Goal: Task Accomplishment & Management: Manage account settings

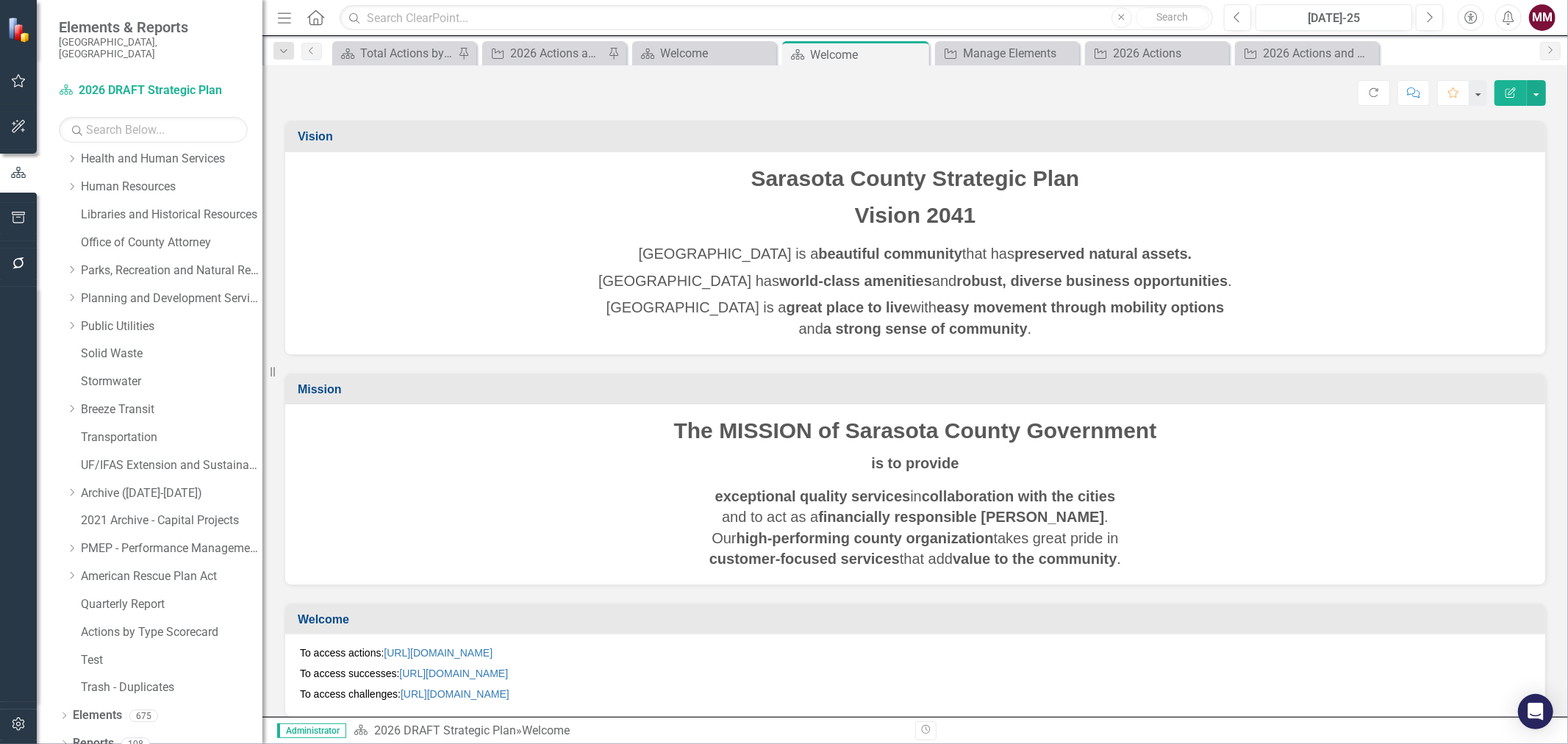
scroll to position [344, 0]
click at [61, 737] on icon "Dropdown" at bounding box center [63, 741] width 10 height 8
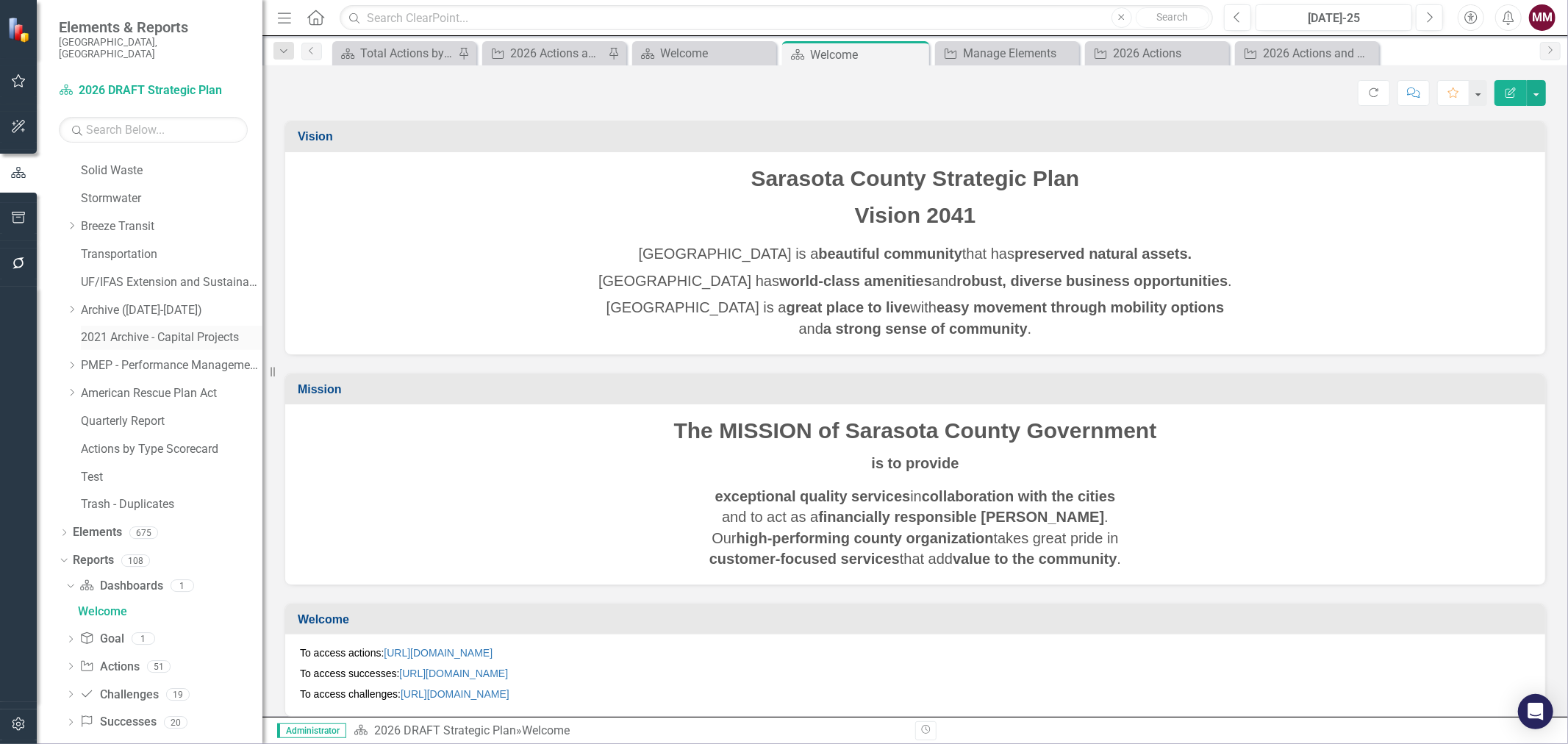
scroll to position [528, 0]
click at [69, 659] on icon "Dropdown" at bounding box center [71, 663] width 10 height 8
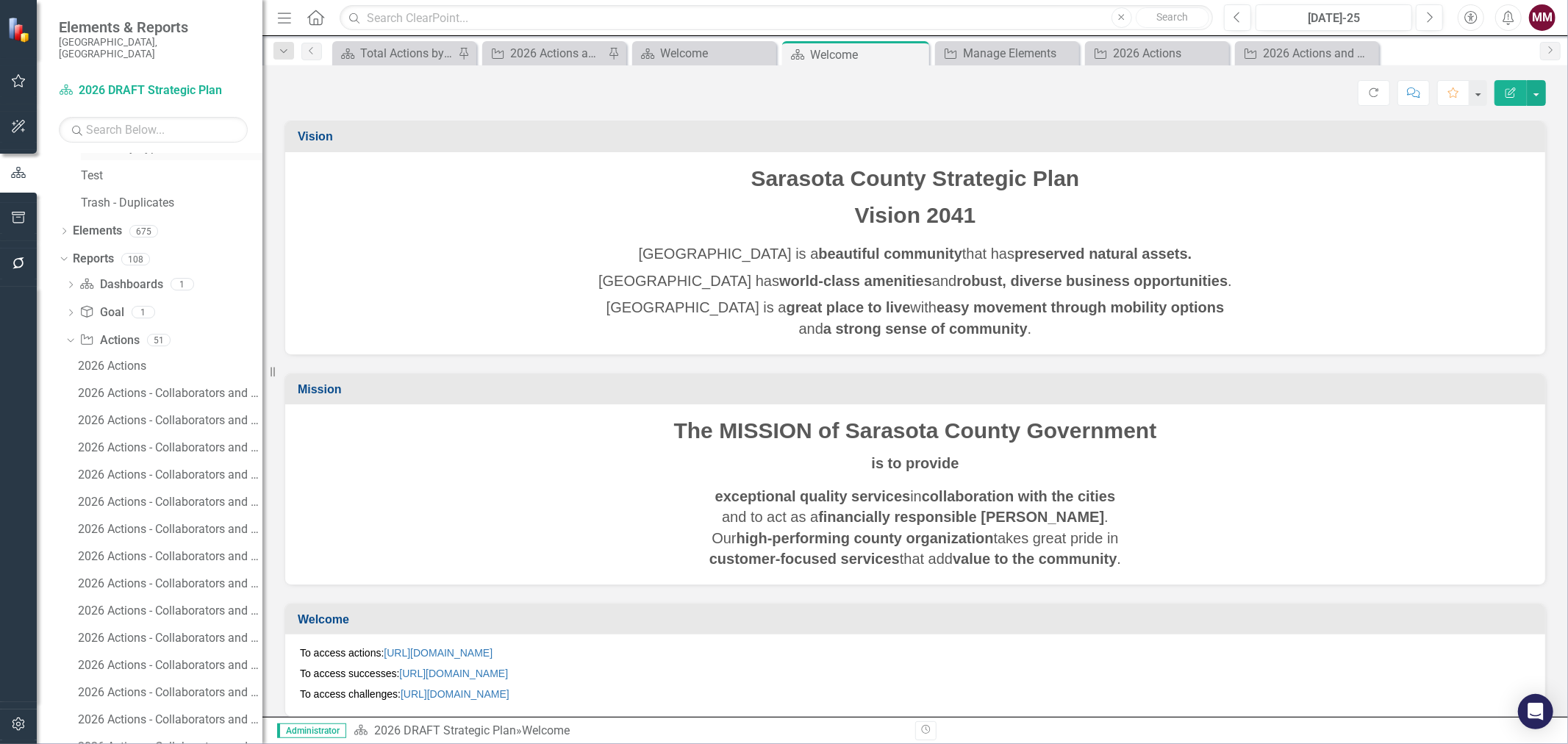
scroll to position [855, 0]
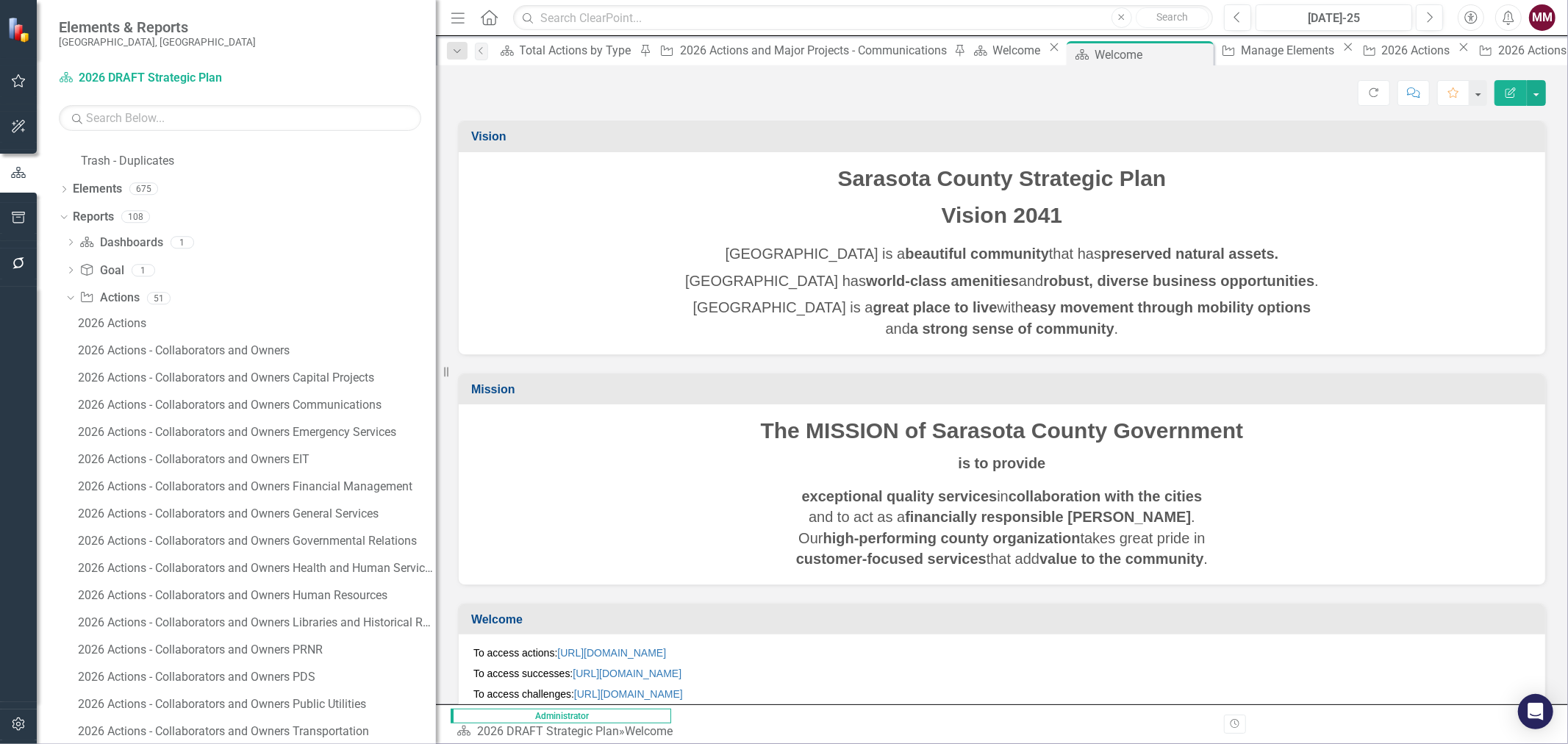
drag, startPoint x: 264, startPoint y: 376, endPoint x: 436, endPoint y: 368, distance: 172.2
click at [436, 368] on div "Resize" at bounding box center [441, 372] width 12 height 744
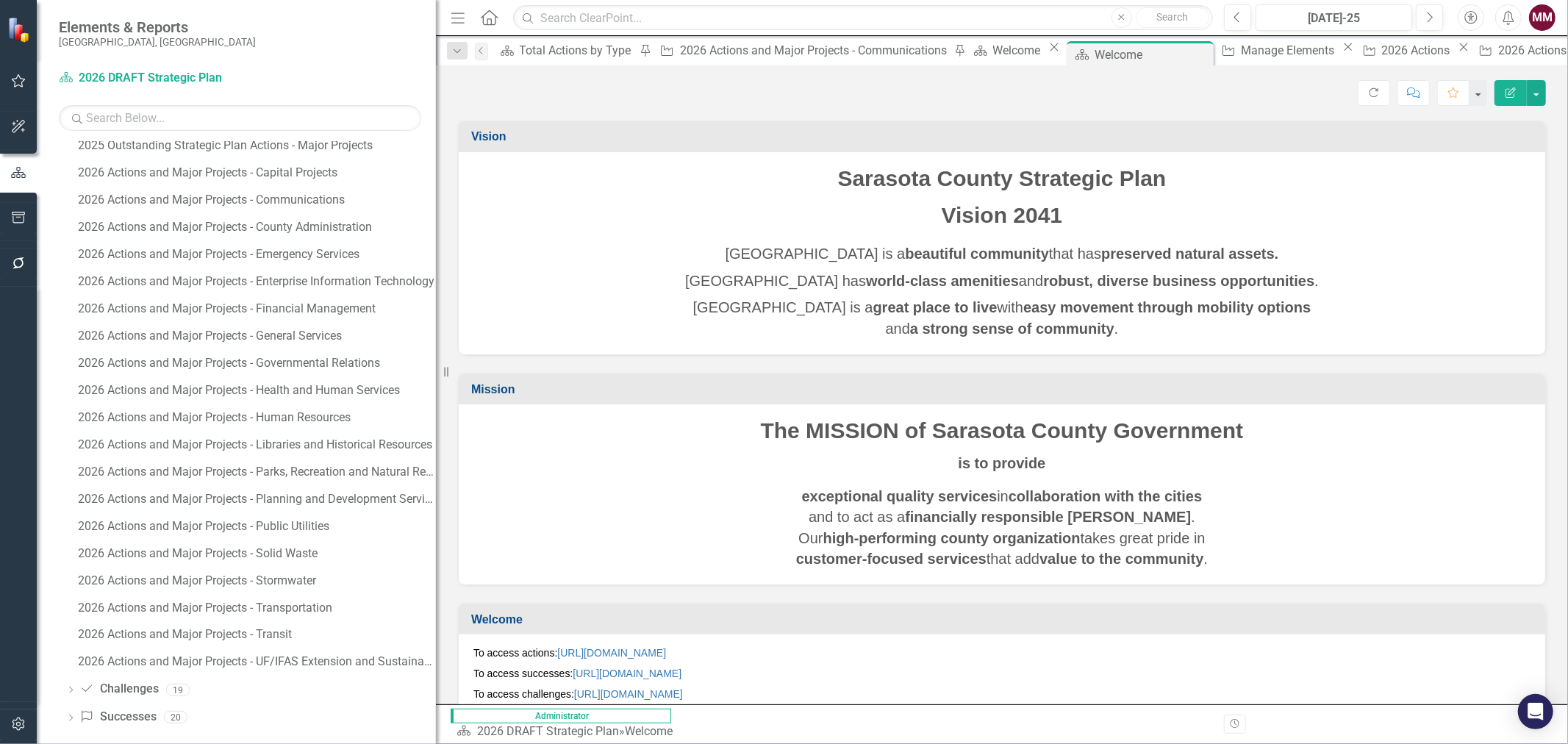
scroll to position [1887, 0]
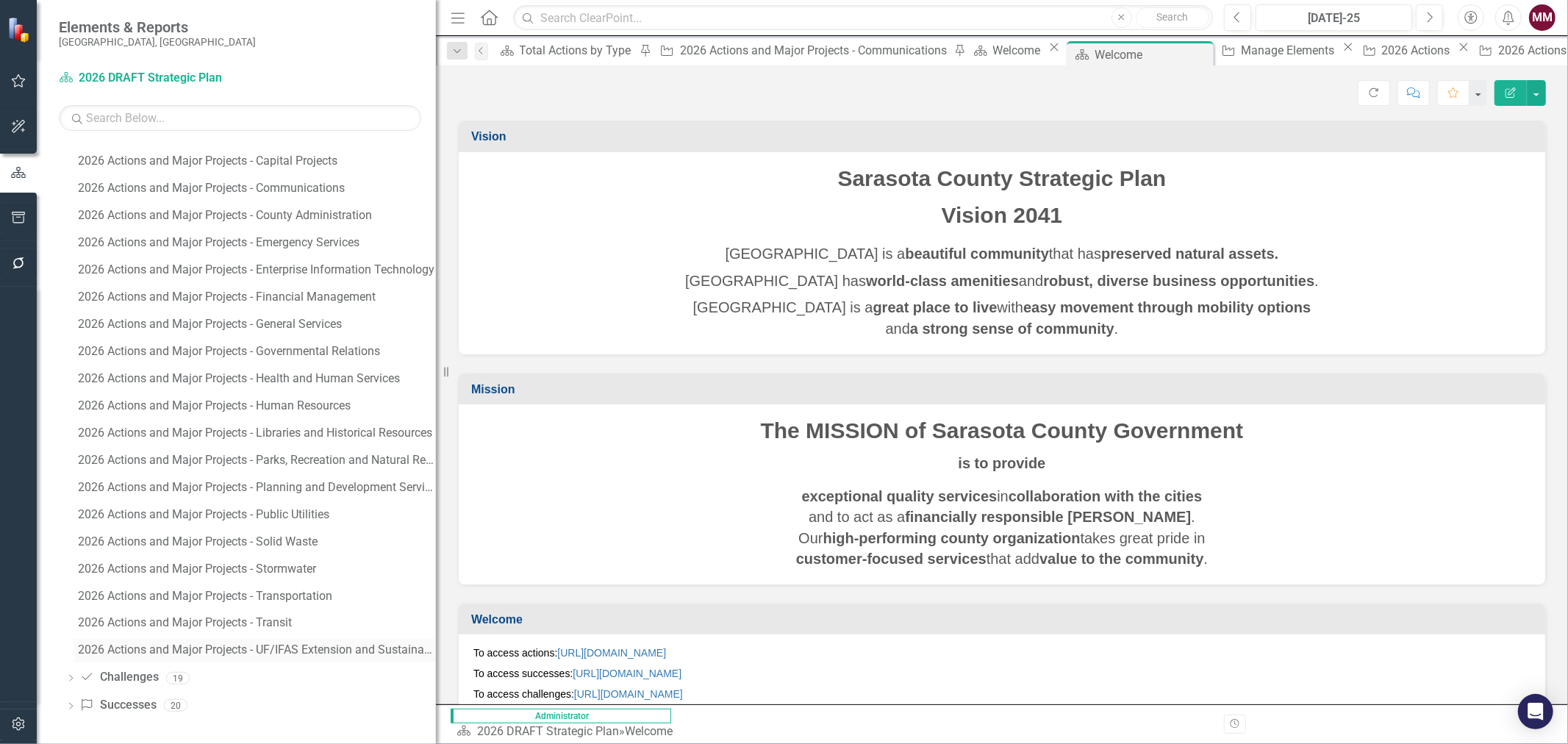
click at [275, 647] on div "2026 Actions and Major Projects - UF/IFAS Extension and Sustainability" at bounding box center [256, 650] width 358 height 14
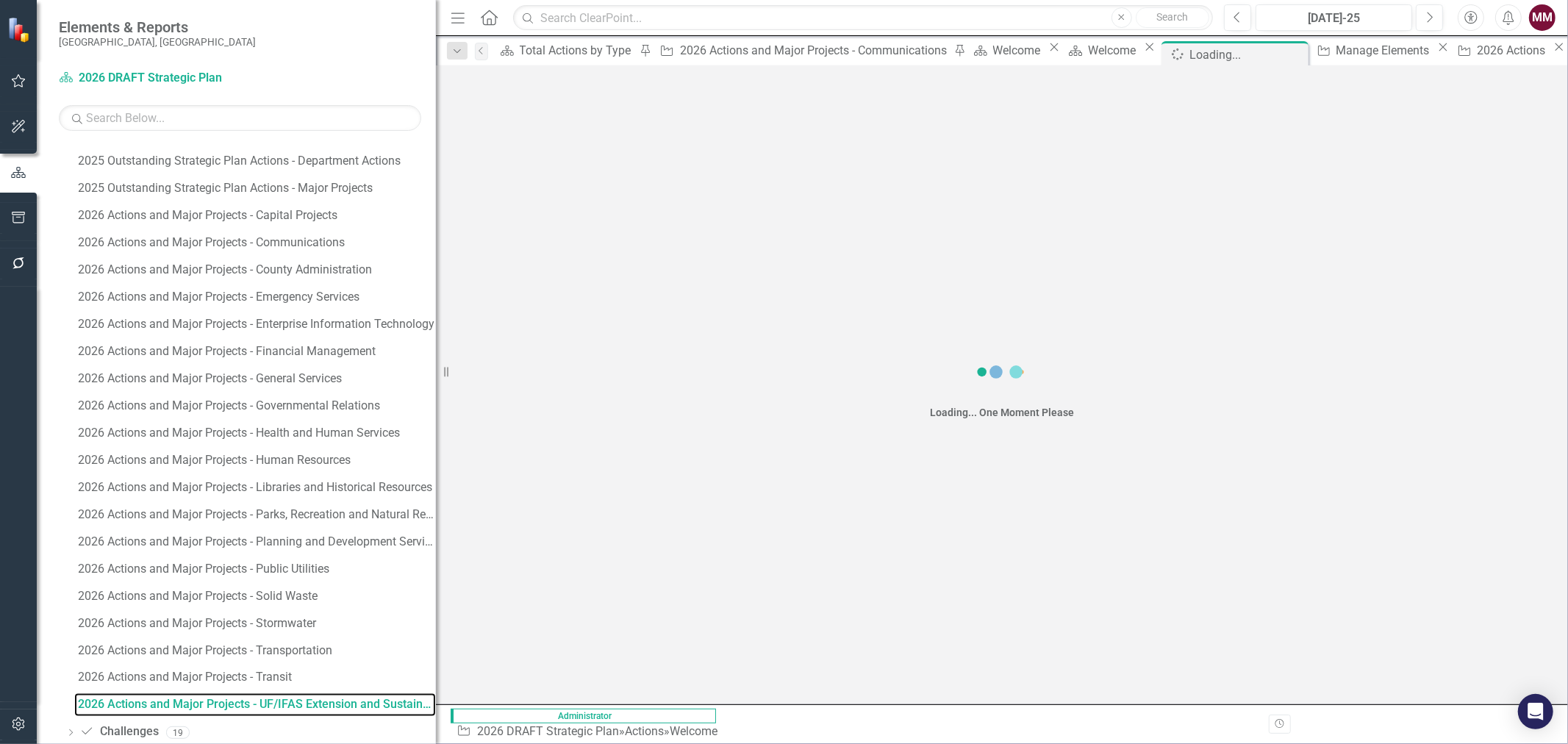
scroll to position [1805, 0]
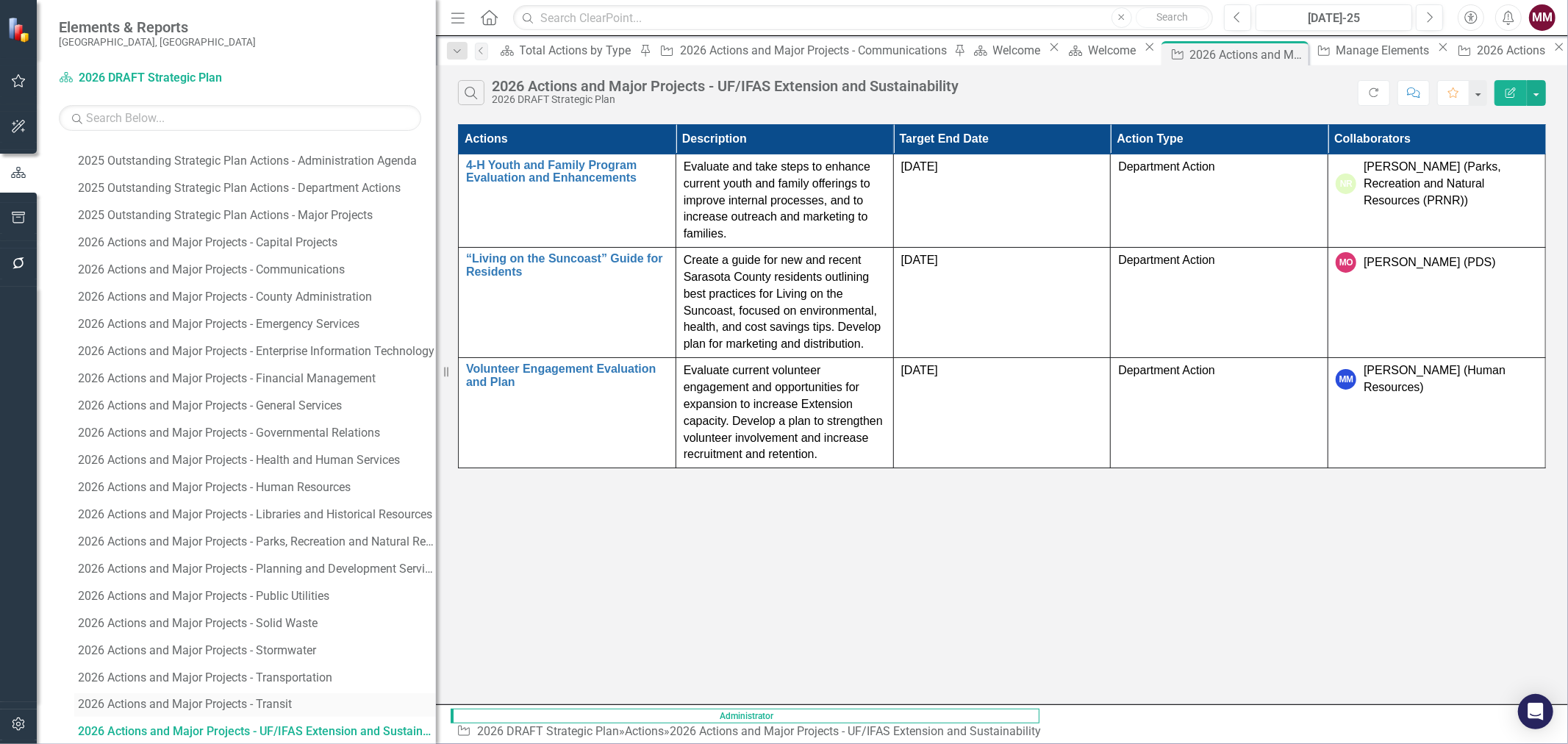
drag, startPoint x: 268, startPoint y: 706, endPoint x: 290, endPoint y: 701, distance: 22.6
click at [268, 706] on div "2026 Actions and Major Projects - Transit" at bounding box center [256, 705] width 358 height 14
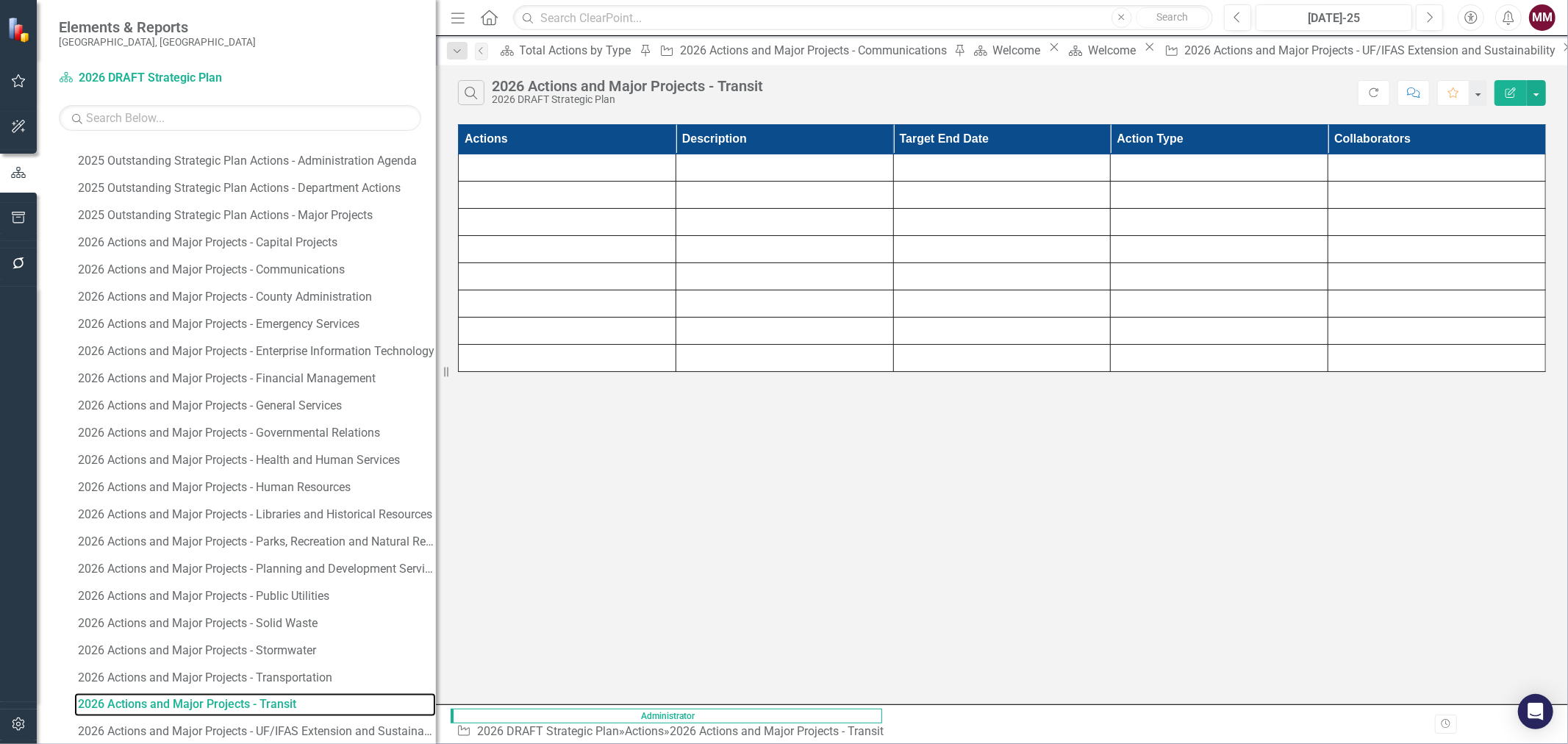
scroll to position [1779, 0]
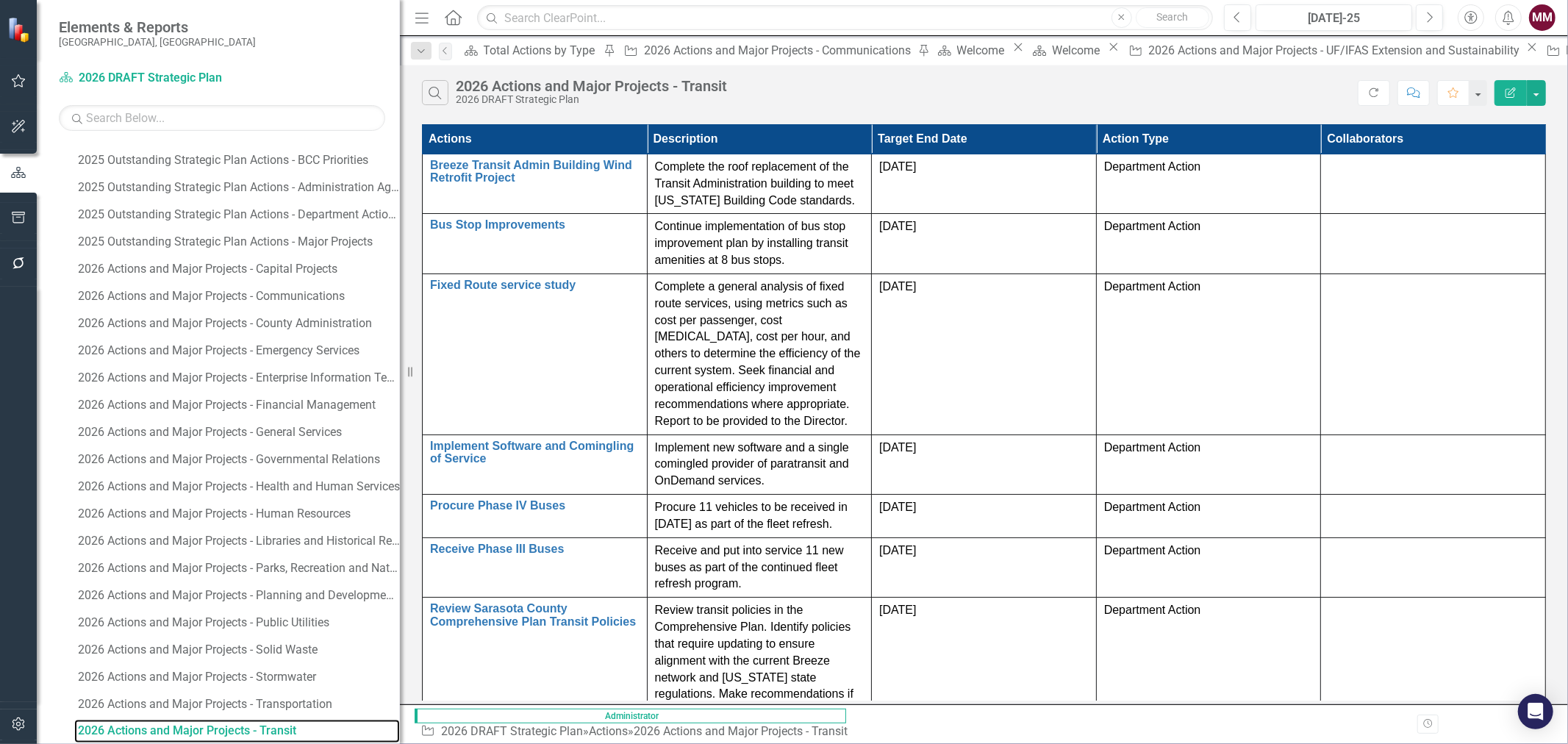
drag, startPoint x: 440, startPoint y: 372, endPoint x: 400, endPoint y: 376, distance: 40.2
click at [400, 376] on div "Resize" at bounding box center [405, 372] width 12 height 744
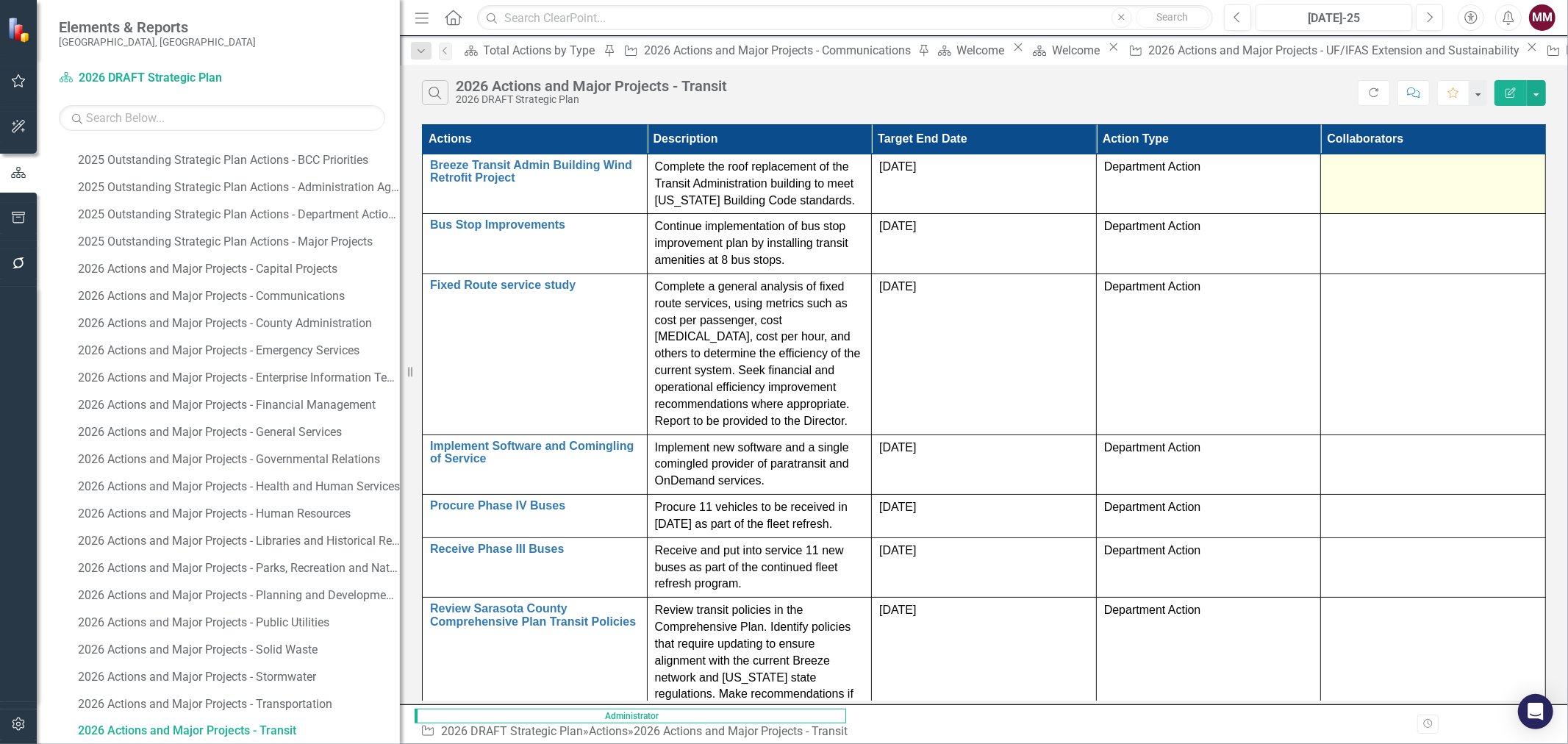
click at [1435, 171] on div at bounding box center [1433, 167] width 209 height 18
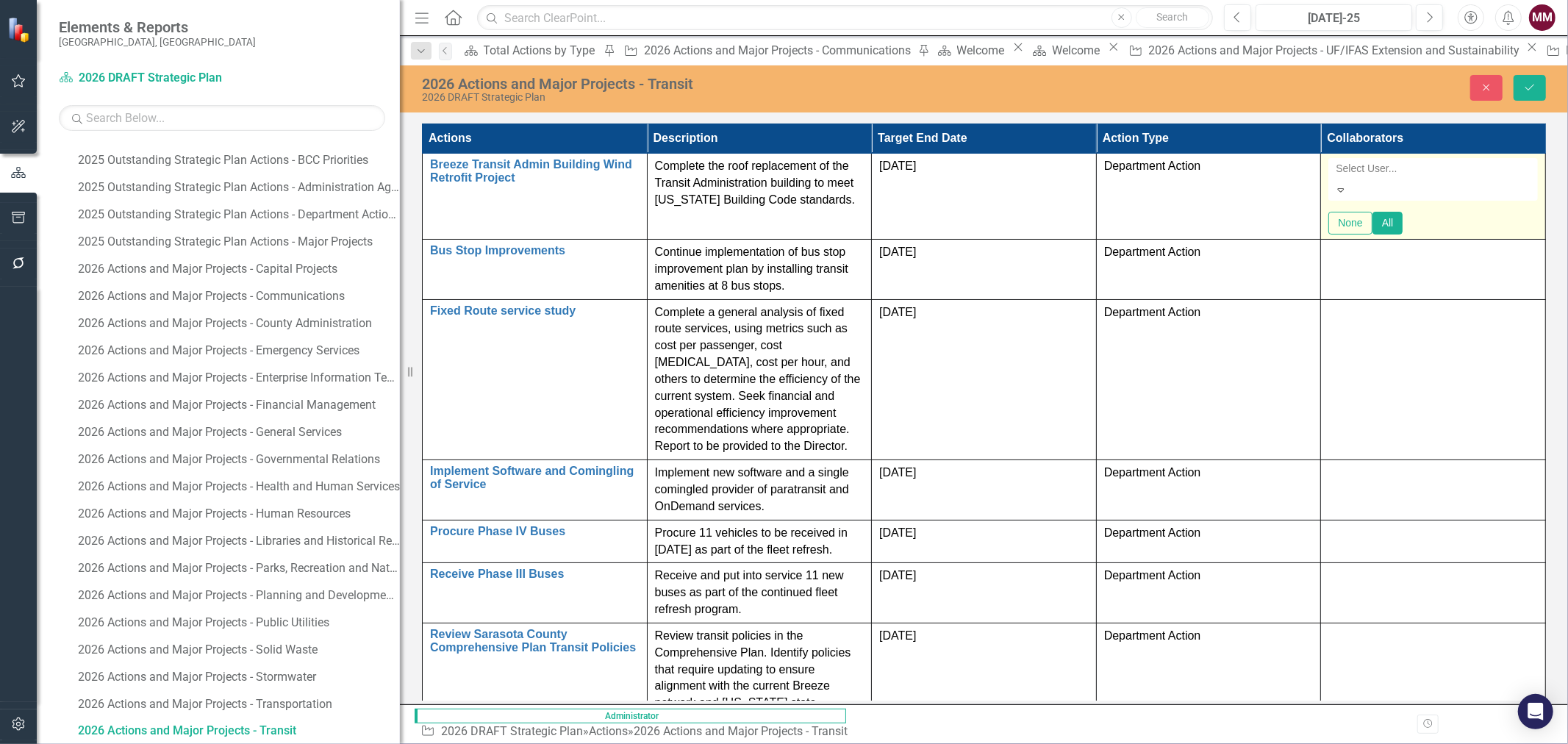
click at [1441, 173] on div at bounding box center [1434, 168] width 209 height 18
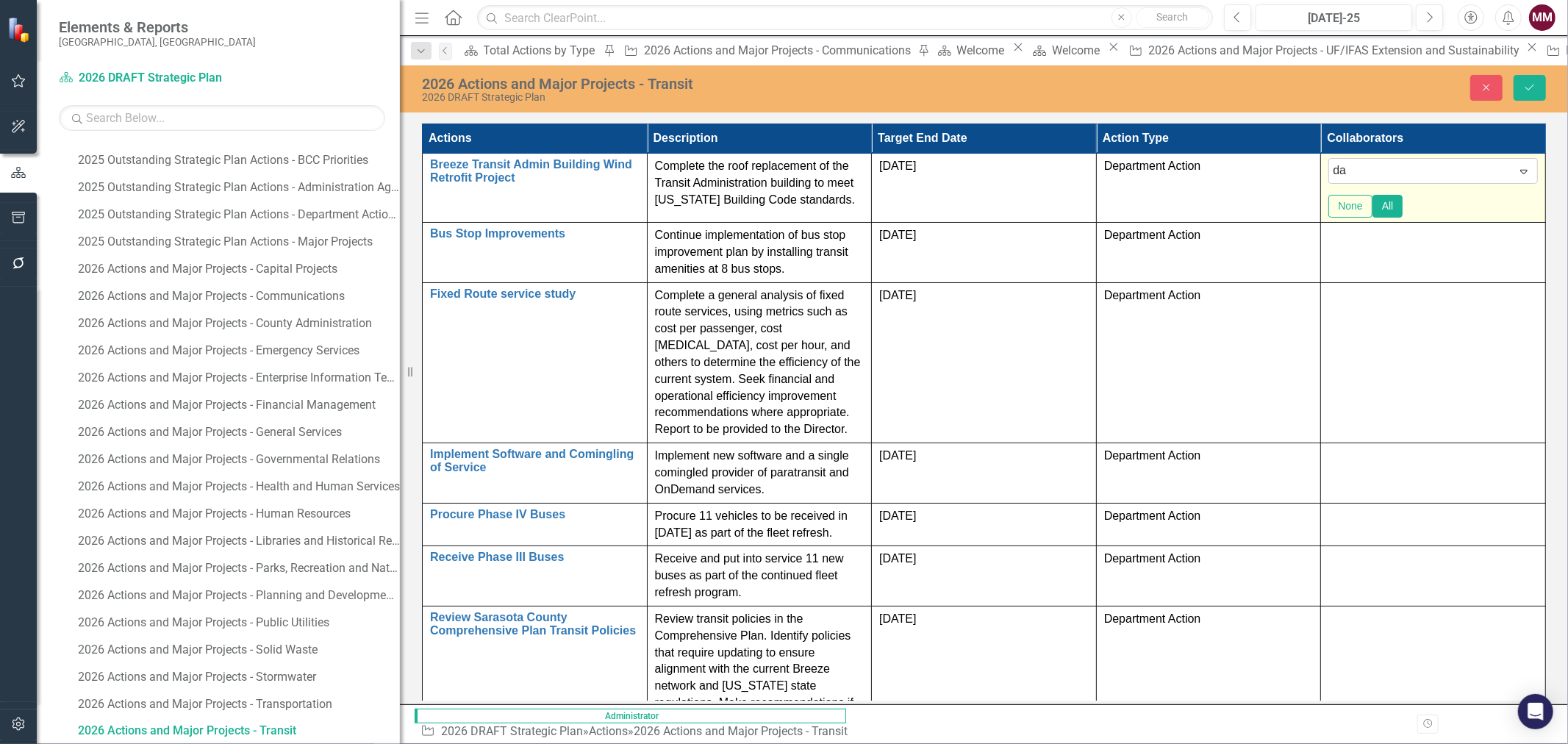
type input "[PERSON_NAME]"
click at [1493, 743] on div "[PERSON_NAME] (General Services)" at bounding box center [787, 755] width 1545 height 17
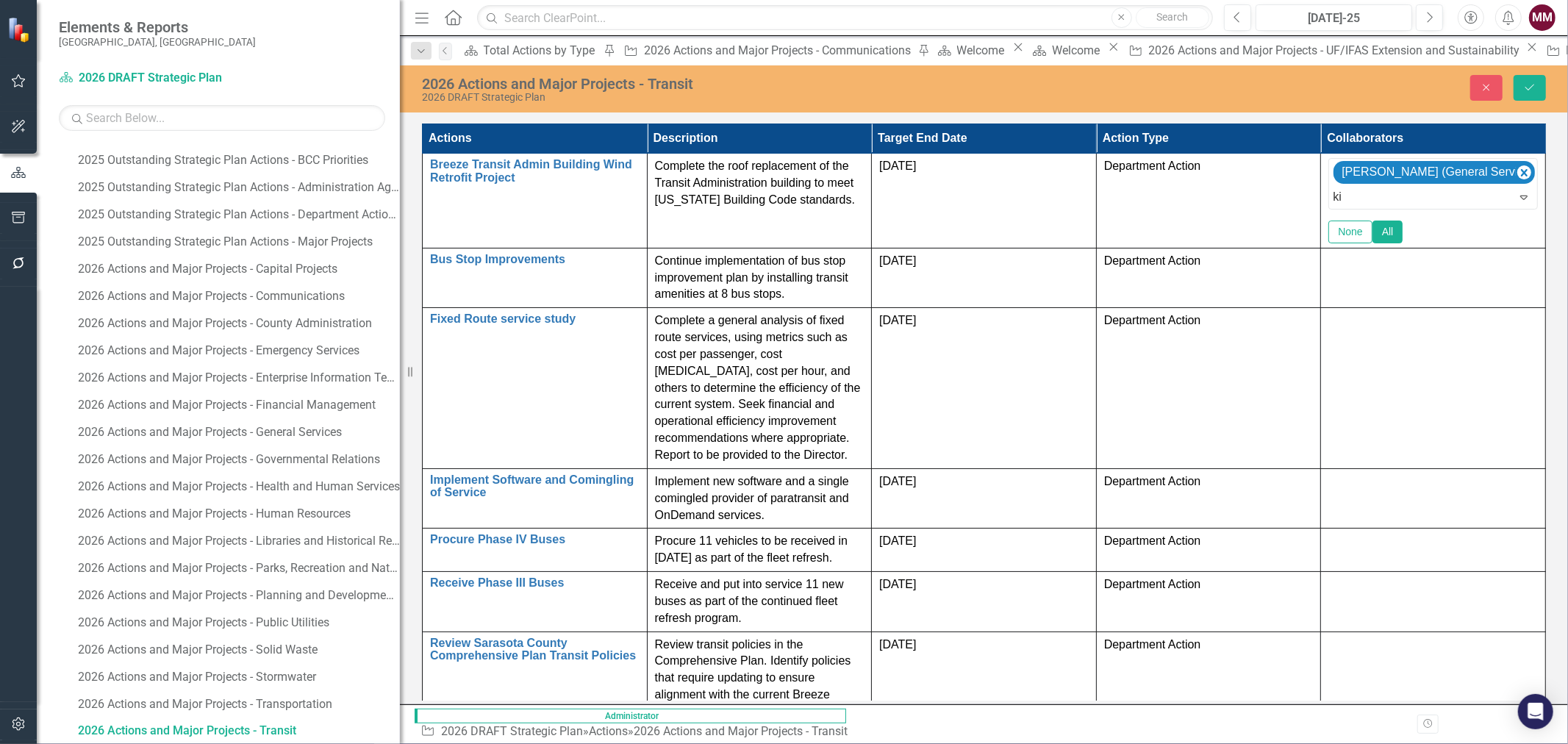
type input "[PERSON_NAME]"
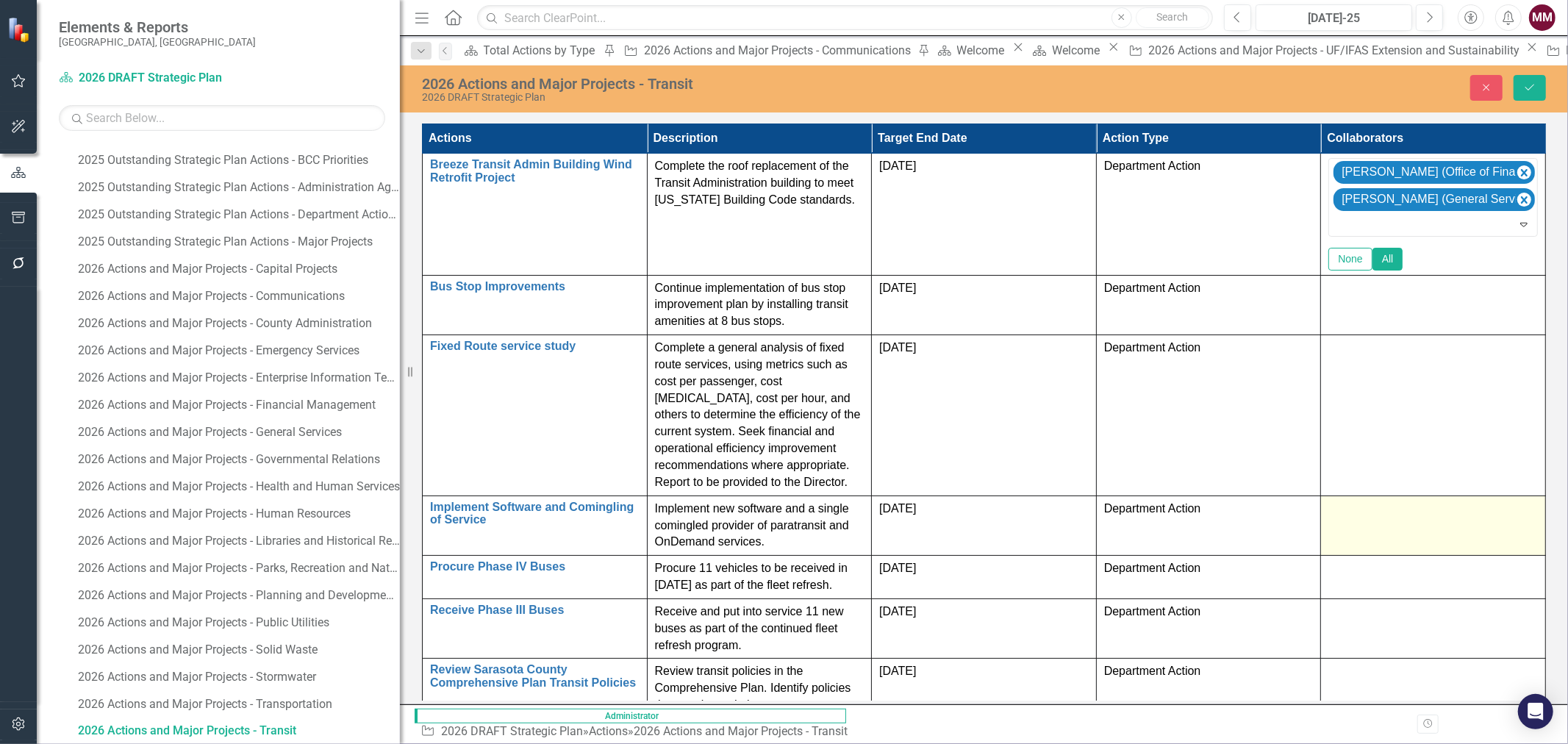
click at [1473, 501] on div at bounding box center [1433, 509] width 209 height 18
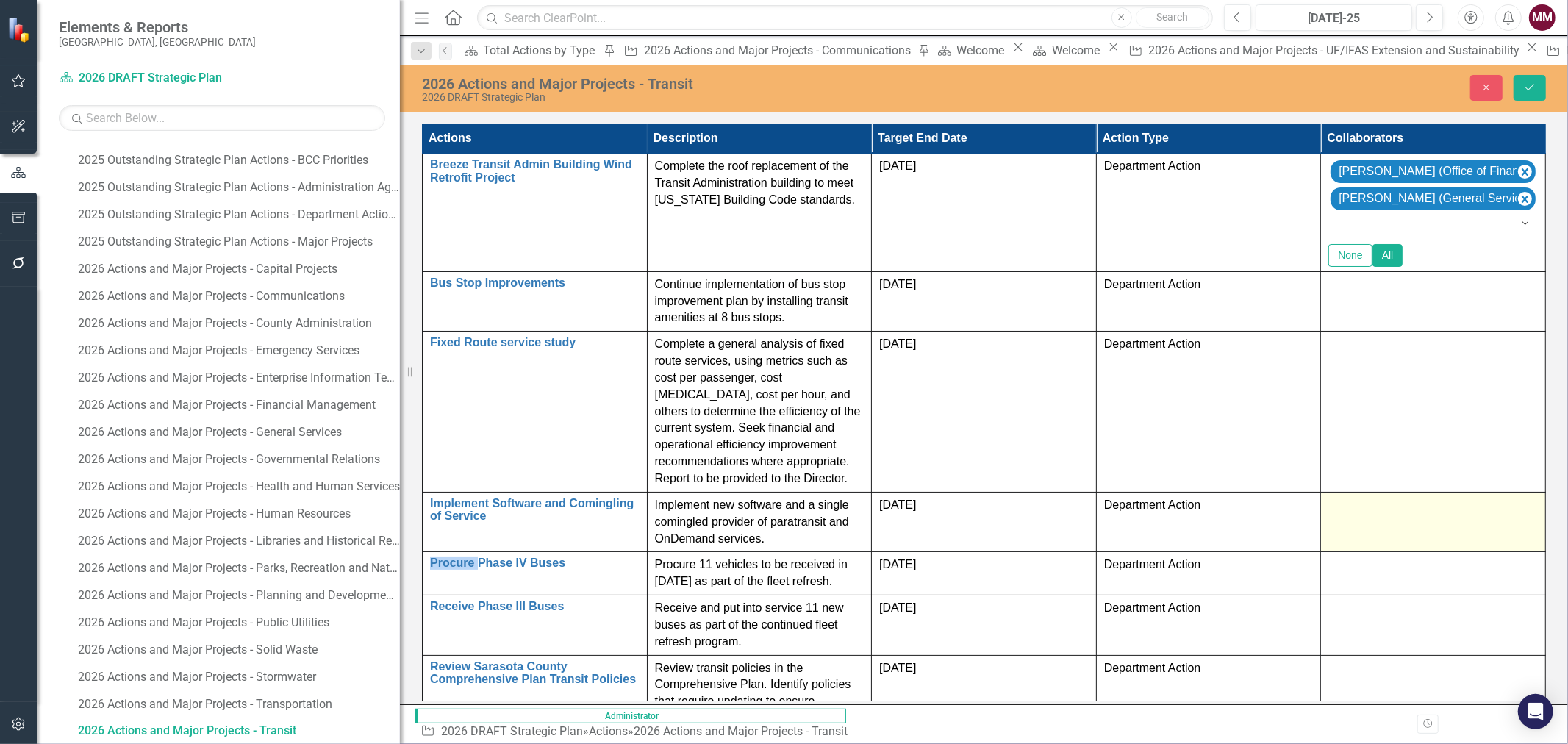
click at [1473, 497] on div at bounding box center [1433, 505] width 209 height 18
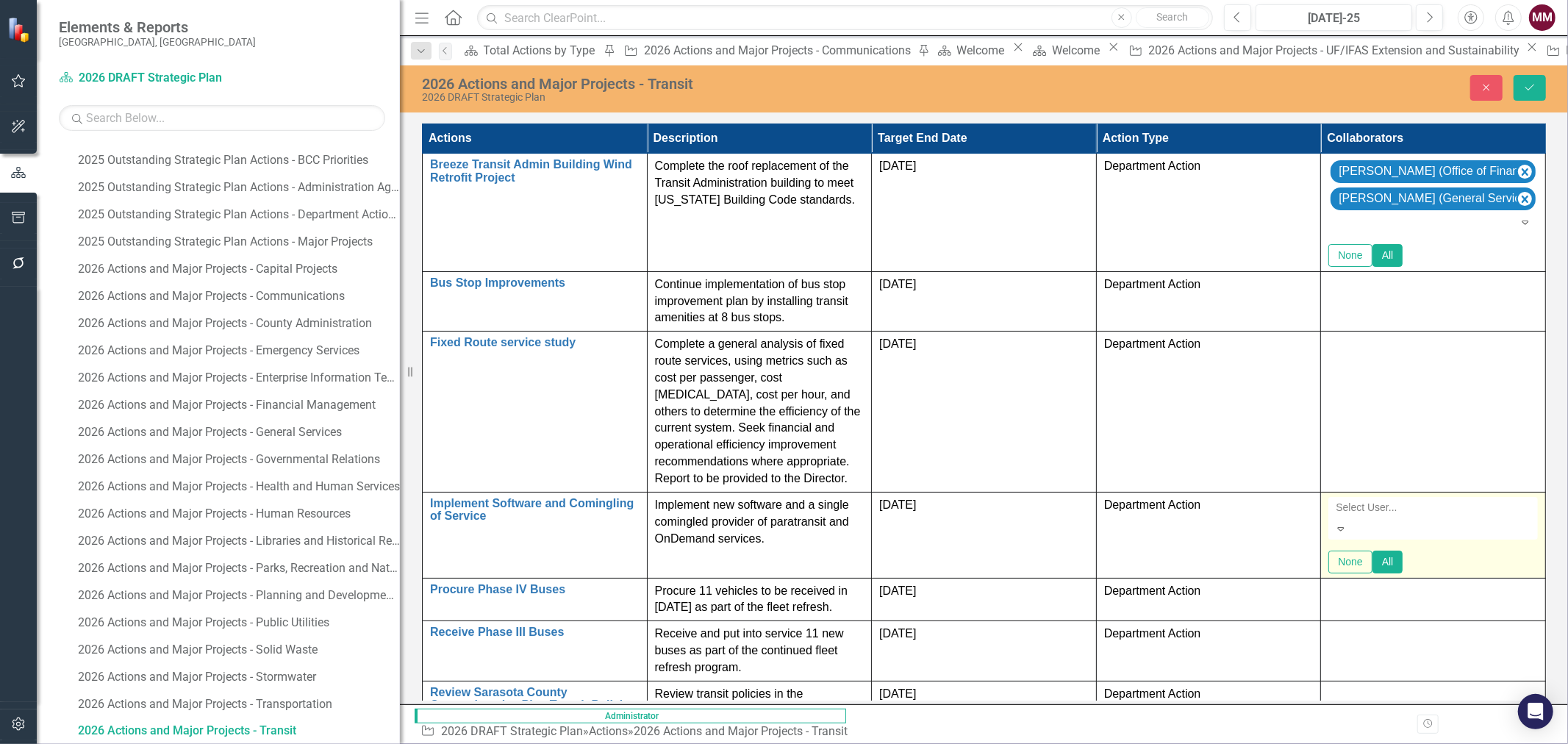
click at [1473, 498] on div at bounding box center [1434, 507] width 209 height 18
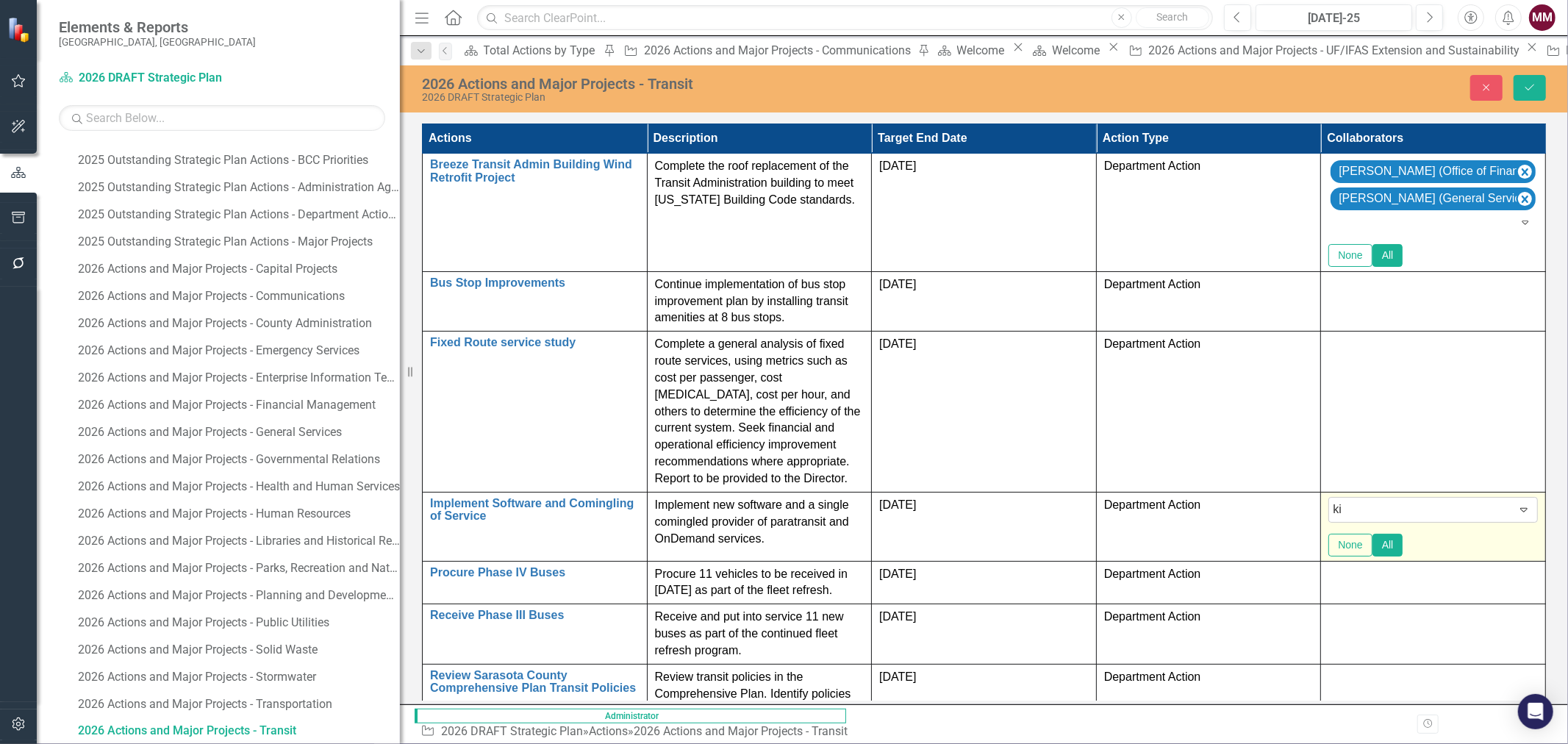
type input "[PERSON_NAME]"
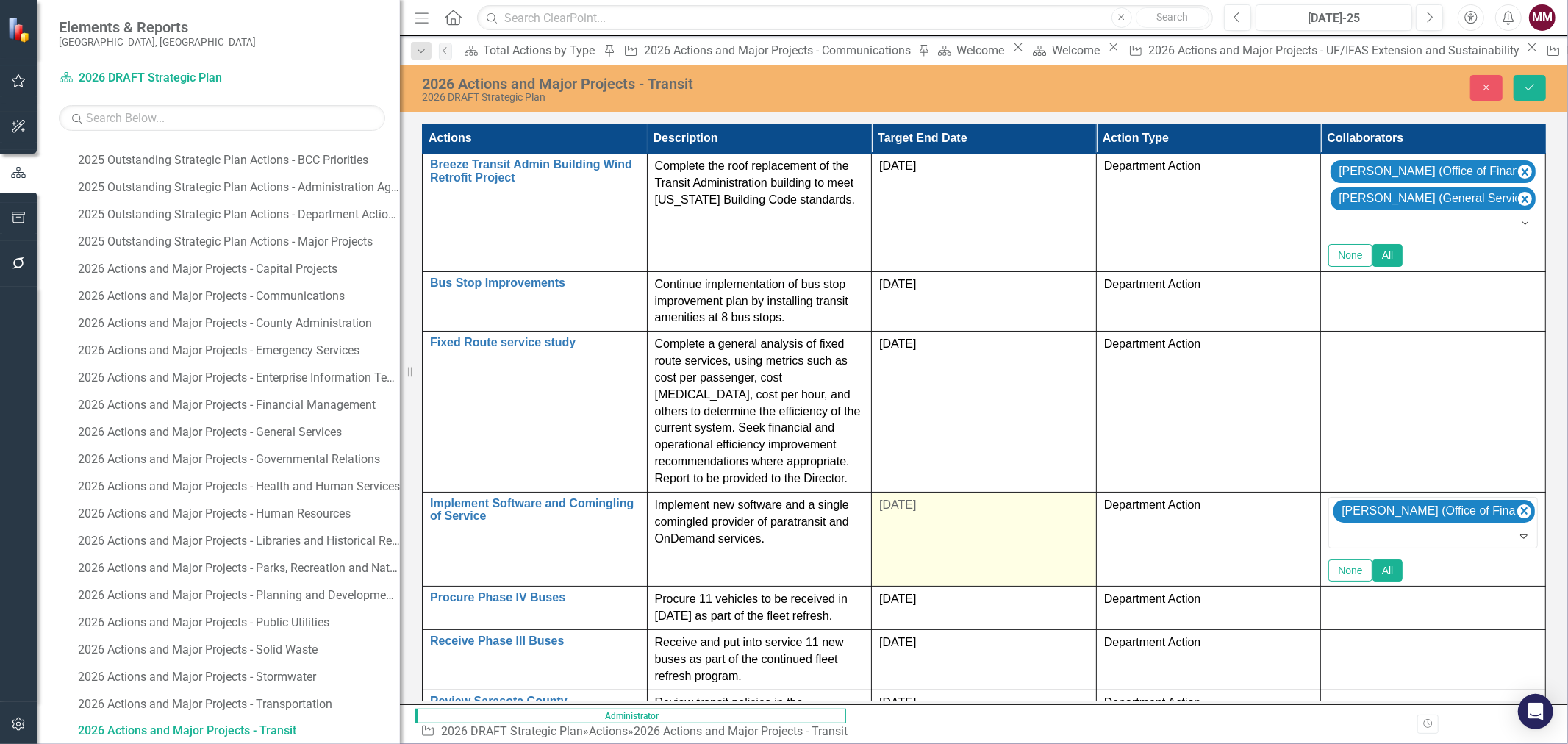
scroll to position [17, 0]
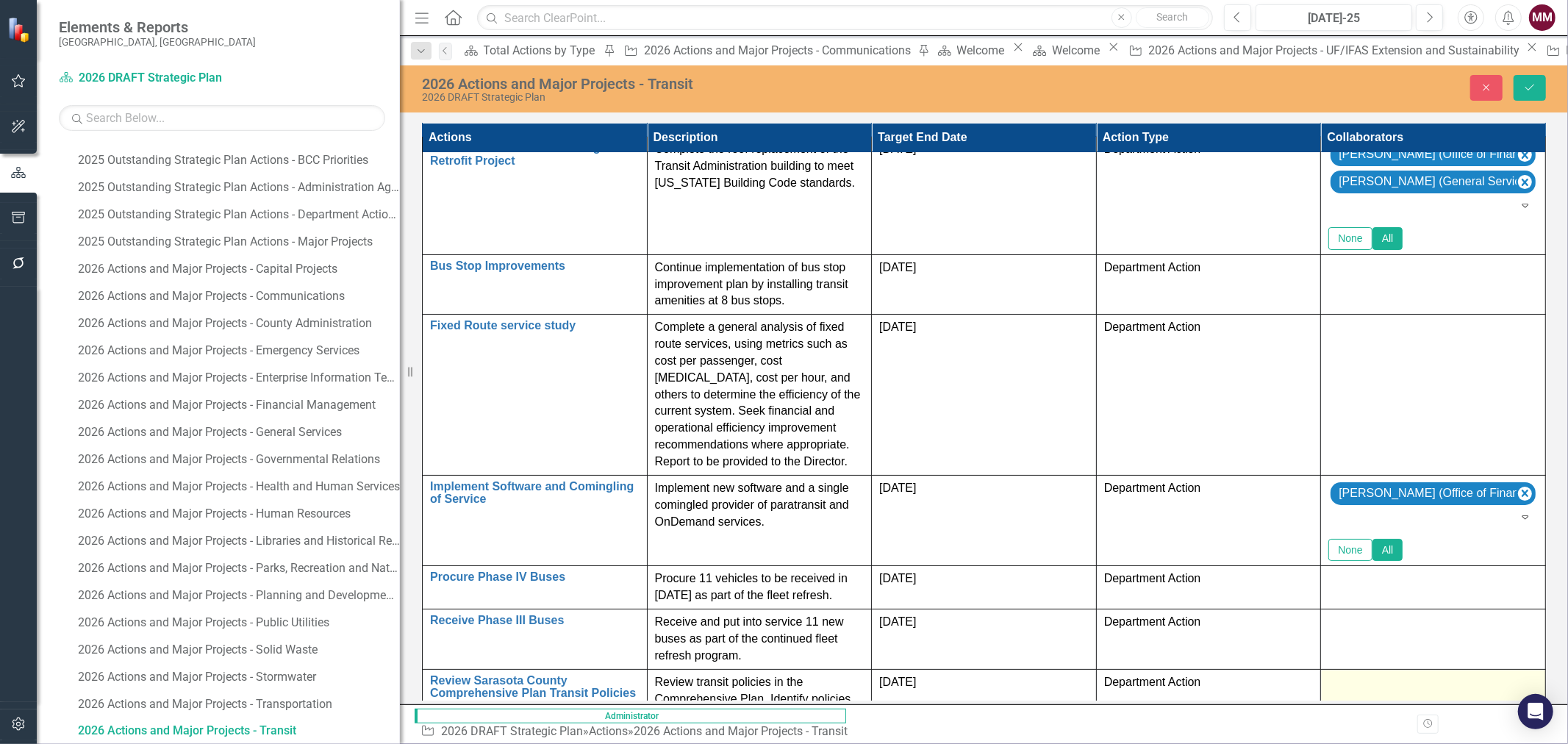
click at [1444, 669] on td at bounding box center [1433, 757] width 225 height 177
click at [1445, 675] on div at bounding box center [1434, 684] width 209 height 18
type input "matt"
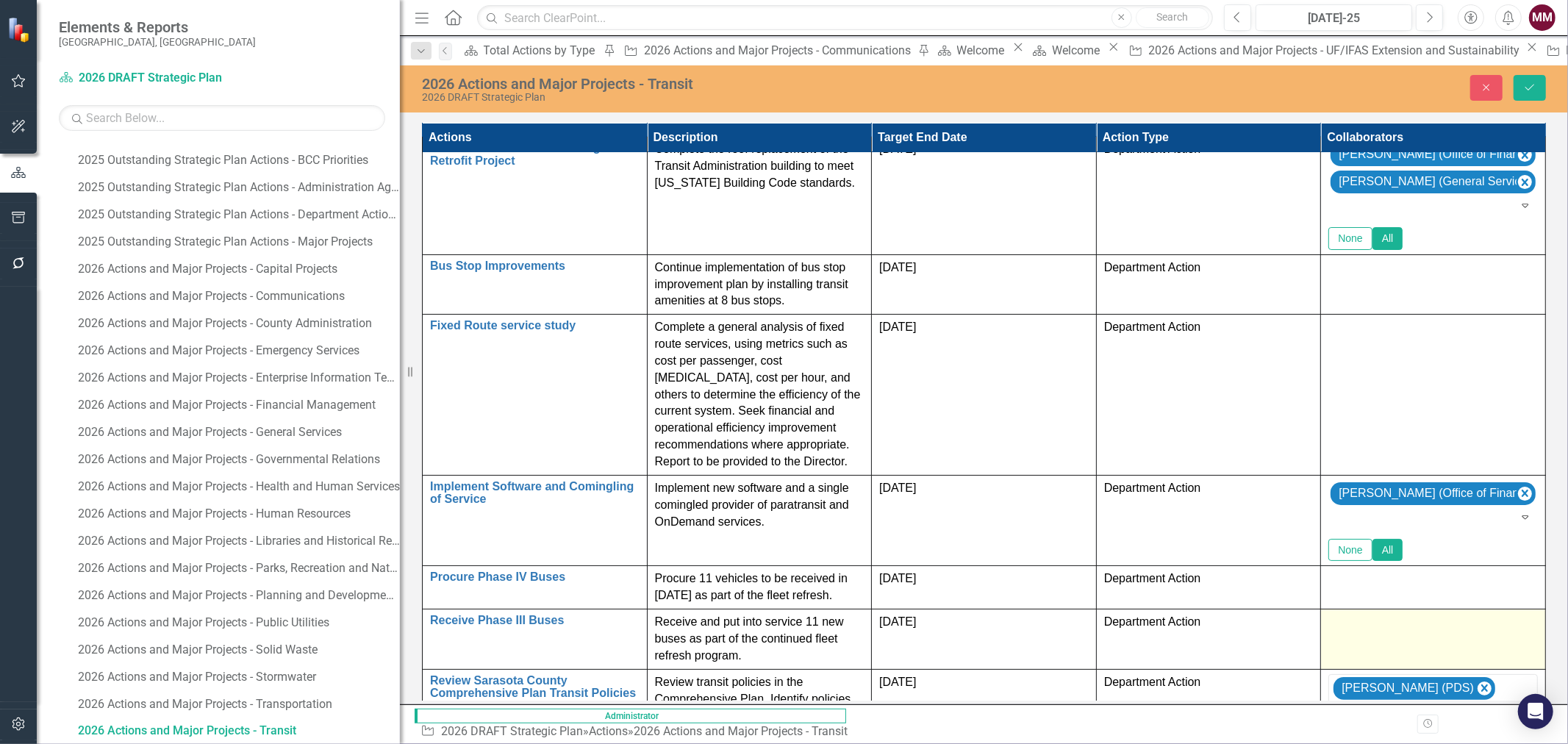
scroll to position [28, 0]
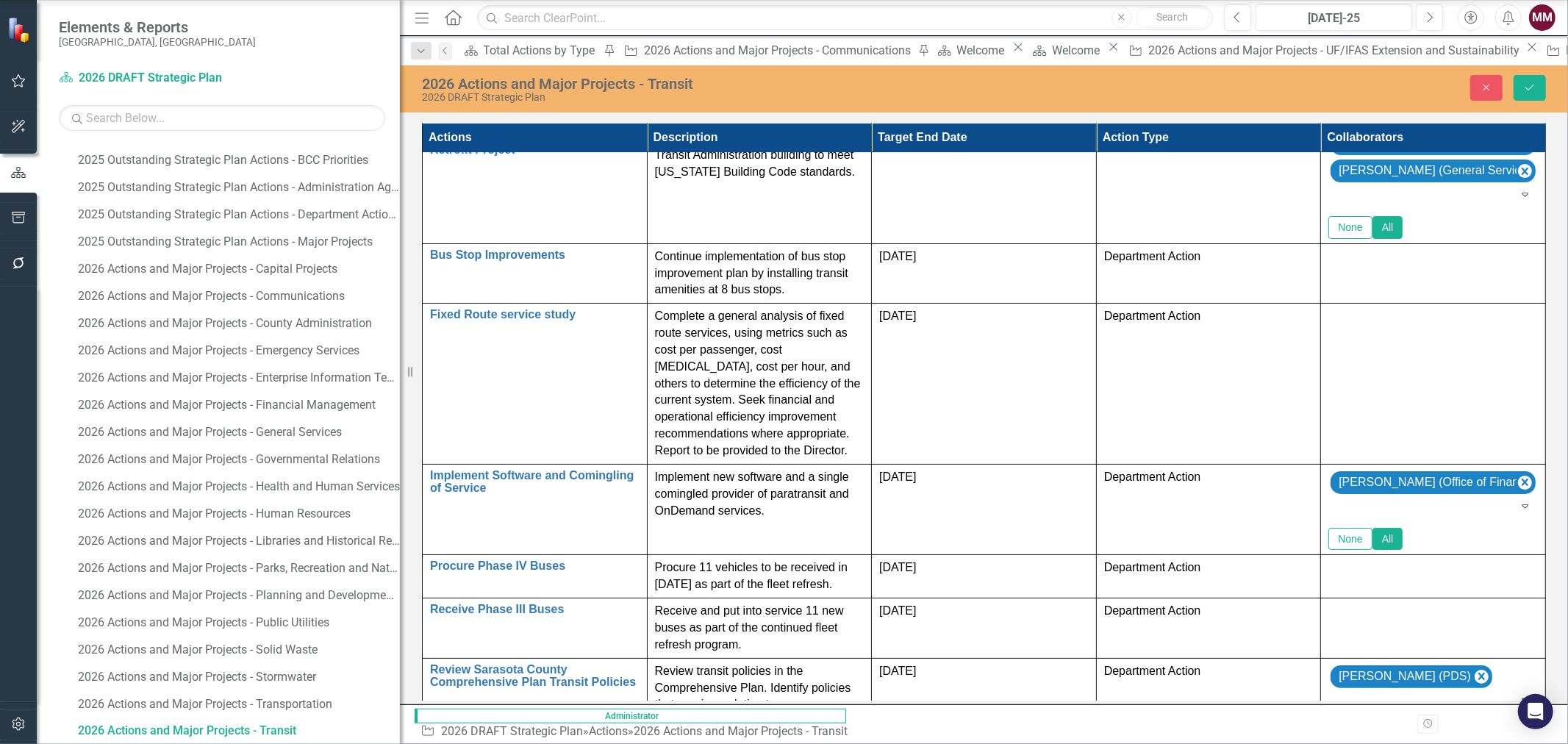
type input "[PERSON_NAME]"
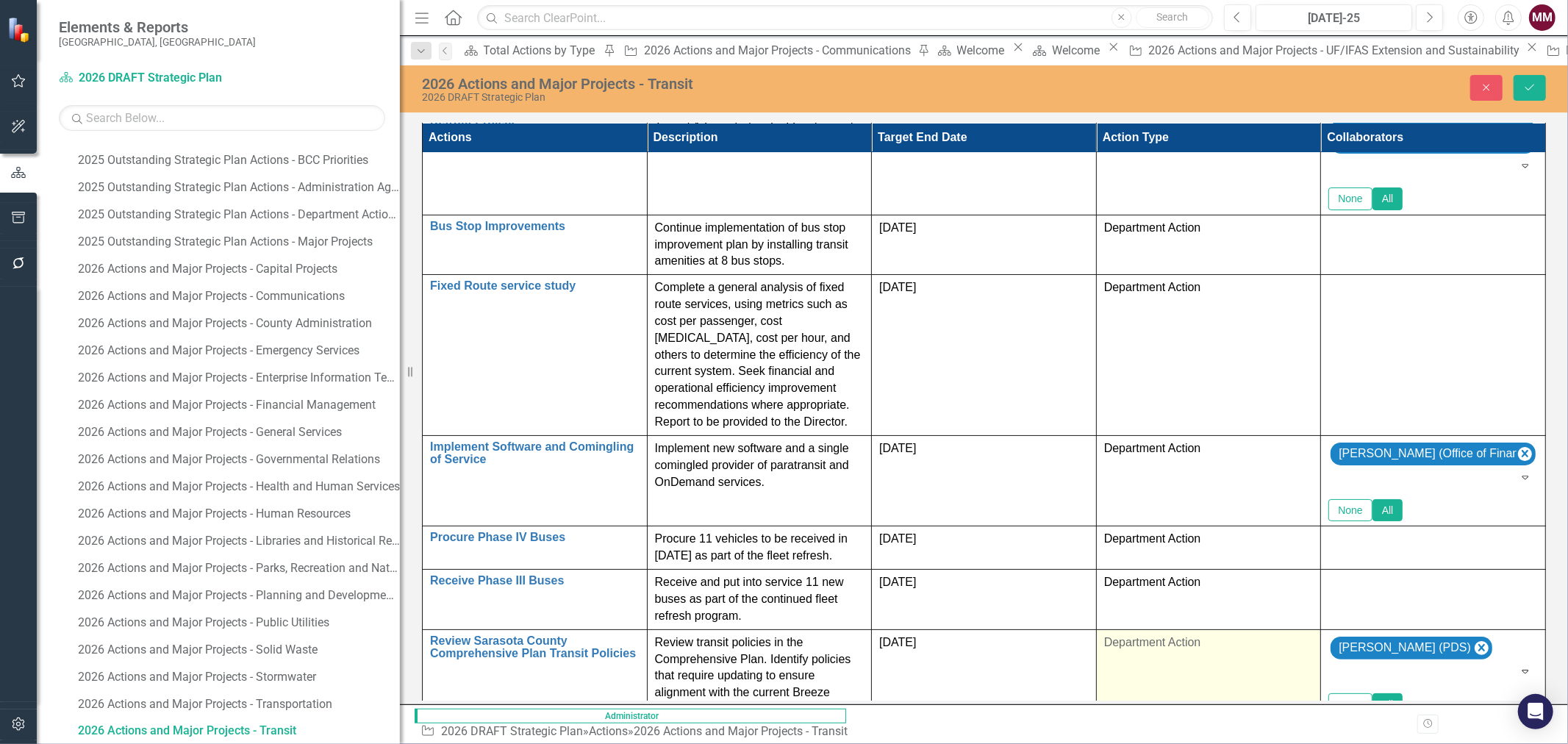
scroll to position [107, 0]
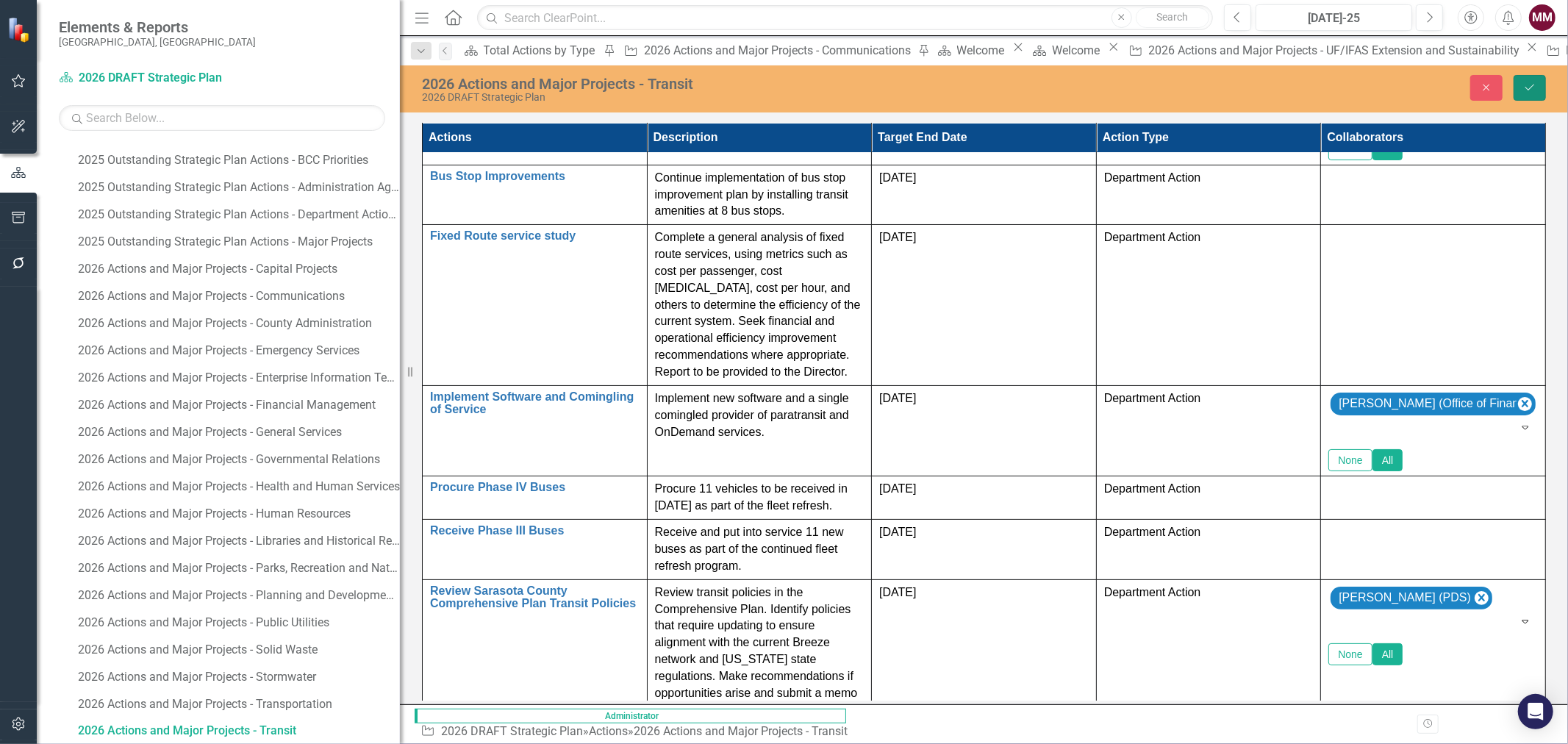
click at [1527, 85] on icon "Save" at bounding box center [1530, 87] width 14 height 10
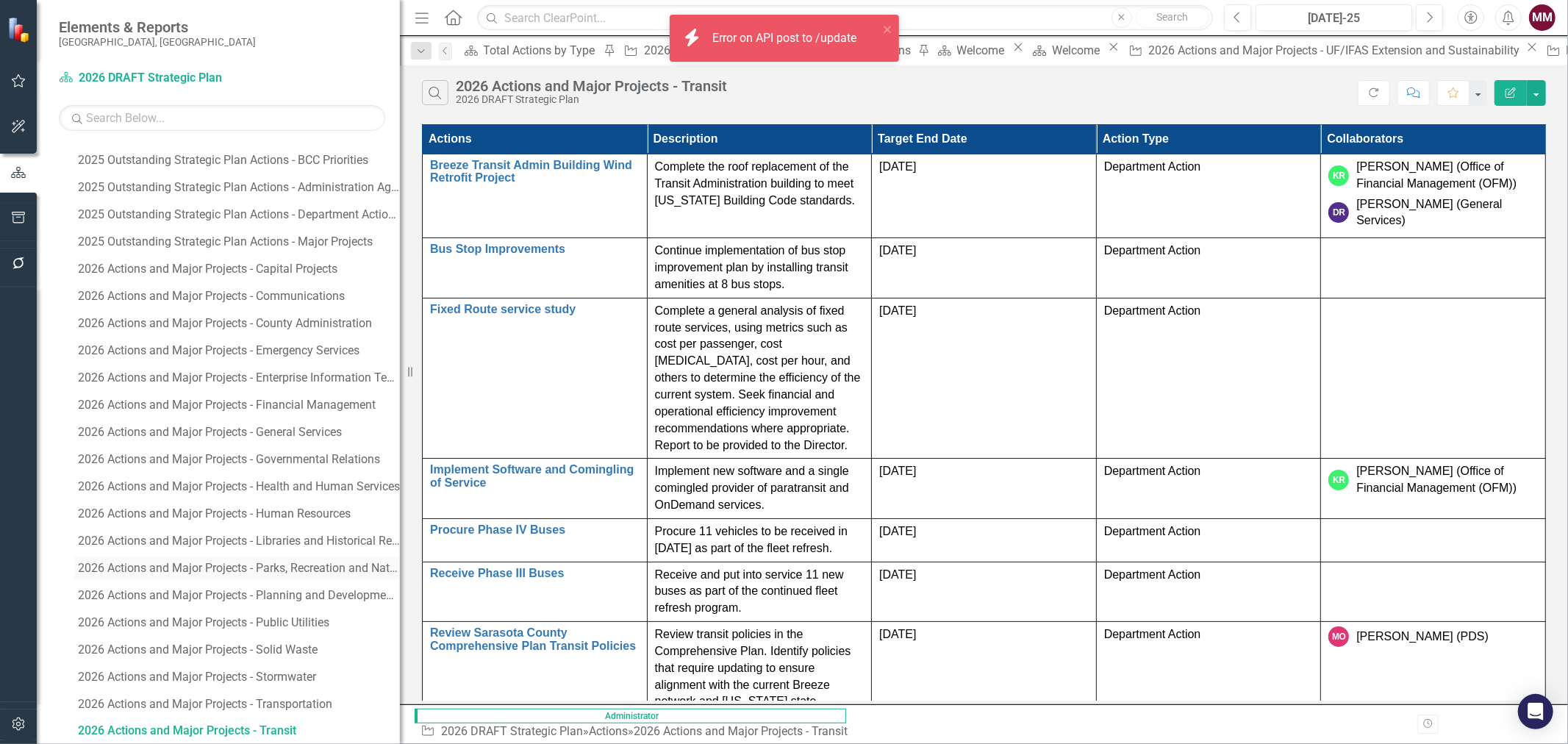
click at [326, 569] on div "2026 Actions and Major Projects - Parks, Recreation and Natural Resources" at bounding box center [239, 568] width 322 height 14
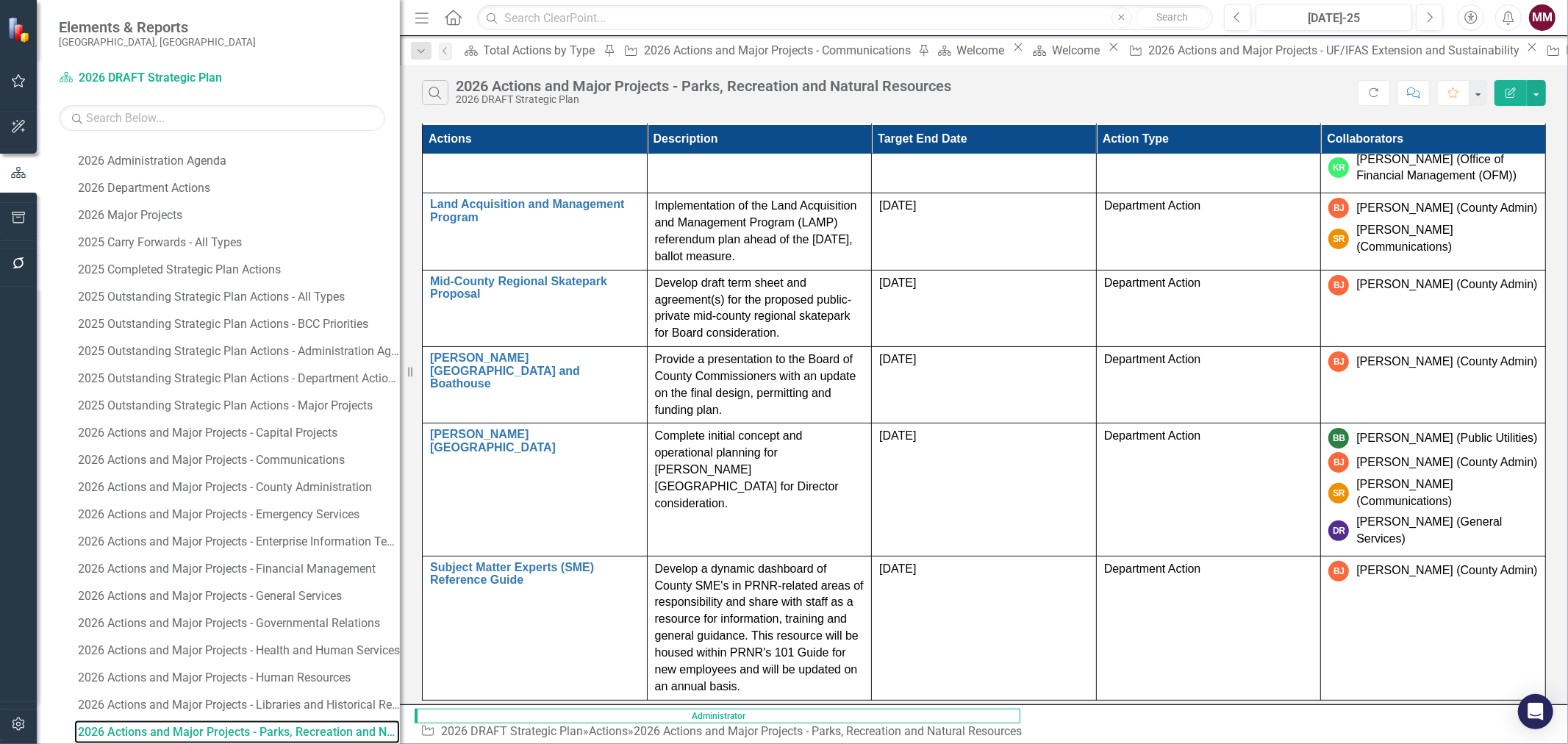
scroll to position [317, 0]
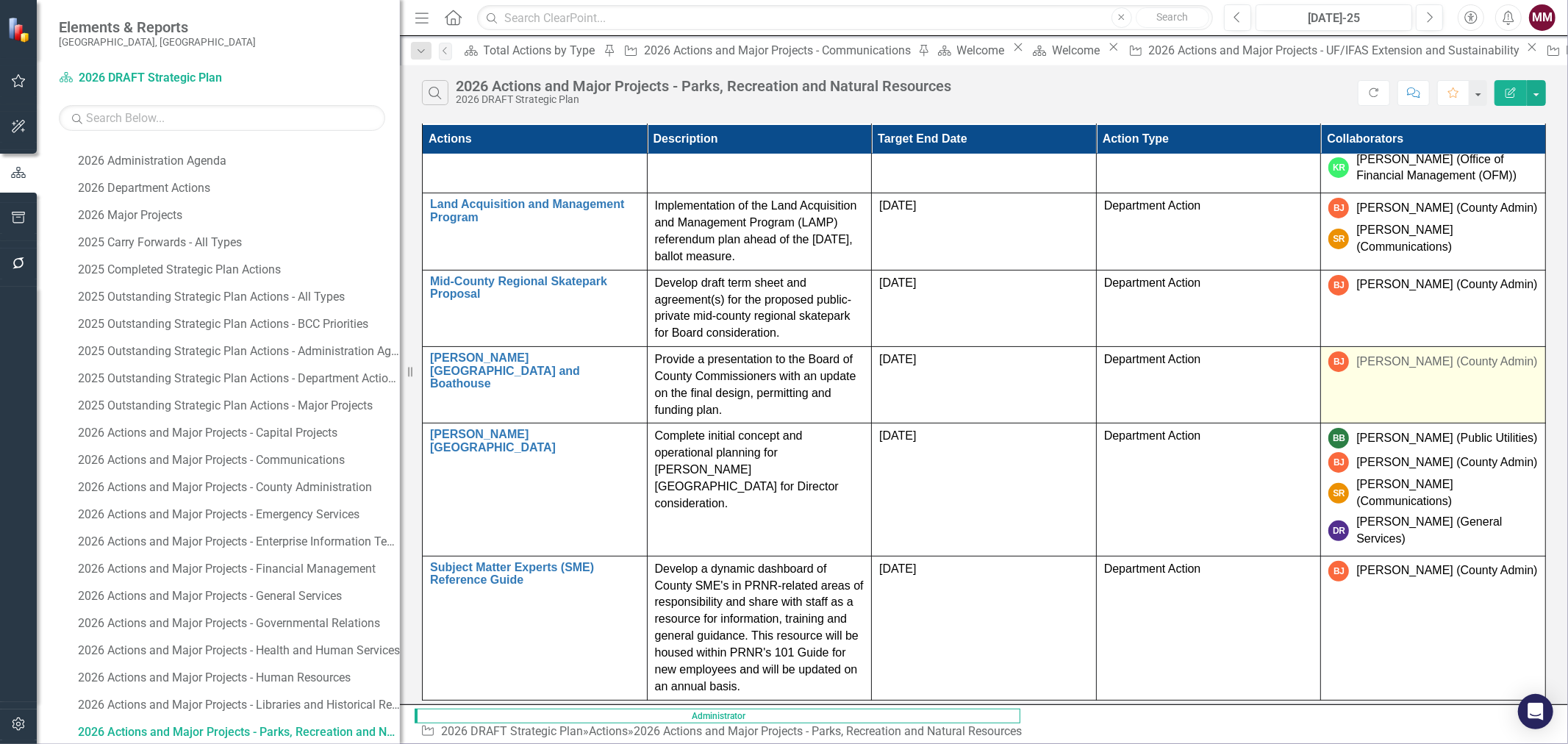
click at [1519, 370] on div "[PERSON_NAME] (County Admin)" at bounding box center [1447, 361] width 181 height 17
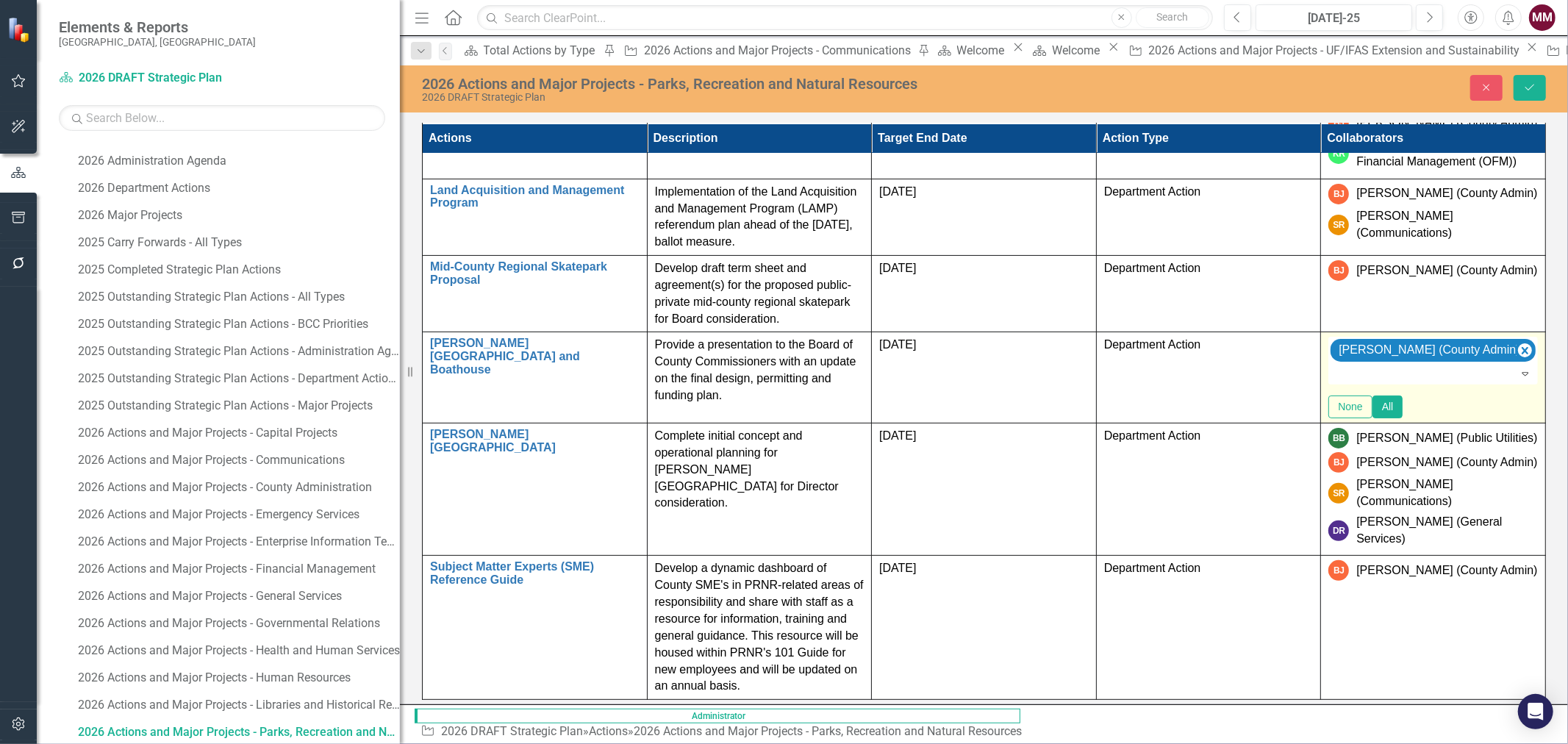
click at [1474, 383] on div at bounding box center [1433, 374] width 207 height 18
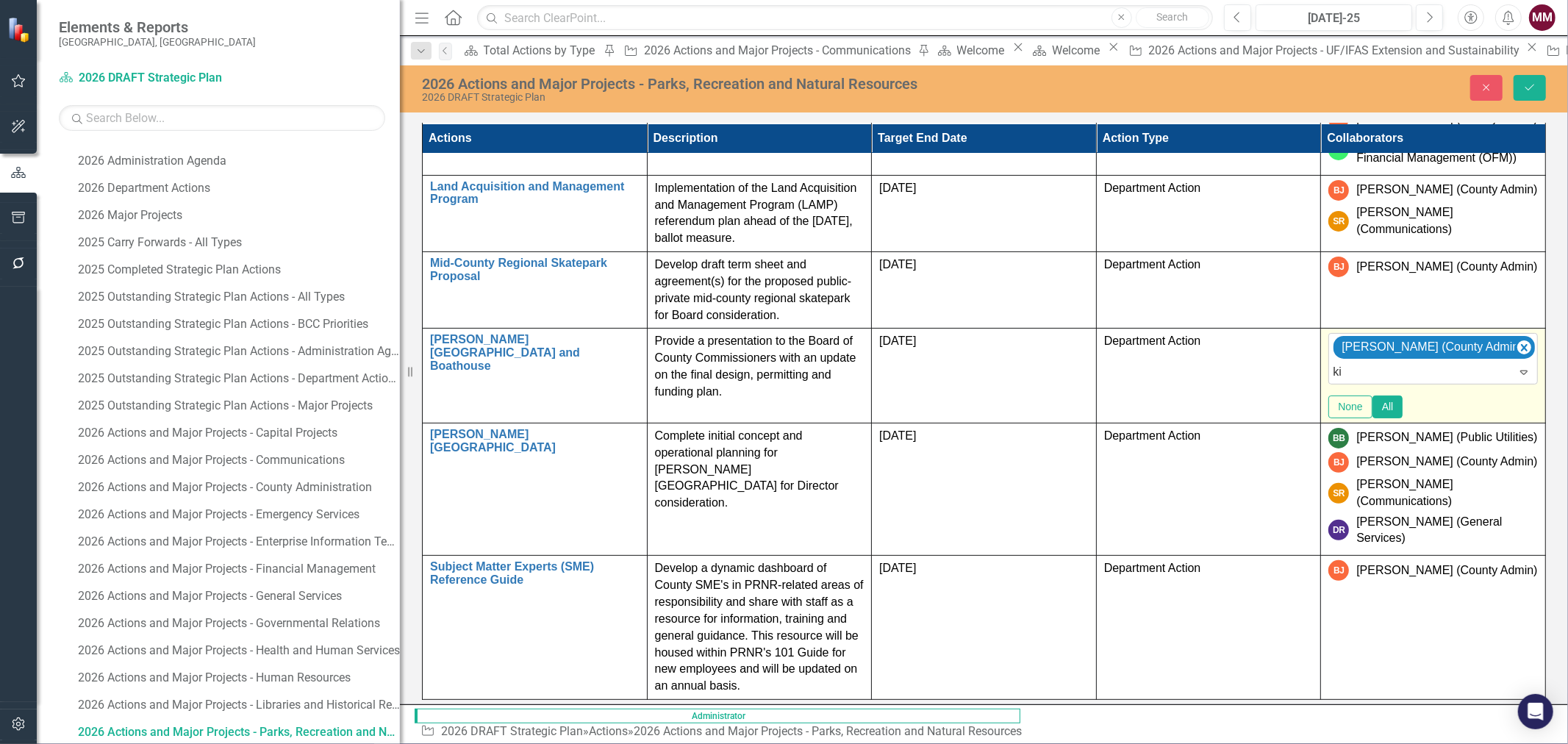
type input "[PERSON_NAME]"
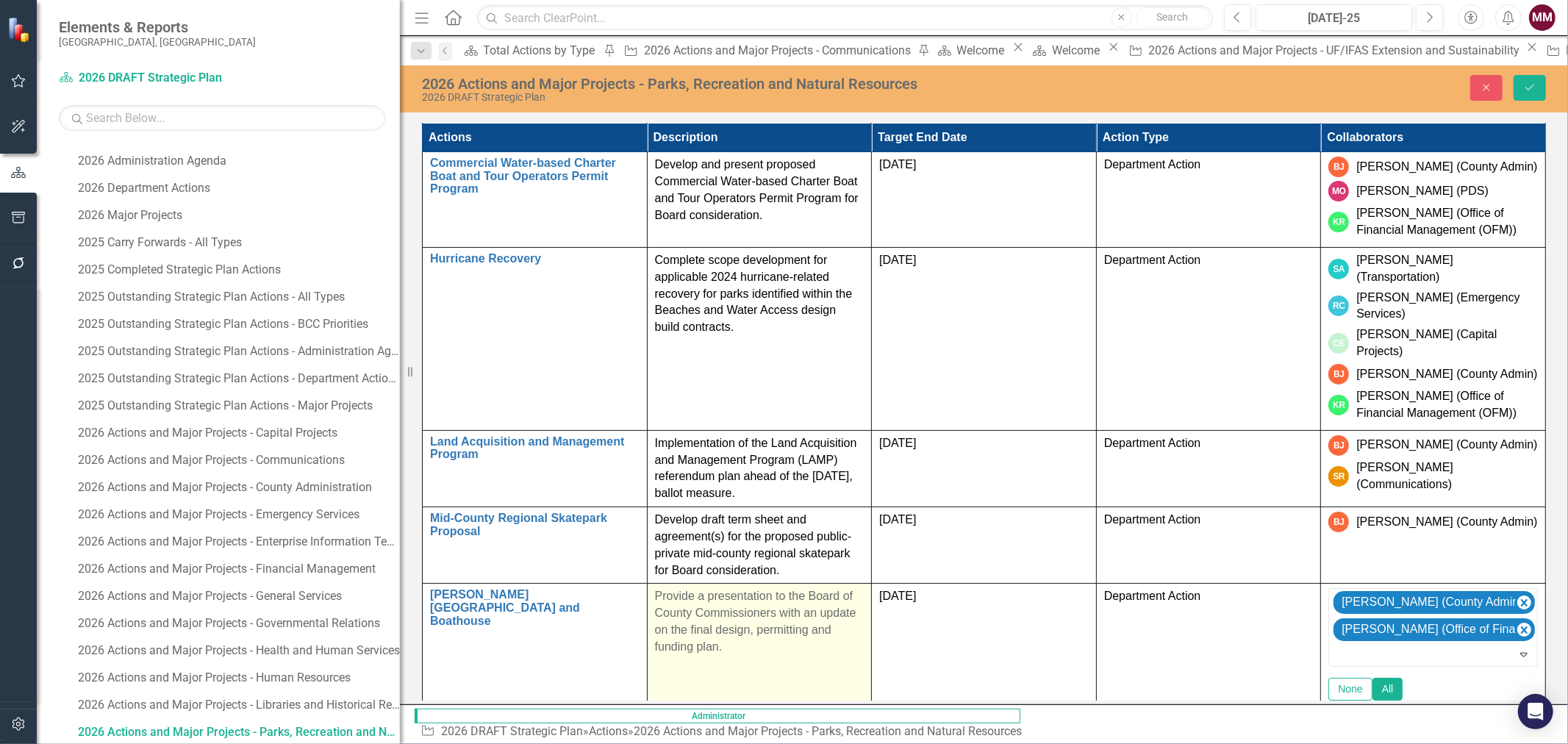
scroll to position [0, 0]
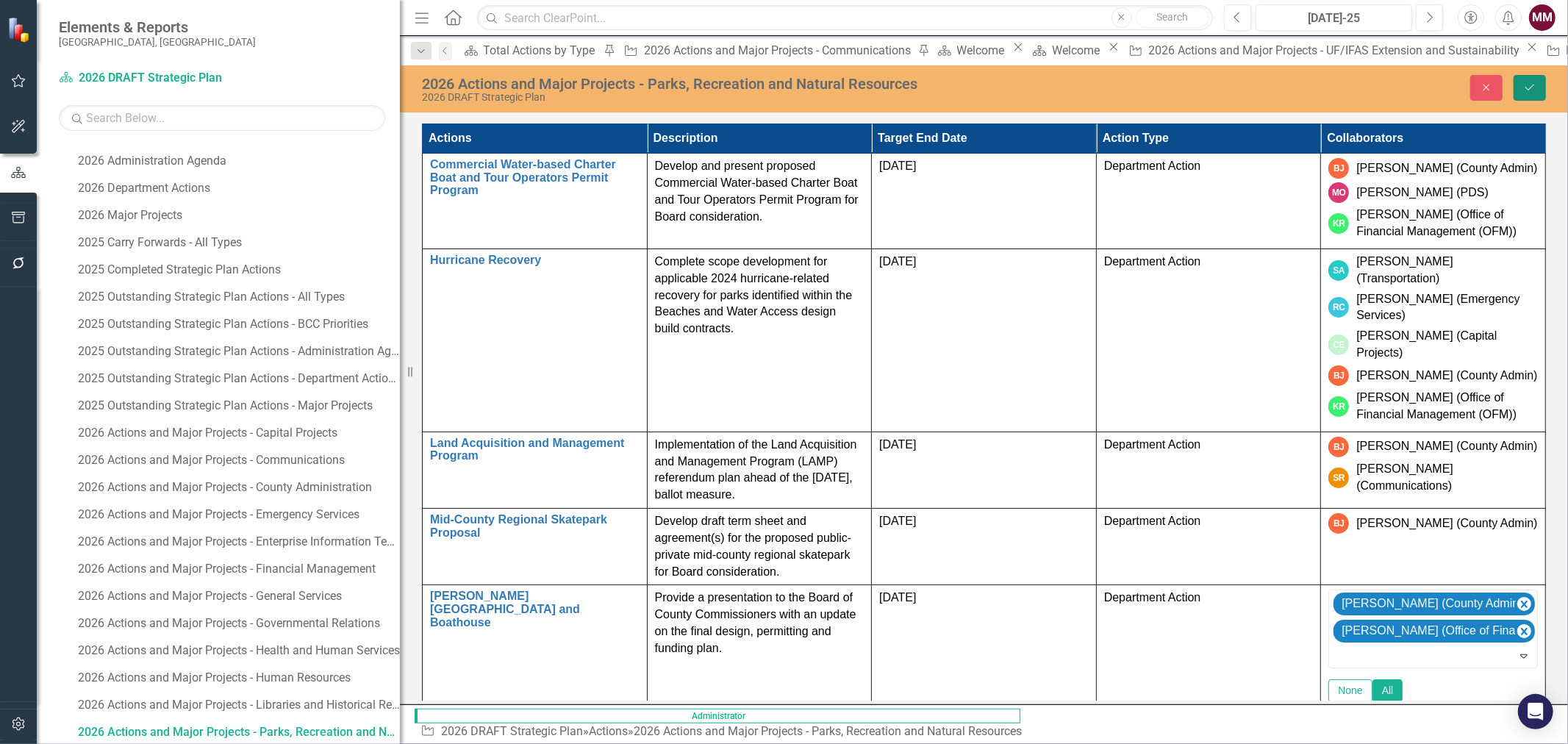
click at [1531, 88] on icon "Save" at bounding box center [1530, 87] width 14 height 10
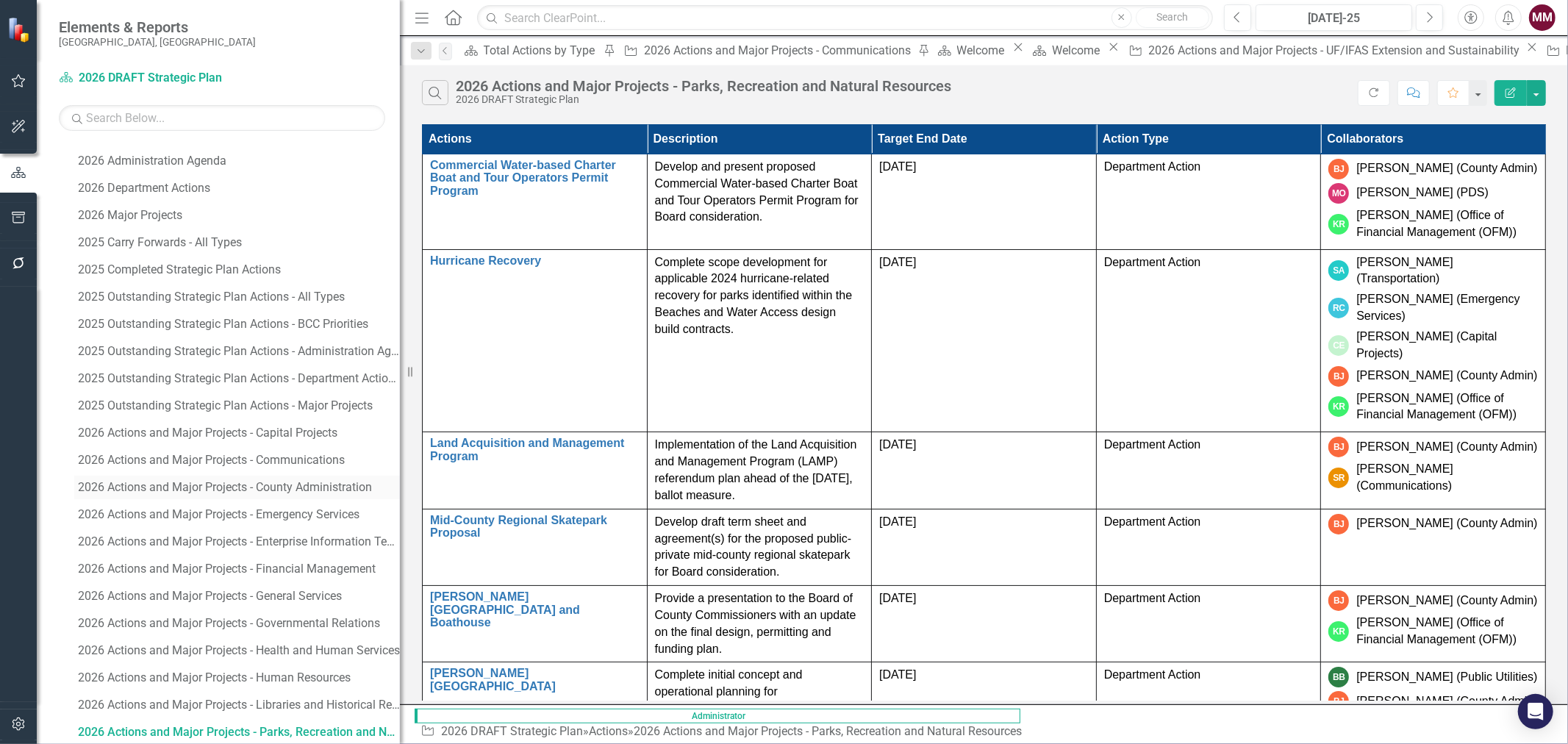
scroll to position [1697, 0]
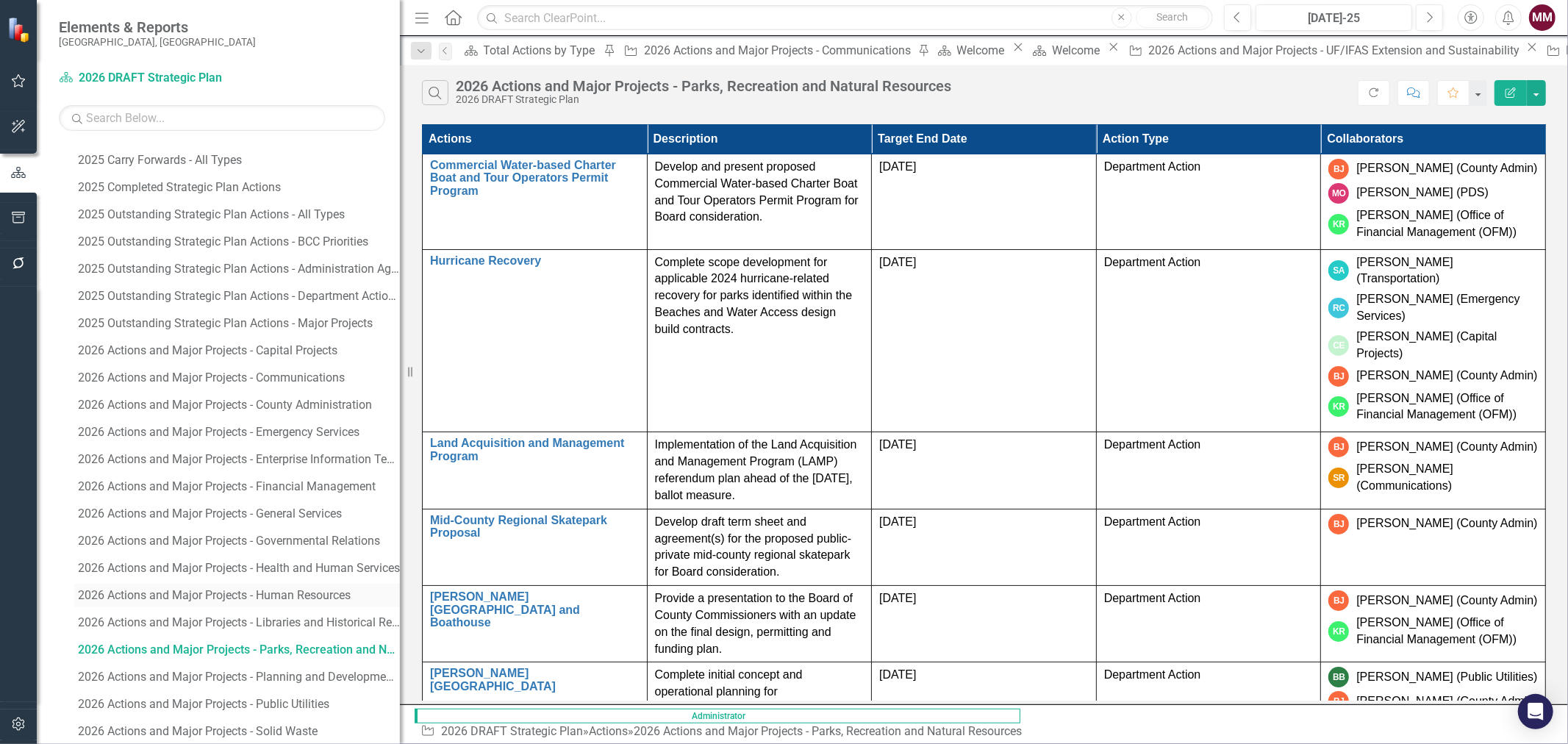
click at [313, 591] on div "2026 Actions and Major Projects - Human Resources" at bounding box center [239, 595] width 322 height 14
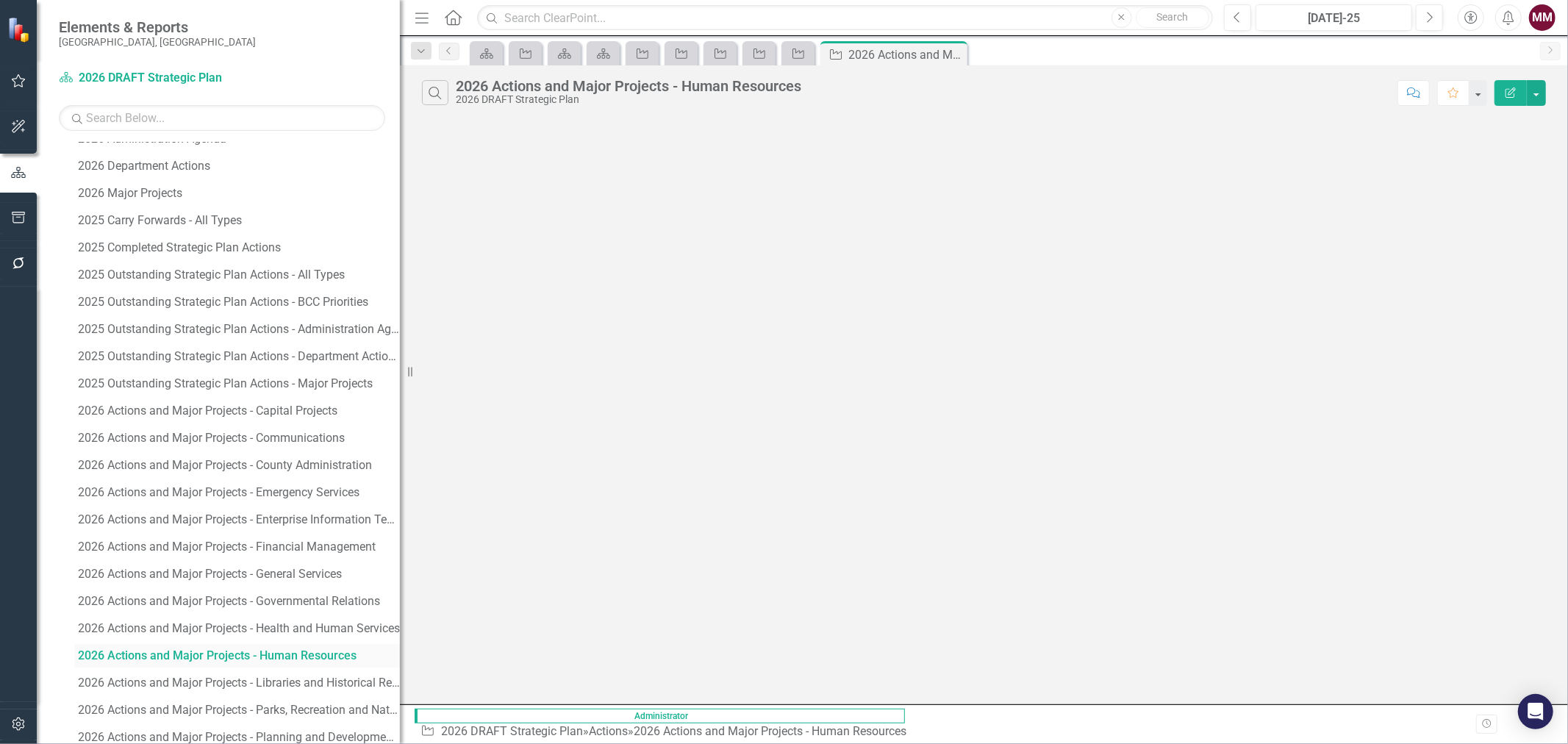
scroll to position [1561, 0]
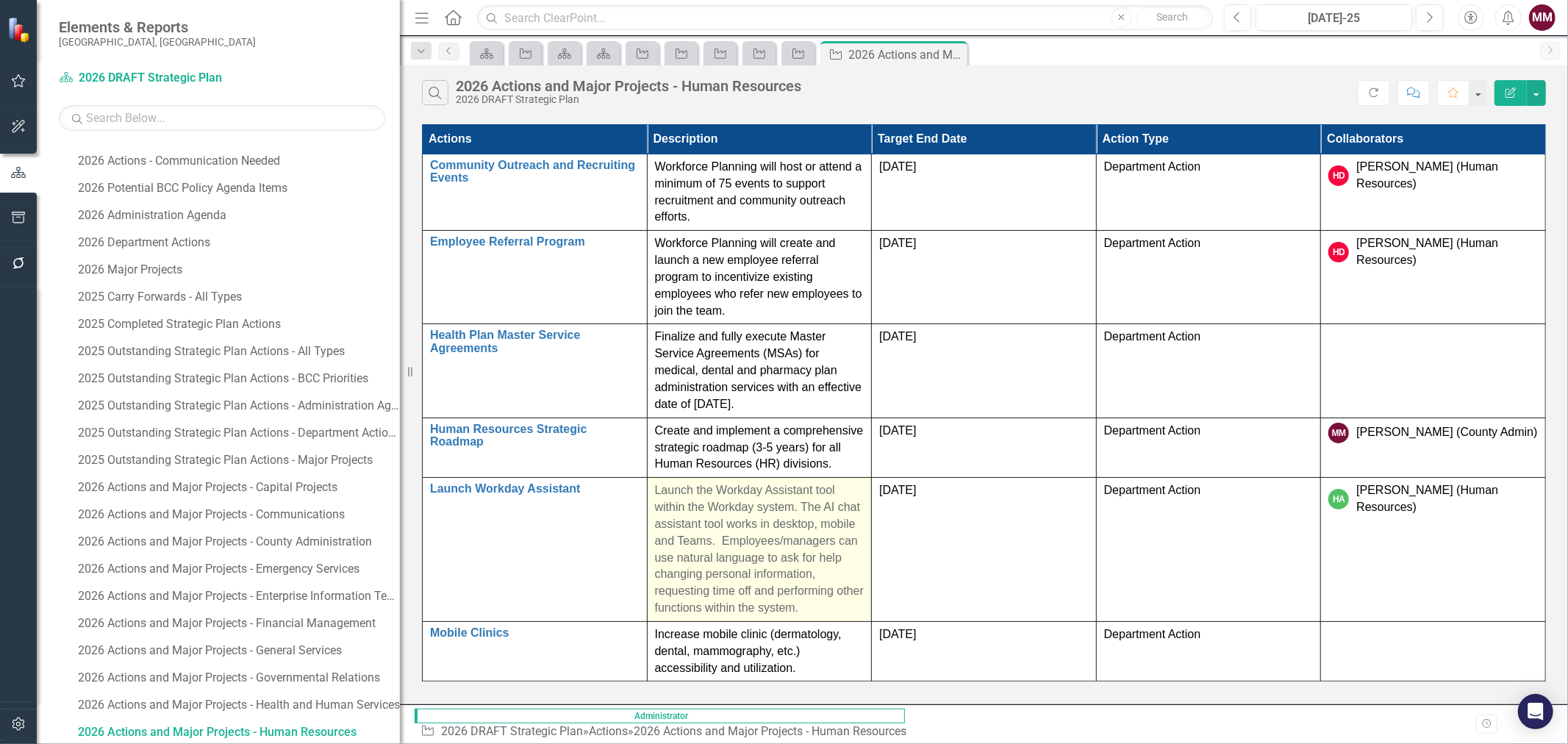
click at [812, 482] on p "Launch the Workday Assistant tool within the Workday system. The AI chat assist…" at bounding box center [760, 549] width 209 height 135
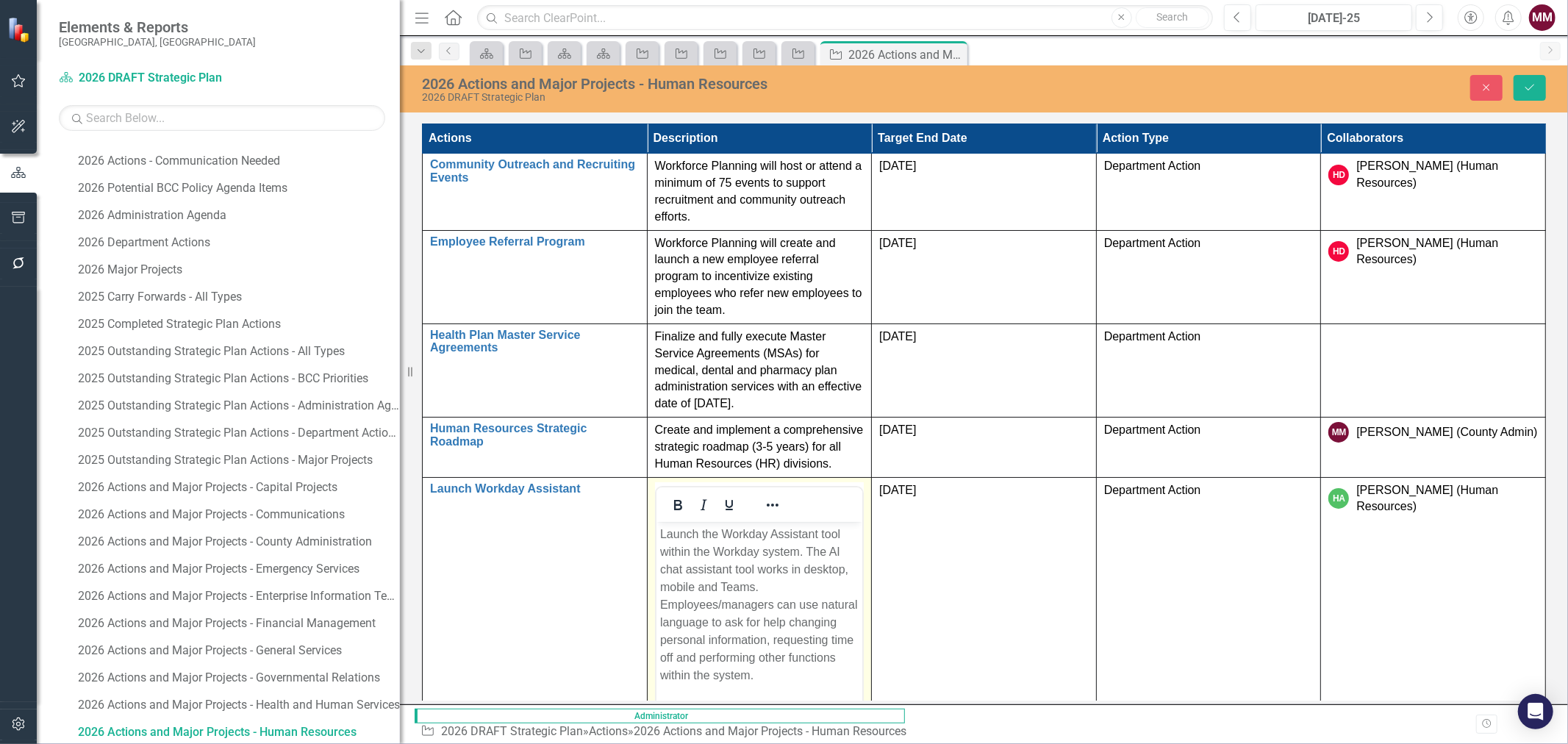
scroll to position [0, 0]
click at [736, 537] on span "Launch the Workday Assistant tool within the Workday system. The AI chat assist…" at bounding box center [758, 604] width 198 height 154
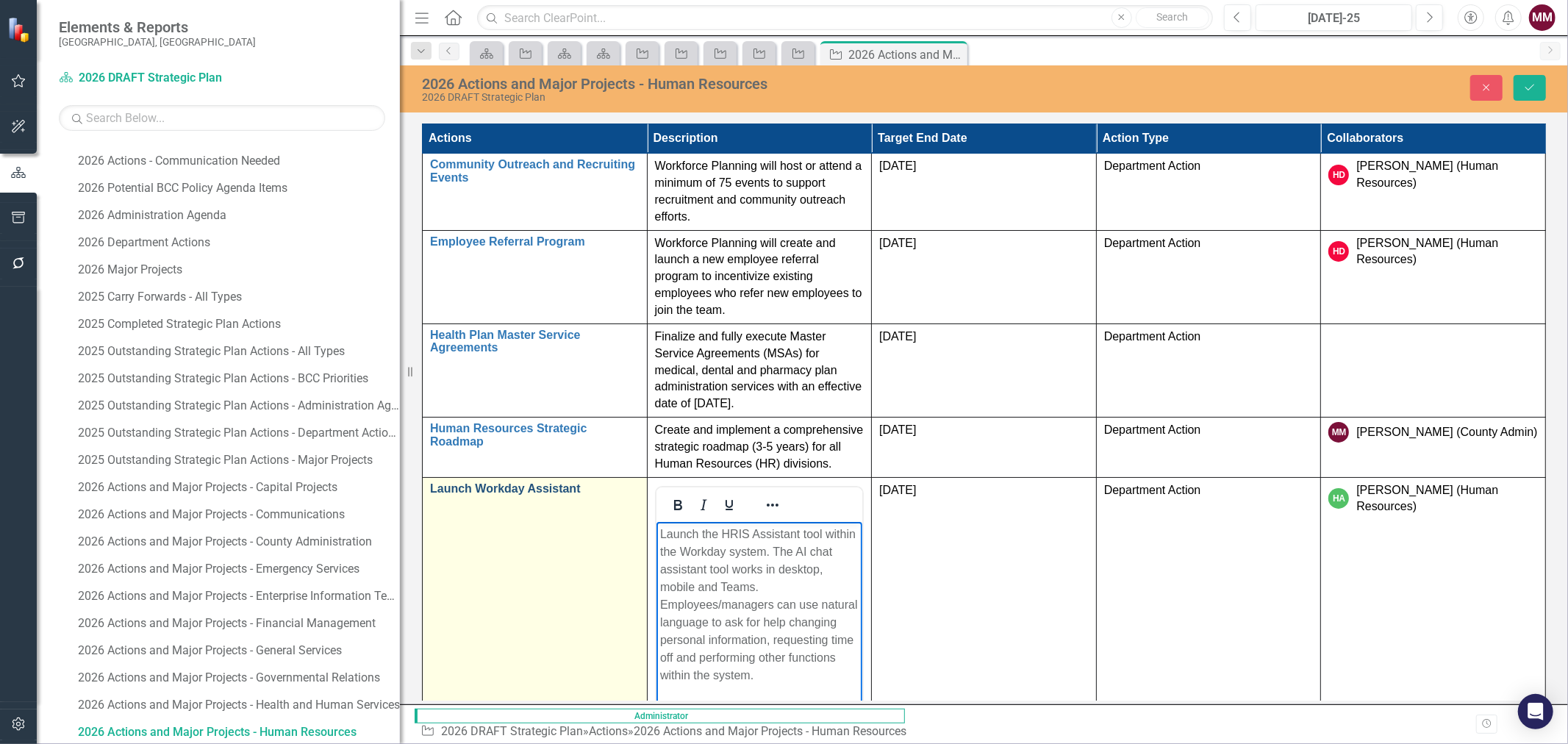
click at [595, 482] on link "Launch Workday Assistant" at bounding box center [534, 489] width 209 height 14
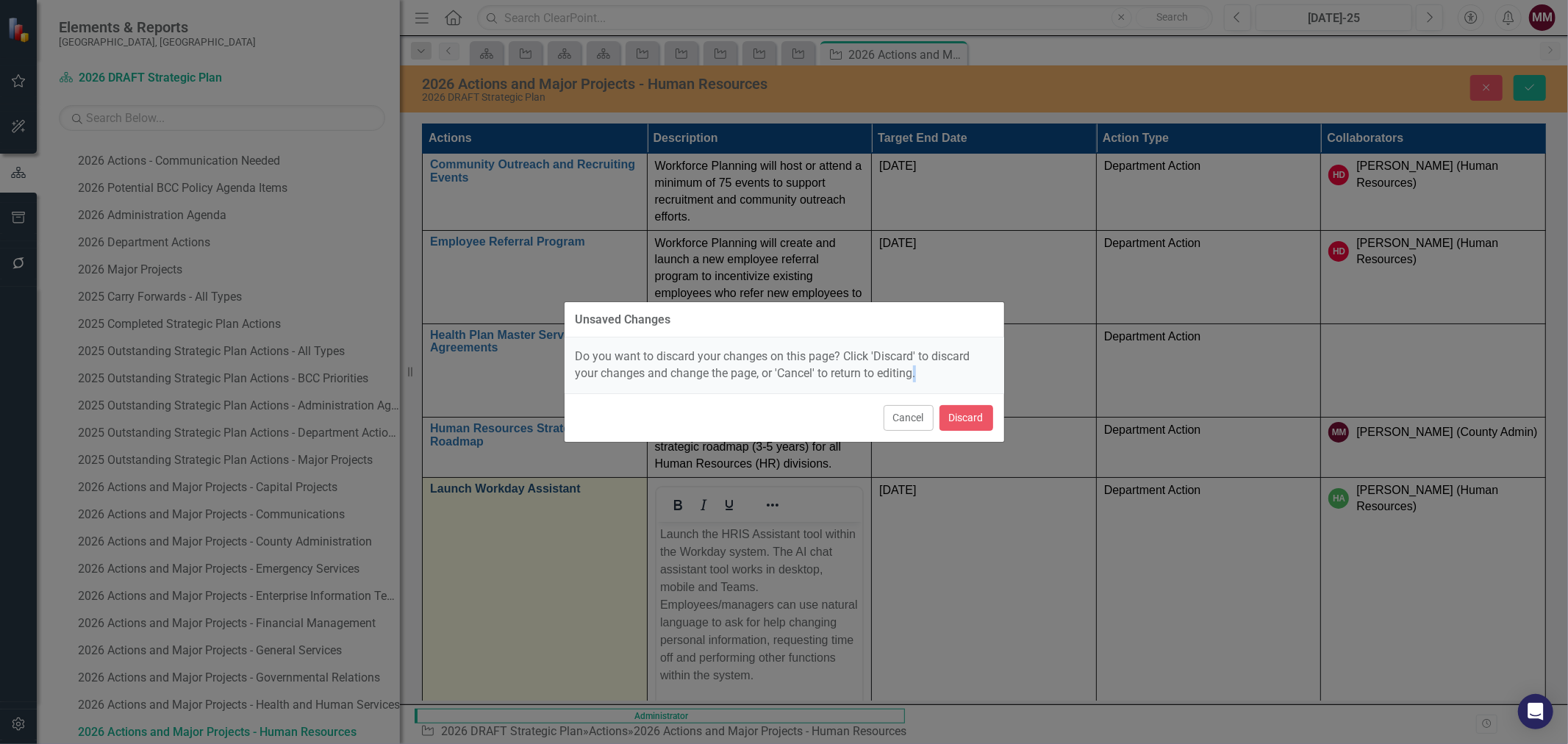
click at [595, 397] on div "Cancel Discard" at bounding box center [784, 417] width 440 height 49
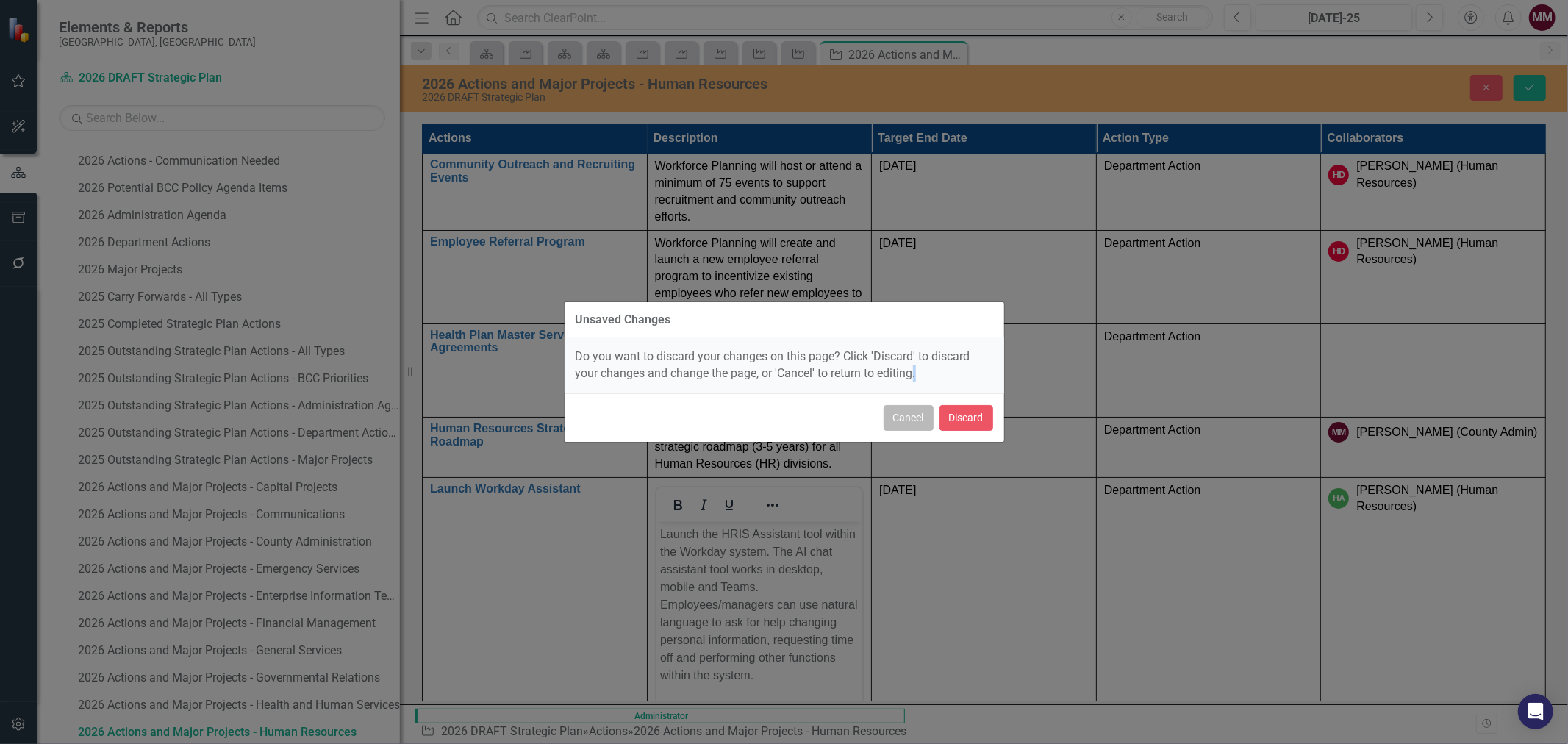
click at [913, 423] on button "Cancel" at bounding box center [909, 418] width 50 height 26
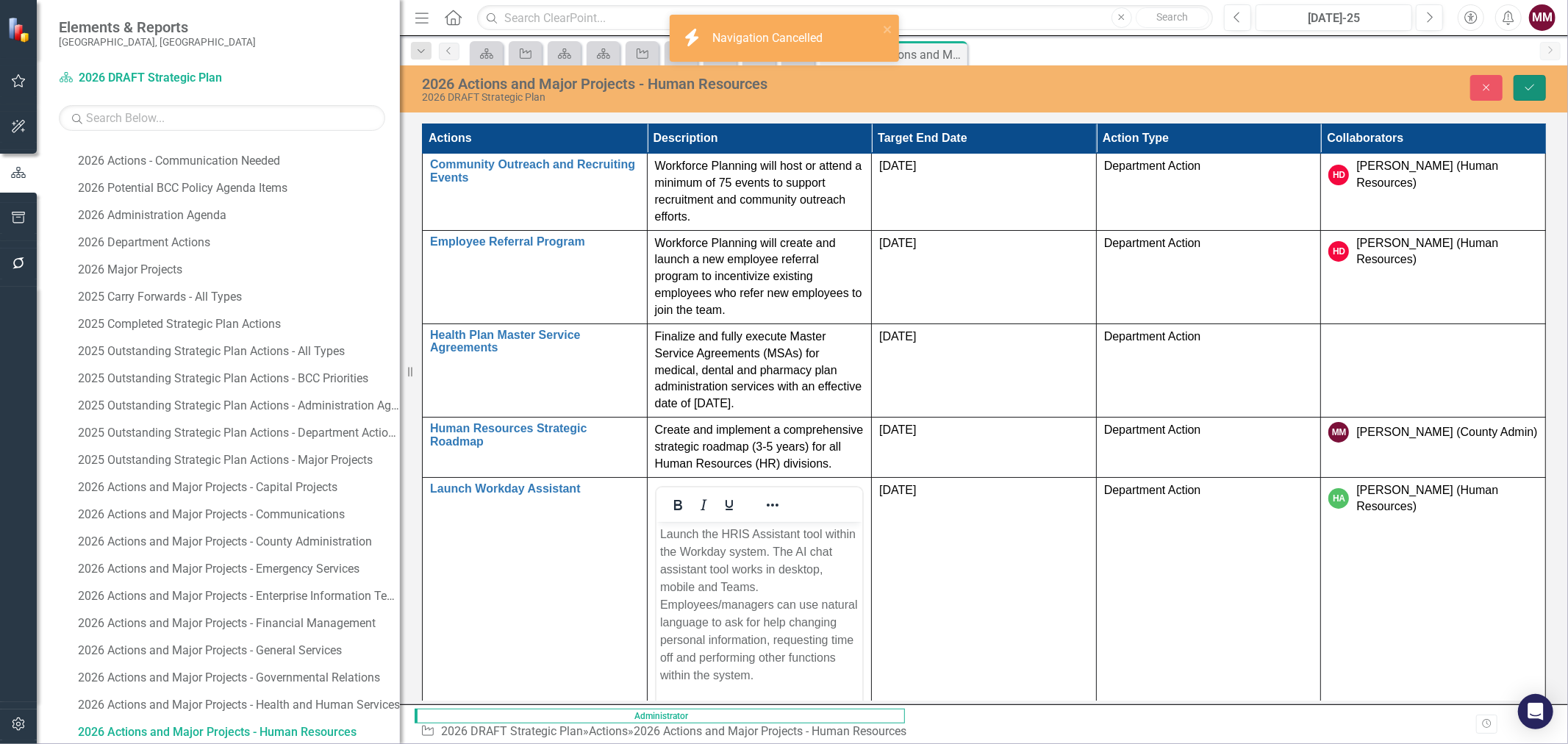
click at [1526, 92] on button "Save" at bounding box center [1530, 88] width 32 height 26
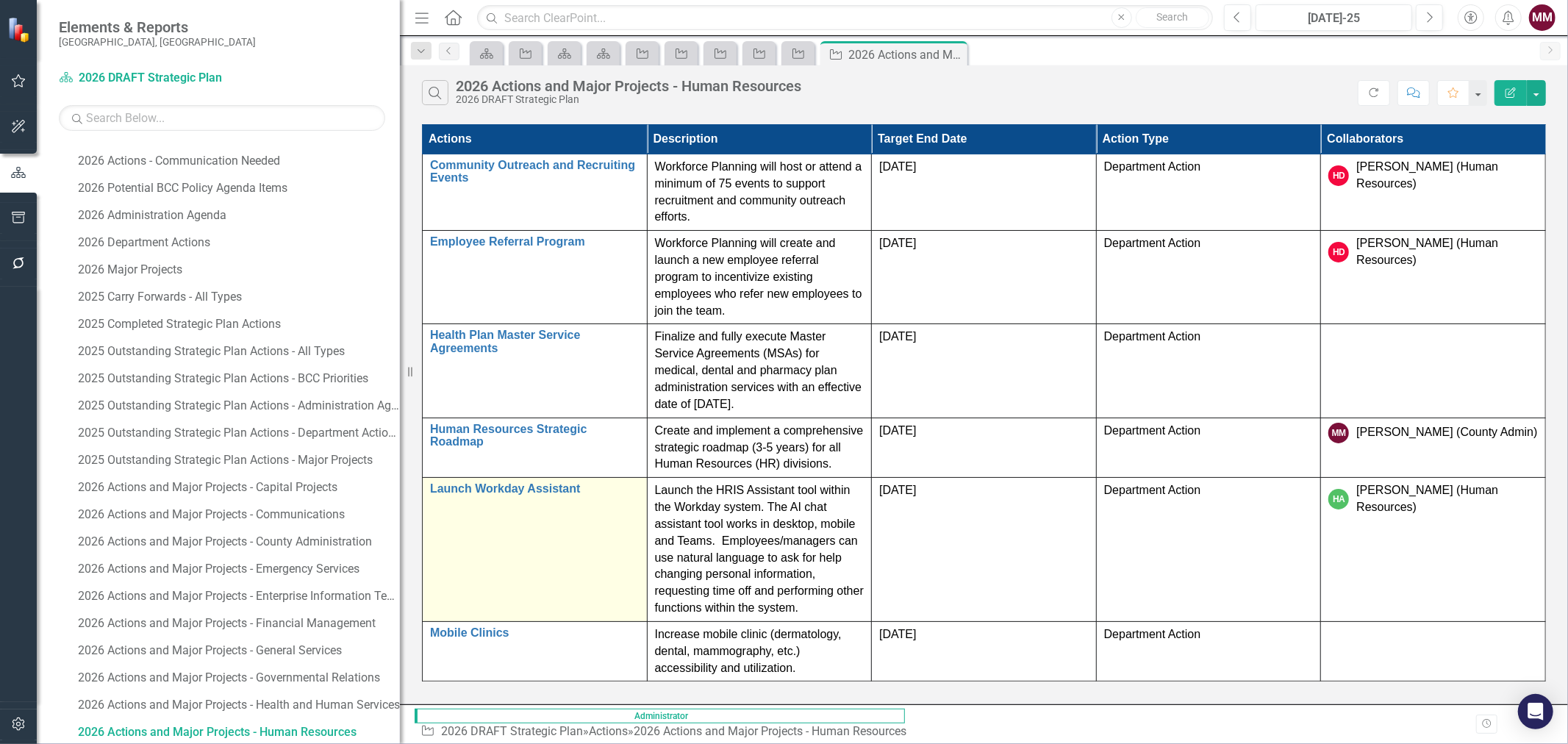
click at [600, 482] on div "Launch Workday Assistant Link Map View Link Map Edit Edit Action Link Open Elem…" at bounding box center [534, 491] width 209 height 18
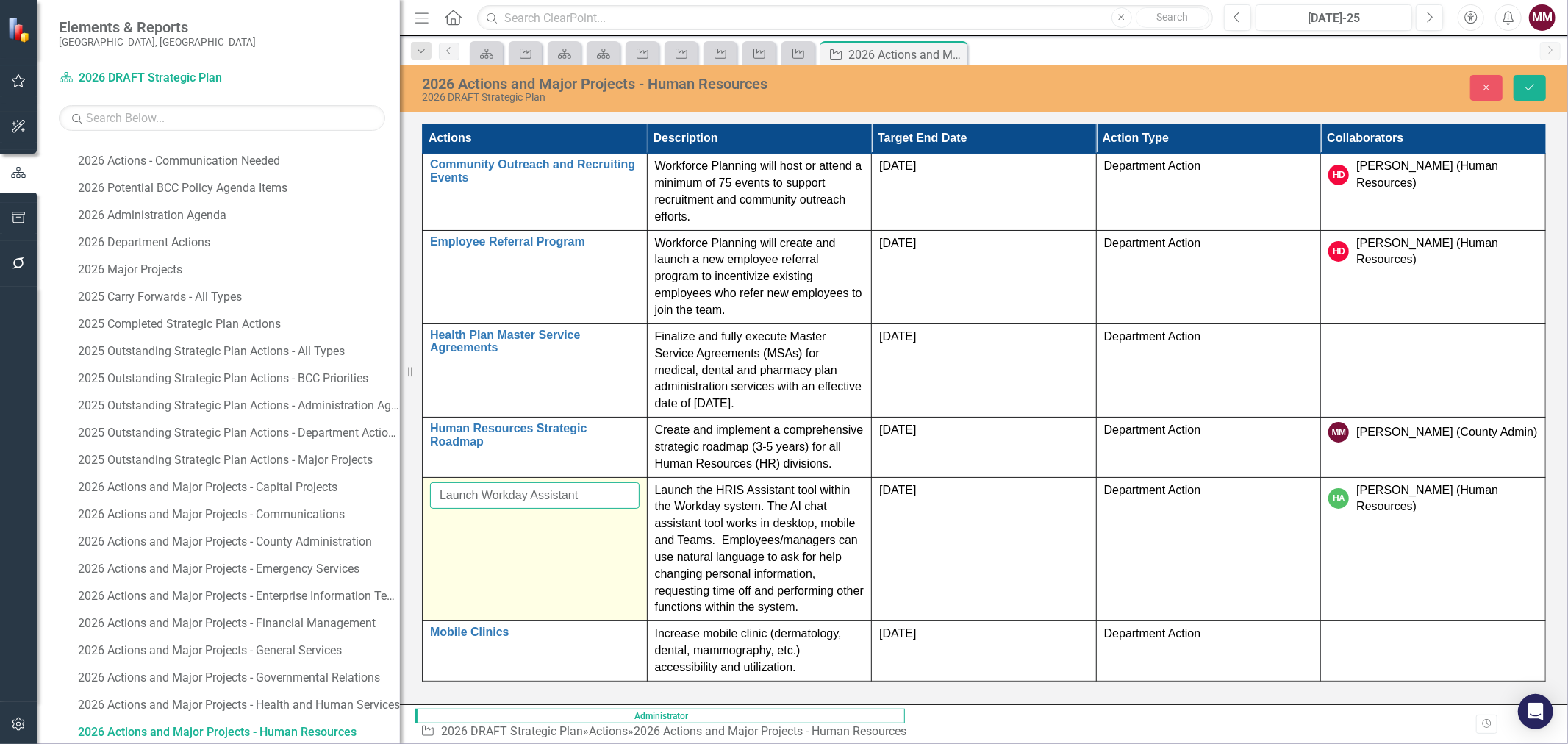
click at [504, 482] on input "Launch Workday Assistant" at bounding box center [534, 496] width 209 height 27
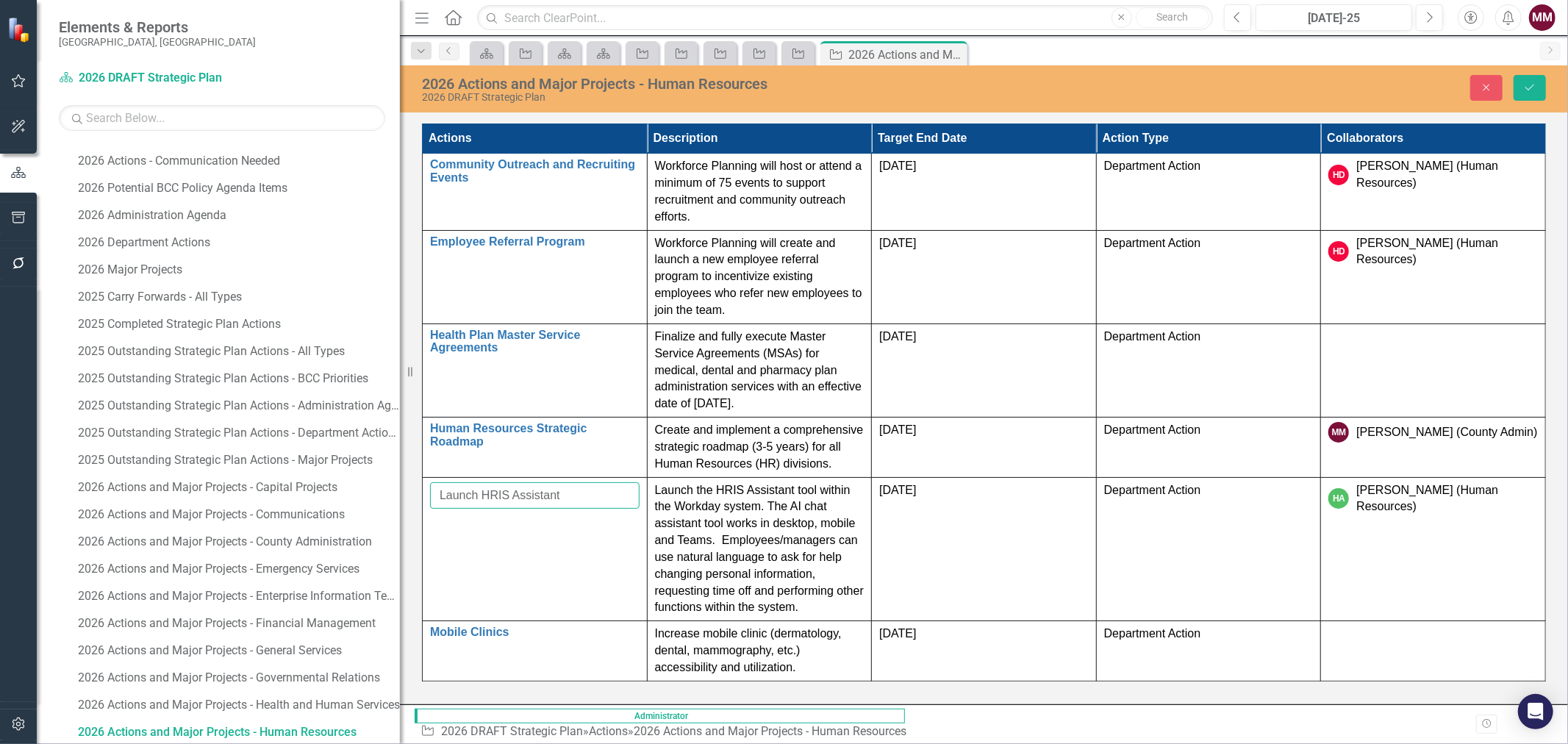
type input "Launch HRIS Assistant"
click at [630, 581] on div "2026 Actions and Major Projects - Human Resources 2026 DRAFT Strategic Plan Clo…" at bounding box center [984, 384] width 1168 height 638
click at [1531, 84] on icon "Save" at bounding box center [1530, 87] width 14 height 10
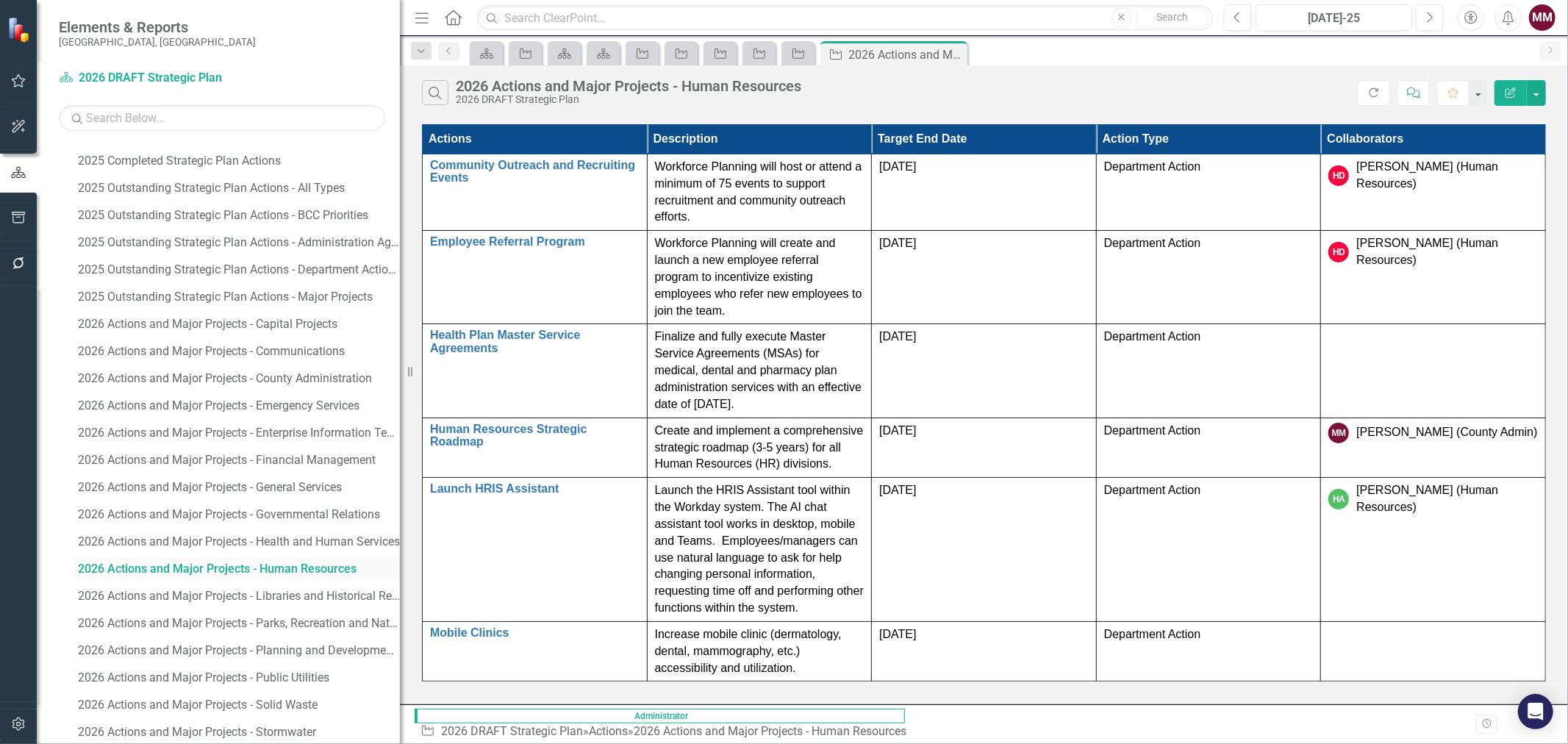
scroll to position [1805, 0]
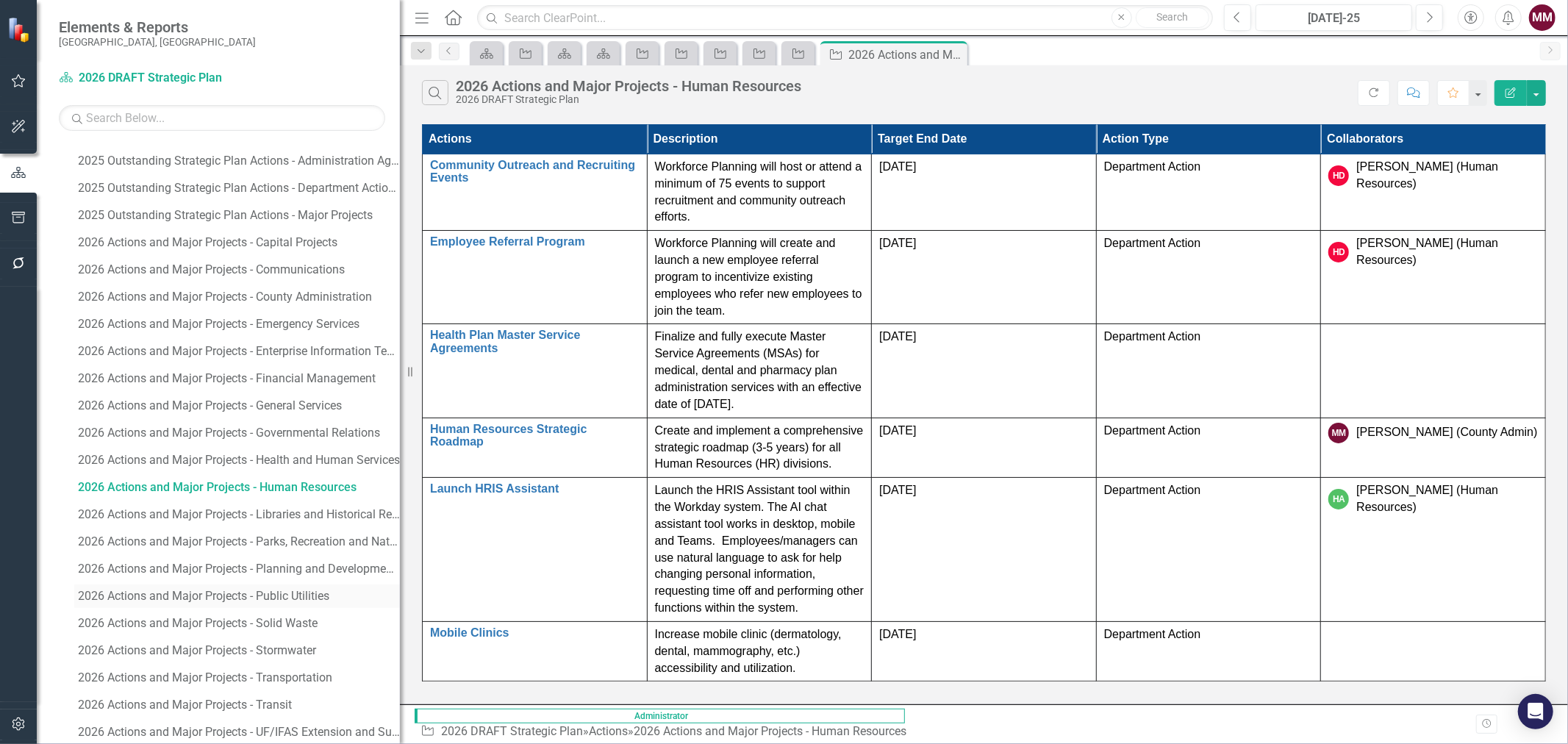
click at [303, 597] on div "2026 Actions and Major Projects - Public Utilities" at bounding box center [239, 596] width 322 height 14
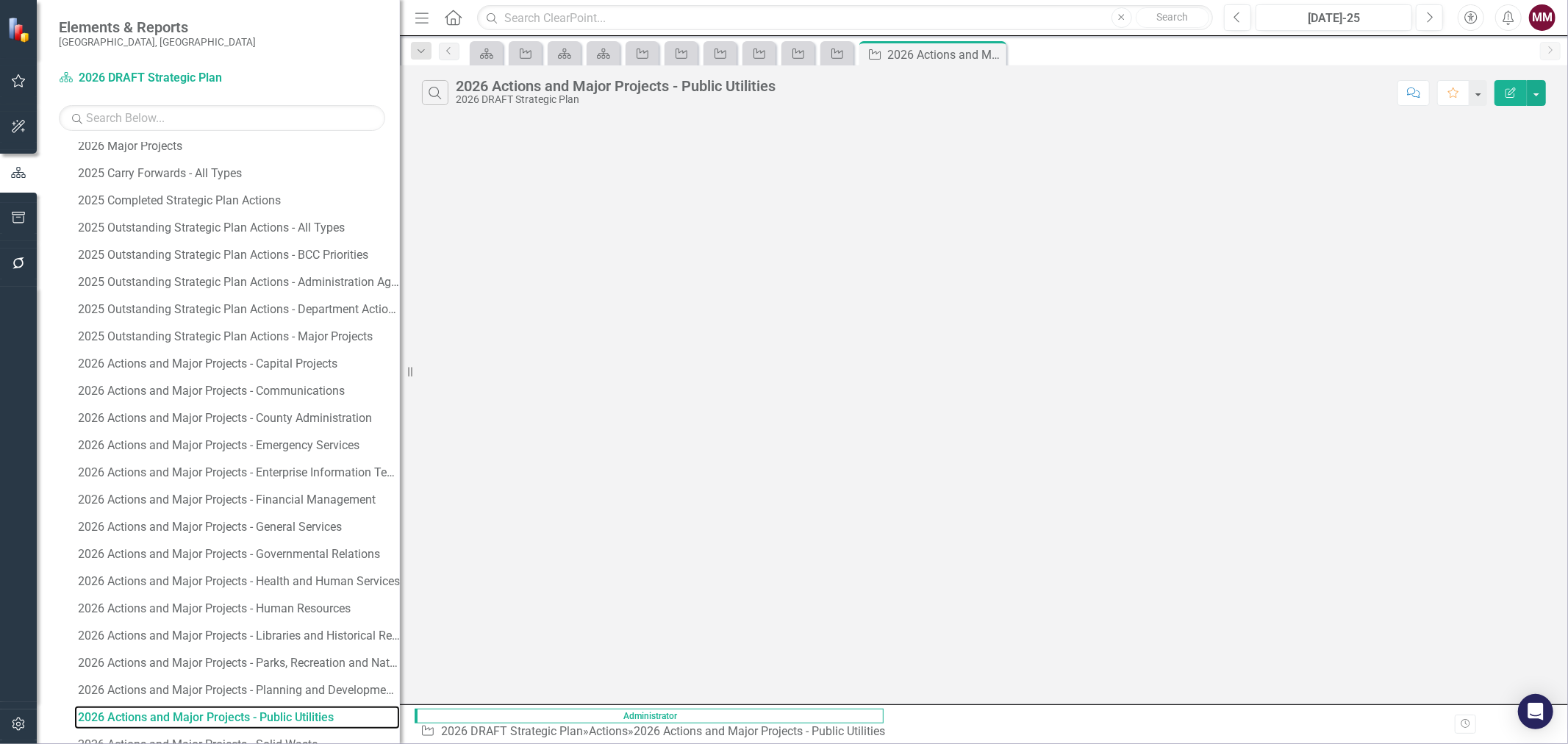
scroll to position [1671, 0]
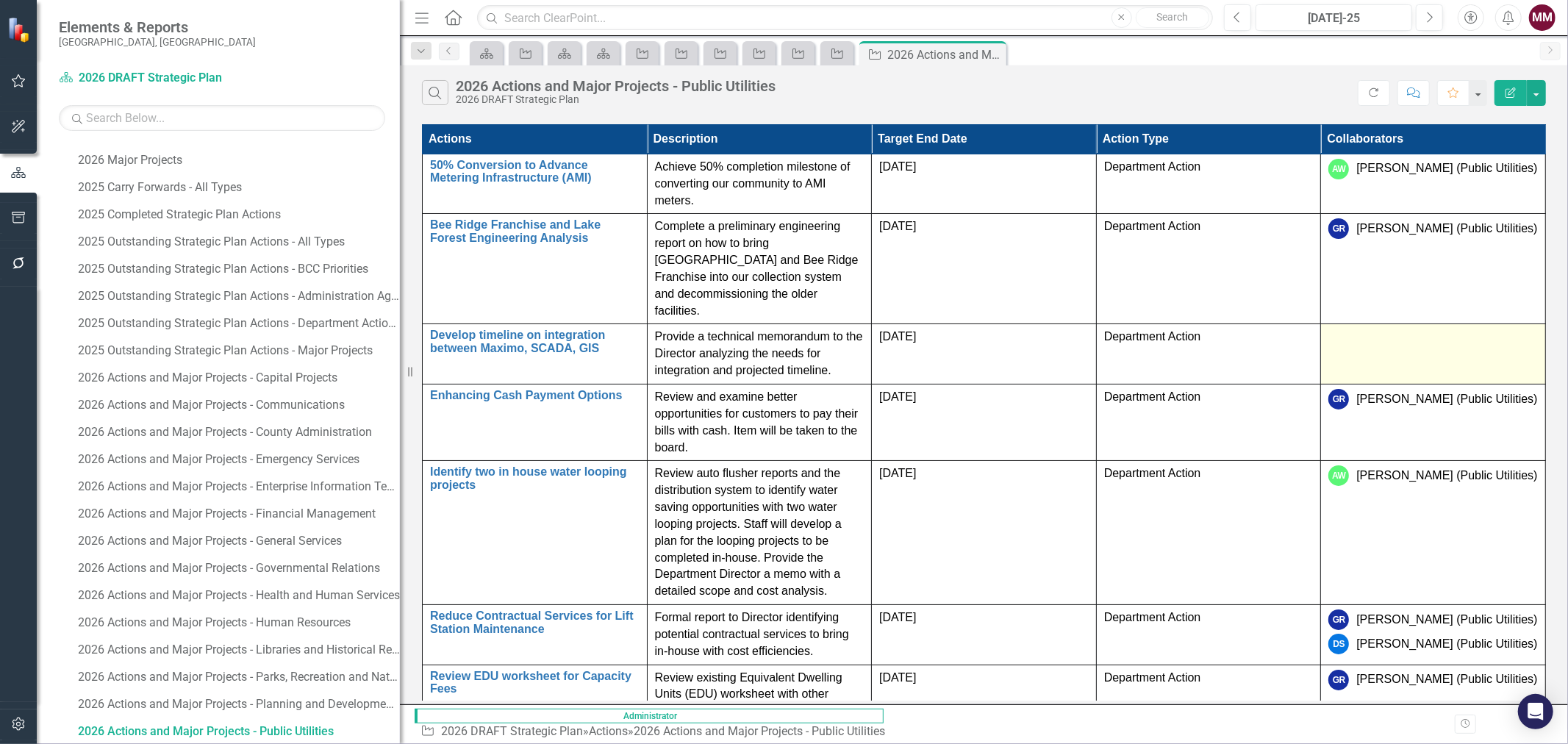
click at [1476, 328] on div at bounding box center [1433, 337] width 209 height 18
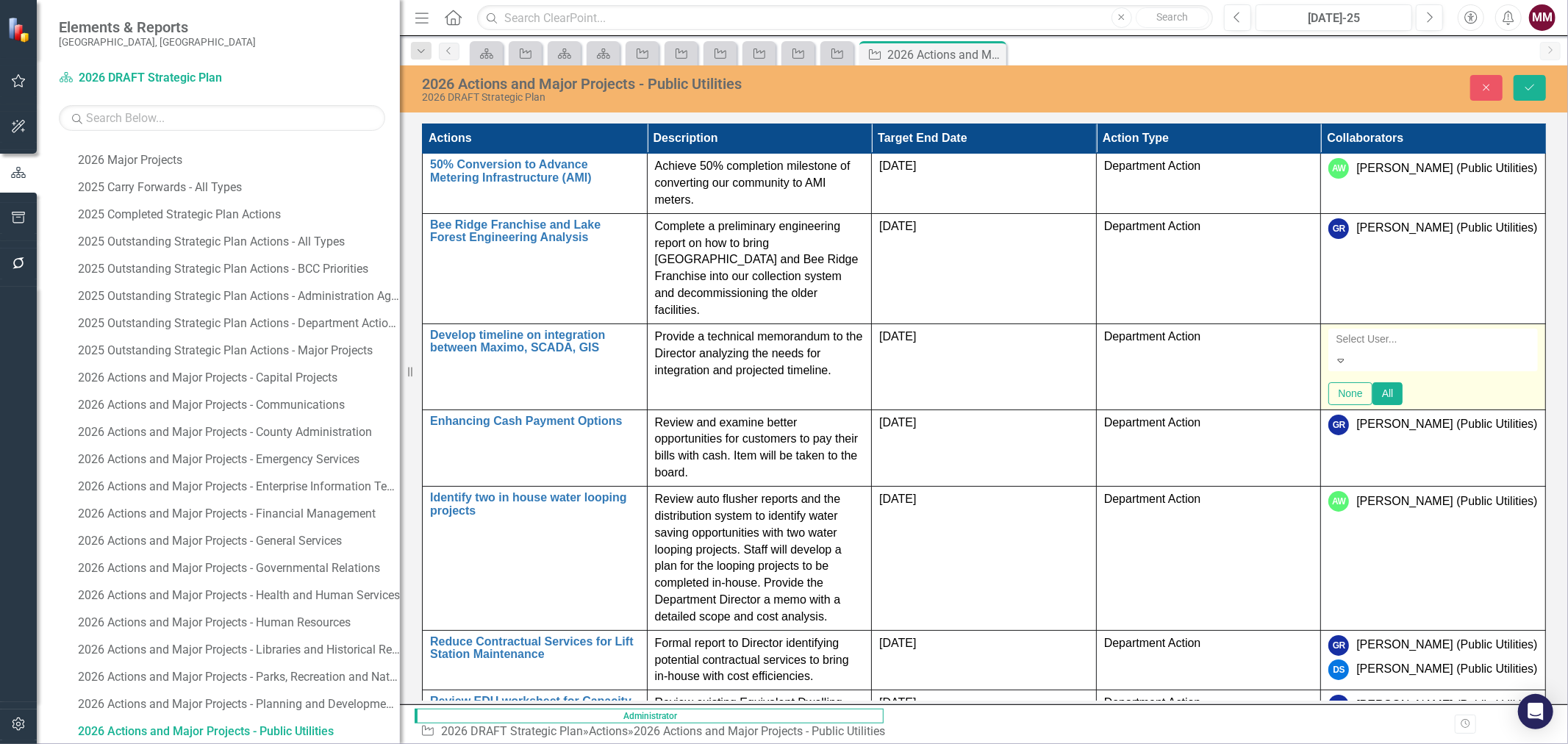
click at [1476, 330] on div at bounding box center [1434, 339] width 209 height 18
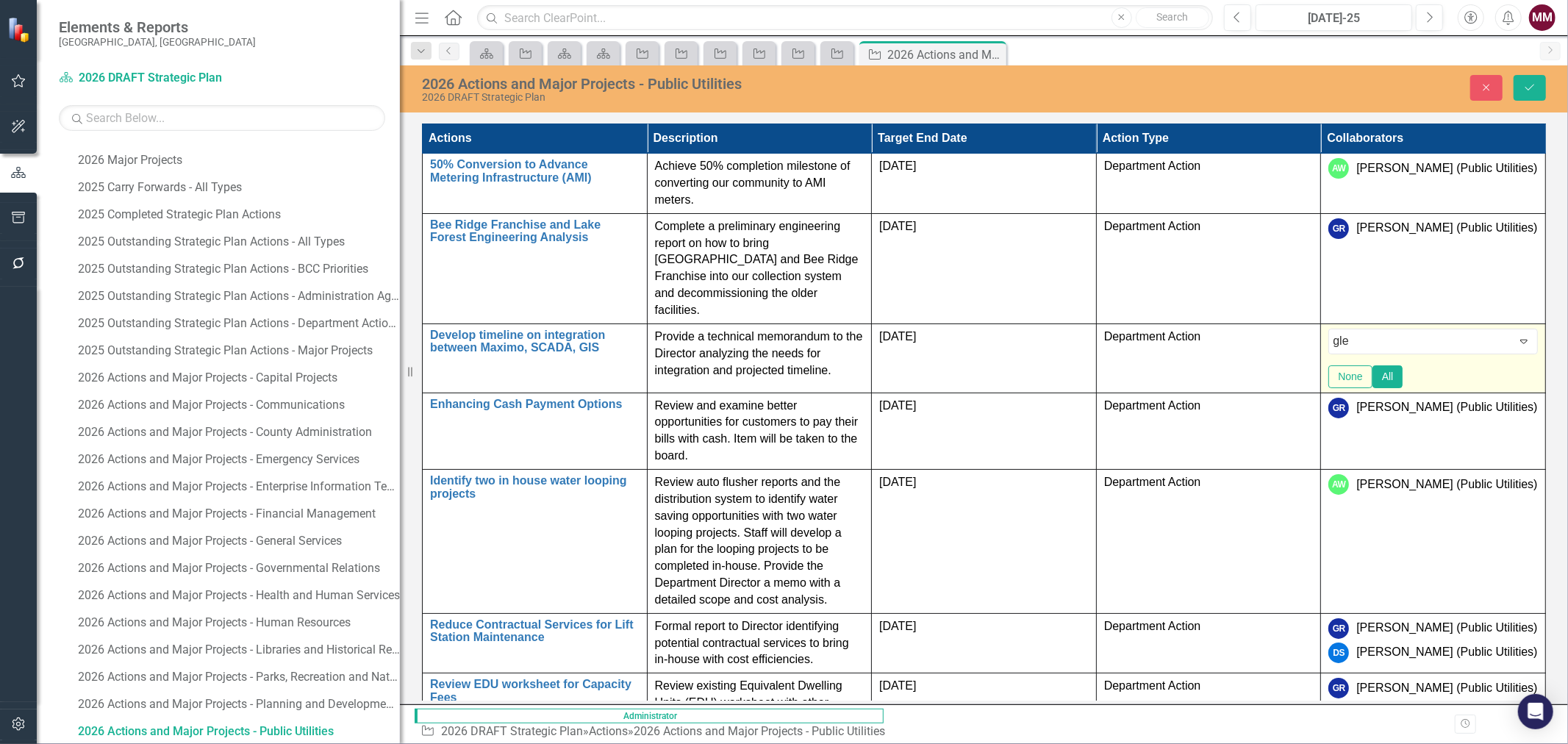
type input "[PERSON_NAME]"
click at [229, 743] on span "[PERSON_NAME] (EIT)" at bounding box center [122, 754] width 215 height 14
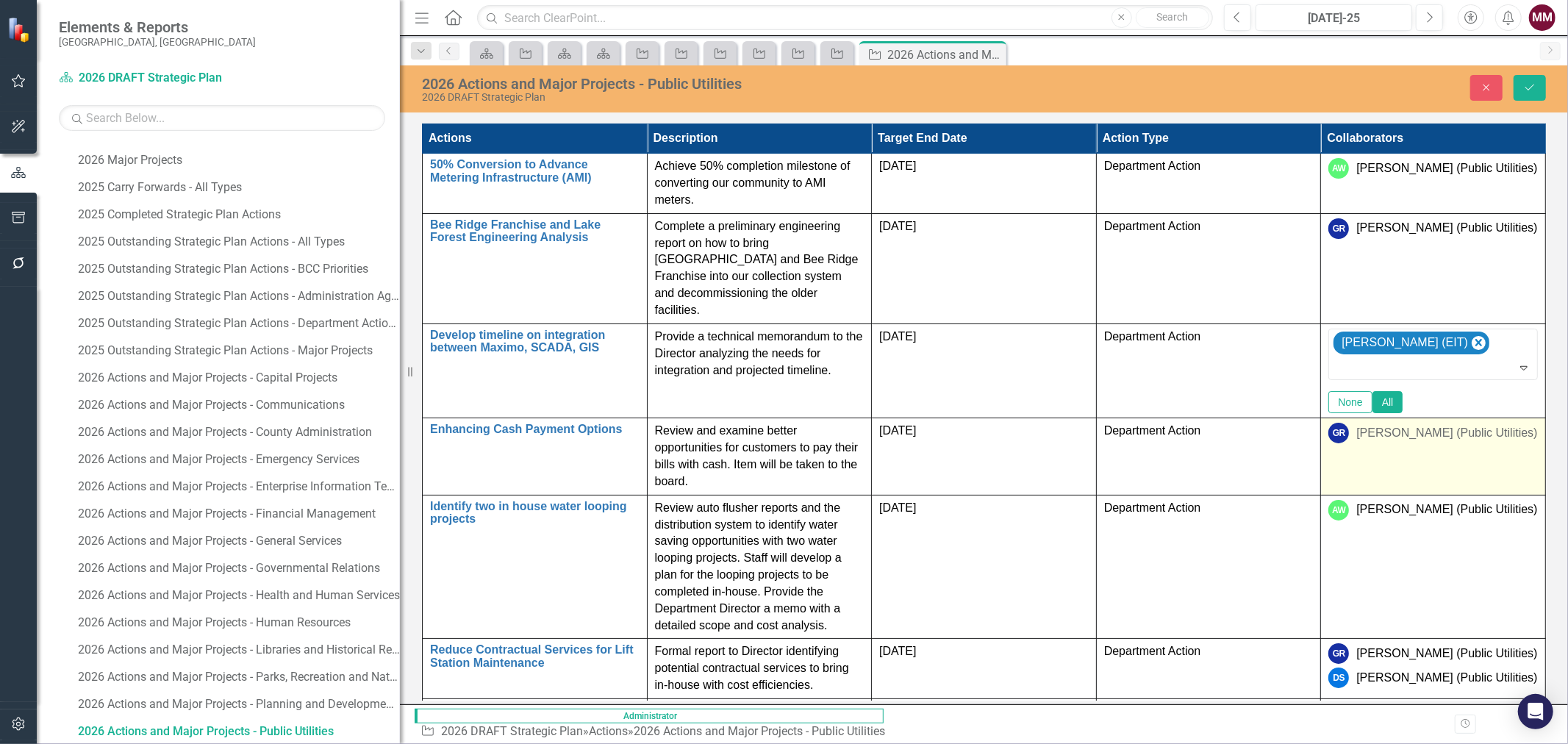
click at [1526, 424] on div "[PERSON_NAME] (Public Utilities)" at bounding box center [1447, 432] width 181 height 17
click at [1526, 421] on div "[PERSON_NAME] (Public Utilities)" at bounding box center [1447, 429] width 181 height 17
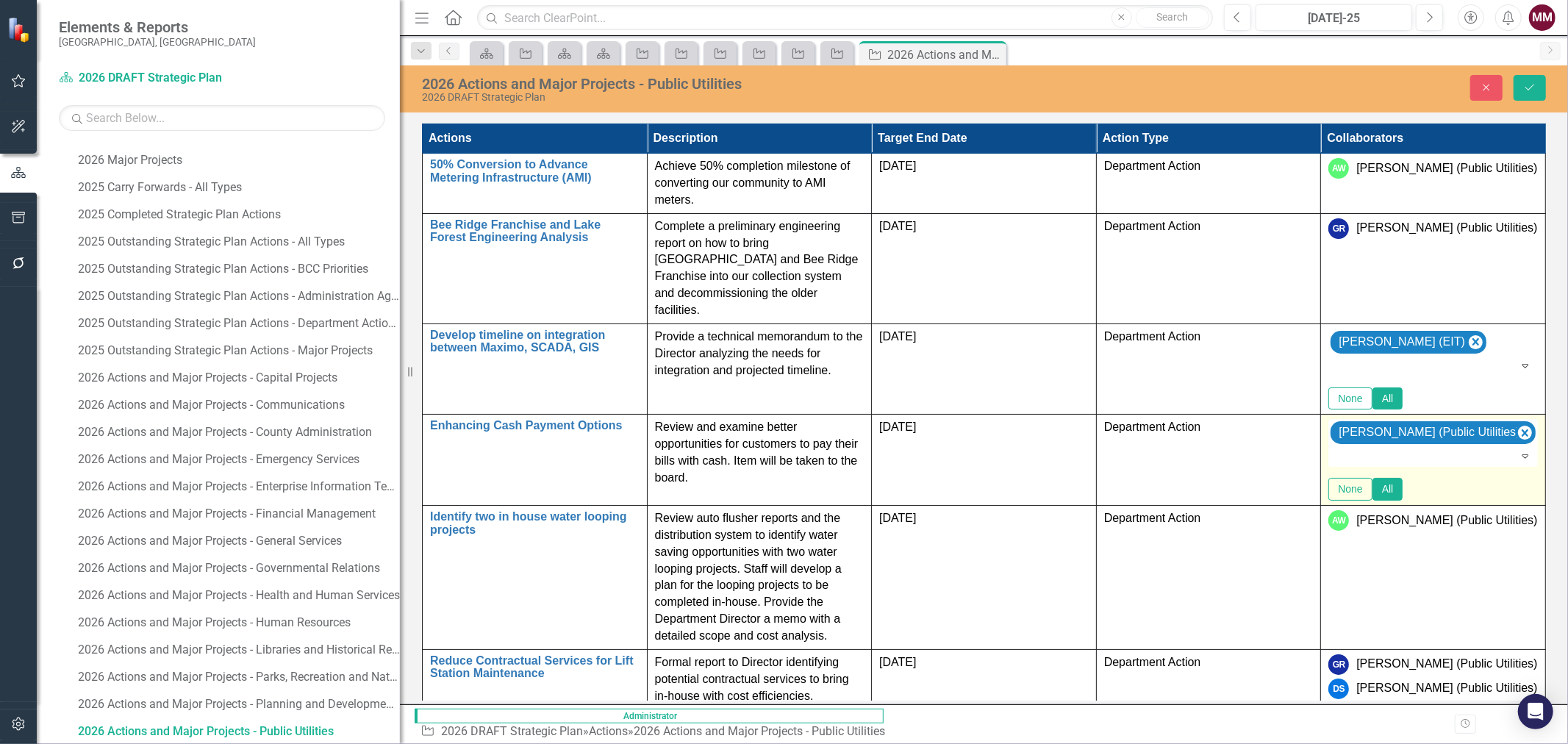
click at [1495, 448] on div at bounding box center [1433, 456] width 207 height 18
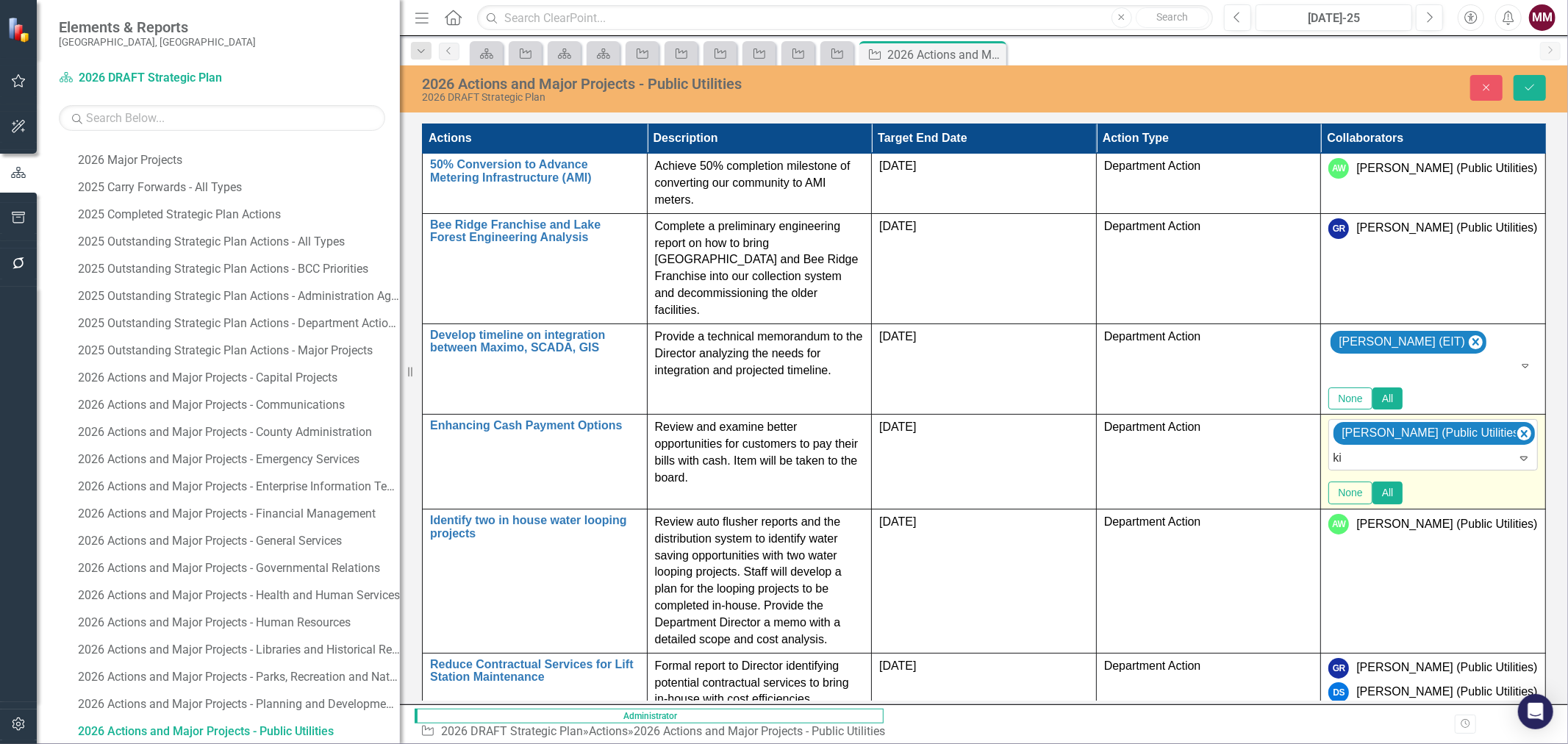
type input "[PERSON_NAME]"
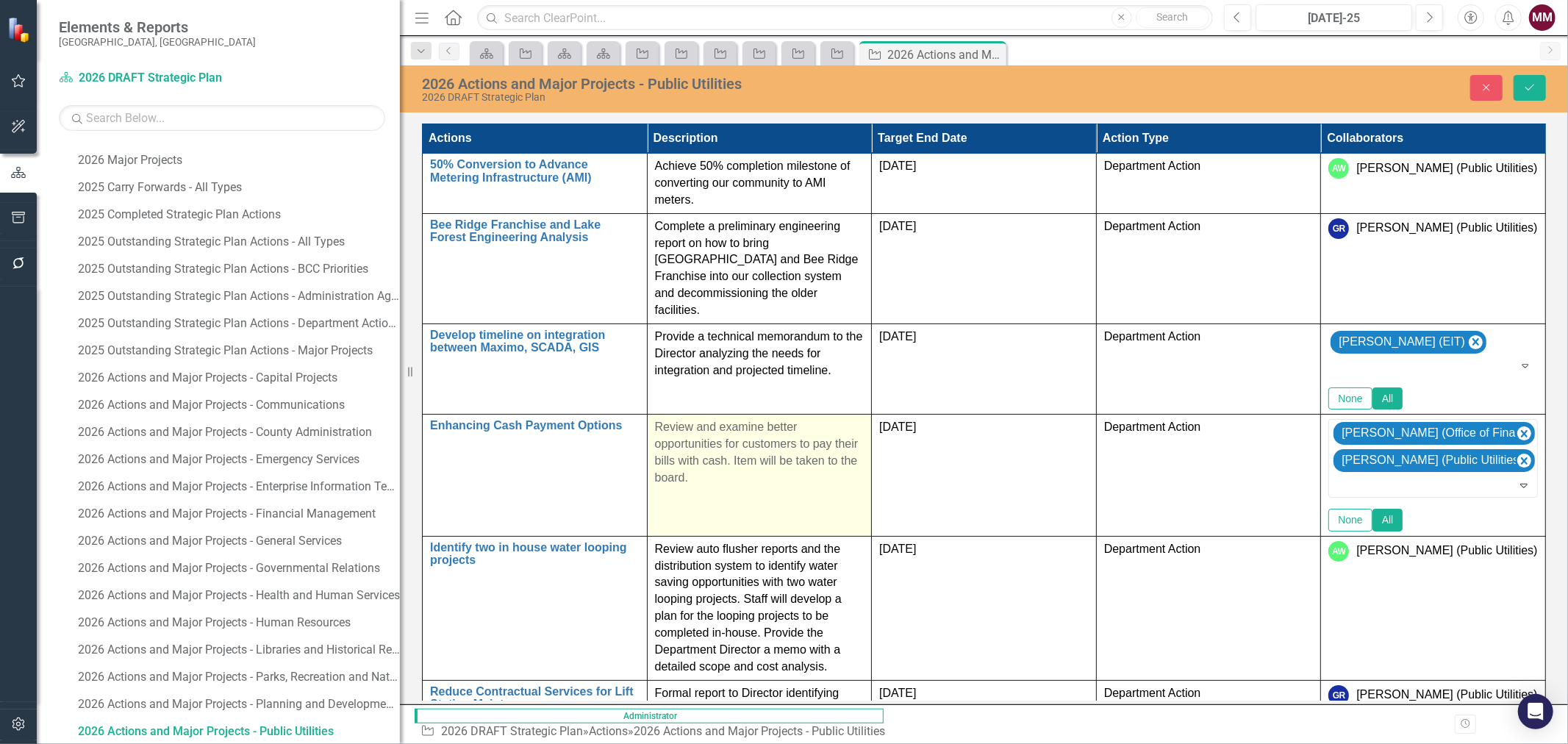
click at [872, 444] on td "Review and examine better opportunities for customers to pay their bills with c…" at bounding box center [759, 474] width 225 height 121
click at [872, 444] on td "Review and examine better opportunities for customers to pay their bills with c…" at bounding box center [759, 473] width 225 height 118
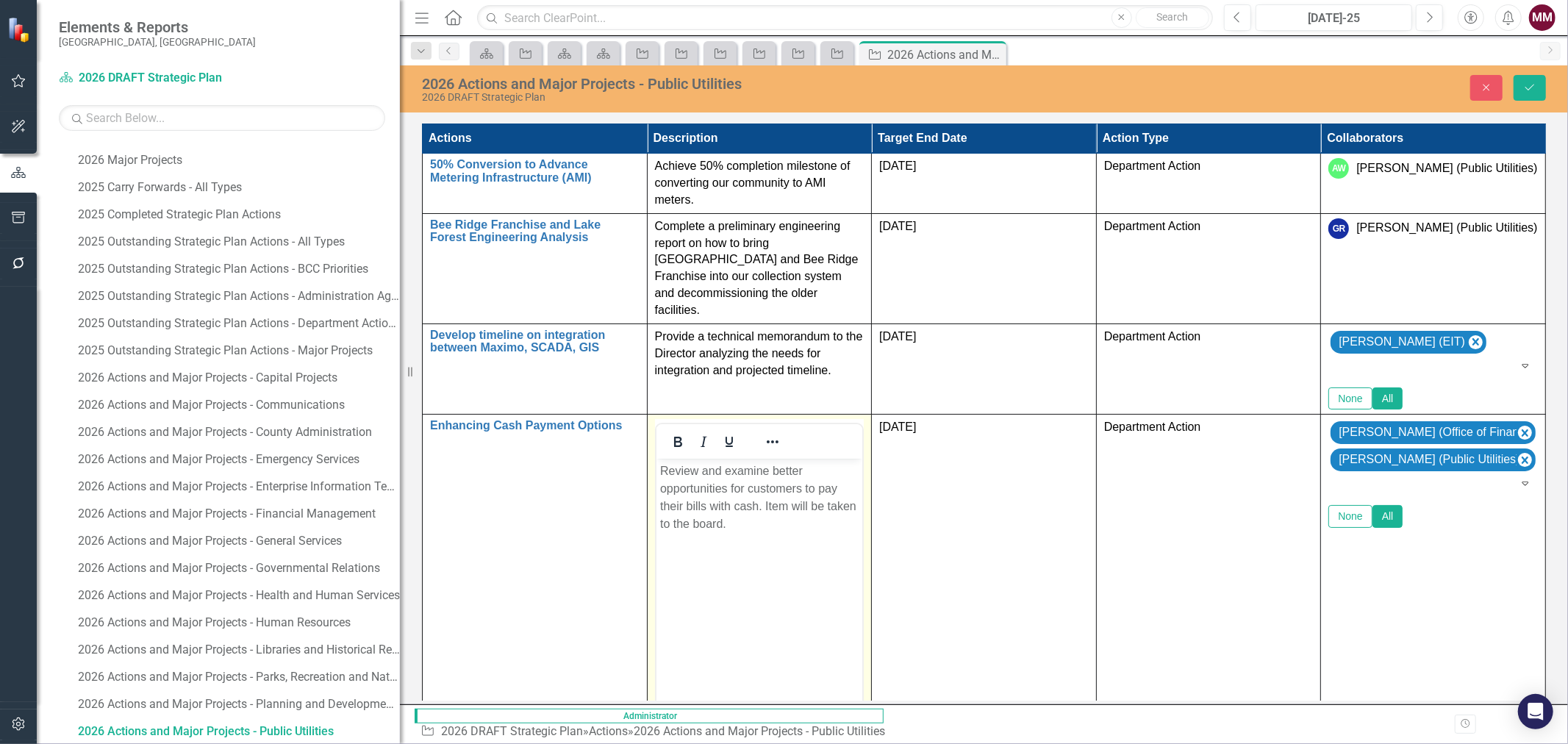
scroll to position [0, 0]
click at [818, 492] on p "Review and examine better opportunities for customers to pay their bills with c…" at bounding box center [759, 497] width 200 height 70
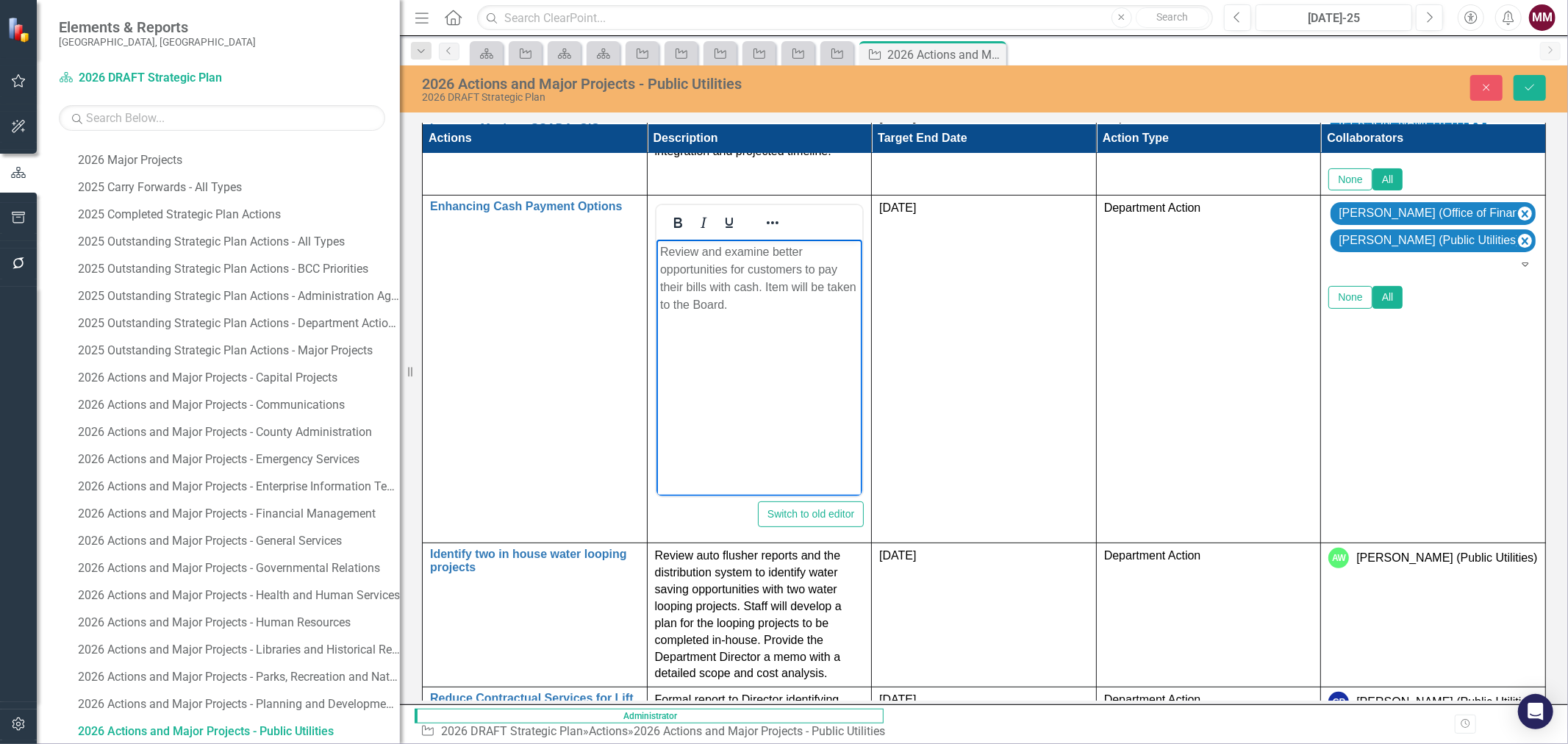
scroll to position [232, 0]
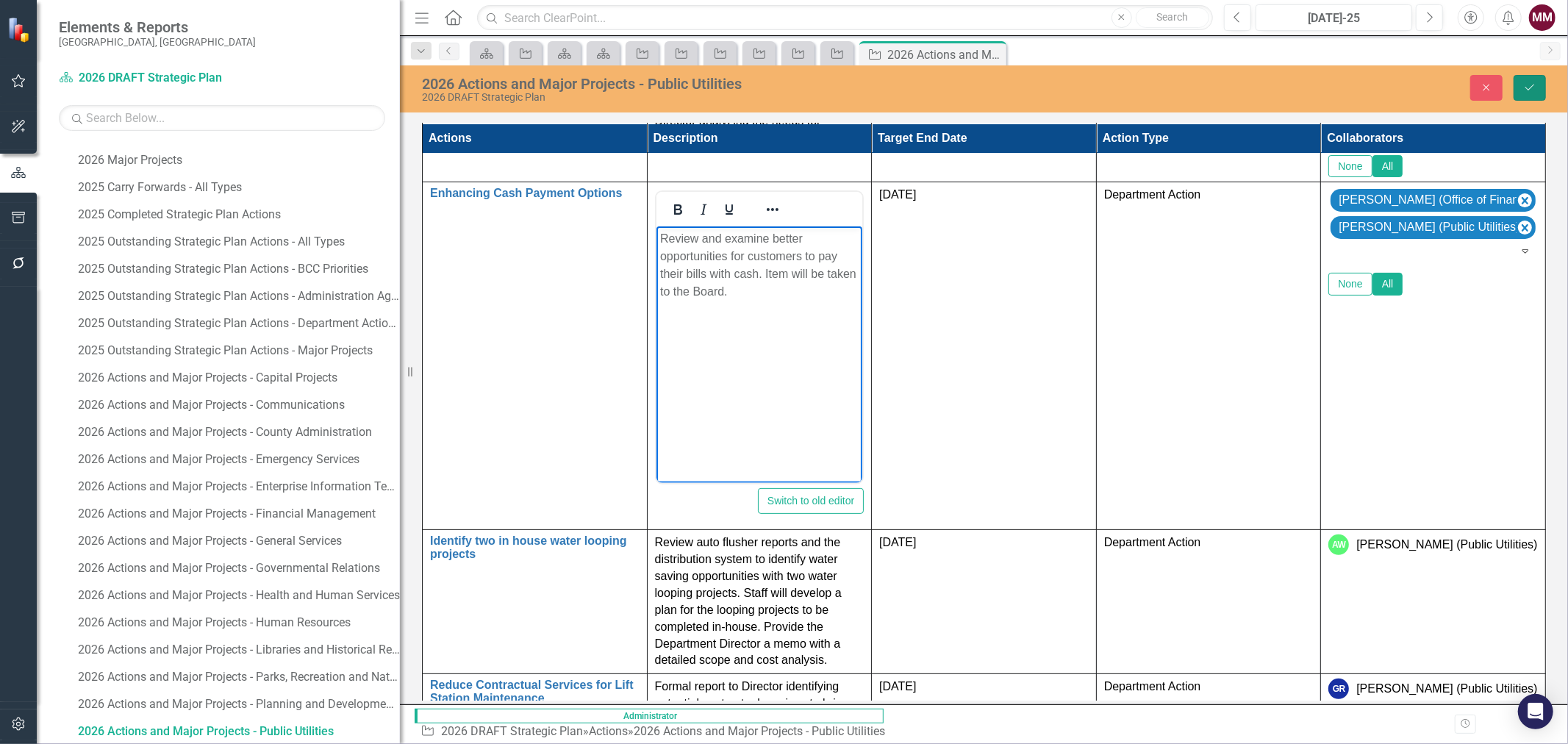
click at [1530, 89] on icon "Save" at bounding box center [1530, 87] width 14 height 10
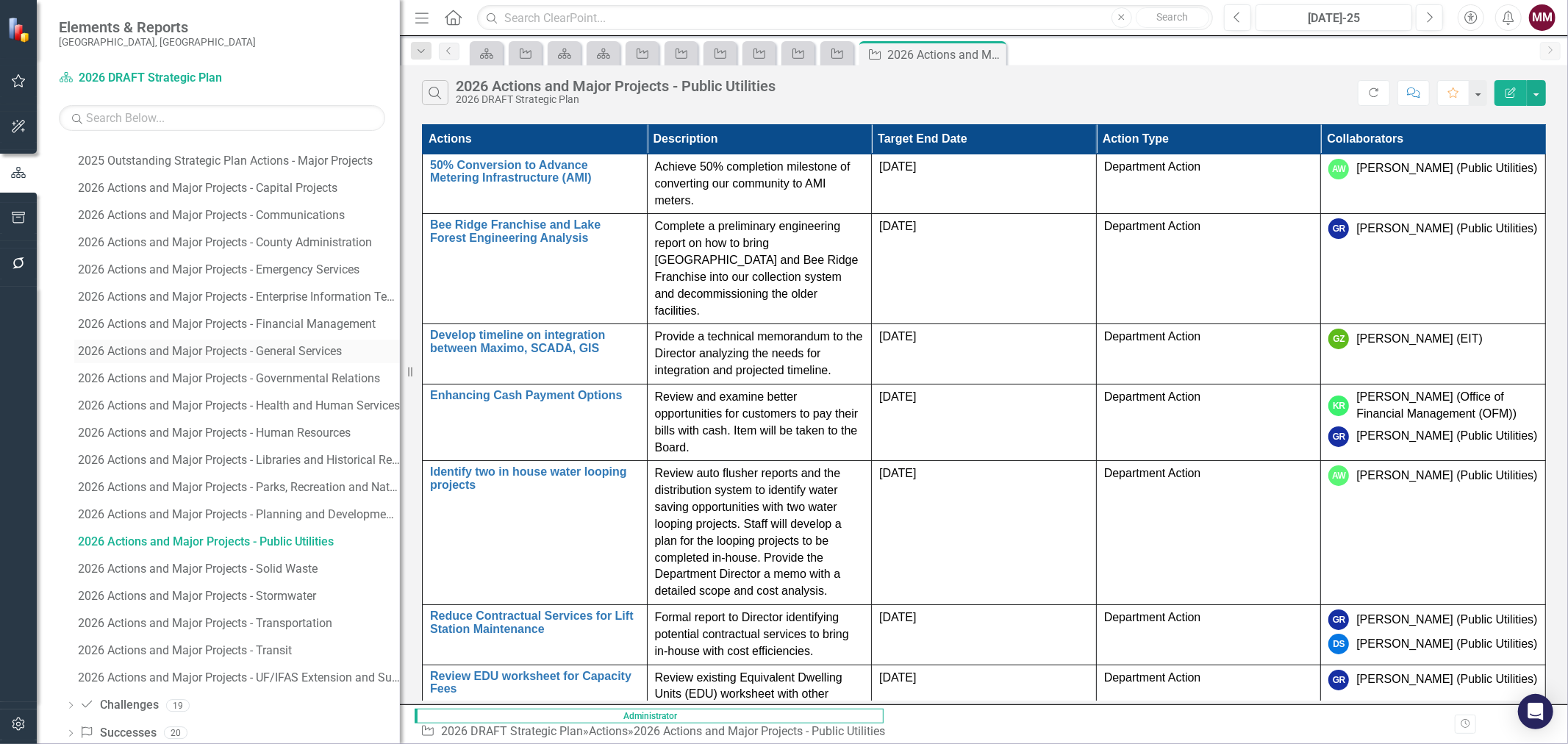
scroll to position [1887, 0]
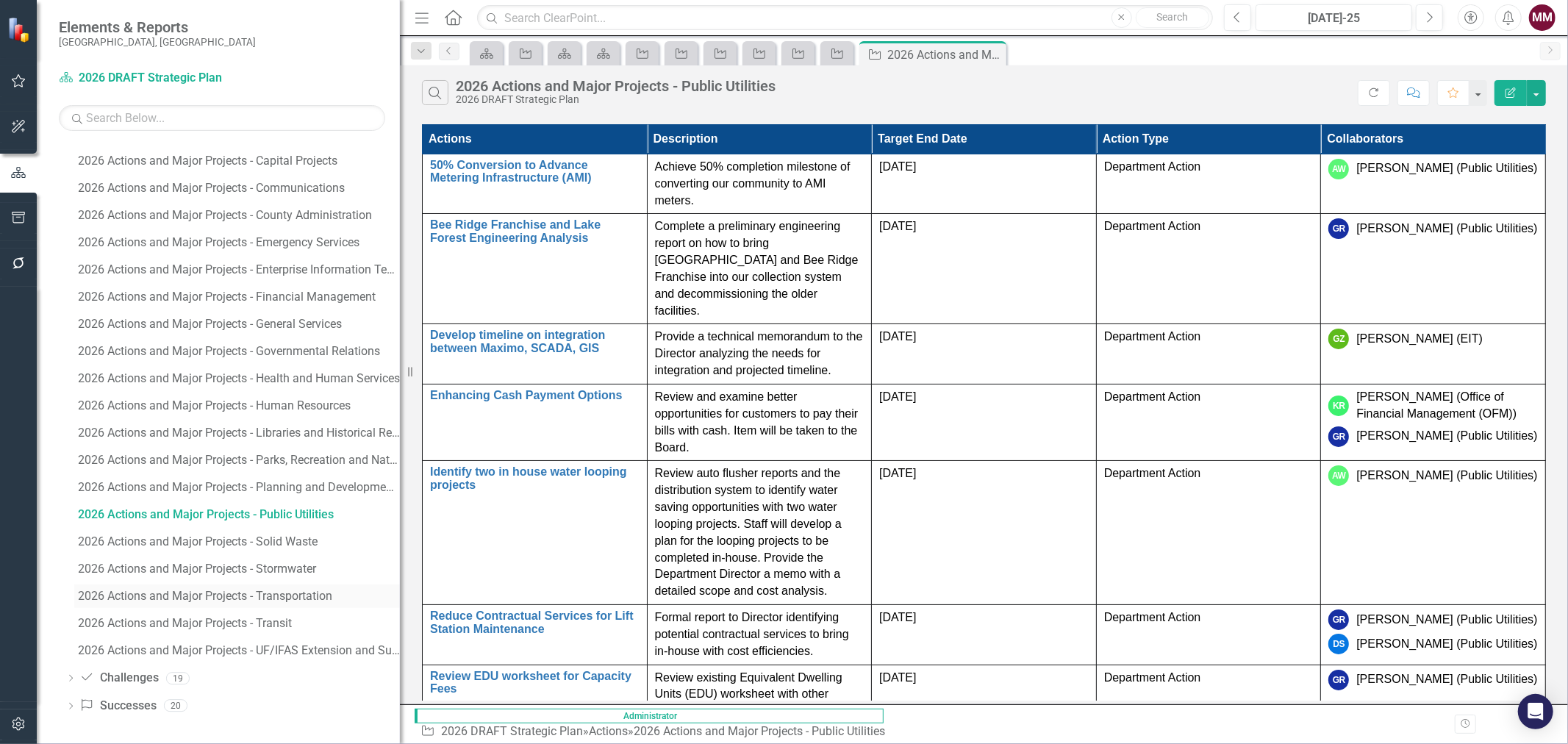
click at [196, 595] on div "2026 Actions and Major Projects - Transportation" at bounding box center [239, 596] width 322 height 14
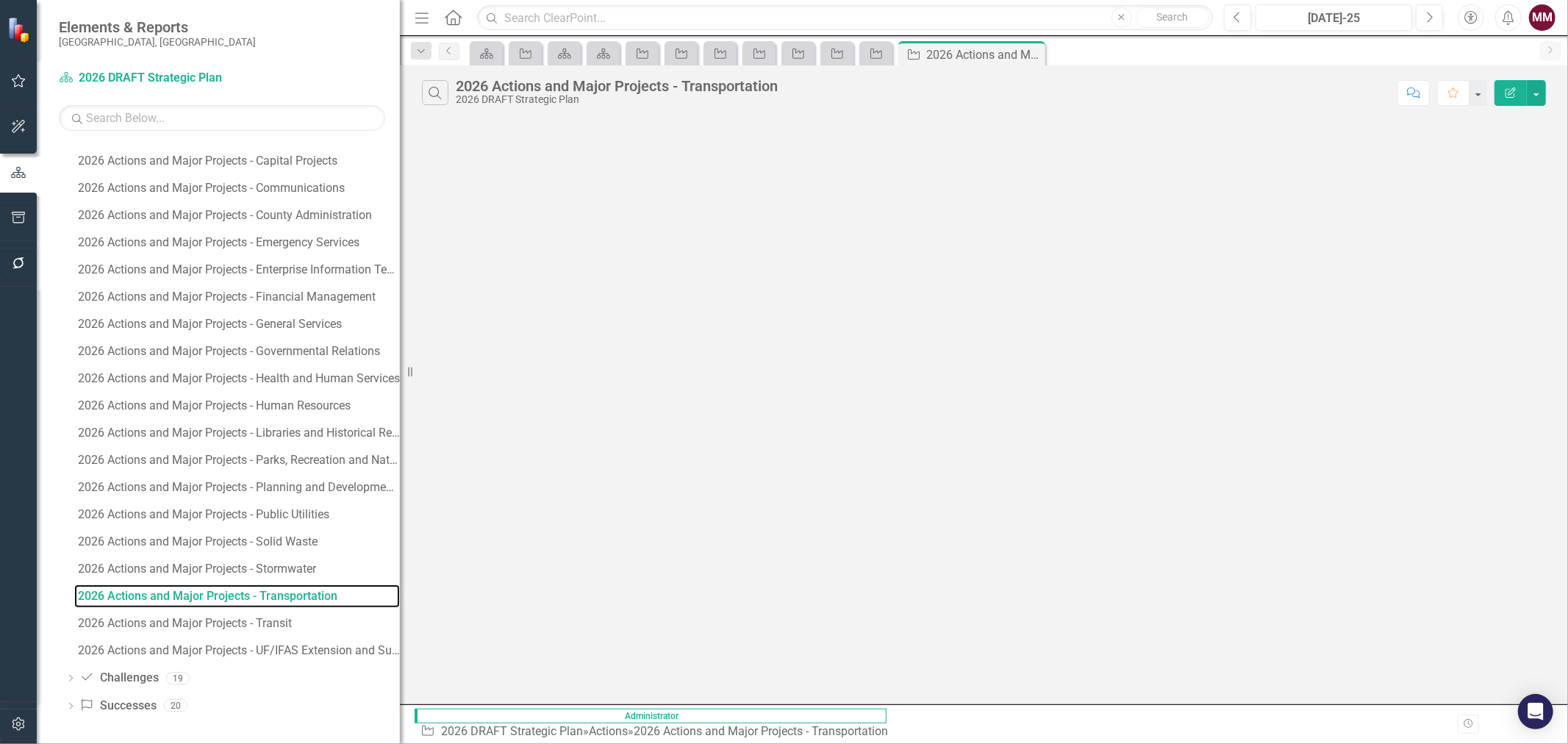
scroll to position [1751, 0]
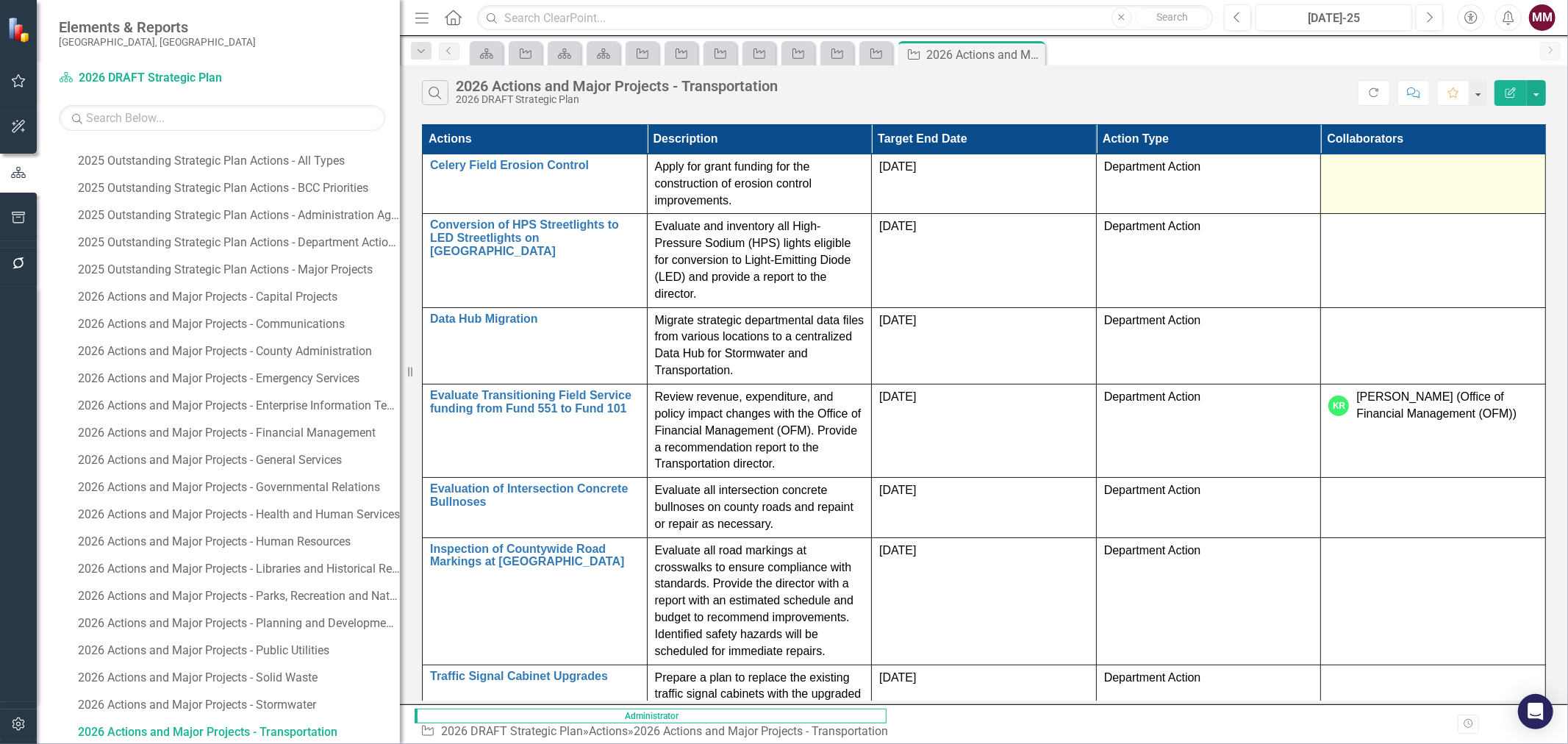
click at [1501, 165] on div at bounding box center [1433, 167] width 209 height 18
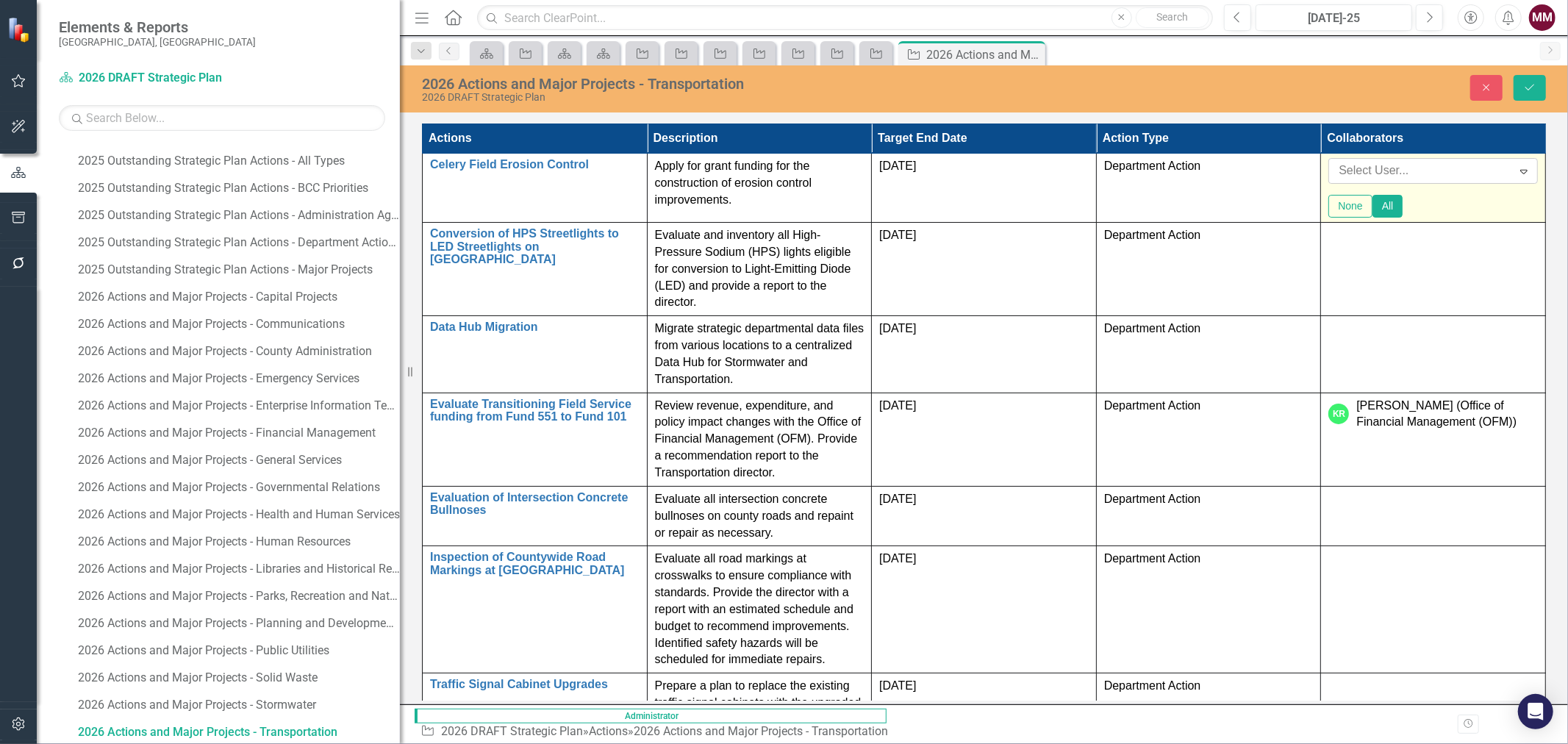
click at [1495, 169] on div at bounding box center [1421, 171] width 179 height 20
type input "[PERSON_NAME]"
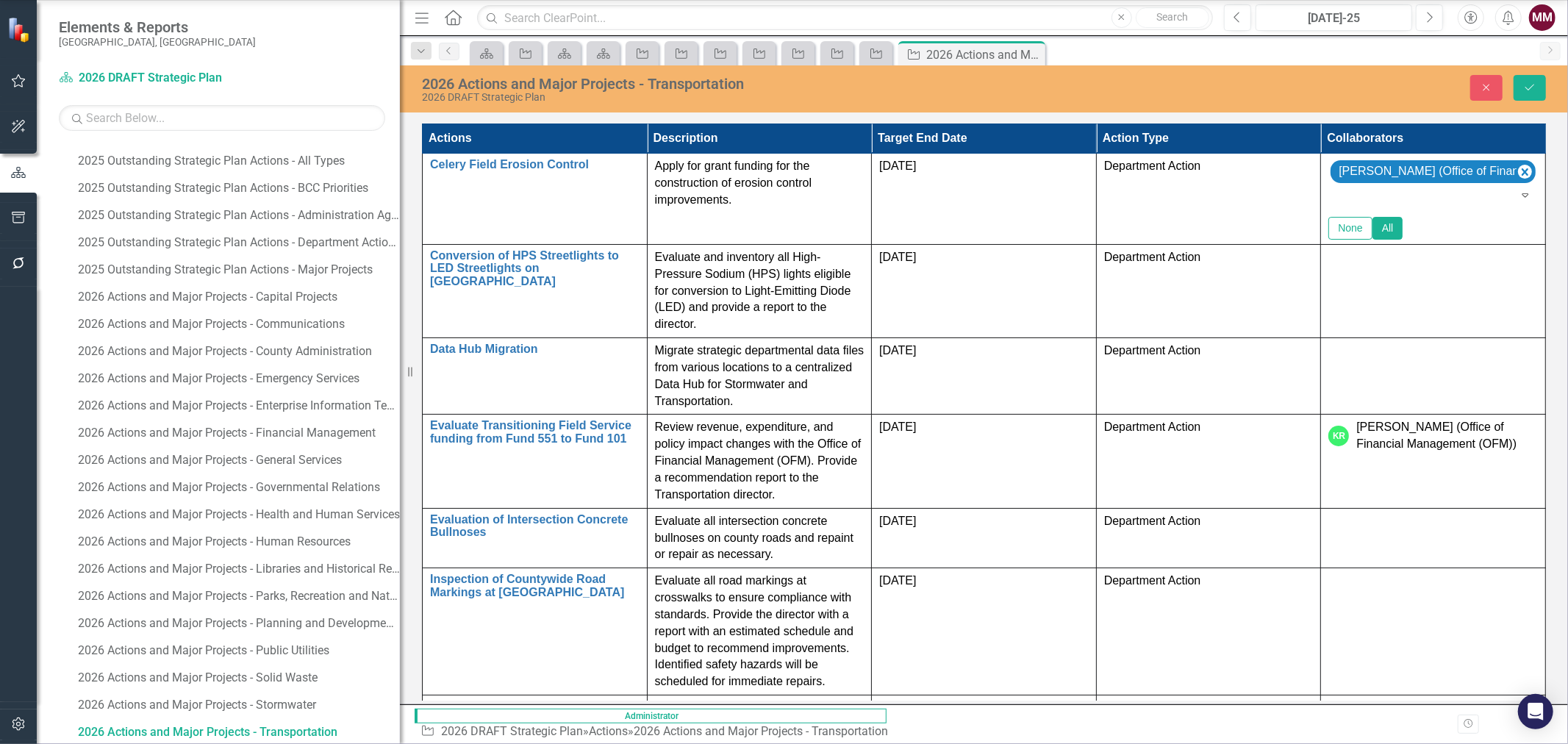
type input "jan"
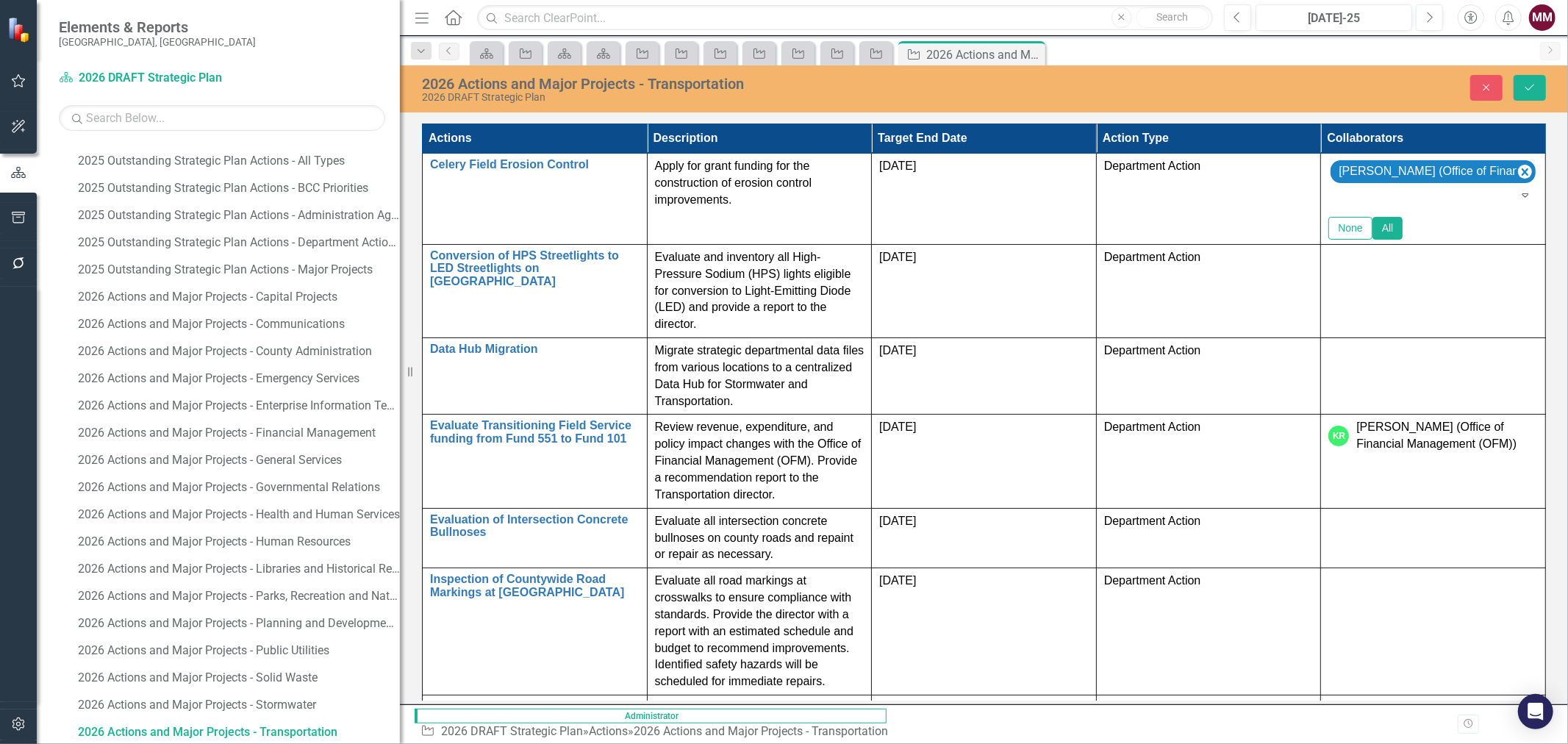
scroll to position [0, 0]
drag, startPoint x: 676, startPoint y: 859, endPoint x: 779, endPoint y: 846, distance: 103.8
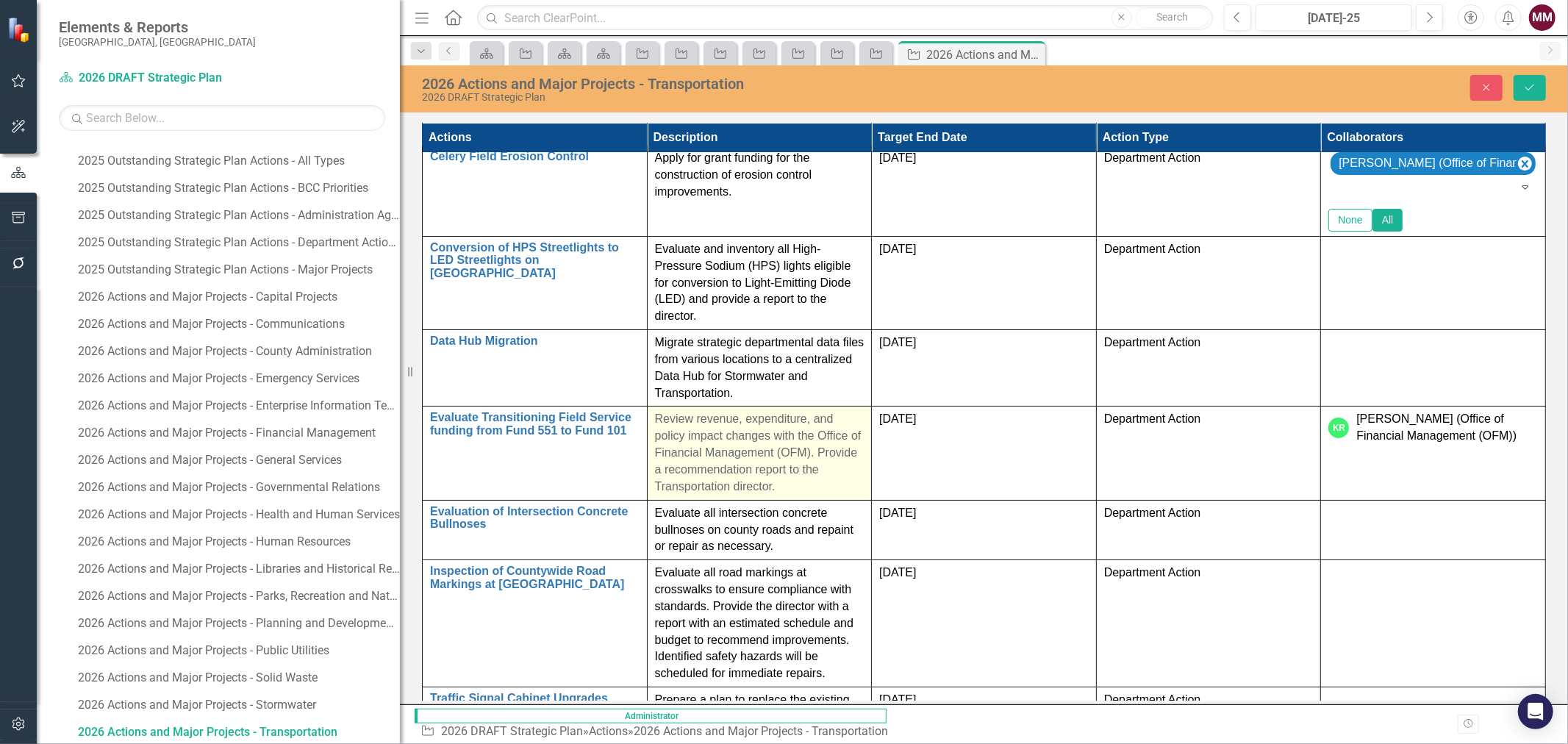
click at [872, 406] on td "Review revenue, expenditure, and policy impact changes with the Office of Finan…" at bounding box center [759, 452] width 225 height 94
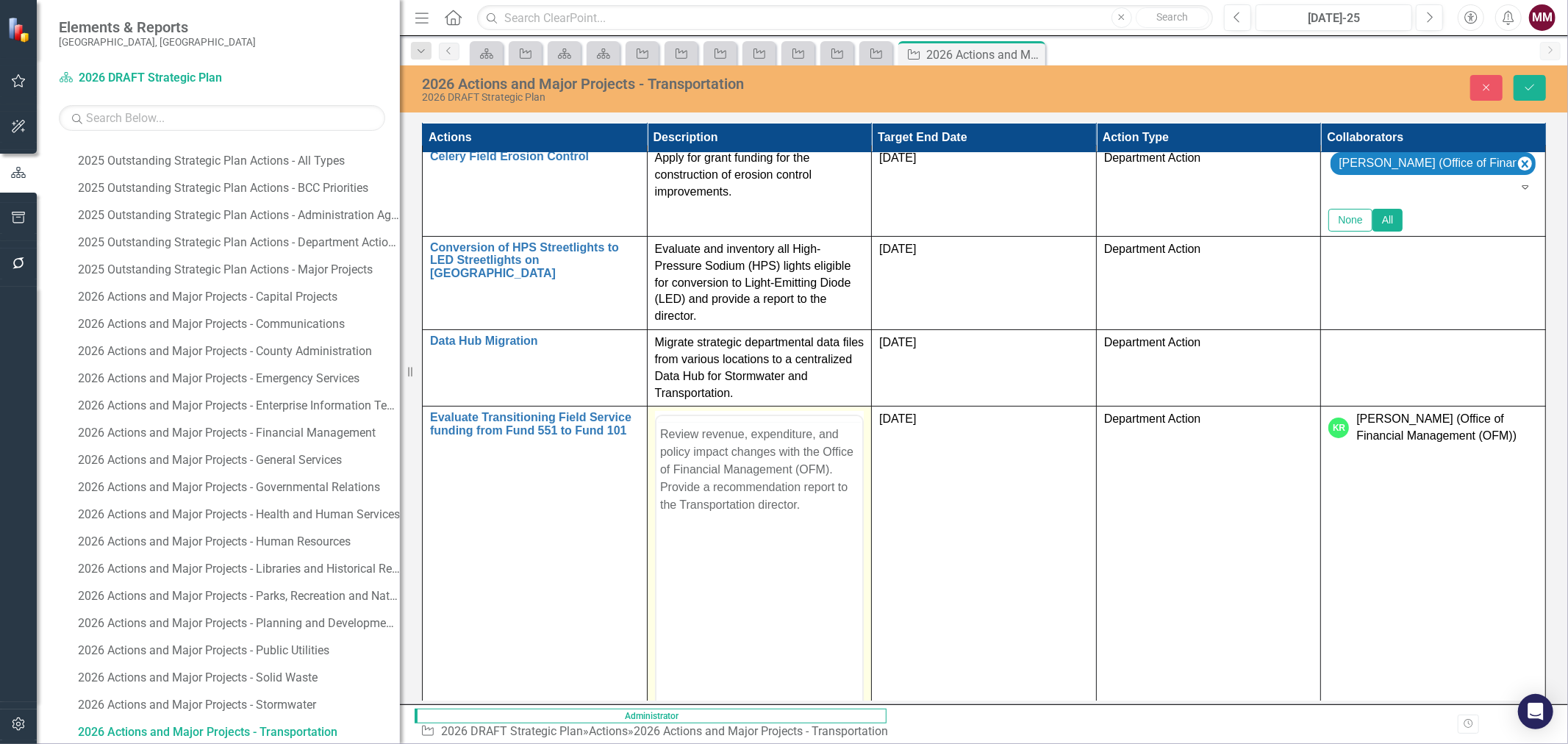
scroll to position [0, 0]
click at [737, 499] on p "Review revenue, expenditure, and policy impact changes with the Office of Finan…" at bounding box center [759, 498] width 200 height 88
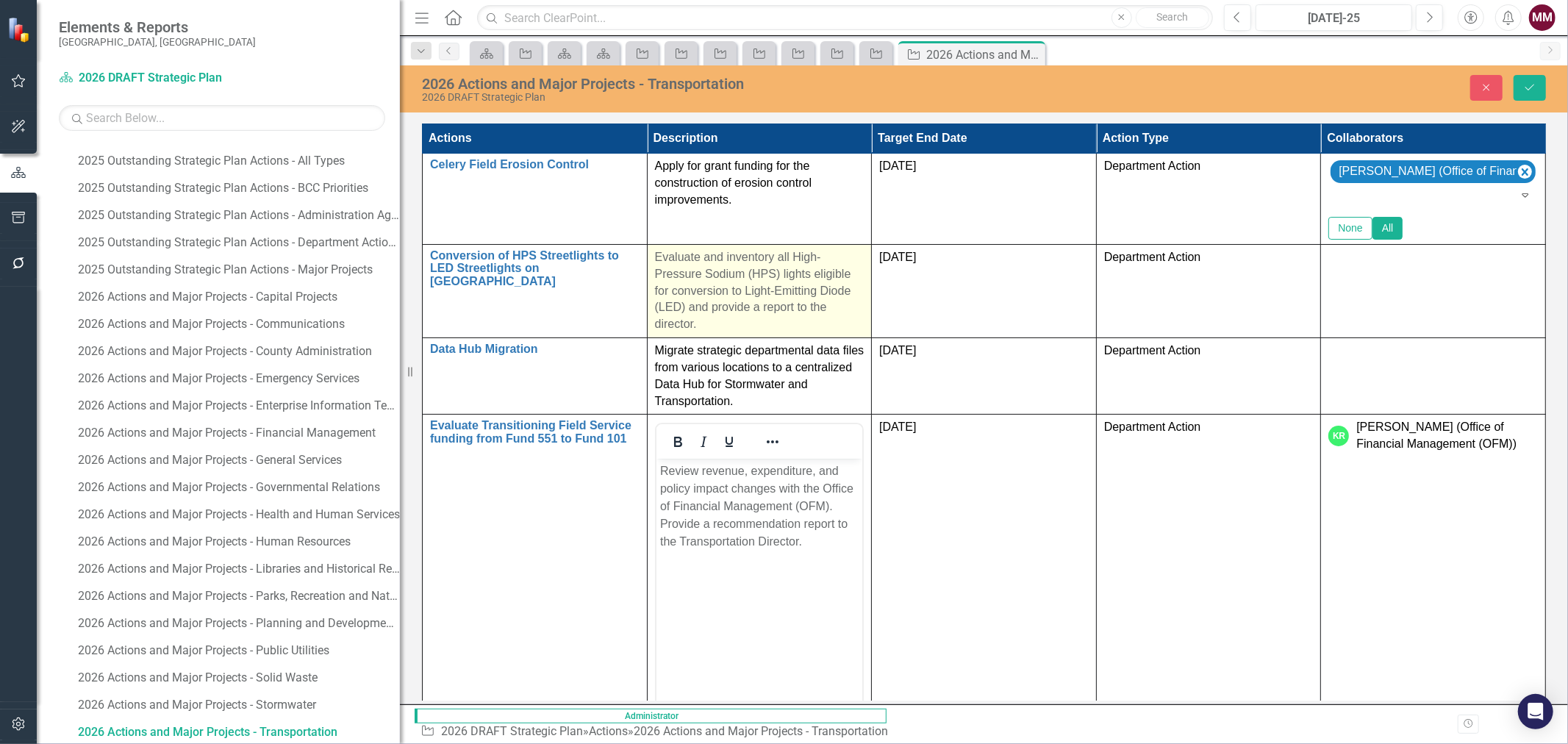
click at [865, 290] on p "Evaluate and inventory all High-Pressure Sodium (HPS) lights eligible for conve…" at bounding box center [760, 291] width 209 height 84
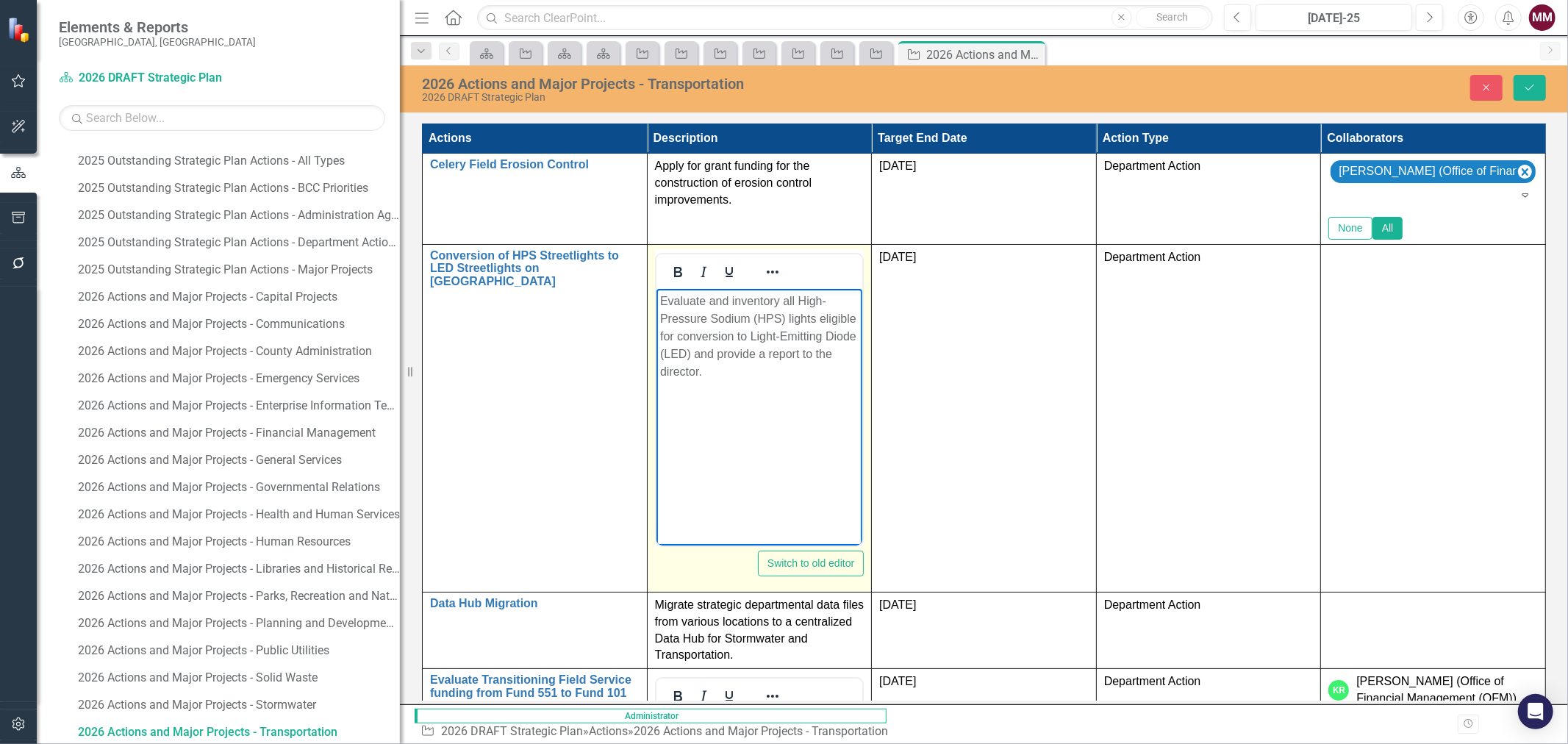
click at [659, 334] on p "Evaluate and inventory all High-Pressure Sodium (HPS) lights eligible for conve…" at bounding box center [759, 336] width 200 height 88
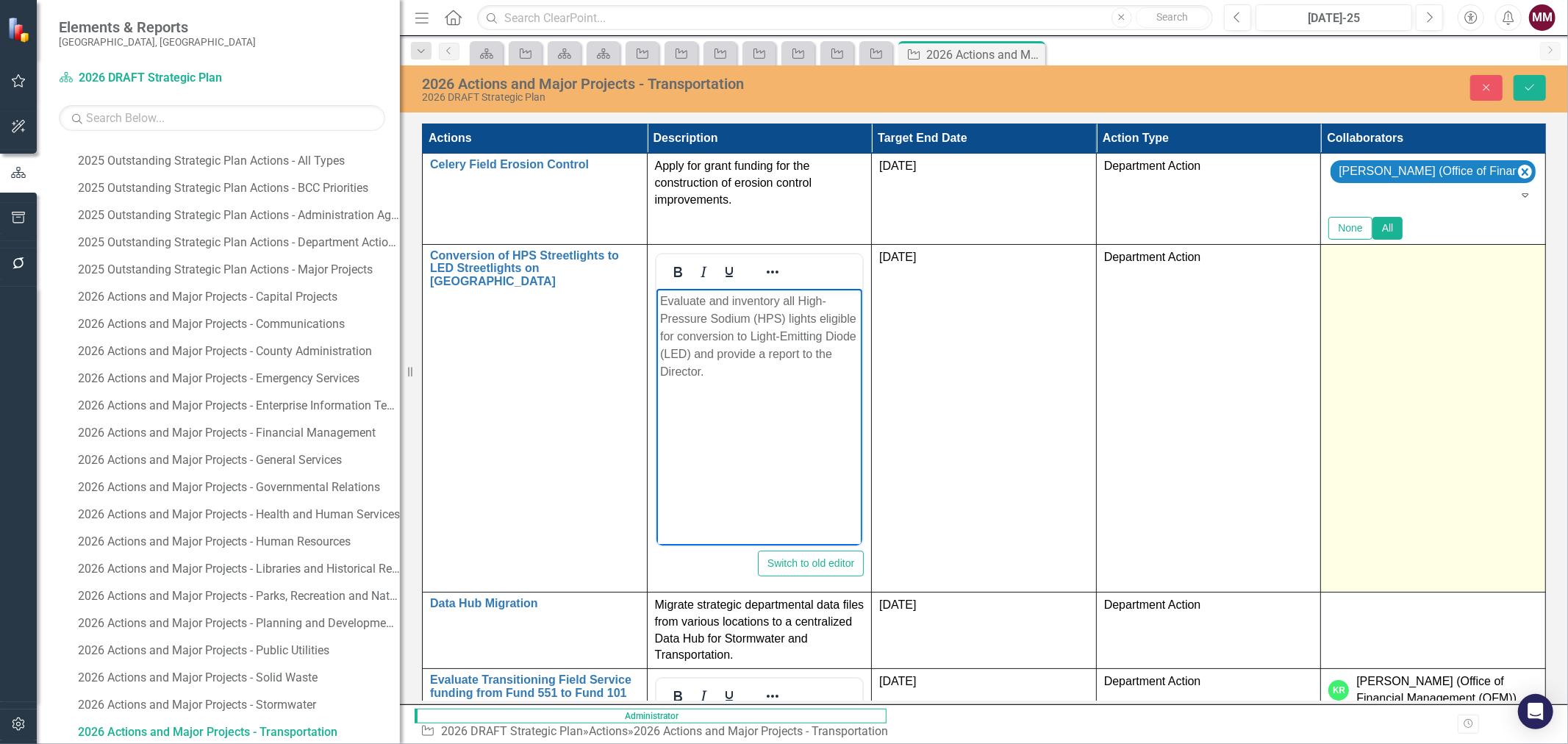
click at [1440, 267] on div at bounding box center [1433, 258] width 209 height 18
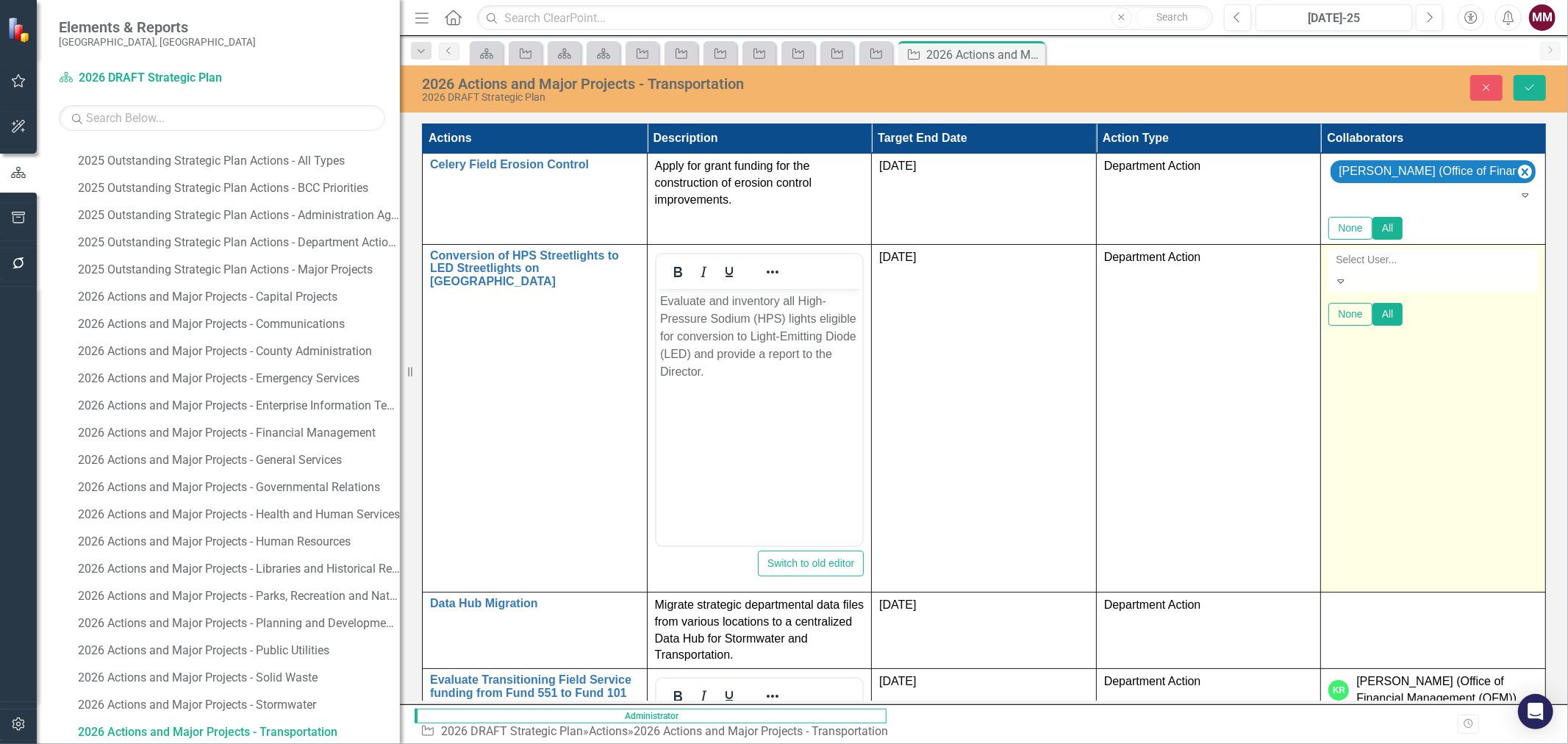
click at [1441, 268] on div at bounding box center [1434, 259] width 209 height 18
type input "ben"
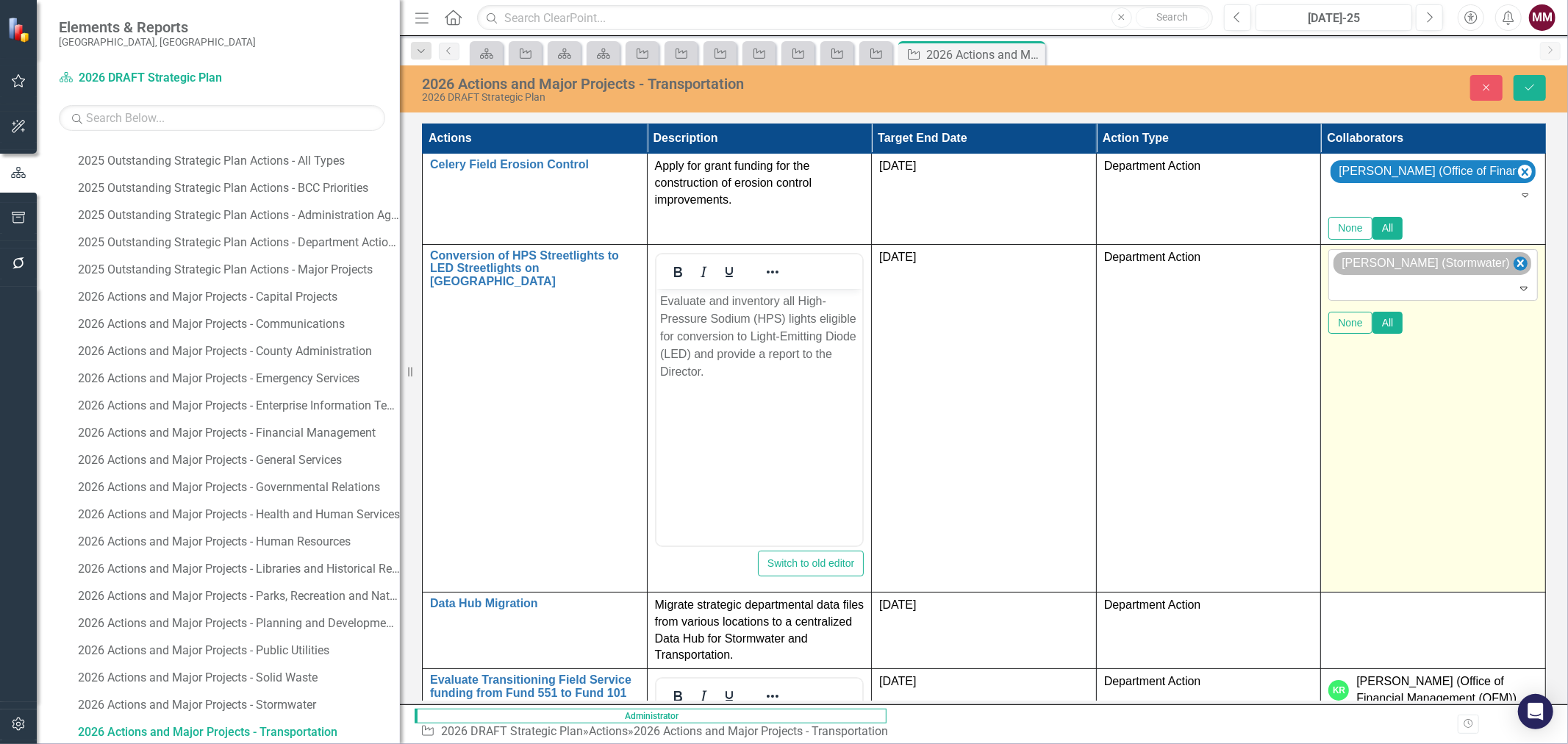
click at [1526, 272] on icon "Remove Ben Quartermaine (Stormwater)" at bounding box center [1520, 263] width 14 height 18
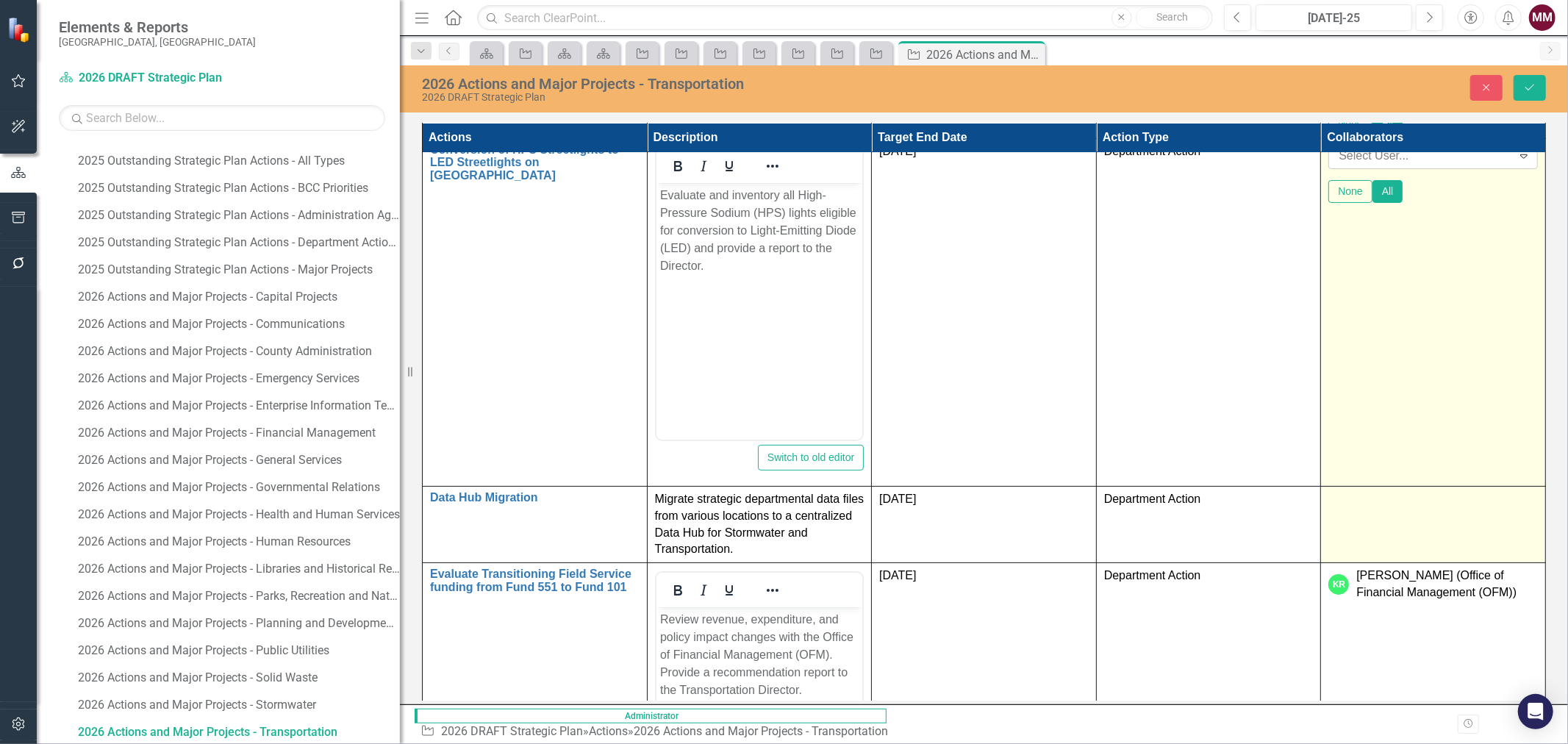
scroll to position [163, 0]
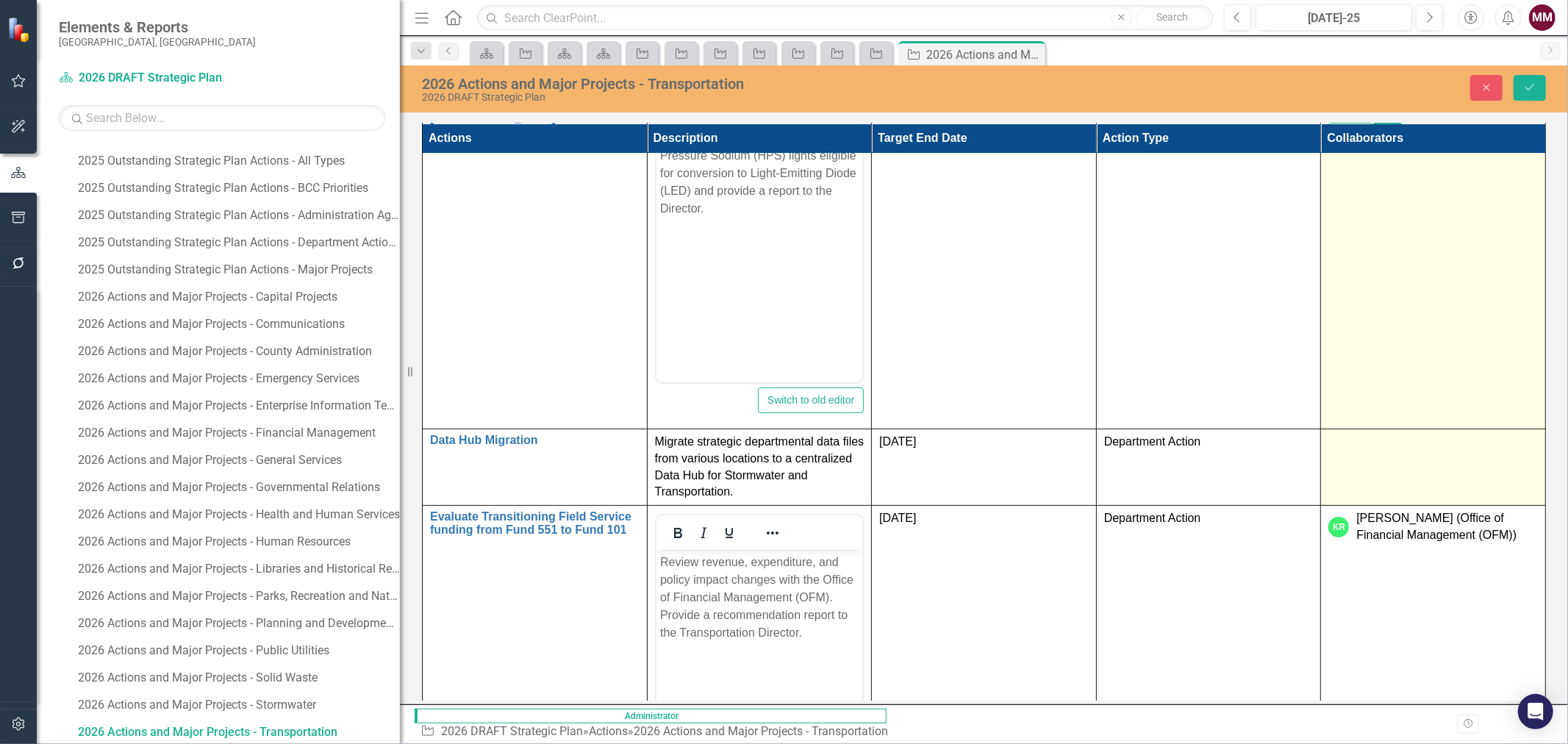
click at [1472, 451] on div at bounding box center [1433, 442] width 209 height 18
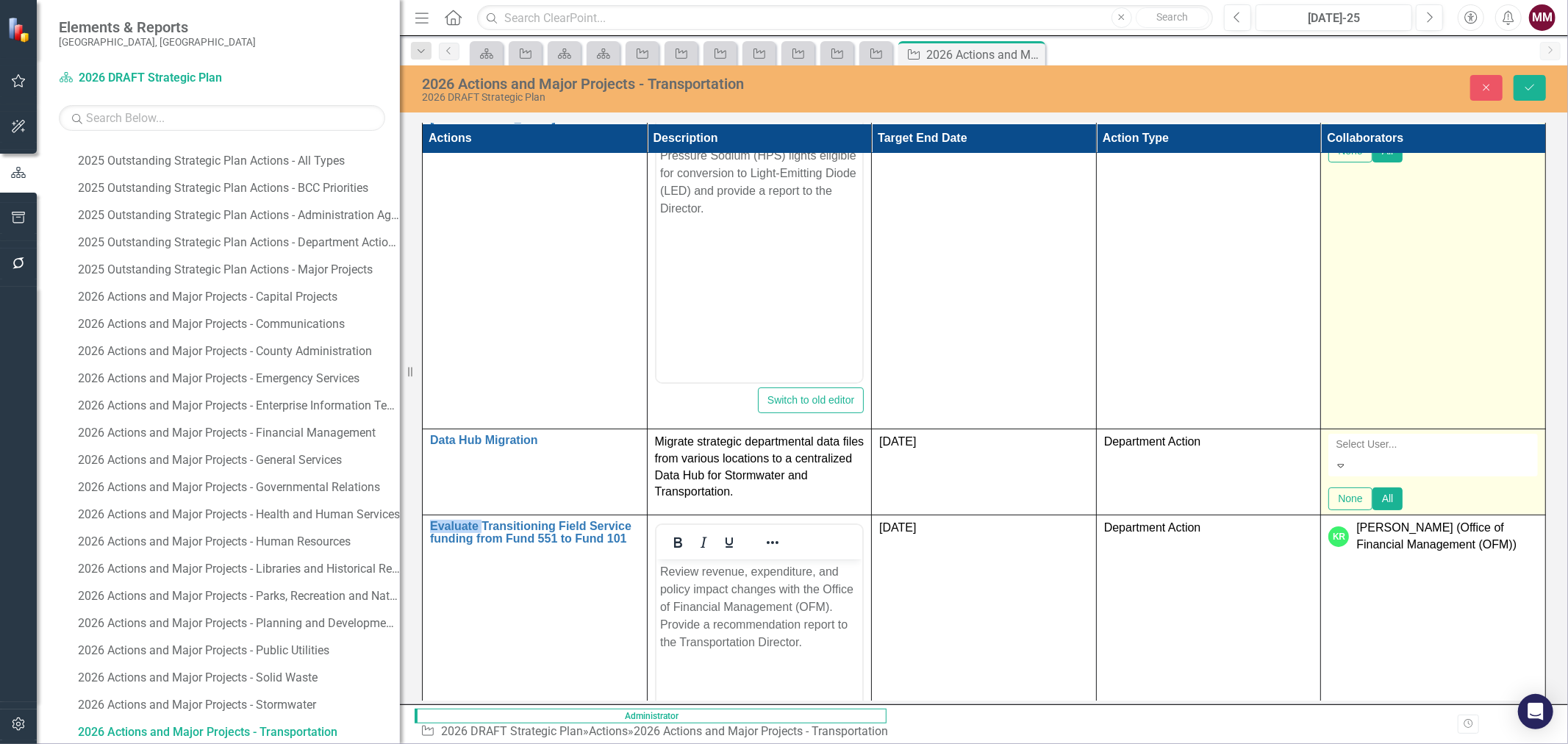
click at [1472, 452] on div at bounding box center [1434, 444] width 209 height 18
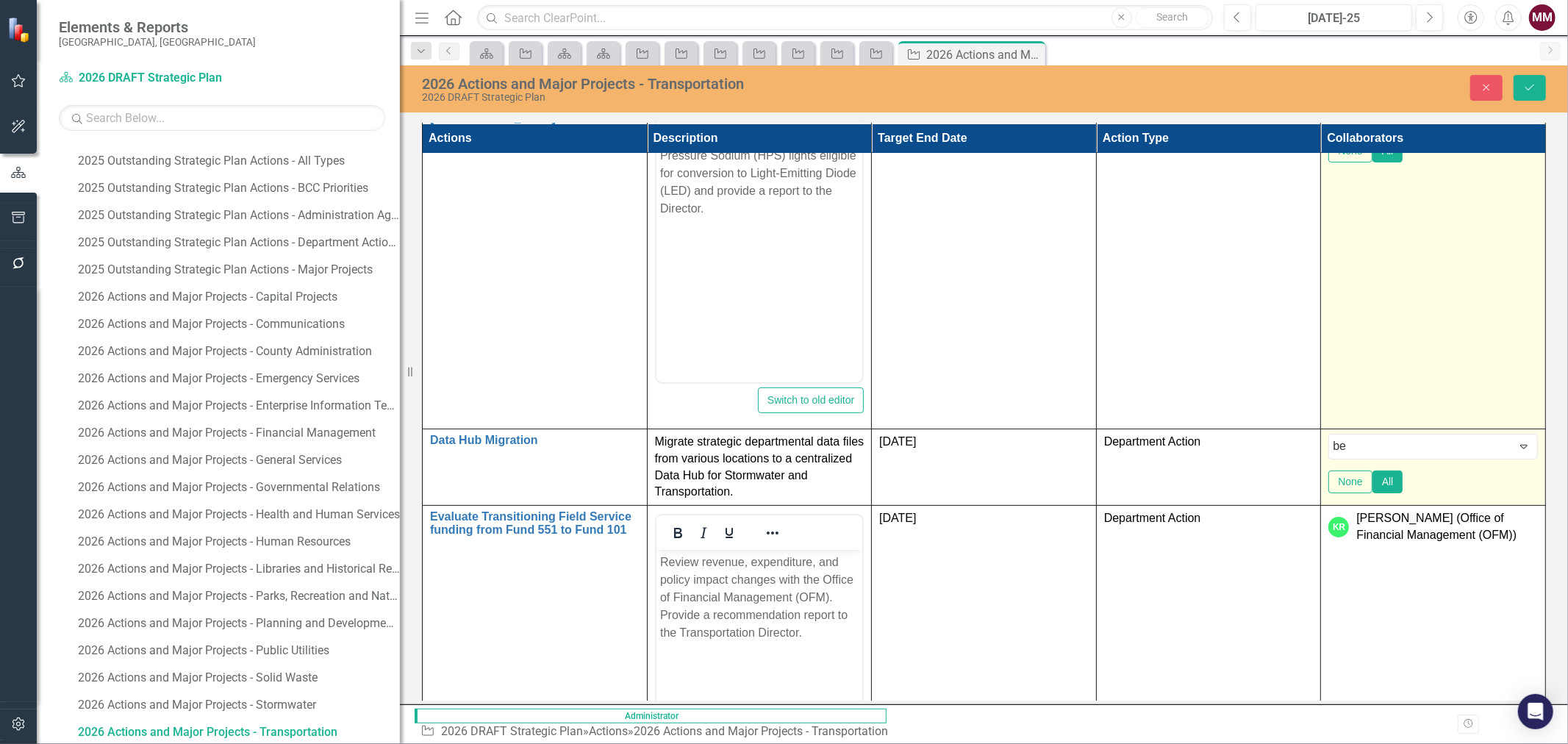
type input "ben"
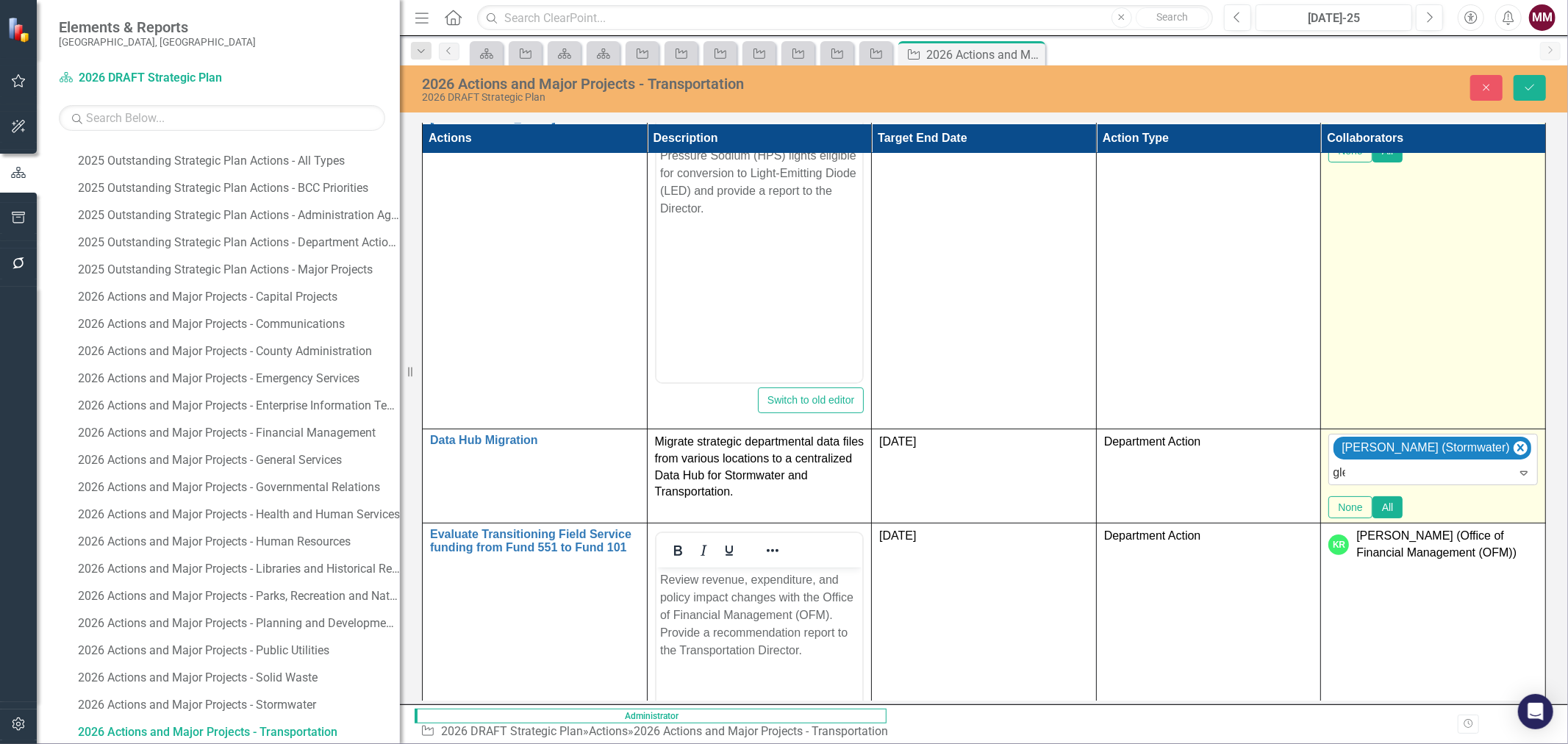
type input "[PERSON_NAME]"
click at [103, 743] on span "[PERSON_NAME]" at bounding box center [58, 754] width 89 height 14
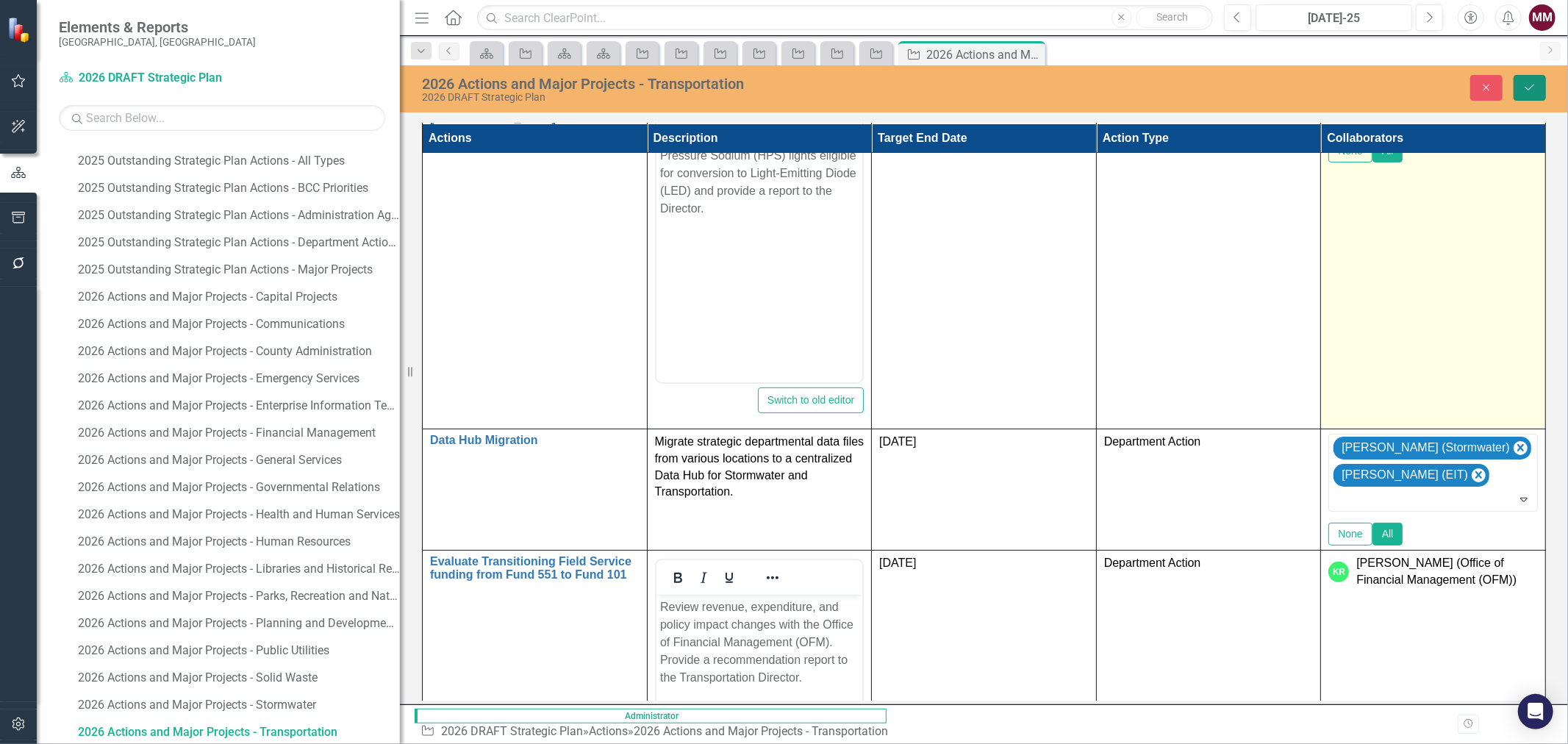
click at [1525, 82] on icon "Save" at bounding box center [1530, 87] width 14 height 10
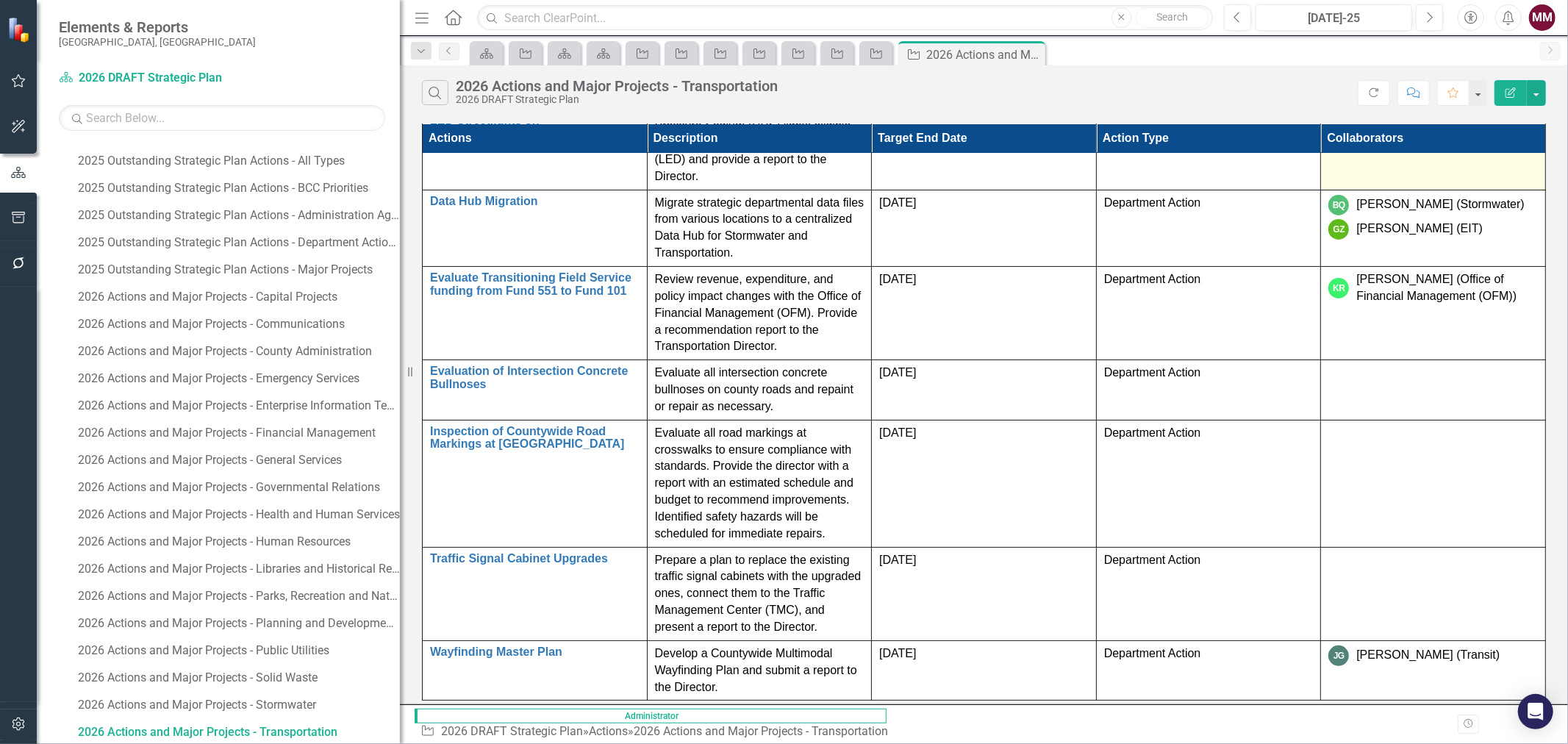
scroll to position [0, 0]
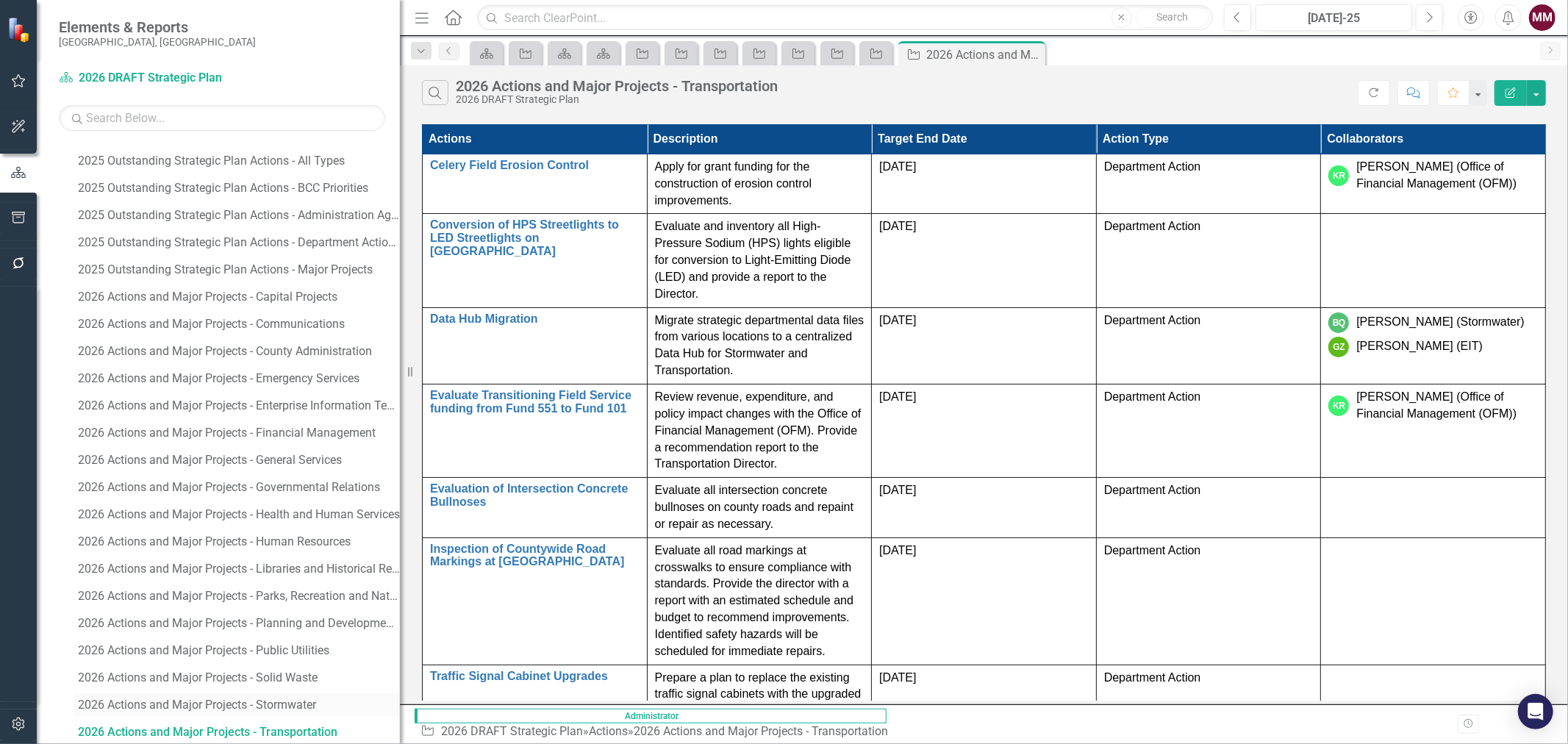
click at [244, 704] on div "2026 Actions and Major Projects - Stormwater" at bounding box center [239, 705] width 322 height 14
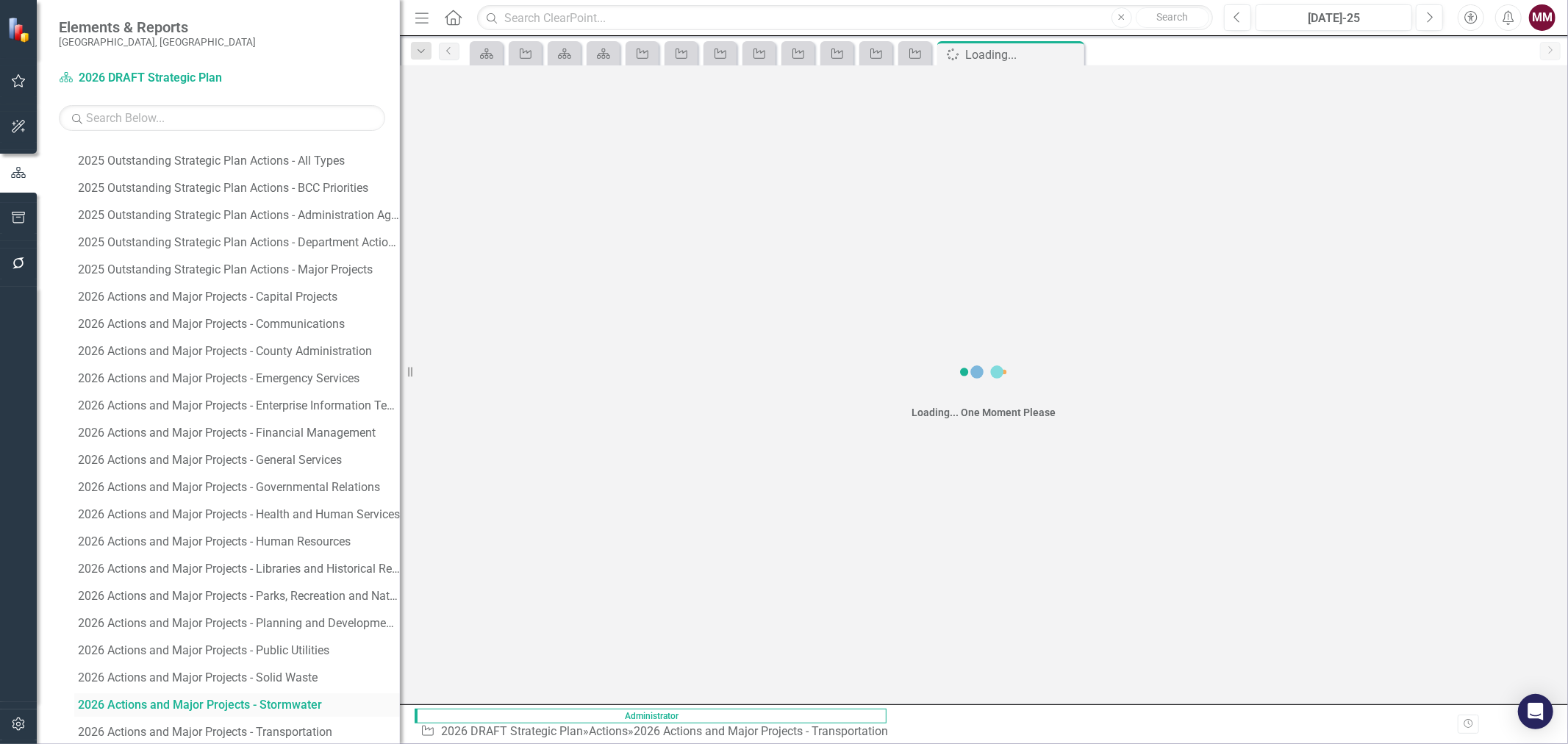
scroll to position [1724, 0]
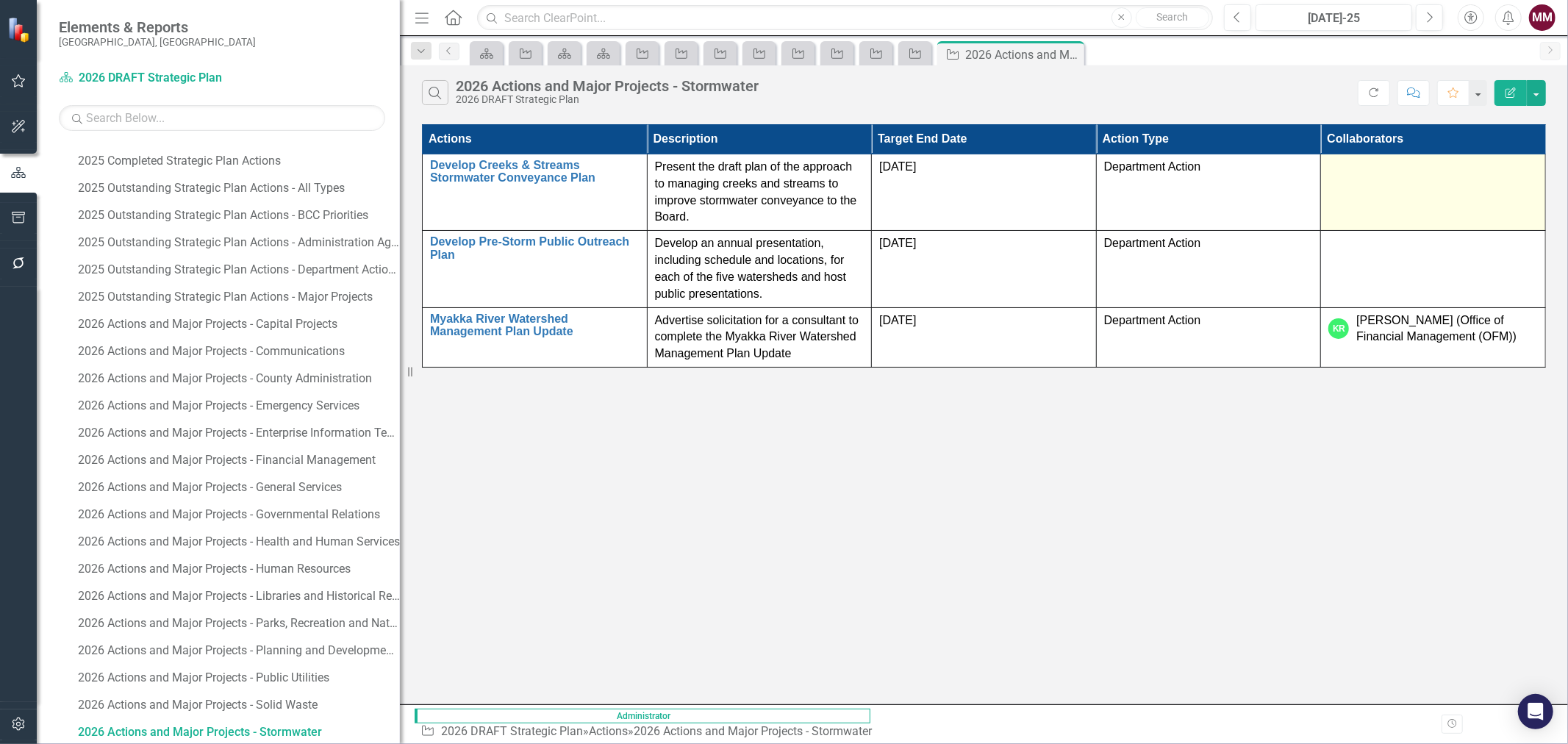
click at [1449, 176] on div at bounding box center [1433, 167] width 209 height 18
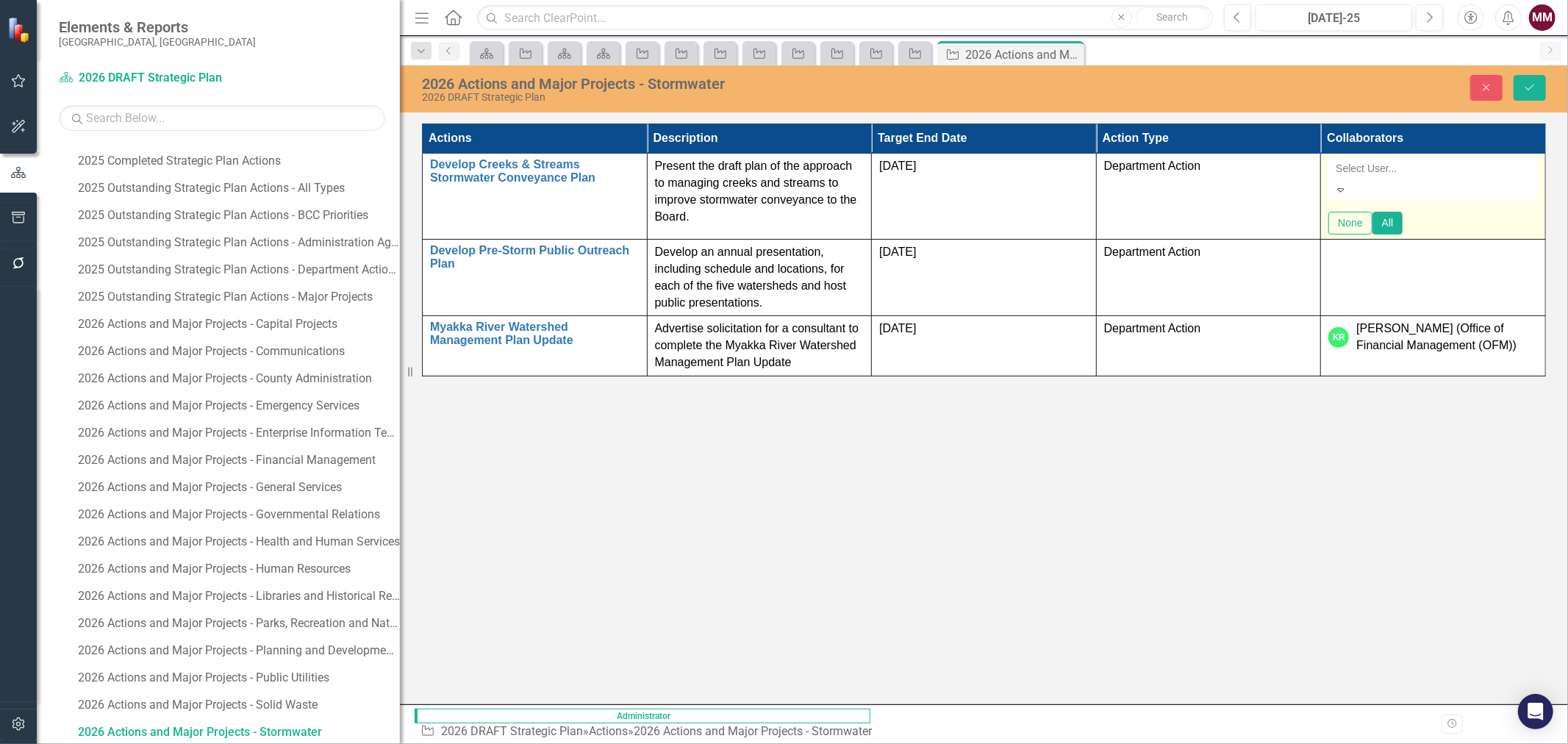
click at [1449, 176] on div at bounding box center [1434, 168] width 209 height 18
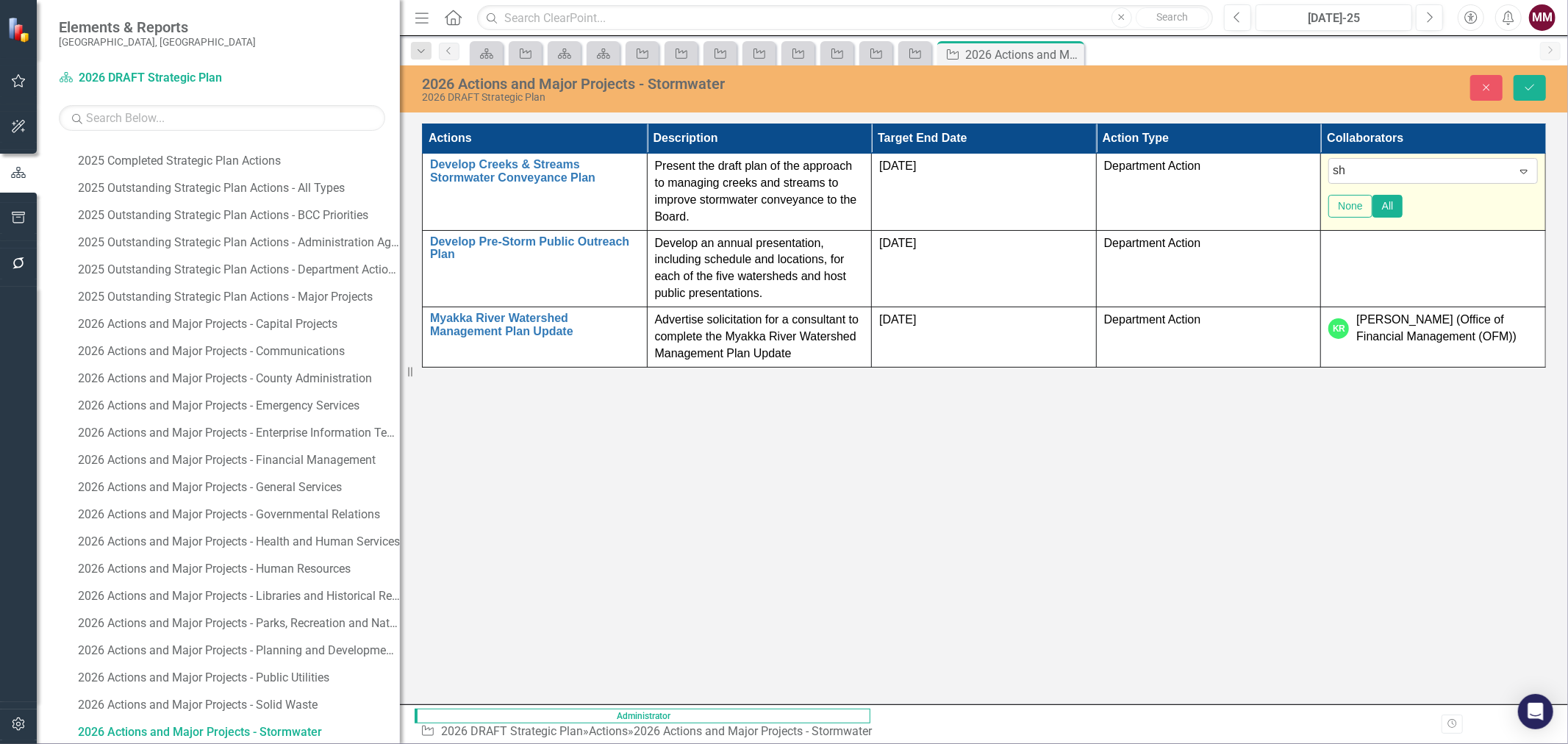
type input "she"
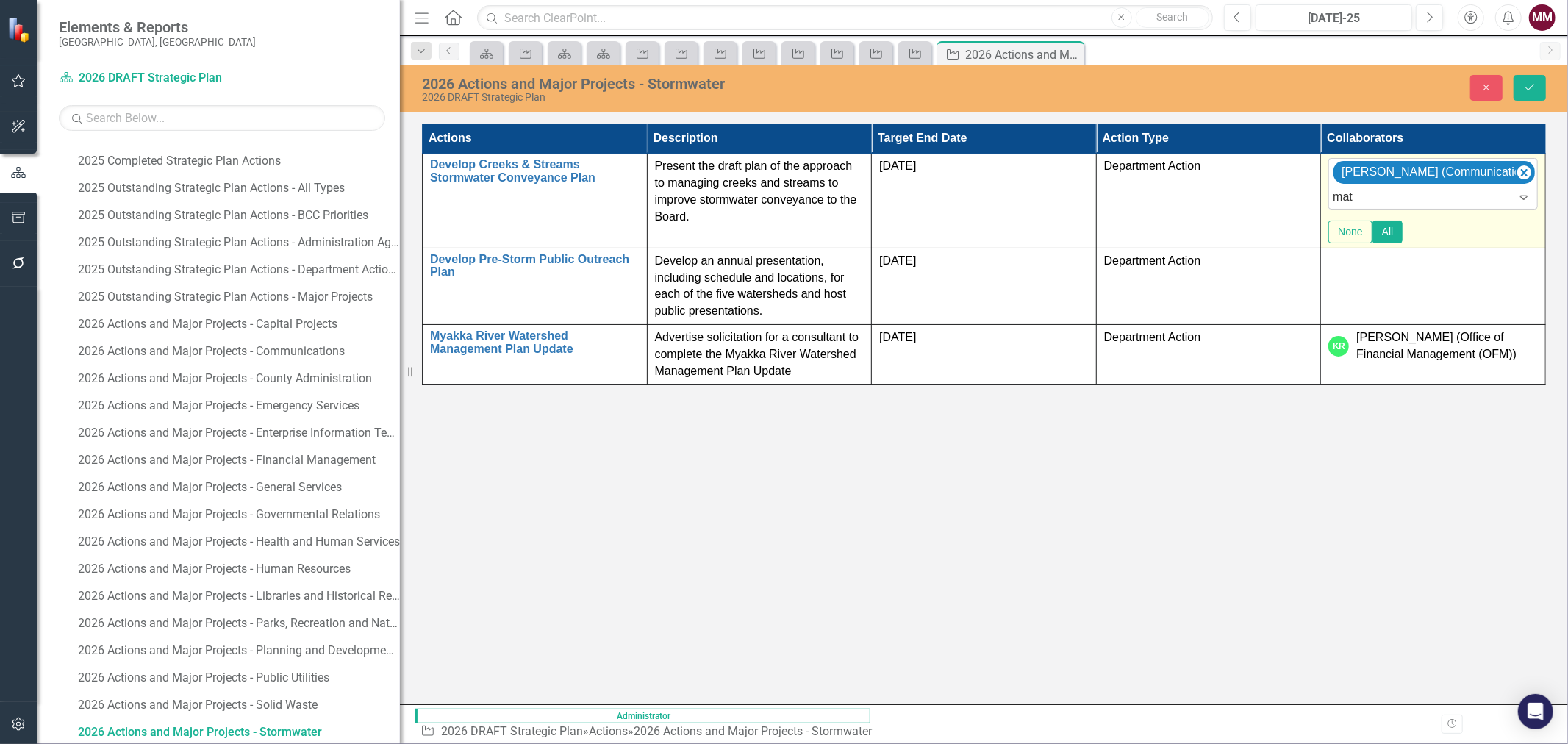
type input "matt"
click at [226, 743] on span "[PERSON_NAME] [PERSON_NAME] (PDS)" at bounding box center [119, 754] width 211 height 14
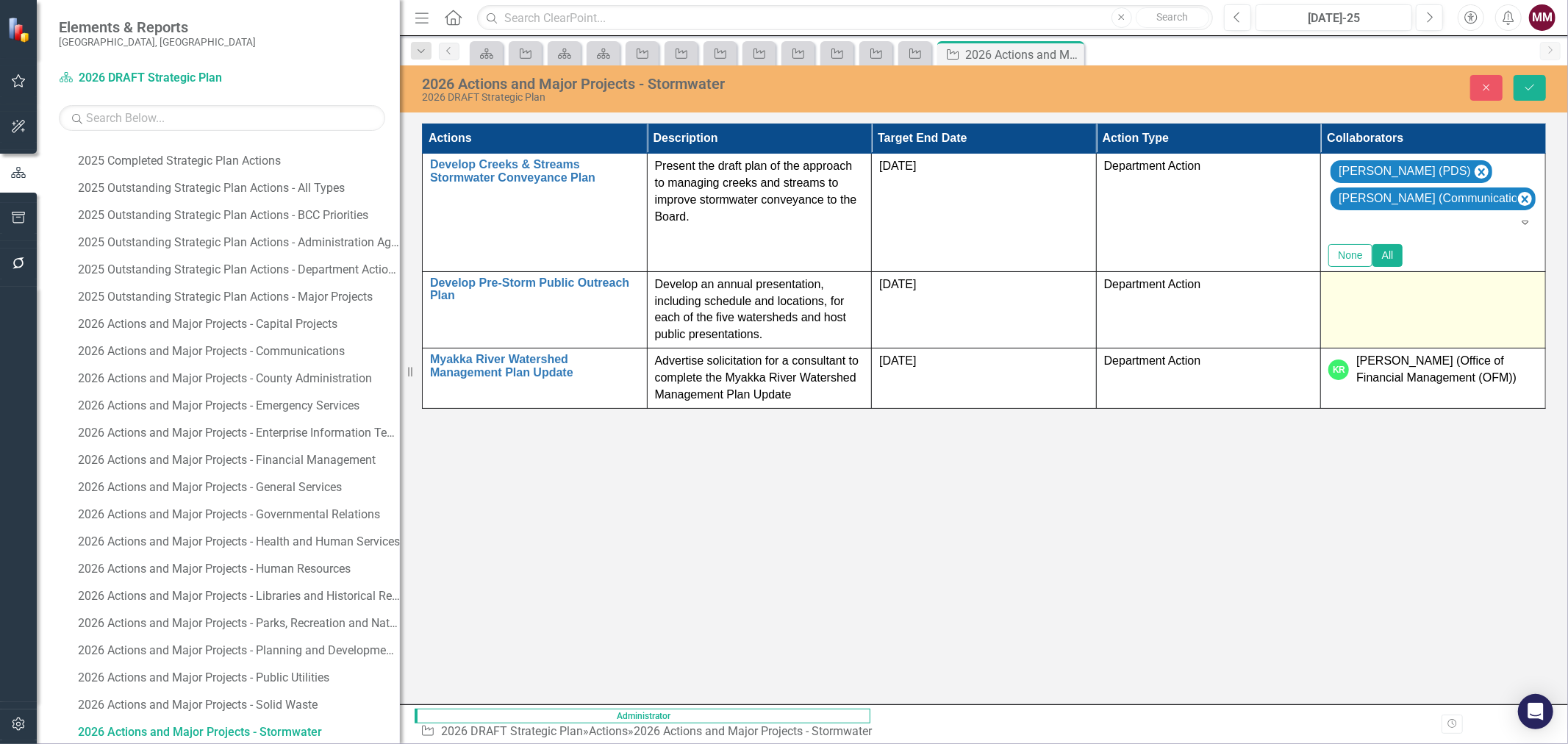
click at [1514, 309] on td at bounding box center [1433, 309] width 225 height 76
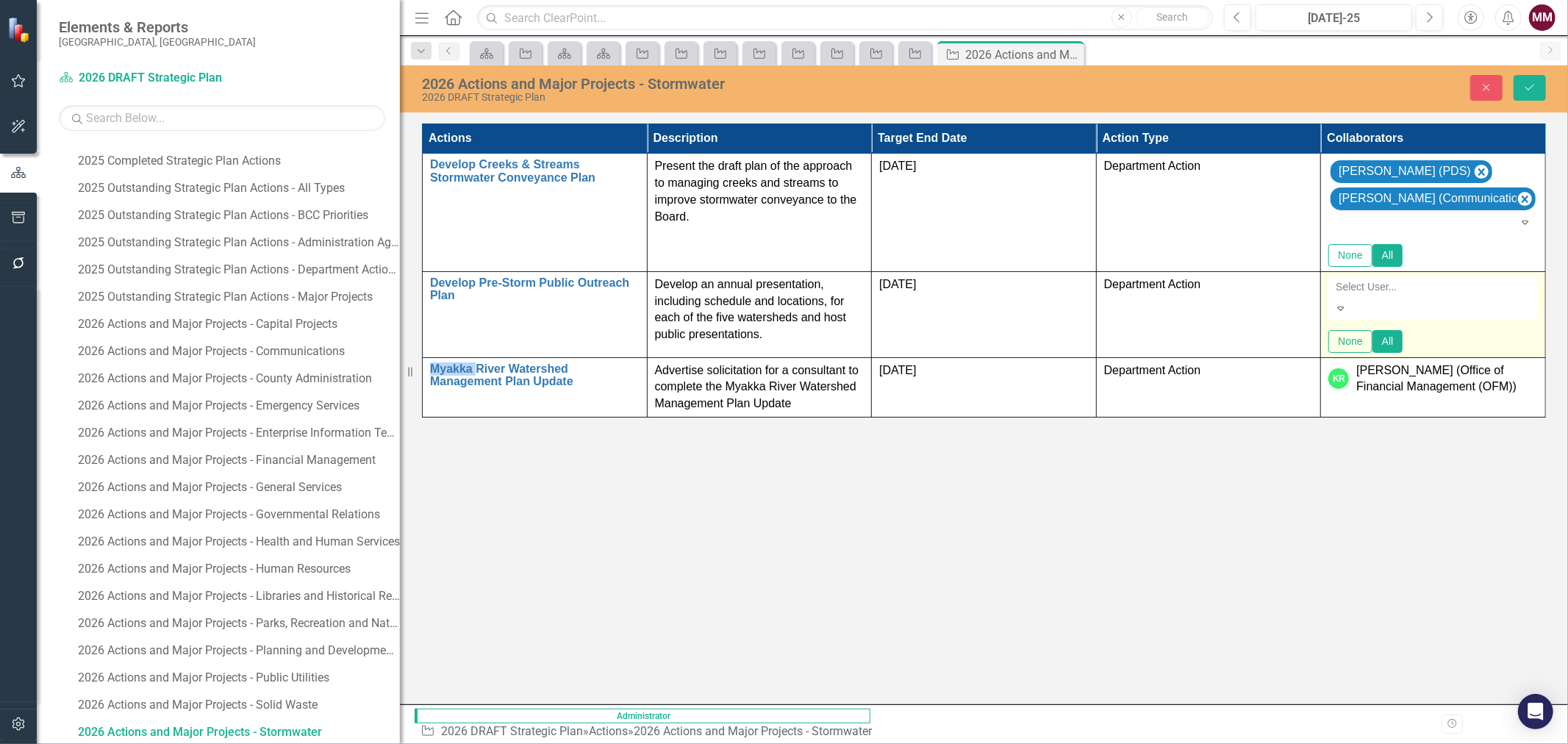
click at [1490, 296] on div at bounding box center [1434, 287] width 209 height 18
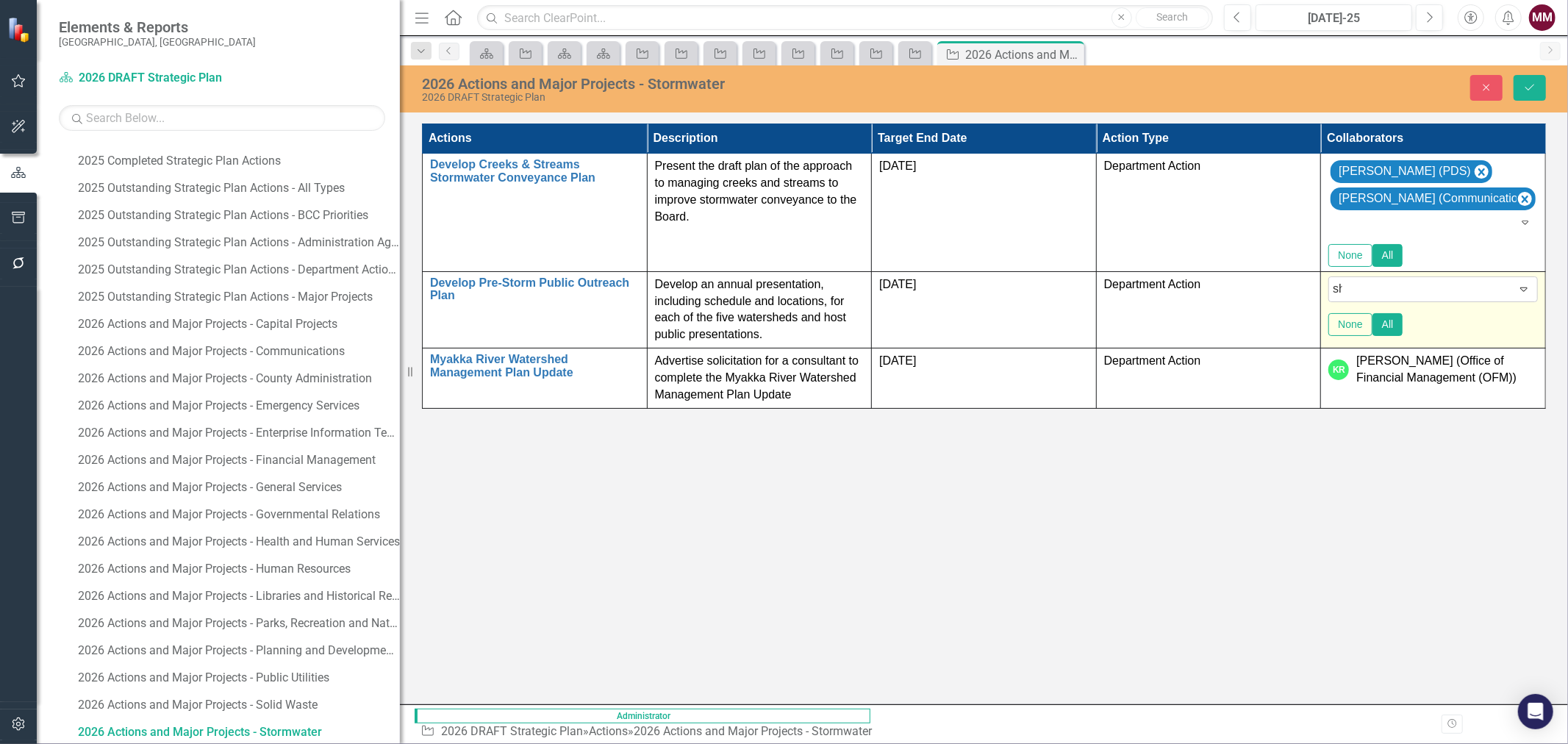
type input "she"
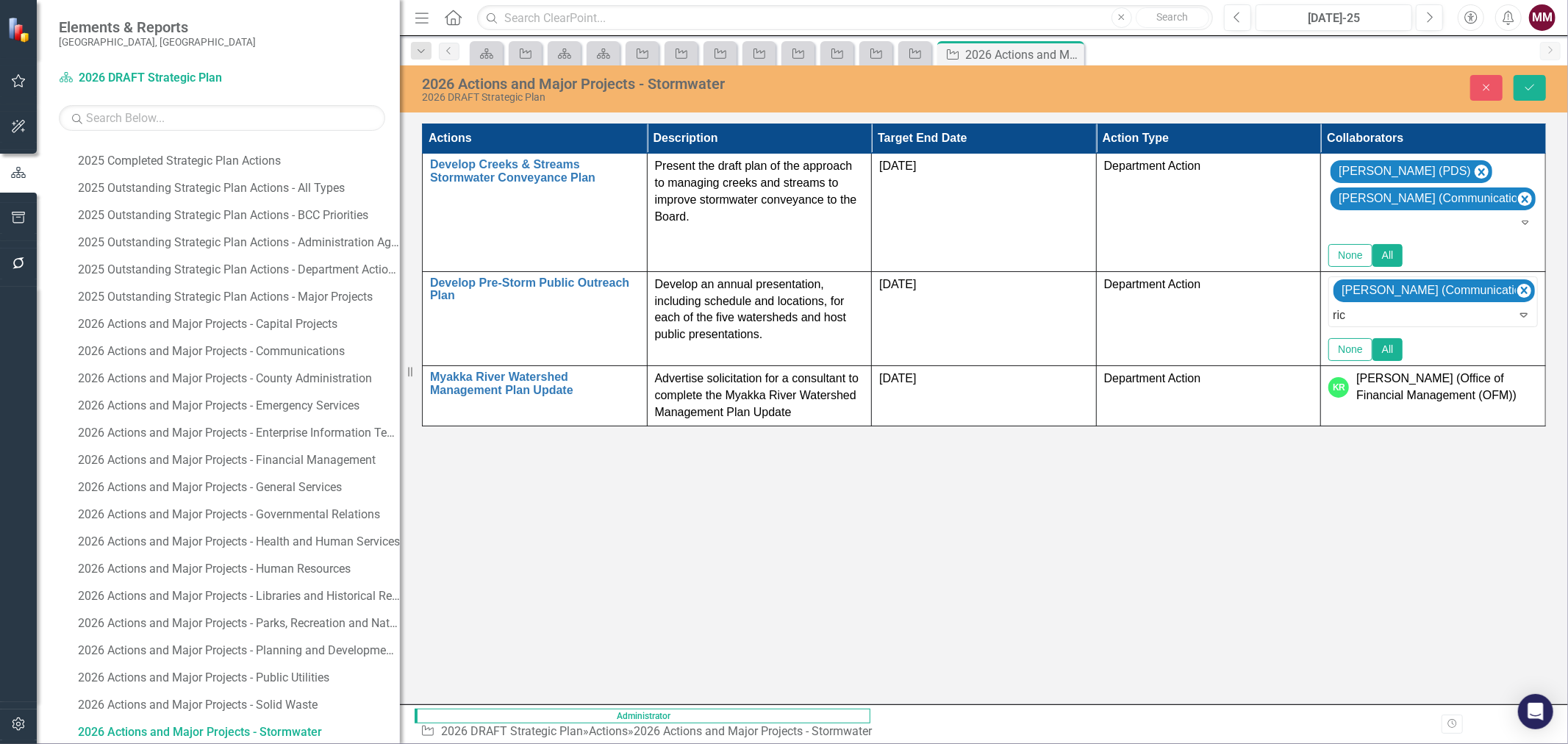
type input "rich"
click at [240, 743] on span "[PERSON_NAME] (Emergency Services)" at bounding box center [127, 754] width 226 height 14
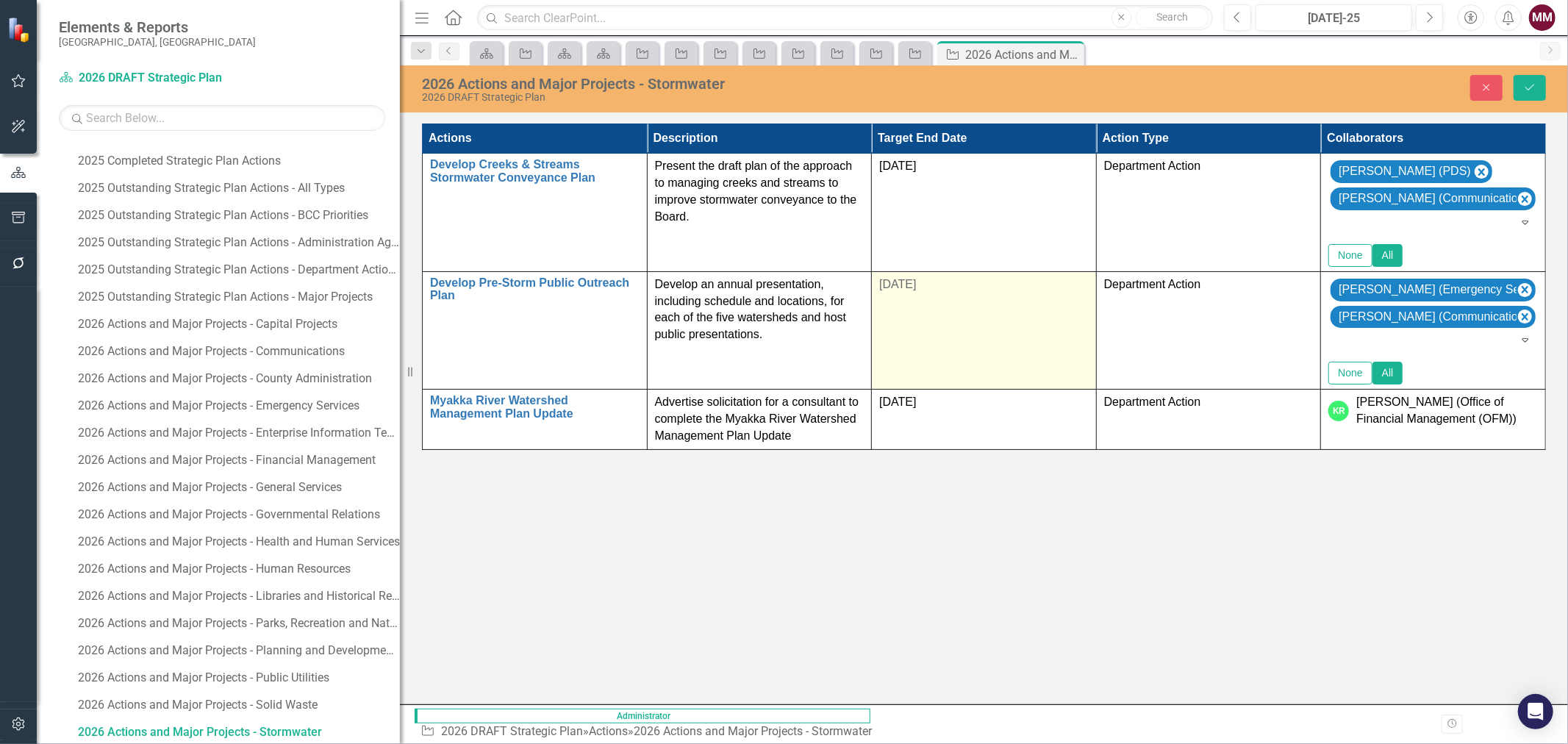
click at [1097, 350] on td "[DATE]" at bounding box center [984, 330] width 225 height 118
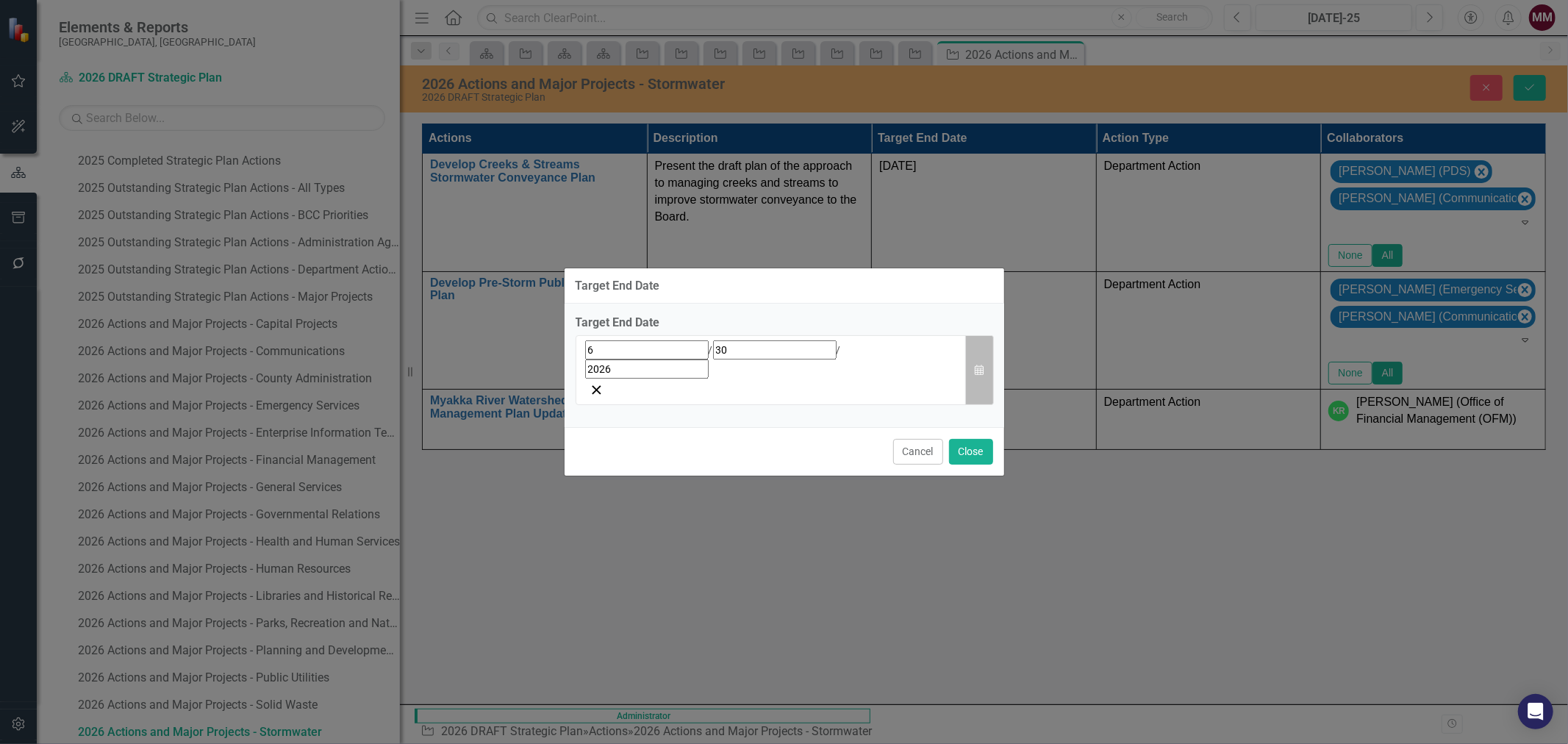
click at [982, 368] on icon "Calendar" at bounding box center [979, 370] width 9 height 10
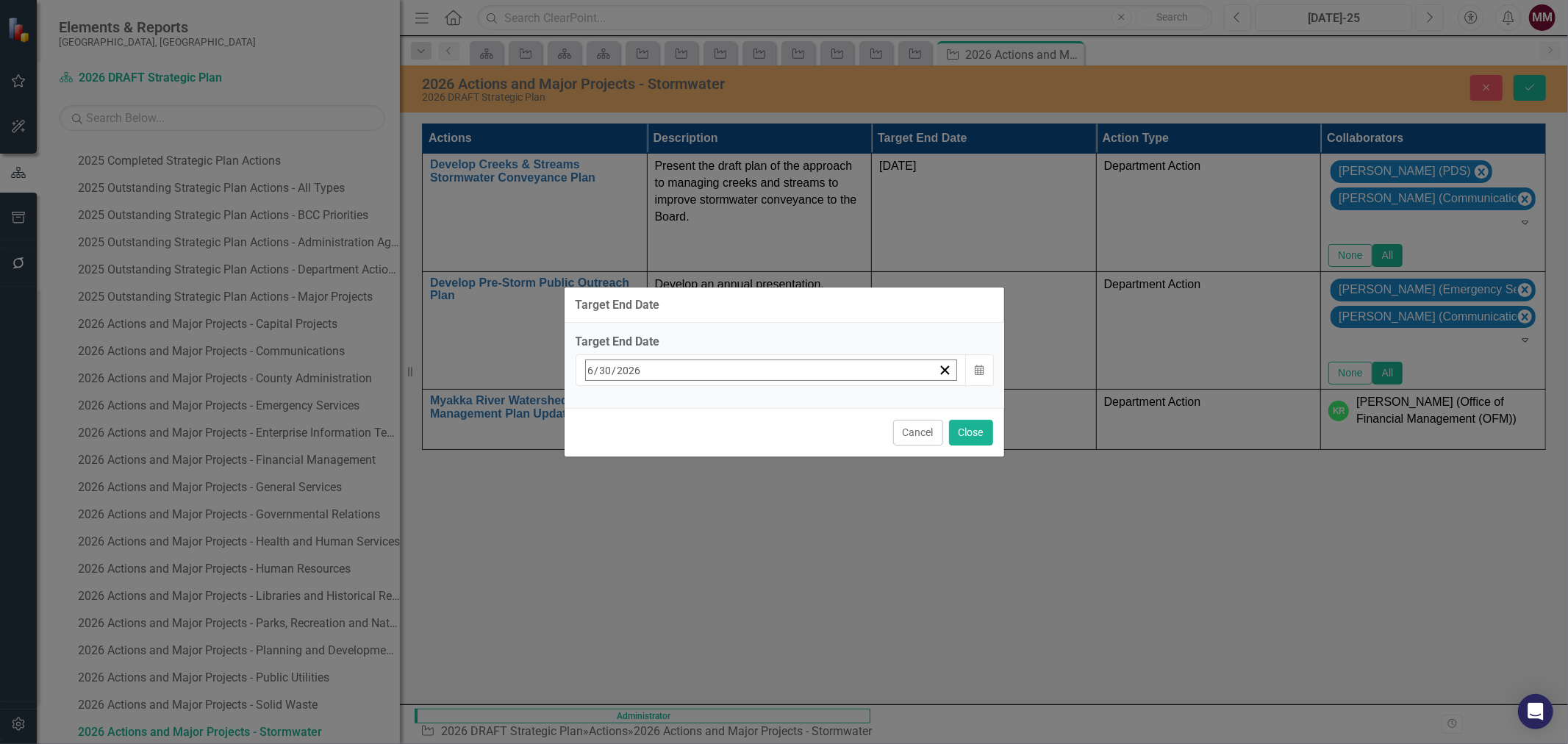
click at [800, 412] on button "›" at bounding box center [784, 402] width 32 height 32
click at [637, 588] on abbr "31" at bounding box center [631, 593] width 12 height 12
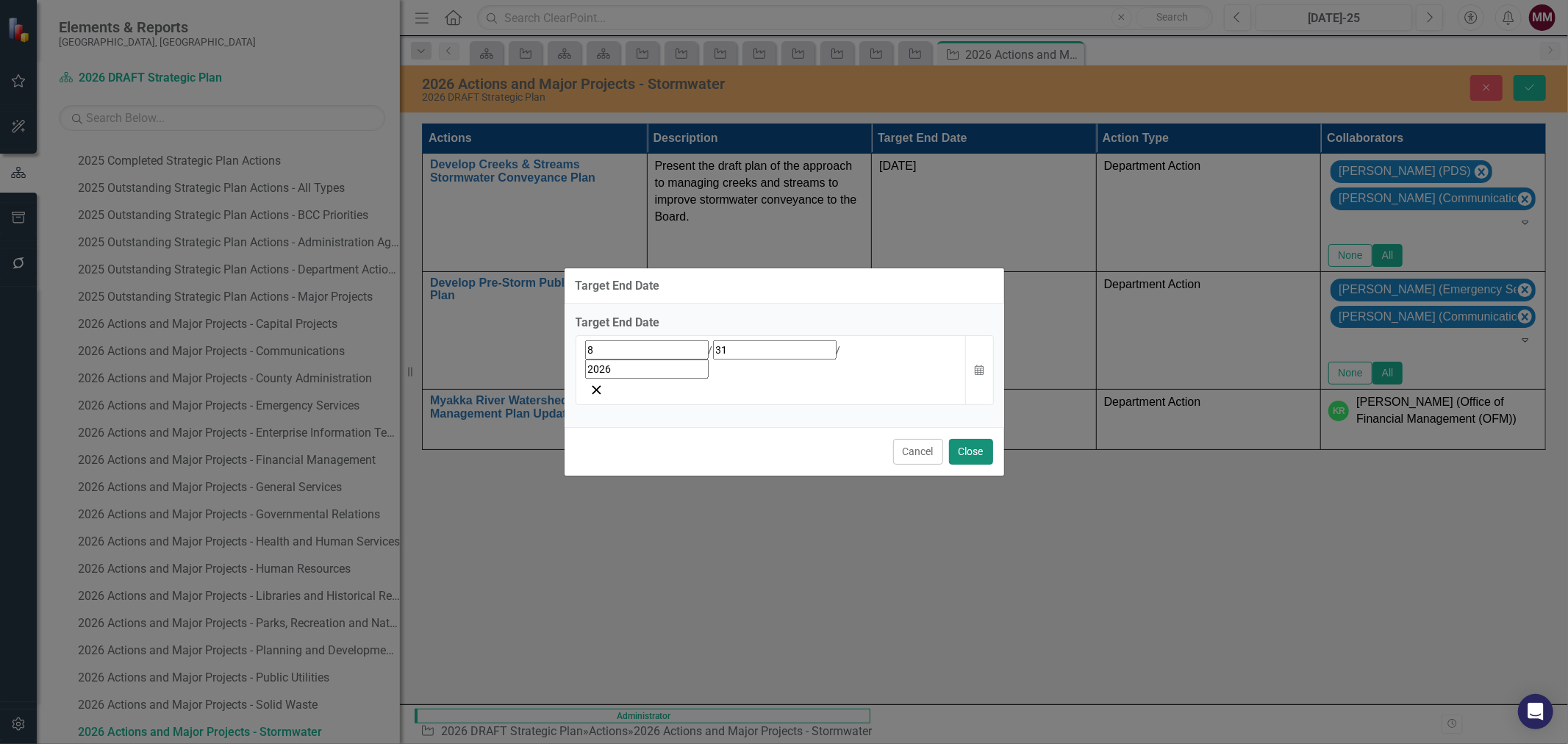
click at [978, 439] on button "Close" at bounding box center [971, 452] width 44 height 26
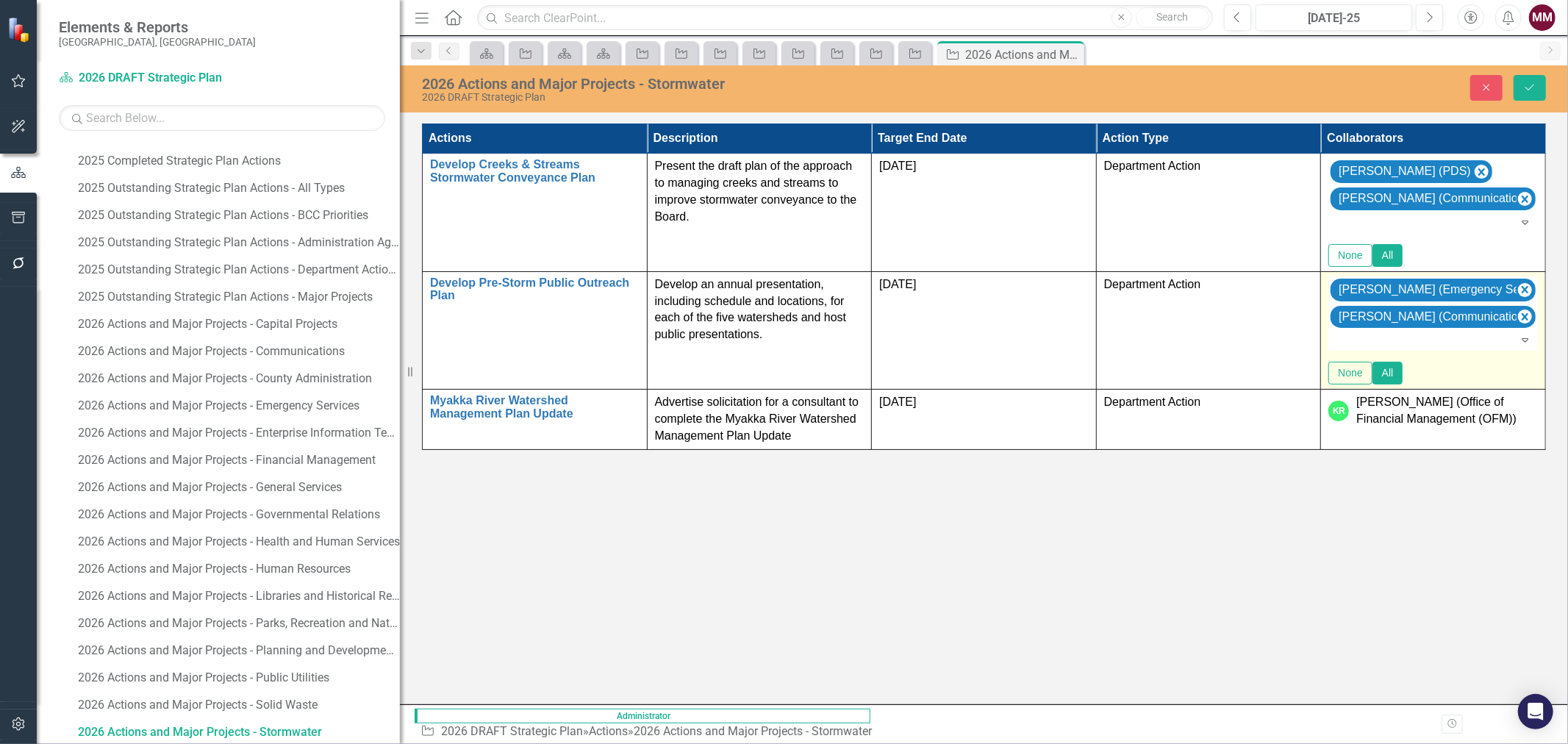
click at [1478, 349] on div at bounding box center [1433, 340] width 207 height 18
type input "[PERSON_NAME]"
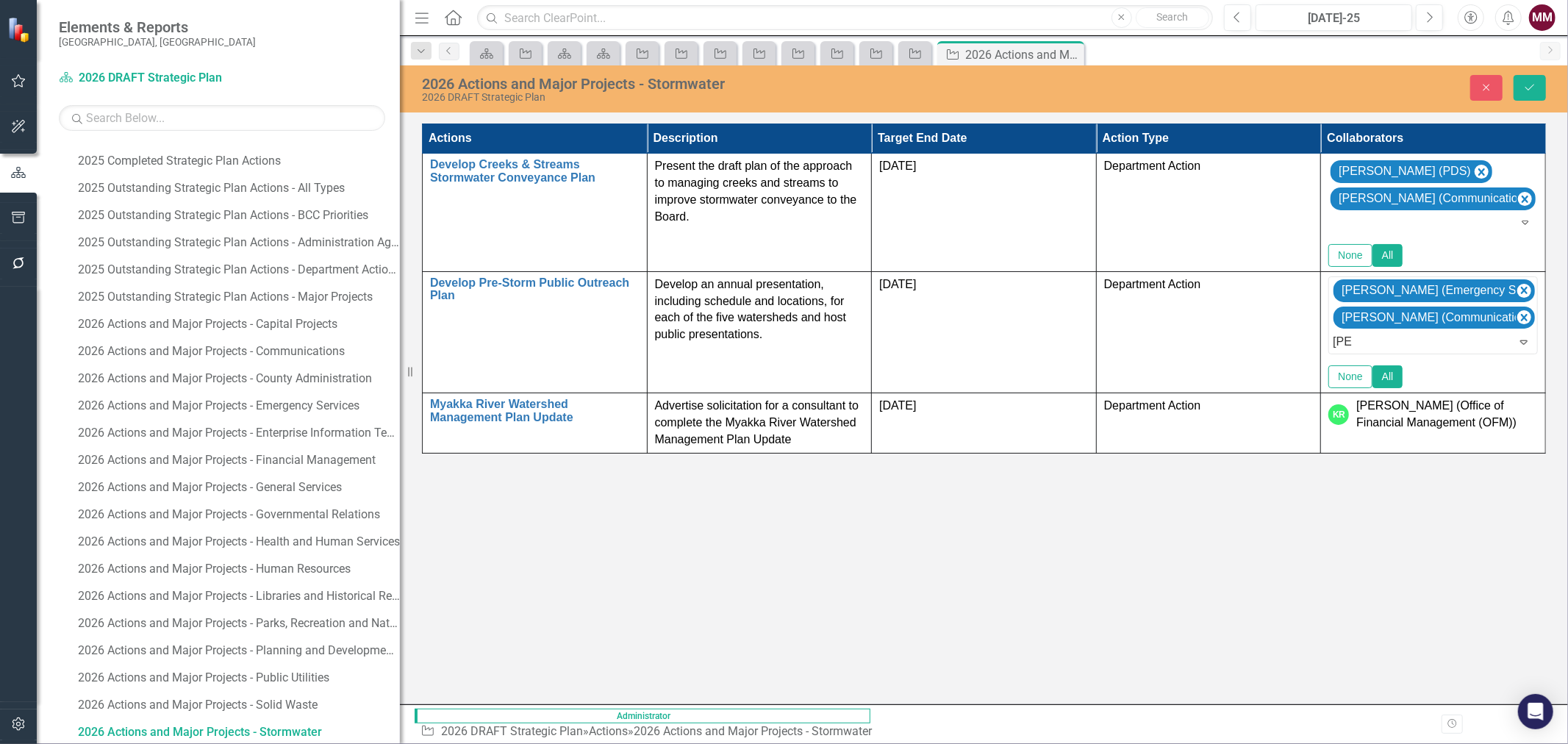
click at [245, 743] on span "[PERSON_NAME] [PERSON_NAME] (UF/IFAS)" at bounding box center [130, 754] width 231 height 14
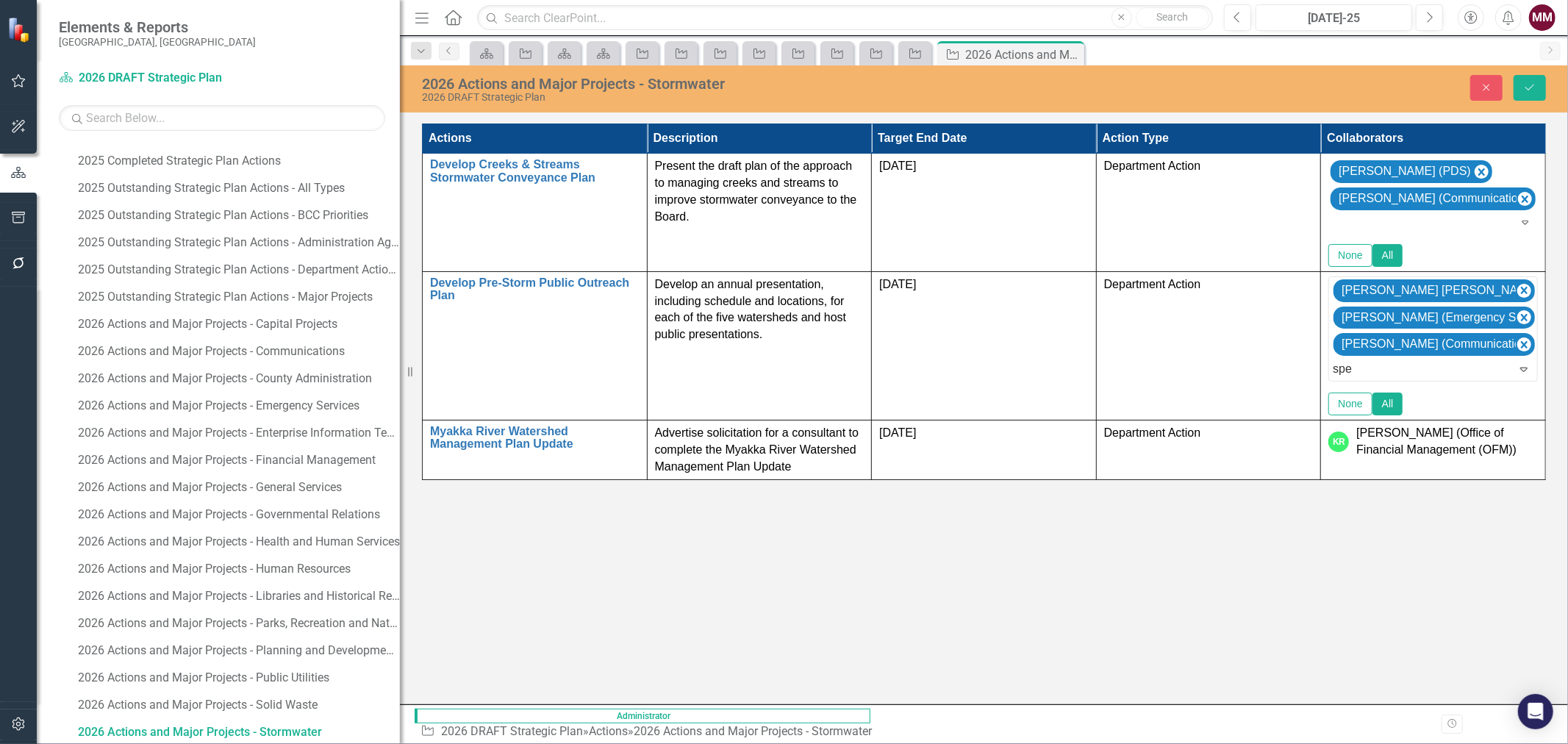
type input "spen"
click at [42, 743] on span "Spen" at bounding box center [28, 754] width 27 height 14
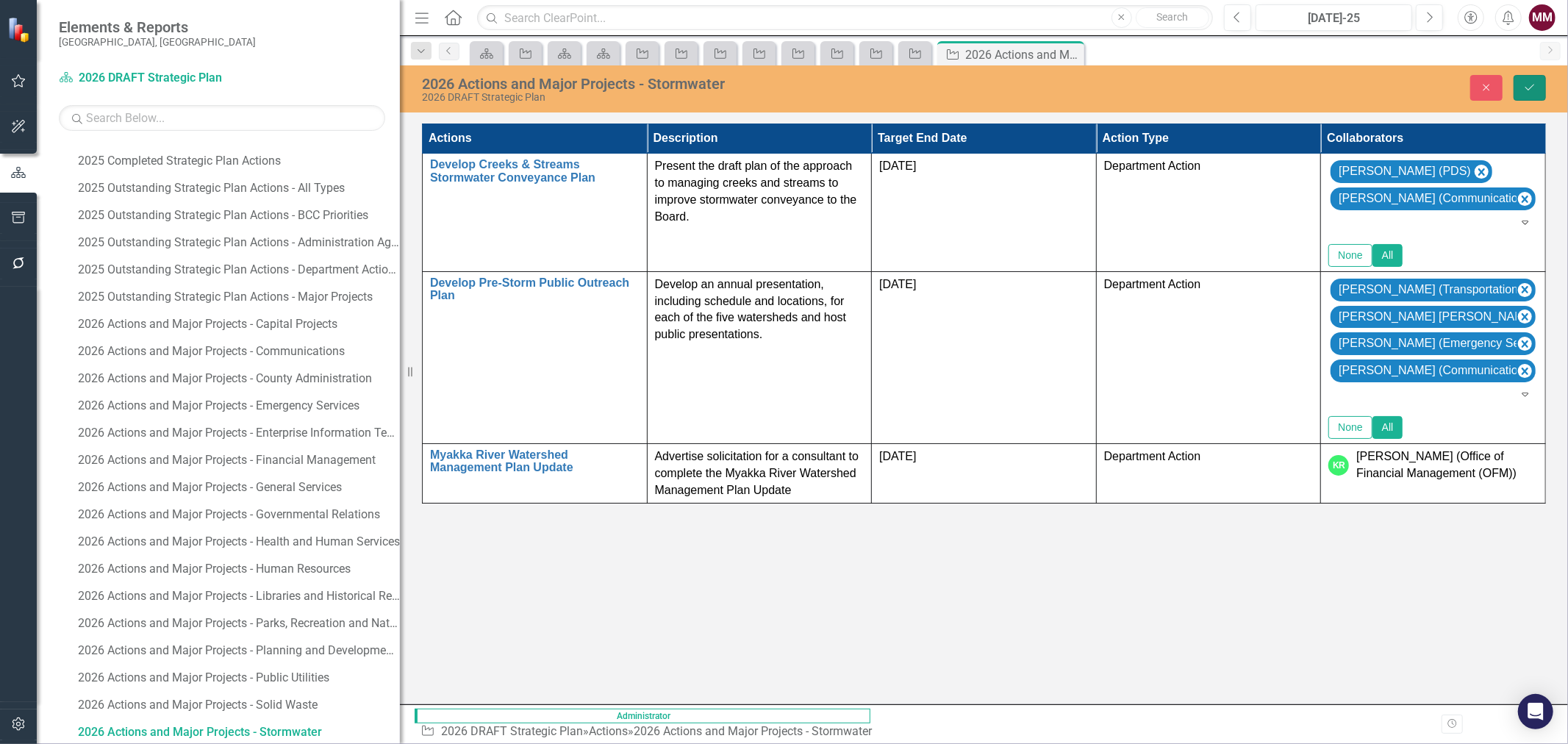
click at [1539, 90] on button "Save" at bounding box center [1530, 88] width 32 height 26
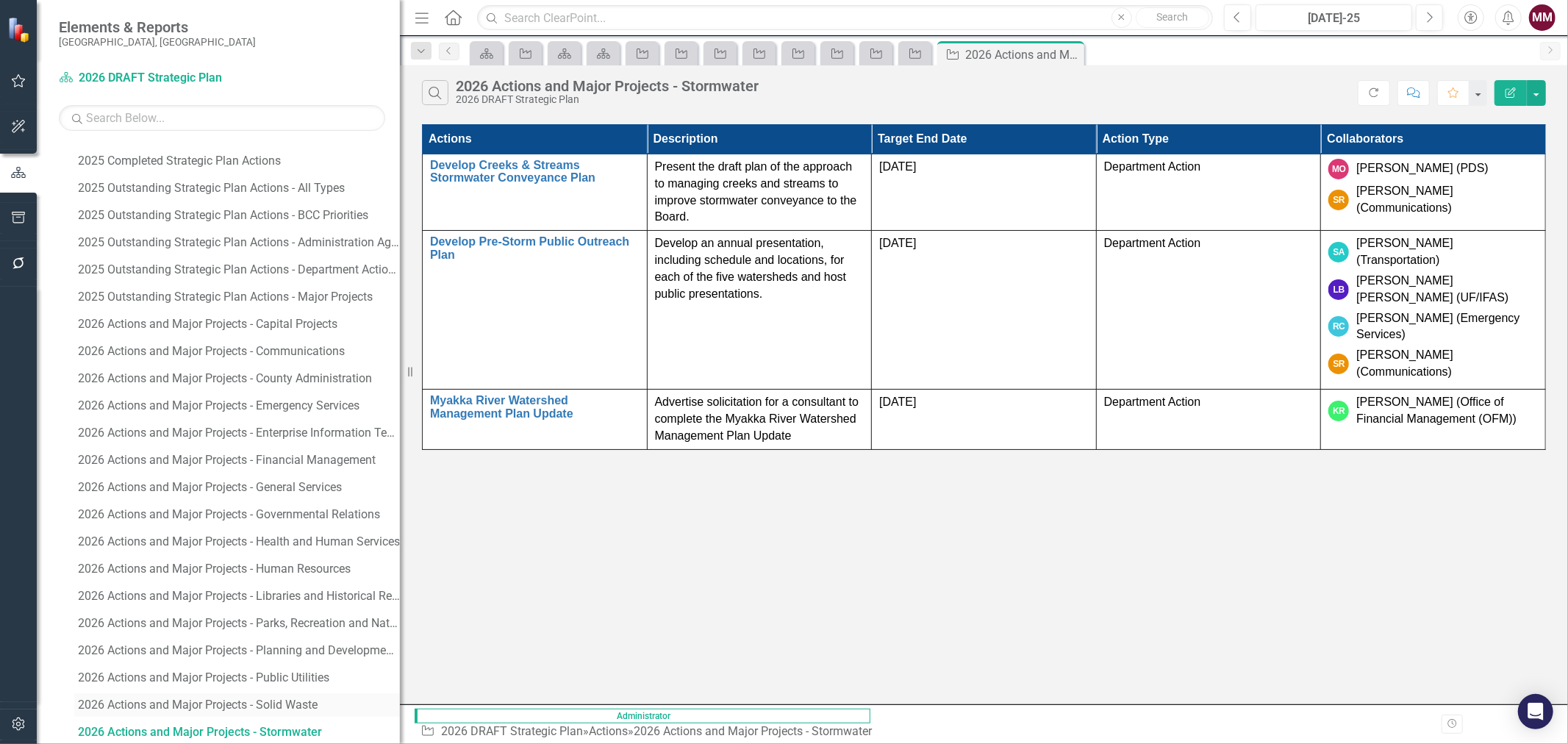
click at [297, 710] on div "2026 Actions and Major Projects - Solid Waste" at bounding box center [239, 705] width 322 height 14
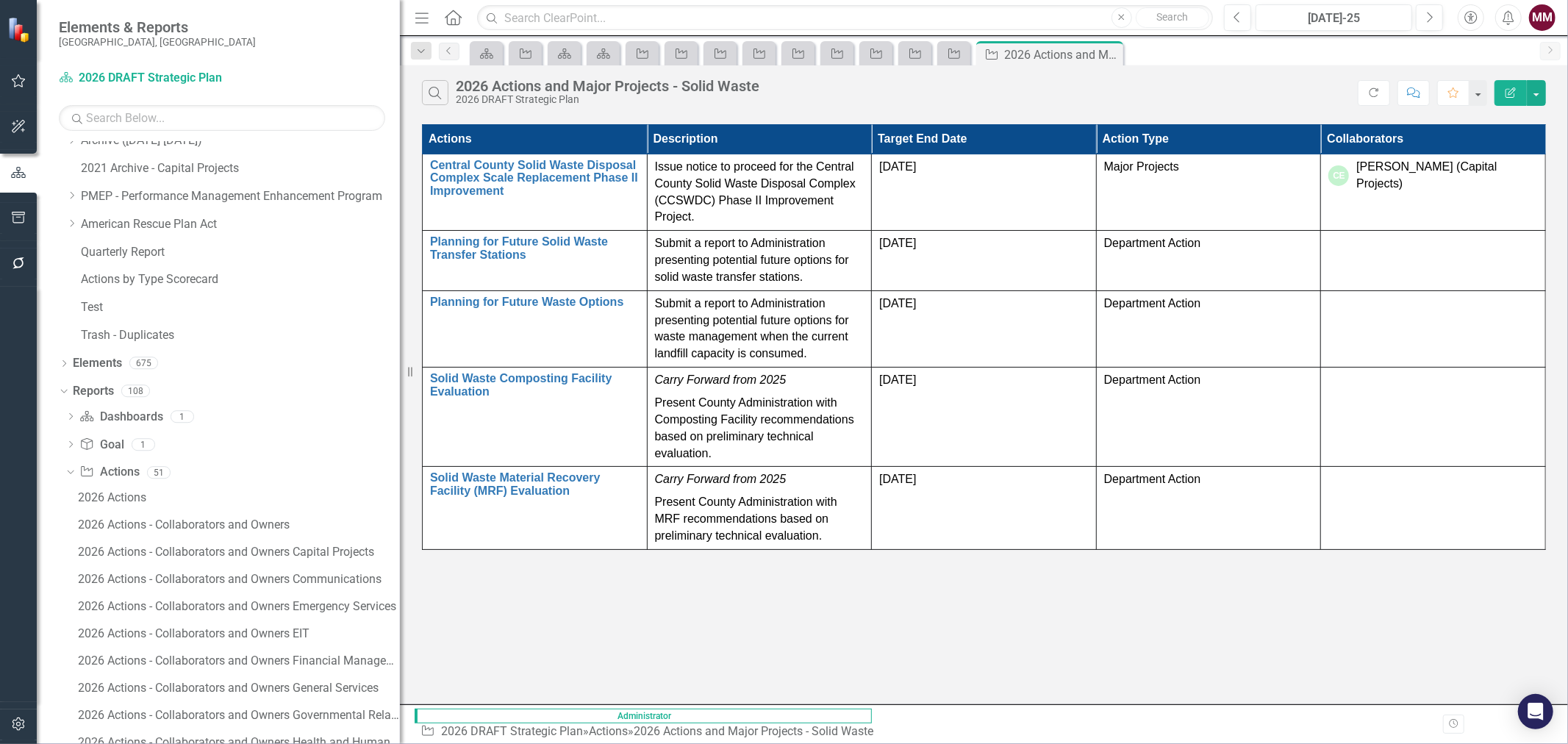
scroll to position [636, 0]
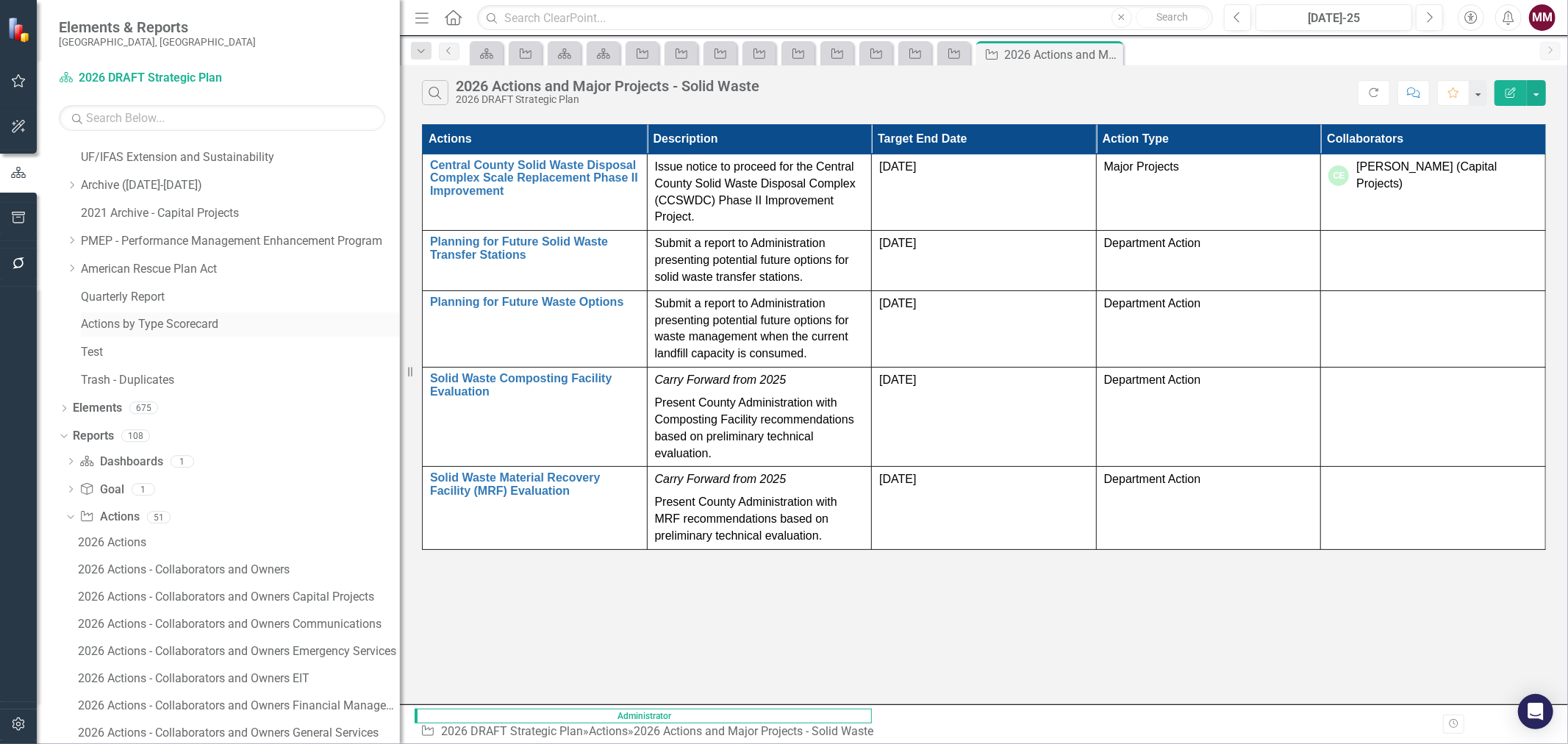
click at [141, 326] on link "Actions by Type Scorecard" at bounding box center [240, 324] width 319 height 17
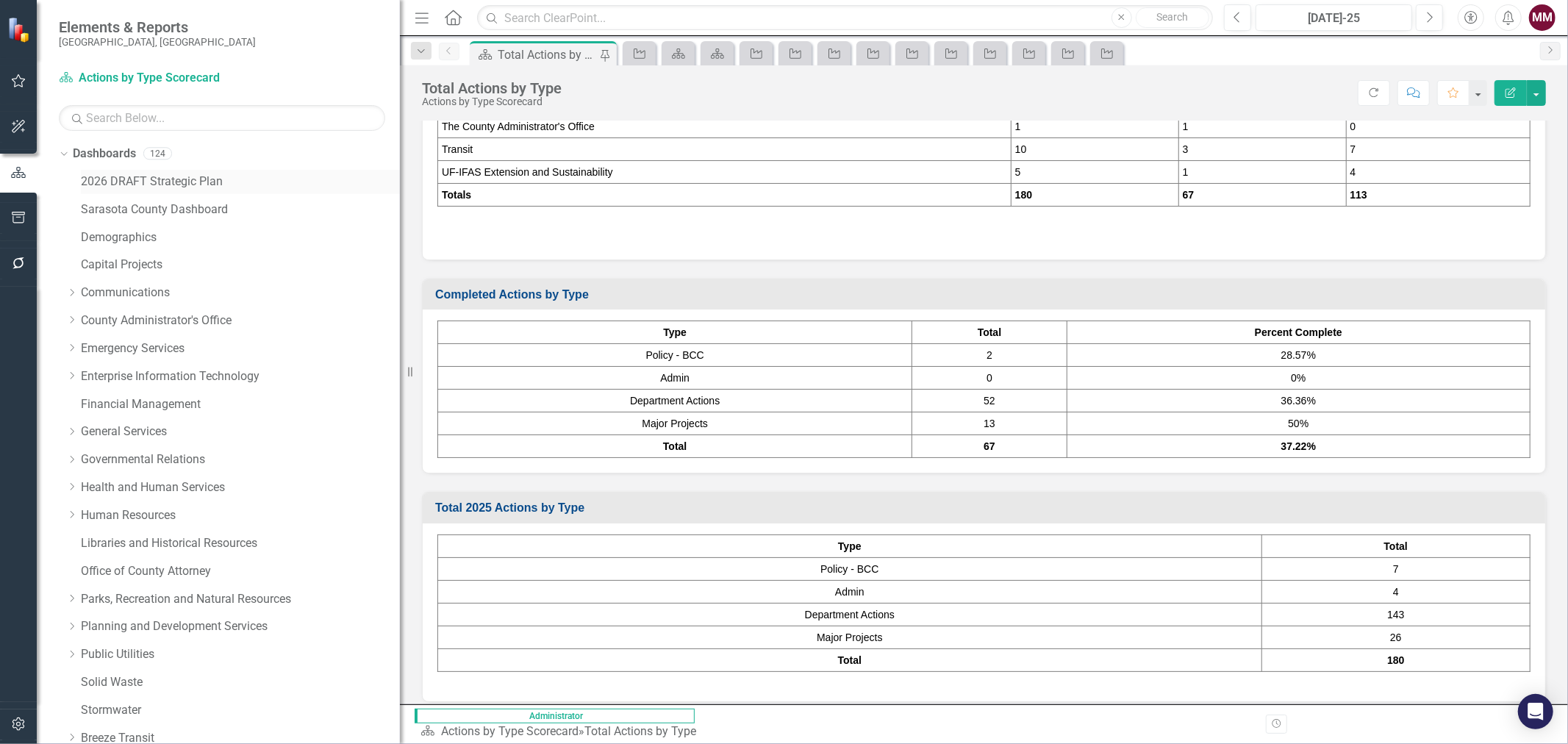
click at [180, 176] on link "2026 DRAFT Strategic Plan" at bounding box center [240, 182] width 319 height 17
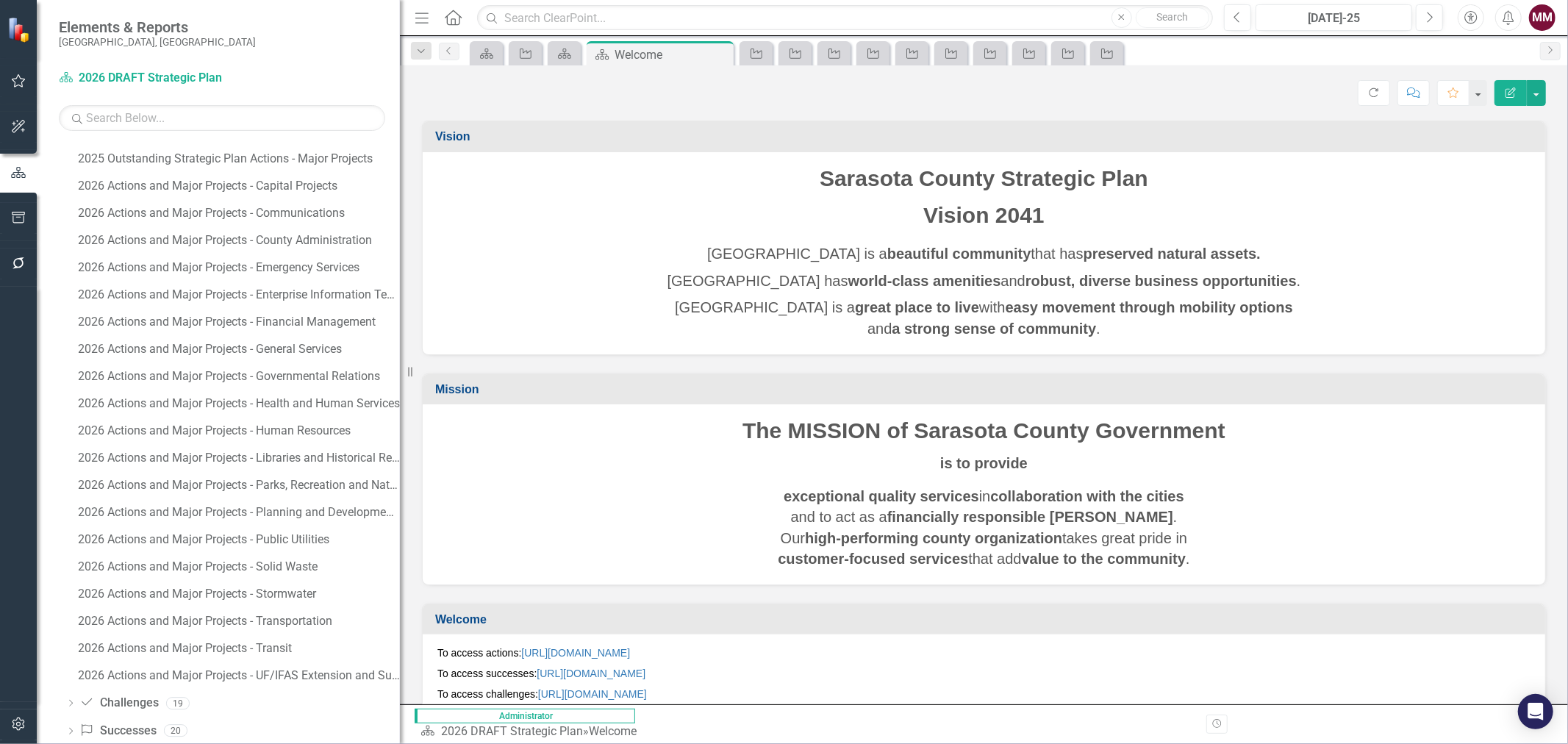
scroll to position [1912, 0]
click at [213, 541] on div "2026 Actions and Major Projects - Solid Waste" at bounding box center [239, 541] width 322 height 14
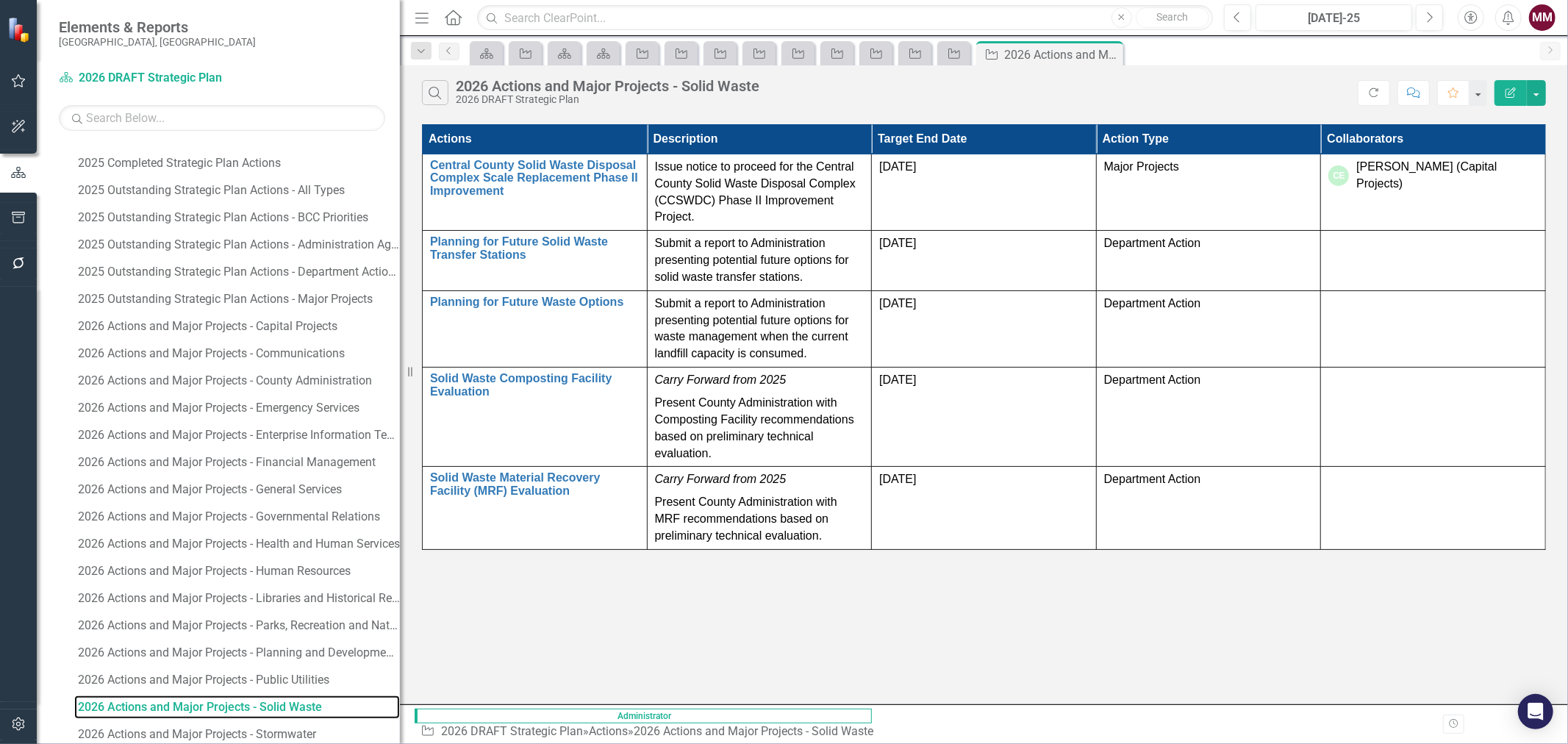
scroll to position [1697, 0]
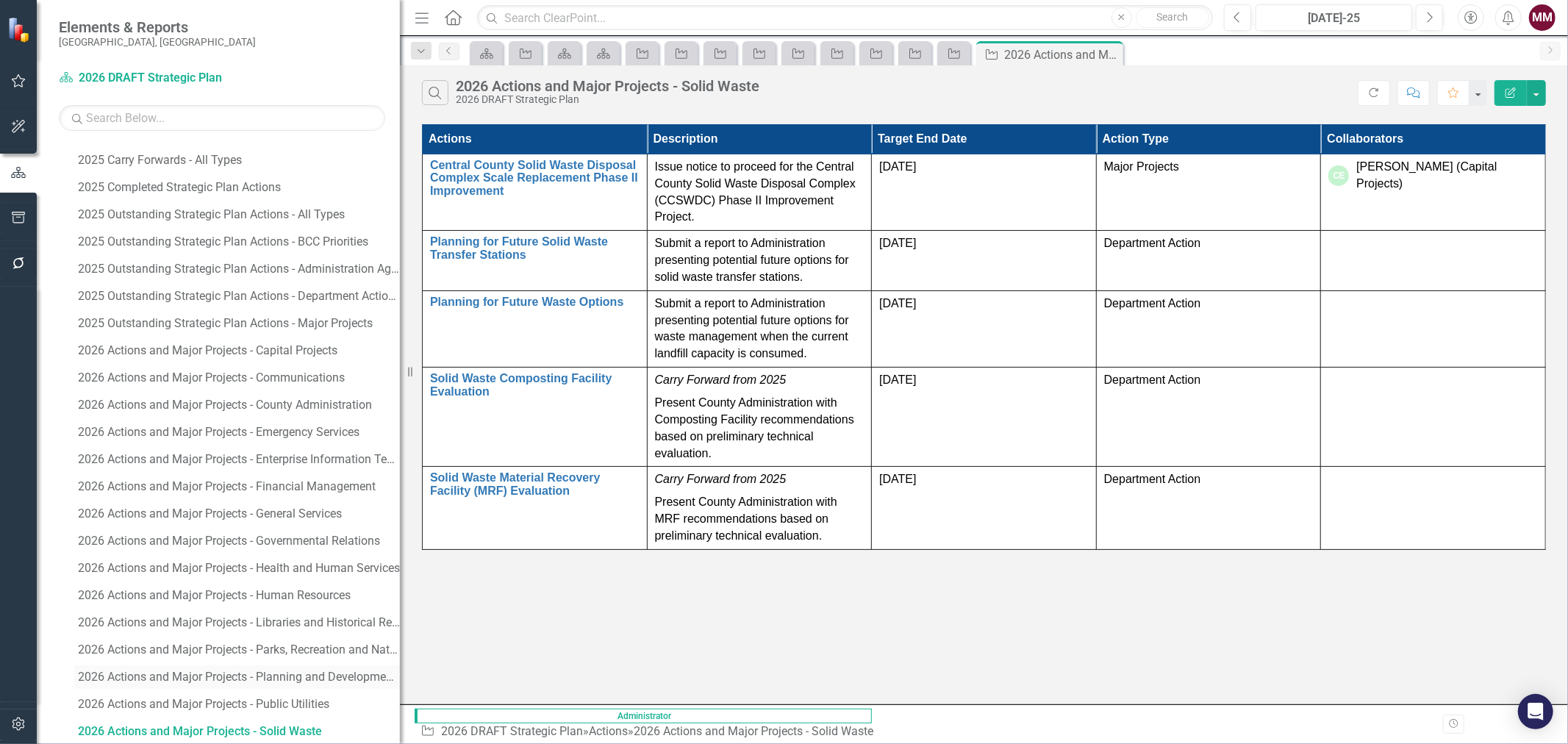
click at [317, 671] on div "2026 Actions and Major Projects - Planning and Development Services" at bounding box center [239, 677] width 322 height 14
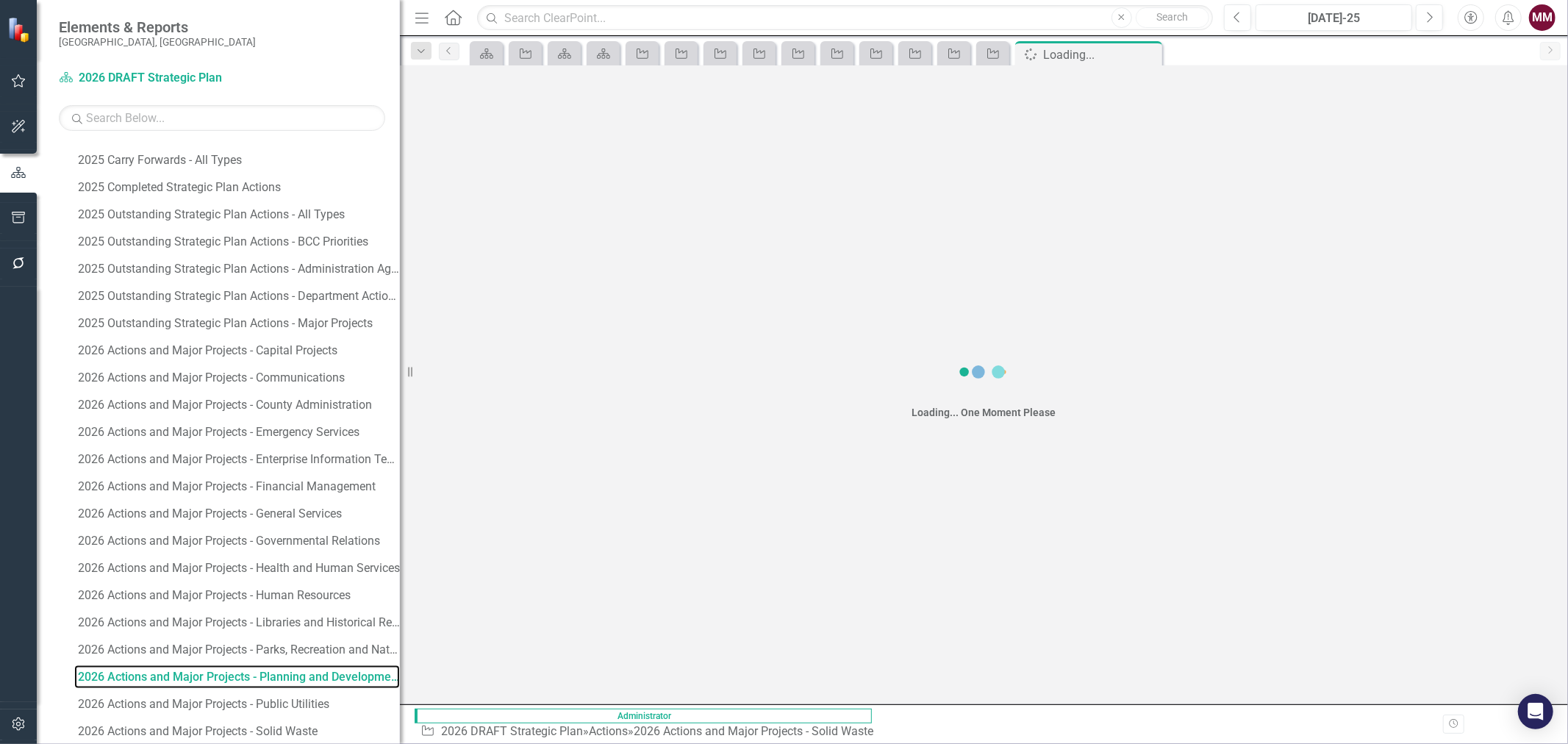
scroll to position [1643, 0]
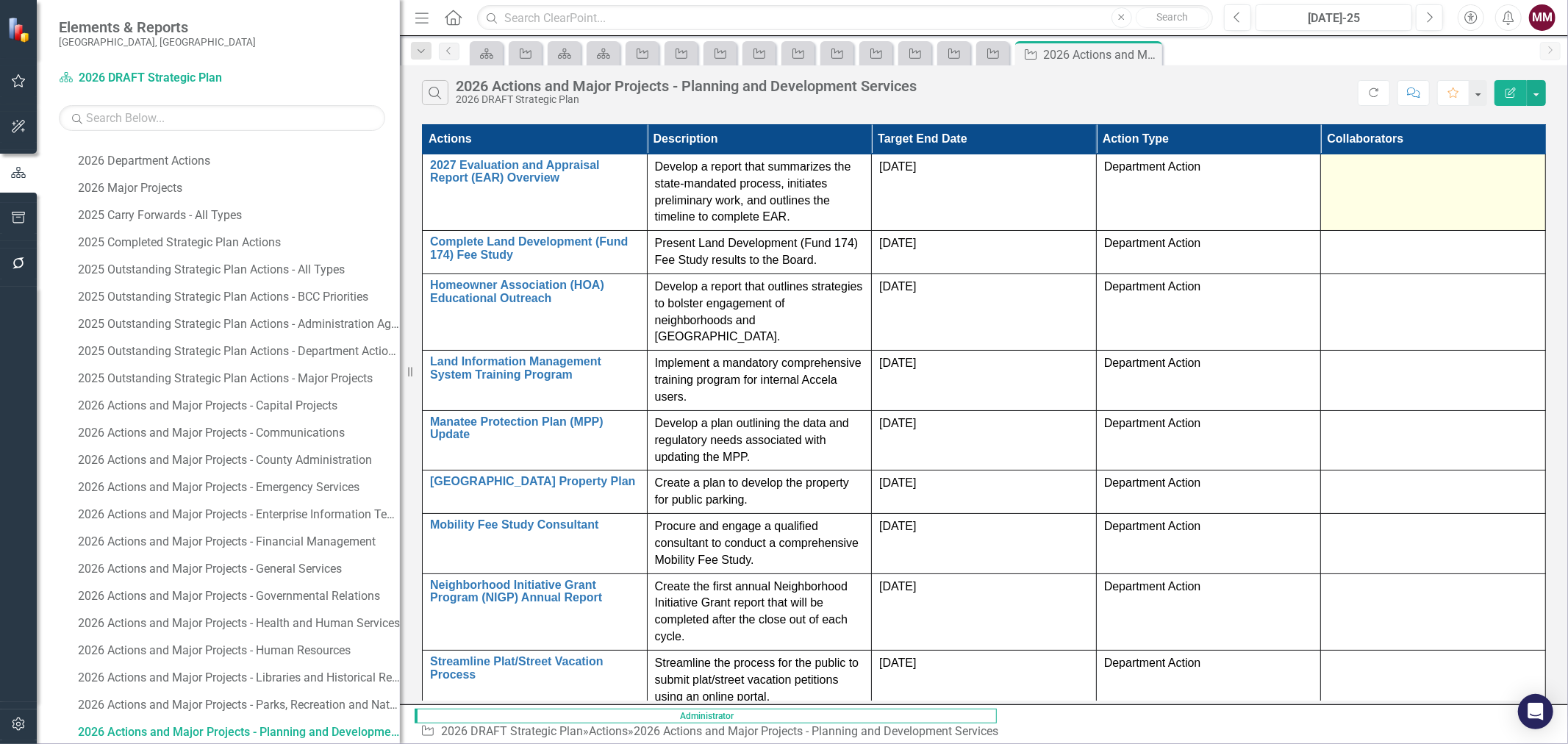
click at [1471, 171] on div at bounding box center [1433, 167] width 209 height 18
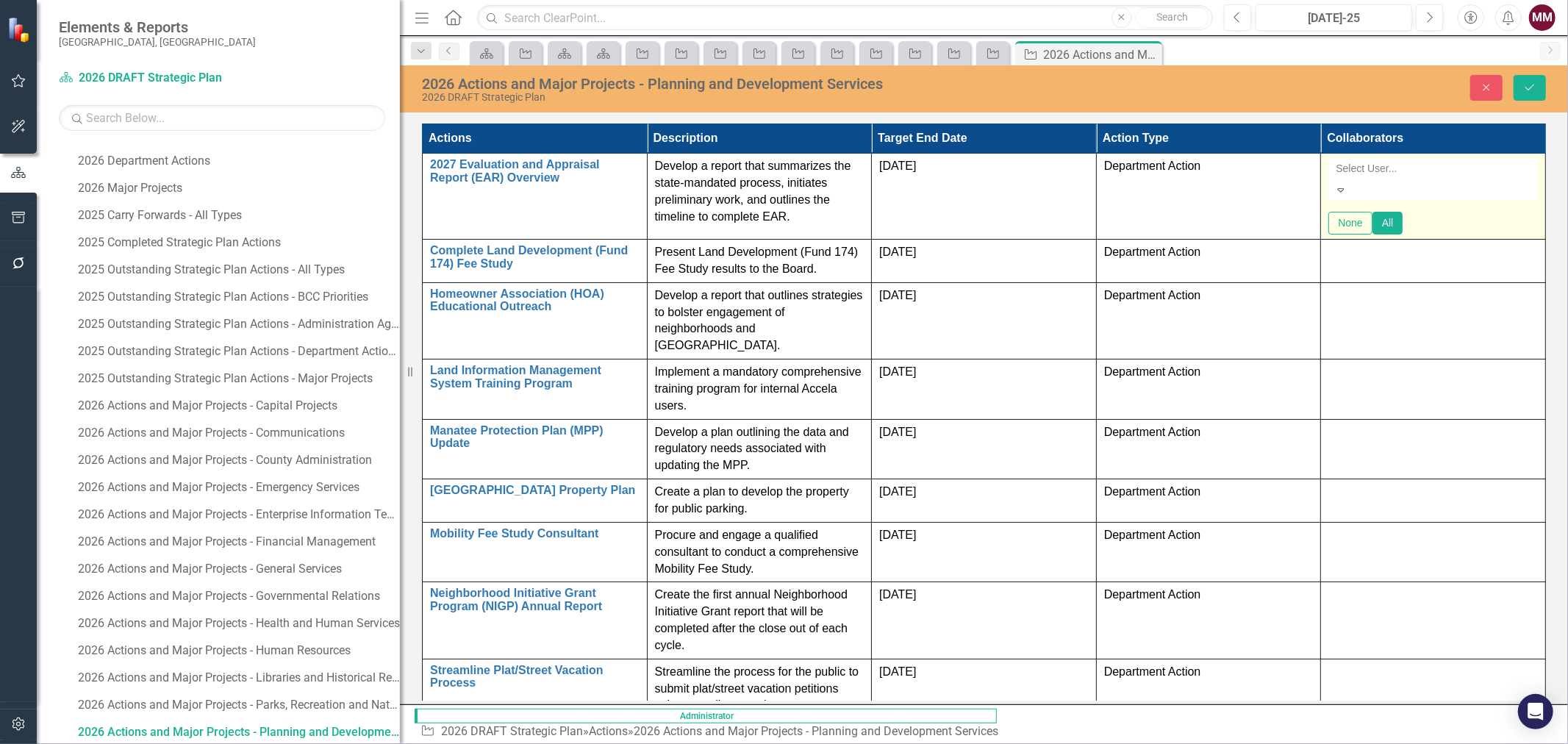
click at [1475, 171] on div at bounding box center [1434, 168] width 209 height 18
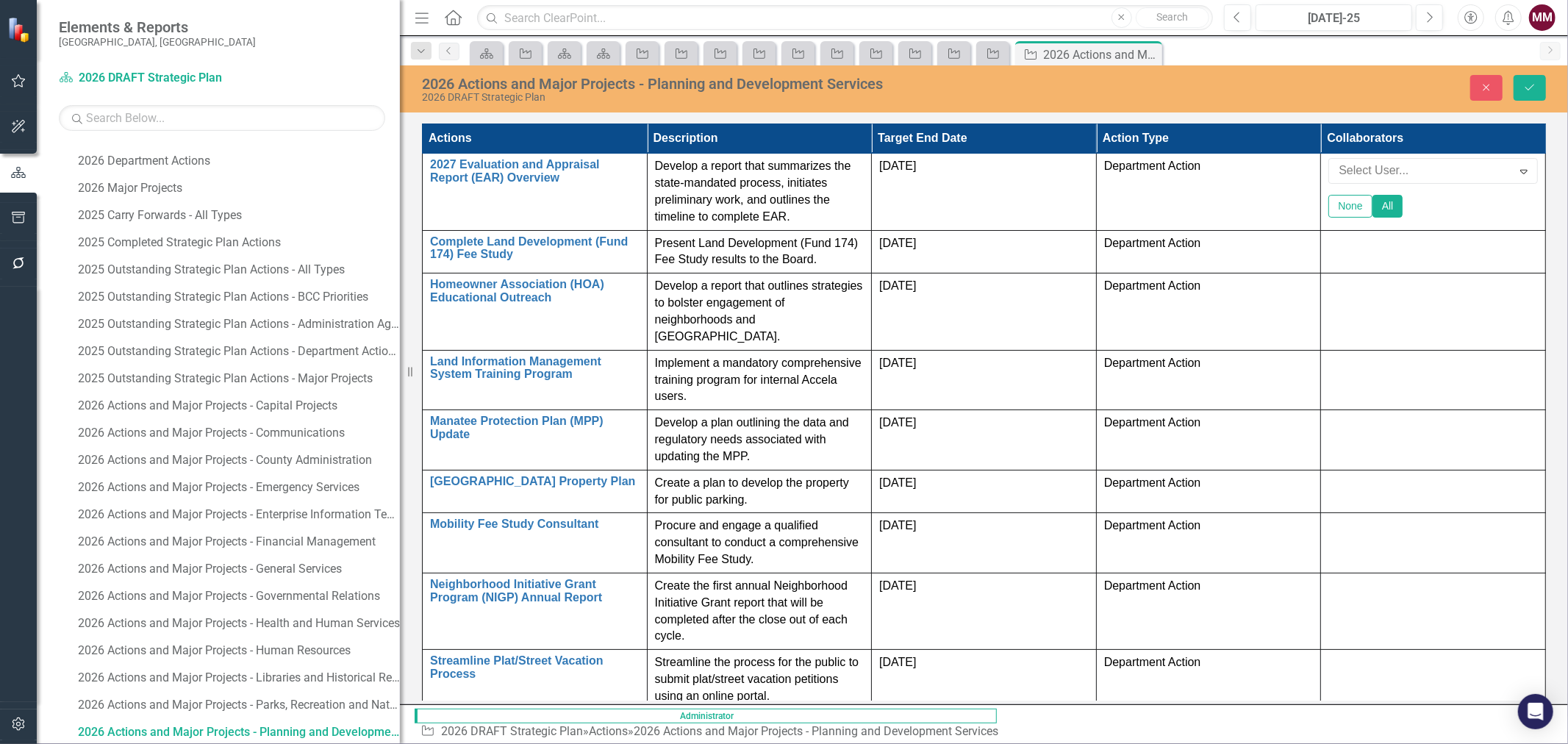
click at [1324, 112] on div "2026 Actions and Major Projects - Planning and Development Services 2026 DRAFT …" at bounding box center [984, 89] width 1168 height 47
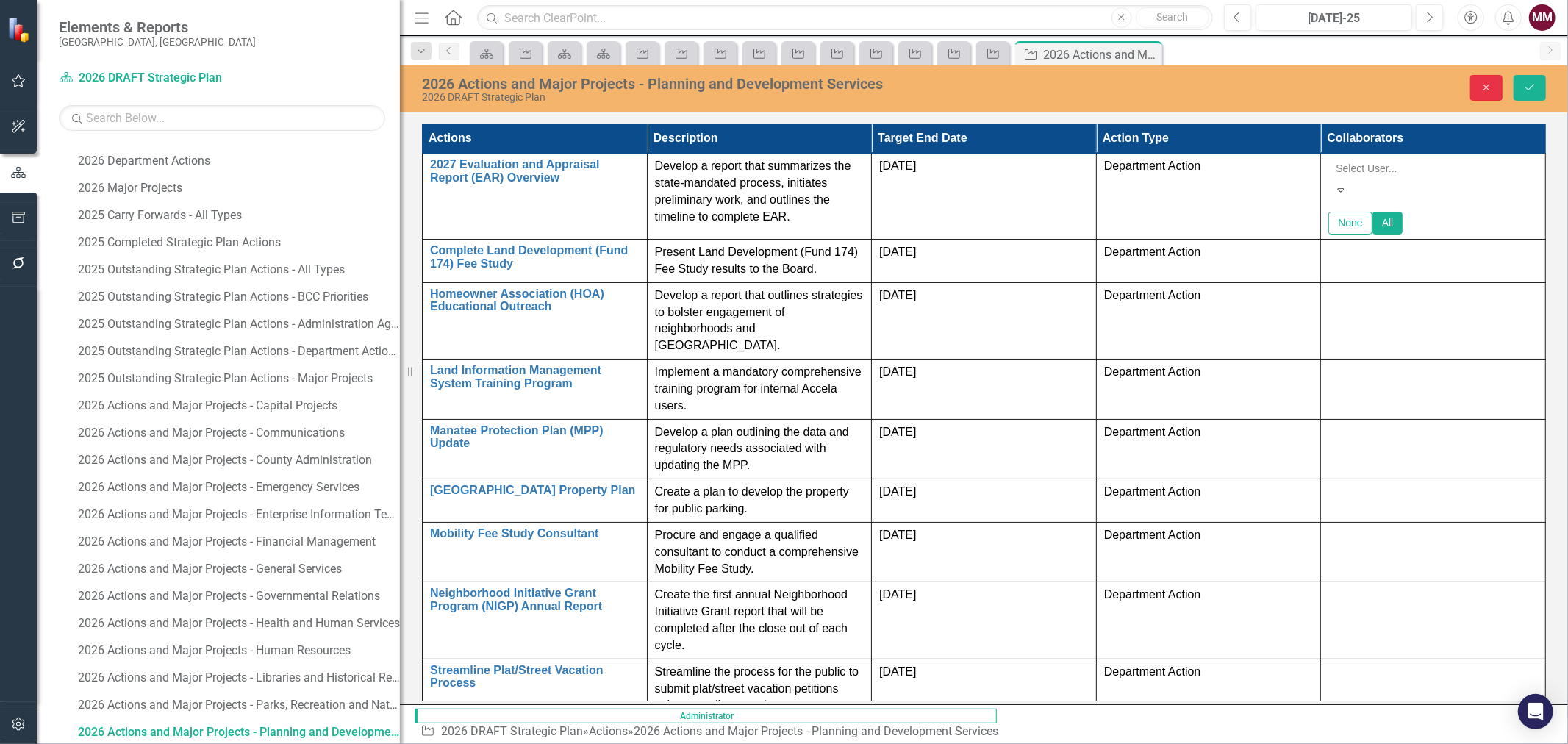
click at [1474, 85] on button "Close" at bounding box center [1486, 88] width 32 height 26
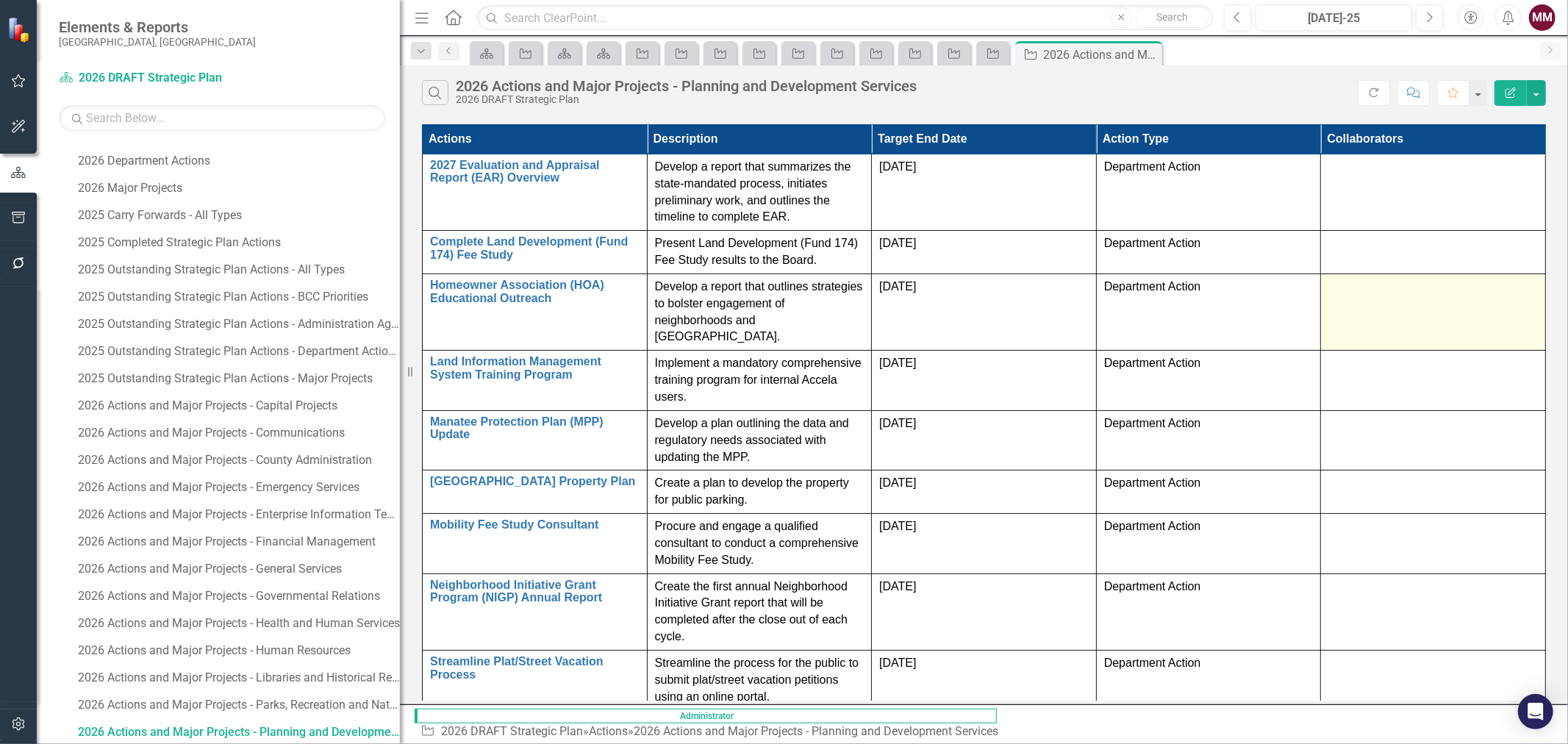
click at [1434, 273] on td at bounding box center [1433, 311] width 225 height 76
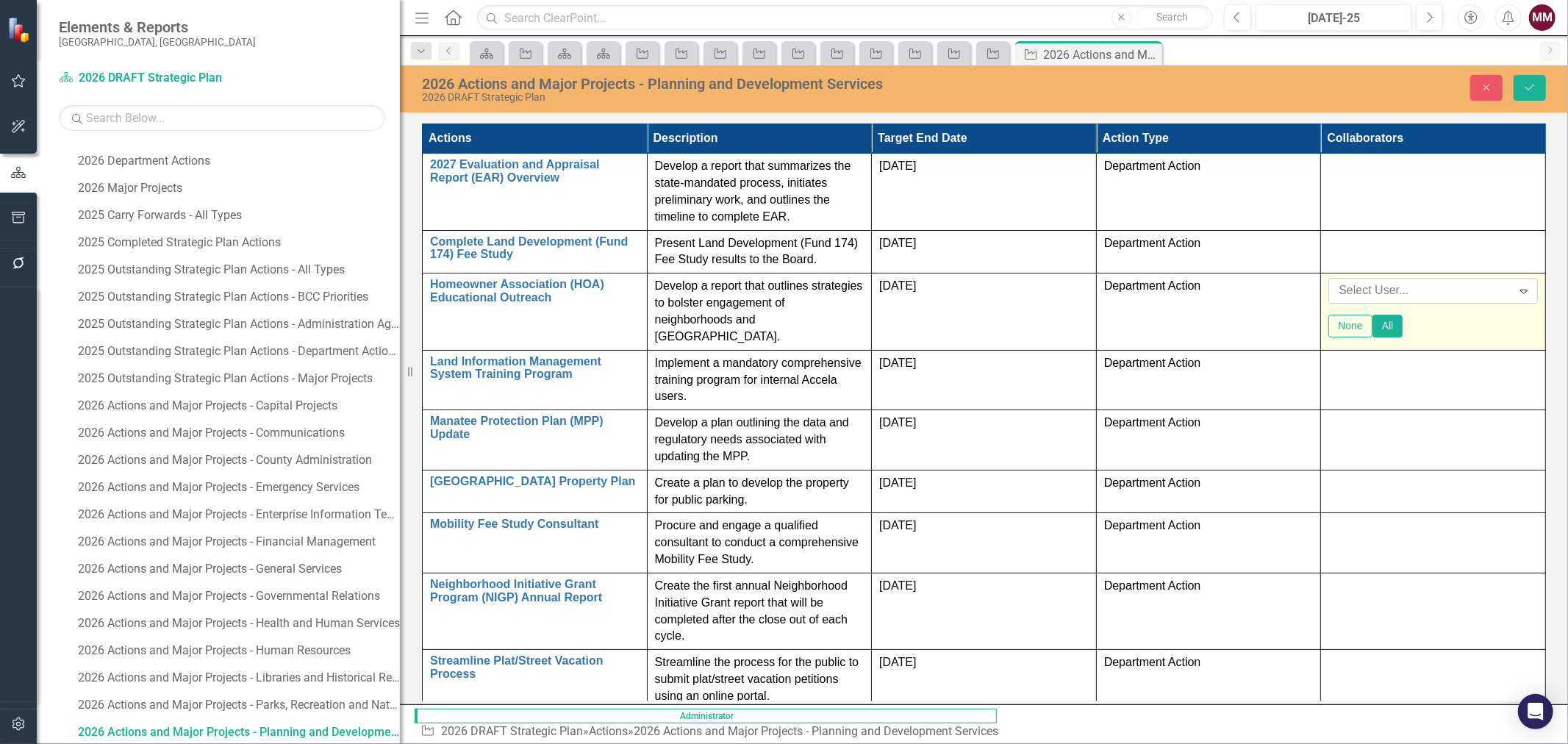
click at [1465, 280] on div at bounding box center [1421, 290] width 179 height 20
type input "bri"
click at [207, 743] on span "Bri an [PERSON_NAME] (Solid Waste)" at bounding box center [110, 754] width 191 height 14
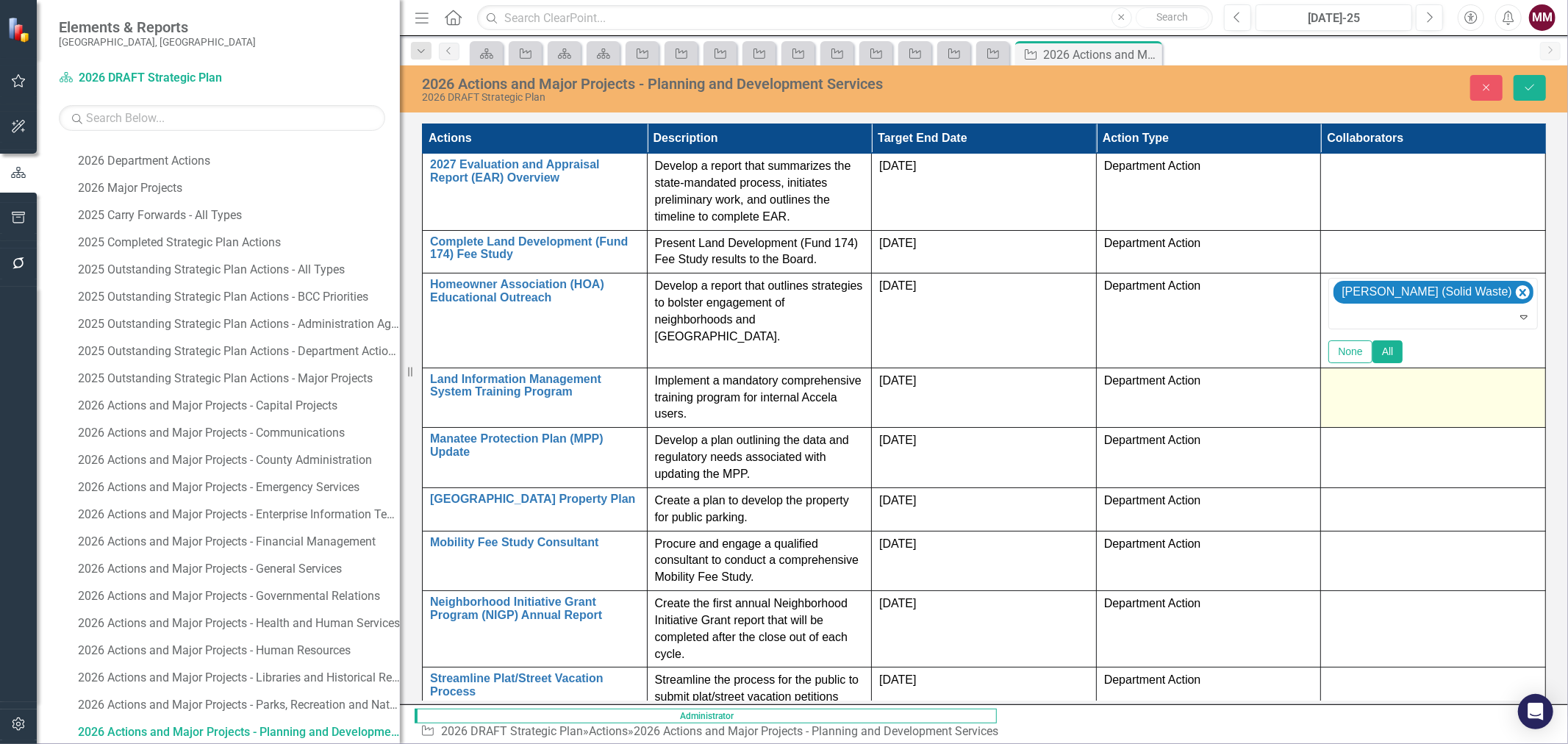
click at [1438, 372] on div at bounding box center [1433, 381] width 209 height 18
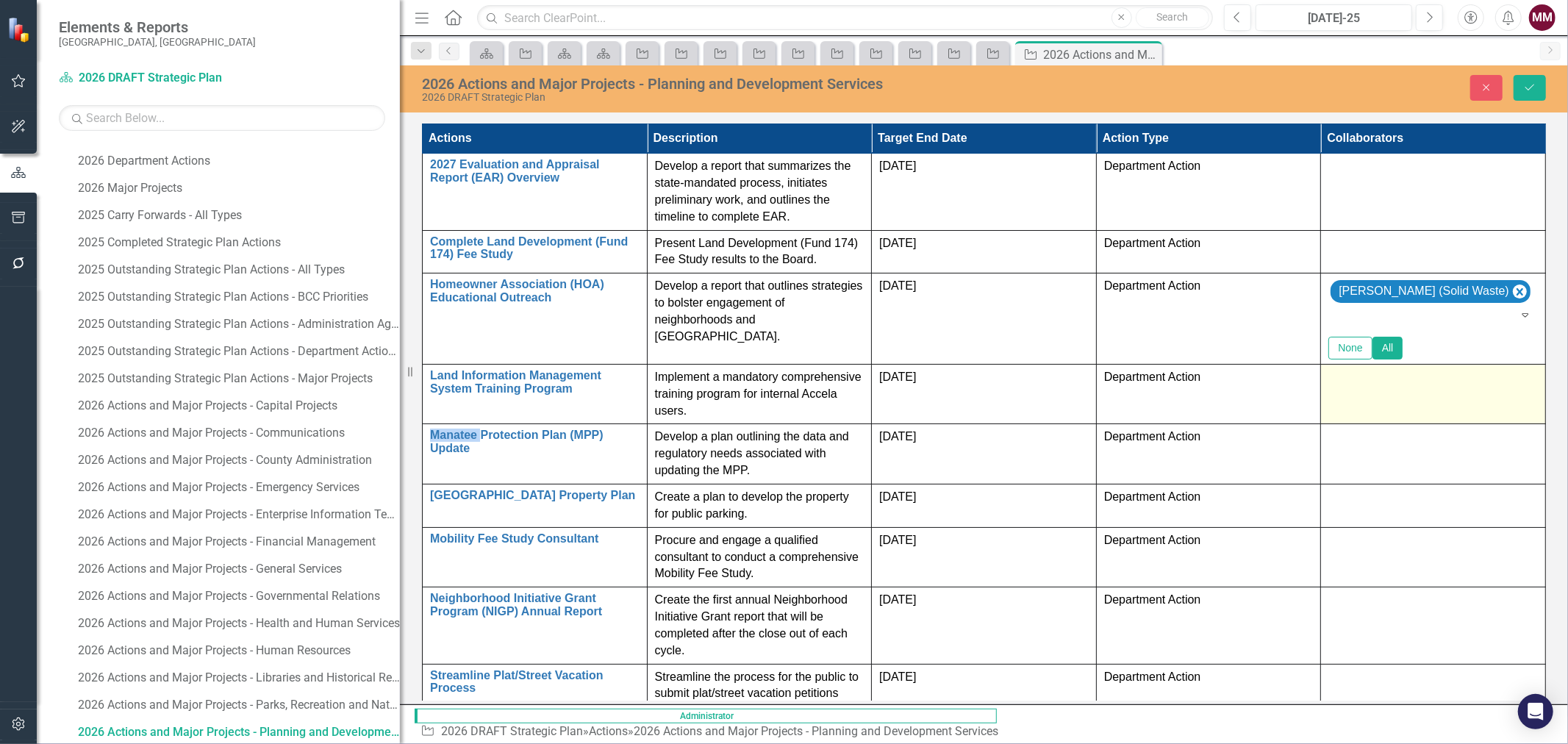
click at [1438, 369] on div at bounding box center [1433, 378] width 209 height 18
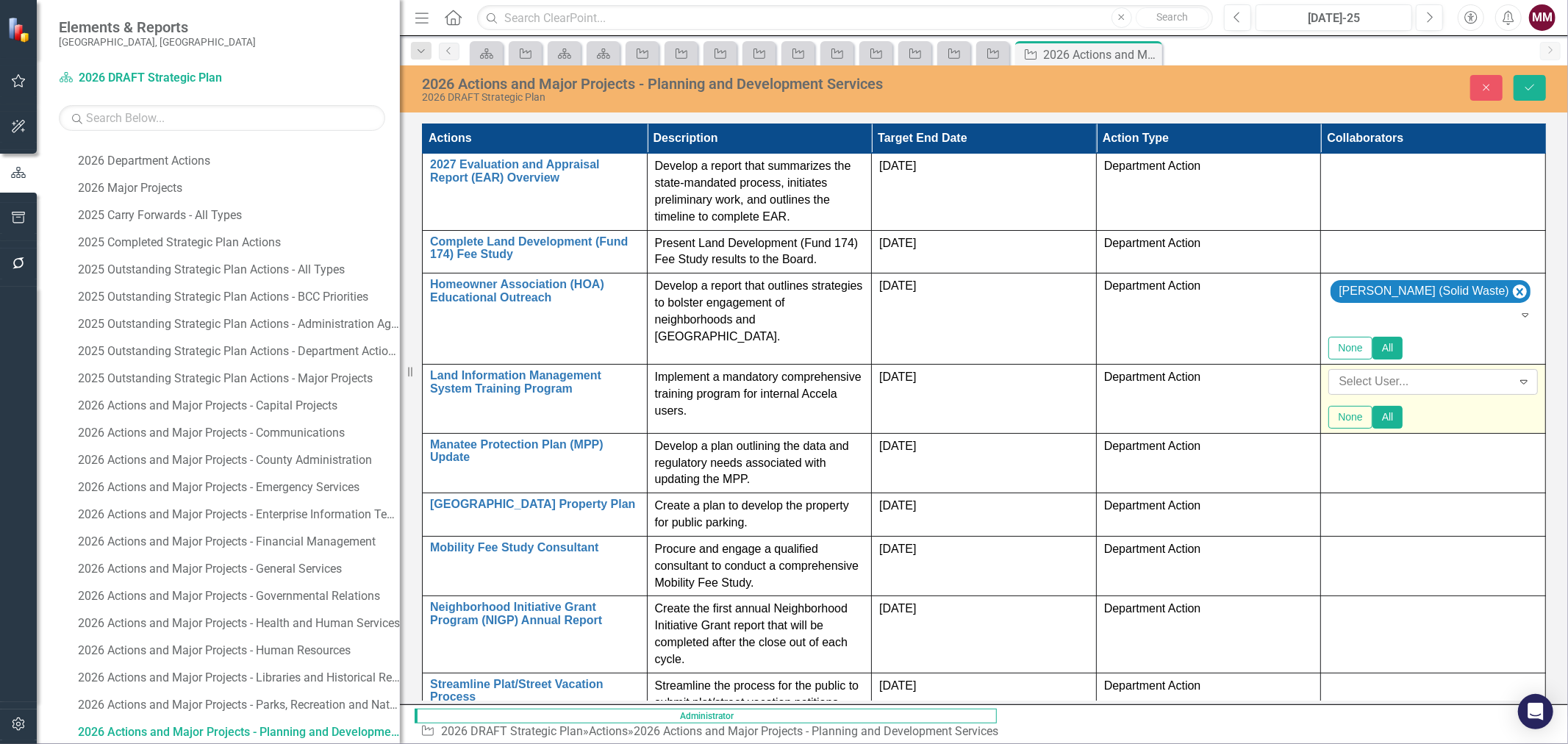
click at [1438, 372] on div at bounding box center [1421, 381] width 179 height 20
type input "[PERSON_NAME]"
click at [229, 743] on span "[PERSON_NAME] (EIT)" at bounding box center [122, 754] width 215 height 14
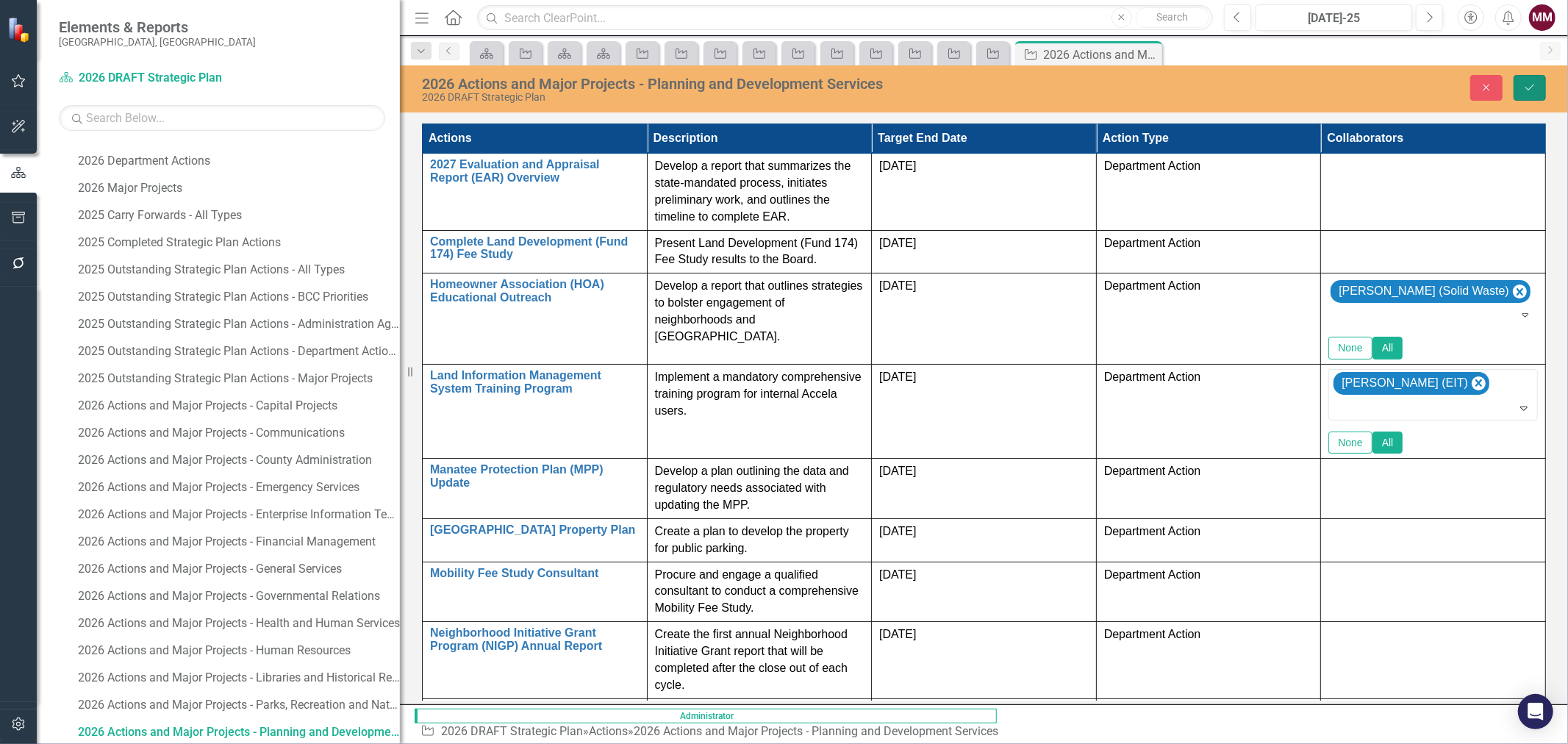
click at [1533, 78] on button "Save" at bounding box center [1530, 88] width 32 height 26
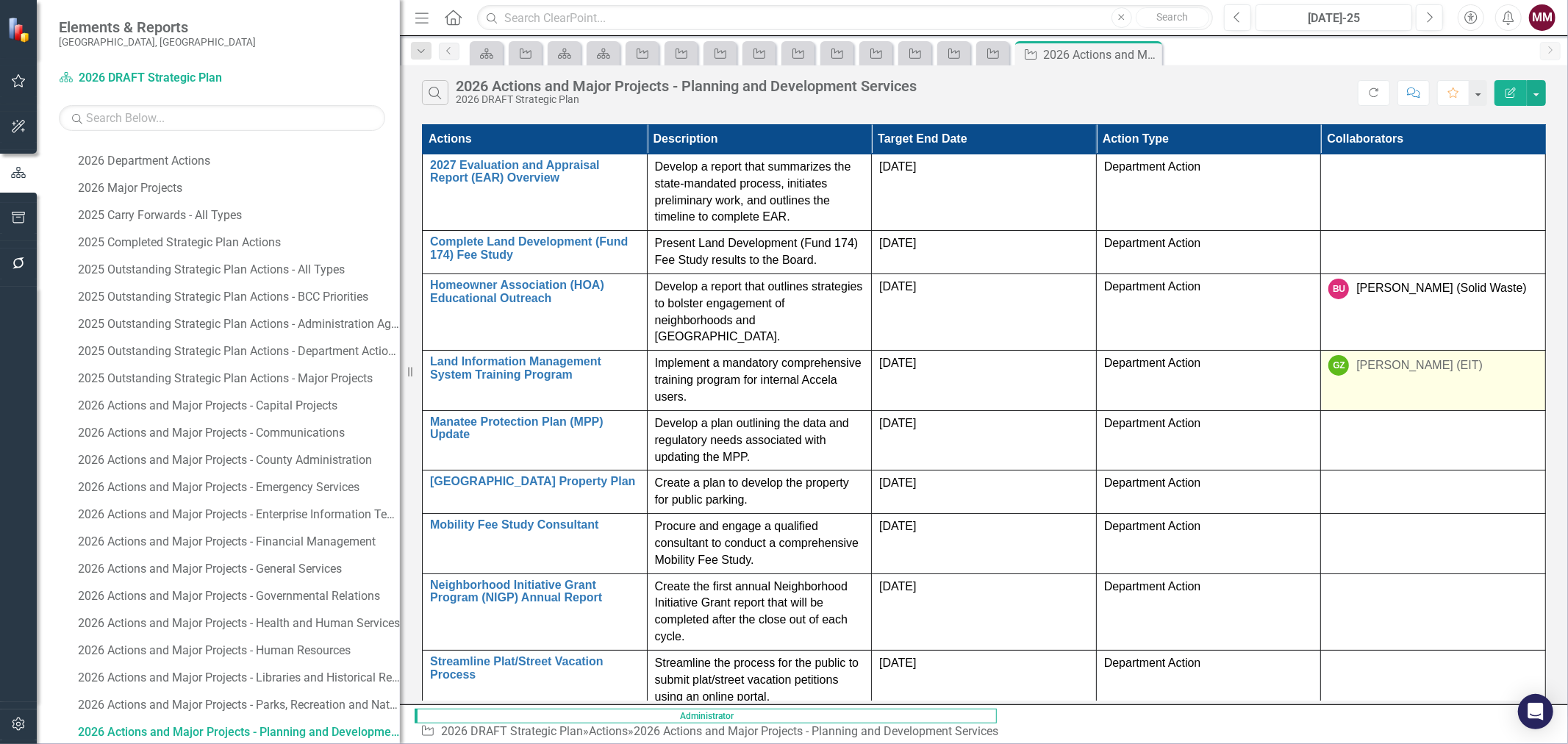
click at [1483, 357] on div "[PERSON_NAME] (EIT)" at bounding box center [1420, 365] width 127 height 17
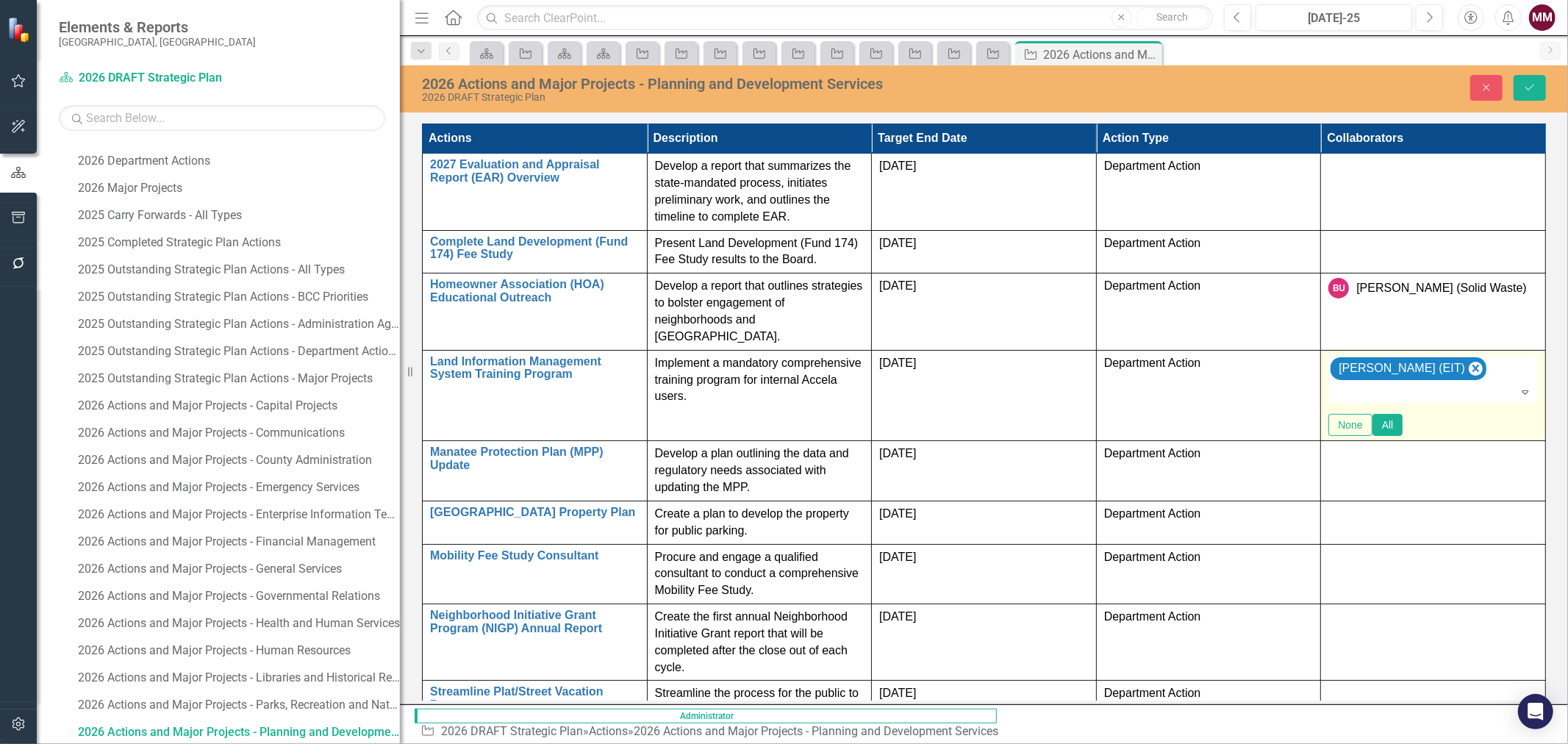
click at [1472, 384] on div at bounding box center [1433, 392] width 207 height 18
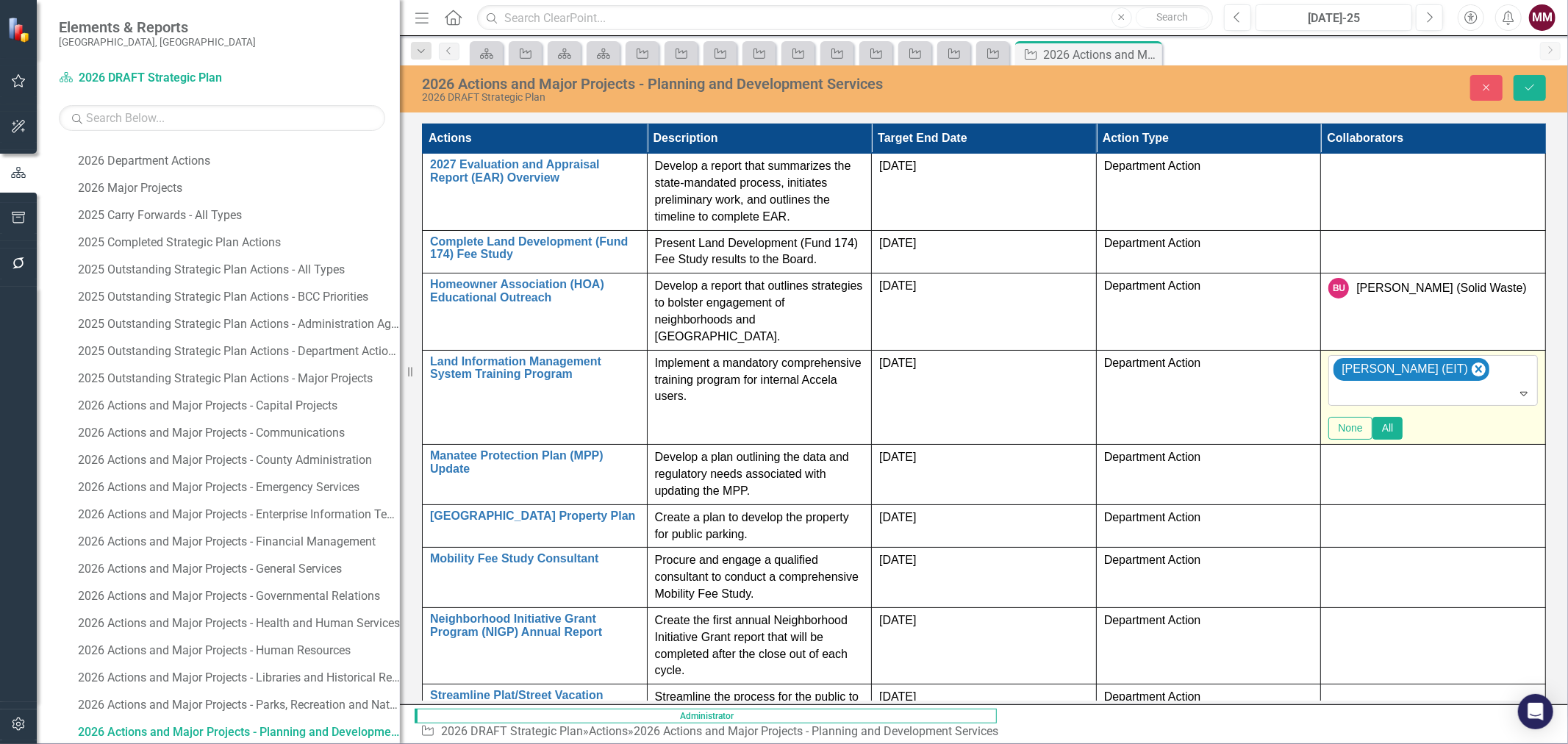
type input "h"
type input "mik"
click at [1447, 743] on div "[PERSON_NAME] (Human Resources)" at bounding box center [787, 755] width 1545 height 17
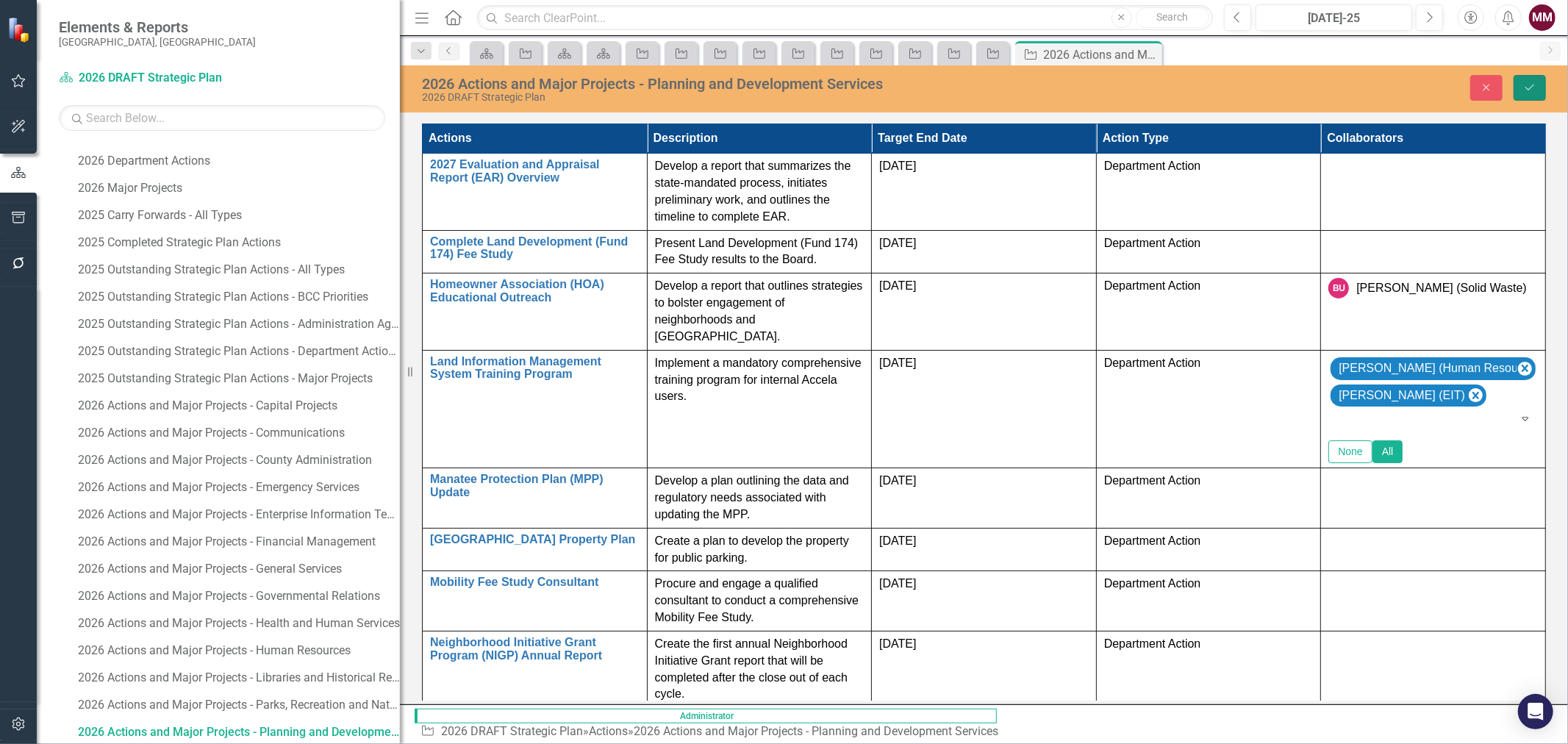
click at [1529, 84] on icon "Save" at bounding box center [1530, 87] width 14 height 10
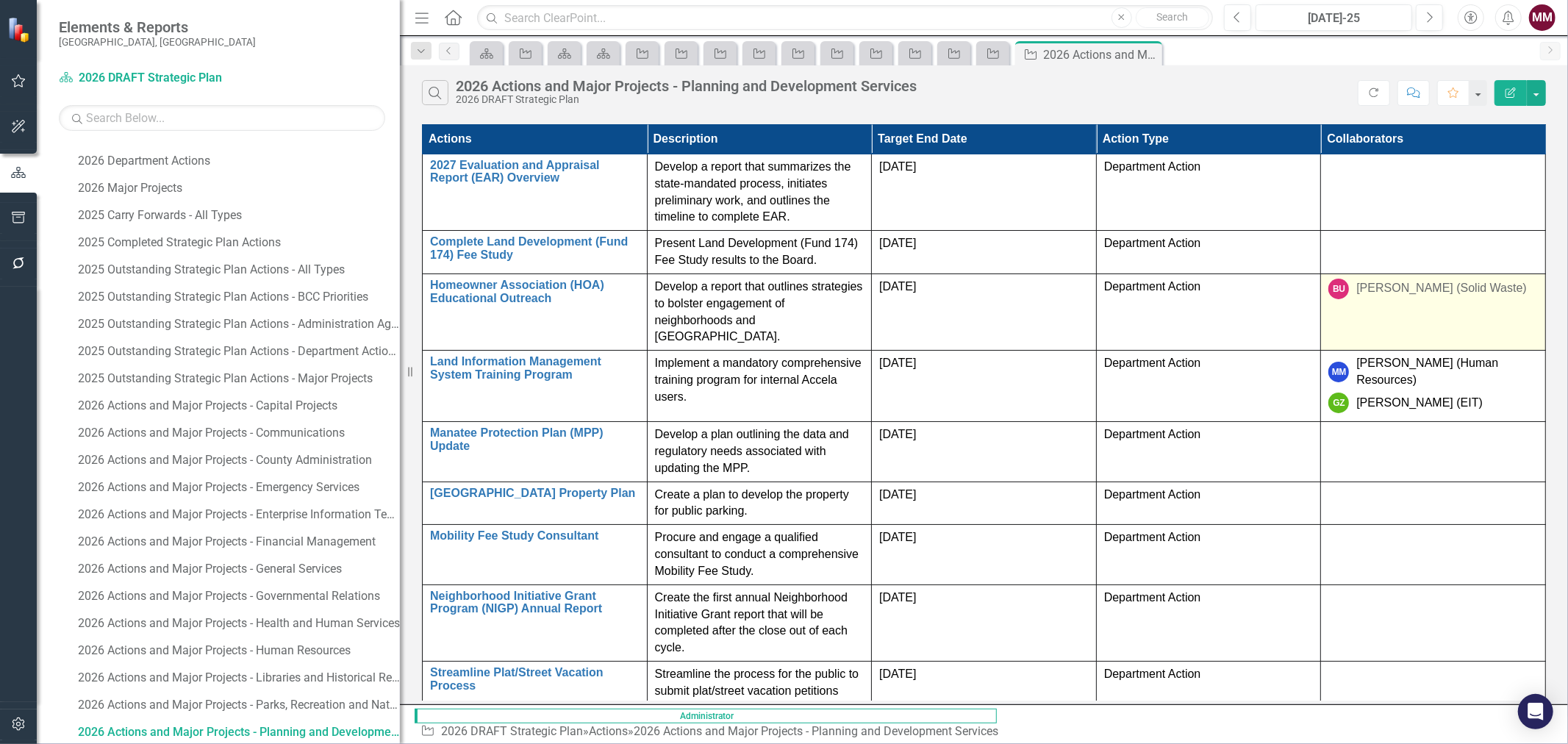
click at [1510, 280] on div "[PERSON_NAME] (Solid Waste)" at bounding box center [1441, 288] width 170 height 17
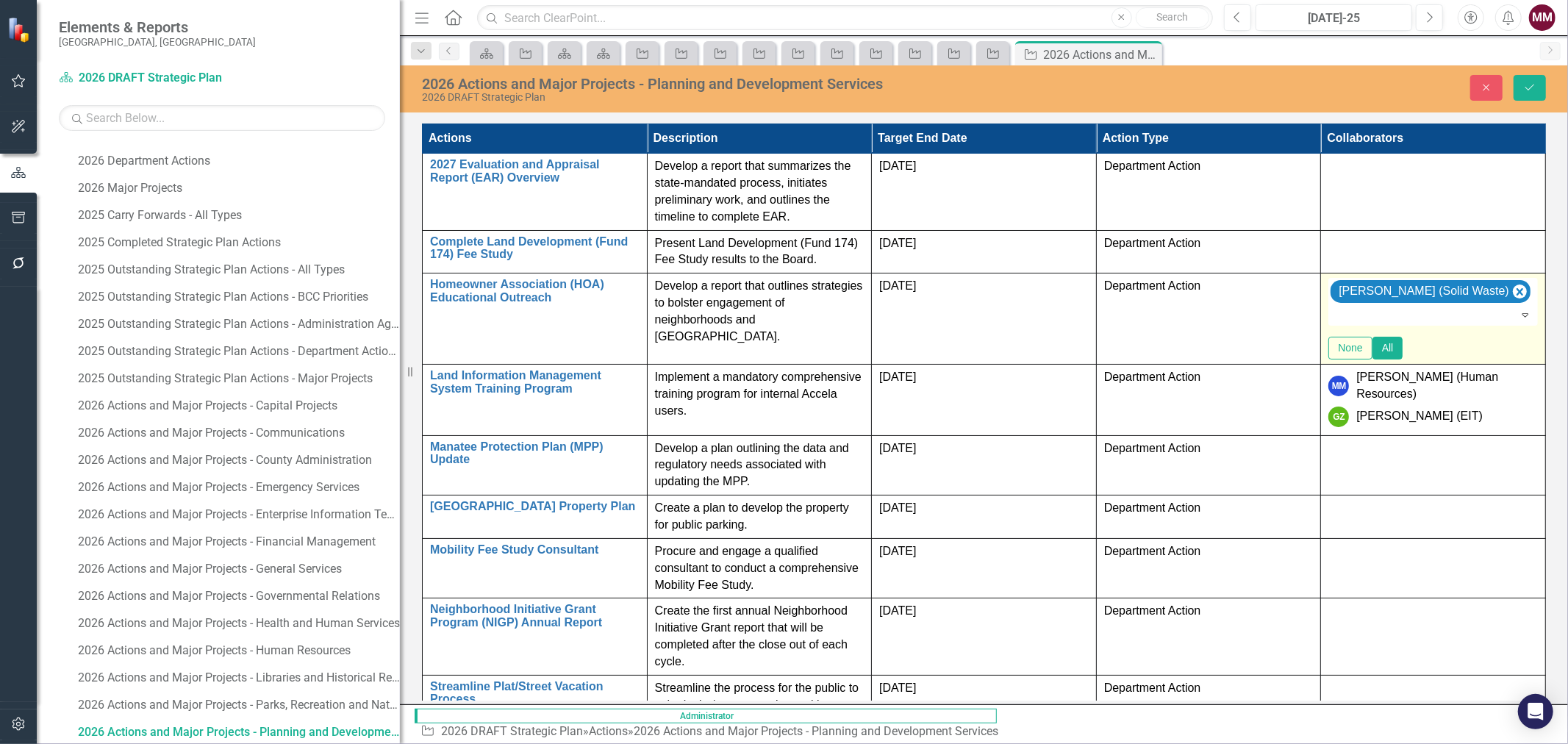
click at [1472, 307] on div at bounding box center [1433, 316] width 207 height 18
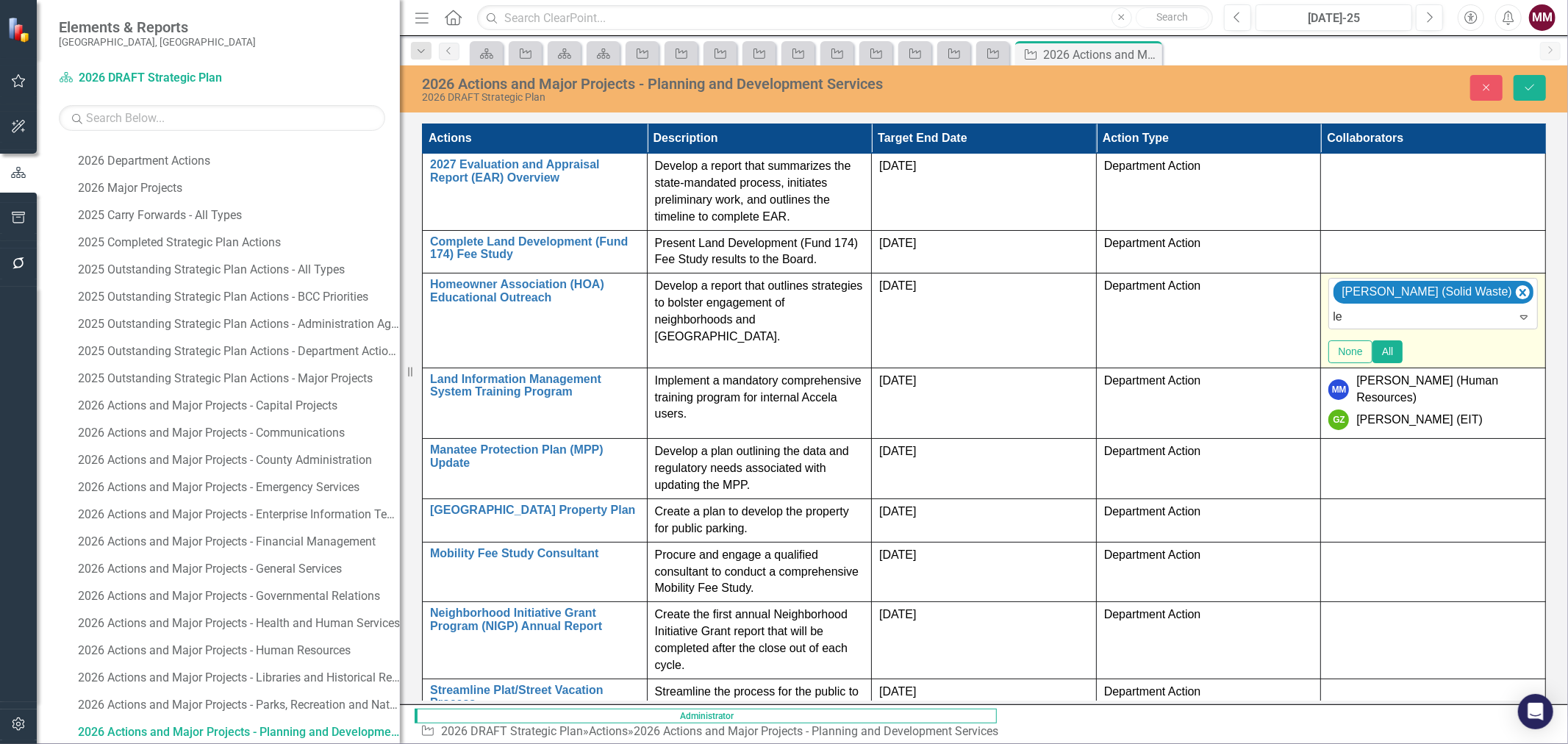
type input "[PERSON_NAME]"
click at [245, 743] on span "[PERSON_NAME] [PERSON_NAME] (UF/IFAS)" at bounding box center [130, 754] width 231 height 14
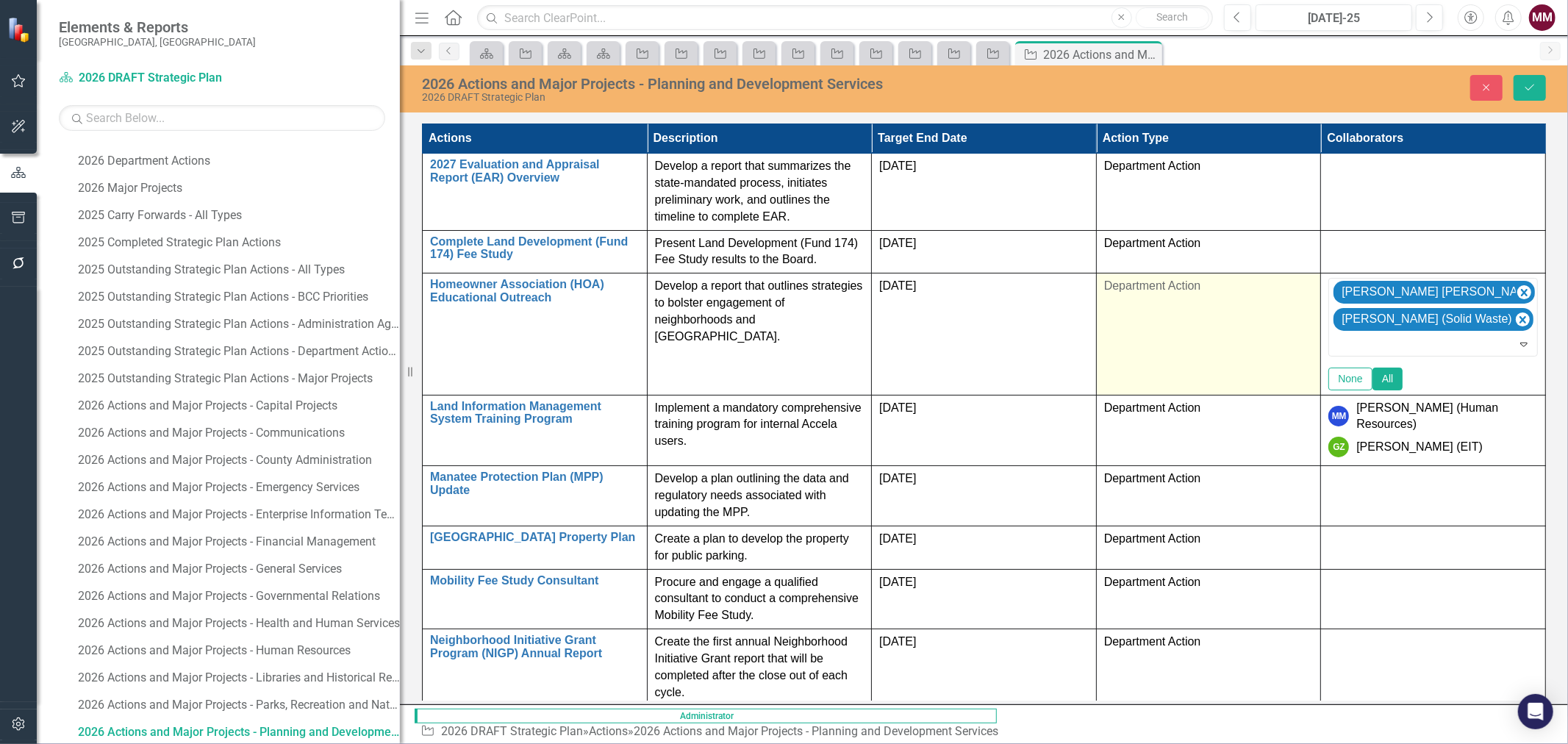
scroll to position [23, 0]
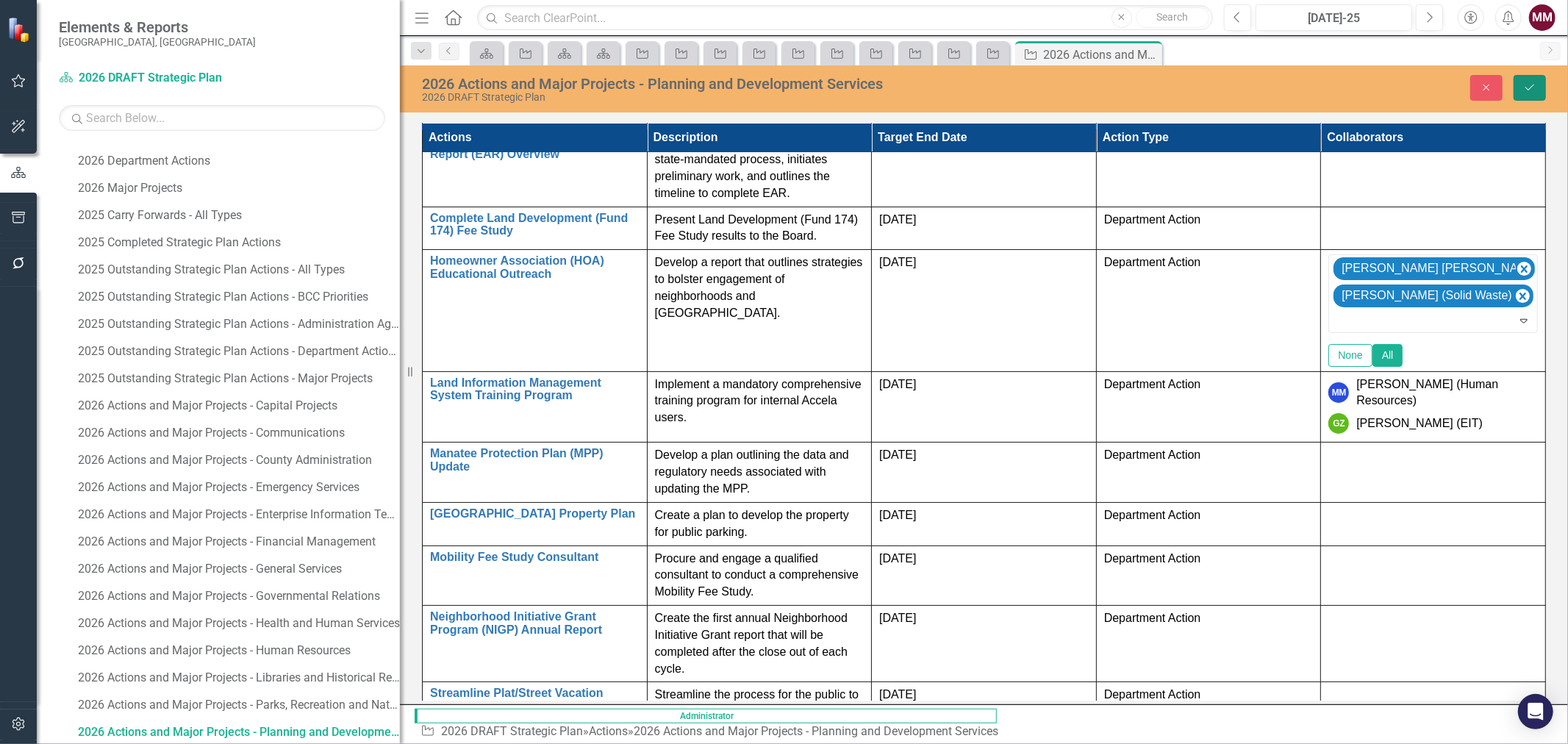
click at [1526, 84] on icon "Save" at bounding box center [1530, 87] width 14 height 10
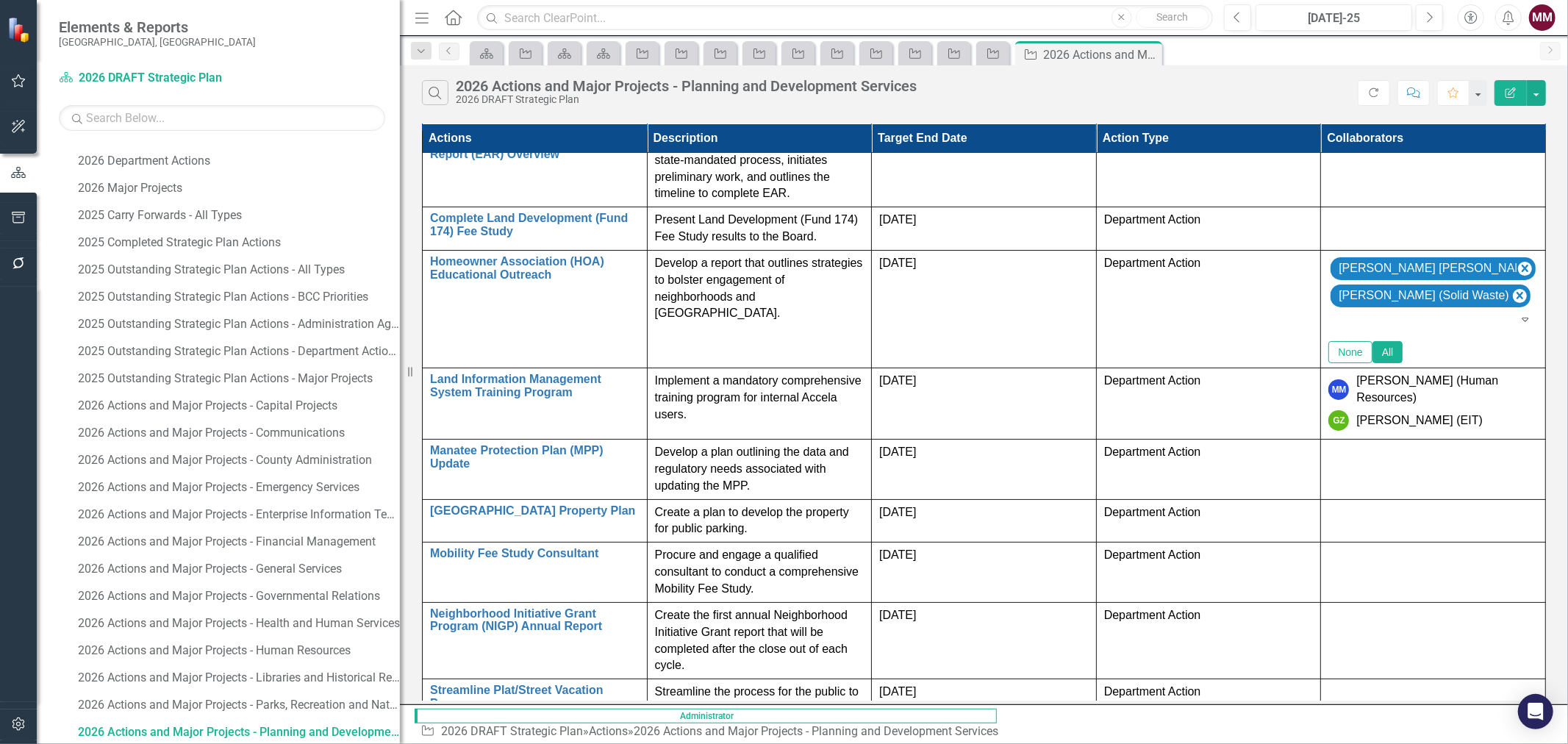
scroll to position [0, 0]
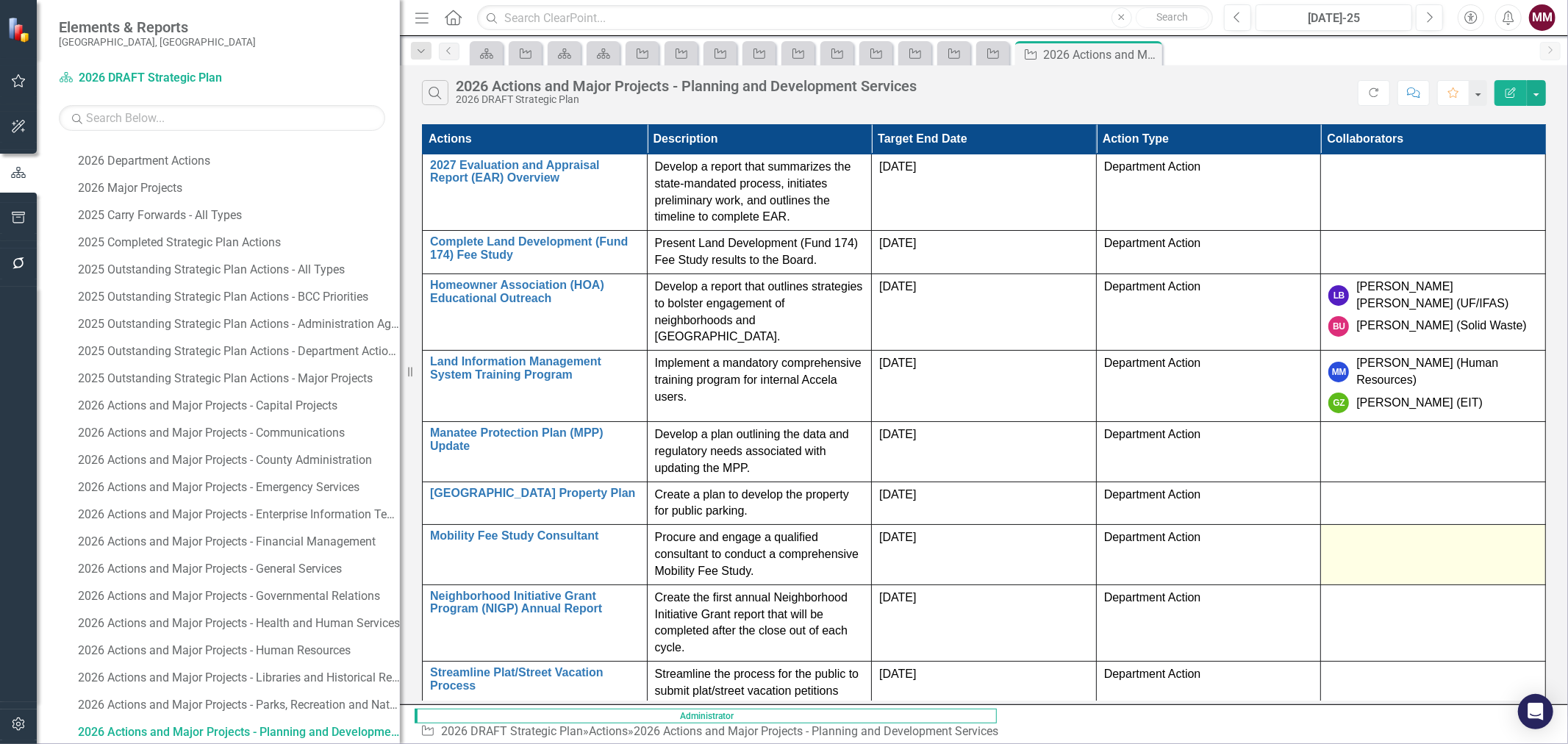
click at [1436, 529] on div at bounding box center [1433, 538] width 209 height 18
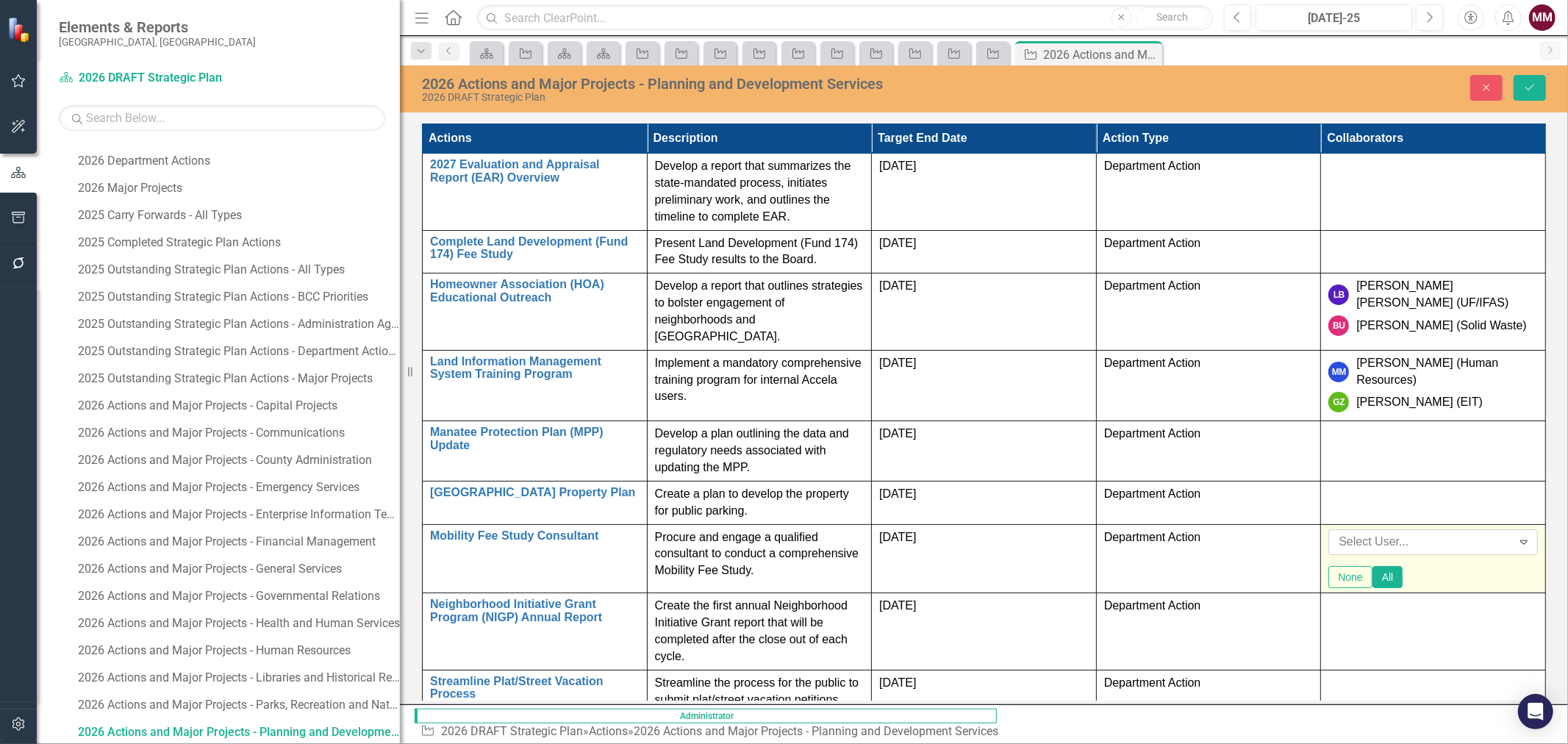
click at [1431, 532] on div at bounding box center [1421, 541] width 179 height 20
type input "[PERSON_NAME]"
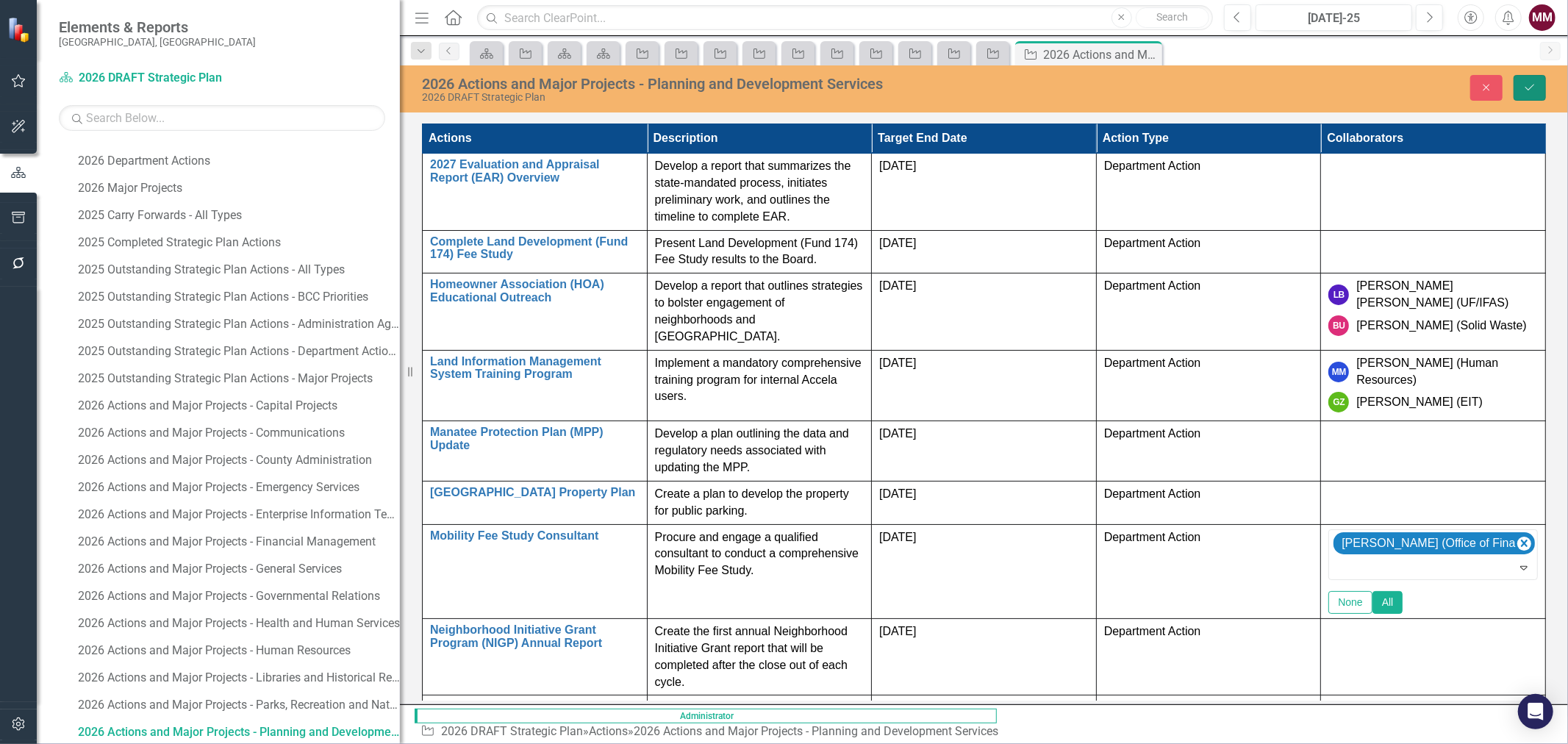
click at [1533, 91] on icon "Save" at bounding box center [1530, 87] width 14 height 10
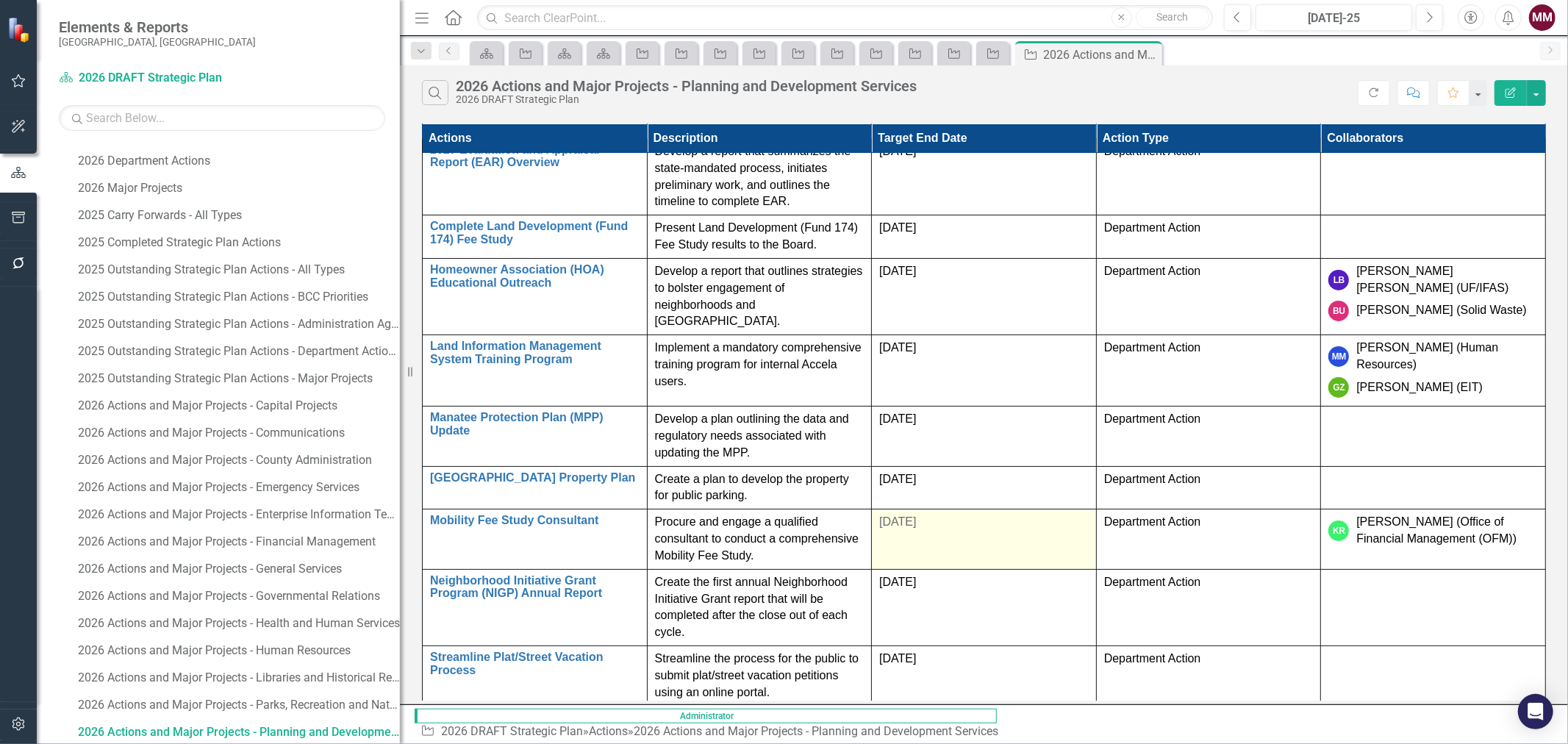
scroll to position [19, 0]
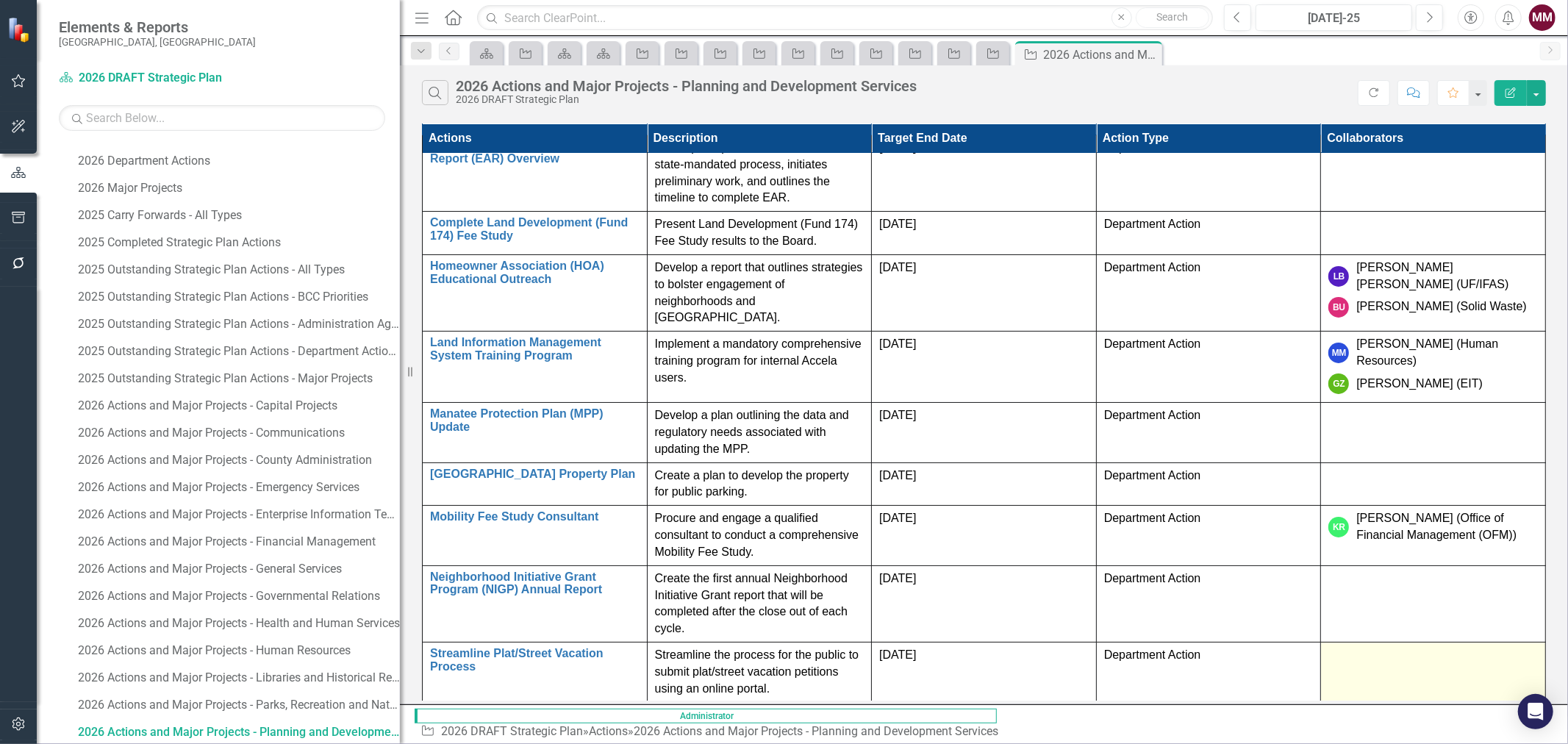
click at [1441, 642] on td at bounding box center [1433, 672] width 225 height 60
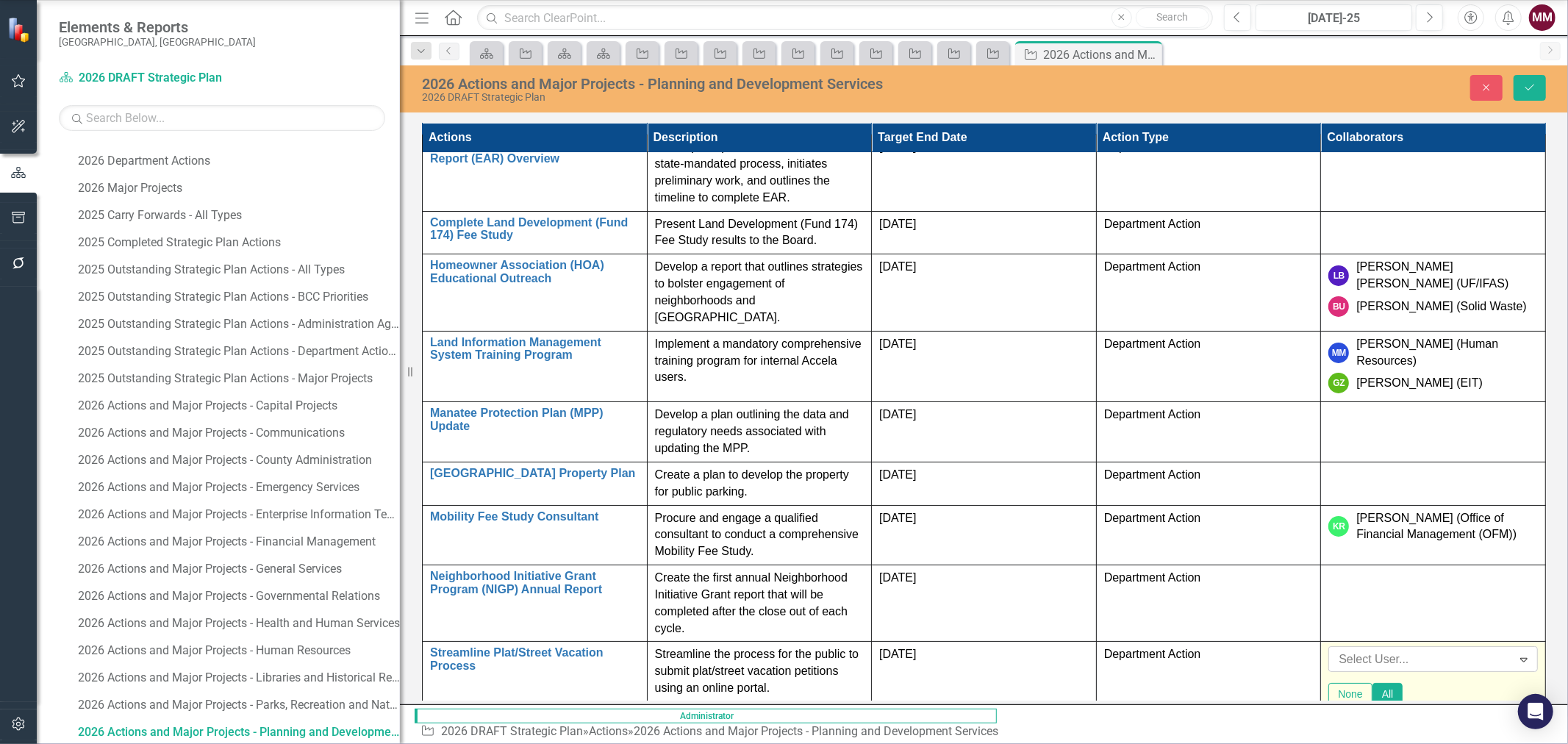
click at [1442, 649] on div at bounding box center [1421, 659] width 179 height 20
type input "[PERSON_NAME]"
click at [1520, 84] on button "Save" at bounding box center [1530, 88] width 32 height 26
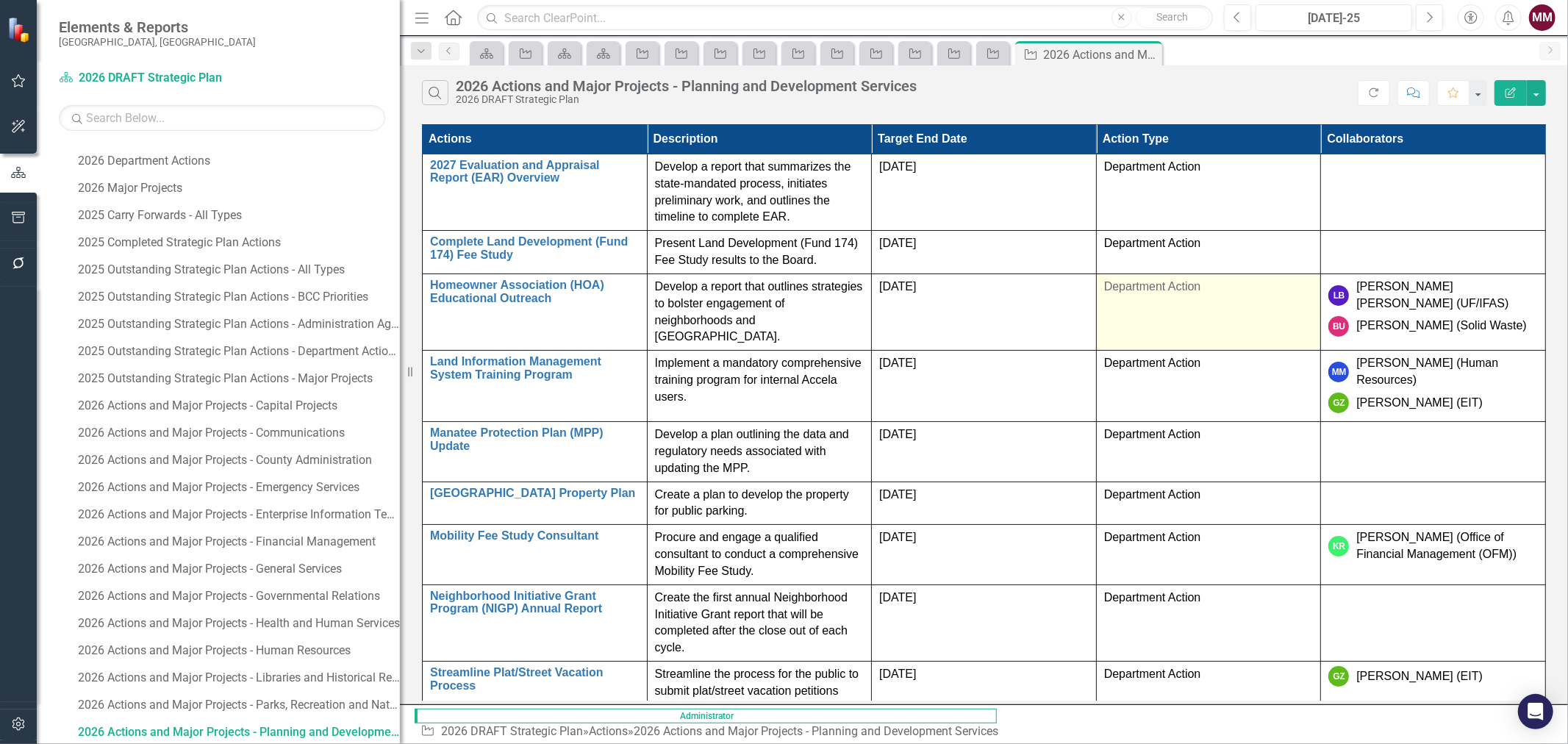
scroll to position [23, 0]
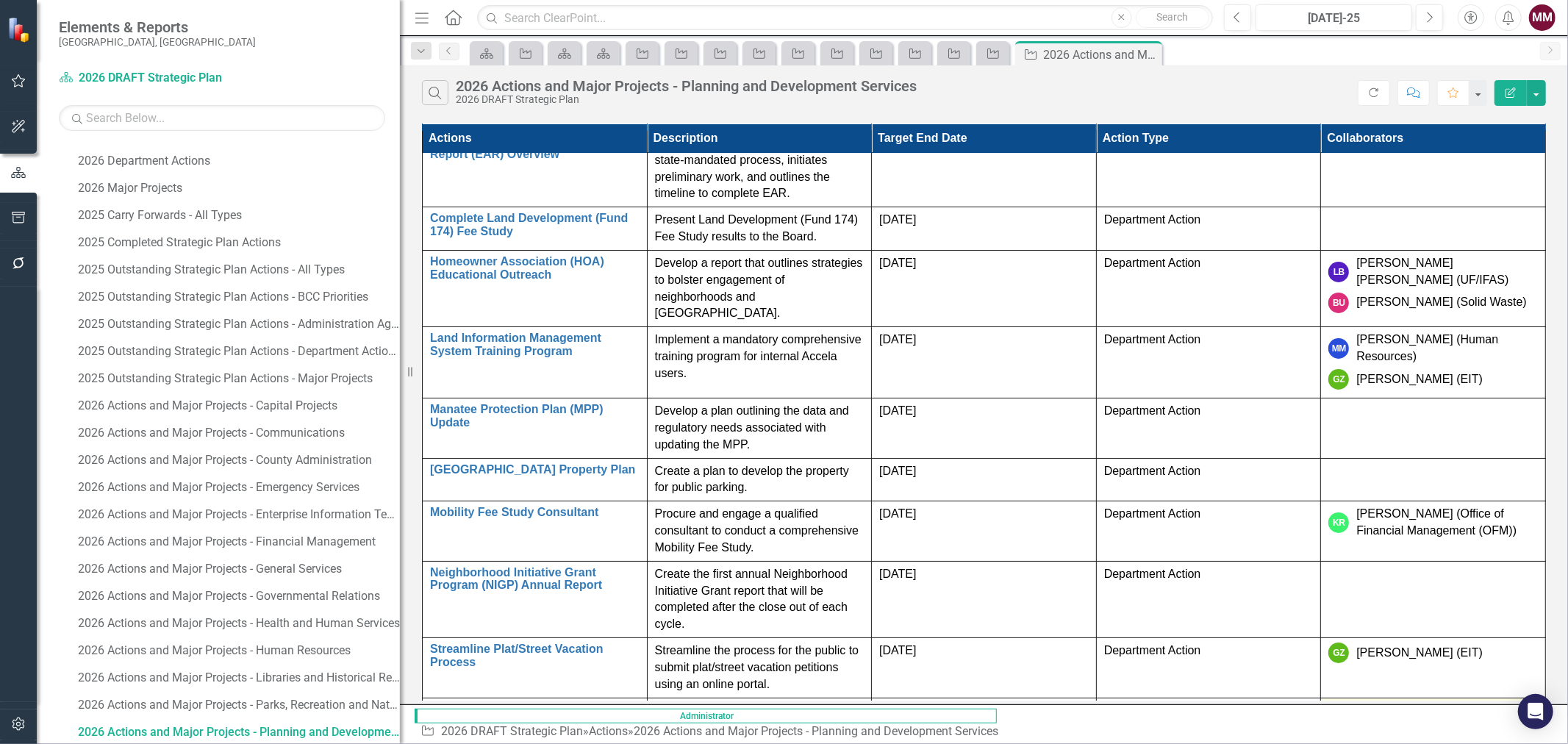
click at [1415, 698] on td at bounding box center [1433, 744] width 225 height 94
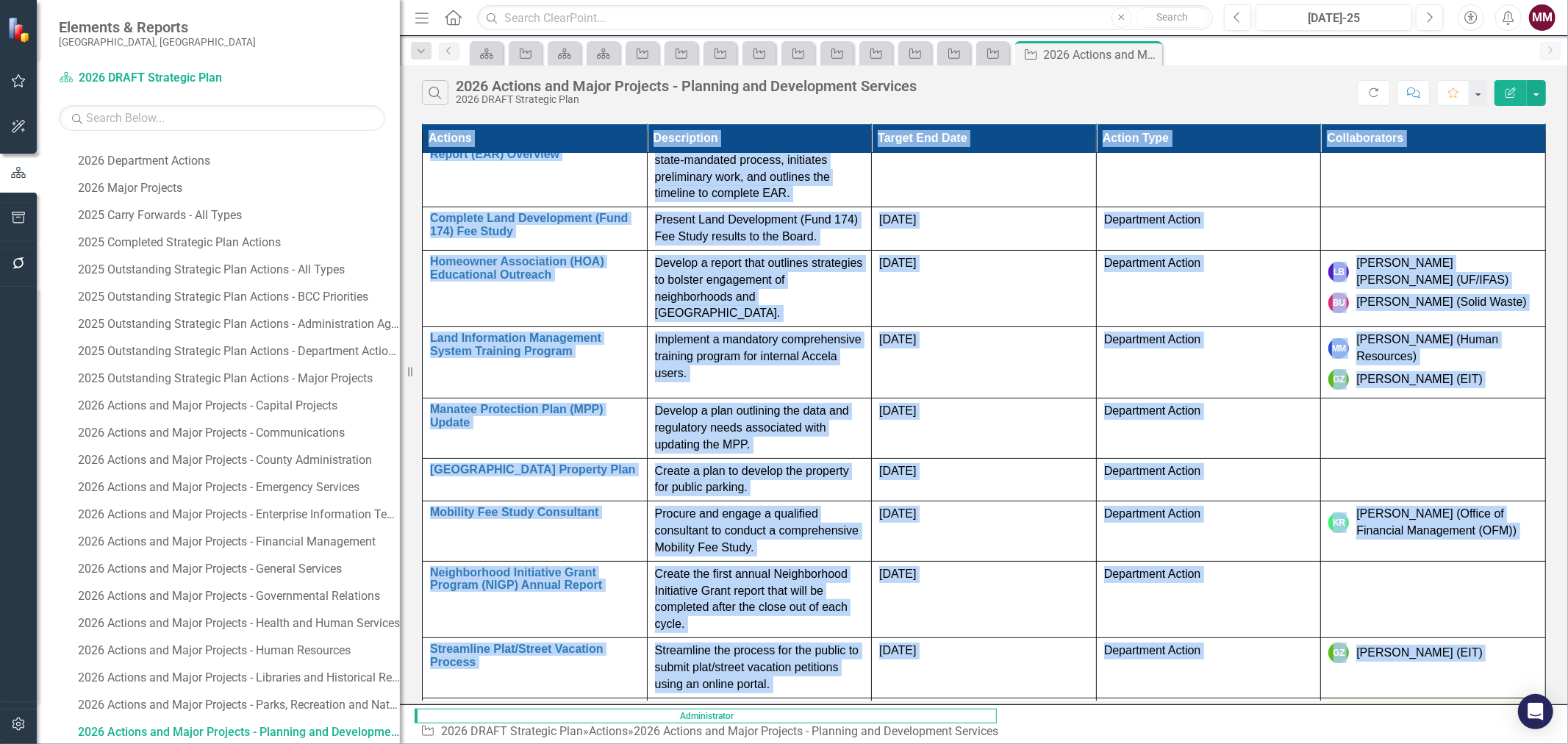
click at [1415, 698] on td at bounding box center [1433, 744] width 225 height 94
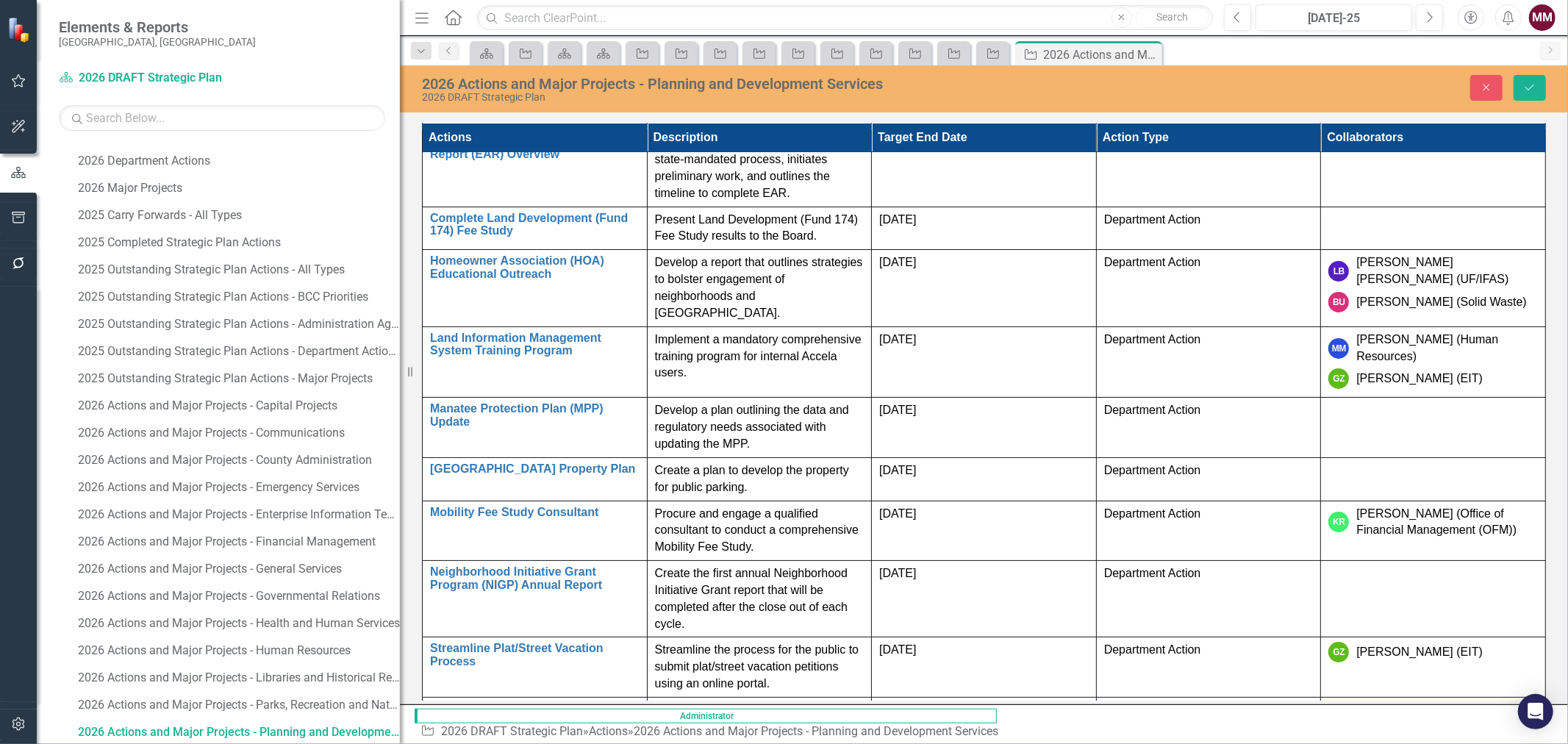
click at [1425, 703] on div at bounding box center [1434, 712] width 209 height 18
type input "rich"
click at [1527, 85] on icon "Save" at bounding box center [1530, 87] width 14 height 10
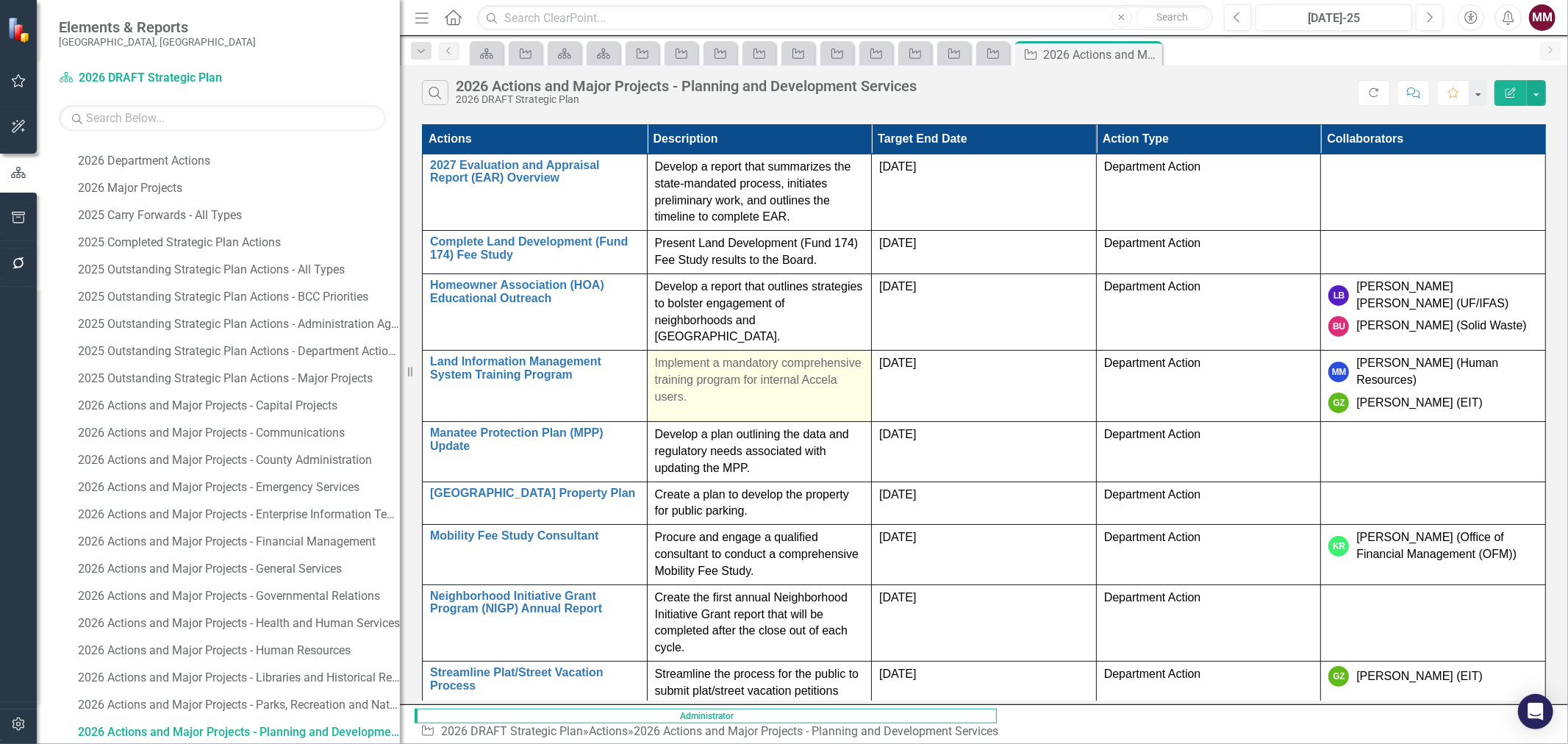
click at [865, 355] on p "Implement a mandatory comprehensive training program for internal Accela users." at bounding box center [760, 380] width 209 height 50
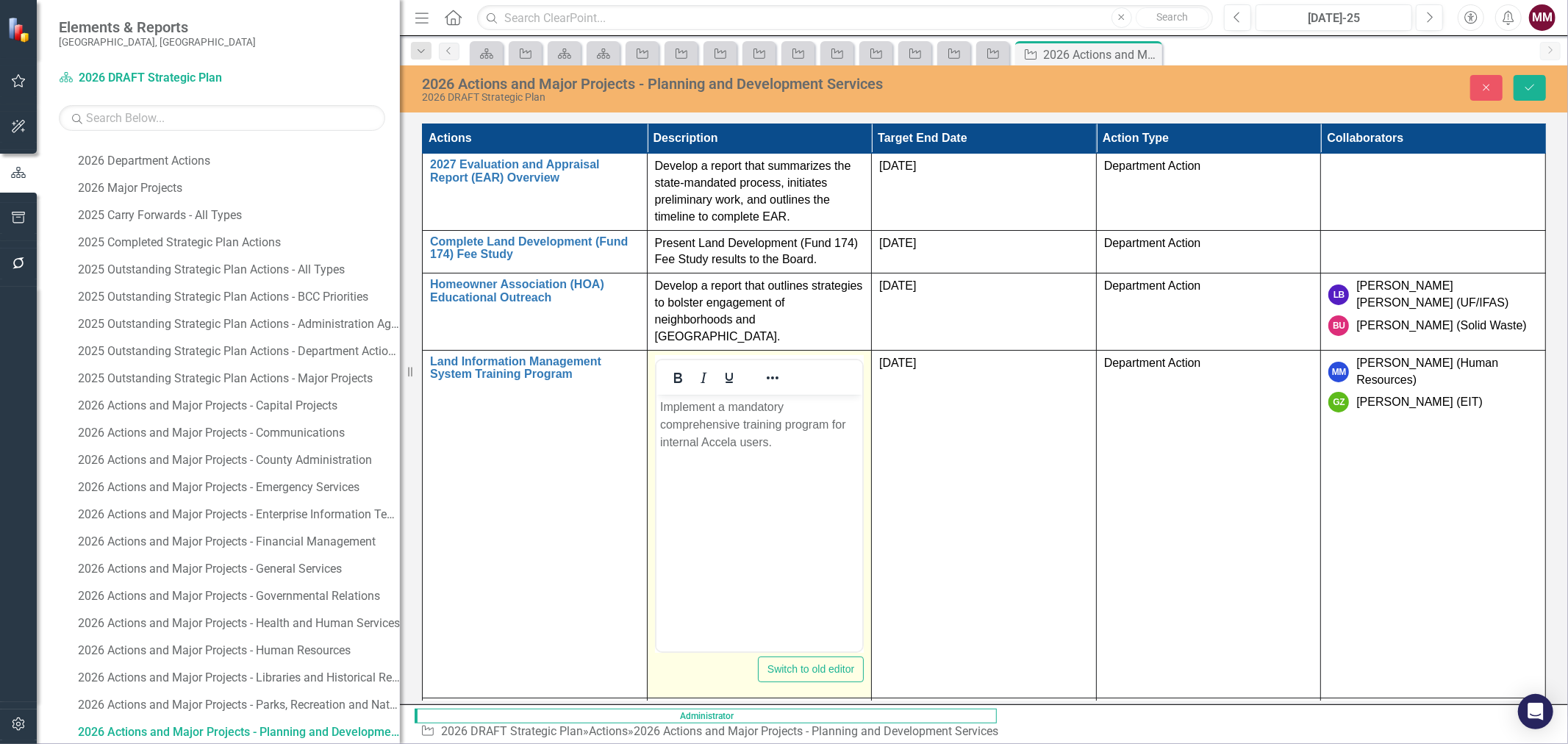
scroll to position [0, 0]
click at [859, 408] on p "Implement a mandatory comprehensive training program for internal Accela users." at bounding box center [759, 424] width 200 height 53
click at [1523, 86] on icon "Save" at bounding box center [1530, 87] width 14 height 10
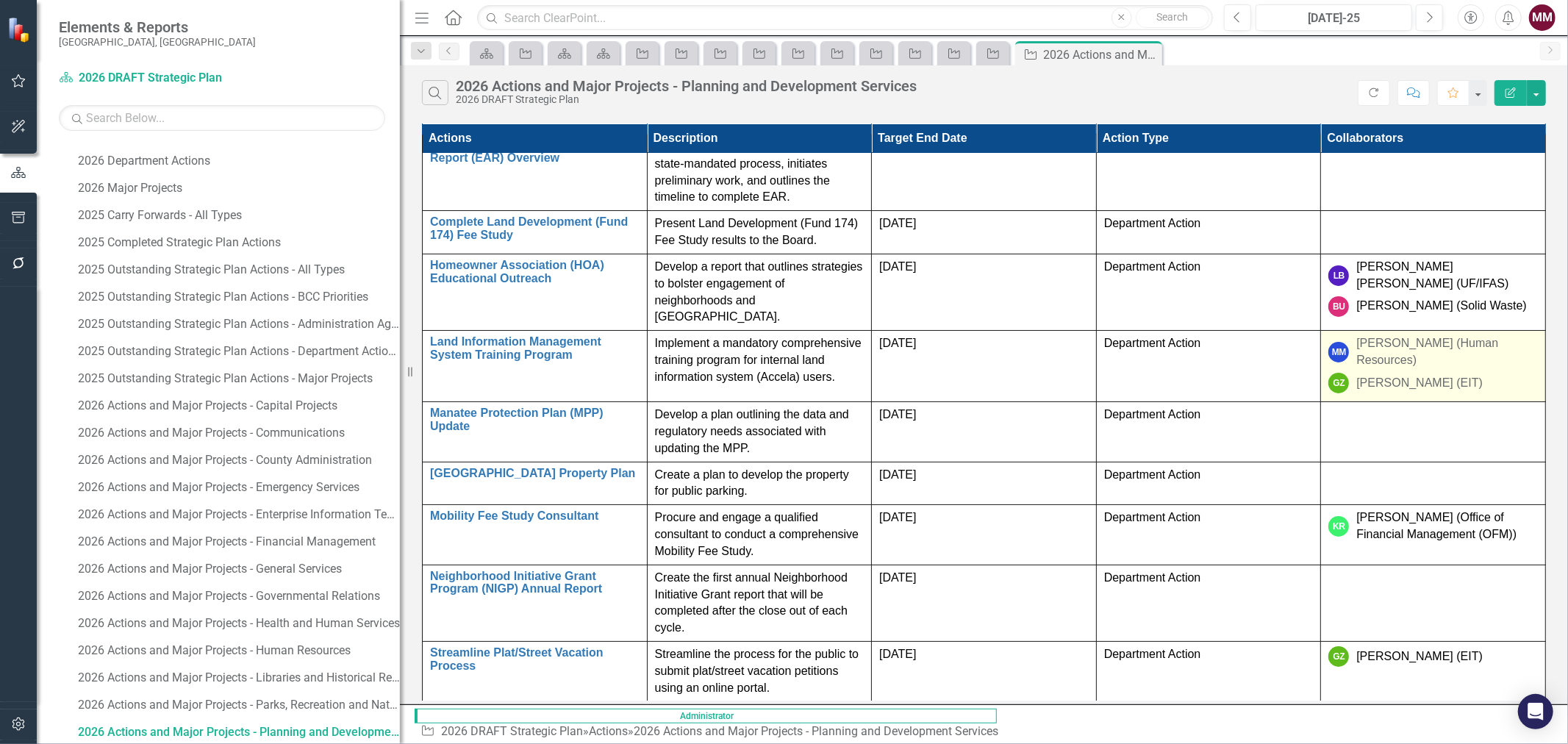
scroll to position [26, 0]
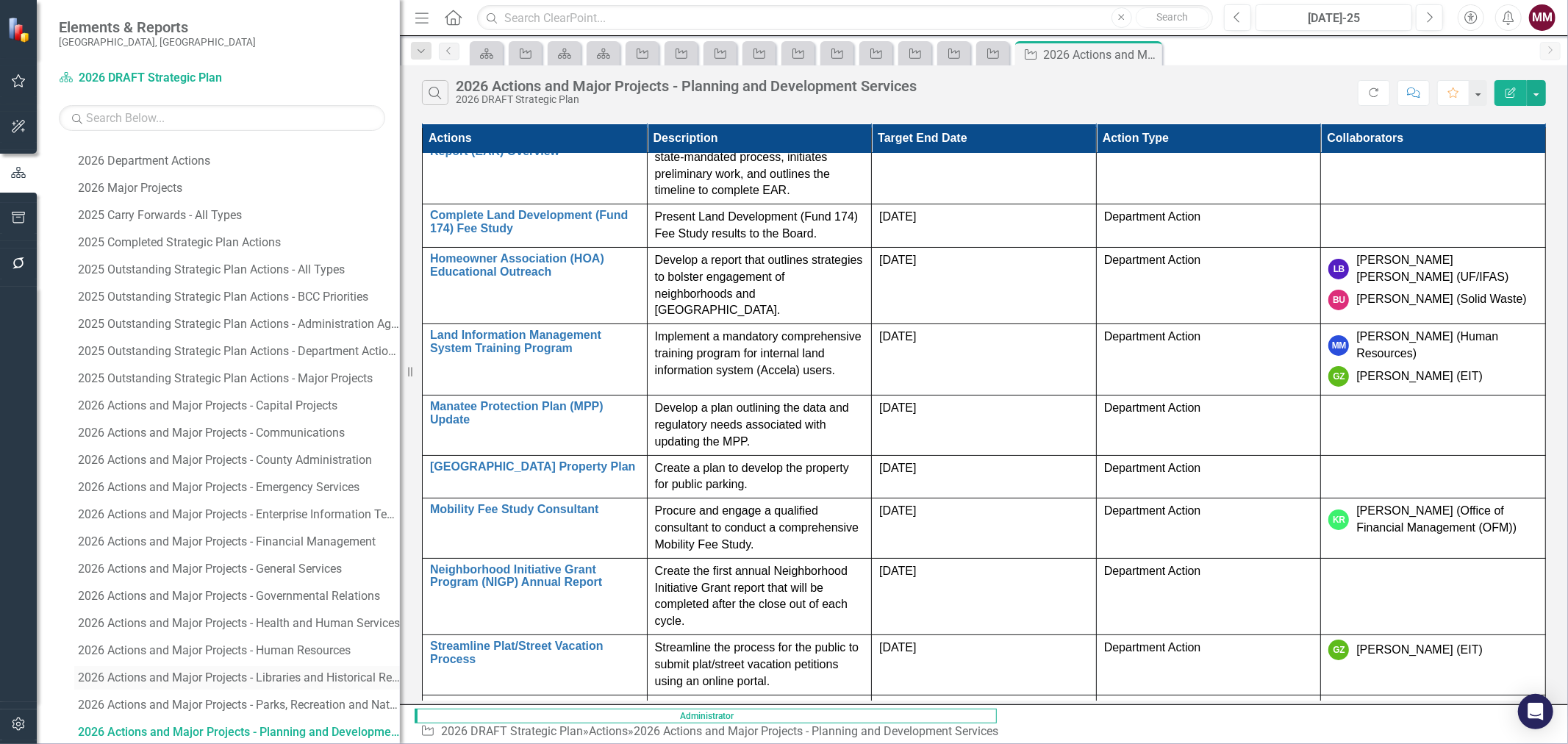
click at [316, 679] on div "2026 Actions and Major Projects - Libraries and Historical Resources" at bounding box center [239, 678] width 322 height 14
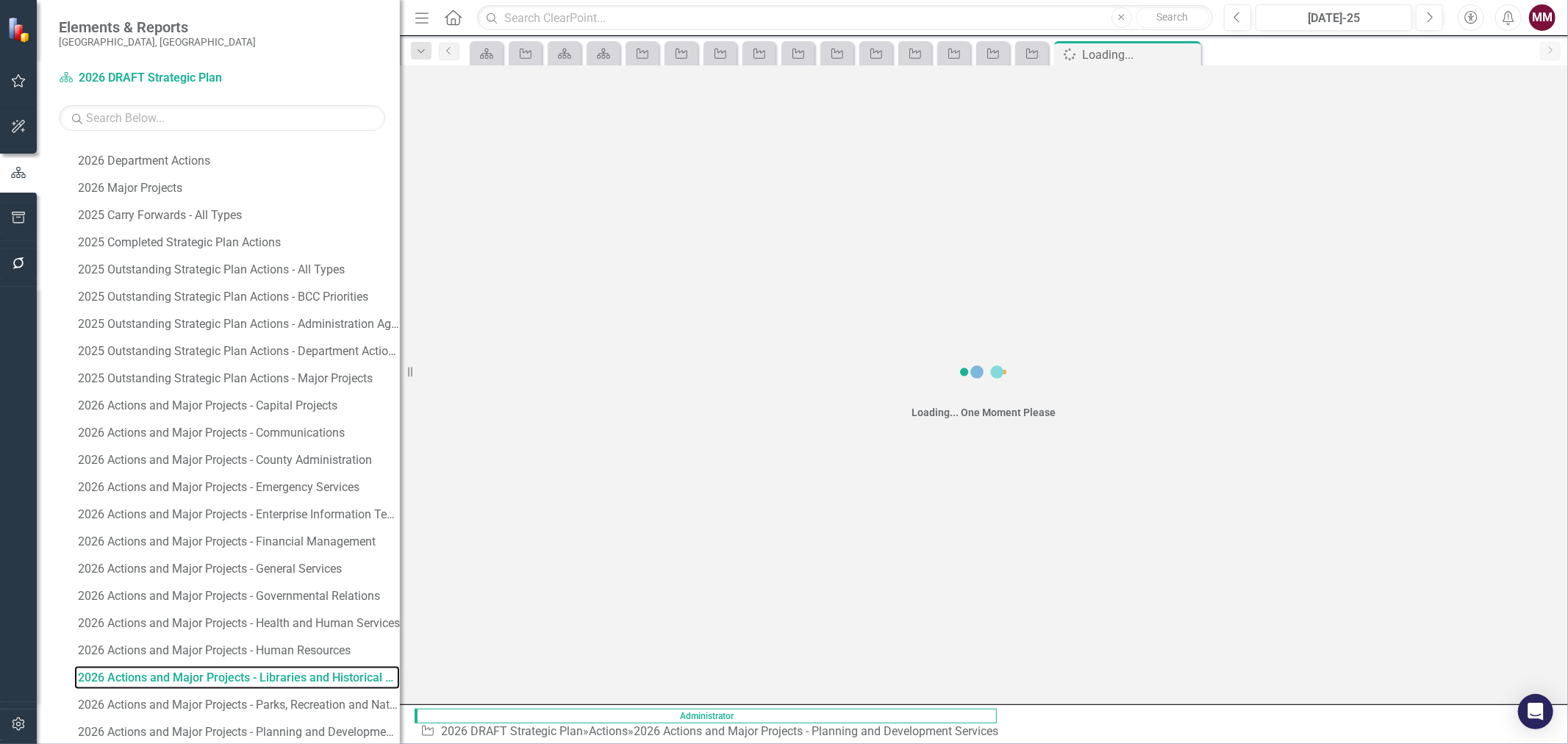
scroll to position [1589, 0]
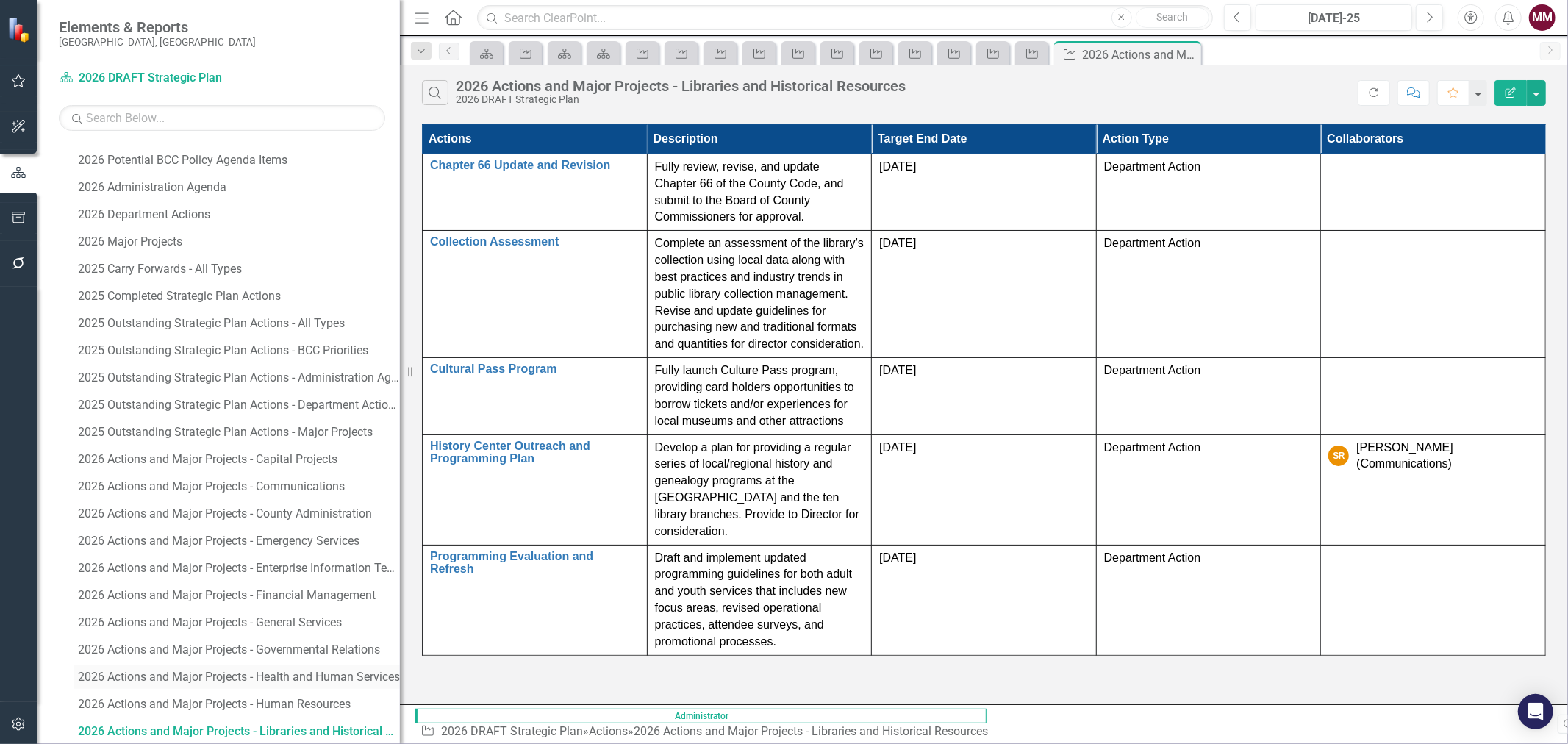
click at [296, 678] on div "2026 Actions and Major Projects - Health and Human Services" at bounding box center [239, 677] width 322 height 14
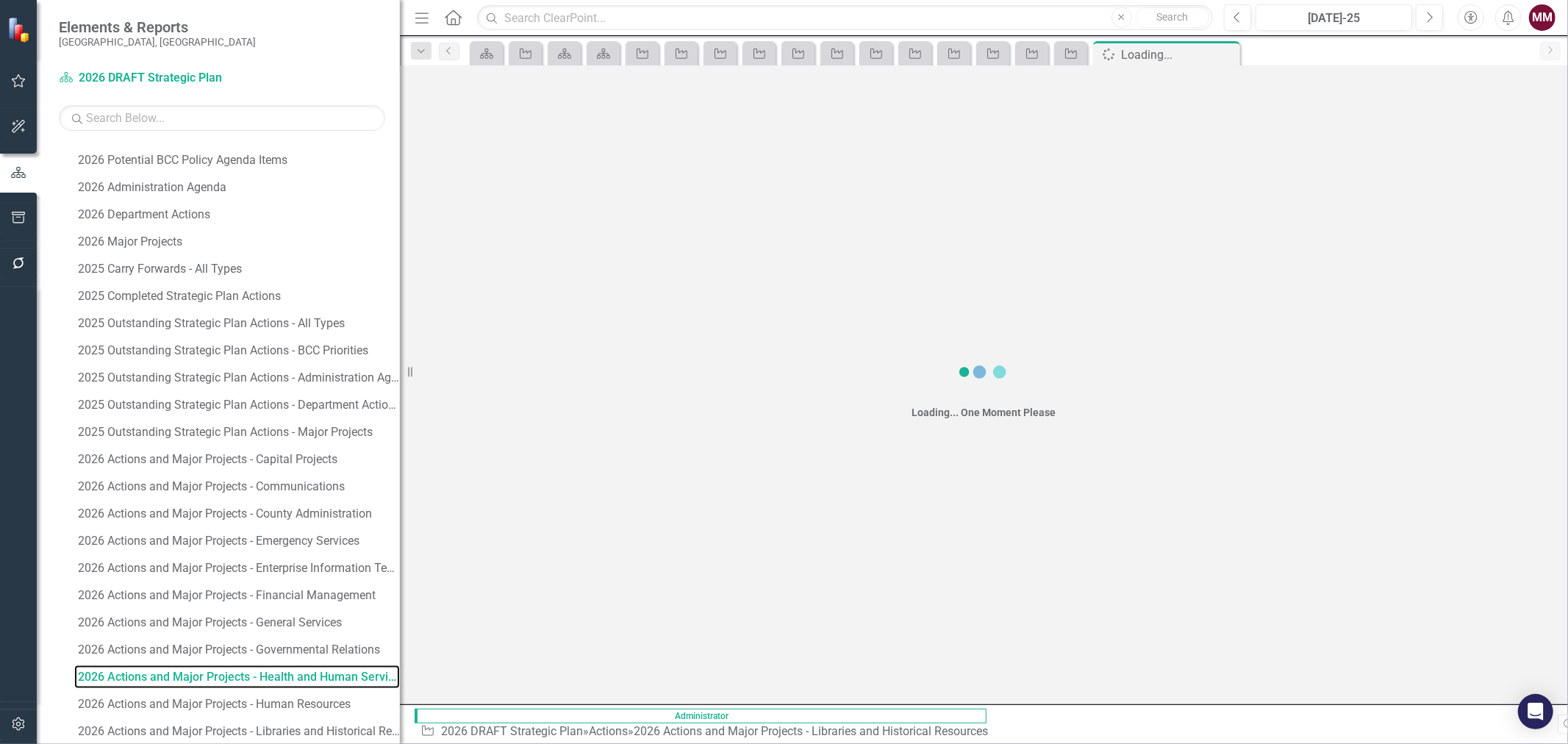
scroll to position [1534, 0]
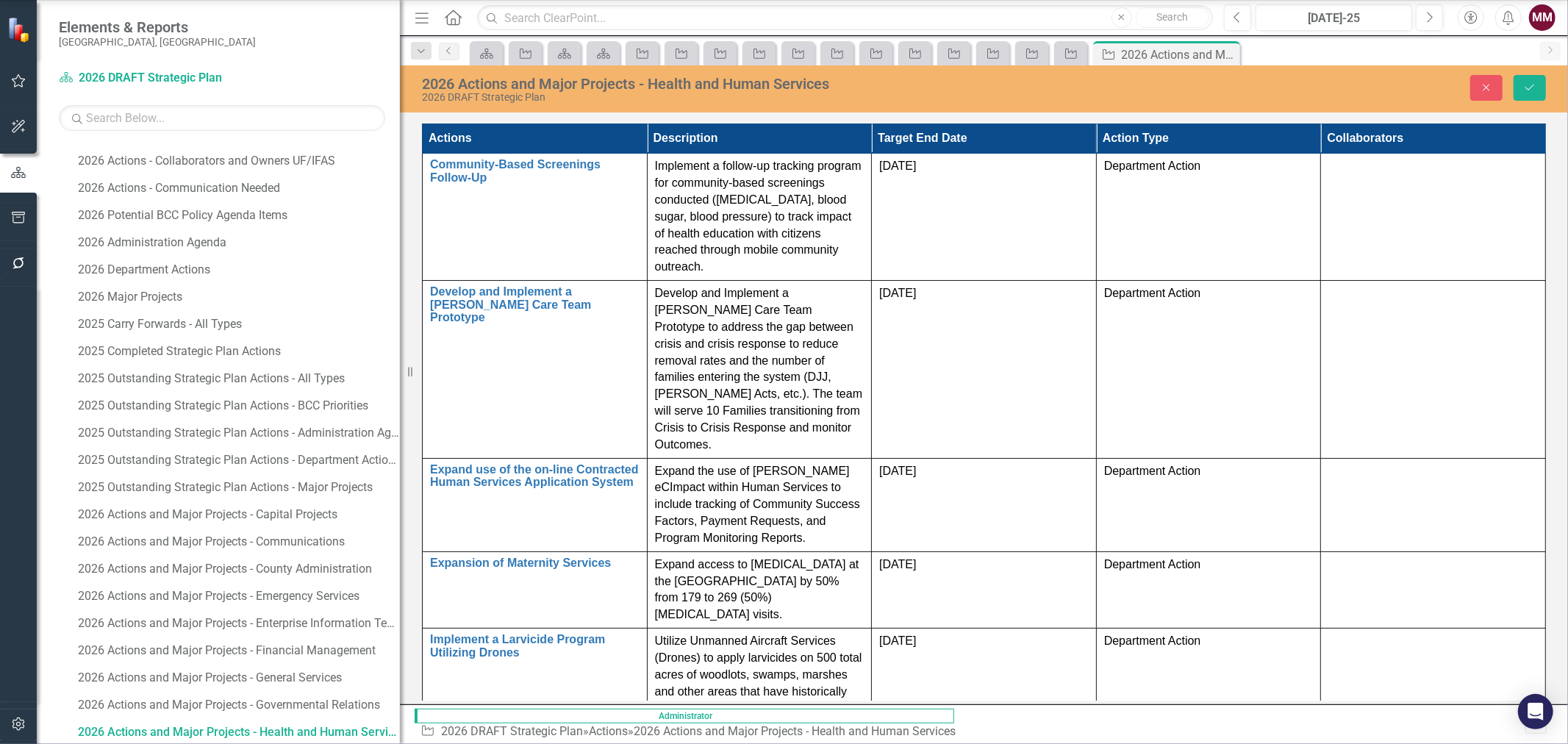
type input "she"
click at [1529, 85] on icon "Save" at bounding box center [1530, 87] width 14 height 10
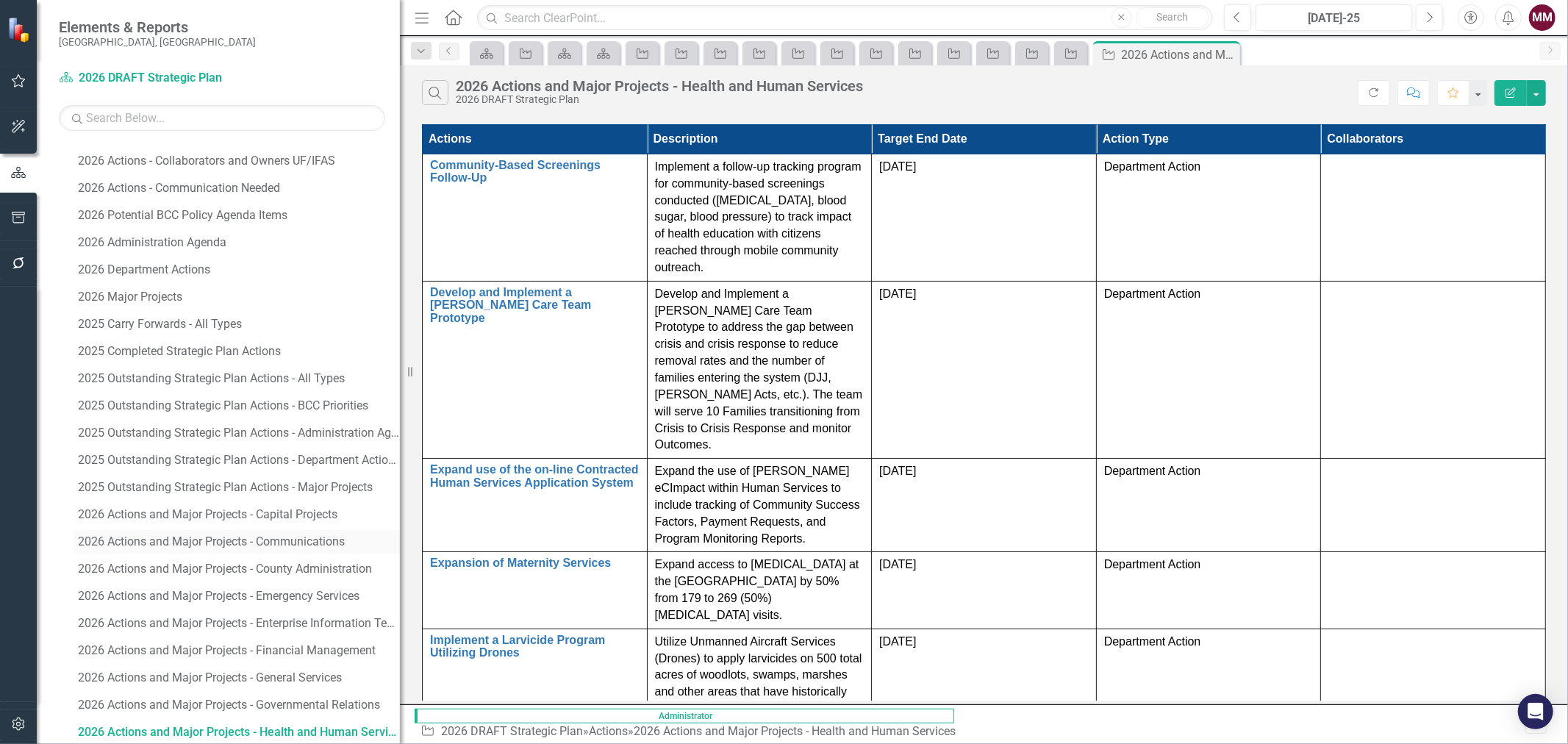
click at [254, 540] on div "2026 Actions and Major Projects - Communications" at bounding box center [239, 541] width 322 height 14
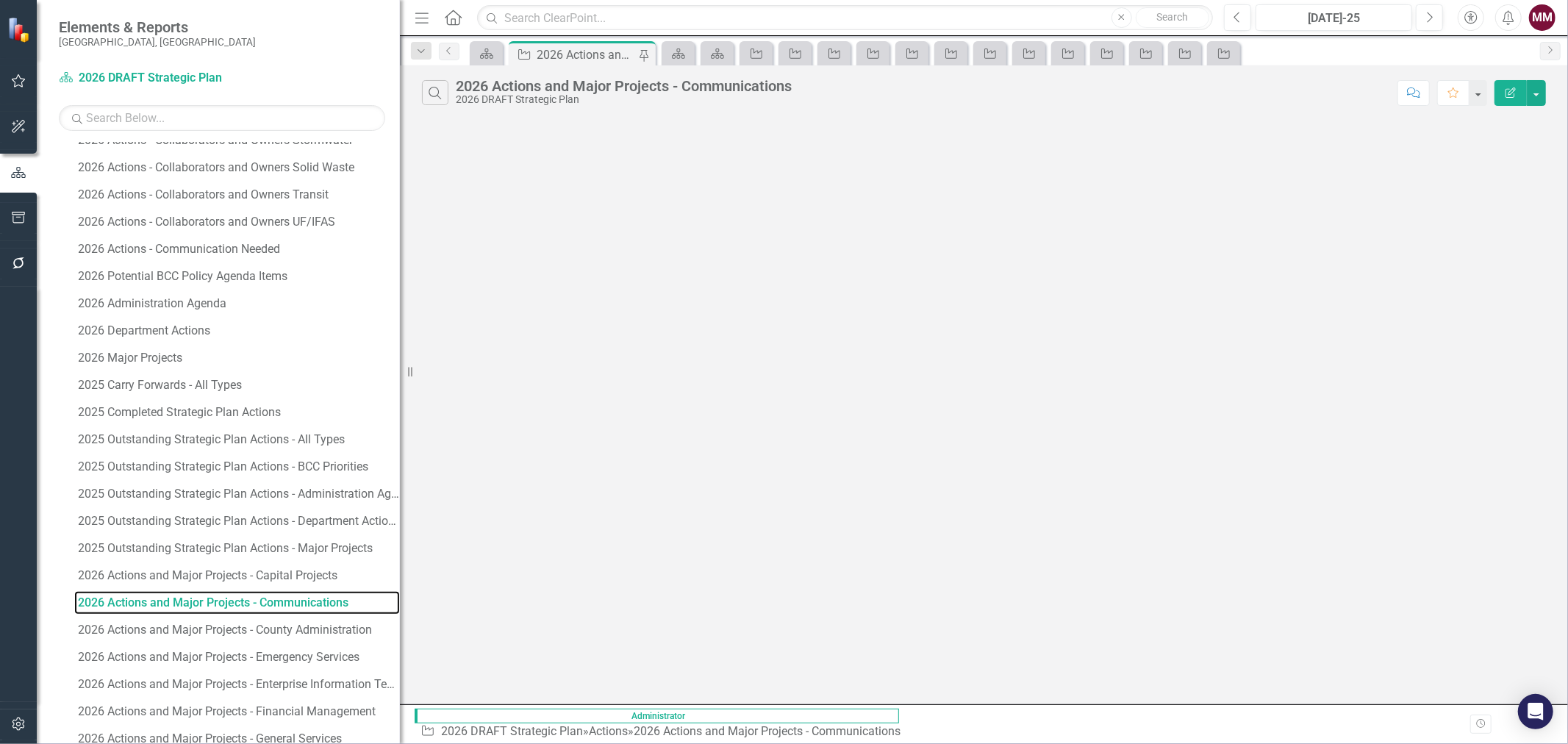
scroll to position [1343, 0]
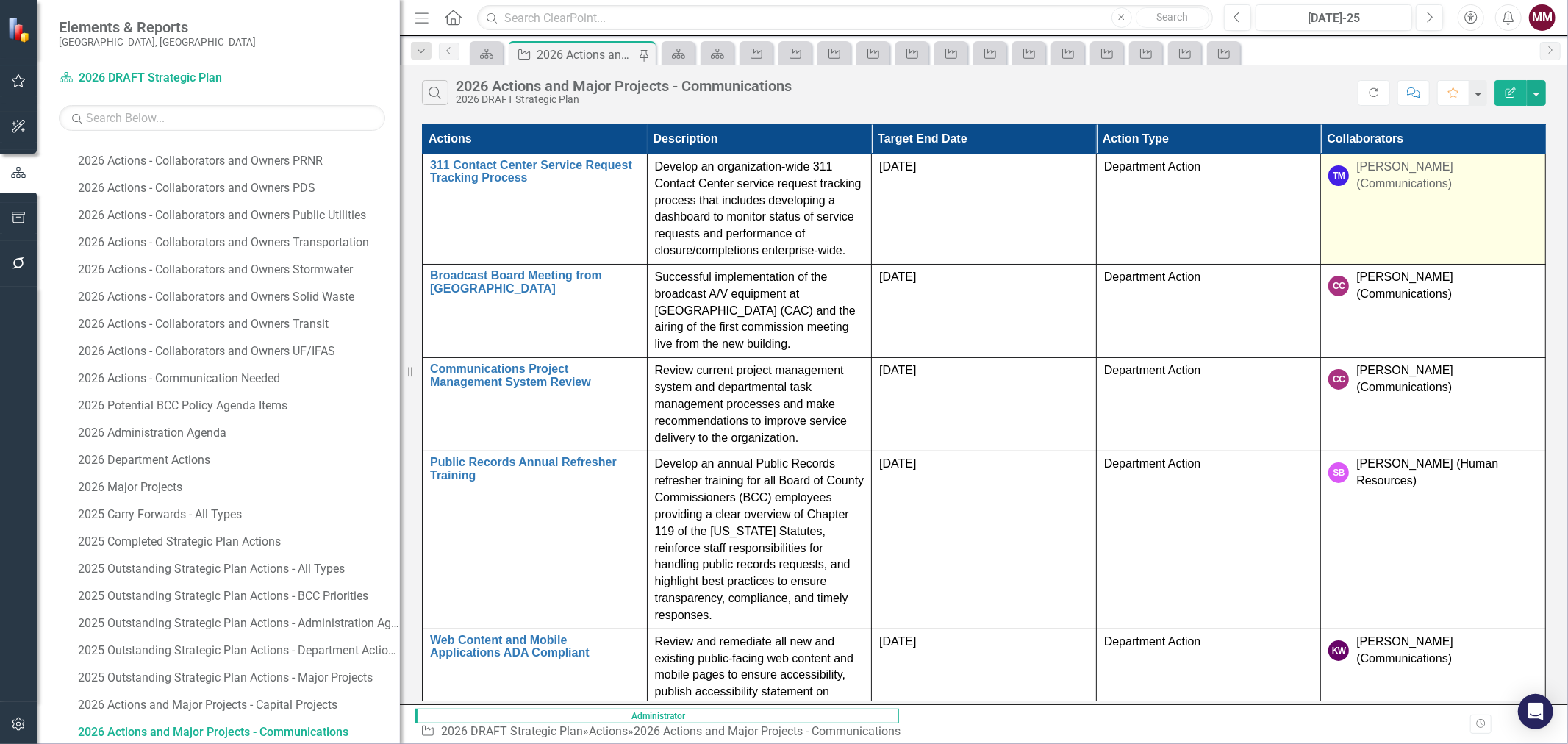
click at [1434, 199] on td "TM [PERSON_NAME] (Communications)" at bounding box center [1433, 209] width 225 height 111
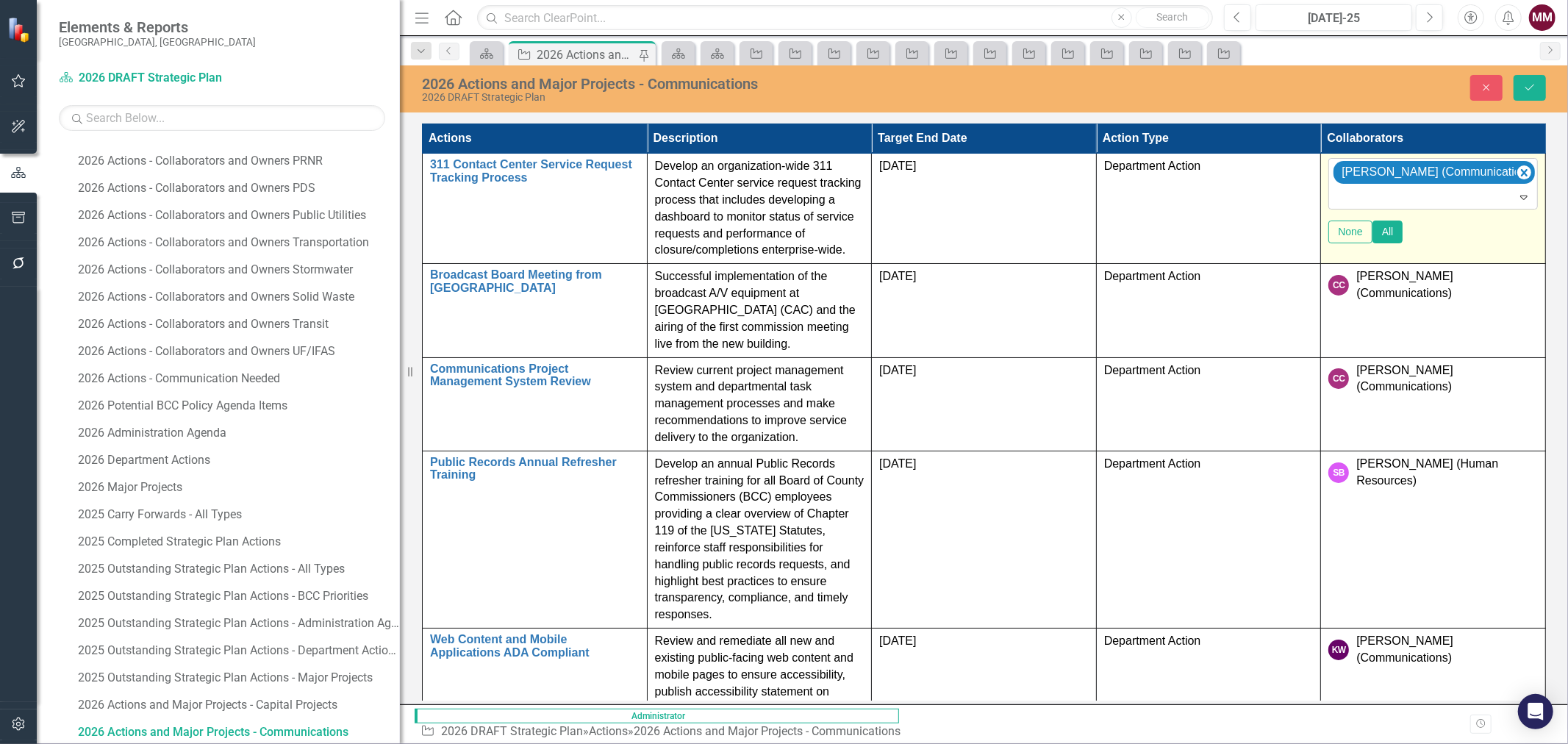
click at [1437, 196] on div at bounding box center [1433, 197] width 203 height 20
type input "[PERSON_NAME]"
click at [229, 743] on span "[PERSON_NAME] (EIT)" at bounding box center [122, 754] width 215 height 14
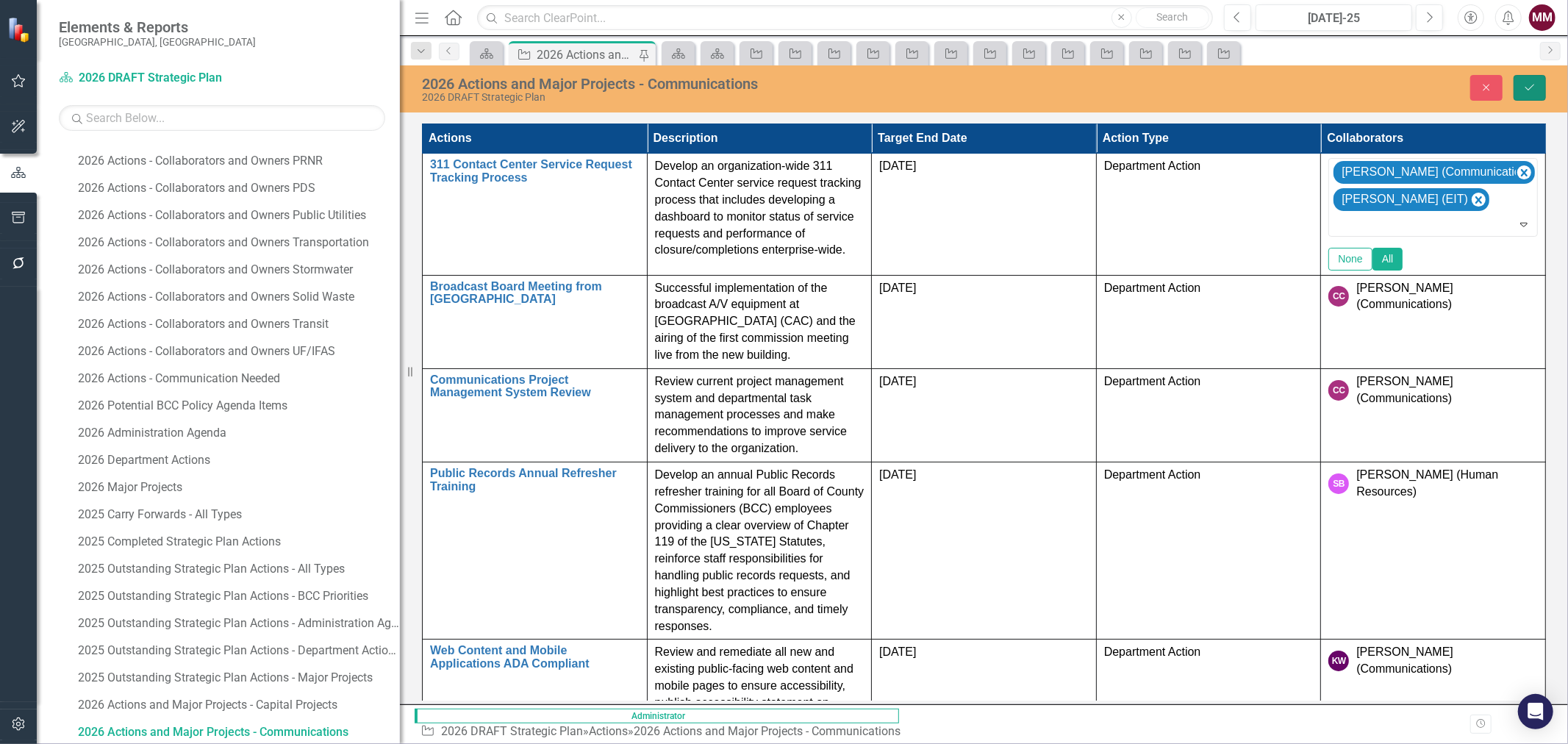
click at [1528, 81] on button "Save" at bounding box center [1530, 88] width 32 height 26
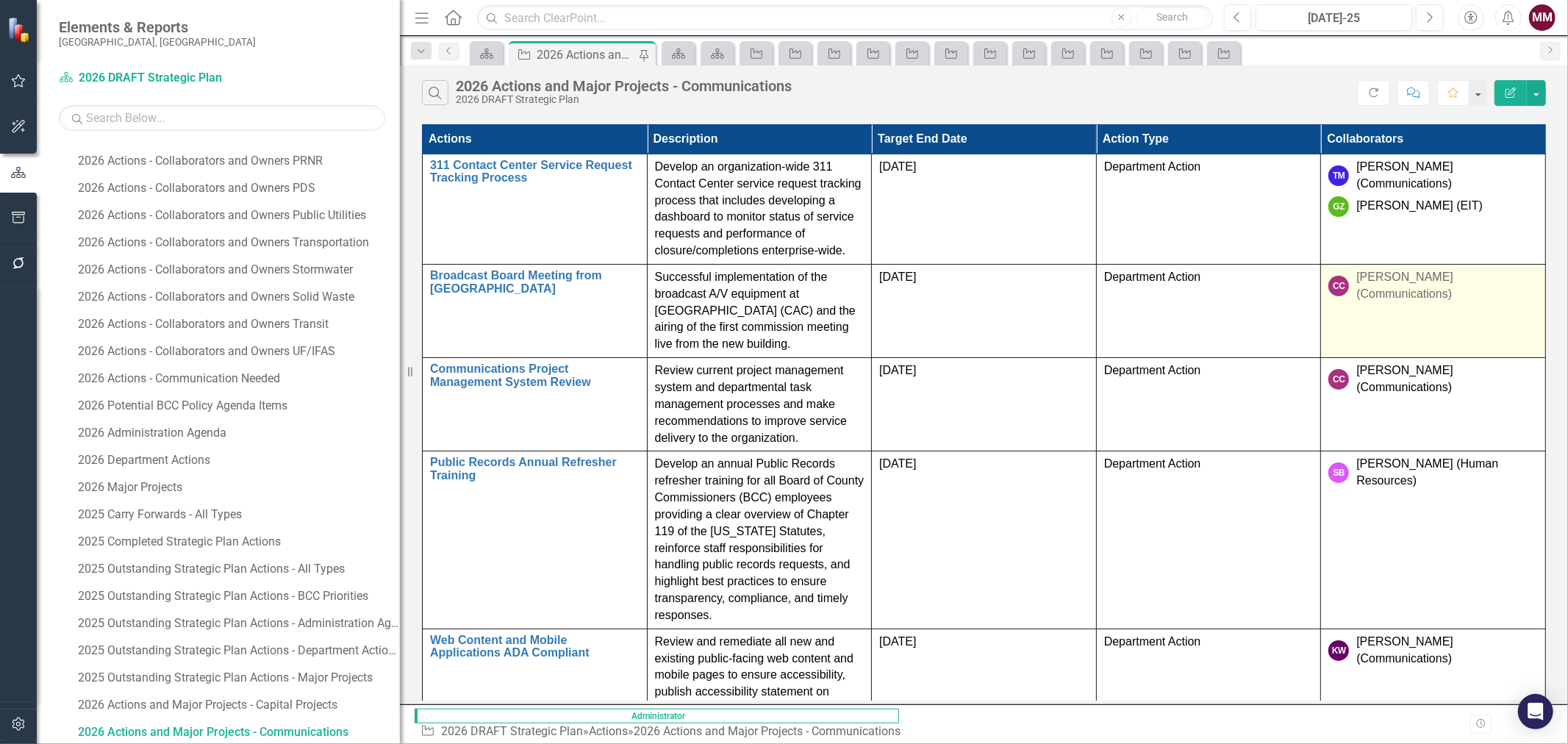
click at [1468, 281] on td "CC [PERSON_NAME] (Communications)" at bounding box center [1433, 310] width 225 height 94
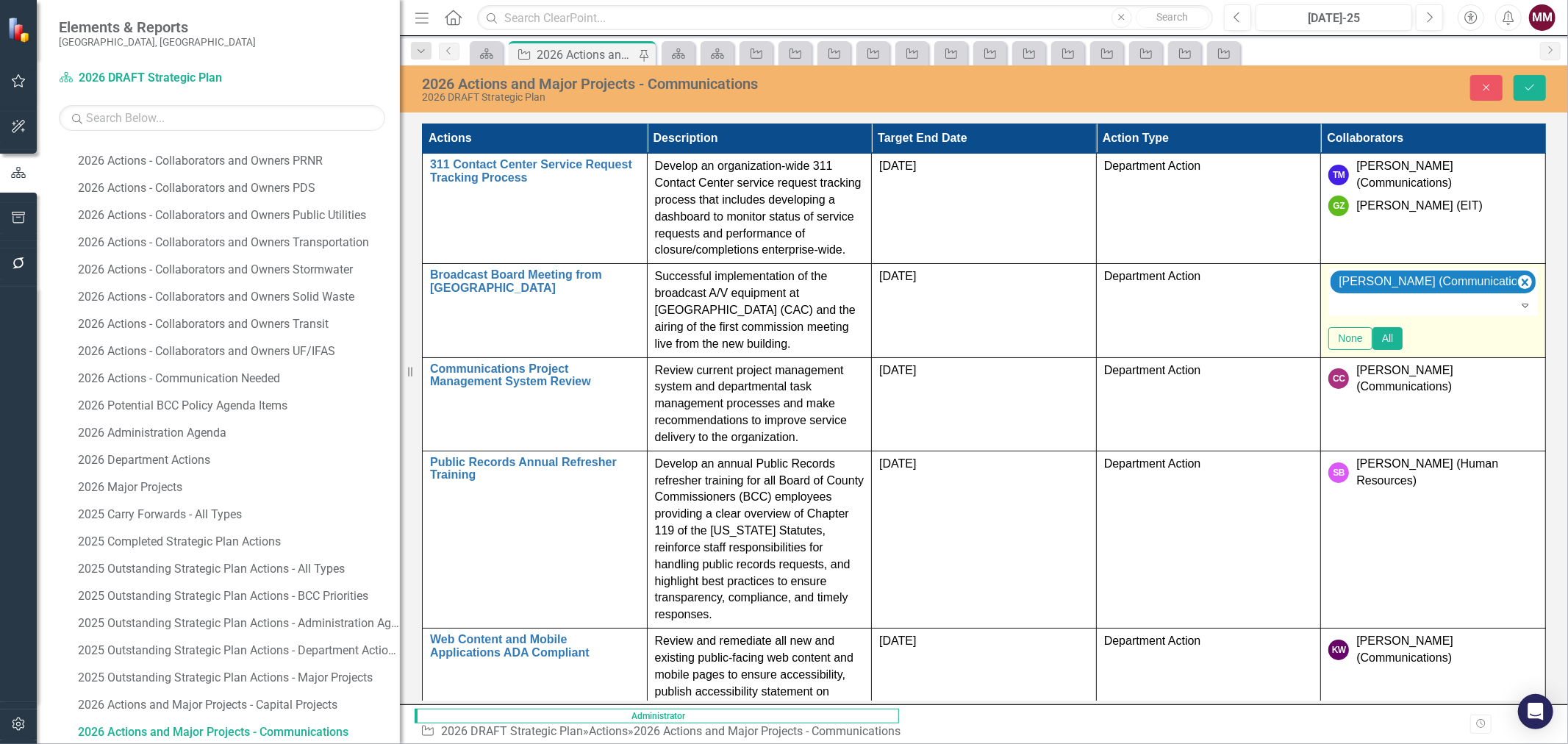
click at [1464, 297] on div at bounding box center [1433, 306] width 207 height 18
type input "[PERSON_NAME]"
click at [103, 743] on span "[PERSON_NAME]" at bounding box center [58, 754] width 89 height 14
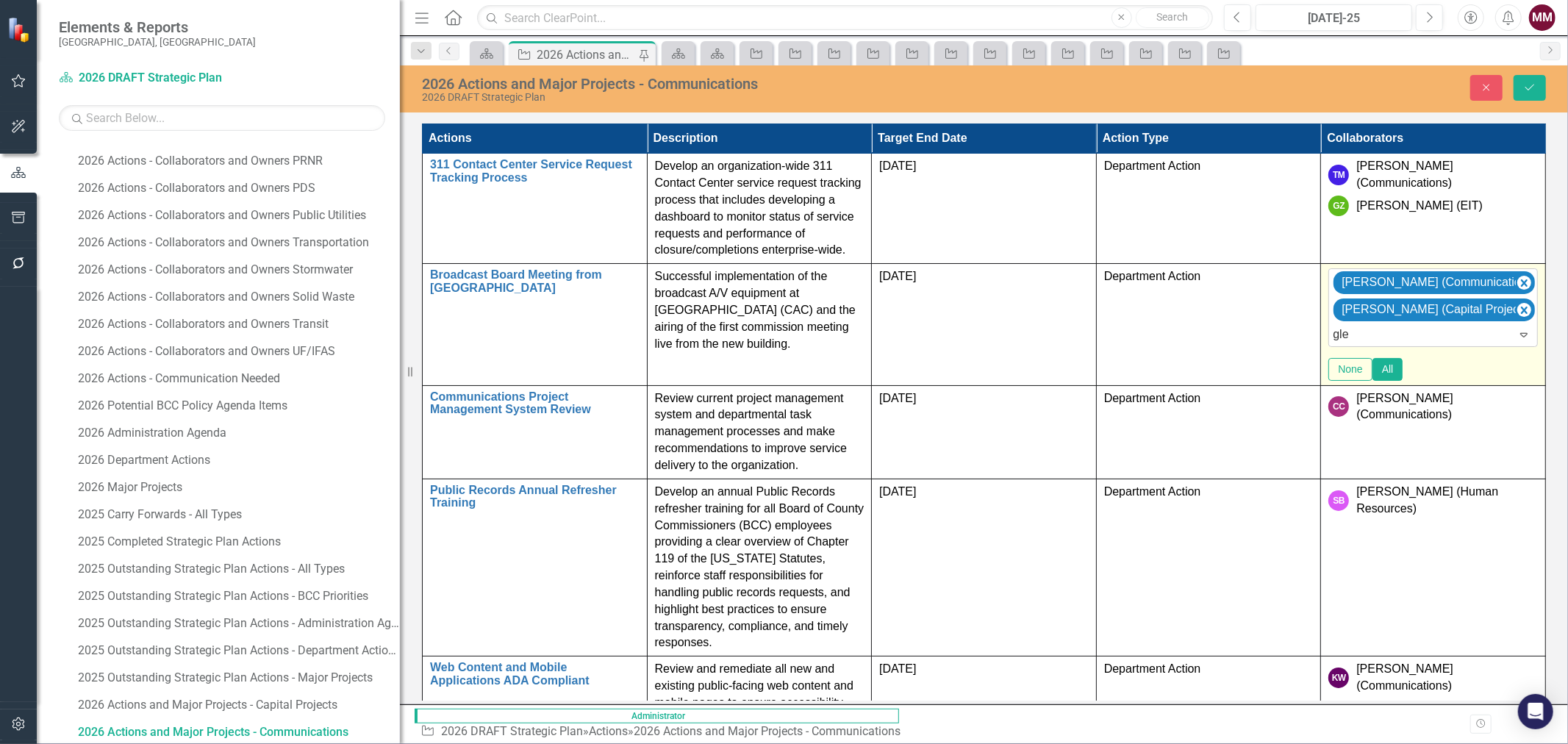
type input "[PERSON_NAME]"
click at [103, 743] on span "[PERSON_NAME]" at bounding box center [58, 754] width 89 height 14
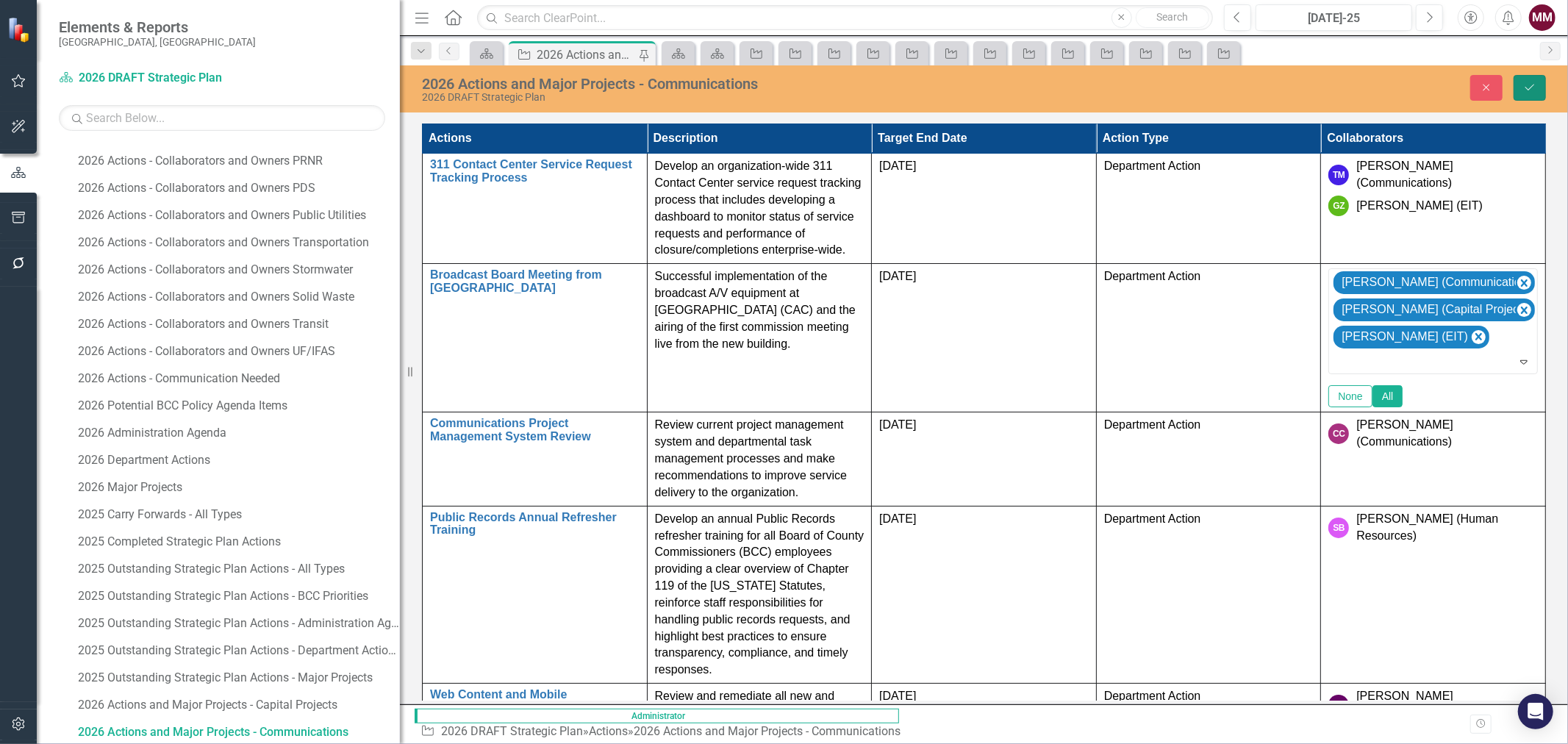
click at [1522, 94] on button "Save" at bounding box center [1530, 88] width 32 height 26
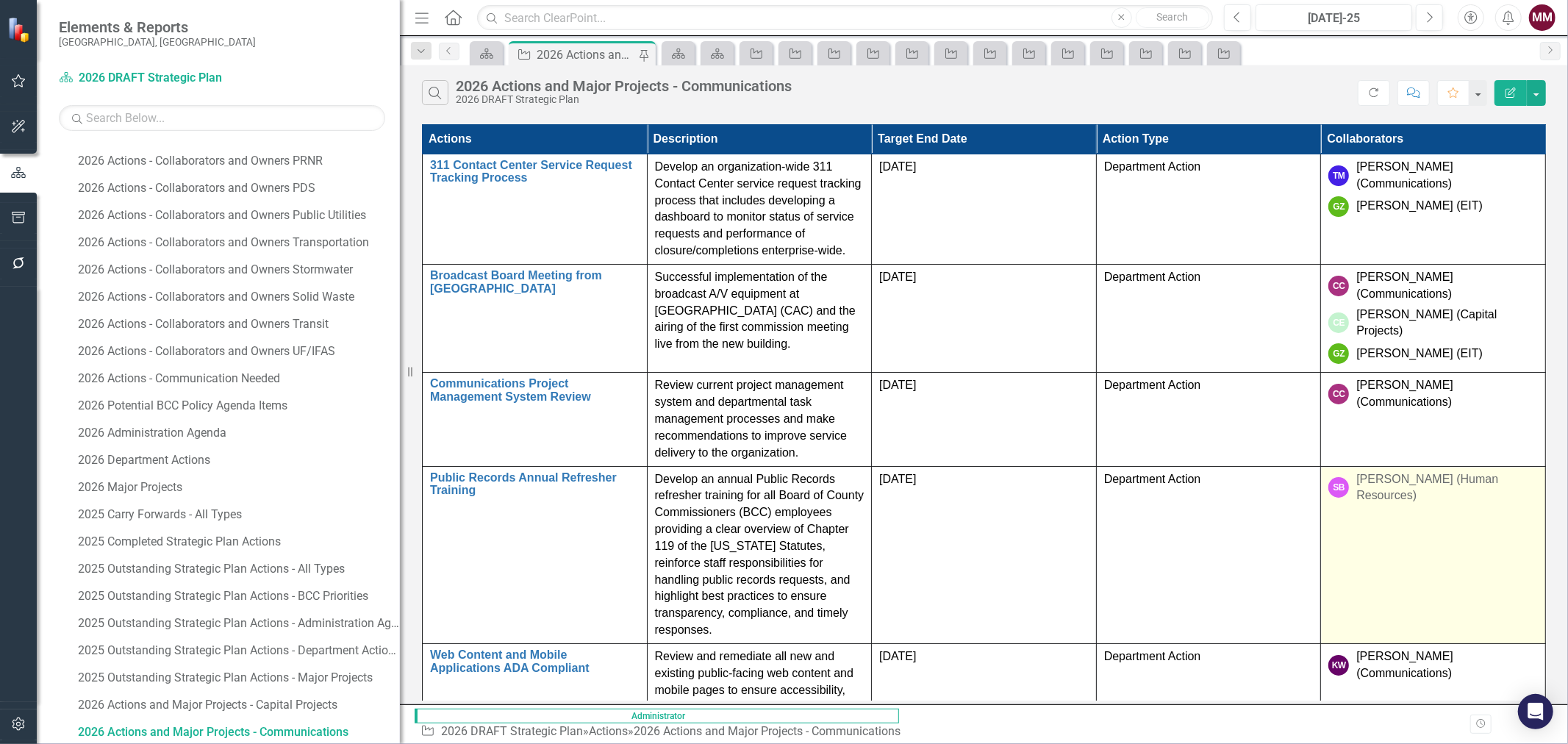
click at [1465, 483] on td "SB [PERSON_NAME] (Human Resources)" at bounding box center [1433, 554] width 225 height 177
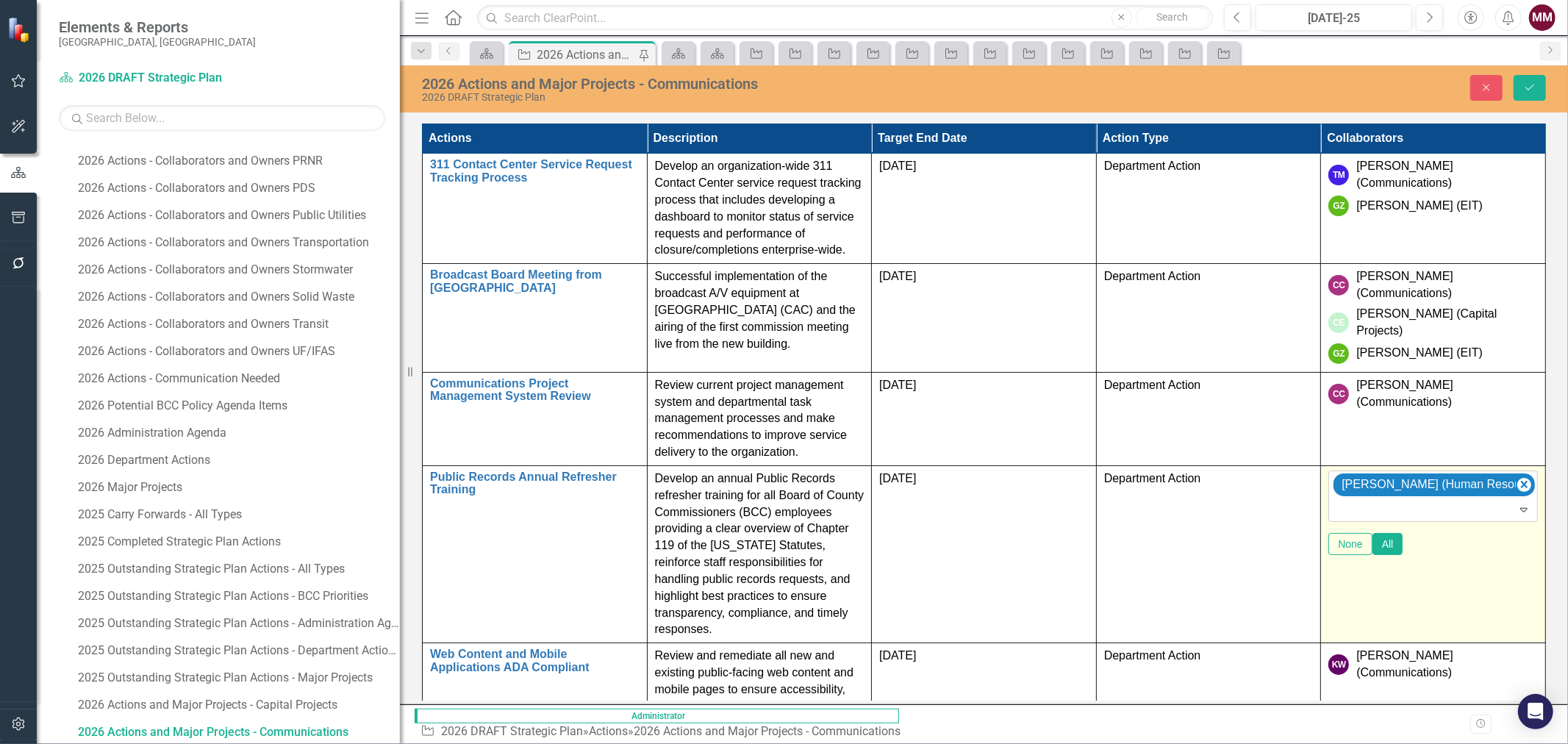
click at [1481, 500] on div at bounding box center [1433, 509] width 203 height 20
type input "[PERSON_NAME]"
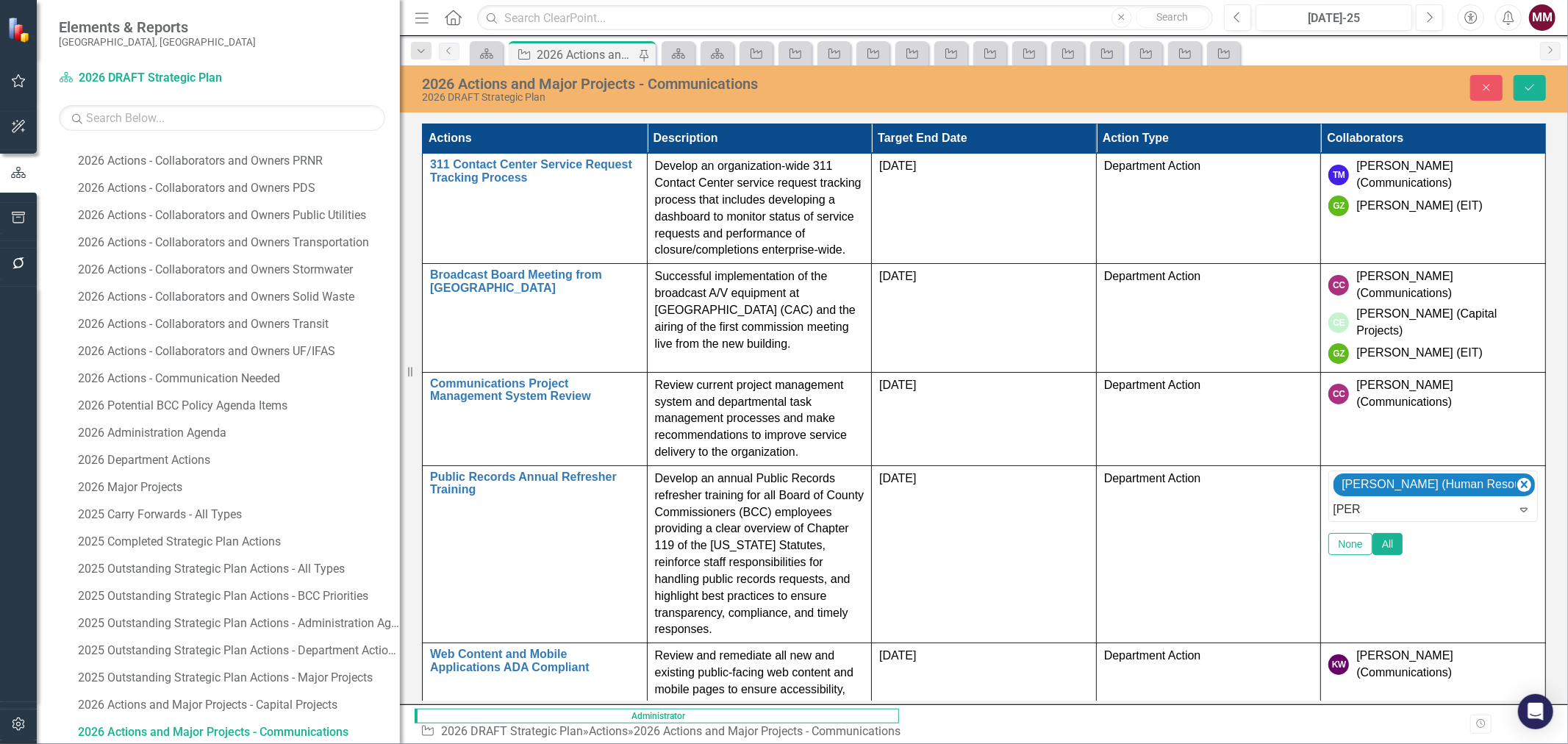
click at [298, 743] on span "[PERSON_NAME] (Human Resources)" at bounding box center [155, 754] width 283 height 14
click at [1519, 89] on button "Save" at bounding box center [1530, 88] width 32 height 26
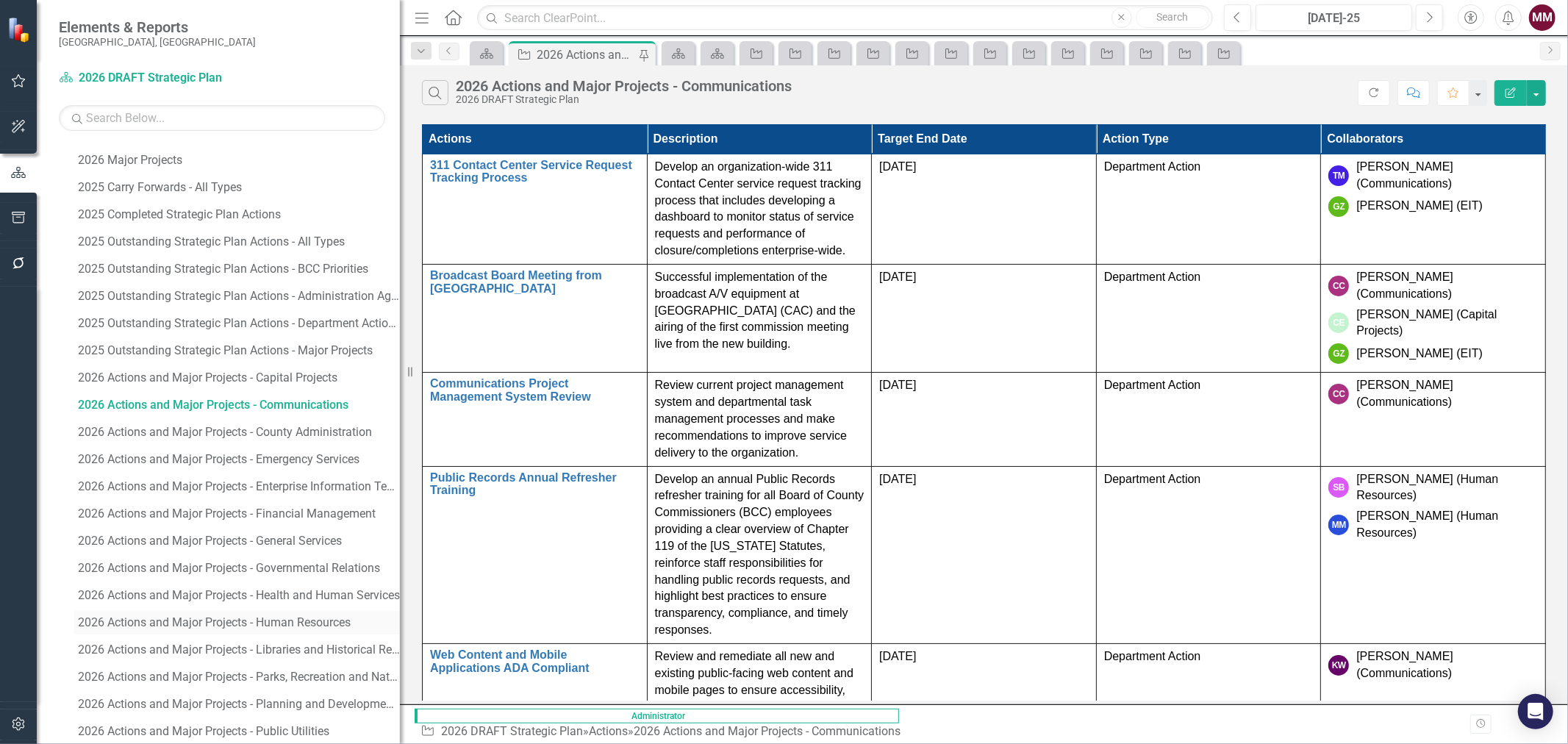
scroll to position [1751, 0]
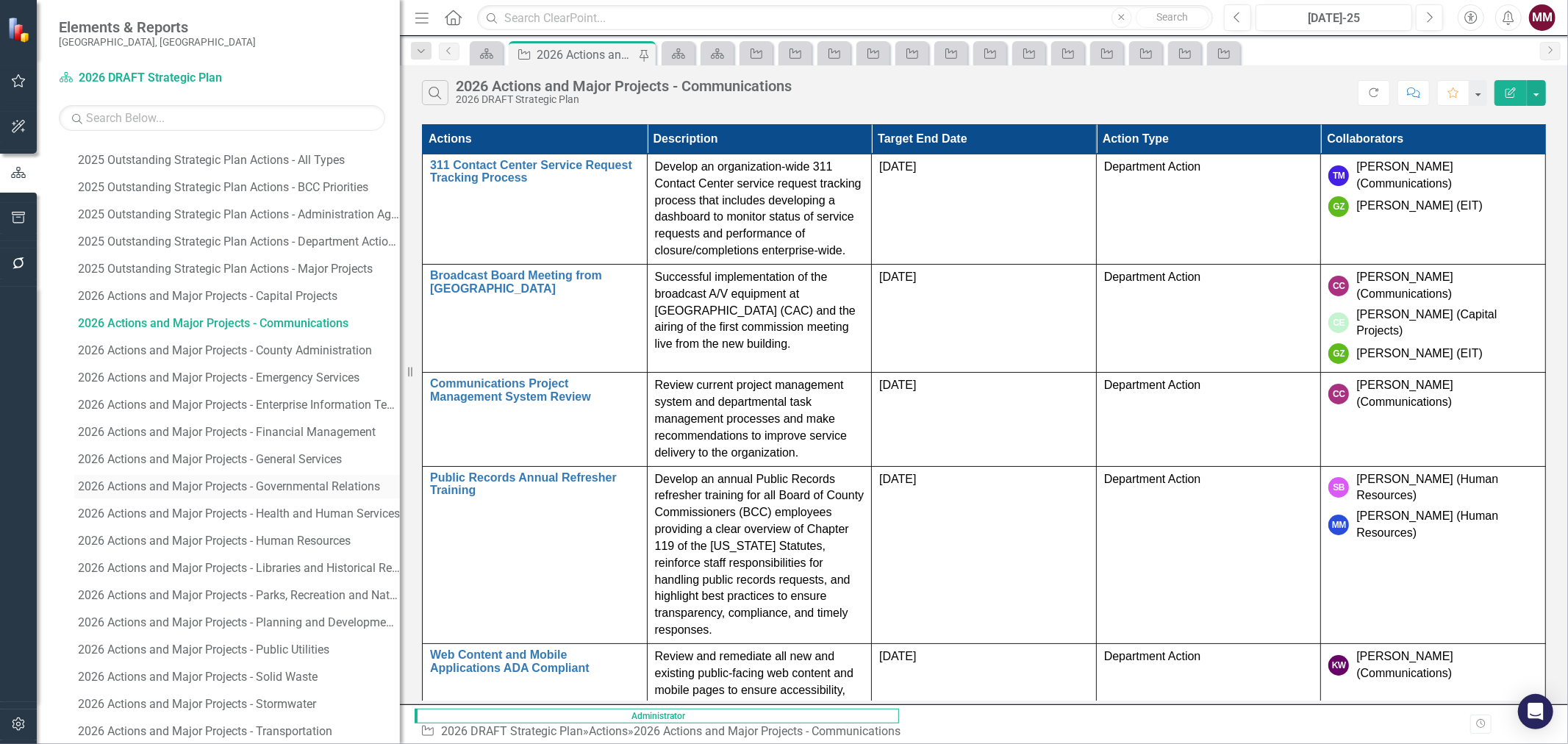
click at [318, 482] on div "2026 Actions and Major Projects - Governmental Relations" at bounding box center [239, 486] width 322 height 14
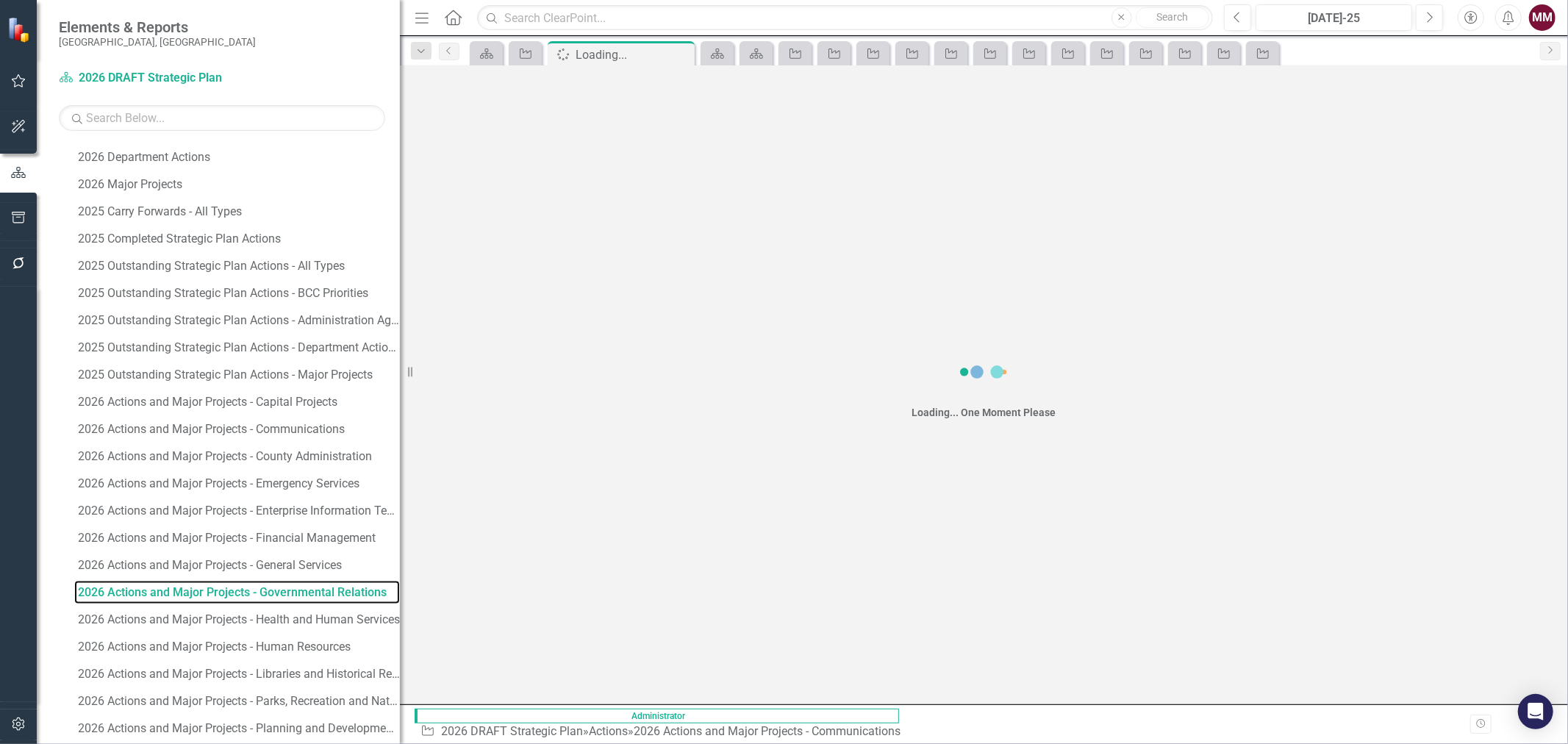
scroll to position [1507, 0]
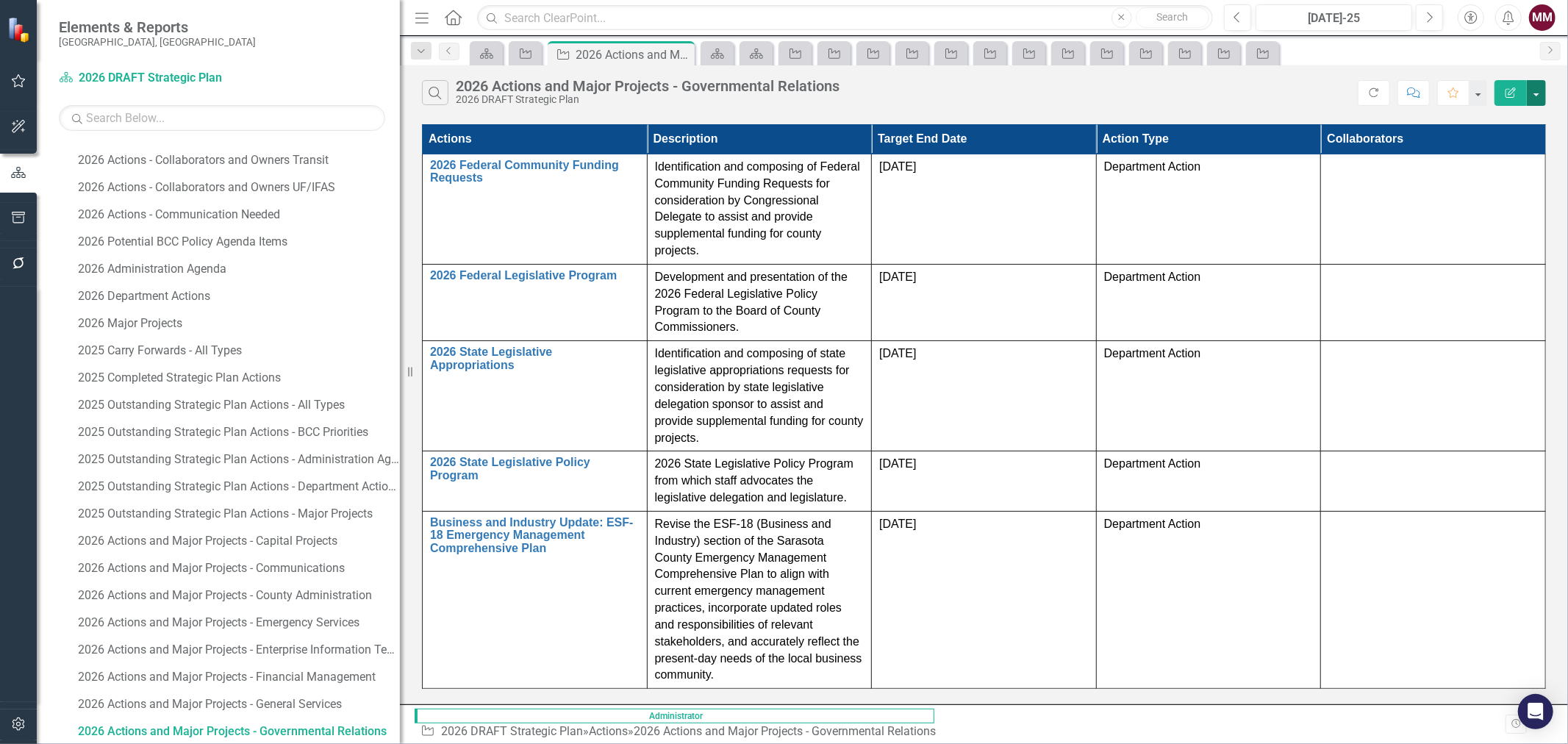
click at [1538, 98] on button "button" at bounding box center [1537, 93] width 19 height 26
click at [1513, 118] on link "Edit Report Edit Report" at bounding box center [1487, 120] width 116 height 27
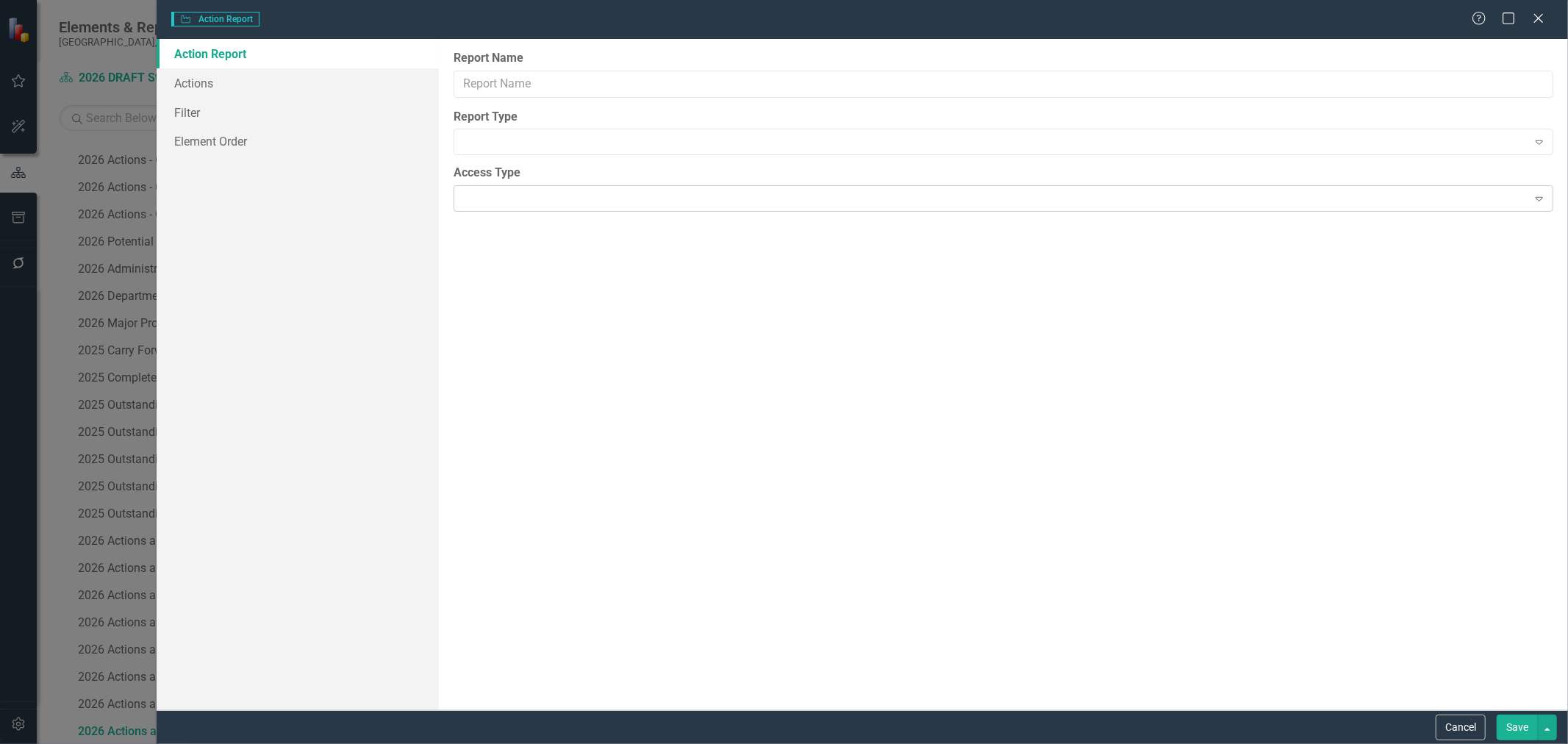
type input "2026 Actions and Major Projects - Governmental Relations"
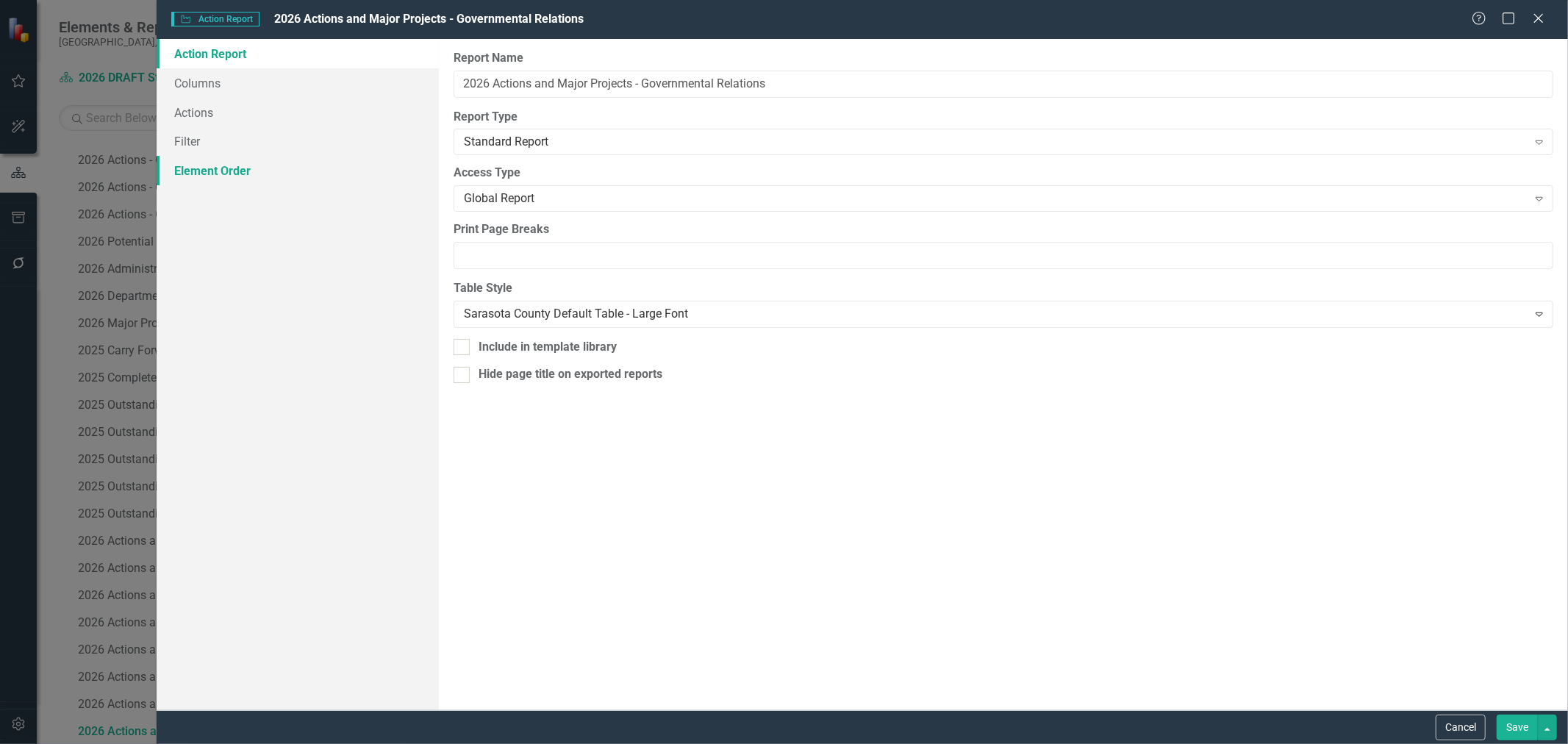
click at [223, 167] on link "Element Order" at bounding box center [297, 171] width 282 height 30
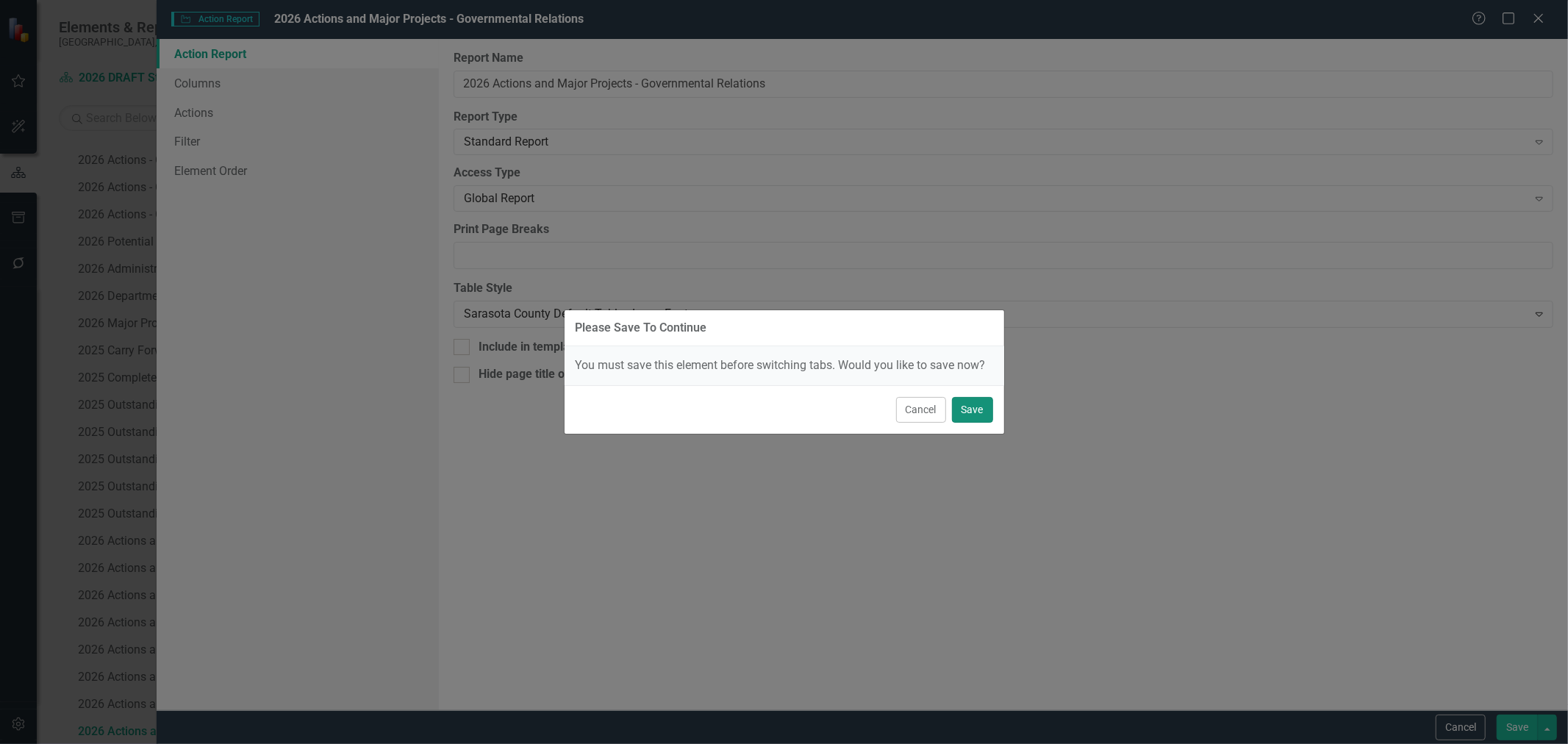
click at [967, 414] on button "Save" at bounding box center [972, 409] width 41 height 26
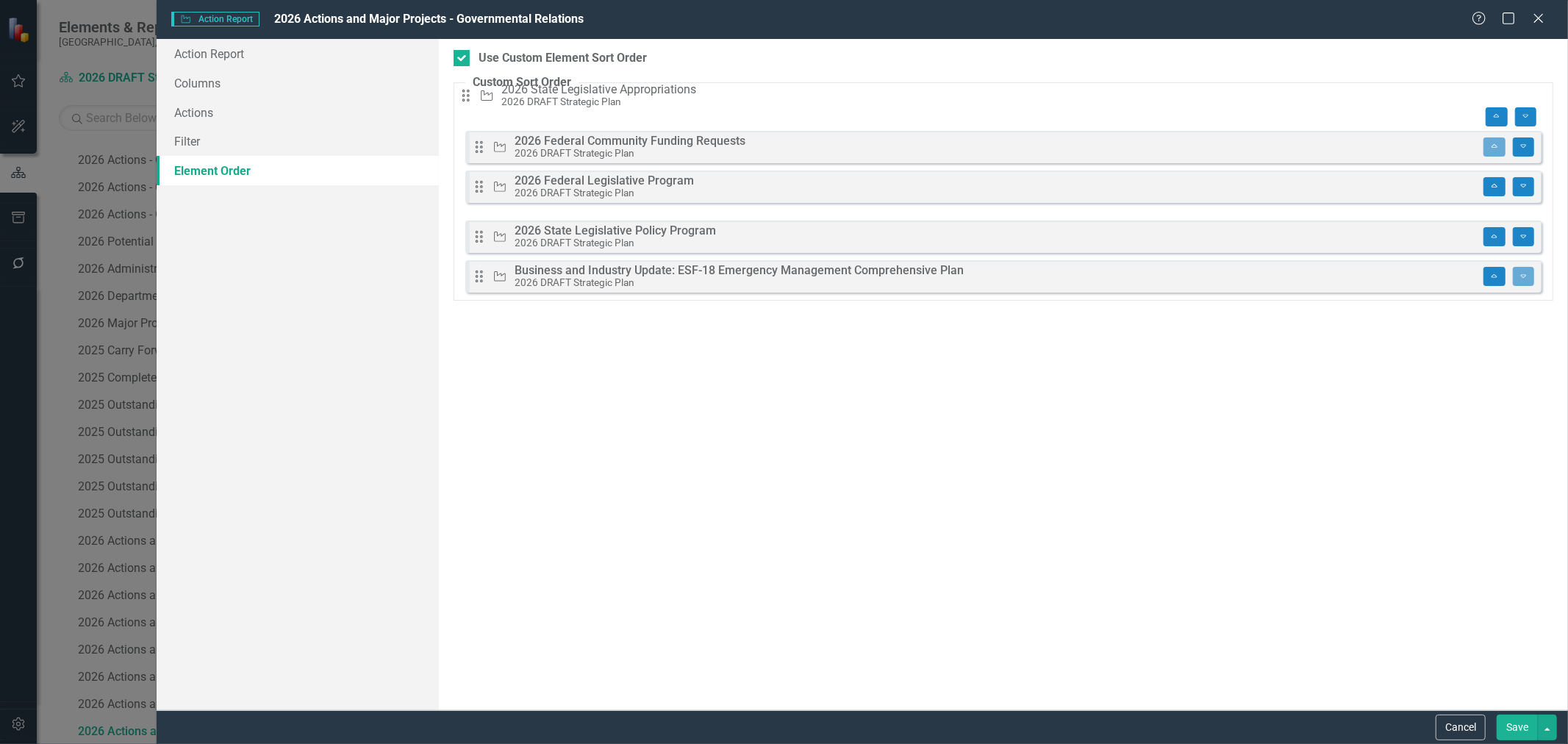
drag, startPoint x: 480, startPoint y: 195, endPoint x: 475, endPoint y: 101, distance: 94.1
click at [475, 101] on div "Drag Action 2026 Federal Community Funding Requests 2026 DRAFT Strategic Plan M…" at bounding box center [1003, 195] width 1076 height 194
drag, startPoint x: 479, startPoint y: 193, endPoint x: 482, endPoint y: 112, distance: 81.1
click at [482, 112] on div "Drag Action 2026 State Legislative Appropriations 2026 DRAFT Strategic Plan Mov…" at bounding box center [1003, 195] width 1076 height 194
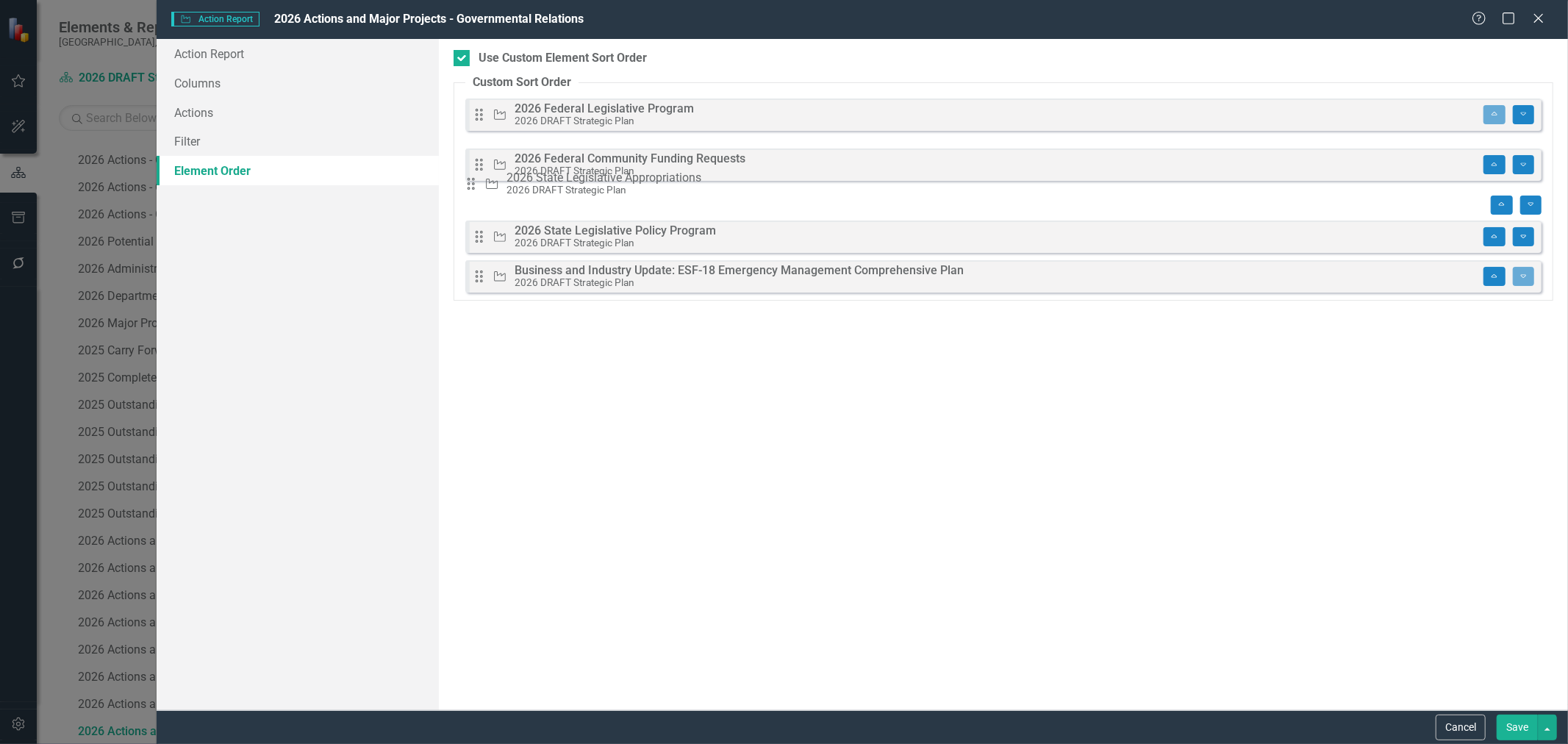
drag, startPoint x: 481, startPoint y: 158, endPoint x: 481, endPoint y: 191, distance: 33.0
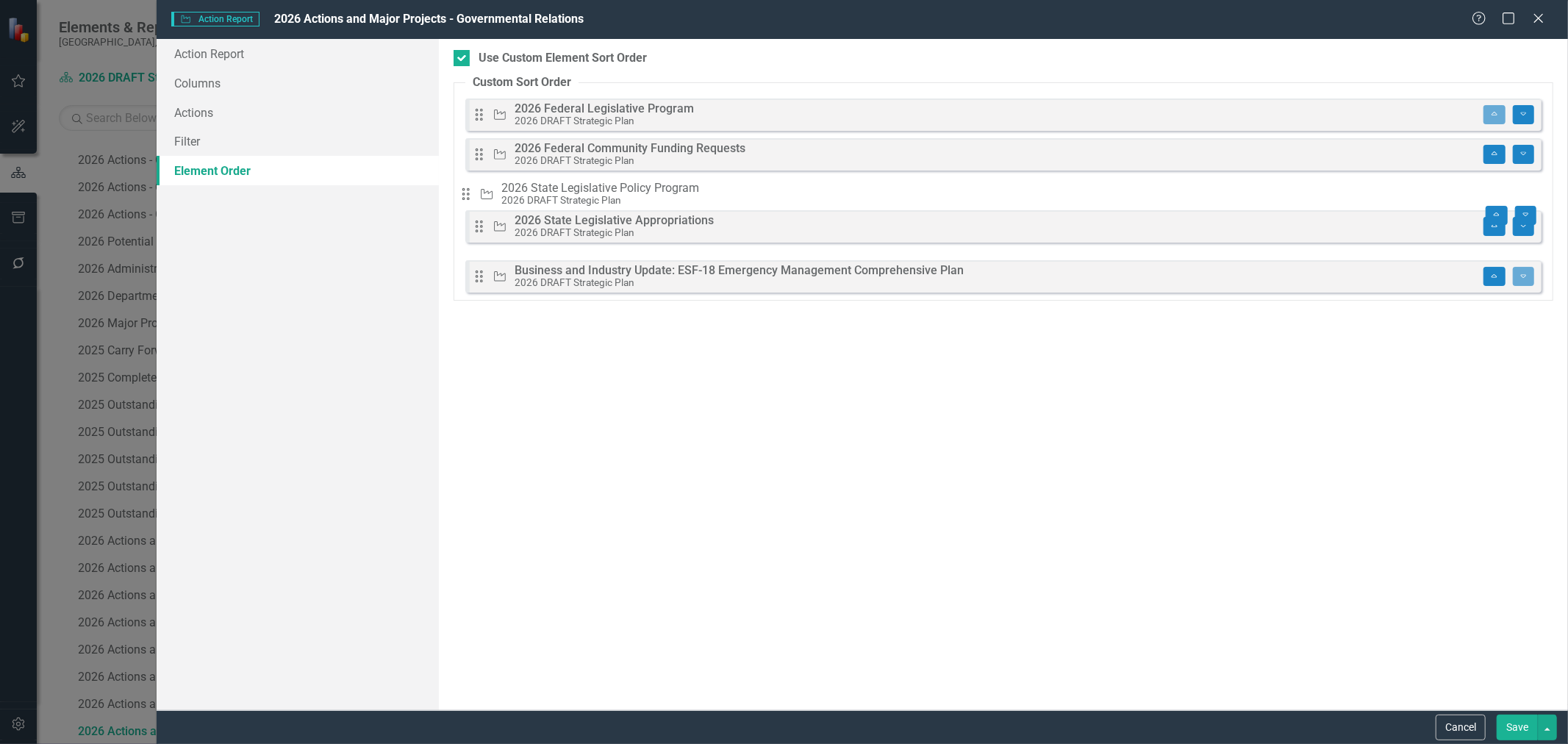
drag, startPoint x: 489, startPoint y: 236, endPoint x: 484, endPoint y: 201, distance: 35.4
click at [484, 201] on div "Drag Action 2026 Federal Legislative Program 2026 DRAFT Strategic Plan Move to …" at bounding box center [1003, 195] width 1076 height 194
click at [1514, 723] on button "Save" at bounding box center [1517, 727] width 41 height 26
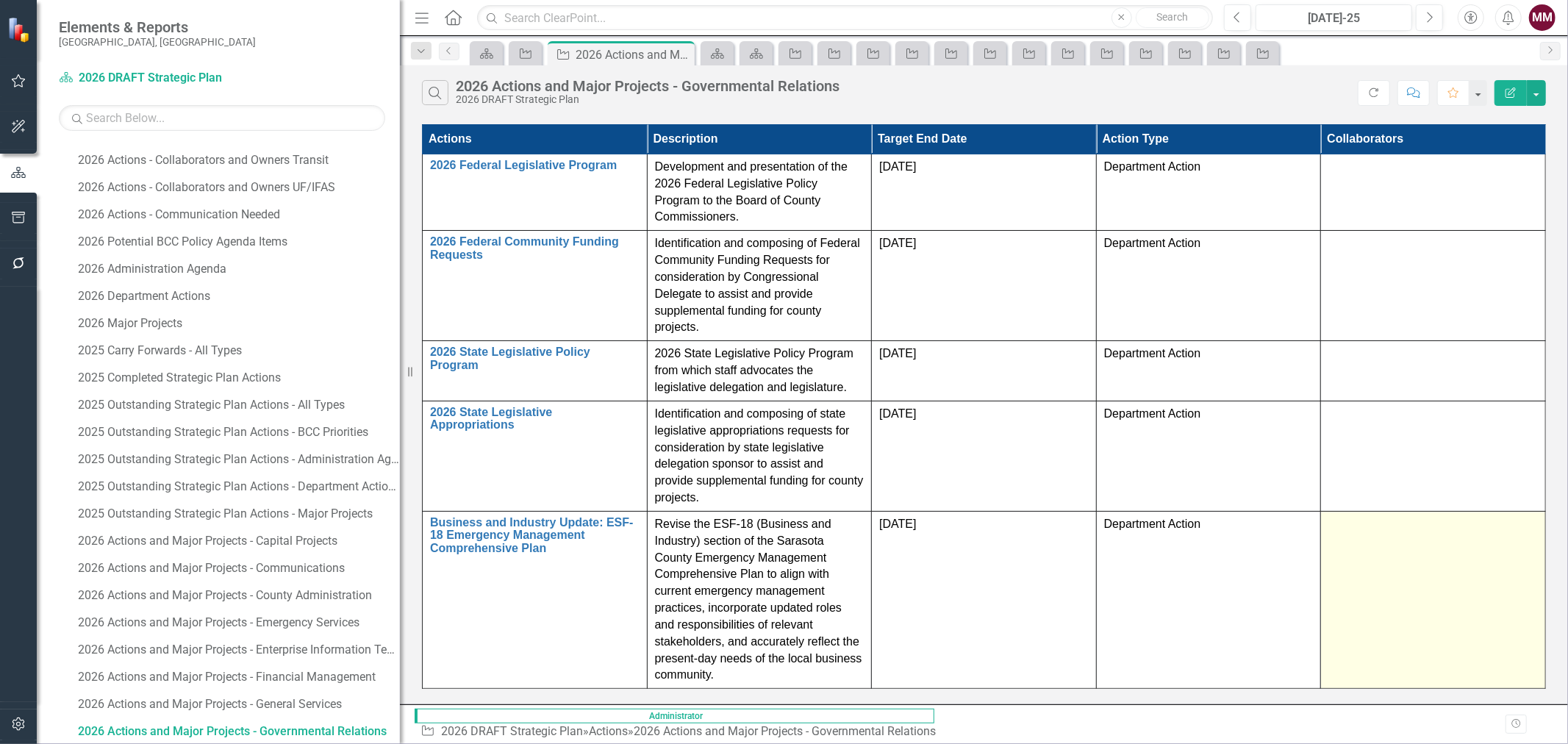
click at [1482, 511] on td at bounding box center [1433, 599] width 225 height 177
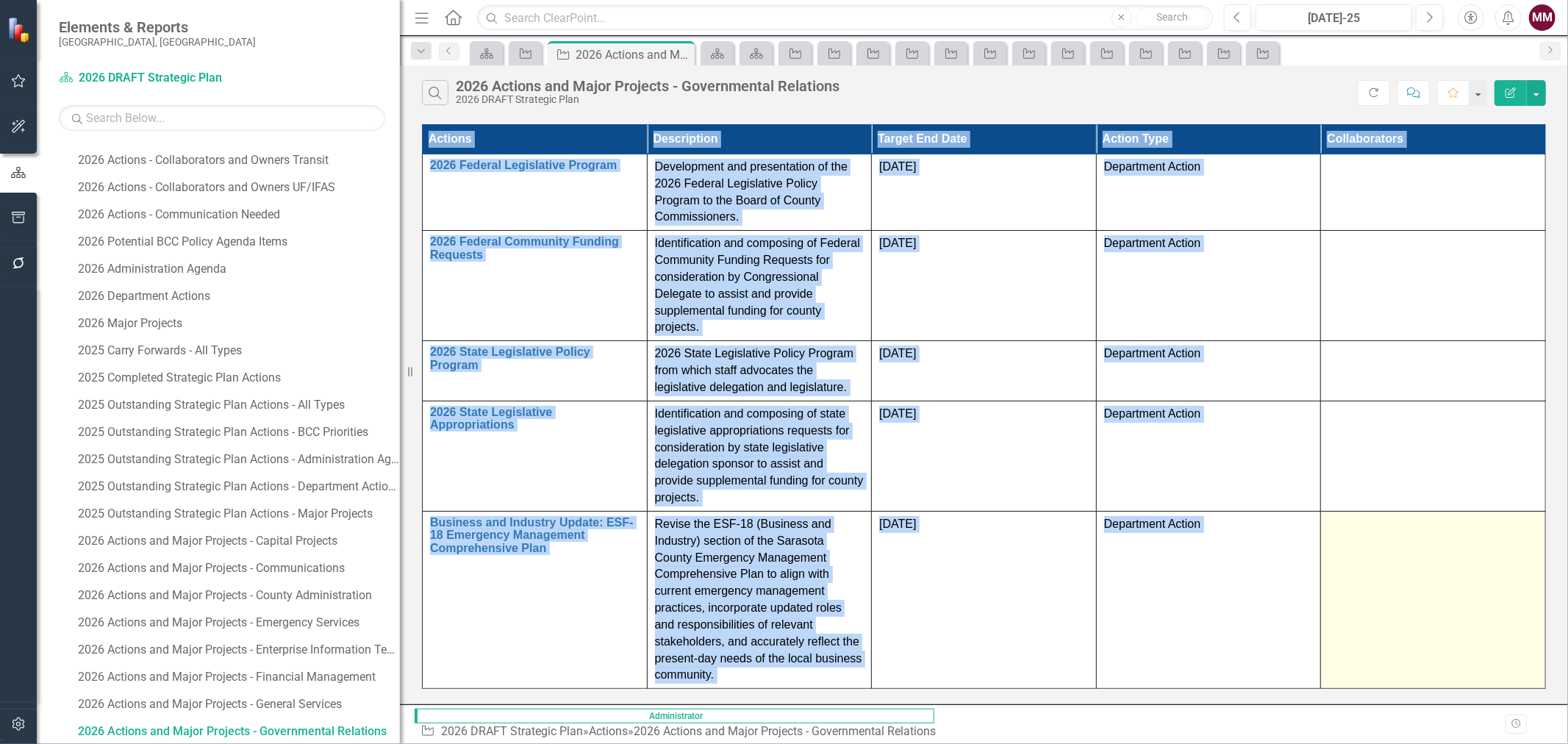
click at [1482, 511] on td at bounding box center [1433, 599] width 225 height 177
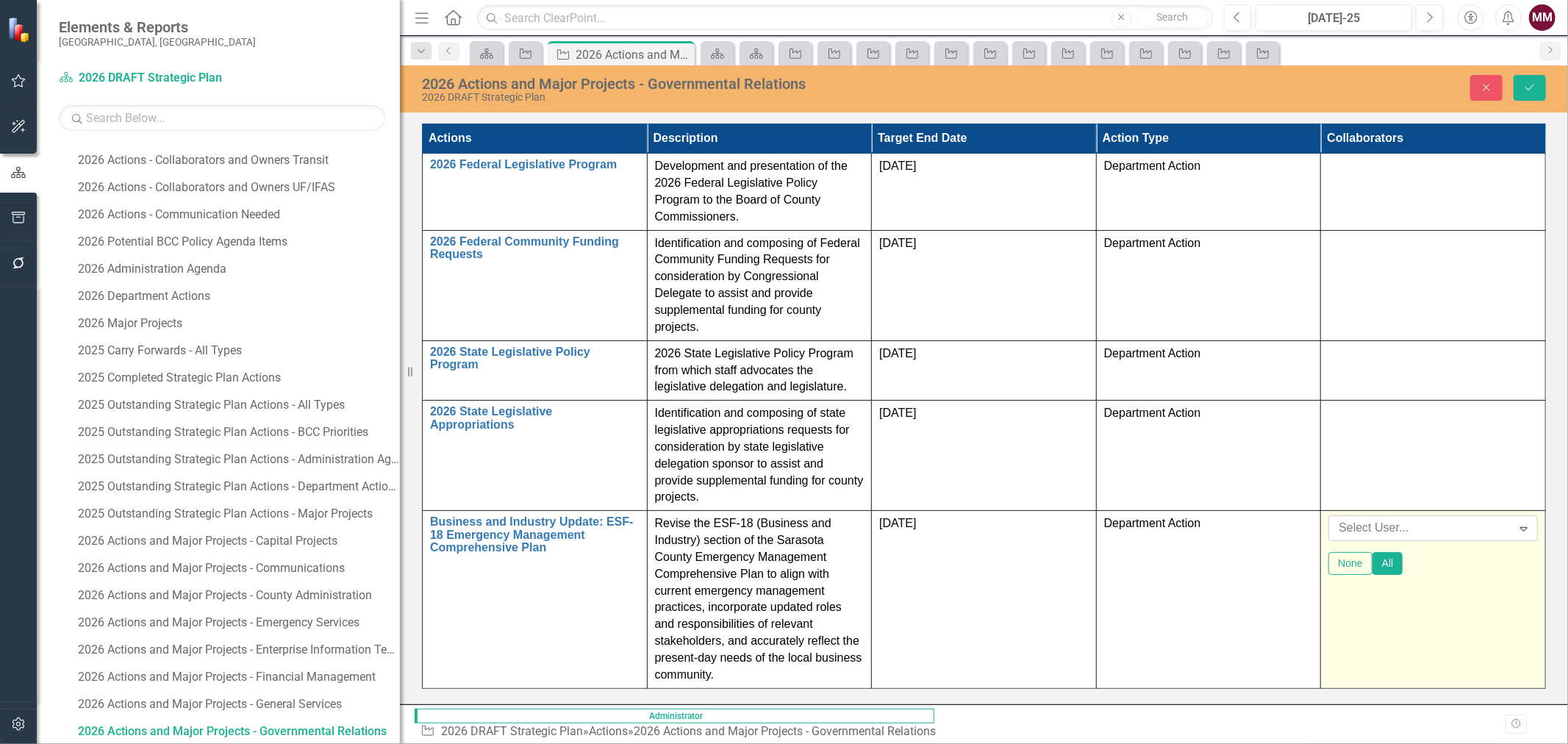
click at [1457, 518] on div at bounding box center [1421, 528] width 179 height 20
type input "rich"
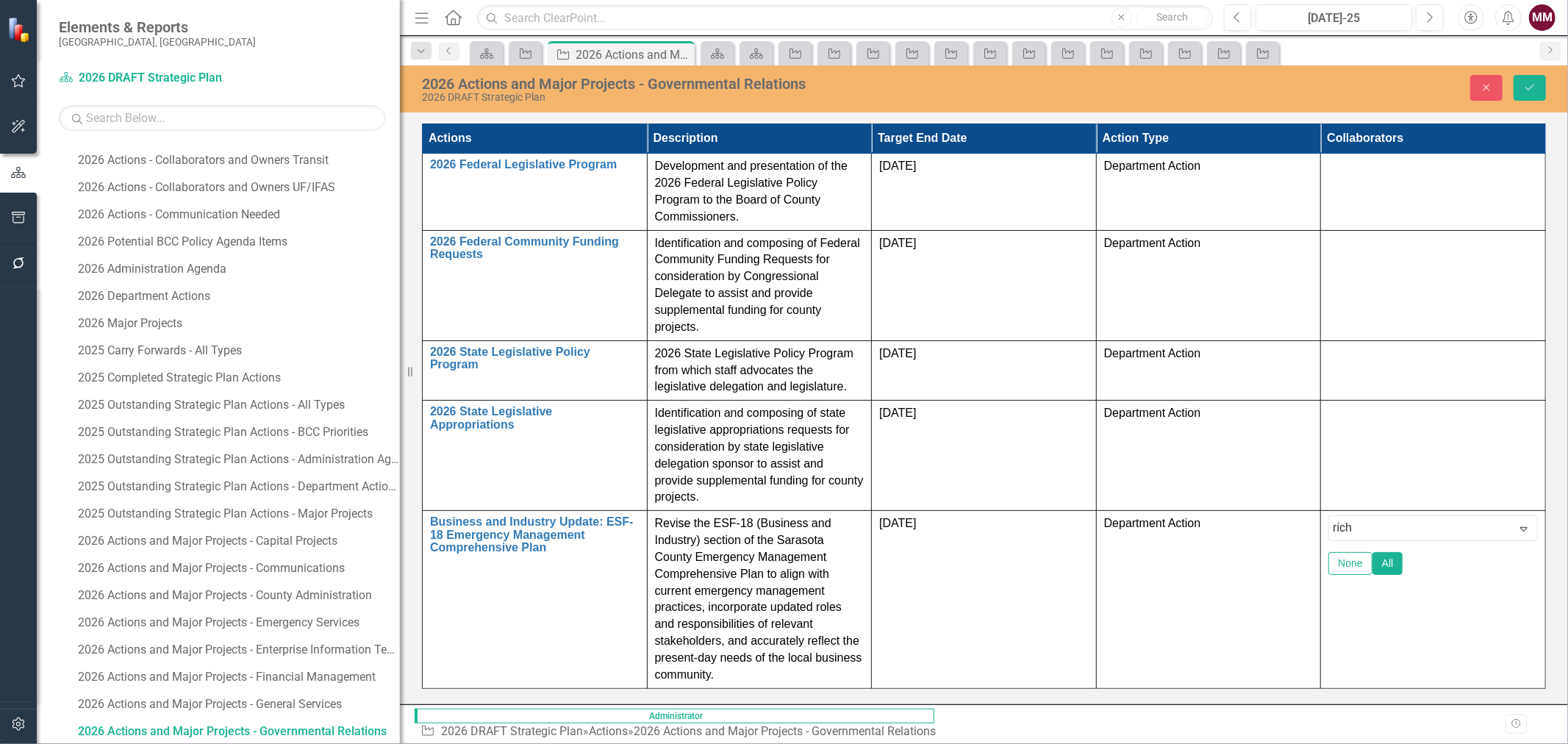
click at [38, 743] on span "Rich" at bounding box center [26, 754] width 22 height 14
type input "sand"
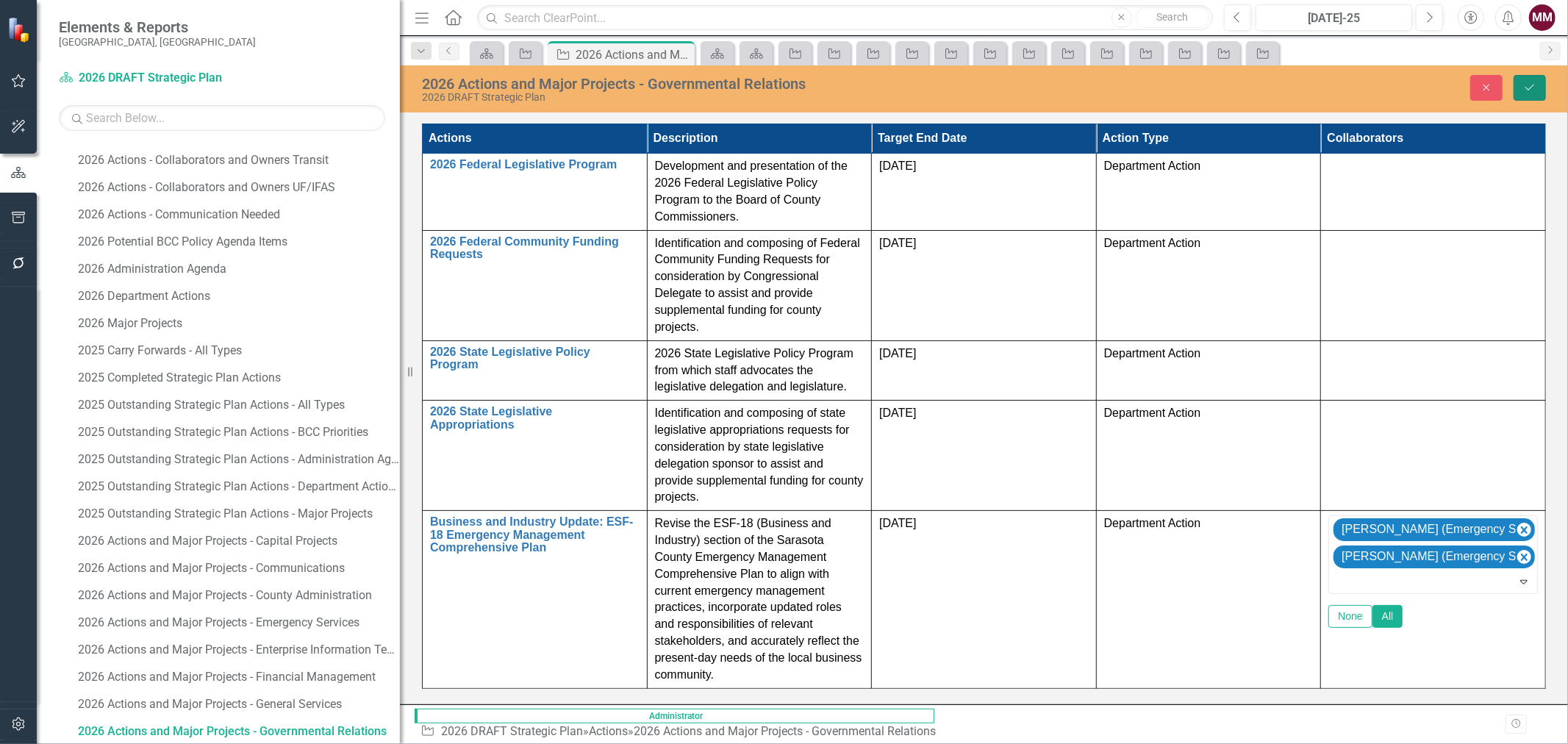
click at [1519, 91] on button "Save" at bounding box center [1530, 88] width 32 height 26
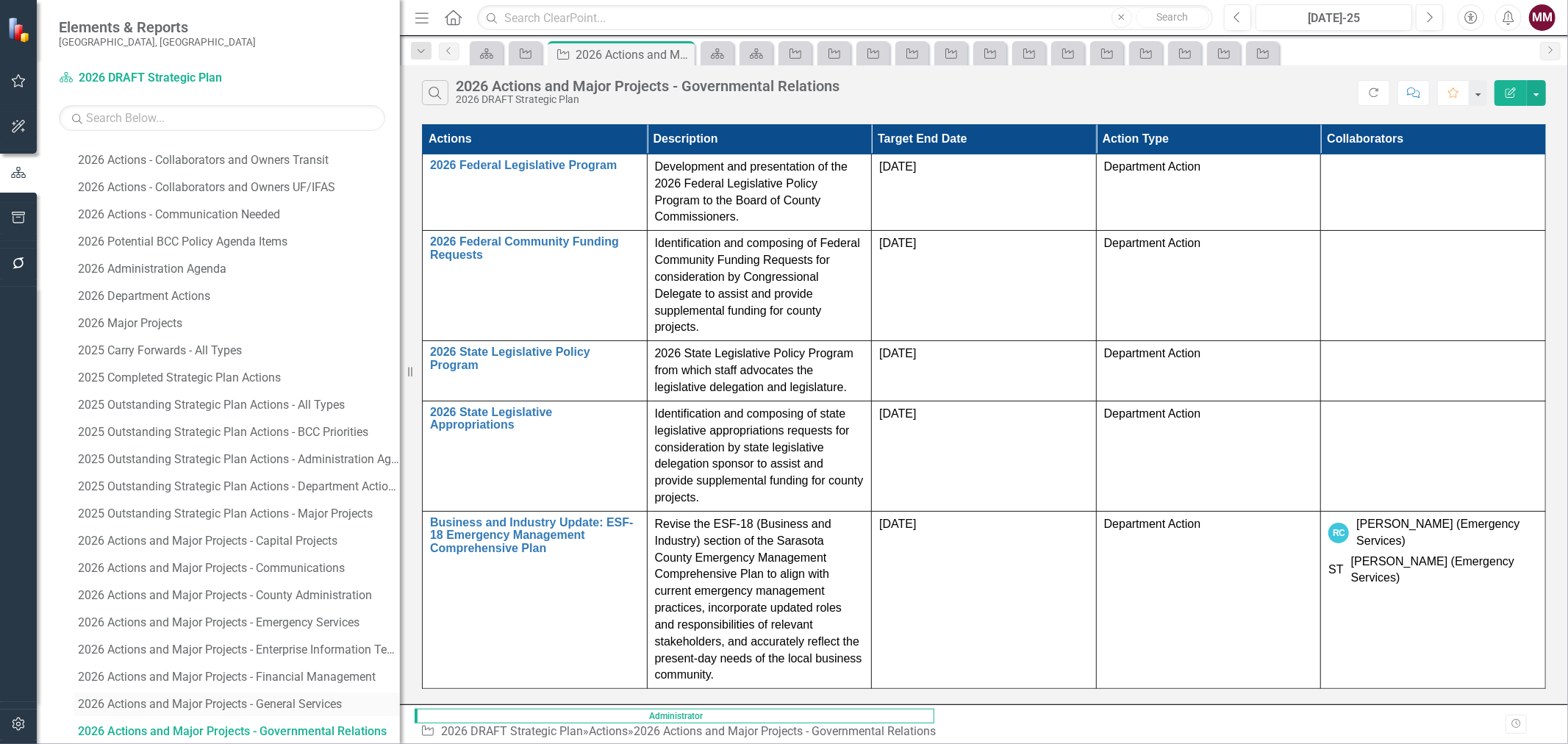
click at [239, 694] on link "2026 Actions and Major Projects - General Services" at bounding box center [237, 703] width 325 height 23
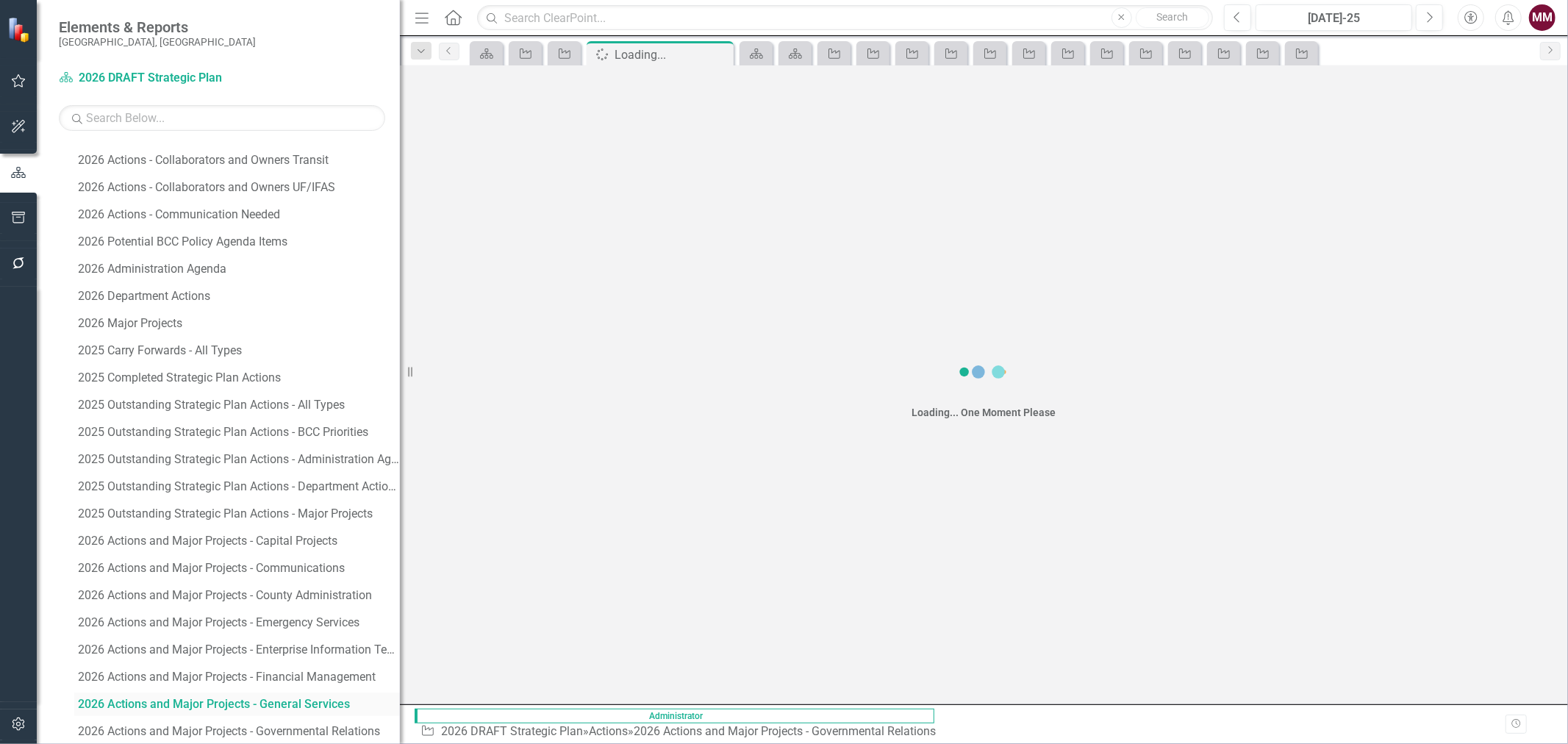
scroll to position [1479, 0]
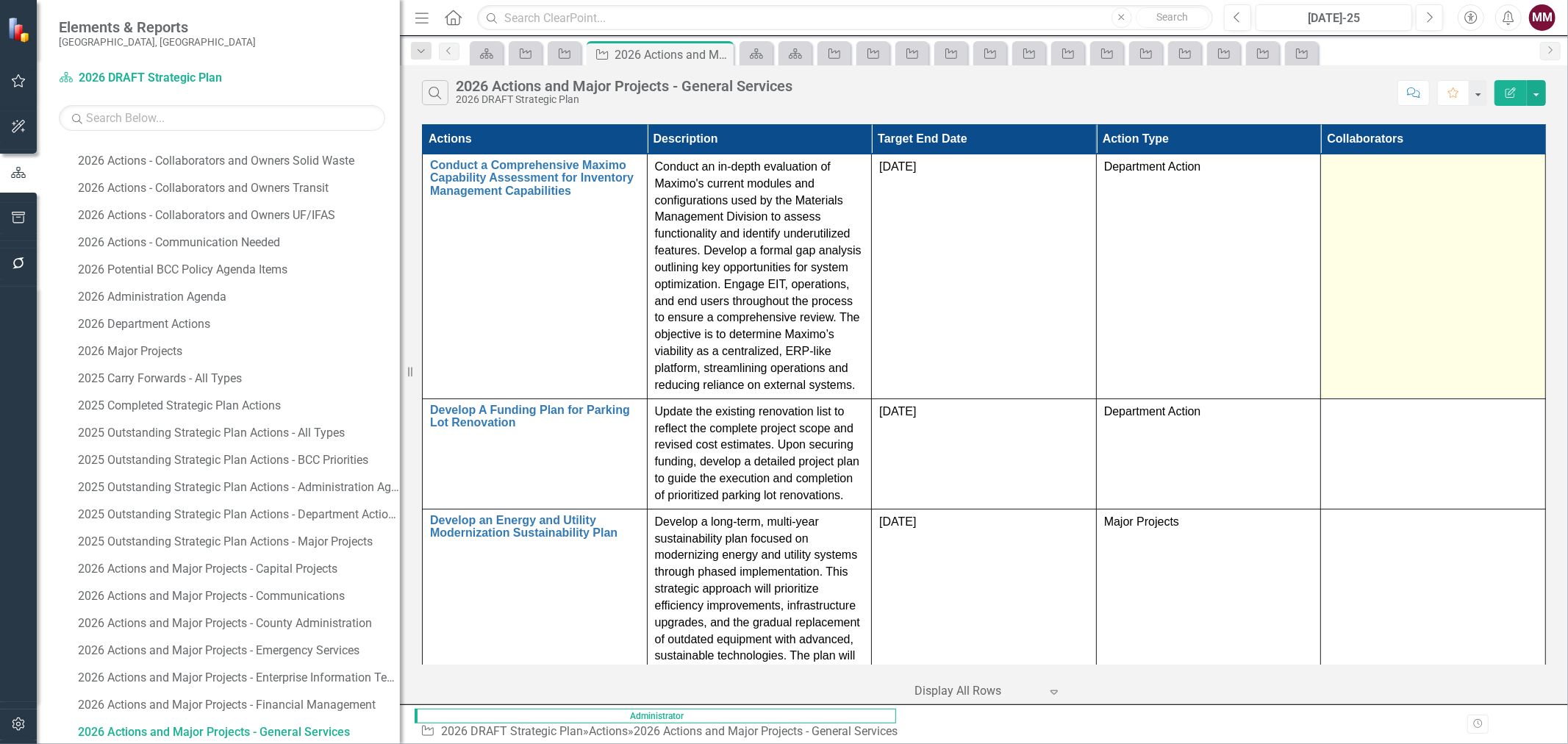
click at [1497, 206] on td at bounding box center [1433, 276] width 225 height 245
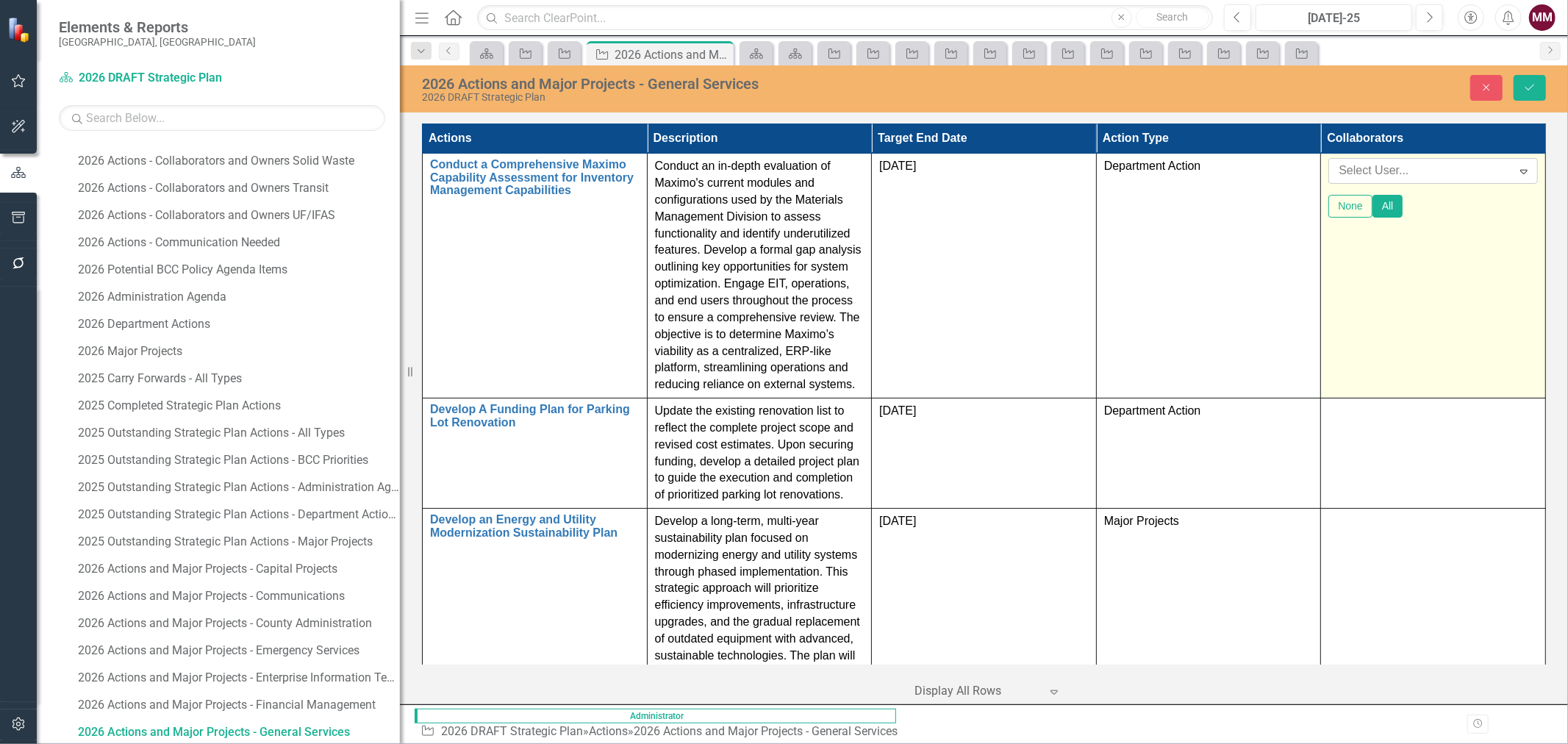
click at [1461, 178] on div at bounding box center [1421, 171] width 179 height 20
type input "broo"
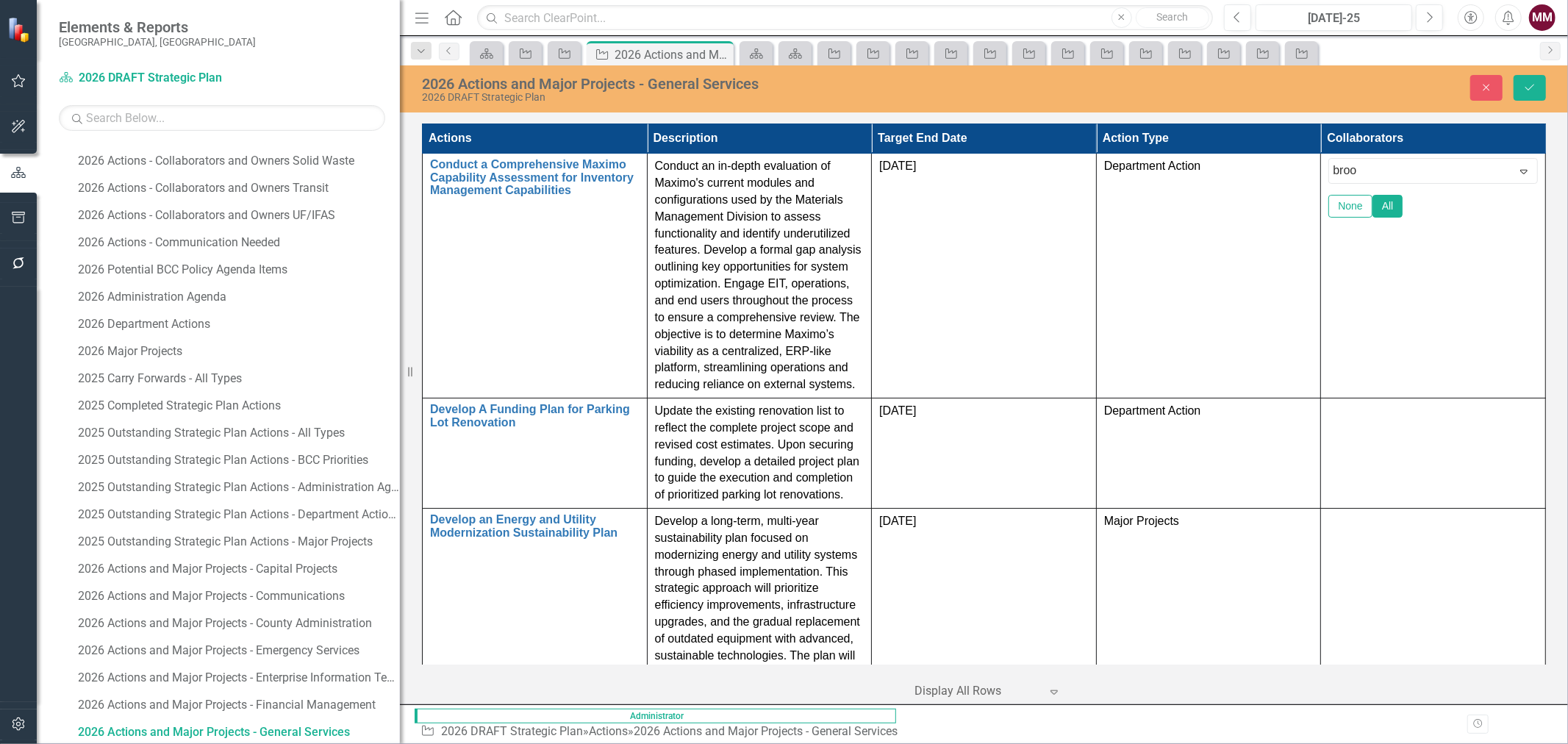
click at [212, 743] on span "Broo [PERSON_NAME] (Public Utilities)" at bounding box center [113, 754] width 198 height 14
type input "[PERSON_NAME]"
click at [229, 743] on span "[PERSON_NAME] (EIT)" at bounding box center [122, 754] width 215 height 14
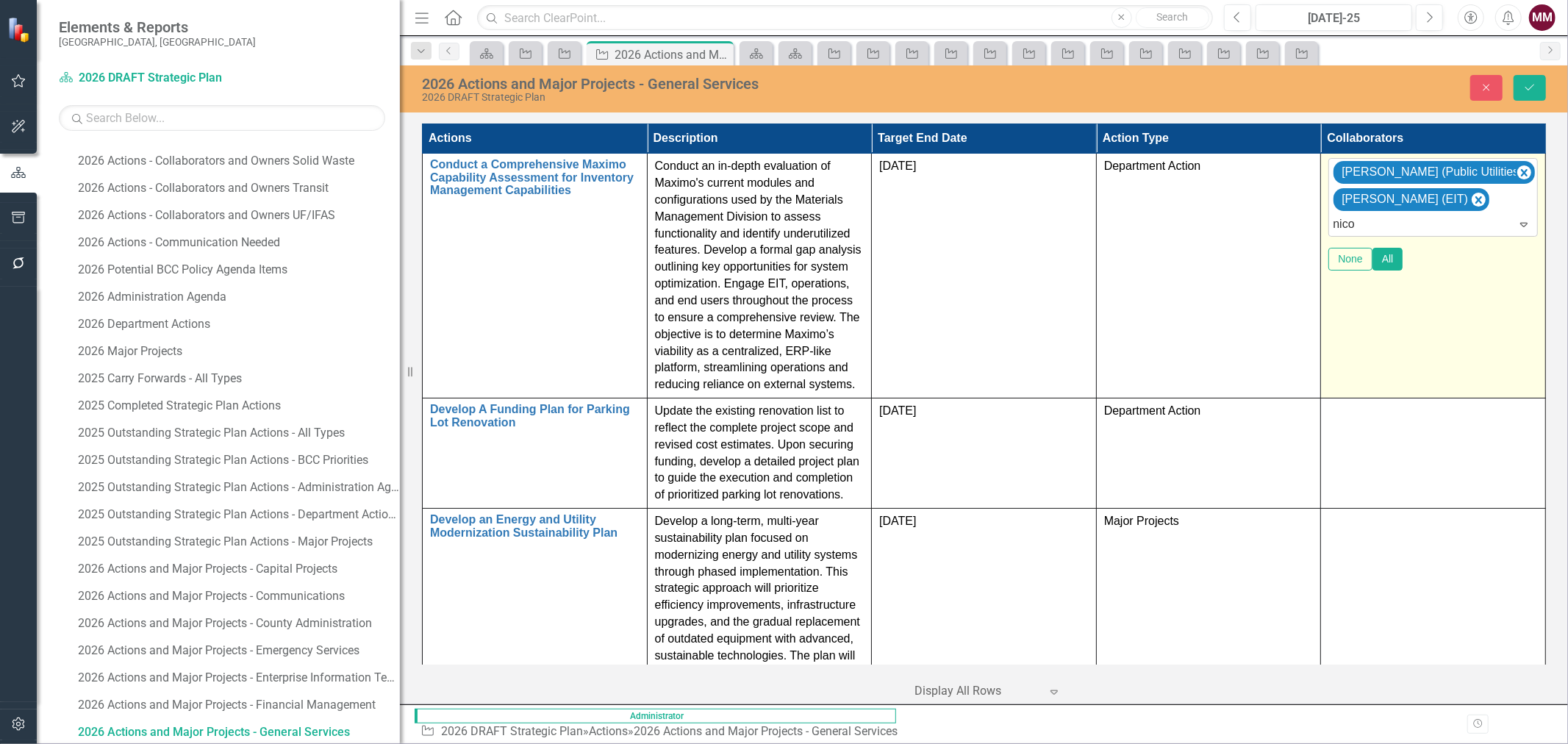
type input "[PERSON_NAME]"
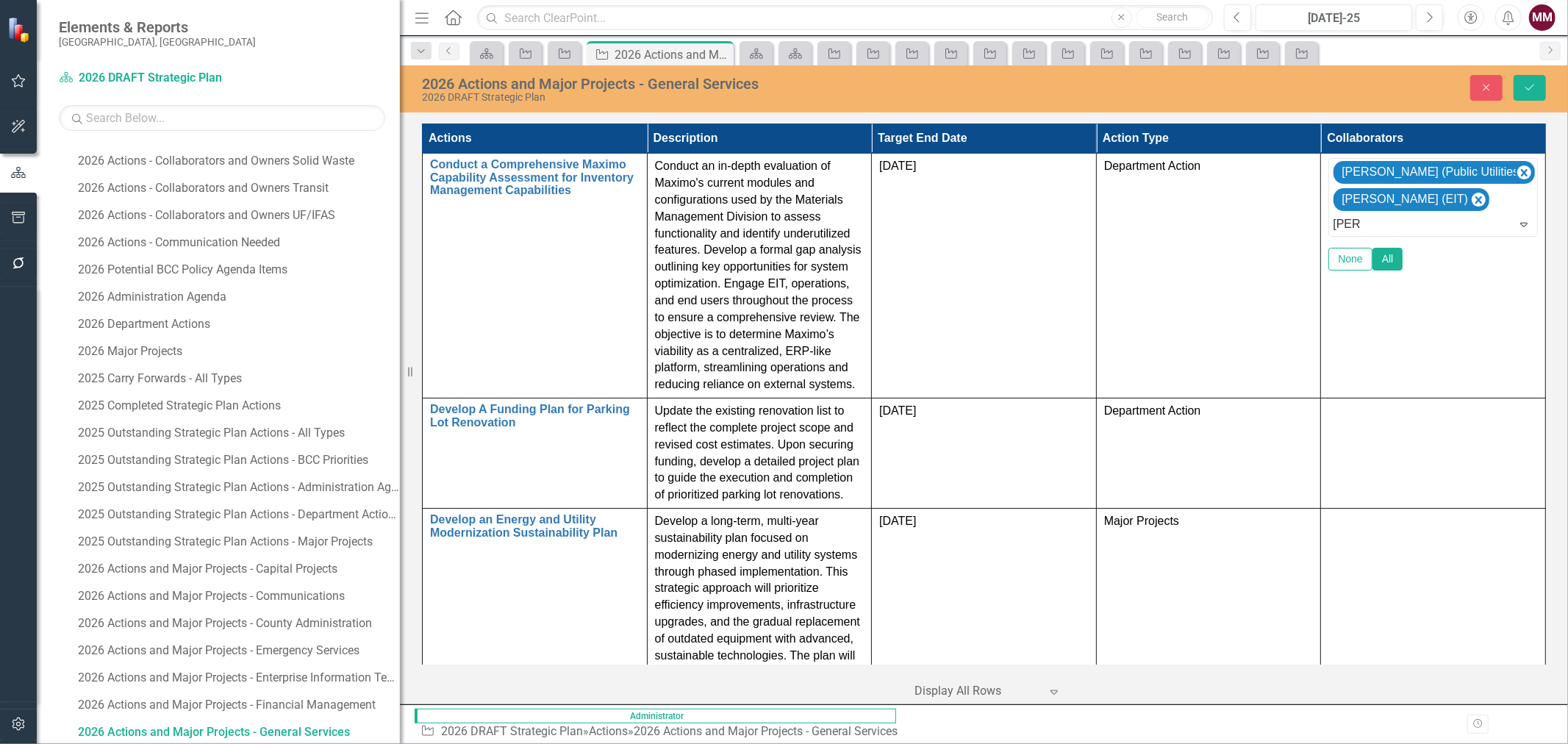
click at [463, 743] on span "[PERSON_NAME] (Parks, Recreation and Natural Resources (PRNR))" at bounding box center [239, 754] width 449 height 14
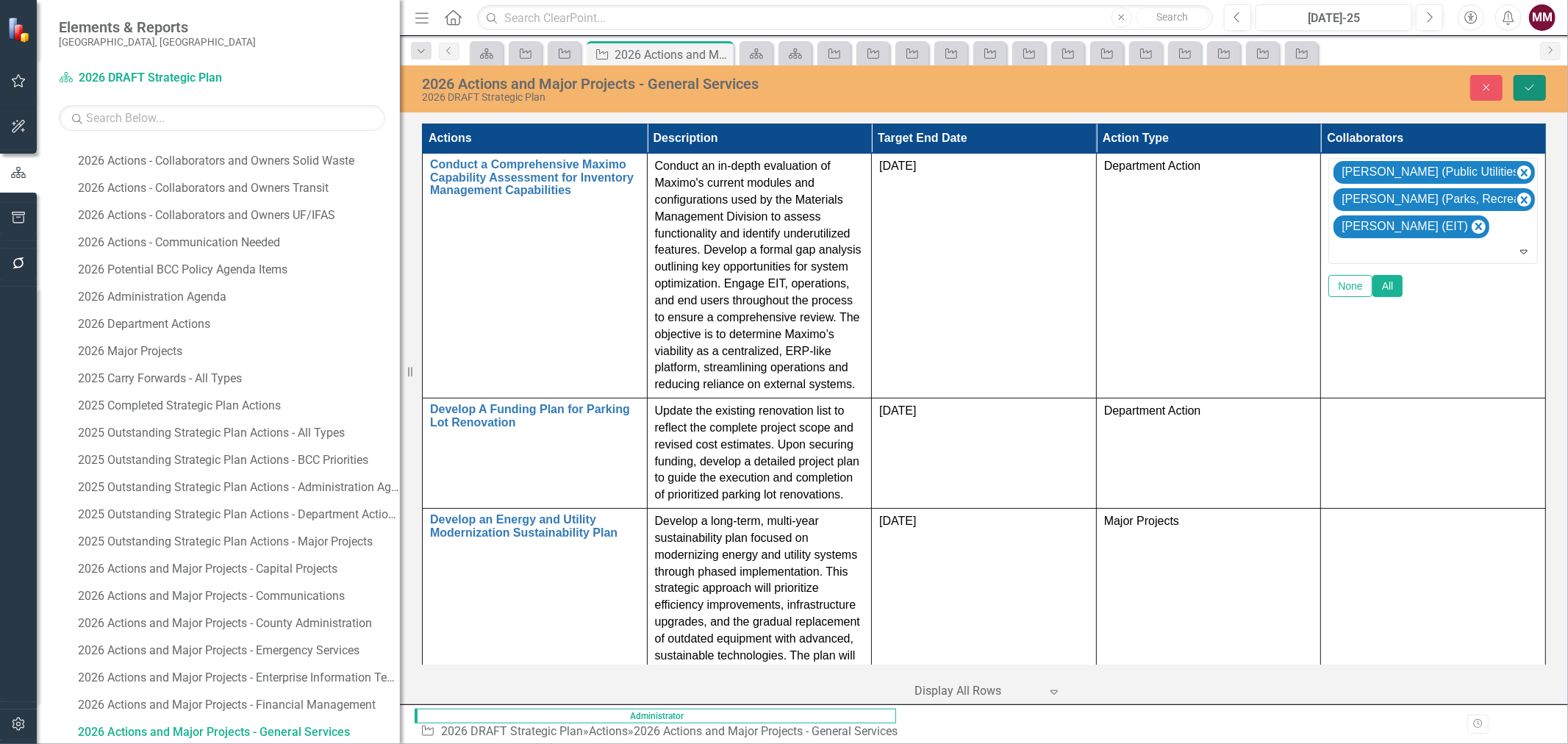
click at [1525, 88] on icon "Save" at bounding box center [1530, 87] width 14 height 10
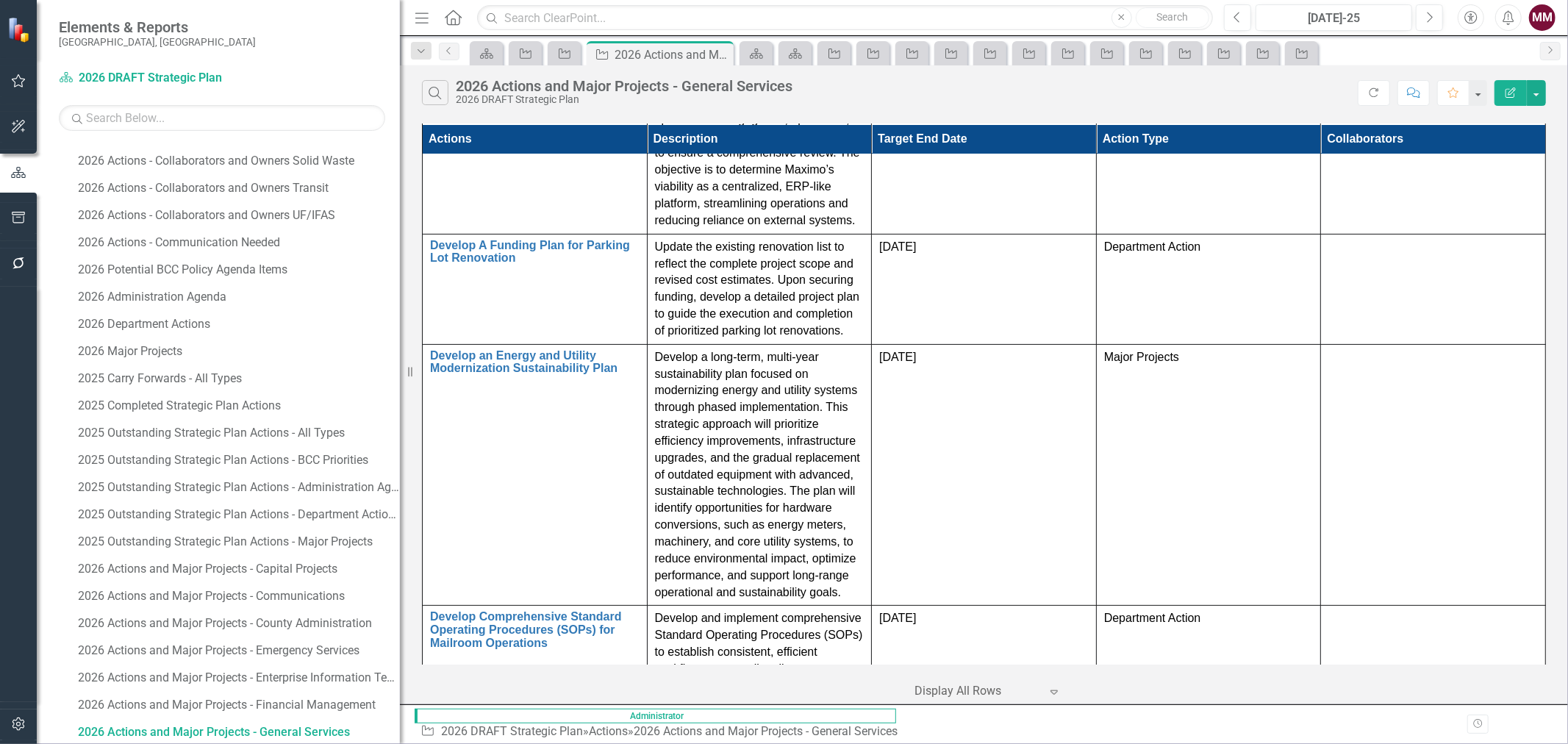
scroll to position [174, 0]
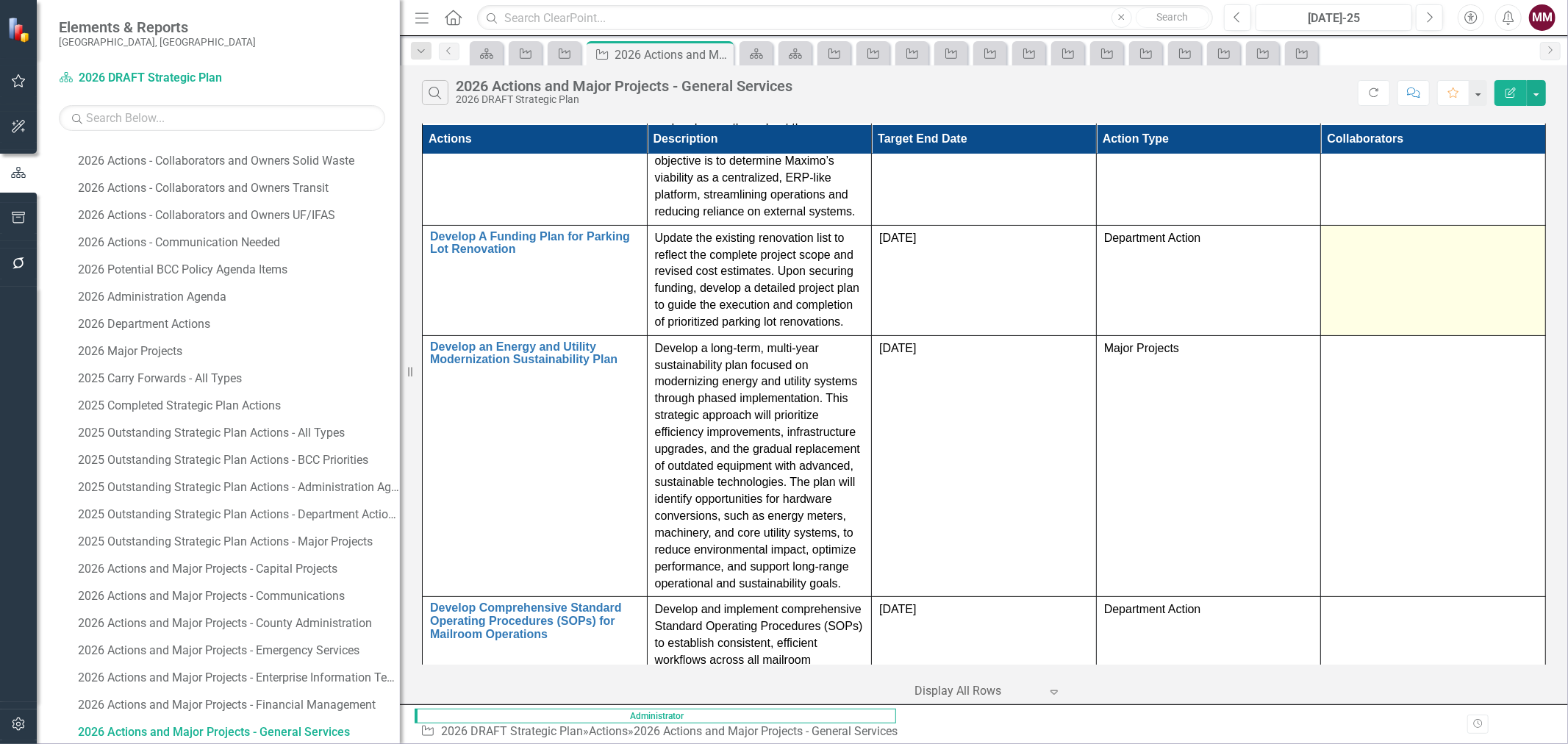
click at [1461, 230] on div at bounding box center [1433, 239] width 209 height 18
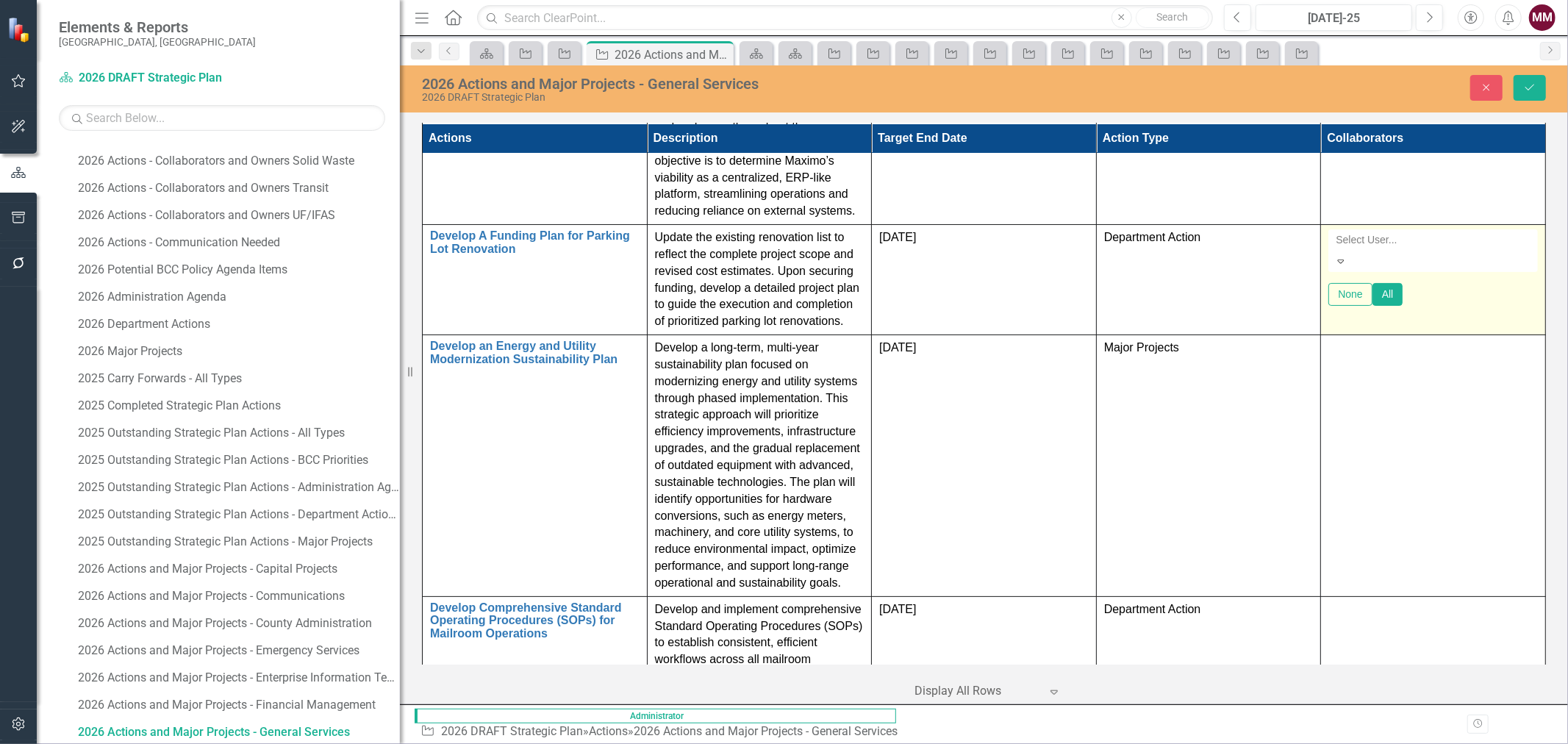
click at [1450, 231] on div at bounding box center [1434, 239] width 209 height 18
type input "[PERSON_NAME]"
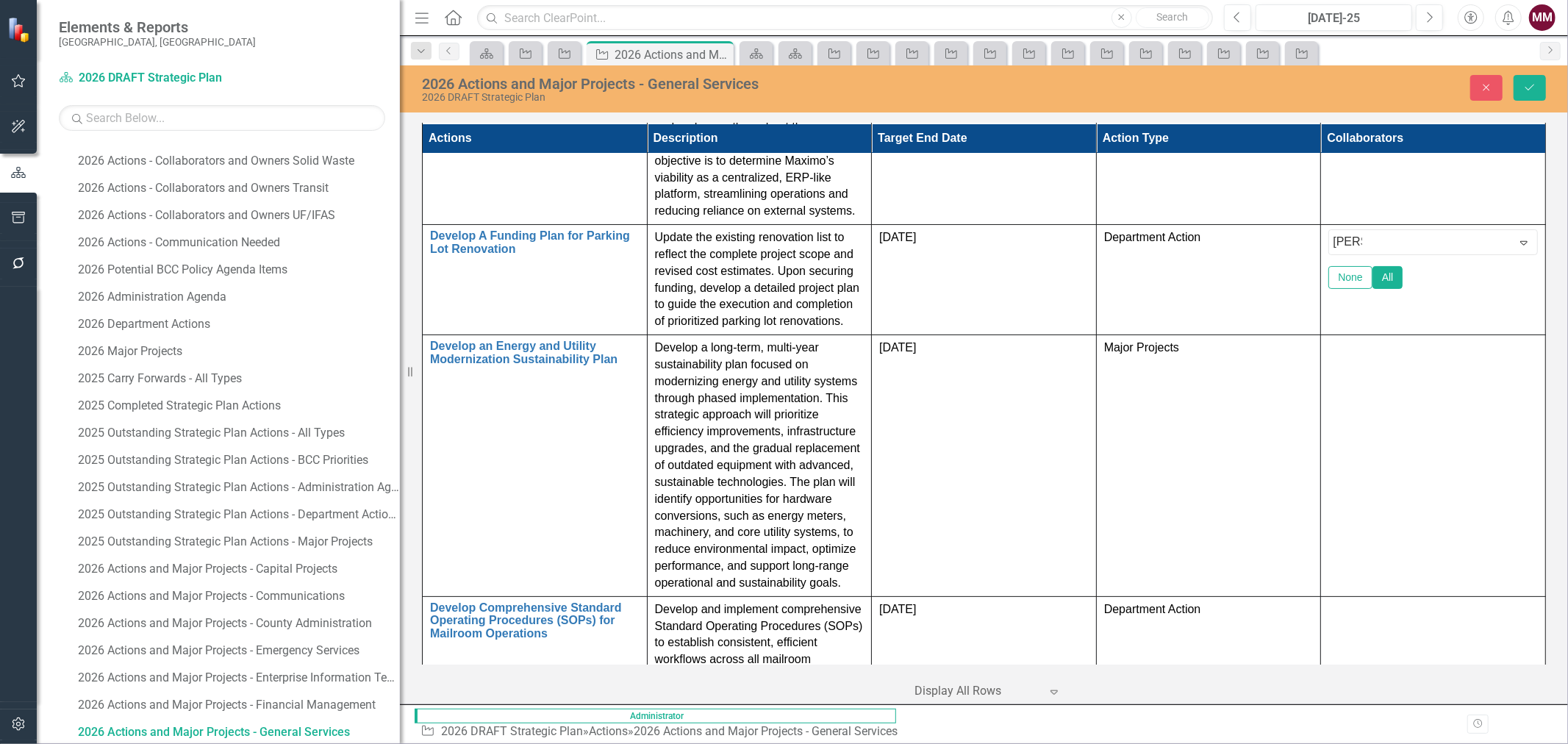
click at [263, 743] on span "[PERSON_NAME] yn [PERSON_NAME] (Capital Projects)" at bounding box center [139, 754] width 248 height 14
type input "[PERSON_NAME]"
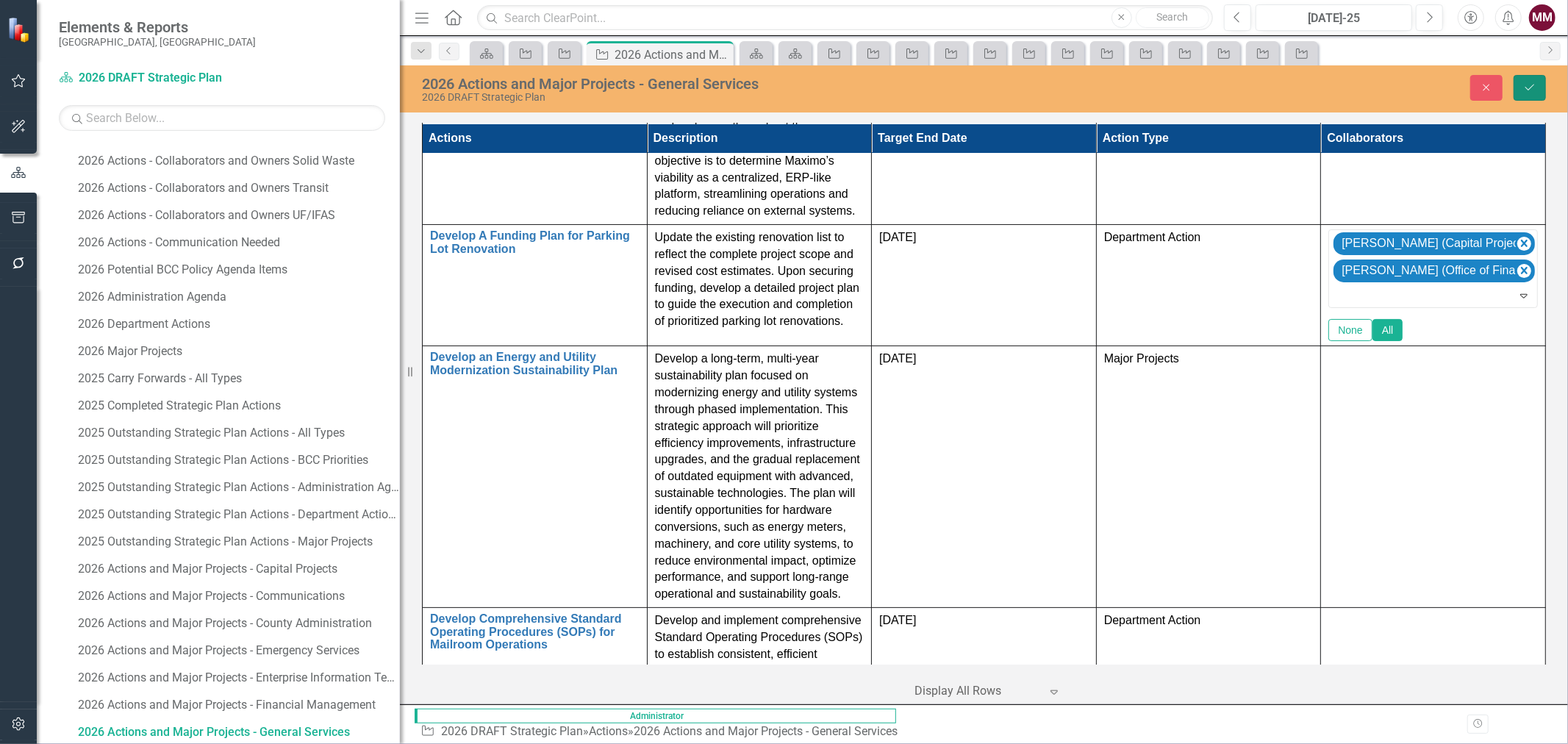
click at [1522, 85] on button "Save" at bounding box center [1530, 88] width 32 height 26
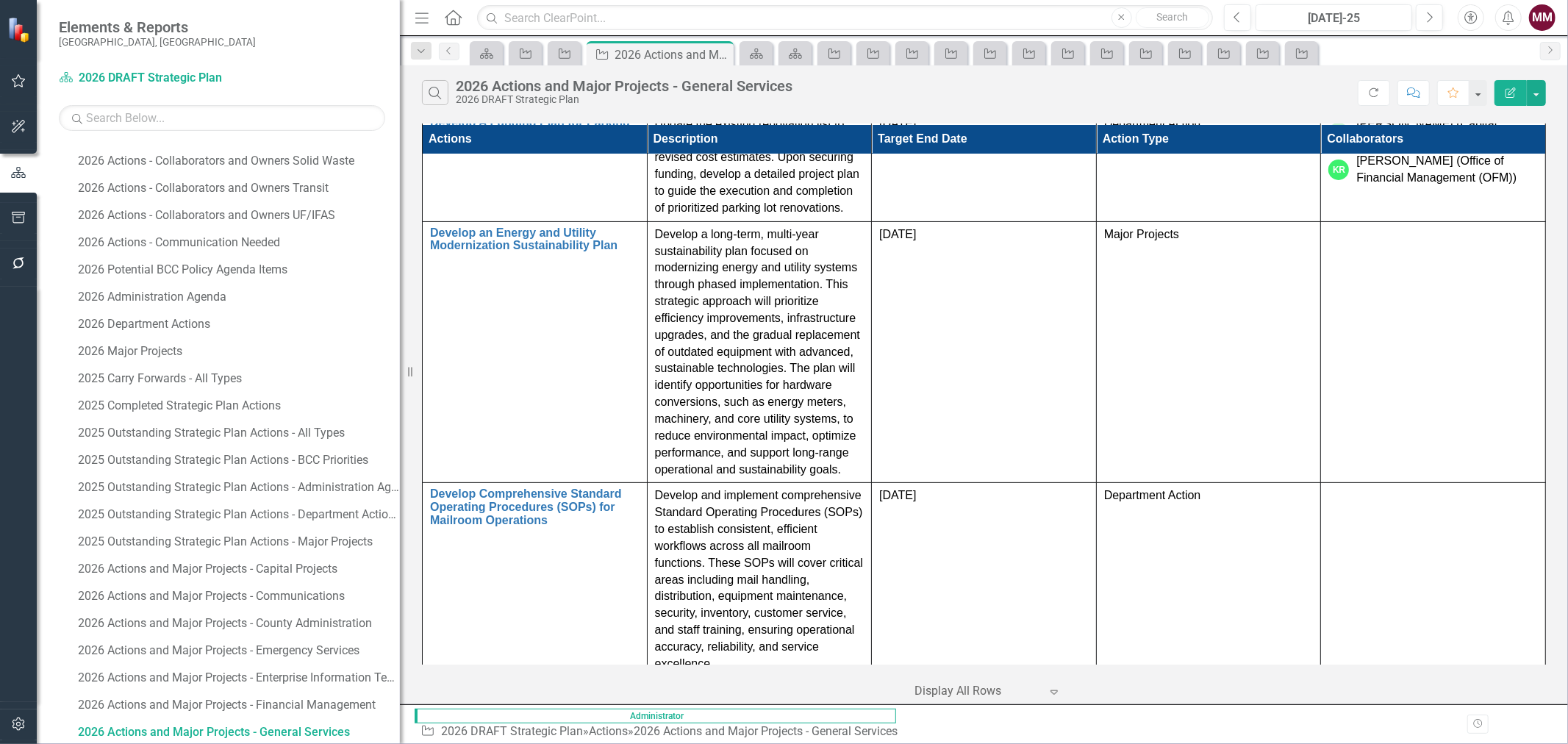
scroll to position [303, 0]
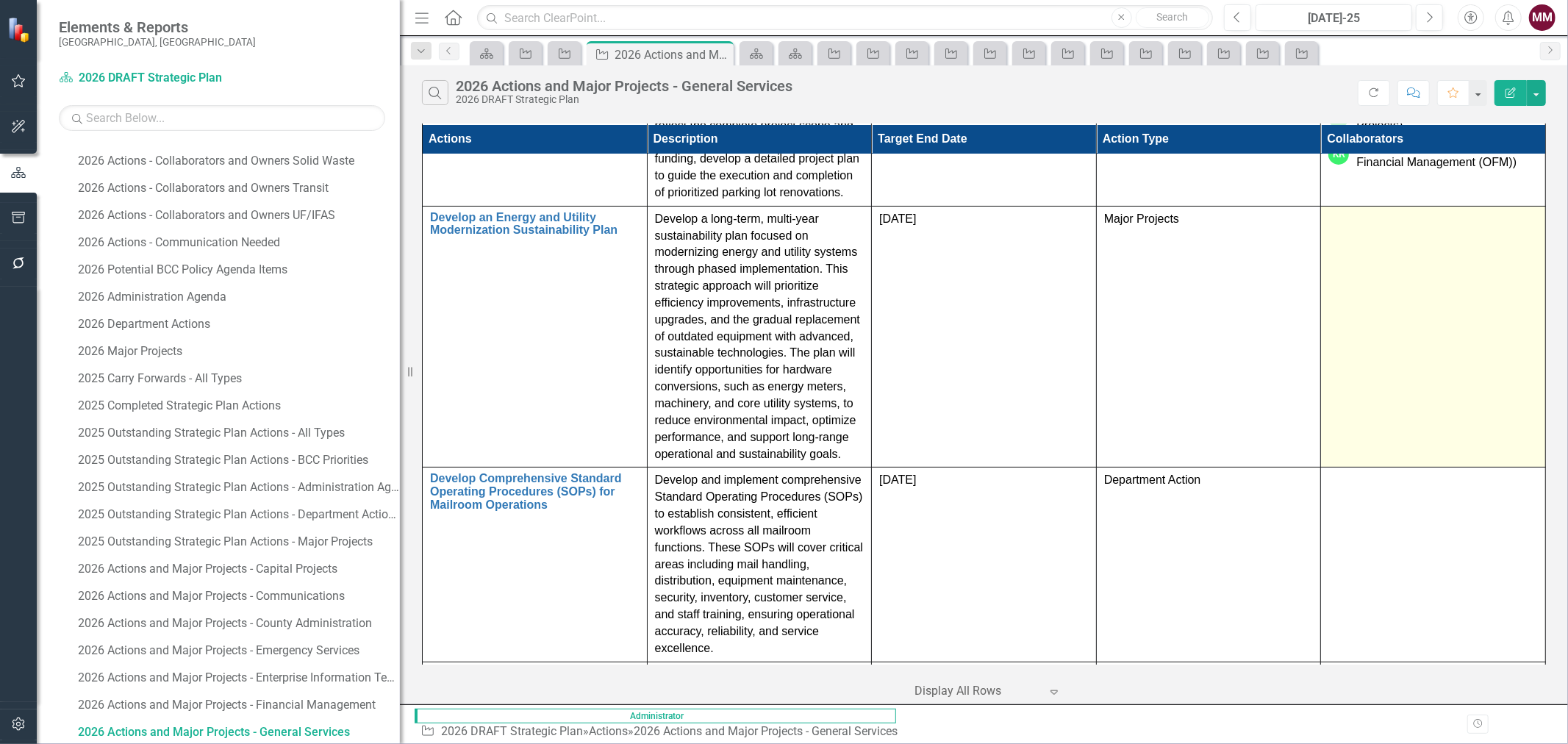
click at [1464, 255] on td at bounding box center [1433, 336] width 225 height 262
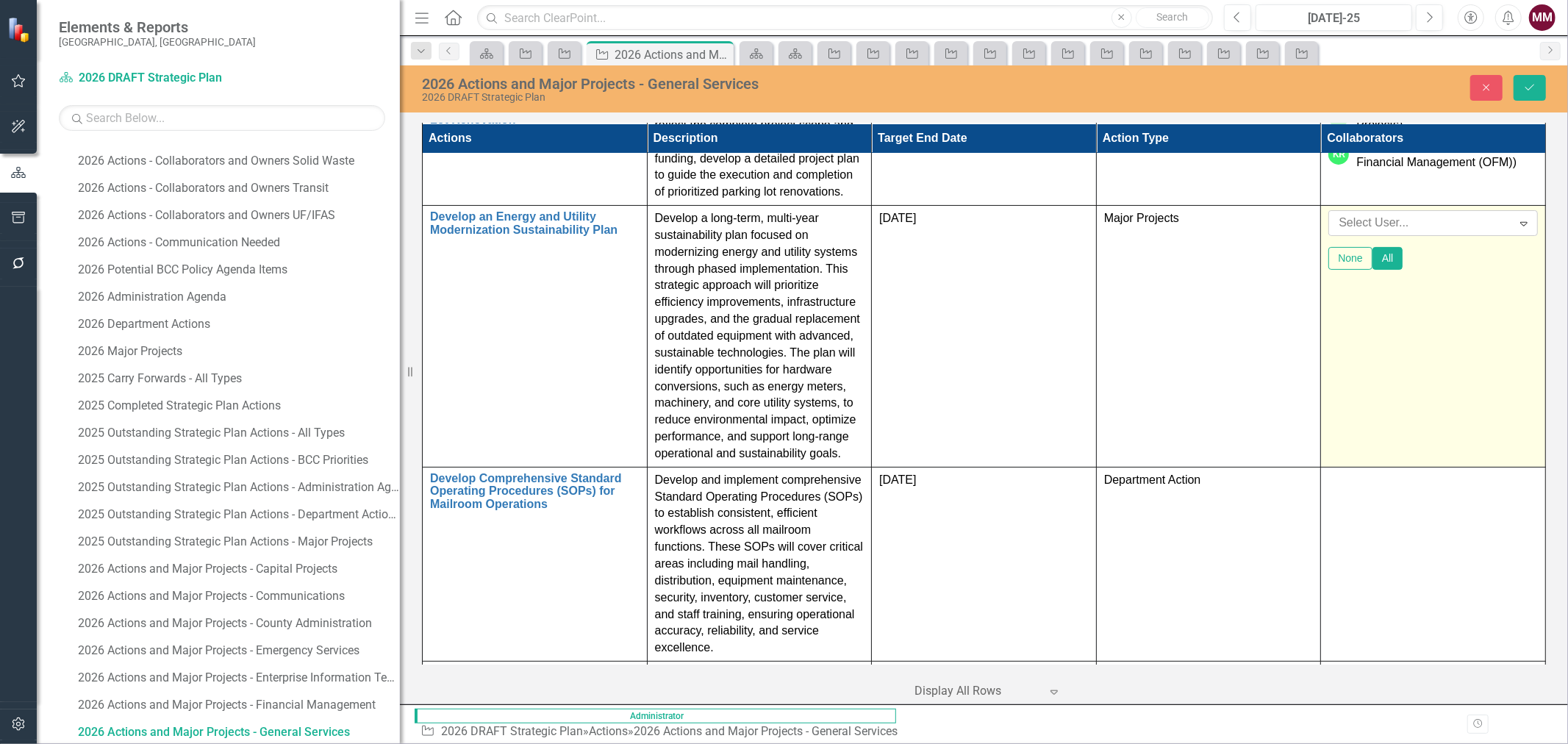
click at [1441, 213] on div at bounding box center [1421, 223] width 179 height 20
type input "[PERSON_NAME]"
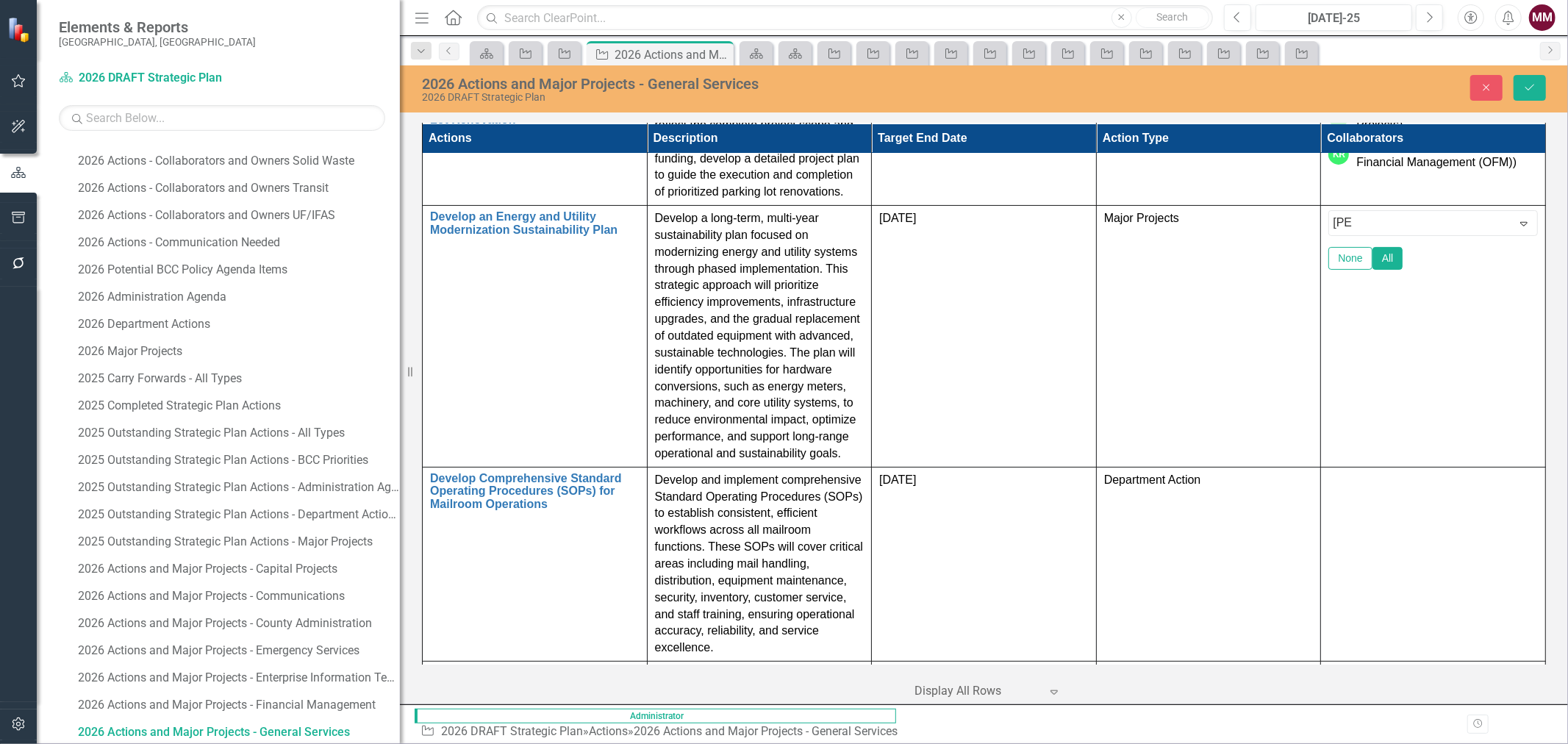
click at [245, 743] on span "[PERSON_NAME] [PERSON_NAME] (UF/IFAS)" at bounding box center [130, 754] width 231 height 14
click at [1526, 90] on icon "Save" at bounding box center [1530, 87] width 14 height 10
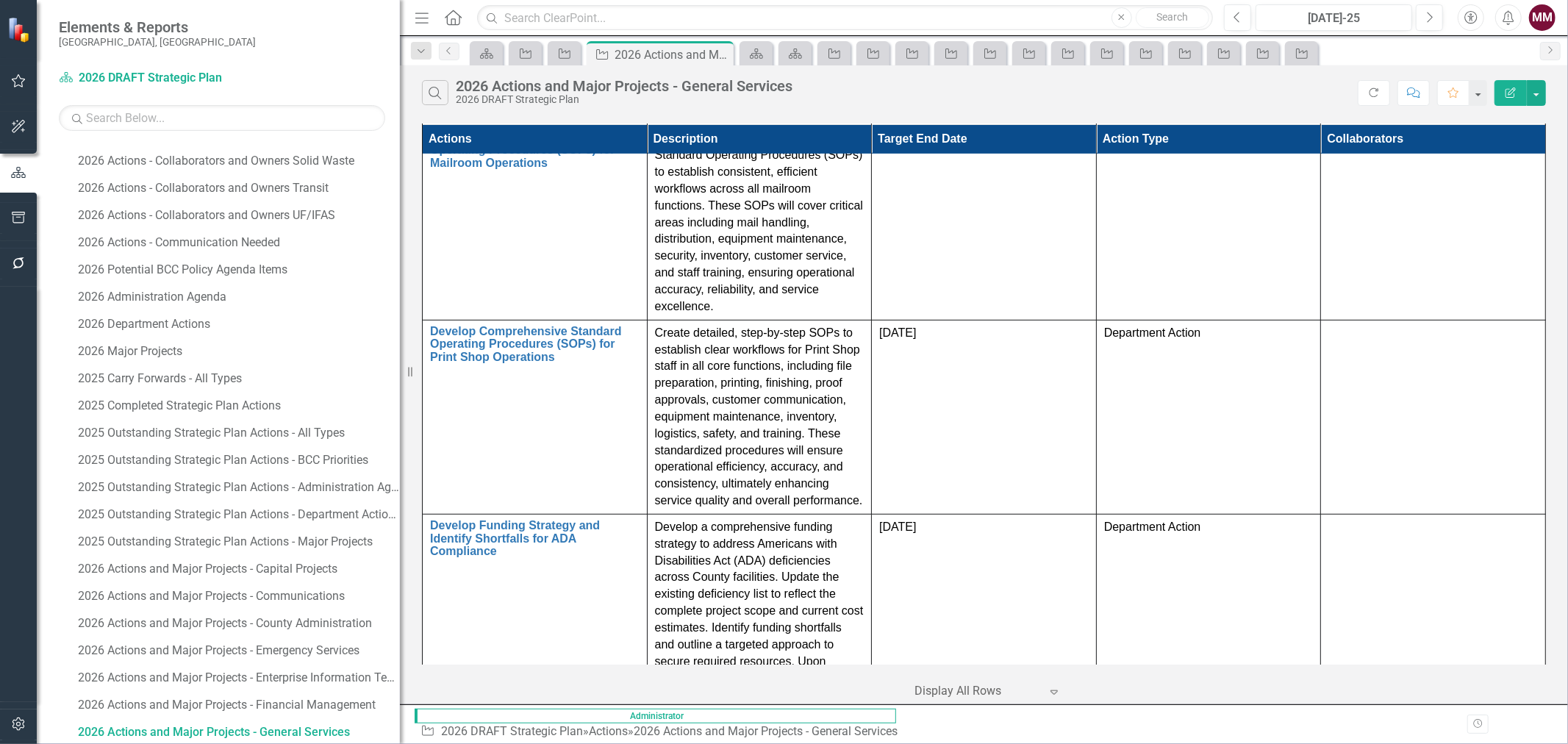
scroll to position [651, 0]
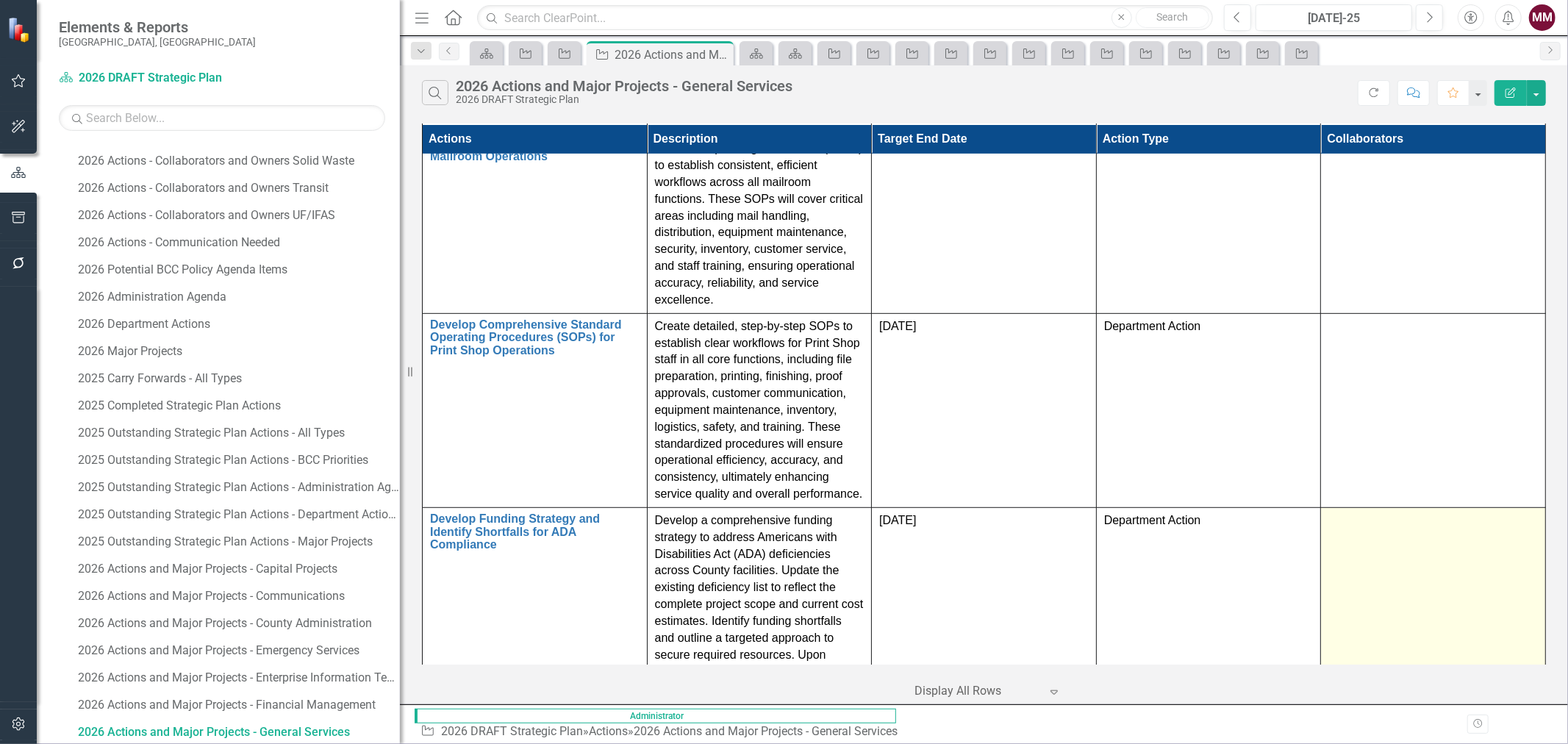
click at [1457, 507] on td at bounding box center [1433, 621] width 225 height 227
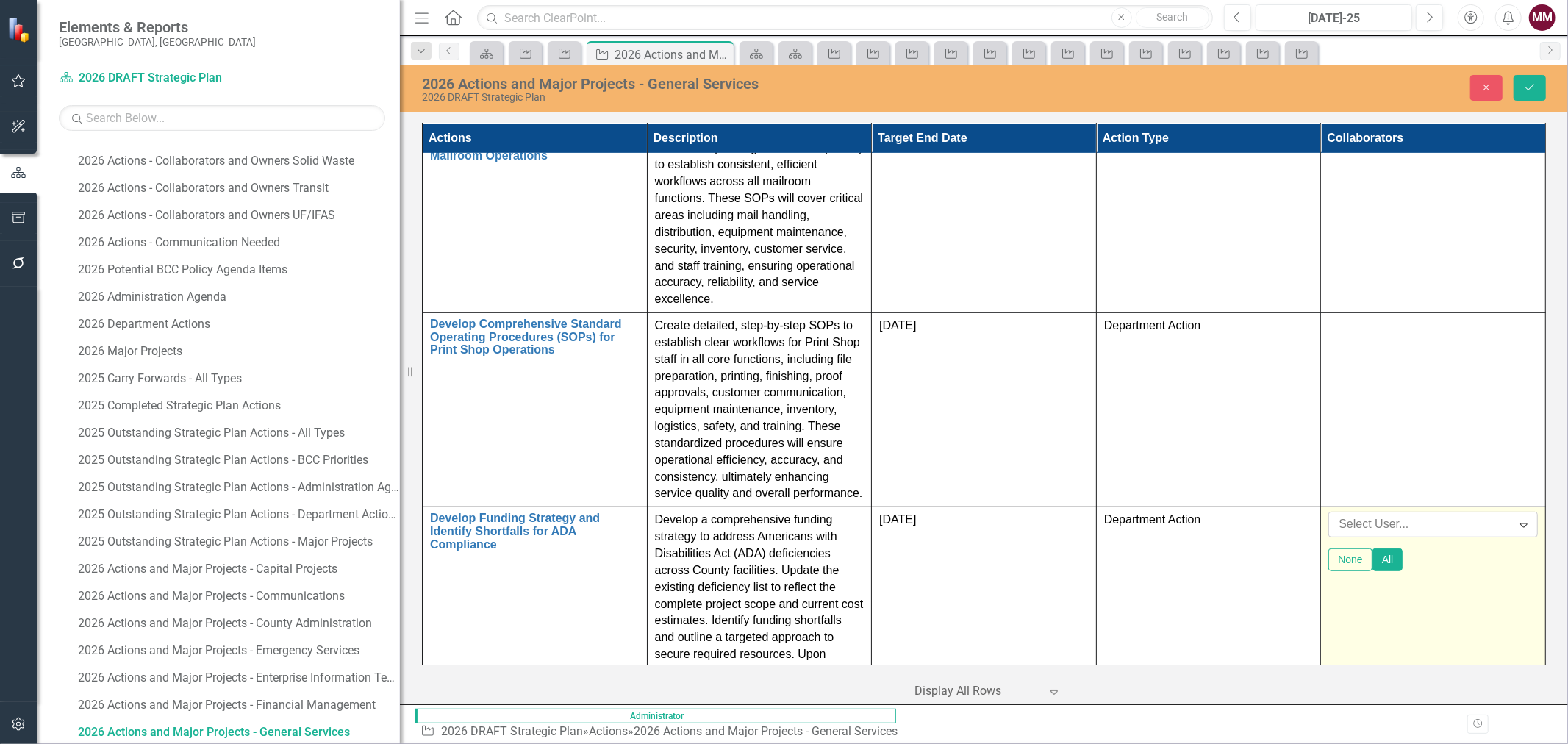
click at [1441, 514] on div at bounding box center [1421, 524] width 179 height 20
type input "[PERSON_NAME]"
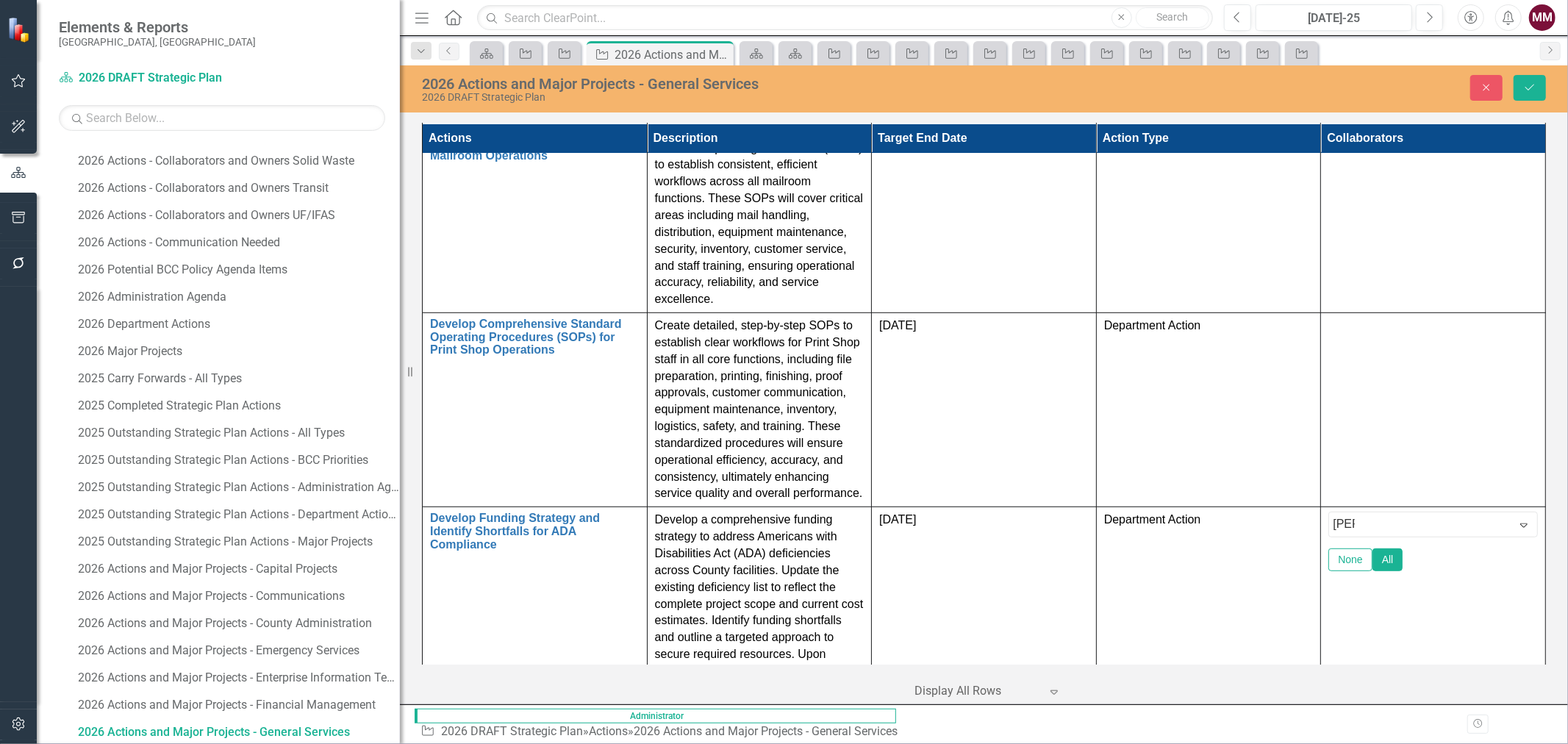
scroll to position [163, 0]
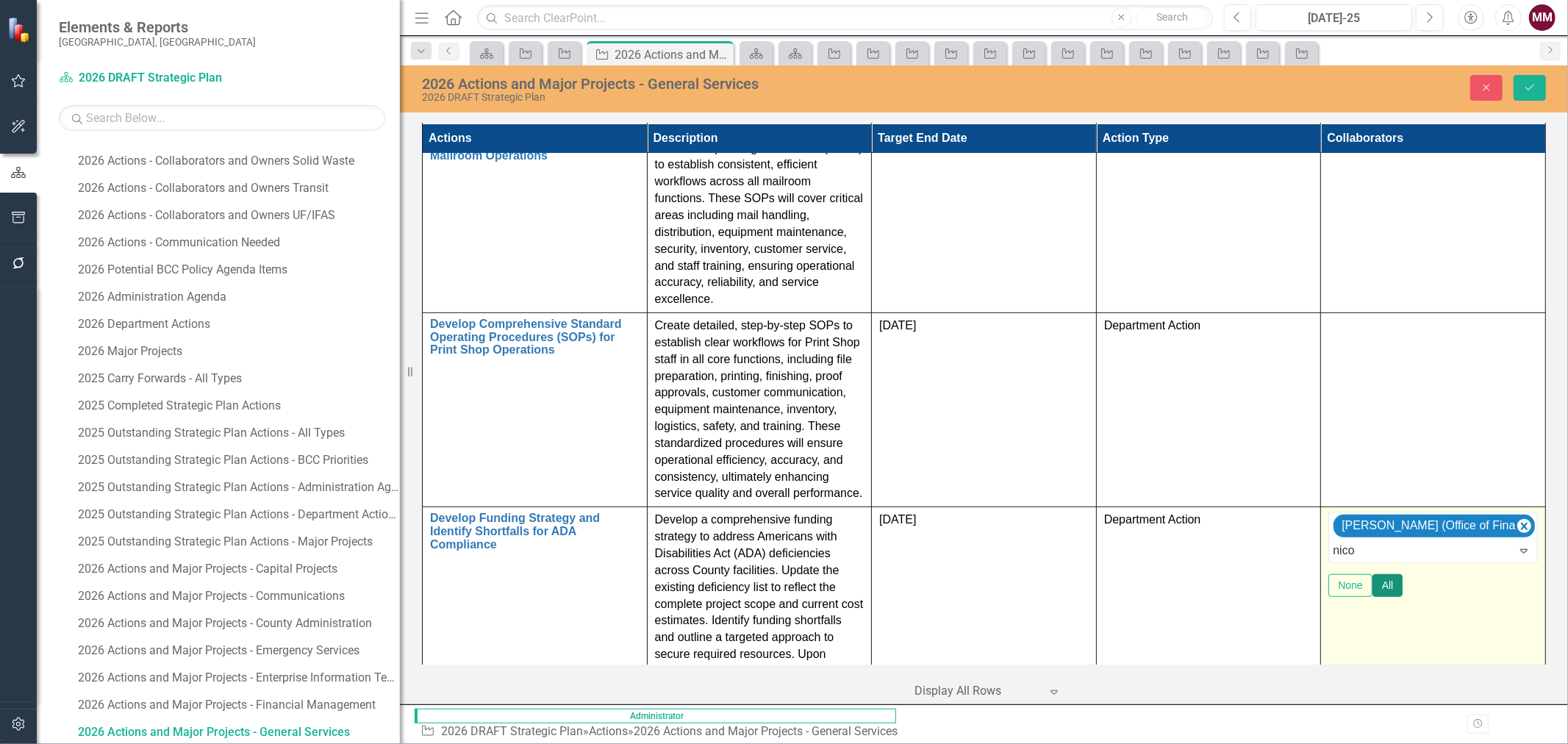
type input "[PERSON_NAME]"
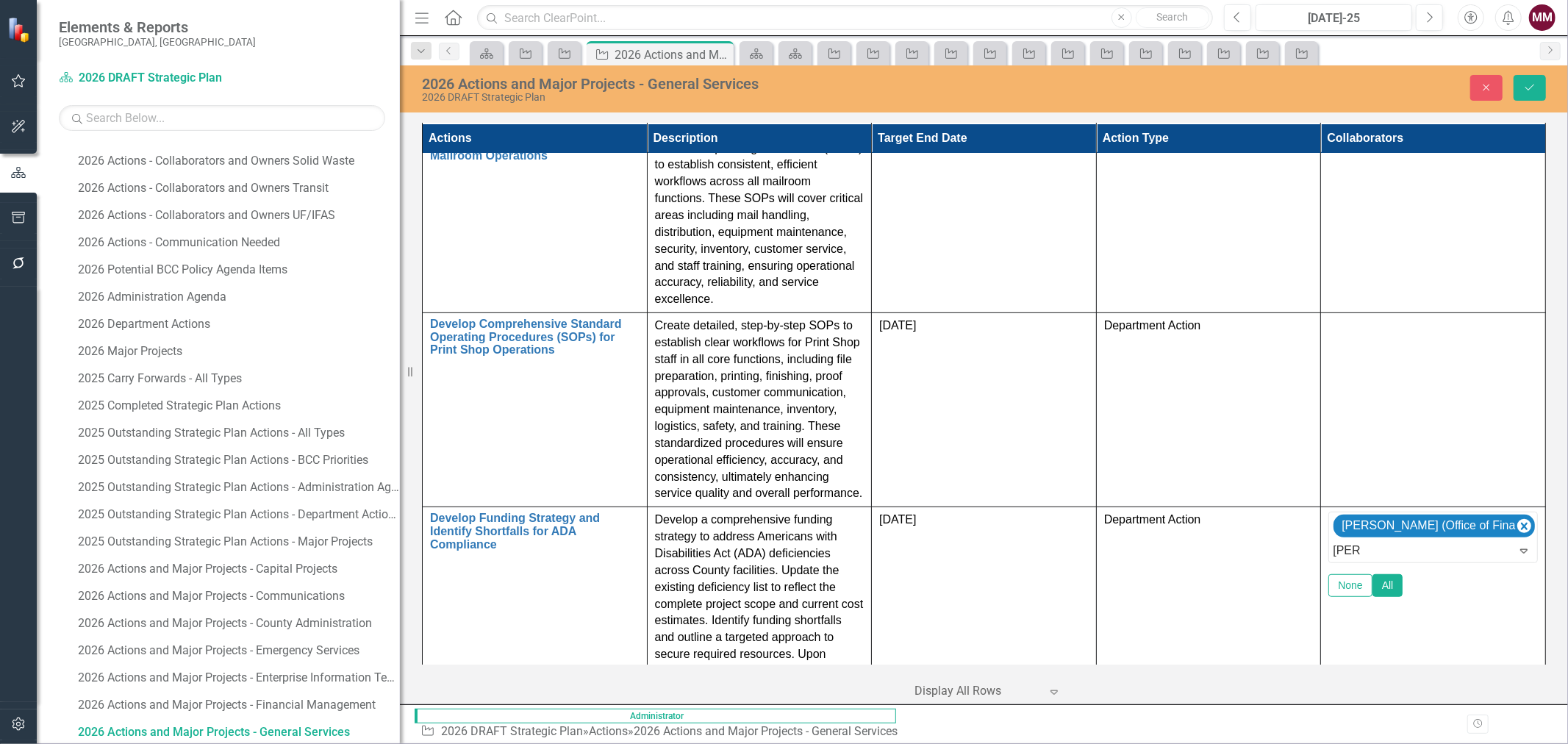
click at [463, 743] on span "[PERSON_NAME] (Parks, Recreation and Natural Resources (PRNR))" at bounding box center [239, 754] width 449 height 14
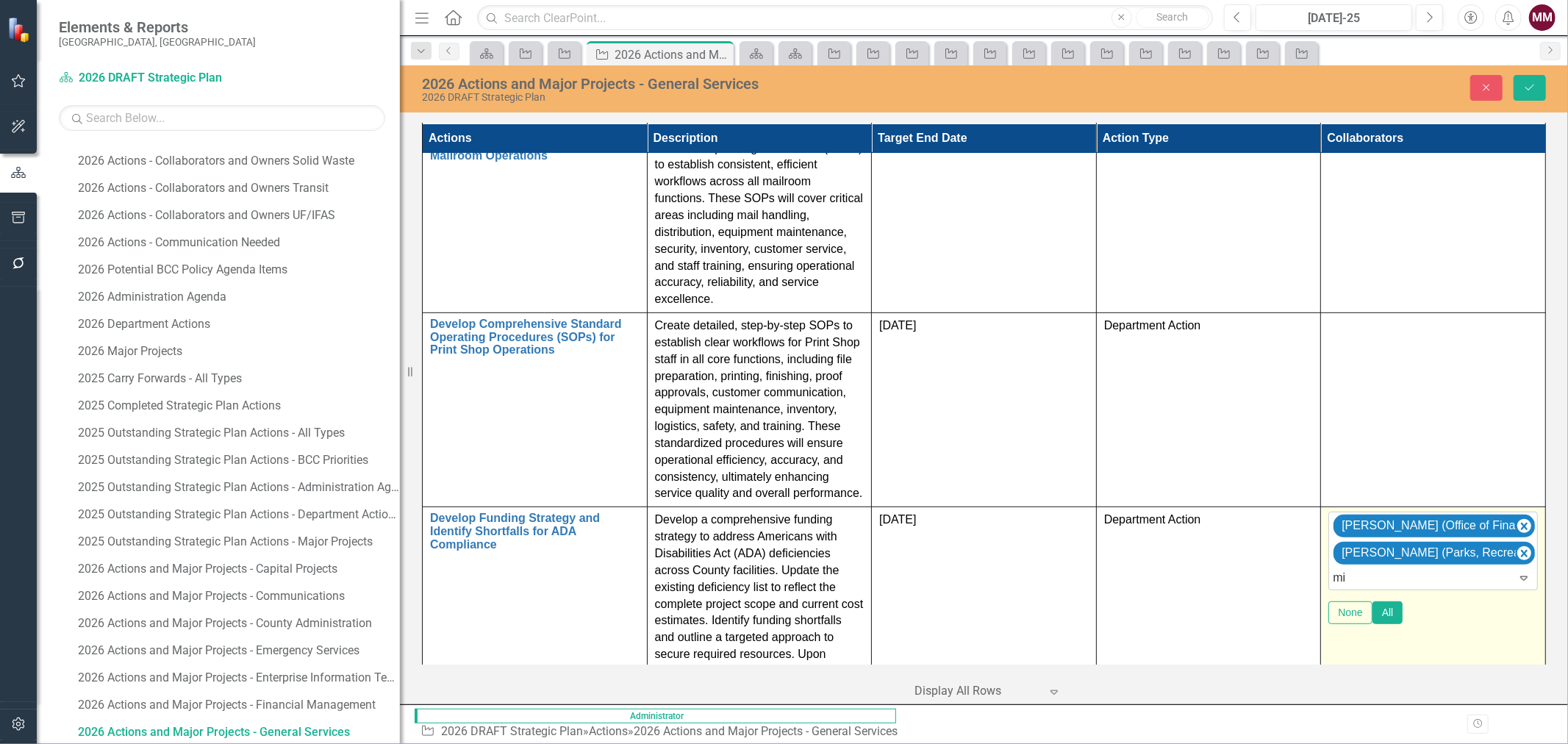
type input "mik"
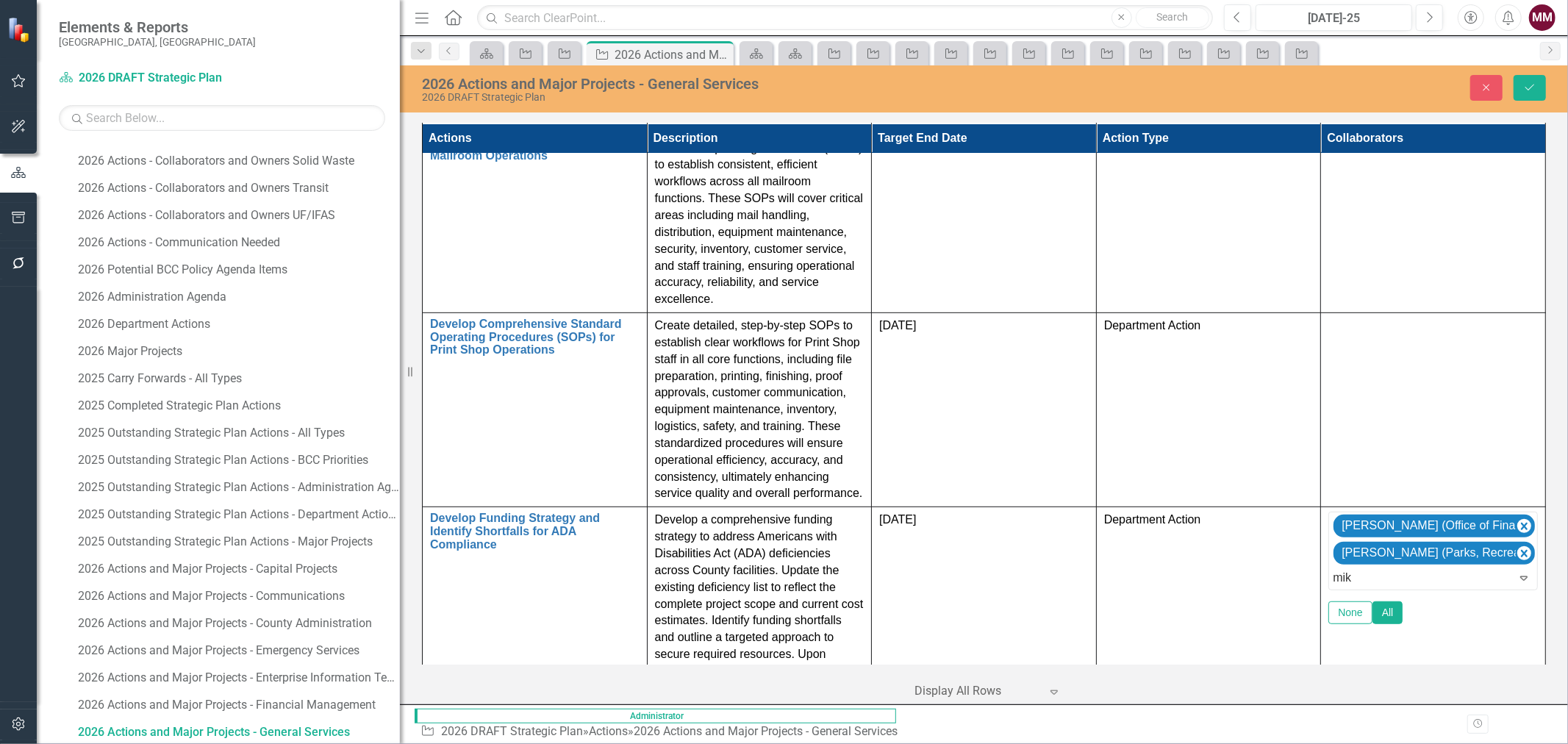
click at [237, 743] on span "[PERSON_NAME] (Human Resources)" at bounding box center [126, 754] width 223 height 14
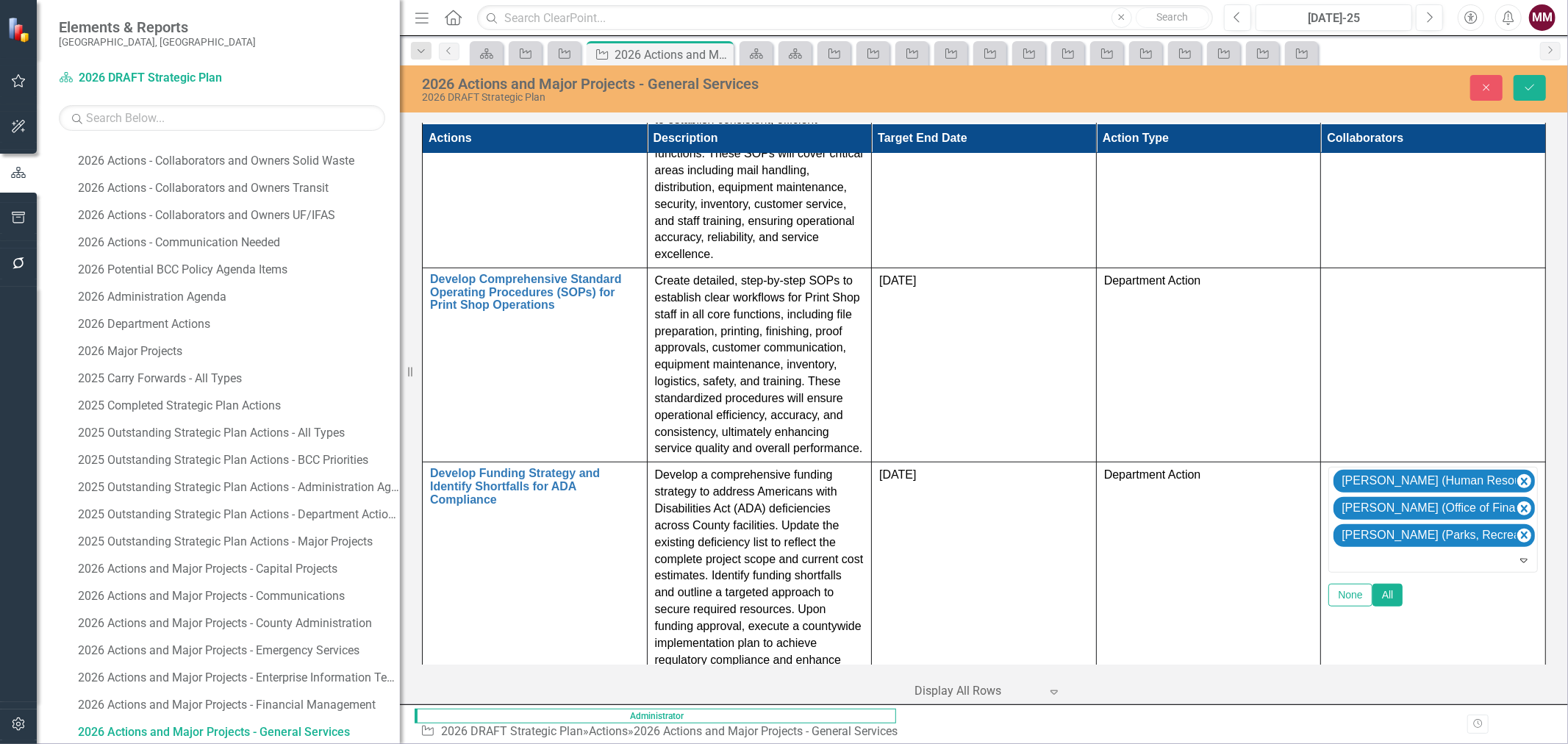
scroll to position [684, 0]
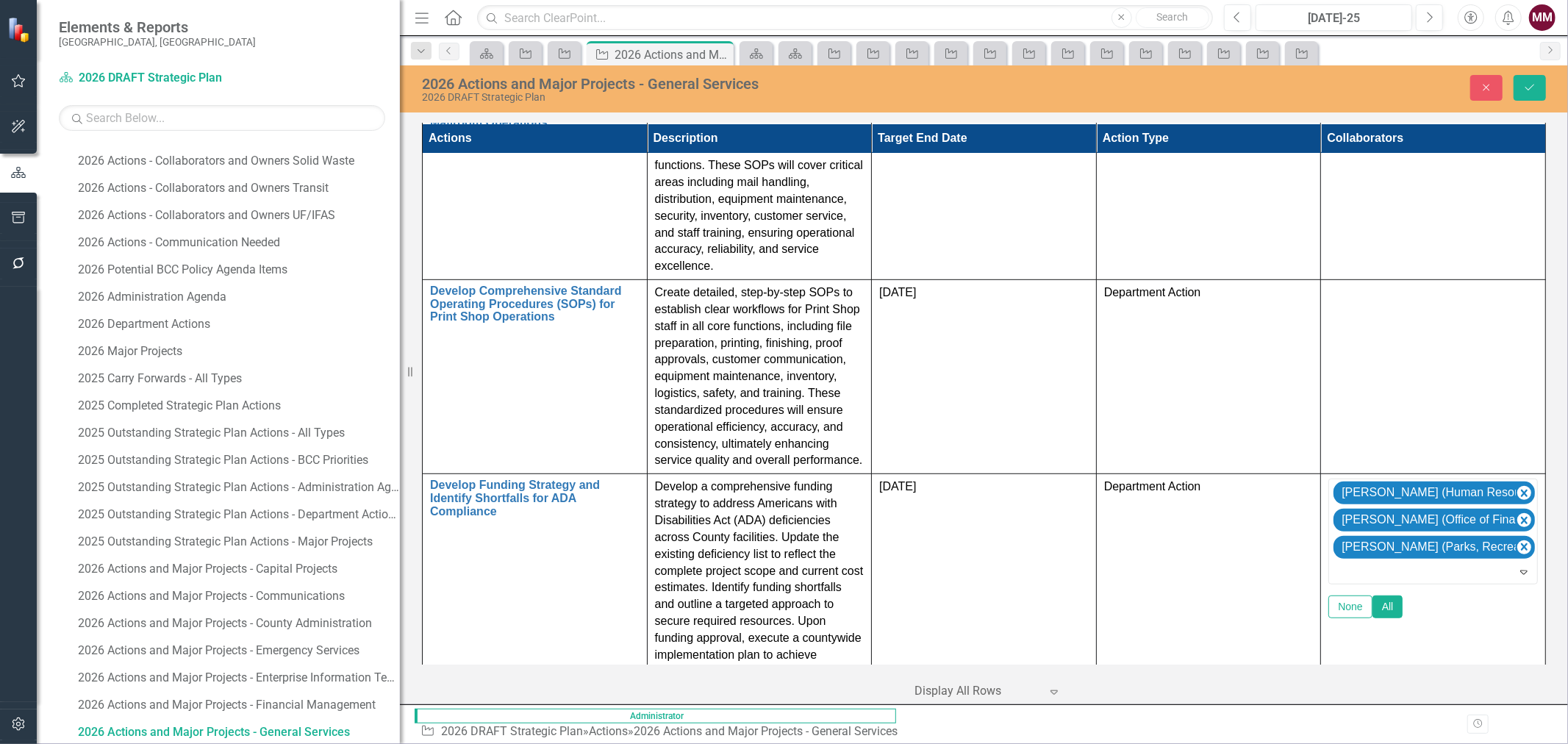
click at [1449, 708] on div at bounding box center [1434, 717] width 209 height 18
type input "[PERSON_NAME]"
click at [1446, 743] on div "[PERSON_NAME] (EIT)" at bounding box center [787, 755] width 1545 height 17
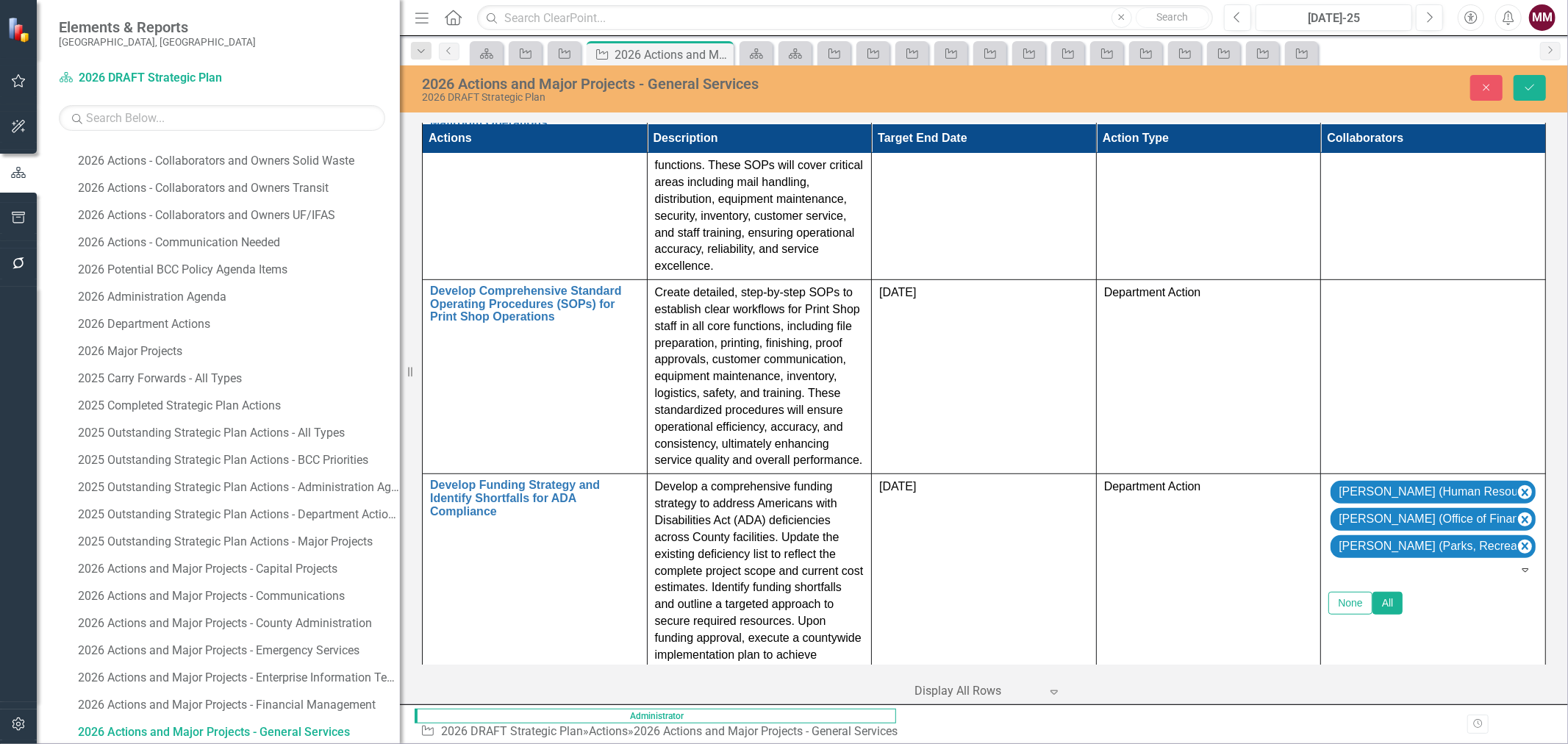
type input "[PERSON_NAME]"
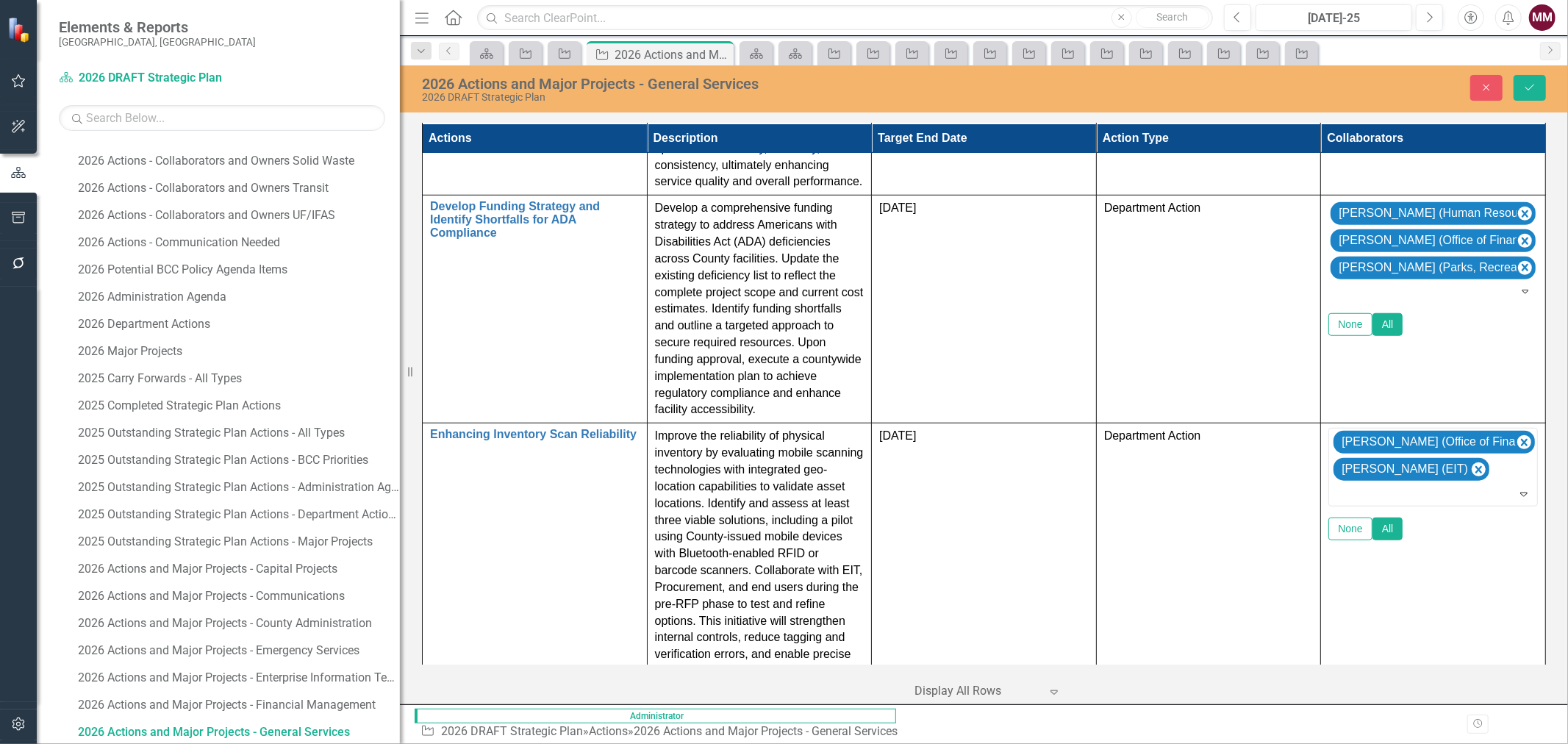
scroll to position [968, 0]
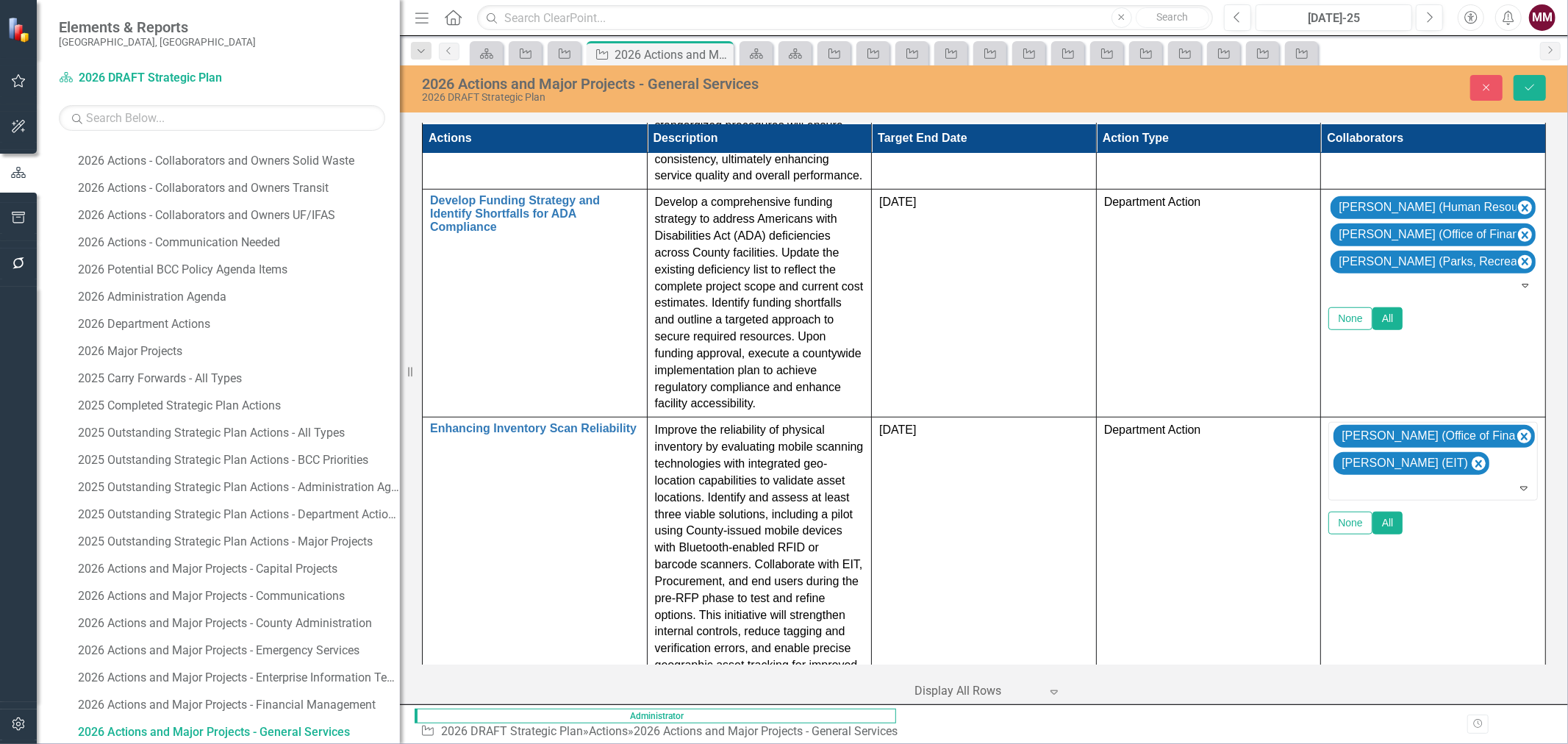
click at [1436, 702] on div at bounding box center [1434, 710] width 209 height 18
type input "[PERSON_NAME]"
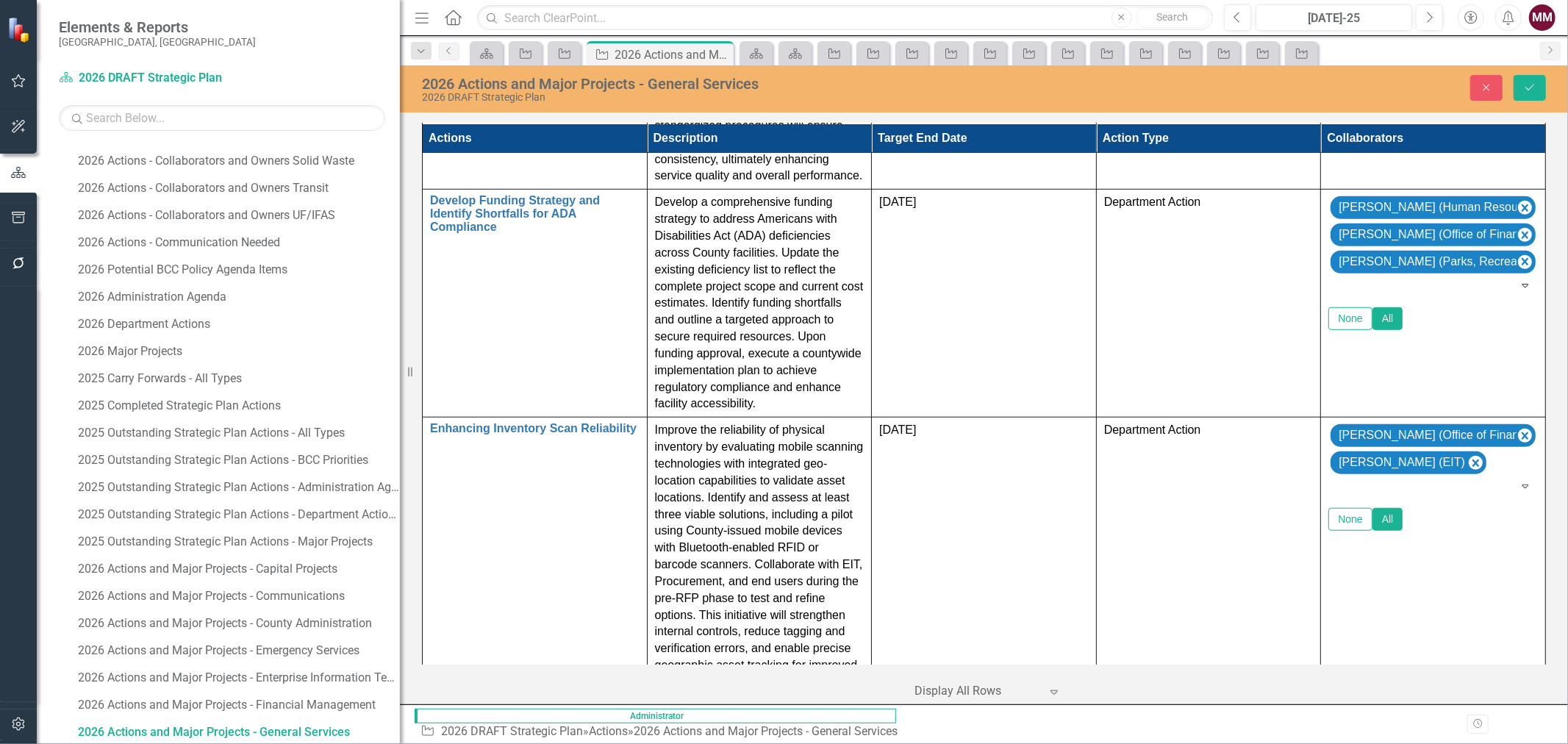
type input "[PERSON_NAME]"
click at [1470, 743] on div "[PERSON_NAME] (Human Resources)" at bounding box center [787, 755] width 1545 height 17
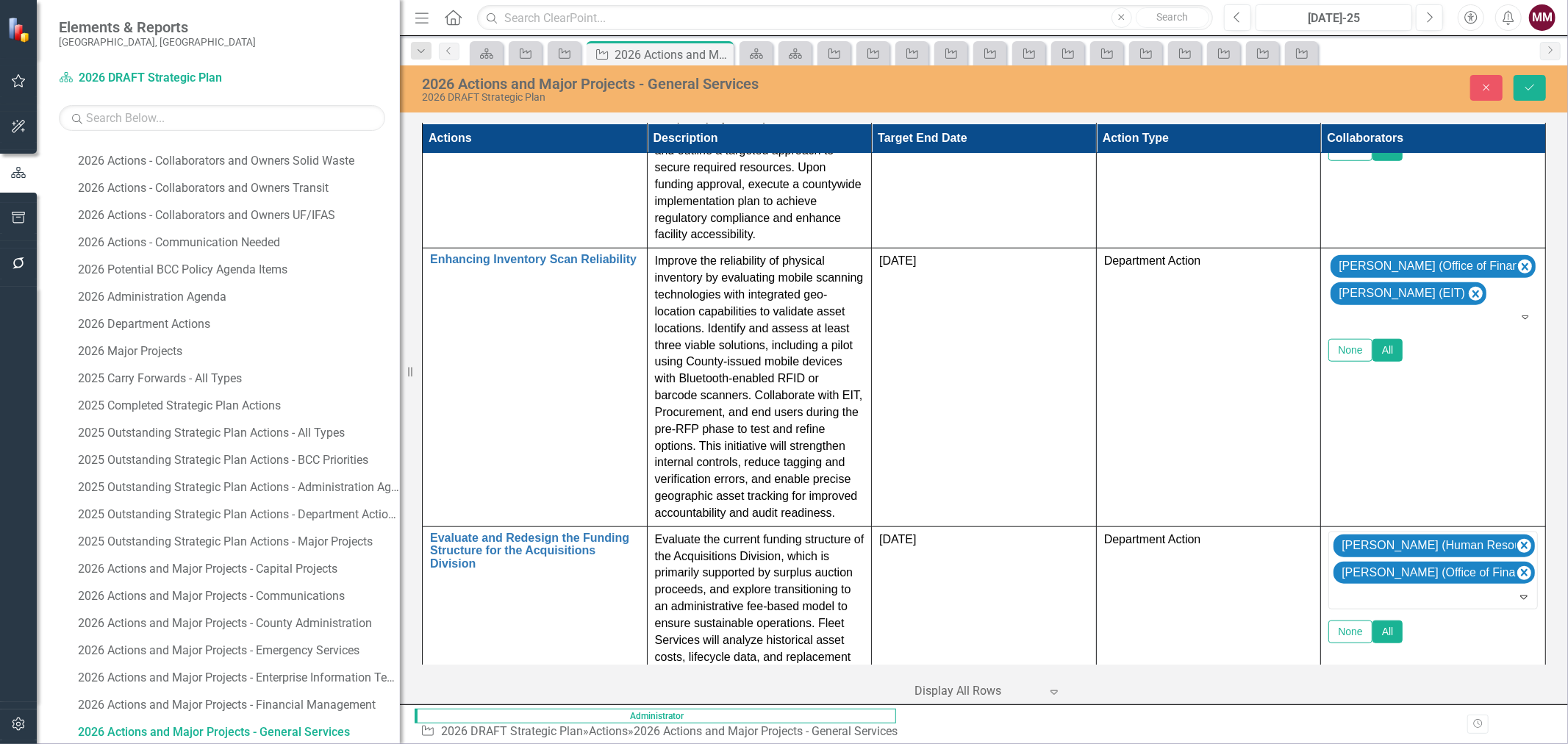
scroll to position [1147, 0]
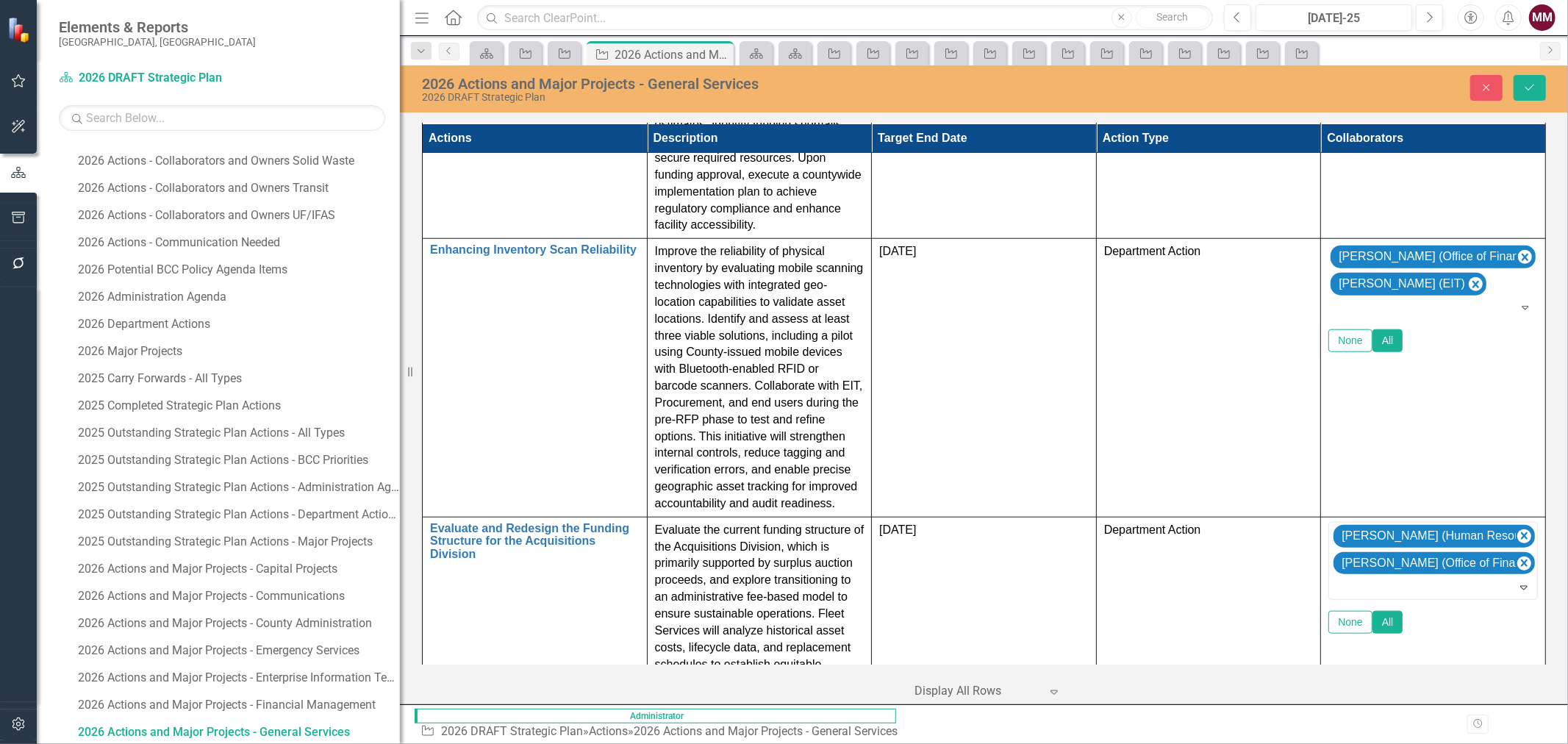
type input "[PERSON_NAME]"
click at [229, 743] on span "[PERSON_NAME] (EIT)" at bounding box center [122, 754] width 215 height 14
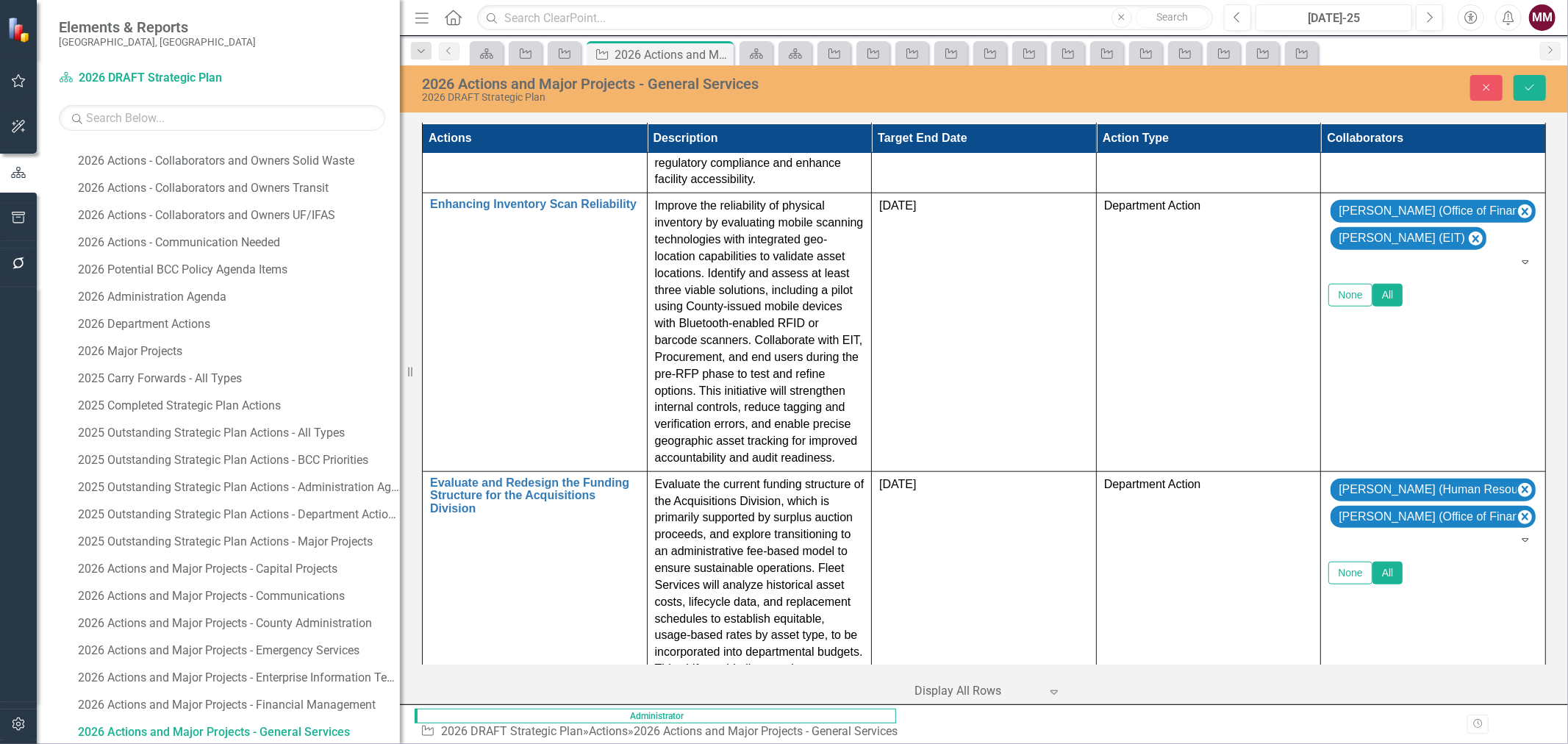
scroll to position [1176, 0]
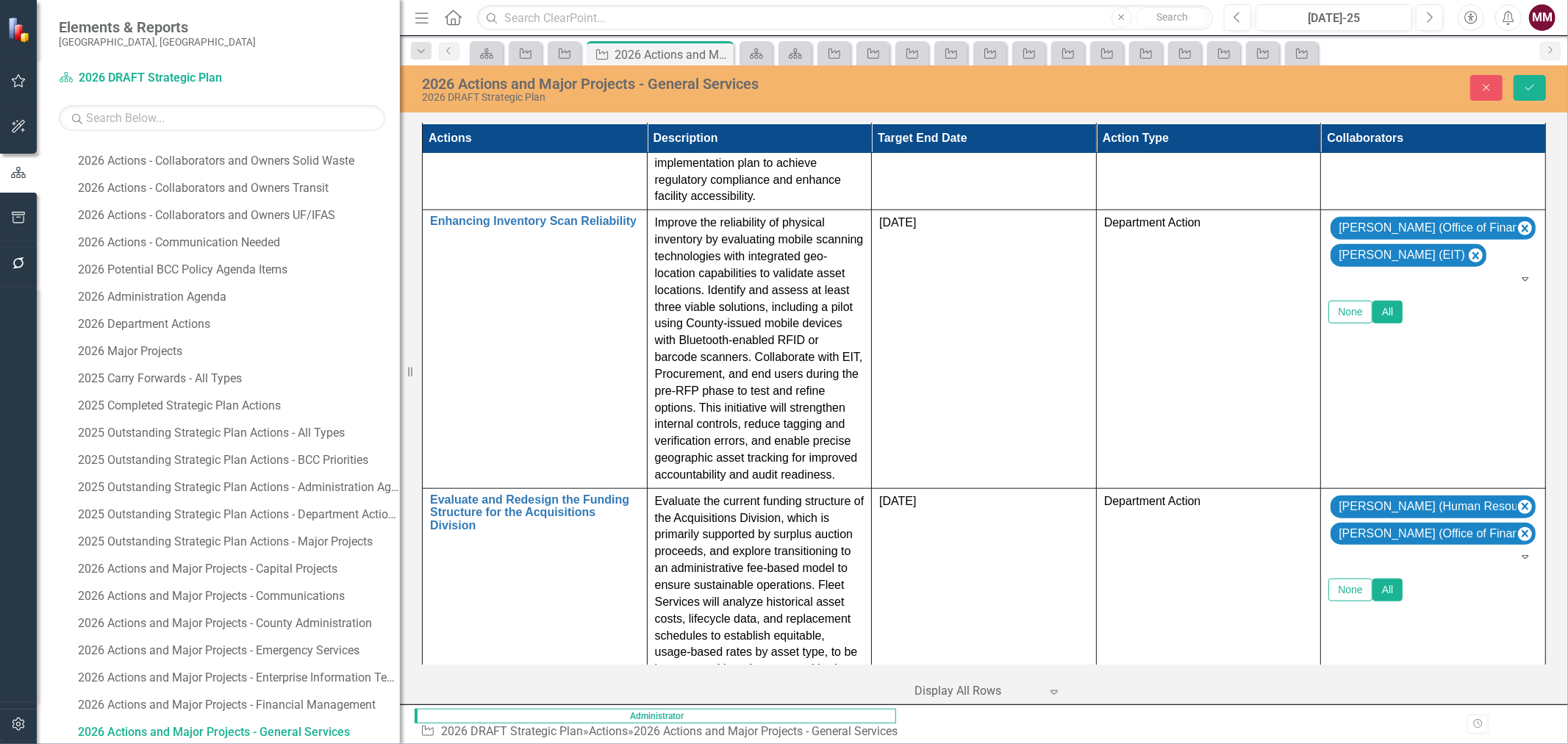
type input "[PERSON_NAME]"
click at [229, 743] on span "[PERSON_NAME] (EIT)" at bounding box center [122, 754] width 215 height 14
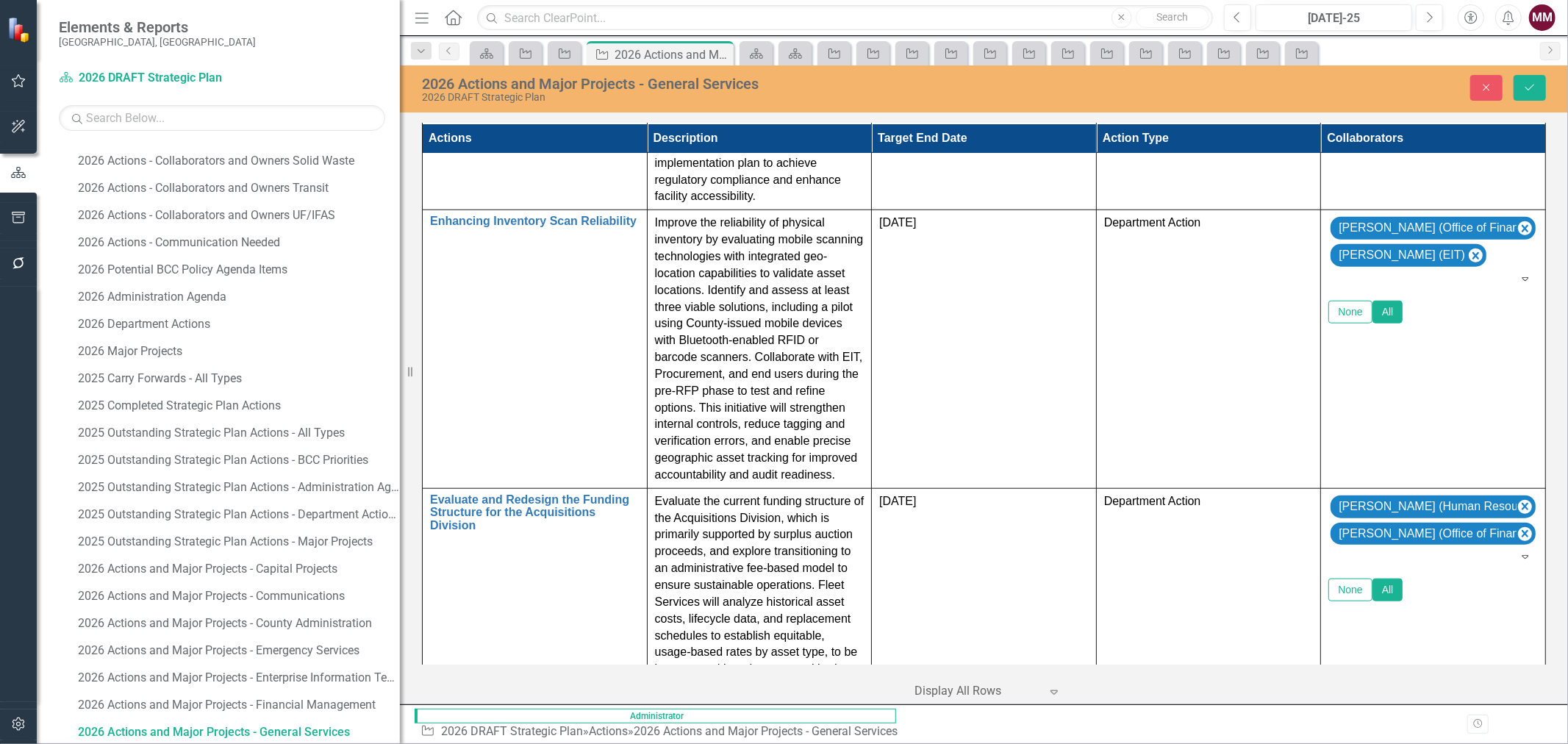
type input "[PERSON_NAME]"
click at [1433, 743] on div "[PERSON_NAME] (Human Resources)" at bounding box center [787, 755] width 1545 height 17
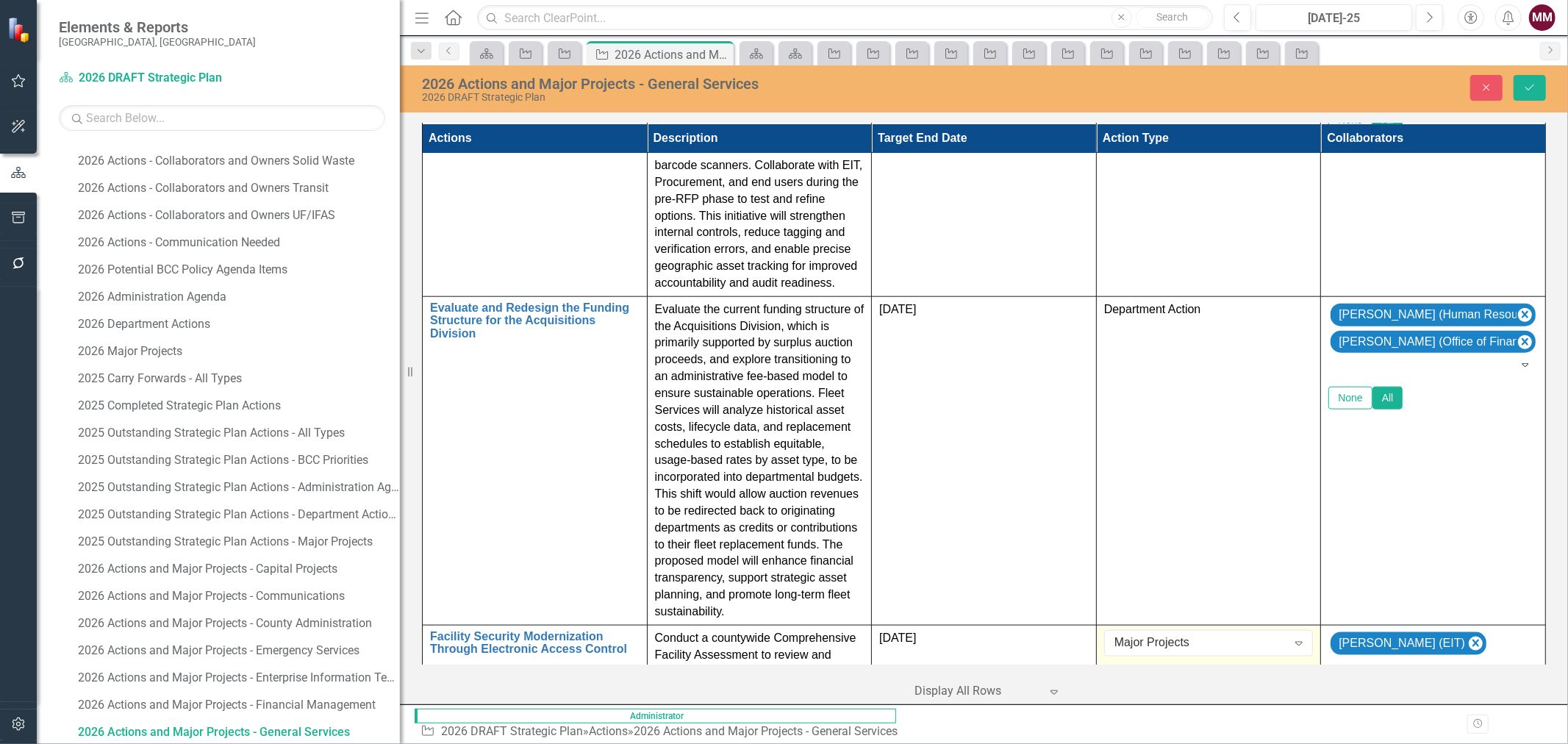
scroll to position [1375, 0]
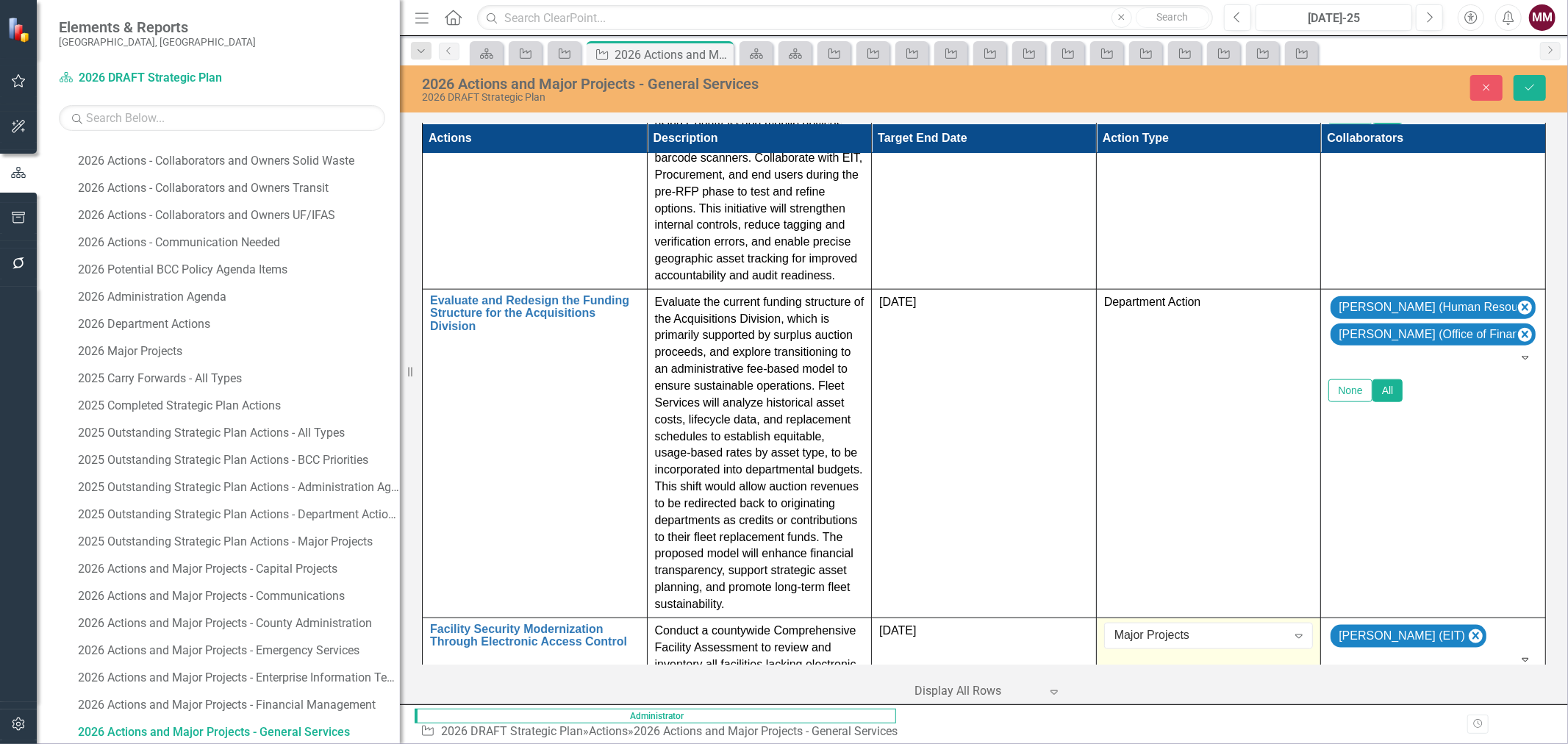
type input "[PERSON_NAME]"
click at [229, 743] on span "[PERSON_NAME] (EIT)" at bounding box center [122, 754] width 215 height 14
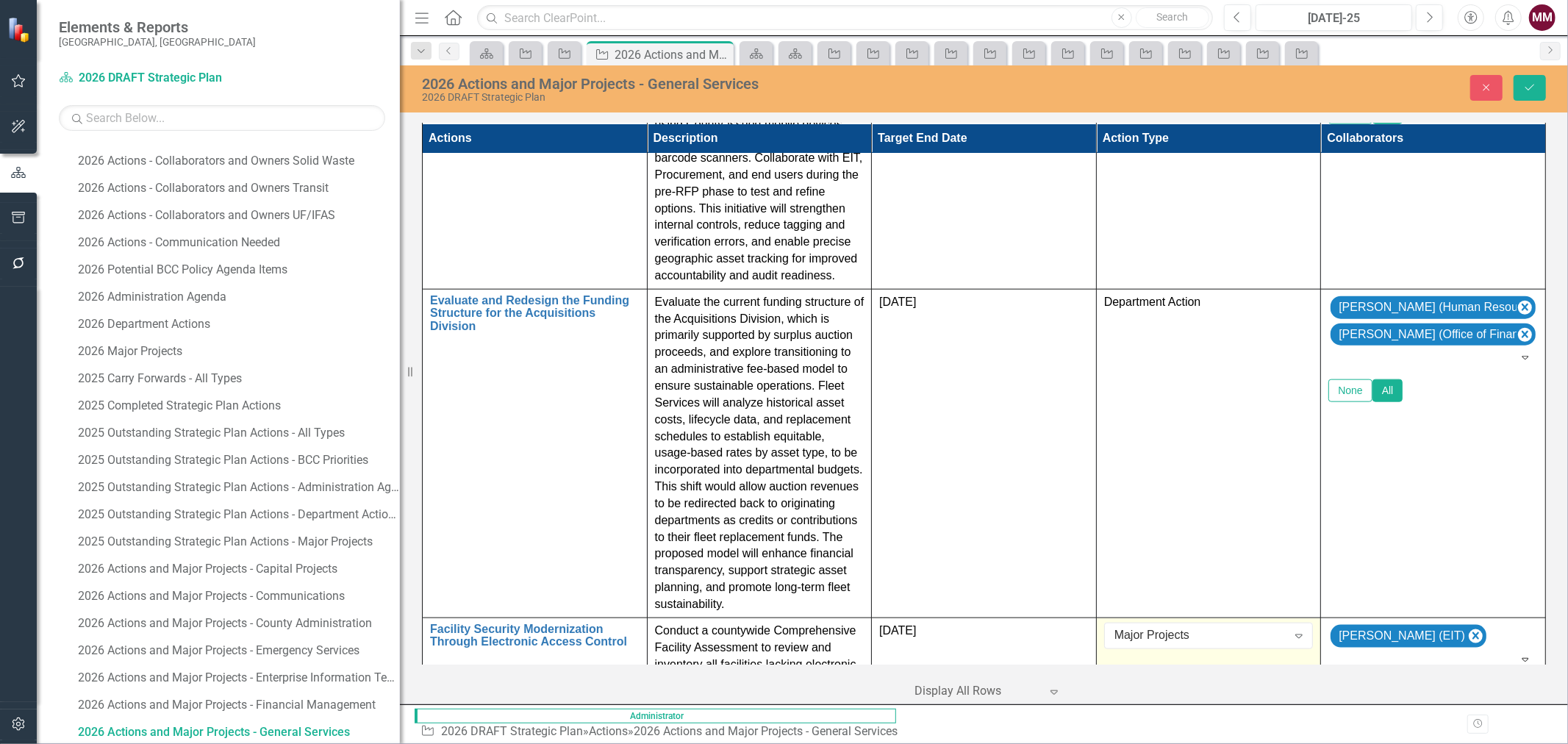
type input "mik"
click at [237, 743] on span "[PERSON_NAME] (Human Resources)" at bounding box center [126, 754] width 223 height 14
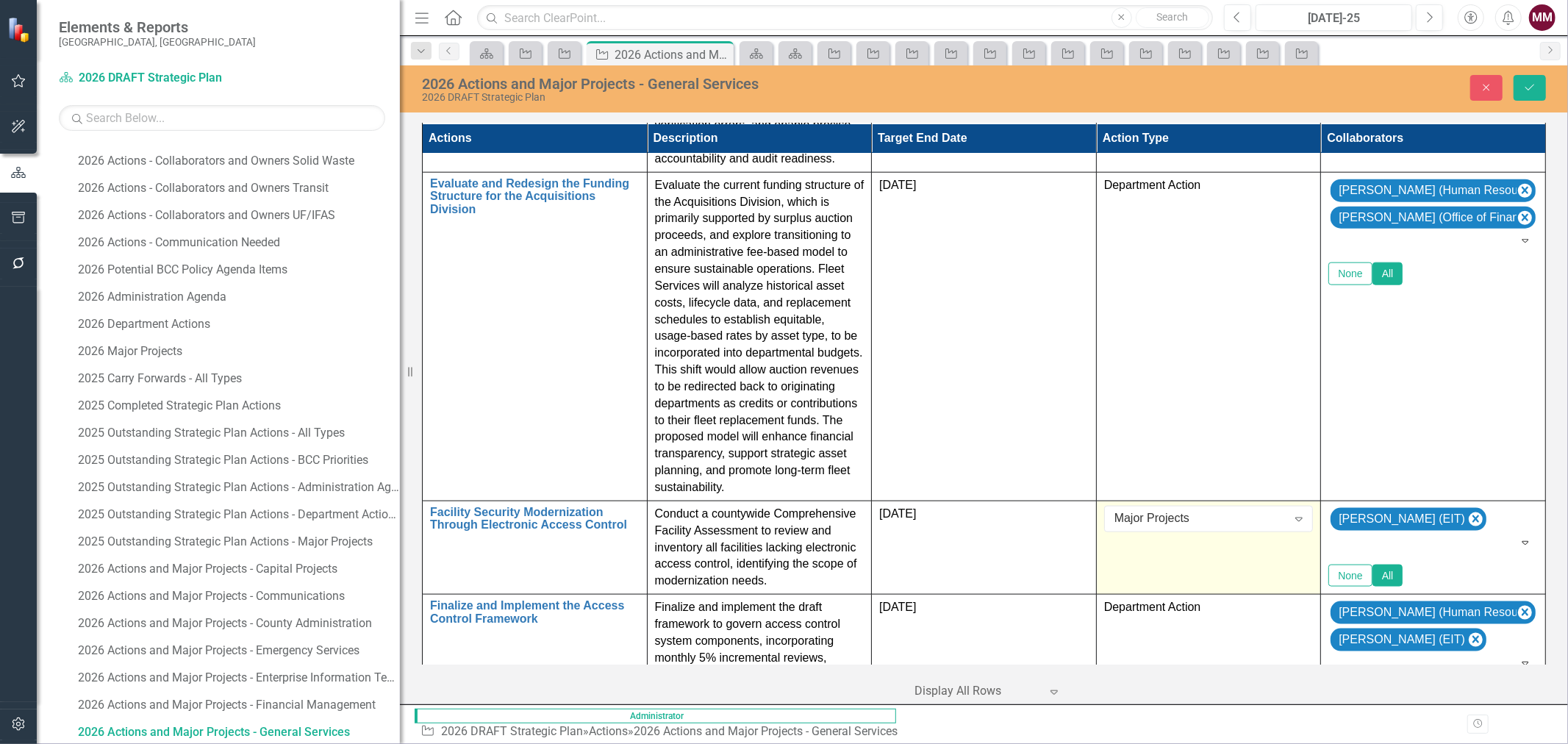
scroll to position [1499, 0]
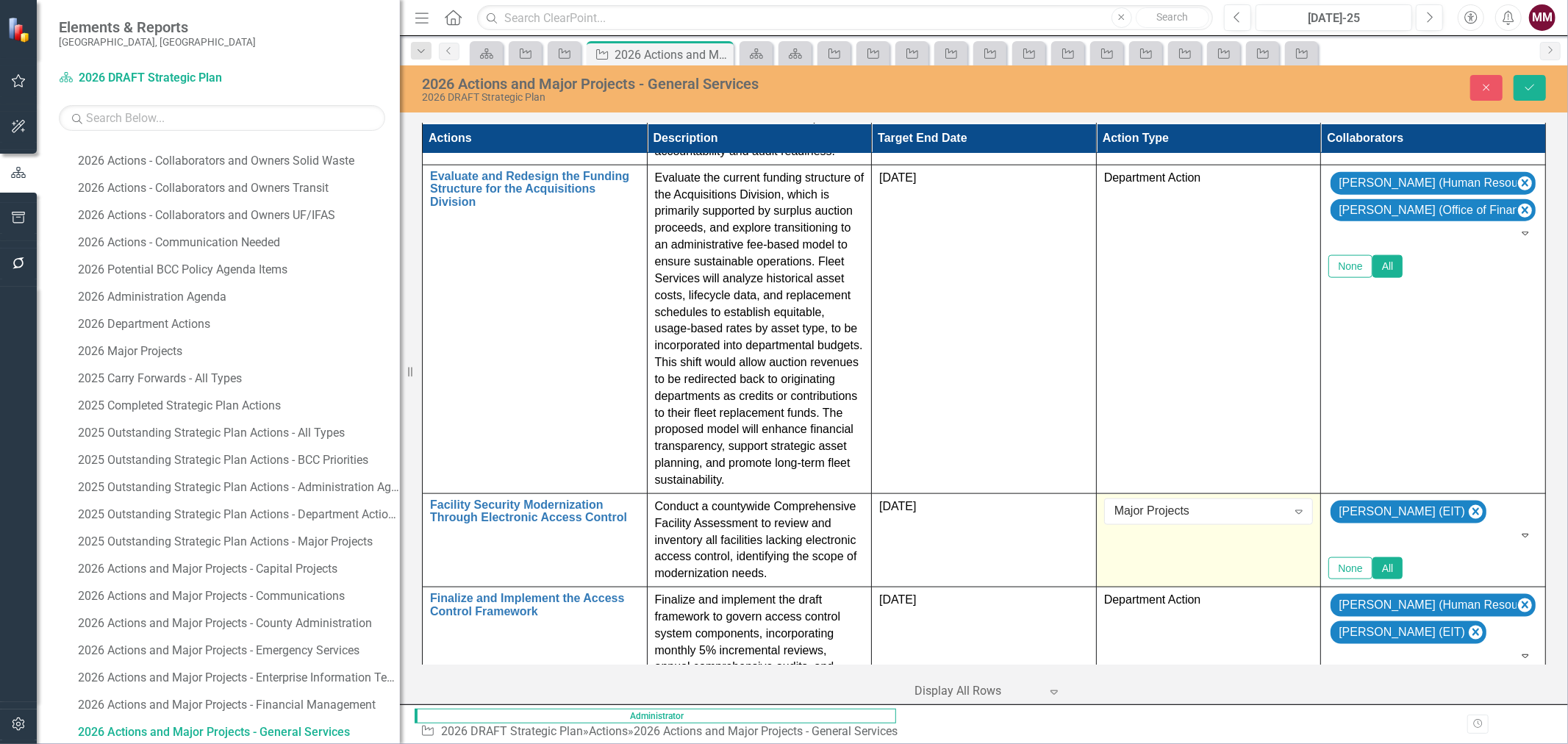
type input "[PERSON_NAME]"
click at [103, 743] on span "[PERSON_NAME]" at bounding box center [58, 754] width 89 height 14
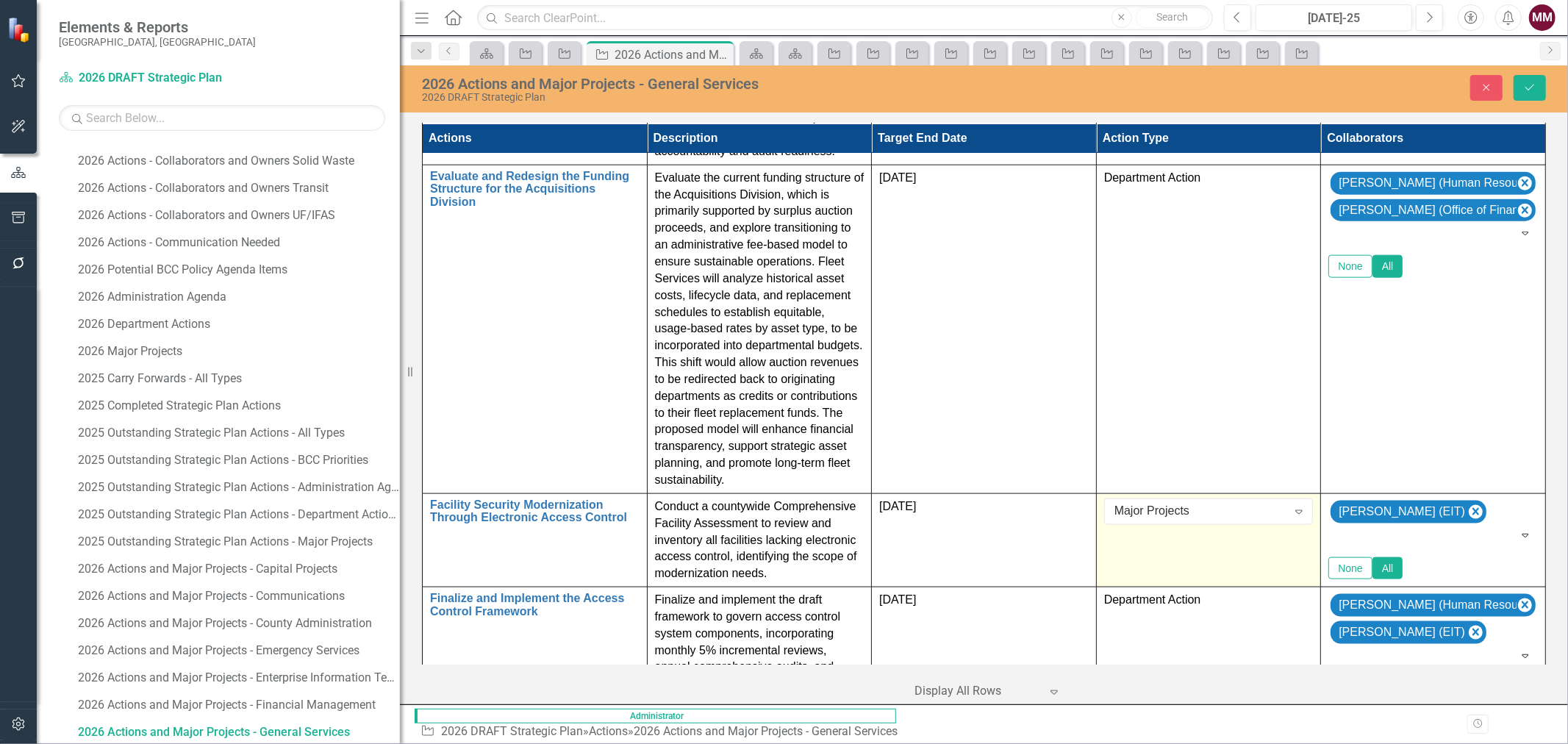
type input "[PERSON_NAME]"
click at [298, 743] on span "[PERSON_NAME] (Human Resources)" at bounding box center [155, 754] width 283 height 14
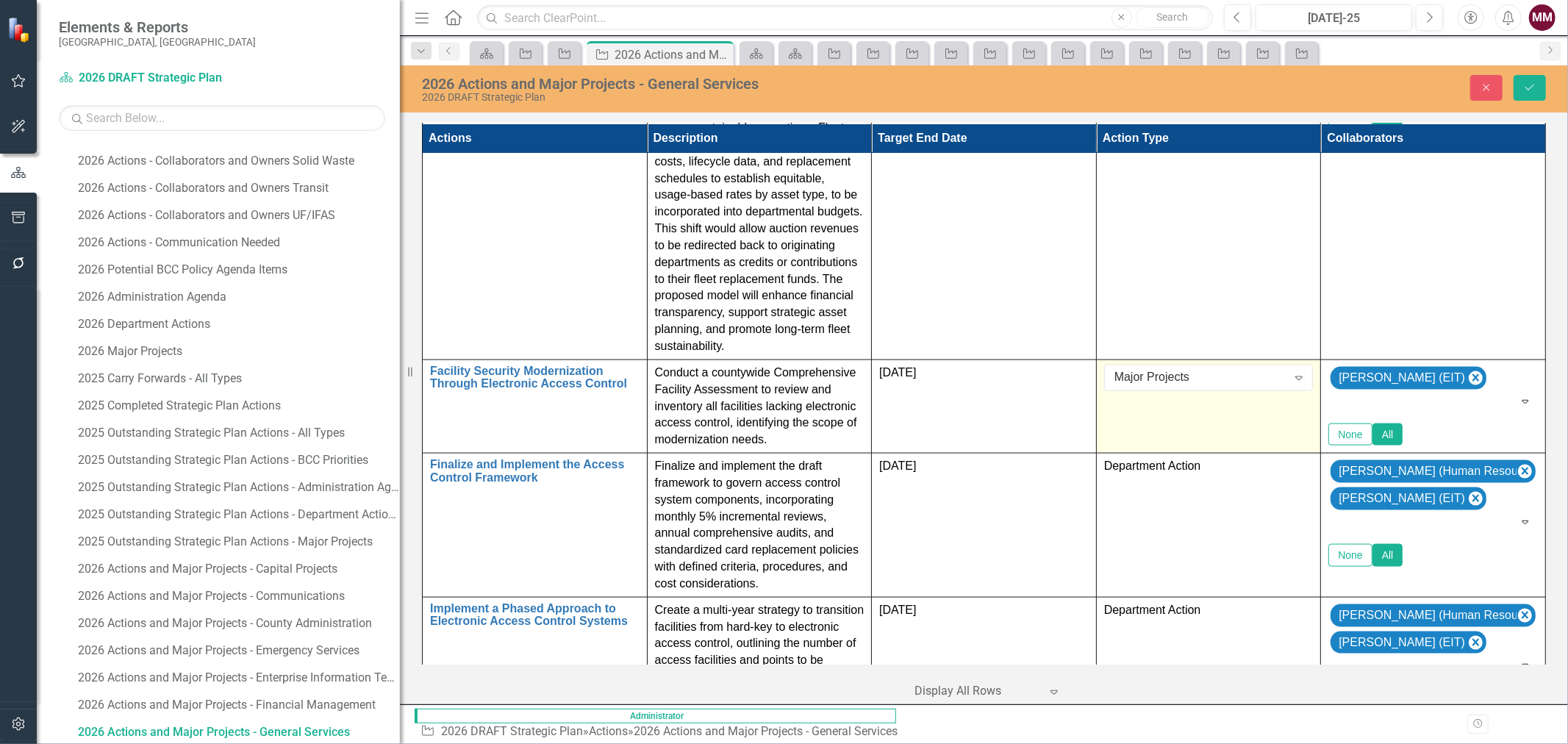
scroll to position [1643, 0]
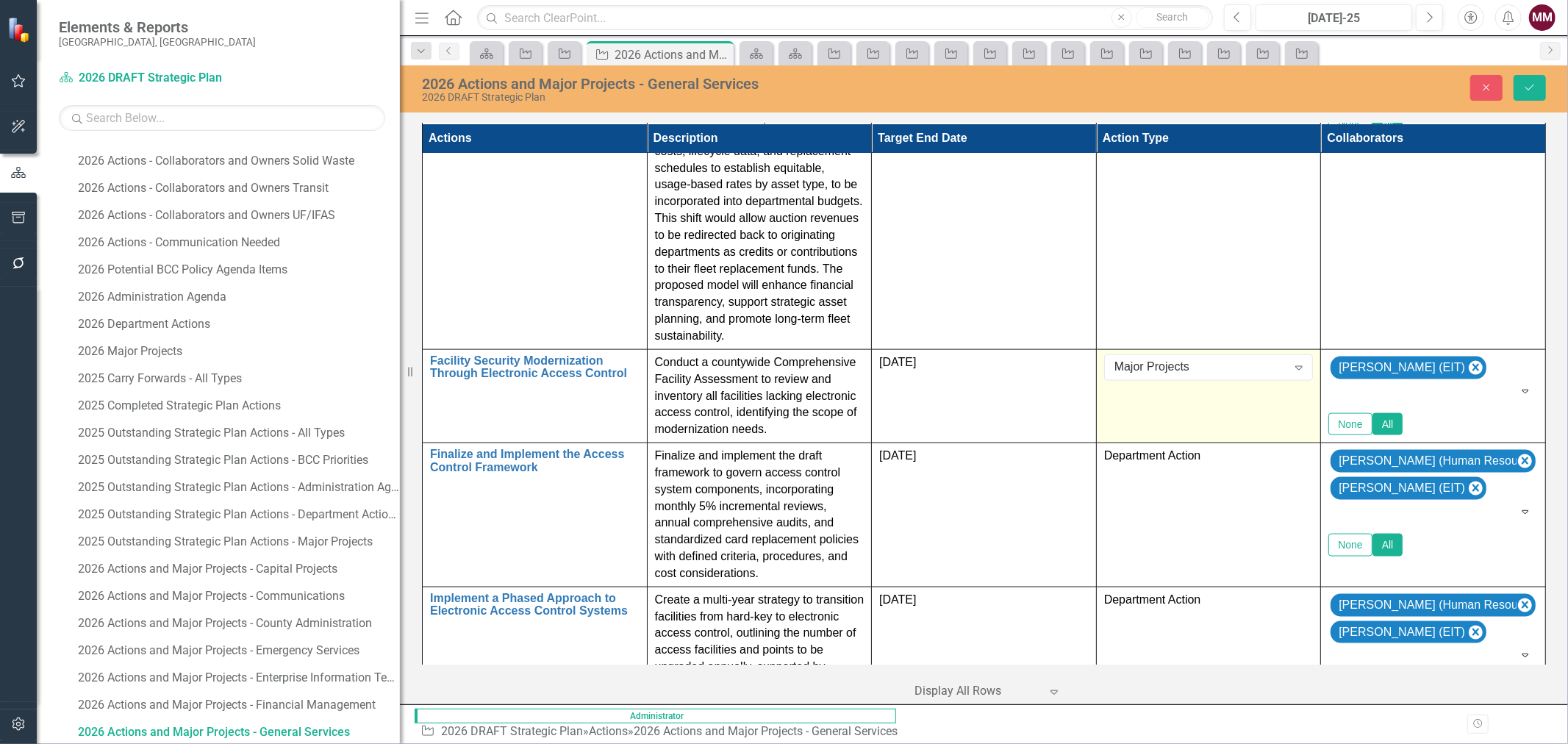
type input "[PERSON_NAME]"
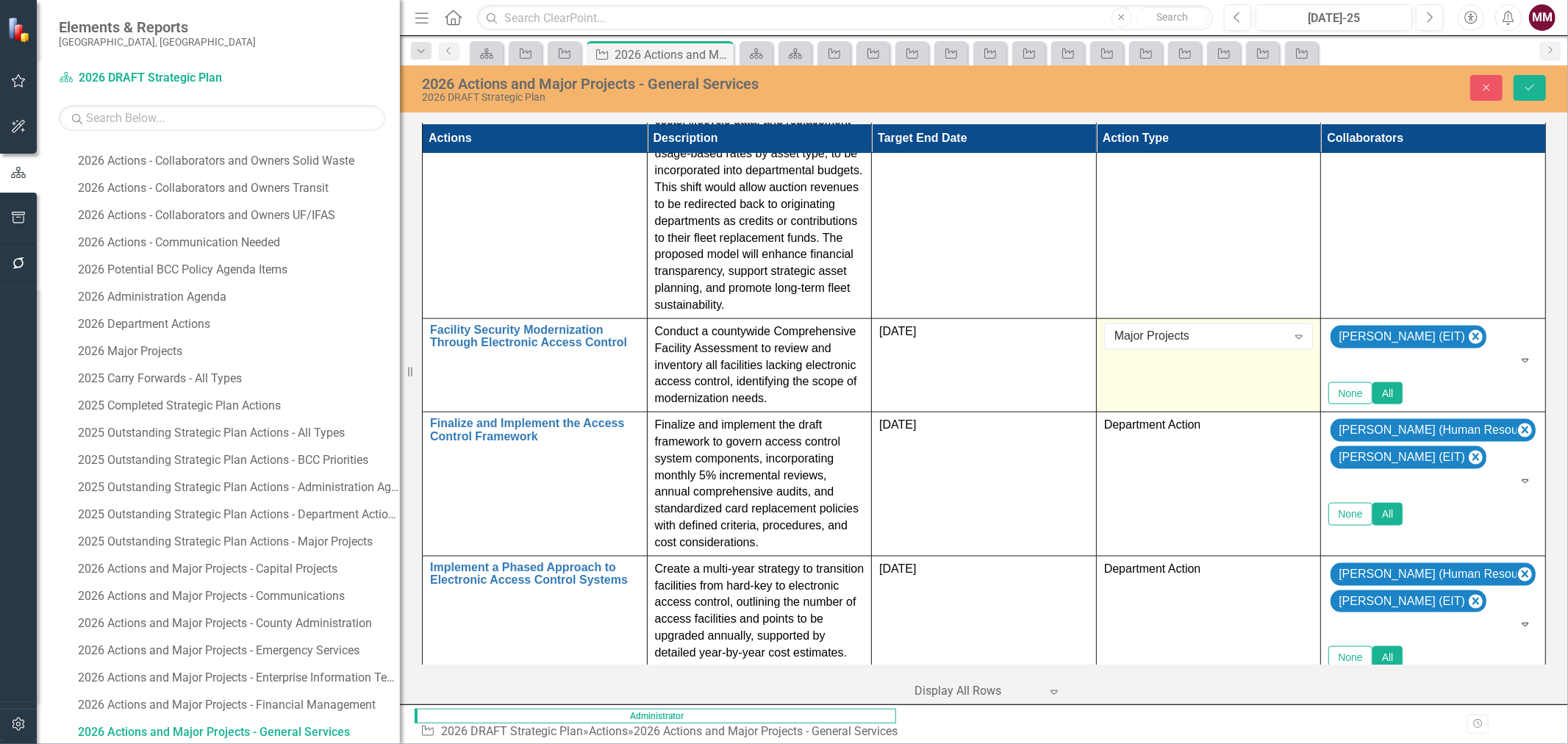
scroll to position [1667, 0]
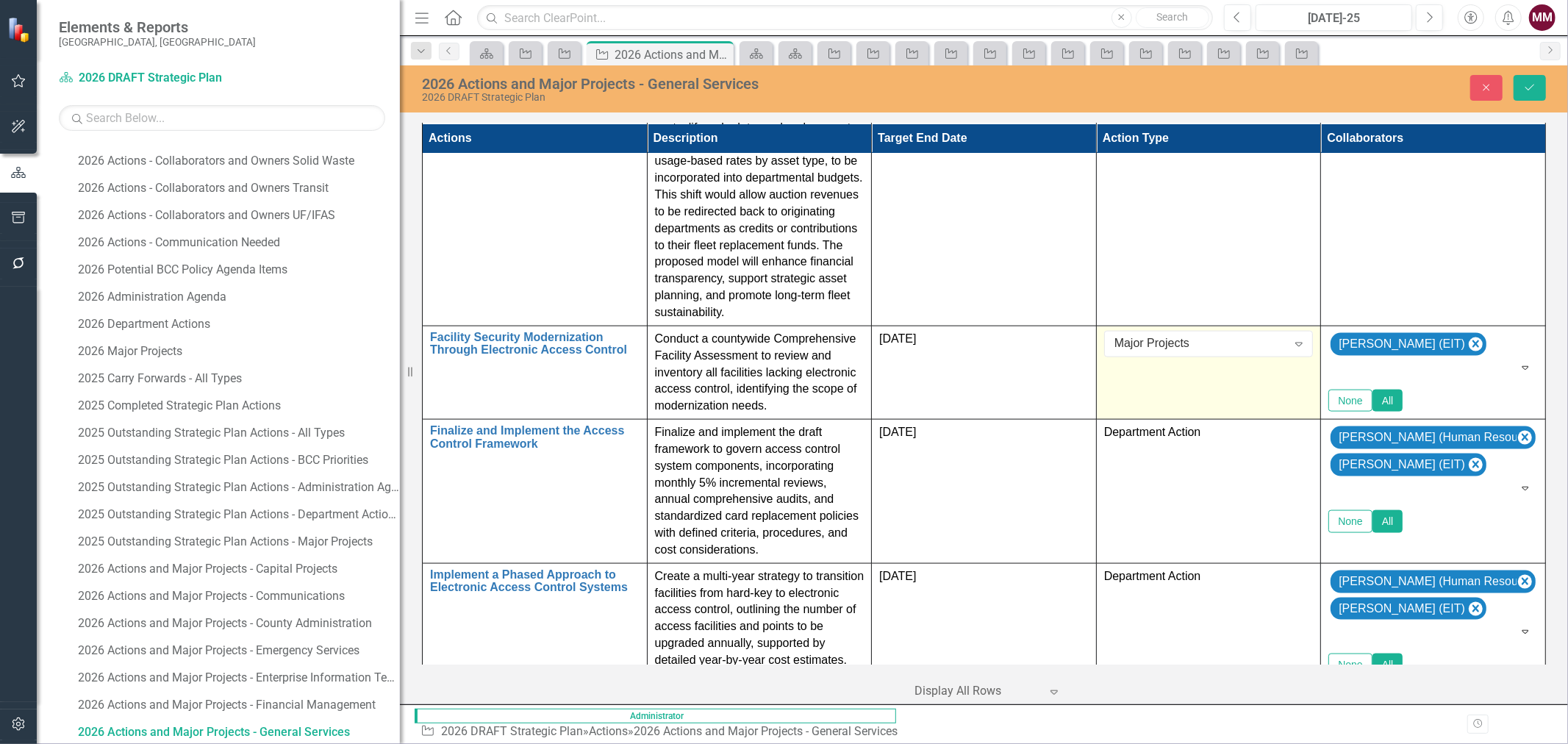
type input "[PERSON_NAME]"
click at [103, 743] on span "[PERSON_NAME]" at bounding box center [58, 754] width 89 height 14
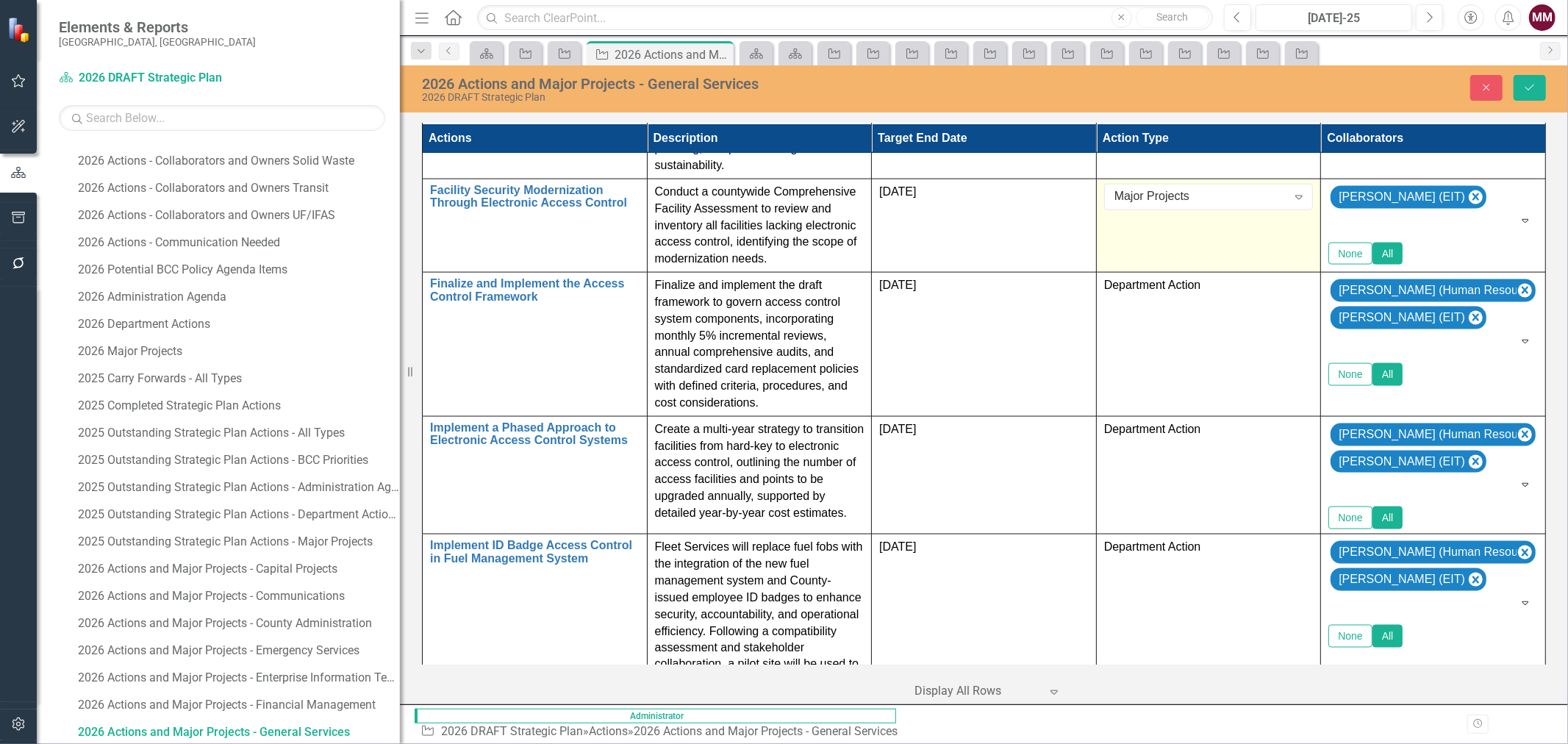
scroll to position [1817, 0]
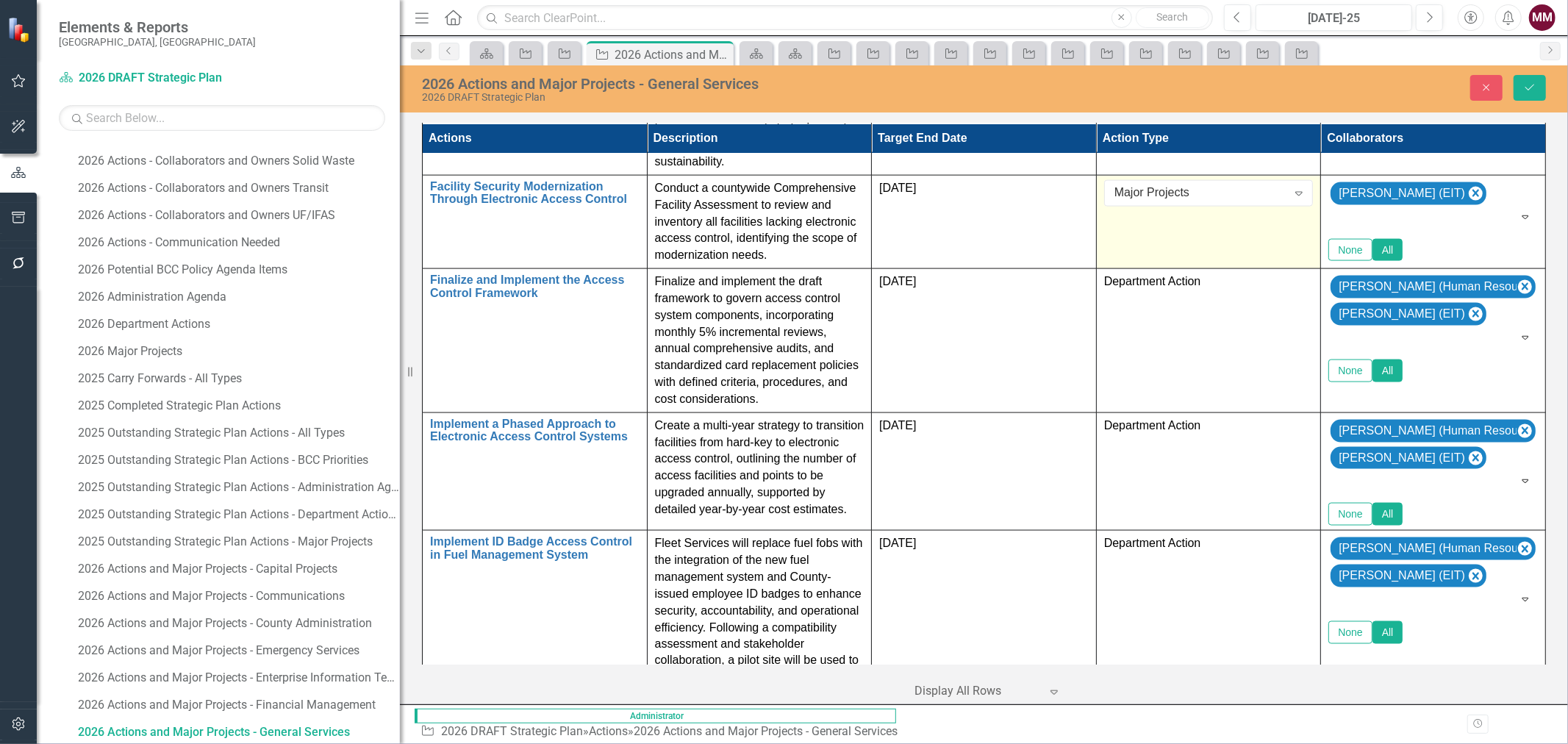
type input "[PERSON_NAME]"
click at [103, 743] on span "[PERSON_NAME]" at bounding box center [58, 754] width 89 height 14
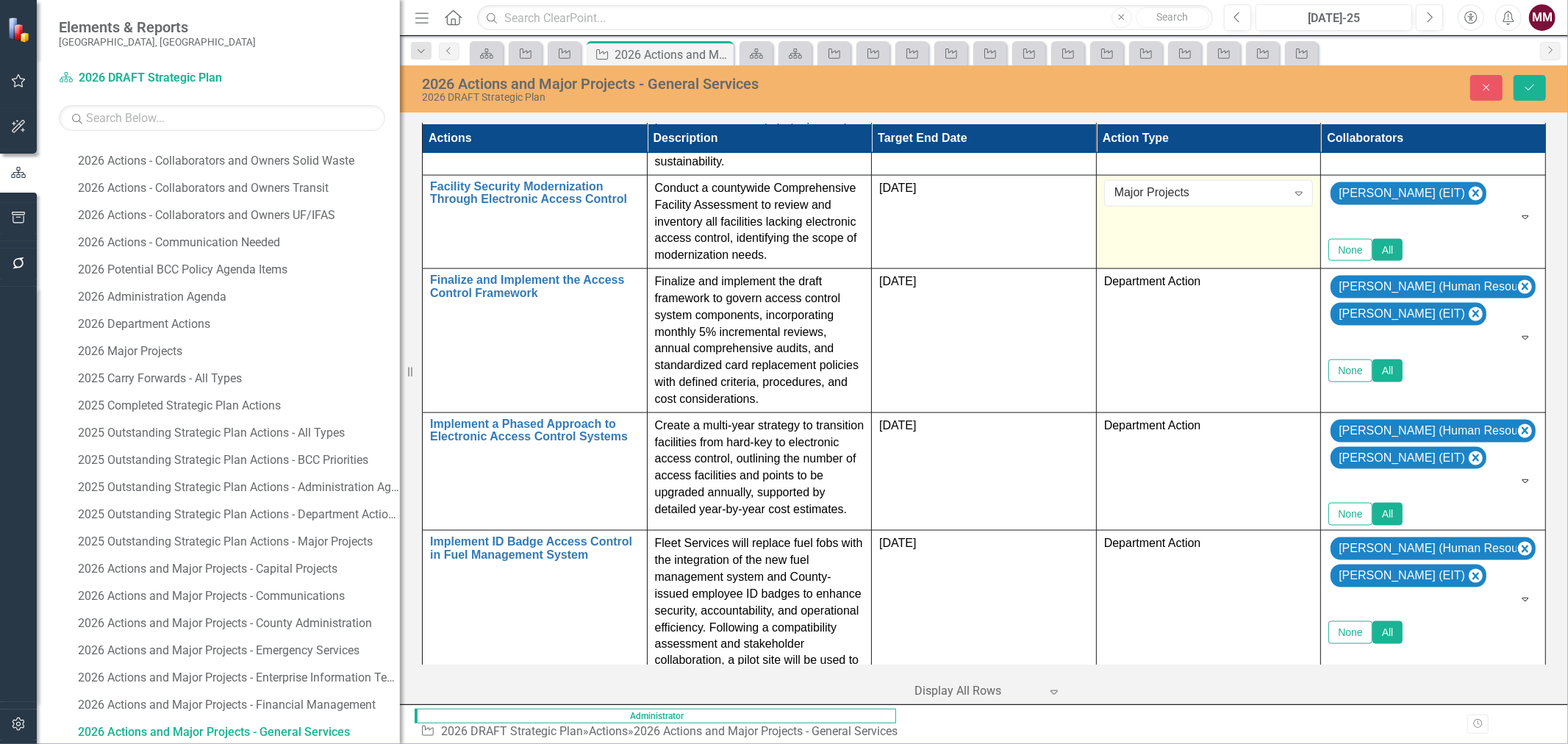
type input "brook"
click at [228, 743] on span "[PERSON_NAME] (Public Utilities)" at bounding box center [121, 754] width 213 height 14
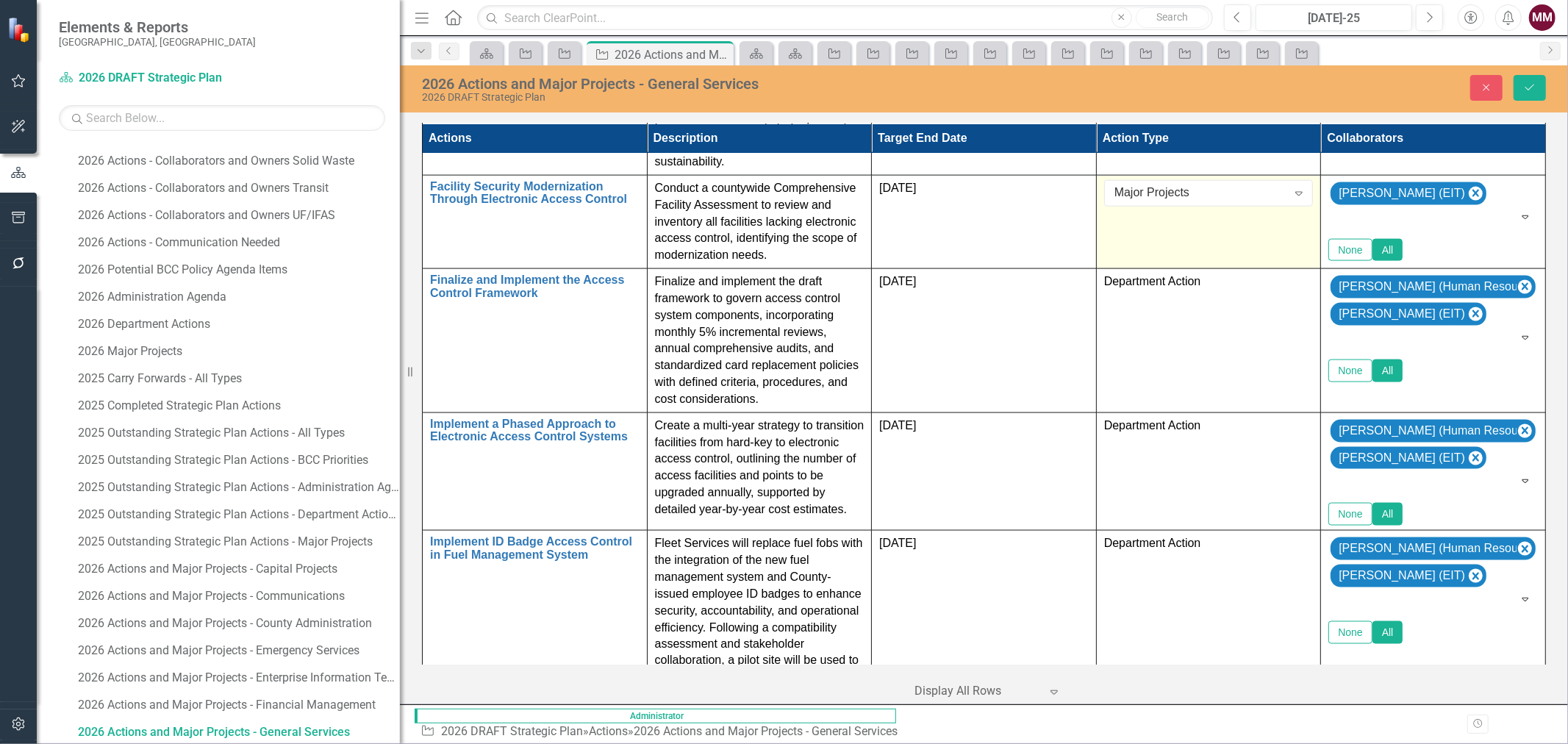
type input "sp"
click at [269, 743] on span "Sp [PERSON_NAME] ([PERSON_NAME] ortation)" at bounding box center [141, 754] width 254 height 14
type input "[PERSON_NAME]"
click at [463, 743] on span "[PERSON_NAME] (Parks, Recreation and Natural Resources (PRNR))" at bounding box center [239, 754] width 449 height 14
type input "rich"
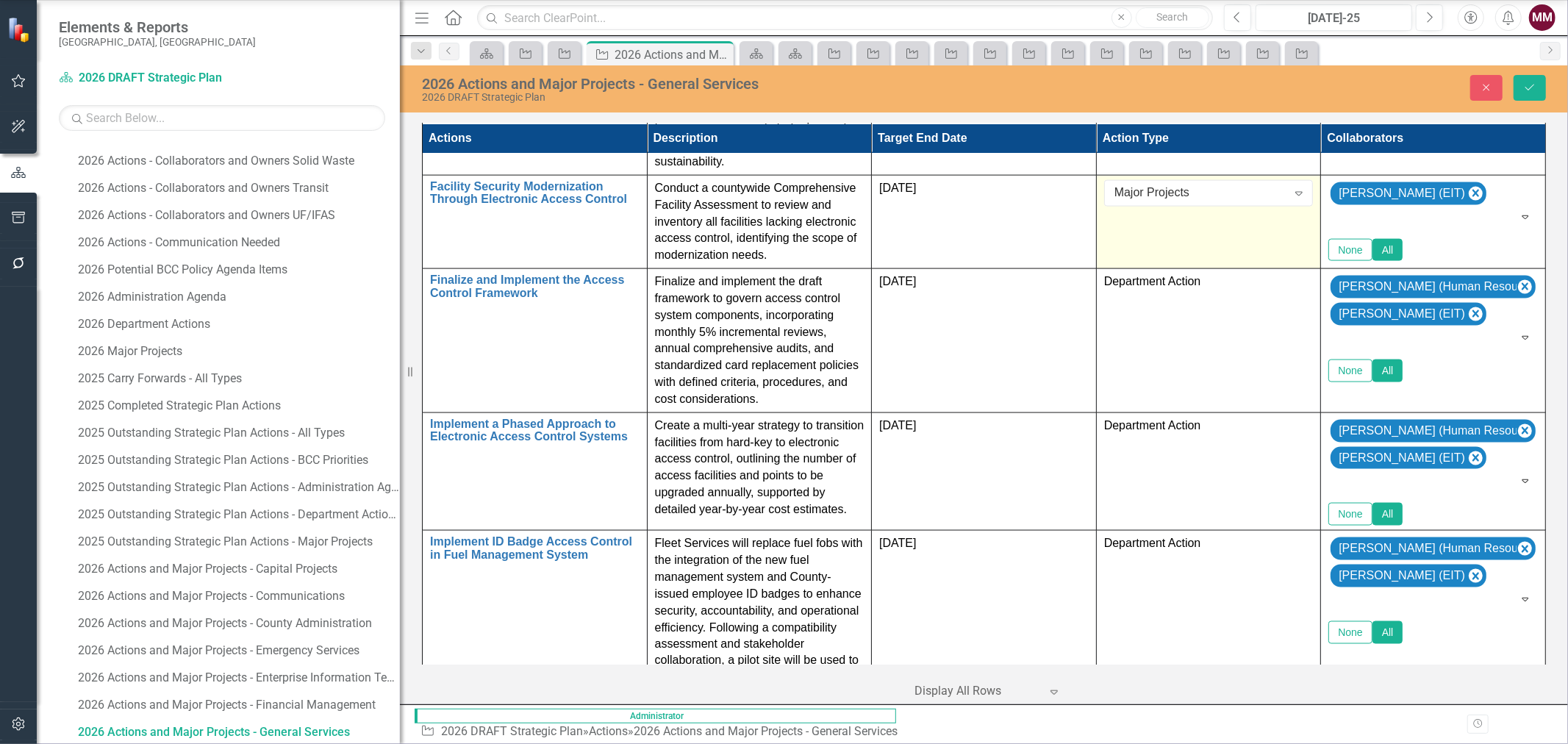
type input "ben"
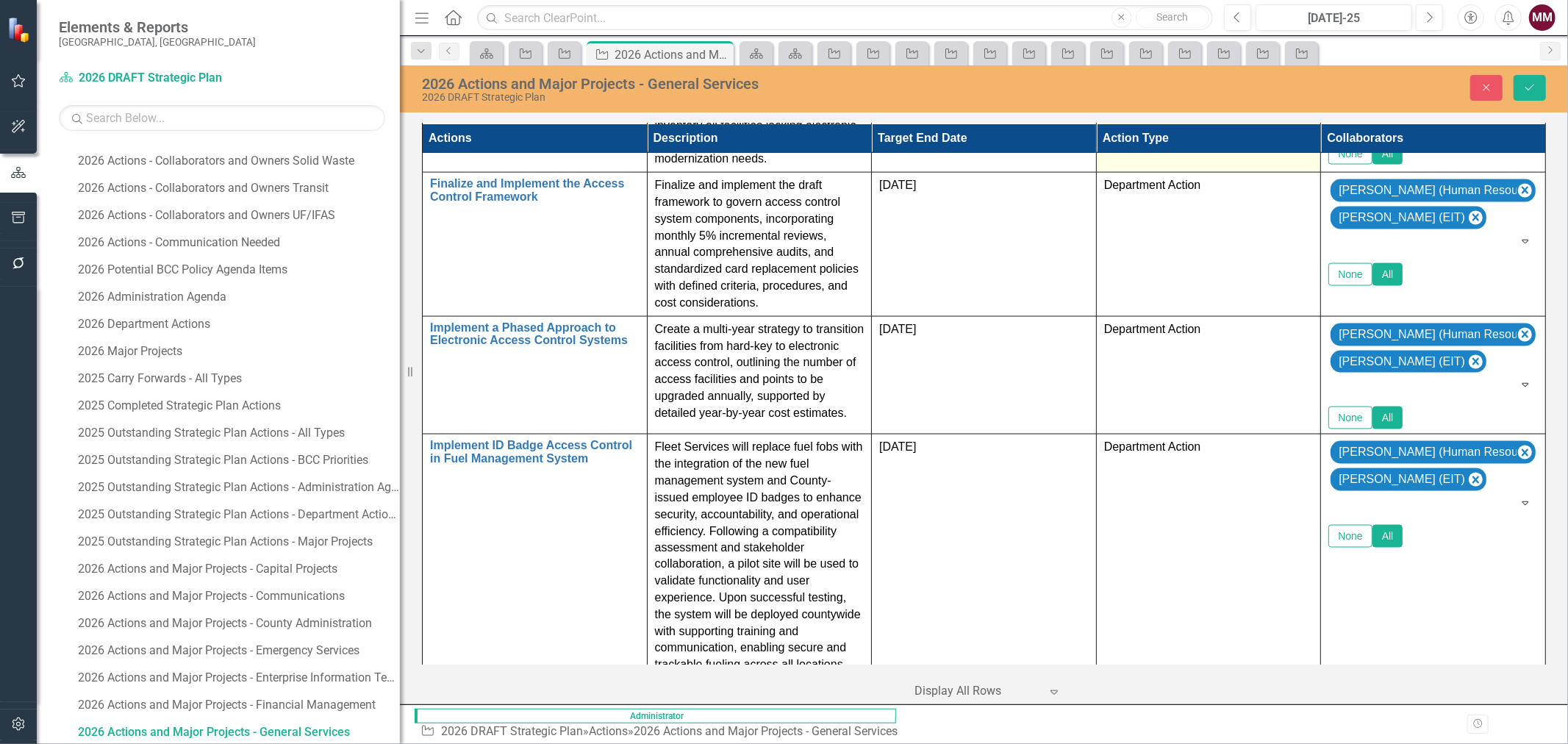
scroll to position [1920, 0]
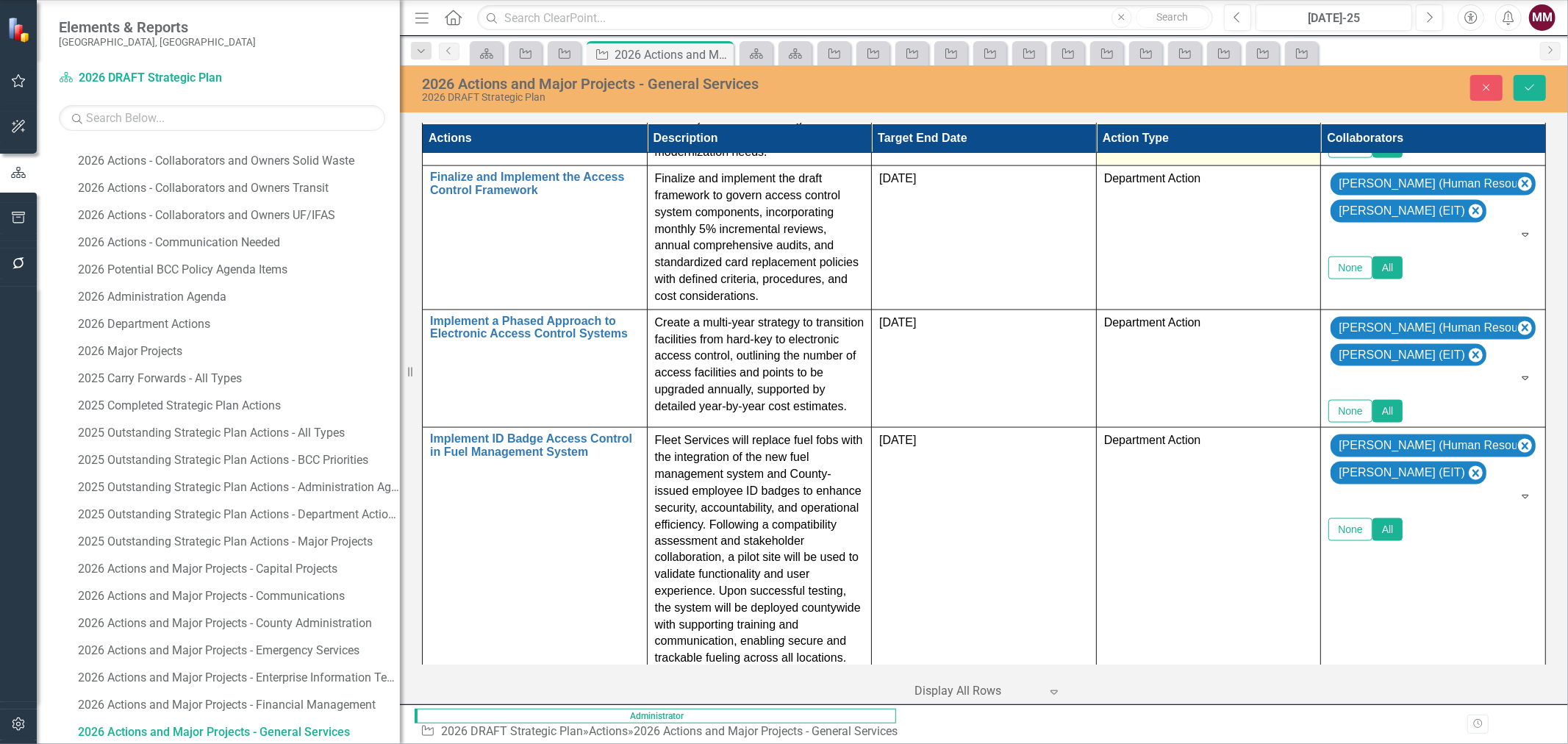
type input "[PERSON_NAME]"
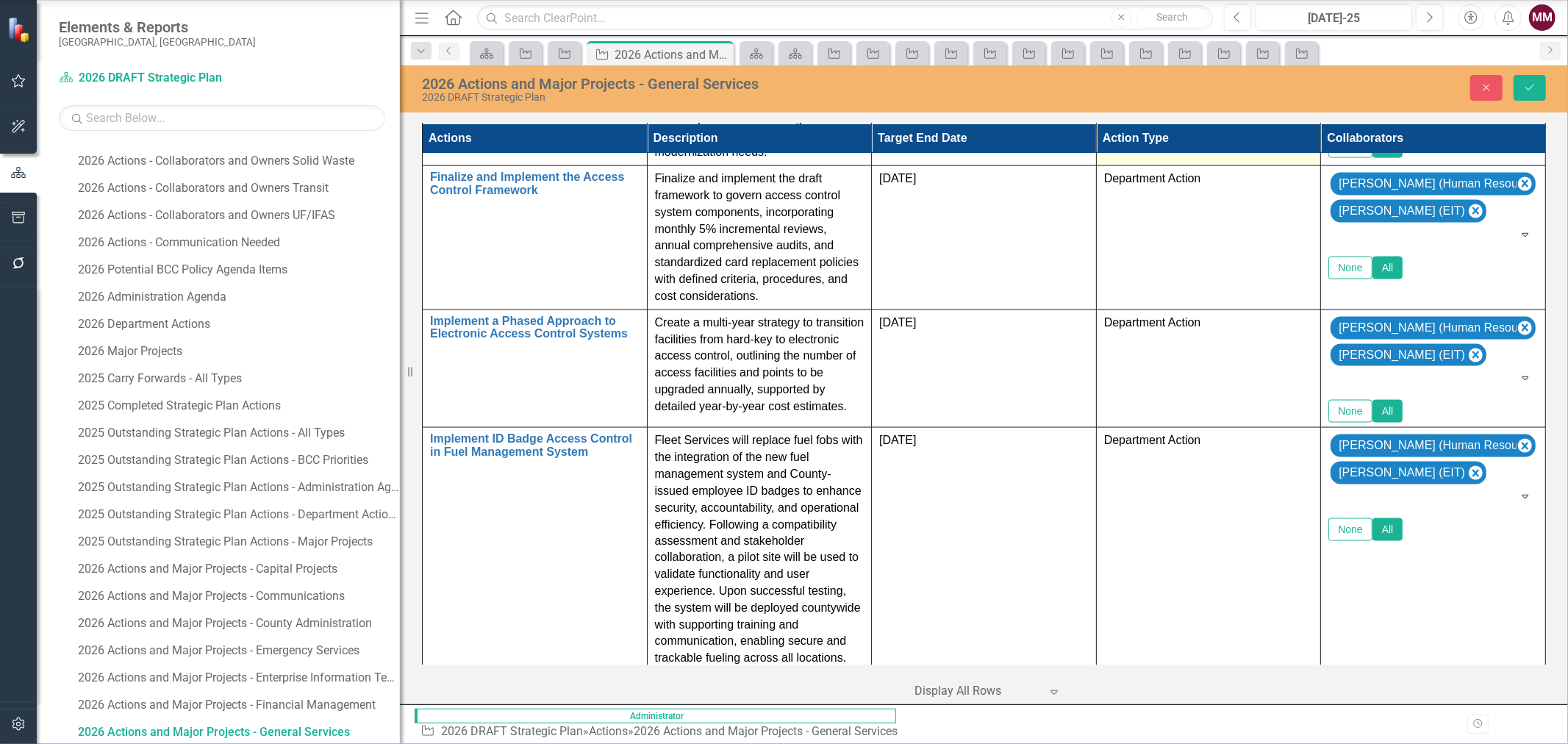
click at [1518, 86] on button "Save" at bounding box center [1530, 88] width 32 height 26
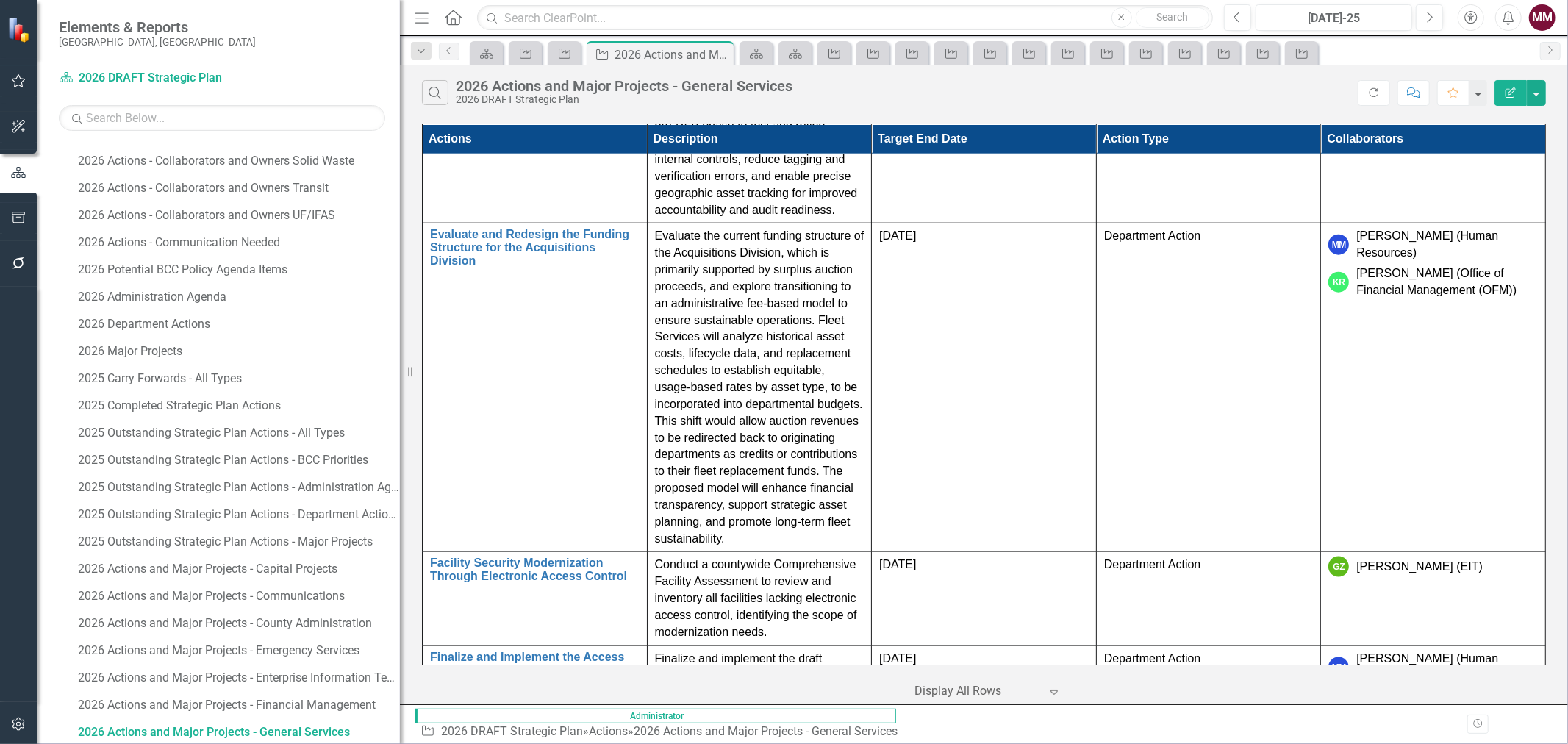
scroll to position [2012, 0]
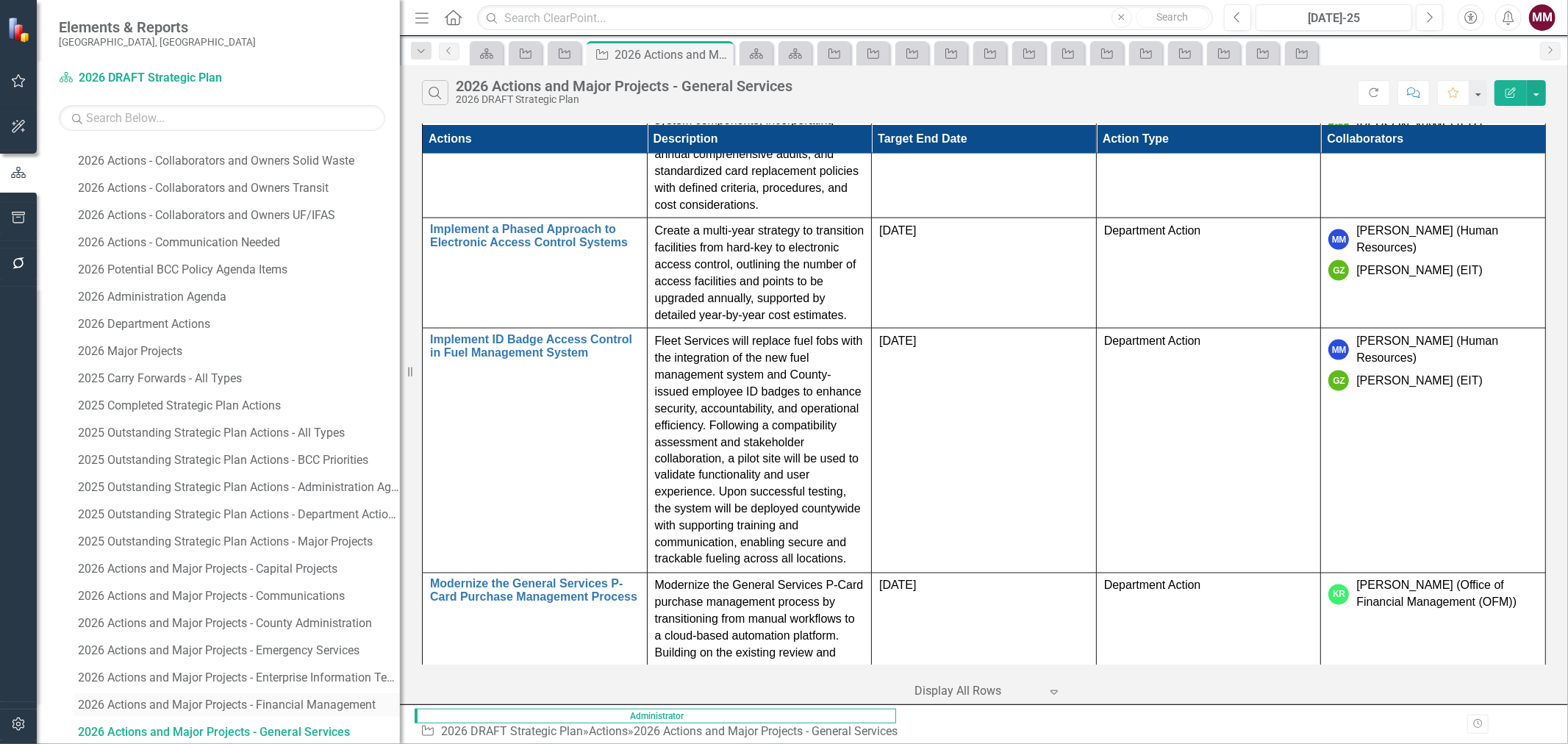
click at [325, 707] on div "2026 Actions and Major Projects - Financial Management" at bounding box center [239, 705] width 322 height 14
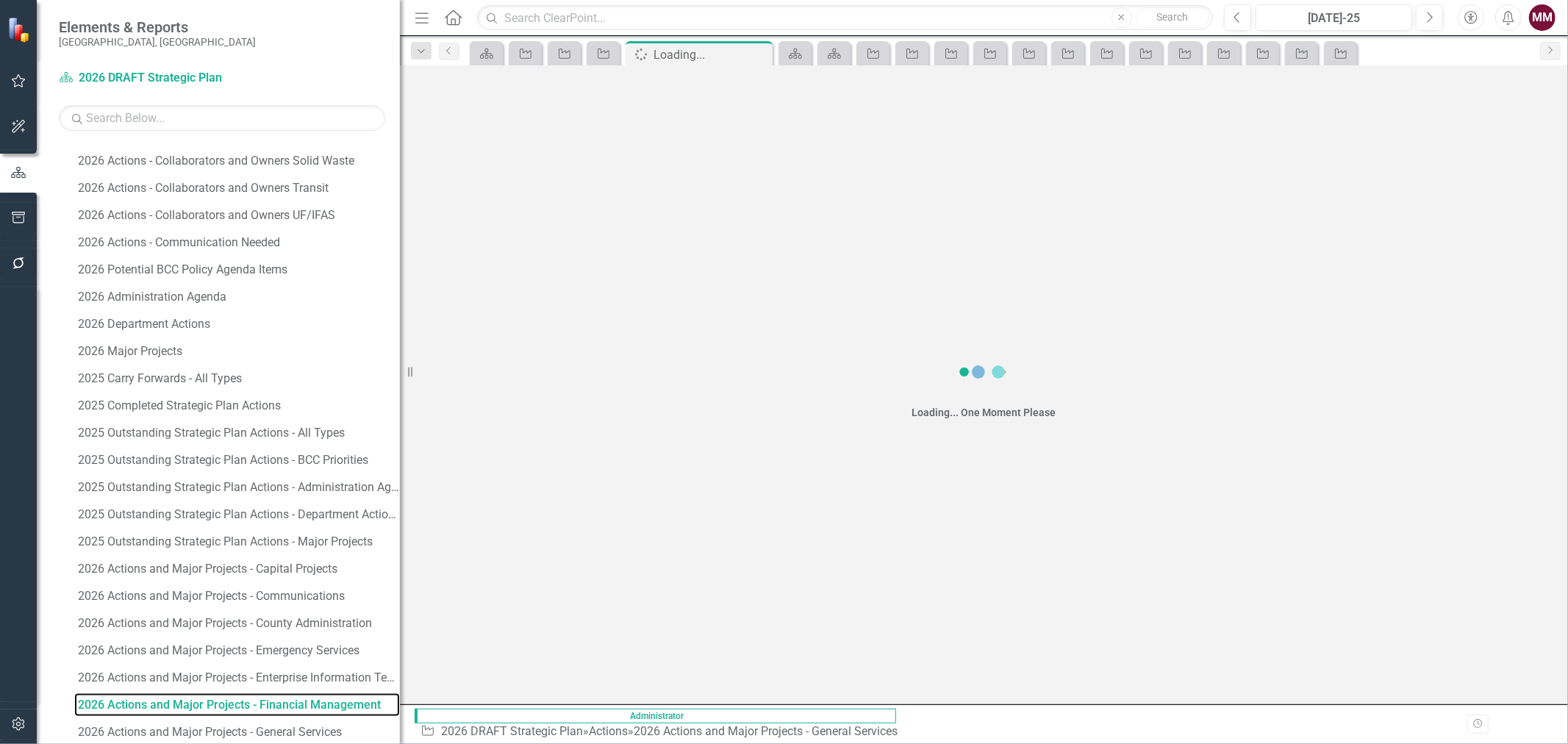
scroll to position [1452, 0]
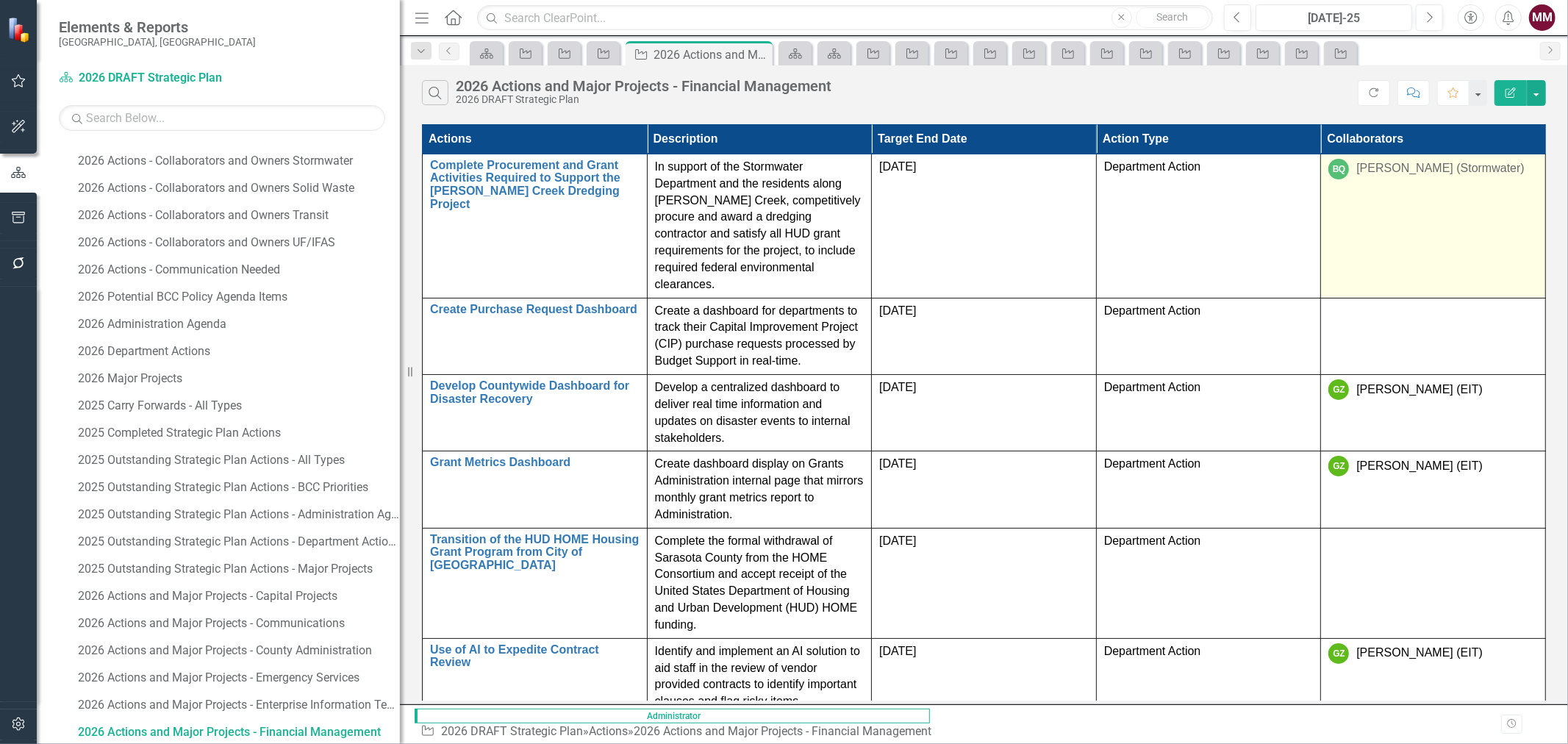
click at [1437, 219] on td "BQ [PERSON_NAME] (Stormwater)" at bounding box center [1433, 226] width 225 height 144
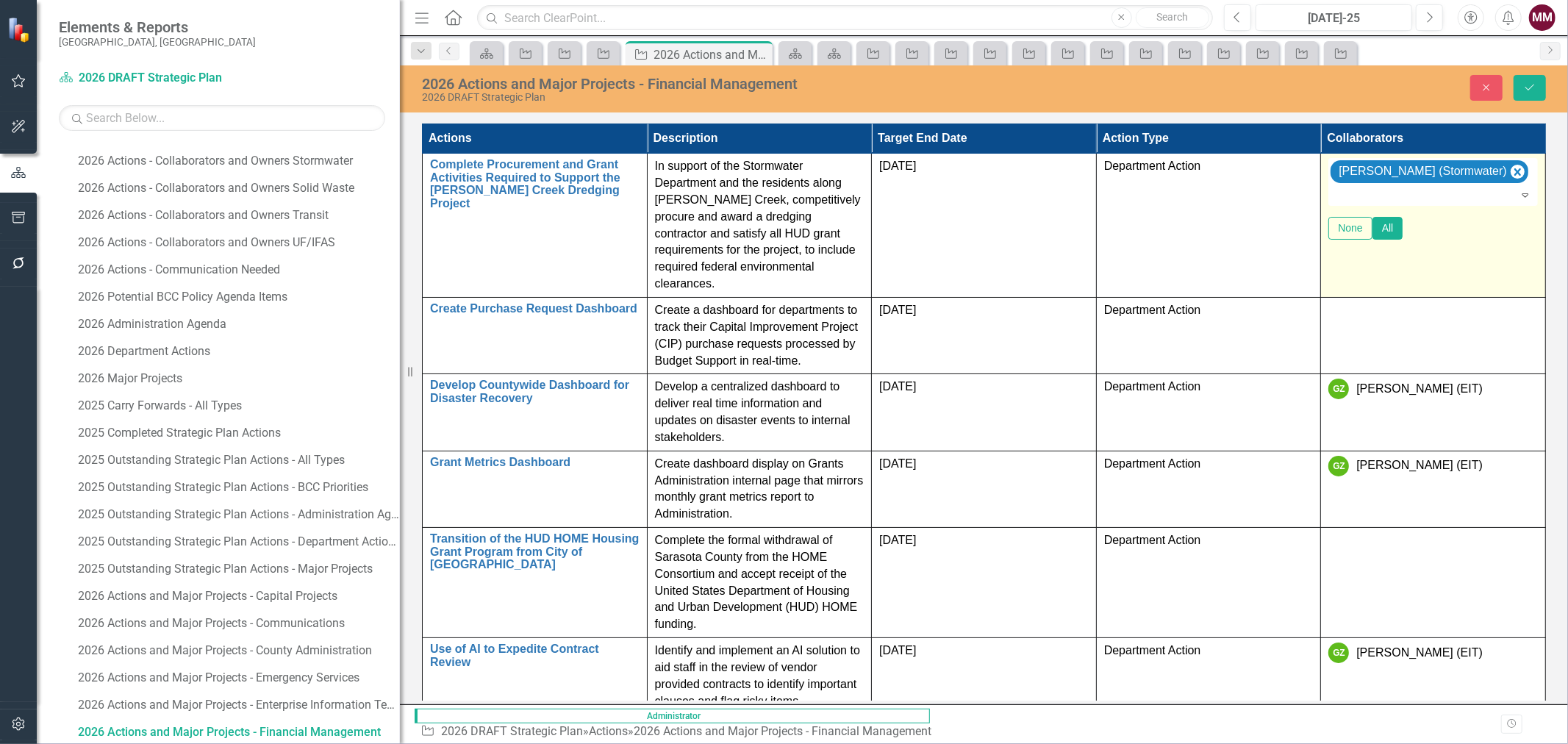
click at [1443, 193] on div at bounding box center [1433, 195] width 207 height 18
type input "[PERSON_NAME]"
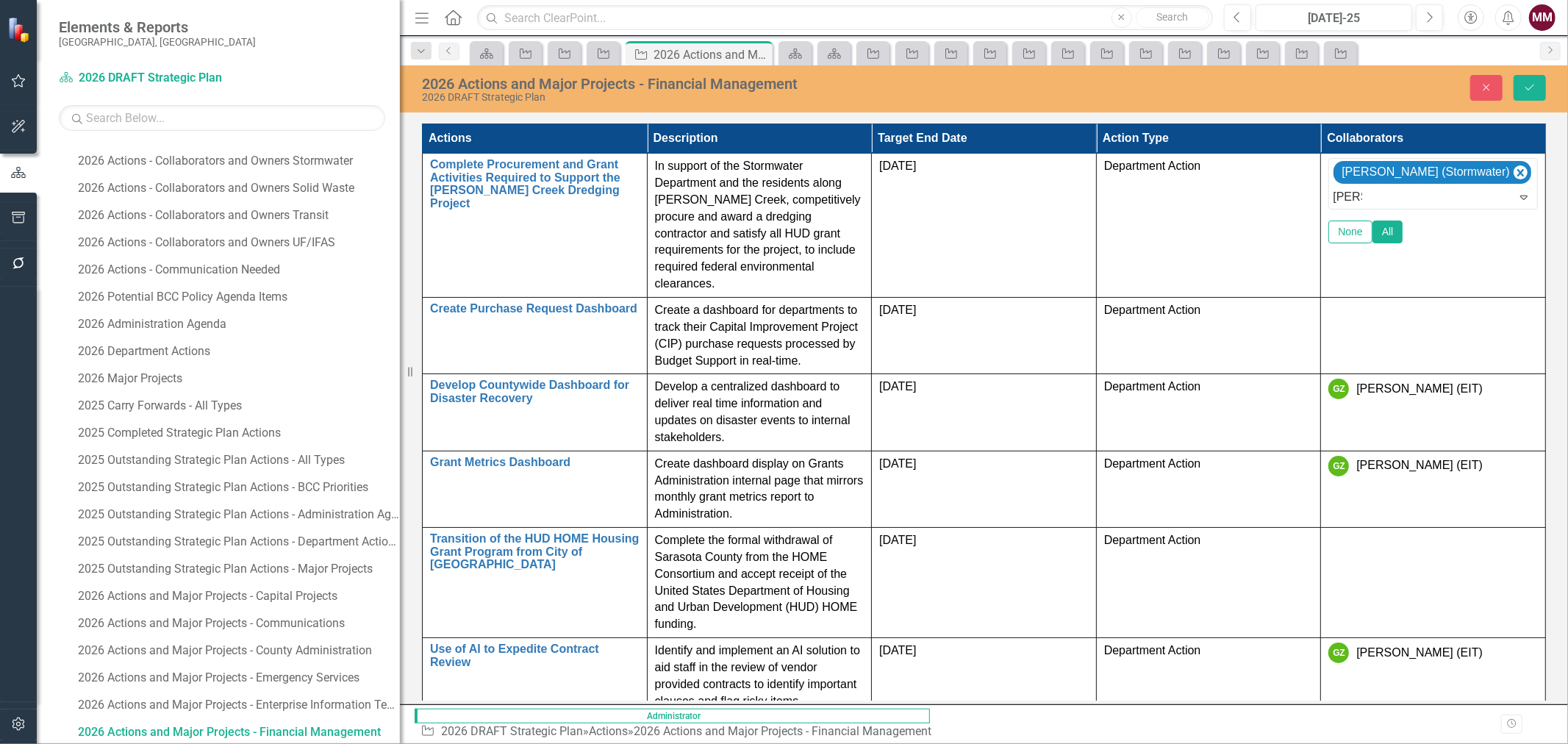
click at [103, 743] on span "[PERSON_NAME]" at bounding box center [58, 754] width 89 height 14
click at [1531, 83] on icon "Save" at bounding box center [1530, 87] width 14 height 10
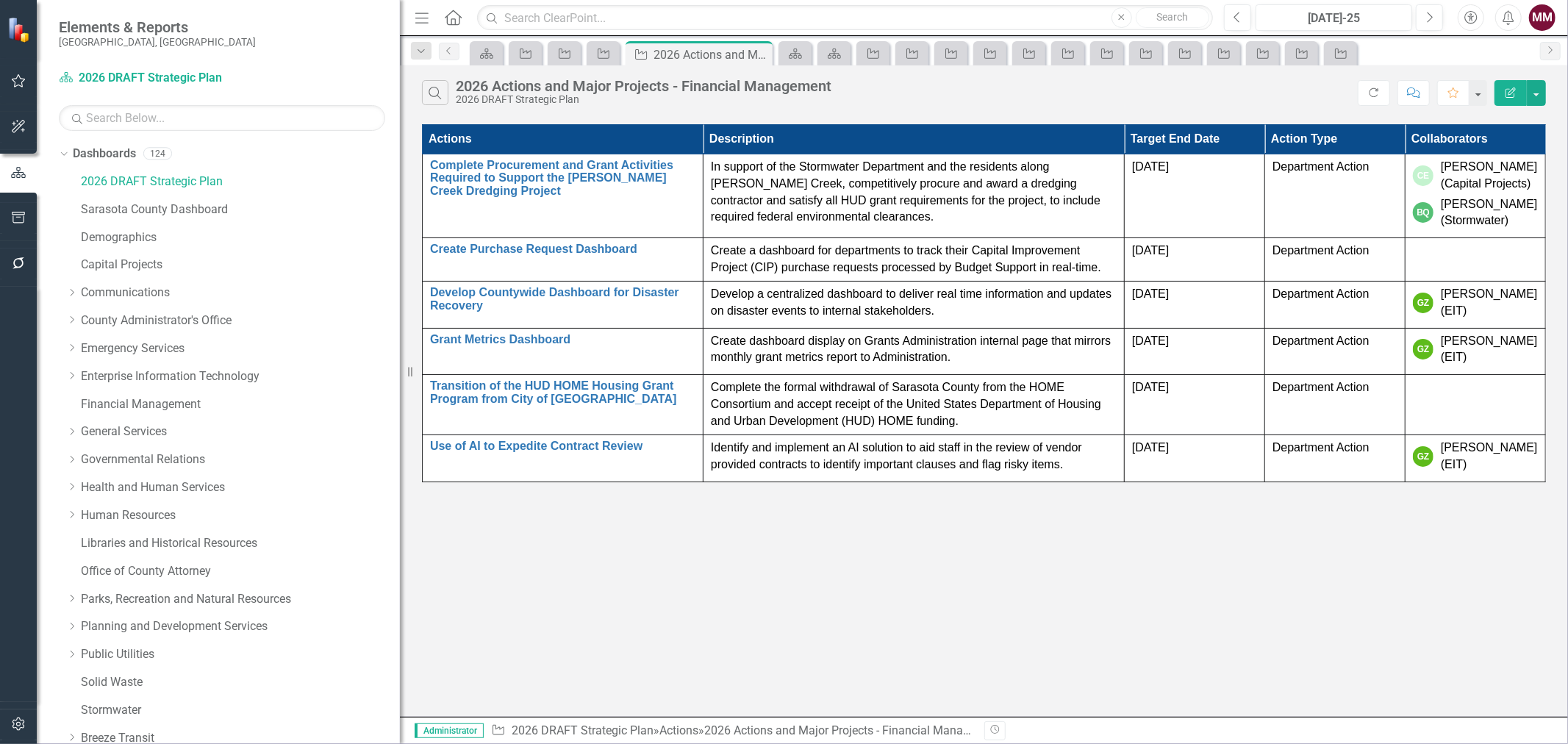
scroll to position [1452, 0]
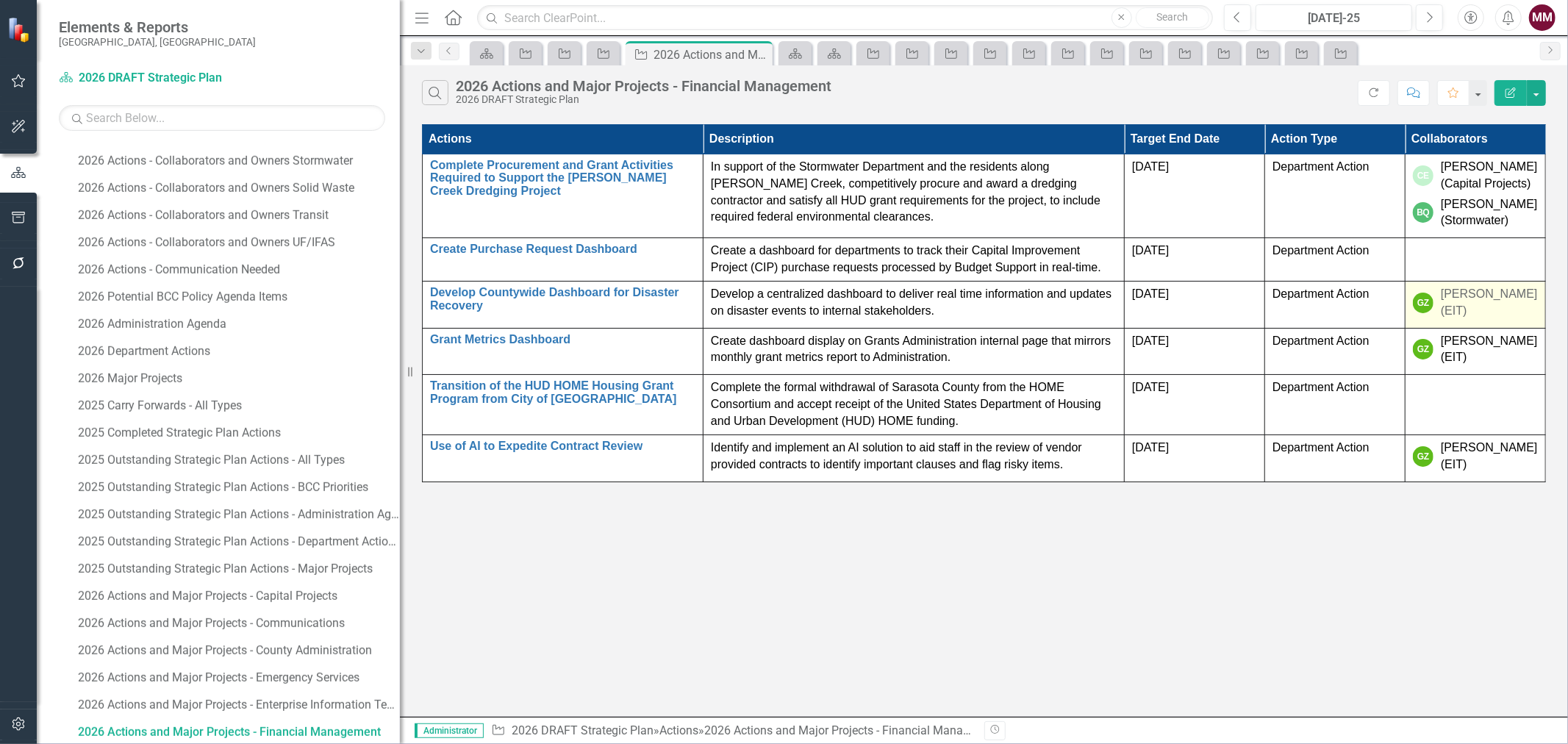
click at [1520, 295] on div "[PERSON_NAME] (EIT)" at bounding box center [1489, 303] width 97 height 34
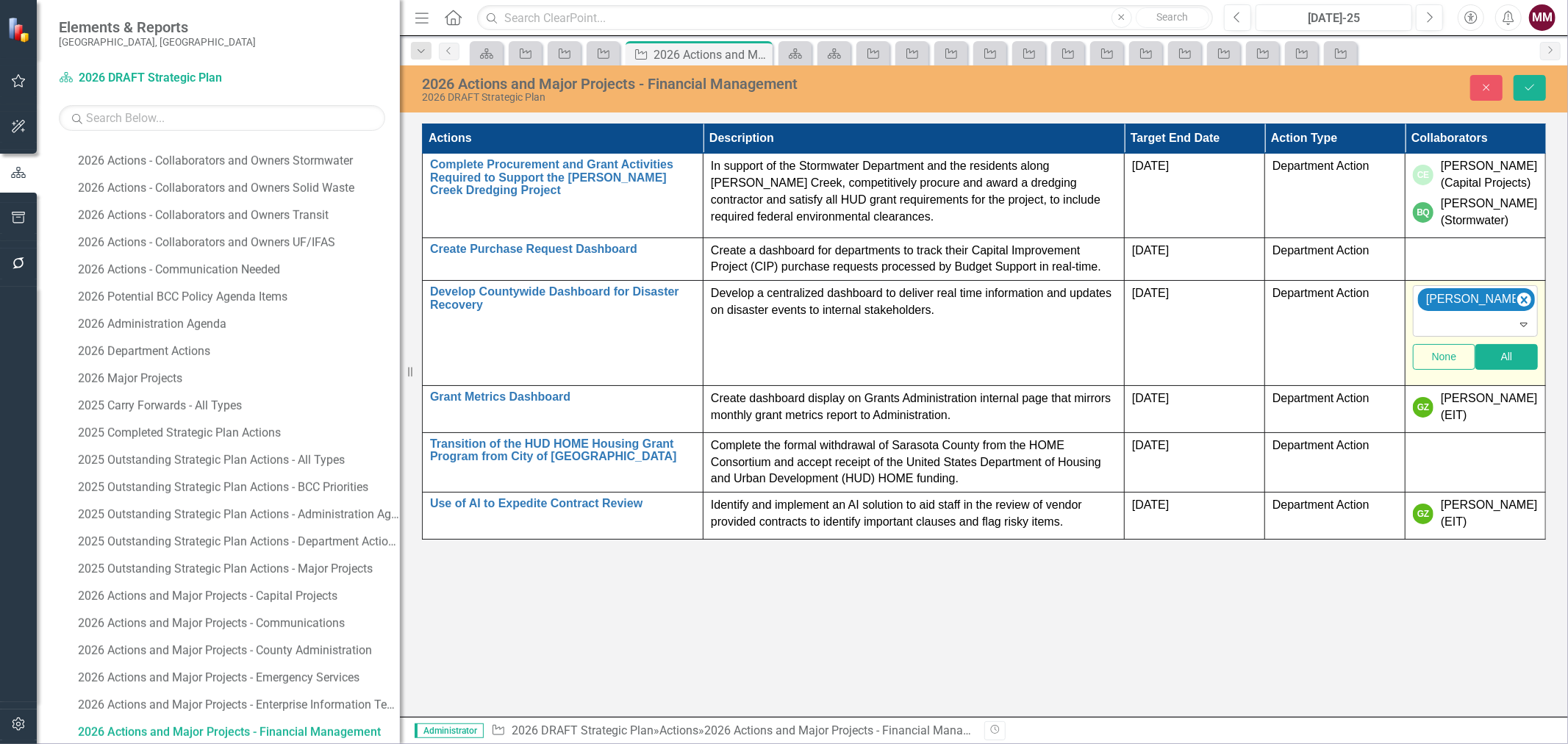
click at [1495, 320] on div at bounding box center [1477, 324] width 119 height 20
type input "rich"
click at [240, 743] on span "[PERSON_NAME] (Emergency Services)" at bounding box center [127, 754] width 226 height 14
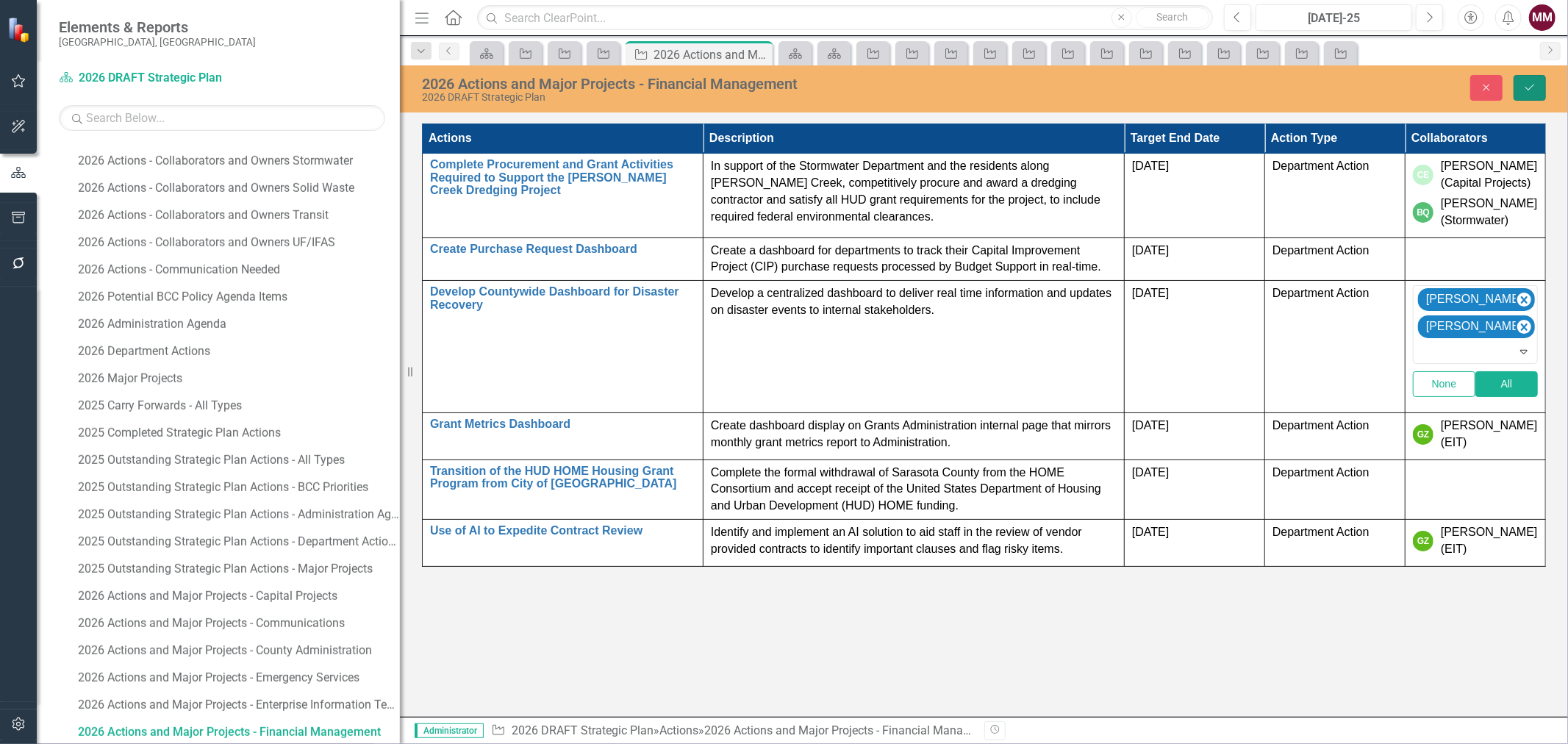
click at [1531, 91] on icon "Save" at bounding box center [1530, 87] width 14 height 10
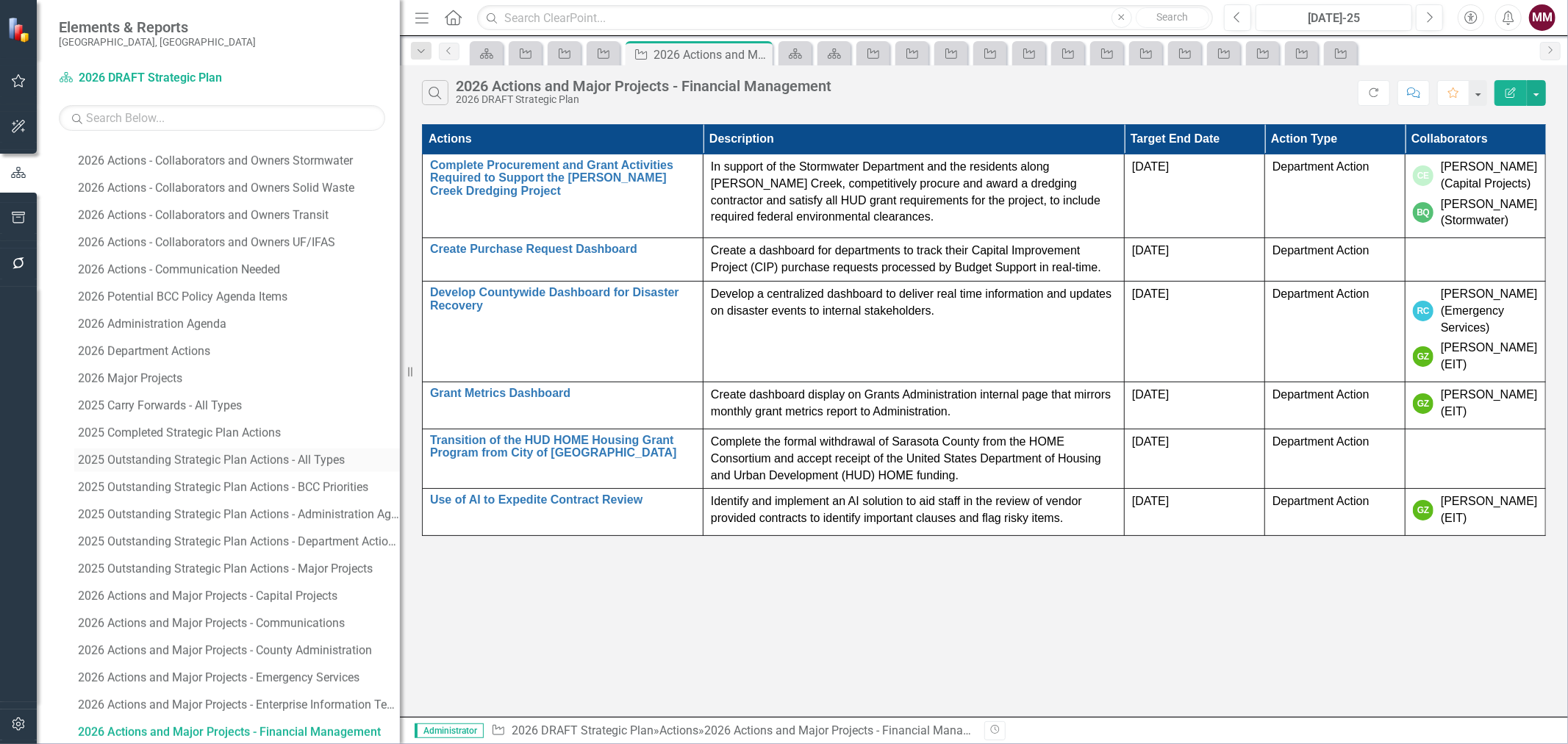
scroll to position [1534, 0]
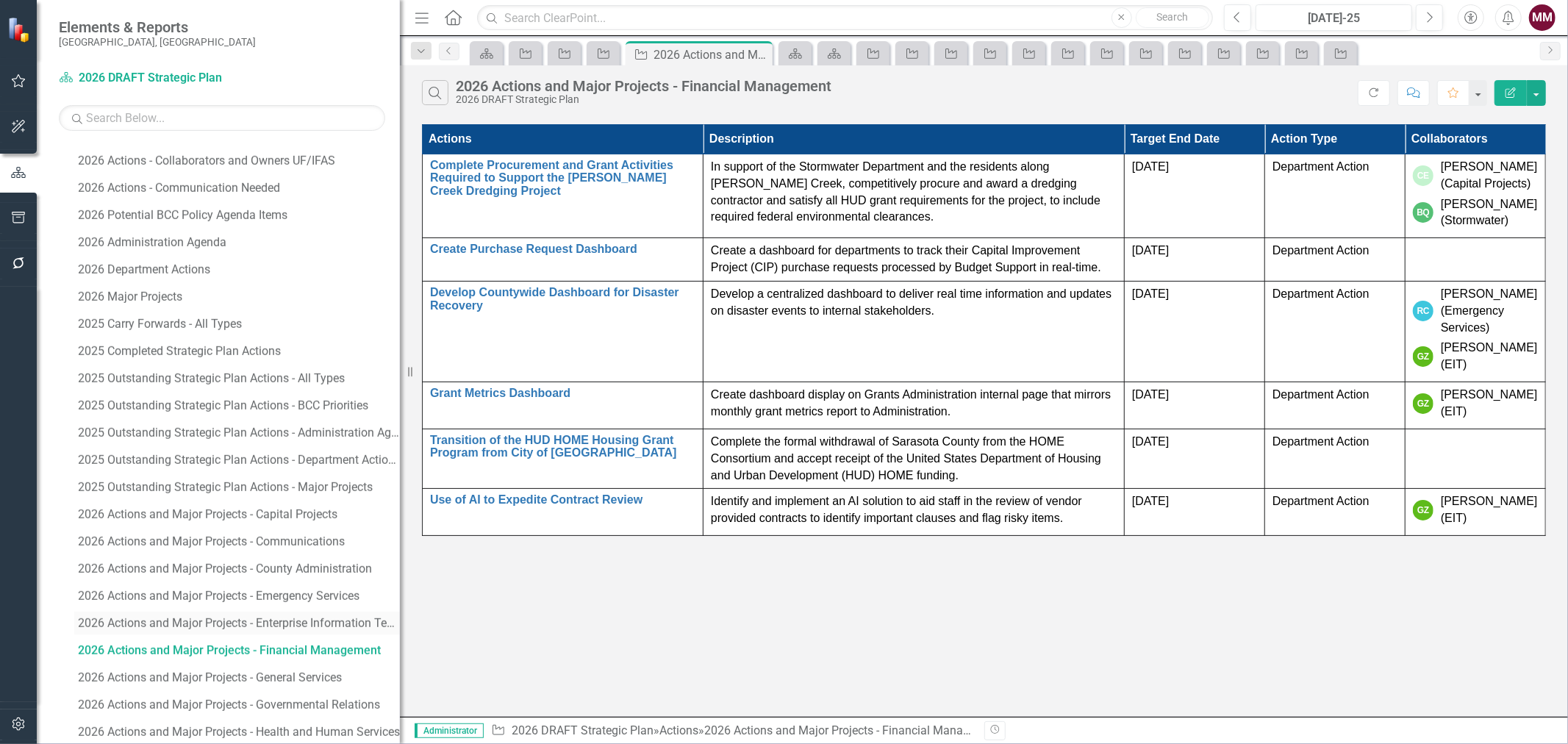
drag, startPoint x: 334, startPoint y: 620, endPoint x: 383, endPoint y: 621, distance: 49.0
click at [334, 620] on div "2026 Actions and Major Projects - Enterprise Information Technology" at bounding box center [239, 623] width 322 height 14
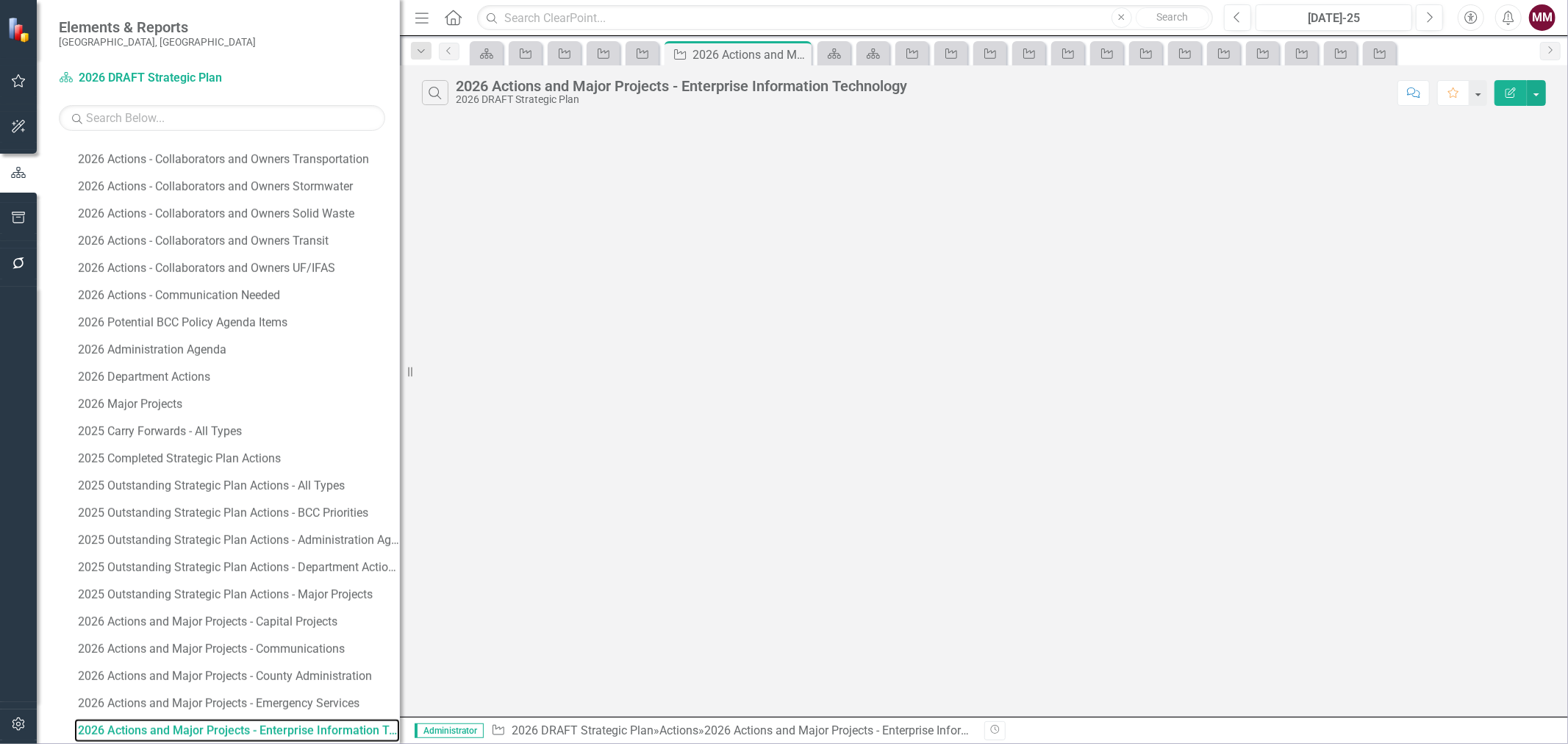
scroll to position [1426, 0]
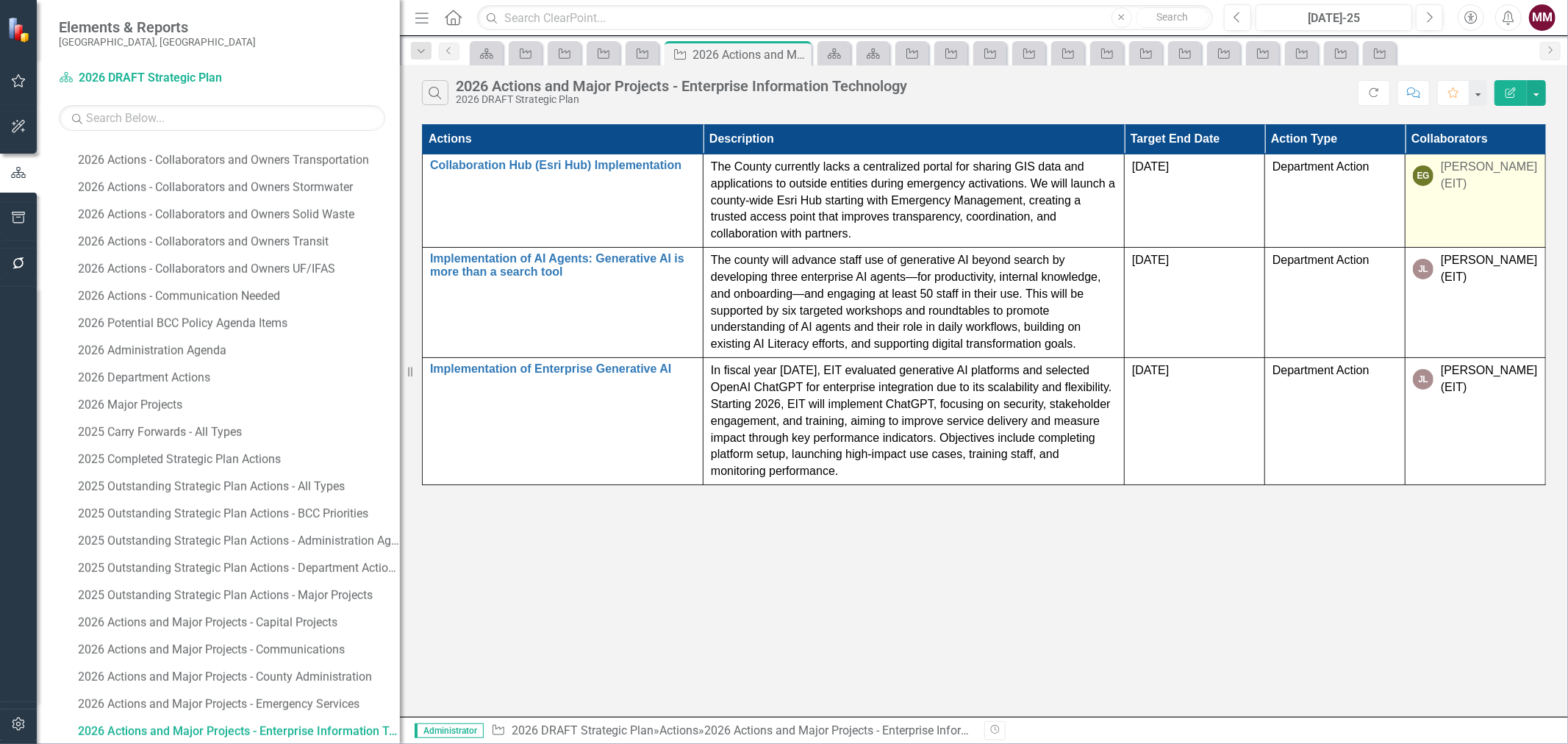
click at [1491, 204] on td "EG Eva Garza (EIT)" at bounding box center [1475, 200] width 140 height 94
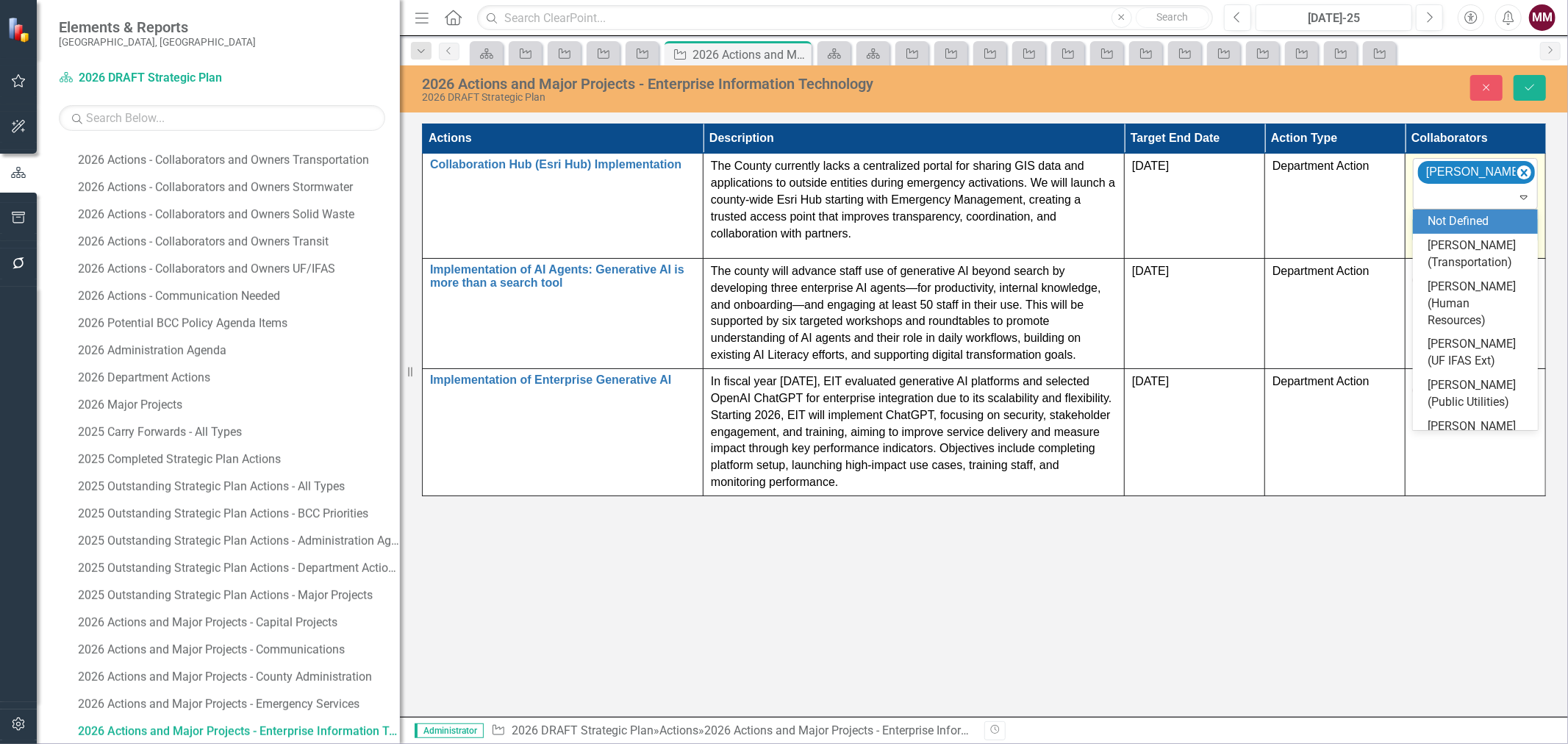
click at [1478, 197] on div at bounding box center [1477, 197] width 119 height 20
type input "rich"
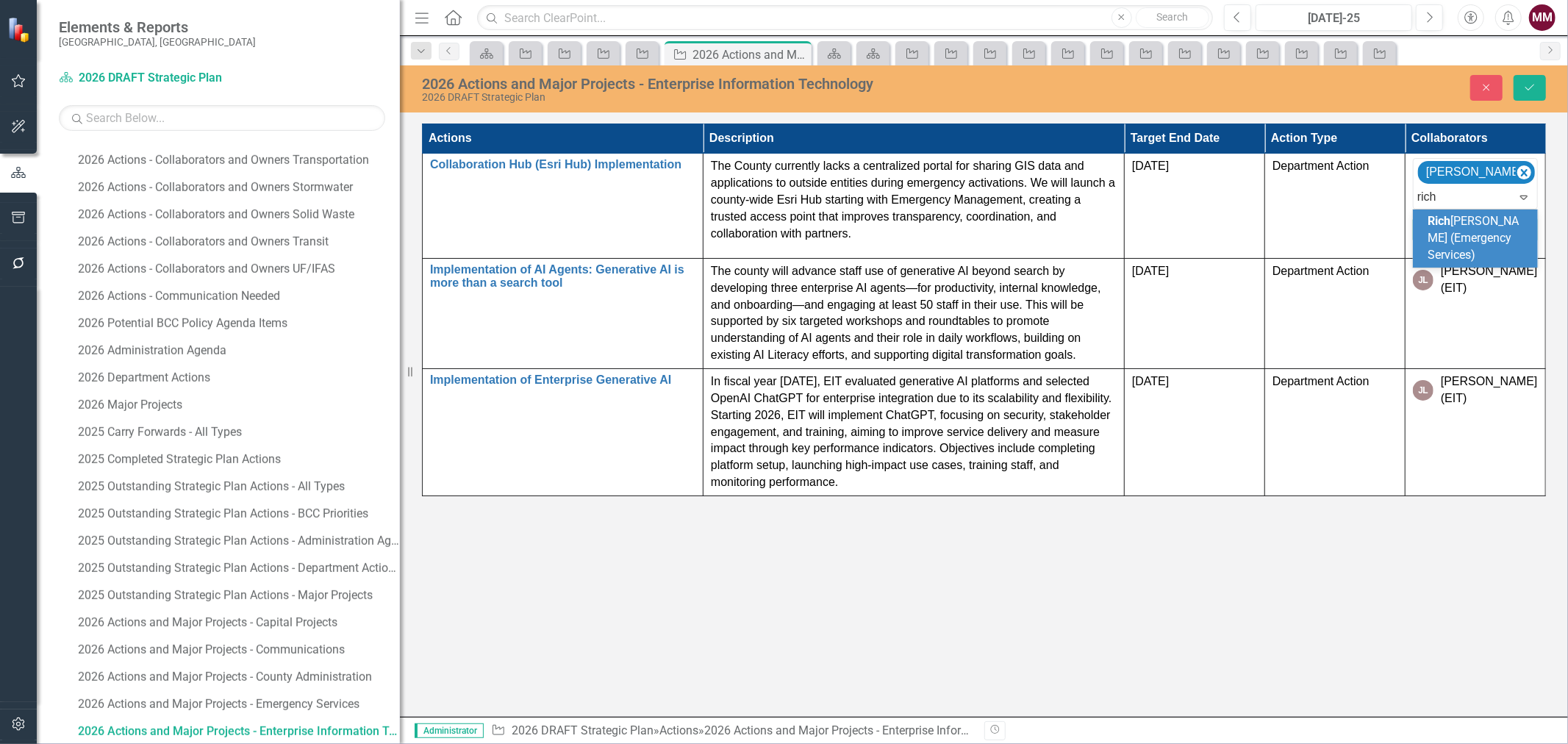
click at [1461, 235] on span "[PERSON_NAME] (Emergency Services)" at bounding box center [1473, 238] width 91 height 48
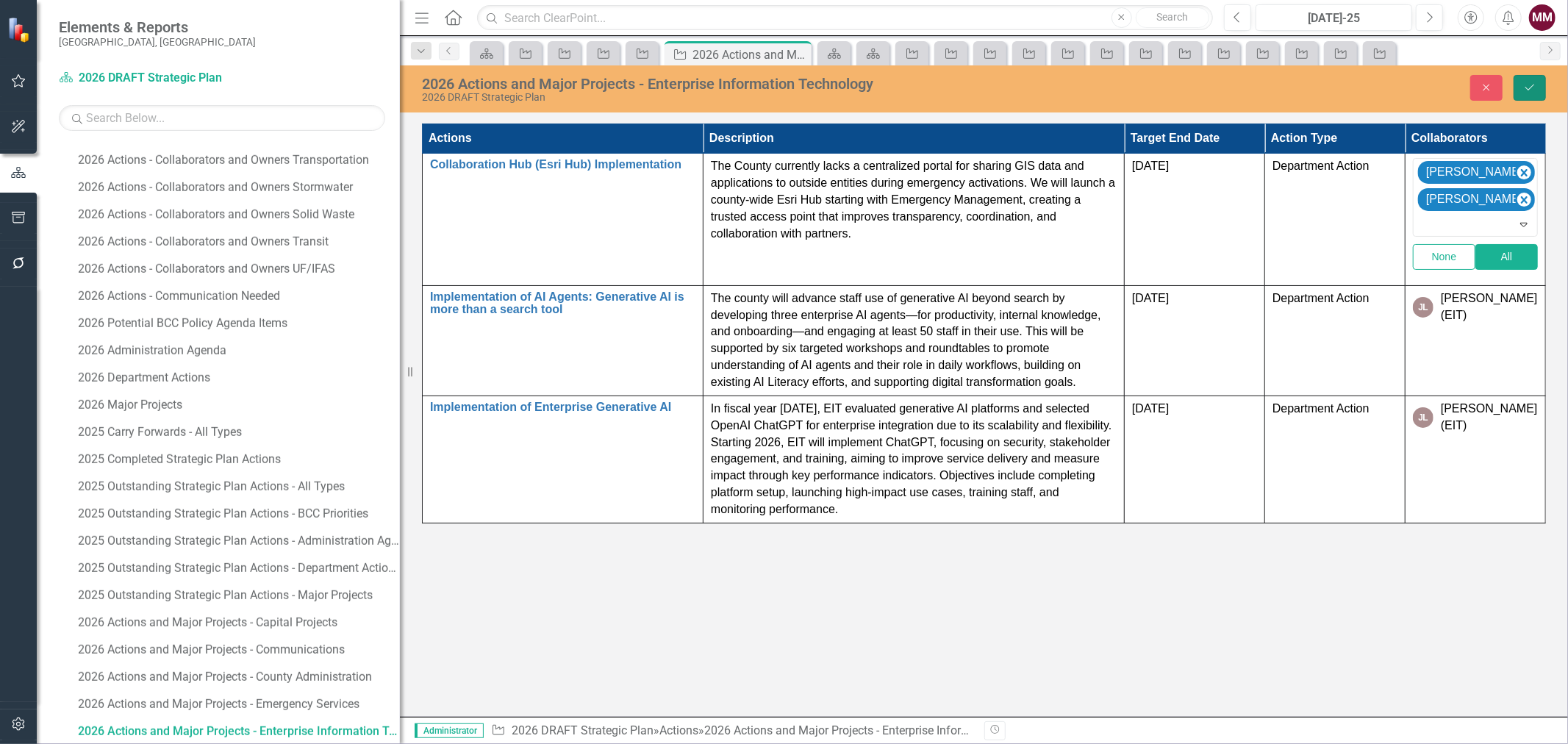
click at [1526, 86] on icon "submit" at bounding box center [1530, 87] width 9 height 6
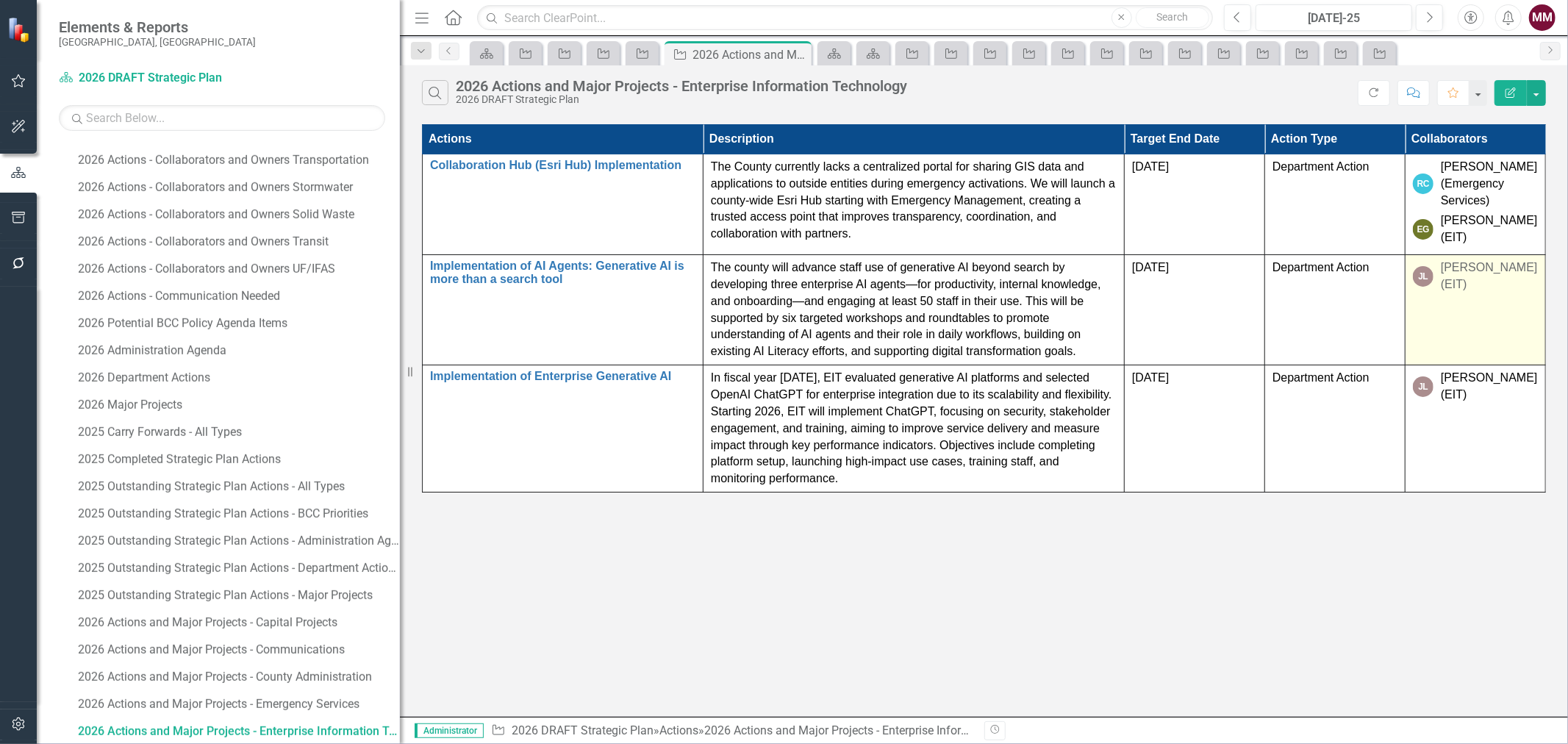
click at [1471, 320] on td "JL Joan Liu (EIT)" at bounding box center [1475, 310] width 140 height 111
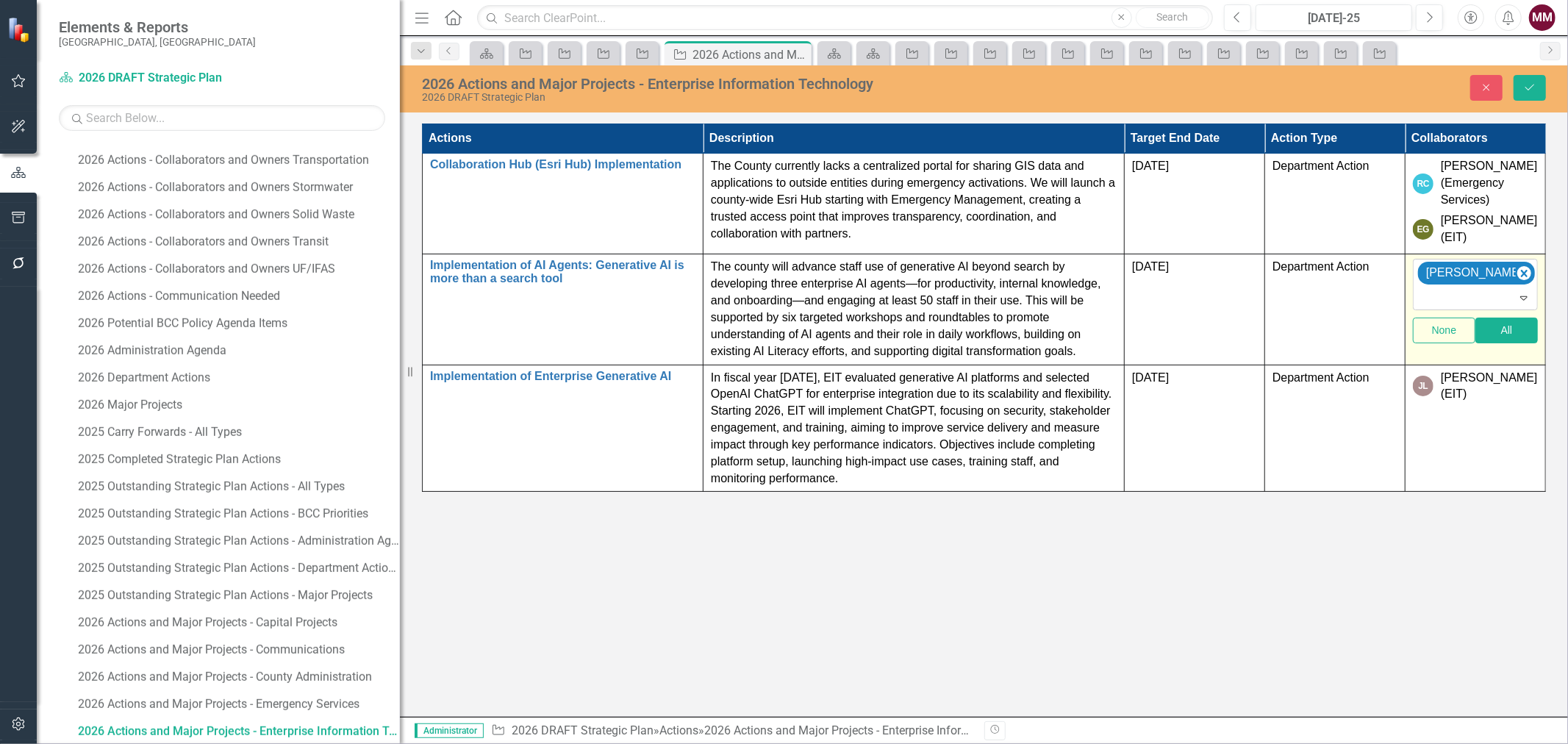
click at [1523, 294] on icon "Expand" at bounding box center [1524, 297] width 14 height 12
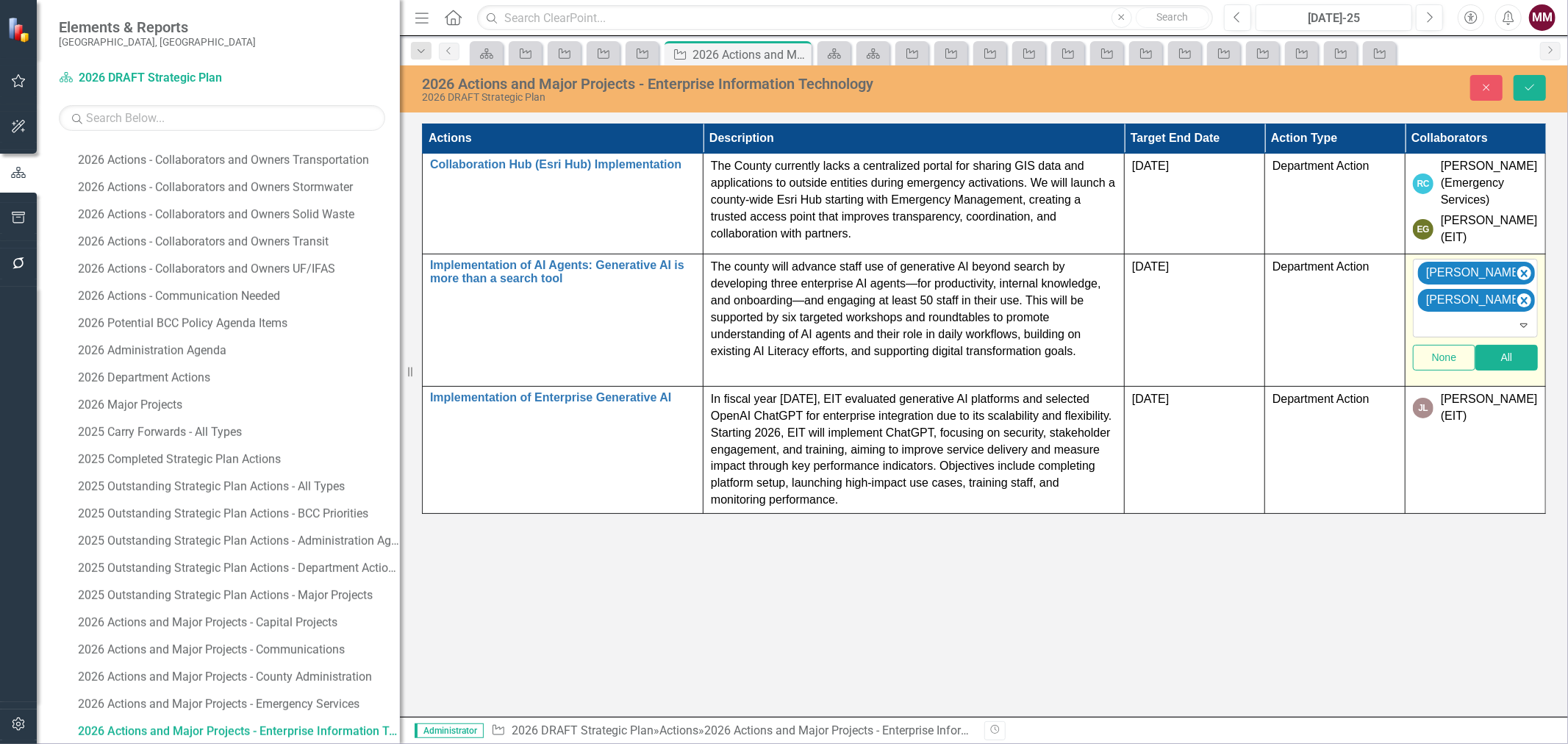
click at [1523, 319] on icon "Expand" at bounding box center [1524, 324] width 14 height 12
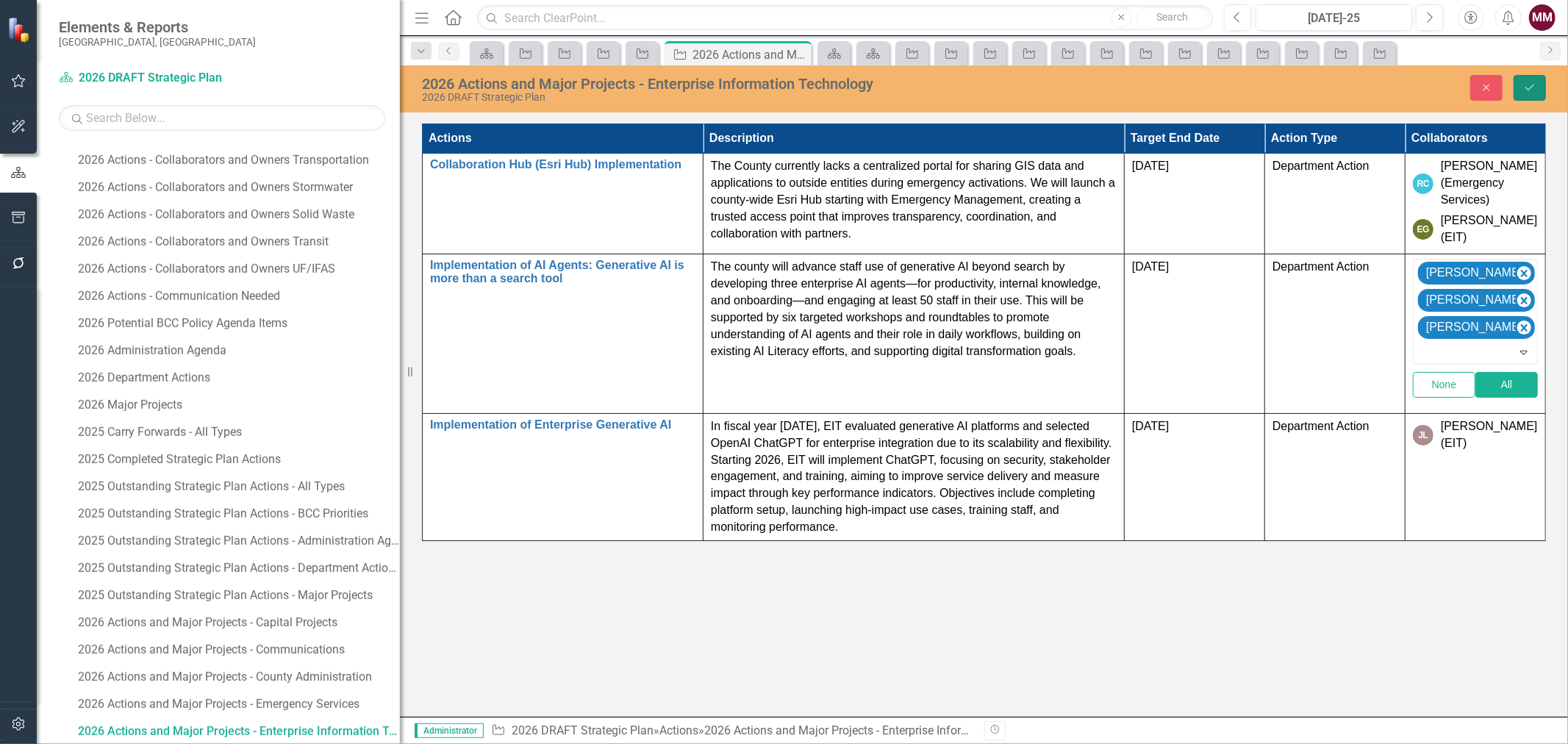
click at [1526, 86] on icon "Save" at bounding box center [1530, 87] width 14 height 10
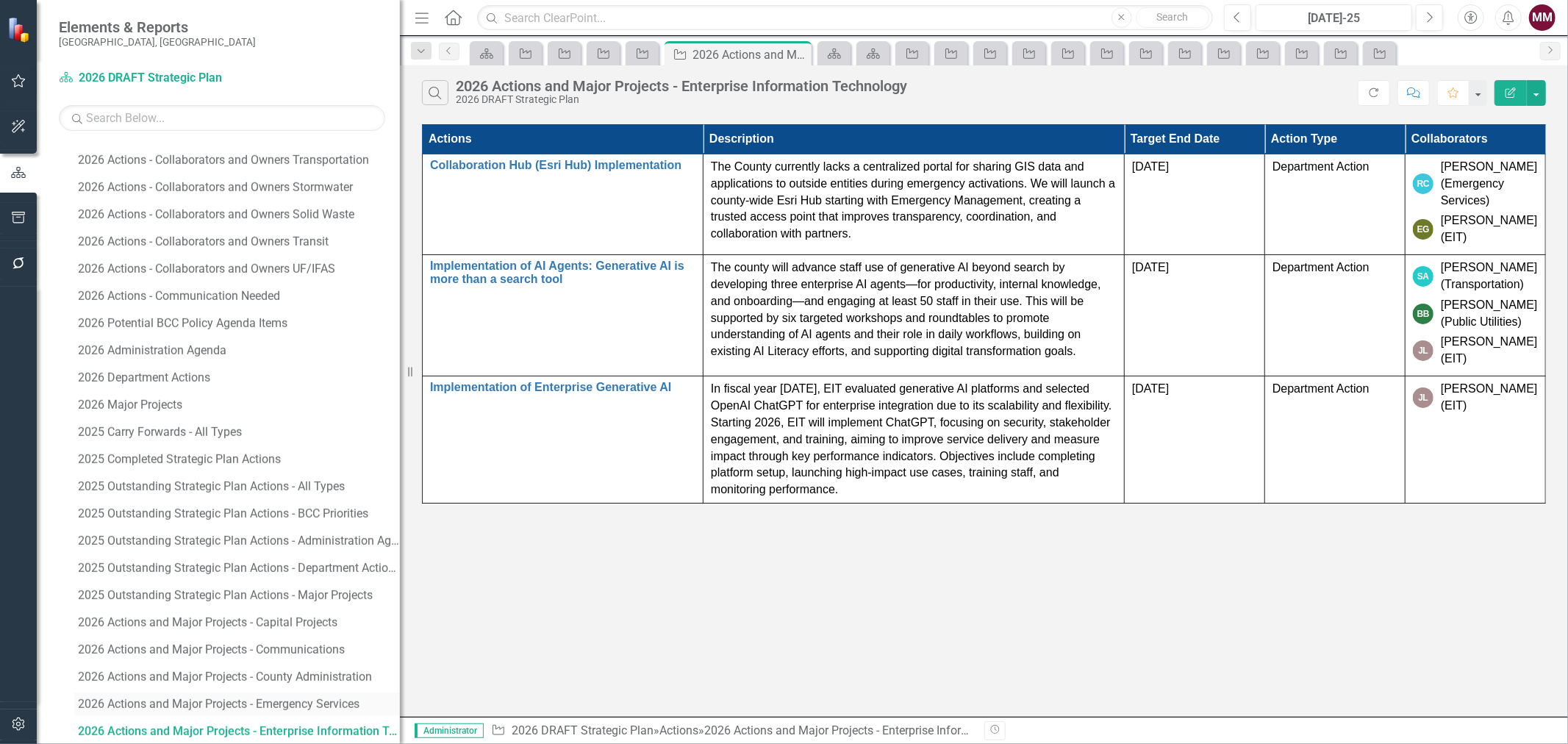
click at [208, 699] on div "2026 Actions and Major Projects - Emergency Services" at bounding box center [239, 704] width 322 height 14
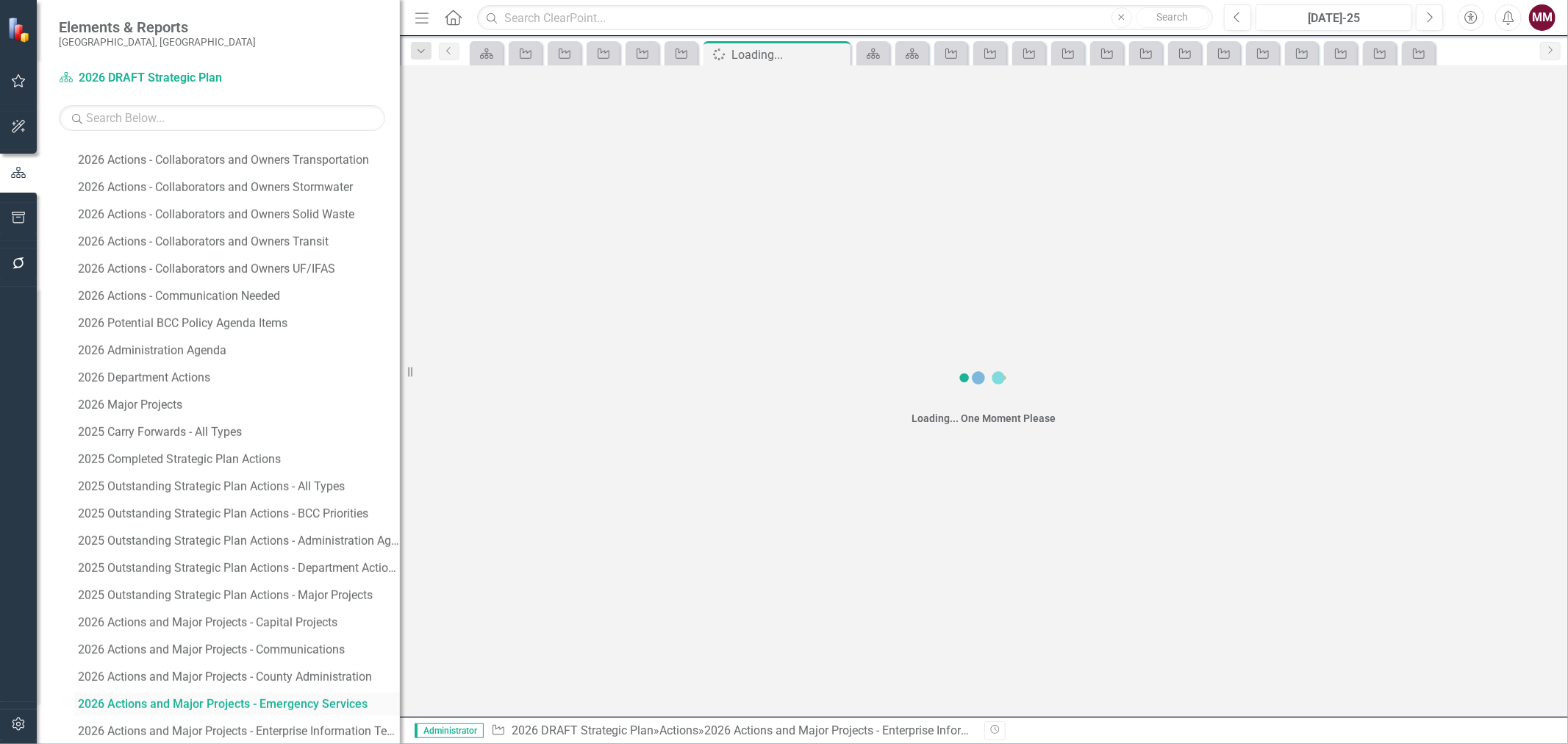
scroll to position [1398, 0]
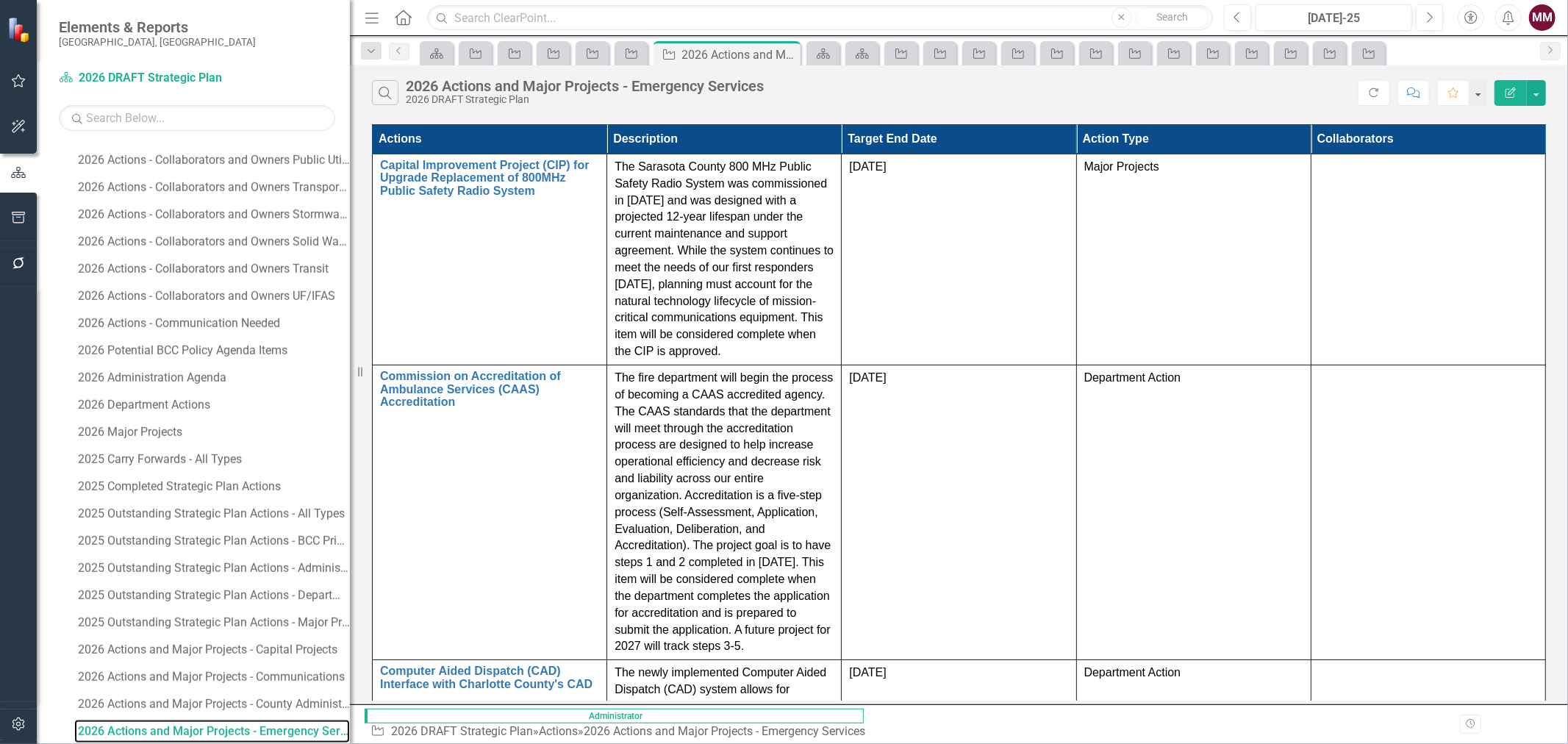
drag, startPoint x: 402, startPoint y: 376, endPoint x: 350, endPoint y: 383, distance: 52.5
click at [350, 383] on div "Resize" at bounding box center [356, 372] width 12 height 744
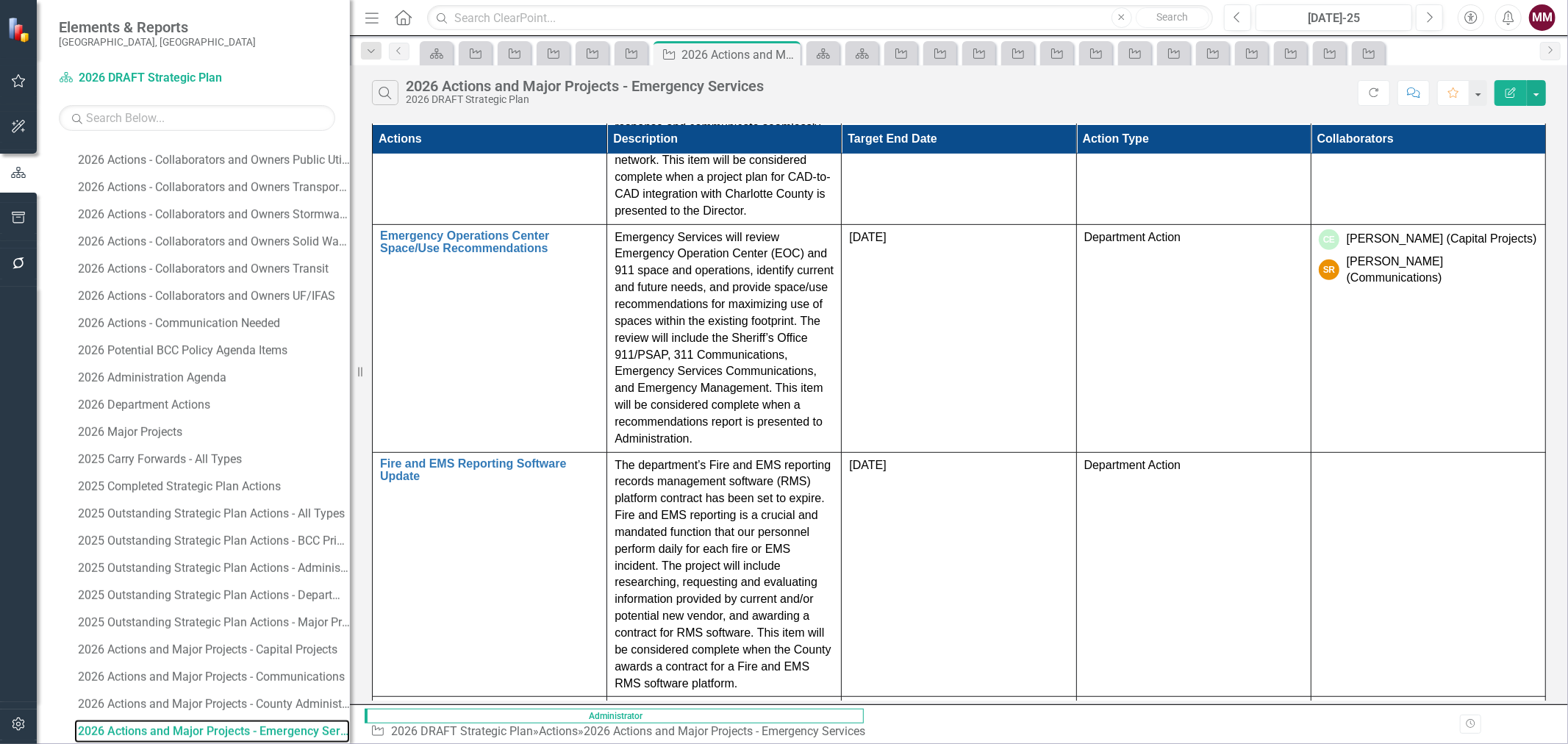
scroll to position [633, 0]
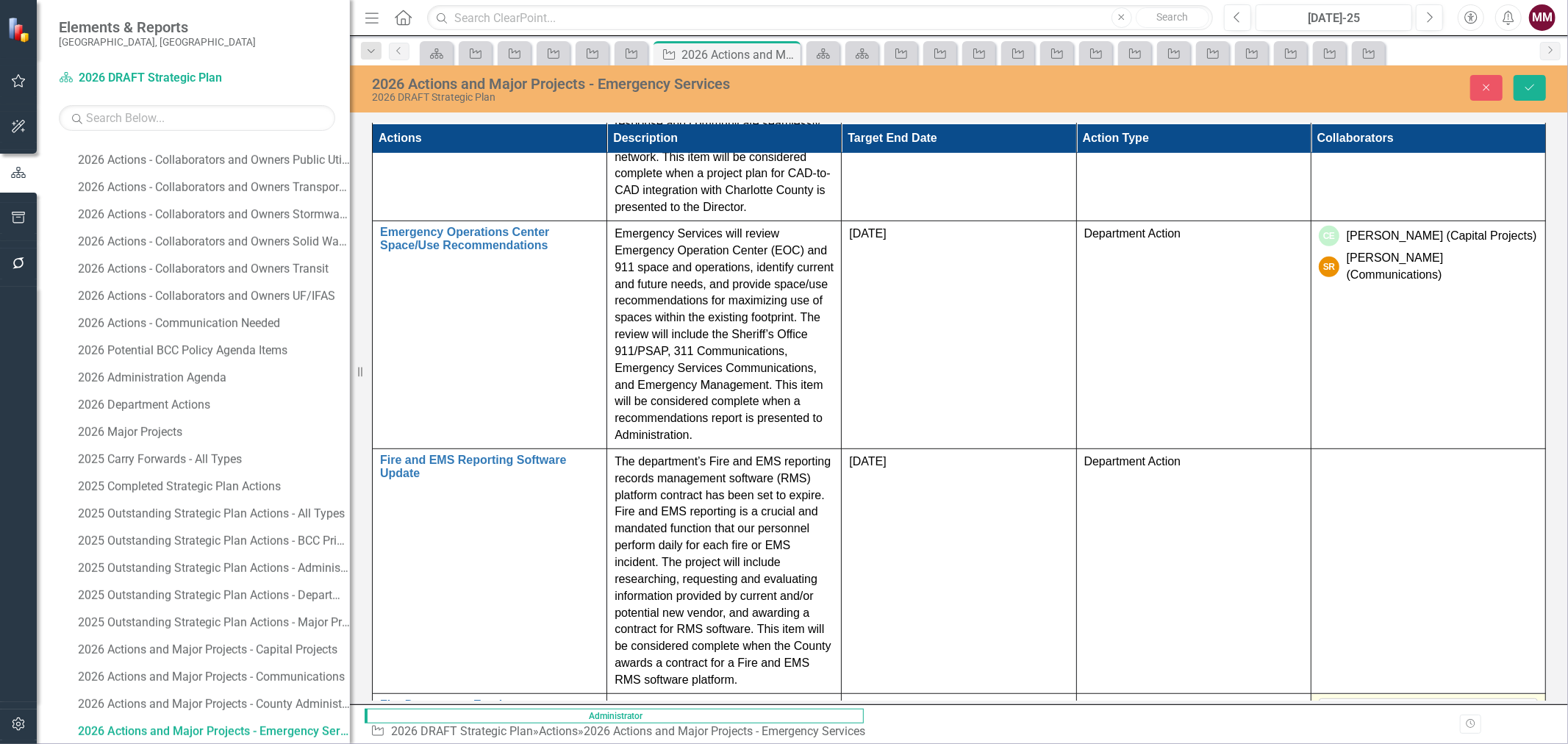
click at [1440, 701] on div at bounding box center [1418, 710] width 189 height 20
type input "[PERSON_NAME]"
click at [298, 743] on span "[PERSON_NAME] (Human Resources)" at bounding box center [155, 754] width 283 height 14
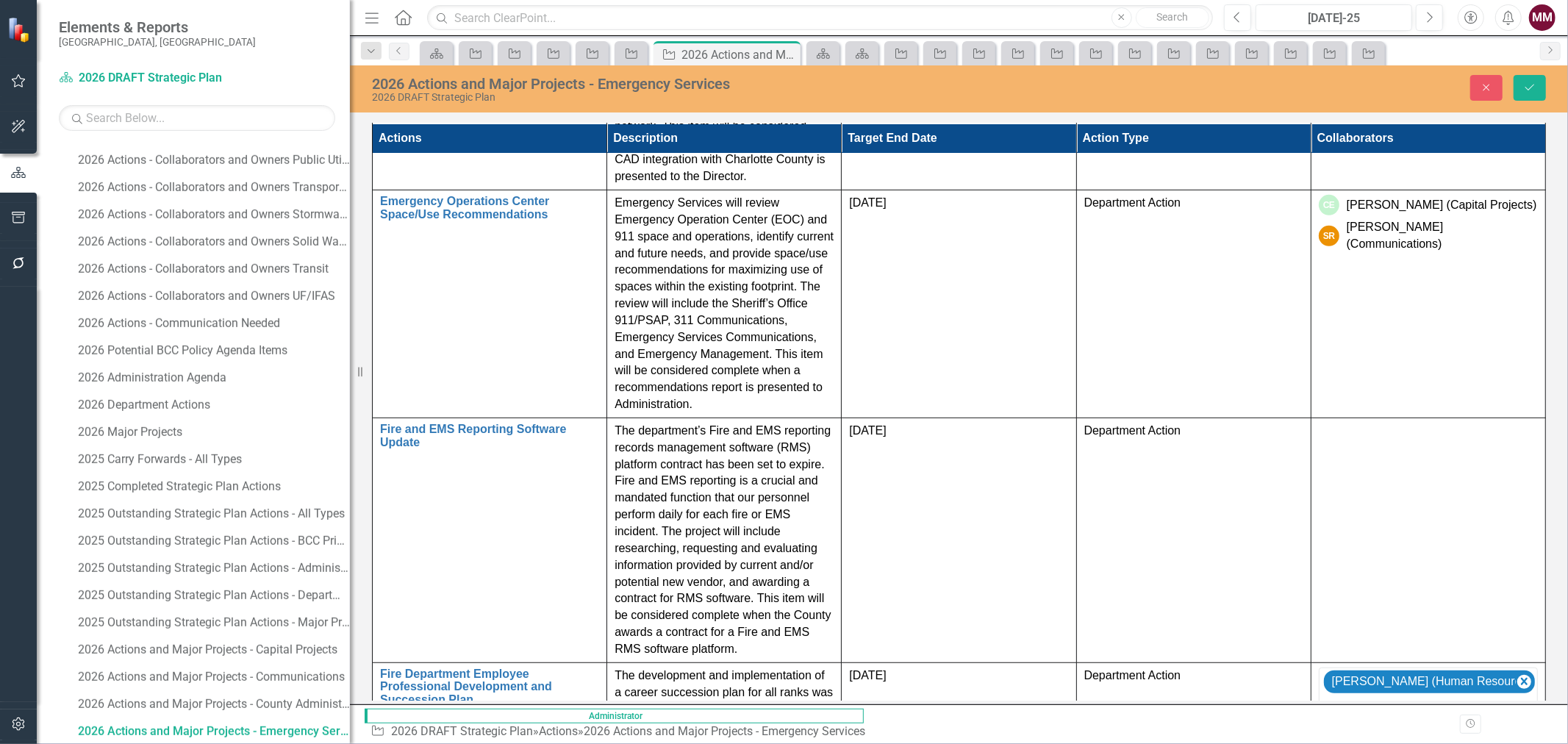
scroll to position [666, 0]
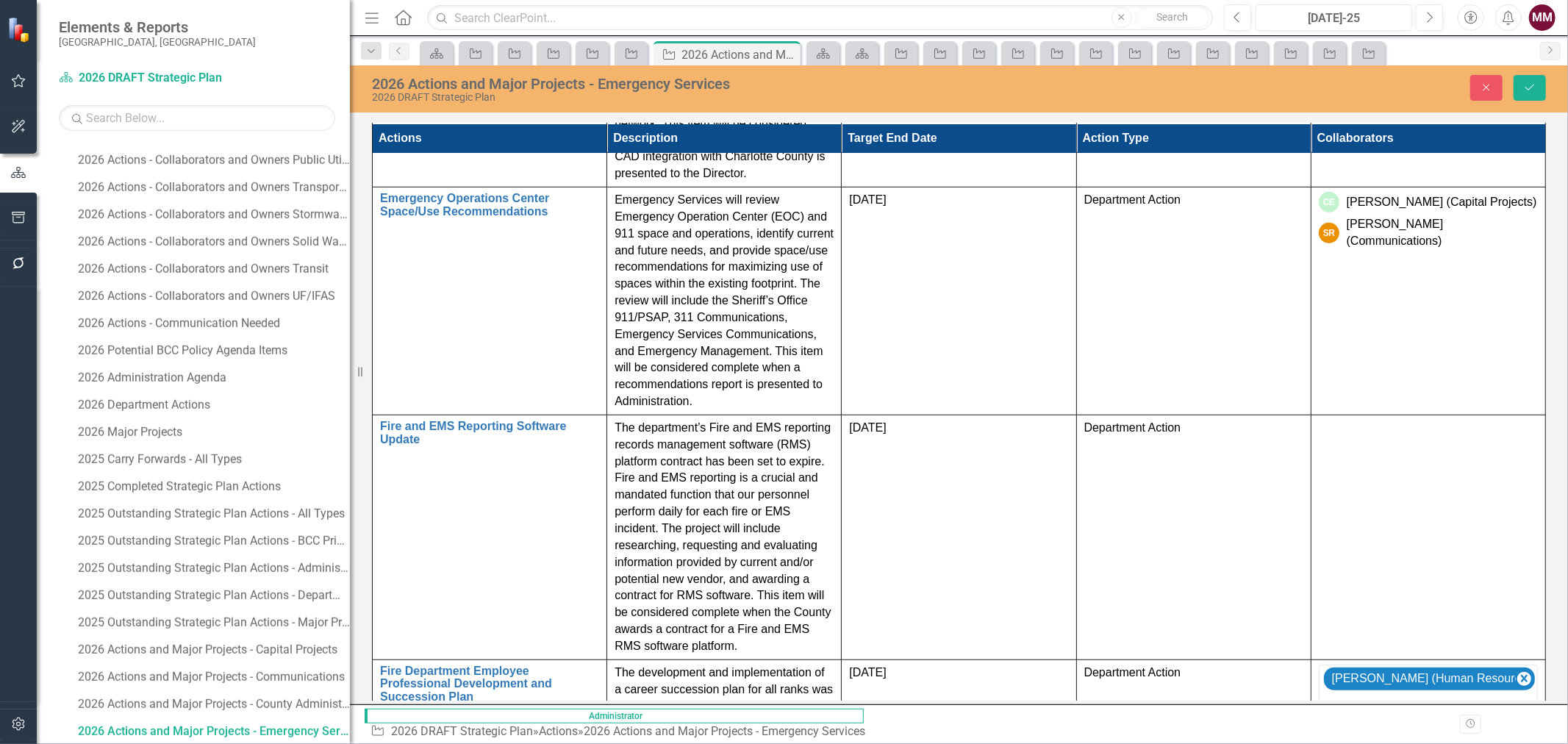
type input "chuc"
click at [280, 743] on span "Chuc k Henry (Health & Human Services)" at bounding box center [147, 754] width 266 height 14
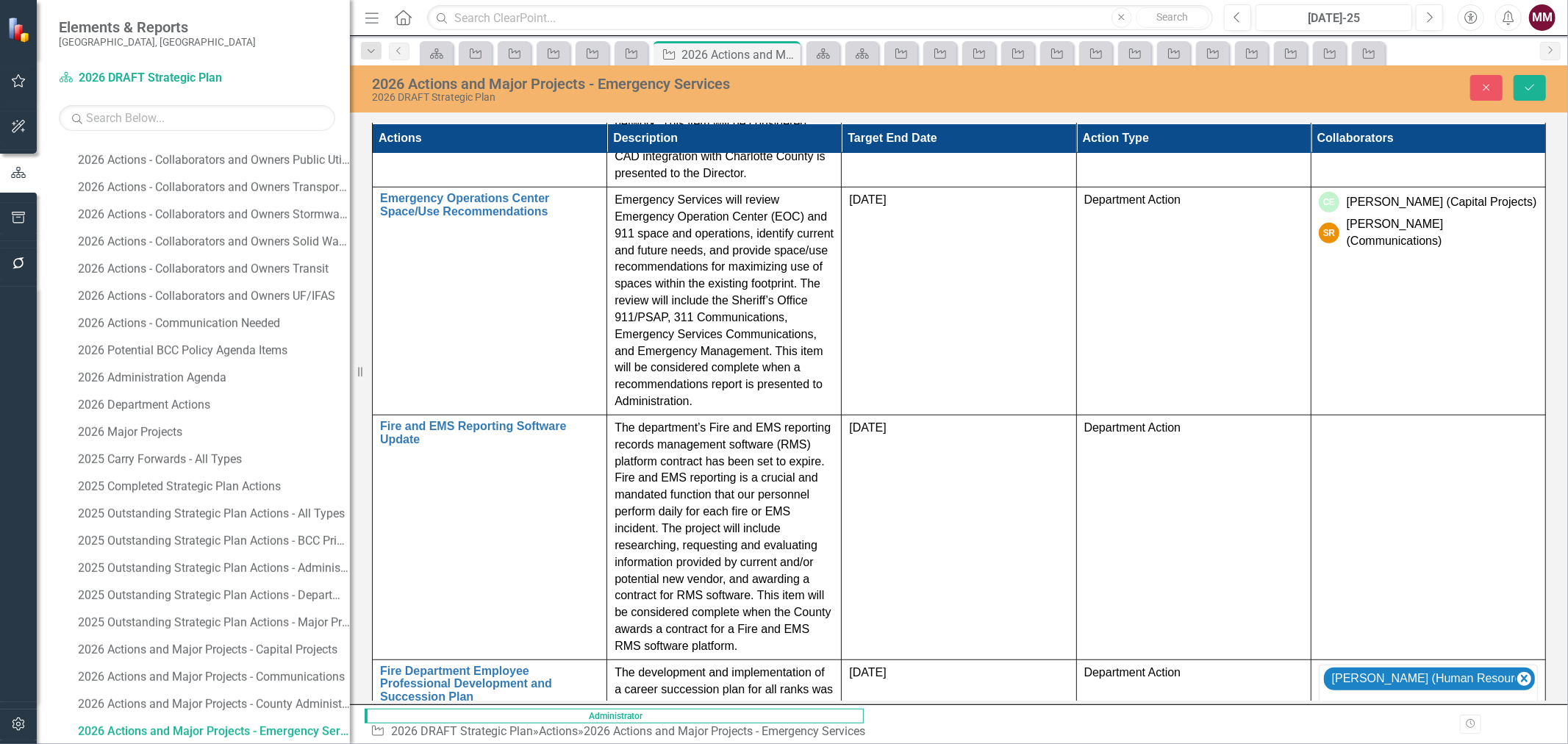
scroll to position [678, 0]
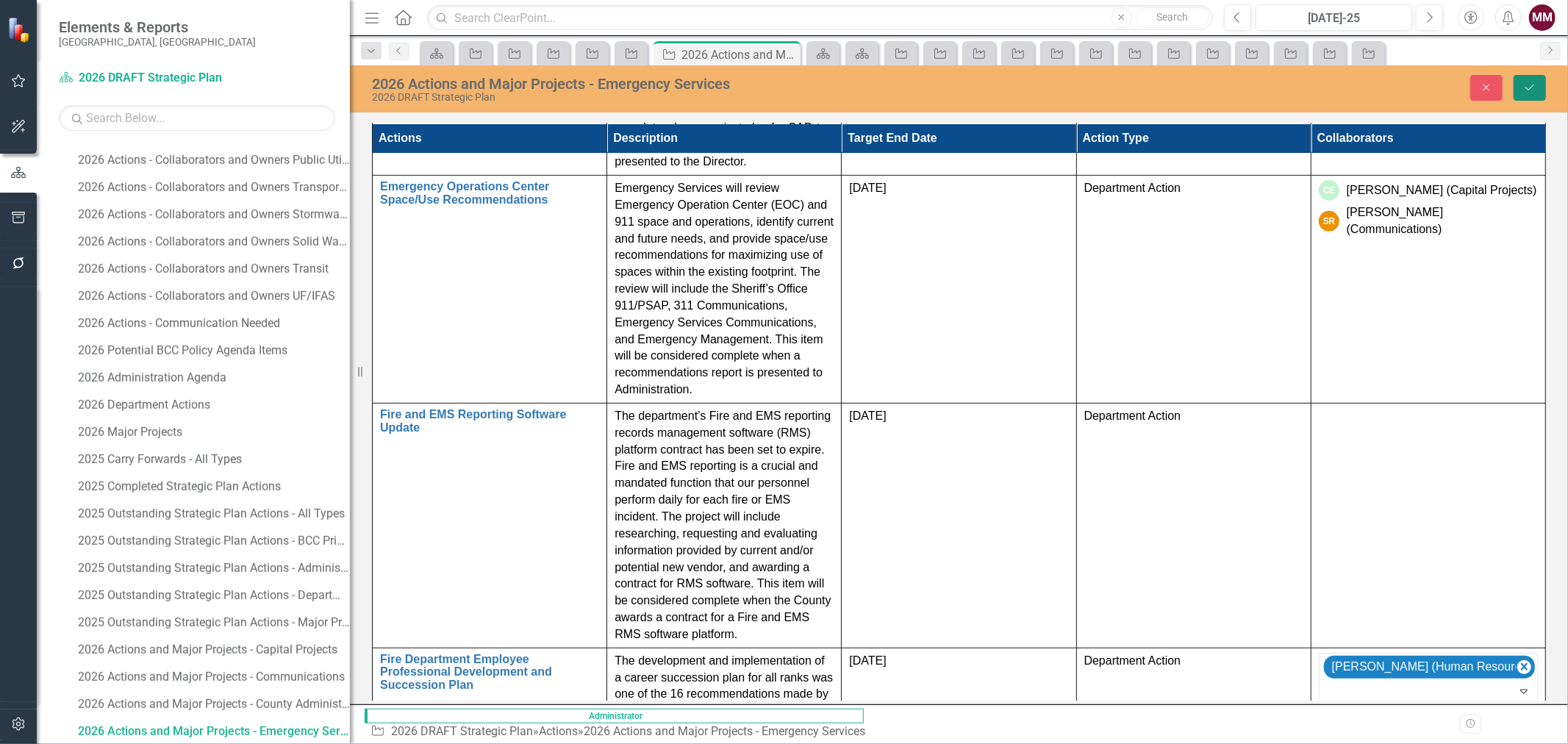
click at [1527, 96] on button "Save" at bounding box center [1530, 88] width 32 height 26
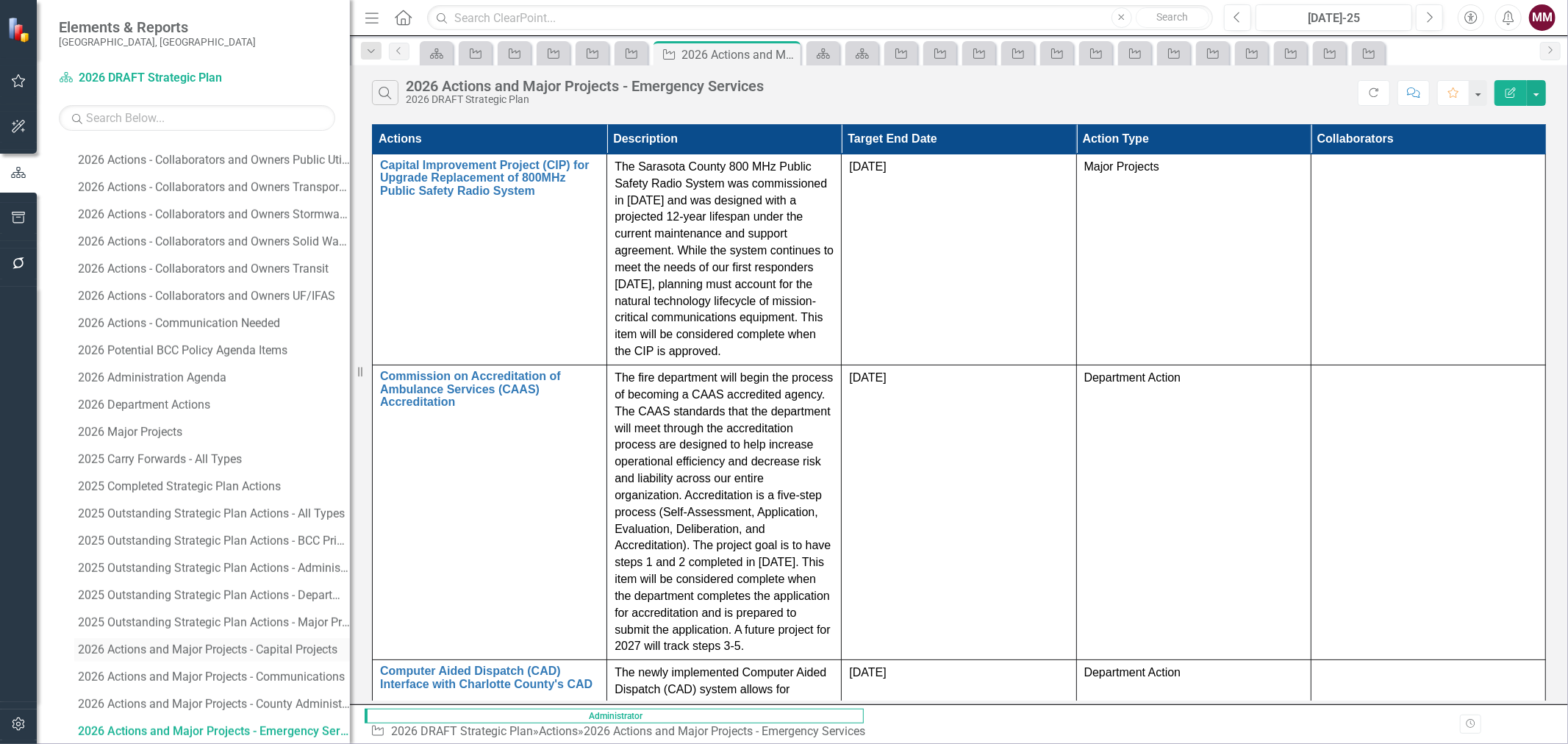
click at [289, 649] on div "2026 Actions and Major Projects - Capital Projects" at bounding box center [213, 649] width 272 height 14
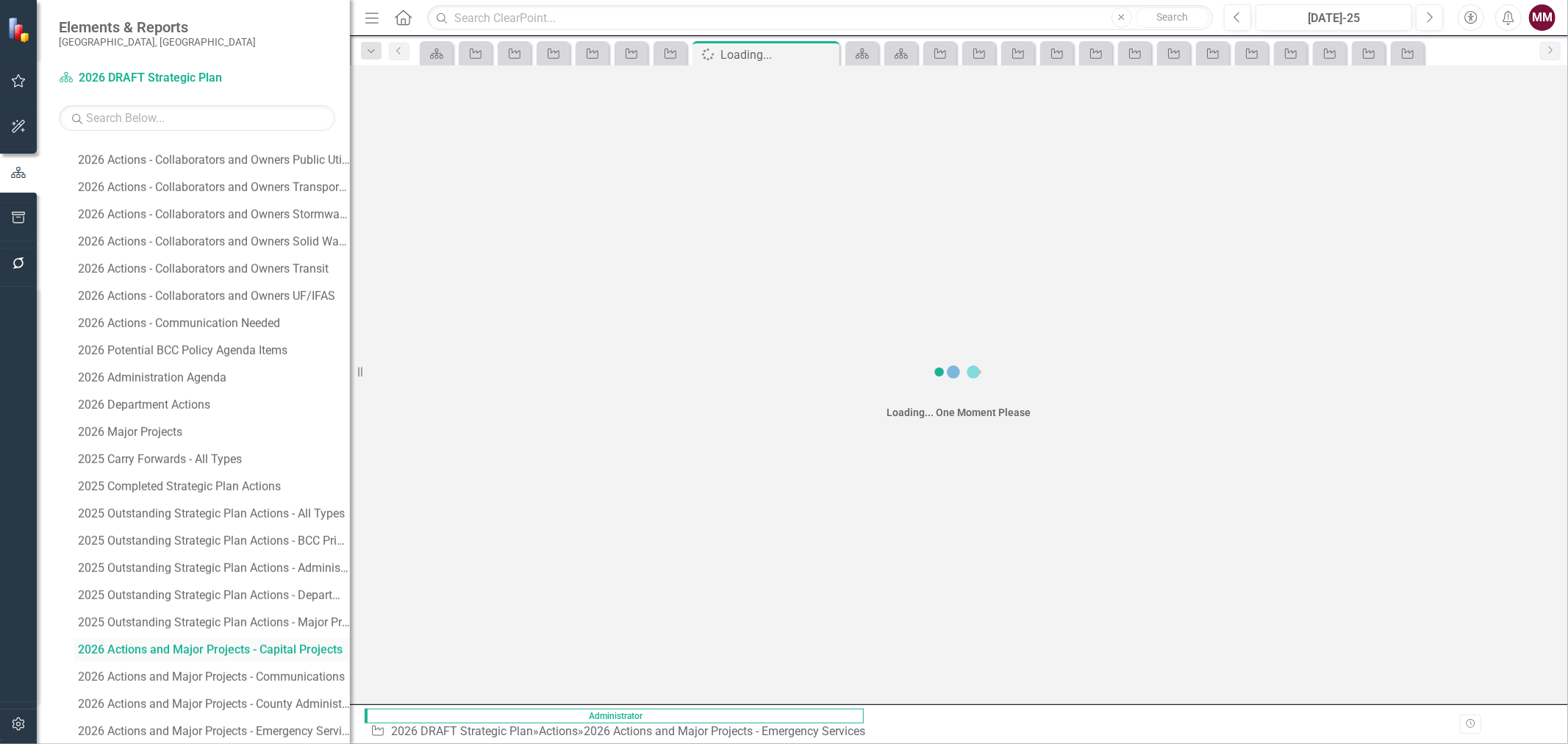
scroll to position [1317, 0]
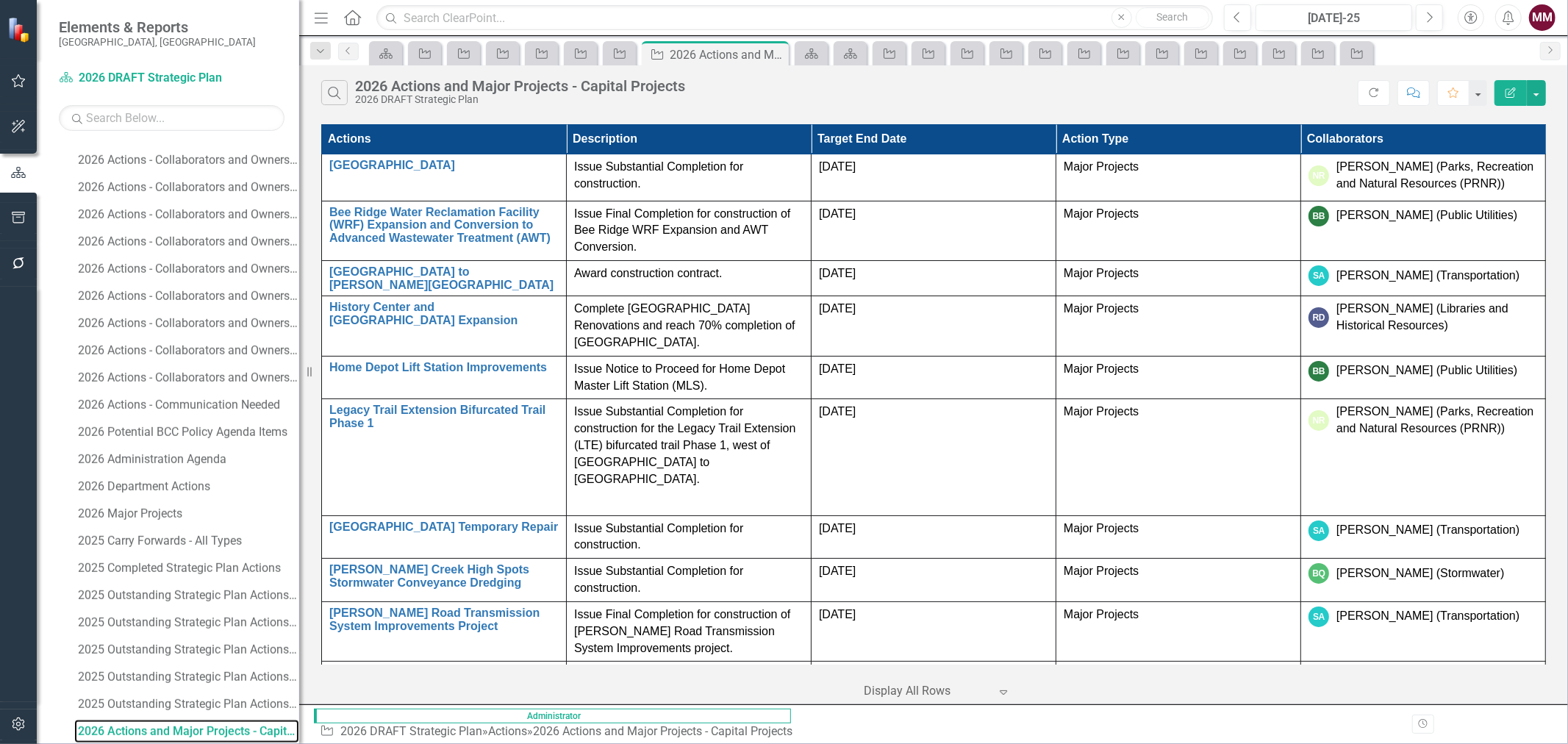
drag, startPoint x: 353, startPoint y: 372, endPoint x: 299, endPoint y: 379, distance: 54.5
click at [299, 379] on div "Resize" at bounding box center [304, 372] width 12 height 744
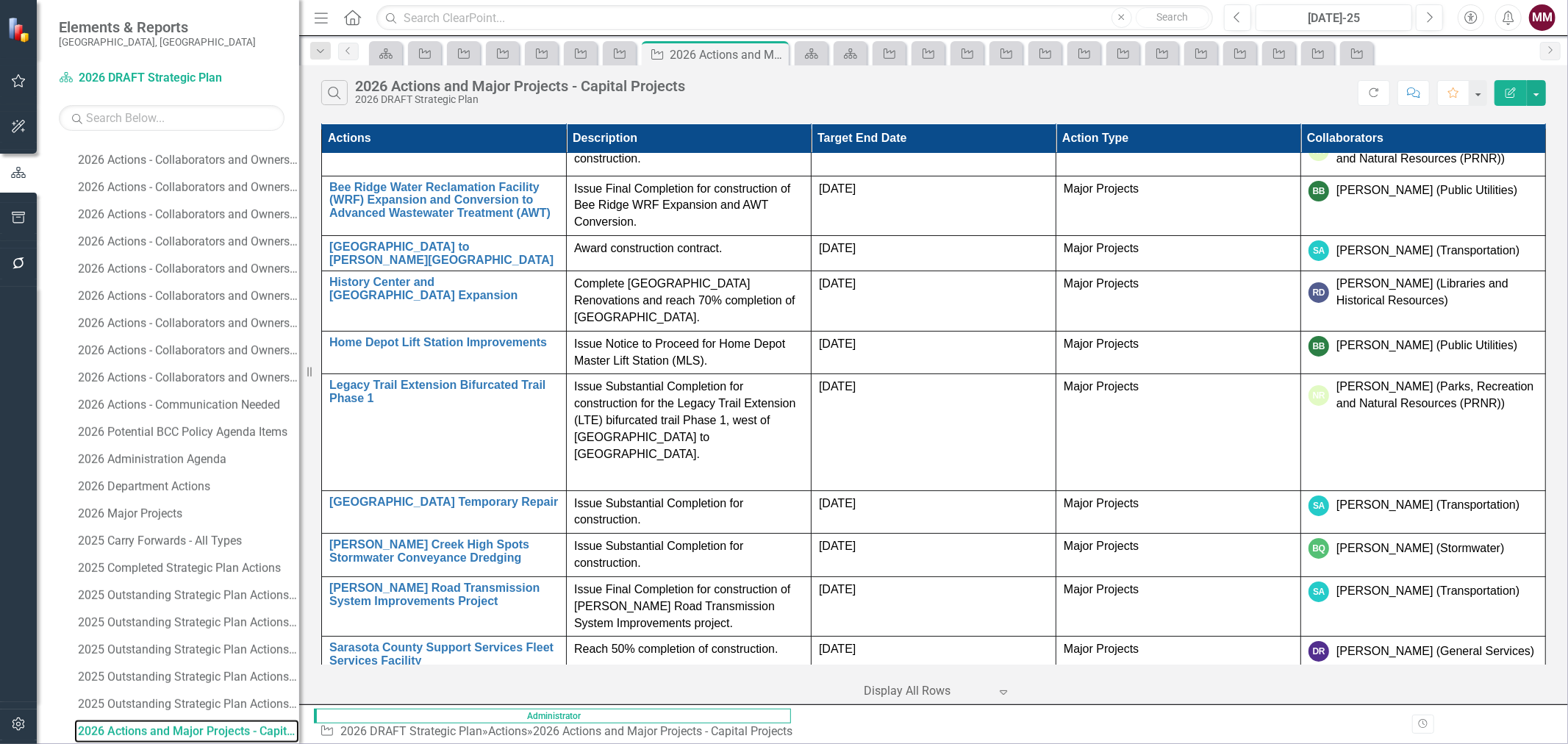
scroll to position [0, 0]
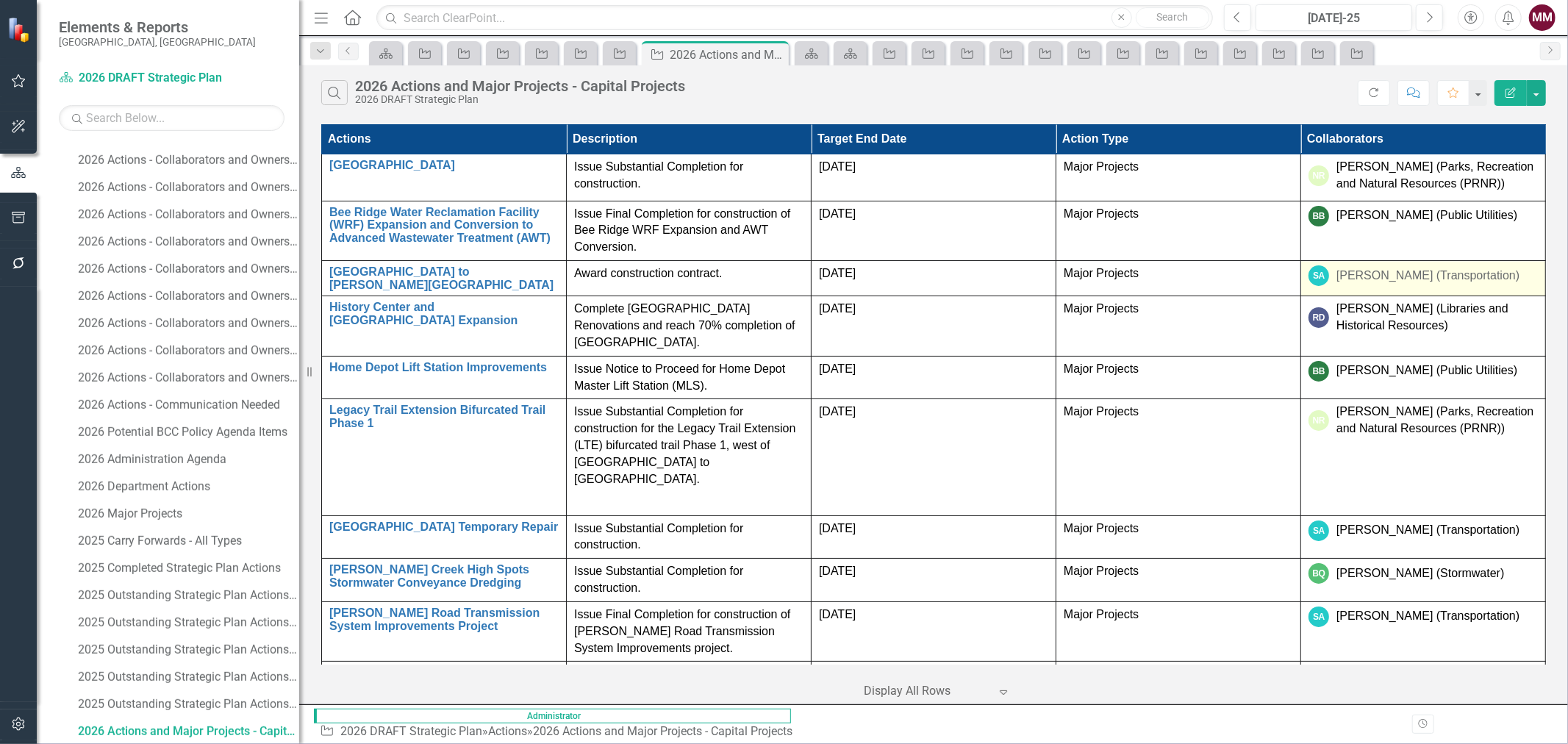
click at [1520, 284] on div "[PERSON_NAME] (Transportation)" at bounding box center [1428, 275] width 183 height 17
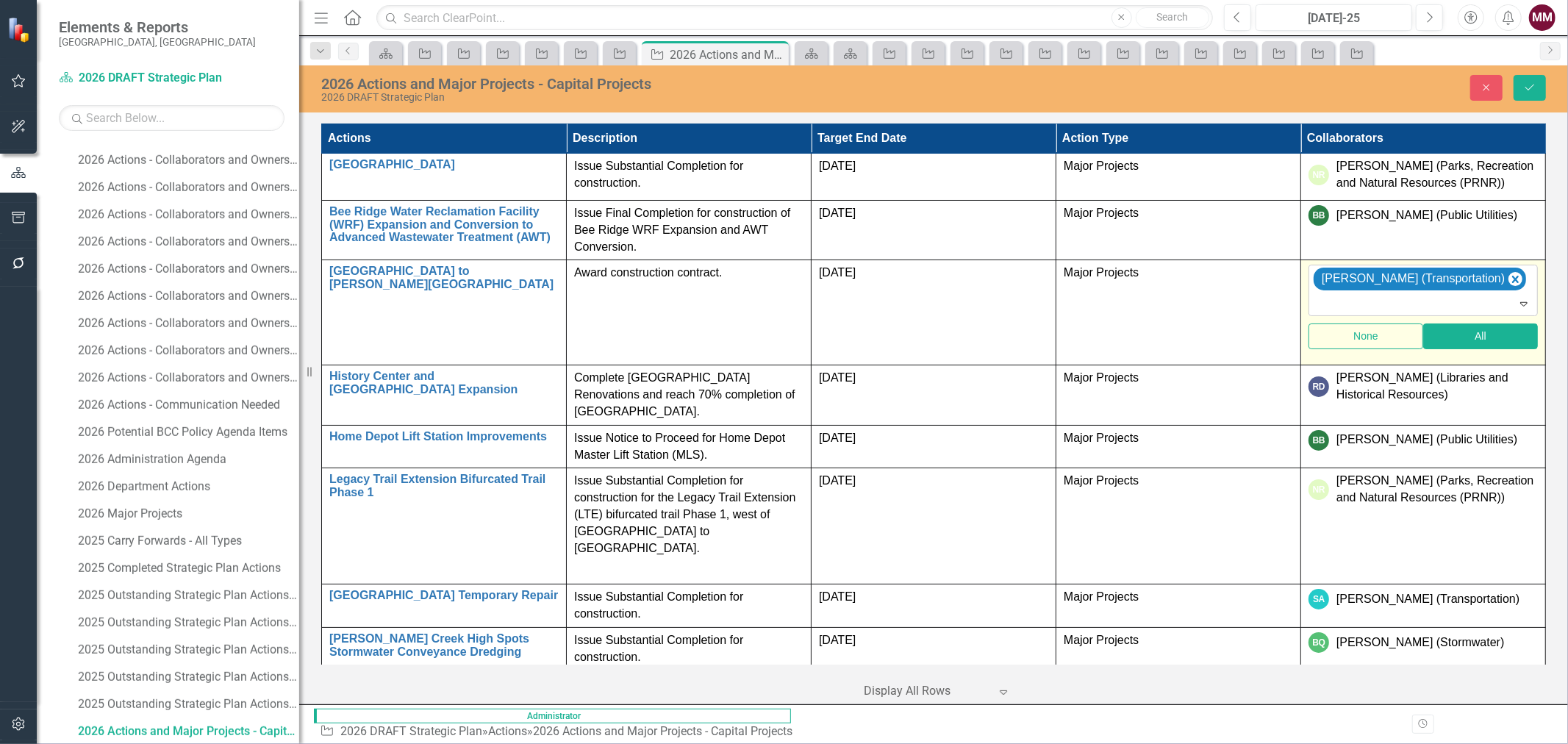
click at [1476, 314] on div at bounding box center [1425, 304] width 223 height 20
type input "[PERSON_NAME]"
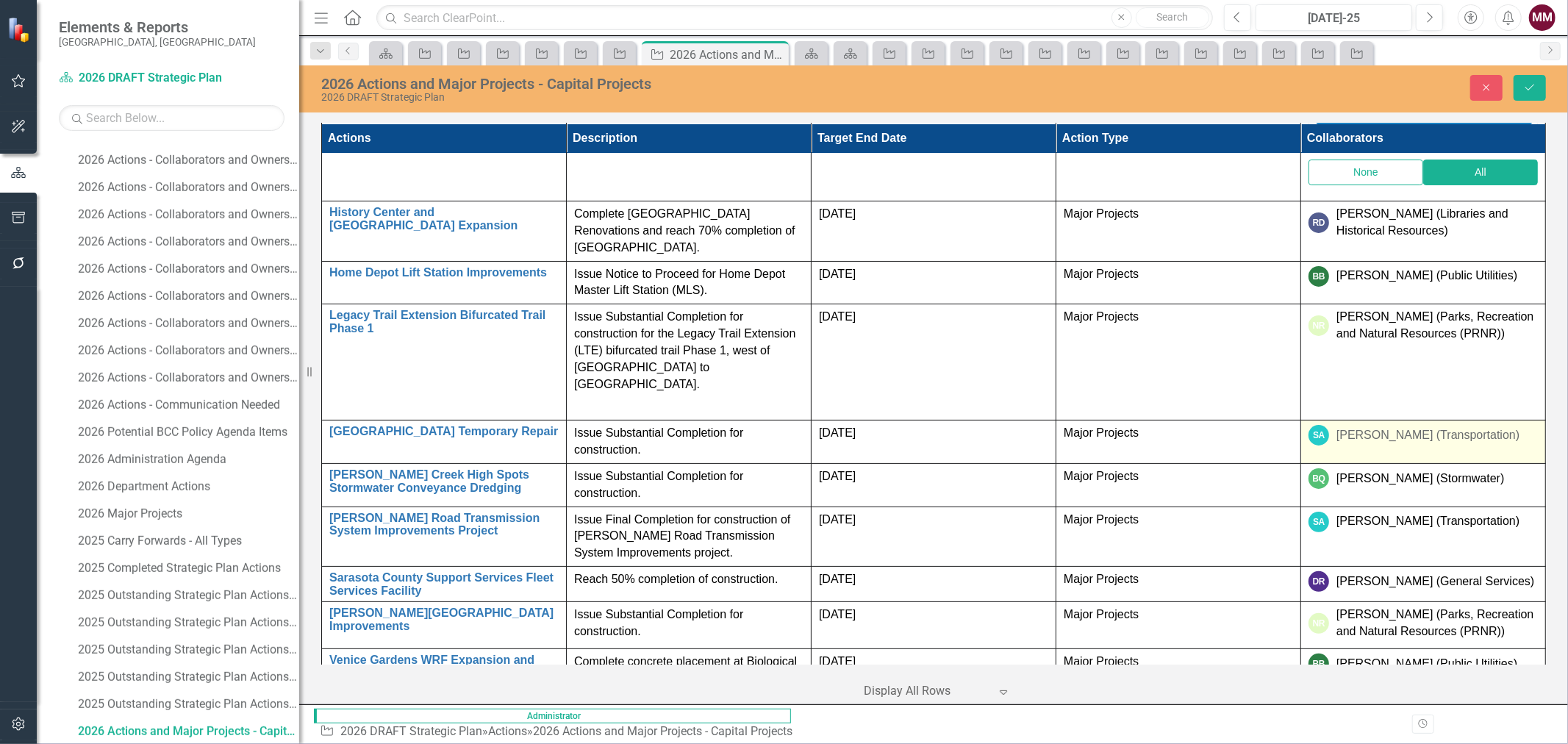
scroll to position [189, 0]
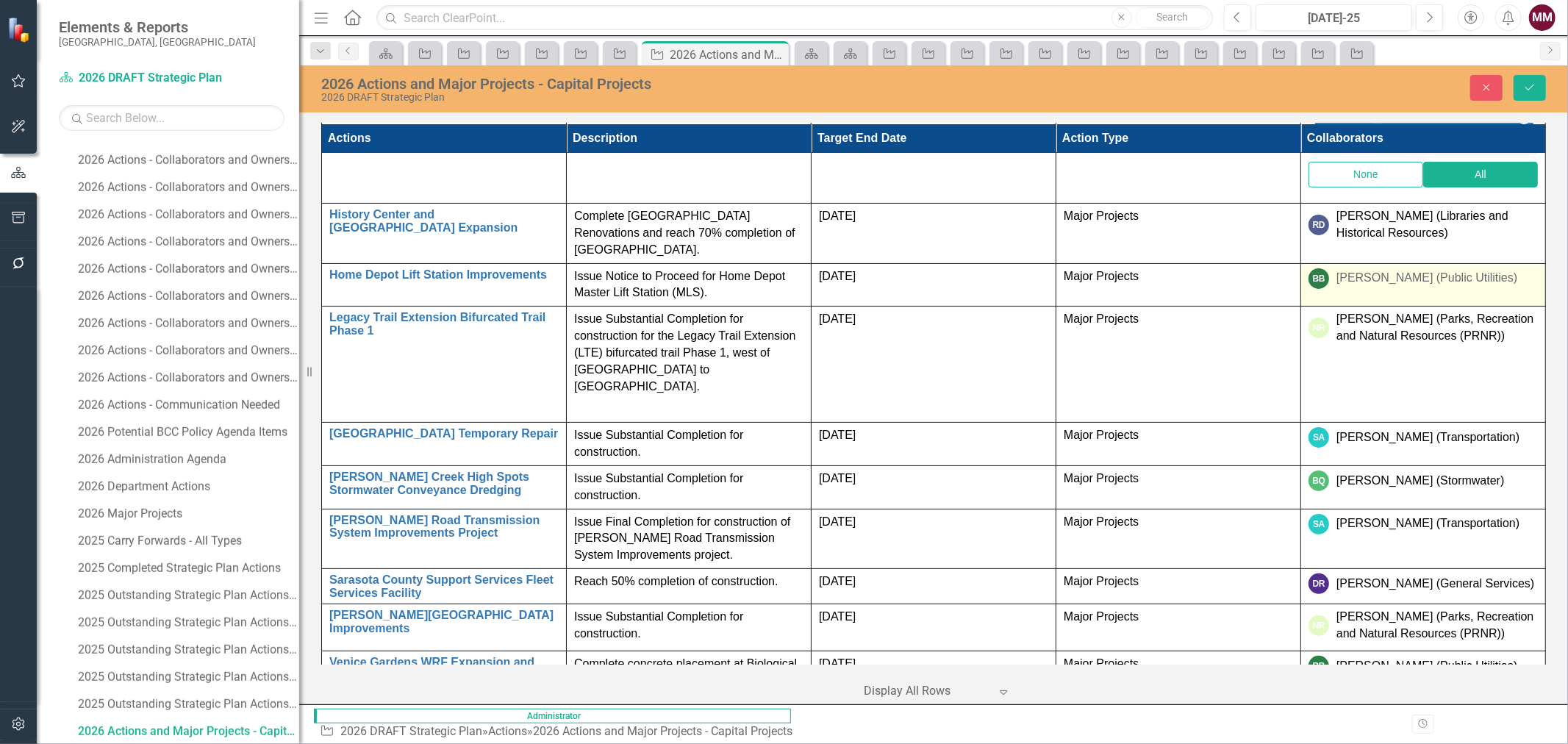
click at [1518, 287] on div "[PERSON_NAME] (Public Utilities)" at bounding box center [1427, 278] width 181 height 17
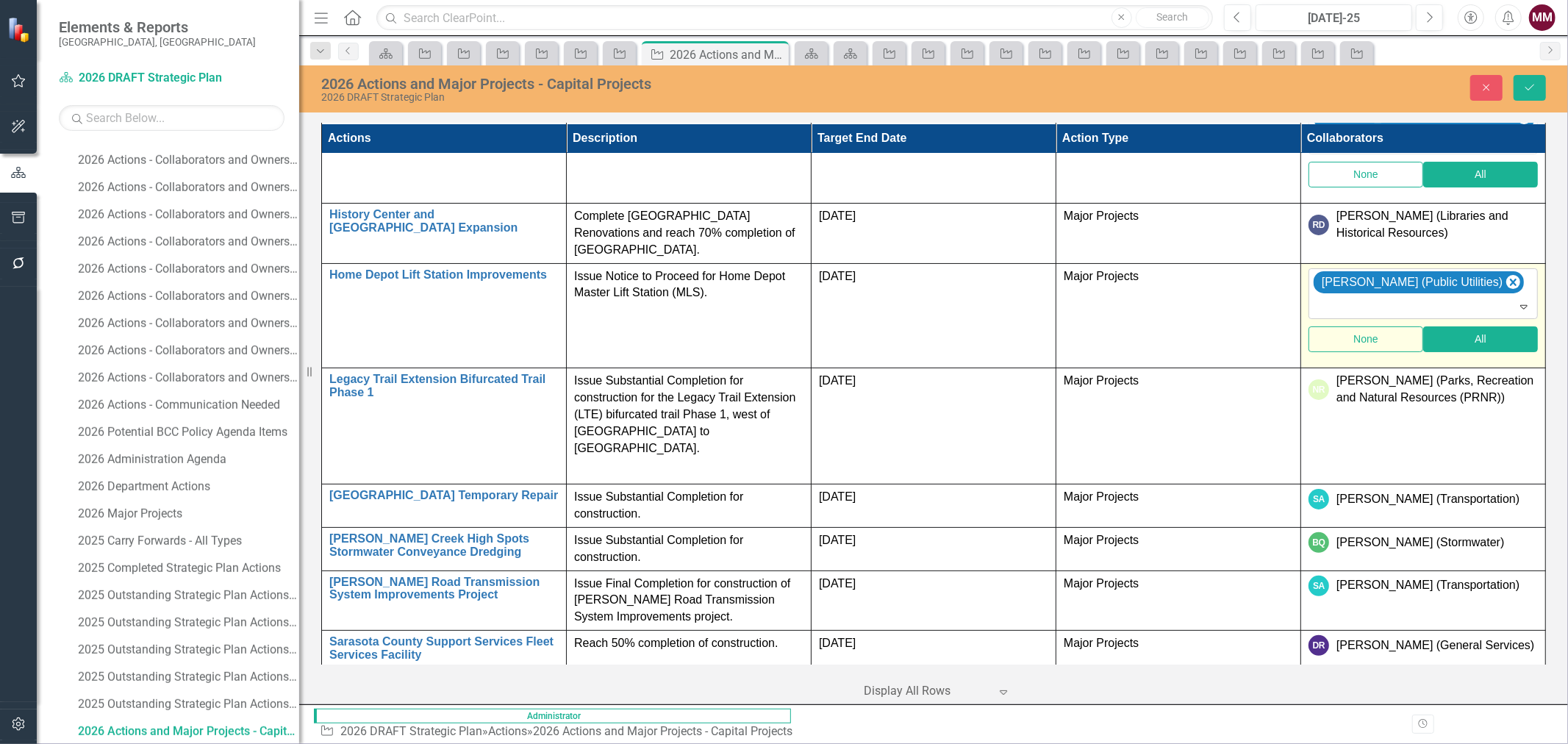
click at [1466, 316] on div at bounding box center [1425, 307] width 223 height 20
type input "[PERSON_NAME]"
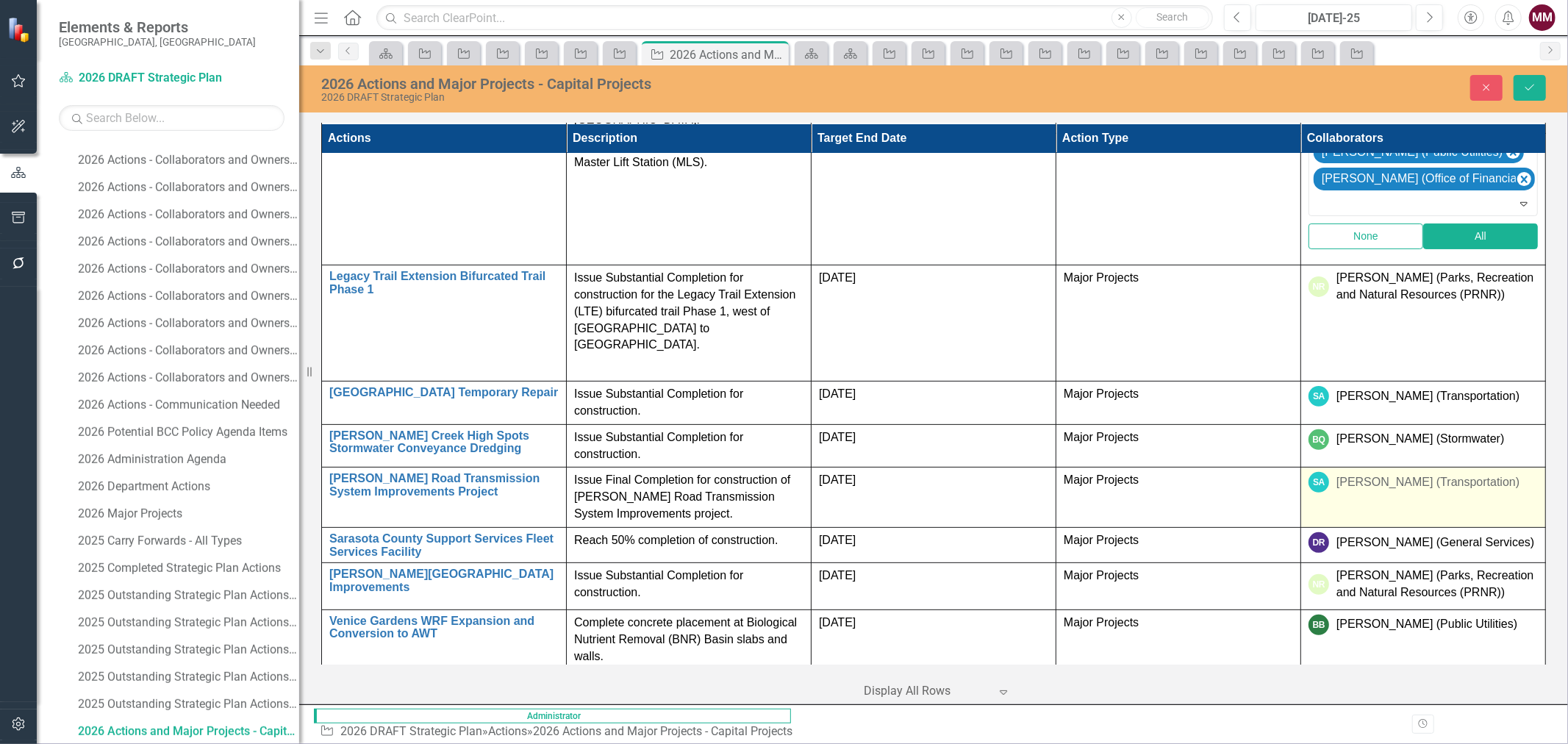
scroll to position [332, 0]
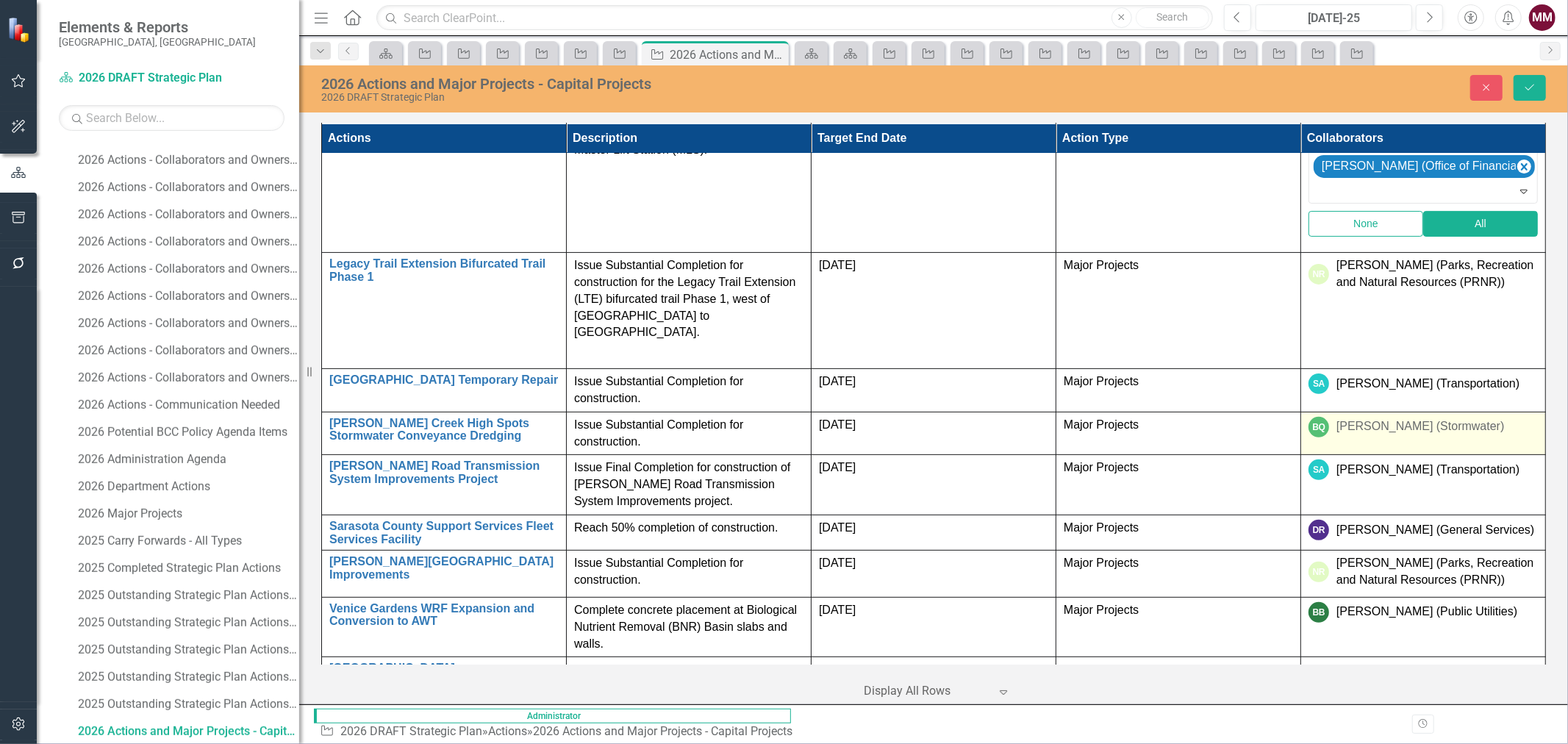
click at [1510, 455] on td "BQ [PERSON_NAME] (Stormwater)" at bounding box center [1424, 433] width 245 height 43
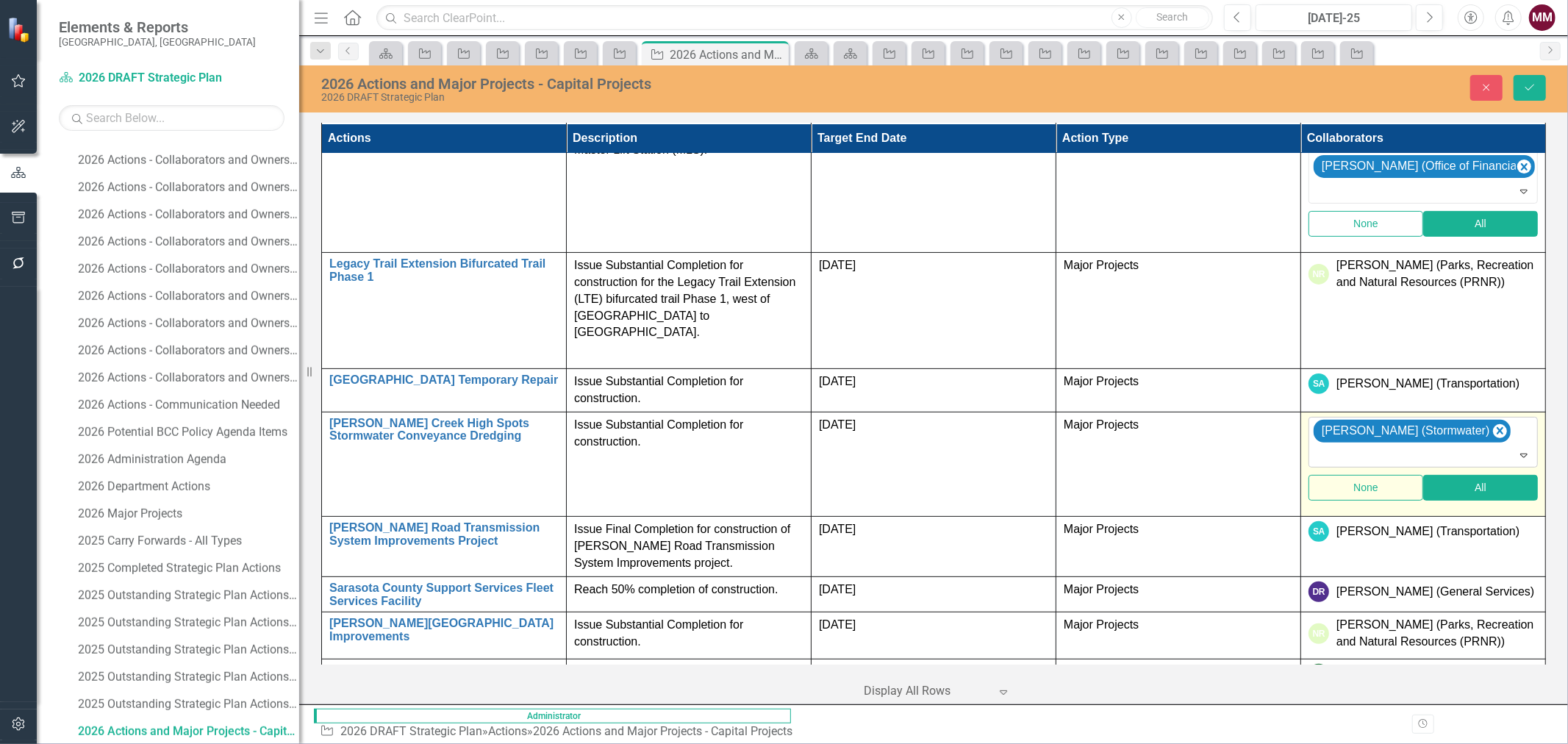
click at [1450, 465] on div at bounding box center [1425, 456] width 223 height 20
type input "[PERSON_NAME]"
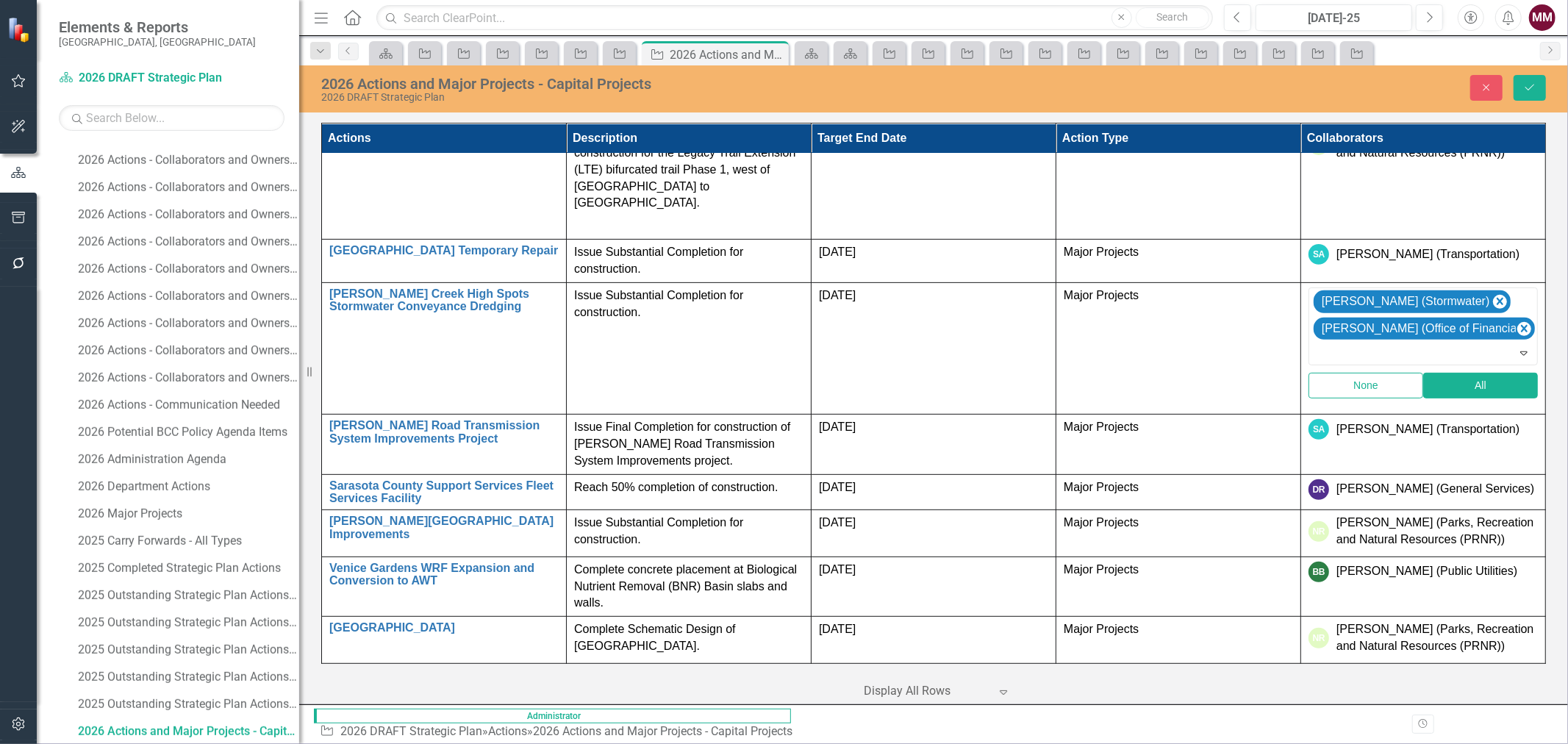
scroll to position [512, 0]
click at [1514, 580] on div "[PERSON_NAME] (Public Utilities)" at bounding box center [1427, 571] width 181 height 17
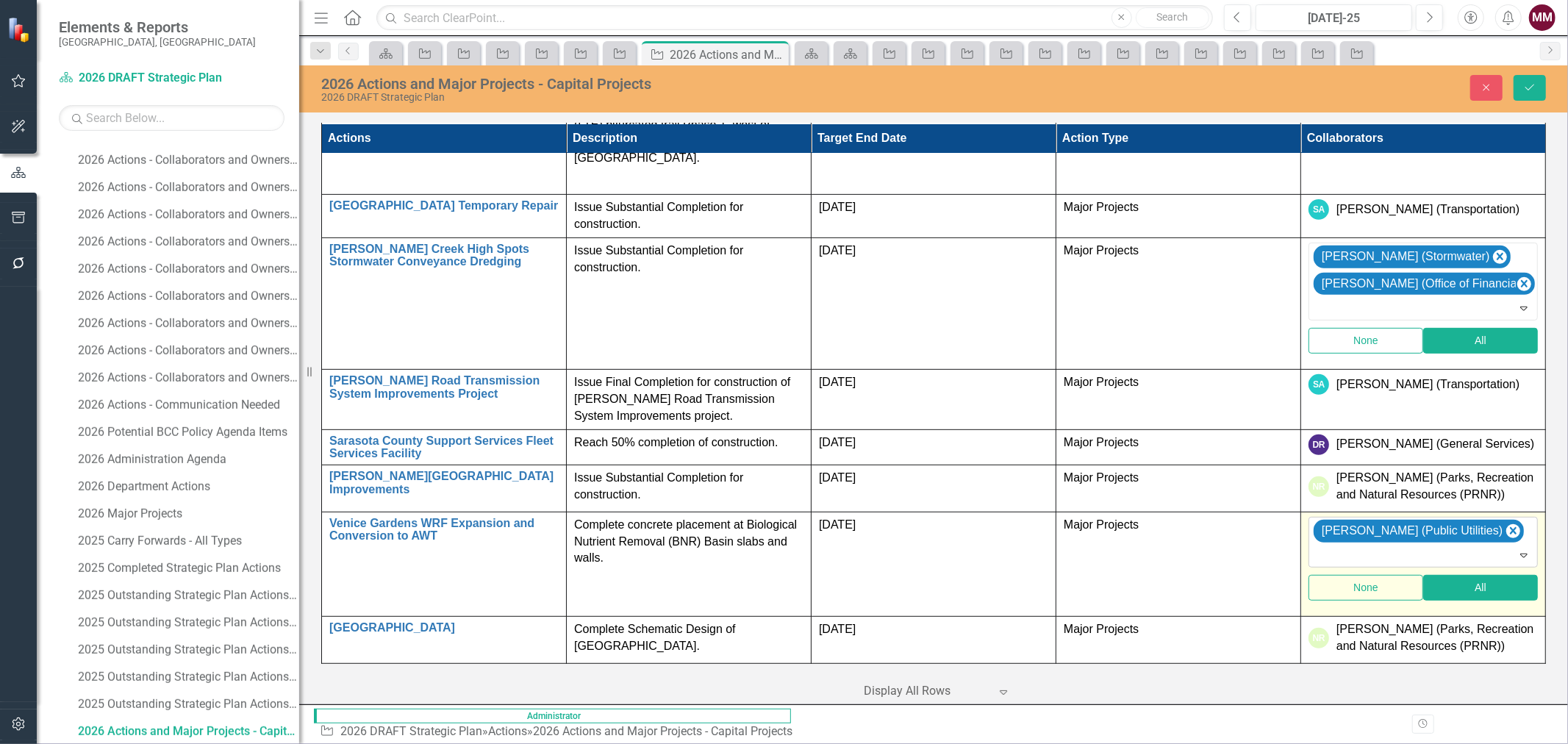
click at [1449, 565] on div at bounding box center [1425, 556] width 223 height 20
type input "[PERSON_NAME]"
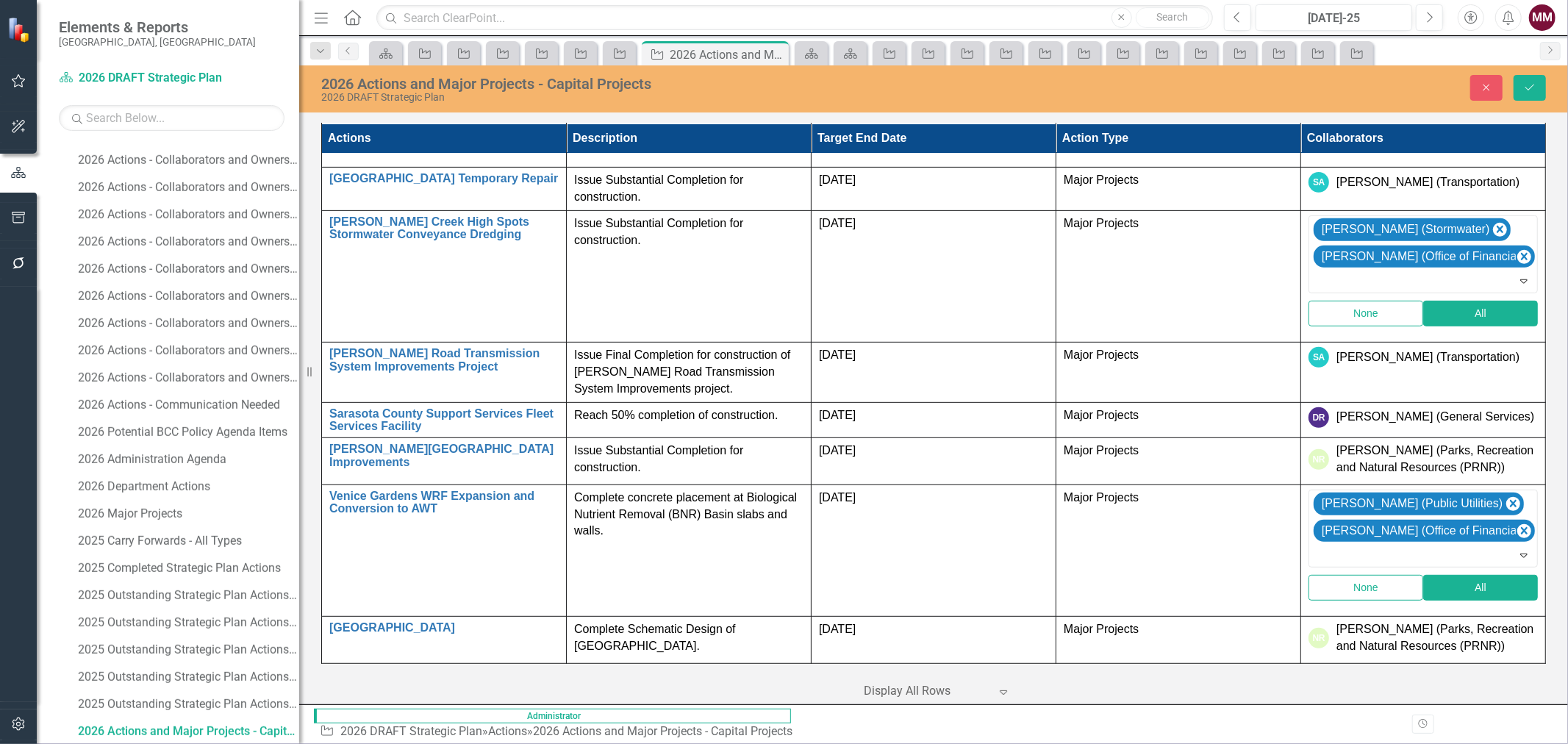
scroll to position [597, 0]
click at [1496, 645] on div "[PERSON_NAME] (Parks, Recreation and Natural Resources (PRNR))" at bounding box center [1437, 637] width 201 height 34
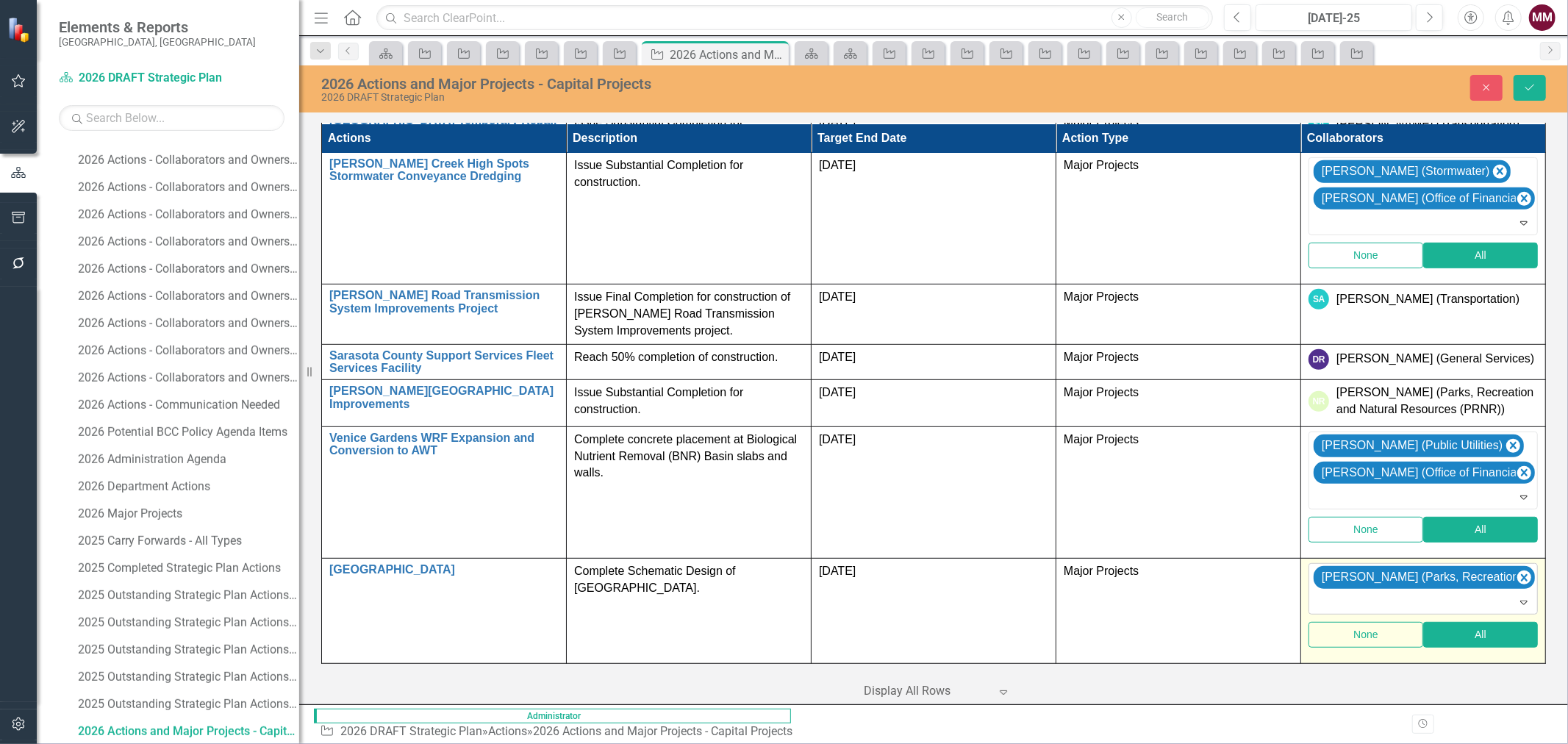
click at [1453, 612] on div at bounding box center [1425, 602] width 223 height 20
type input "[PERSON_NAME]"
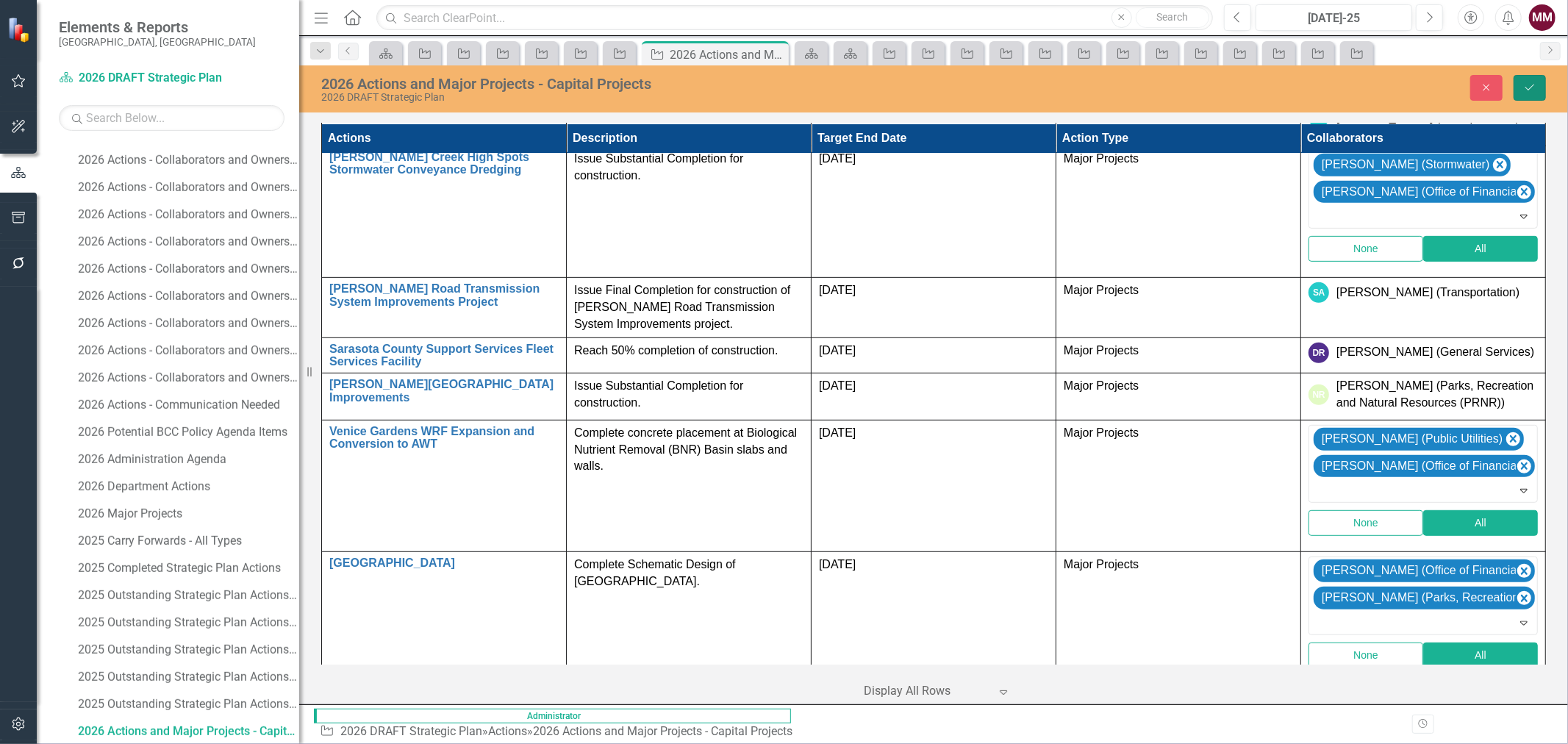
click at [1533, 84] on icon "Save" at bounding box center [1530, 87] width 14 height 10
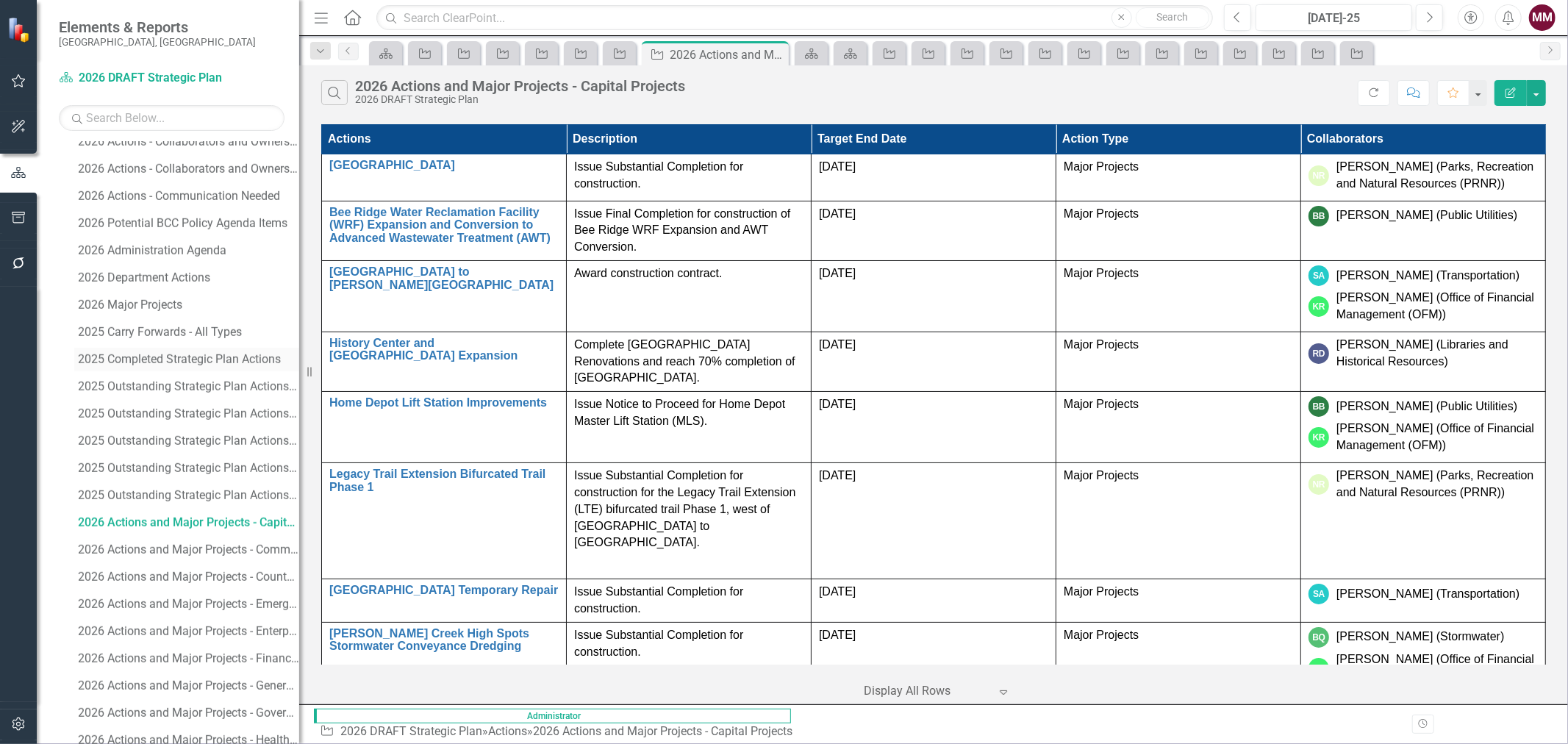
scroll to position [1562, 0]
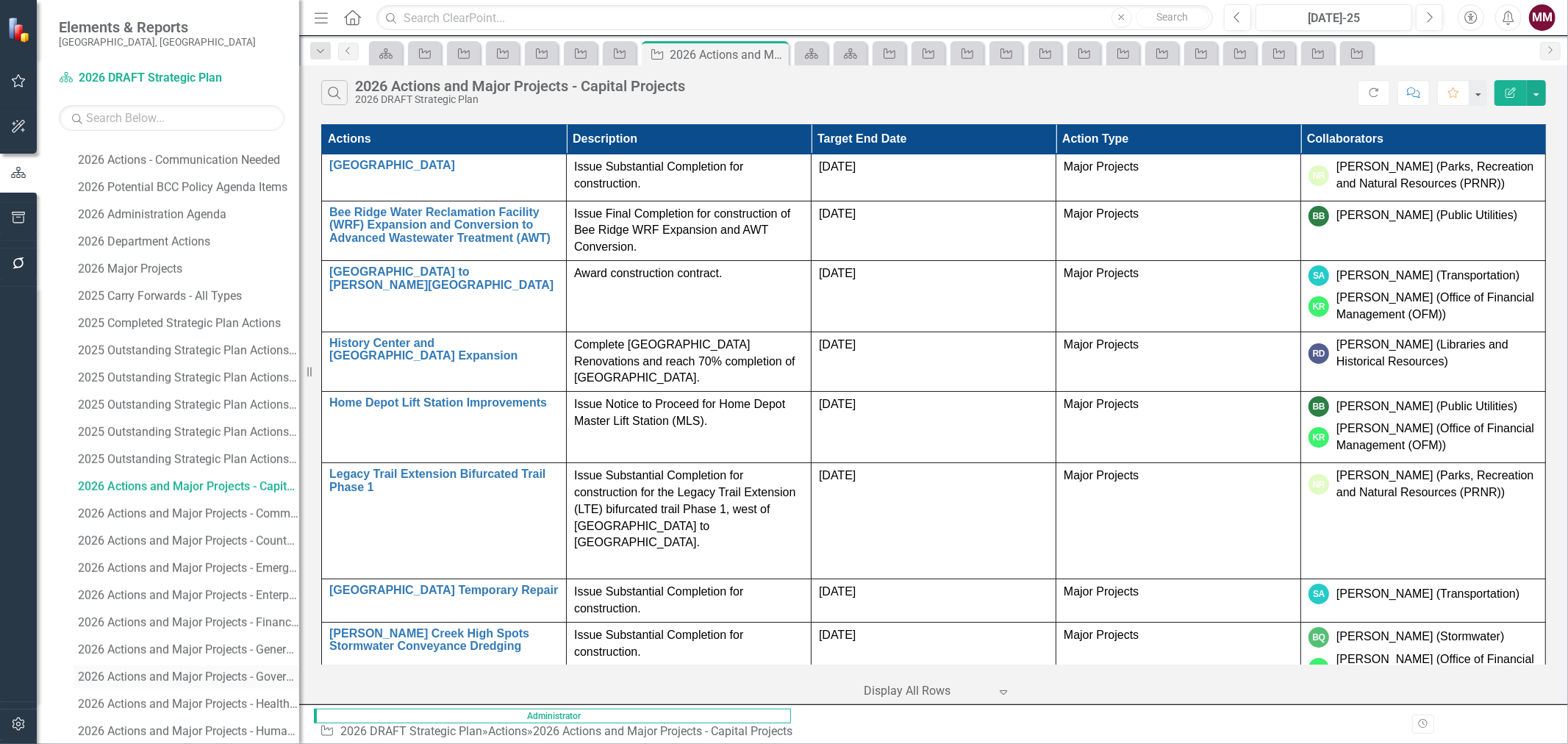
click at [183, 674] on div "2026 Actions and Major Projects - Governmental Relations" at bounding box center [188, 677] width 221 height 14
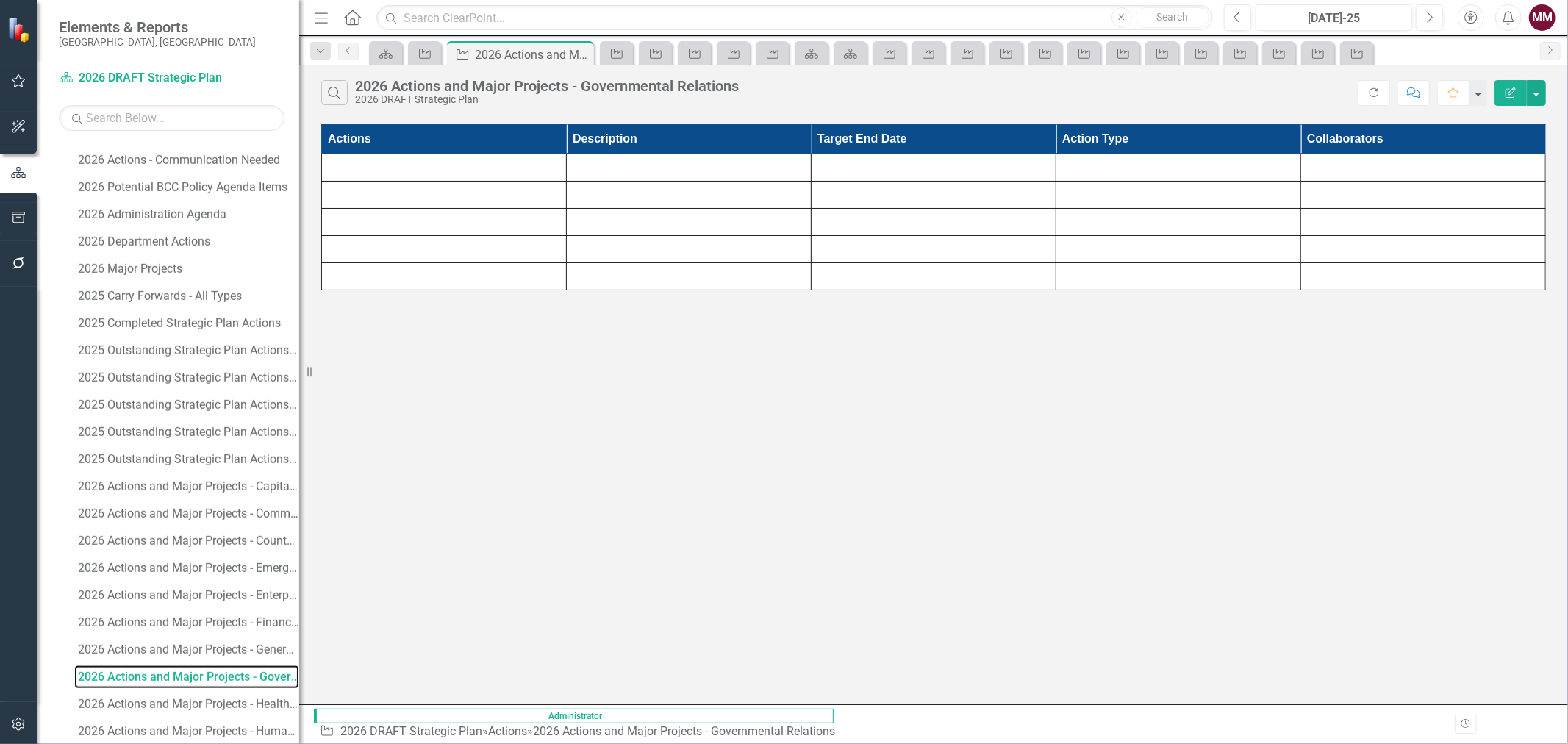
scroll to position [1507, 0]
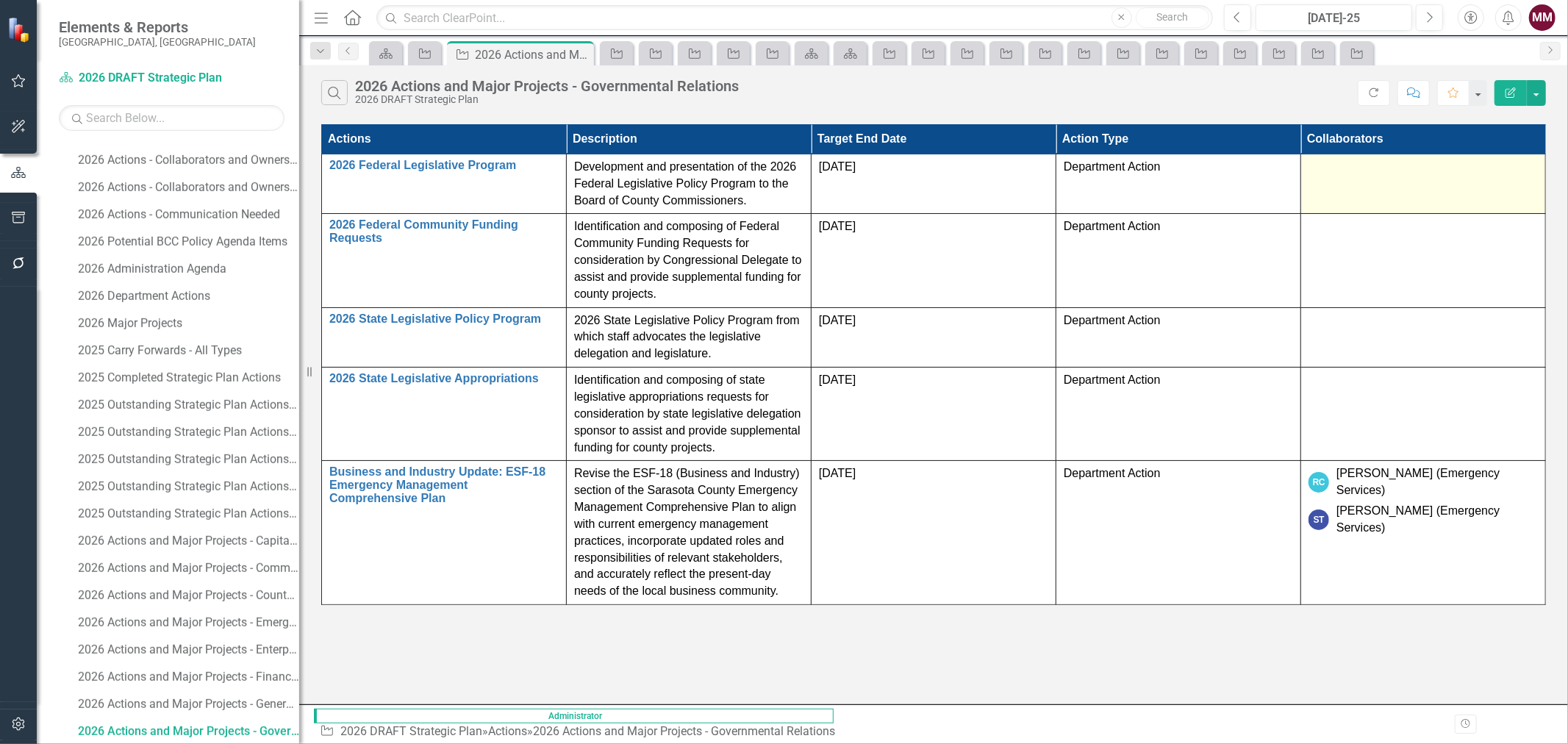
click at [1449, 181] on td at bounding box center [1424, 183] width 245 height 60
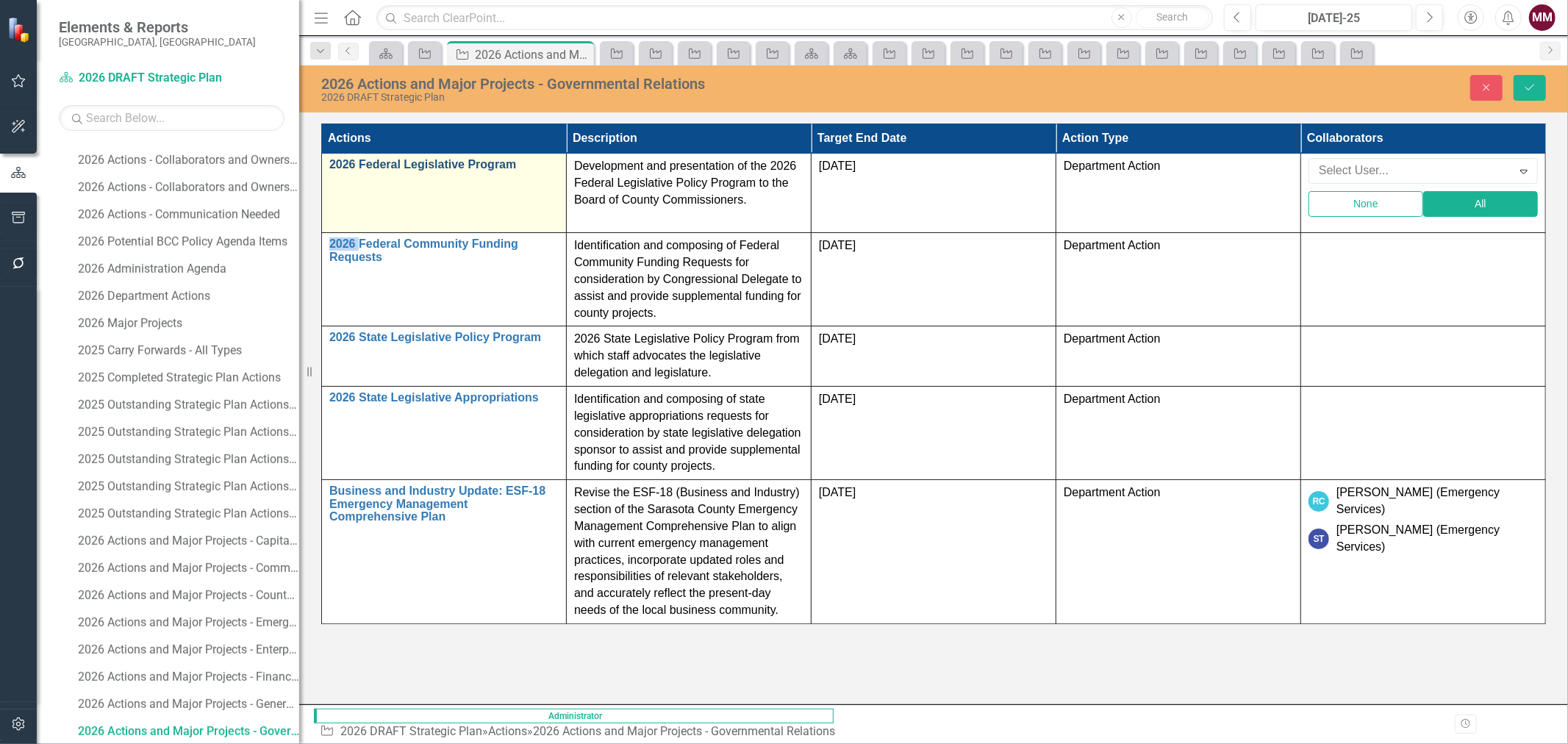
click at [451, 166] on link "2026 Federal Legislative Program" at bounding box center [444, 164] width 229 height 14
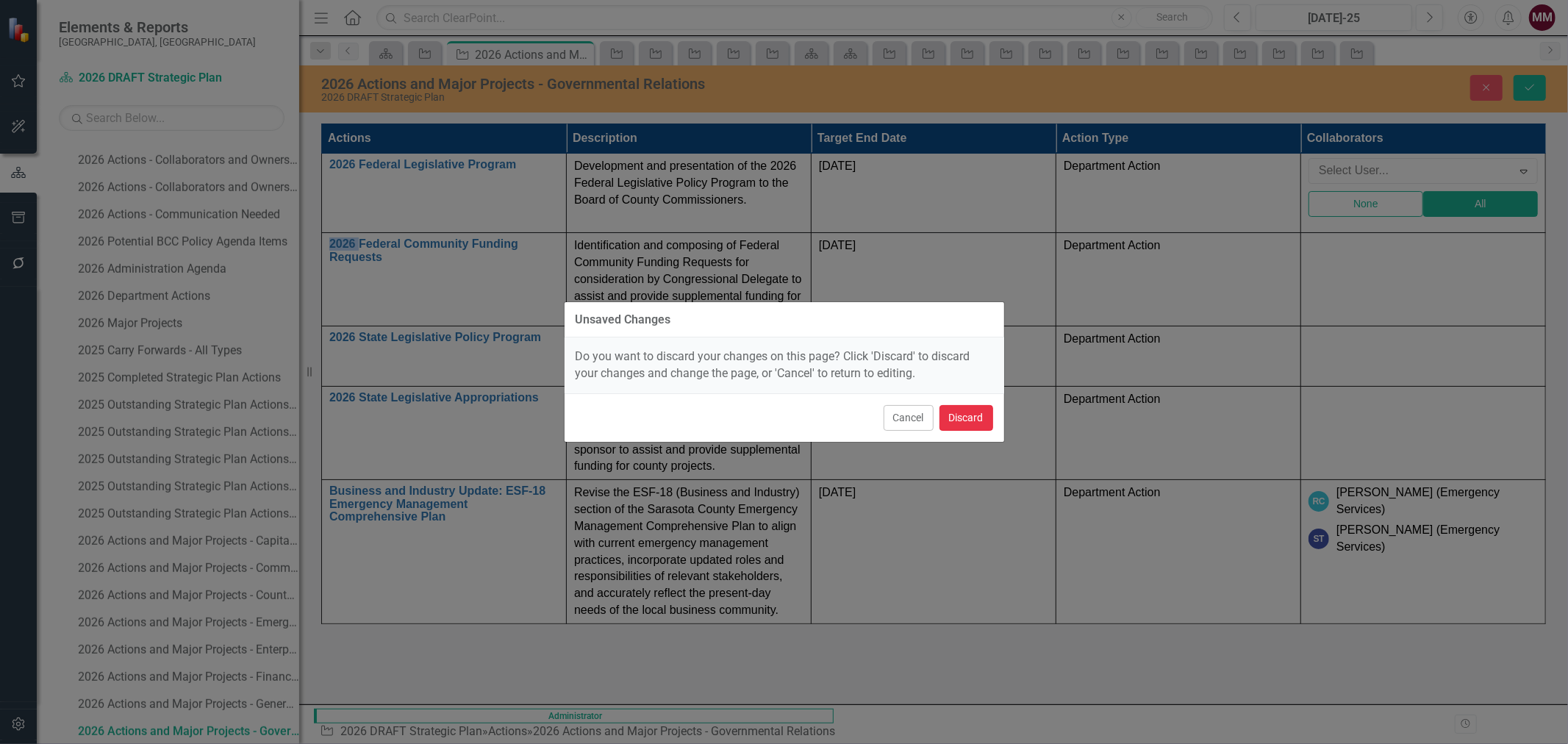
click at [967, 416] on button "Discard" at bounding box center [966, 418] width 54 height 26
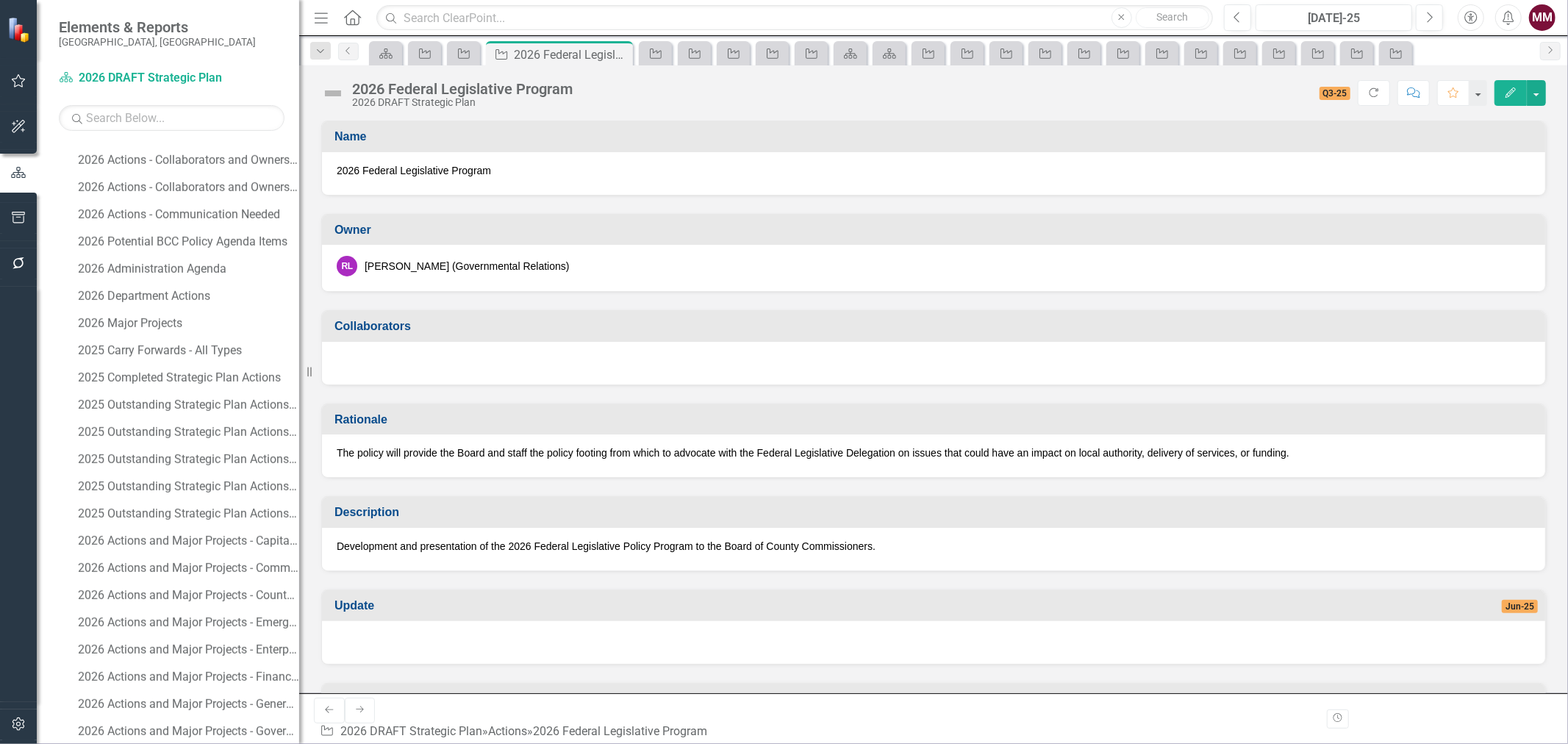
click at [502, 361] on div at bounding box center [933, 363] width 1223 height 42
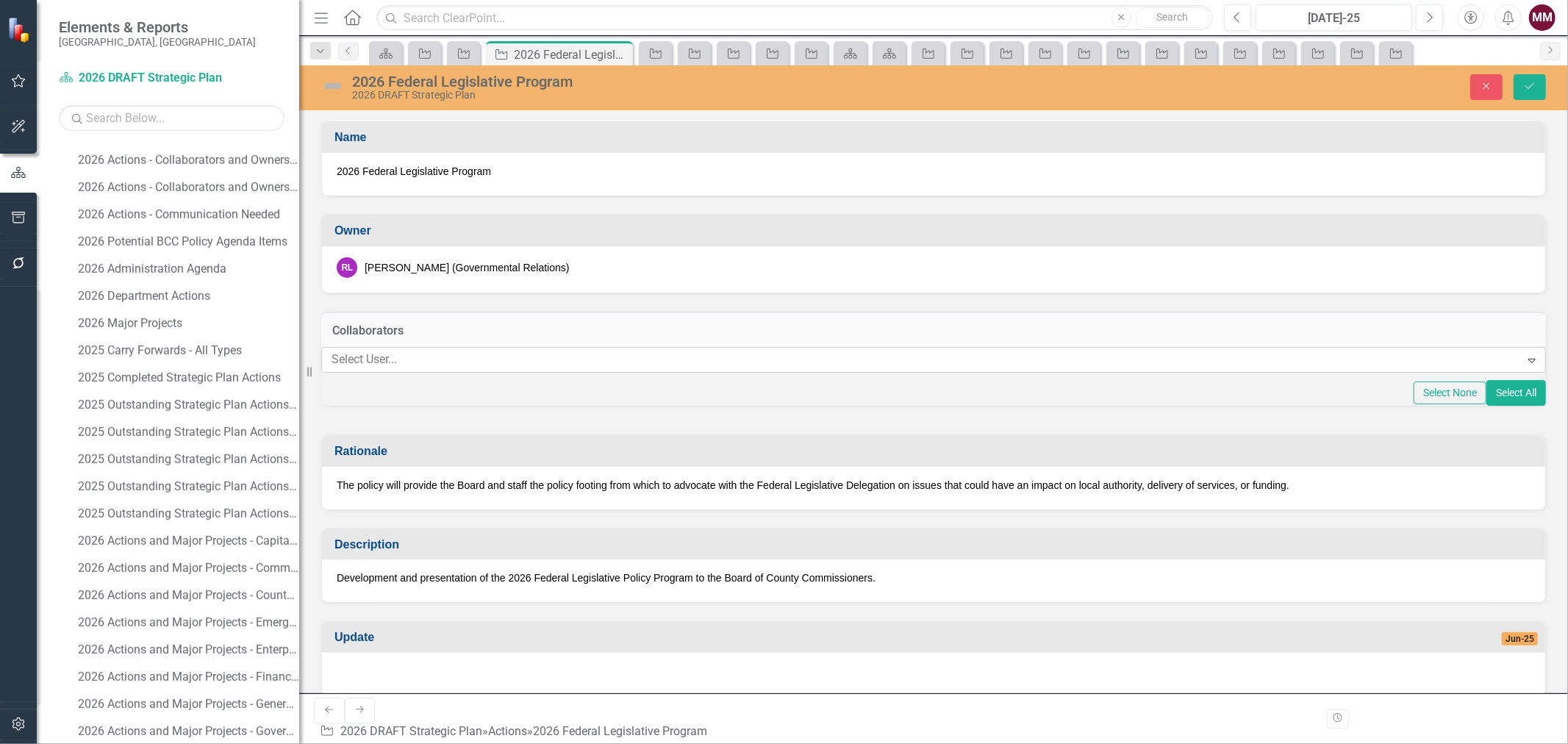
click at [502, 363] on div at bounding box center [922, 360] width 1195 height 20
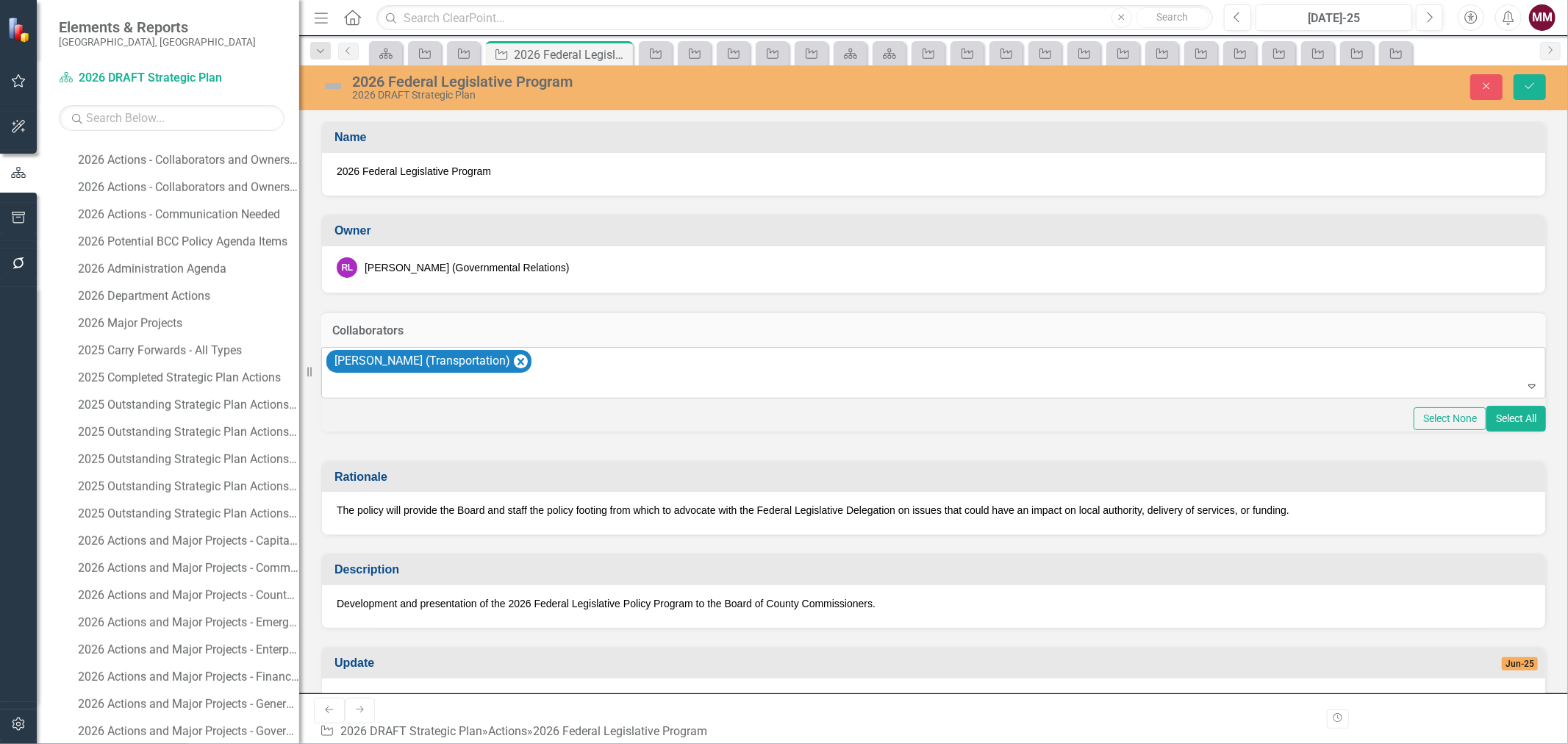
click at [482, 396] on div at bounding box center [934, 386] width 1218 height 20
click at [468, 396] on div at bounding box center [934, 386] width 1218 height 20
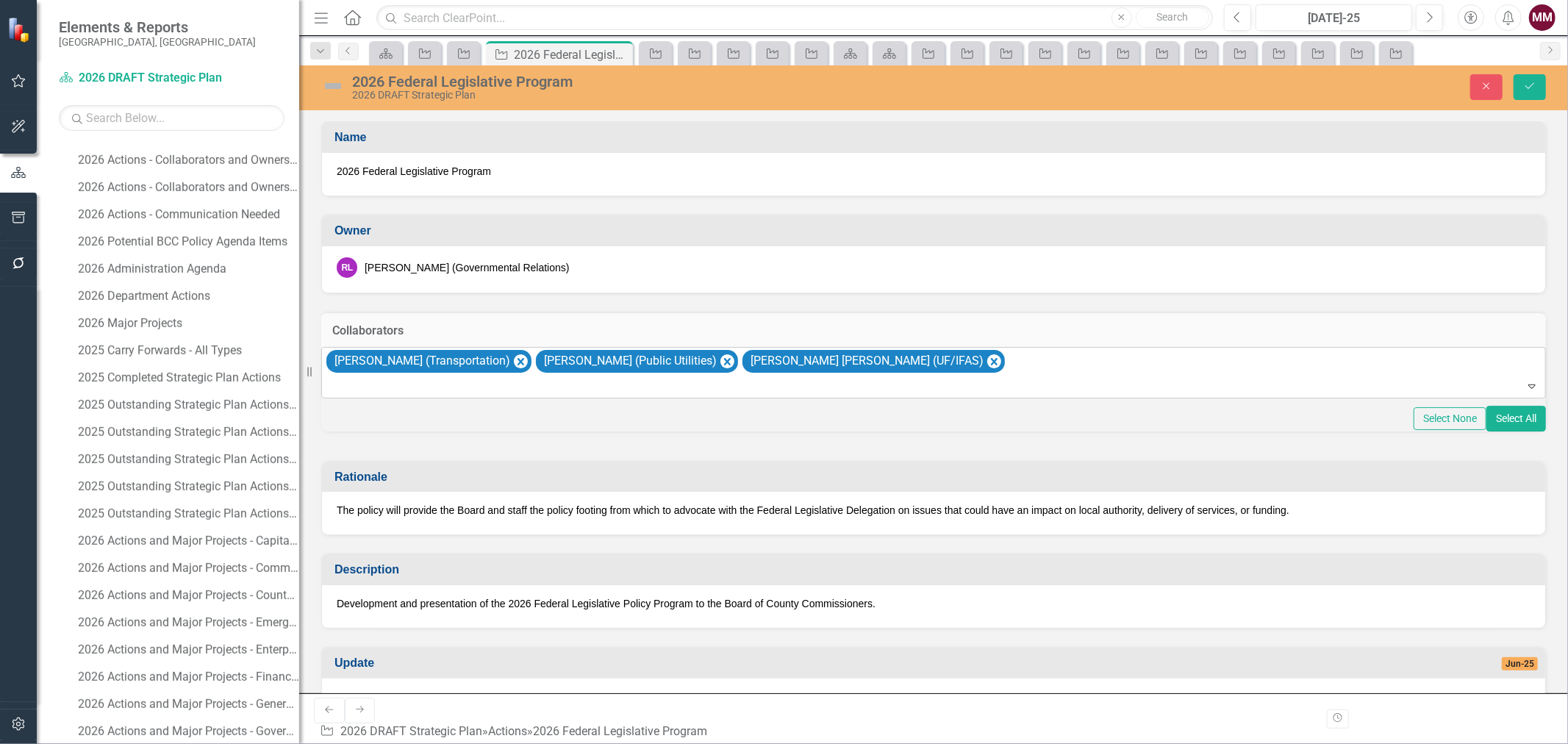
click at [406, 396] on div at bounding box center [934, 386] width 1218 height 20
click at [382, 396] on div at bounding box center [934, 386] width 1218 height 20
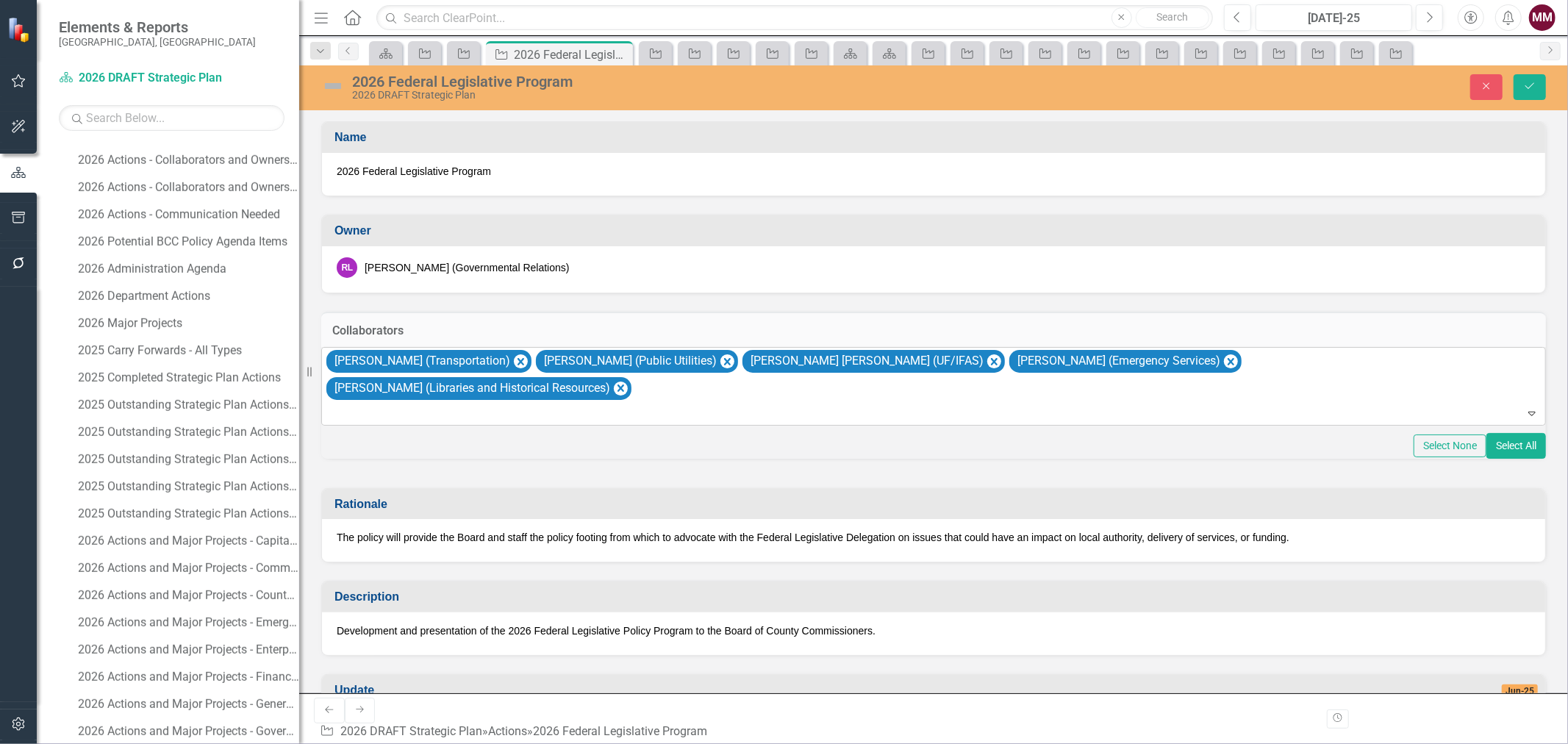
click at [380, 404] on div at bounding box center [934, 413] width 1218 height 20
click at [384, 423] on div at bounding box center [934, 413] width 1218 height 20
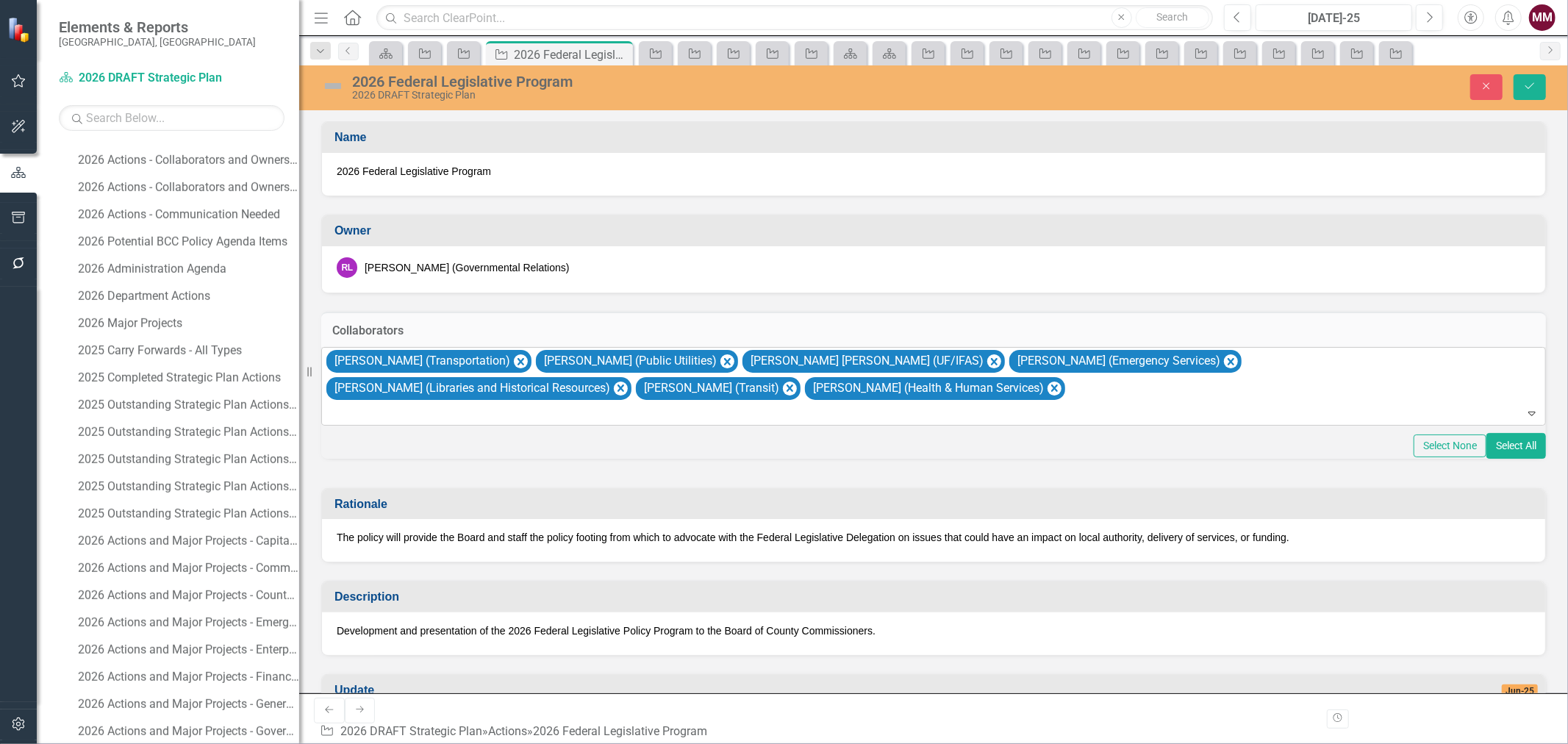
click at [397, 423] on div at bounding box center [934, 413] width 1218 height 20
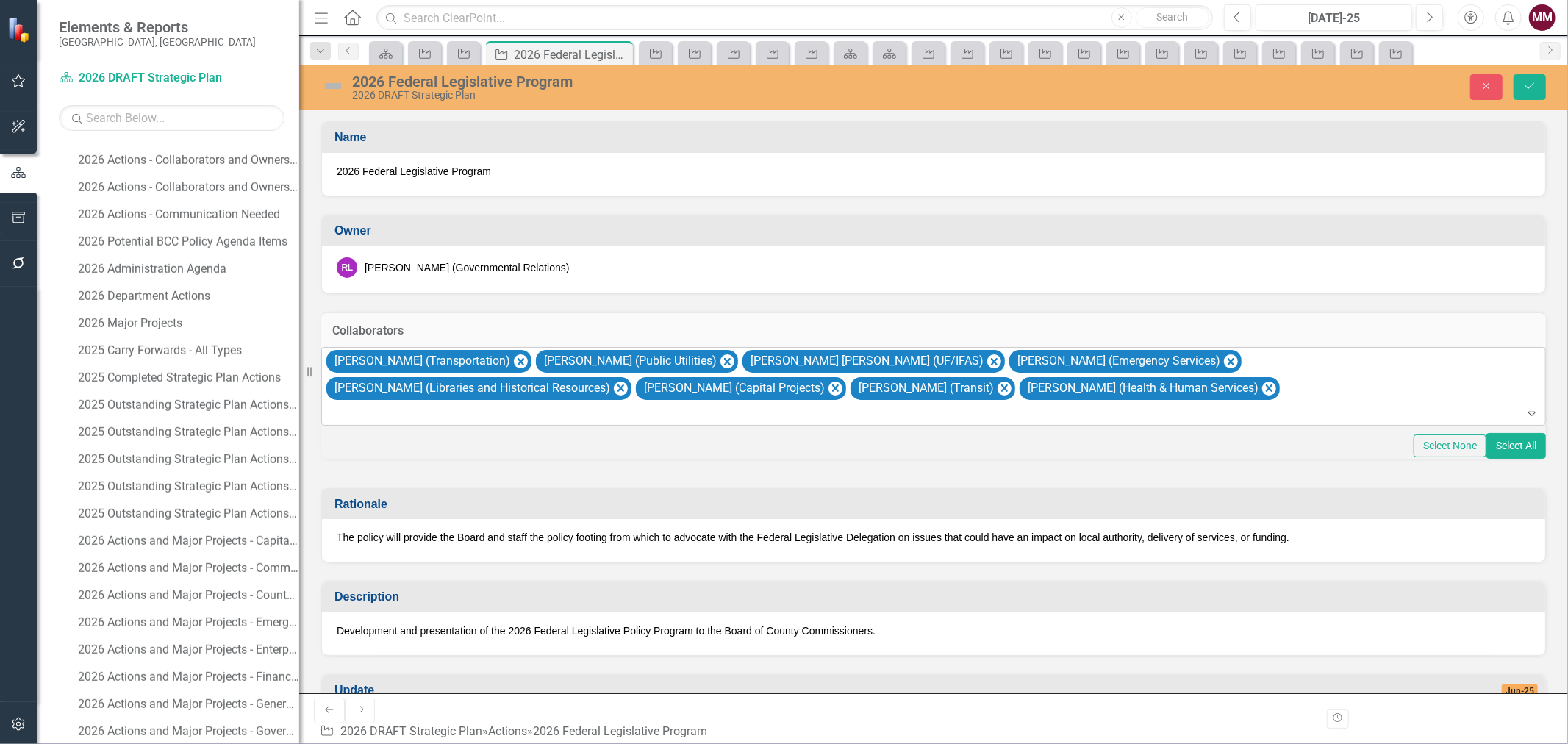
click at [436, 423] on div at bounding box center [934, 413] width 1218 height 20
click at [435, 423] on div at bounding box center [934, 413] width 1218 height 20
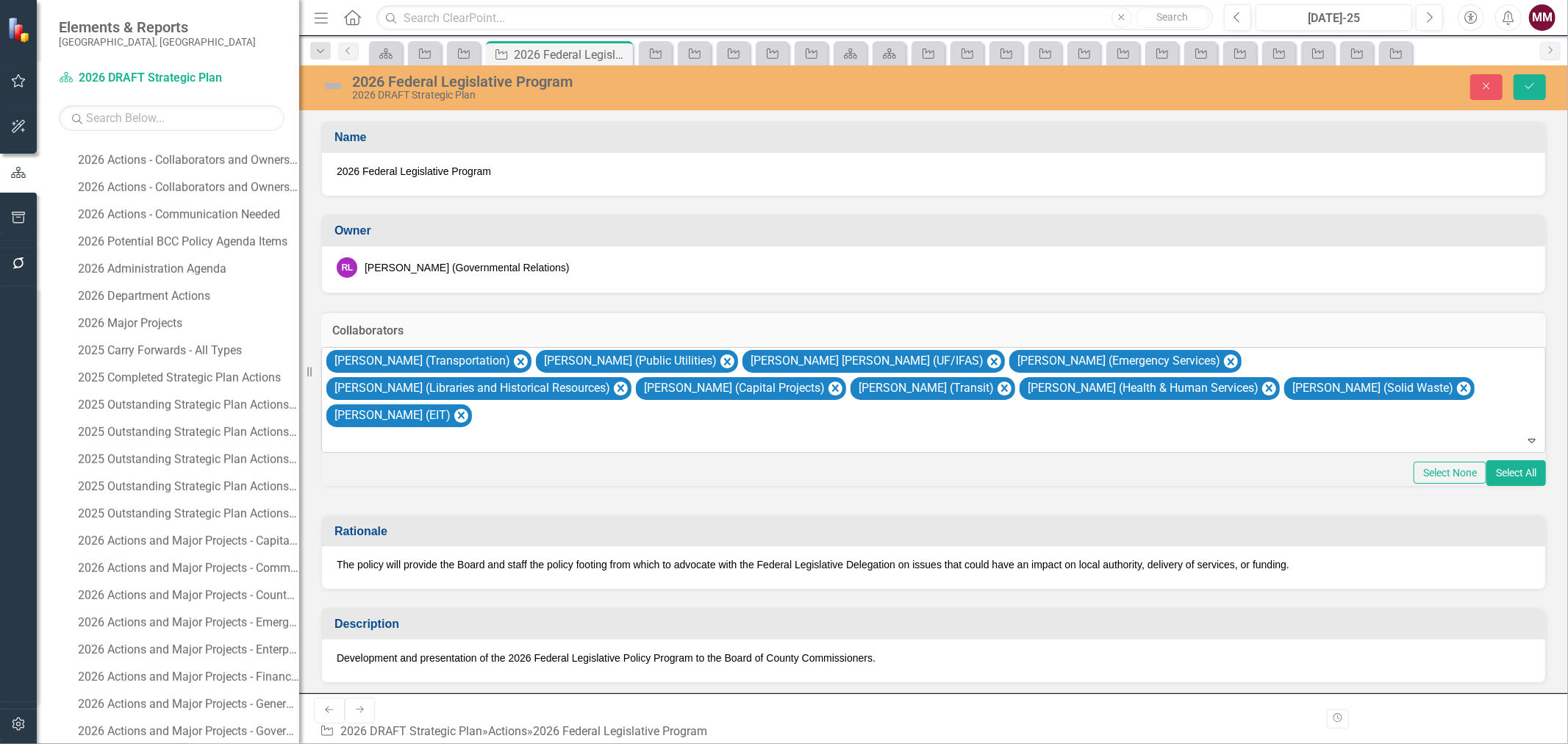
click at [414, 431] on div at bounding box center [934, 440] width 1218 height 20
click at [414, 432] on div "Spencer Anderson (Transportation) Brooke Bailey (Public Utilities) Lee Hayes By…" at bounding box center [935, 399] width 1221 height 103
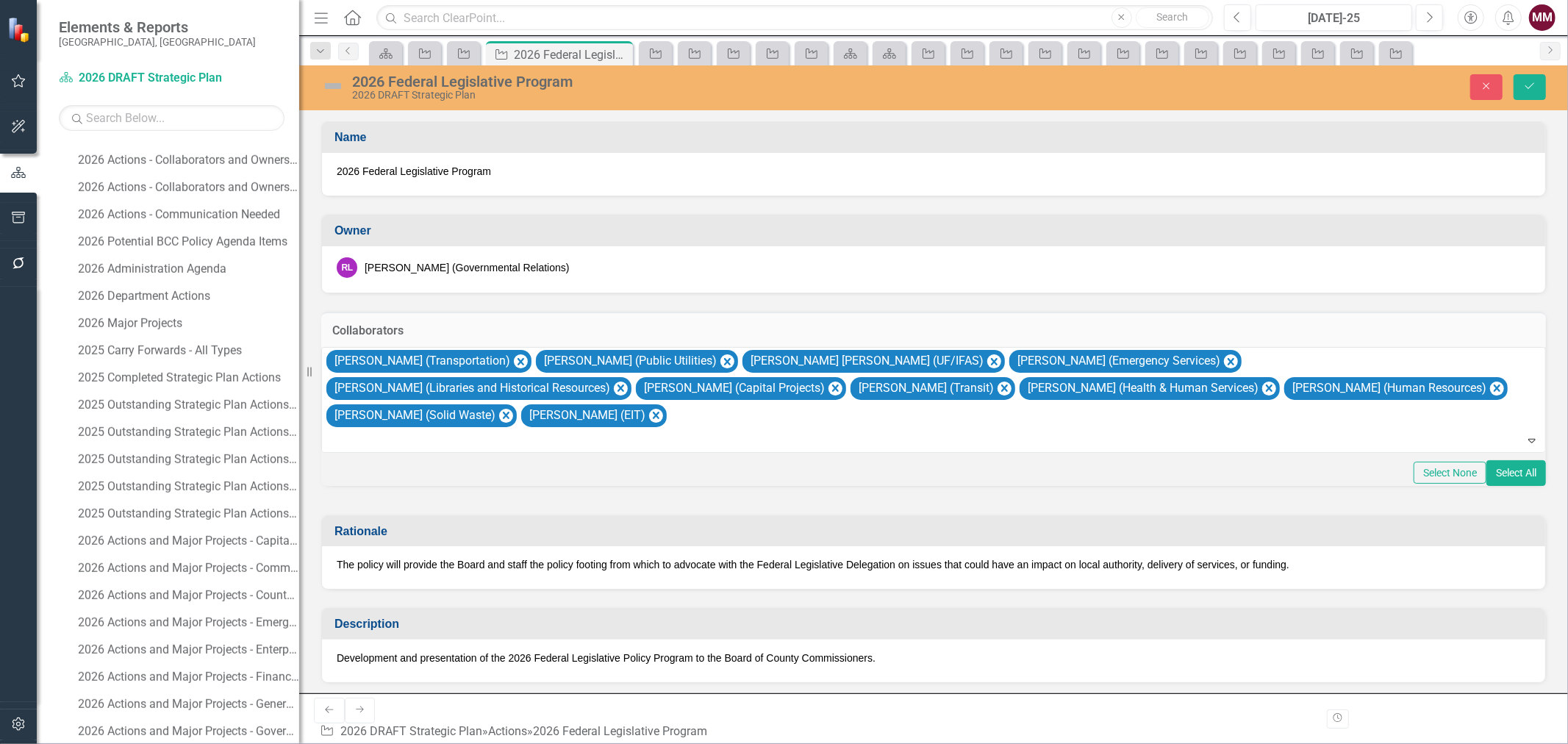
click at [432, 450] on div at bounding box center [934, 440] width 1218 height 20
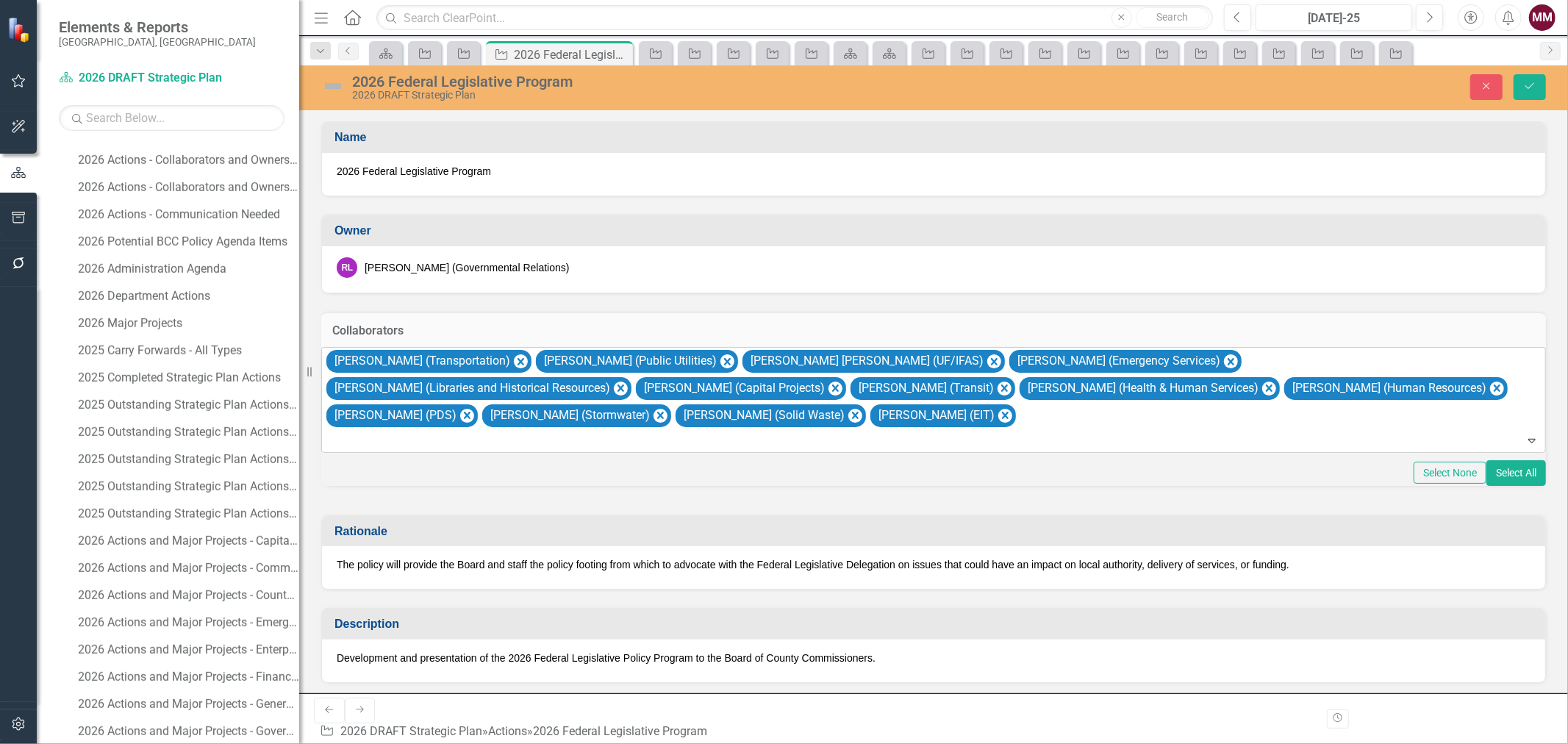
click at [511, 450] on div at bounding box center [934, 440] width 1218 height 20
type input "[PERSON_NAME]"
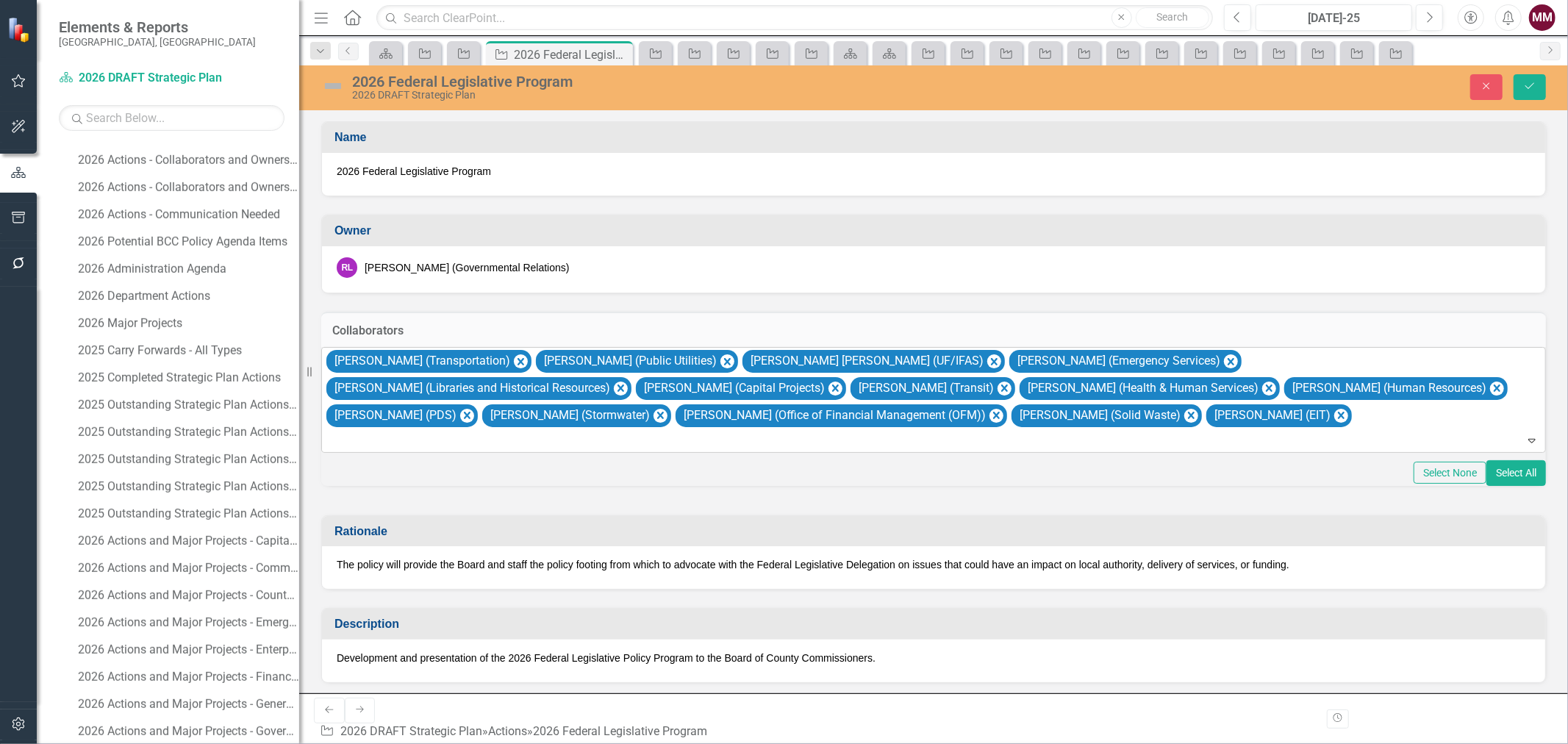
click at [535, 450] on div at bounding box center [934, 440] width 1218 height 20
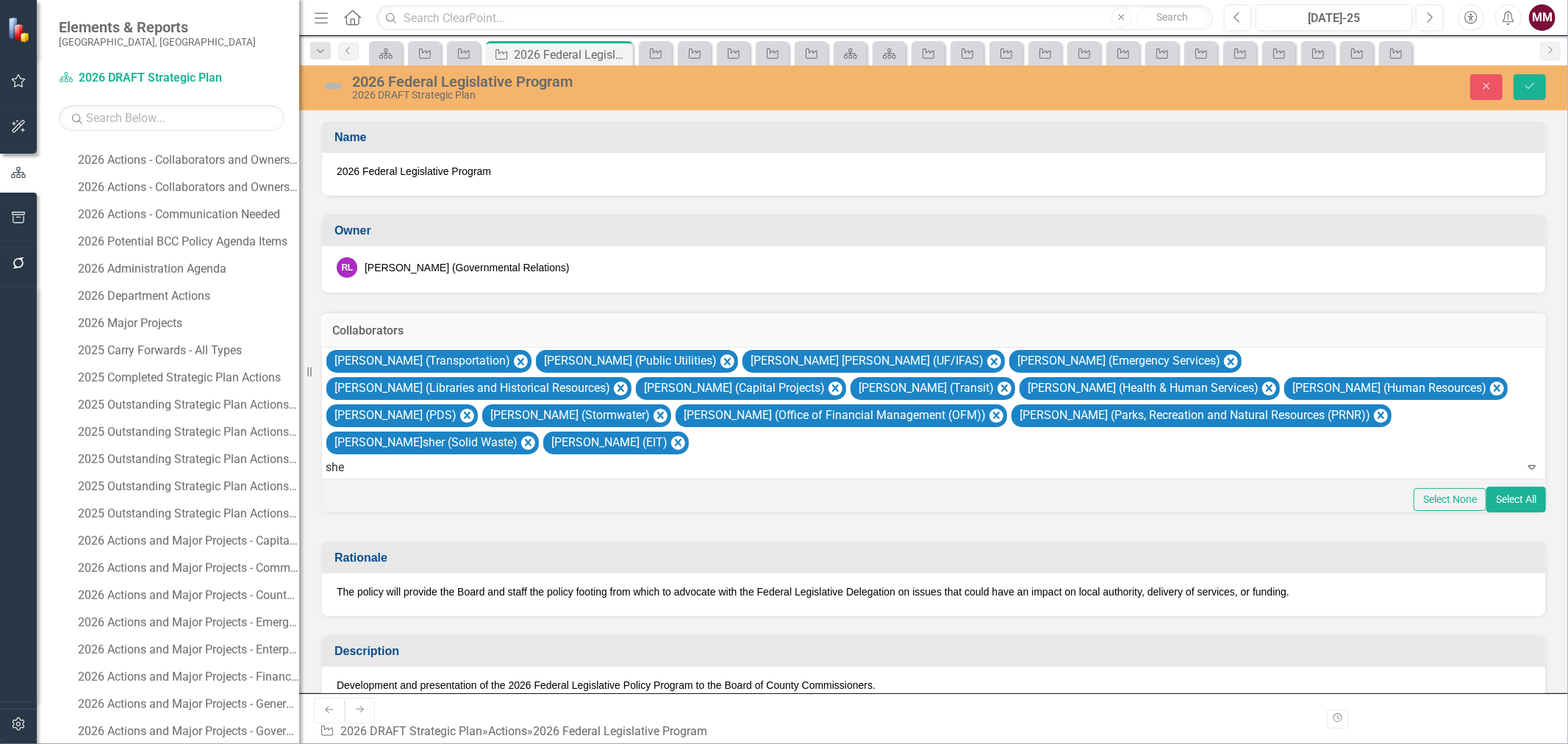
type input "shel"
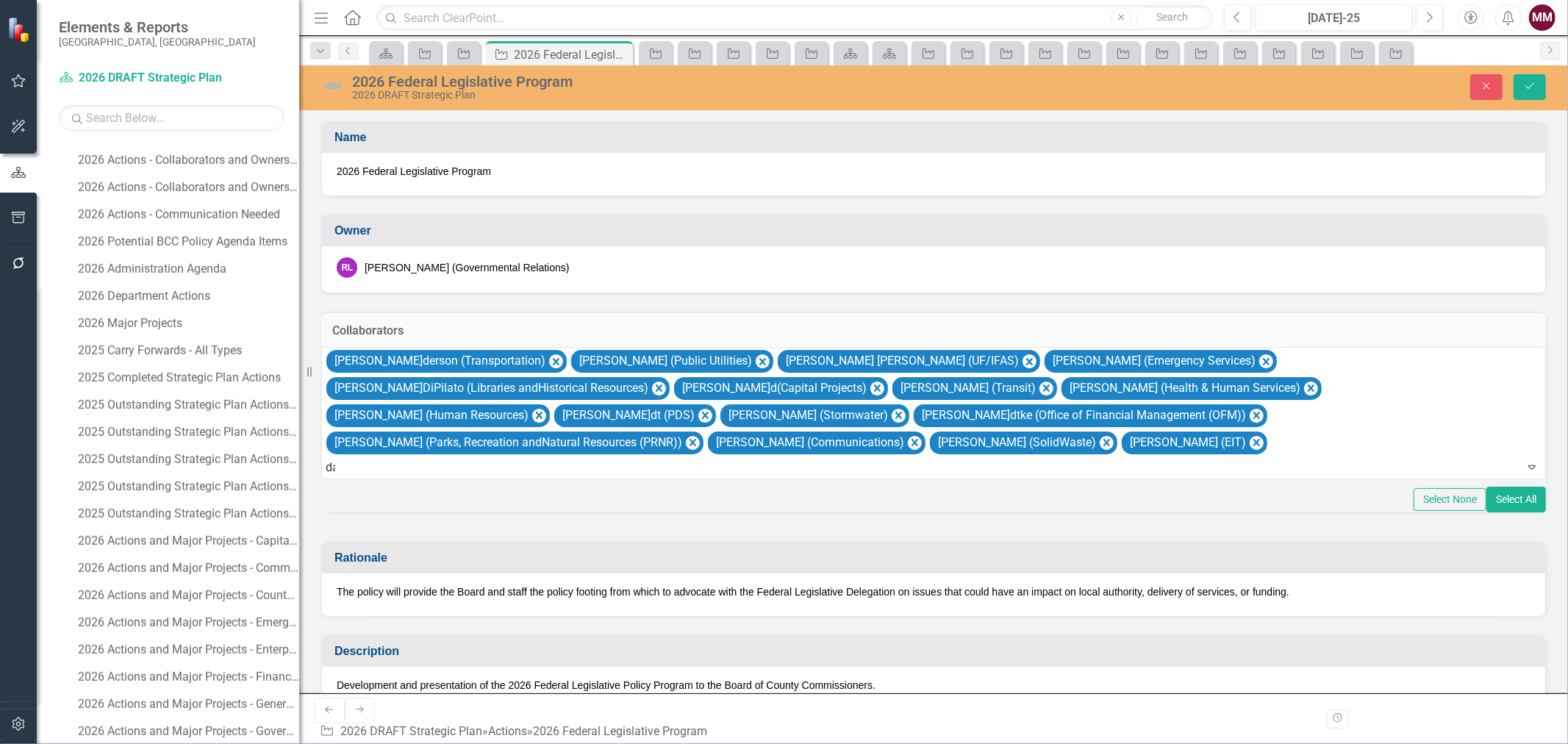
type input "[PERSON_NAME]"
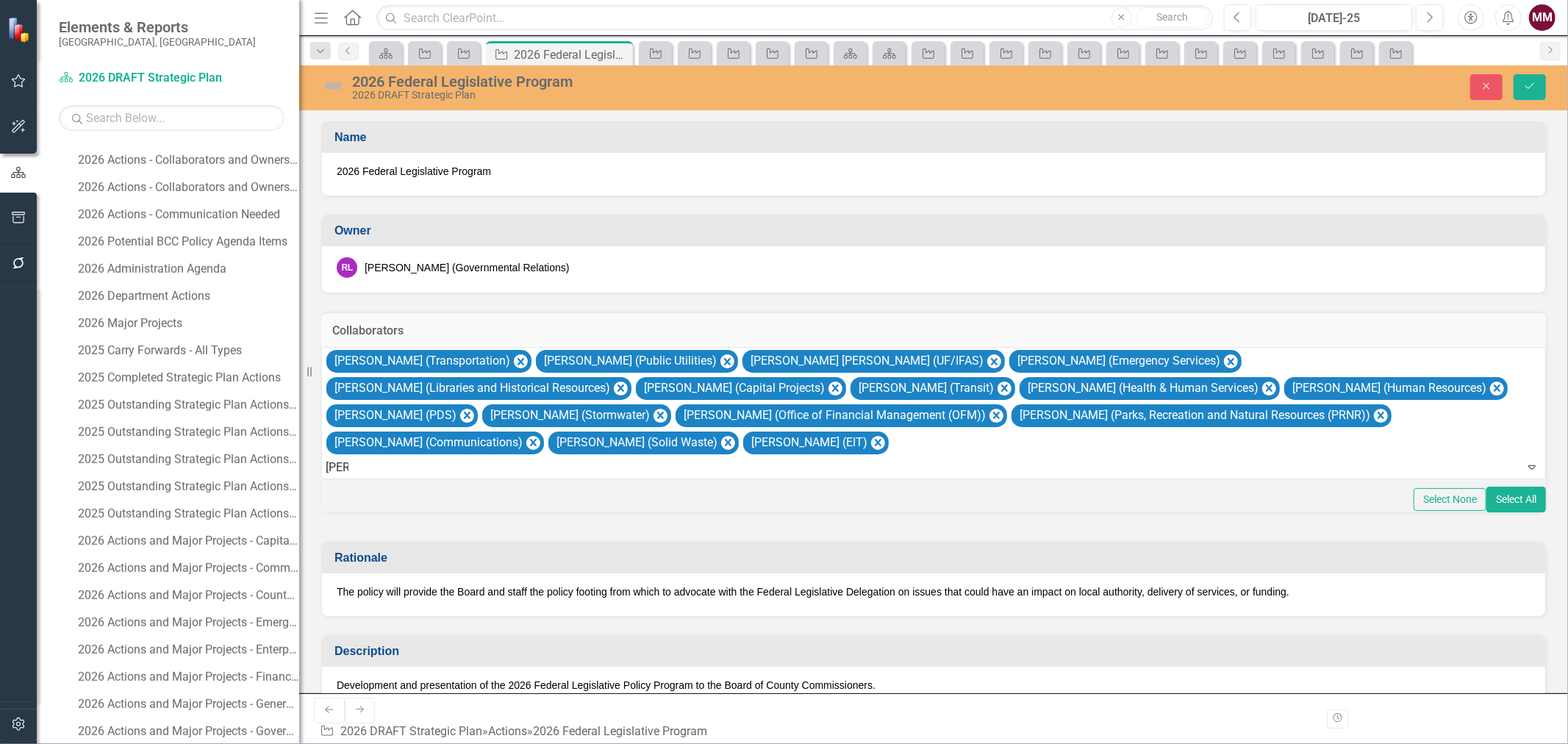
click at [535, 743] on div "[PERSON_NAME] (General Services)" at bounding box center [787, 755] width 1545 height 17
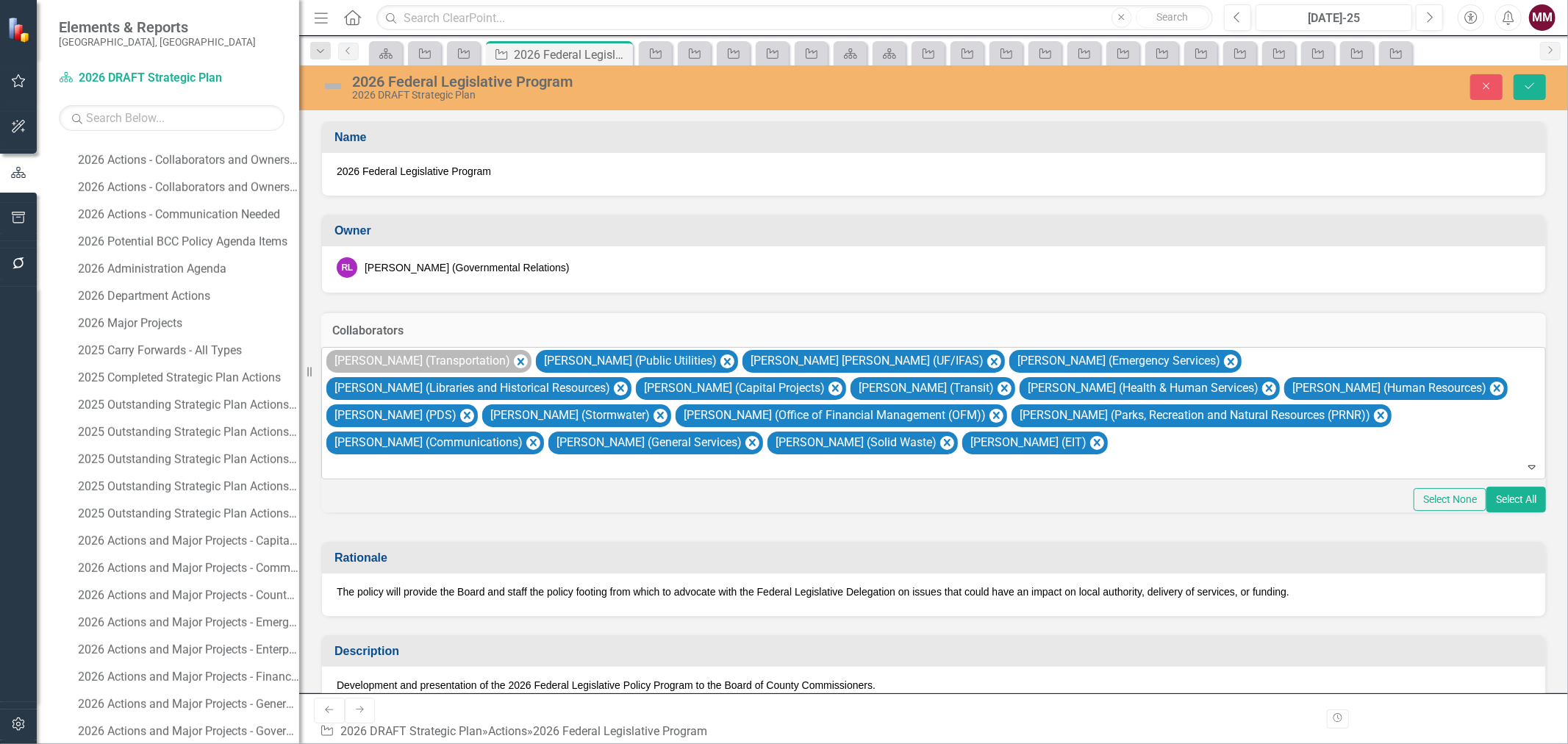
drag, startPoint x: 945, startPoint y: 461, endPoint x: 432, endPoint y: 368, distance: 521.4
click at [432, 368] on div "Spencer Anderson (Transportation) Brooke Bailey (Public Utilities) Lee Hayes By…" at bounding box center [935, 412] width 1221 height 131
click at [1526, 99] on button "Save" at bounding box center [1530, 87] width 32 height 26
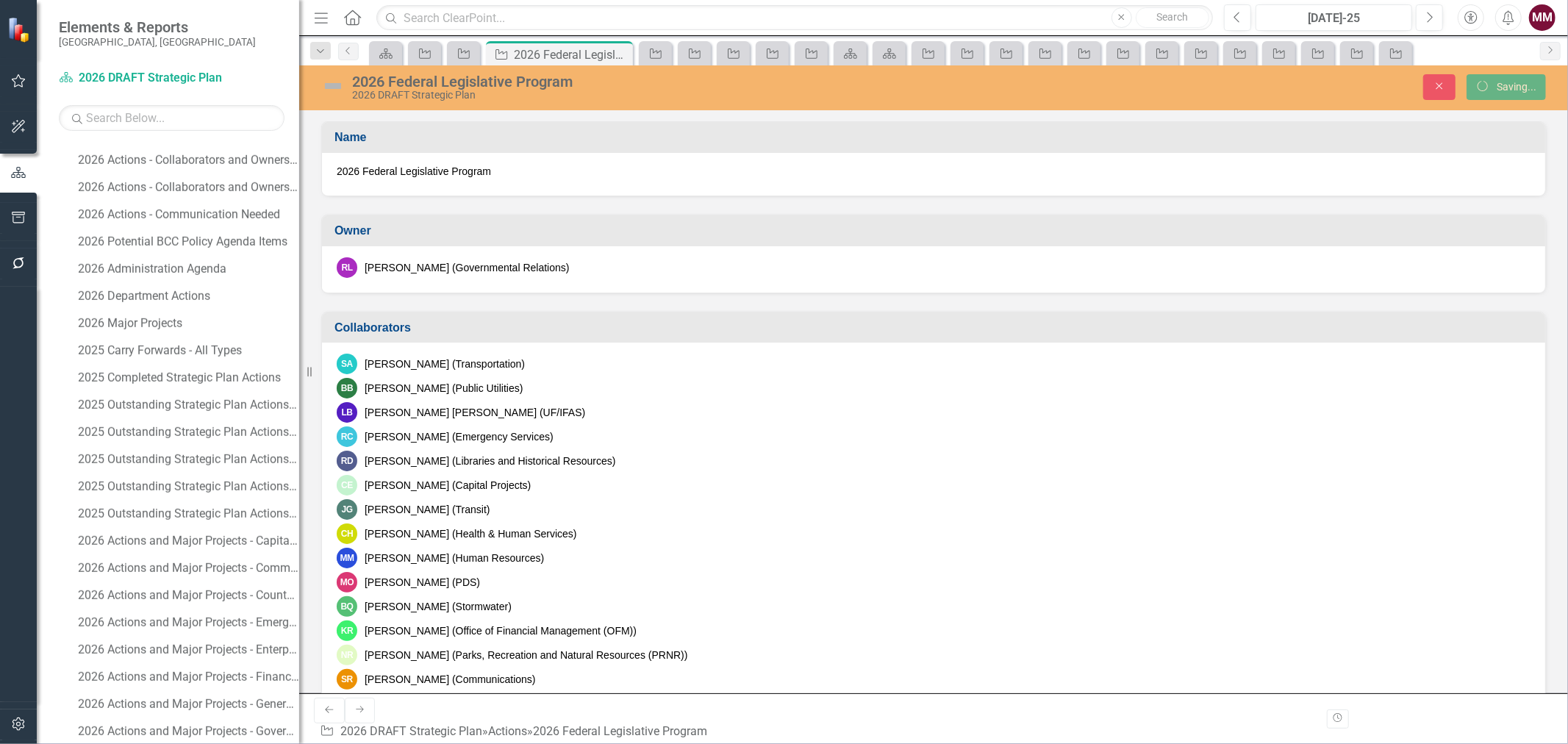
scroll to position [0, 0]
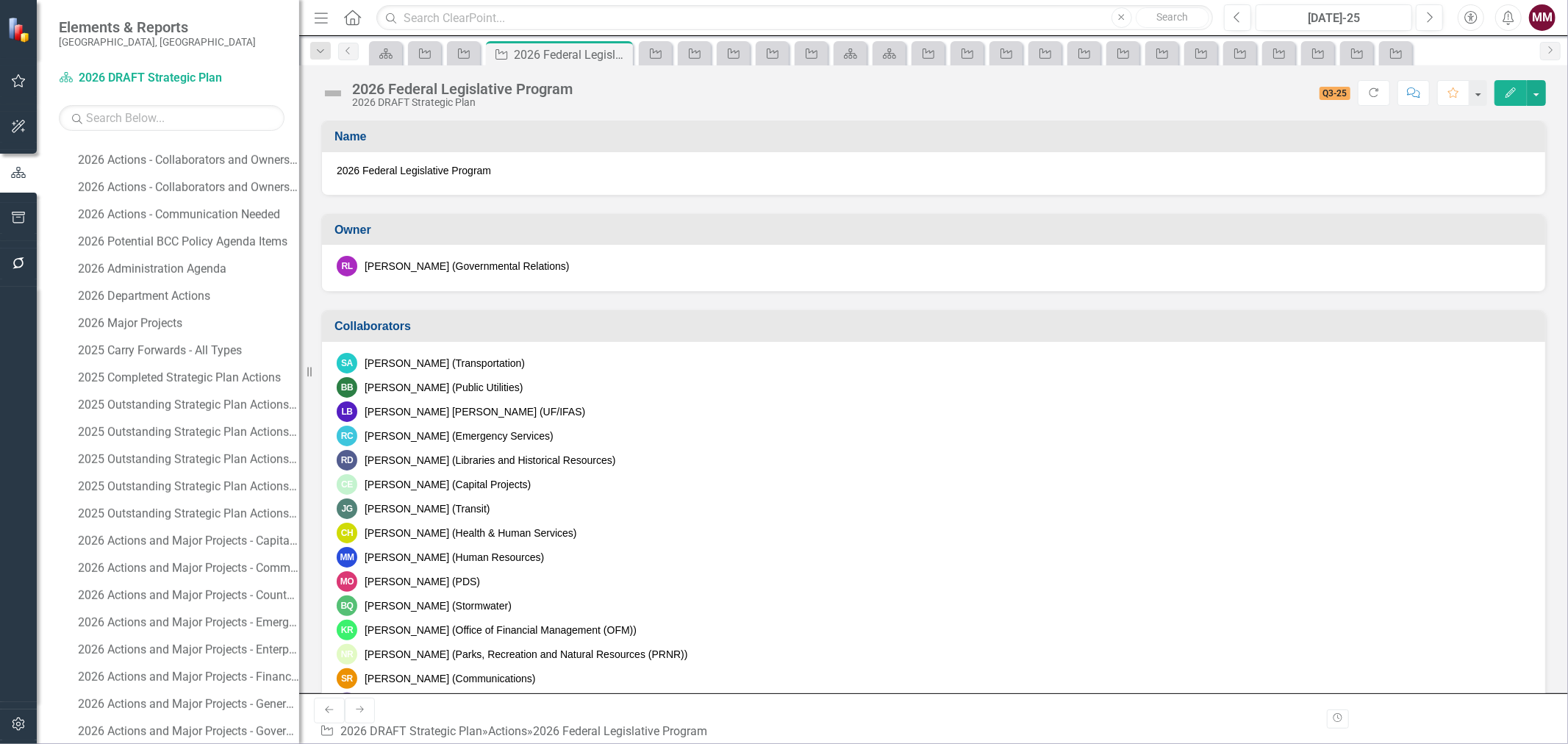
click at [757, 625] on div "KR Kimberli Radtke (Office of Financial Management (OFM))" at bounding box center [933, 629] width 1194 height 21
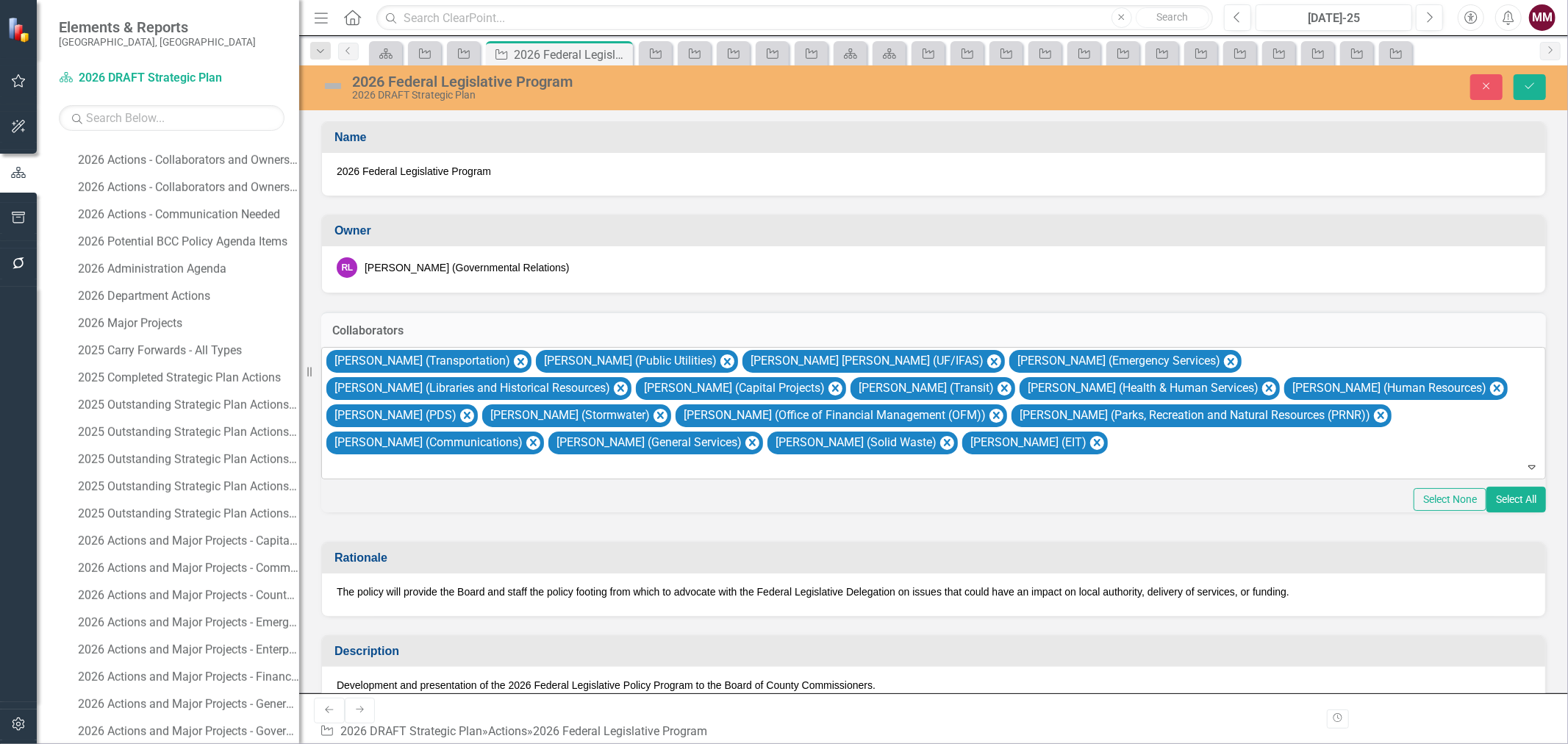
click at [917, 459] on div "Spencer Anderson (Transportation) Brooke Bailey (Public Utilities) Lee Hayes By…" at bounding box center [935, 412] width 1221 height 131
drag, startPoint x: 917, startPoint y: 459, endPoint x: 386, endPoint y: 368, distance: 538.7
click at [386, 370] on div "Spencer Anderson (Transportation) Brooke Bailey (Public Utilities) Lee Hayes By…" at bounding box center [935, 412] width 1221 height 131
click at [1481, 93] on button "Close" at bounding box center [1486, 87] width 32 height 26
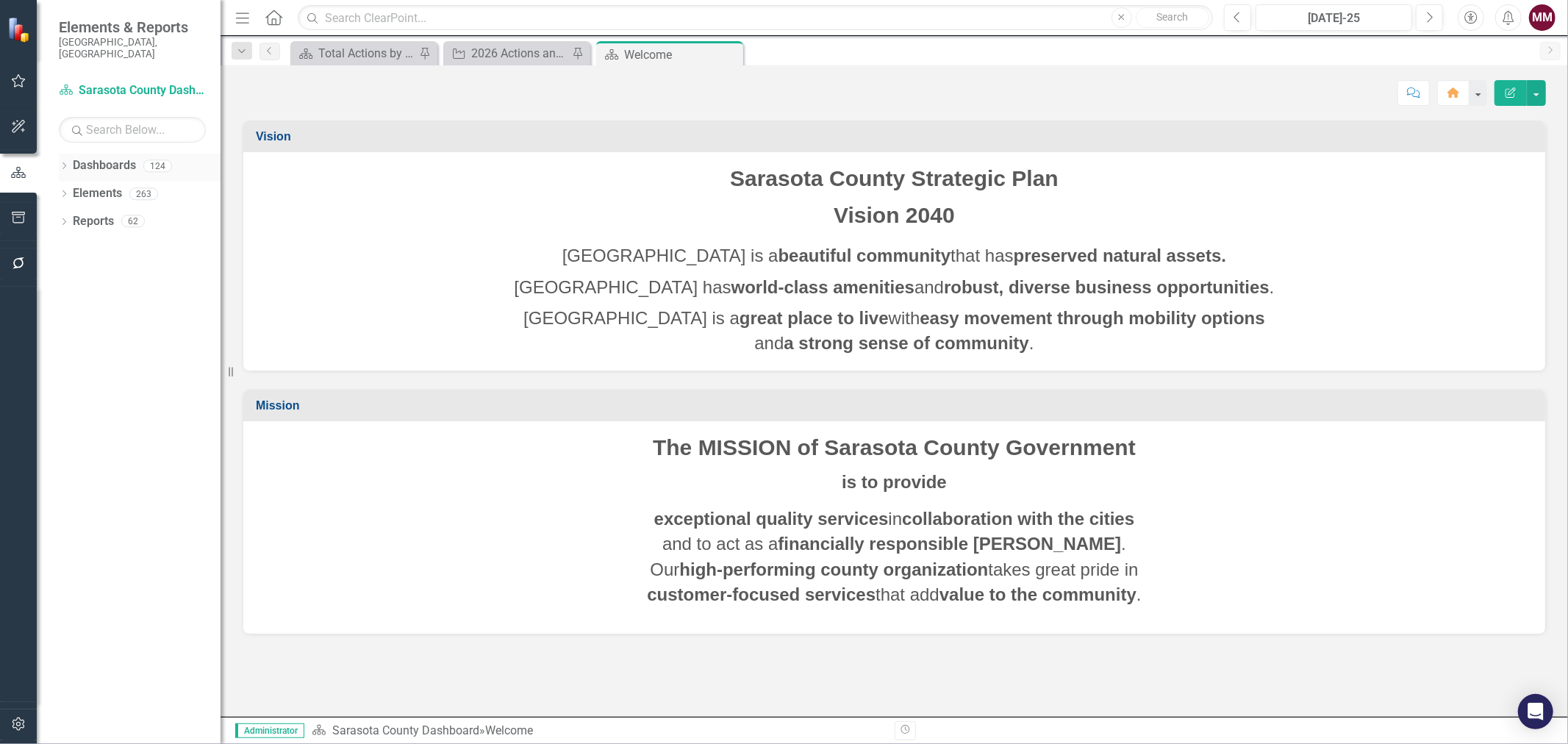
click at [67, 163] on icon "Dropdown" at bounding box center [63, 167] width 10 height 8
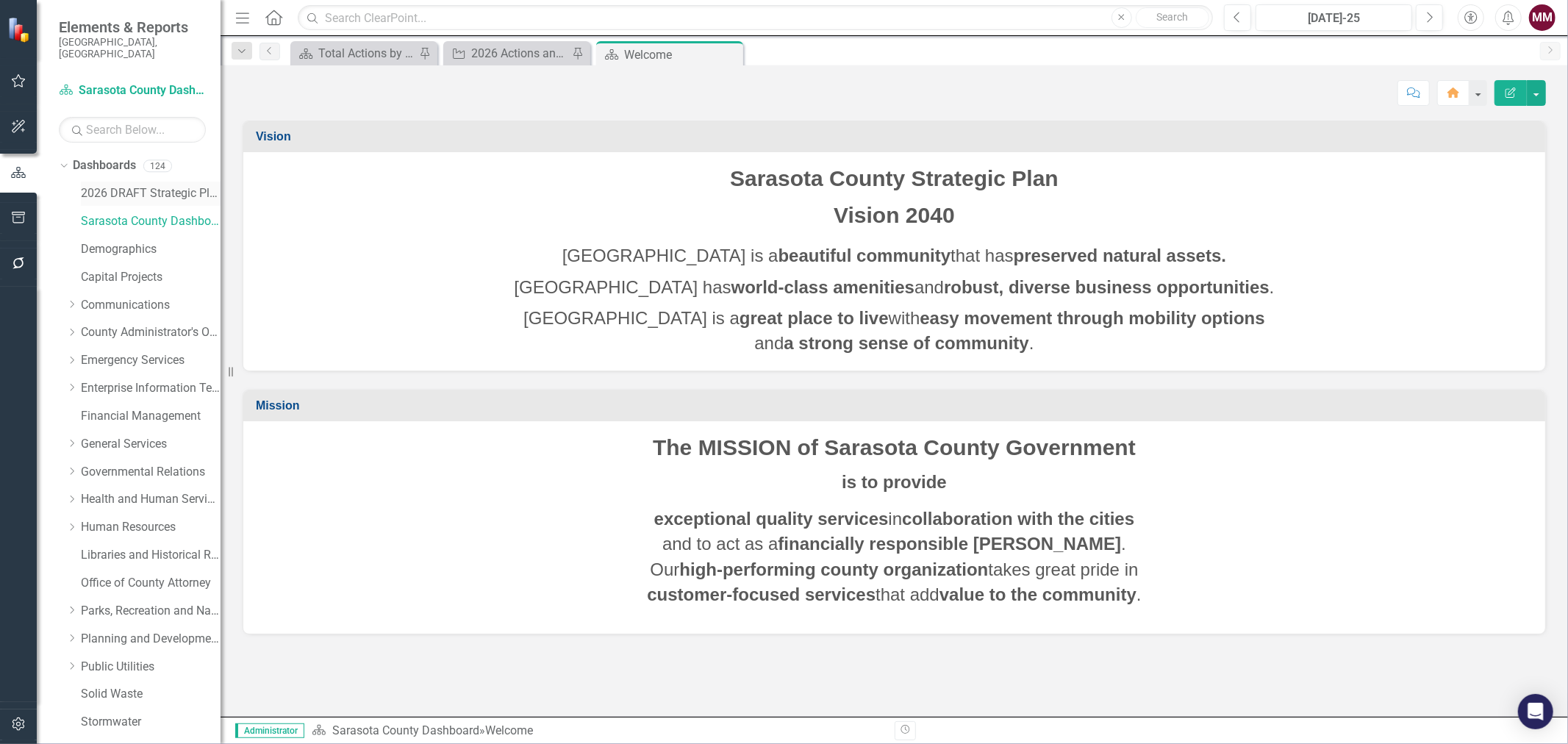
click at [107, 185] on link "2026 DRAFT Strategic Plan" at bounding box center [151, 193] width 139 height 17
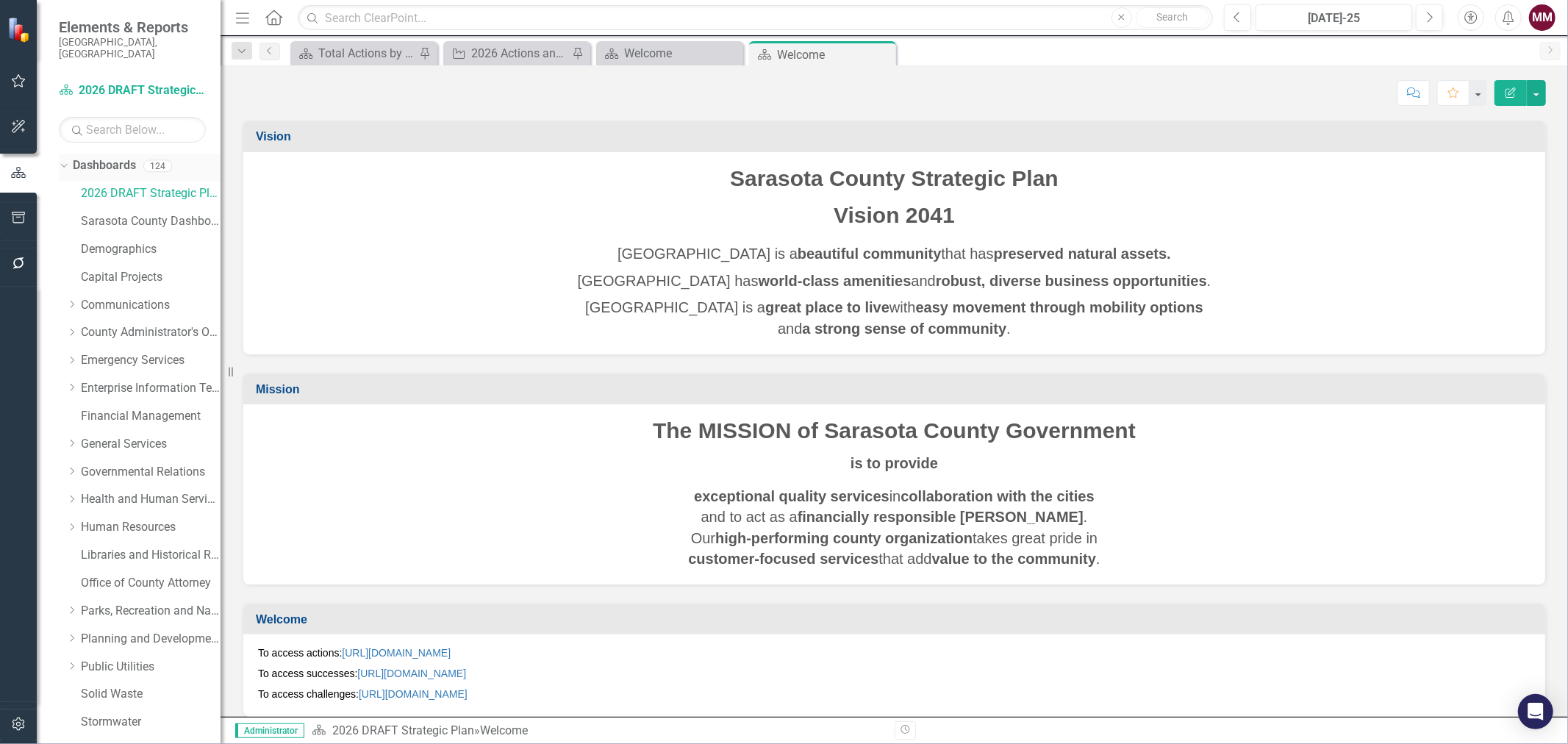
click at [63, 160] on icon "Dropdown" at bounding box center [62, 165] width 8 height 10
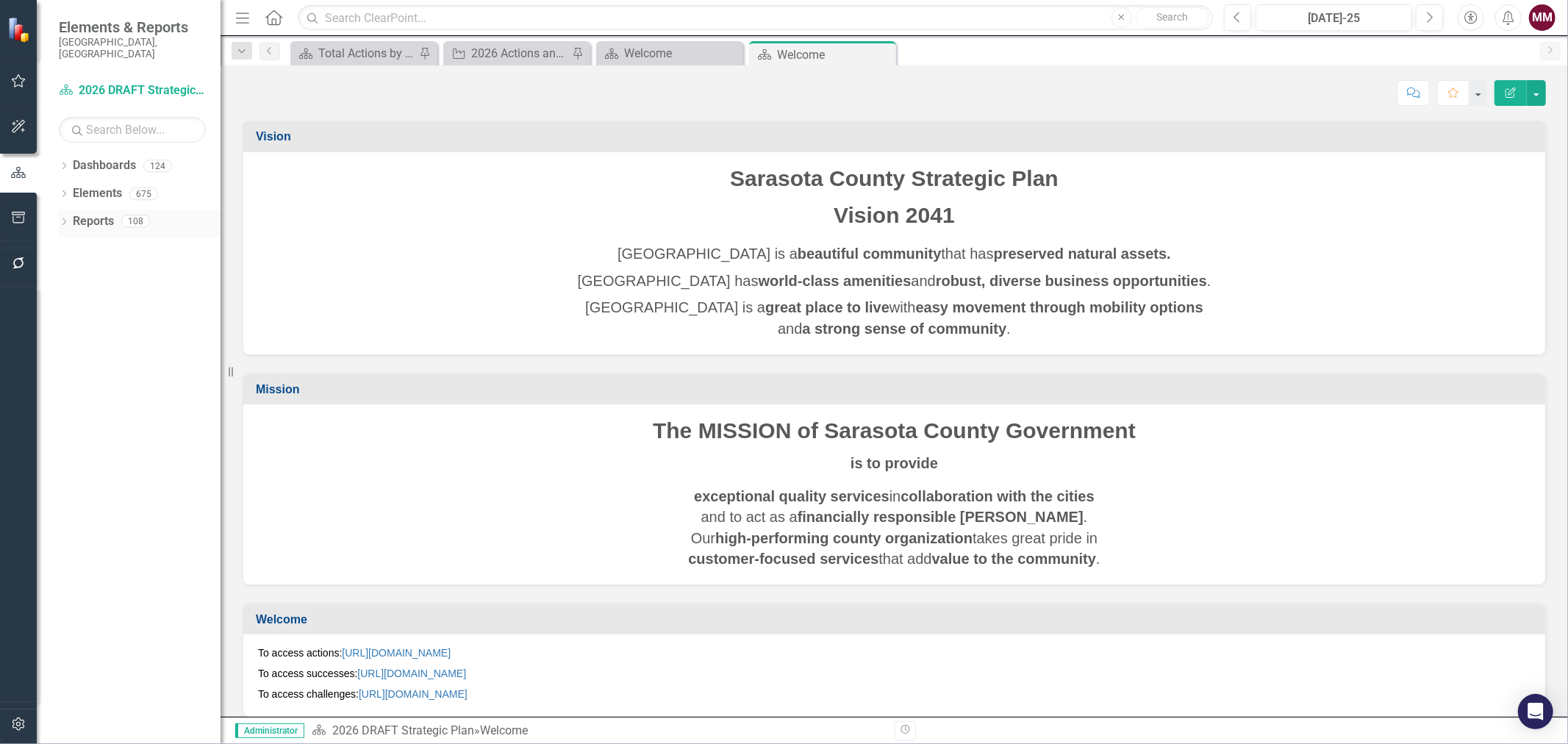
click at [67, 219] on icon "Dropdown" at bounding box center [63, 223] width 10 height 8
click at [71, 325] on icon "Dropdown" at bounding box center [71, 329] width 10 height 8
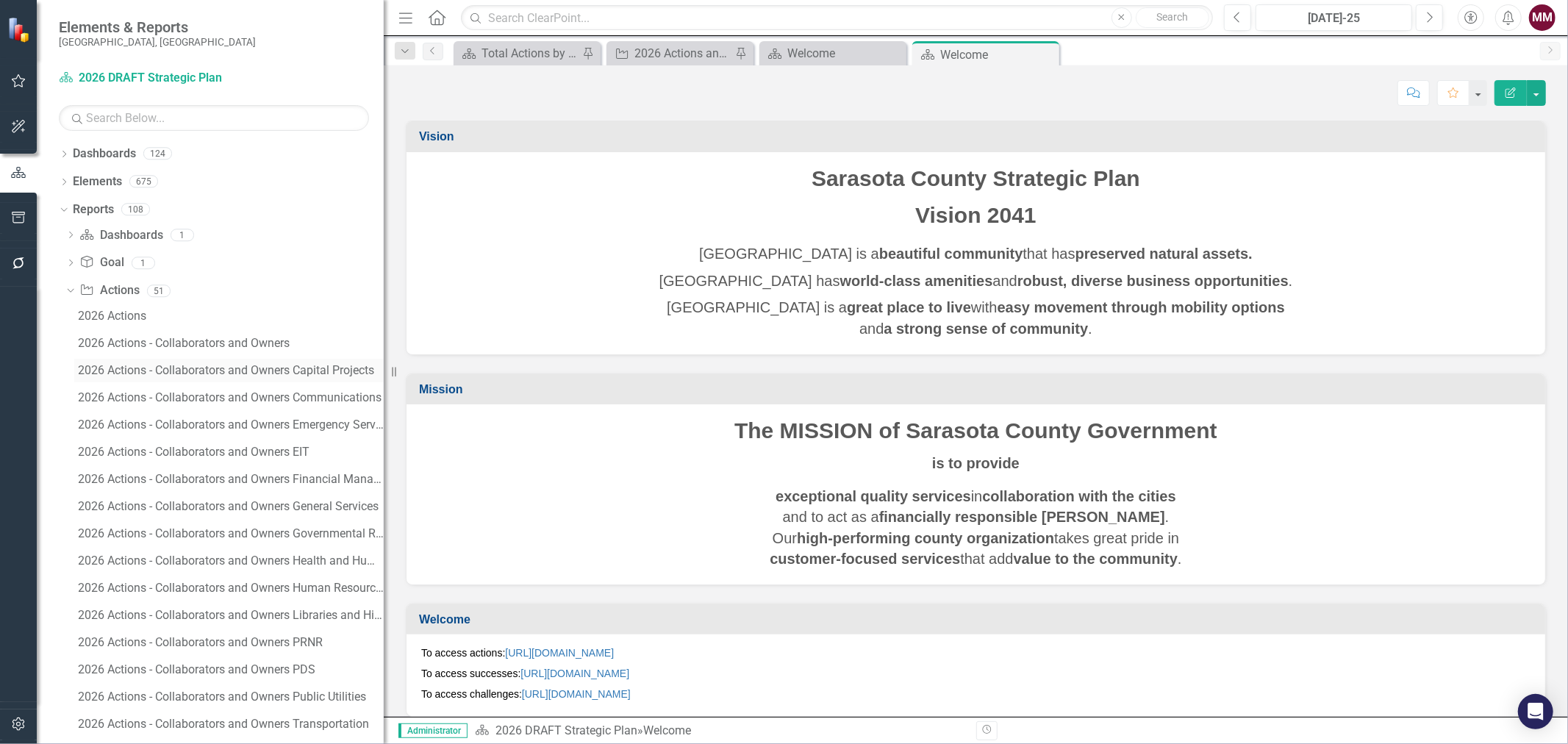
drag, startPoint x: 232, startPoint y: 365, endPoint x: 354, endPoint y: 376, distance: 122.5
click at [384, 376] on div "Resize" at bounding box center [389, 372] width 12 height 744
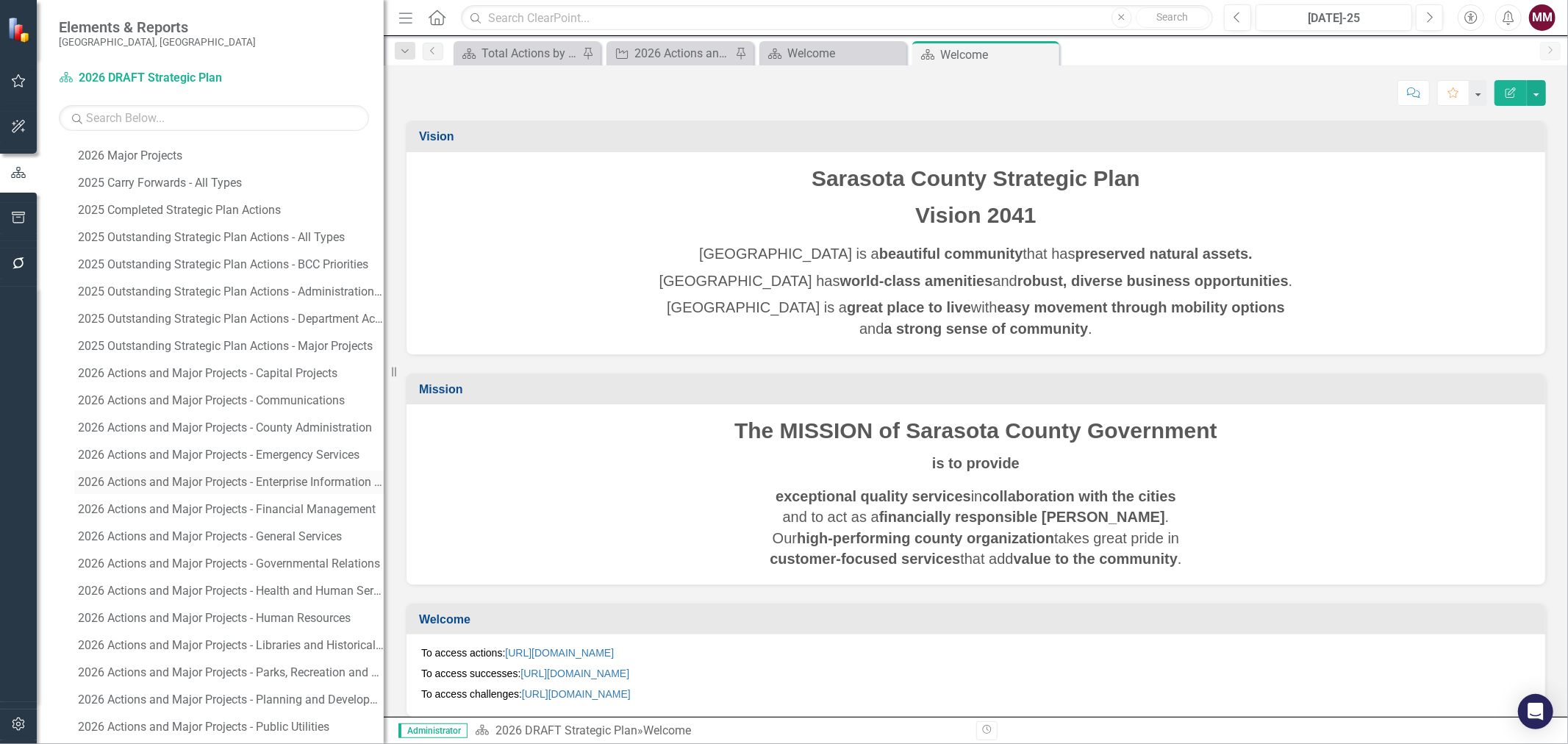
scroll to position [816, 0]
click at [208, 554] on div "2026 Actions and Major Projects - Governmental Relations" at bounding box center [231, 560] width 306 height 14
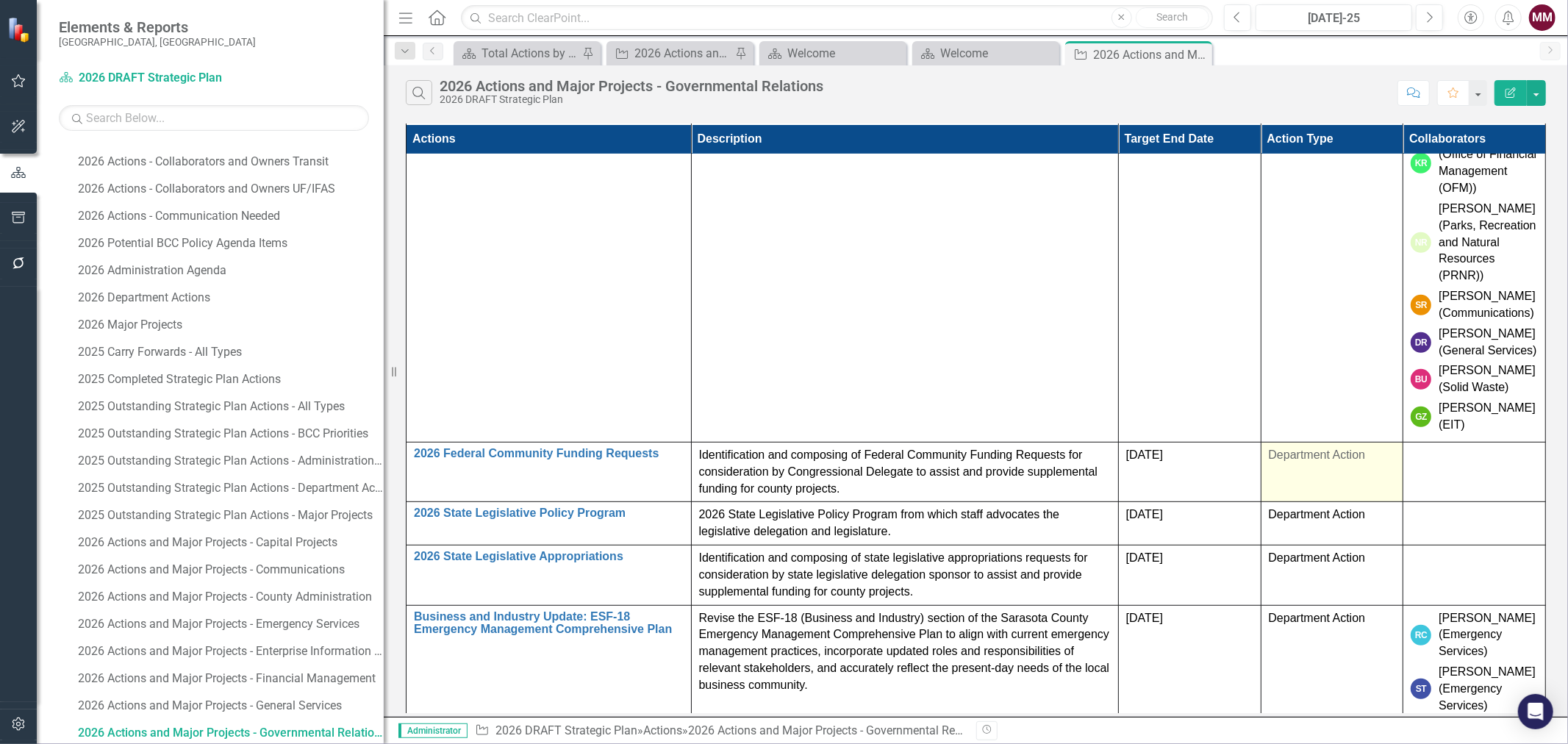
scroll to position [561, 0]
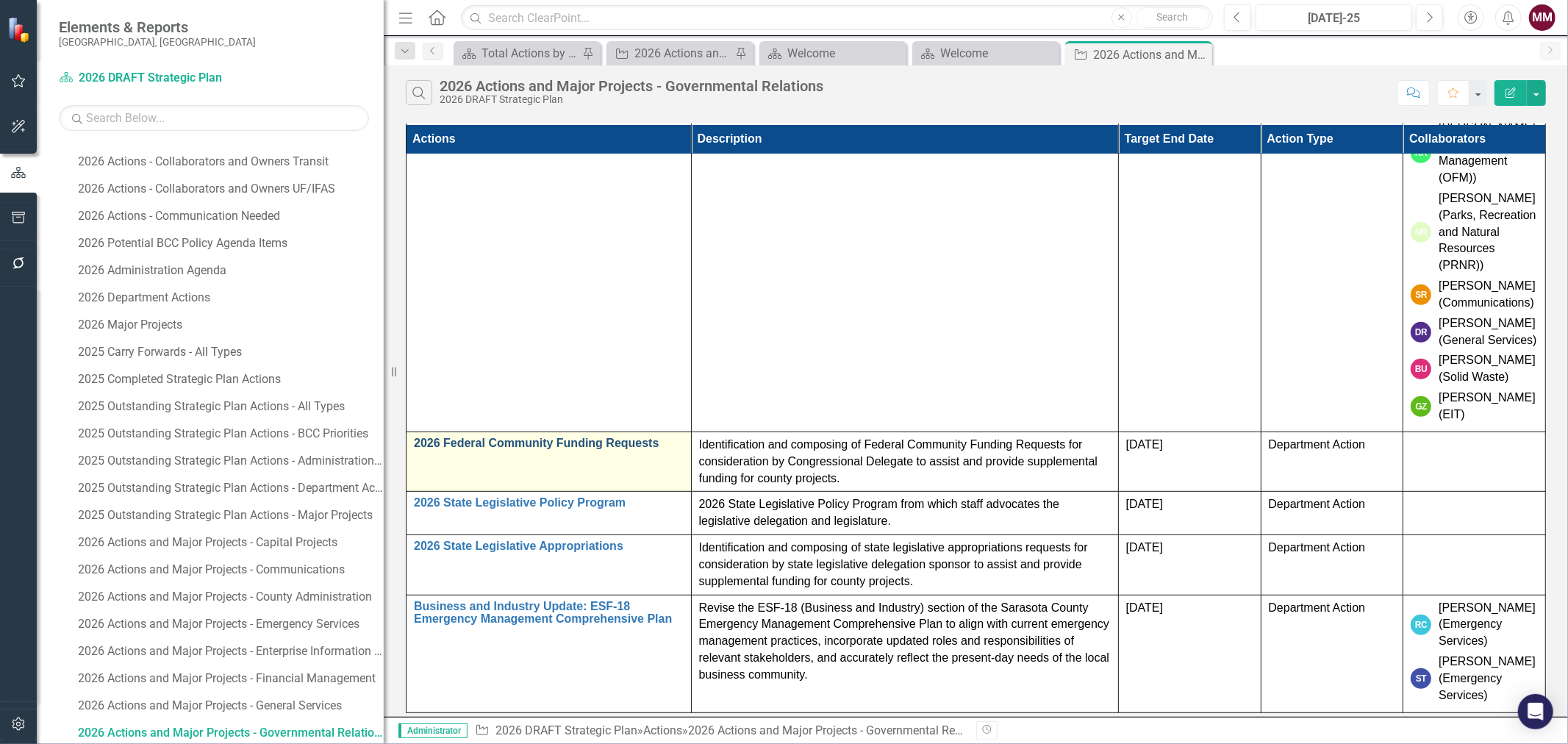
click at [588, 436] on link "2026 Federal Community Funding Requests" at bounding box center [549, 443] width 270 height 14
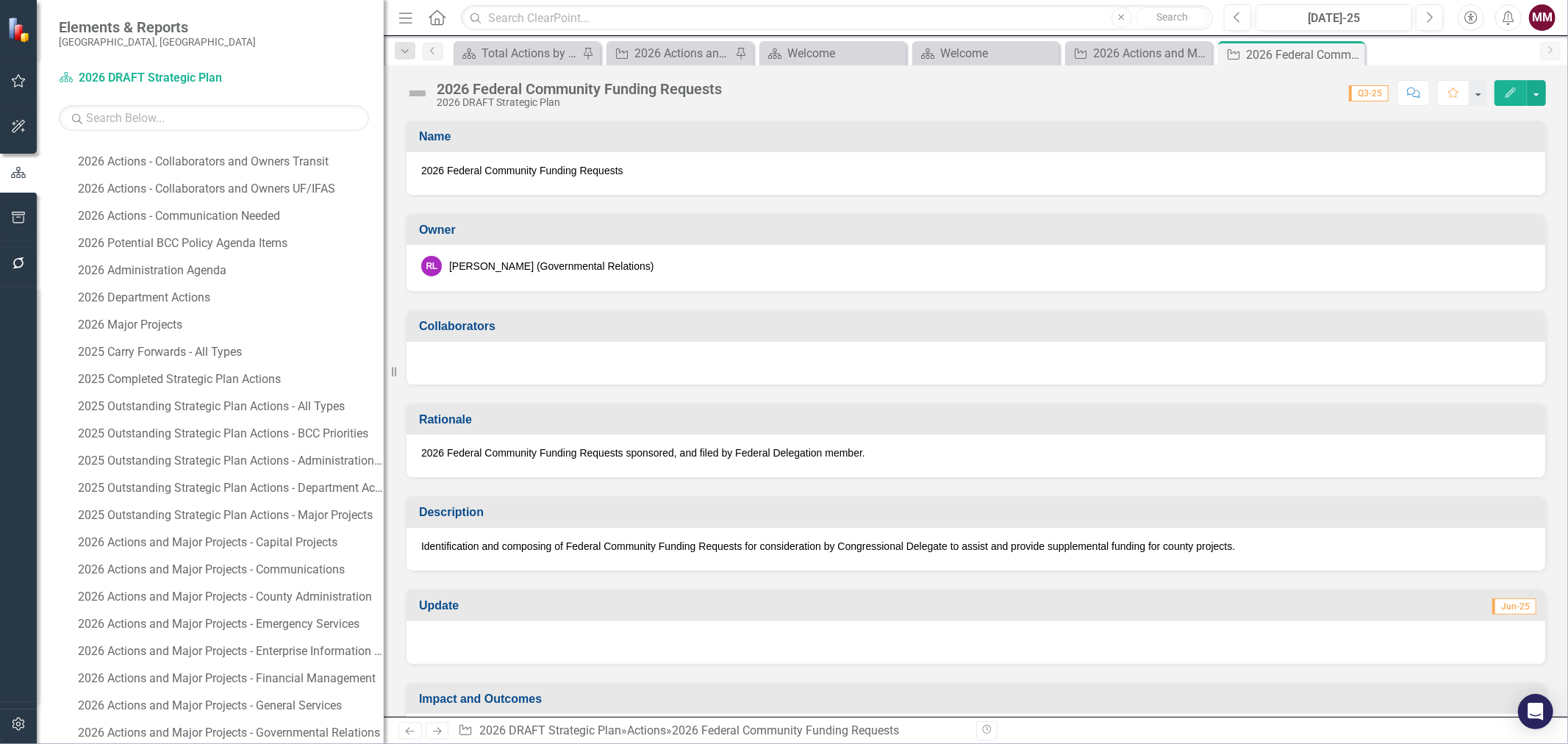
click at [805, 359] on div at bounding box center [975, 363] width 1139 height 42
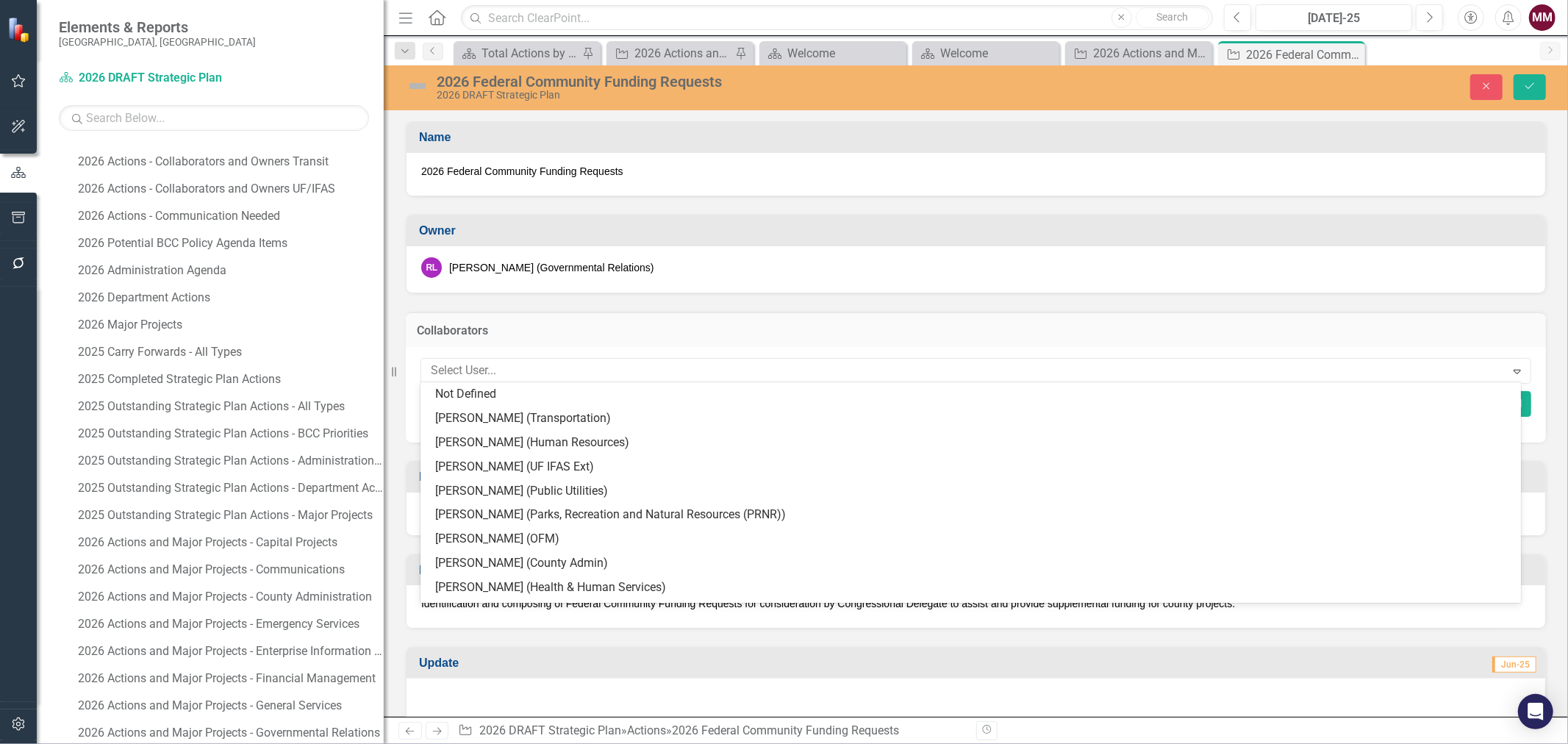
click at [805, 361] on div at bounding box center [965, 371] width 1081 height 20
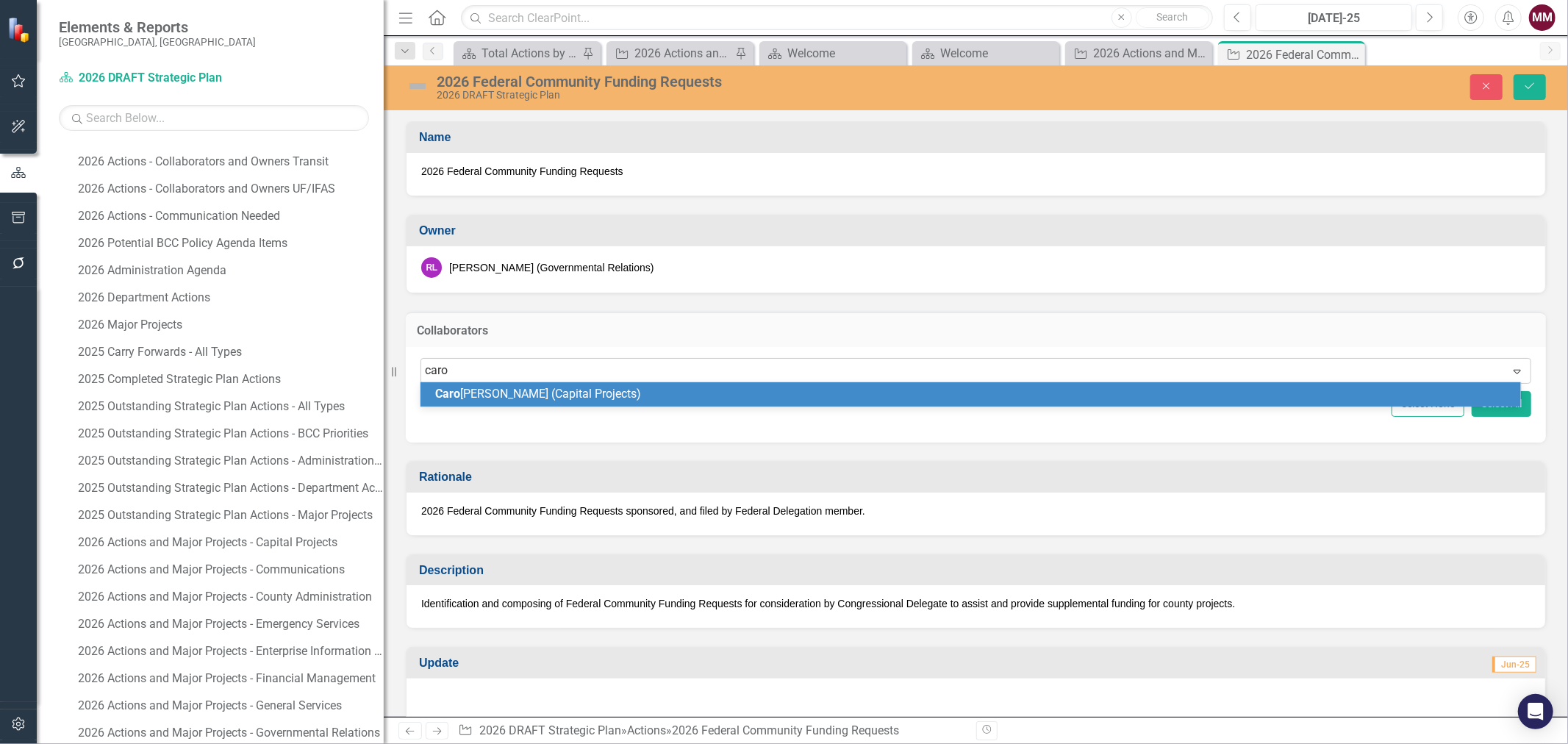
type input "[PERSON_NAME]"
click at [801, 384] on div "[PERSON_NAME] yn [PERSON_NAME] (Capital Projects)" at bounding box center [971, 394] width 1101 height 24
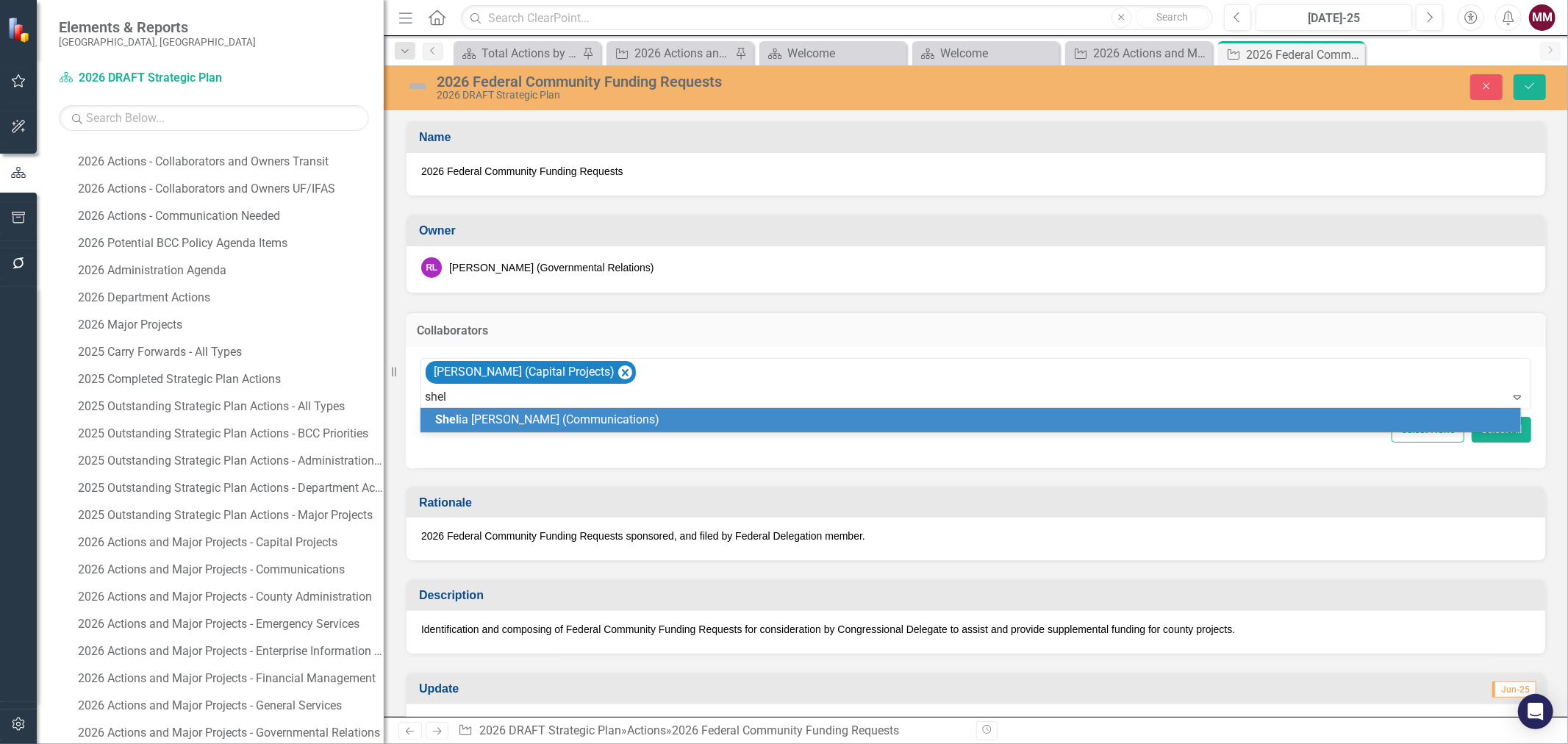
type input "sheli"
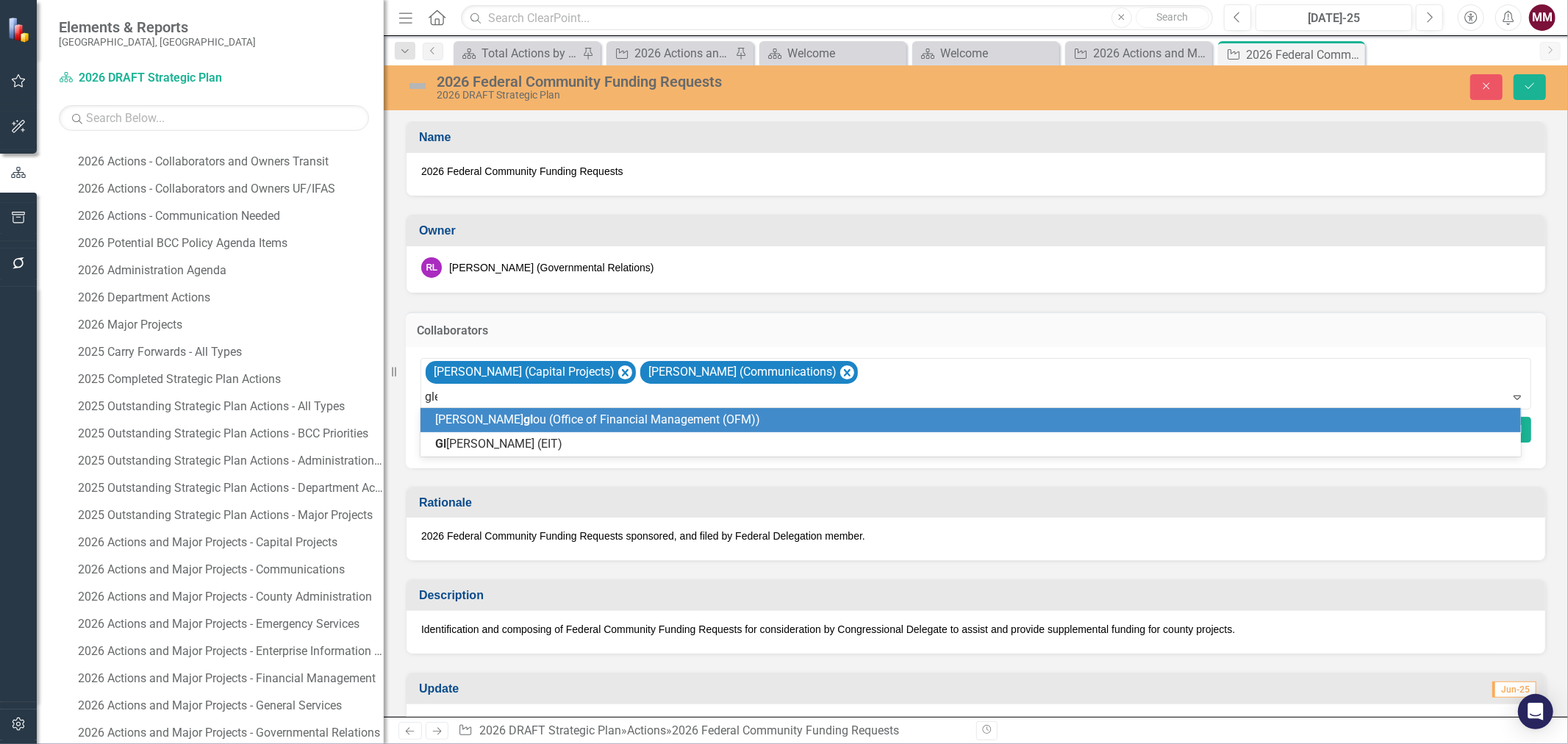
type input "[PERSON_NAME]"
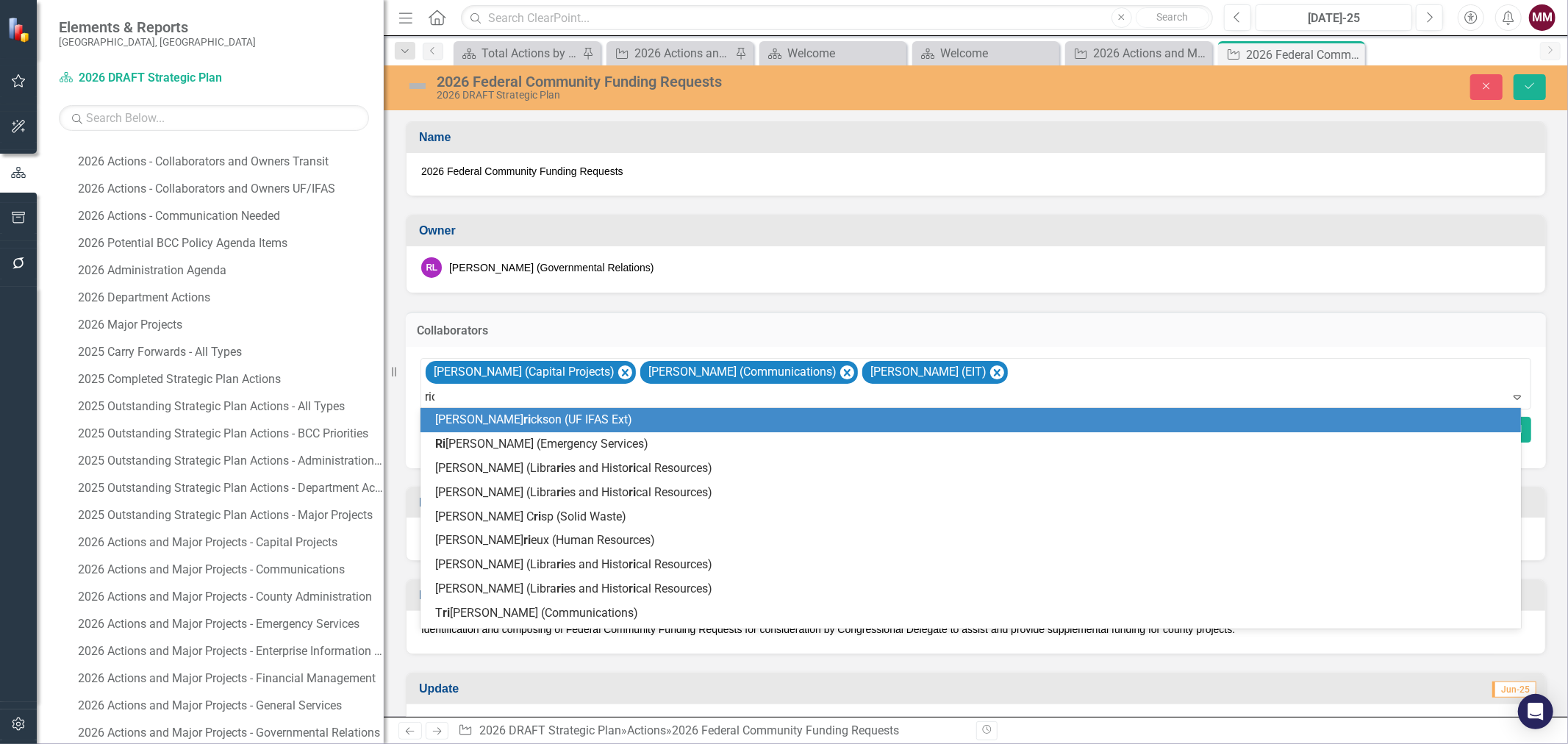
type input "rich"
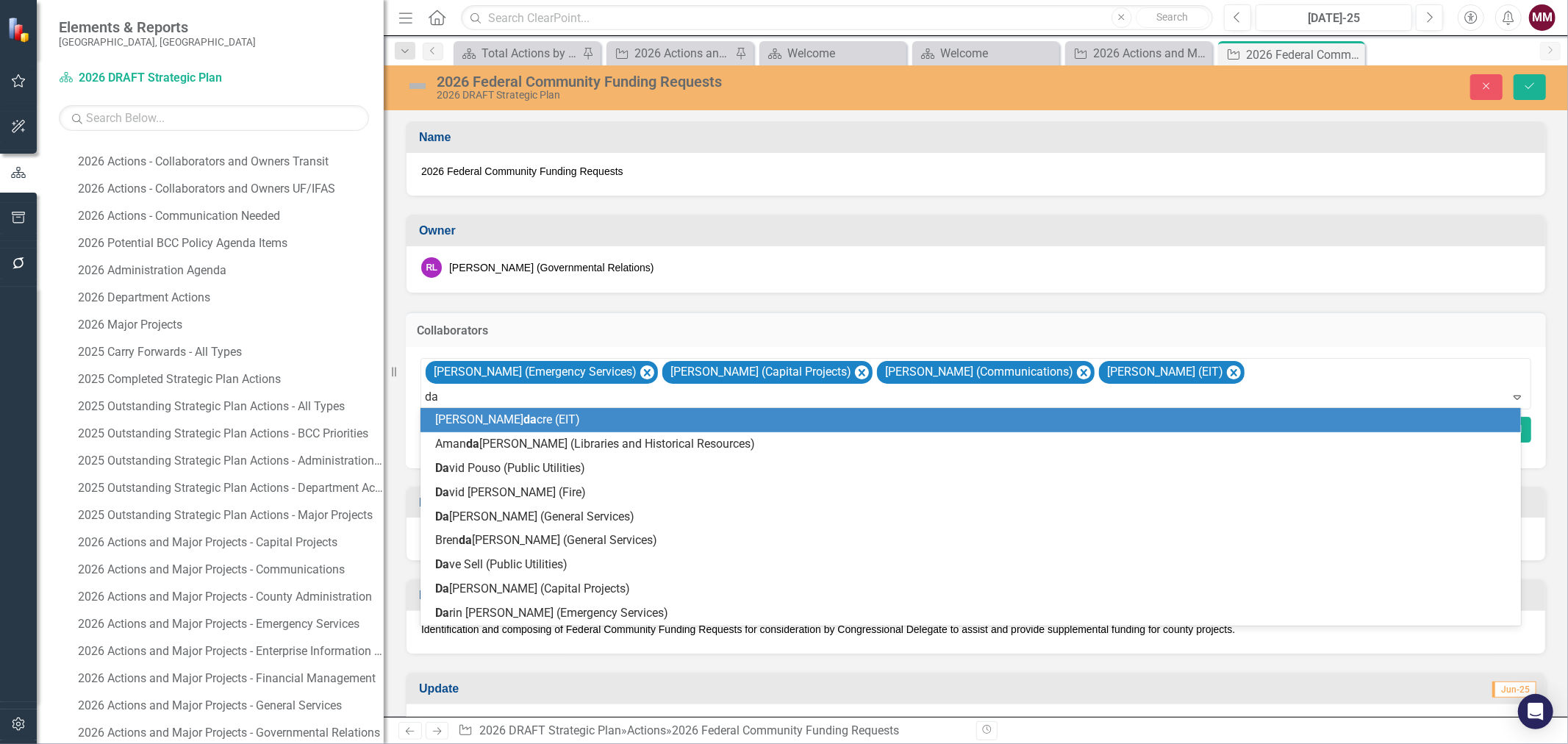
type input "[PERSON_NAME]"
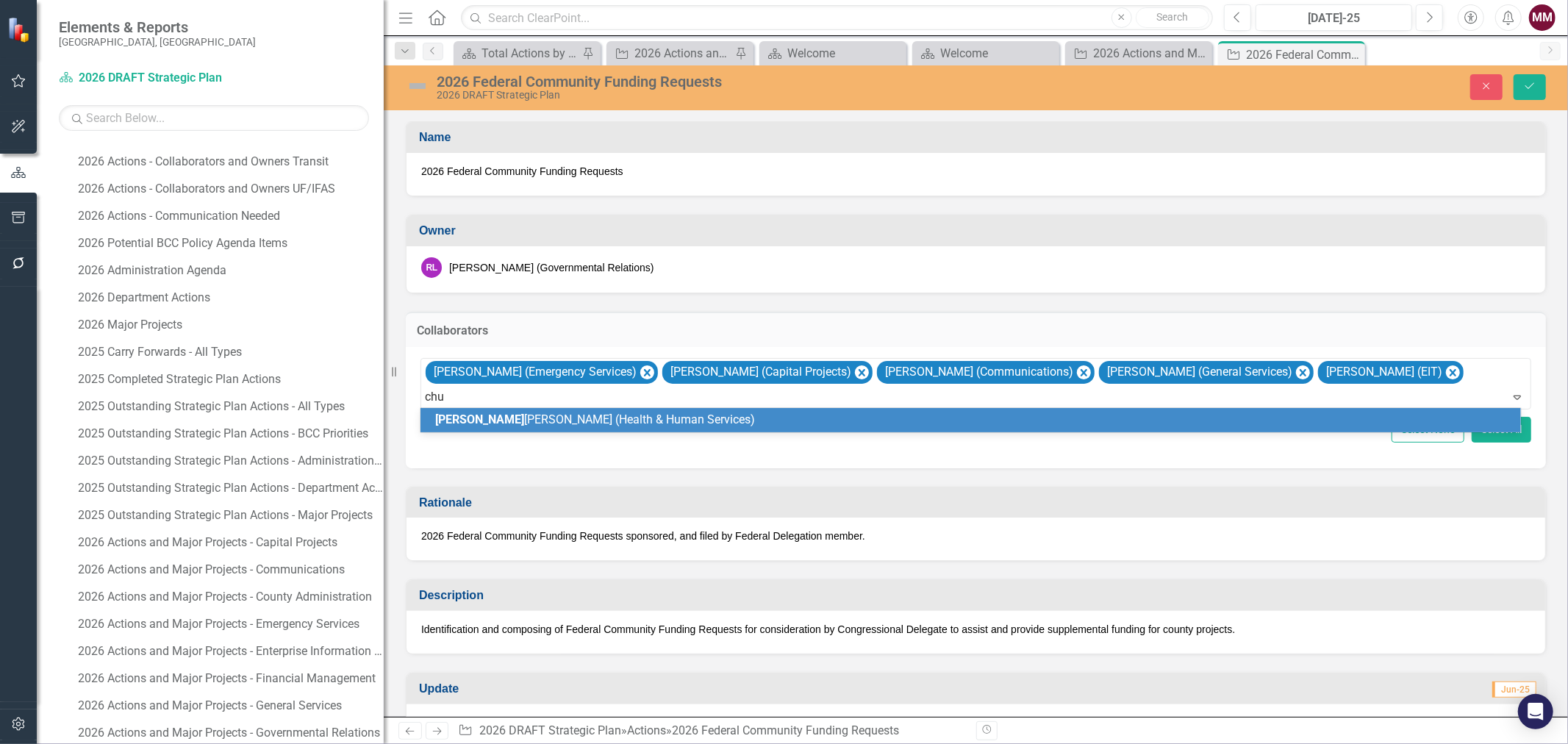
type input "chuc"
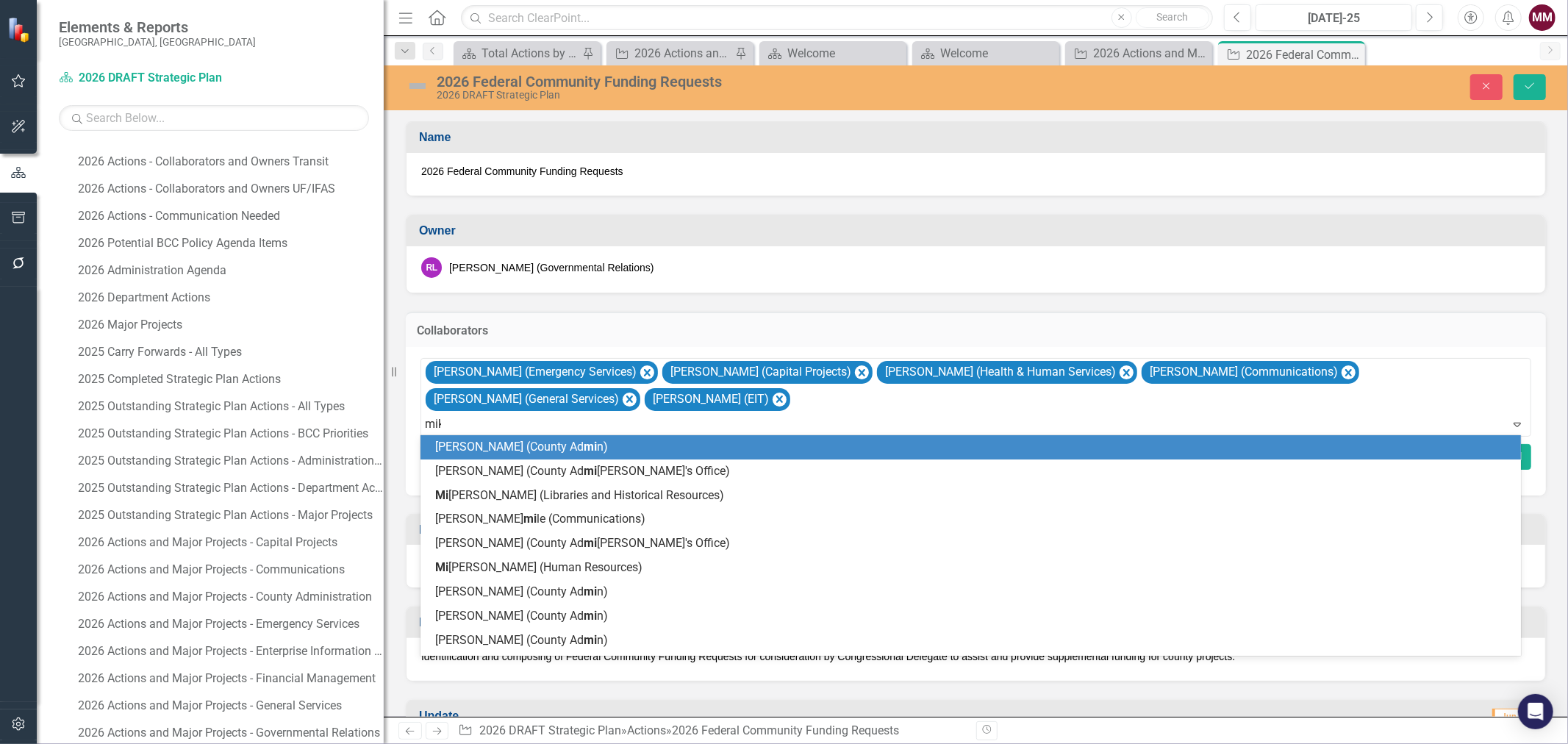
type input "[PERSON_NAME]"
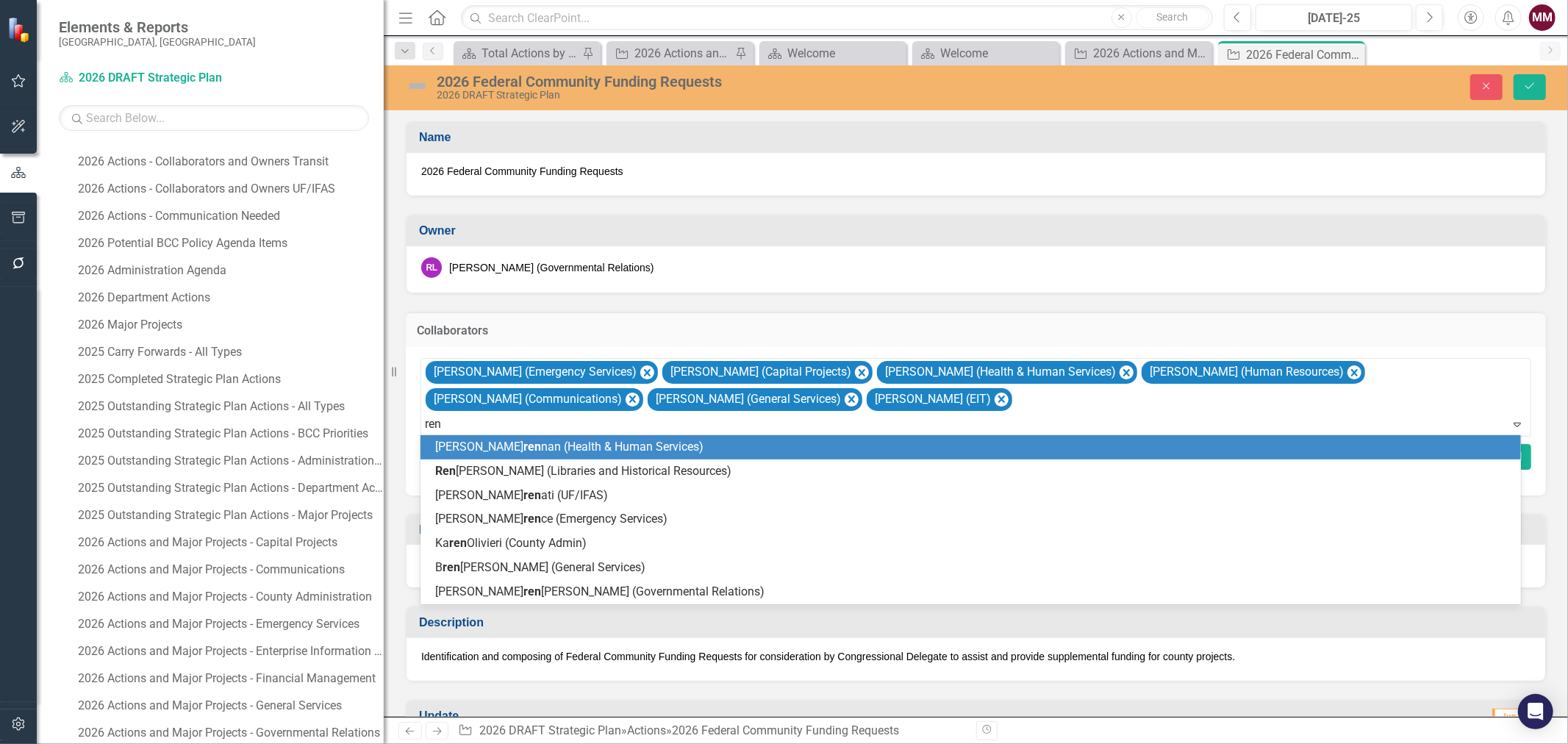
type input "rene"
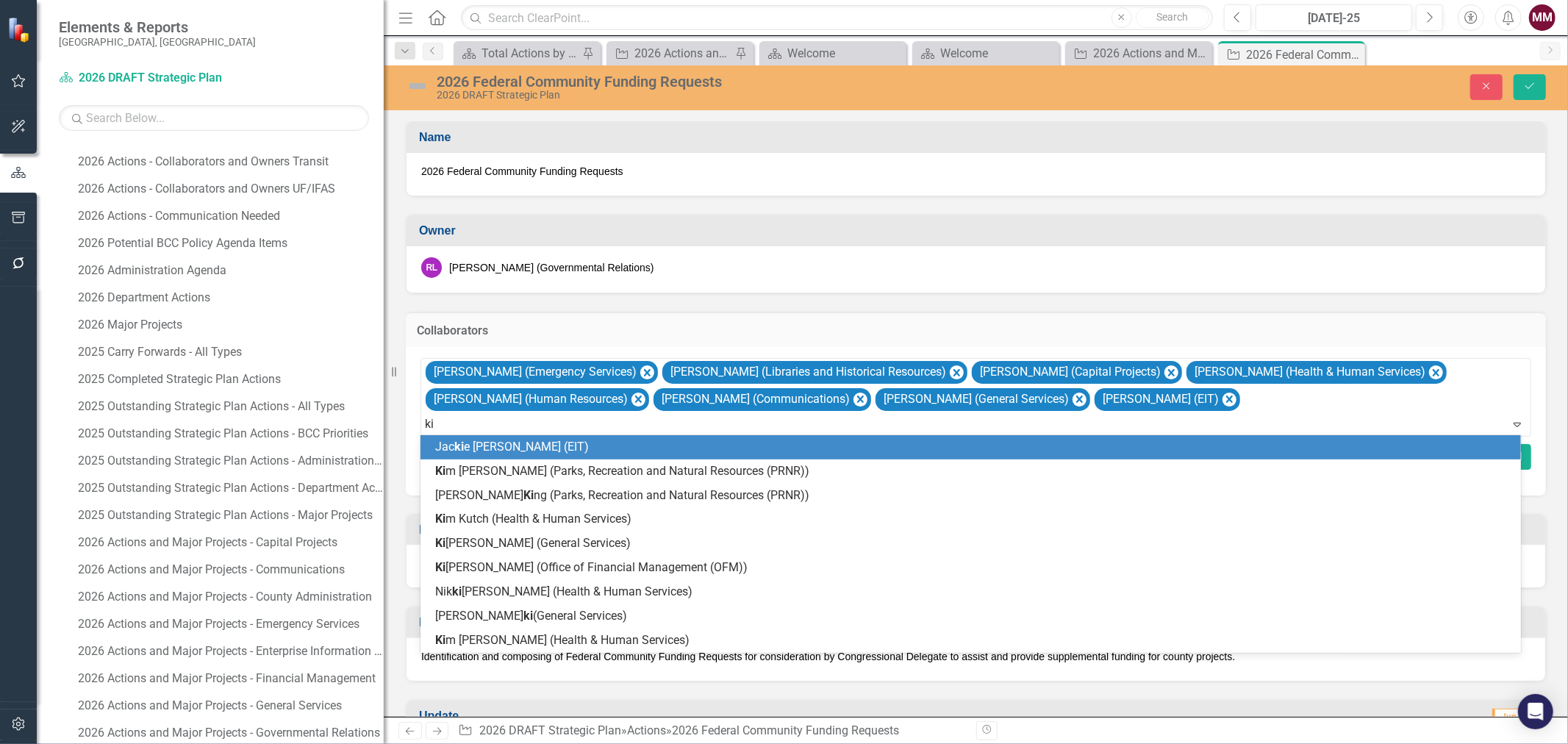
type input "[PERSON_NAME]"
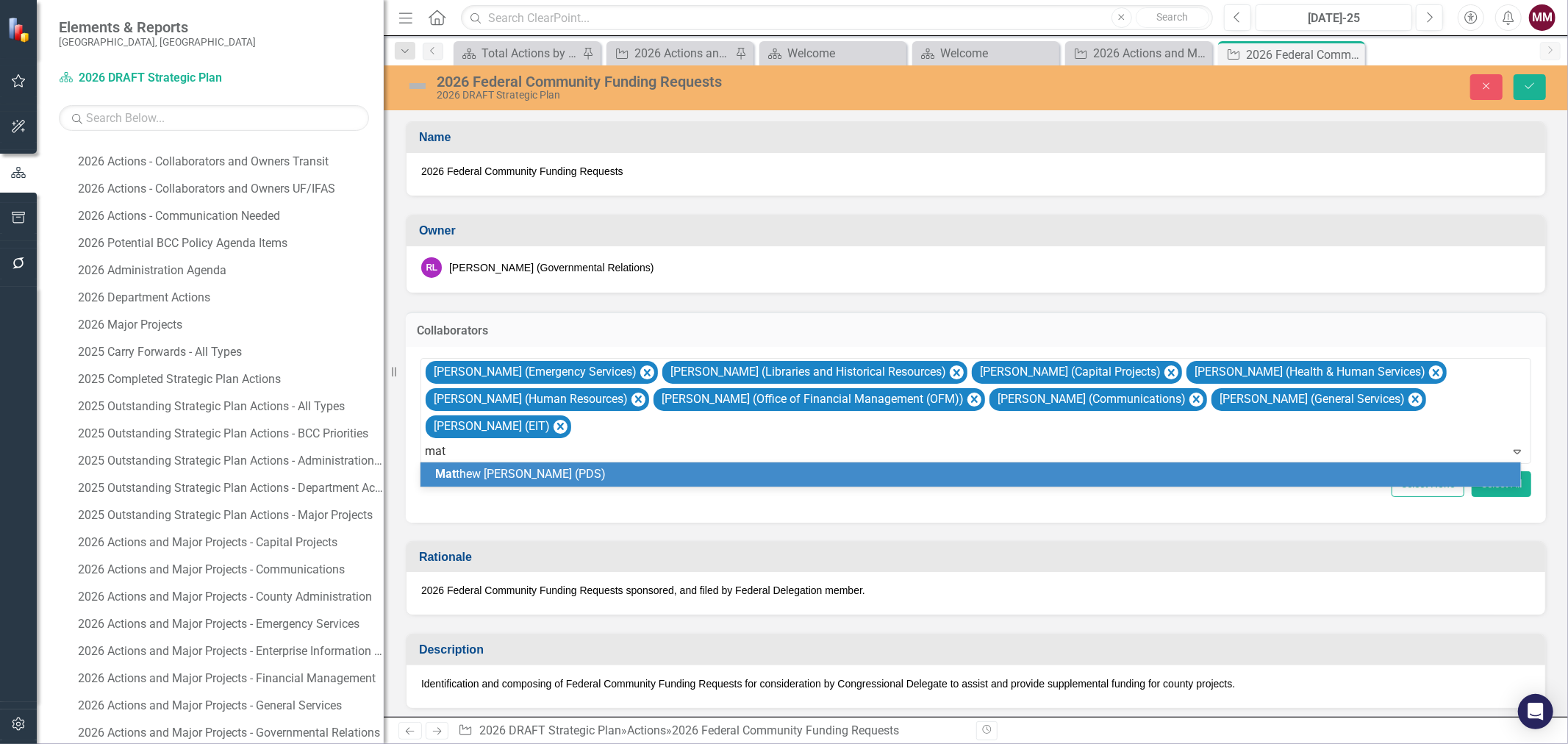
type input "matt"
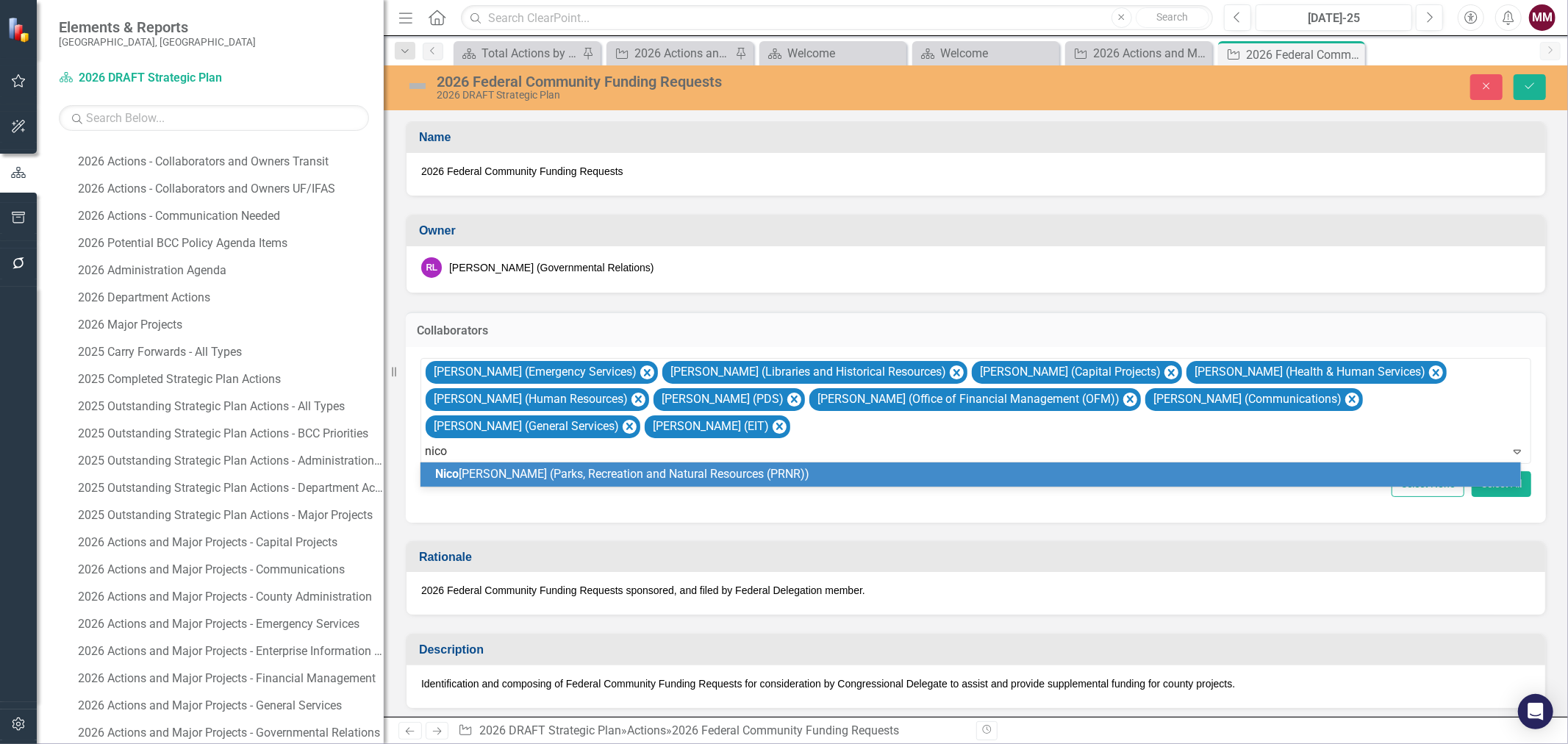
type input "[PERSON_NAME]"
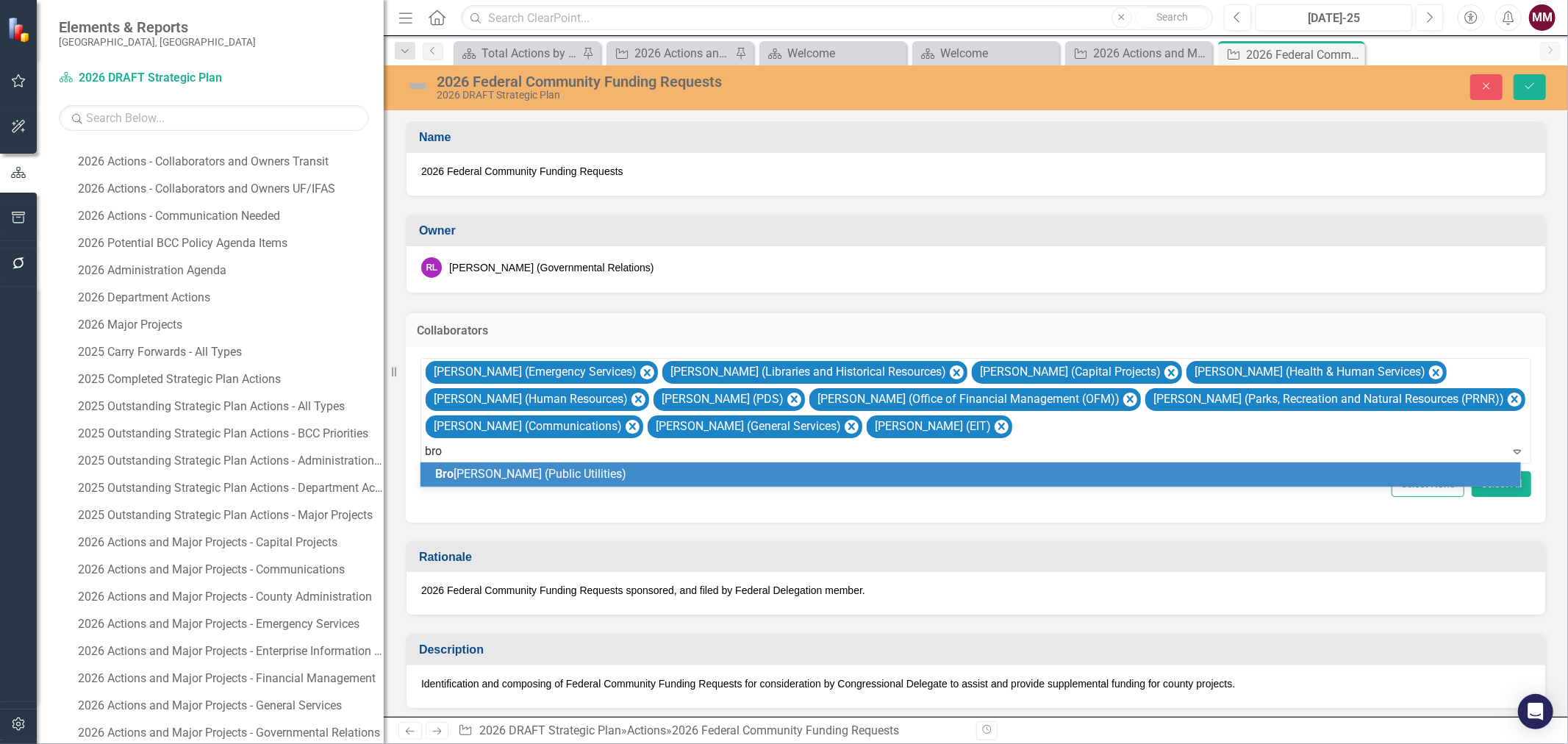
type input "broo"
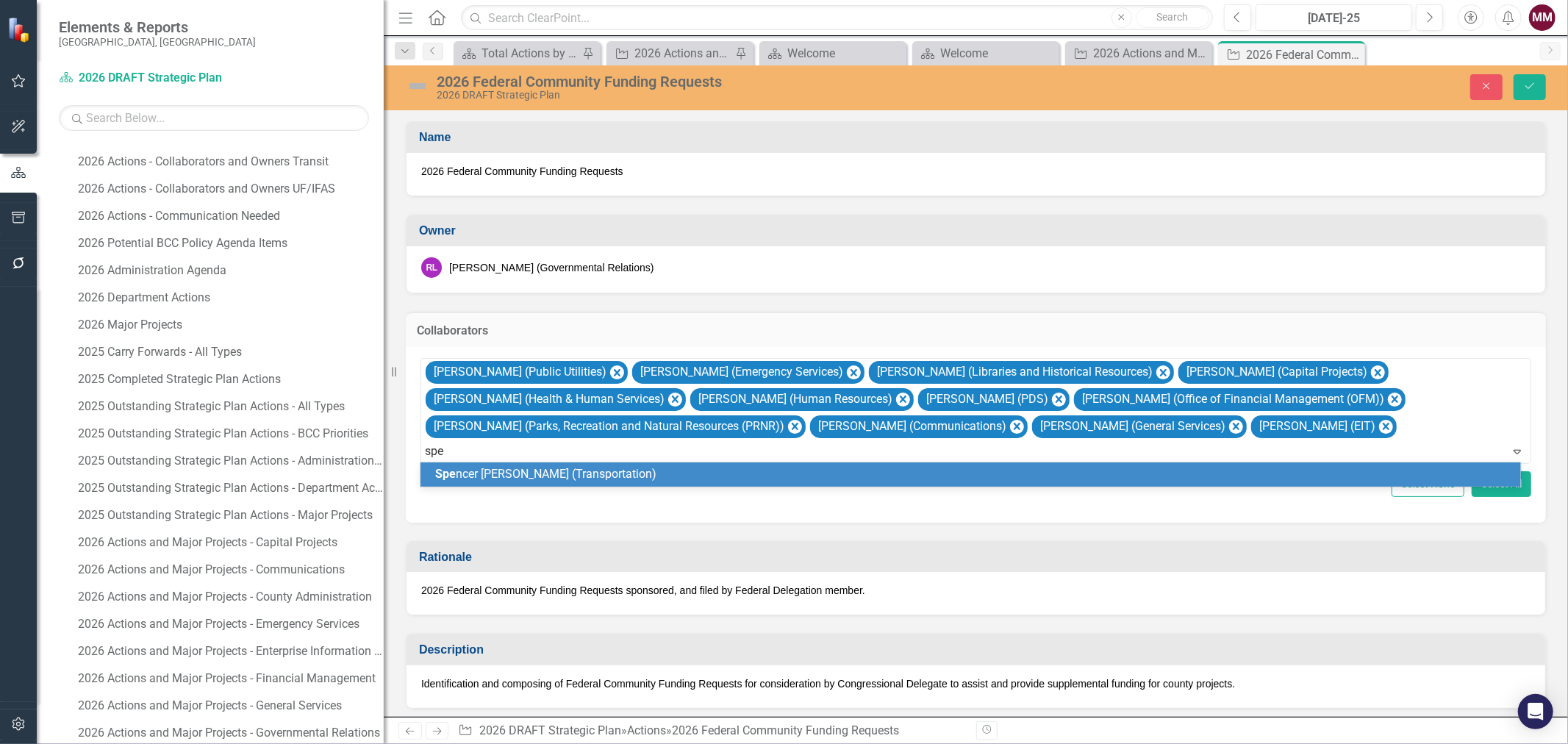
type input "spen"
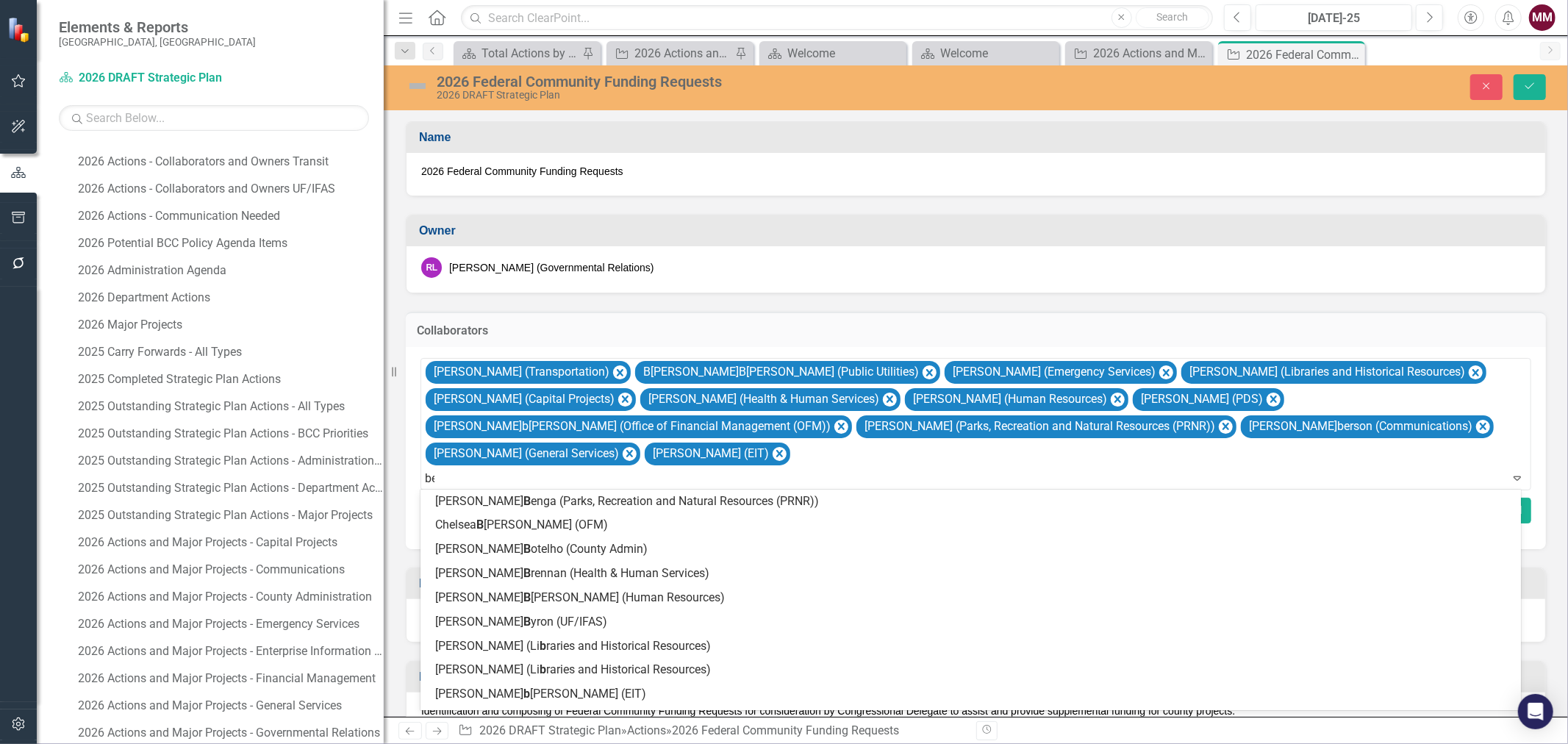
type input "ben"
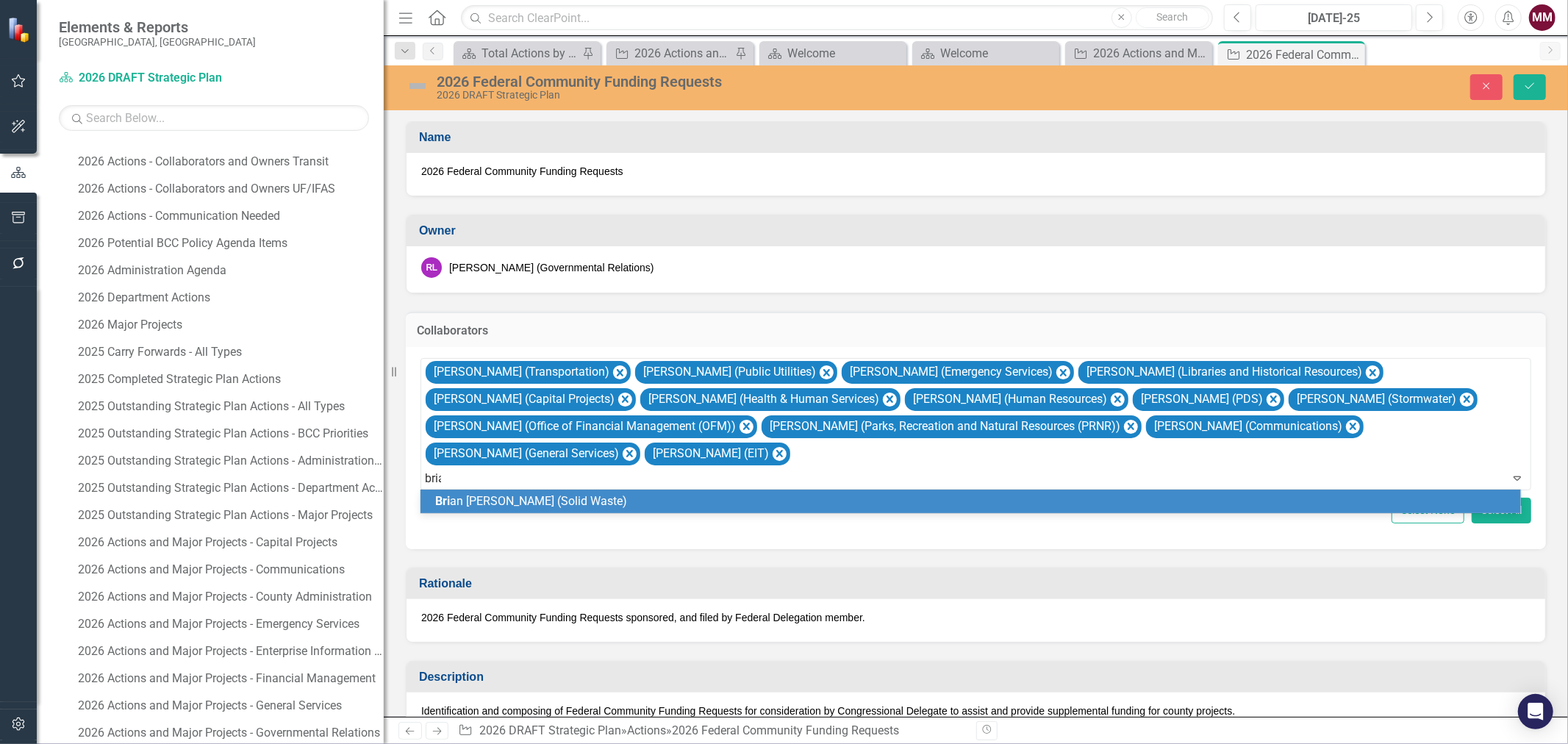
type input "brian"
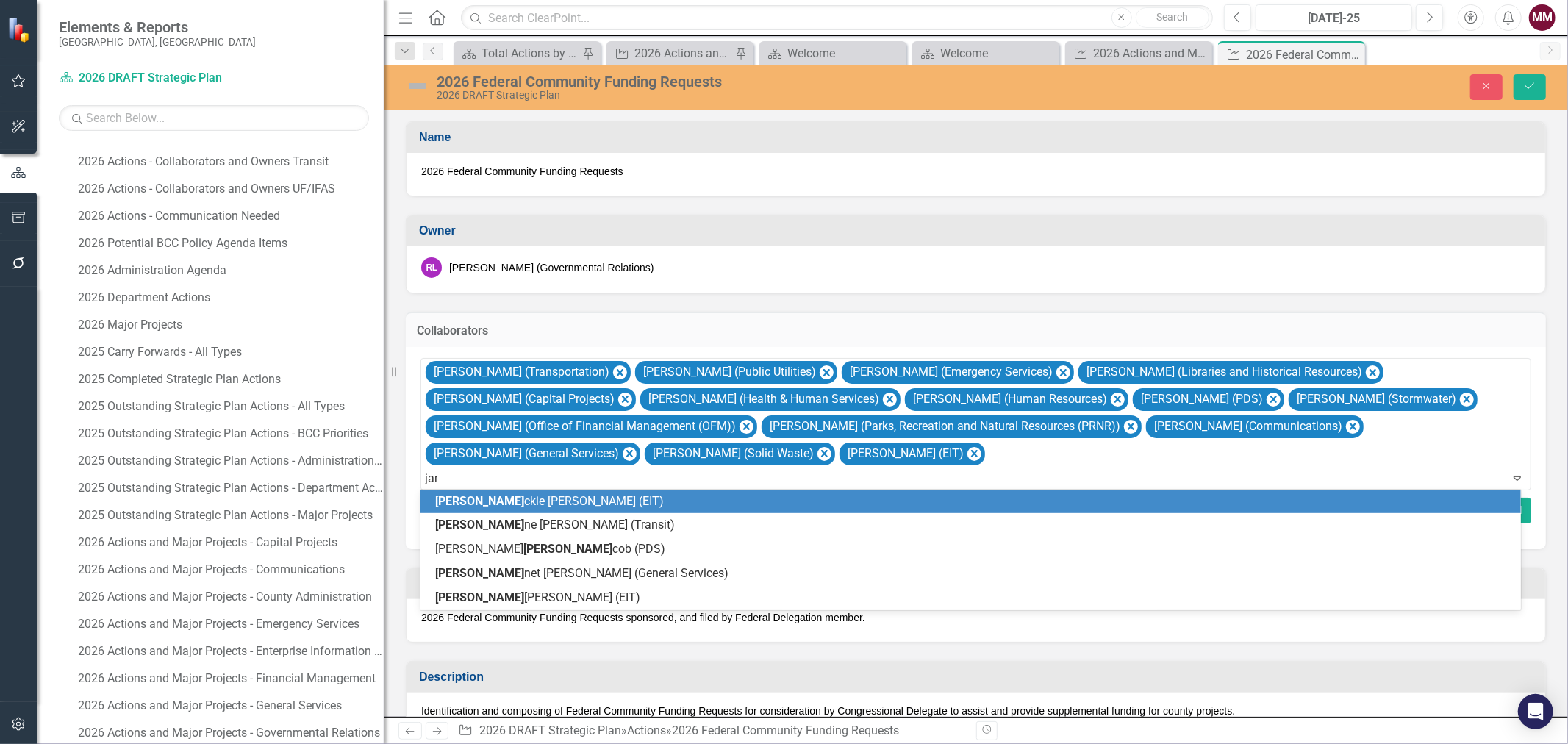
type input "jane"
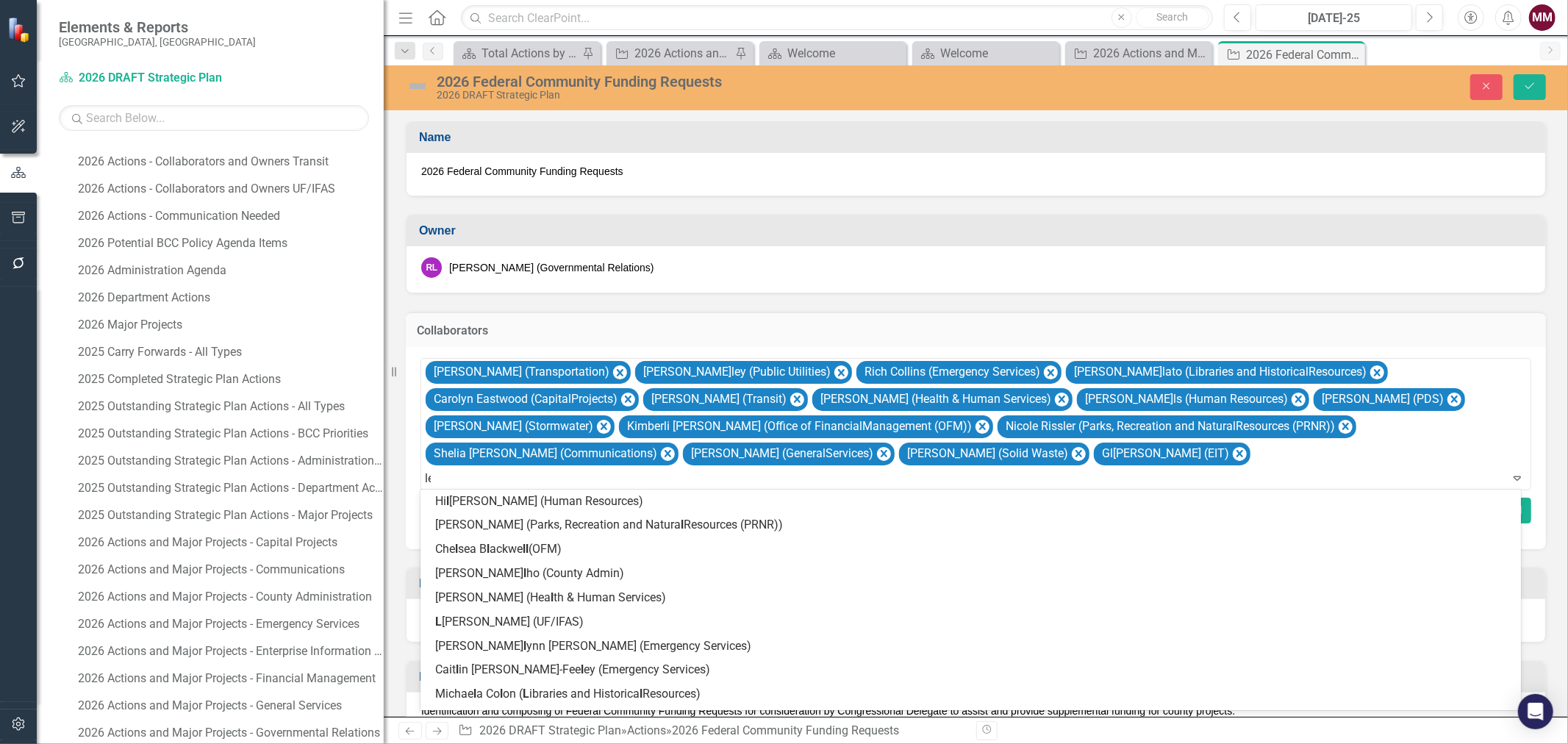
type input "[PERSON_NAME]"
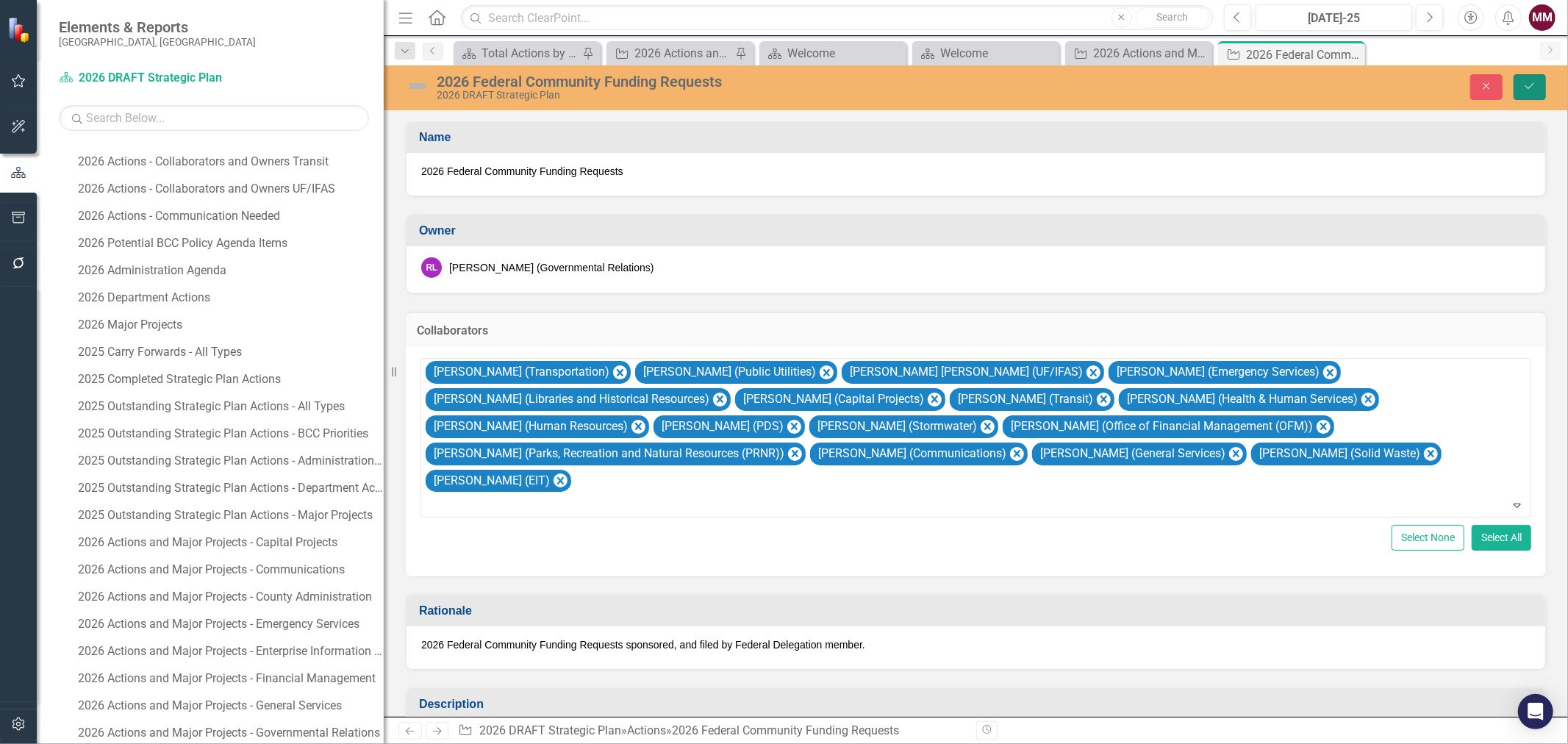
click at [1254, 89] on icon "Save" at bounding box center [1530, 86] width 14 height 10
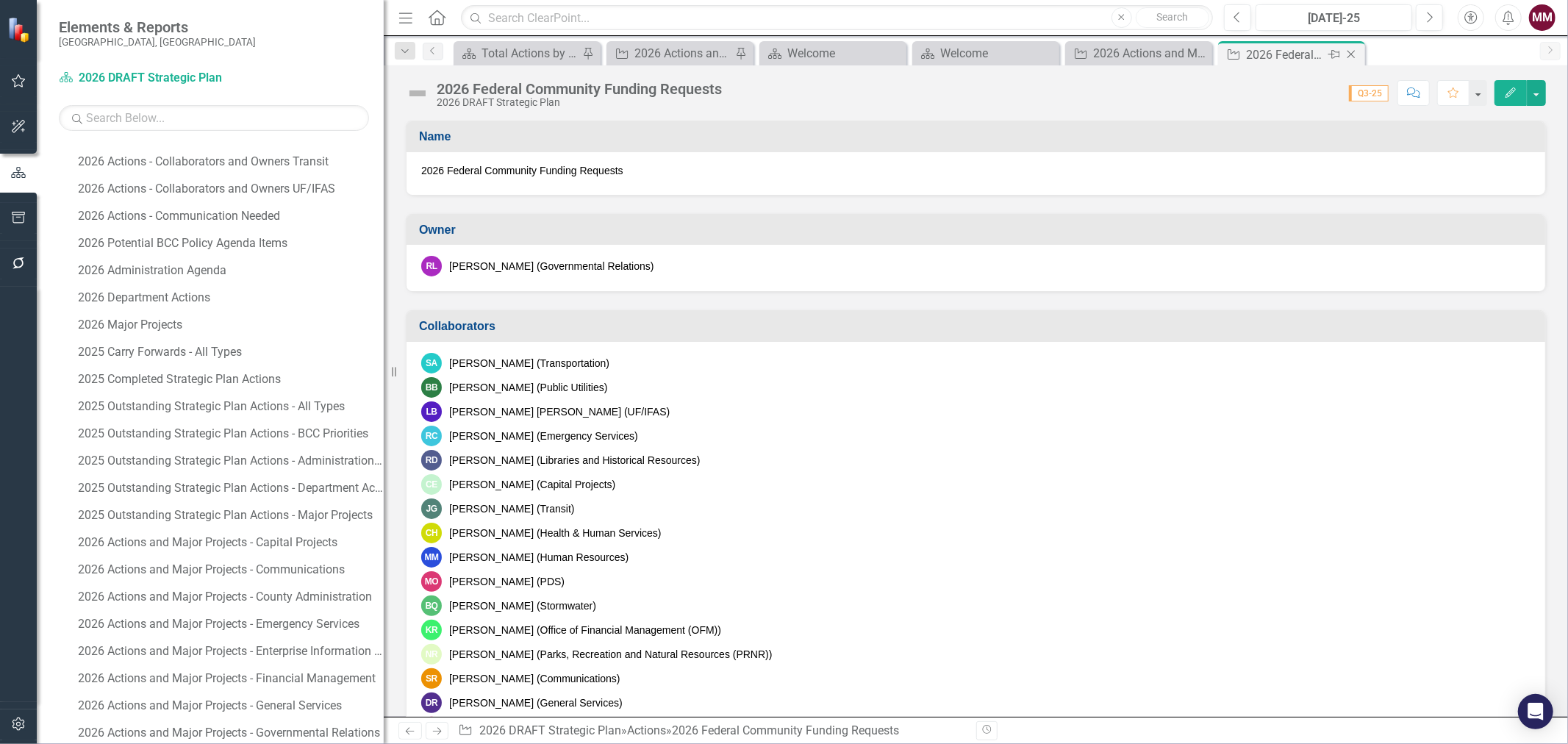
click at [1254, 54] on icon "Close" at bounding box center [1351, 54] width 14 height 12
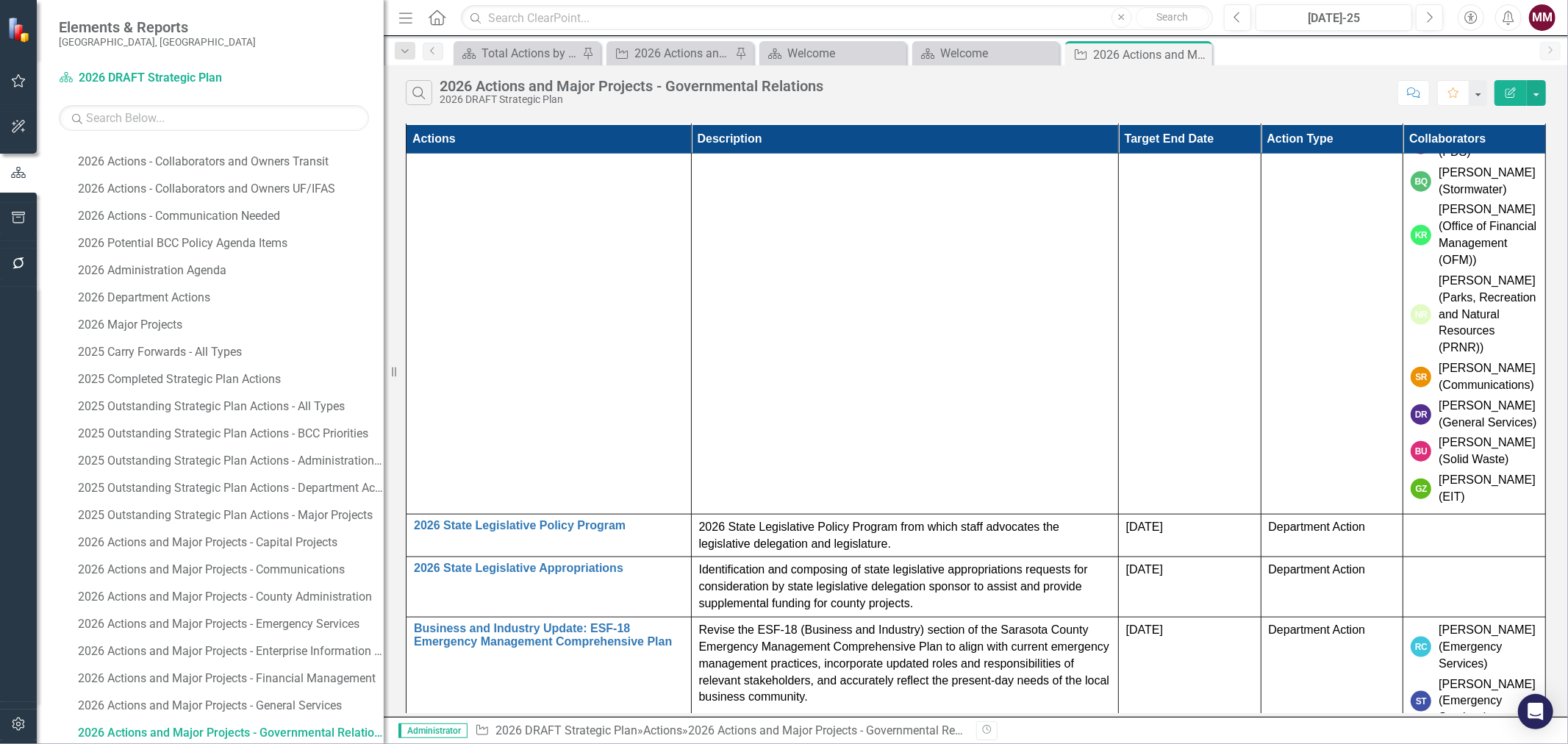
scroll to position [1305, 0]
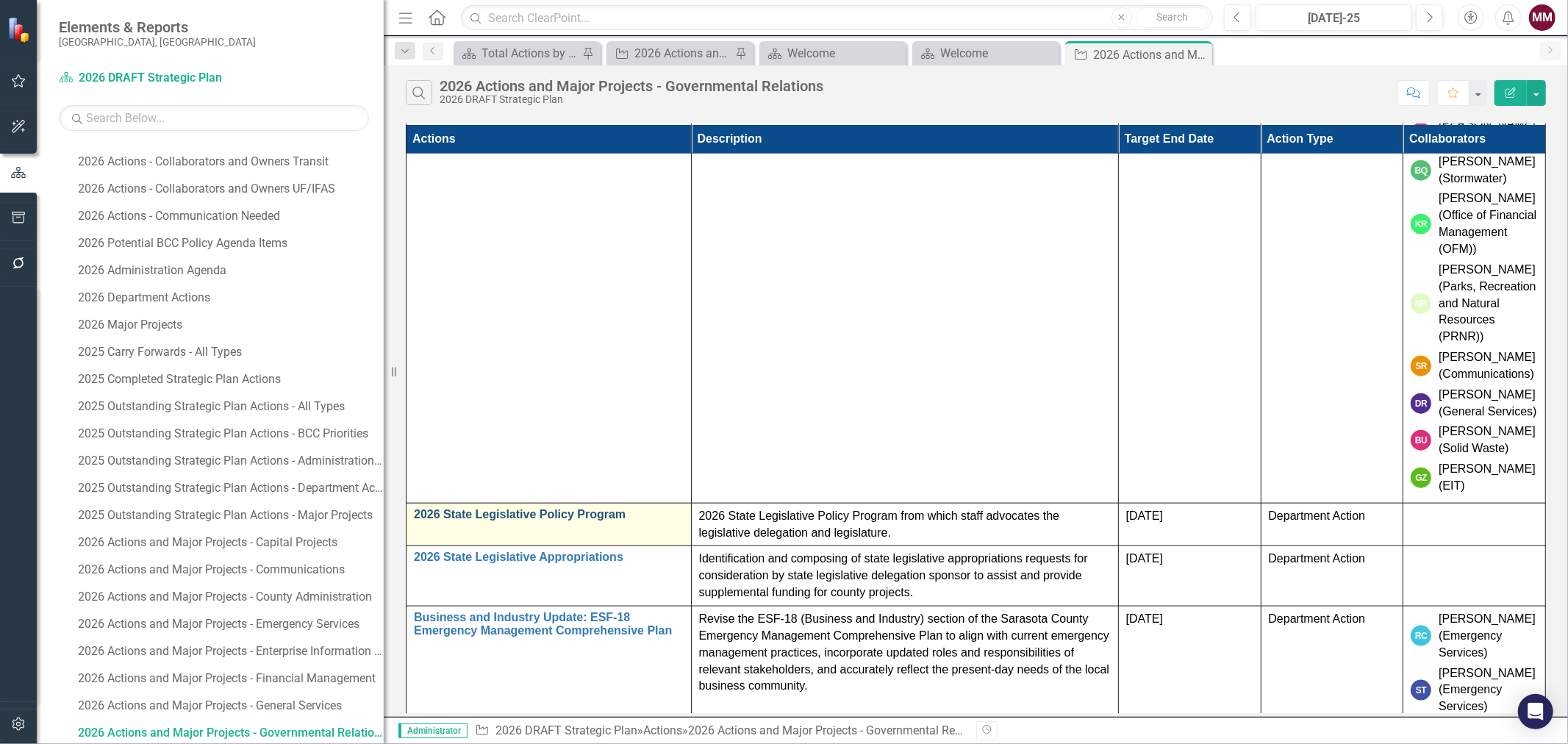
click at [530, 508] on link "2026 State Legislative Policy Program" at bounding box center [549, 514] width 270 height 14
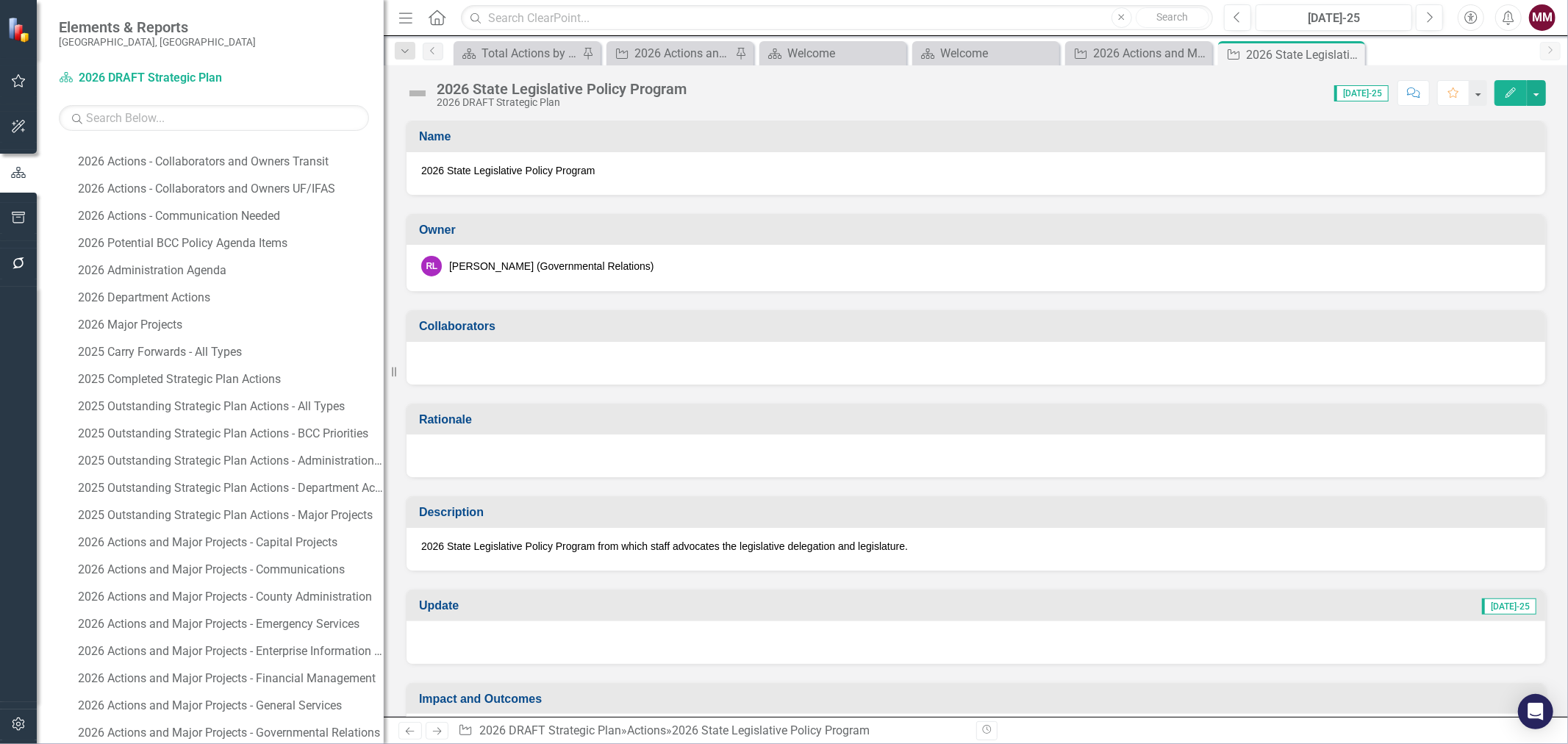
click at [530, 356] on div at bounding box center [975, 363] width 1139 height 42
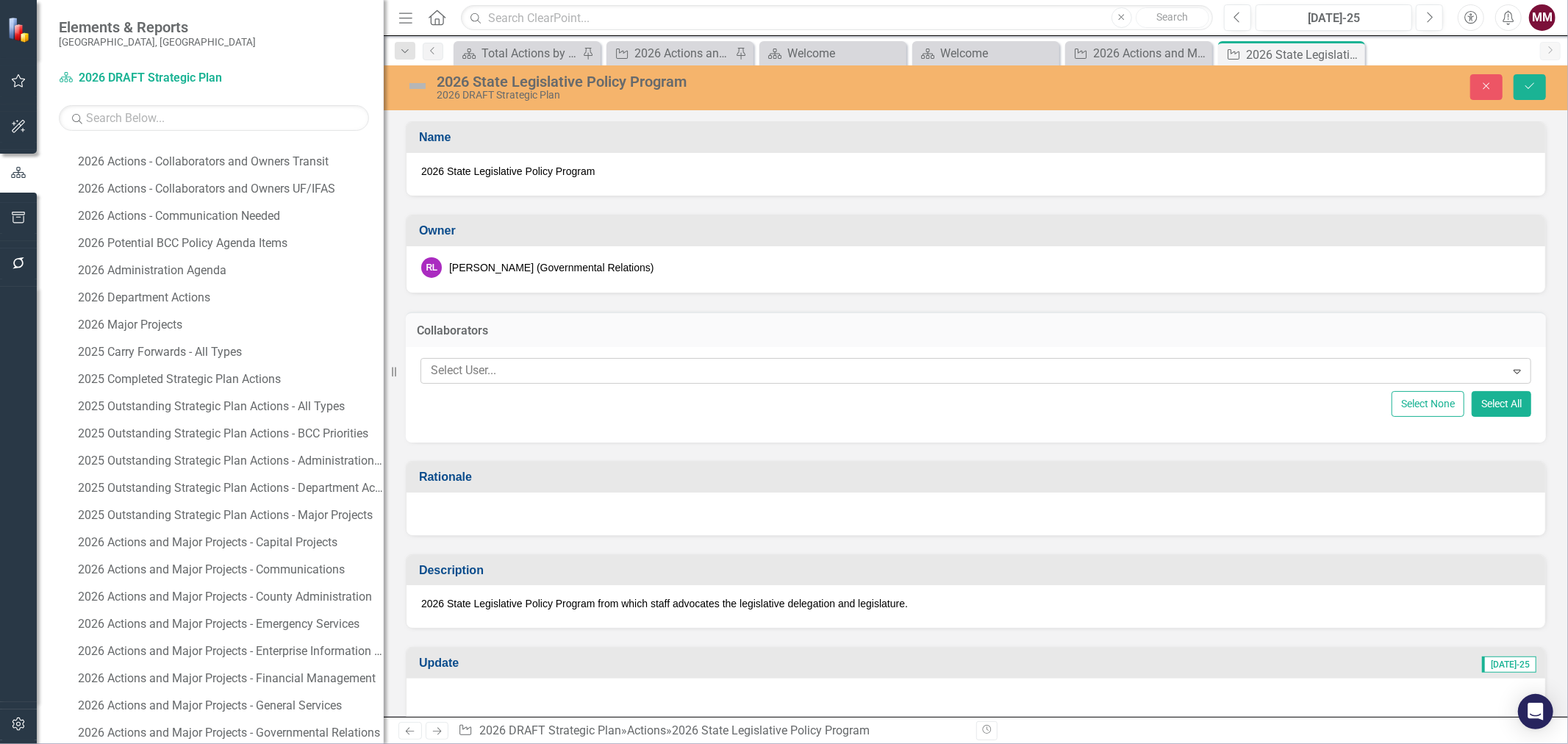
click at [530, 366] on div at bounding box center [965, 371] width 1081 height 20
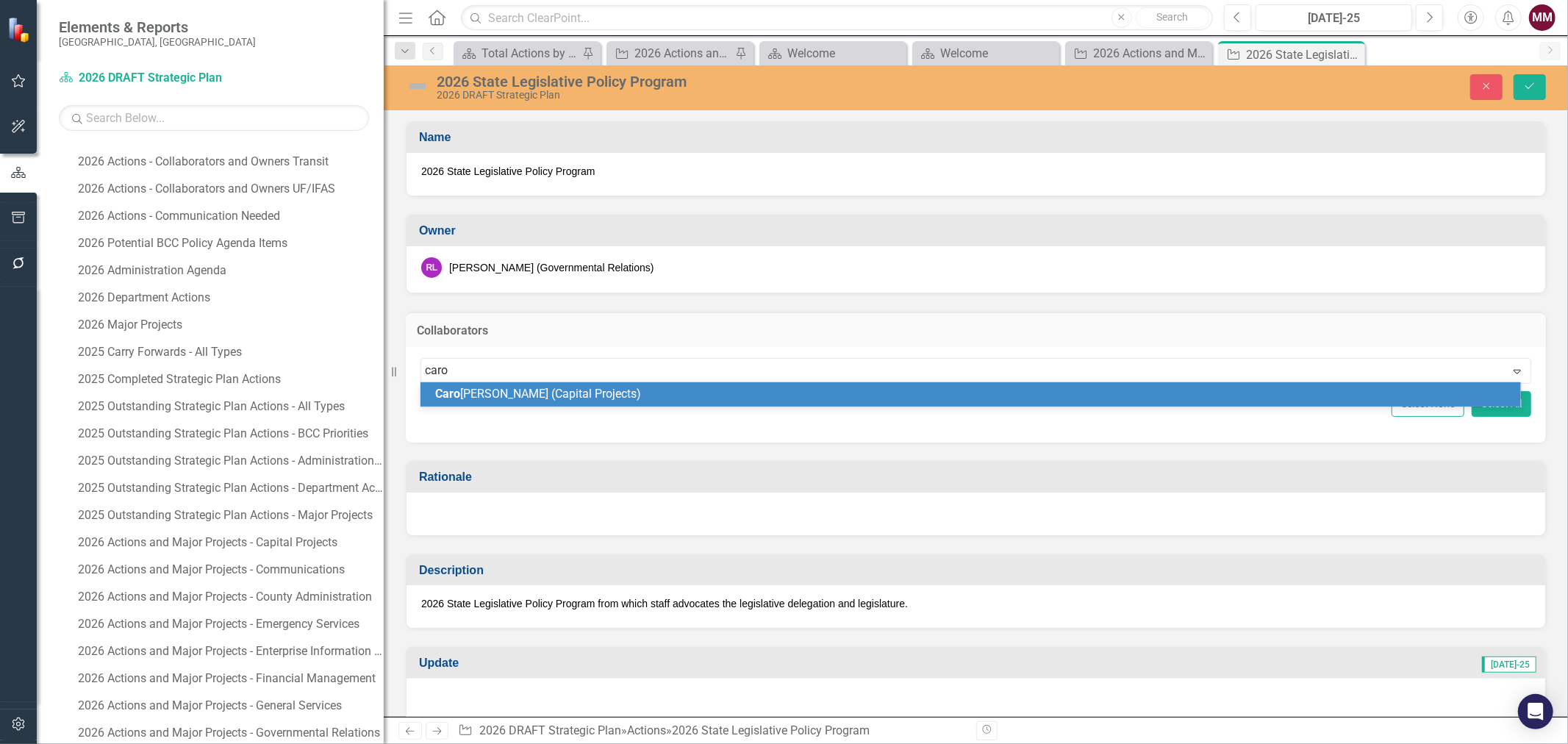
type input "[PERSON_NAME]"
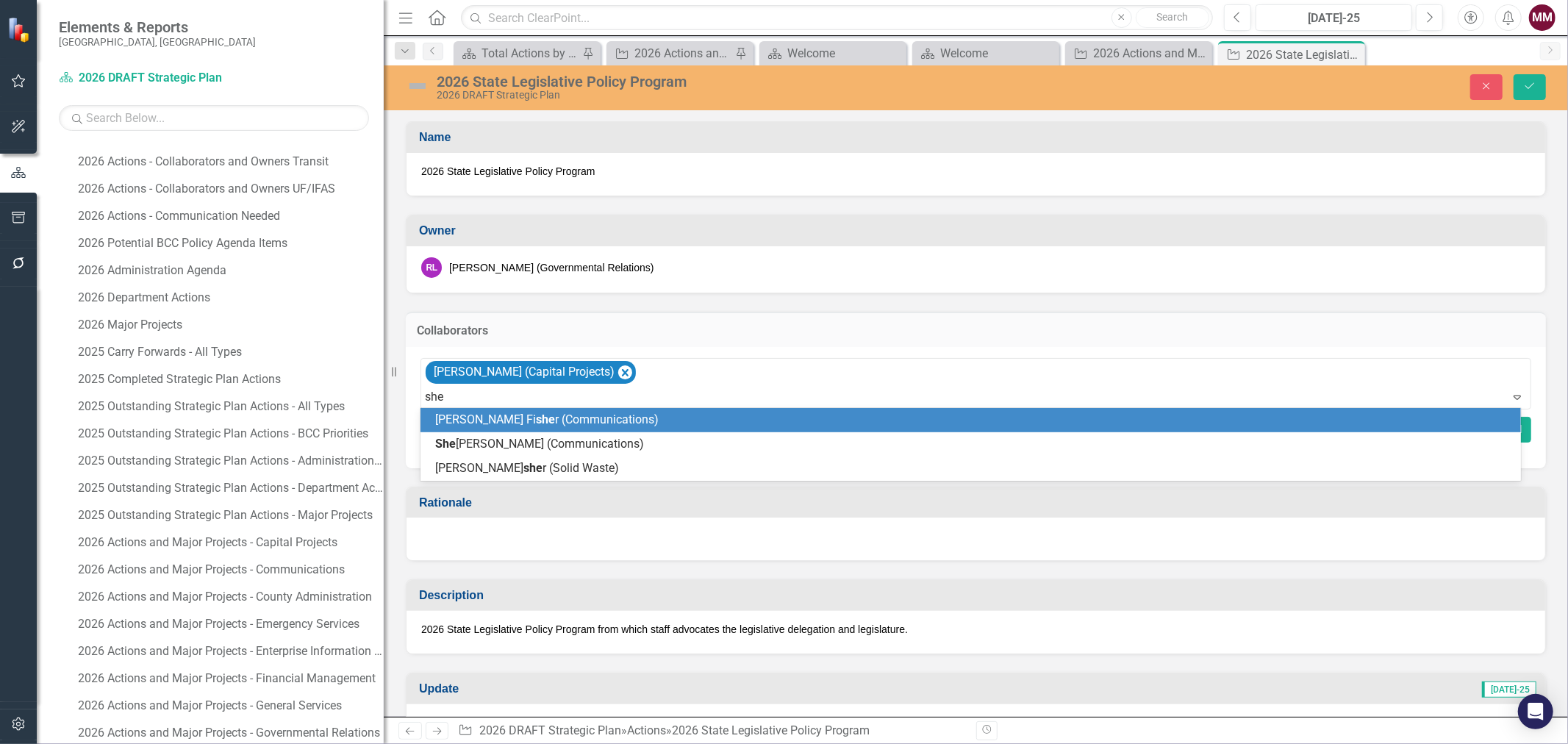
type input "shel"
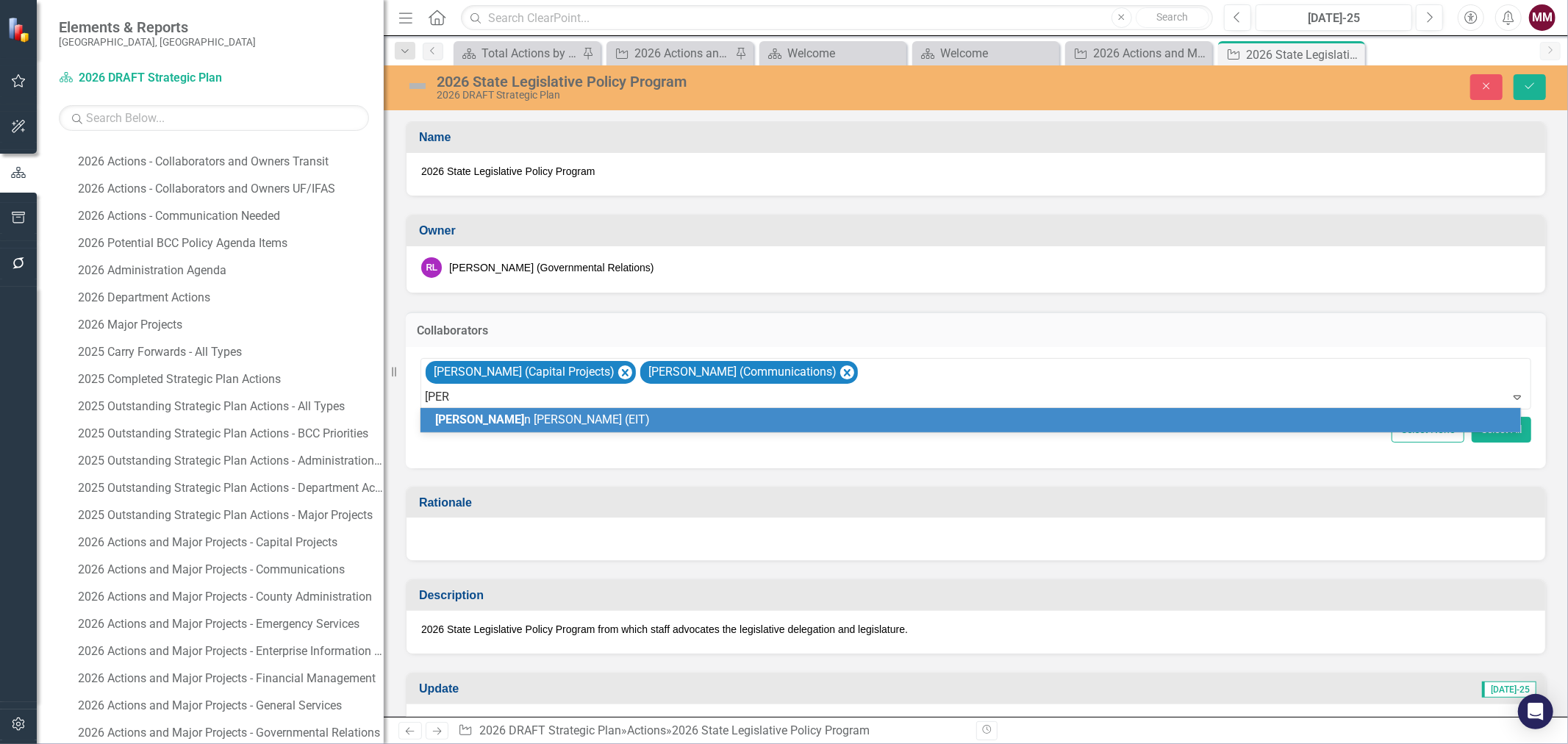
type input "[PERSON_NAME]"
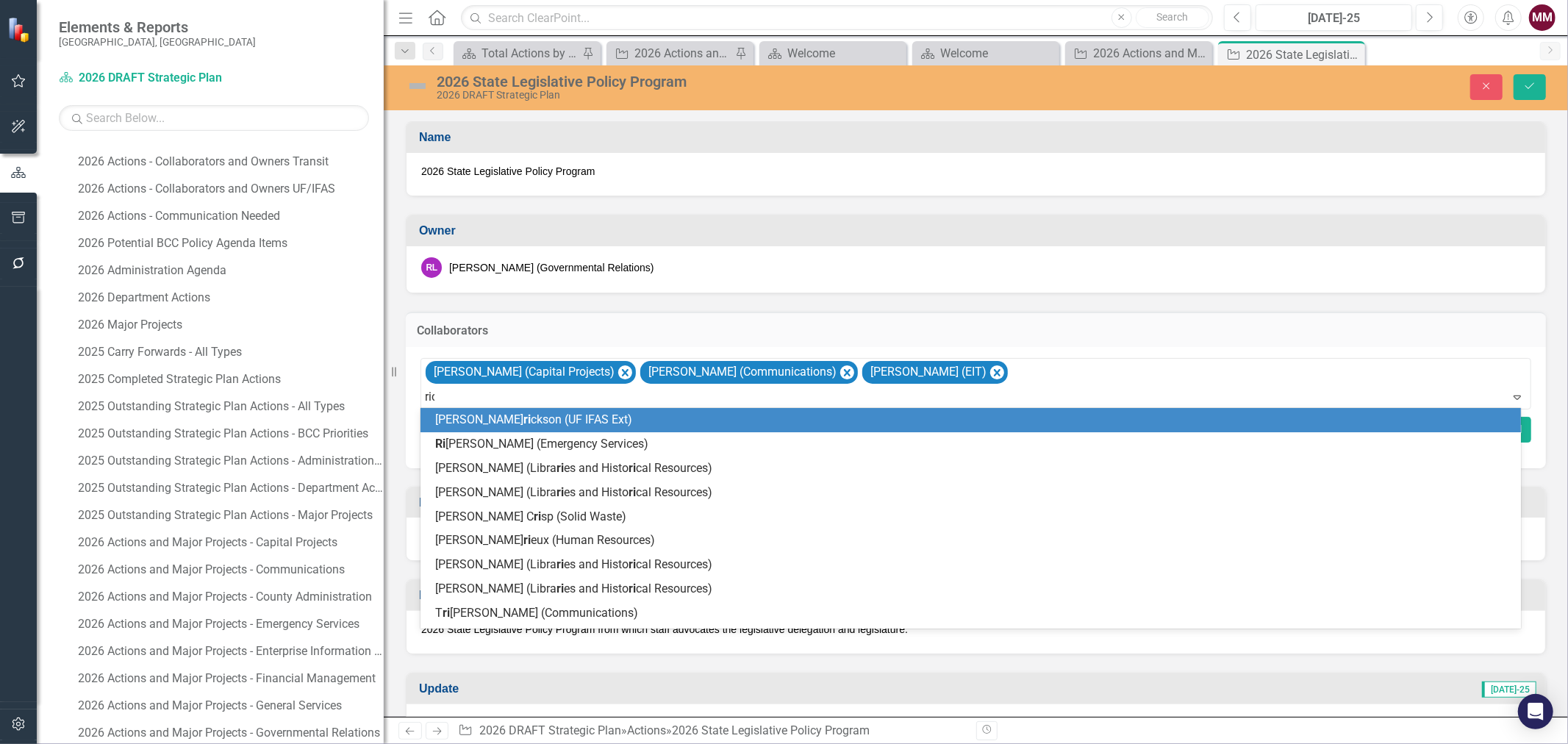
type input "rich"
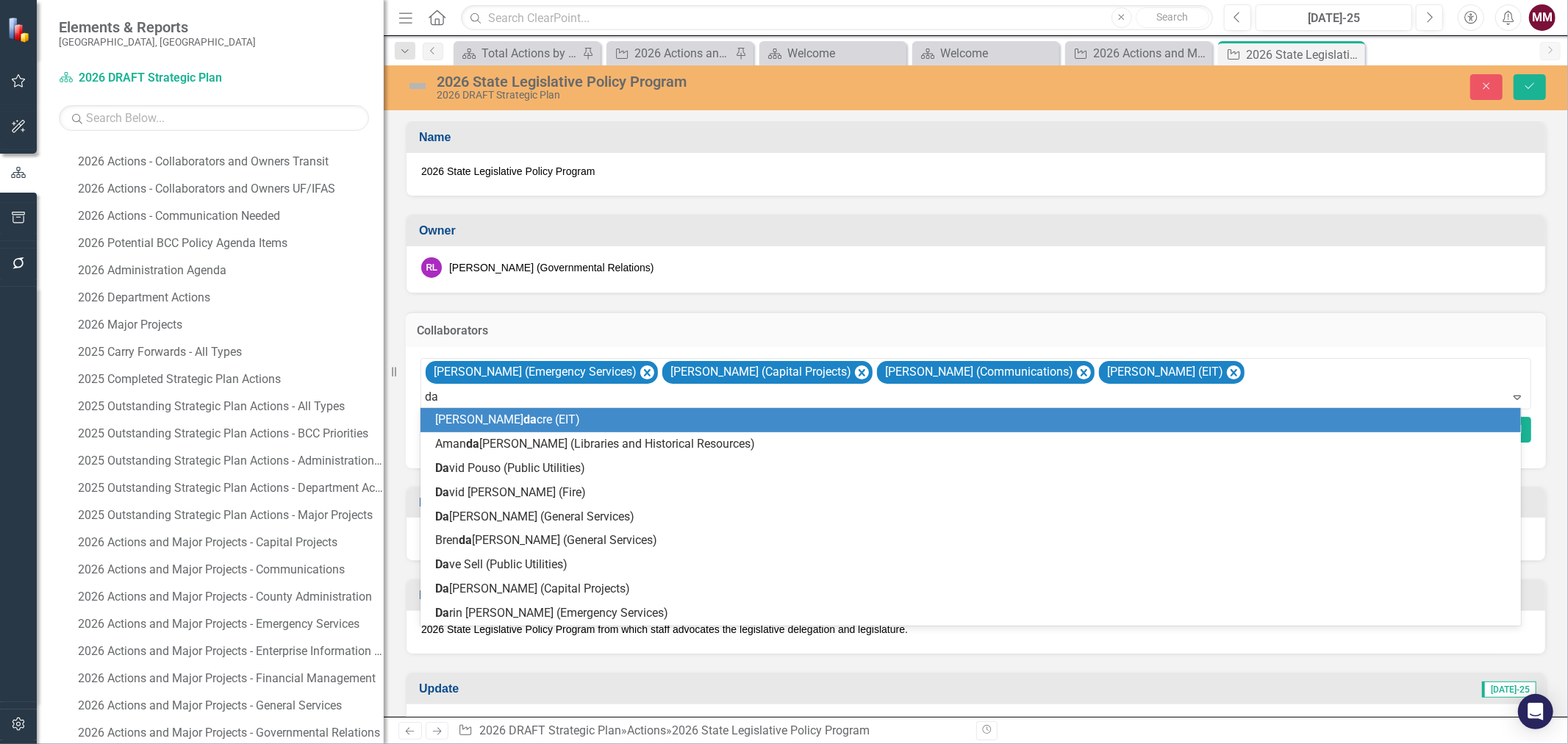
type input "[PERSON_NAME]"
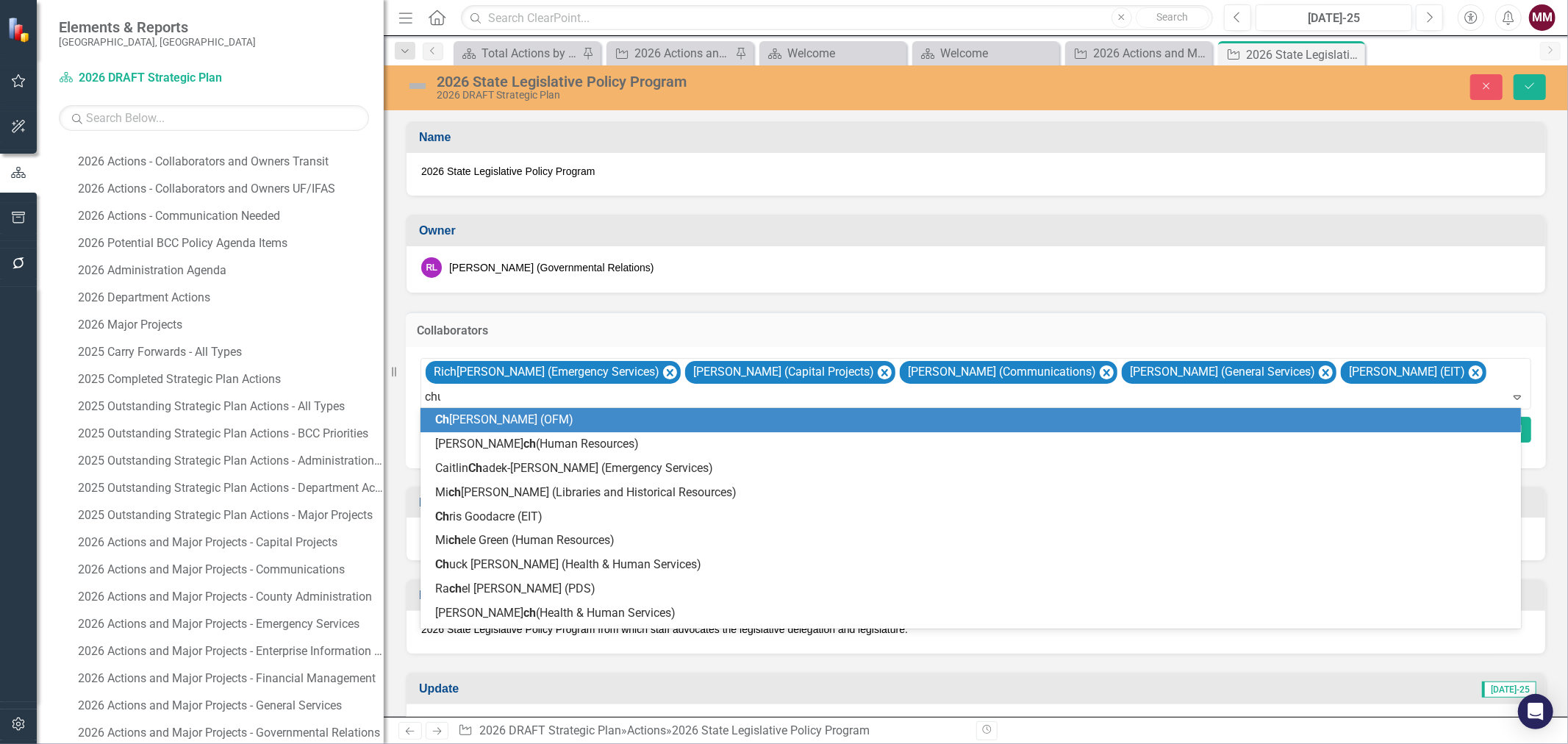
type input "chuc"
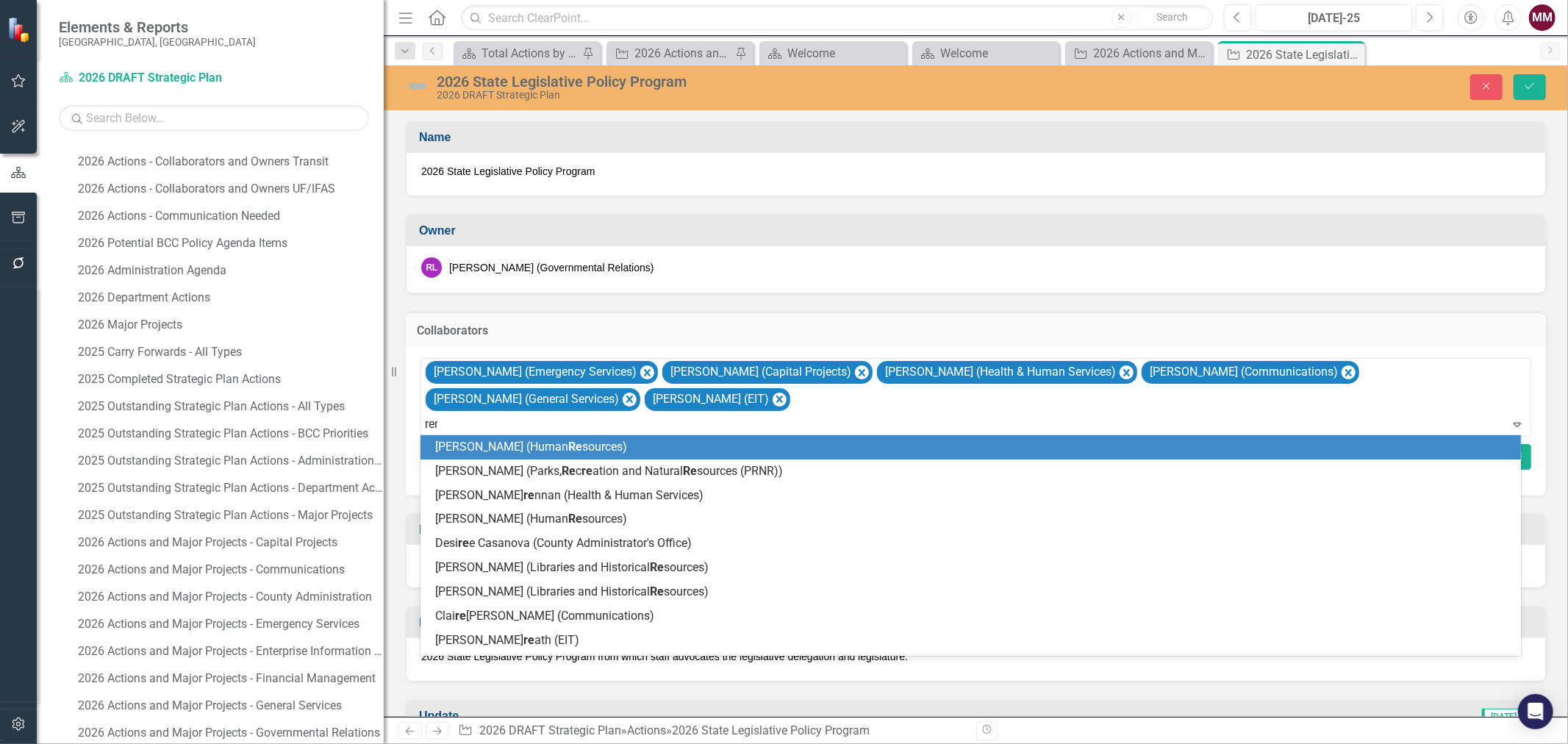
type input "rene"
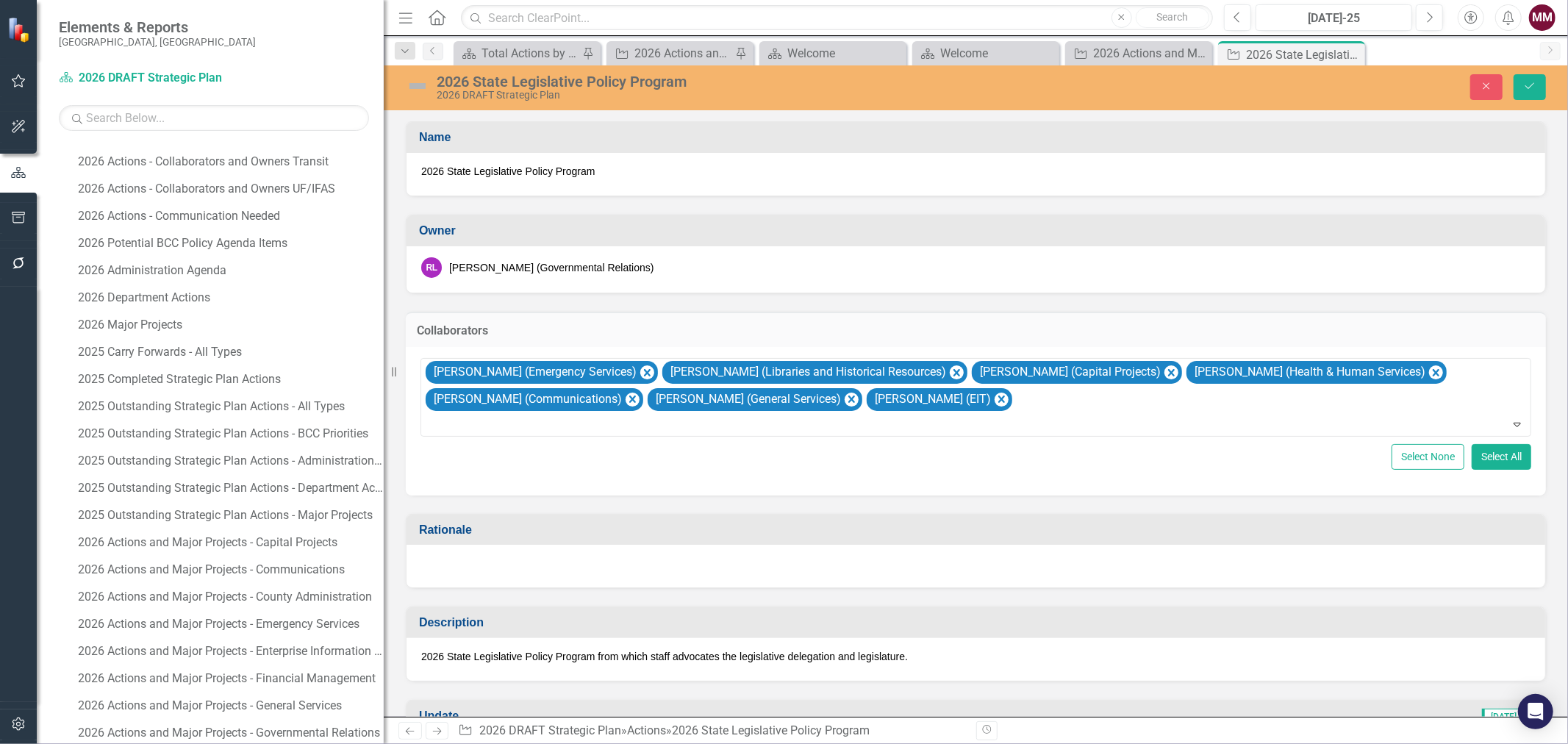
type input "k"
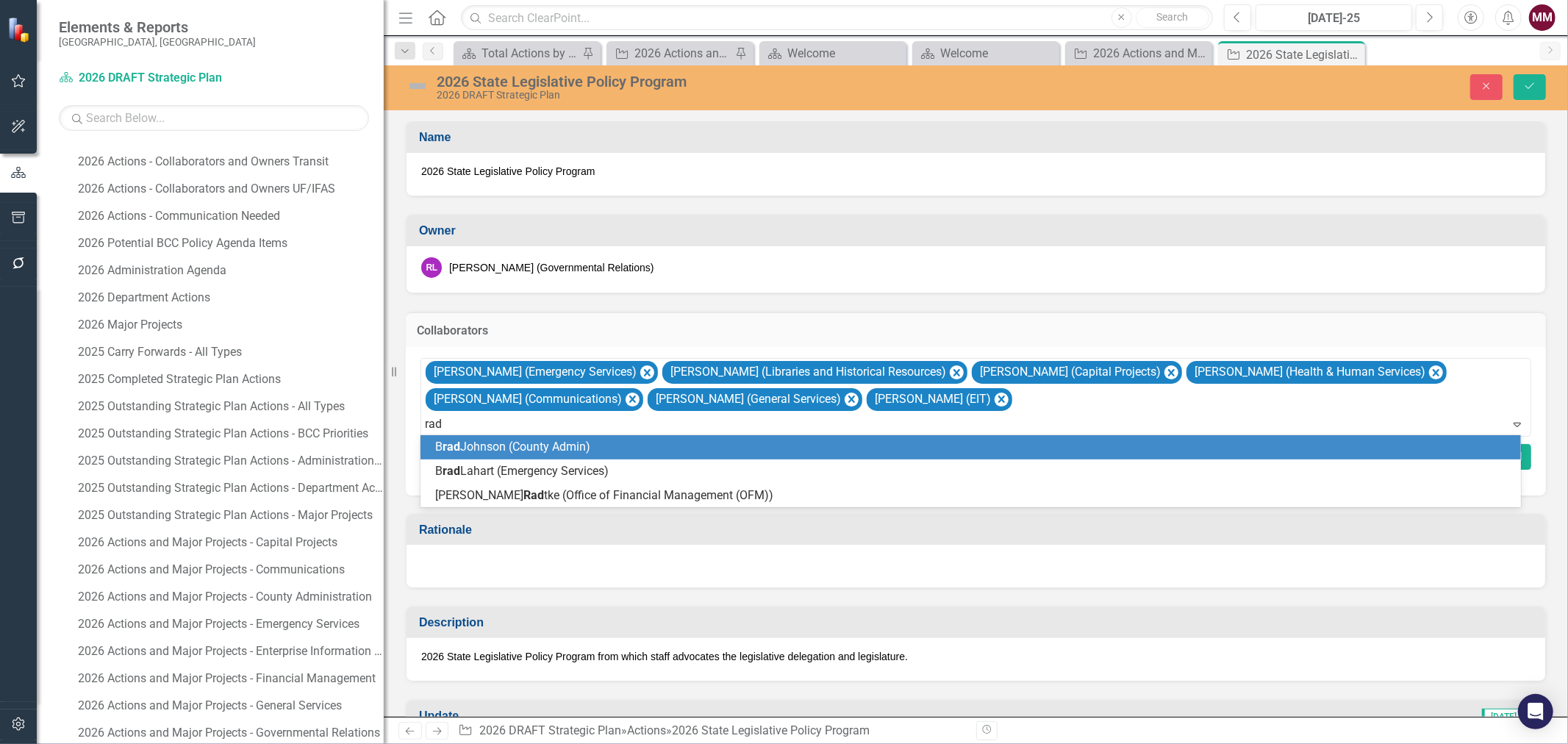
type input "radt"
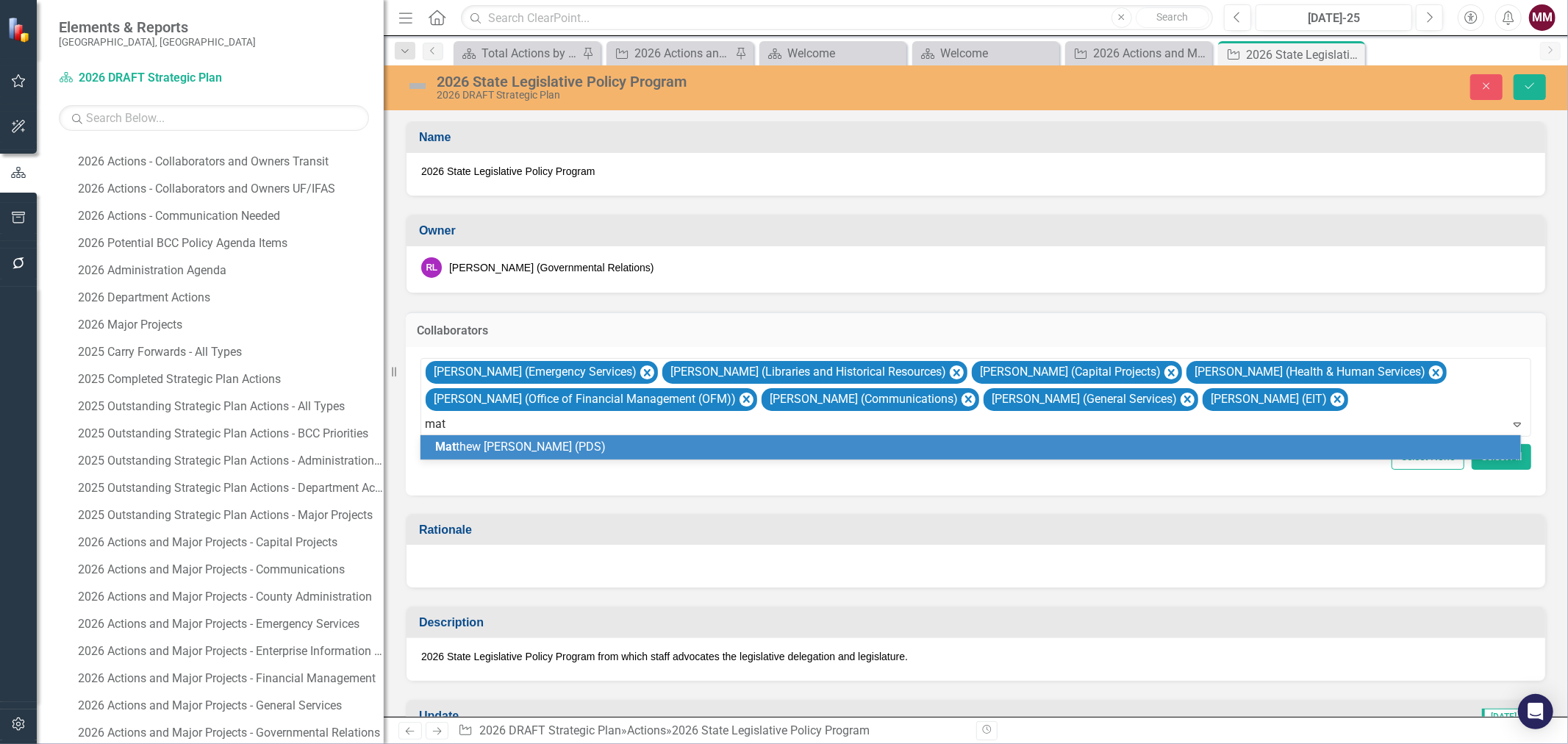
type input "matt"
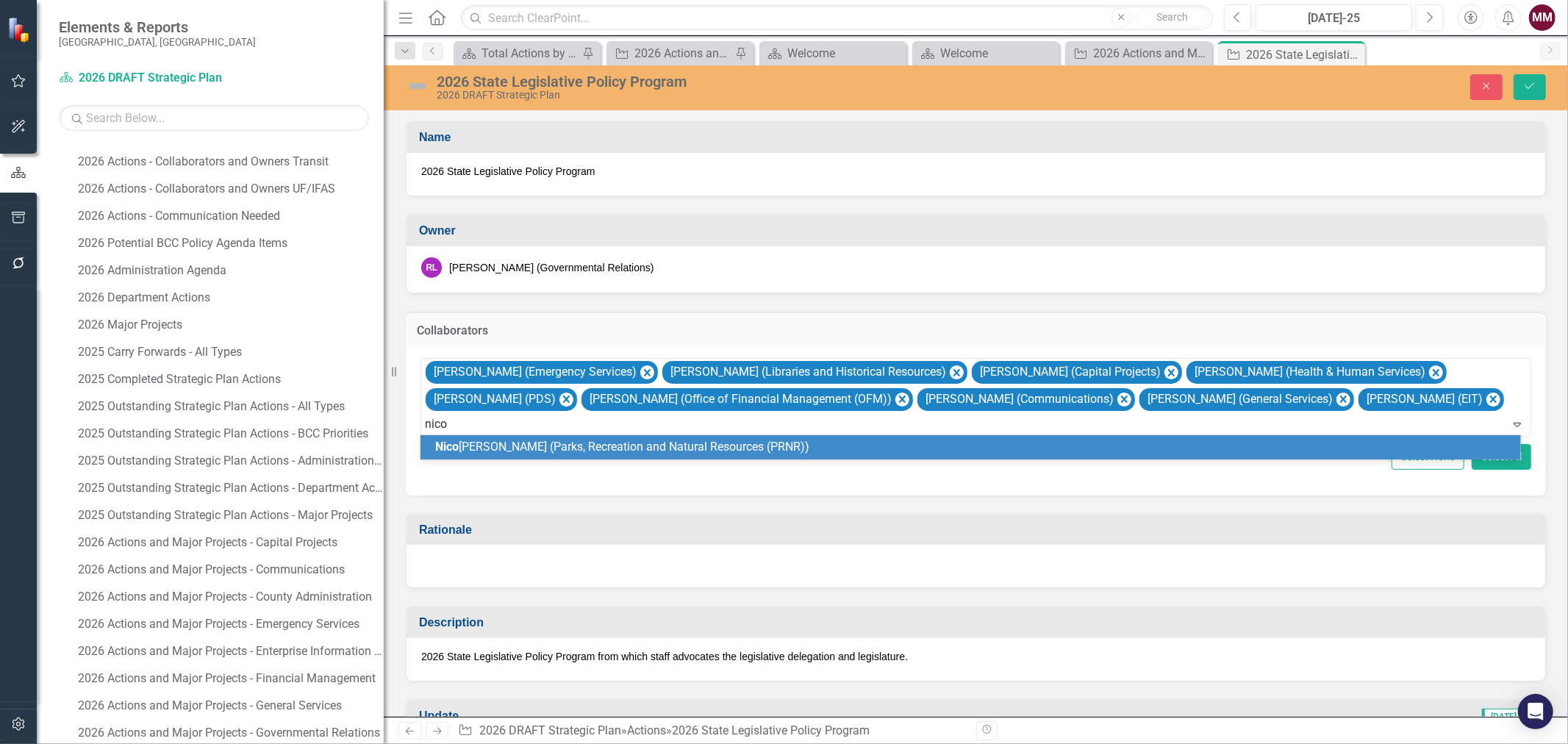
type input "[PERSON_NAME]"
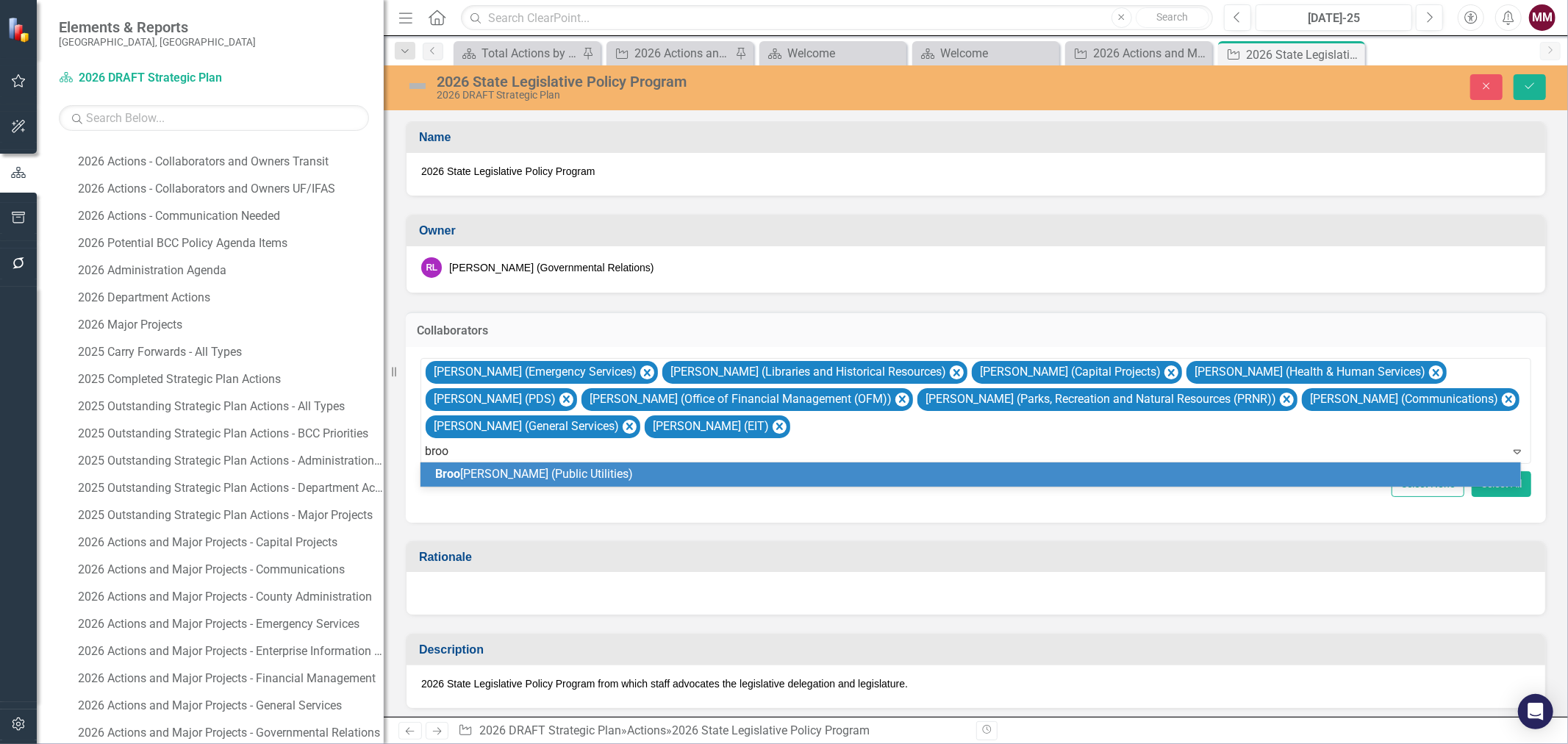
type input "brook"
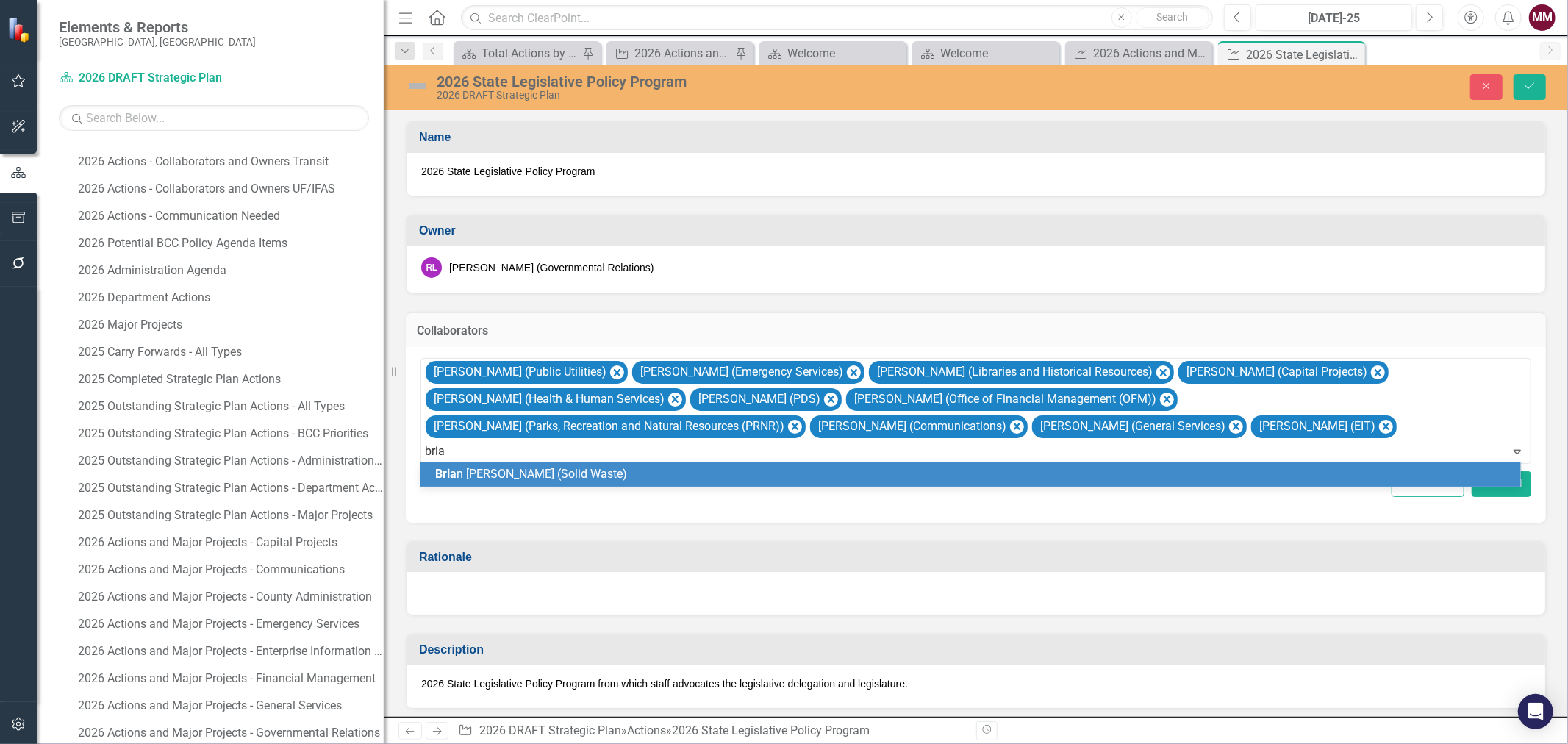
type input "brian"
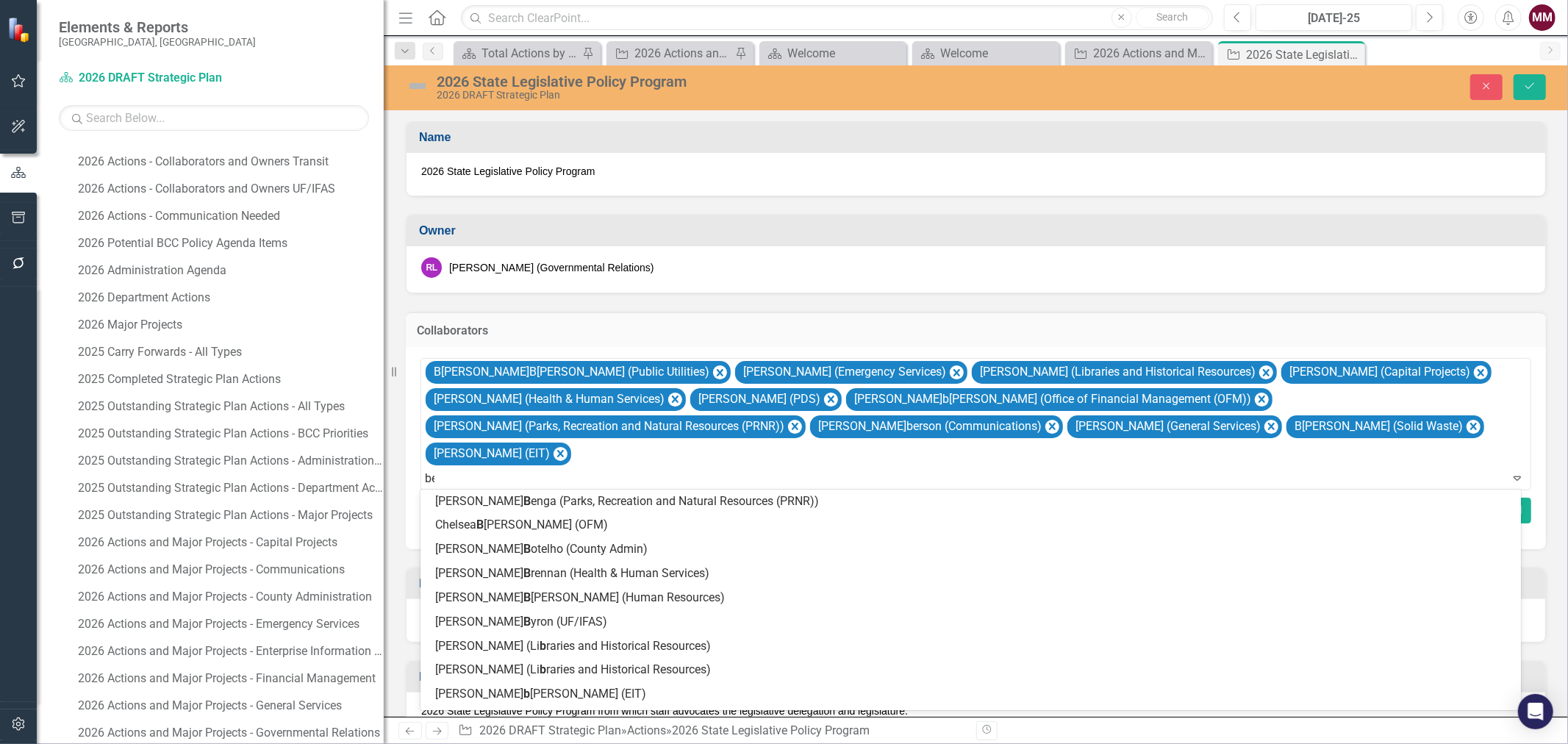
type input "ben"
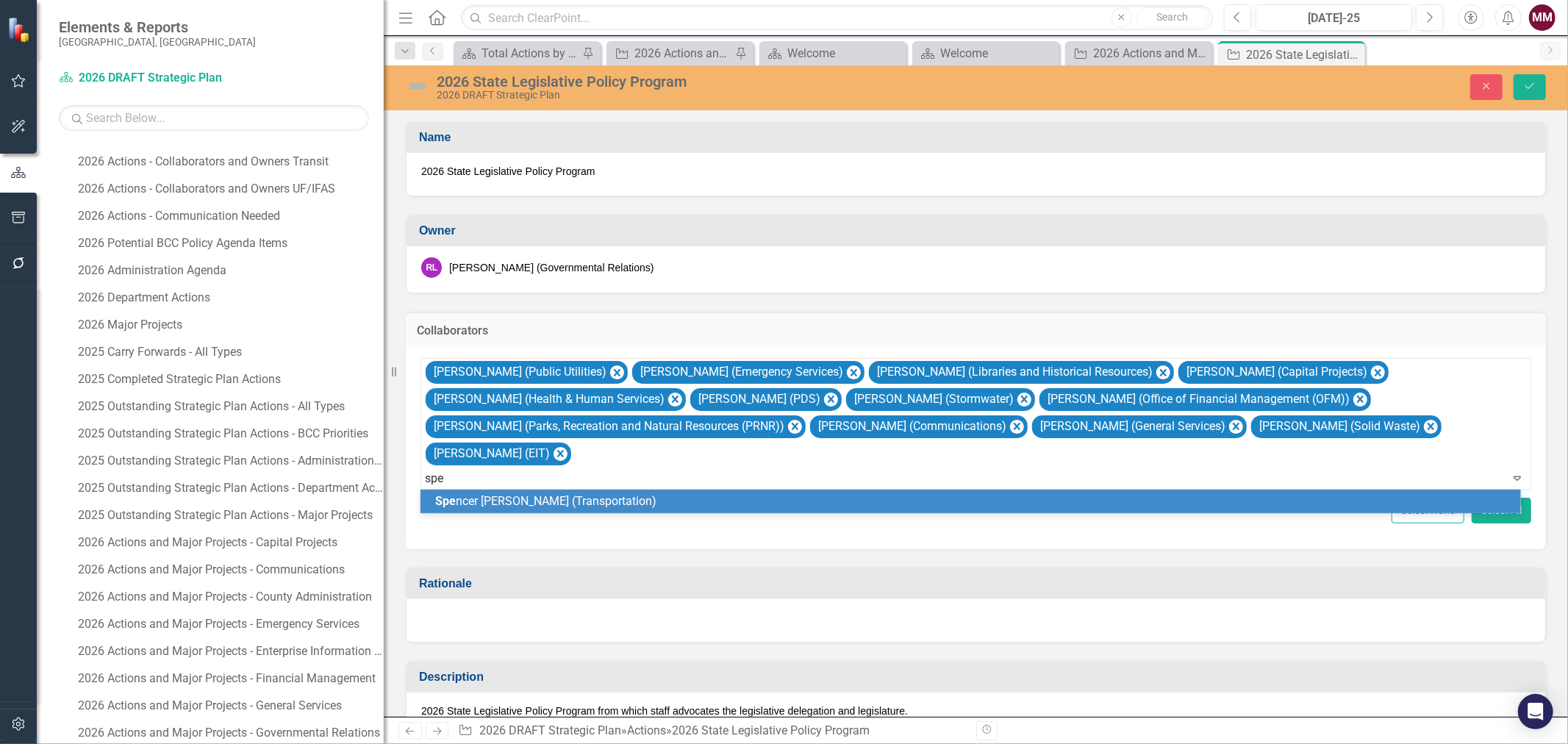
type input "spen"
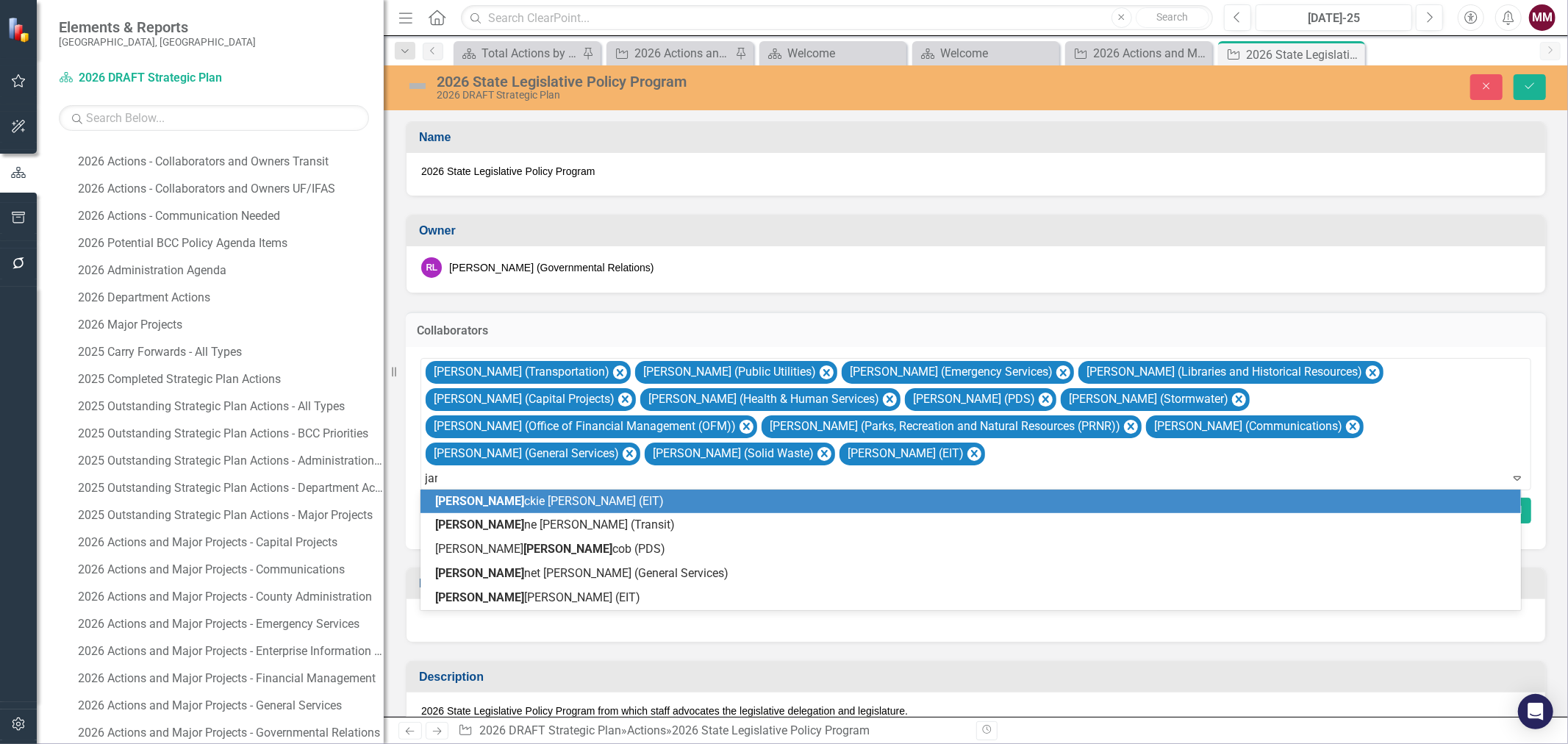
type input "jane"
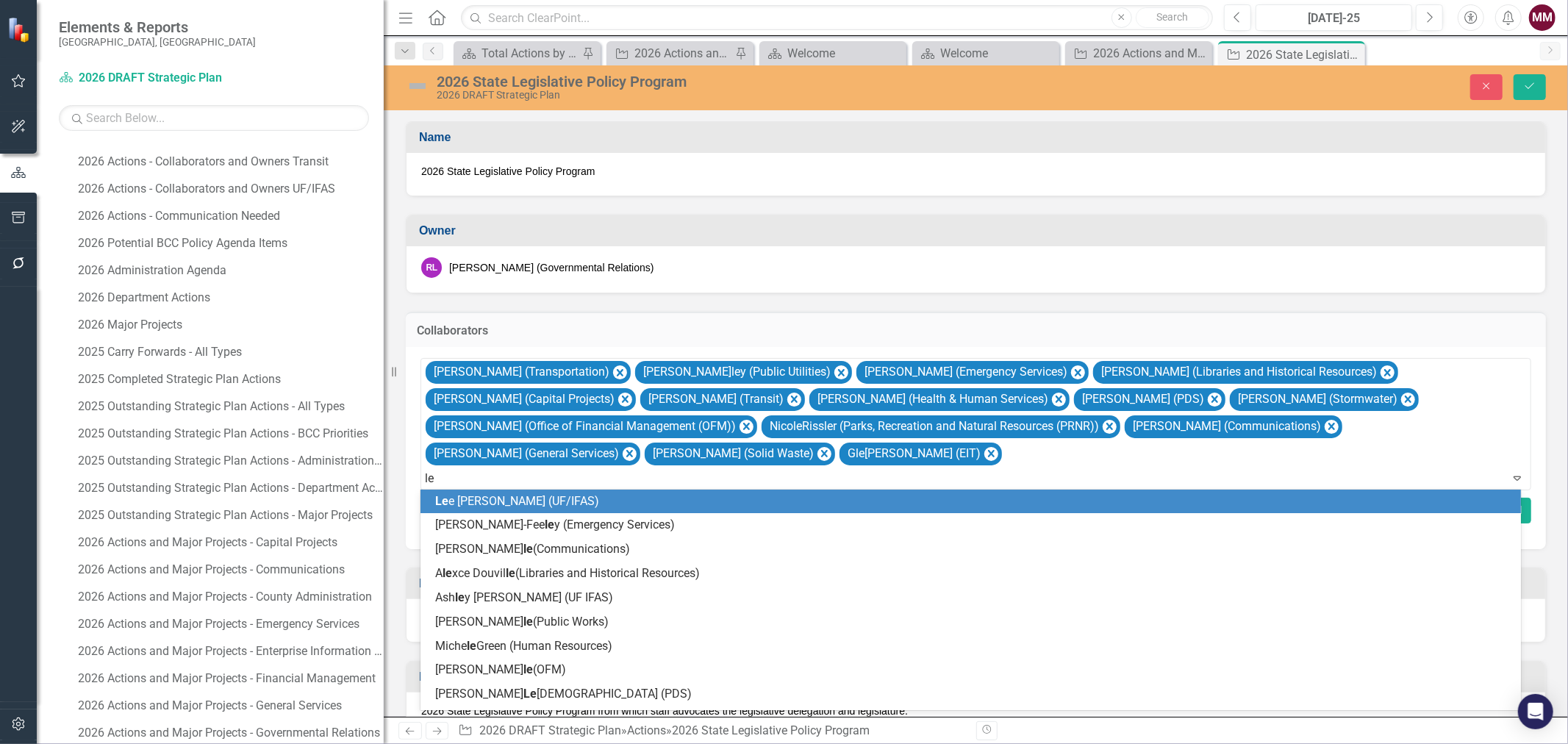
type input "[PERSON_NAME]"
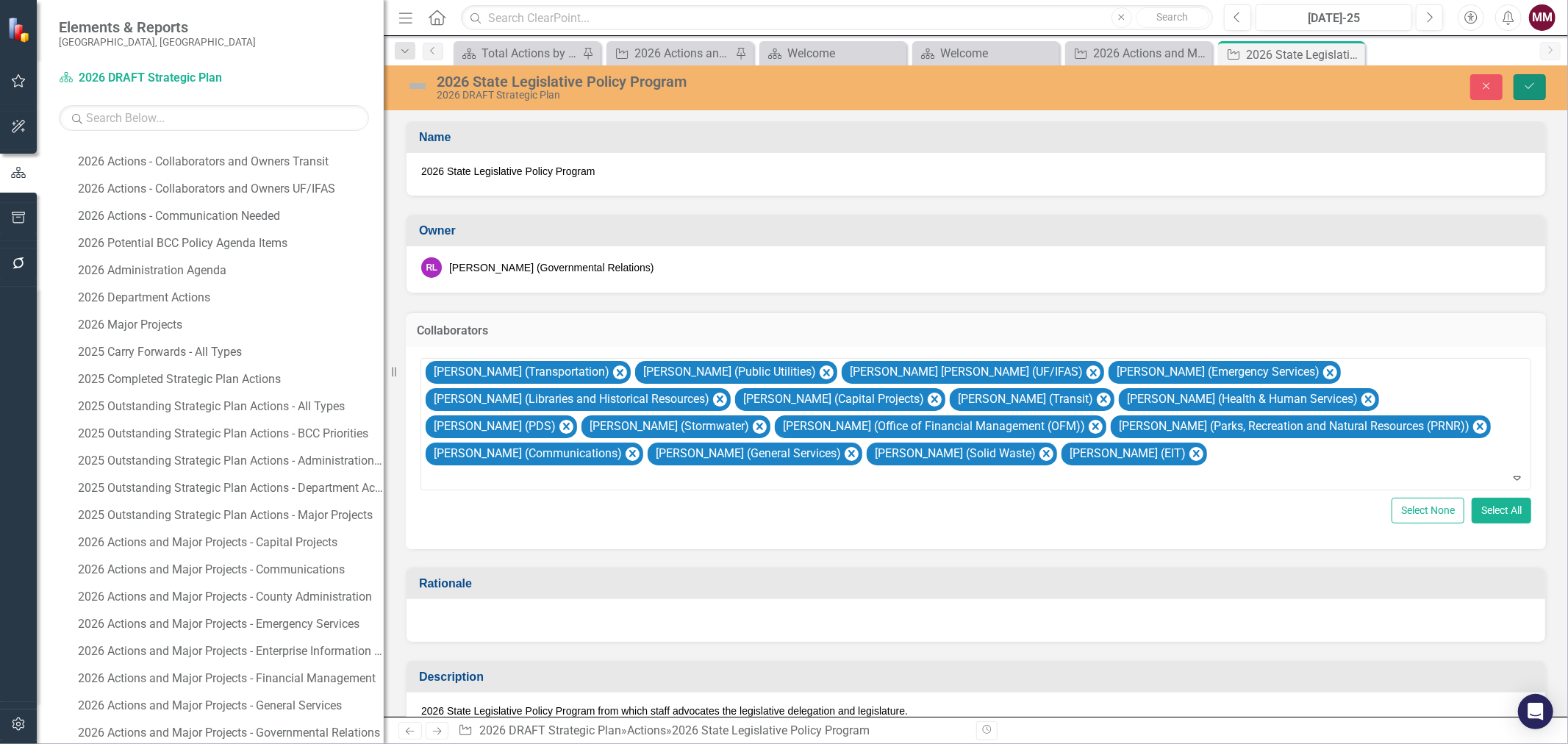
click at [1254, 90] on icon "Save" at bounding box center [1530, 86] width 14 height 10
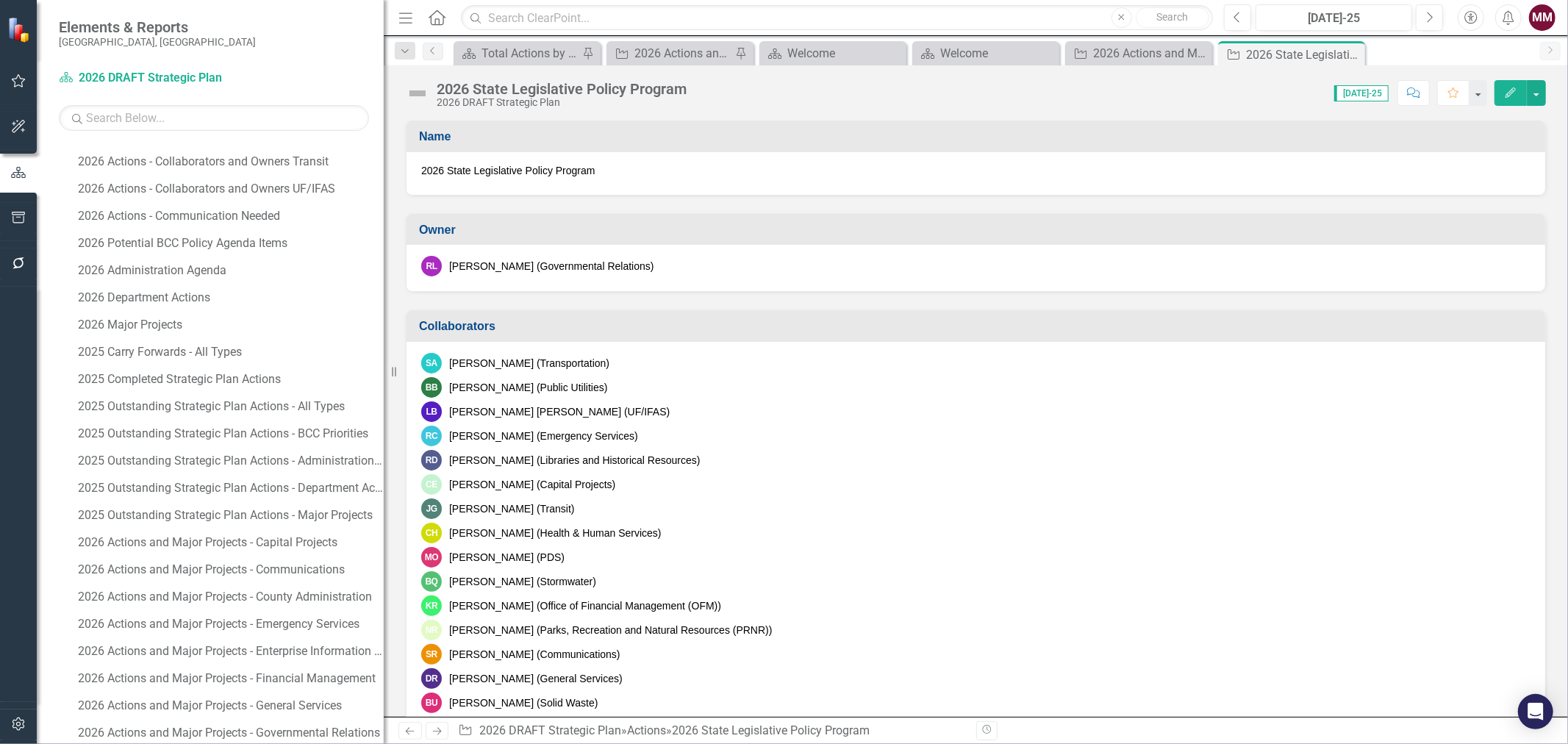
scroll to position [82, 0]
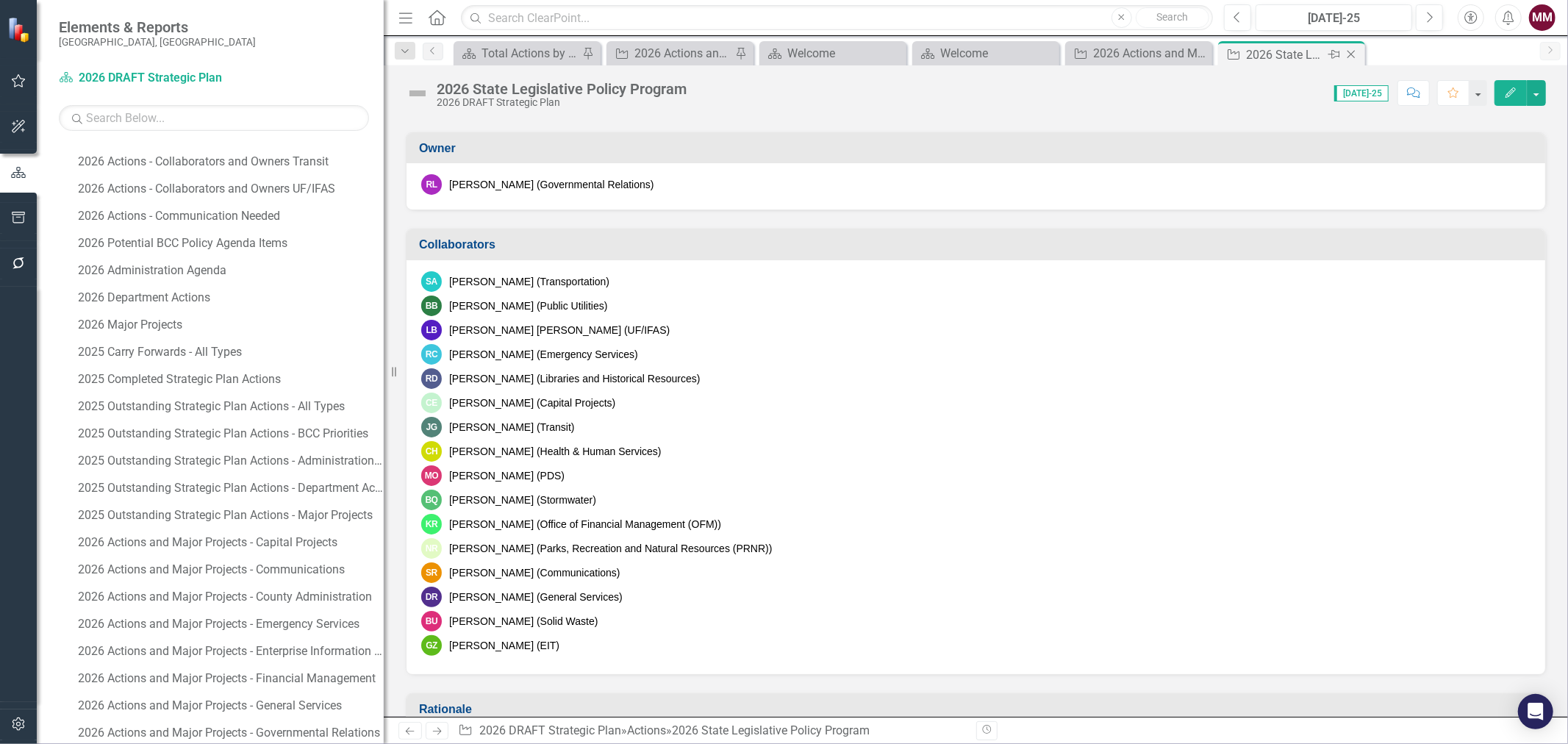
click at [1254, 53] on icon "Close" at bounding box center [1351, 54] width 14 height 12
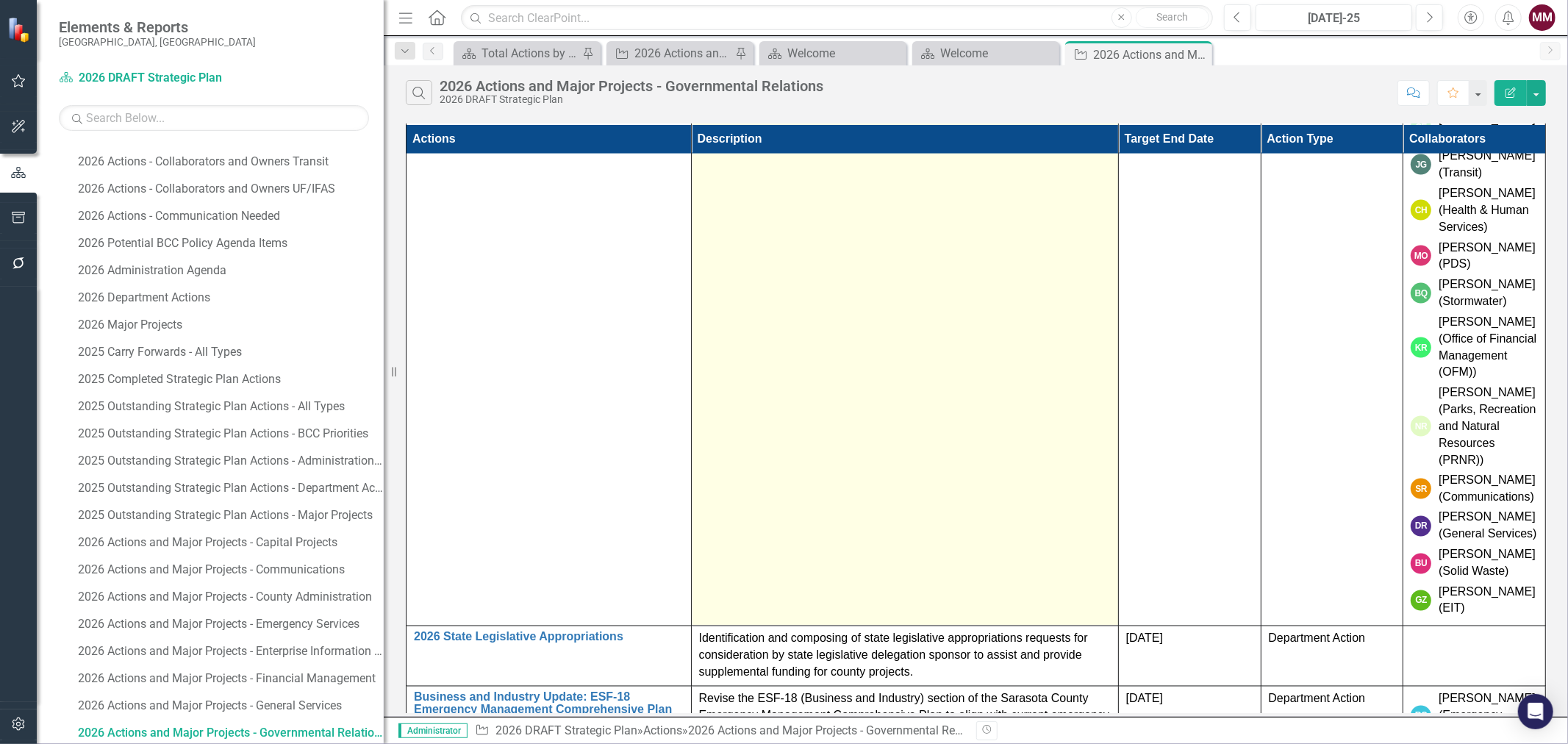
scroll to position [2026, 0]
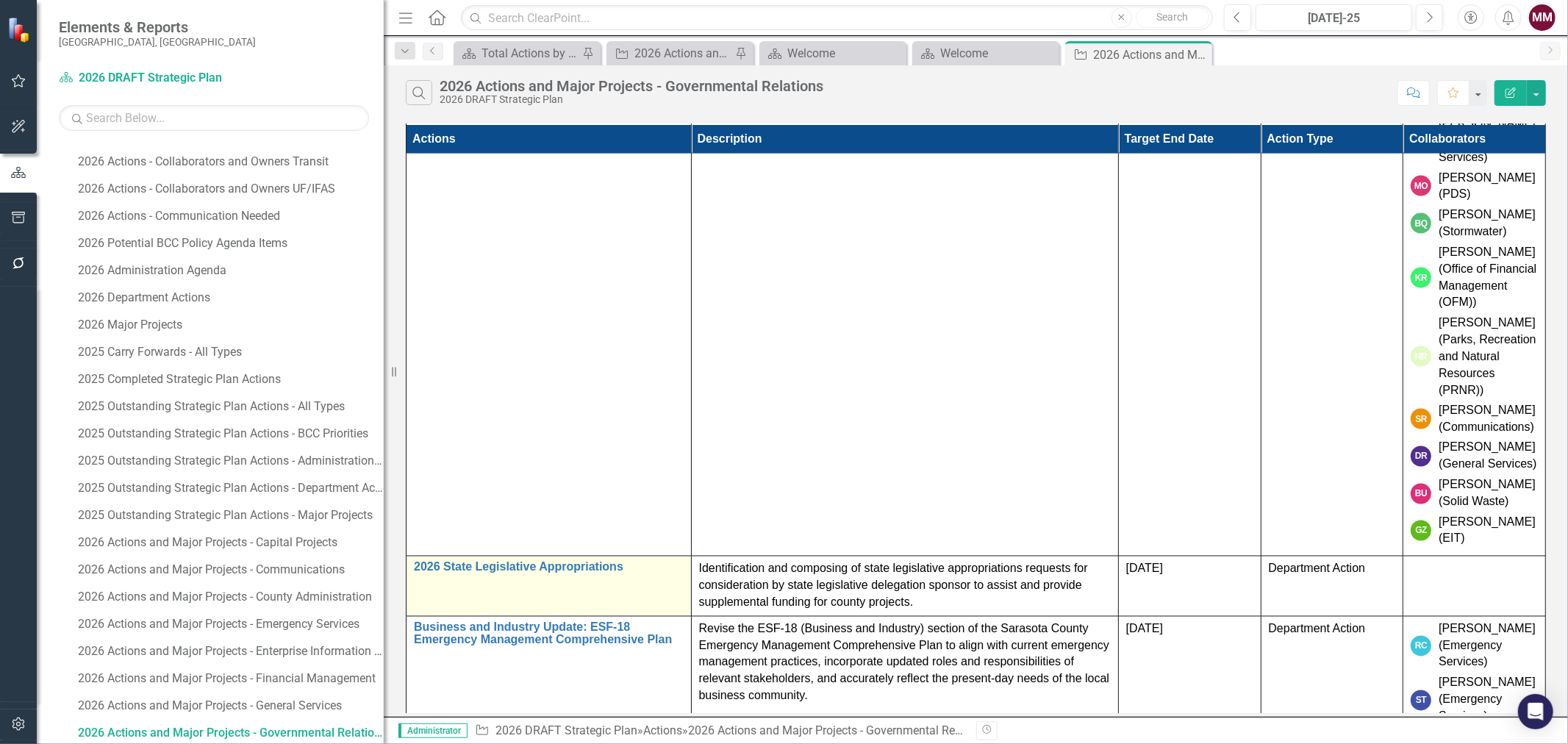
click at [463, 557] on td "2026 State Legislative Appropriations Link Map View Link Map Edit Edit Action L…" at bounding box center [549, 586] width 285 height 60
click at [464, 561] on link "2026 State Legislative Appropriations" at bounding box center [549, 567] width 270 height 14
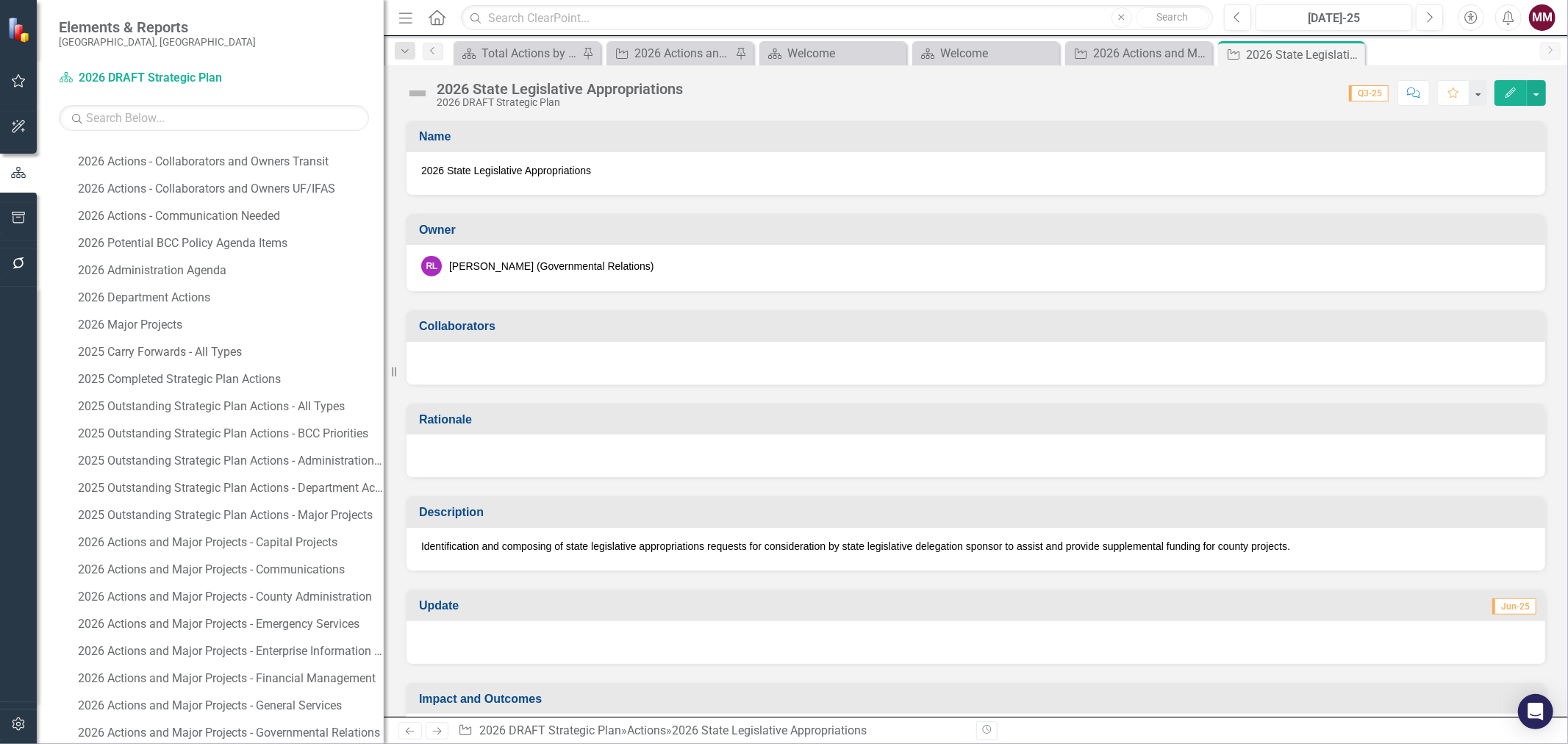
click at [545, 349] on div at bounding box center [975, 363] width 1139 height 42
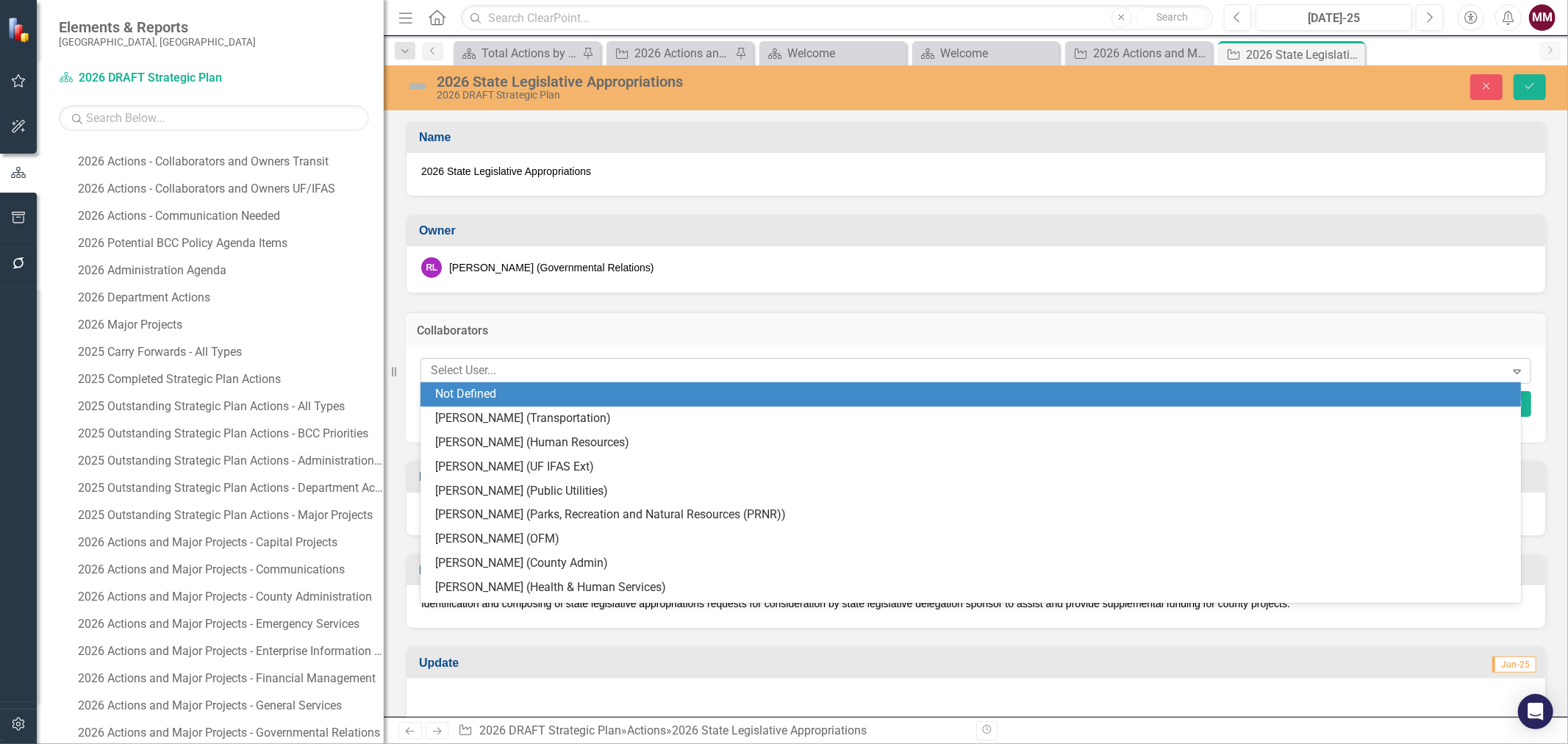
click at [548, 364] on div at bounding box center [965, 371] width 1081 height 20
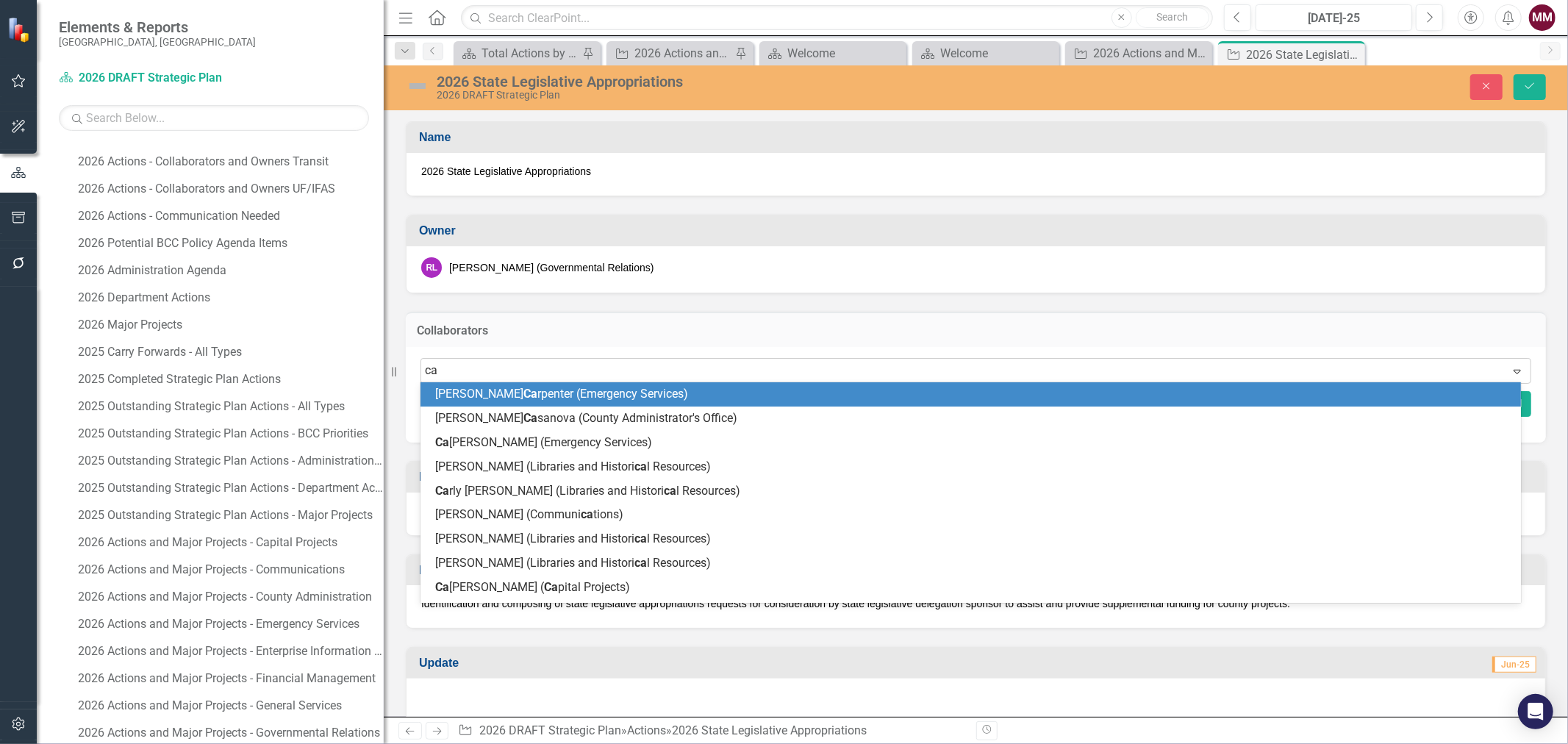
type input "car"
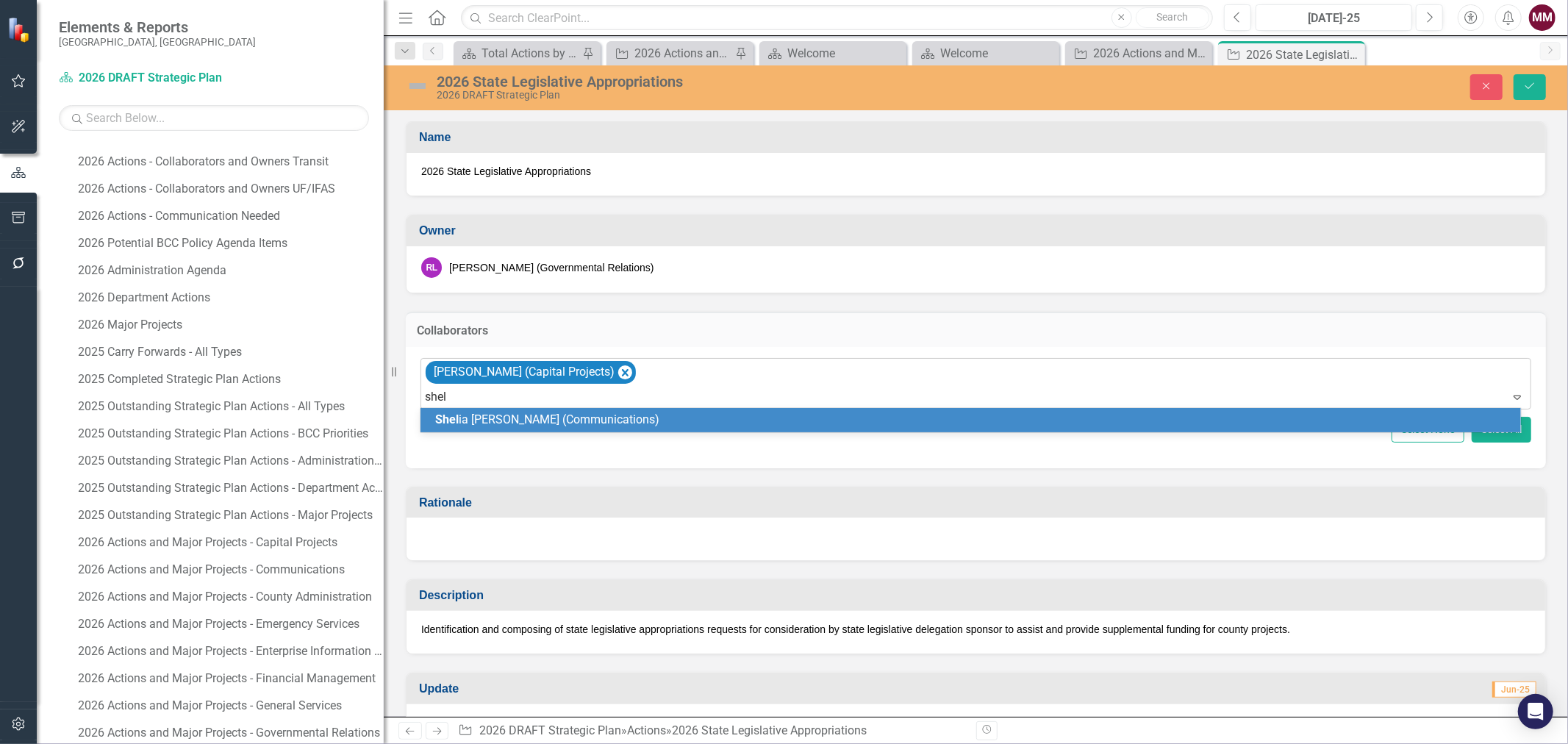
type input "sheli"
type input "[PERSON_NAME]"
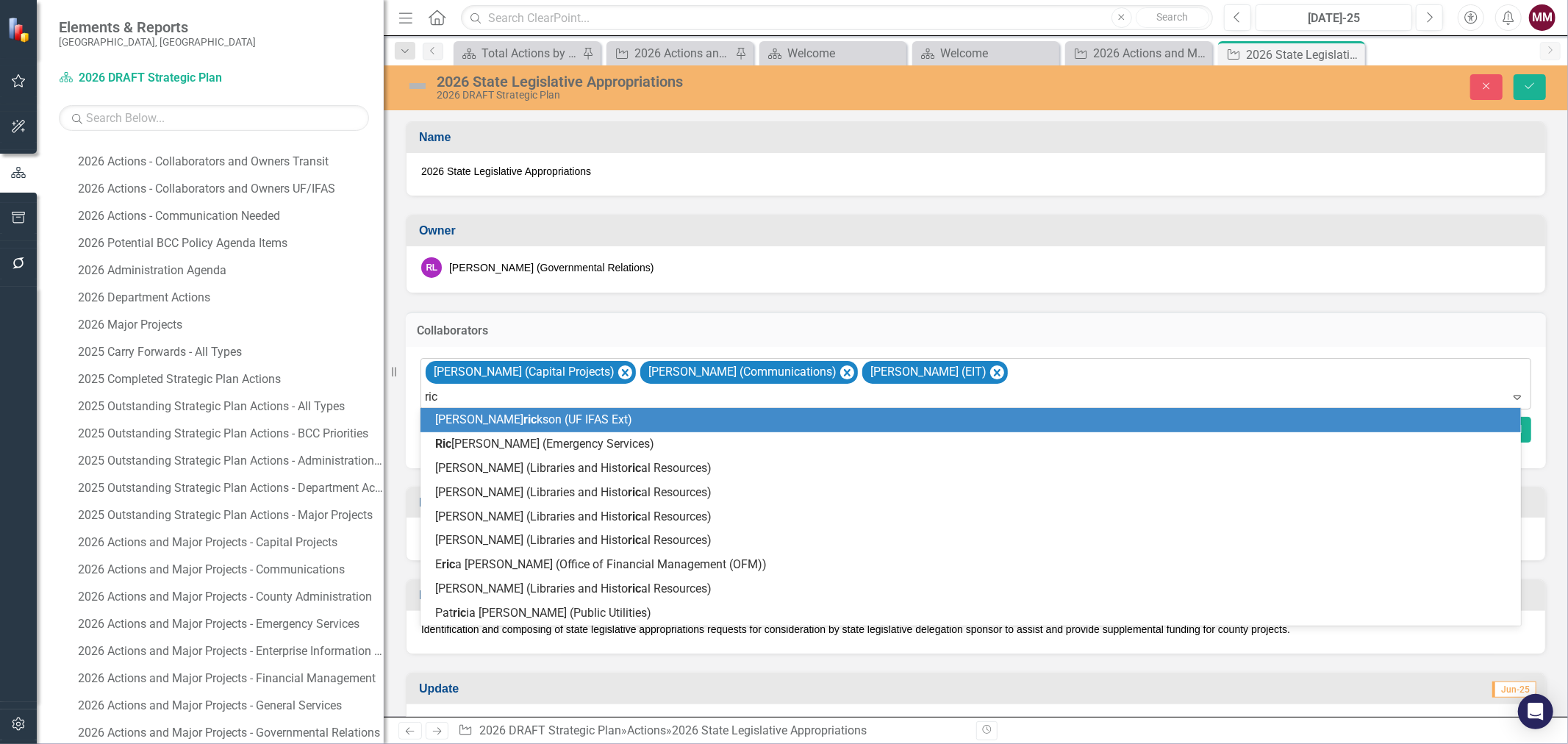
type input "rich"
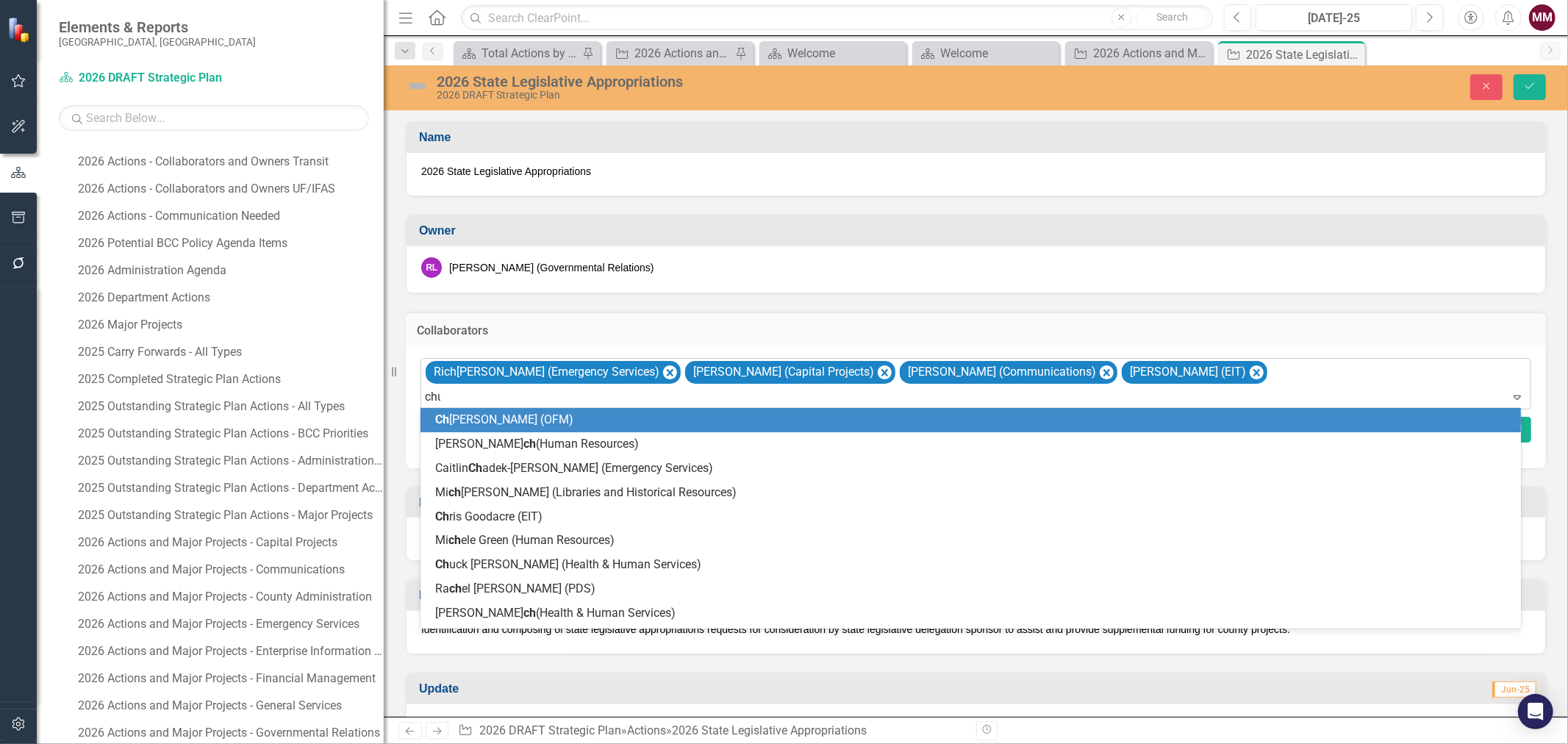
type input "chuc"
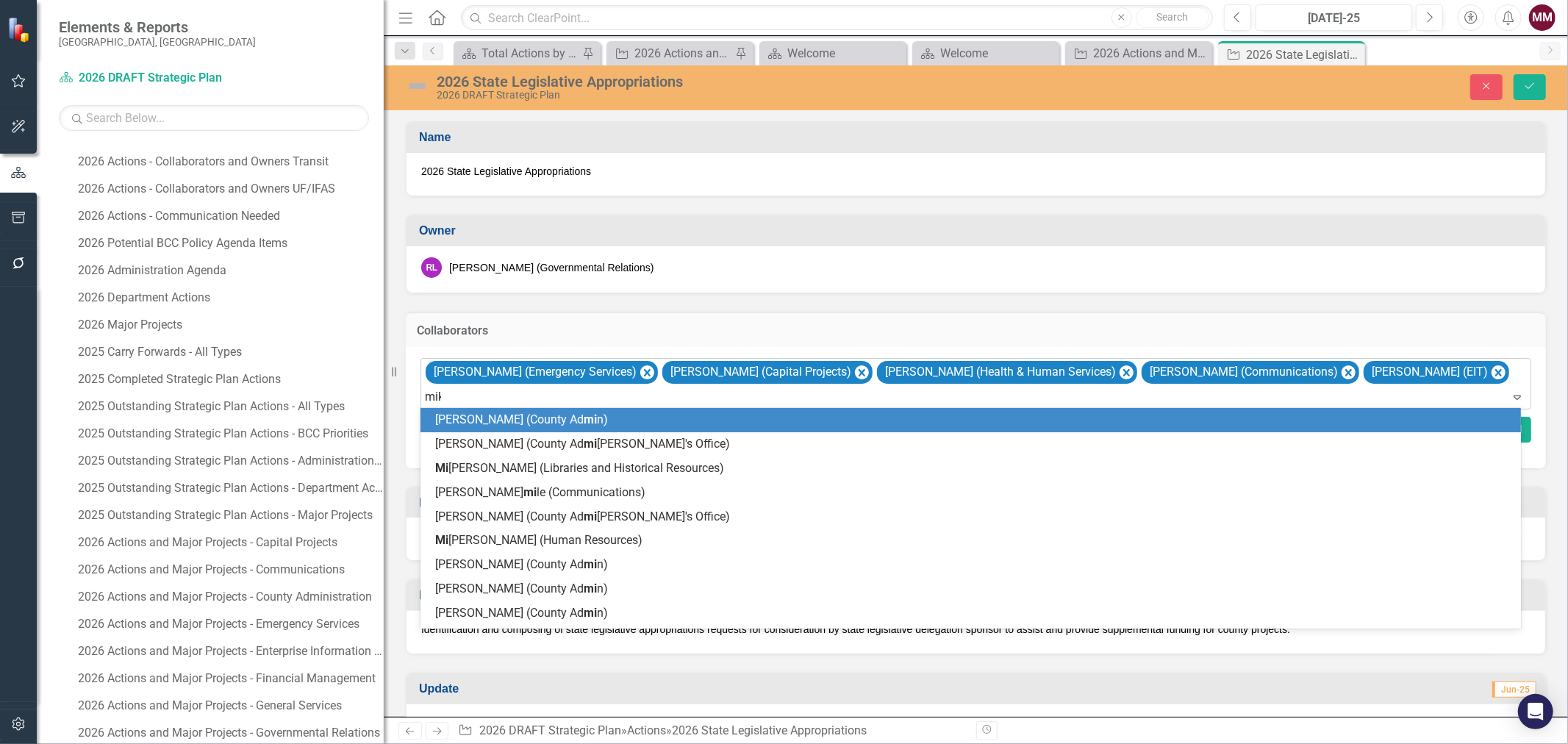
type input "[PERSON_NAME]"
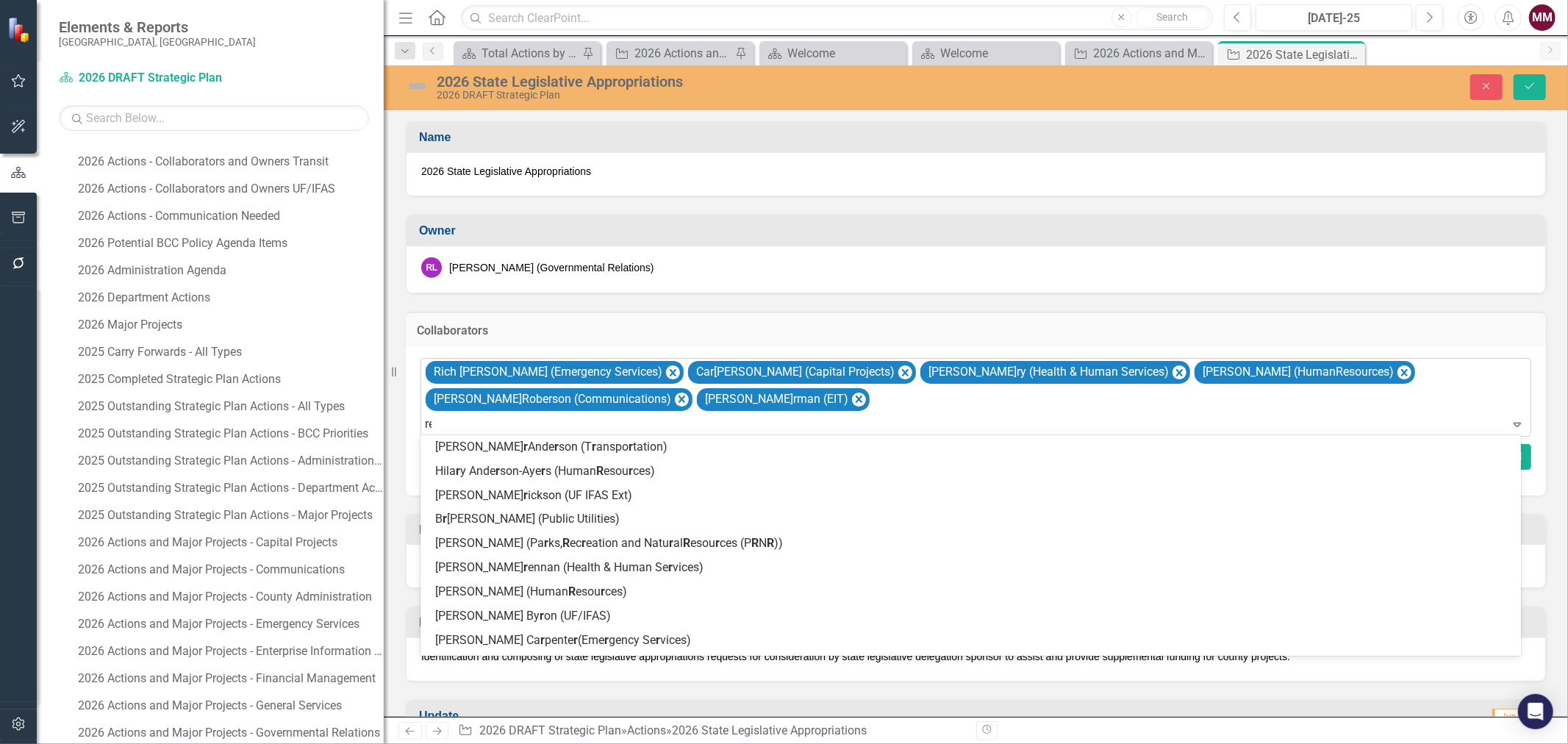
type input "rene"
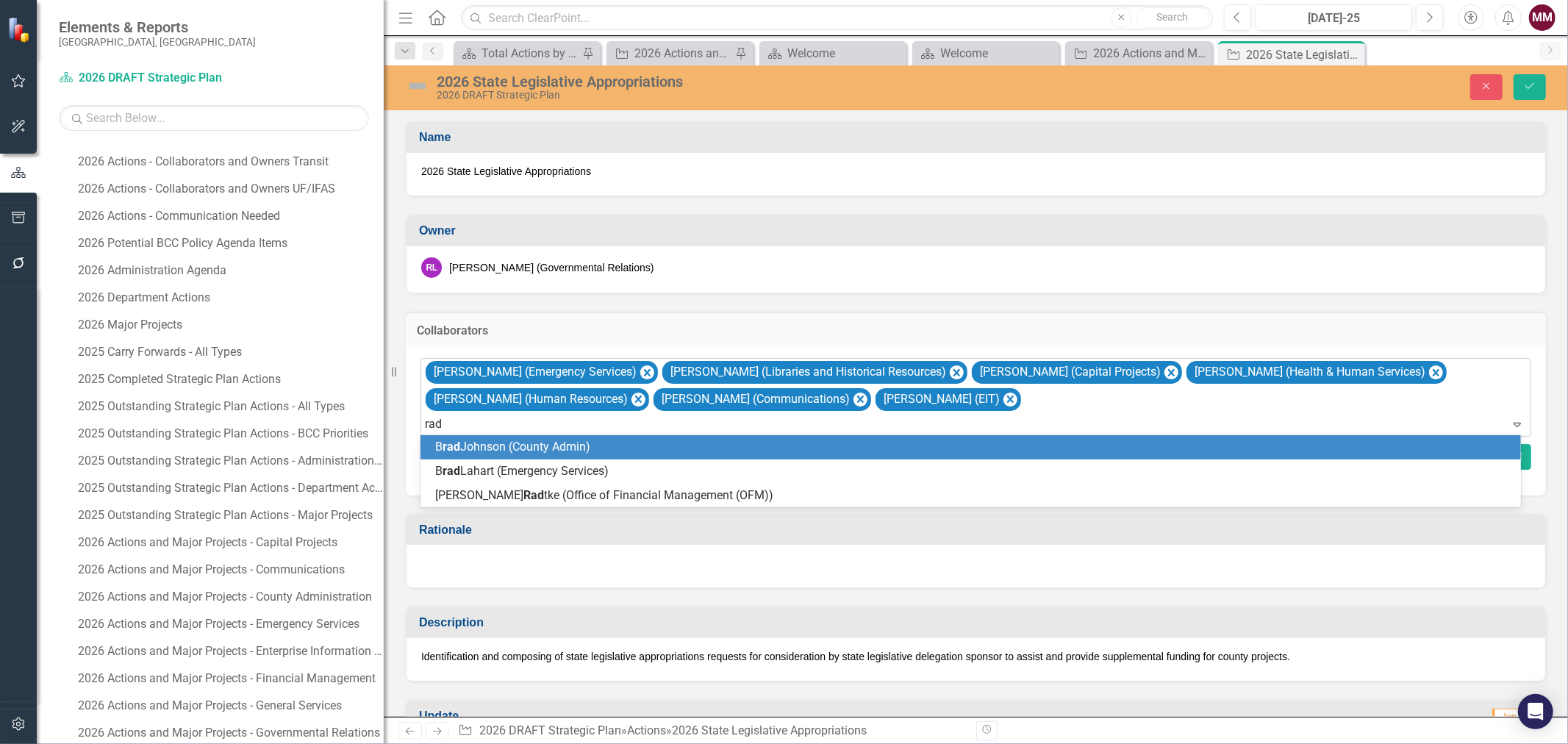
type input "radt"
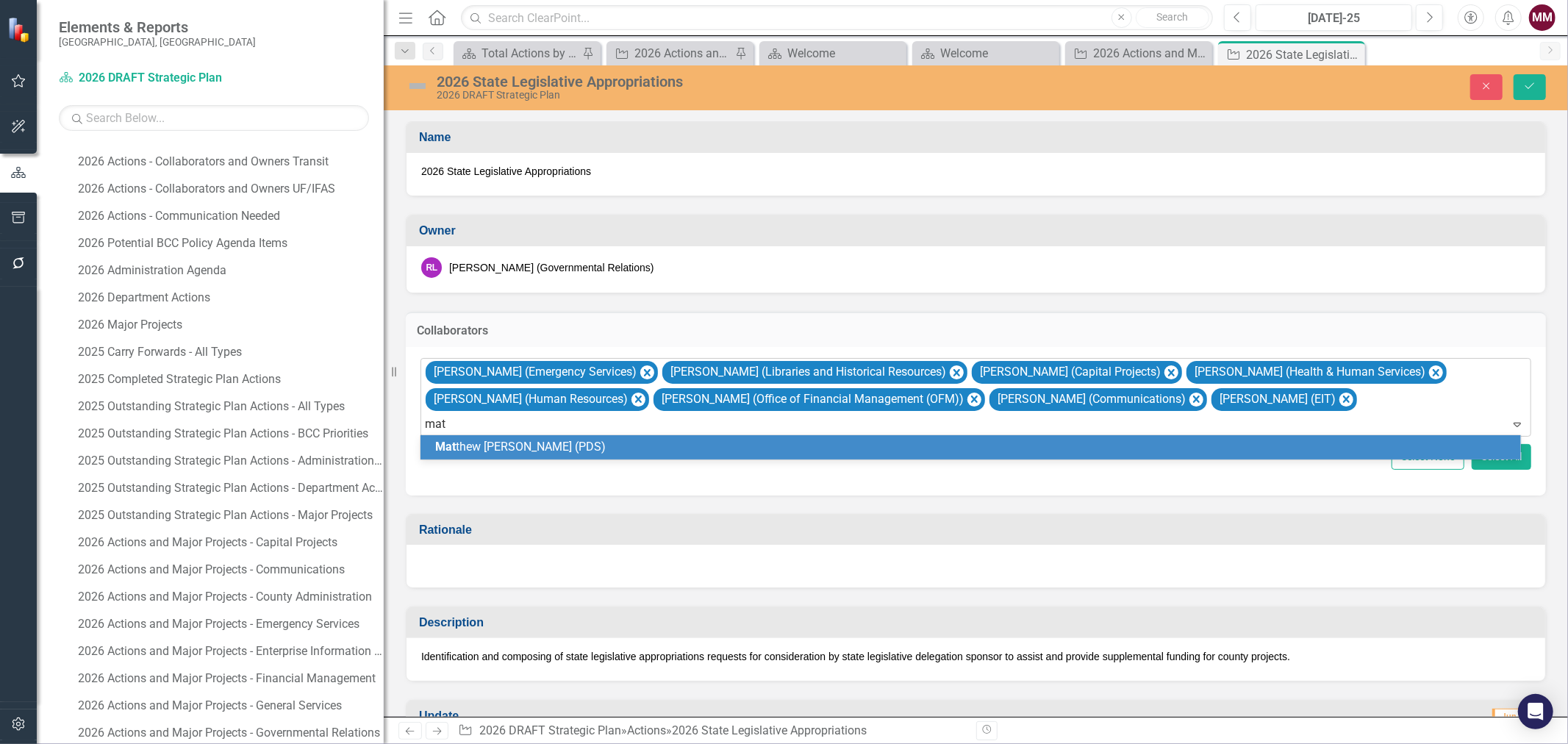
type input "matt"
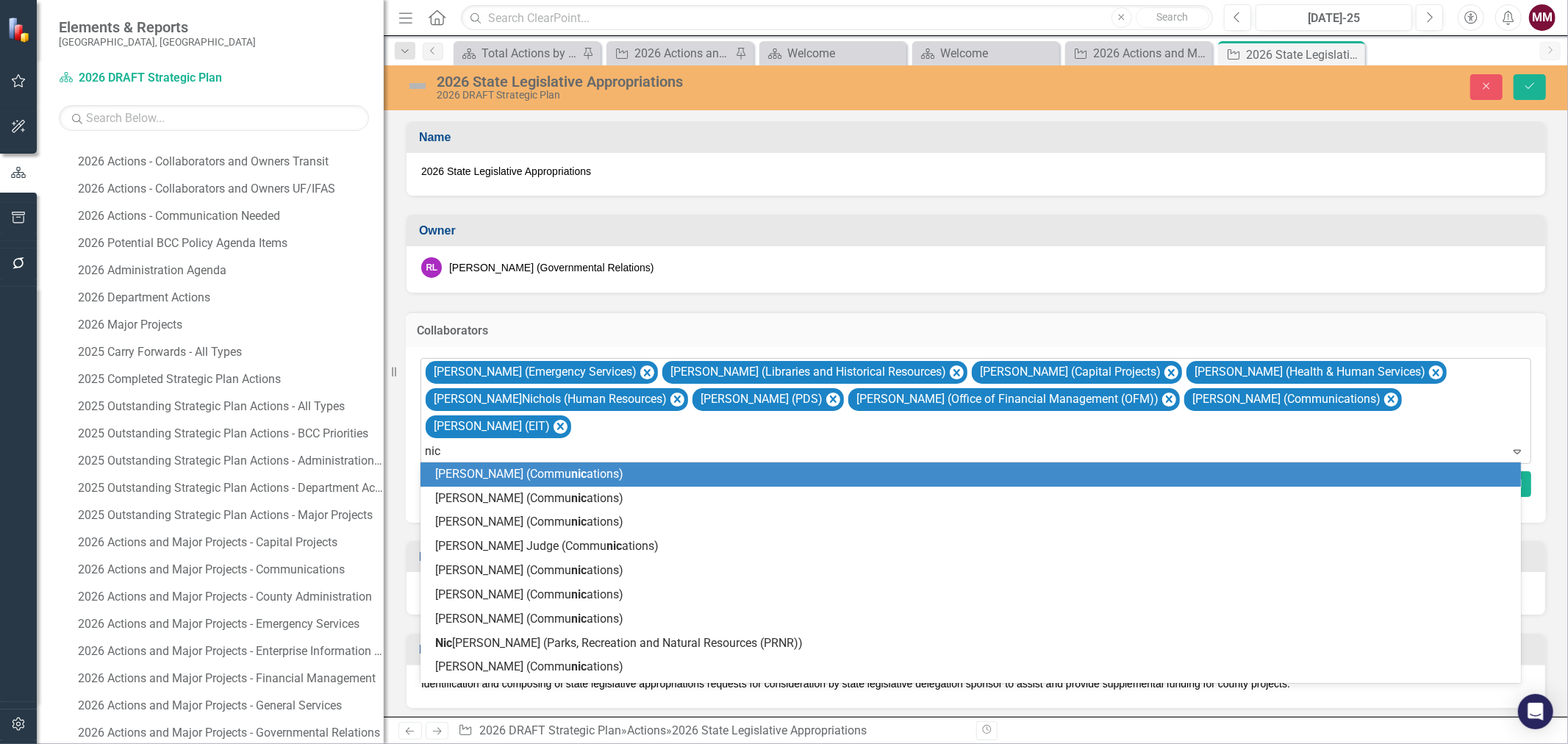
type input "nico"
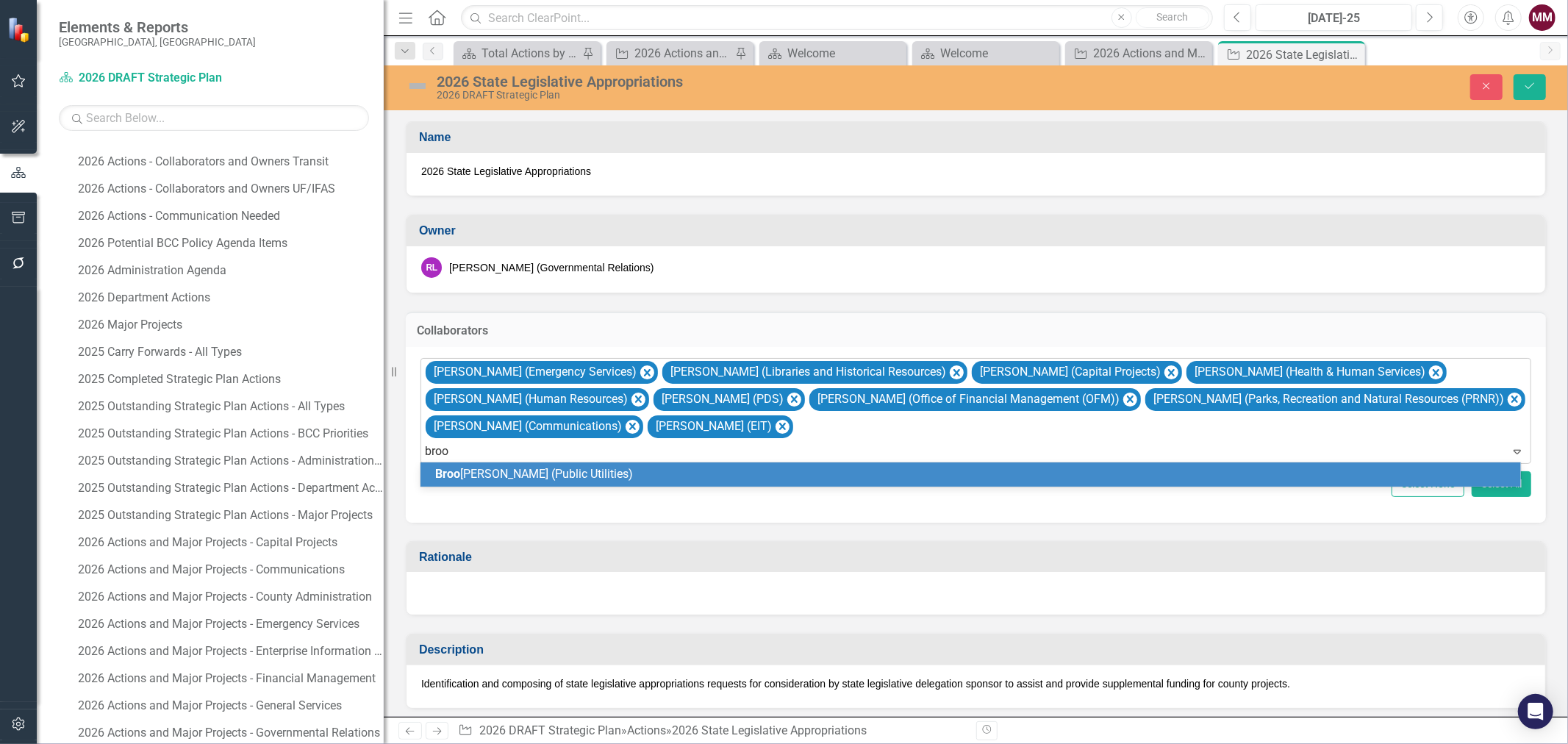
type input "brook"
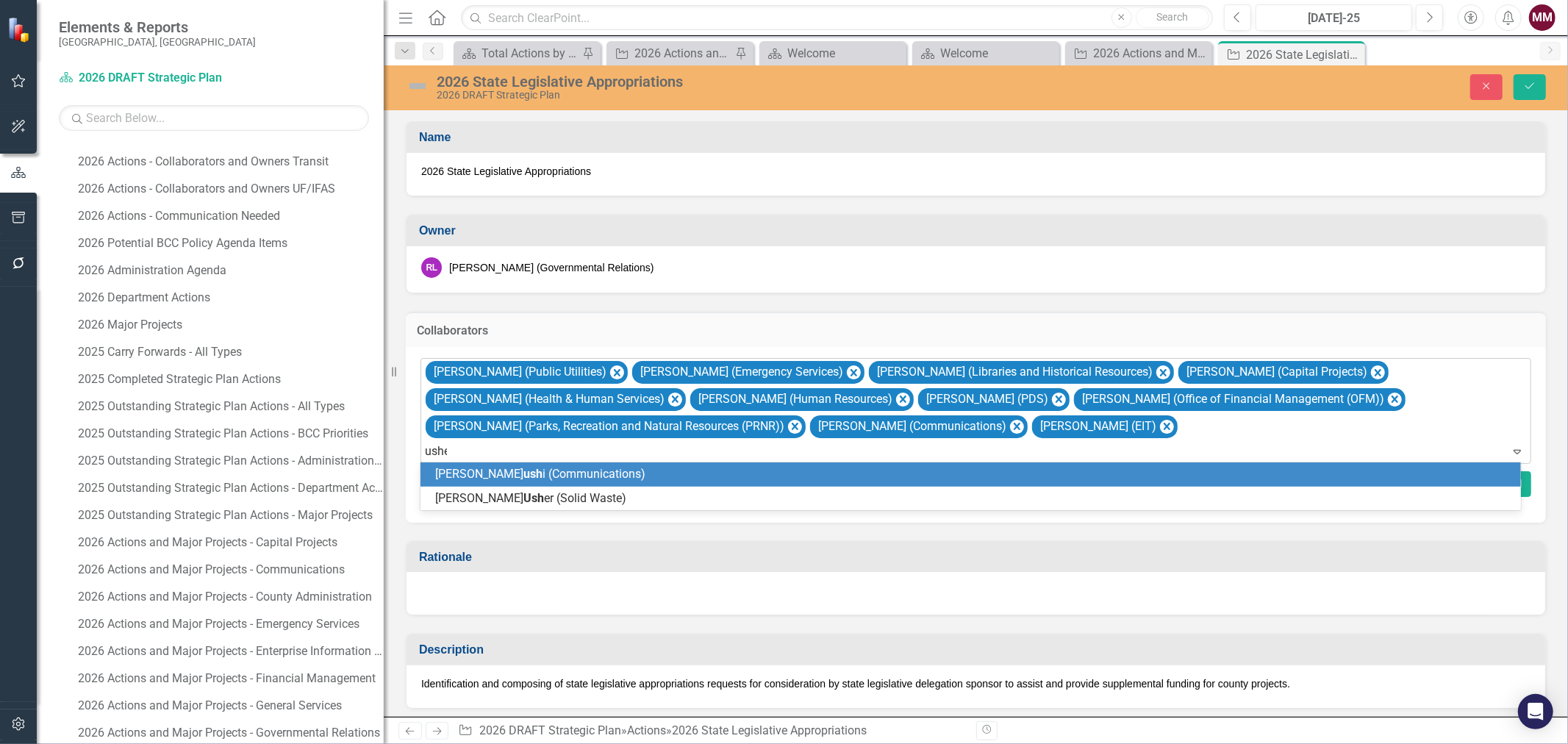
type input "usher"
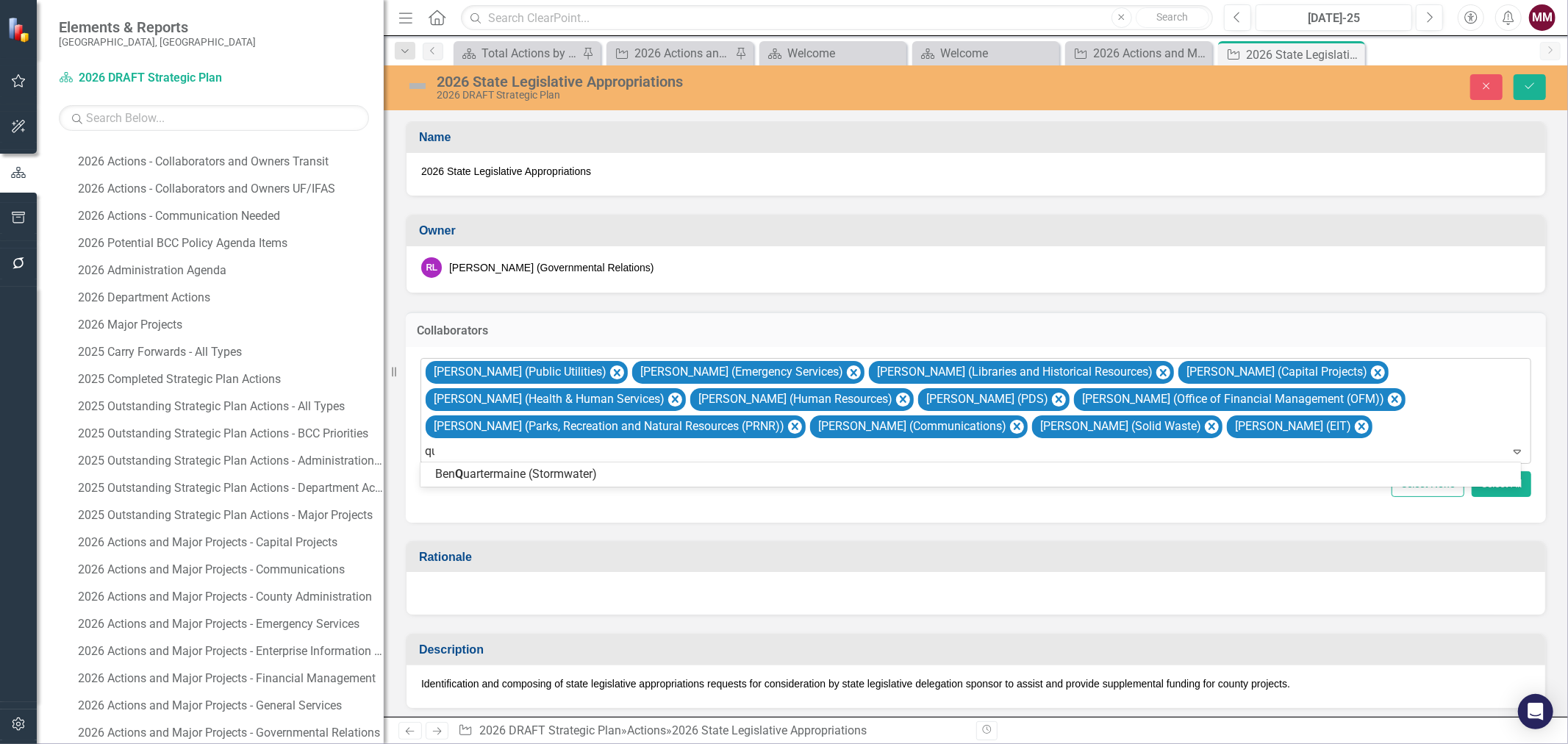
type input "qua"
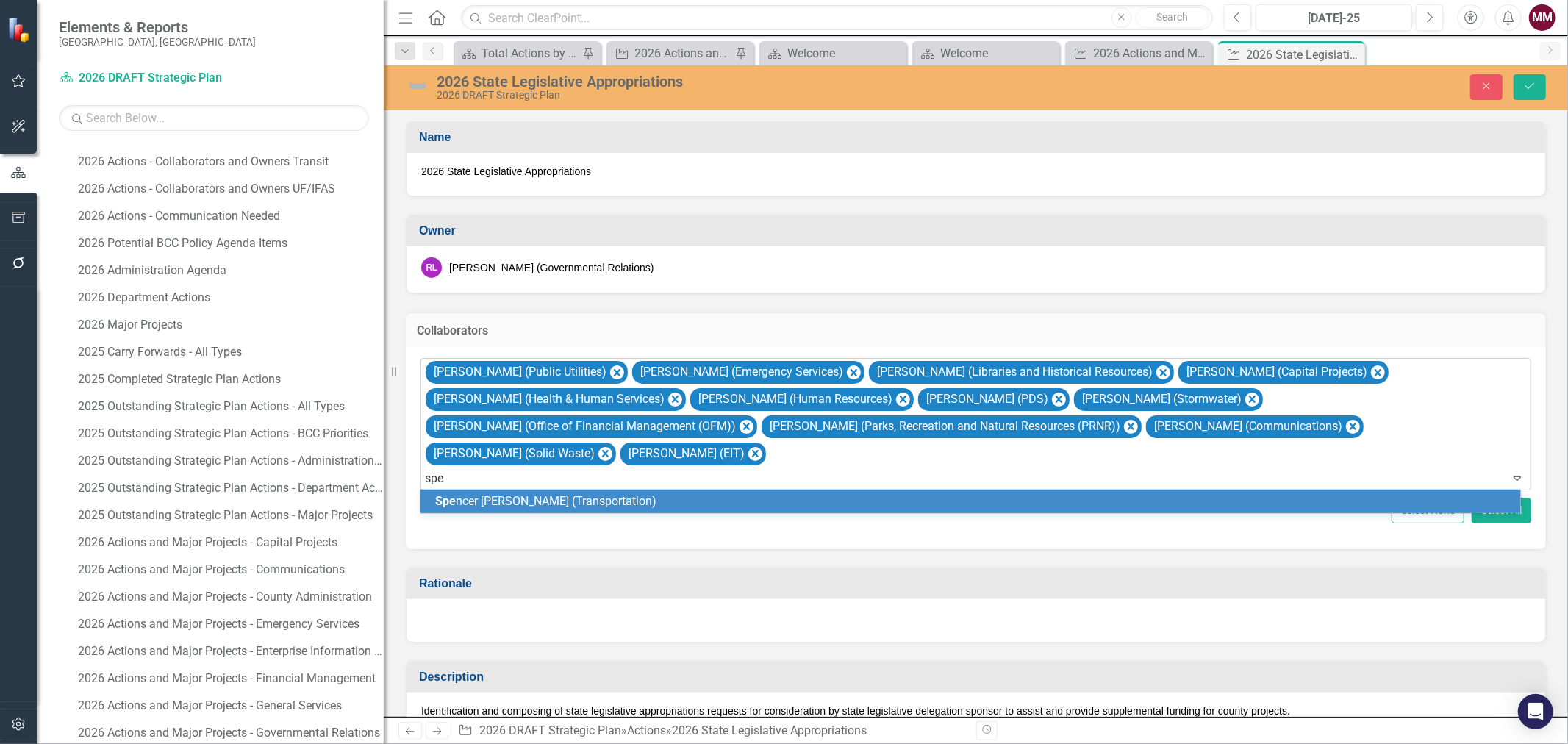
type input "spen"
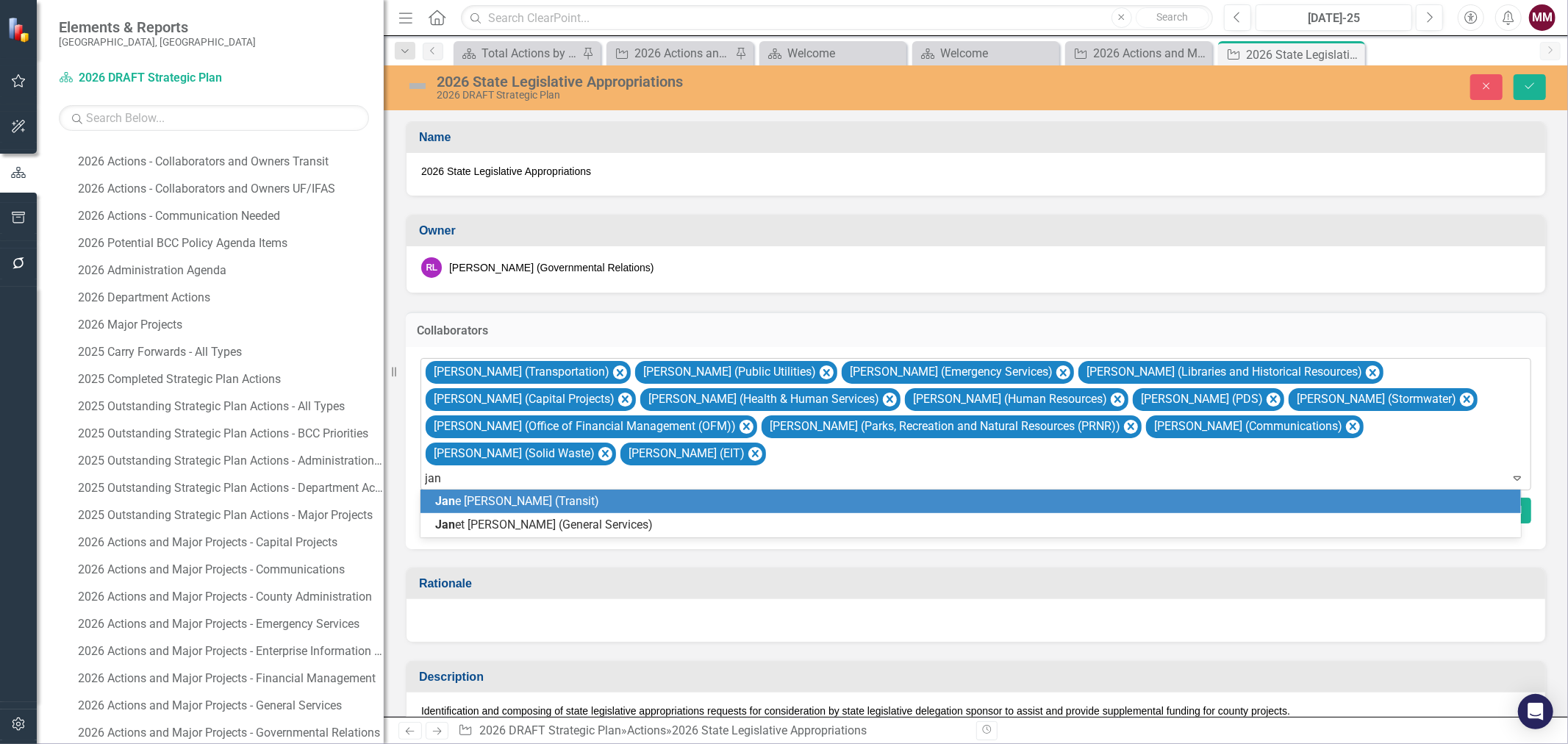
type input "jane"
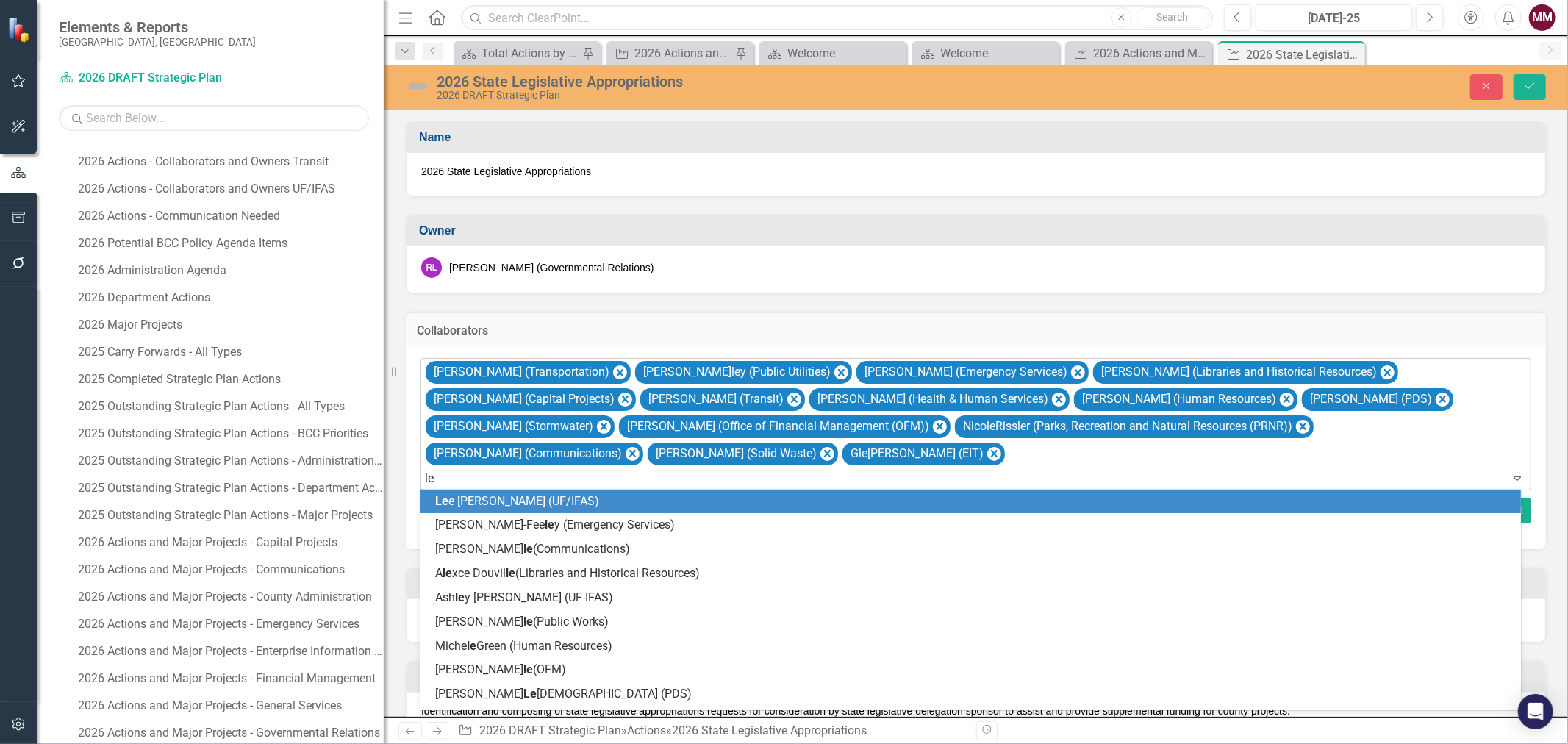
type input "[PERSON_NAME]"
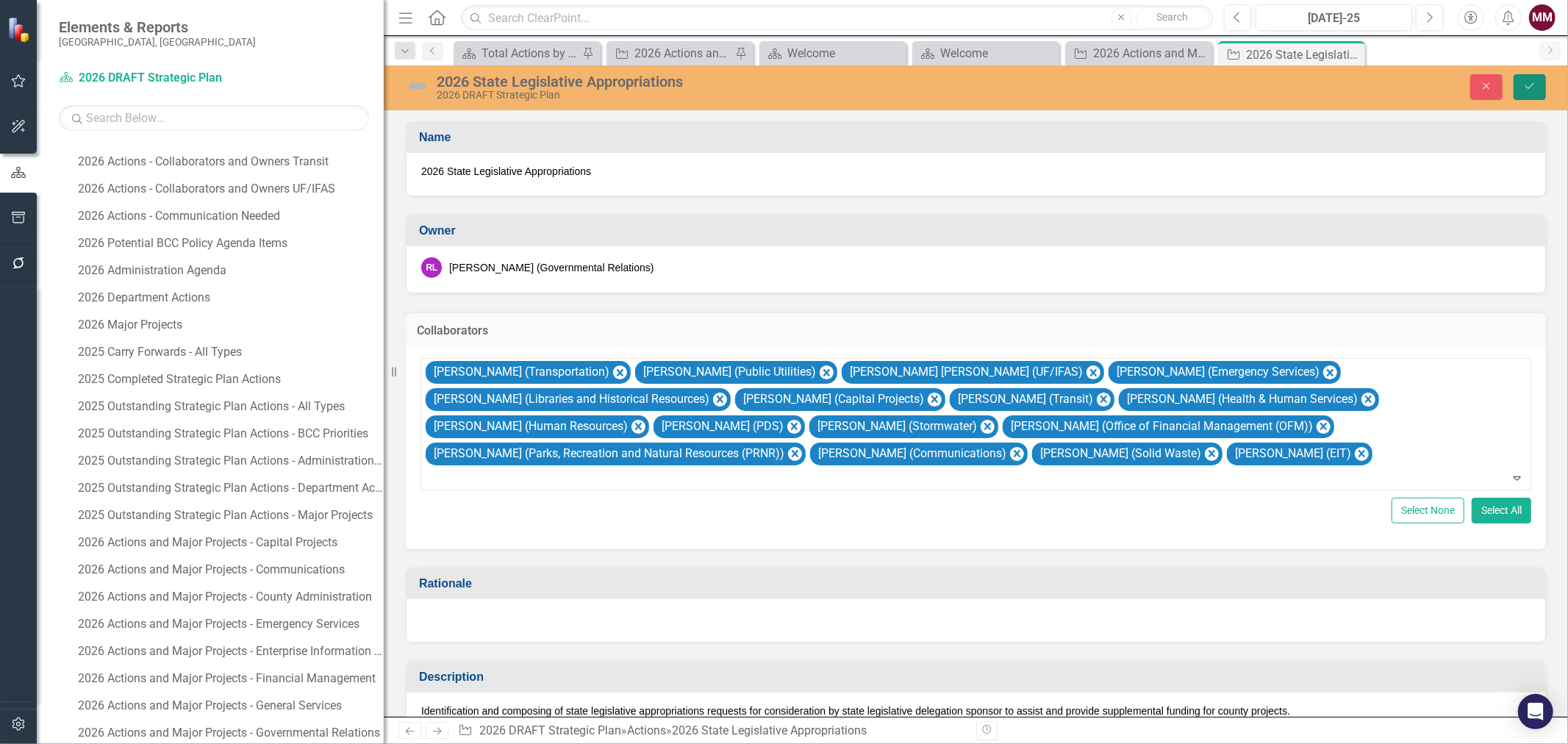
click at [1254, 86] on button "Save" at bounding box center [1530, 87] width 32 height 26
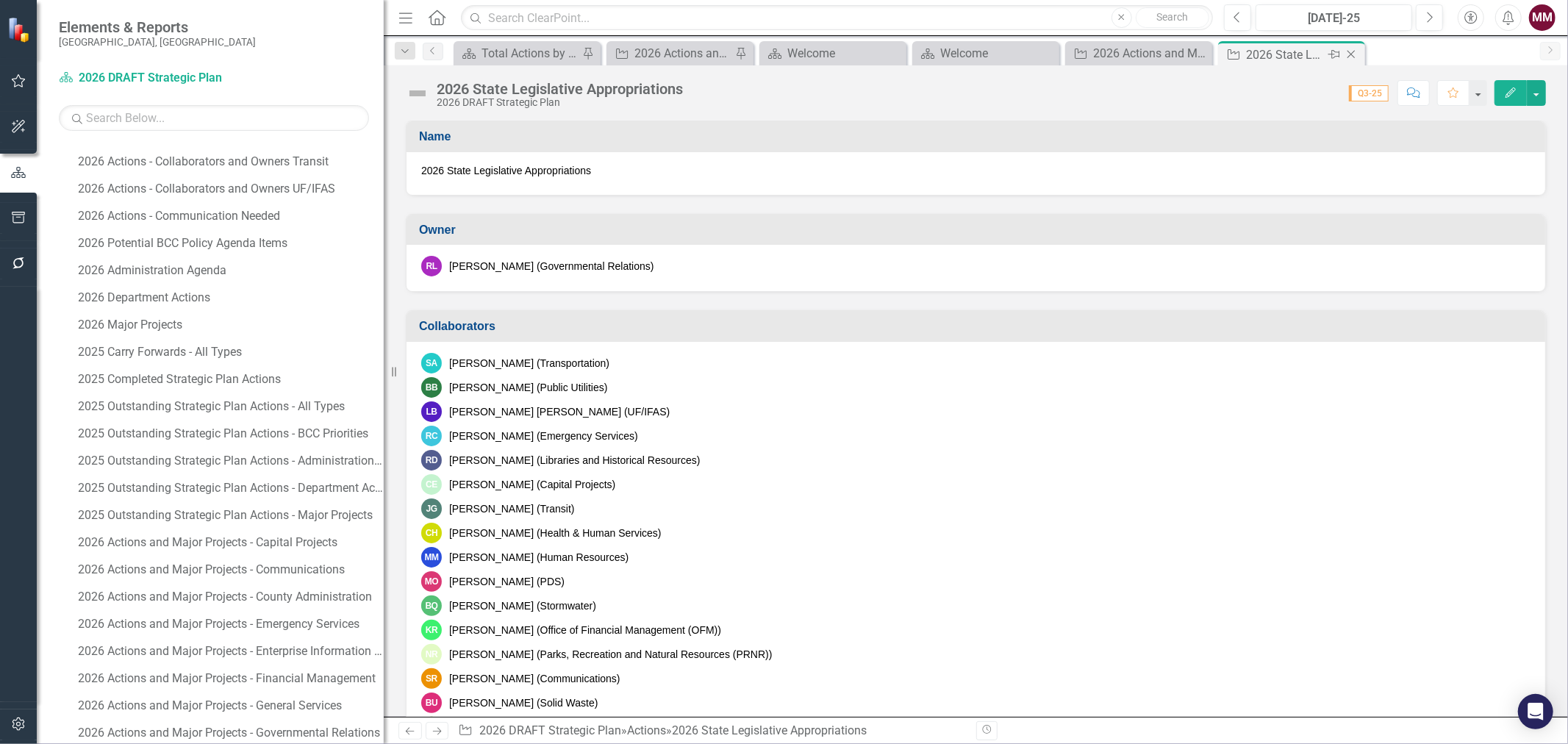
click at [1254, 53] on icon at bounding box center [1352, 54] width 8 height 8
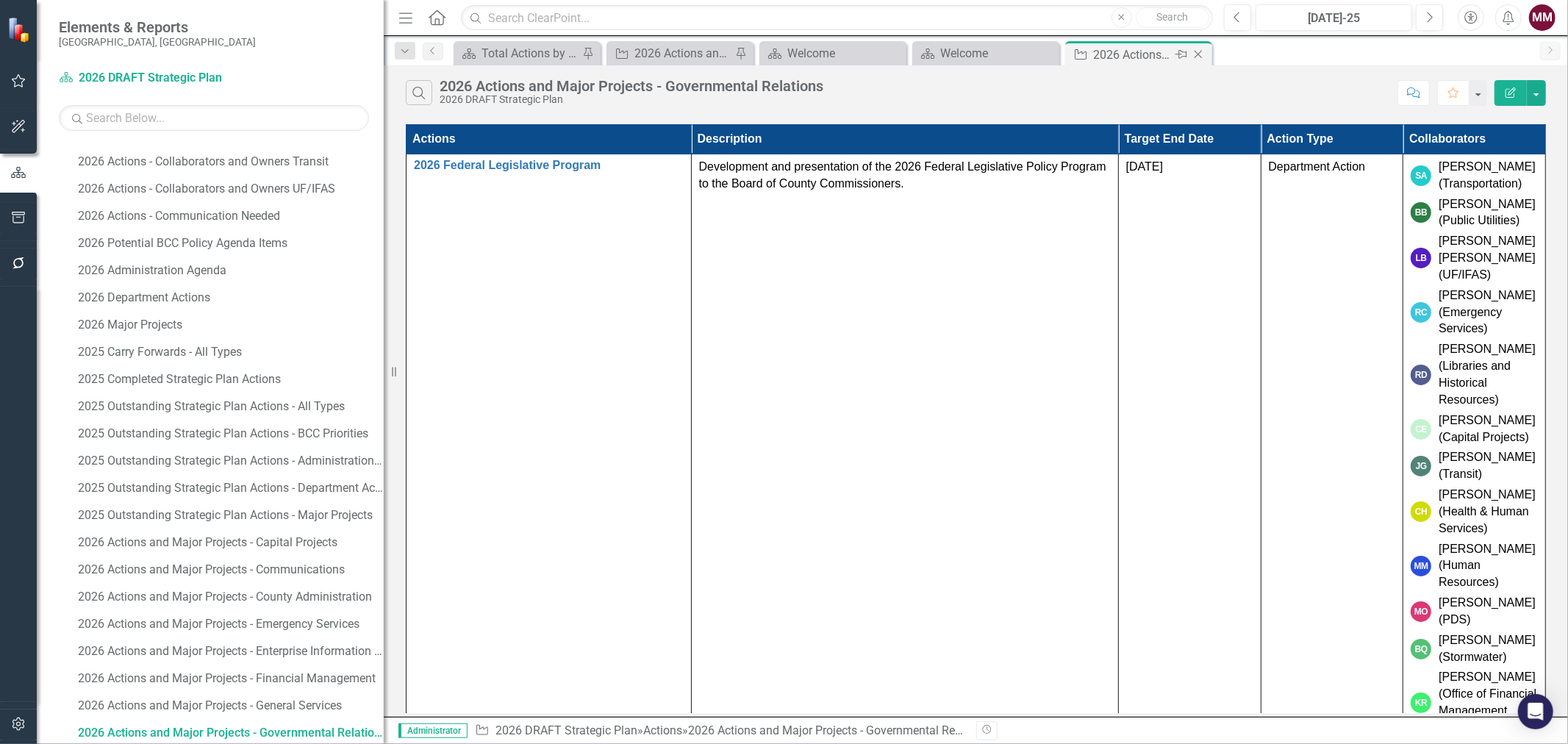
click at [1197, 58] on icon "Close" at bounding box center [1198, 54] width 14 height 12
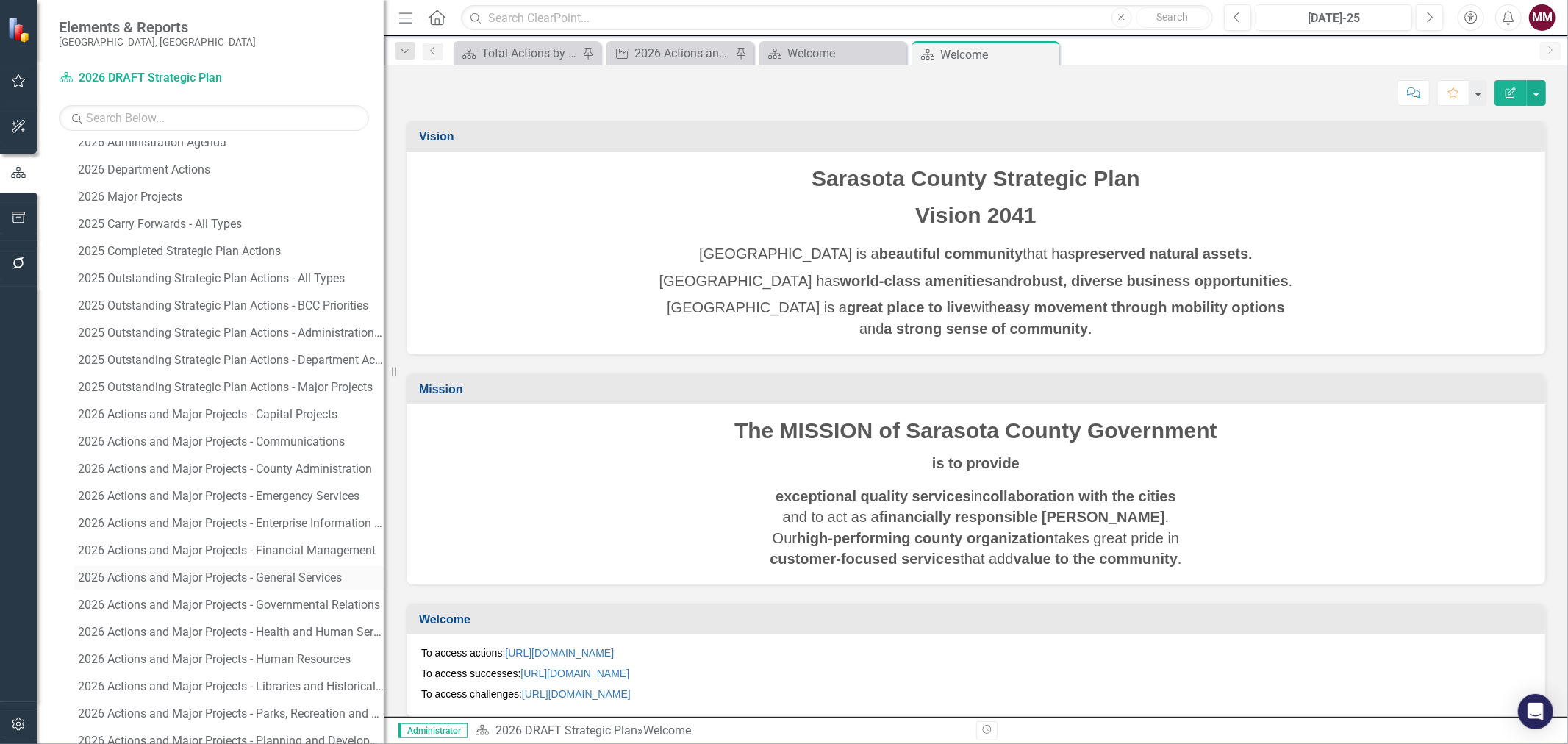
scroll to position [816, 0]
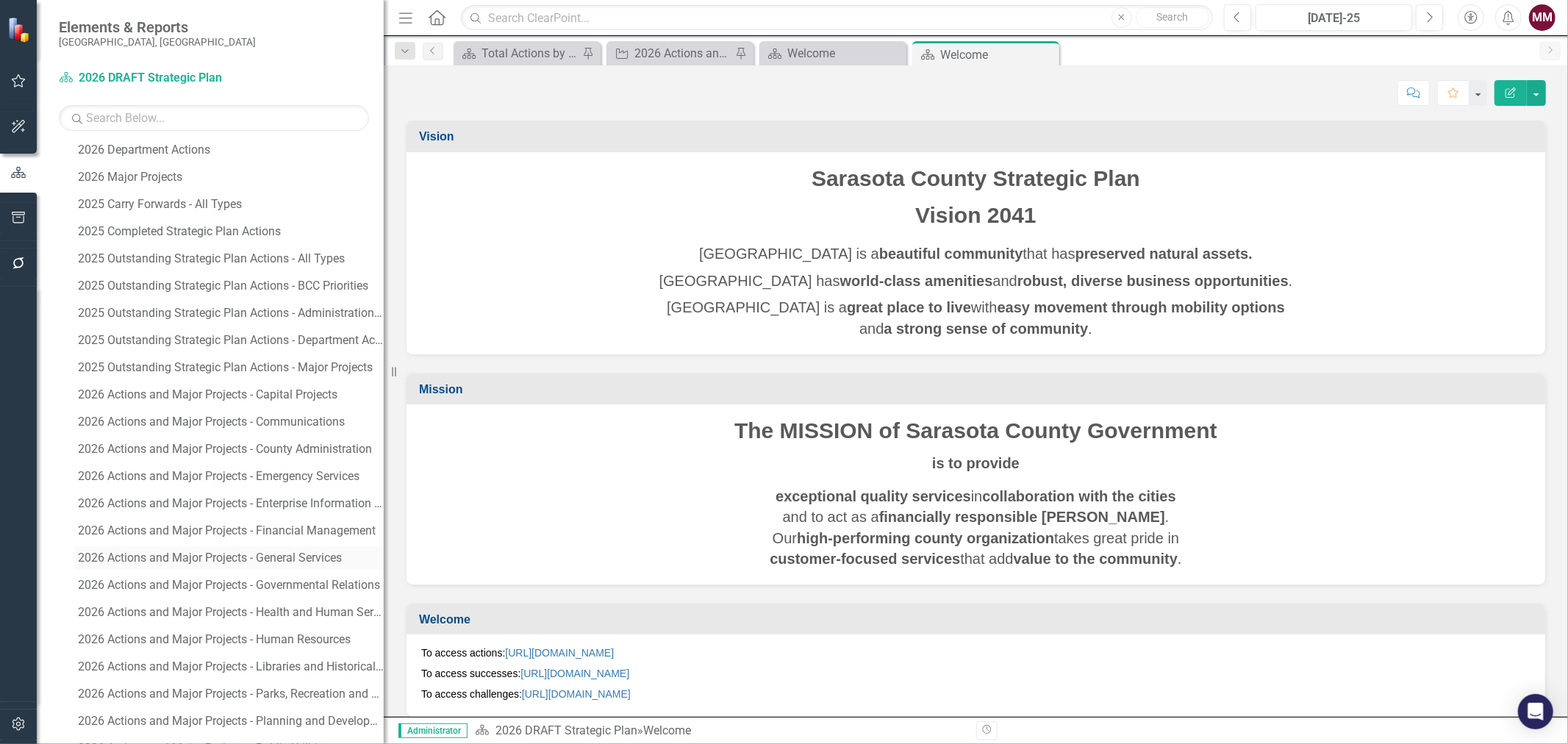
click at [262, 562] on div "2026 Actions and Major Projects - General Services" at bounding box center [231, 557] width 306 height 14
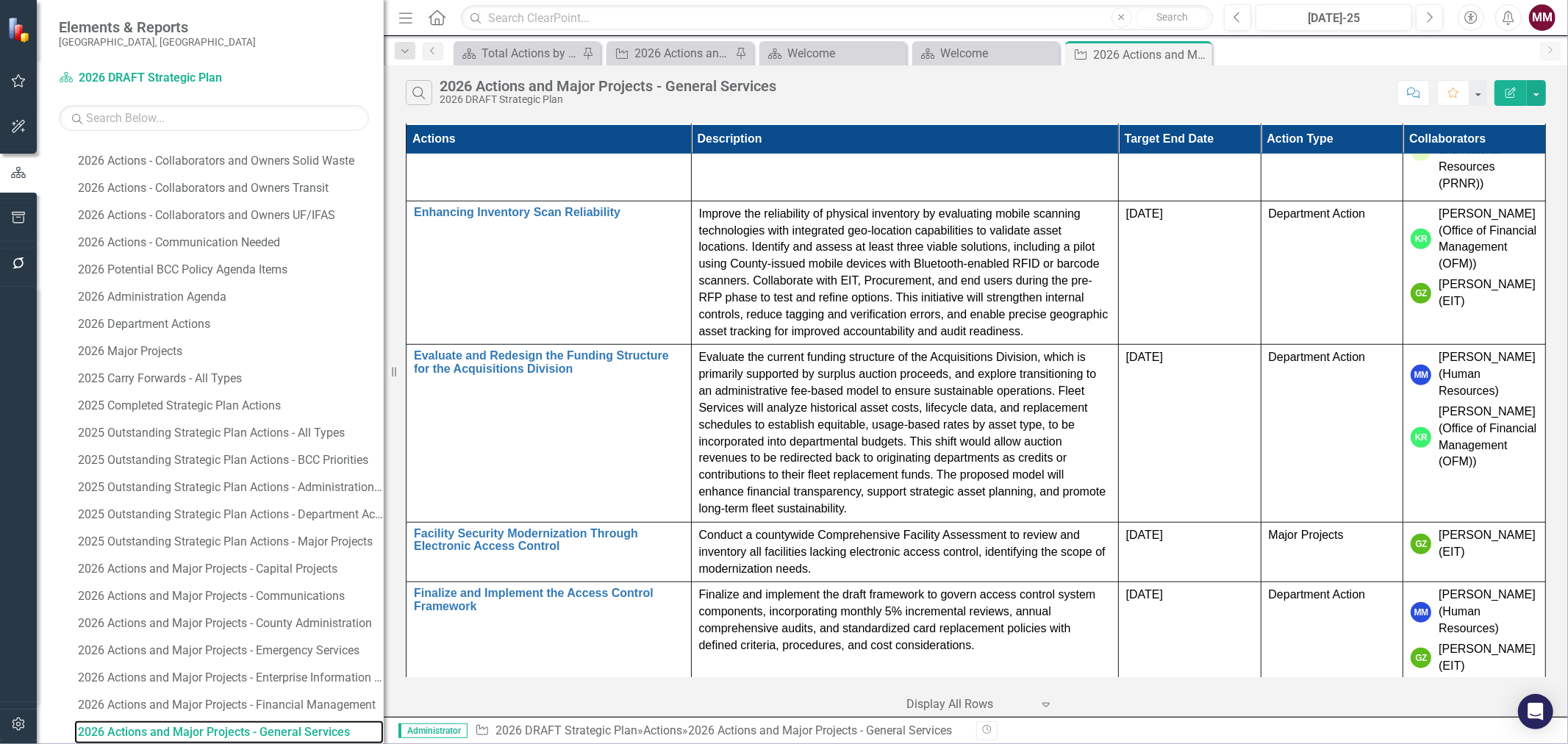
scroll to position [816, 0]
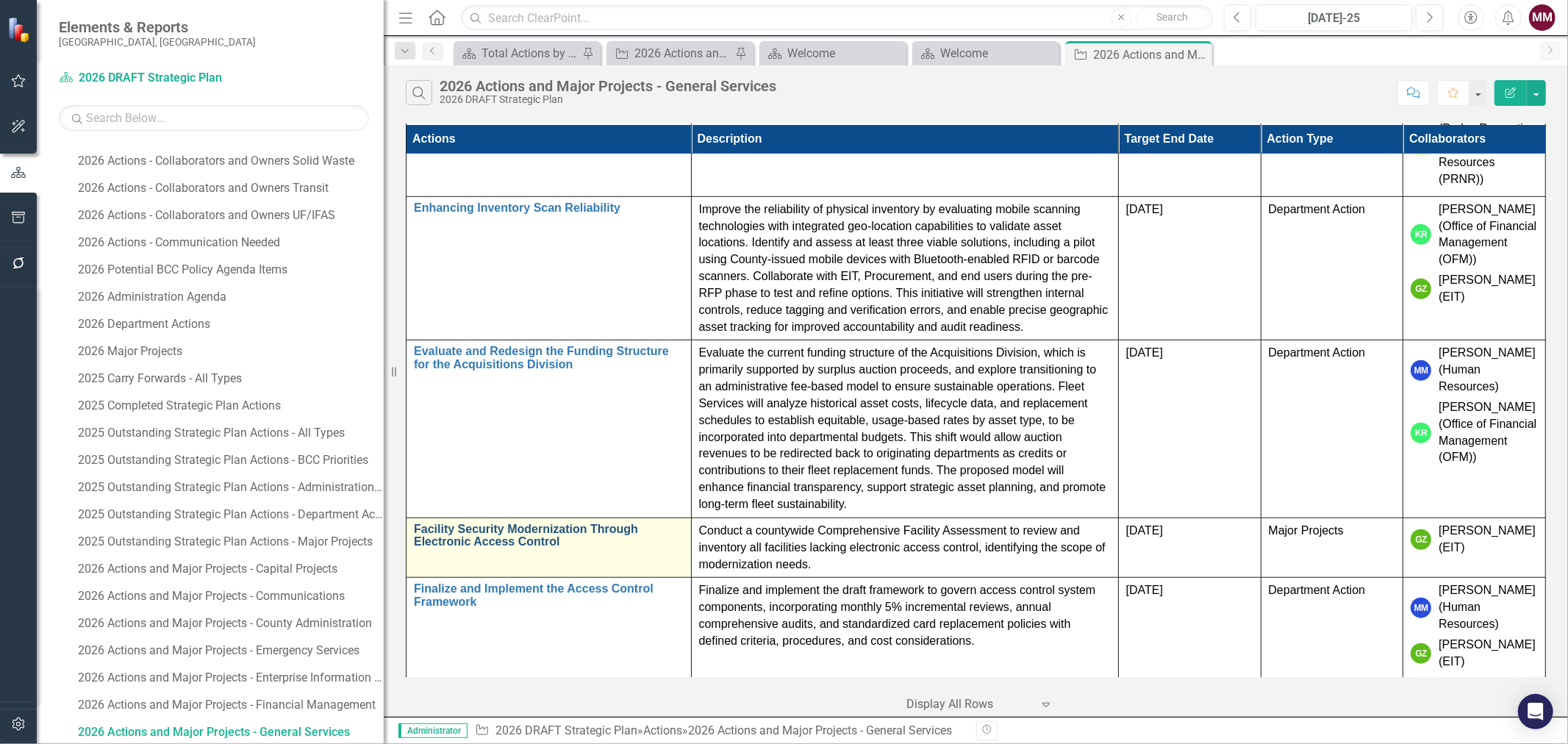
click at [544, 531] on link "Facility Security Modernization Through Electronic Access Control" at bounding box center [549, 535] width 270 height 26
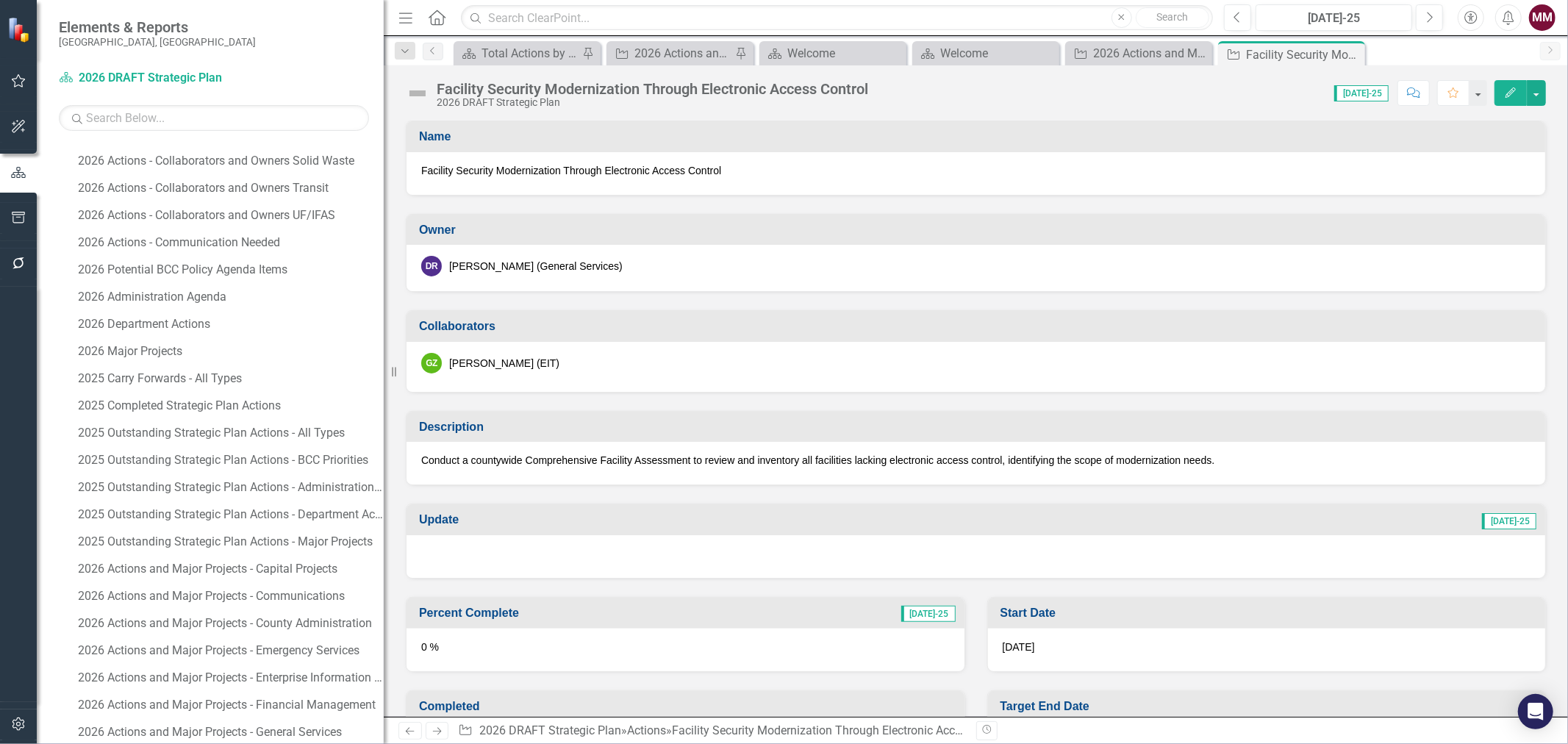
click at [1254, 98] on button "Edit" at bounding box center [1510, 93] width 32 height 26
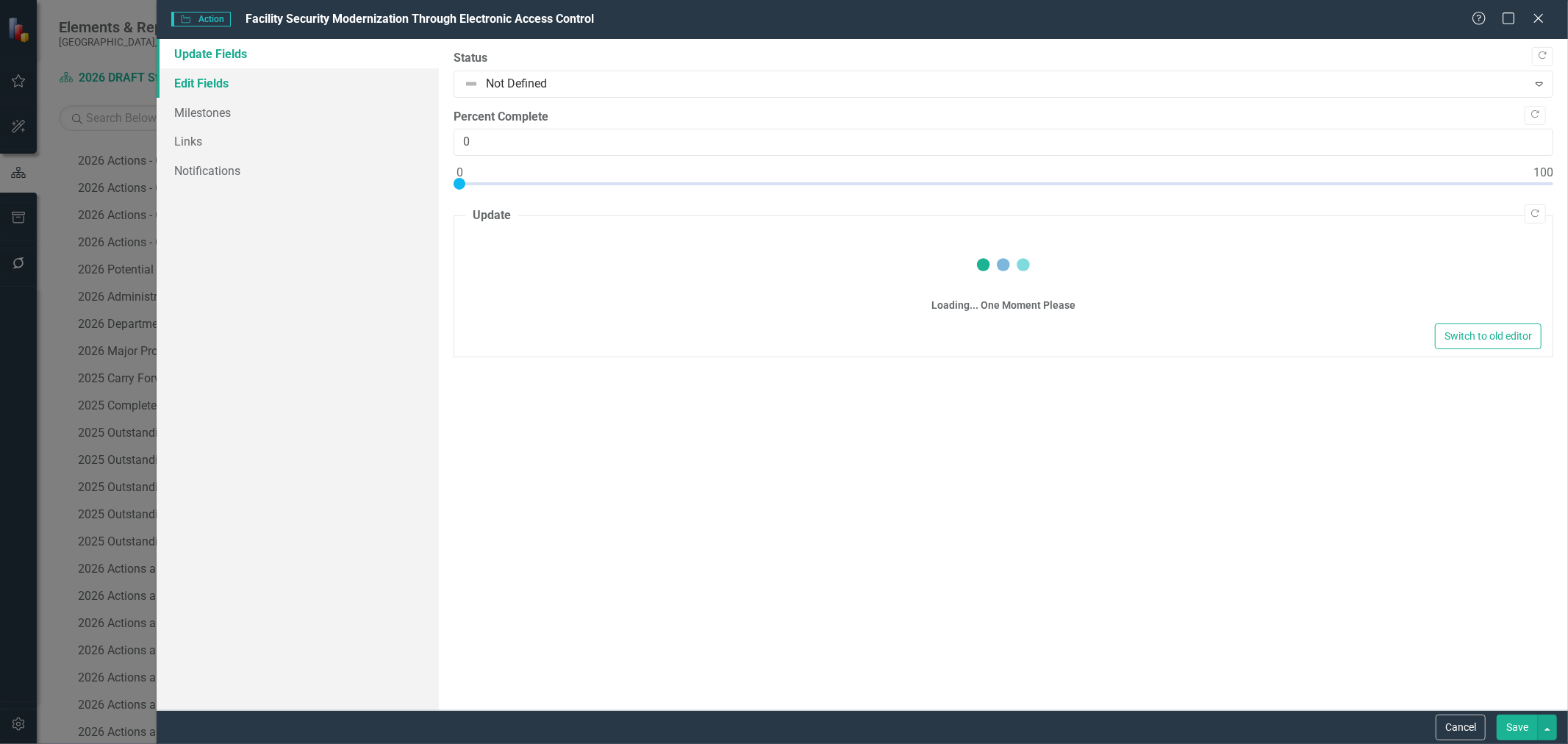
click at [239, 82] on link "Edit Fields" at bounding box center [297, 82] width 282 height 30
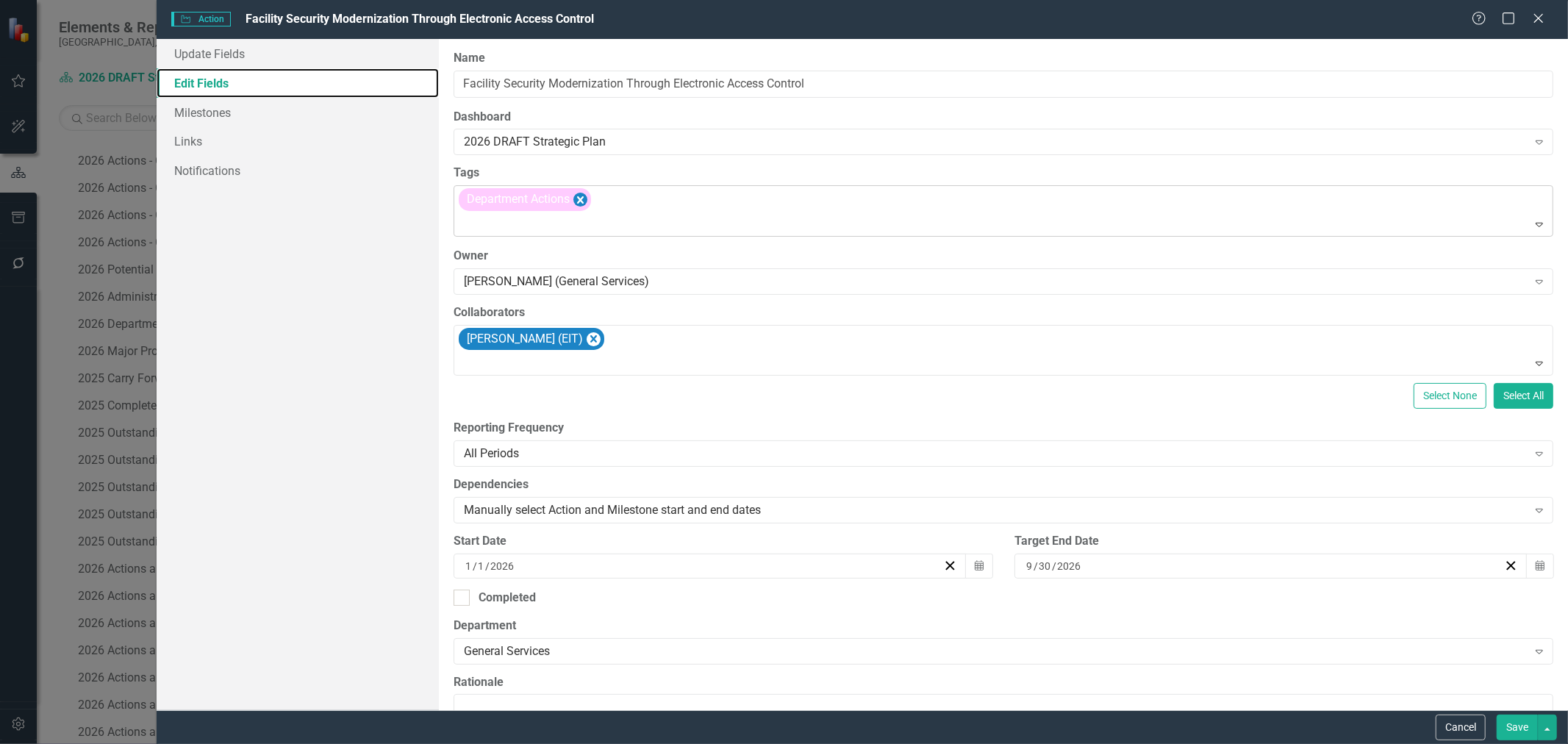
click at [582, 200] on icon "Remove [object Object]" at bounding box center [580, 199] width 14 height 18
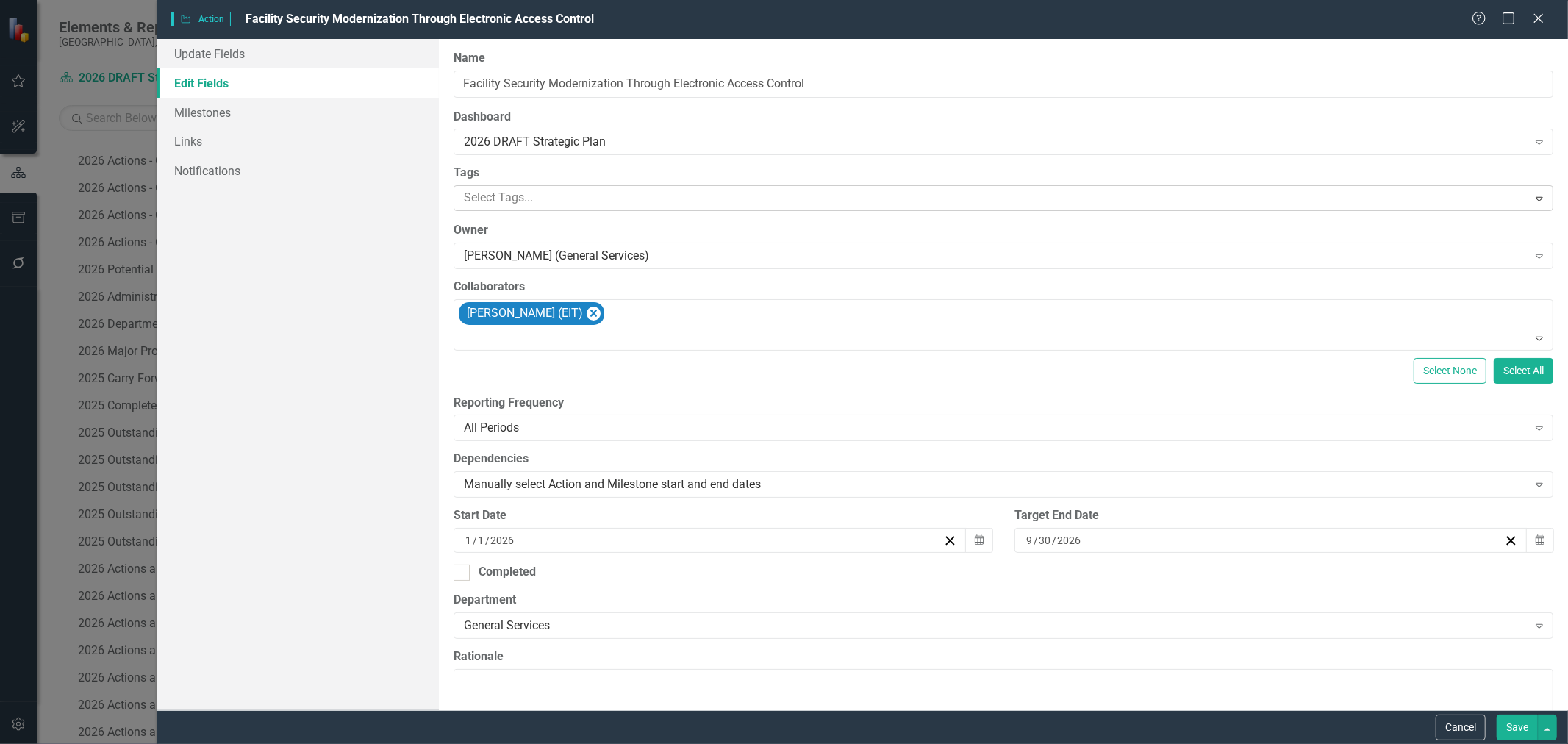
click at [582, 200] on div at bounding box center [993, 198] width 1069 height 20
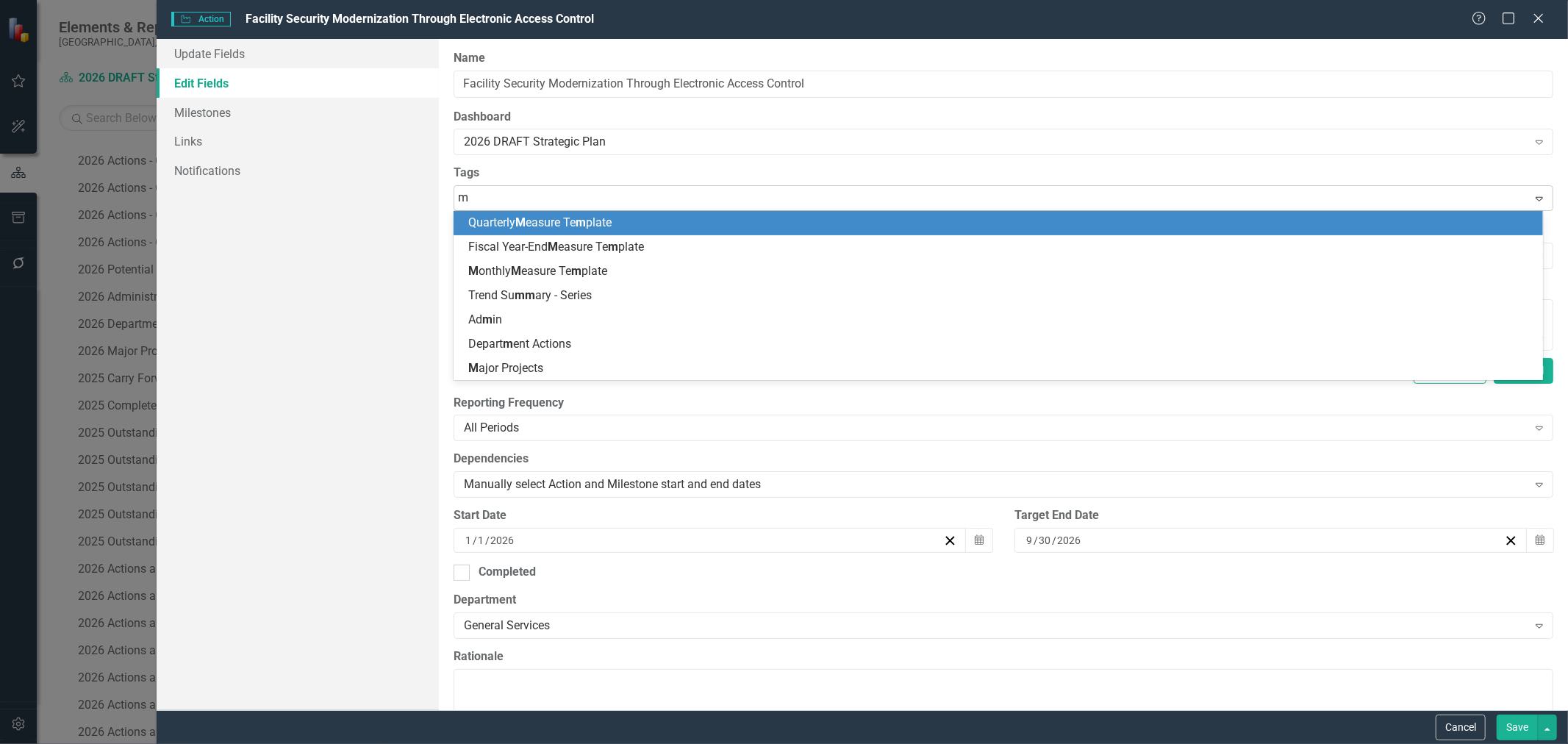
type input "ma"
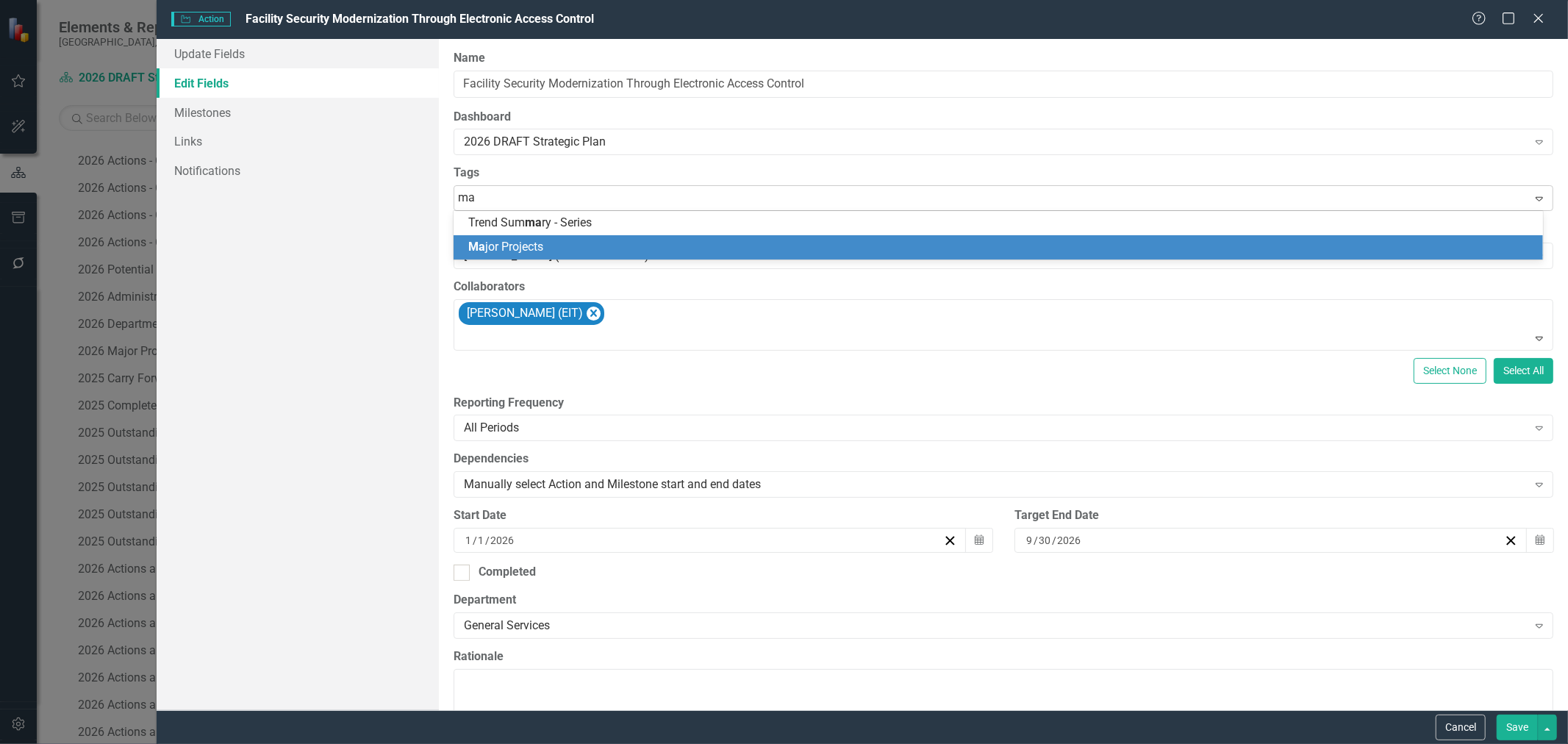
click at [564, 251] on div "Ma jor Projects" at bounding box center [1001, 247] width 1066 height 17
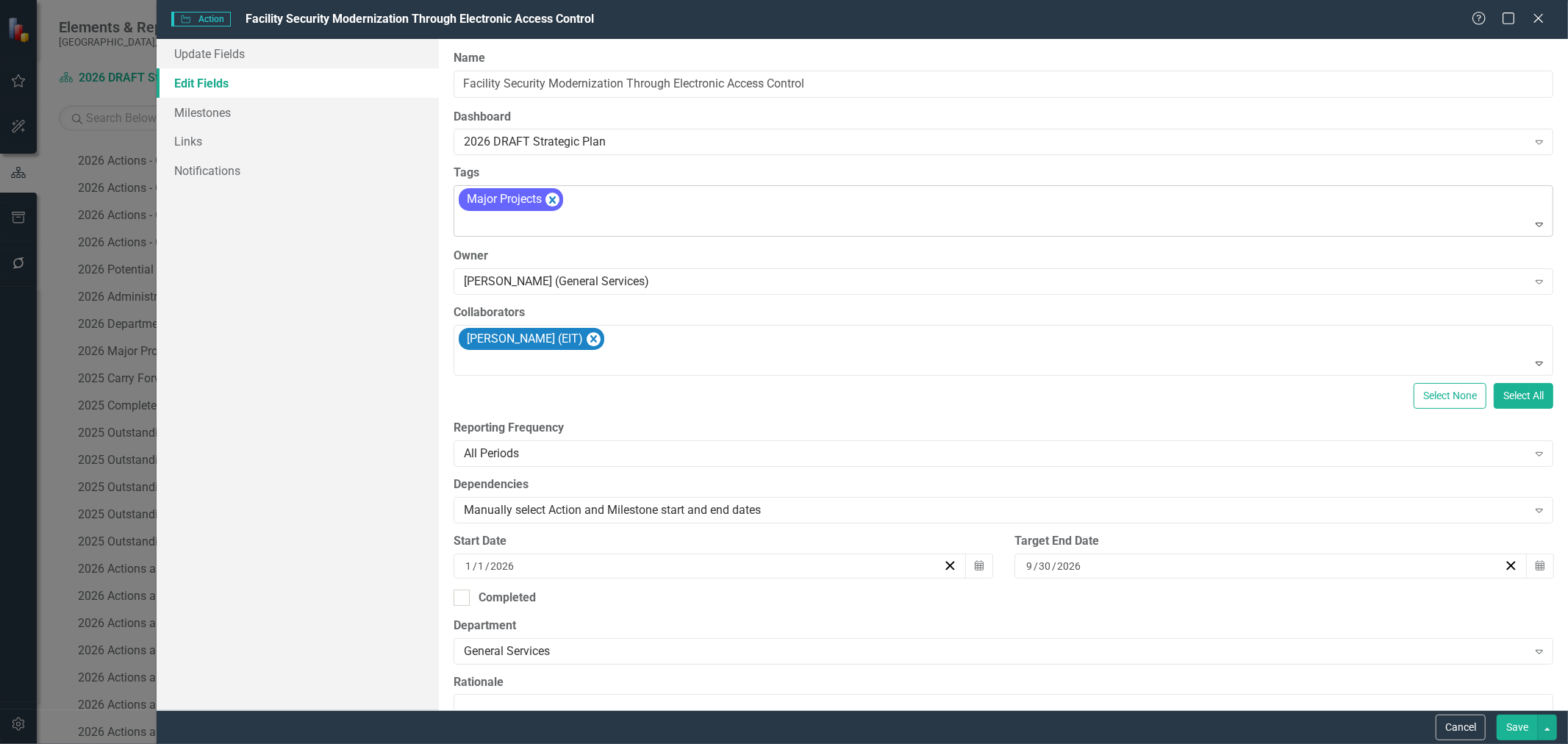
click at [1254, 566] on button "Save" at bounding box center [1517, 727] width 41 height 26
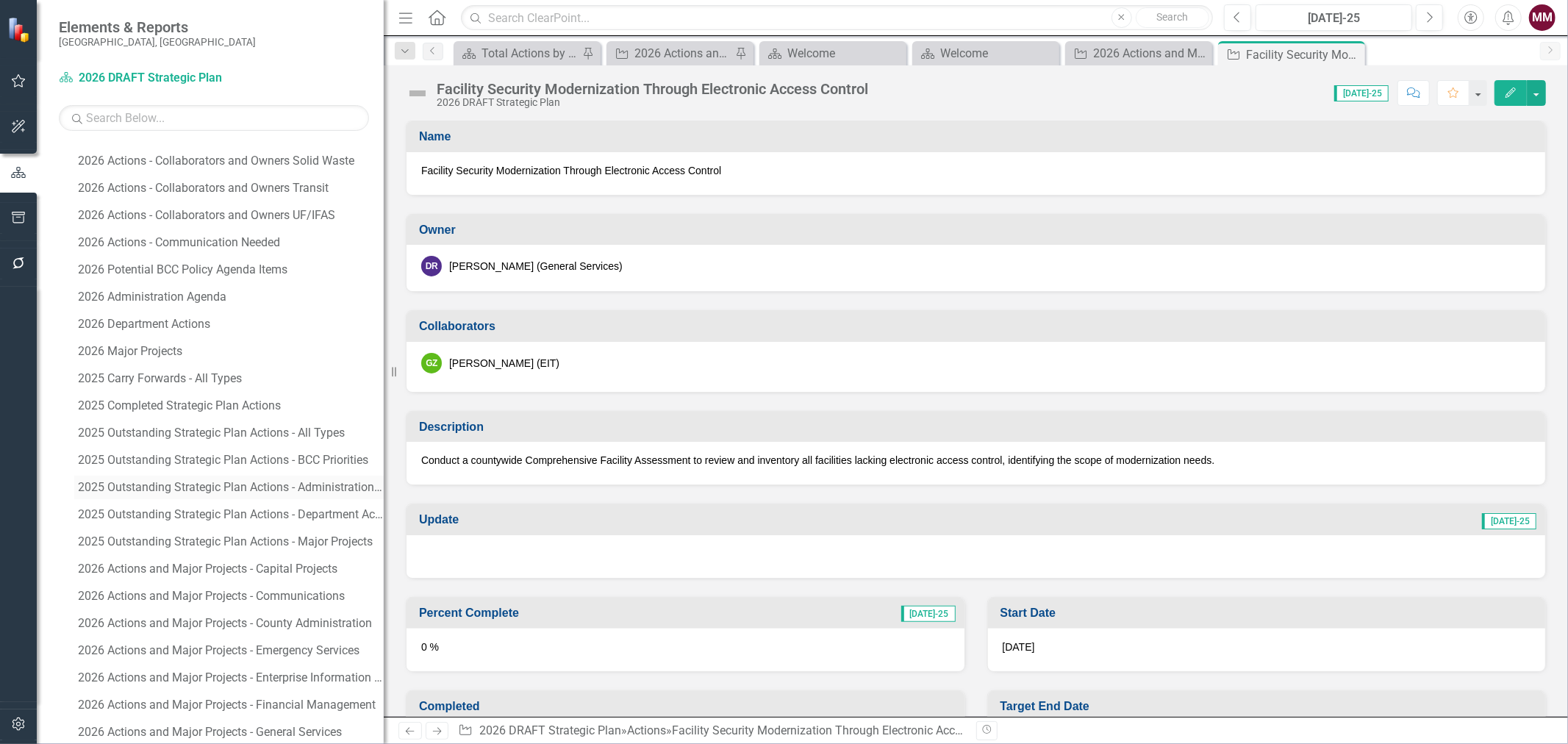
scroll to position [943, 0]
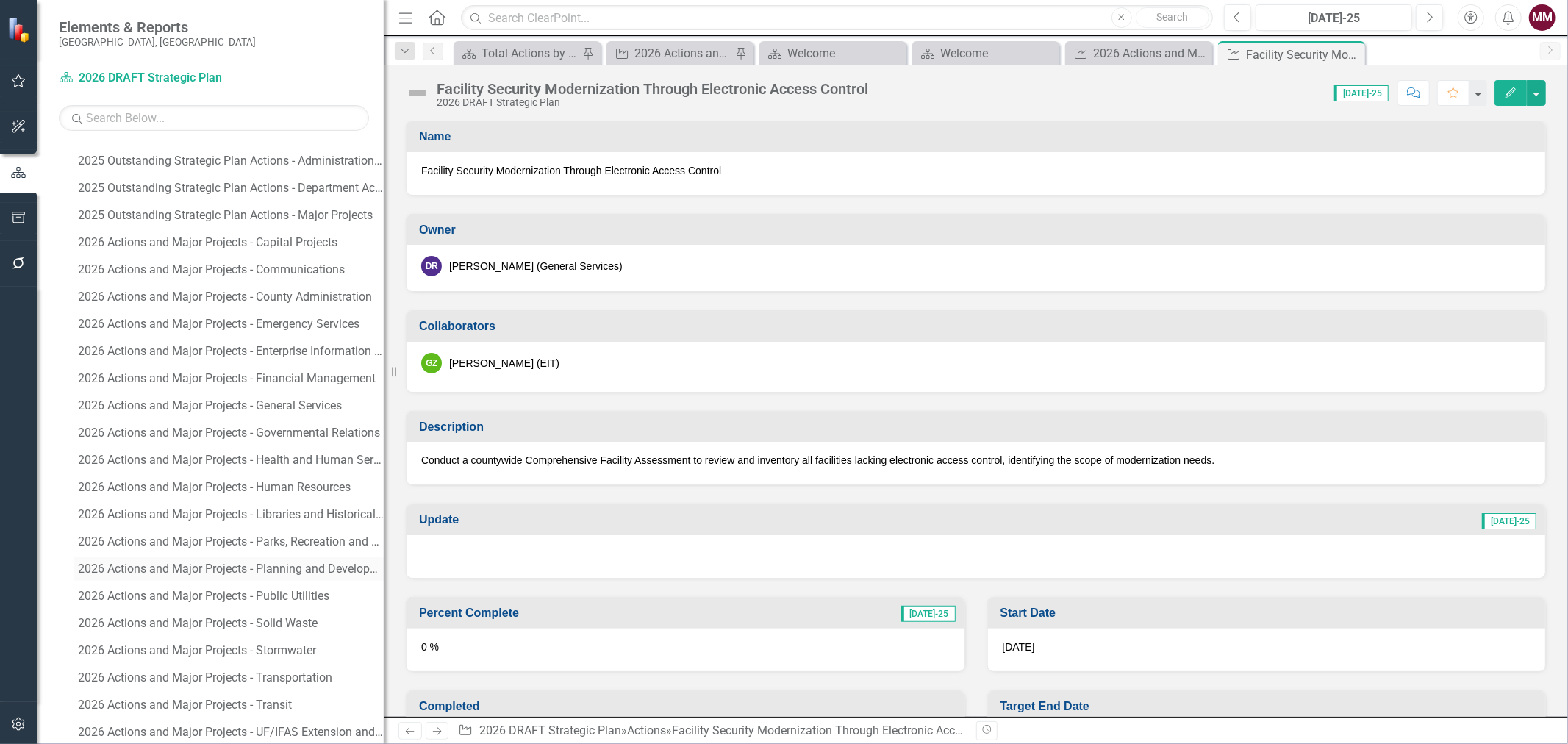
click at [292, 562] on div "2026 Actions and Major Projects - Planning and Development Services" at bounding box center [231, 569] width 306 height 14
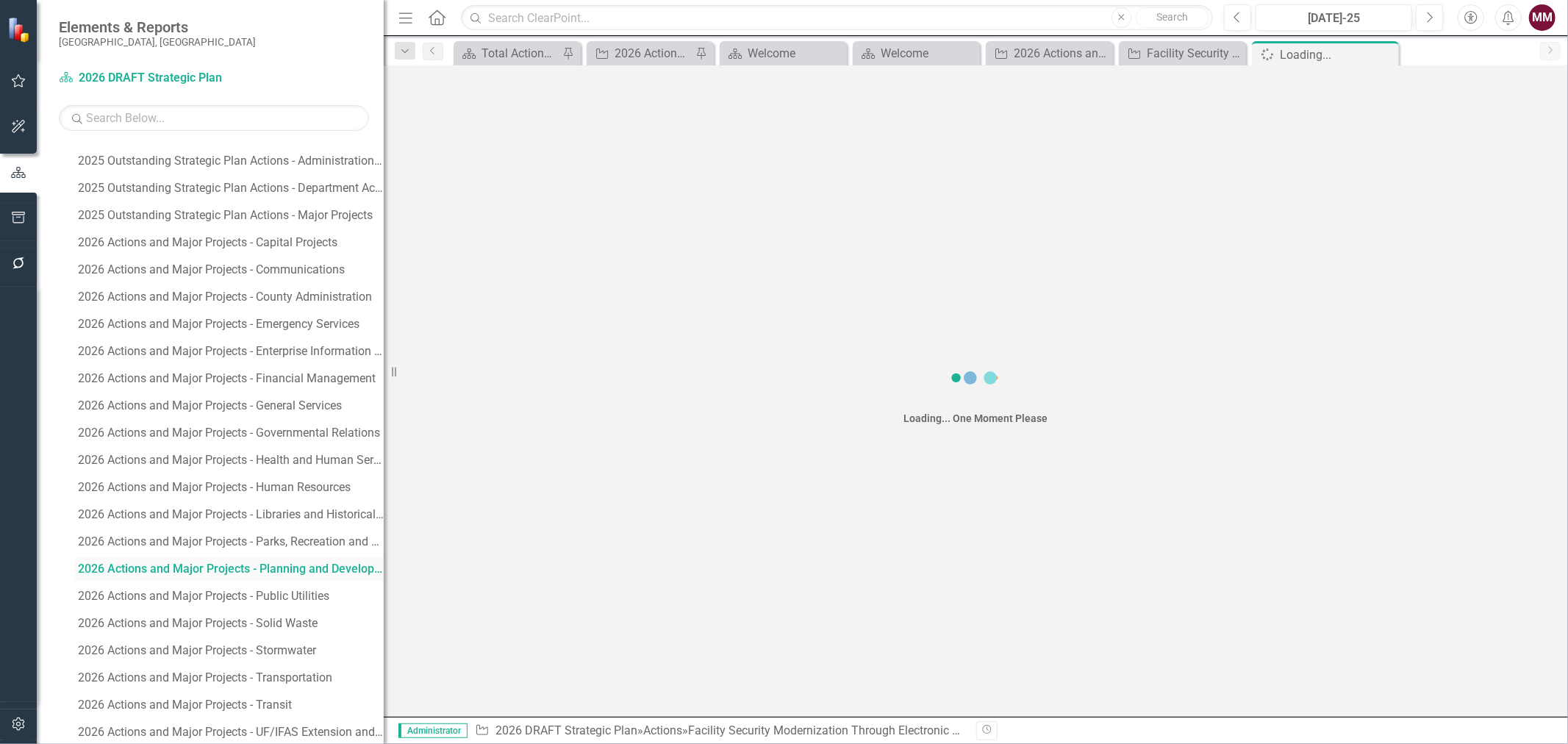
scroll to position [780, 0]
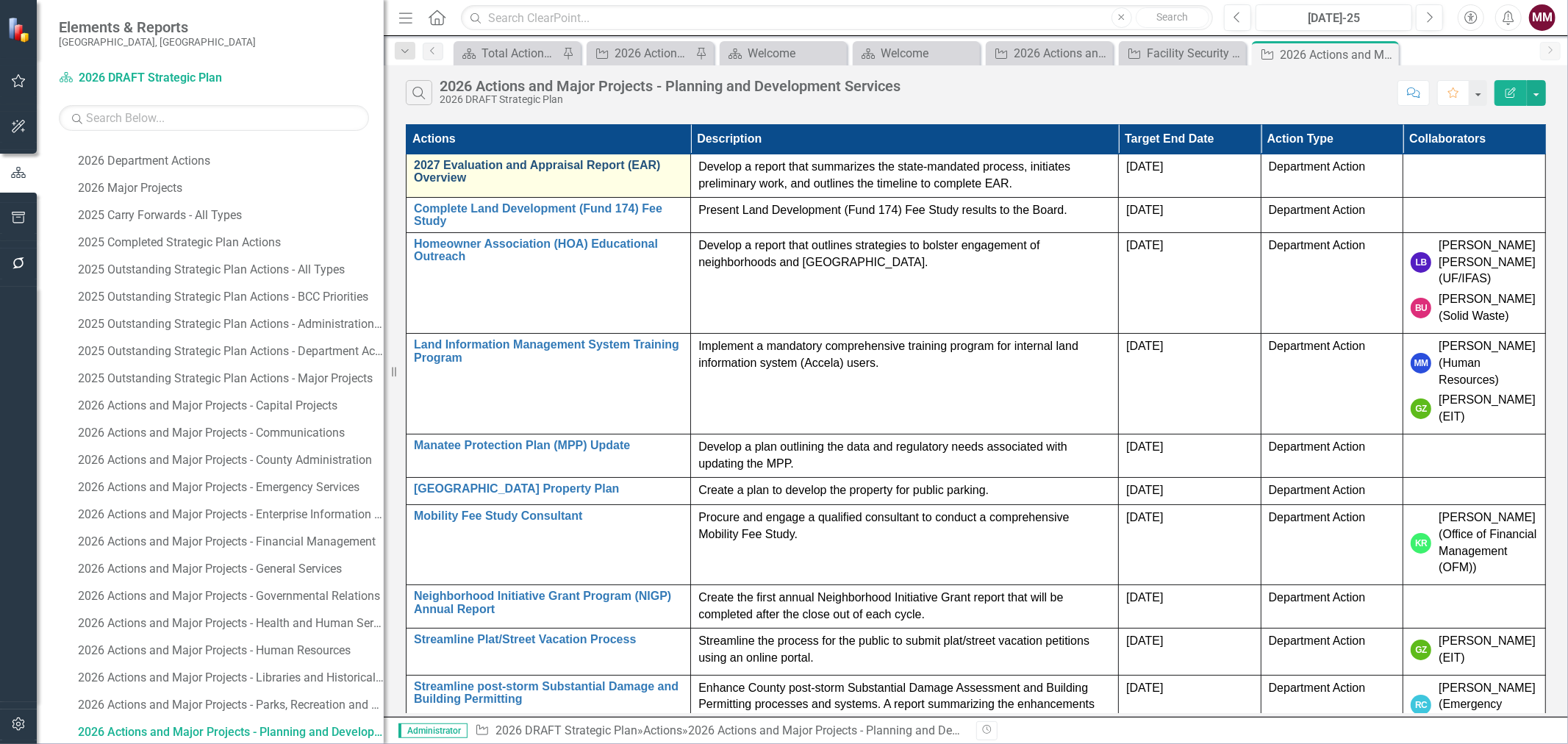
click at [614, 165] on link "2027 Evaluation and Appraisal Report (EAR) Overview" at bounding box center [549, 171] width 269 height 26
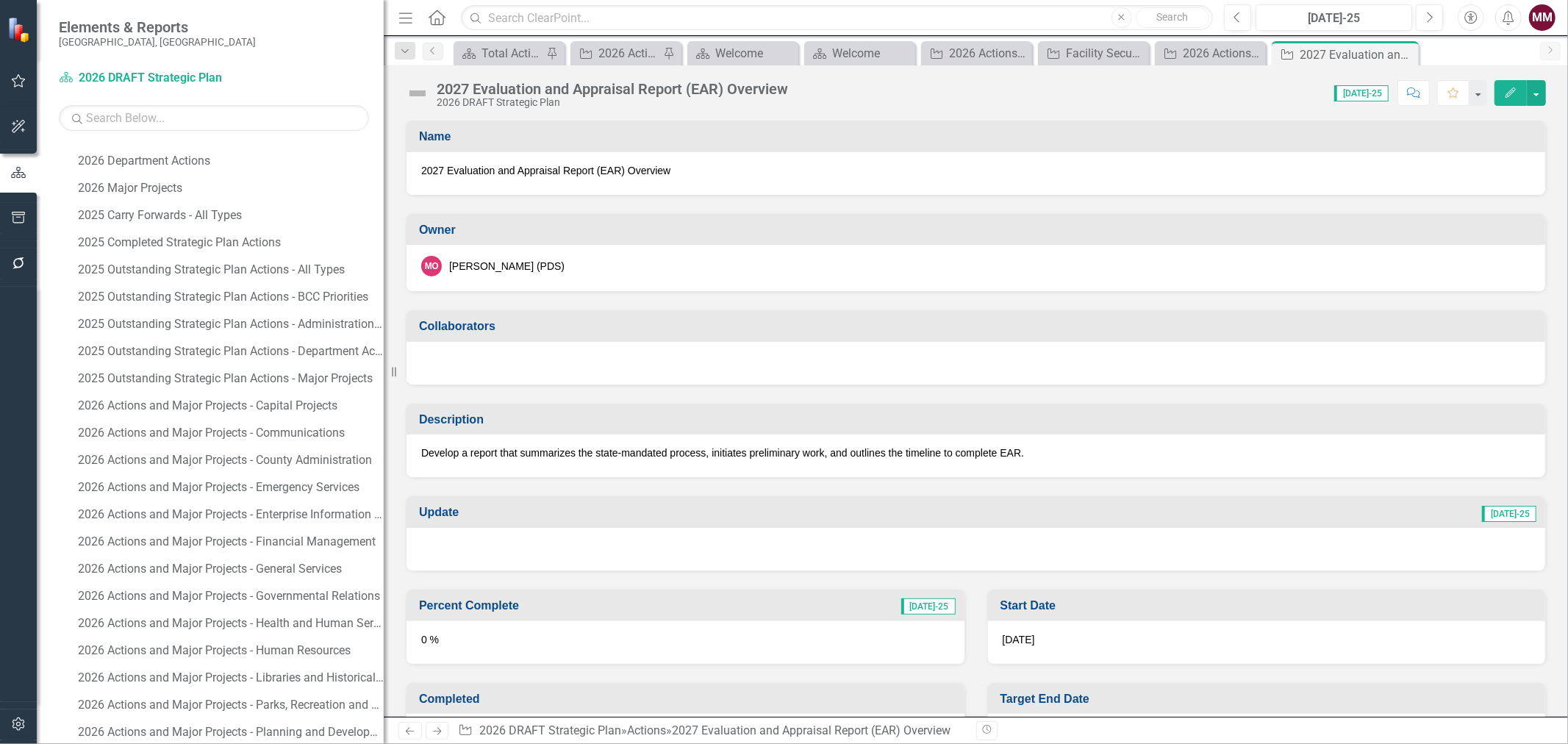
click at [613, 364] on div at bounding box center [975, 363] width 1139 height 42
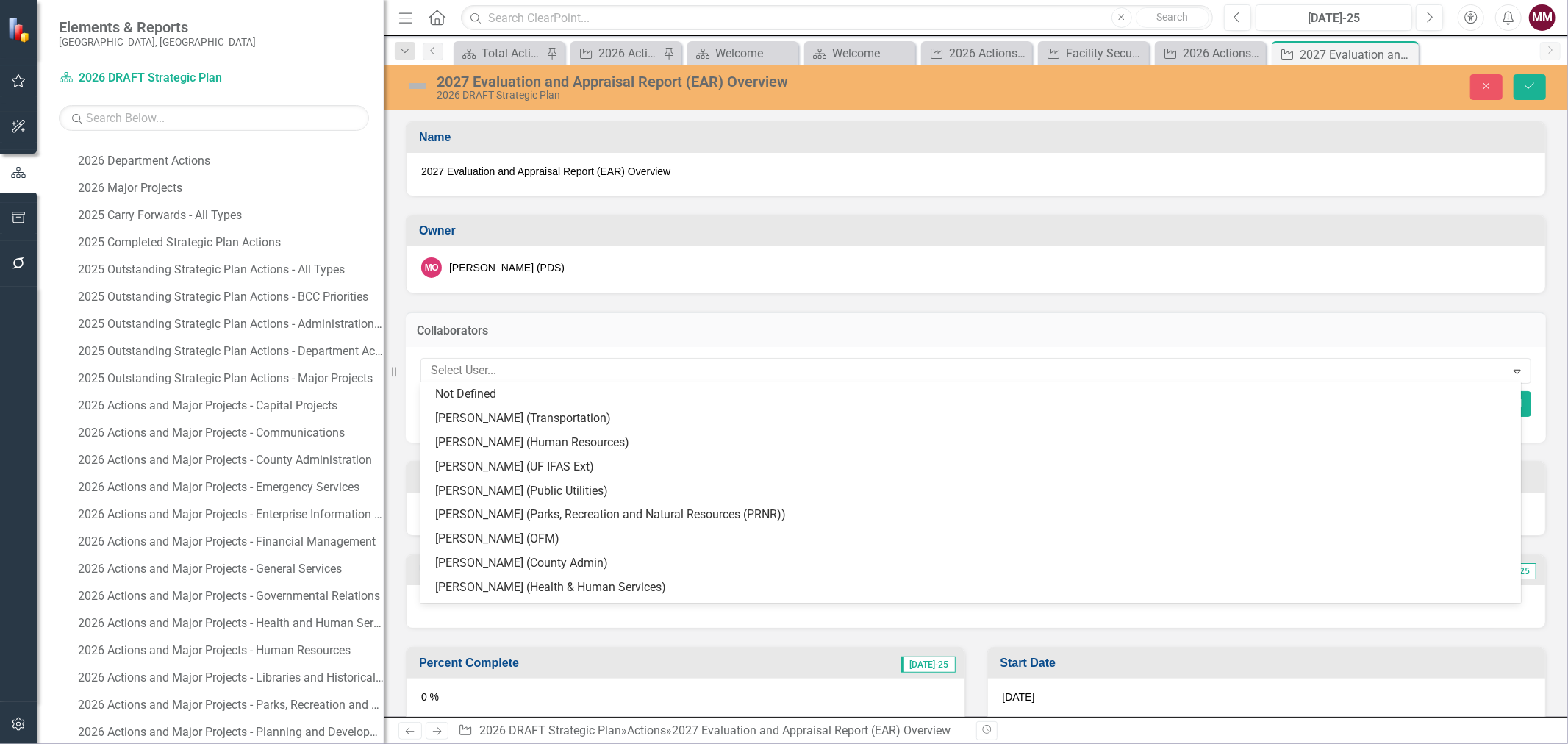
click at [613, 364] on div at bounding box center [965, 371] width 1081 height 20
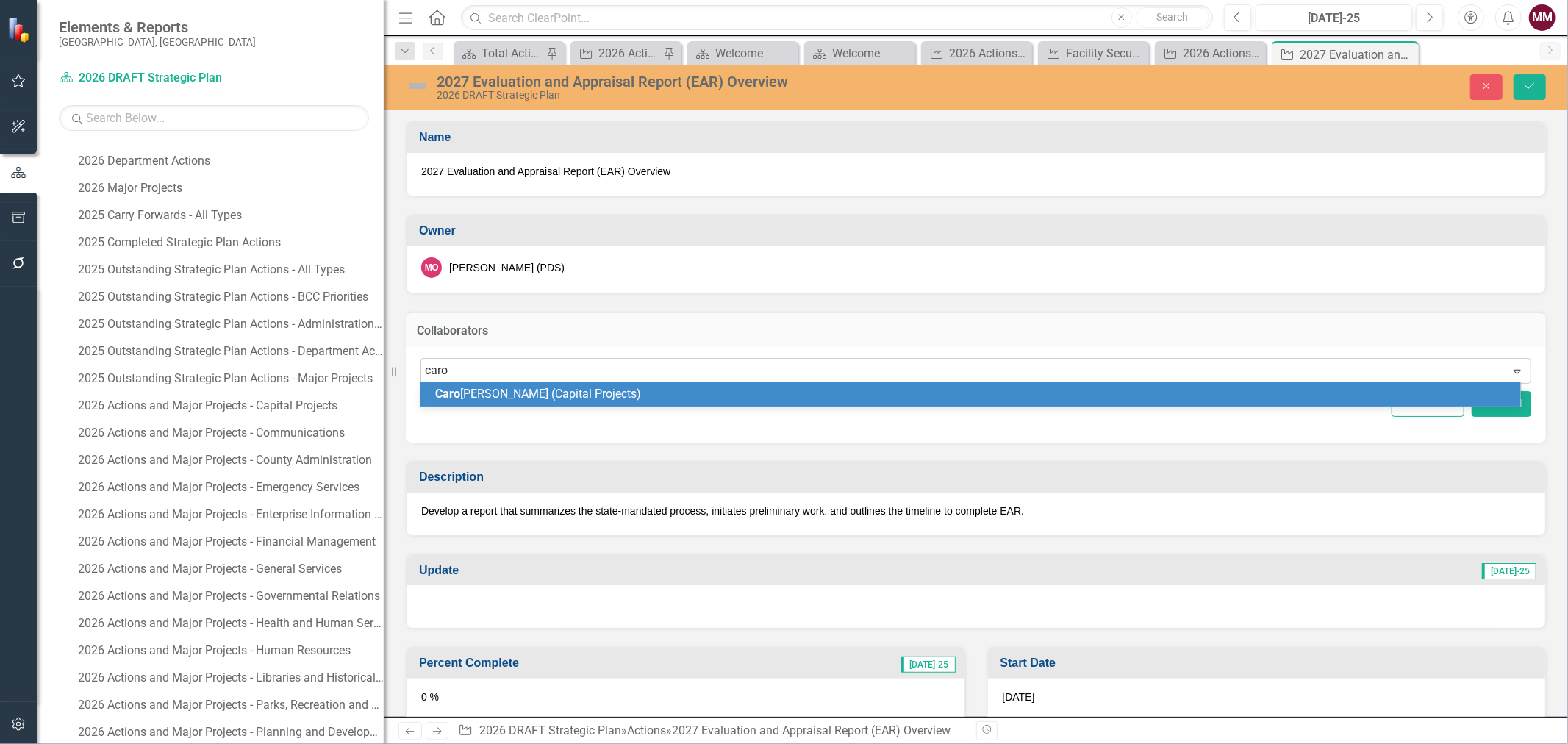
type input "[PERSON_NAME]"
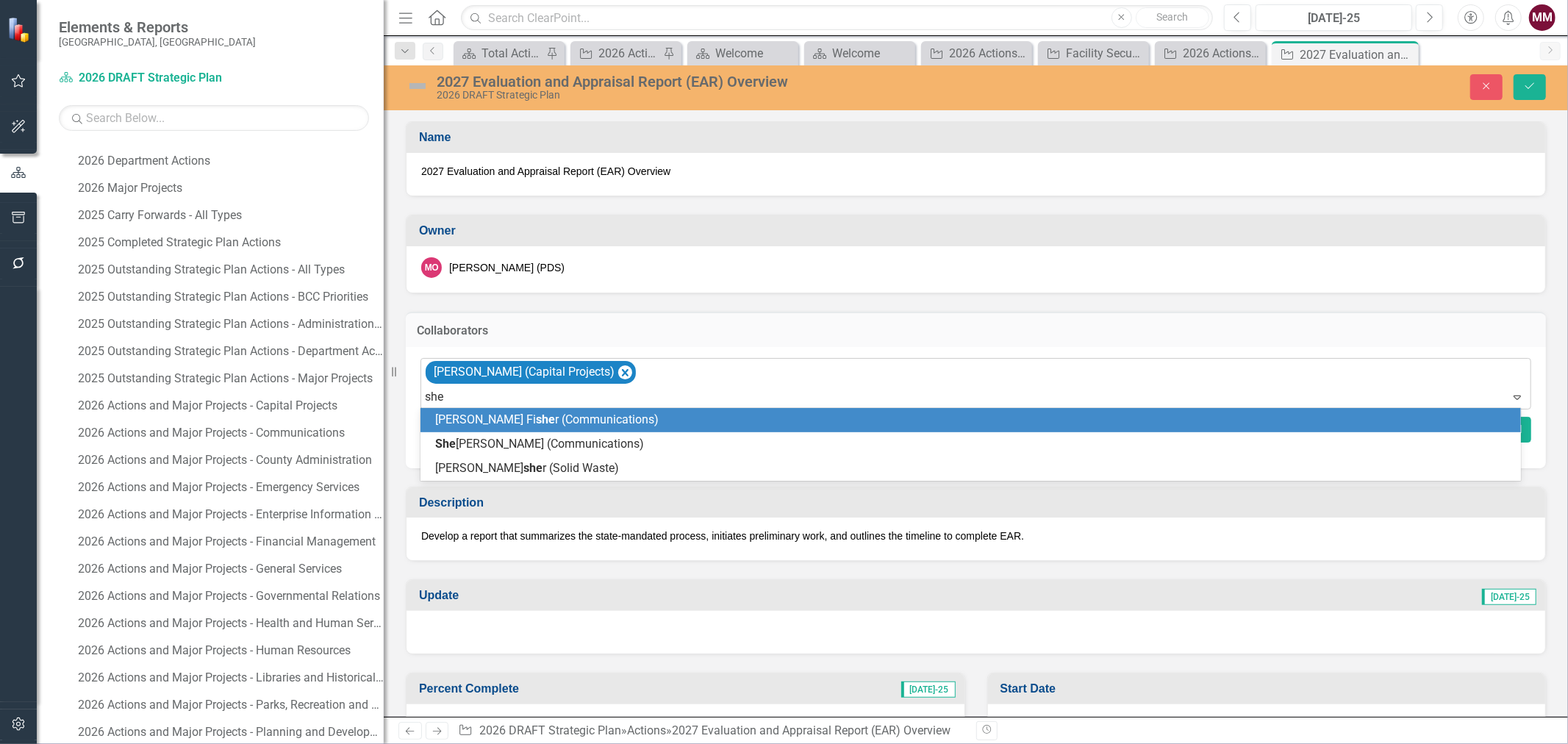
type input "shel"
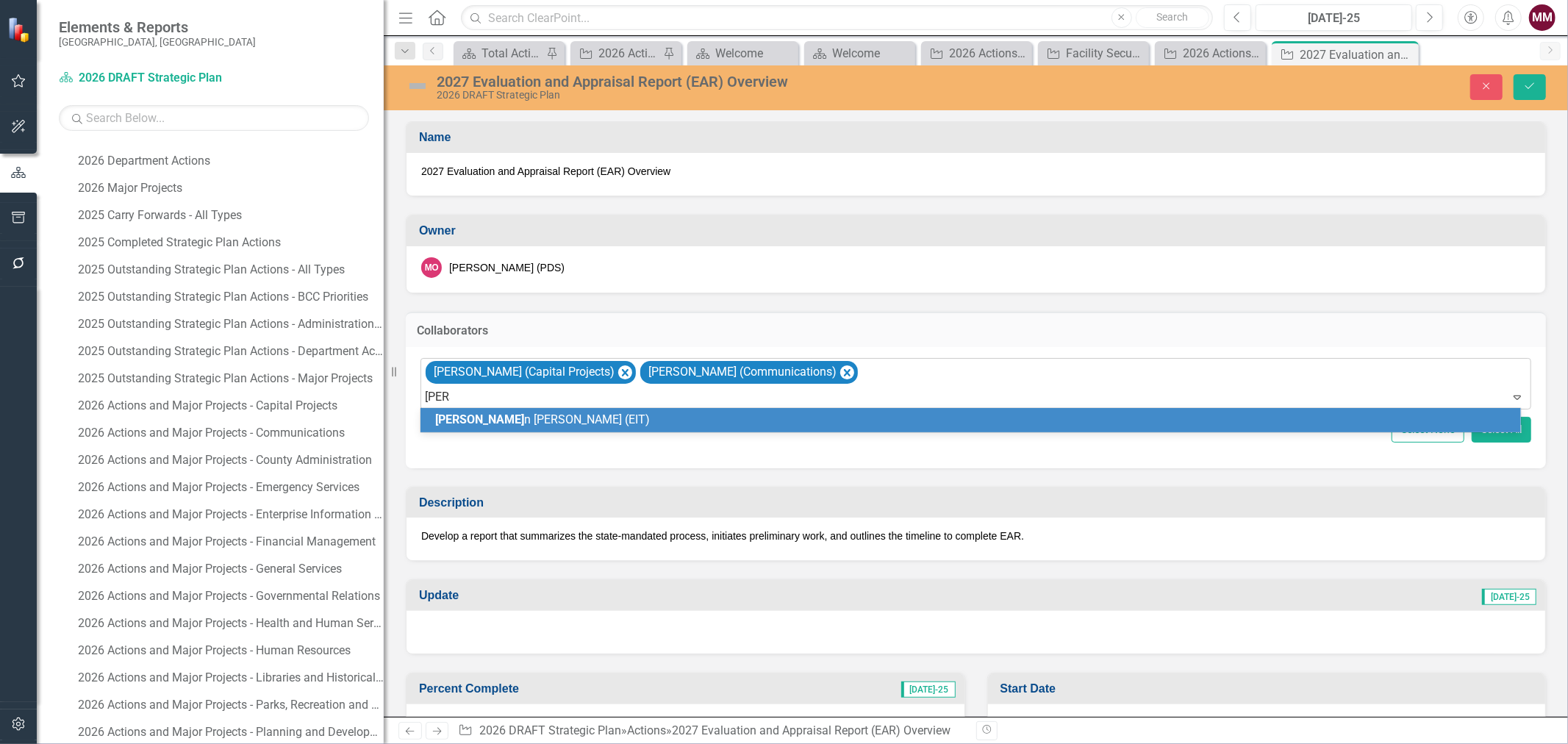
type input "[PERSON_NAME]"
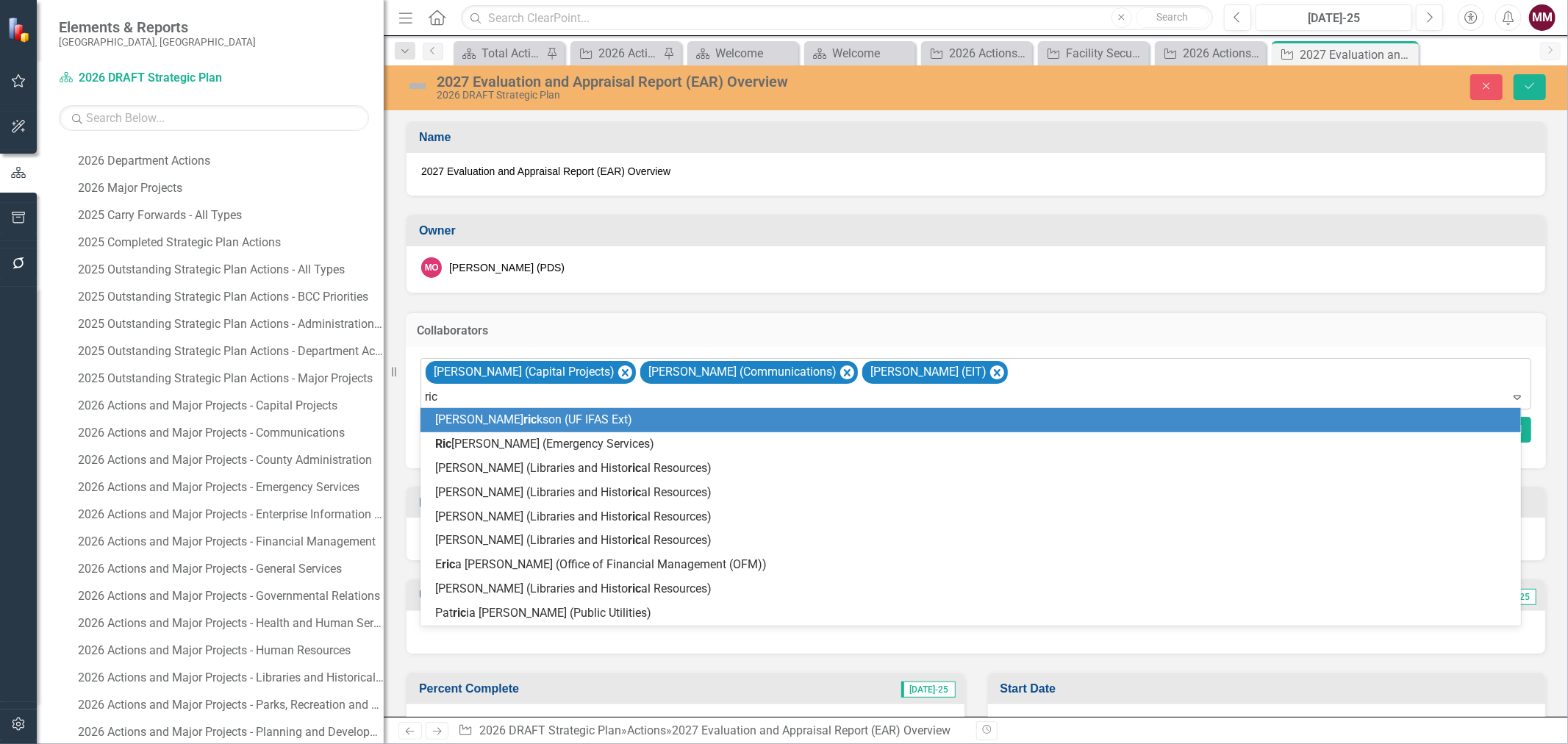
type input "rich"
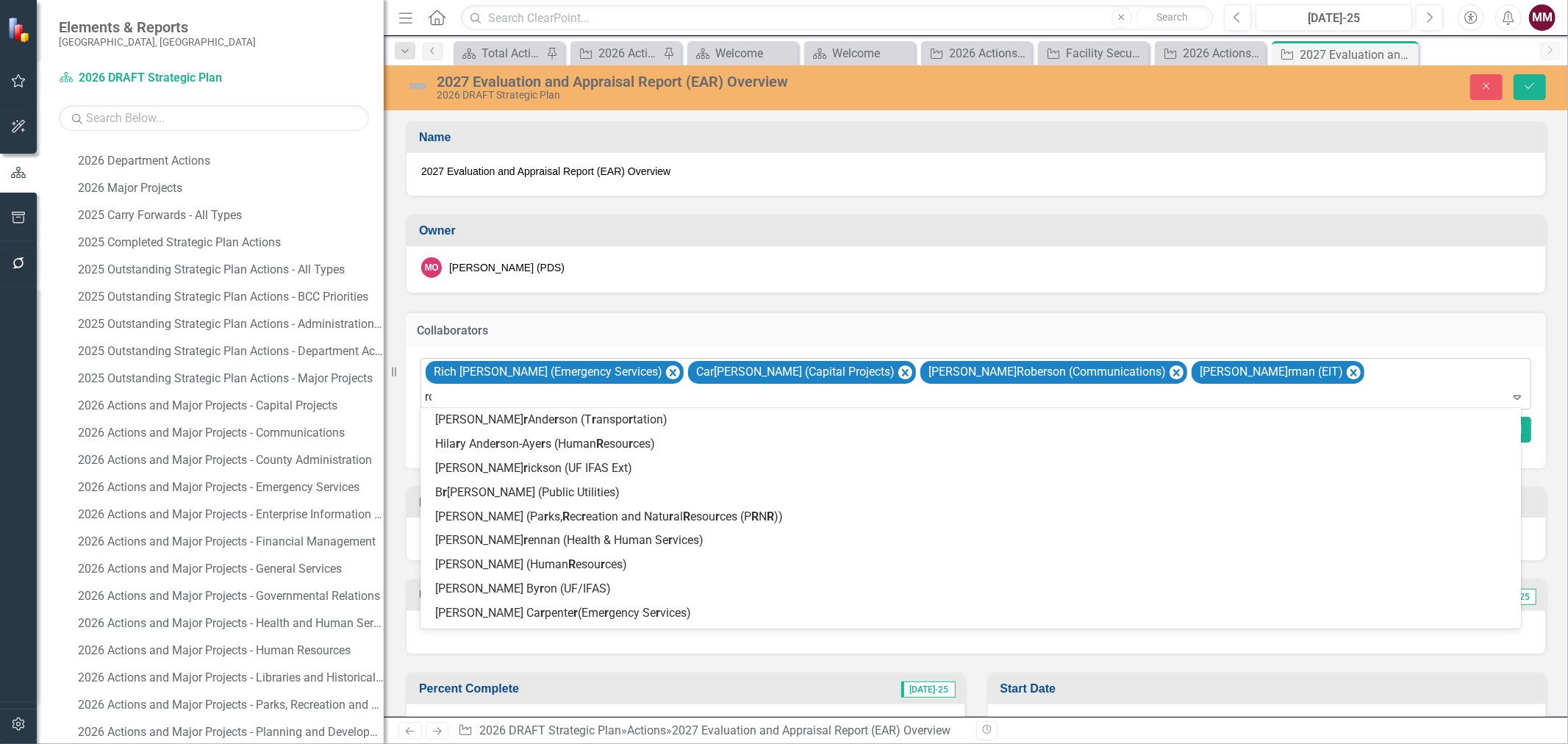
type input "rob"
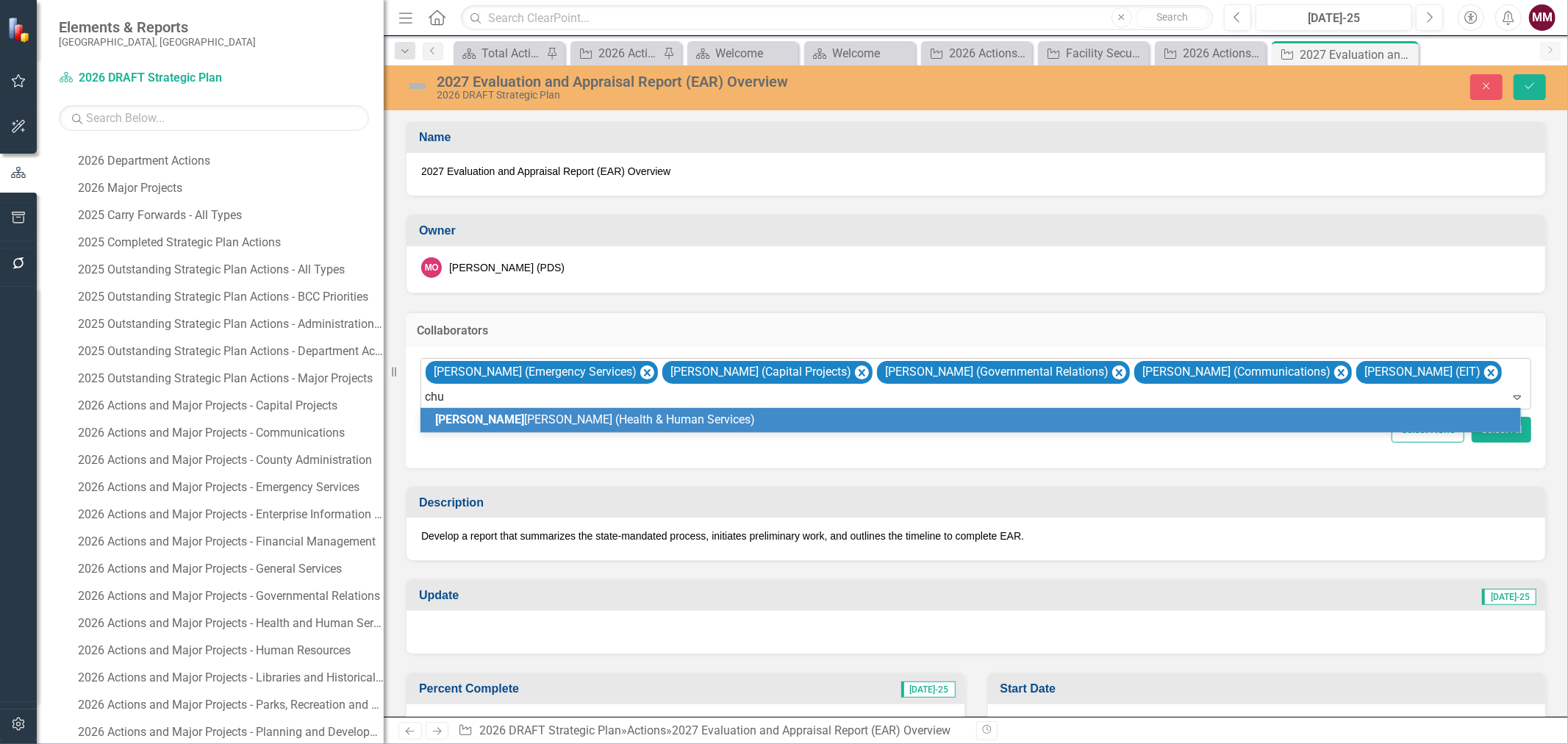
type input "chuc"
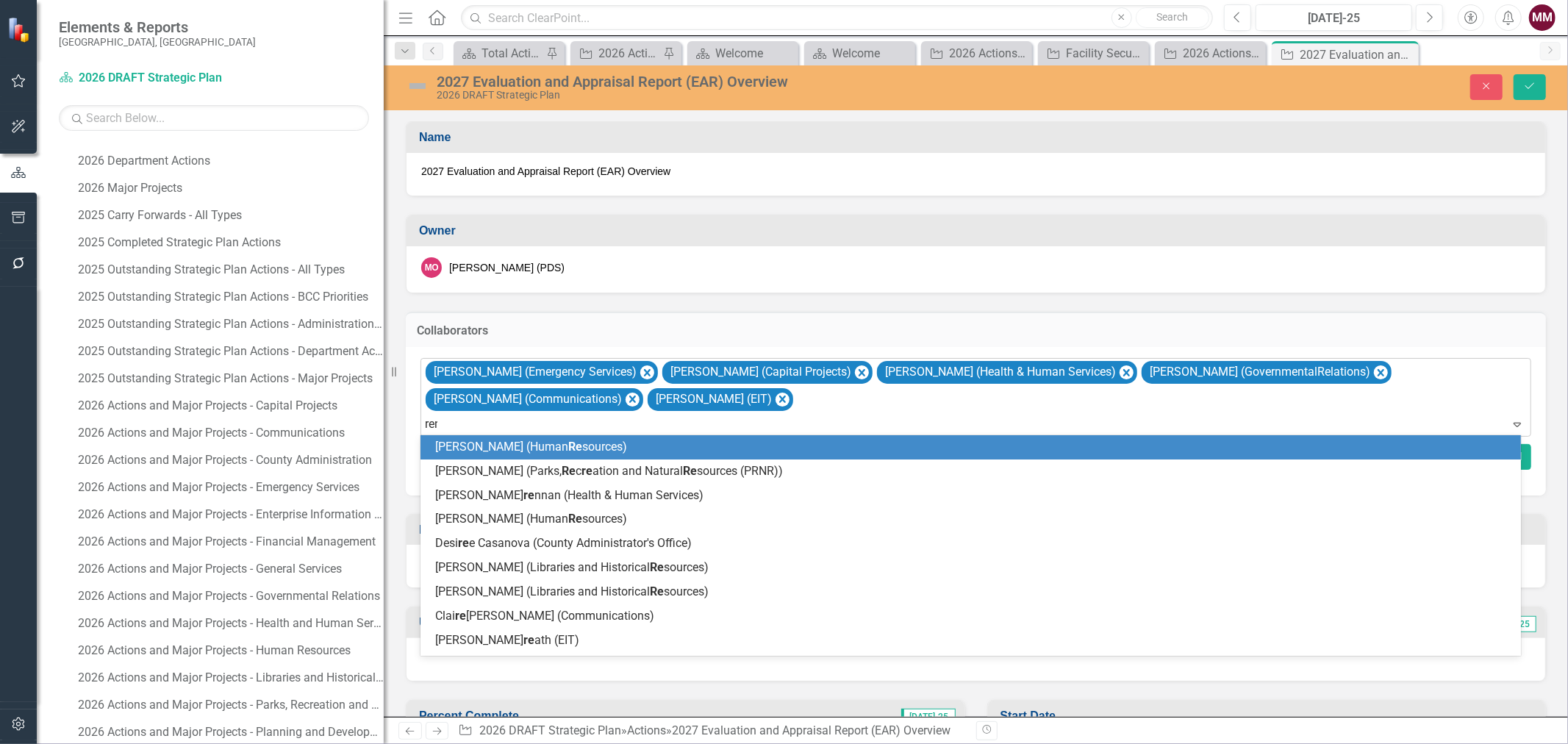
type input "rene"
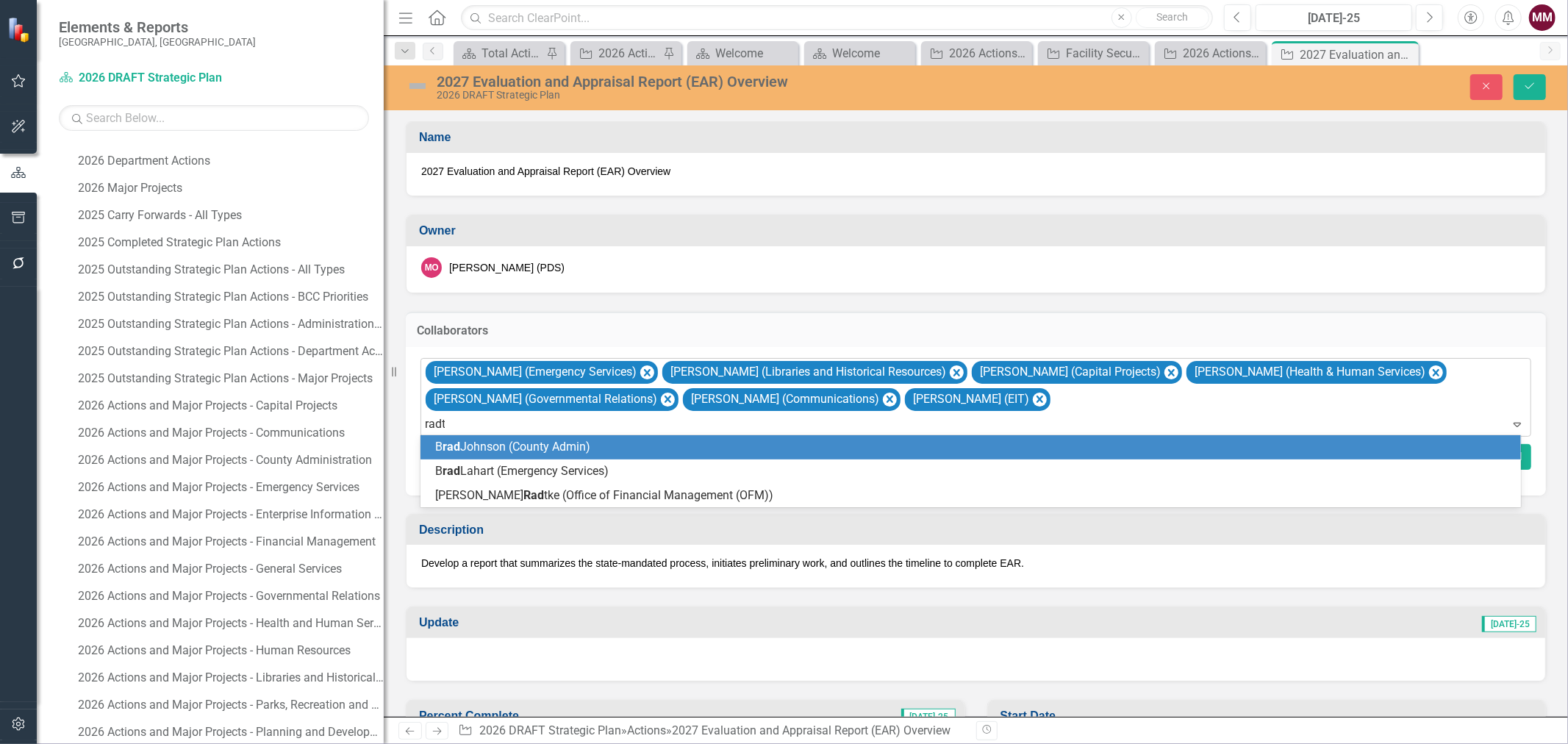
type input "radtk"
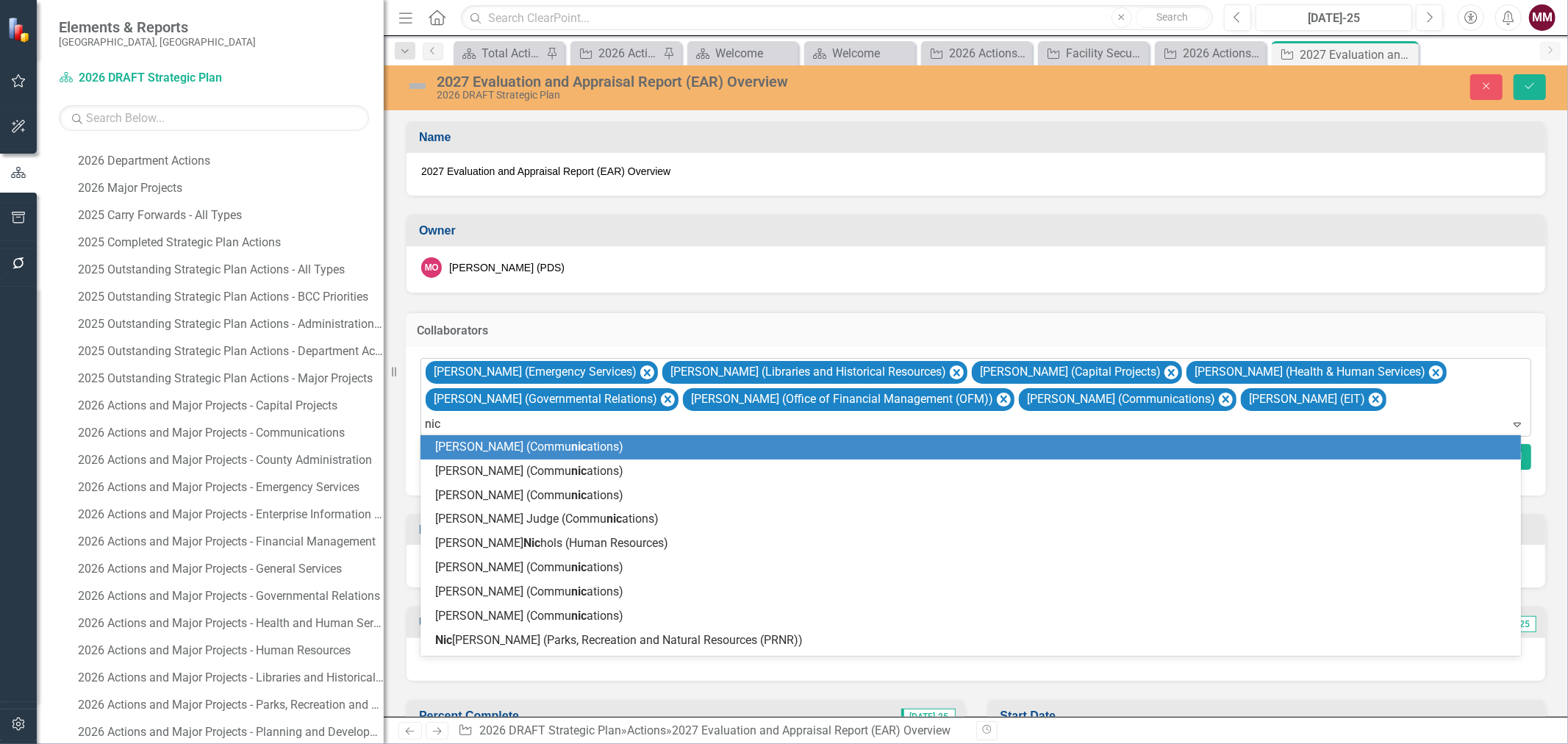
type input "nico"
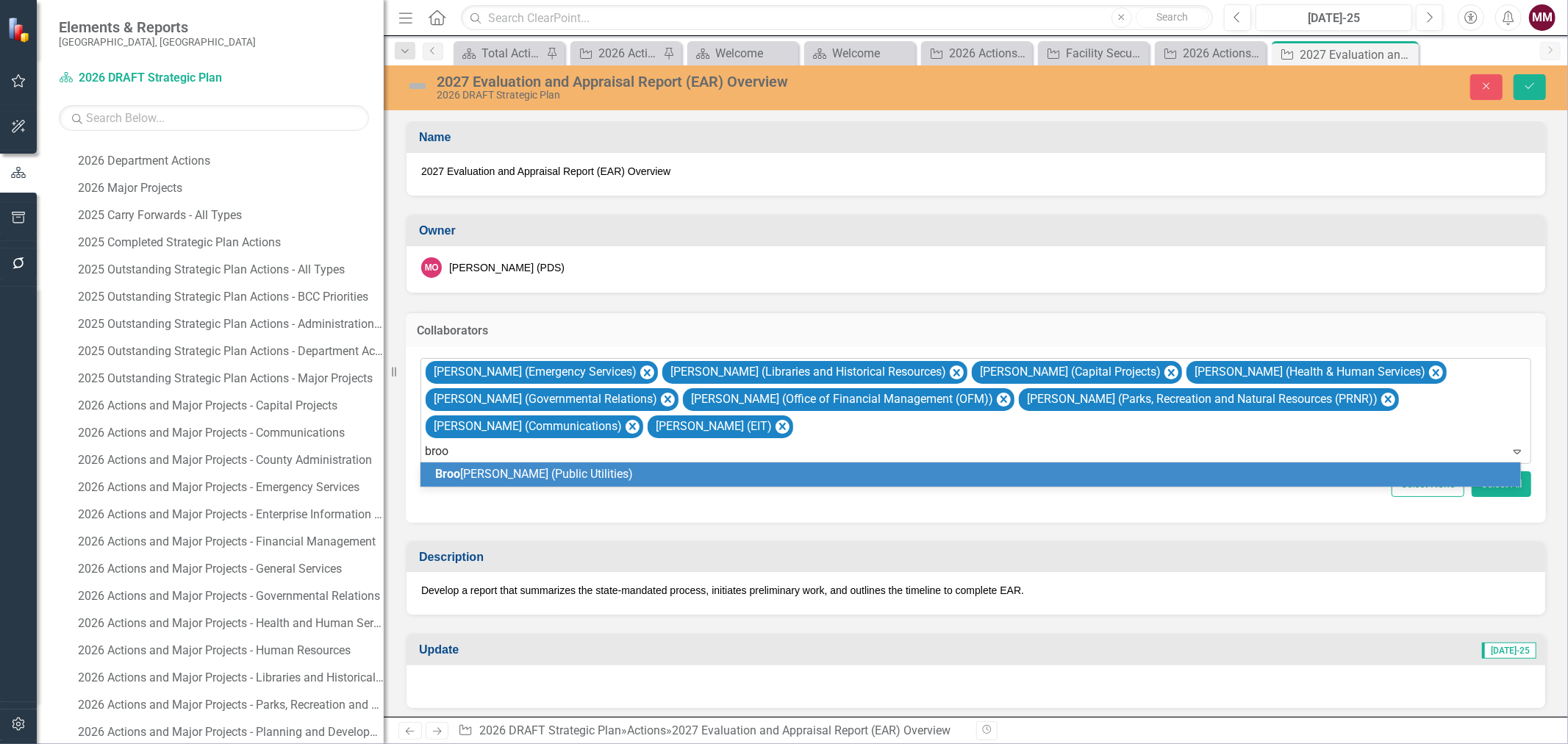
type input "brook"
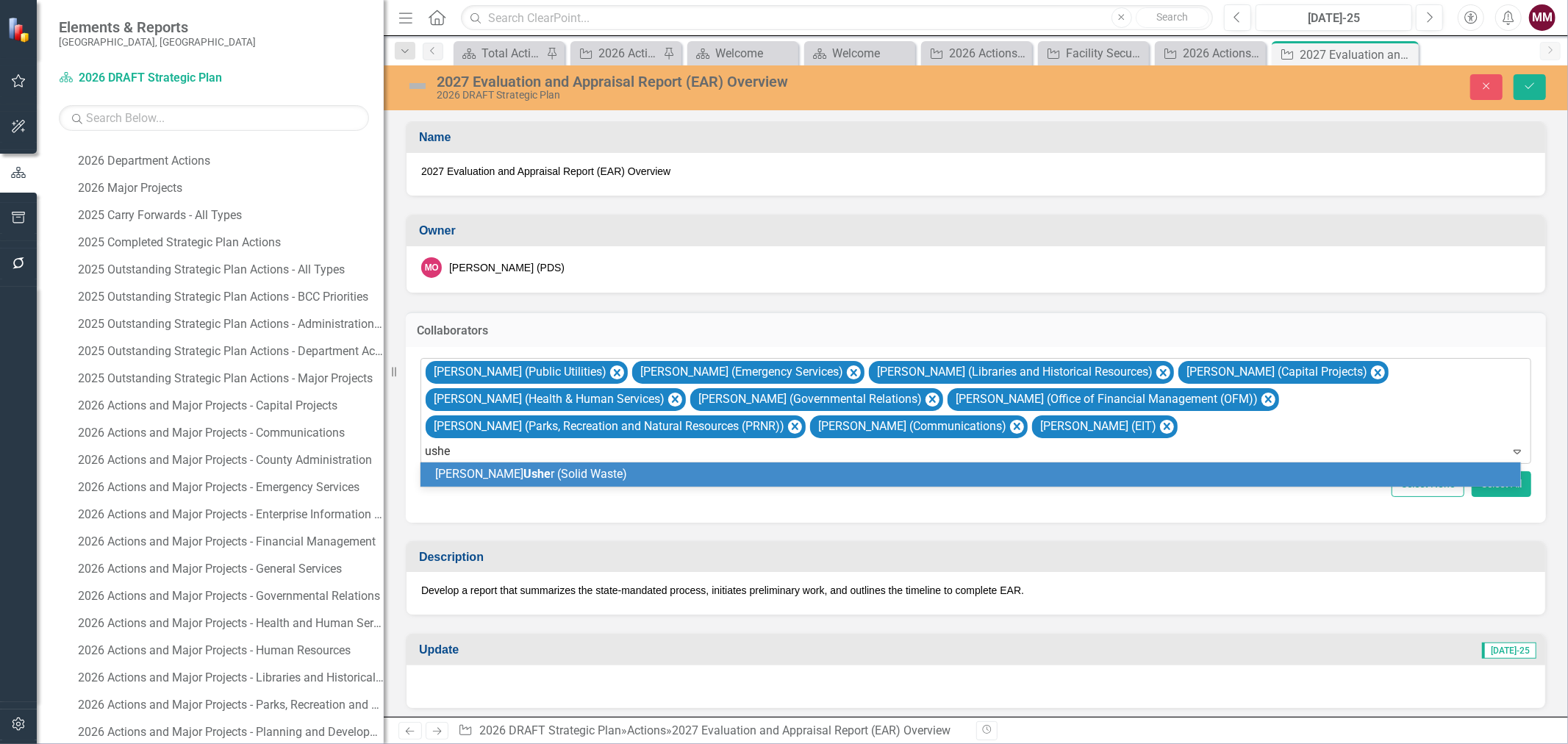
type input "usher"
type input "quar"
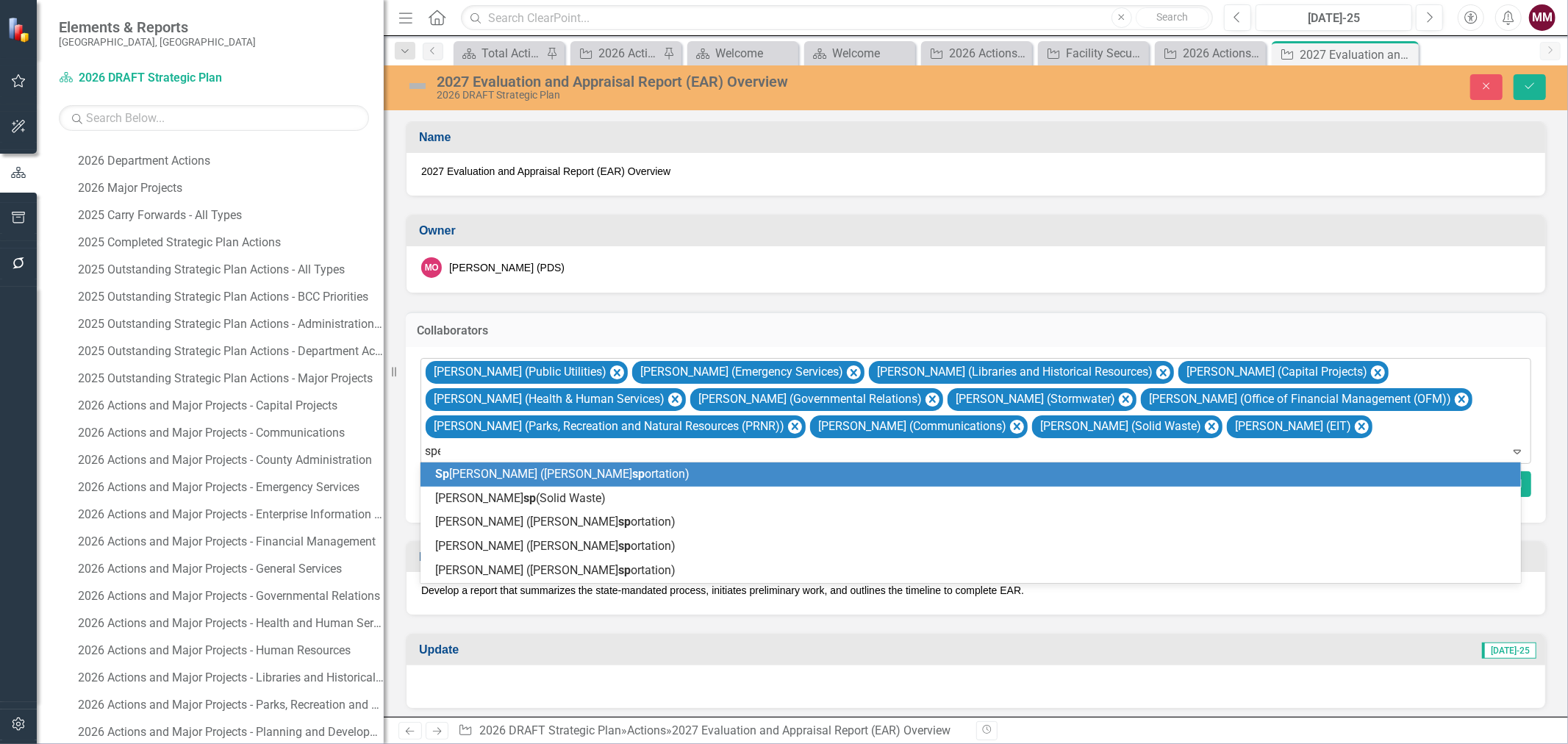
type input "spen"
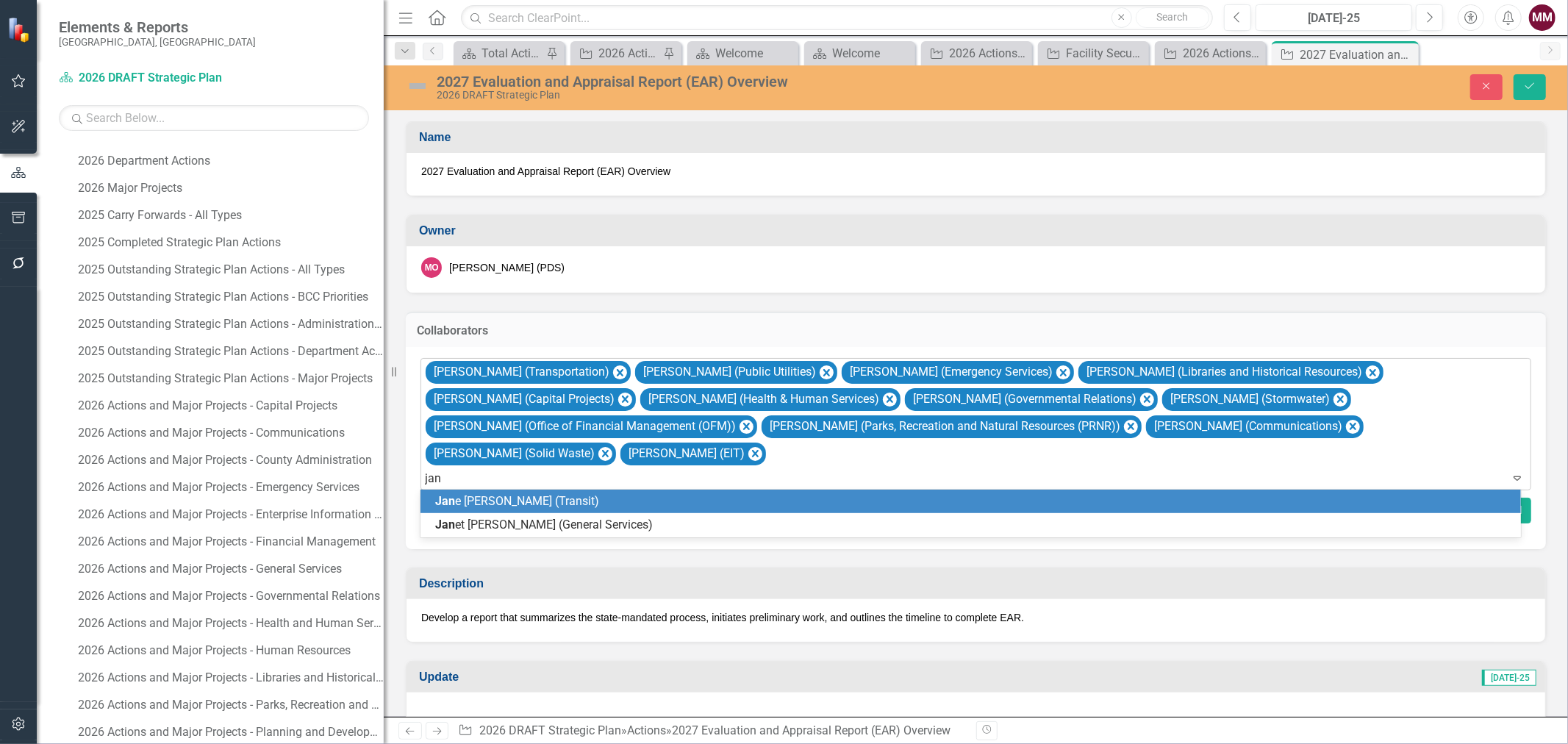
type input "jane"
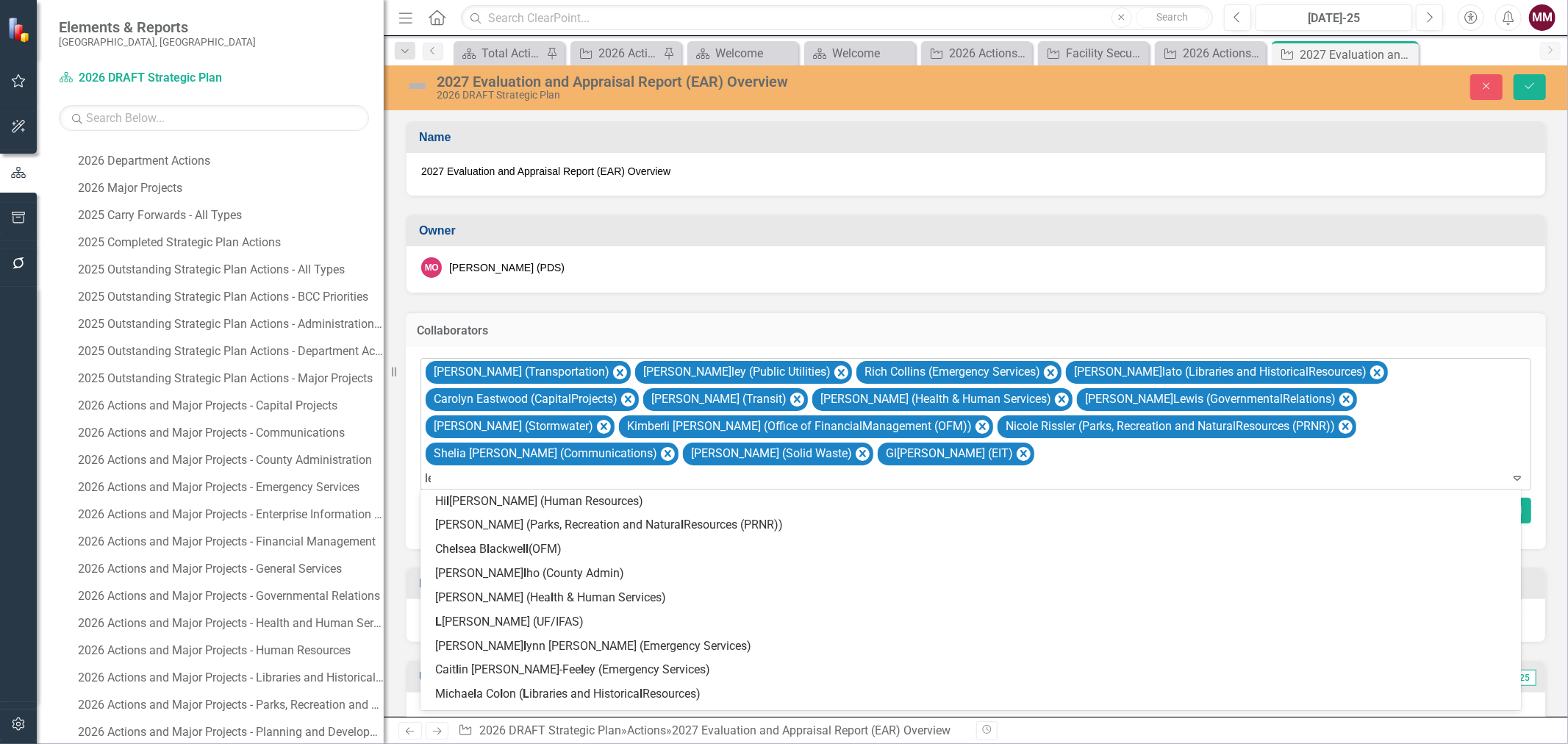
type input "[PERSON_NAME]"
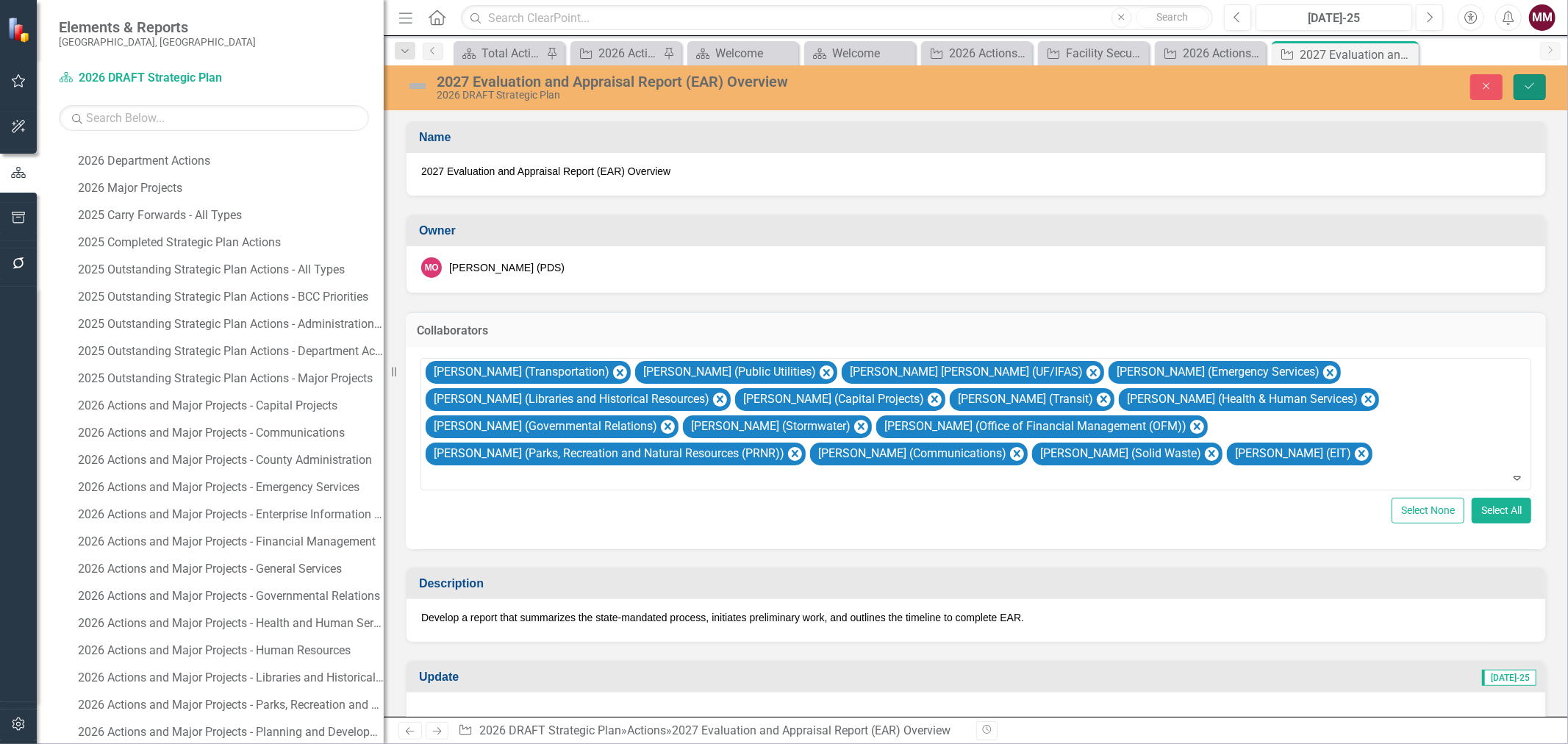
click at [1254, 85] on icon "Save" at bounding box center [1530, 86] width 14 height 10
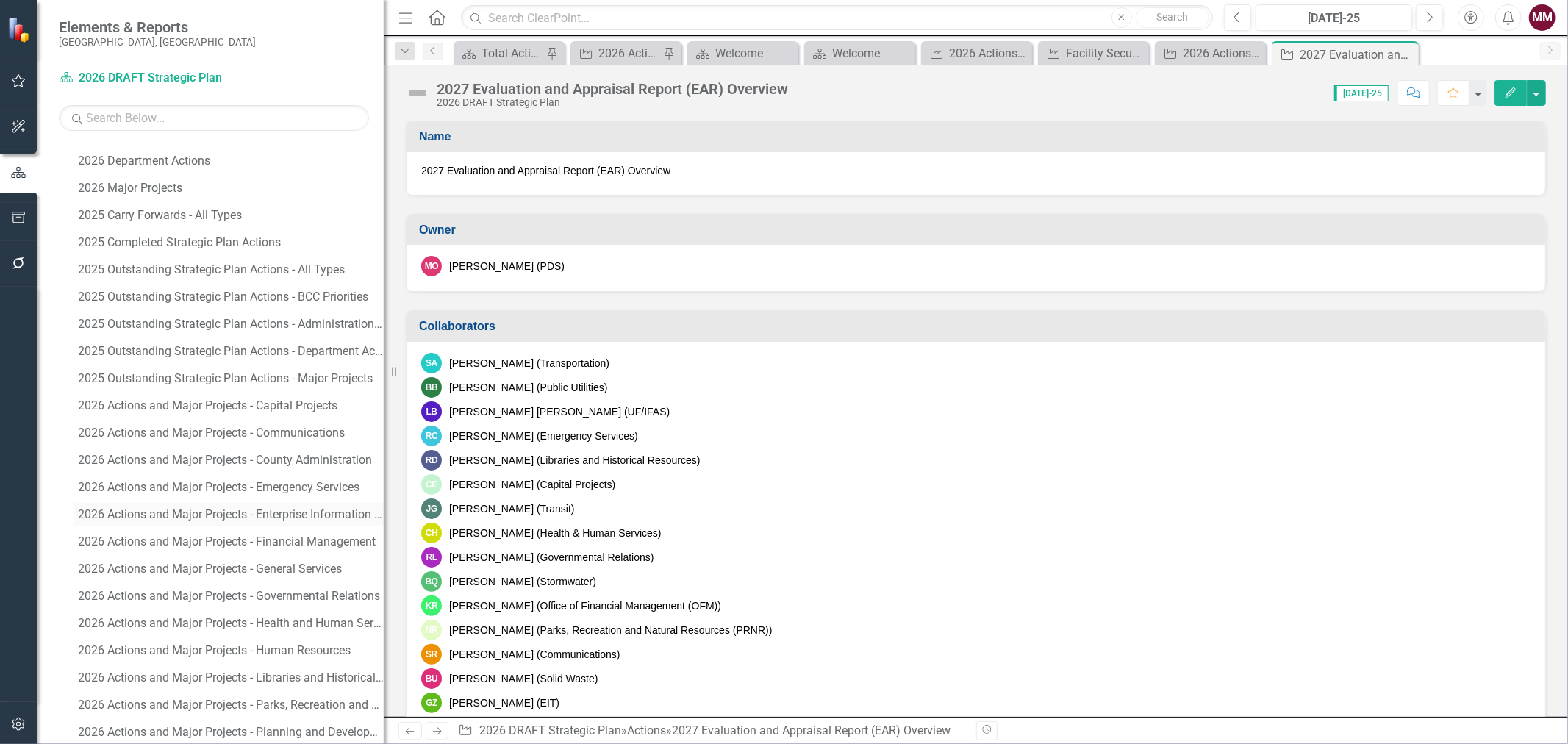
click at [270, 508] on div "2026 Actions and Major Projects - Enterprise Information Technology" at bounding box center [231, 514] width 306 height 14
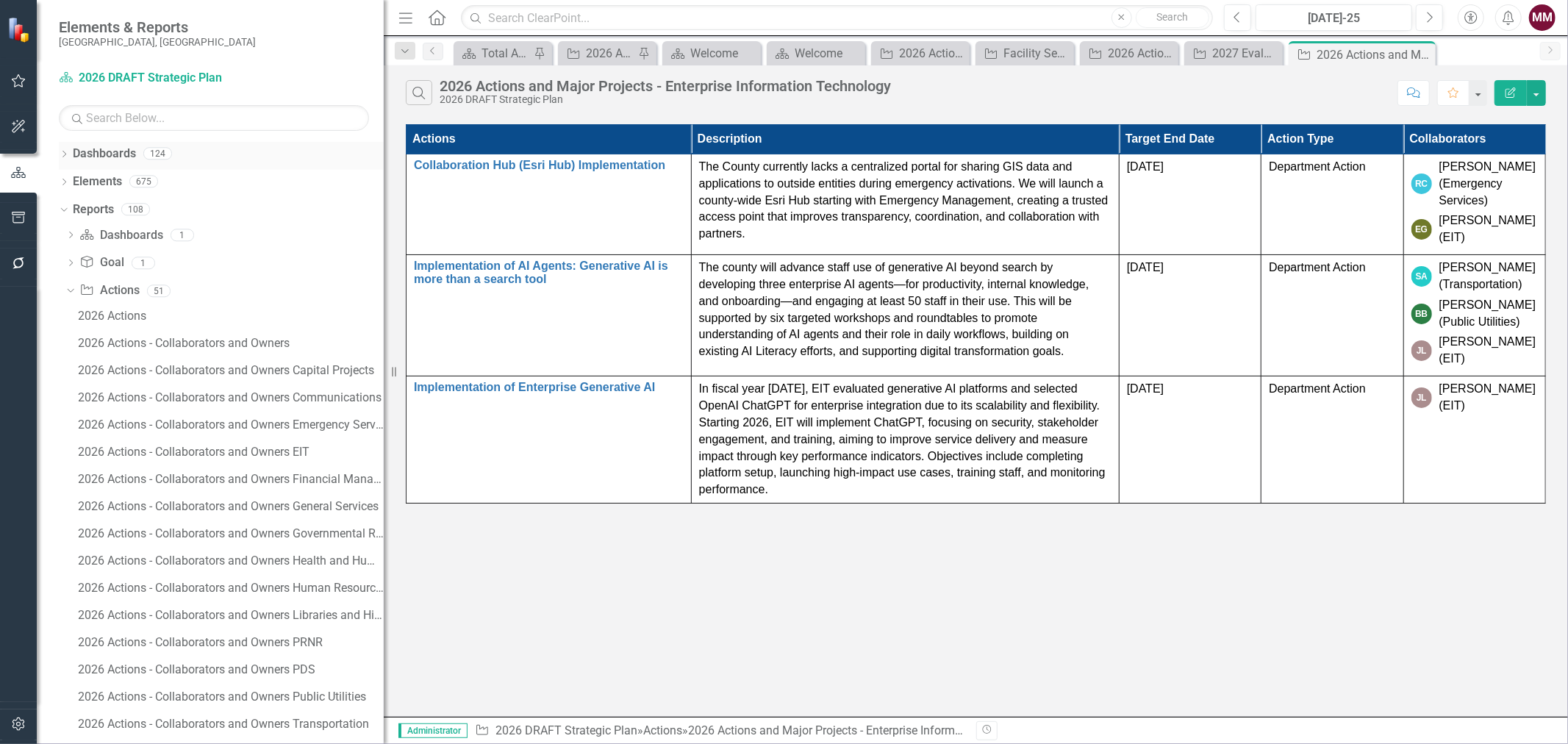
click at [63, 150] on div "Dropdown" at bounding box center [63, 155] width 10 height 13
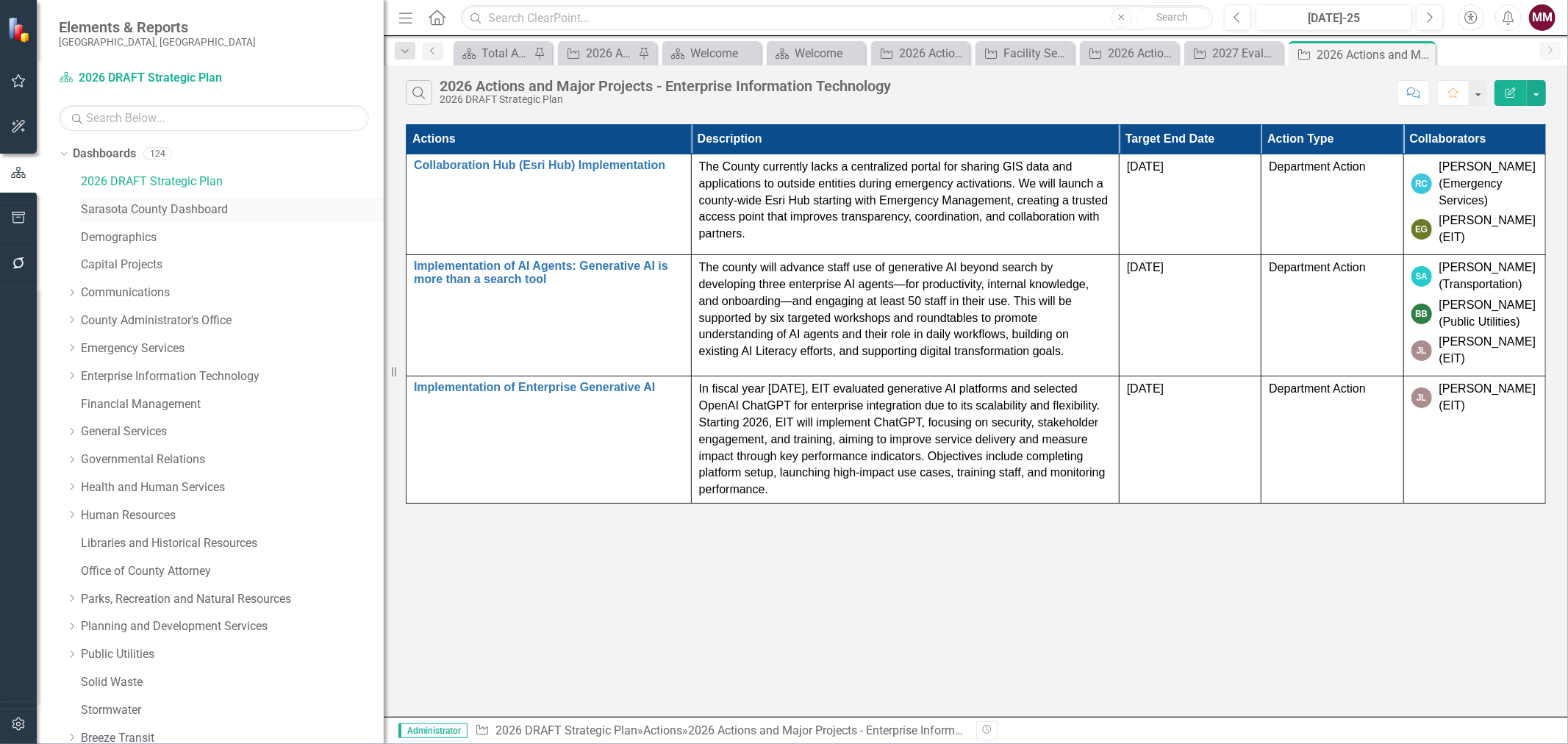
click at [127, 204] on link "Sarasota County Dashboard" at bounding box center [232, 209] width 303 height 17
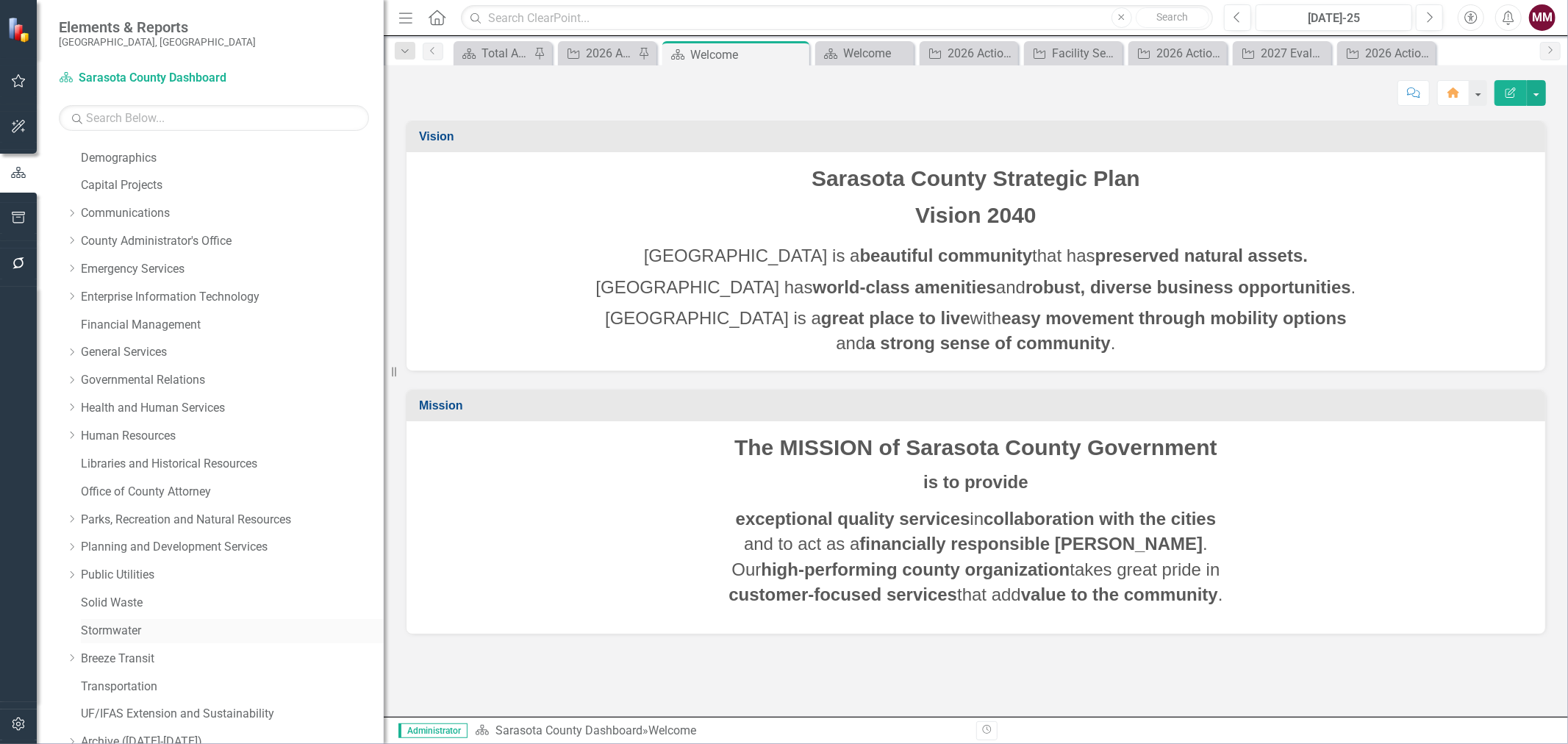
scroll to position [64, 0]
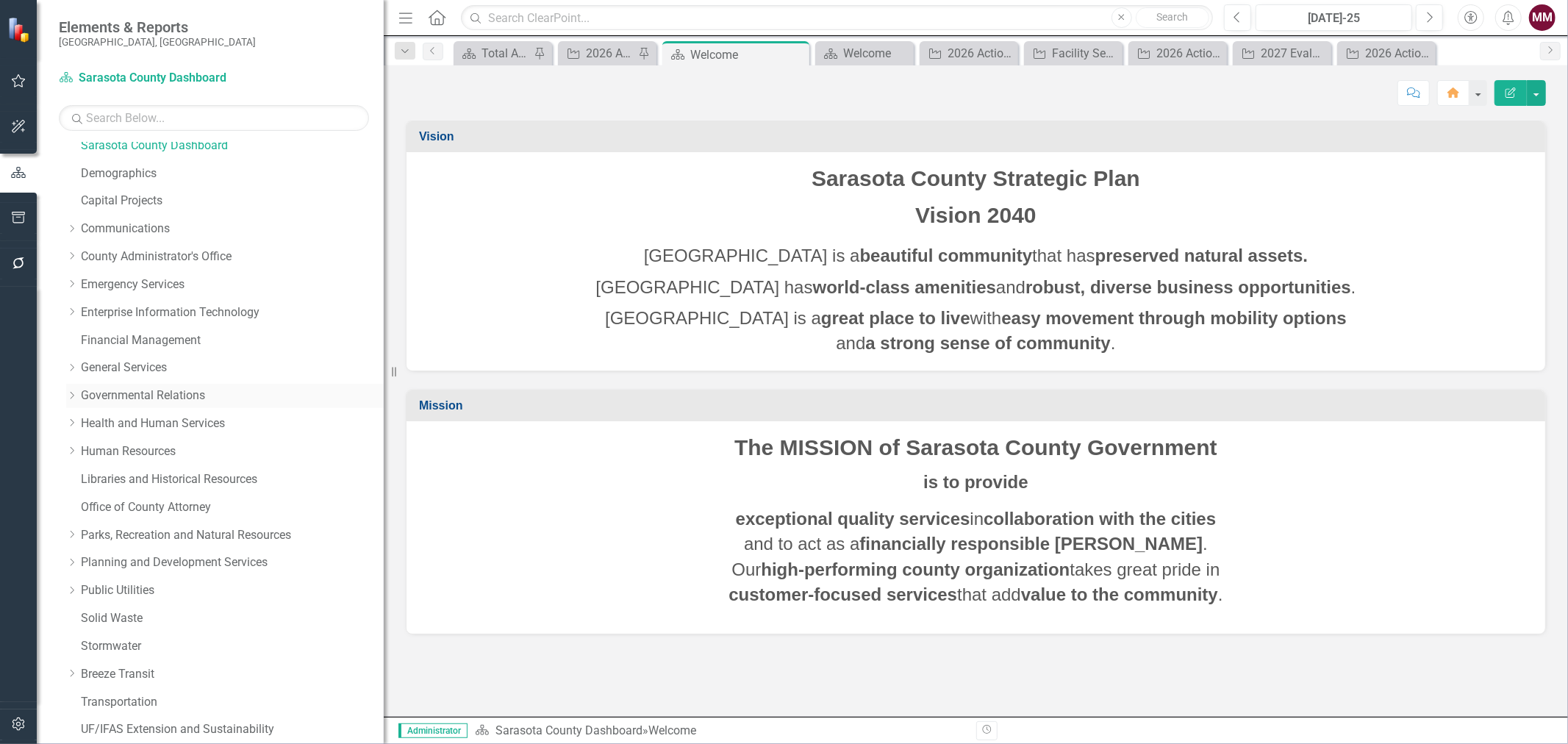
click at [129, 388] on link "Governmental Relations" at bounding box center [232, 396] width 303 height 17
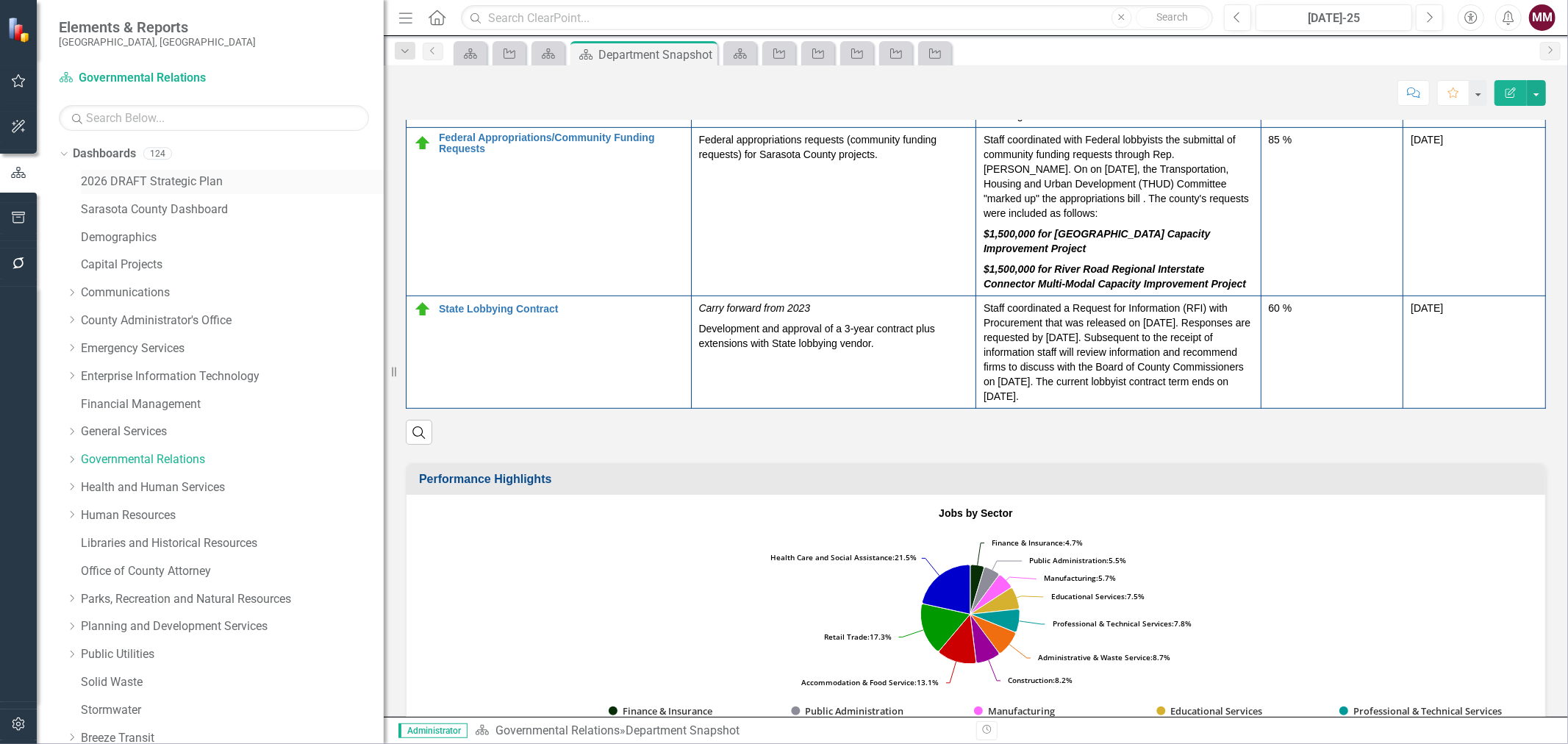
click at [165, 189] on link "2026 DRAFT Strategic Plan" at bounding box center [232, 182] width 303 height 17
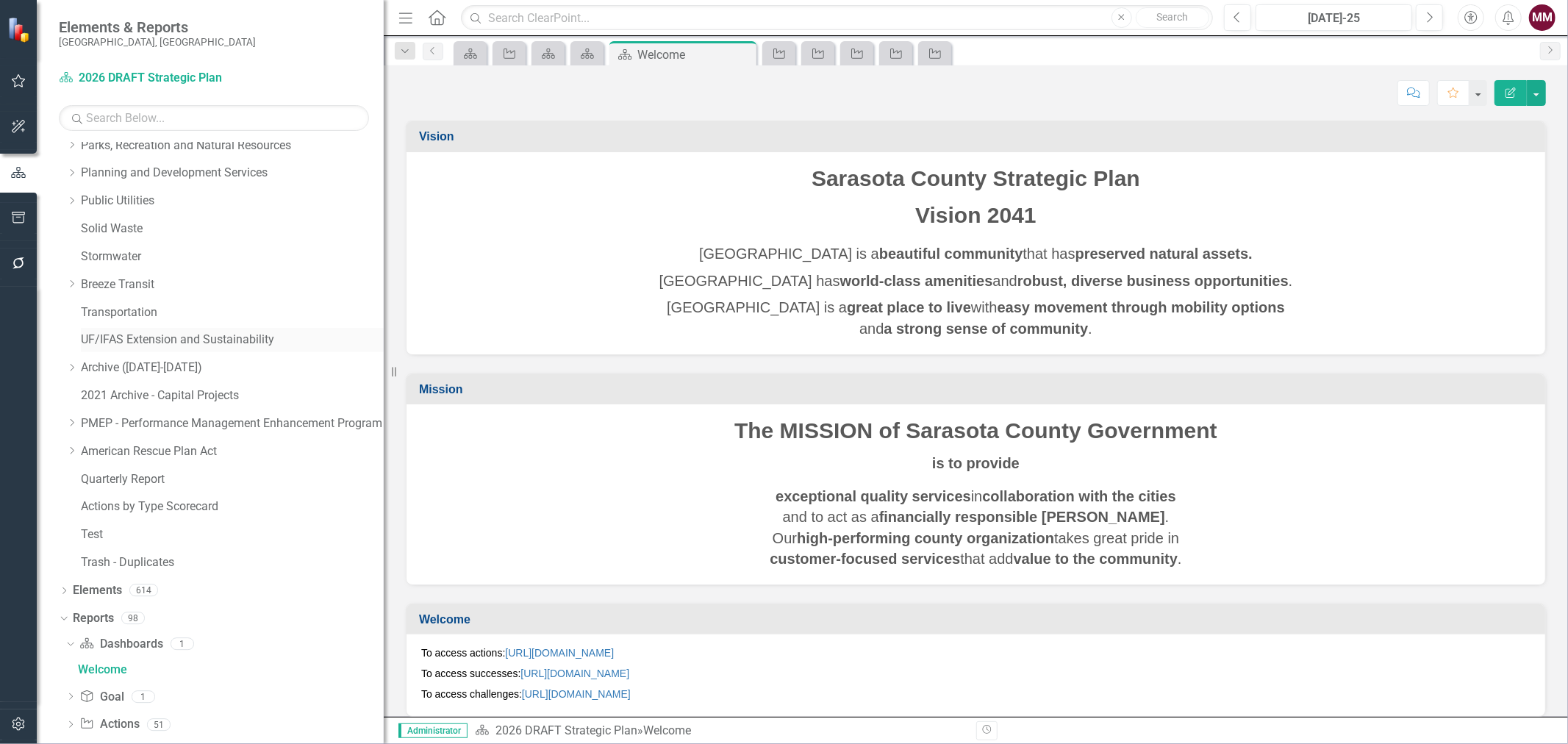
scroll to position [528, 0]
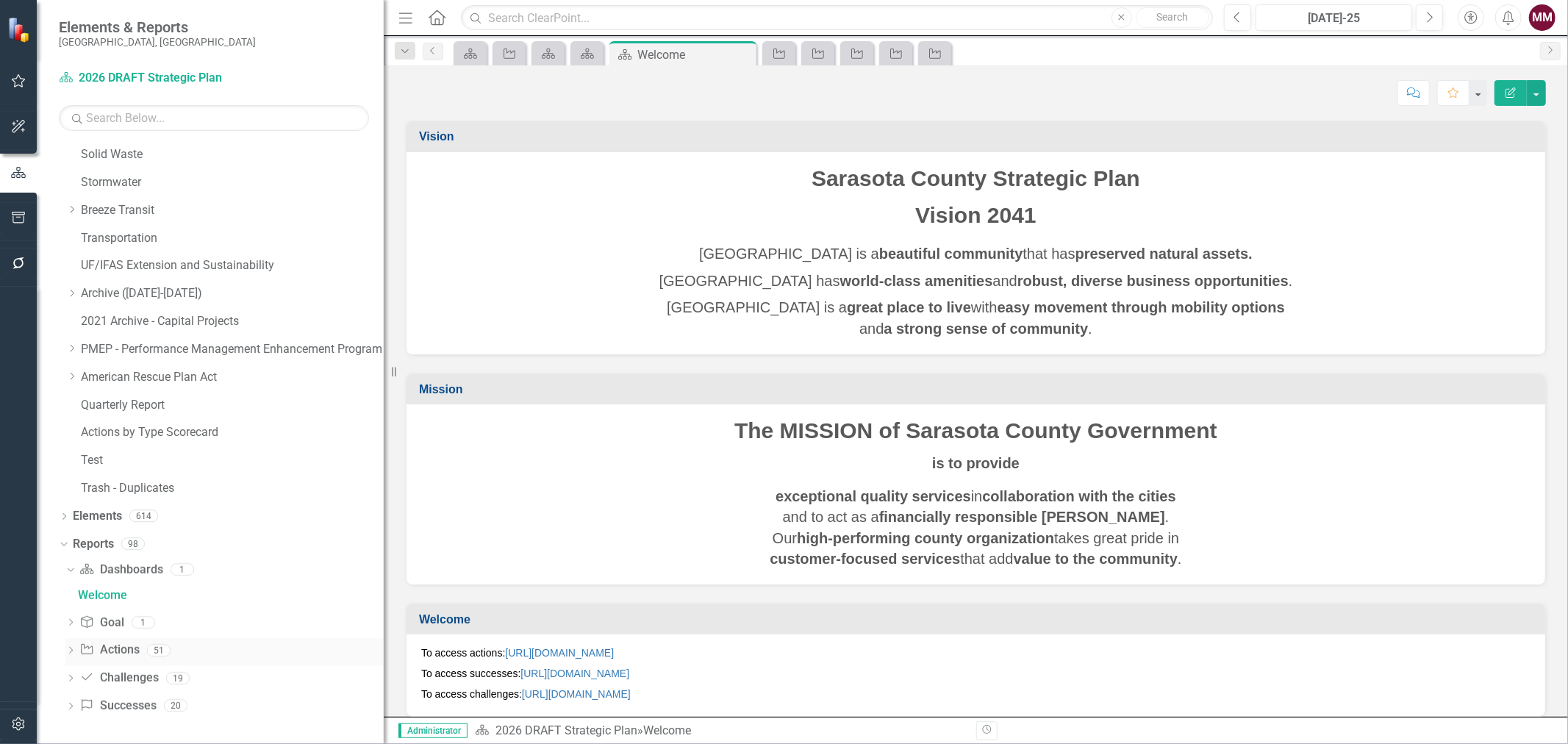
click at [75, 566] on icon "Dropdown" at bounding box center [71, 651] width 10 height 8
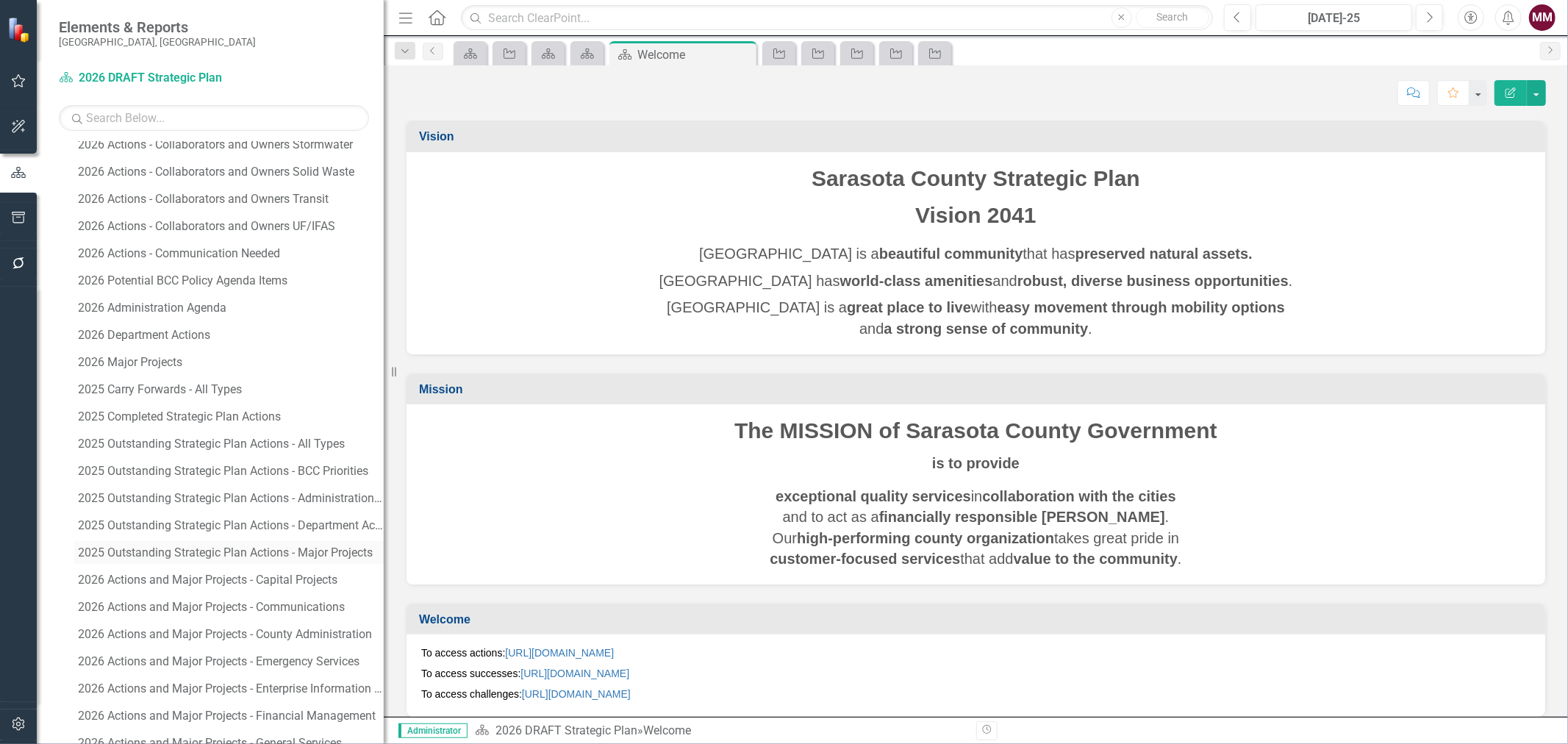
scroll to position [1671, 0]
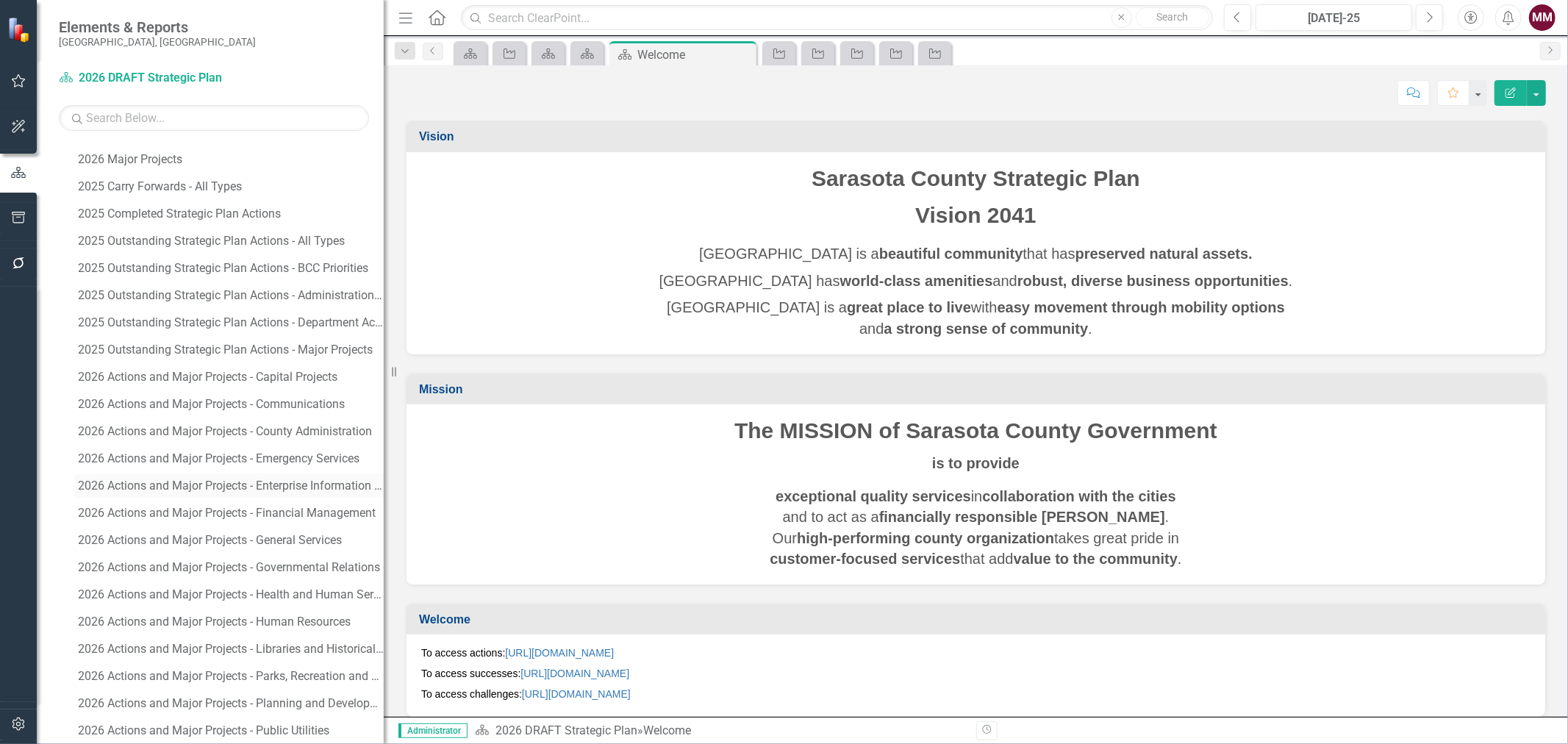
click at [223, 478] on link "2026 Actions and Major Projects - Enterprise Information Technology" at bounding box center [229, 485] width 309 height 23
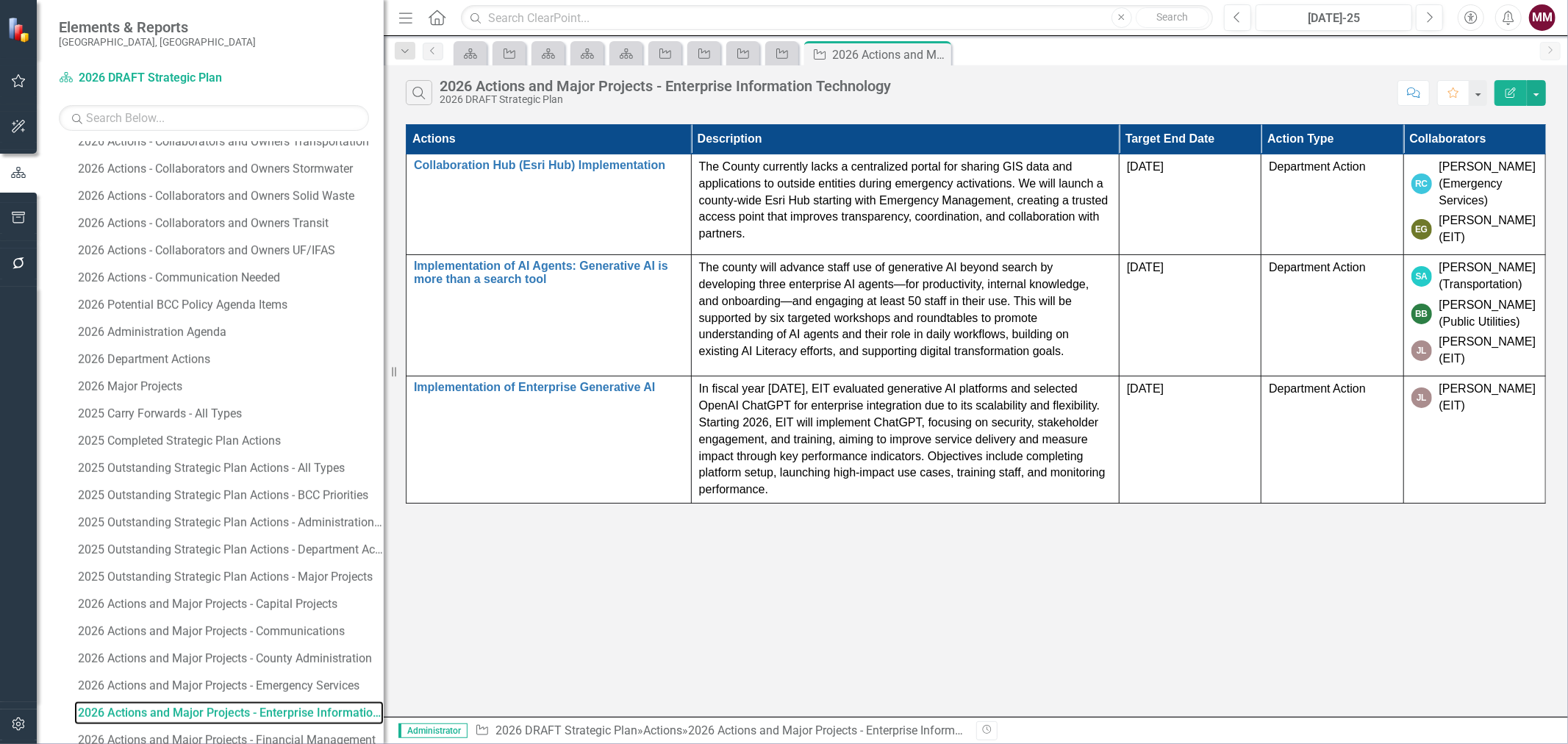
scroll to position [1426, 0]
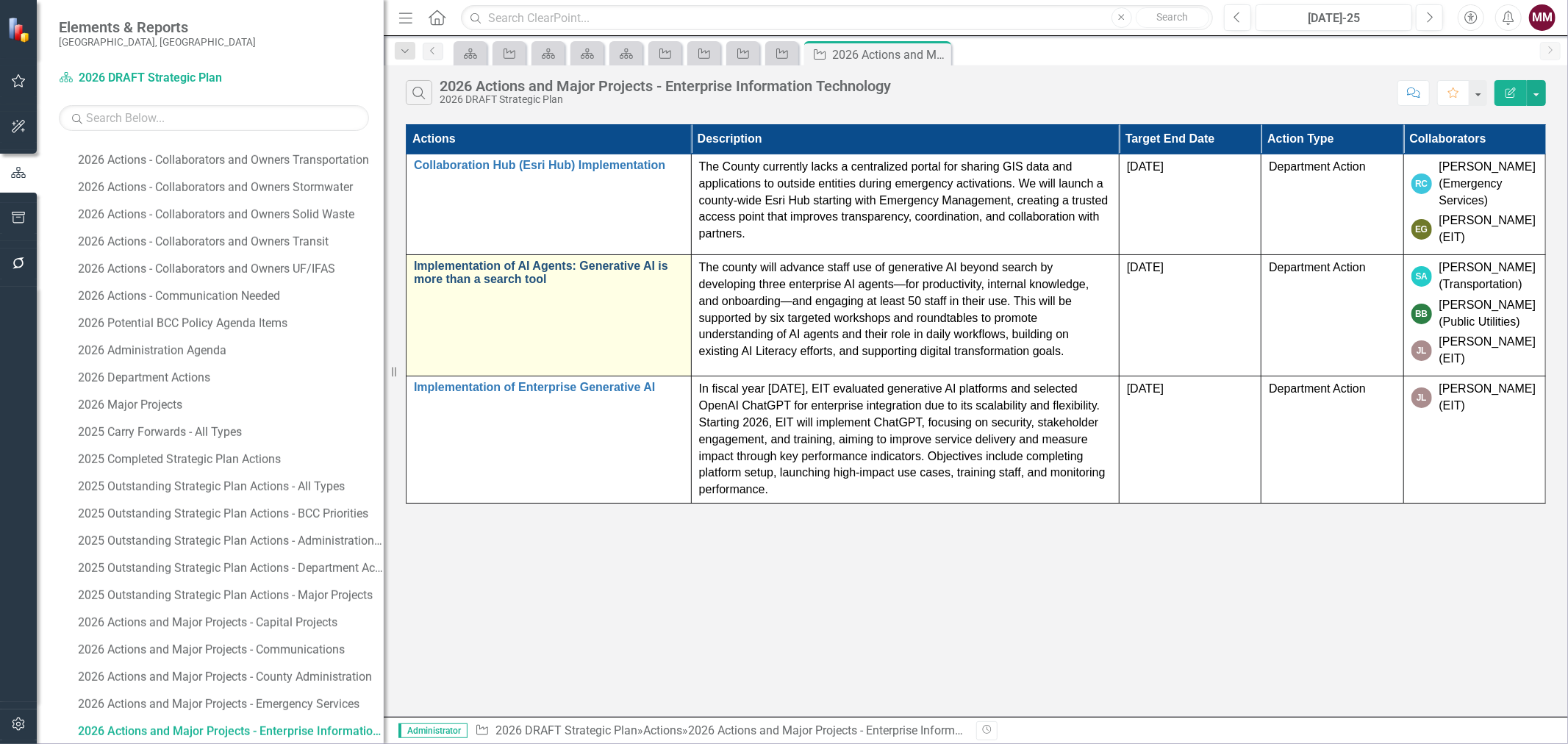
click at [469, 267] on link "Implementation of AI Agents: Generative AI is more than a search tool" at bounding box center [549, 272] width 270 height 26
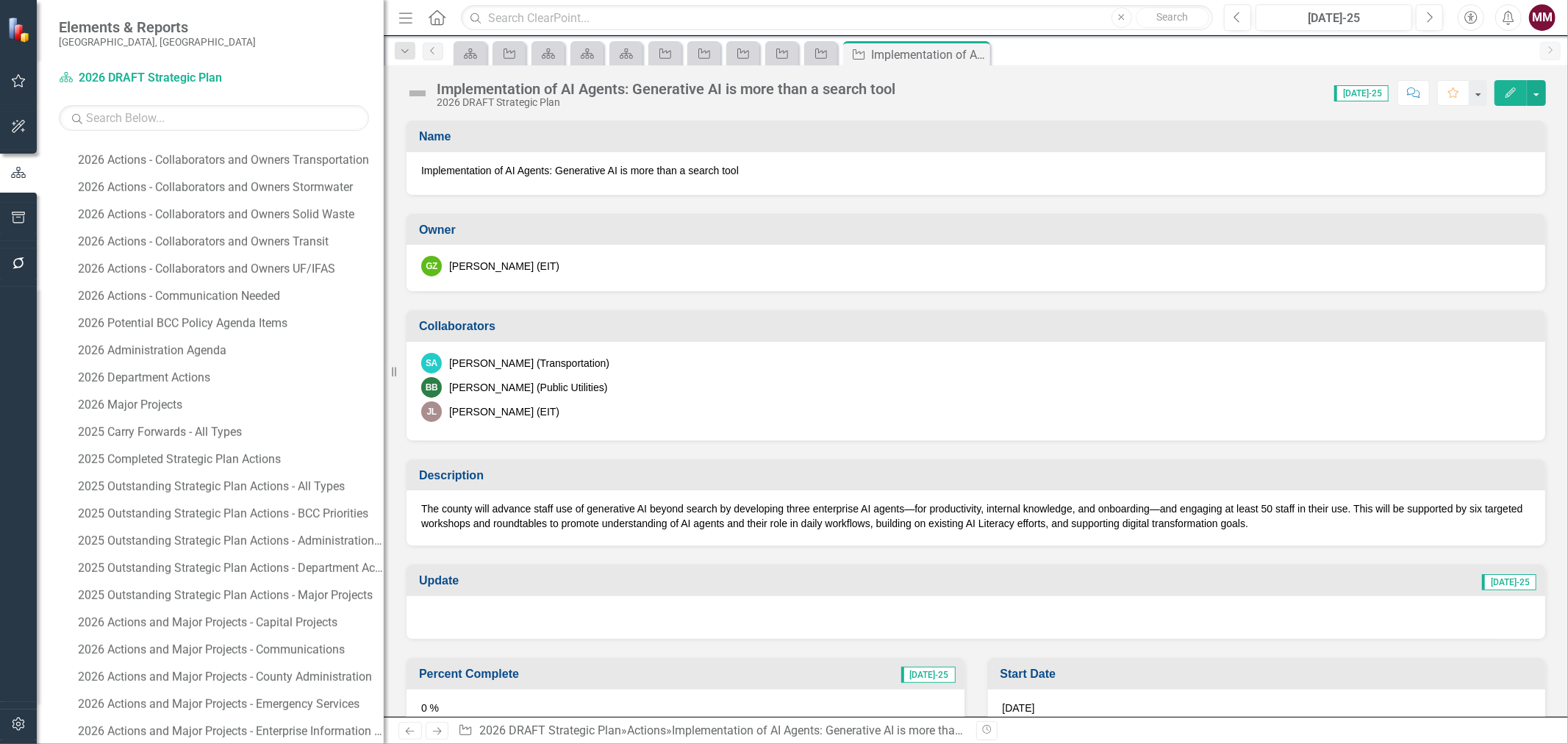
click at [671, 361] on div "SA Spencer Anderson (Transportation)" at bounding box center [976, 363] width 1110 height 21
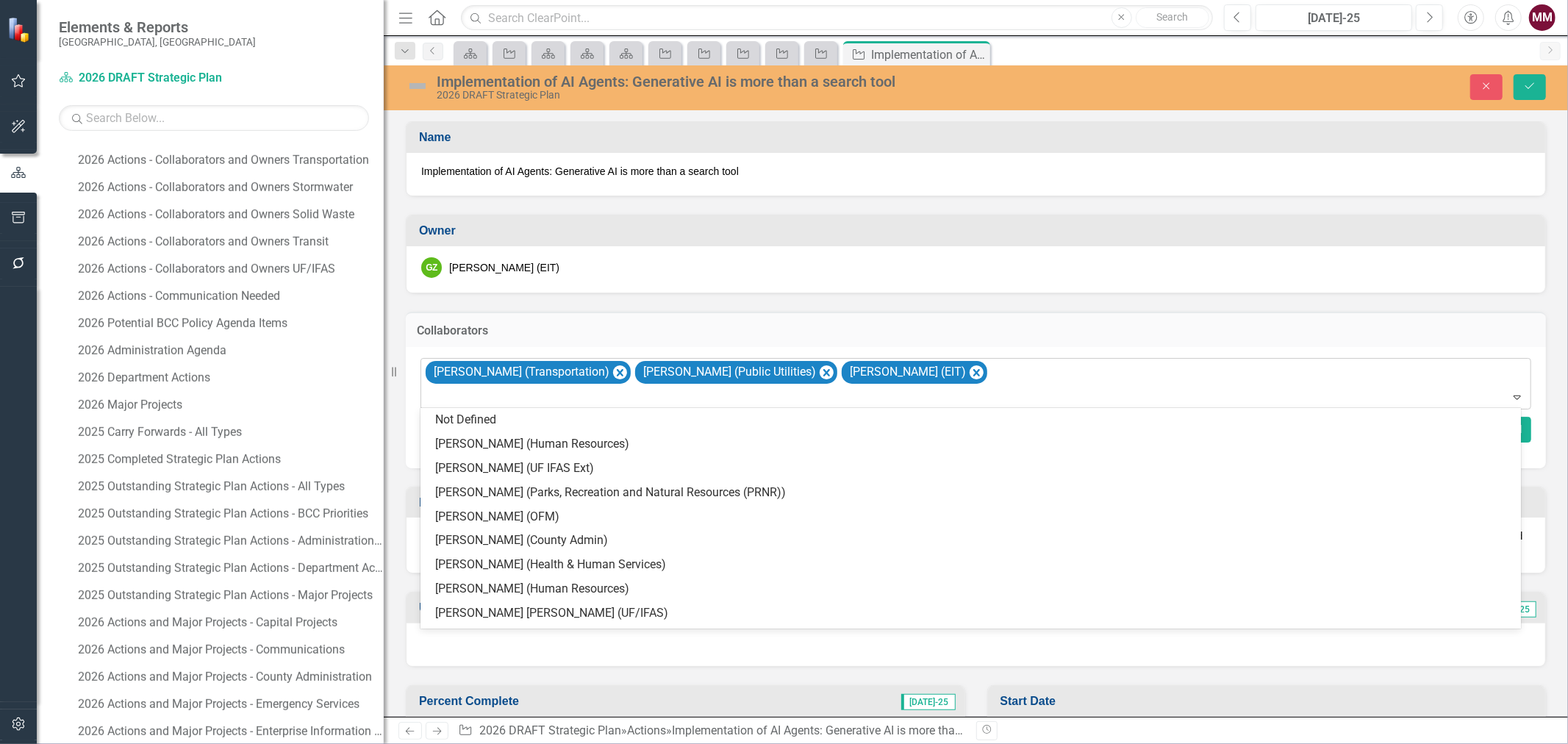
click at [976, 388] on div at bounding box center [977, 397] width 1104 height 20
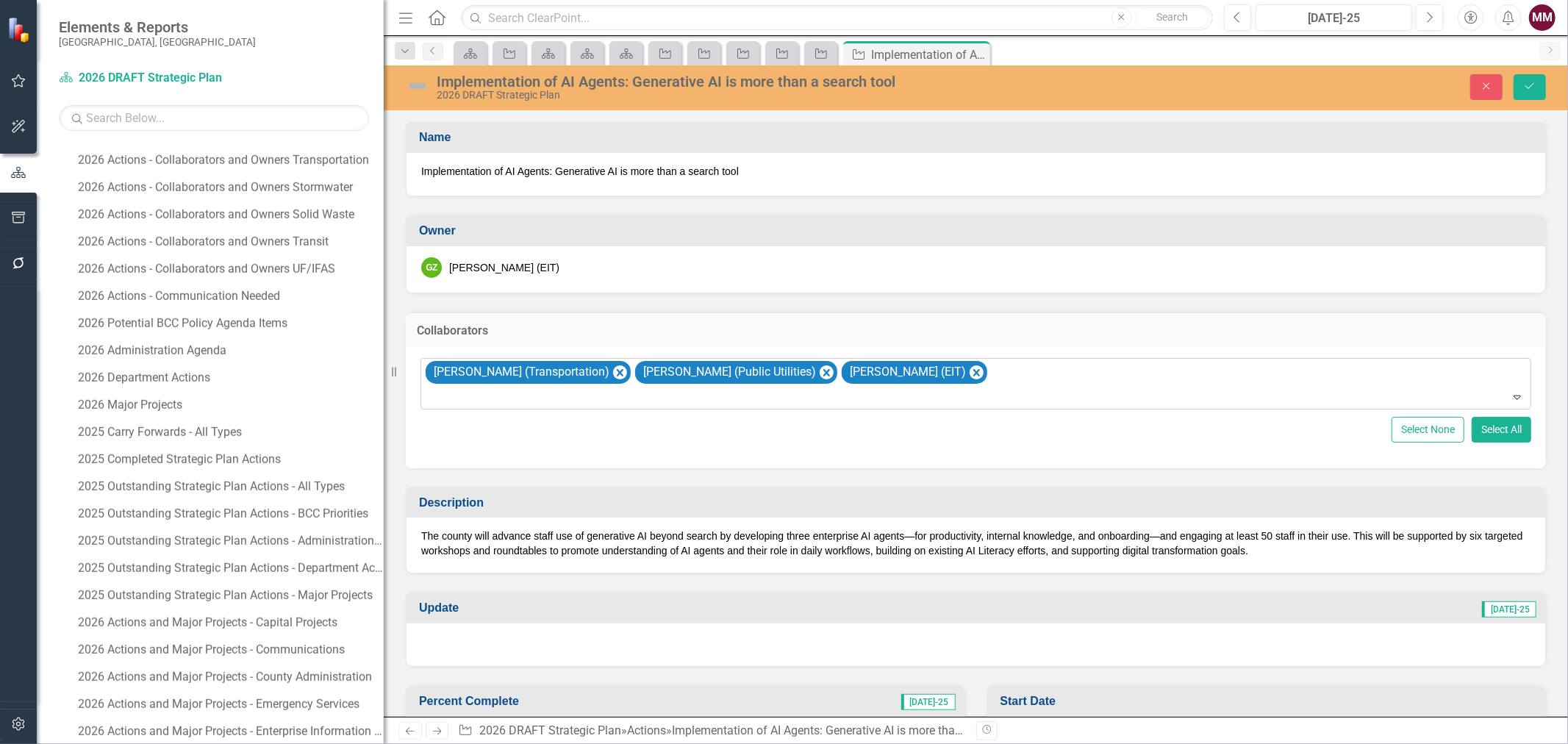
click at [1044, 379] on div "Spencer Anderson (Transportation) Brooke Bailey (Public Utilities) Joan Liu (EI…" at bounding box center [977, 384] width 1107 height 50
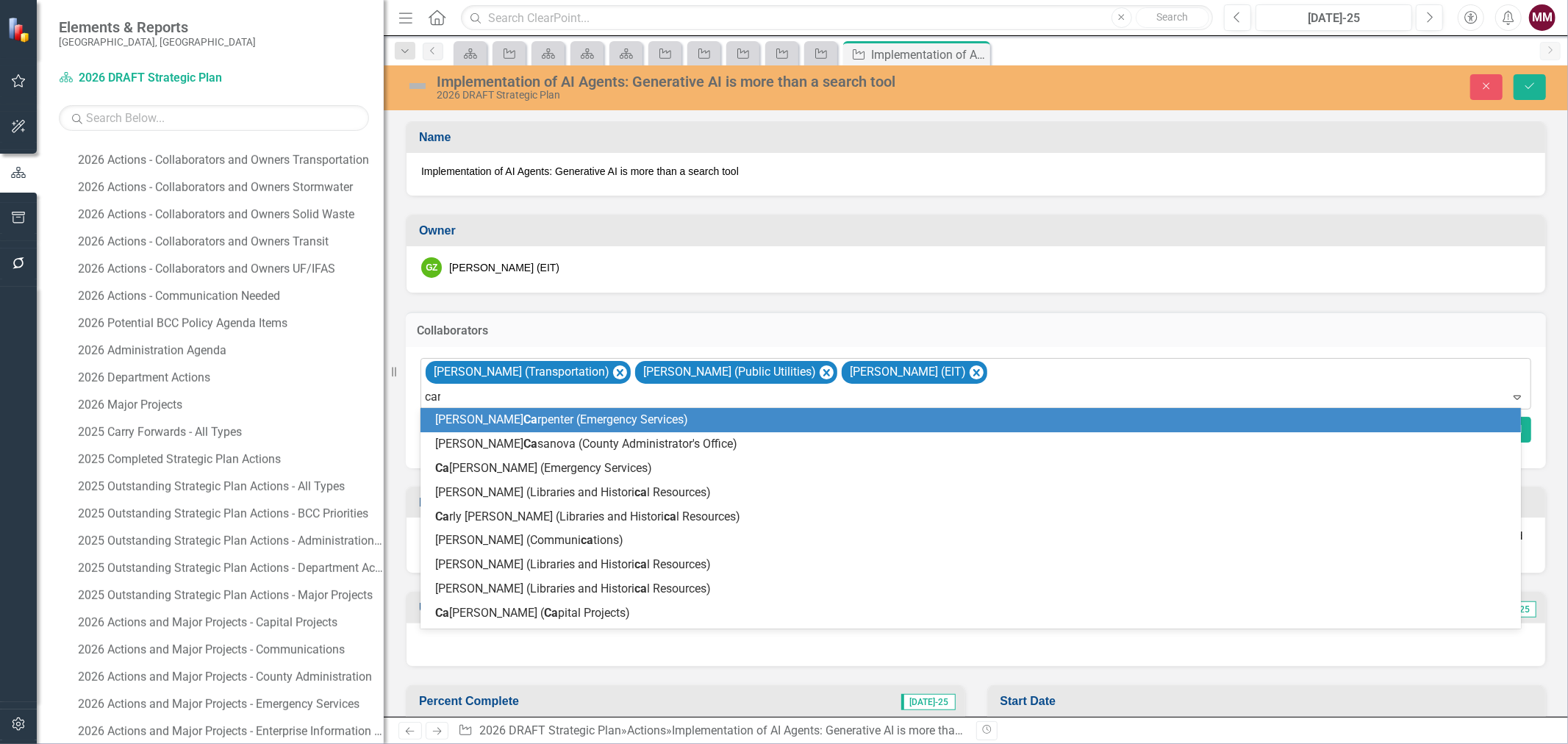
type input "caro"
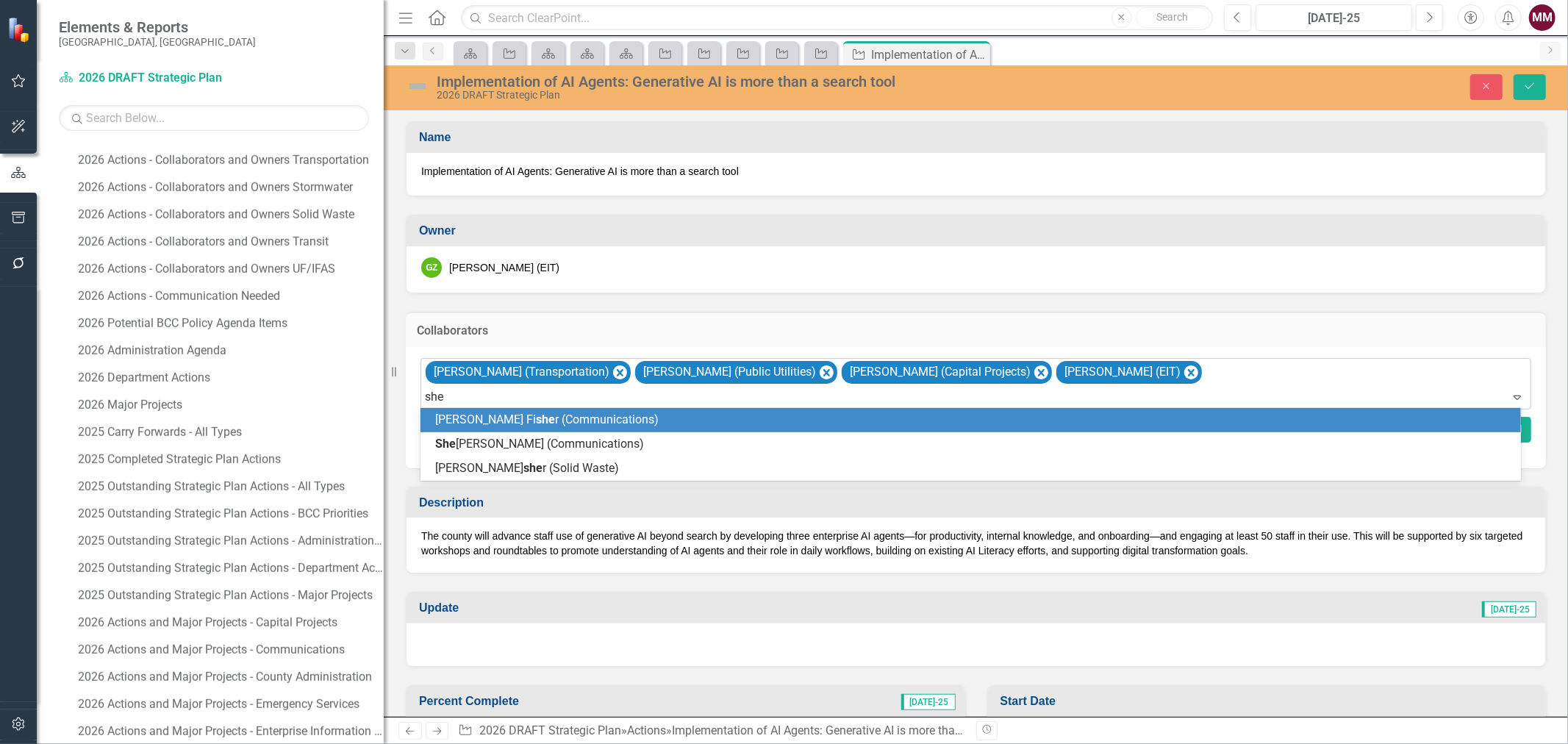
type input "shel"
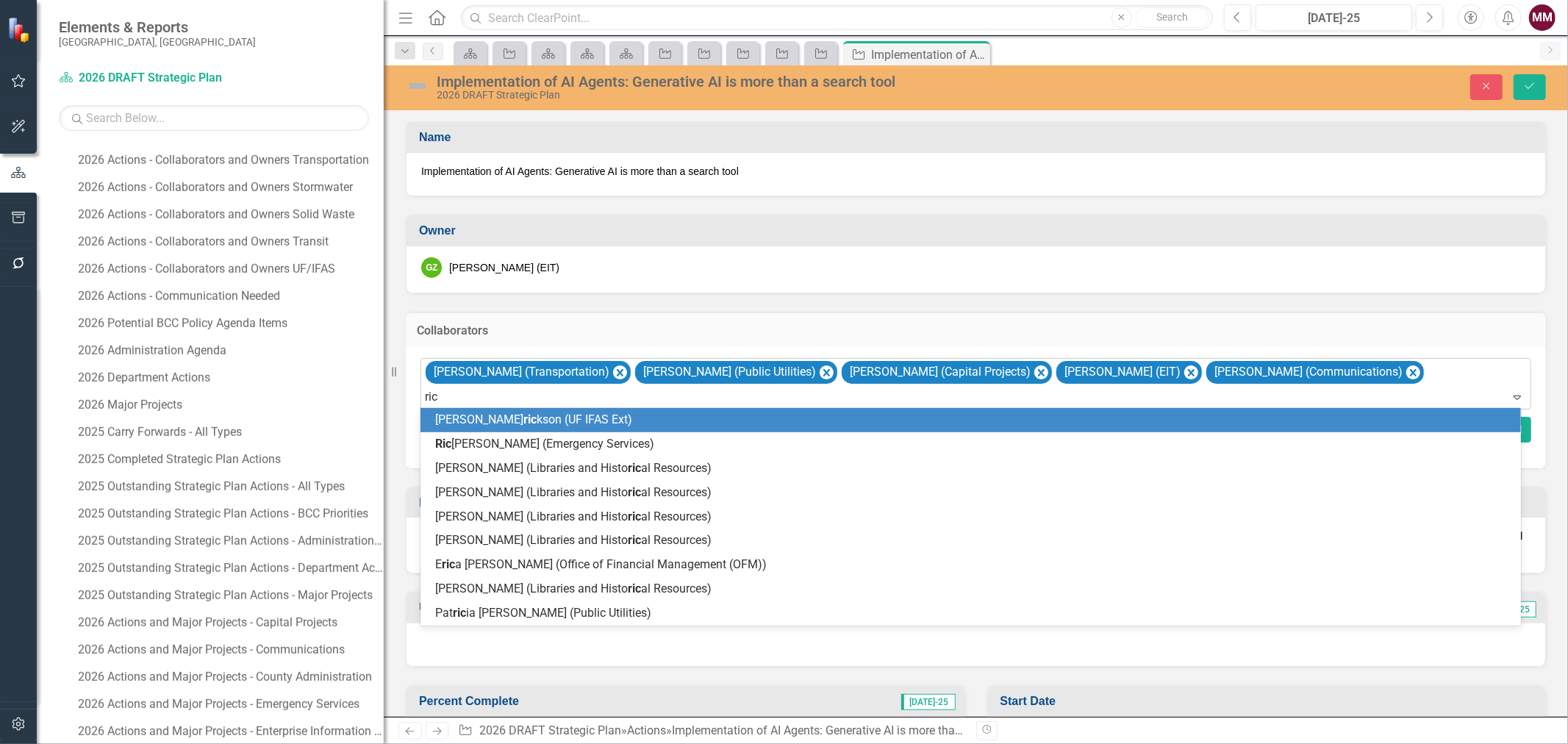
type input "rich"
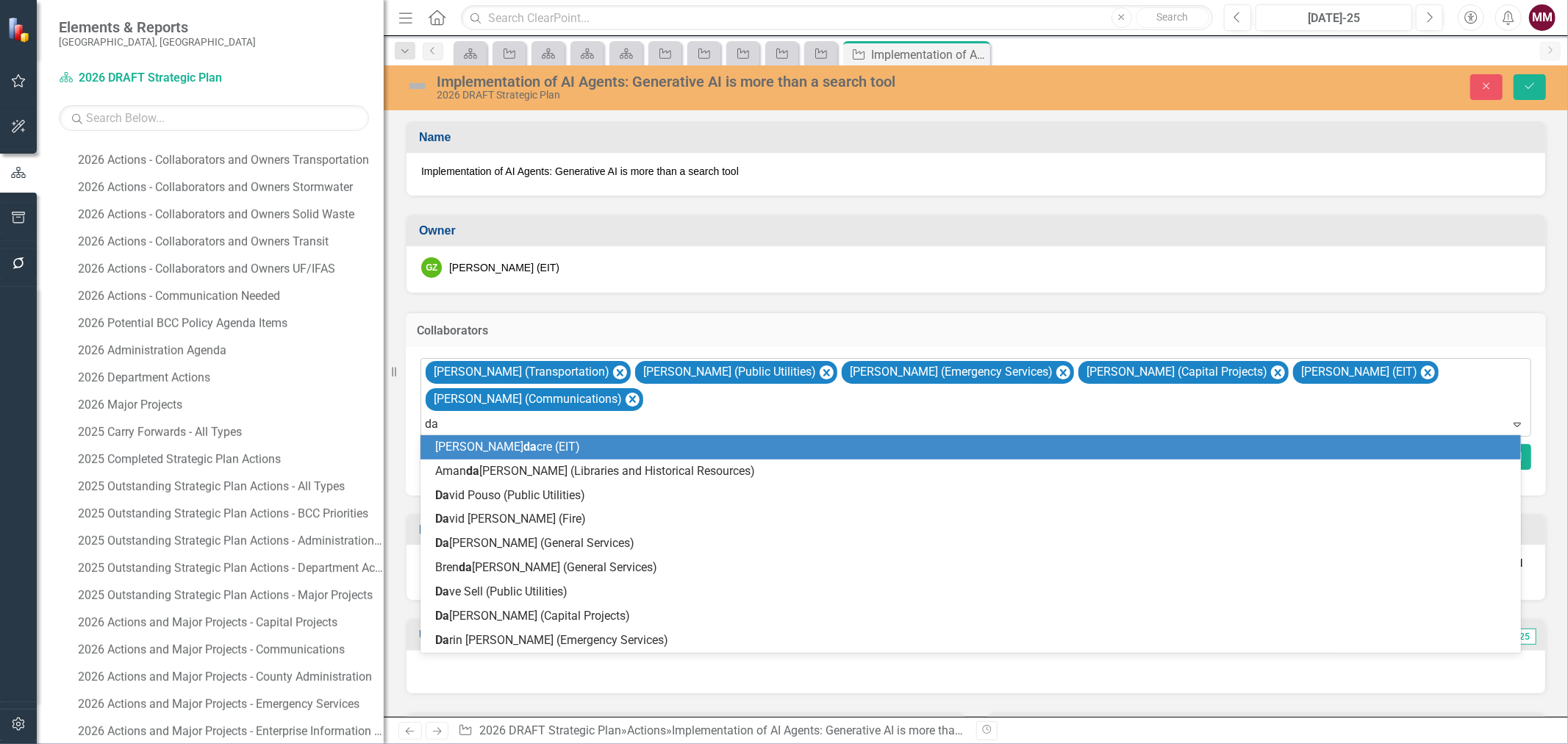
type input "[PERSON_NAME]"
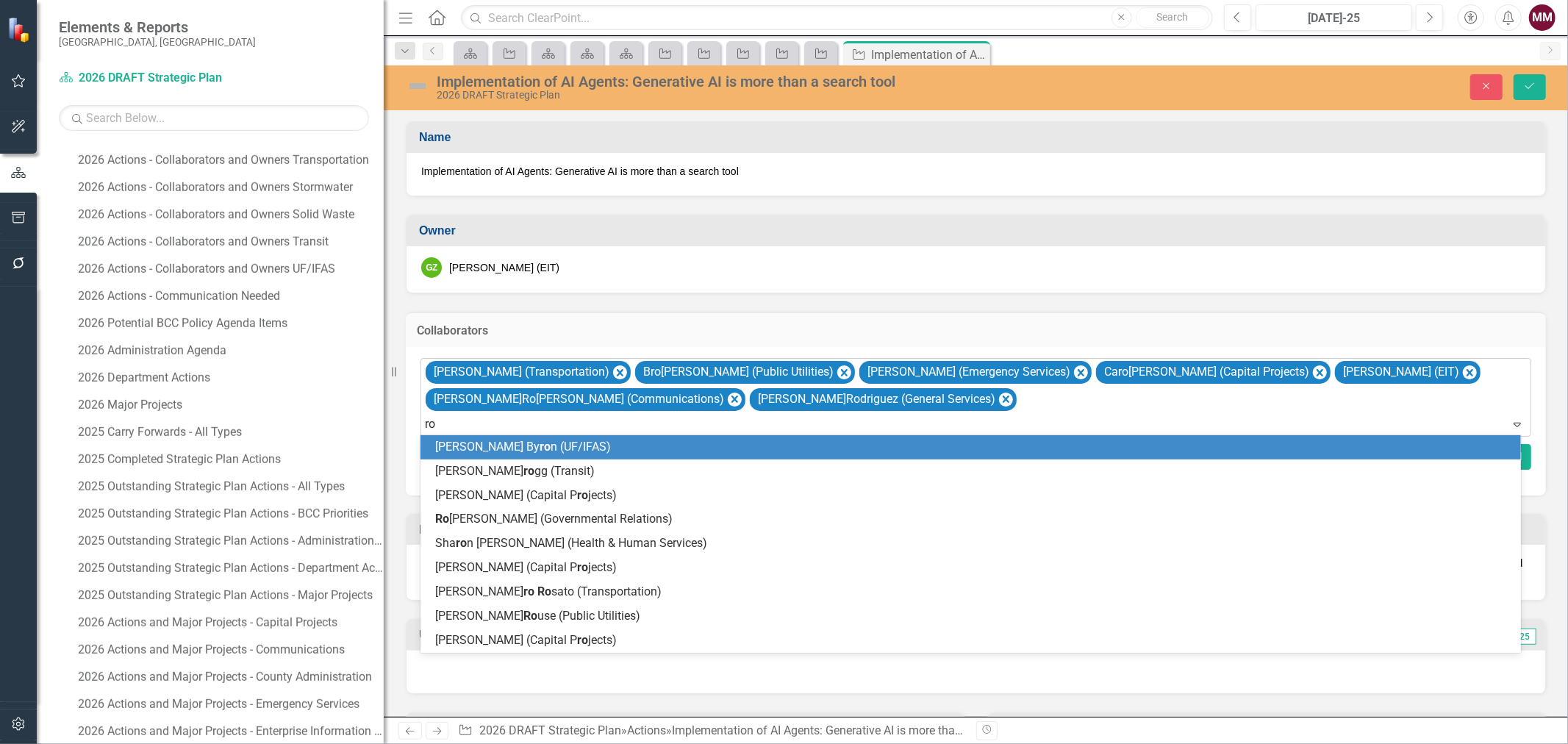
type input "rob"
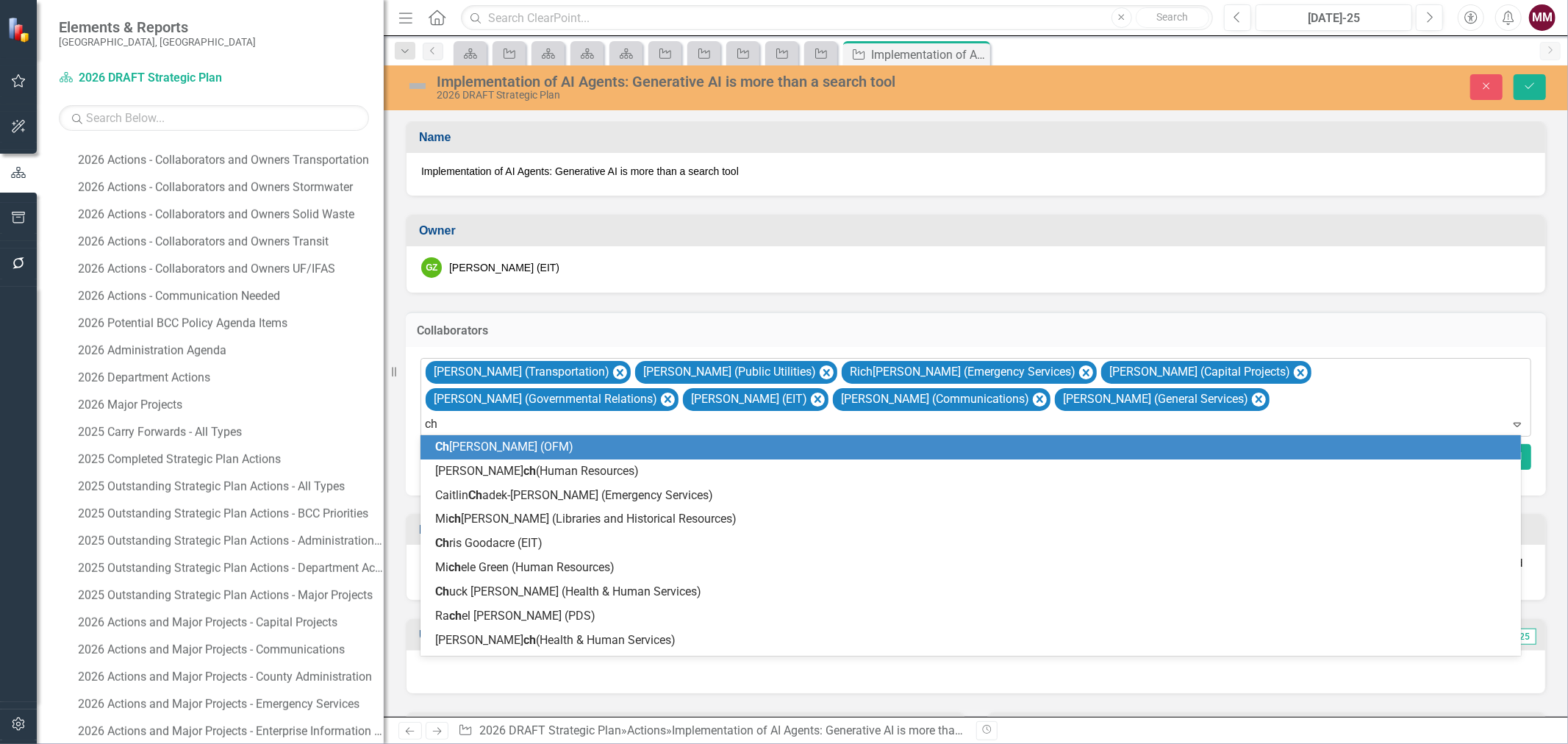
type input "chu"
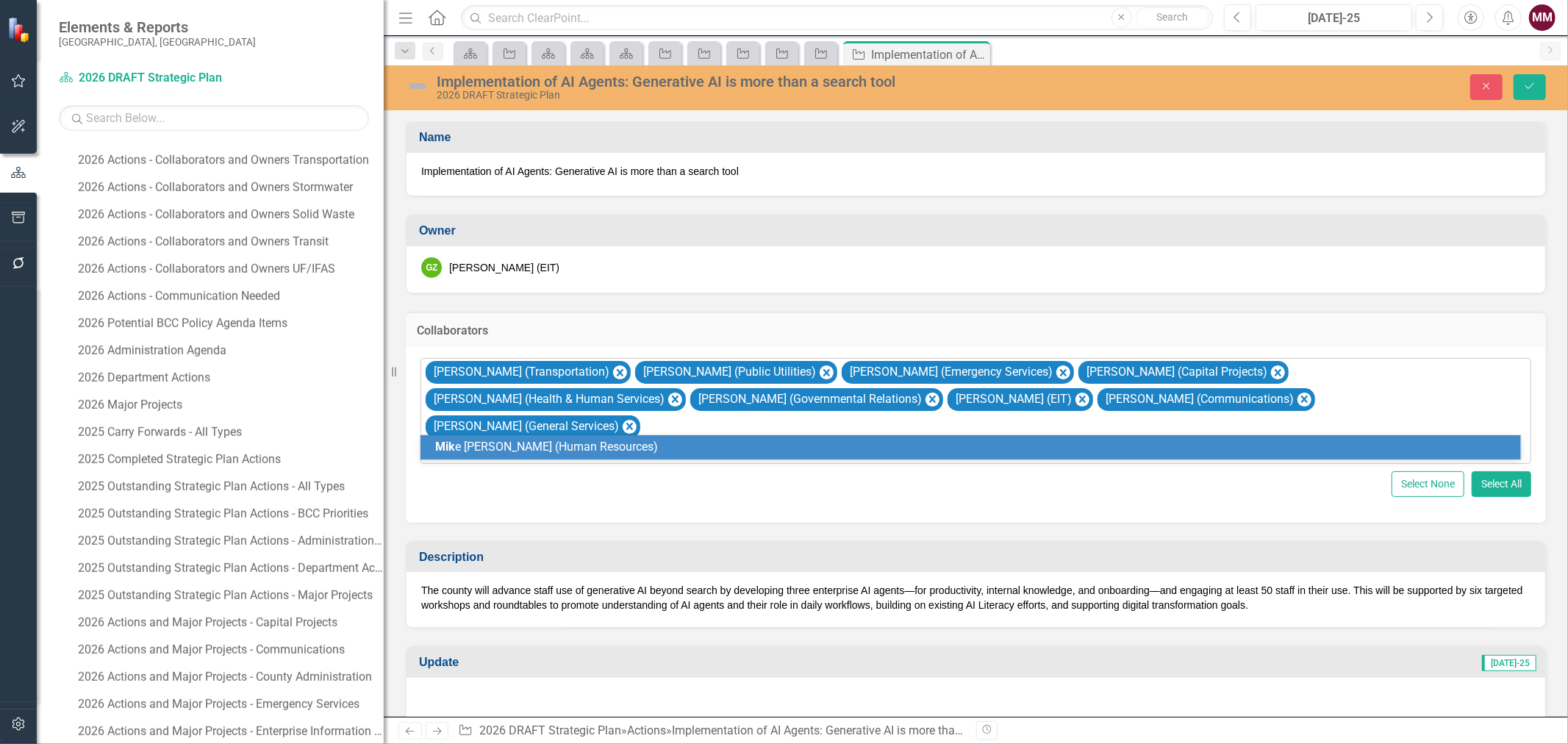
type input "[PERSON_NAME]"
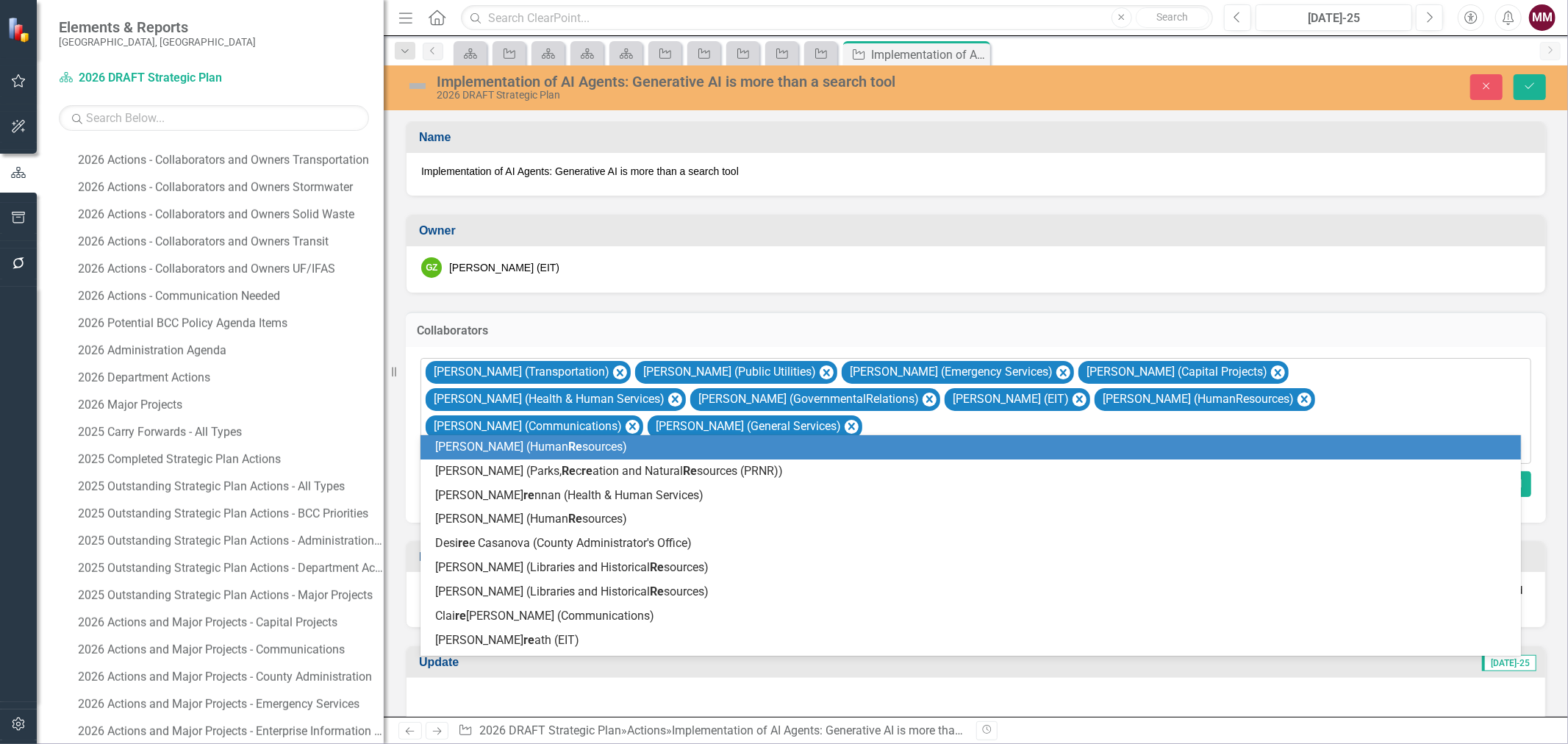
type input "rene"
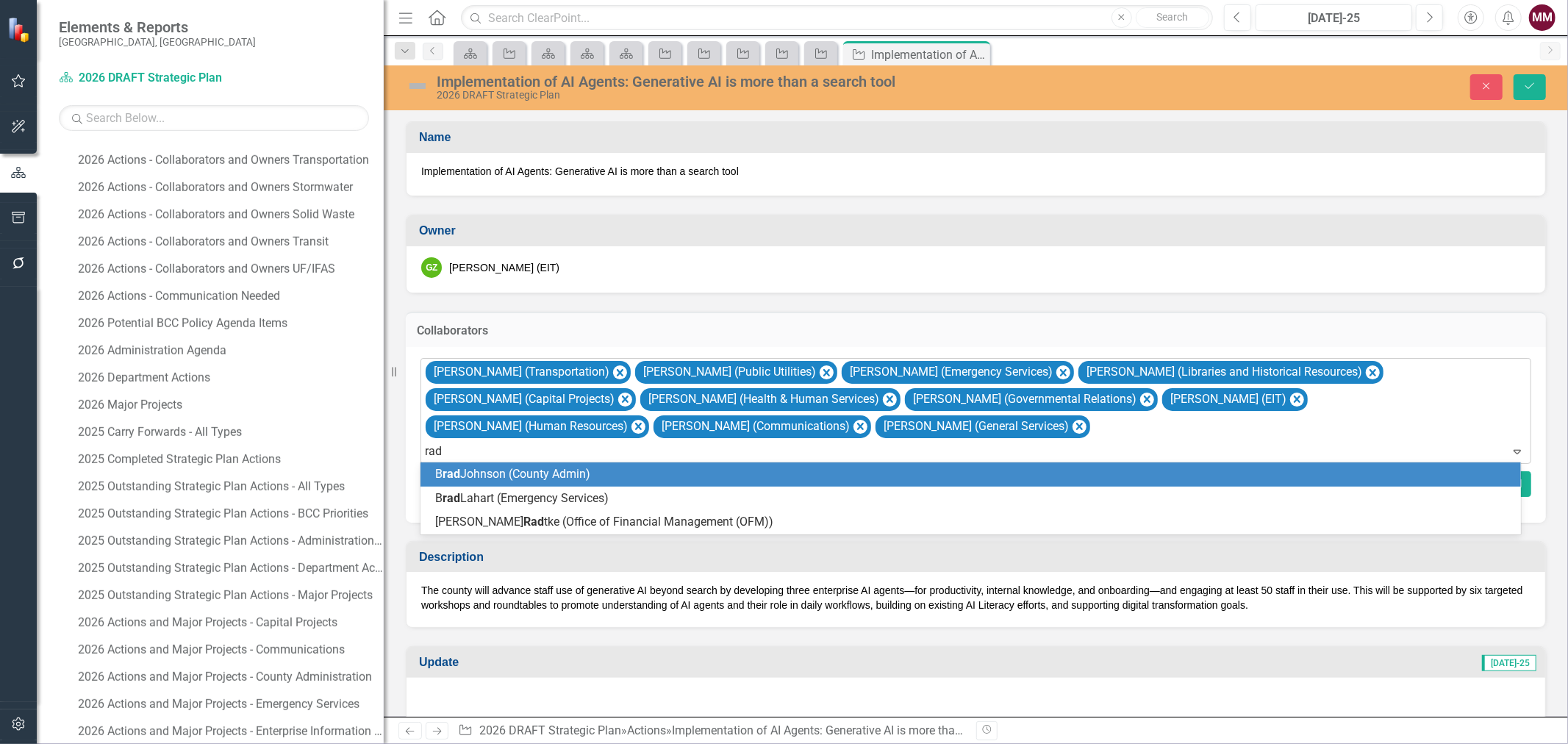
type input "radt"
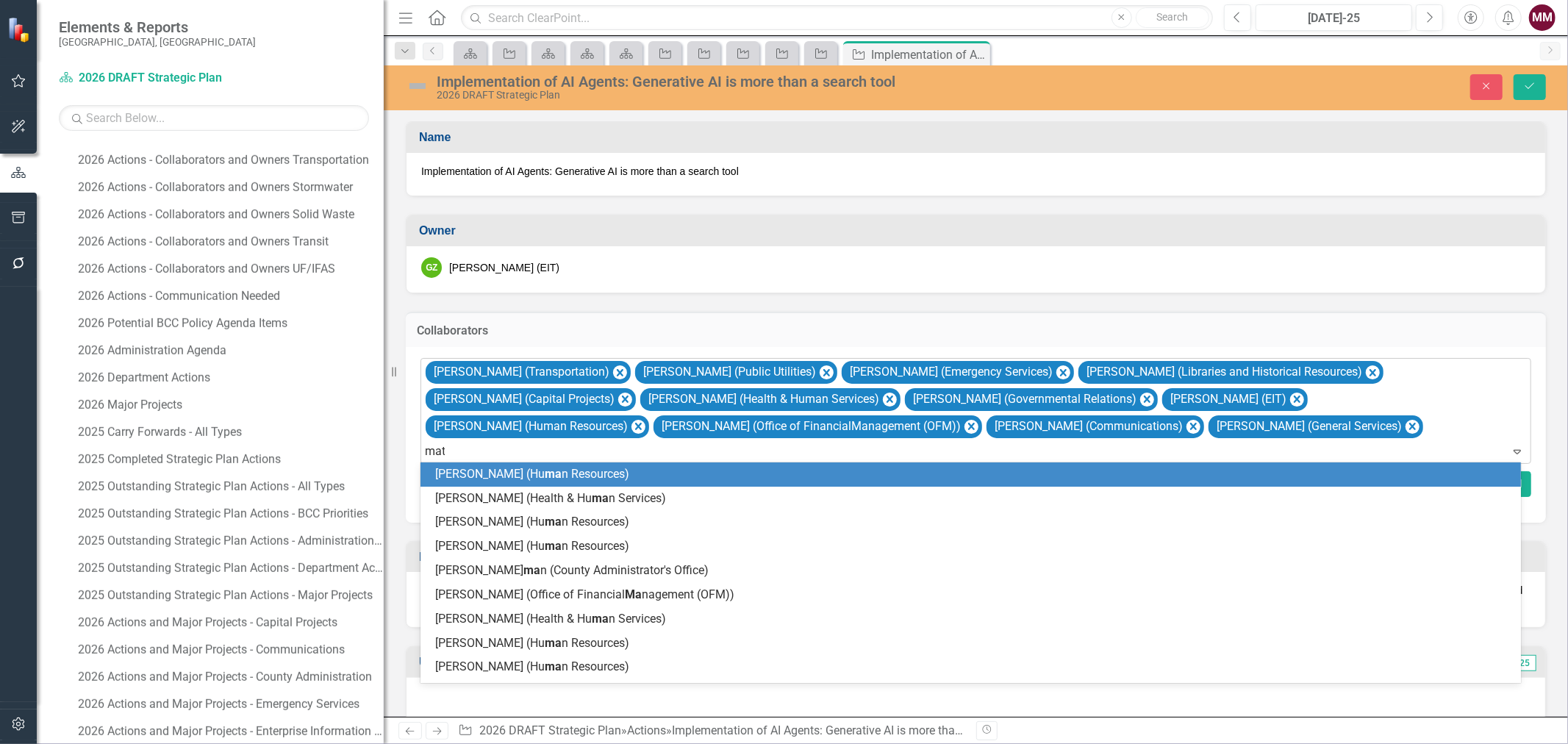
type input "matt"
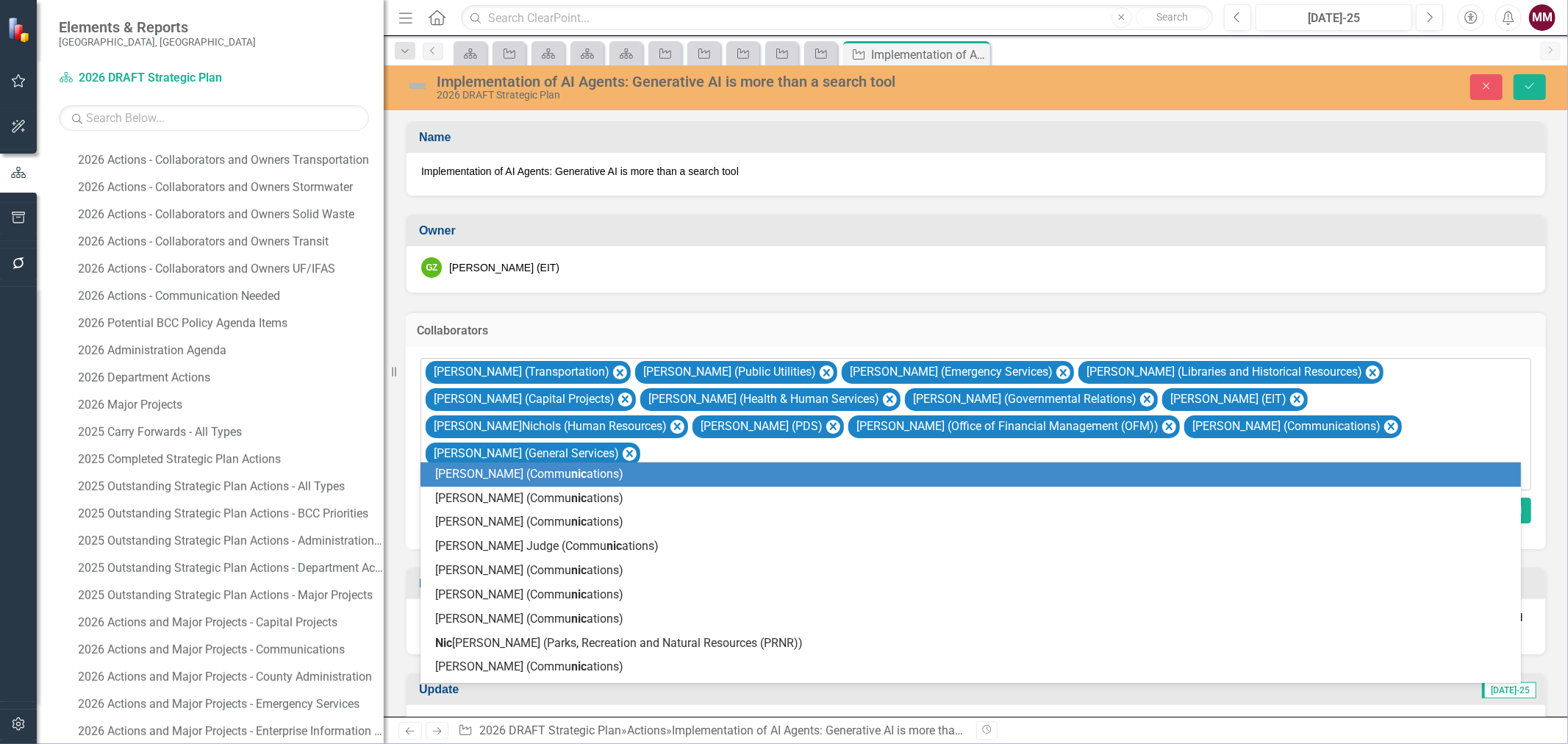
type input "nico"
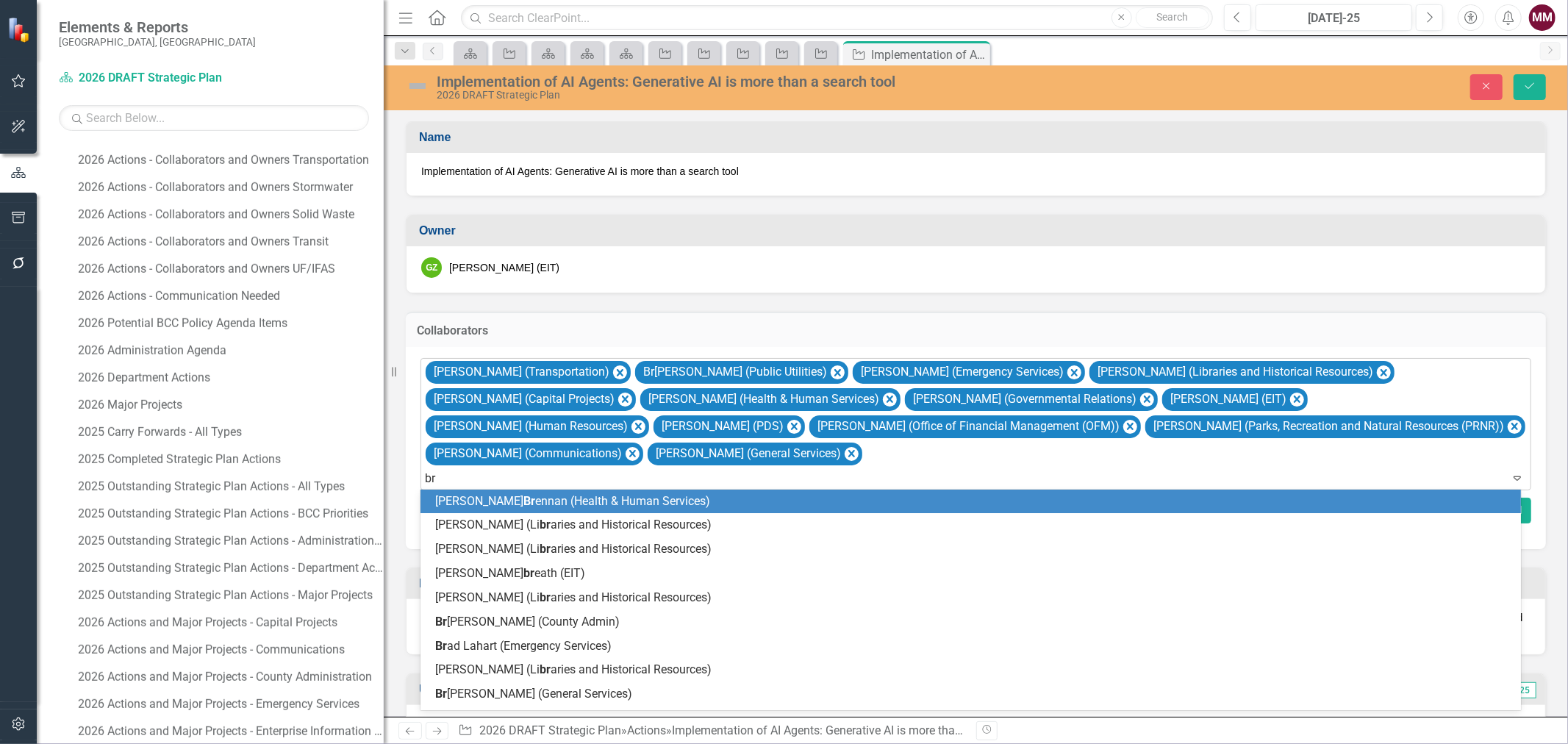
type input "b"
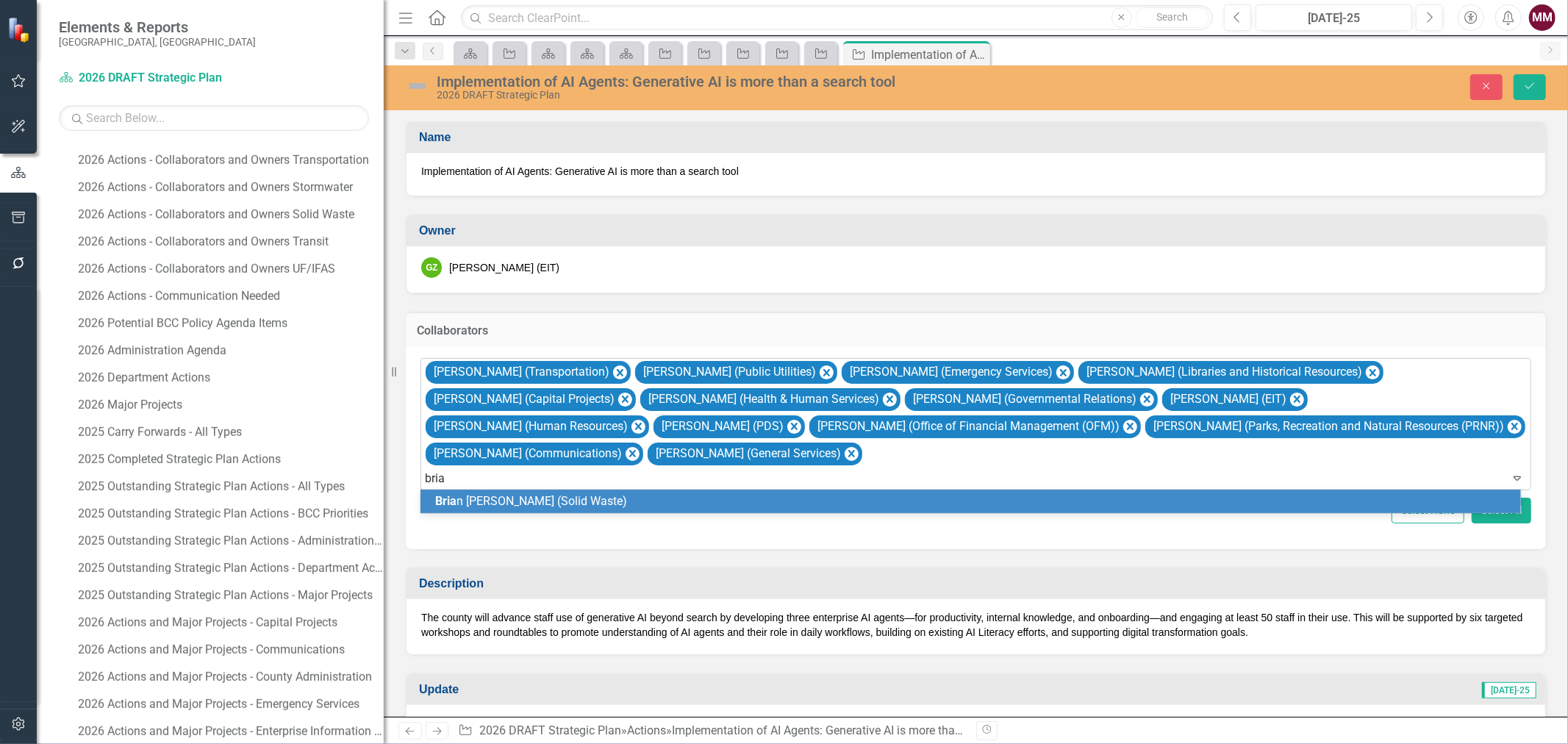
type input "brian"
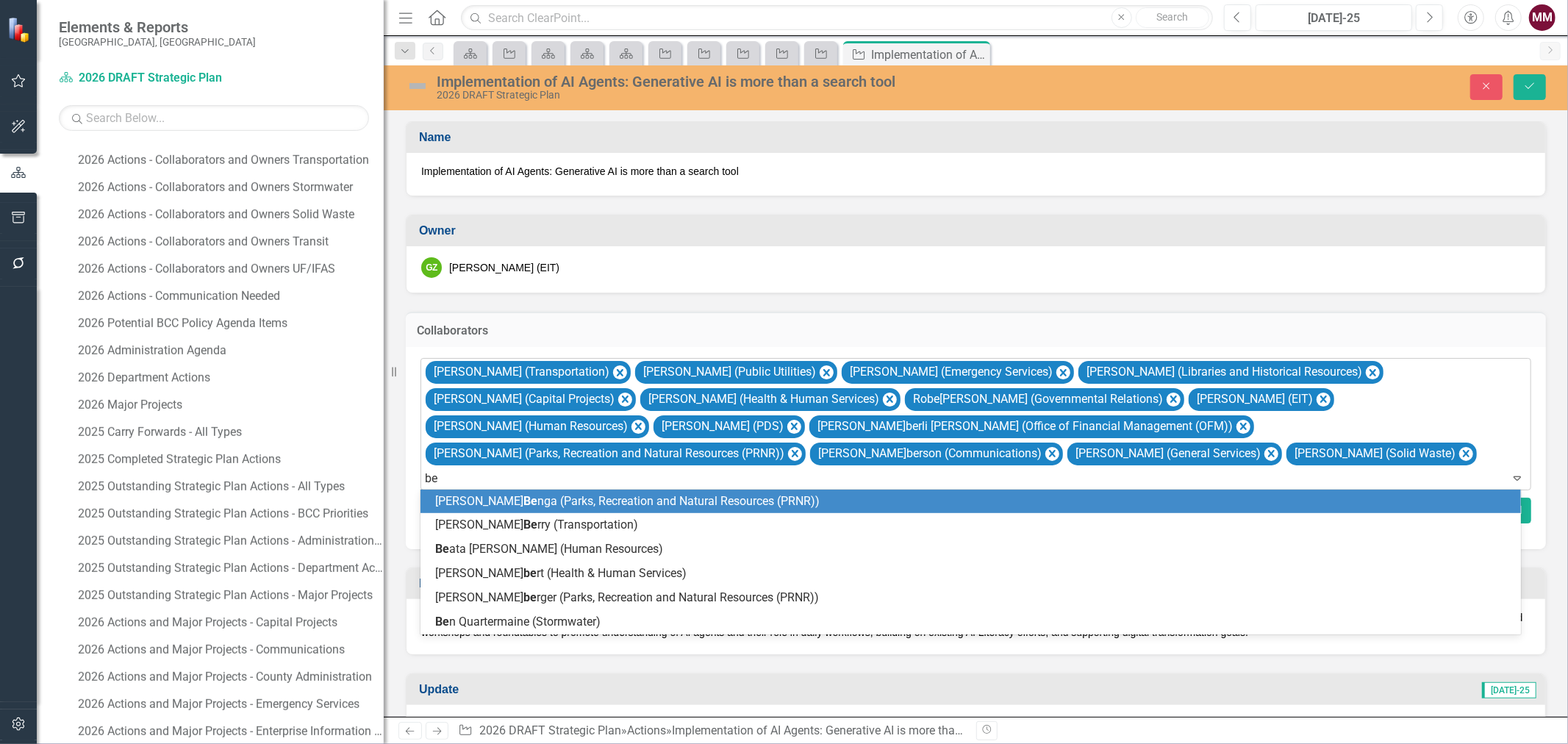
type input "ben"
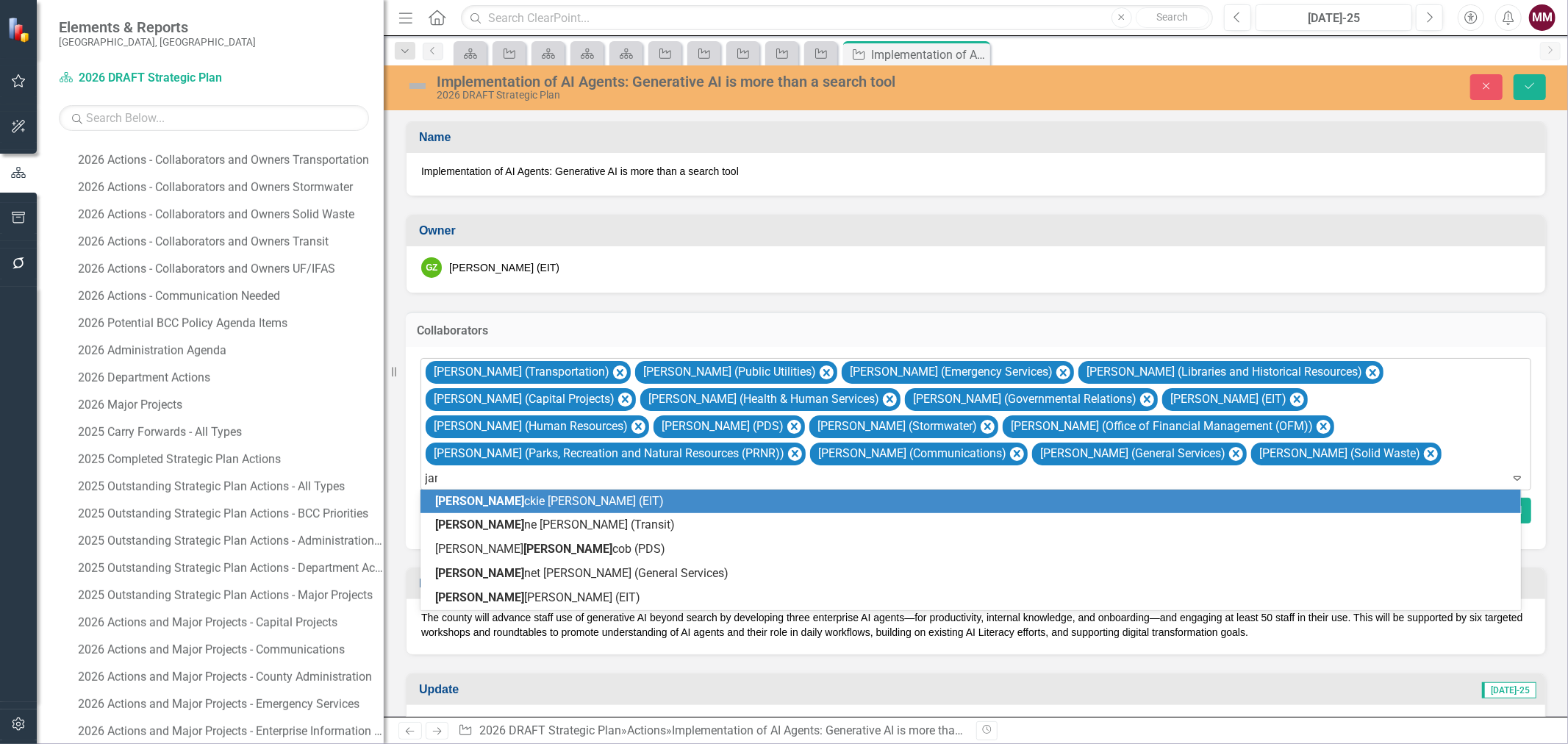
type input "jane"
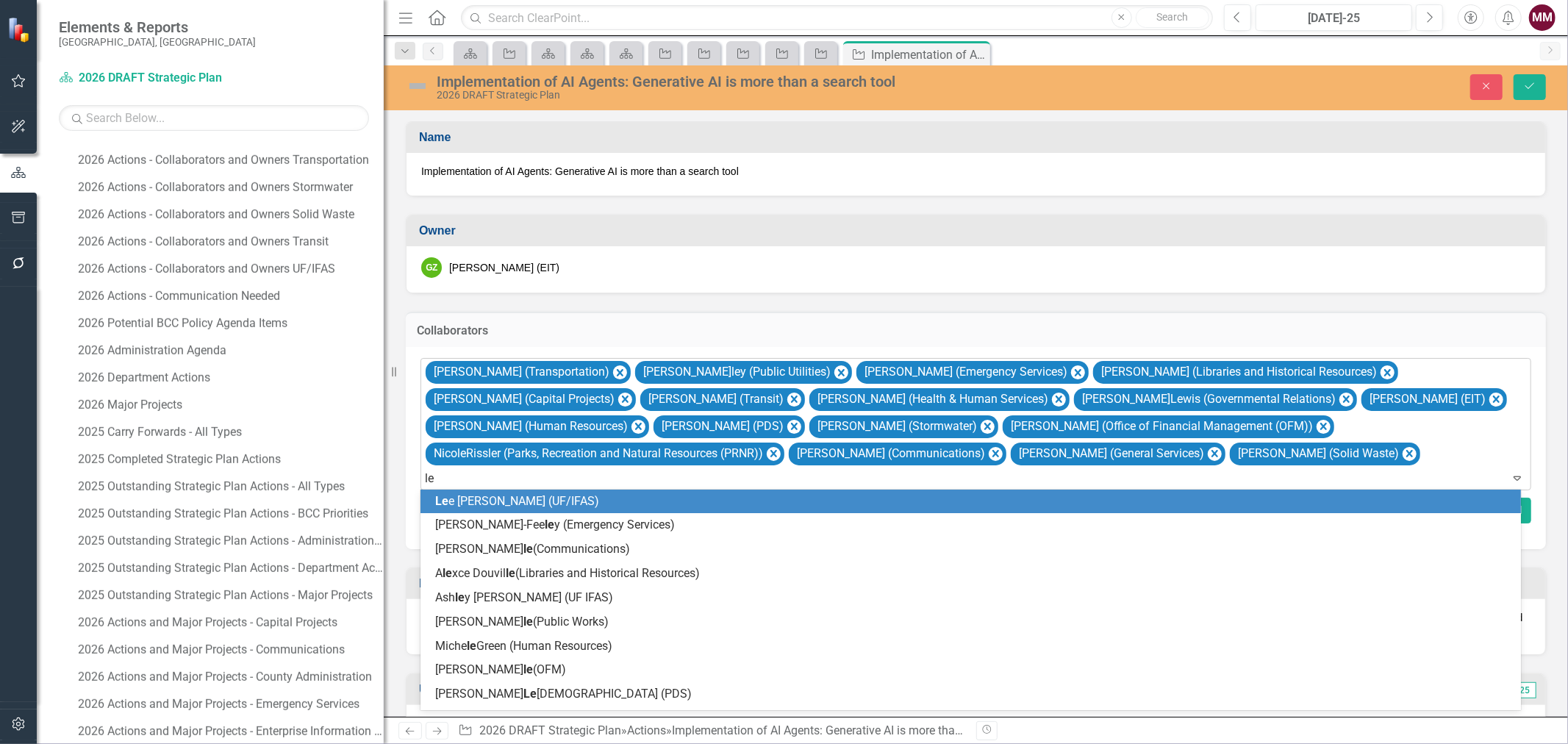
type input "[PERSON_NAME]"
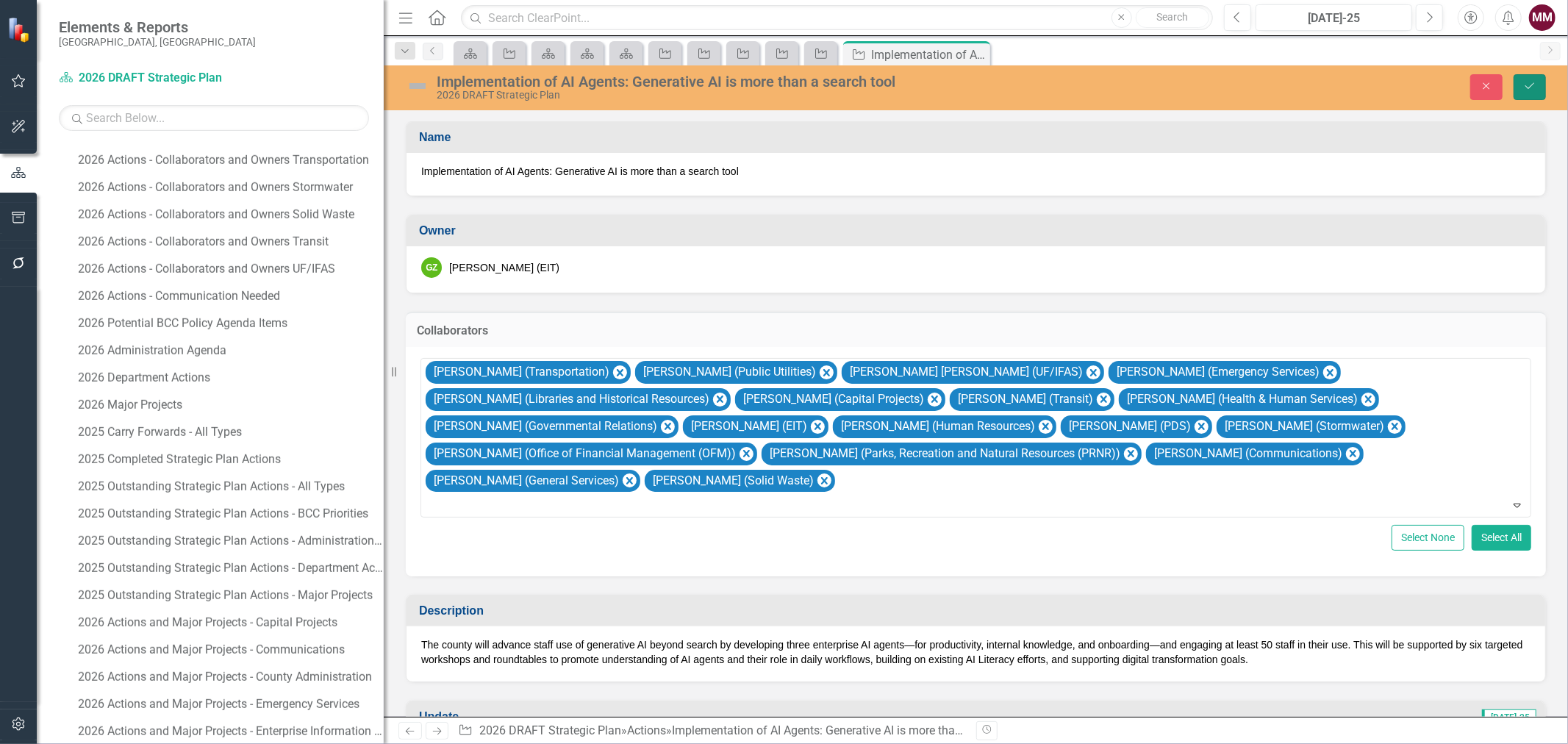
click at [1254, 94] on button "Save" at bounding box center [1530, 87] width 32 height 26
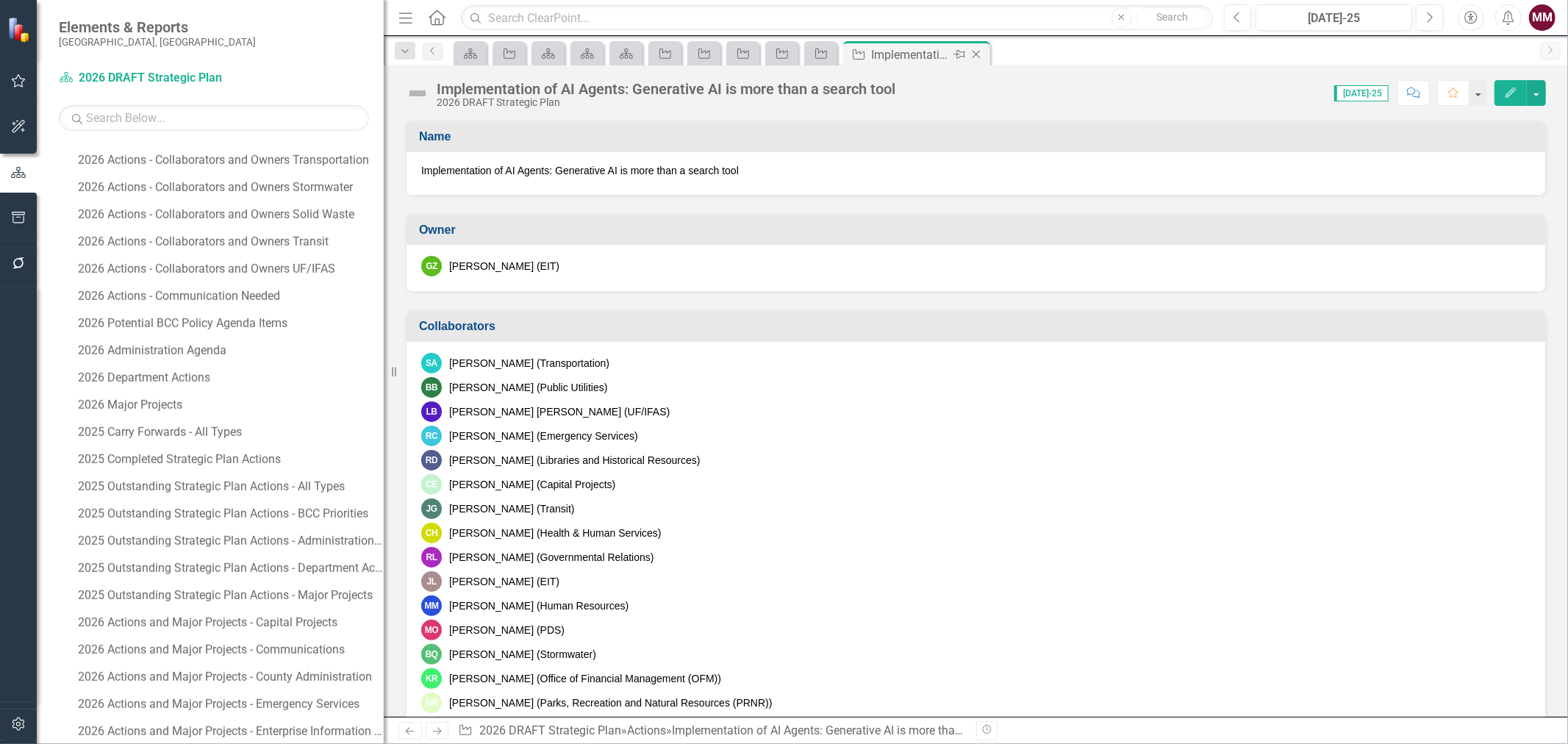
click at [972, 49] on icon "Close" at bounding box center [976, 54] width 14 height 12
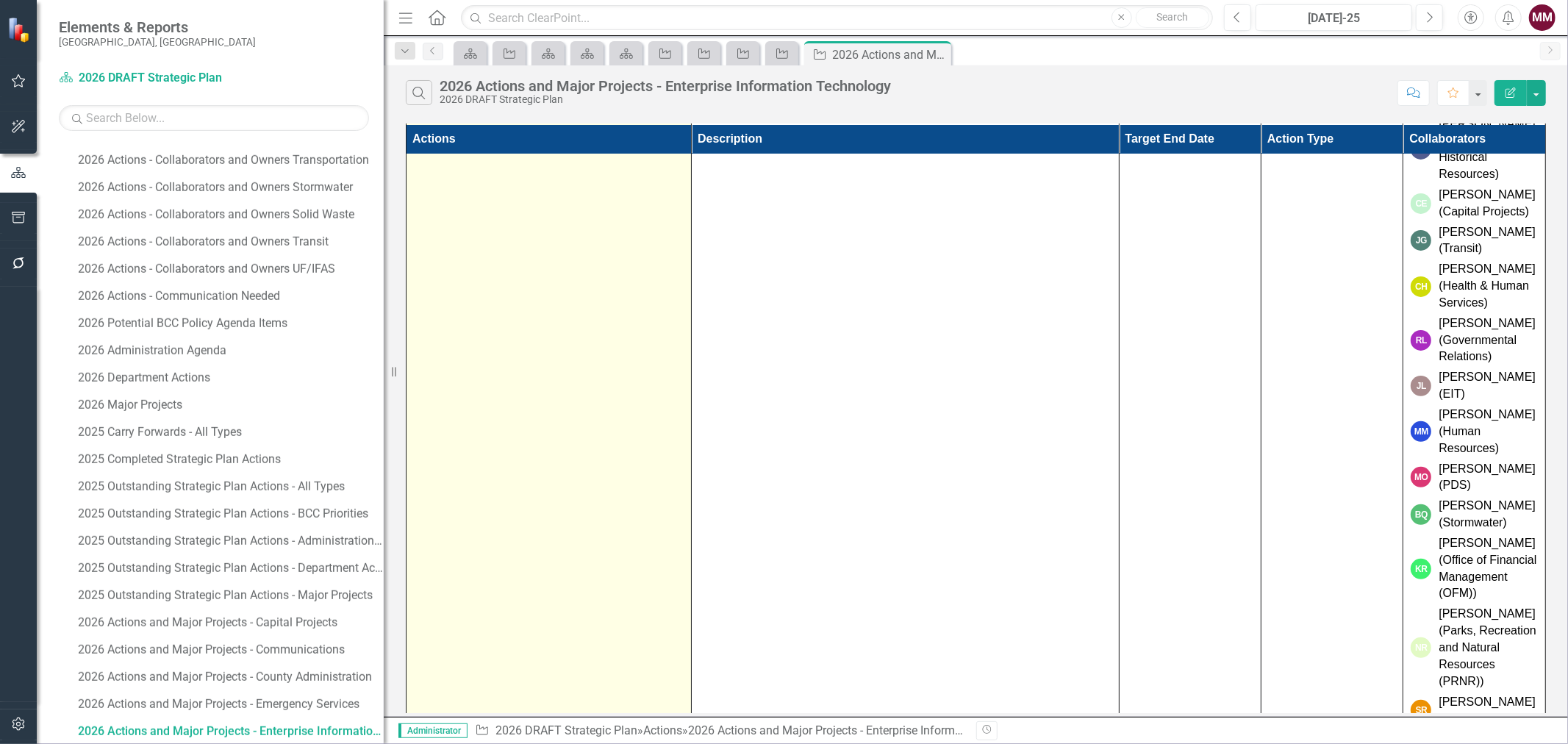
scroll to position [525, 0]
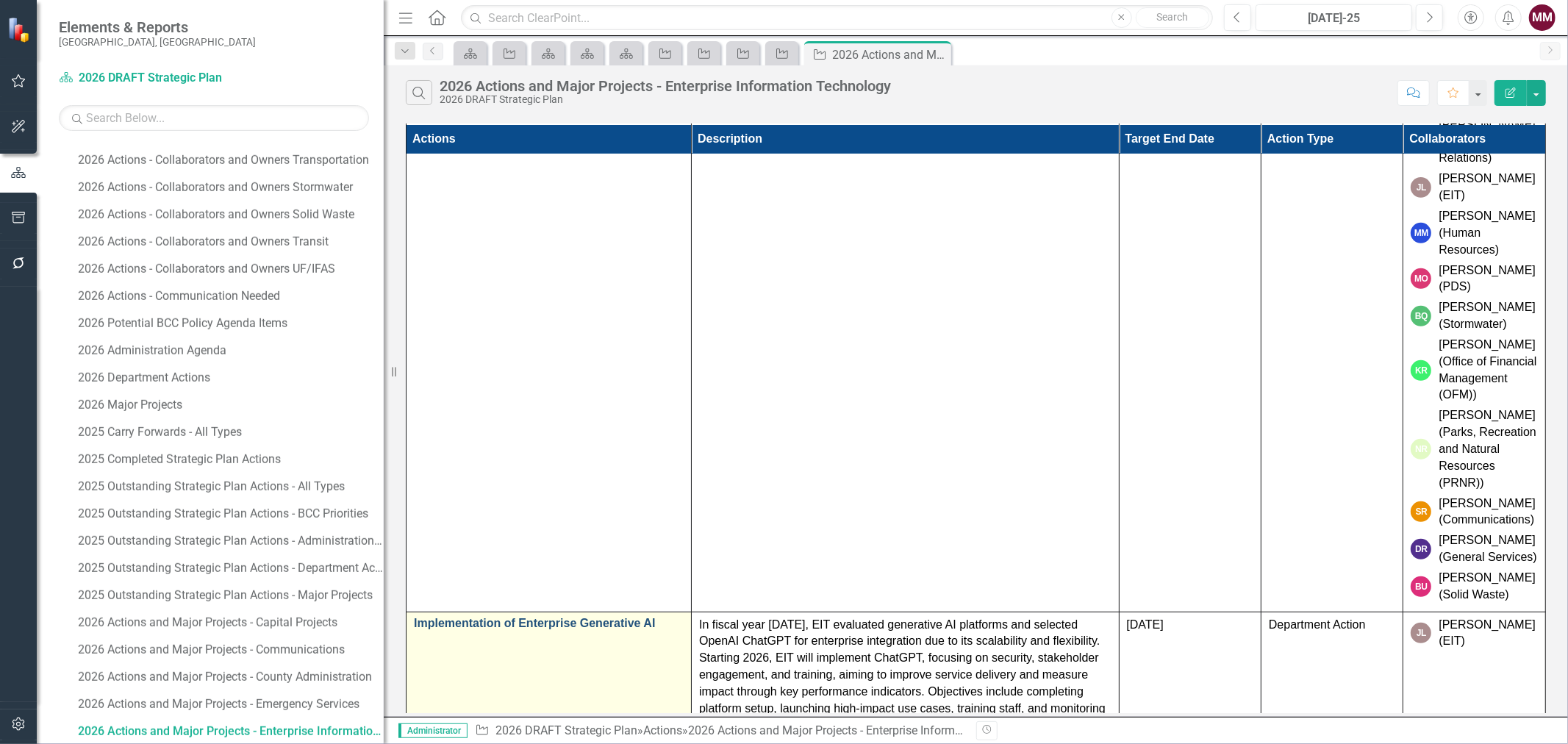
click at [593, 566] on link "Implementation of Enterprise Generative AI" at bounding box center [549, 623] width 270 height 14
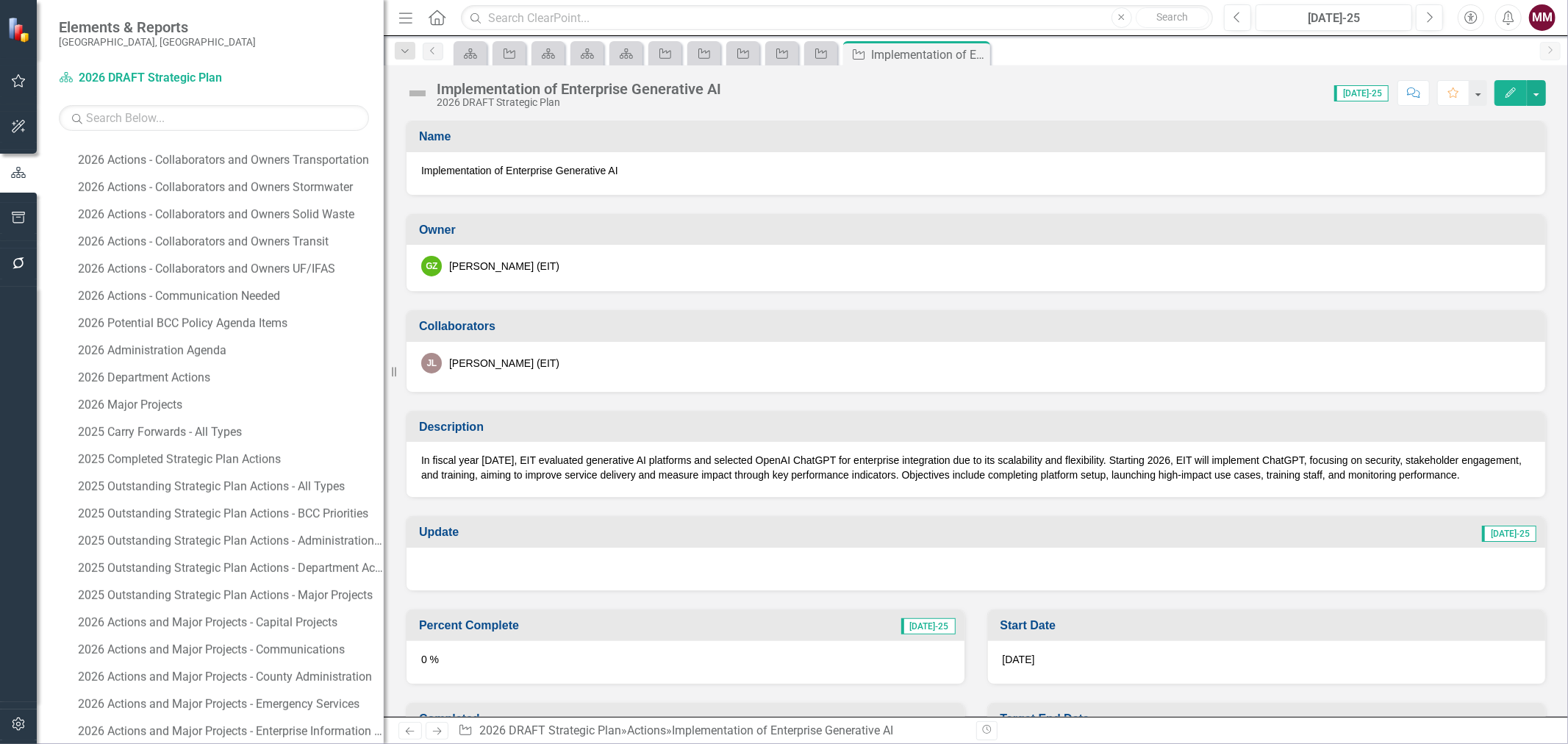
click at [663, 362] on div "JL Joan Liu (EIT)" at bounding box center [976, 363] width 1110 height 21
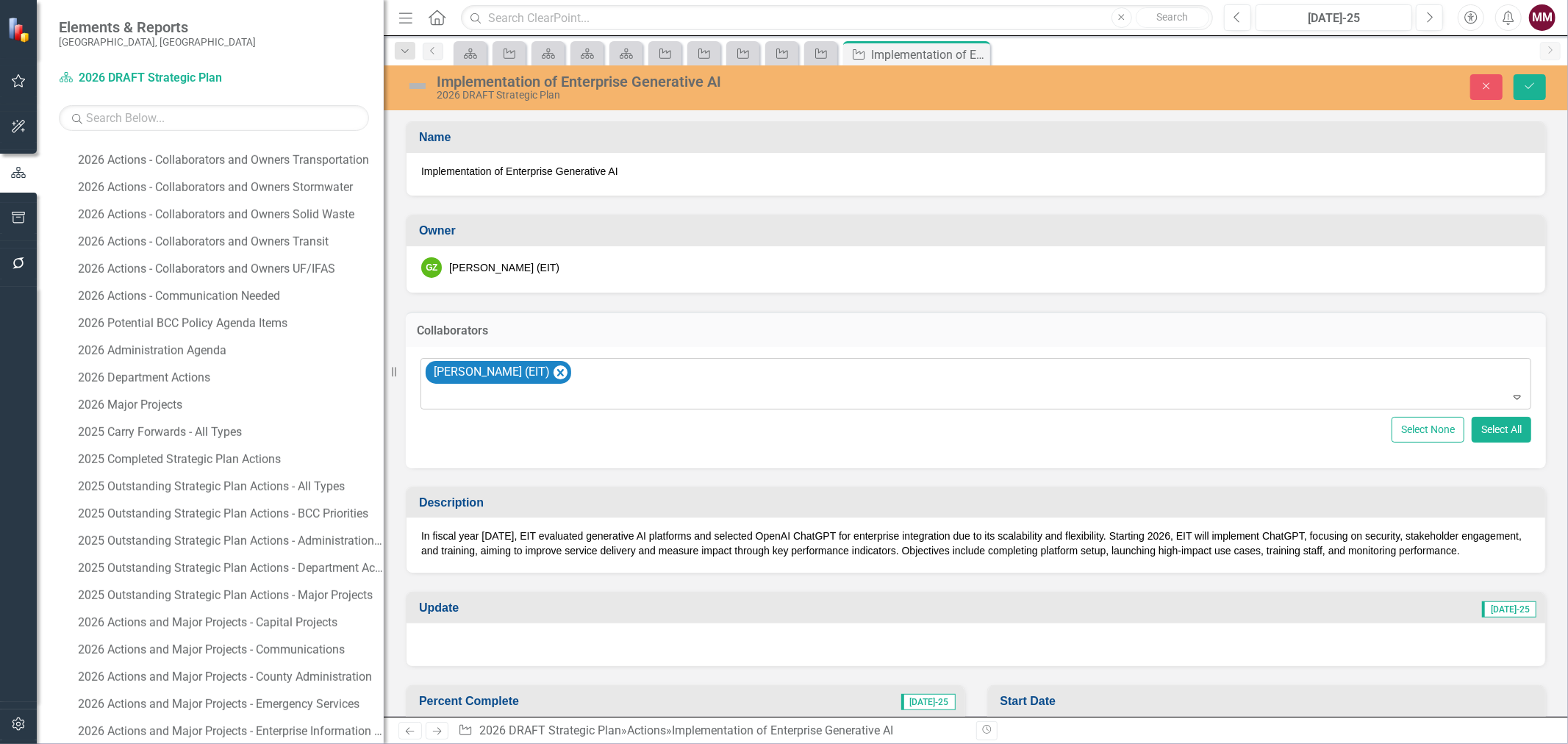
click at [660, 372] on div "[PERSON_NAME] (EIT)" at bounding box center [977, 384] width 1107 height 50
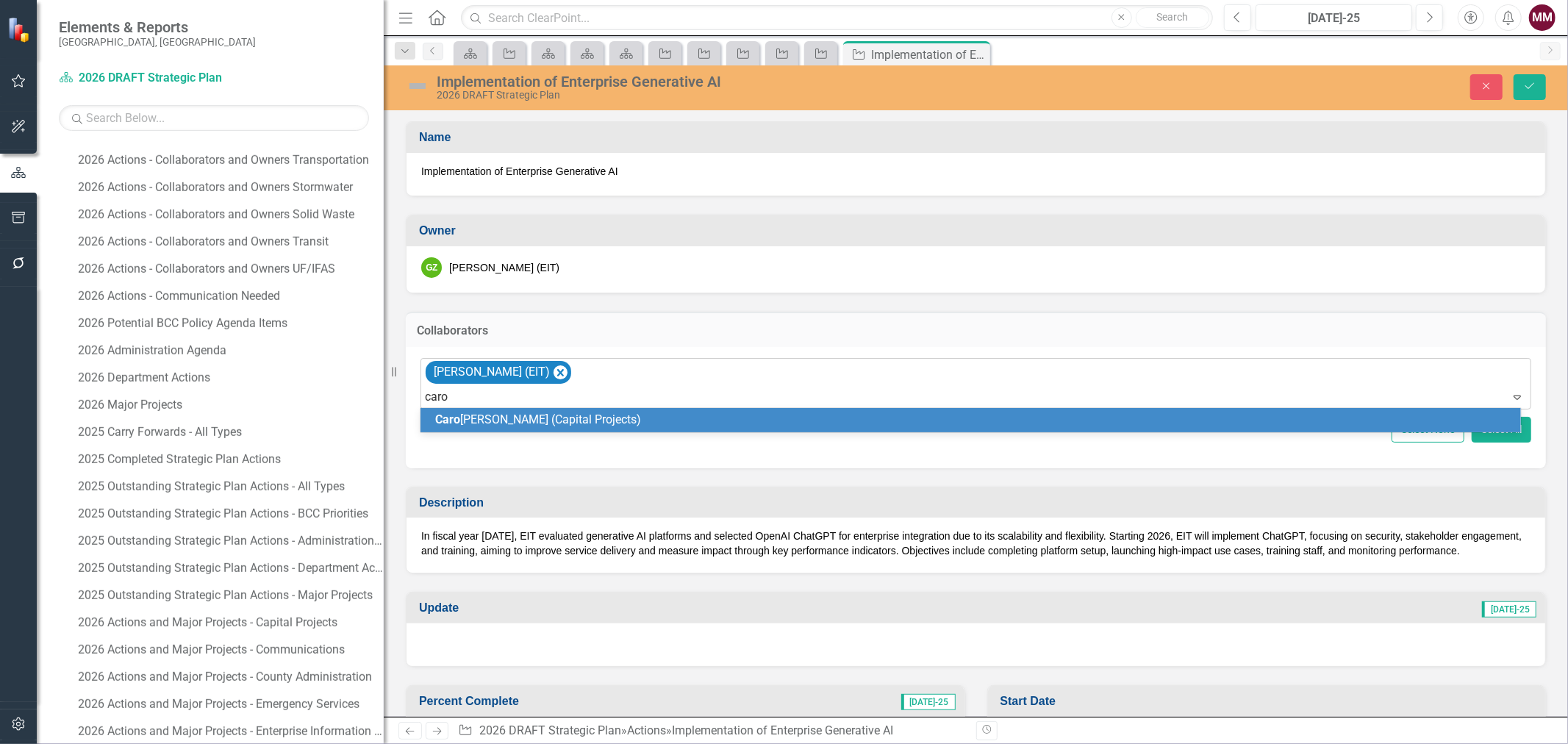
type input "[PERSON_NAME]"
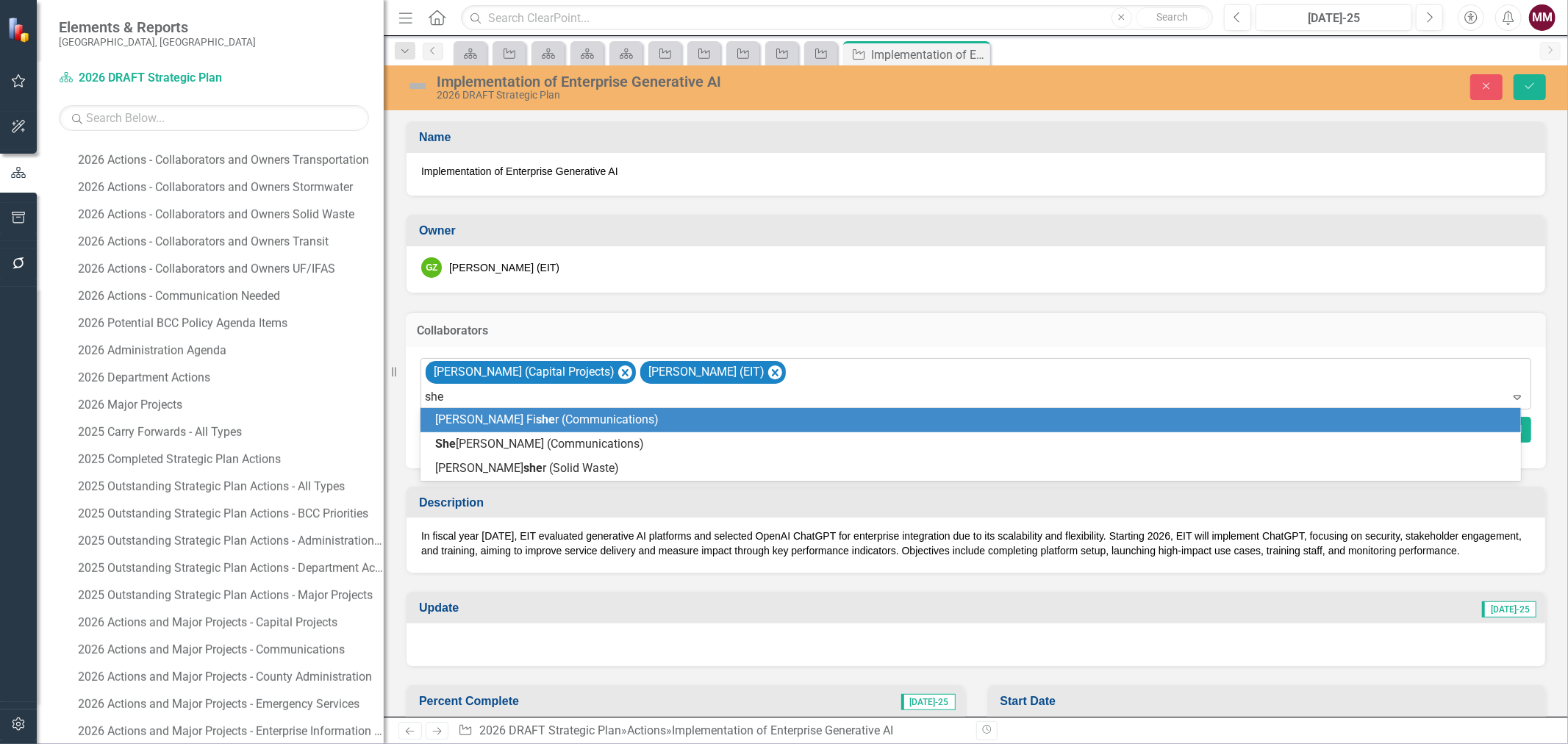
type input "shel"
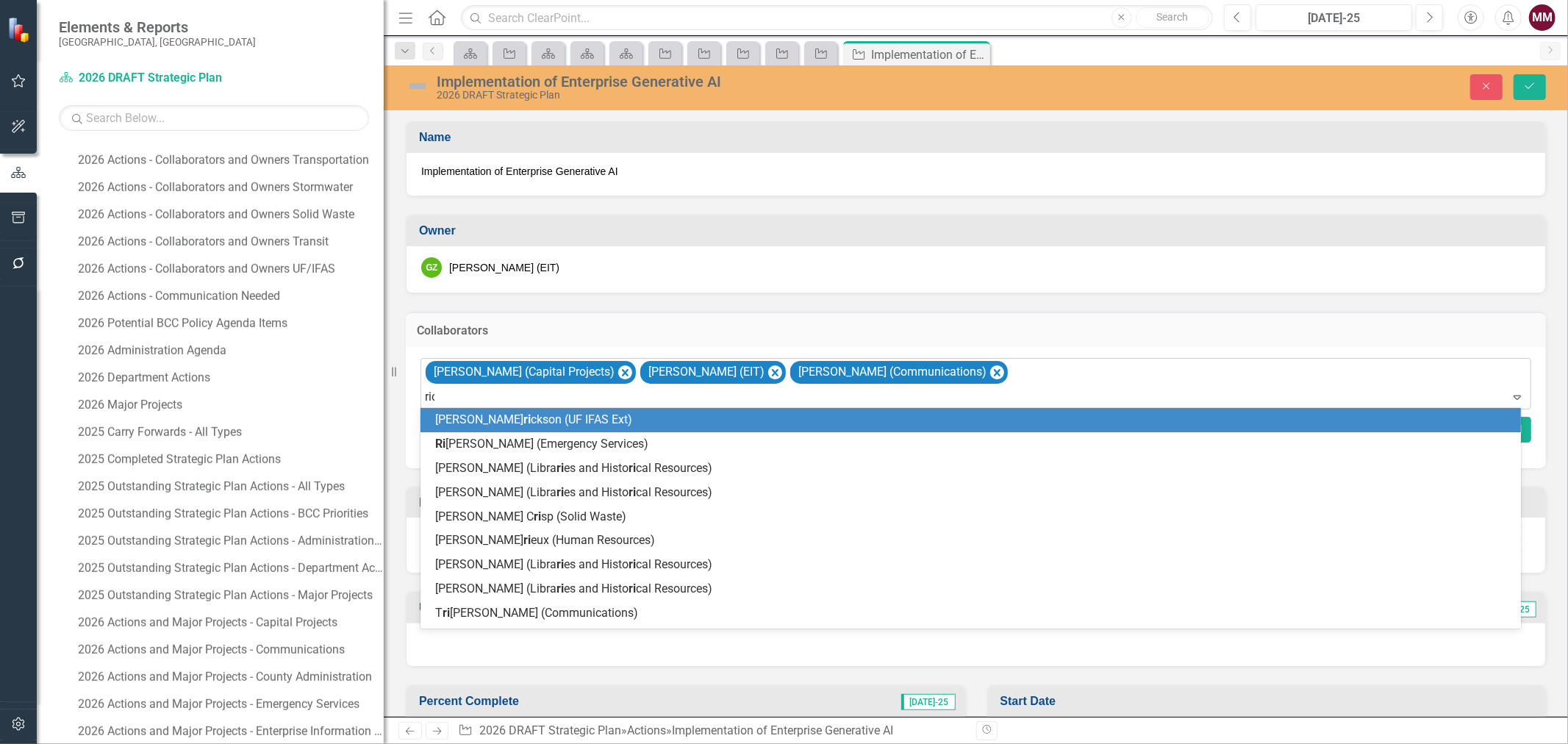
type input "rich"
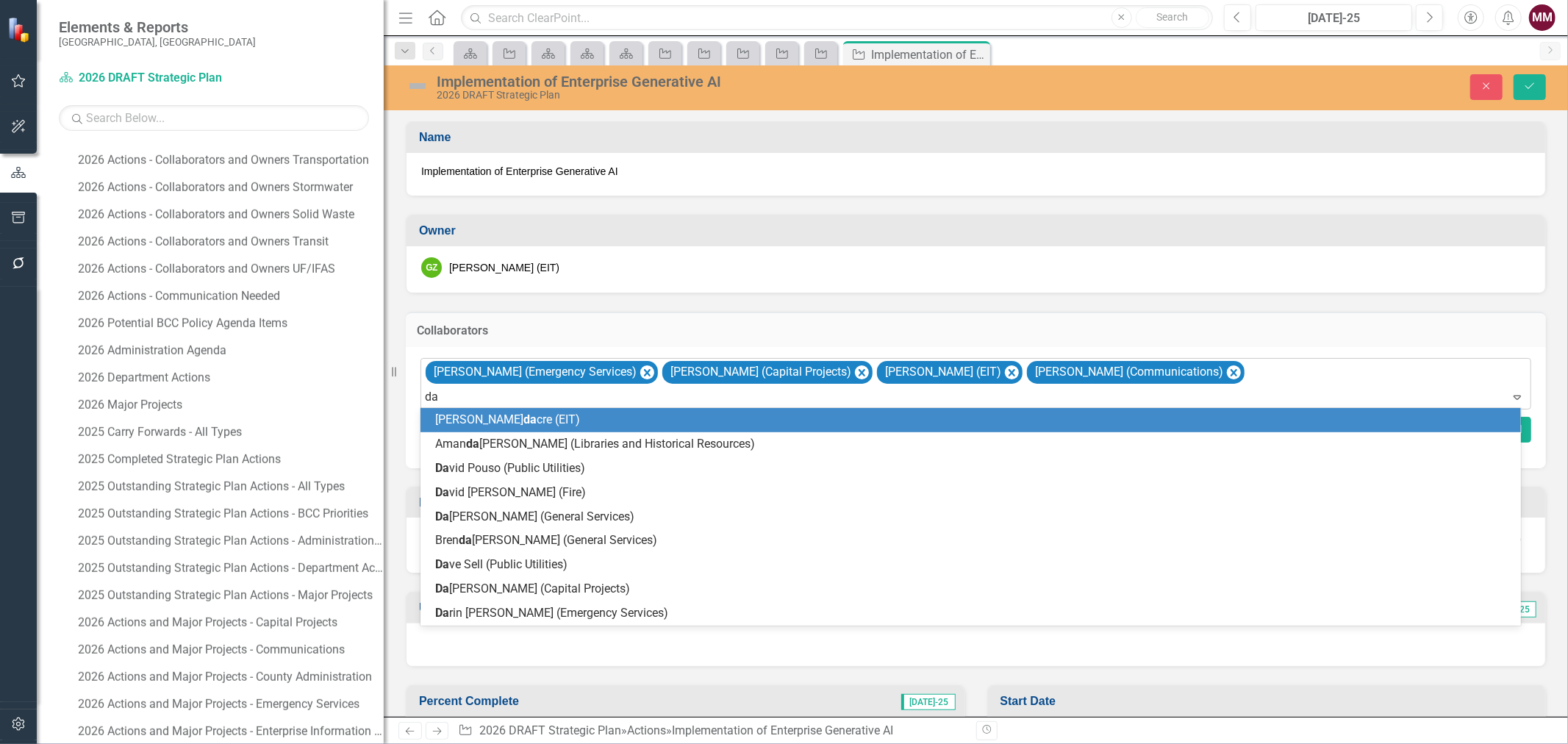
type input "[PERSON_NAME]"
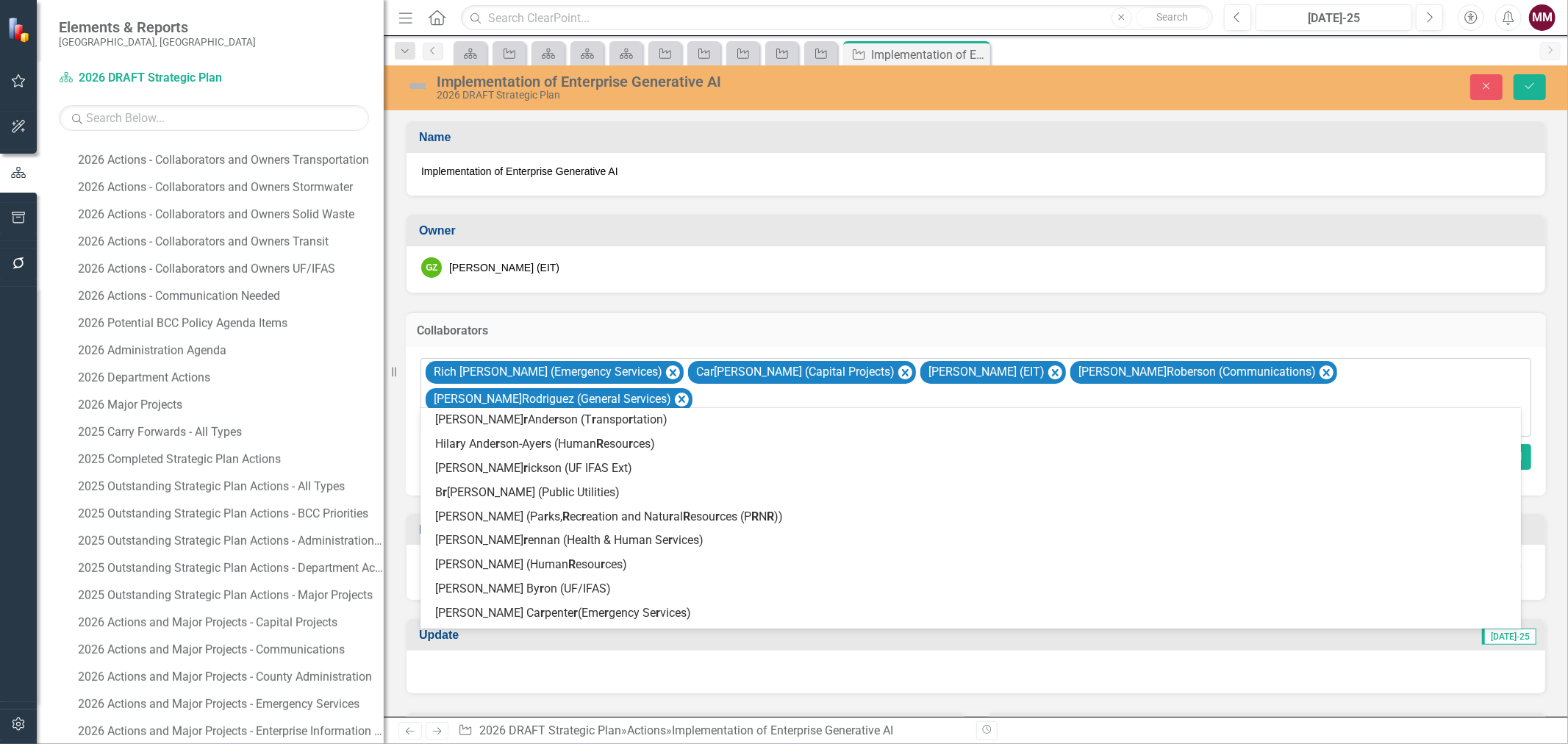
type input "rob"
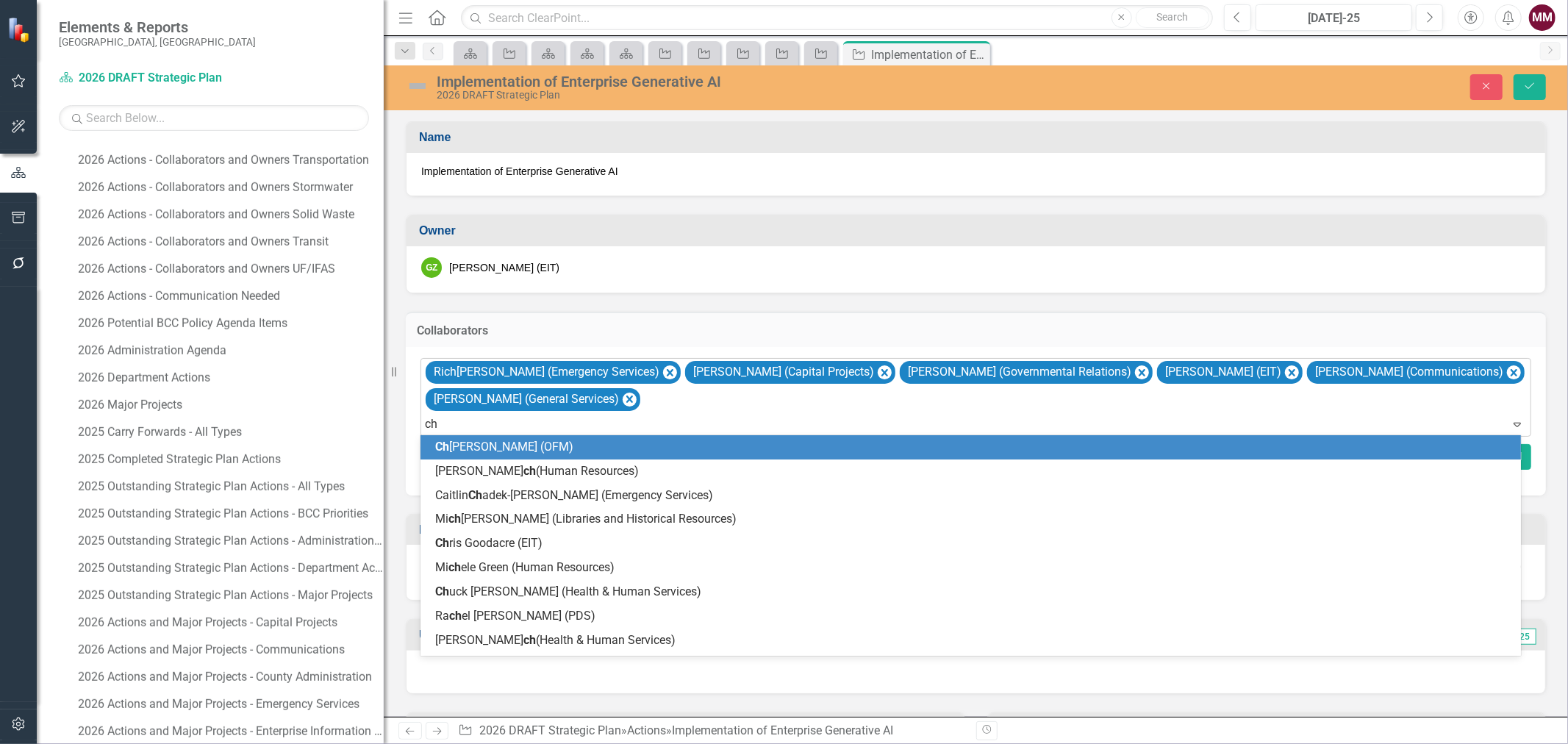
type input "chu"
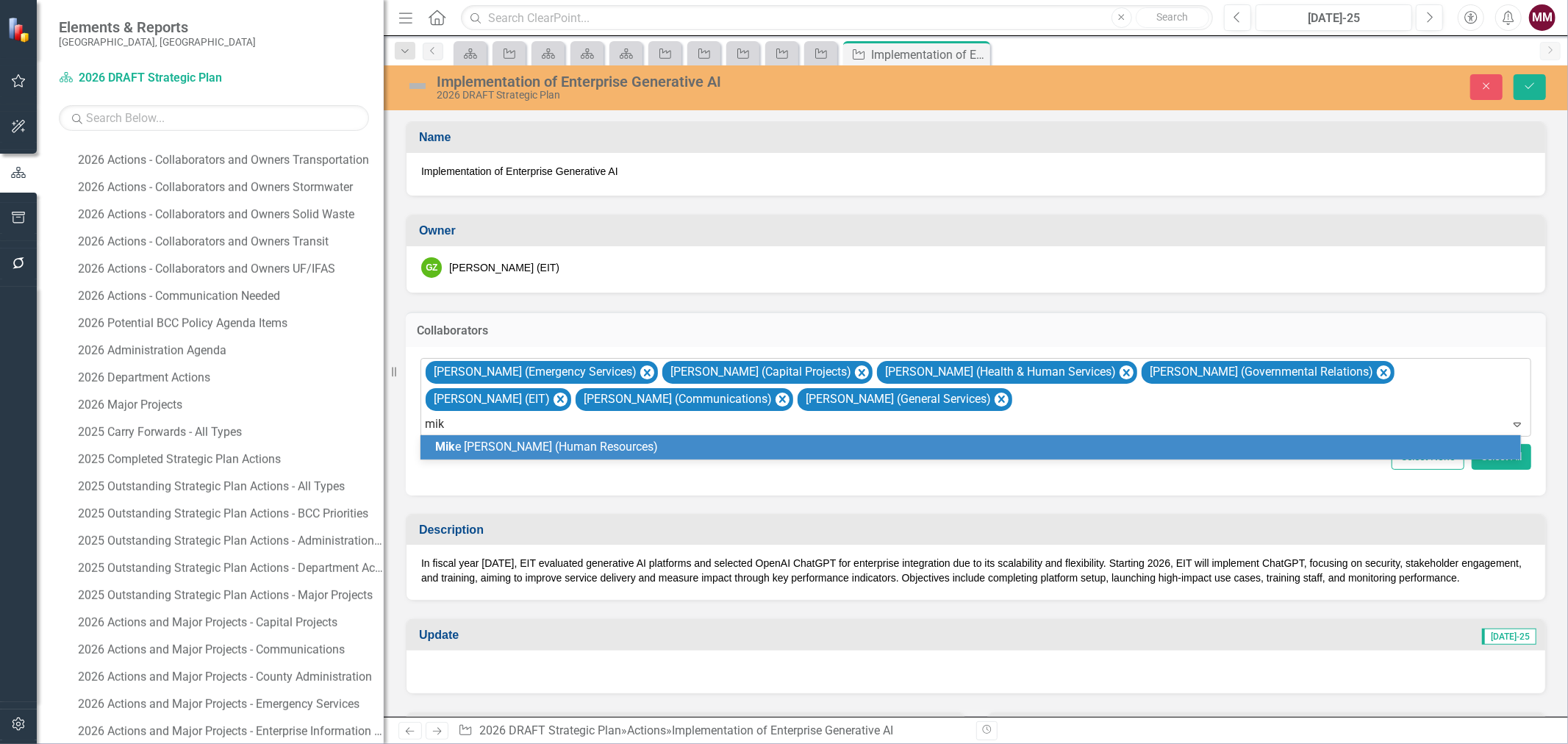
type input "[PERSON_NAME]"
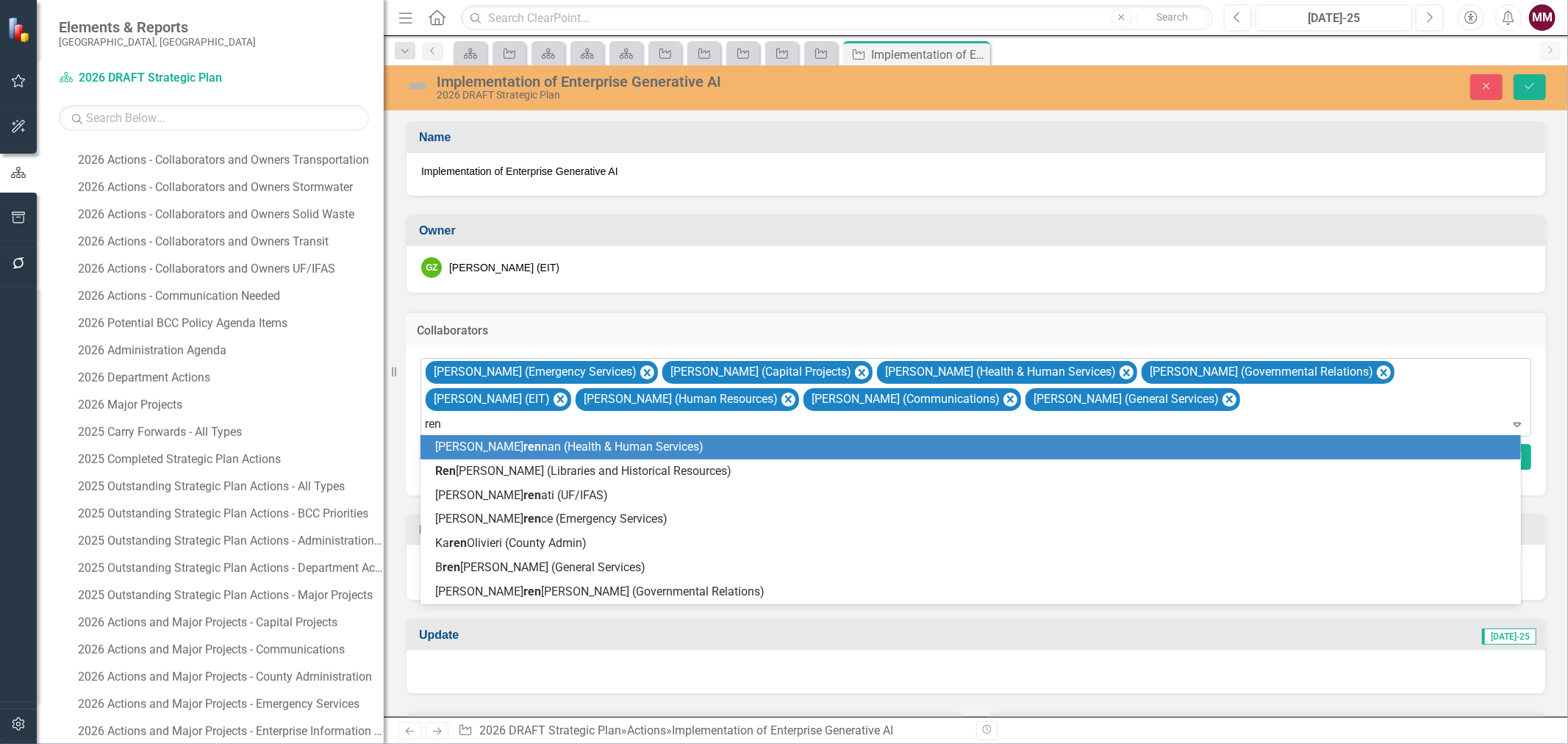
type input "rene"
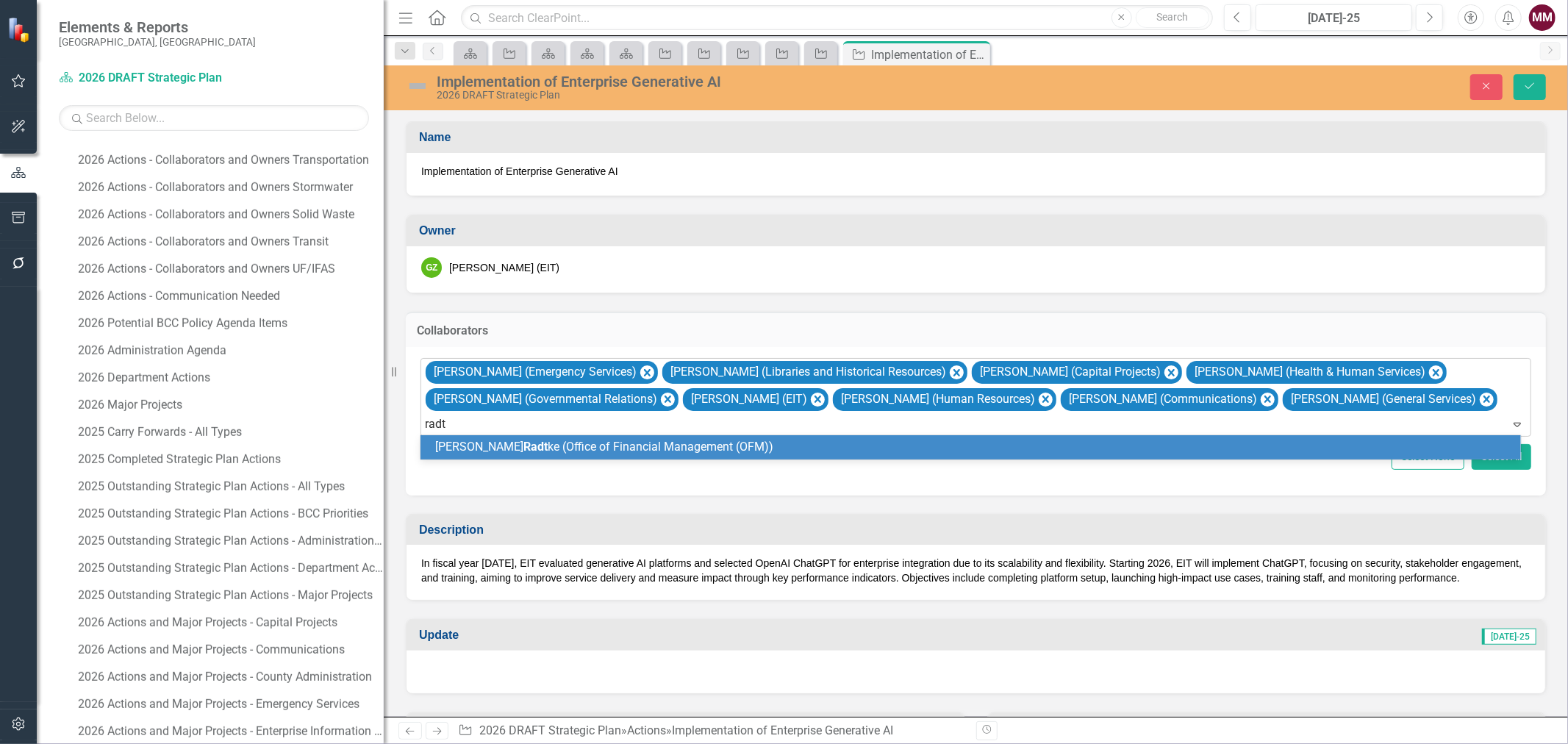
type input "radtk"
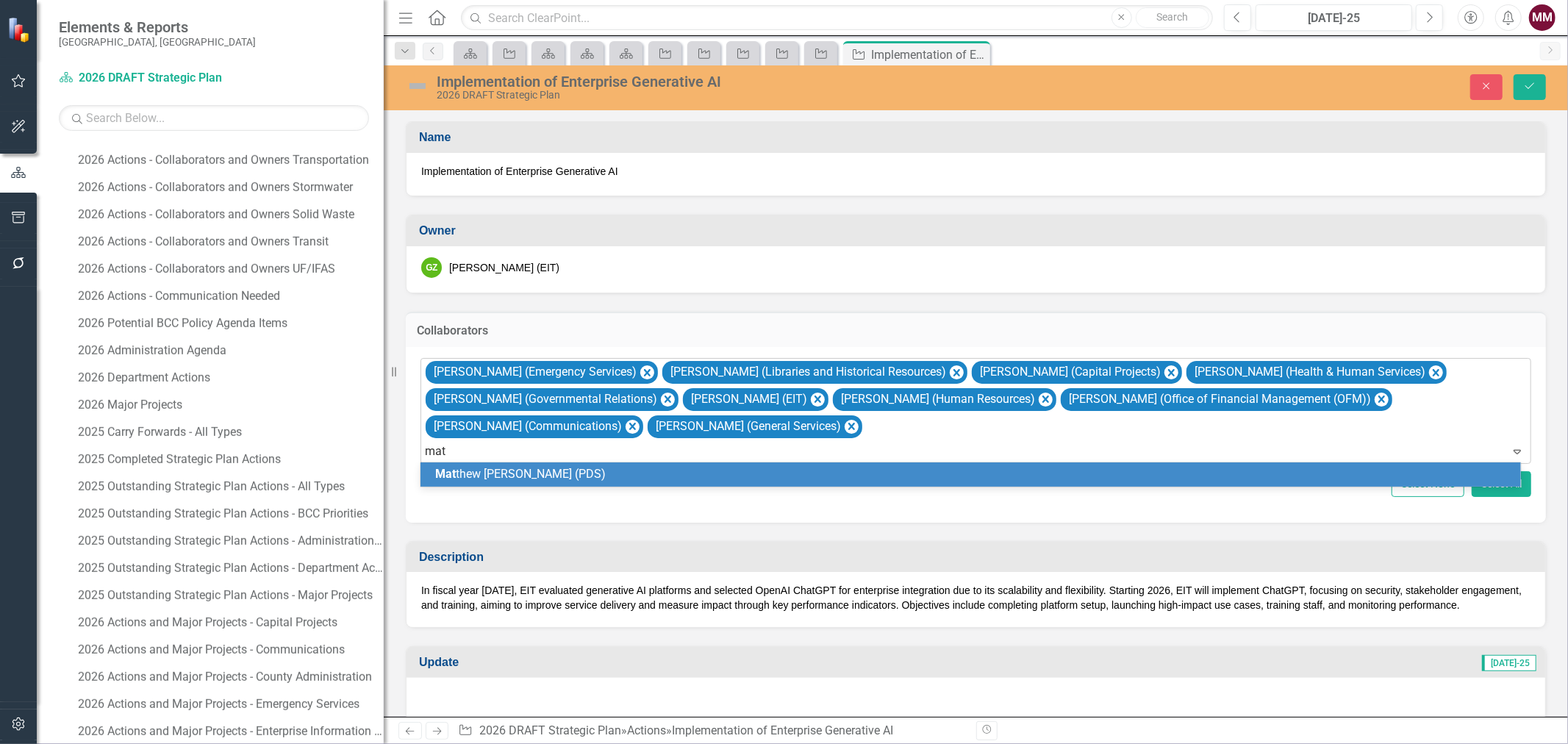
type input "matt"
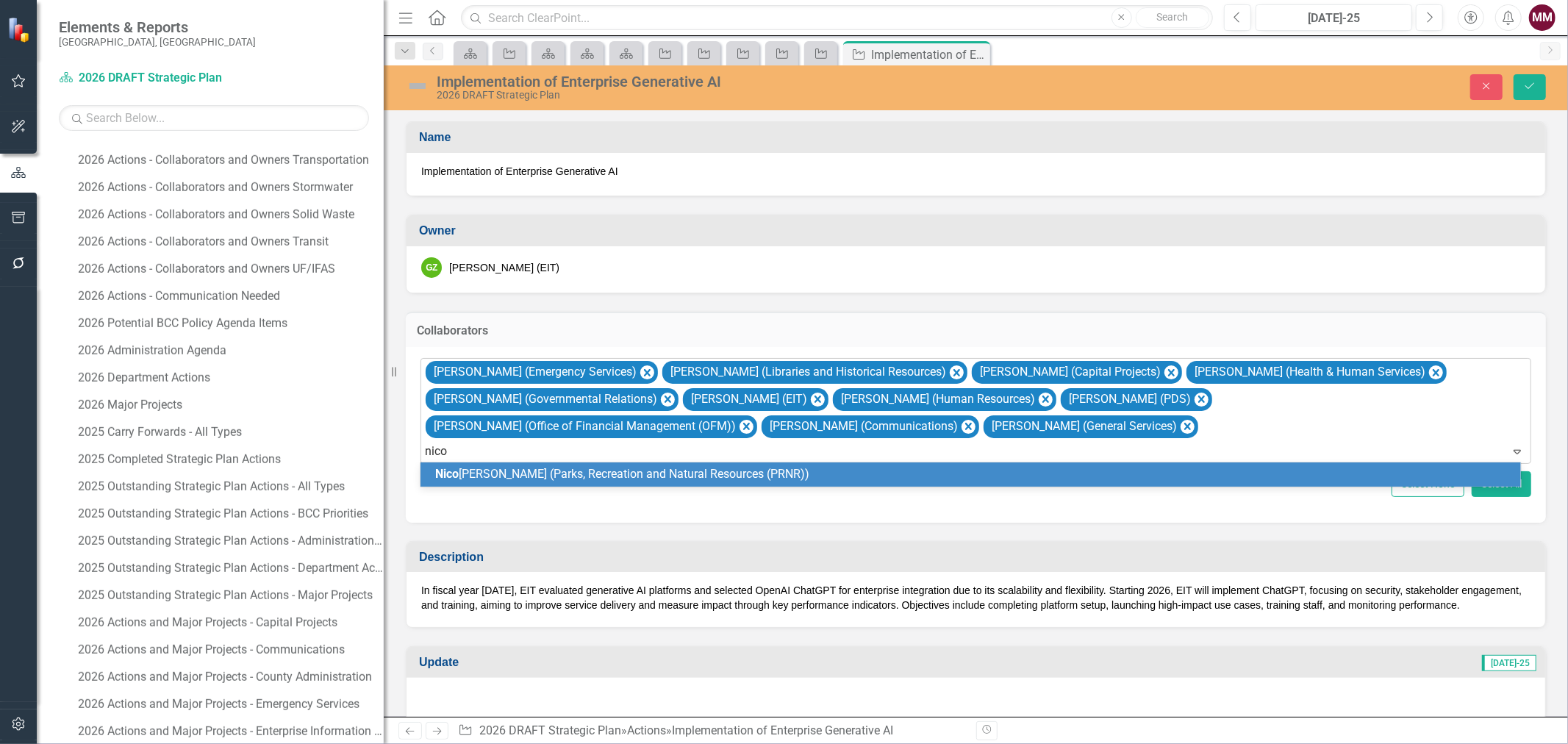
type input "[PERSON_NAME]"
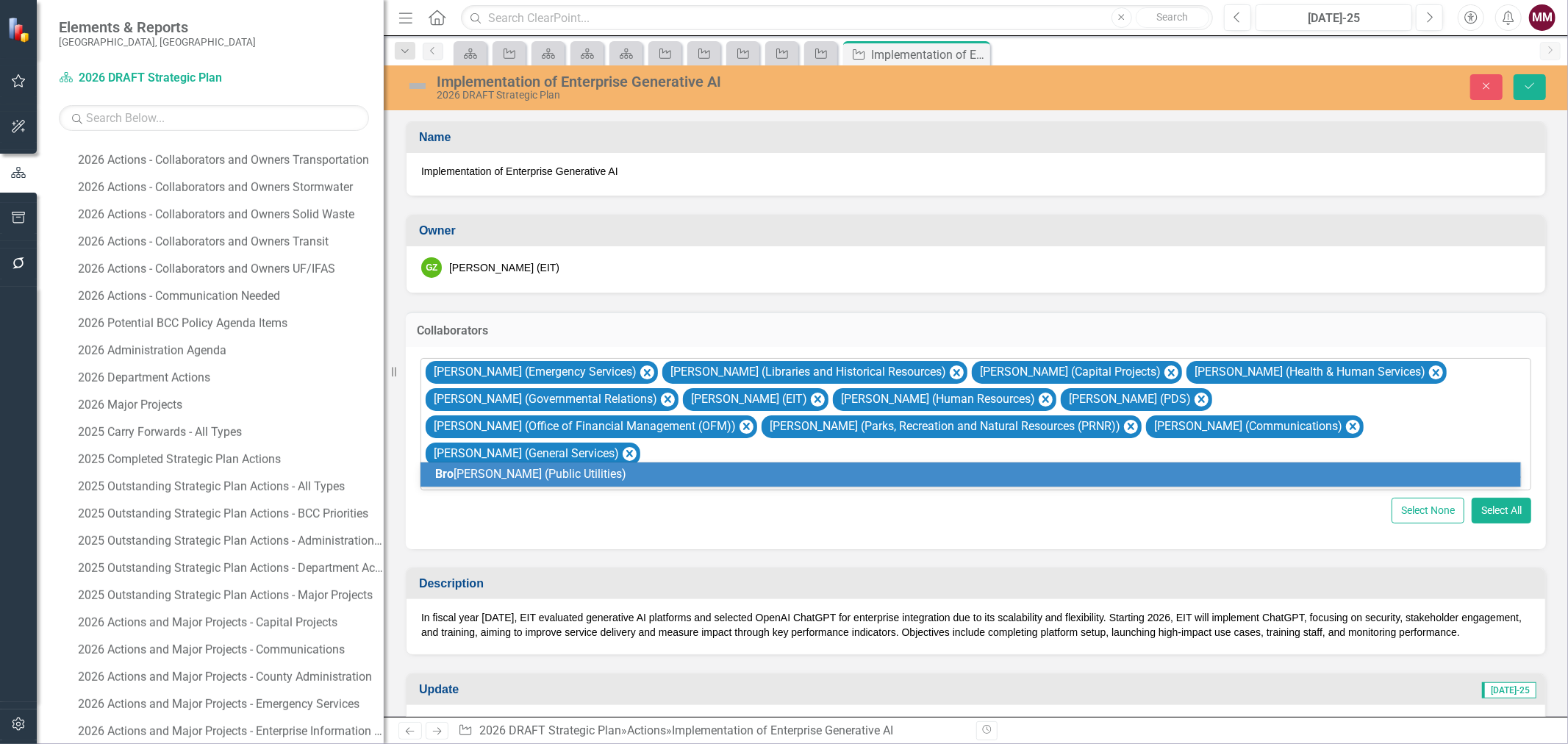
type input "broo"
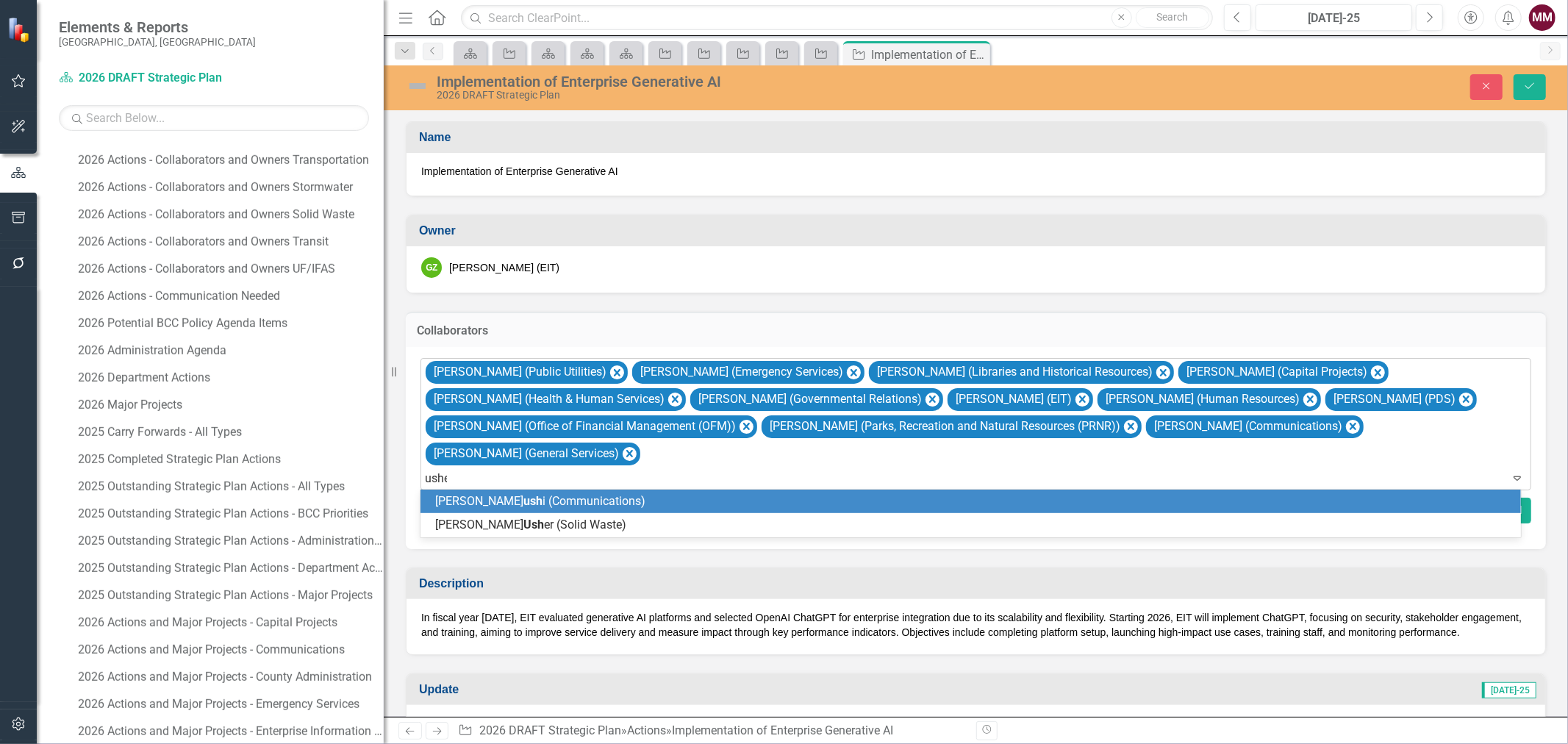
type input "usher"
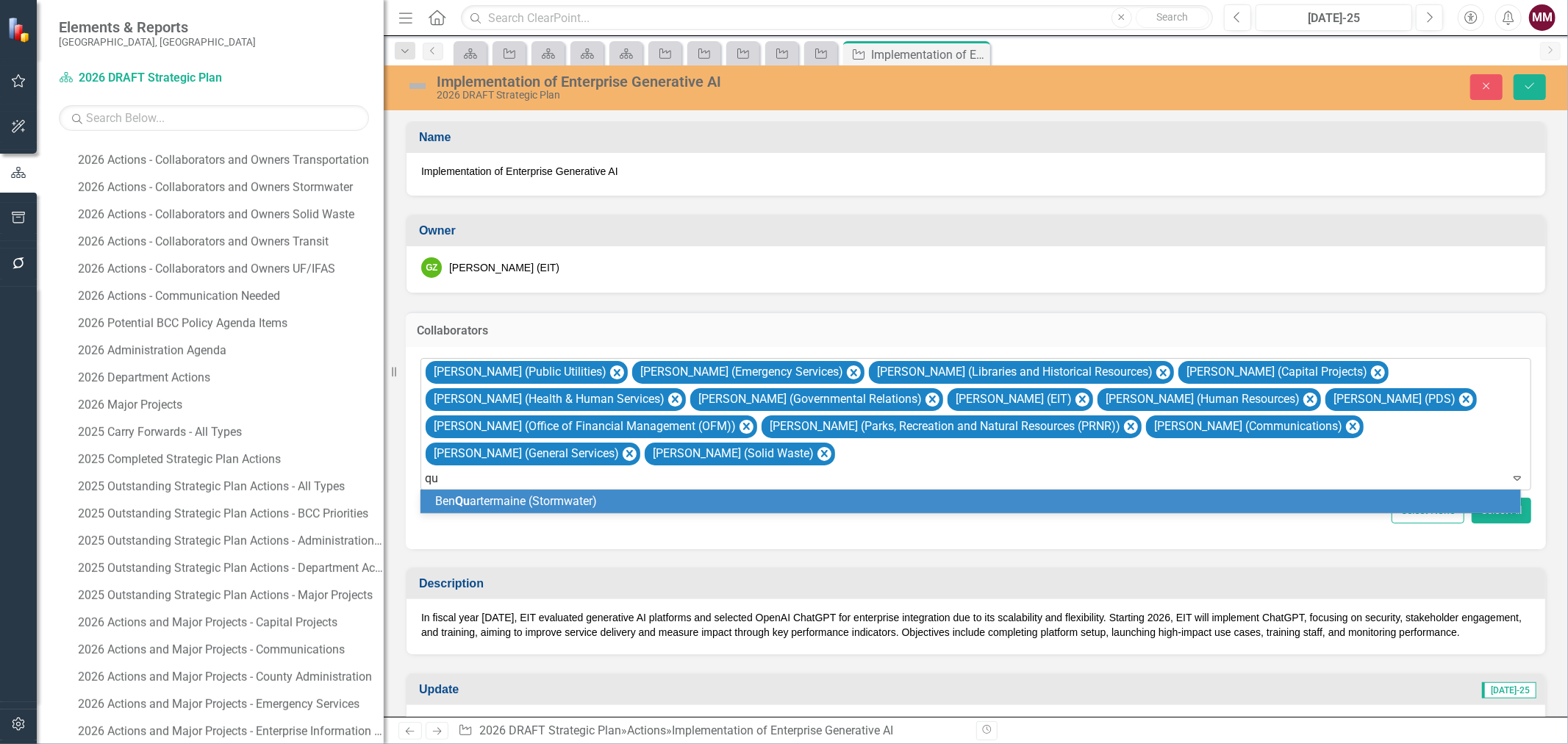
type input "qua"
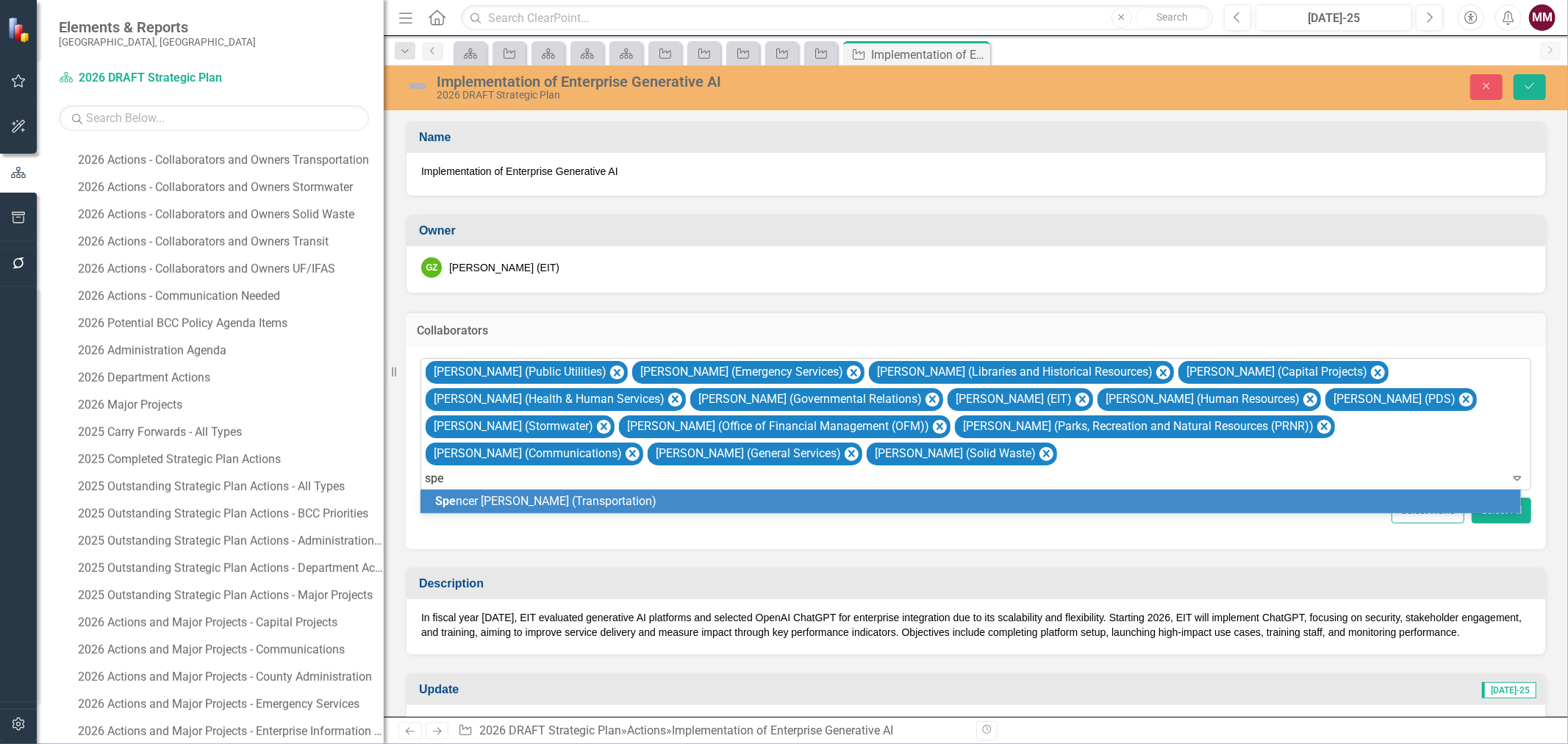
type input "spen"
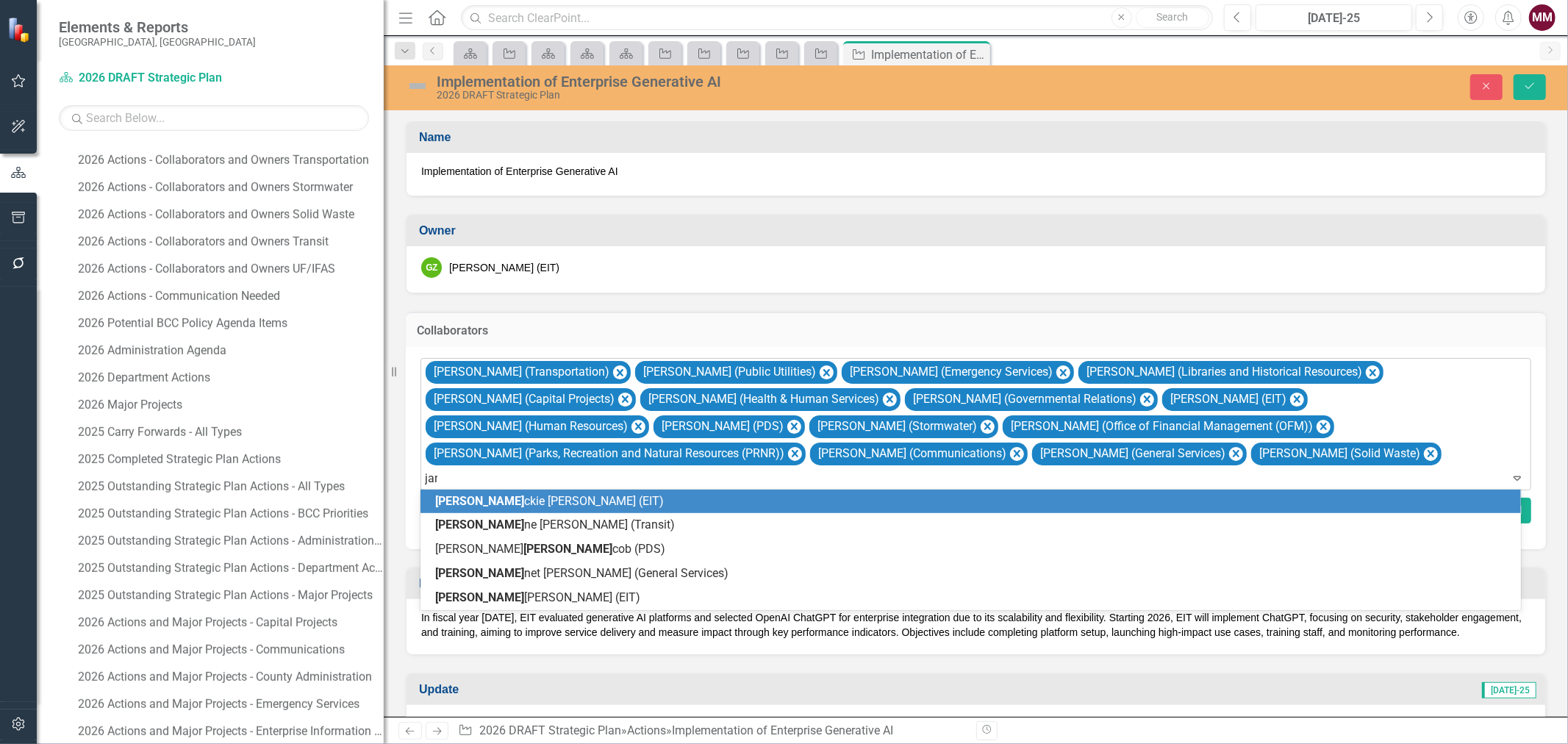
type input "jane"
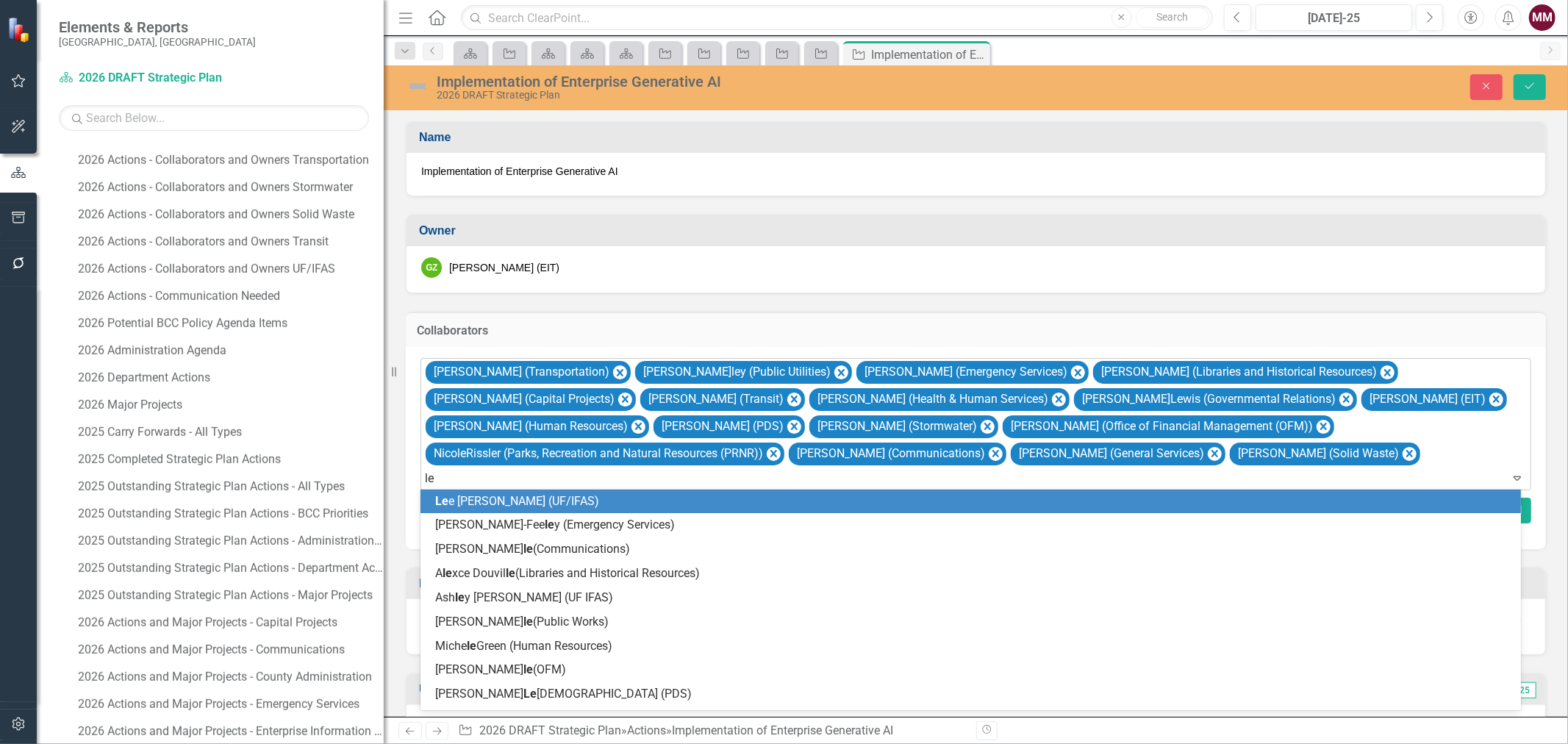
type input "[PERSON_NAME]"
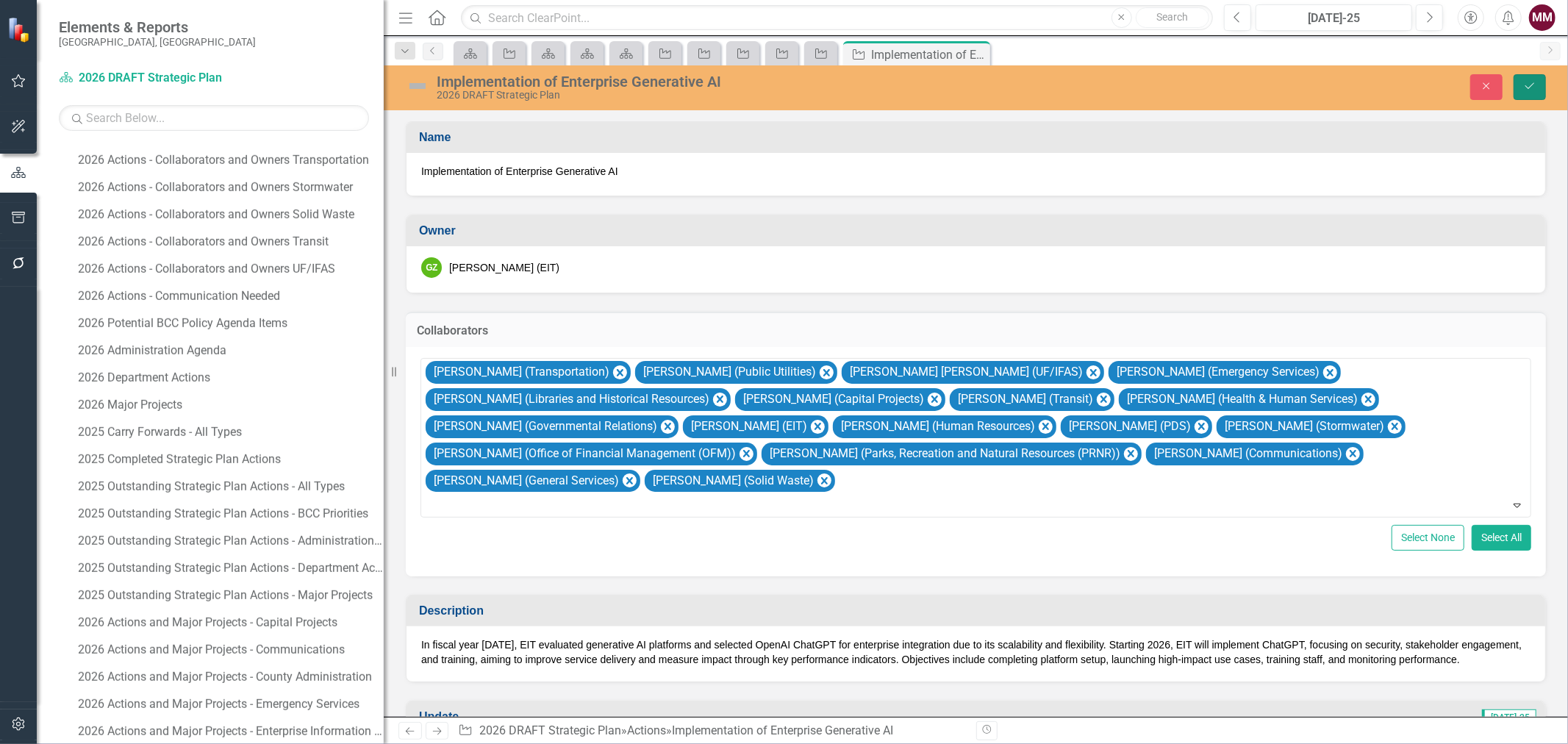
click at [1254, 93] on button "Save" at bounding box center [1530, 87] width 32 height 26
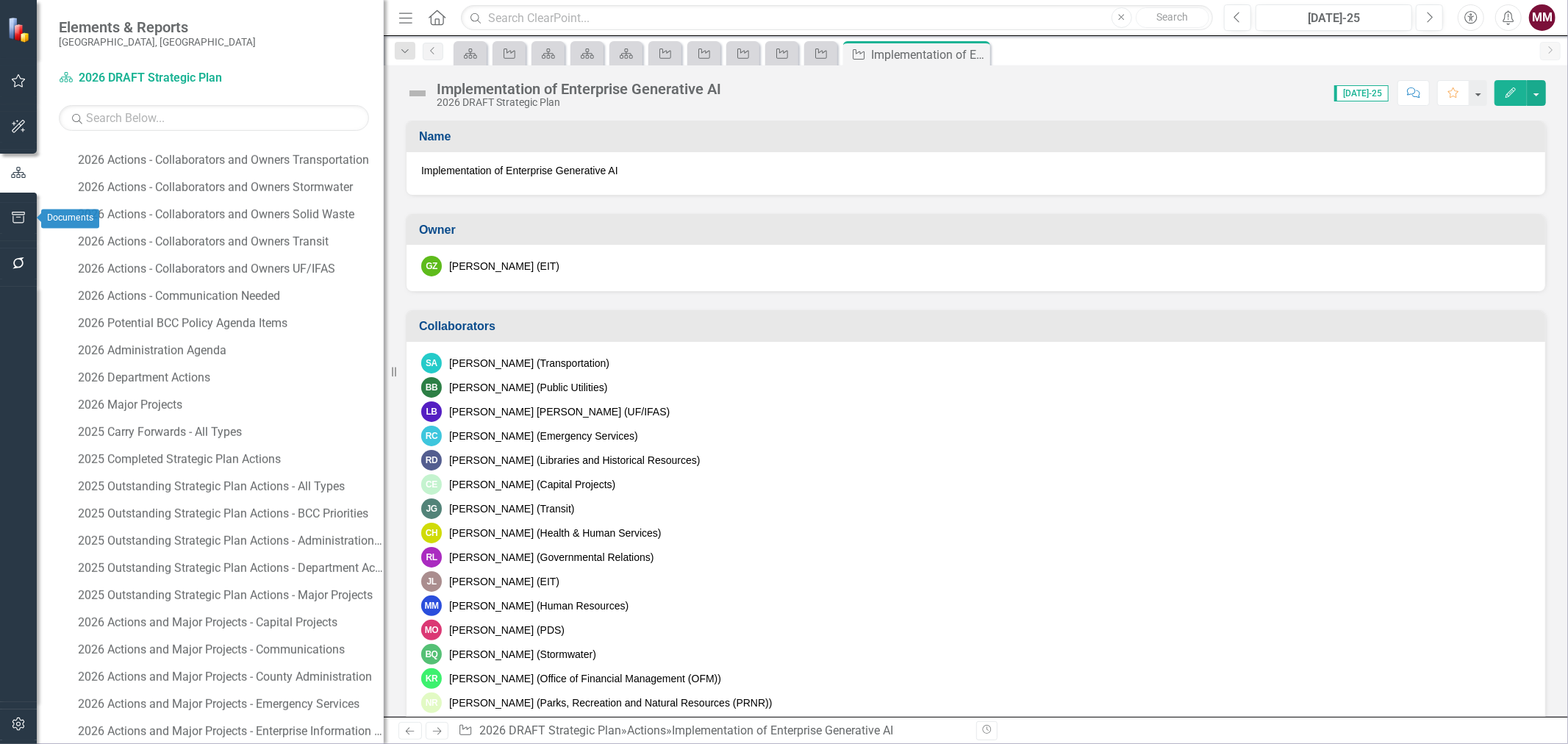
click at [22, 215] on icon "button" at bounding box center [18, 217] width 15 height 12
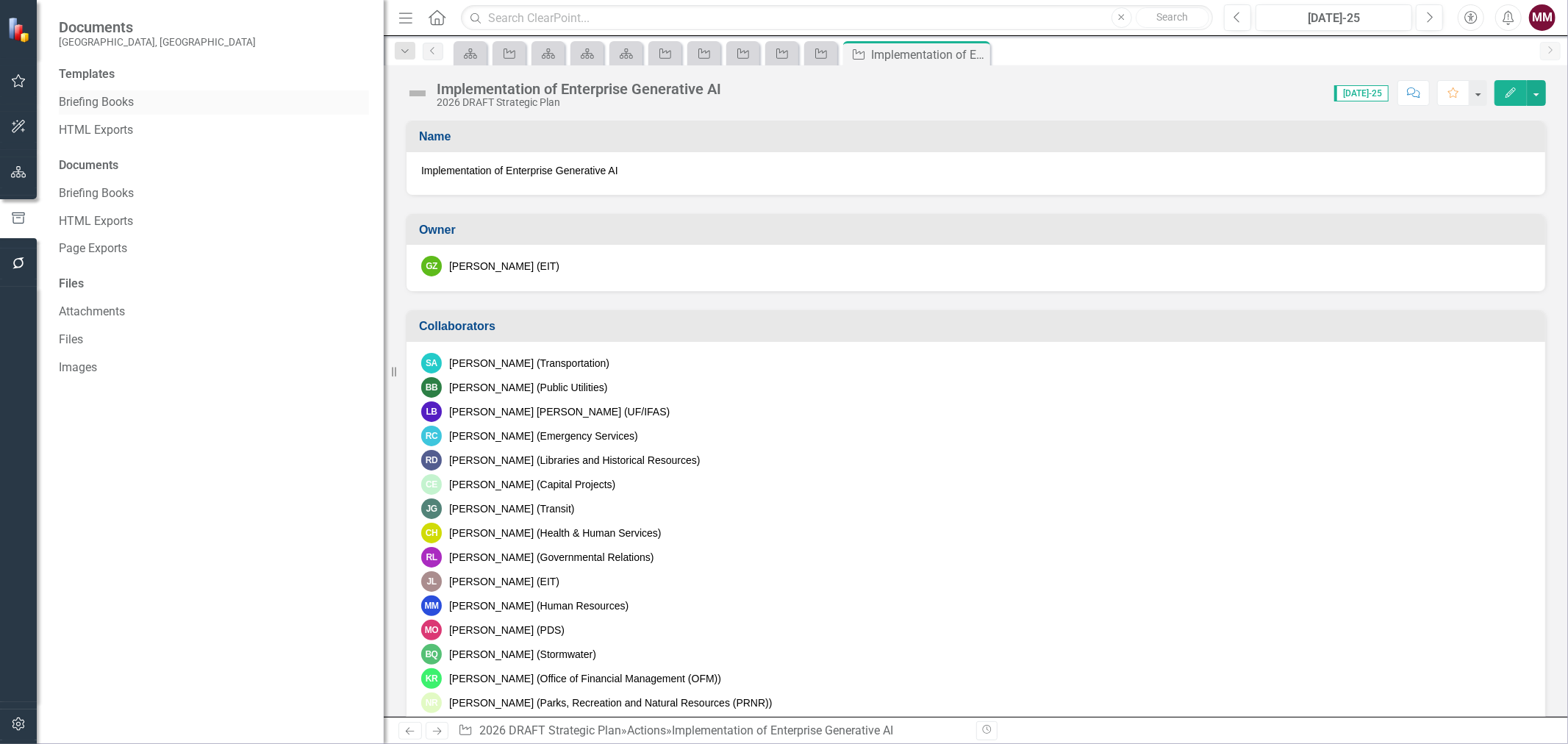
click at [128, 103] on link "Briefing Books" at bounding box center [213, 102] width 310 height 17
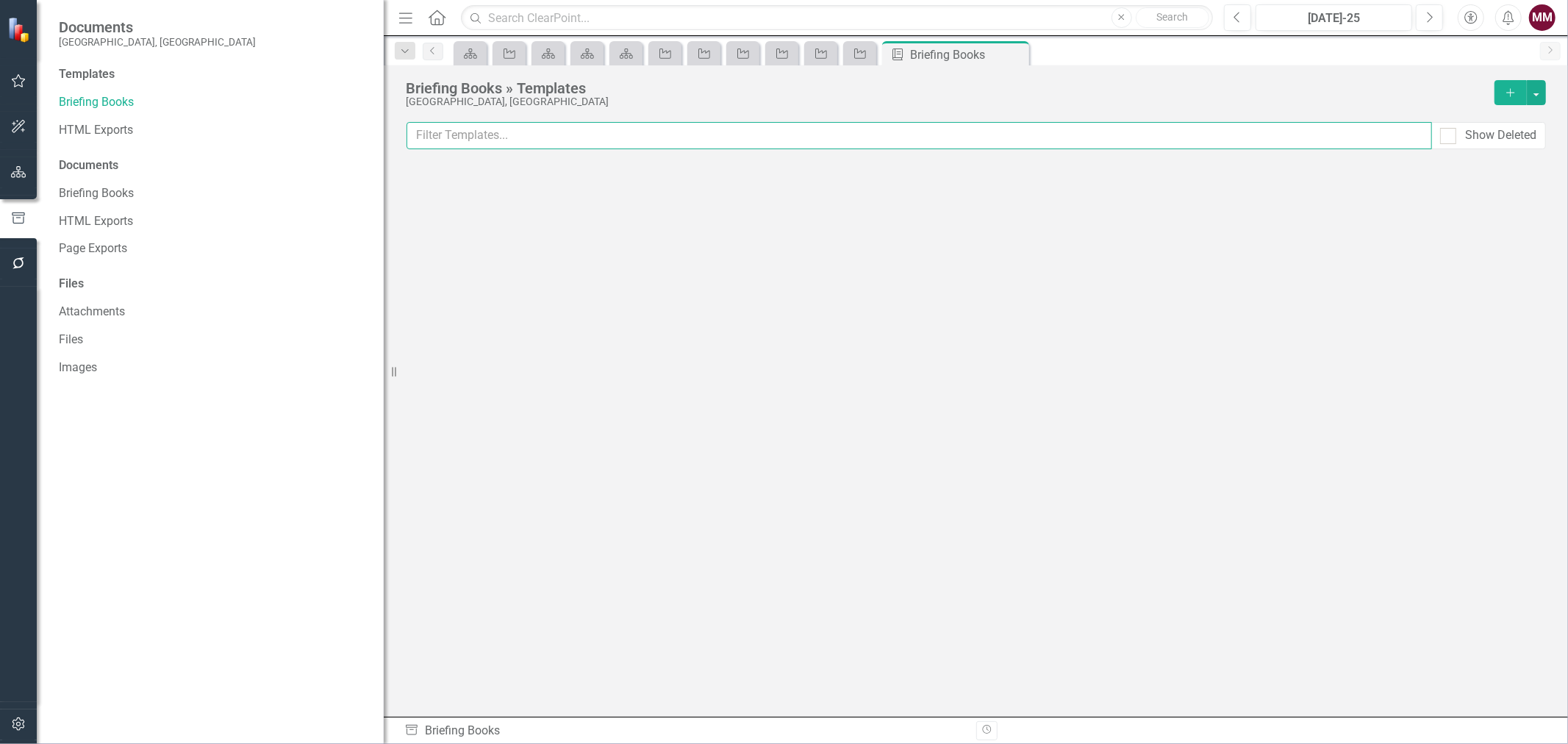
click at [488, 140] on input "text" at bounding box center [919, 135] width 1026 height 27
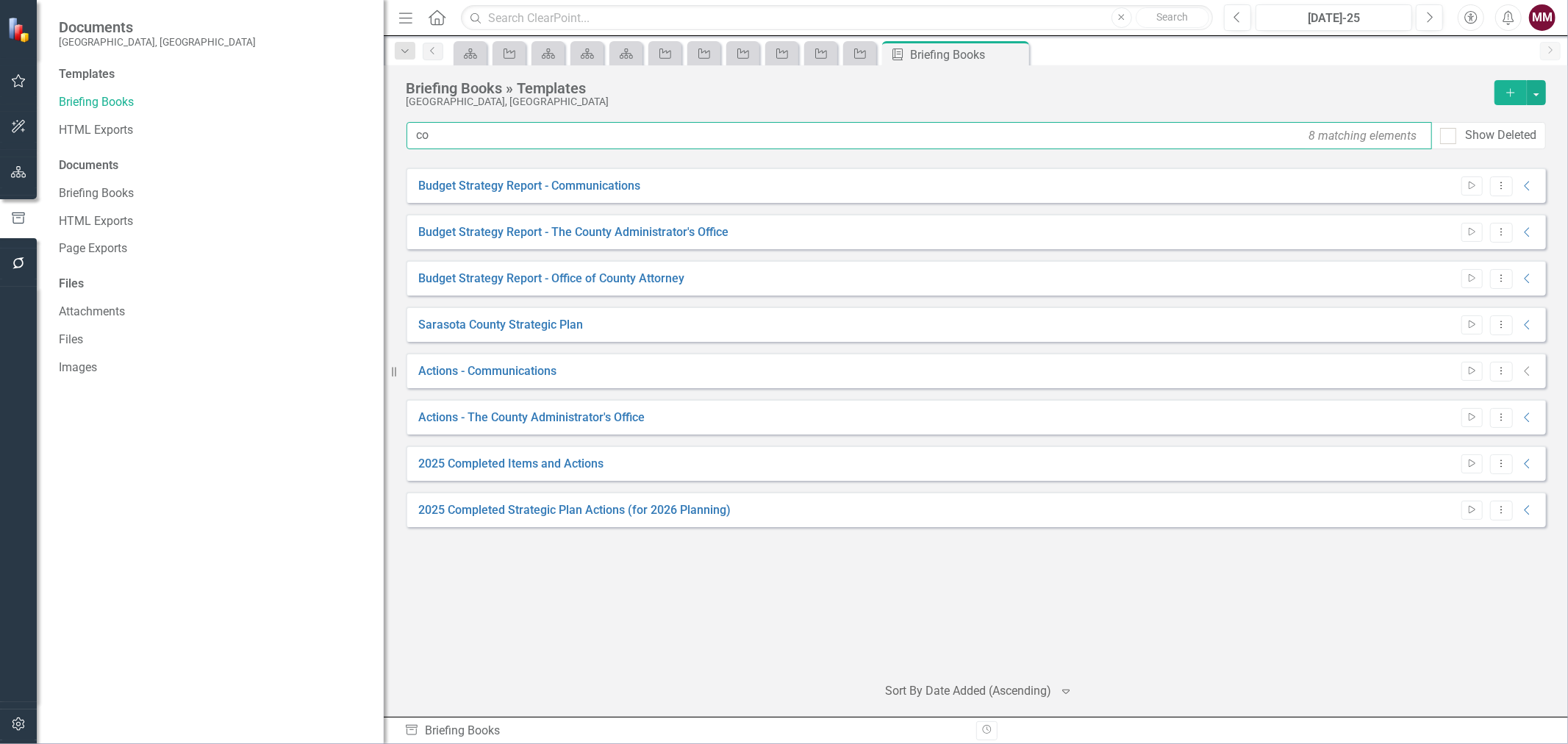
type input "c"
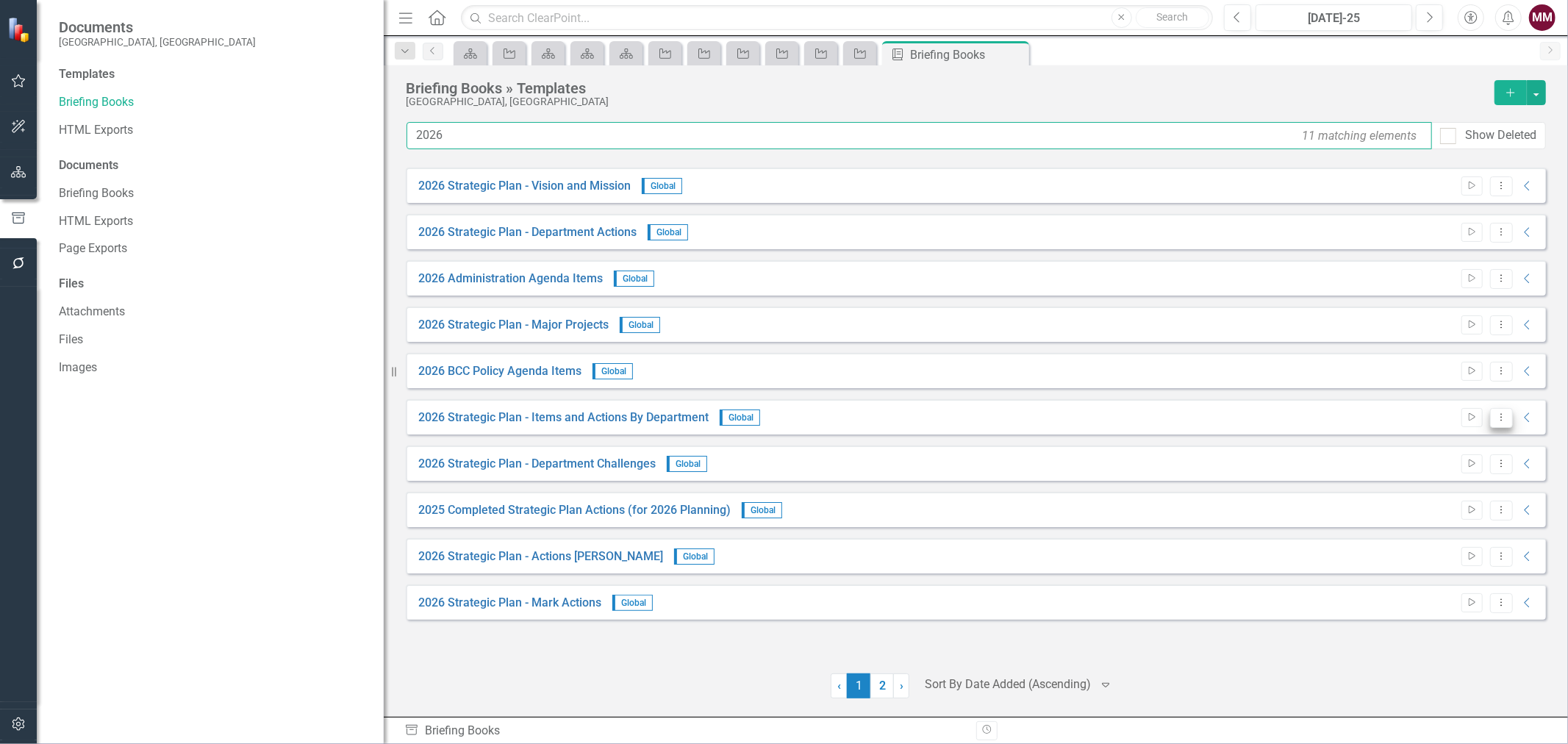
type input "2026"
click at [1254, 416] on icon "Dropdown Menu" at bounding box center [1501, 417] width 13 height 10
click at [1254, 525] on link "Copy Duplicate Template" at bounding box center [1444, 523] width 136 height 27
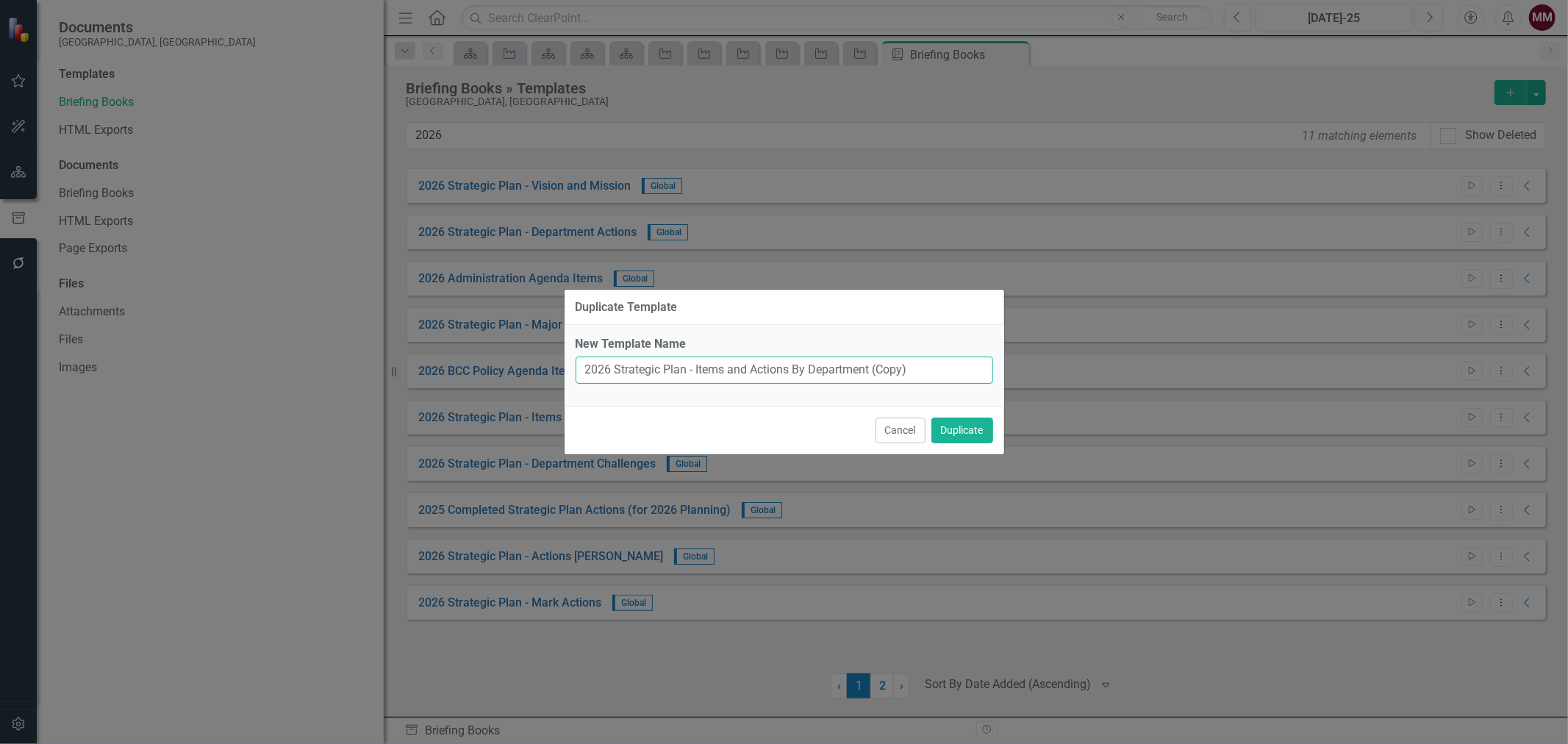
drag, startPoint x: 696, startPoint y: 370, endPoint x: 791, endPoint y: 370, distance: 95.0
click at [791, 370] on input "2026 Strategic Plan - Items and Actions By Department (Copy)" at bounding box center [784, 370] width 417 height 27
click at [943, 363] on input "2026 Strategic Plan - Collaborators By Department (Copy)" at bounding box center [784, 370] width 417 height 27
type input "2026 Strategic Plan - Collaborators By Department"
click at [950, 428] on button "Duplicate" at bounding box center [962, 430] width 62 height 26
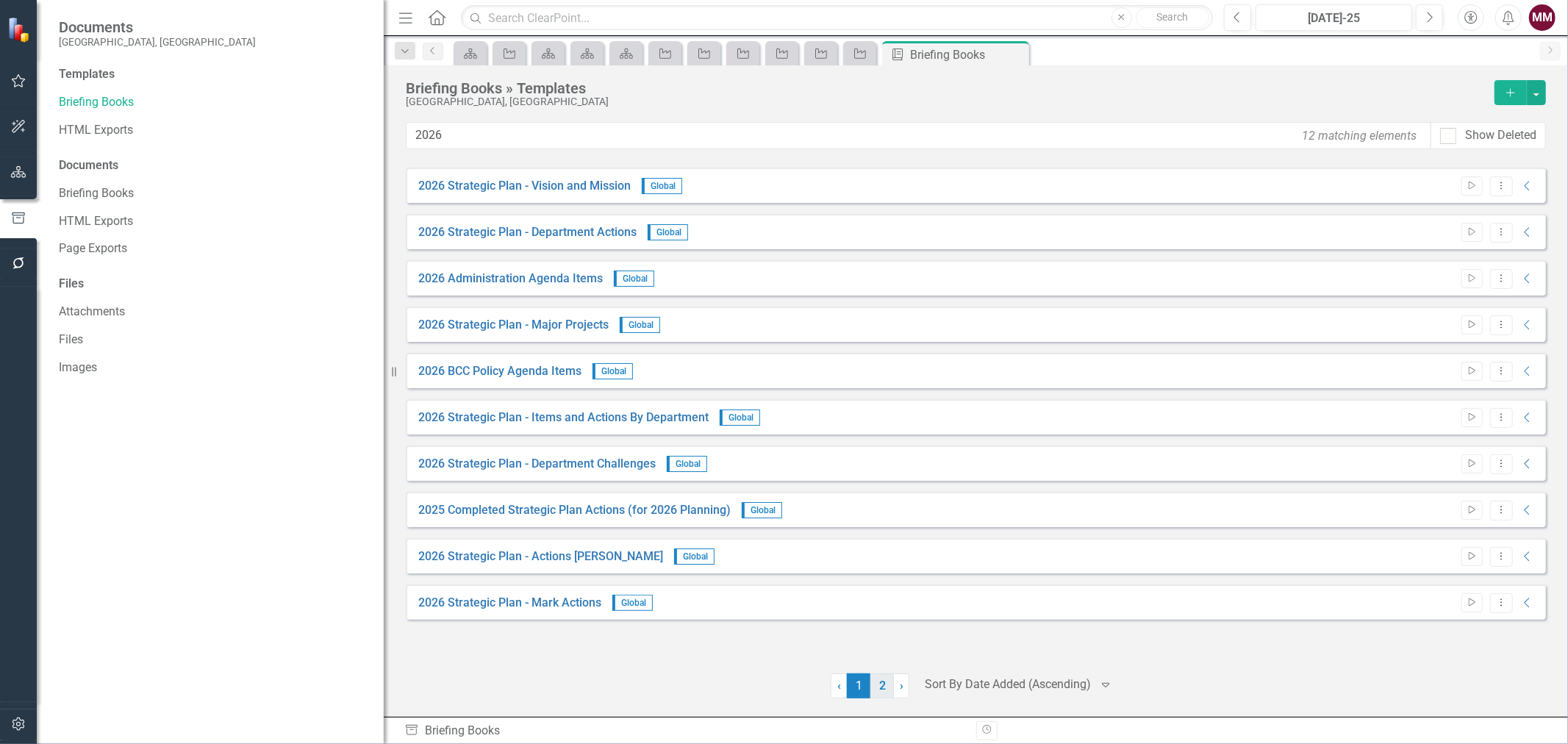
click at [886, 566] on link "2" at bounding box center [881, 685] width 23 height 25
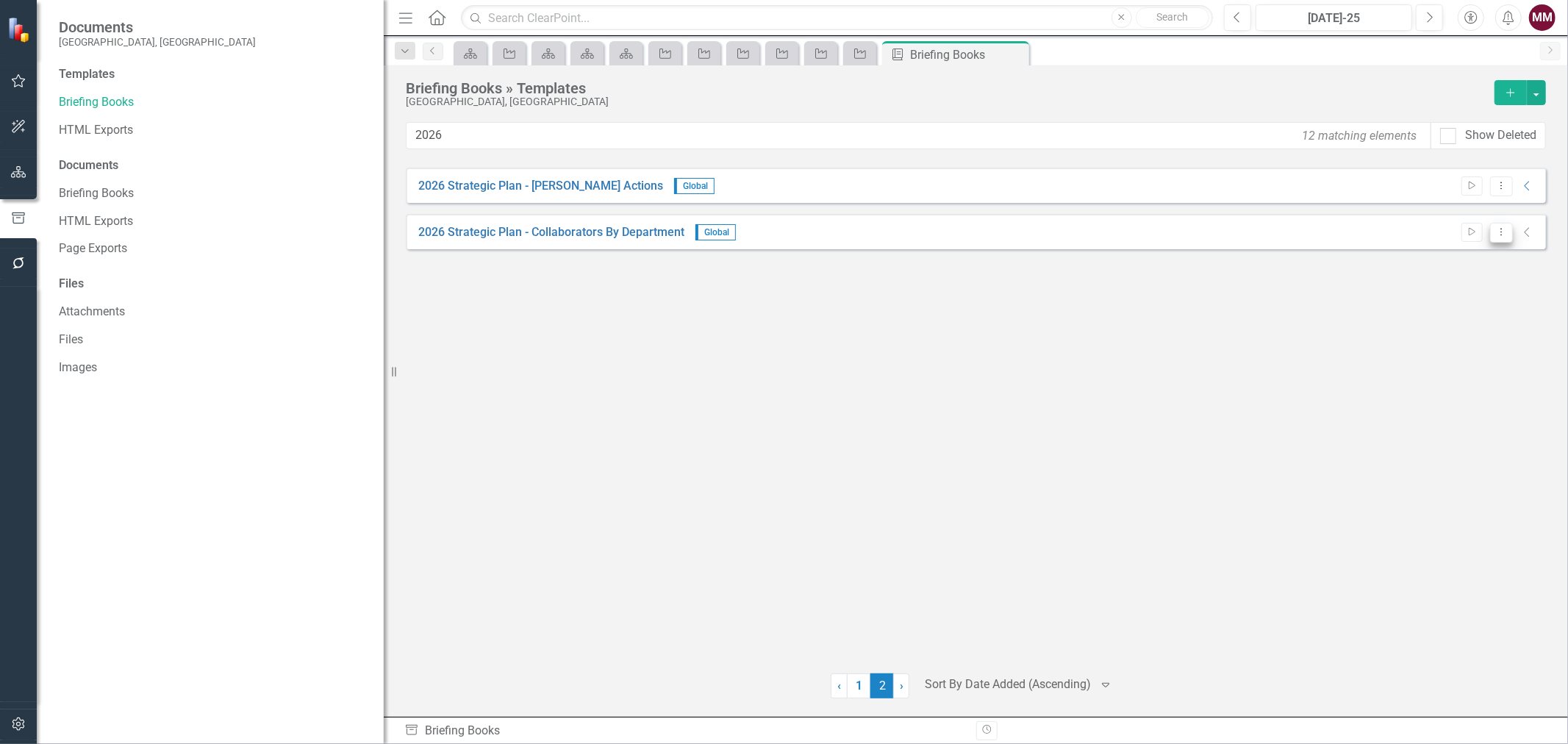
click at [1254, 232] on icon "Dropdown Menu" at bounding box center [1501, 232] width 13 height 10
click at [1254, 304] on link "Edit Edit Template" at bounding box center [1444, 311] width 136 height 27
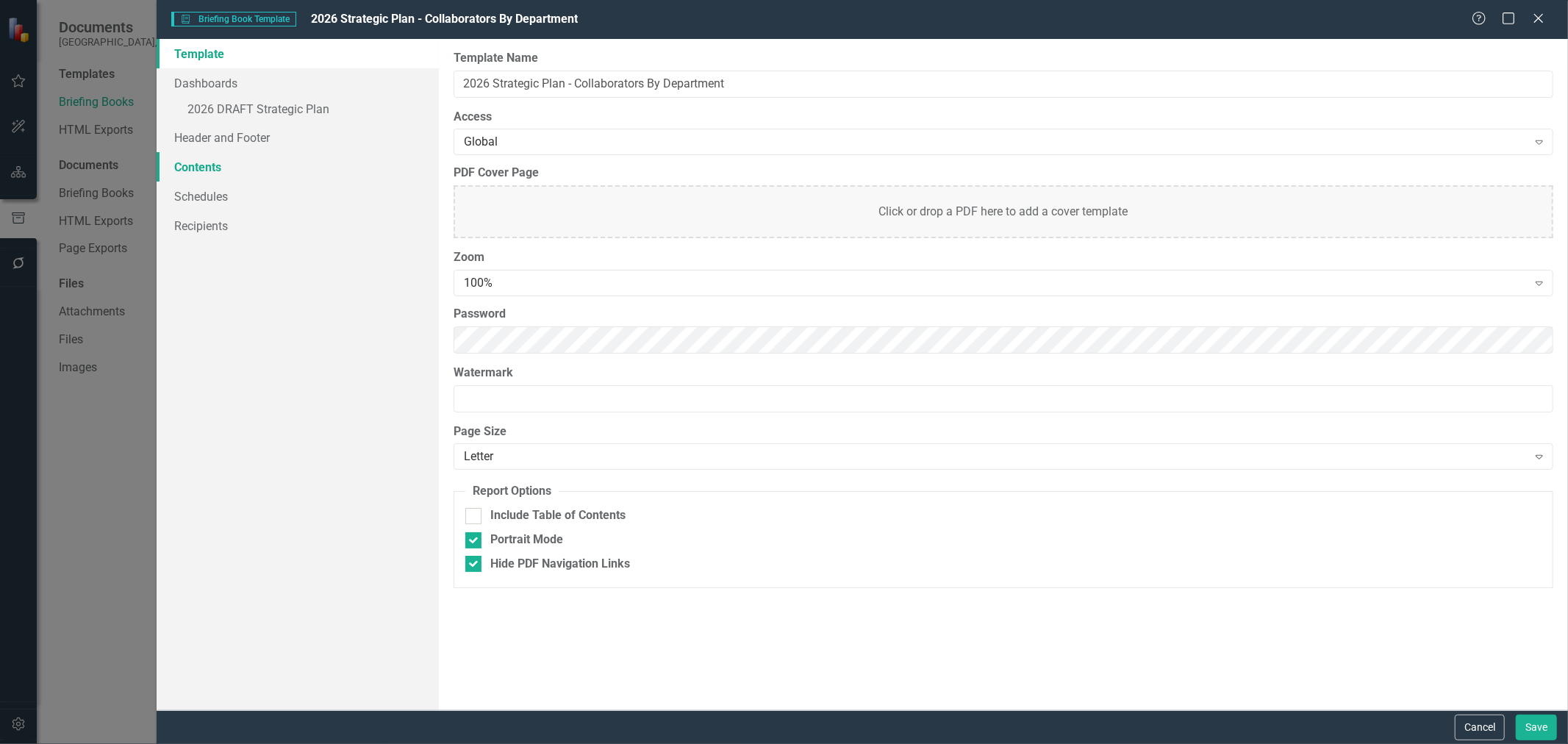
click at [212, 171] on link "Contents" at bounding box center [297, 167] width 282 height 30
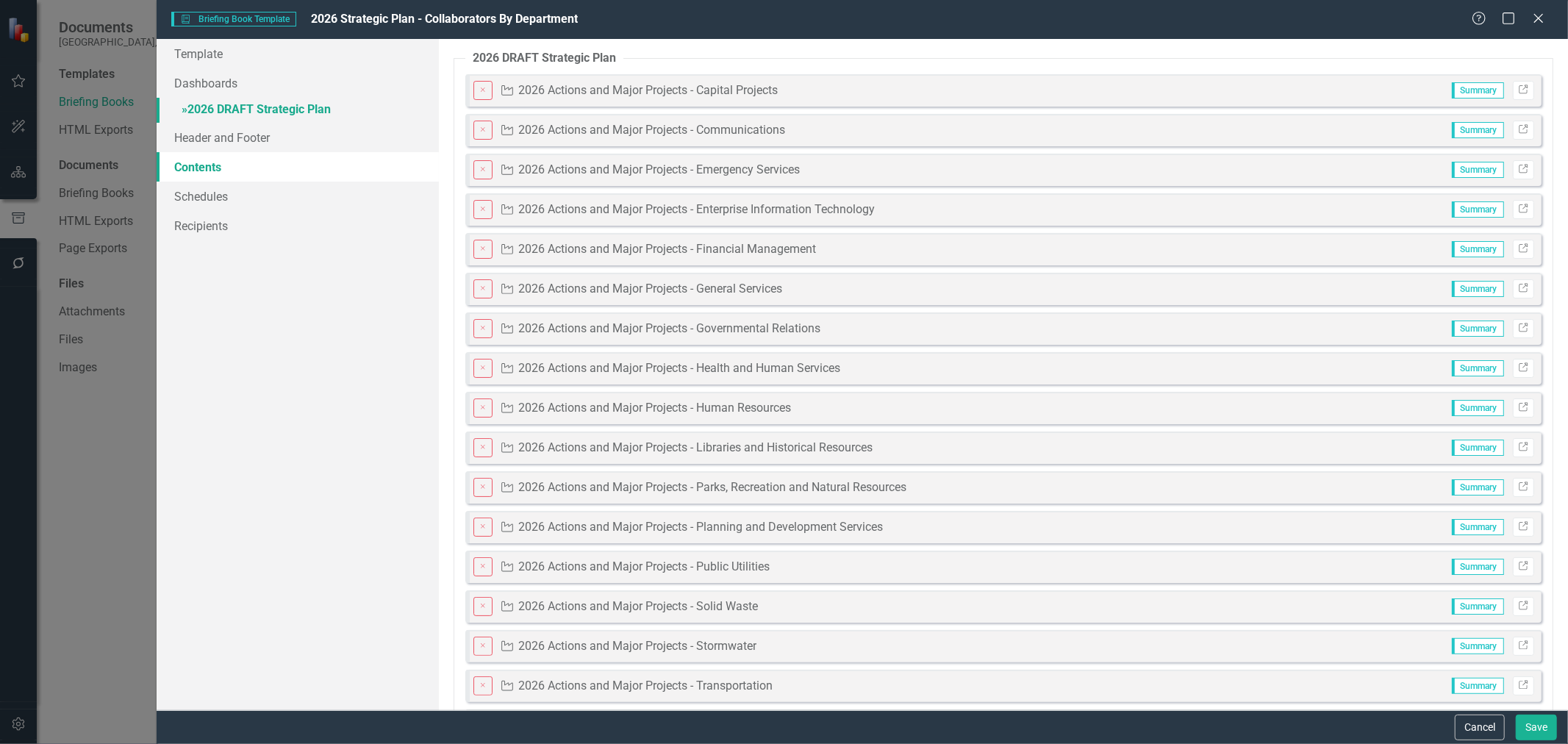
click at [221, 115] on link "» 2026 DRAFT Strategic Plan" at bounding box center [297, 111] width 282 height 26
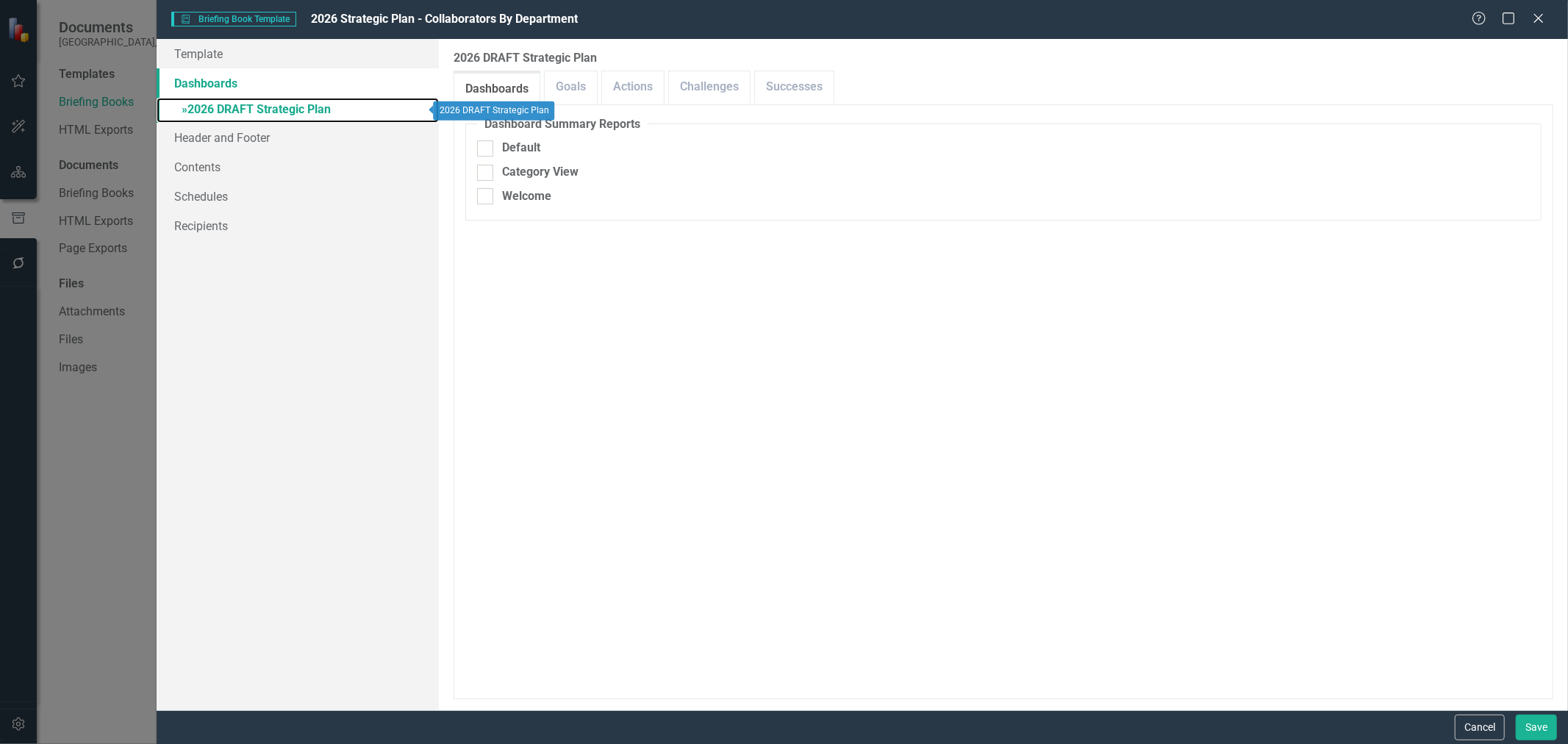
checkbox input "false"
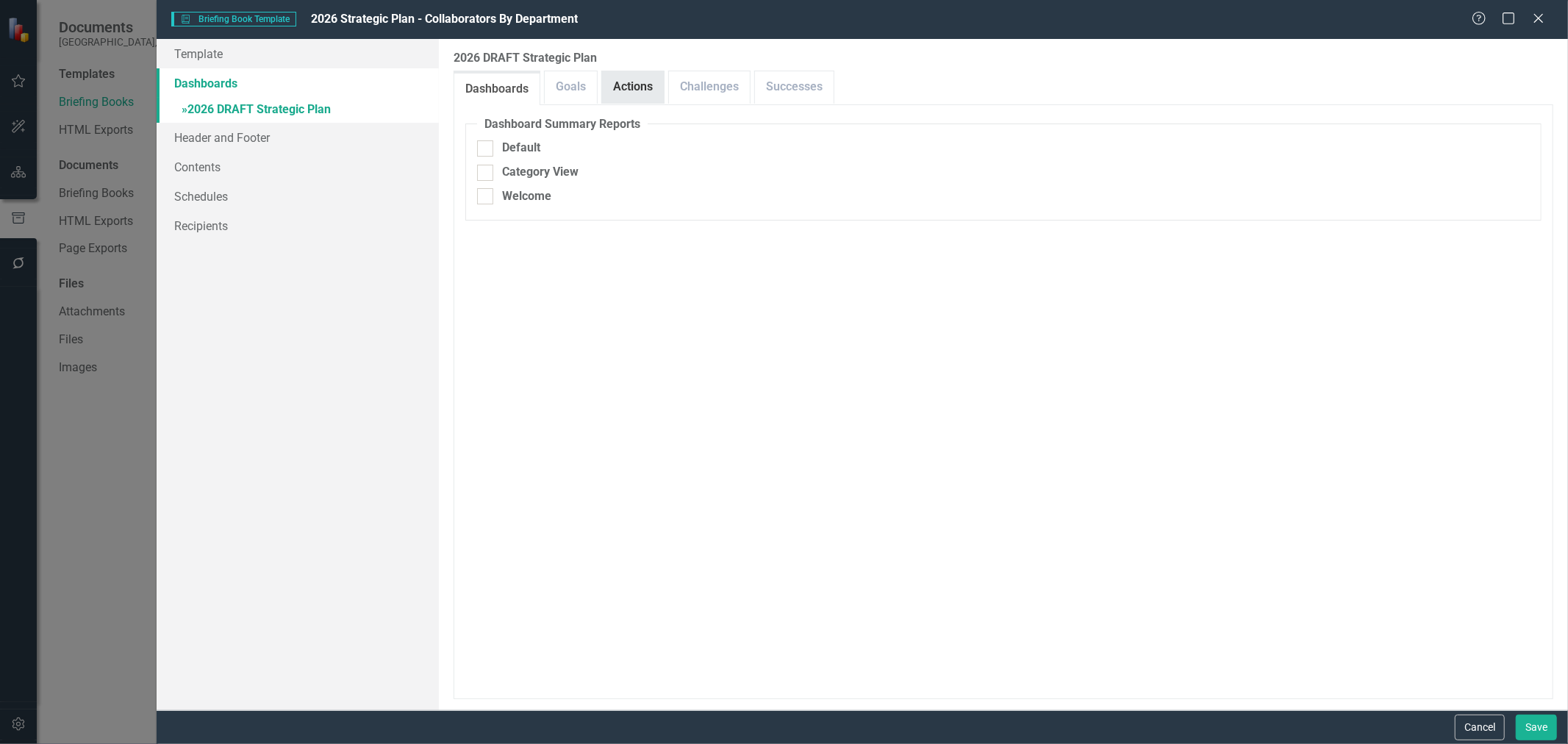
click at [646, 84] on link "Actions" at bounding box center [632, 86] width 62 height 31
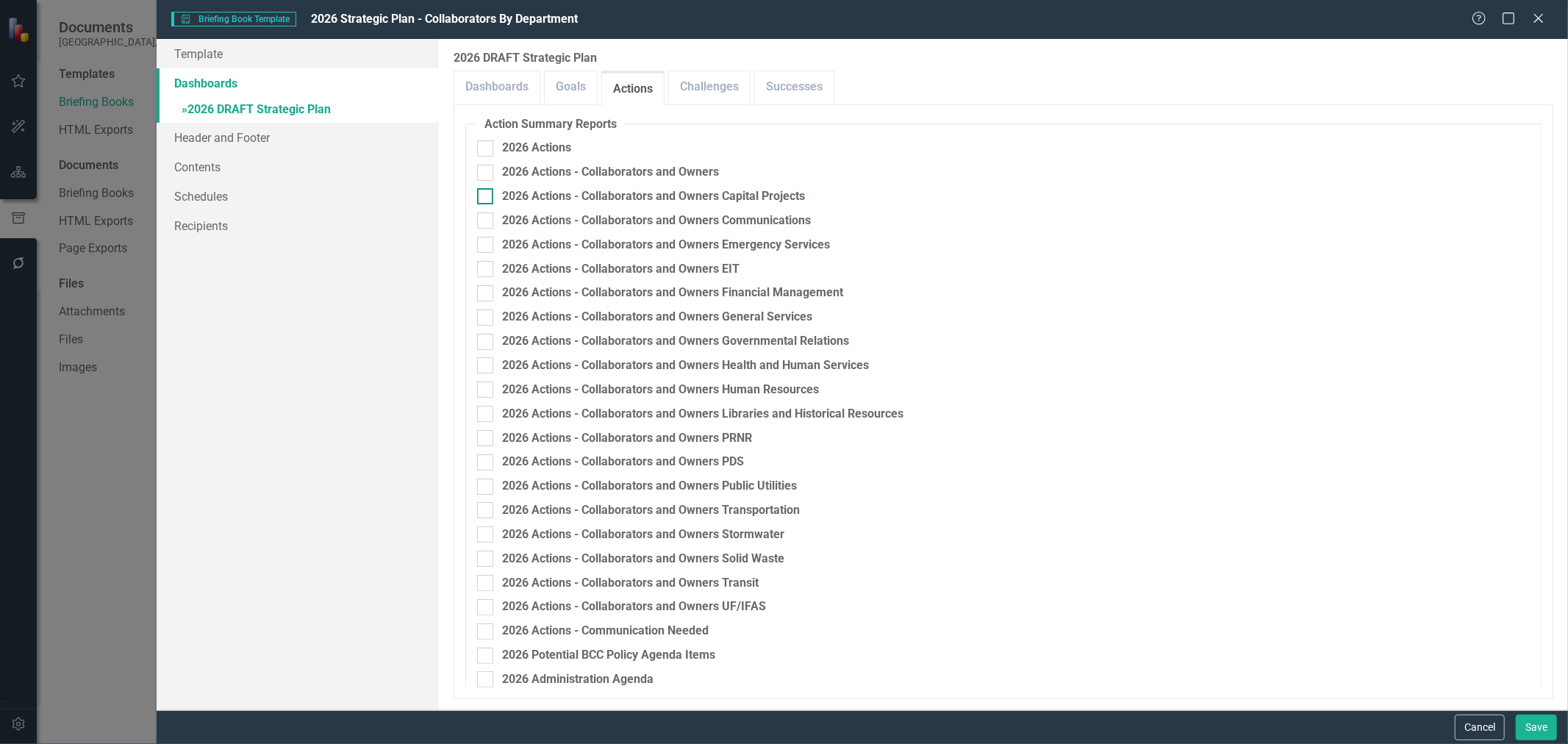
click at [489, 199] on div at bounding box center [485, 196] width 16 height 16
click at [486, 198] on input "2026 Actions - Collaborators and Owners Capital Projects" at bounding box center [482, 193] width 10 height 10
checkbox input "true"
click at [487, 223] on div at bounding box center [485, 220] width 16 height 16
click at [486, 222] on input "2026 Actions - Collaborators and Owners Communications" at bounding box center [482, 217] width 10 height 10
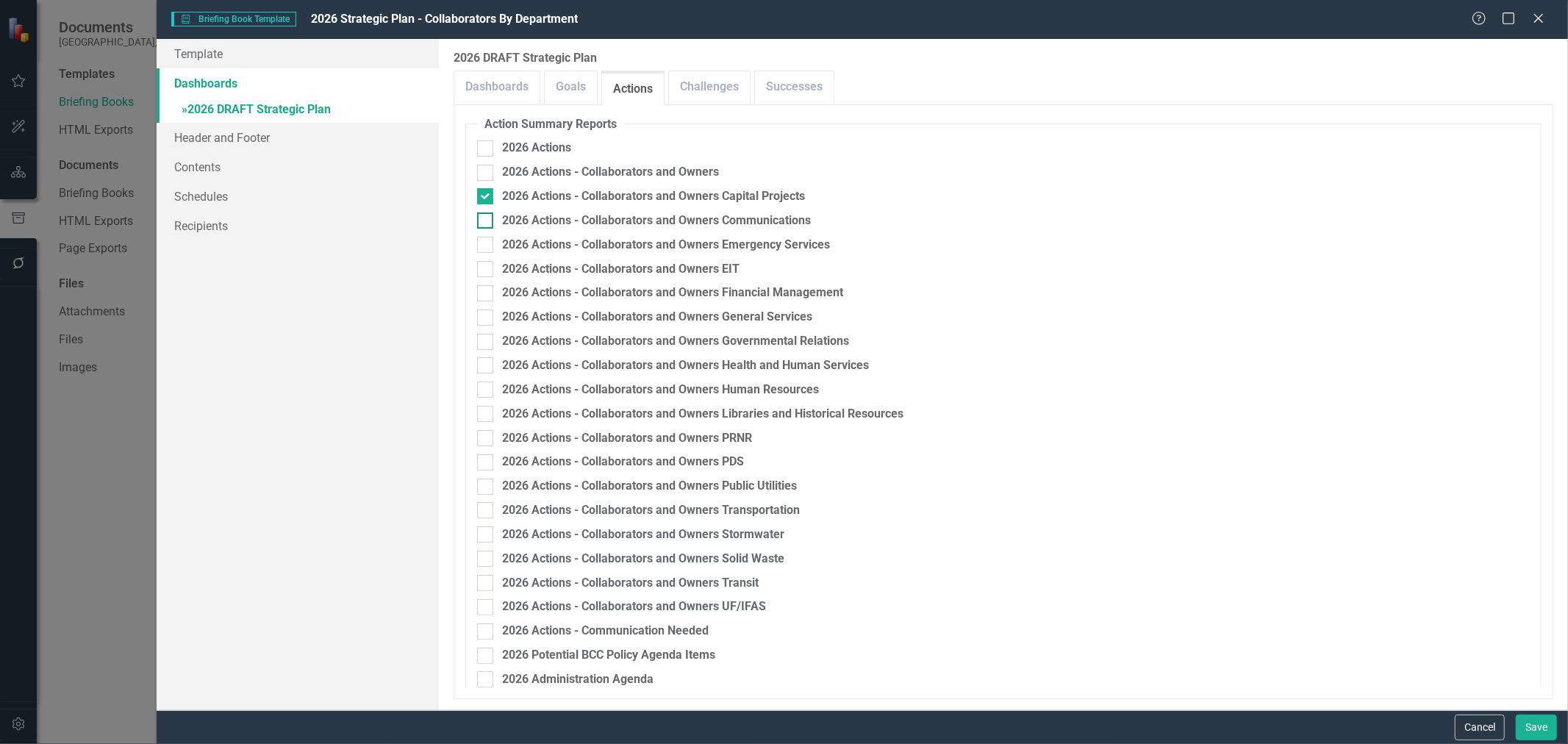
checkbox input "true"
click at [482, 245] on input "2026 Actions - Collaborators and Owners Emergency Services" at bounding box center [482, 241] width 10 height 10
checkbox input "true"
click at [482, 270] on div at bounding box center [485, 269] width 16 height 16
click at [482, 270] on input "2026 Actions - Collaborators and Owners EIT" at bounding box center [482, 266] width 10 height 10
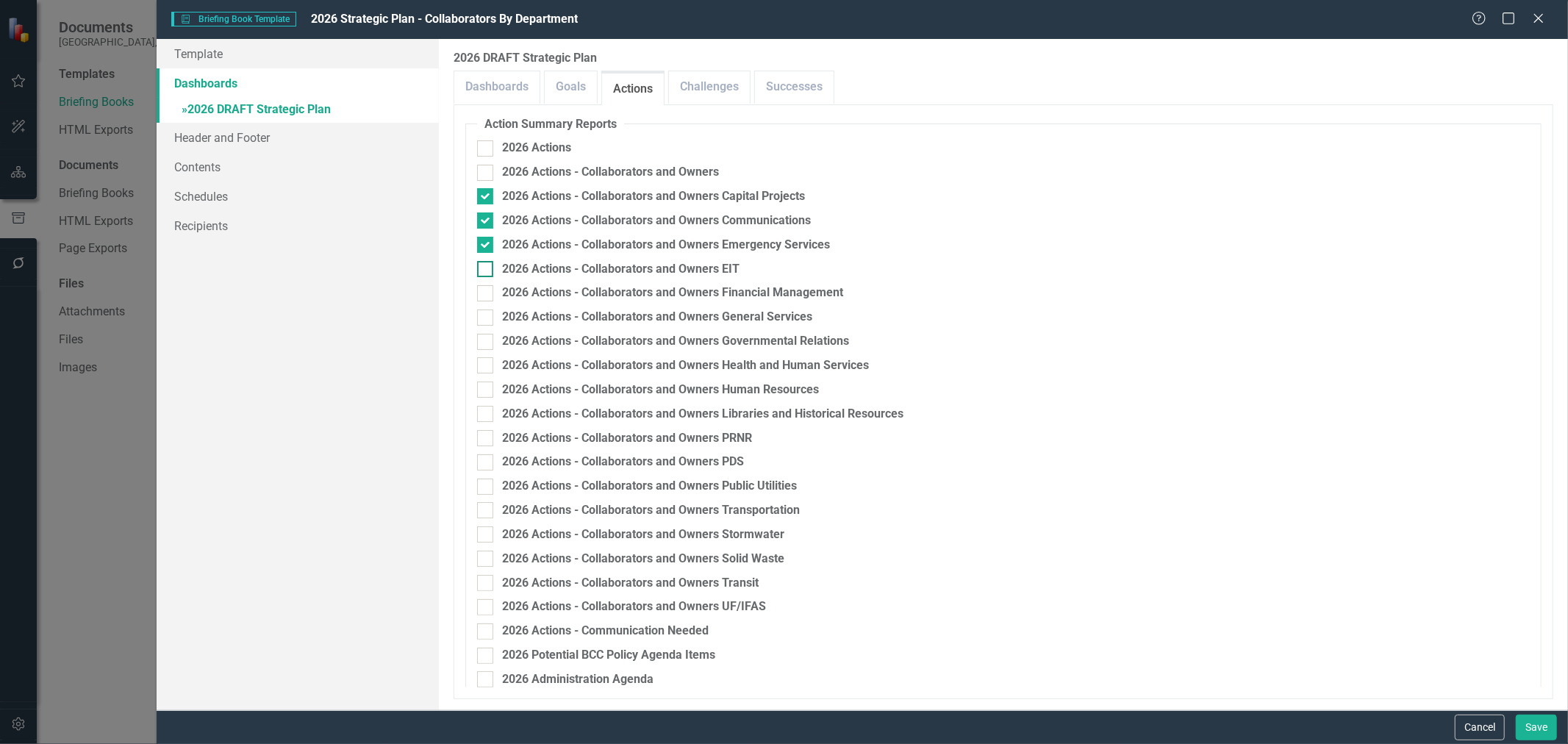
checkbox input "true"
click at [482, 289] on input "2026 Actions - Collaborators and Owners Financial Management" at bounding box center [482, 290] width 10 height 10
checkbox input "true"
click at [486, 318] on input "2026 Actions - Collaborators and Owners General Services" at bounding box center [482, 314] width 10 height 10
checkbox input "true"
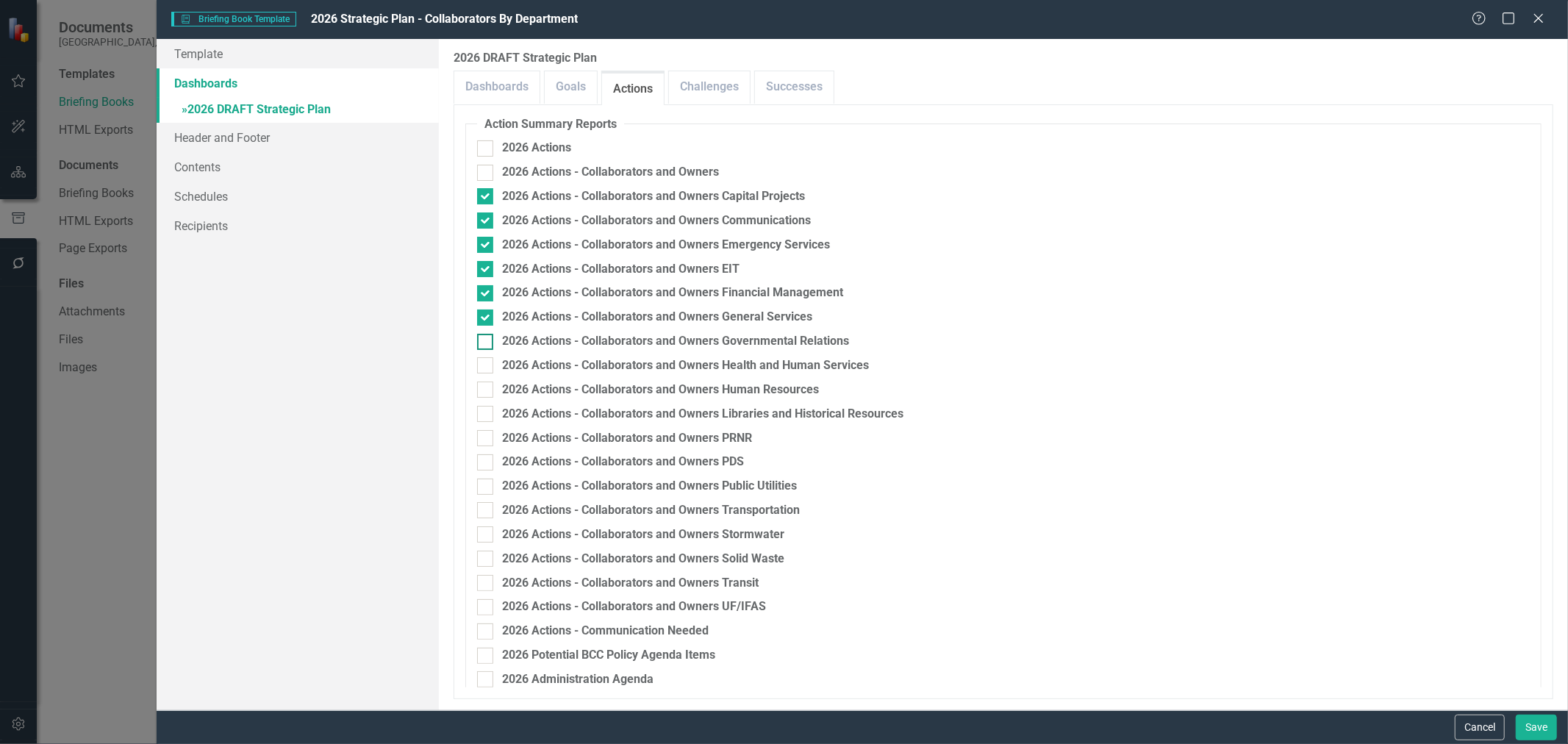
click at [481, 349] on div "2026 Actions - Collaborators and Owners Governmental Relations" at bounding box center [1003, 341] width 1053 height 17
click at [481, 343] on input "2026 Actions - Collaborators and Owners Governmental Relations" at bounding box center [482, 339] width 10 height 10
checkbox input "true"
click at [481, 368] on div at bounding box center [485, 365] width 16 height 16
click at [481, 367] on input "2026 Actions - Collaborators and Owners Health and Human Services" at bounding box center [482, 362] width 10 height 10
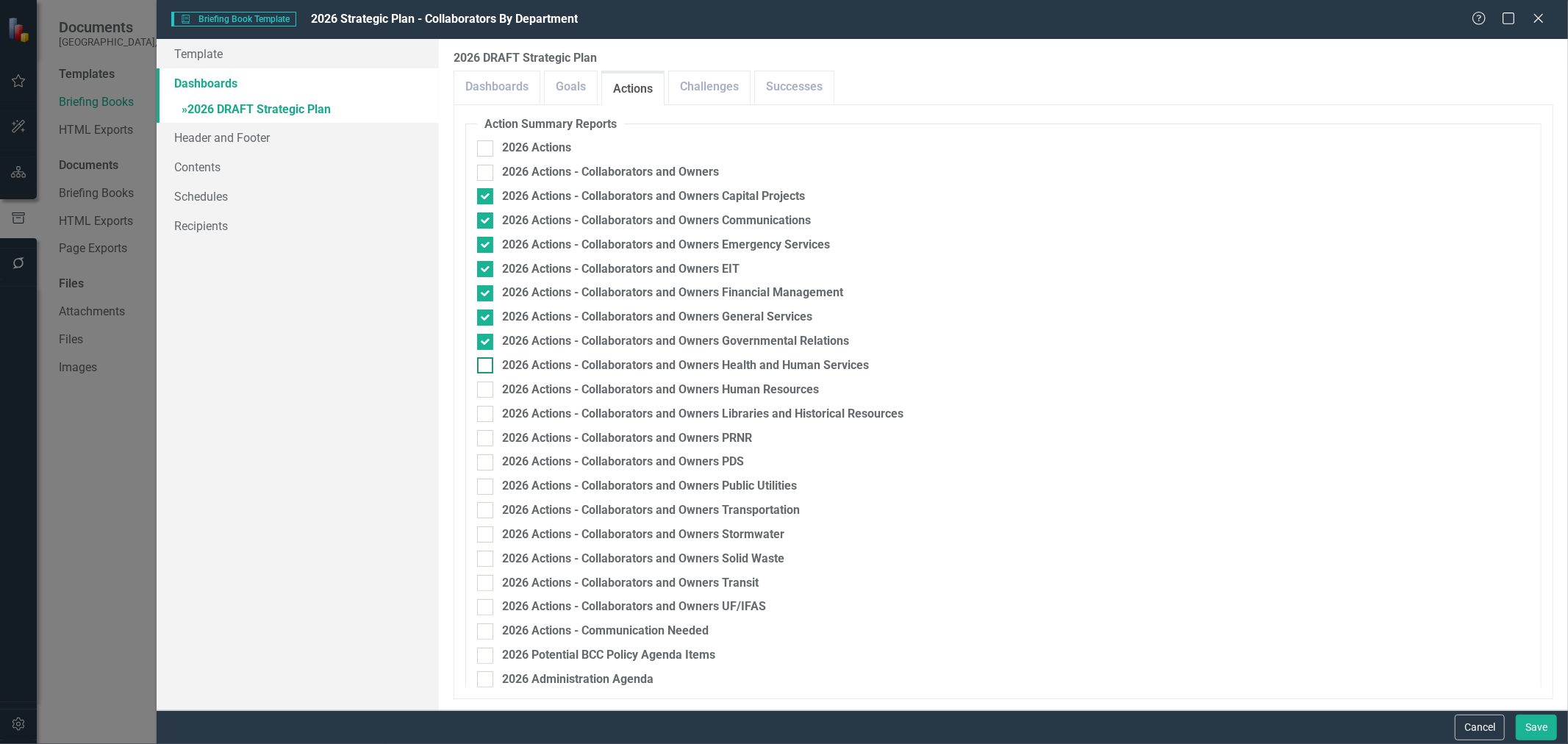
checkbox input "true"
click at [483, 388] on input "2026 Actions - Collaborators and Owners Human Resources" at bounding box center [482, 386] width 10 height 10
checkbox input "true"
click at [486, 408] on input "2026 Actions - Collaborators and Owners Libraries and Historical Resources" at bounding box center [482, 410] width 10 height 10
checkbox input "true"
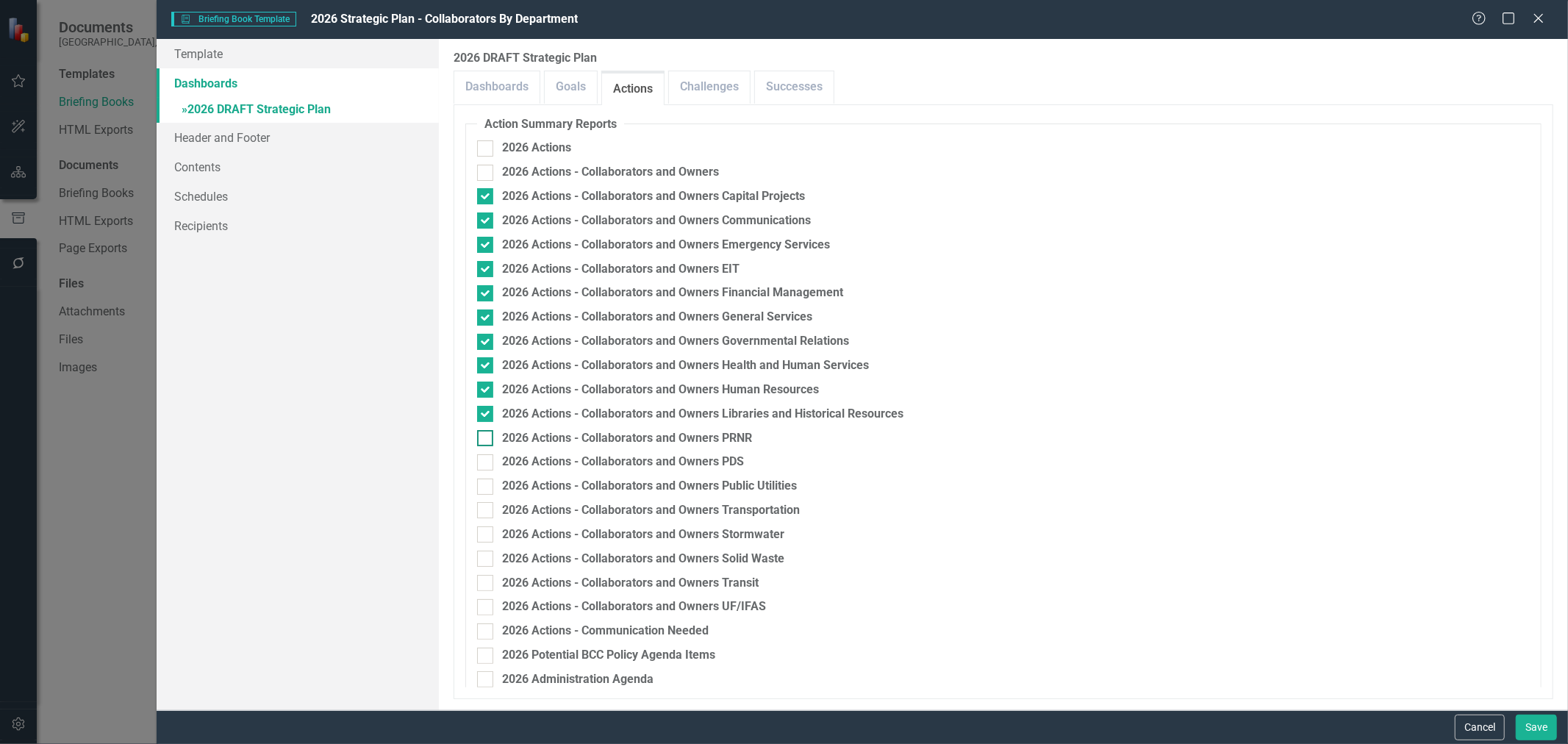
click at [486, 431] on input "2026 Actions - Collaborators and Owners PRNR" at bounding box center [482, 435] width 10 height 10
checkbox input "true"
click at [482, 459] on input "2026 Actions - Collaborators and Owners PDS" at bounding box center [482, 459] width 10 height 10
checkbox input "true"
click at [484, 484] on input "2026 Actions - Collaborators and Owners Public Utilities" at bounding box center [482, 483] width 10 height 10
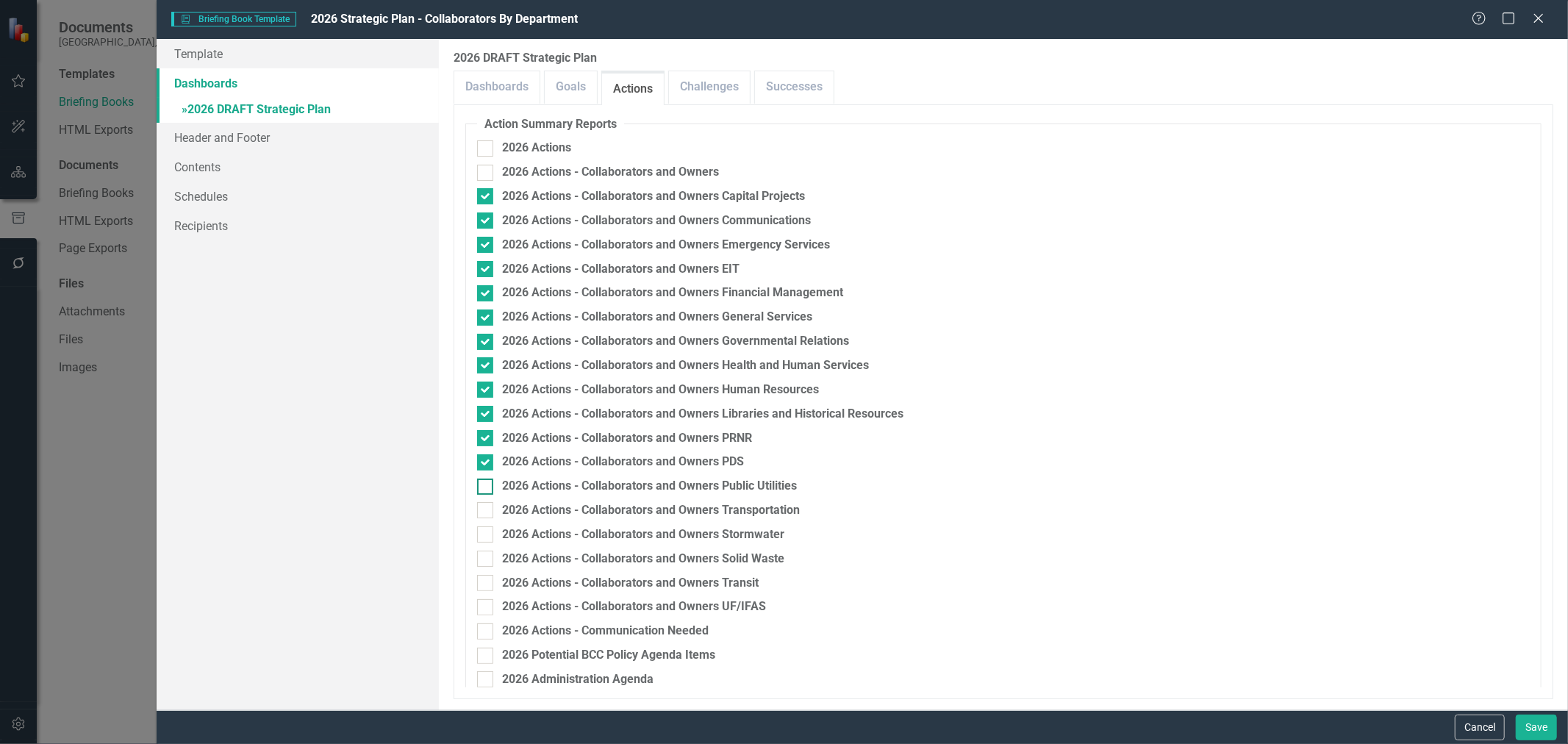
checkbox input "true"
click at [483, 508] on input "2026 Actions - Collaborators and Owners Transportation" at bounding box center [482, 507] width 10 height 10
checkbox input "true"
click at [478, 537] on div at bounding box center [485, 534] width 16 height 16
click at [478, 536] on input "2026 Actions - Collaborators and Owners Stormwater" at bounding box center [482, 531] width 10 height 10
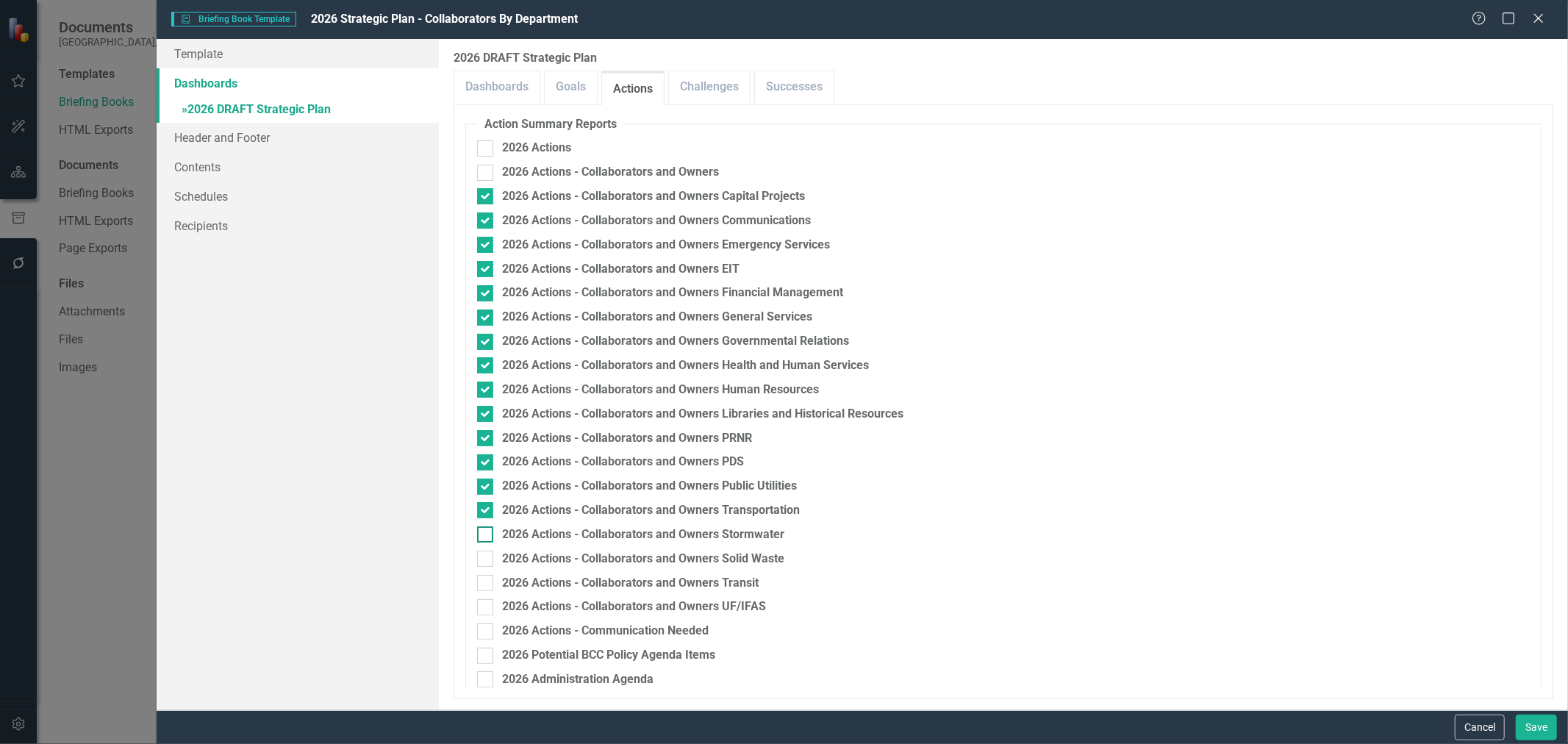
checkbox input "true"
click at [479, 556] on input "2026 Actions - Collaborators and Owners Solid Waste" at bounding box center [482, 555] width 10 height 10
checkbox input "true"
click at [487, 566] on div at bounding box center [485, 583] width 16 height 16
click at [486, 566] on input "2026 Actions - Collaborators and Owners Transit" at bounding box center [482, 580] width 10 height 10
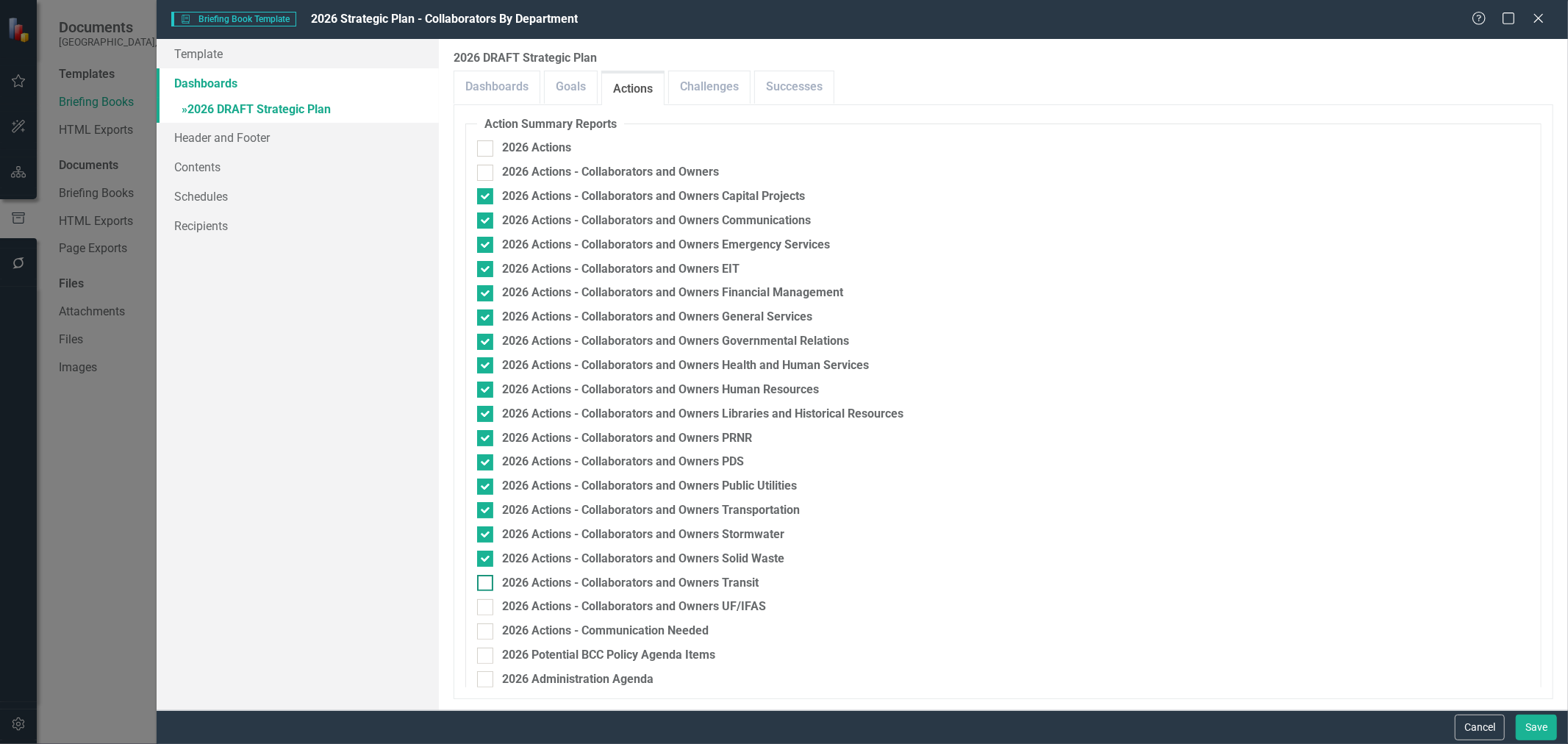
checkbox input "true"
click at [487, 566] on div at bounding box center [485, 607] width 16 height 16
click at [486, 566] on input "2026 Actions - Collaborators and Owners UF/IFAS" at bounding box center [482, 604] width 10 height 10
checkbox input "true"
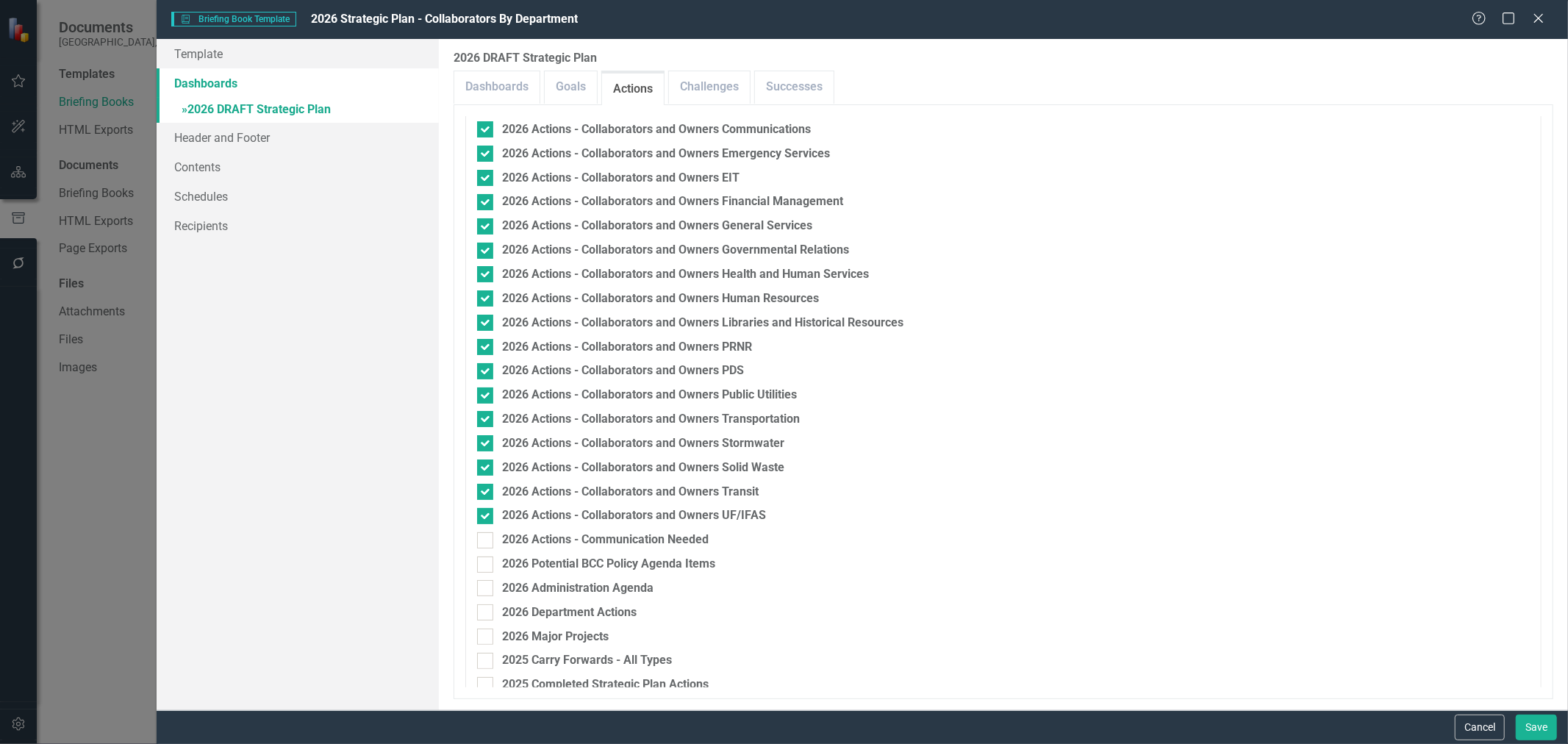
scroll to position [408, 0]
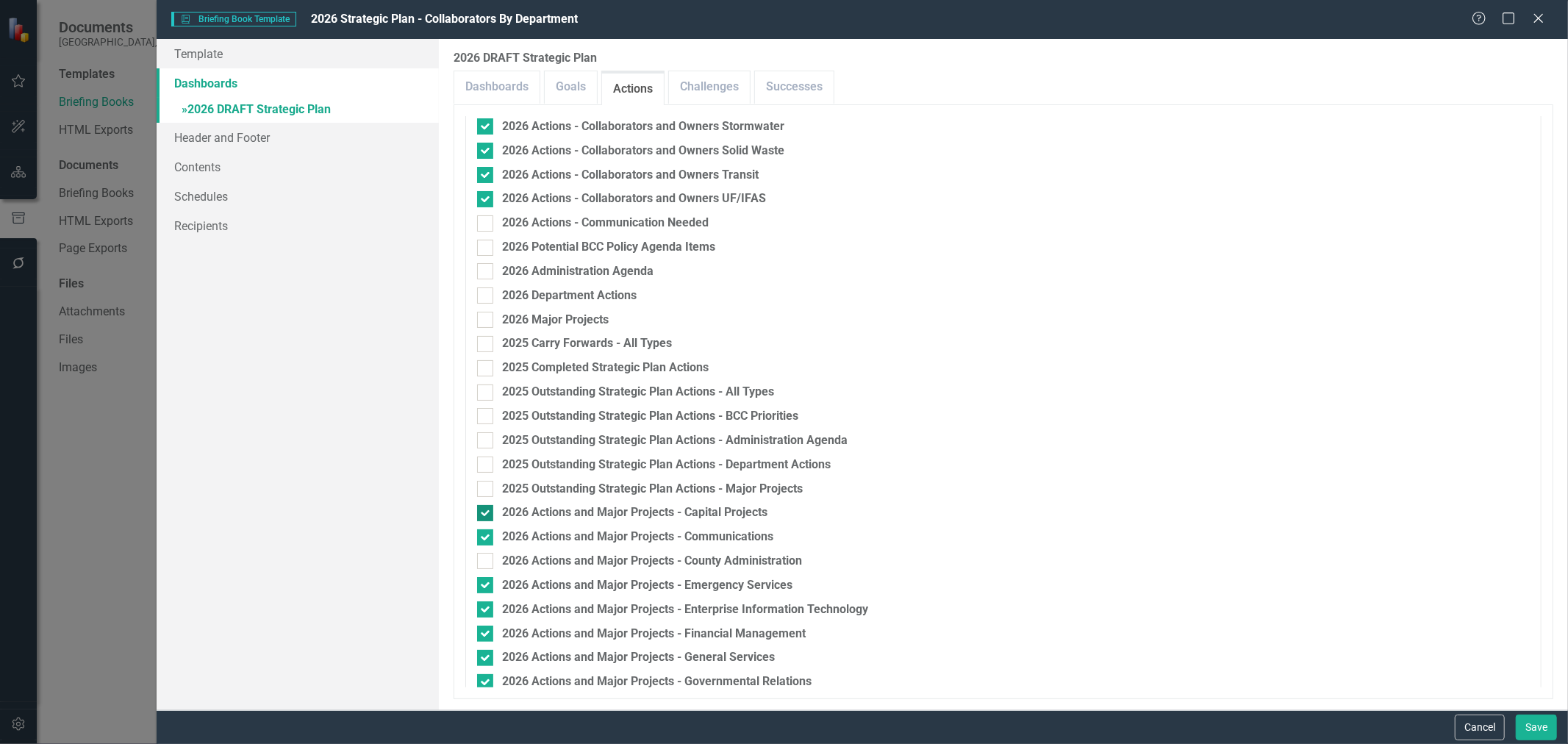
click at [486, 513] on input "2026 Actions and Major Projects - Capital Projects" at bounding box center [482, 509] width 10 height 10
checkbox input "false"
click at [486, 532] on input "2026 Actions and Major Projects - Communications" at bounding box center [482, 534] width 10 height 10
checkbox input "false"
click at [482, 566] on input "2026 Actions and Major Projects - Emergency Services" at bounding box center [482, 581] width 10 height 10
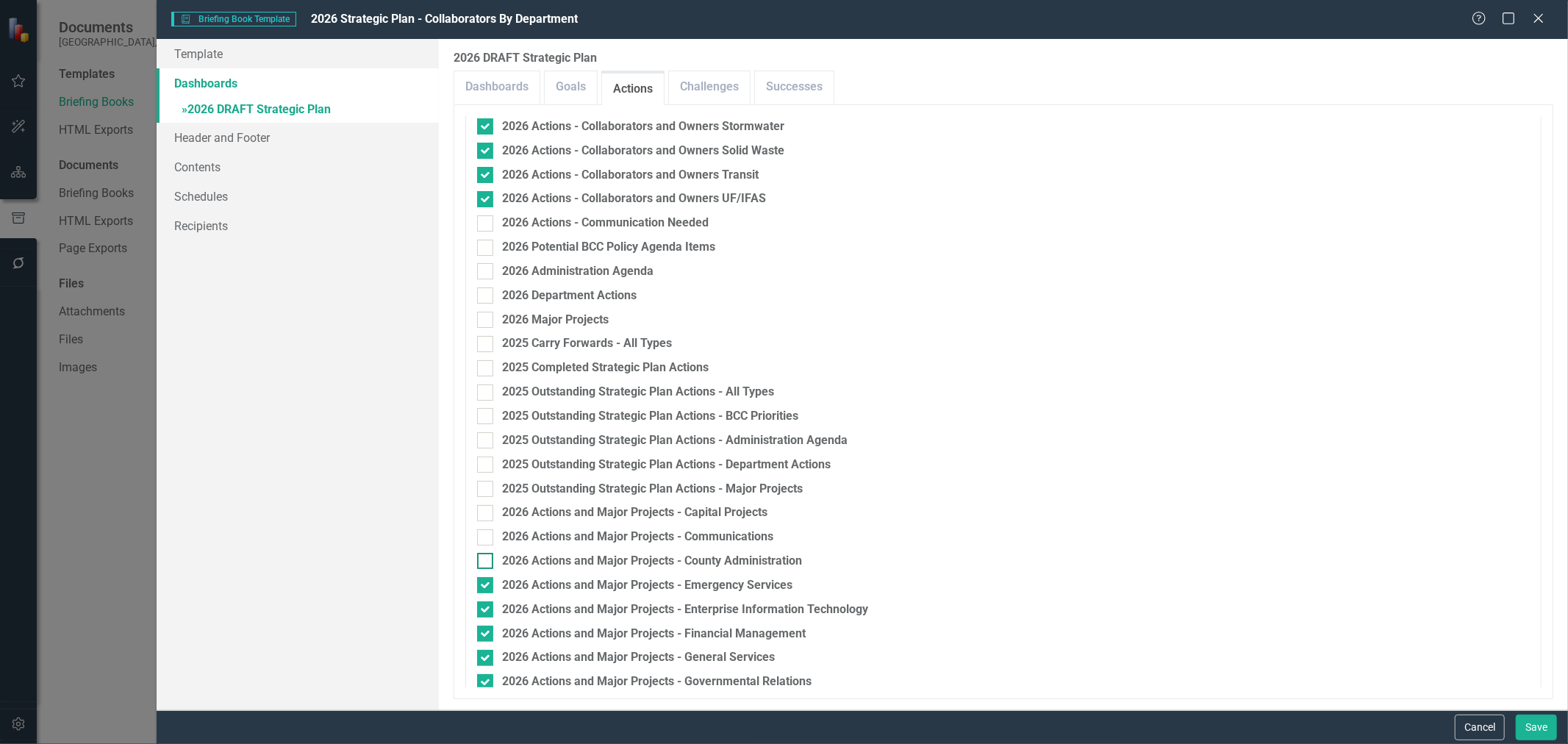
checkbox input "false"
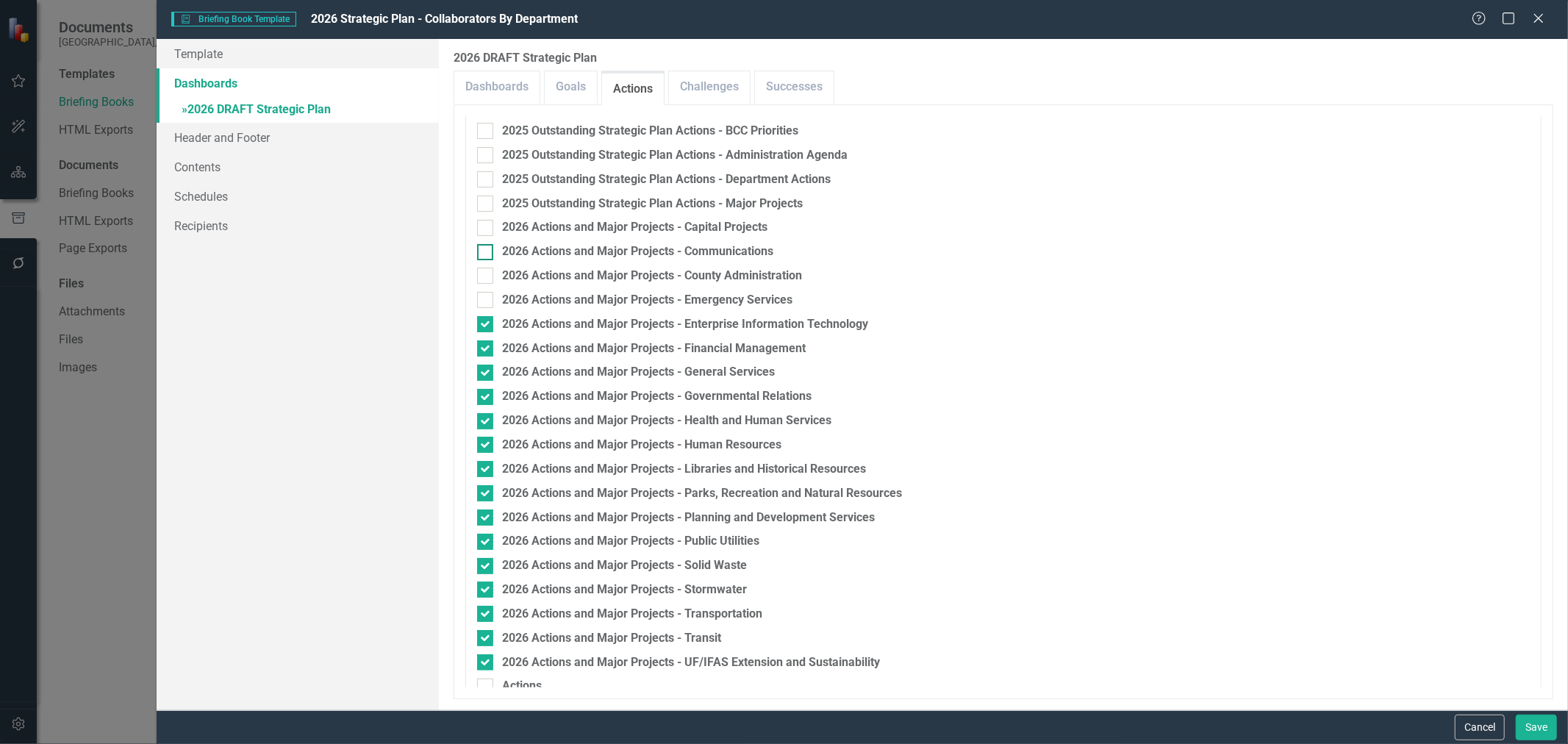
scroll to position [735, 0]
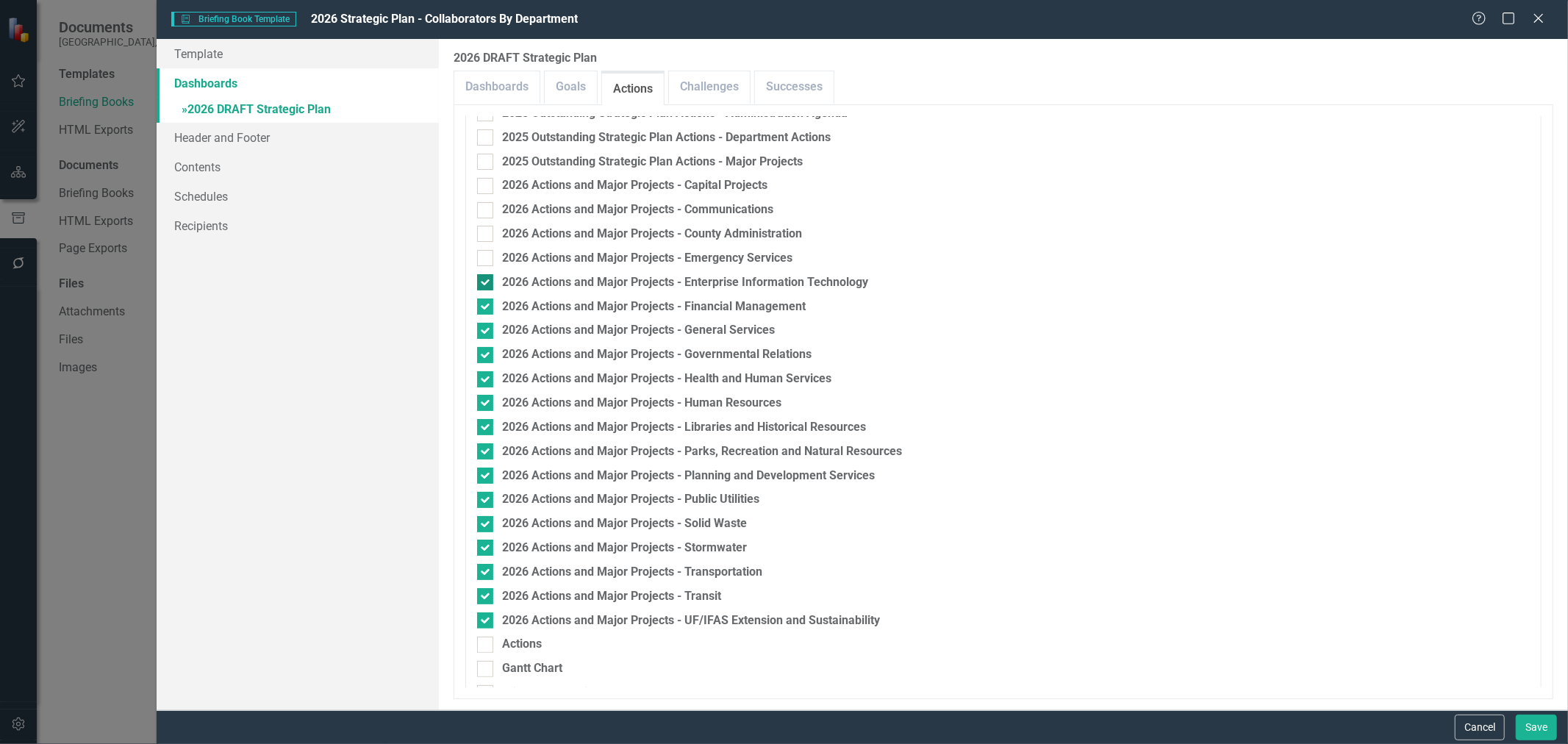
click at [489, 280] on div at bounding box center [485, 282] width 16 height 16
click at [486, 280] on input "2026 Actions and Major Projects - Enterprise Information Technology" at bounding box center [482, 279] width 10 height 10
checkbox input "false"
click at [489, 307] on div at bounding box center [485, 307] width 16 height 16
click at [486, 307] on input "2026 Actions and Major Projects - Financial Management" at bounding box center [482, 304] width 10 height 10
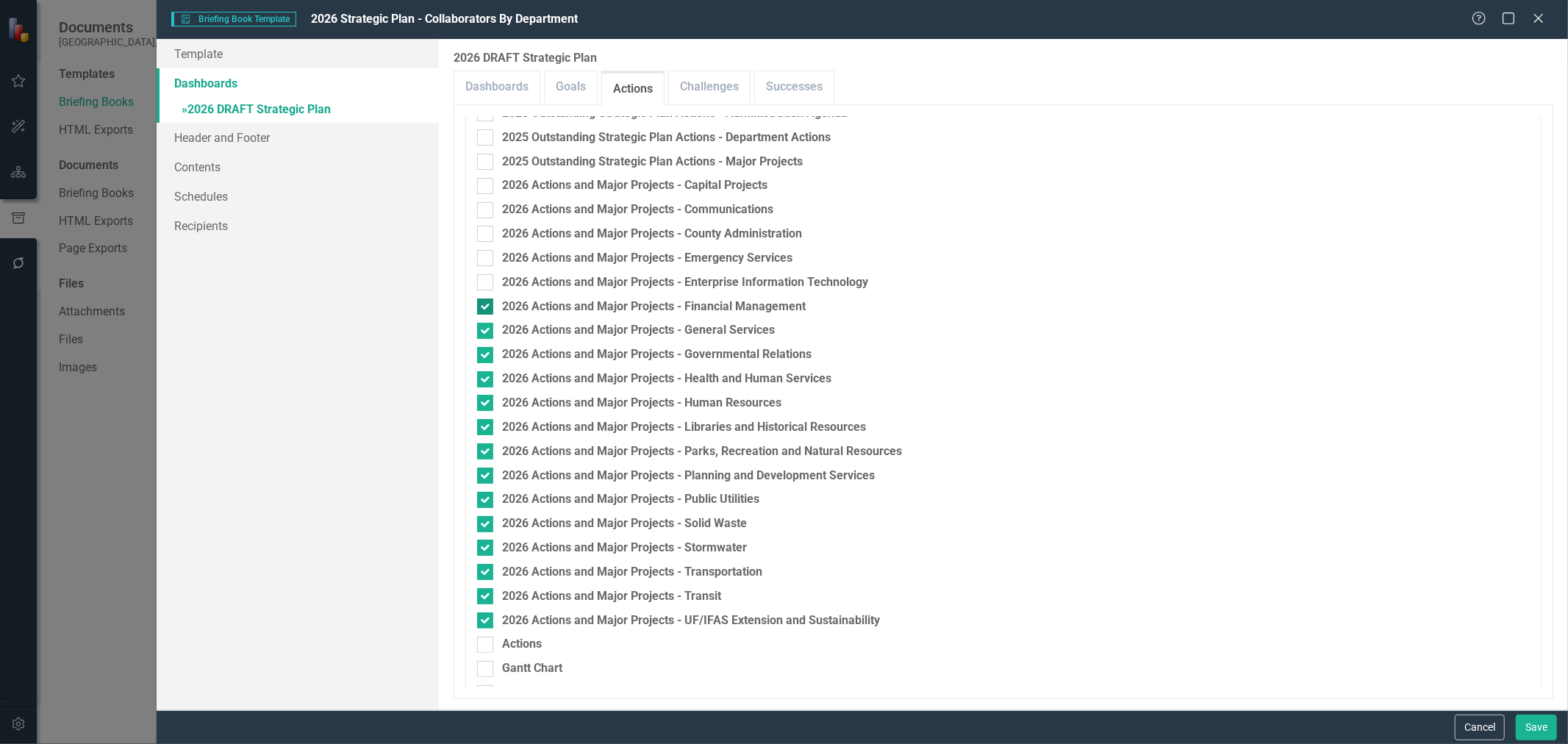
checkbox input "false"
click at [482, 332] on input "2026 Actions and Major Projects - General Services" at bounding box center [482, 328] width 10 height 10
checkbox input "false"
click at [487, 358] on div at bounding box center [485, 355] width 16 height 16
click at [486, 356] on input "2026 Actions and Major Projects - Governmental Relations" at bounding box center [482, 352] width 10 height 10
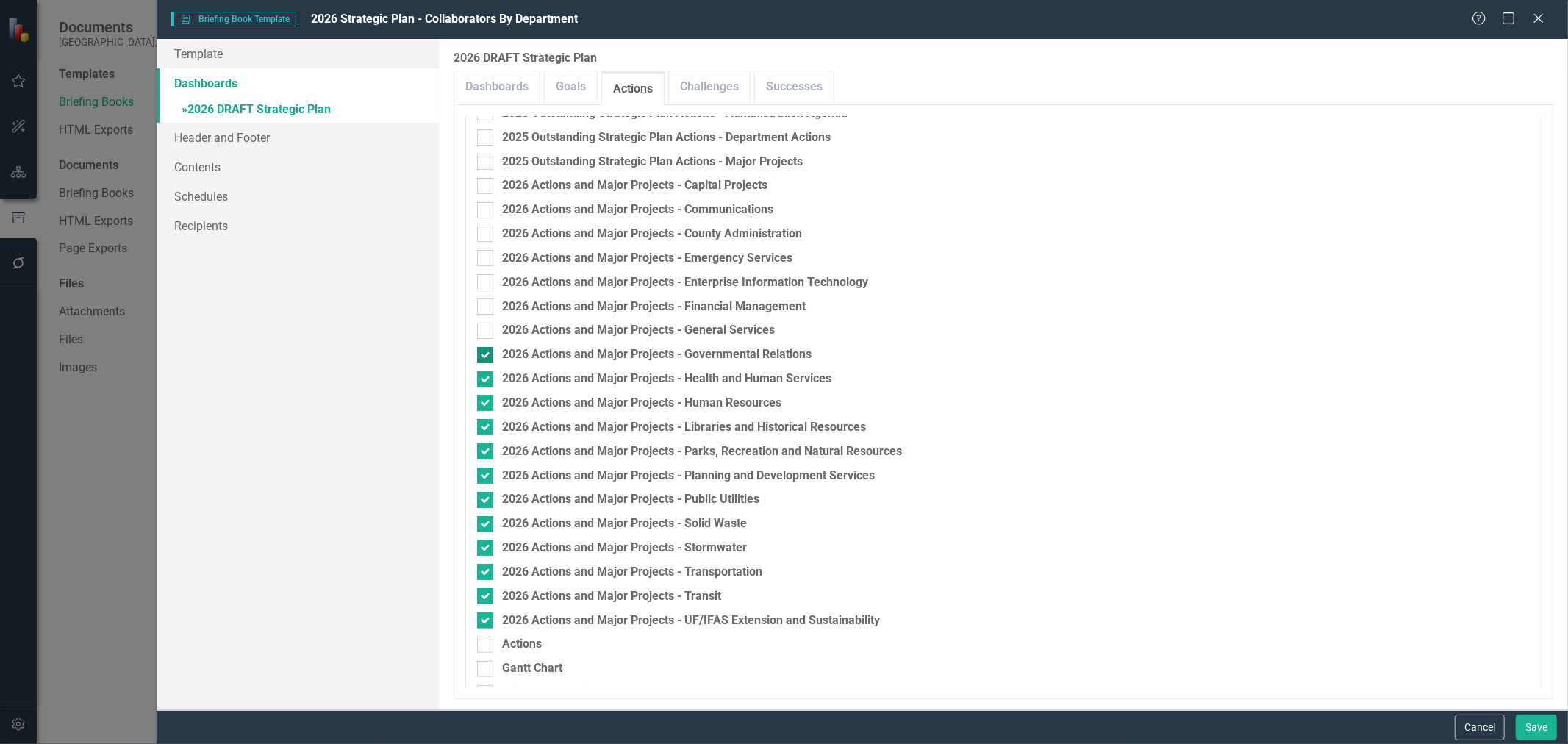
checkbox input "false"
click at [487, 380] on div at bounding box center [485, 379] width 16 height 16
click at [486, 380] on input "2026 Actions and Major Projects - Health and Human Services" at bounding box center [482, 376] width 10 height 10
checkbox input "false"
click at [487, 405] on div at bounding box center [485, 403] width 16 height 16
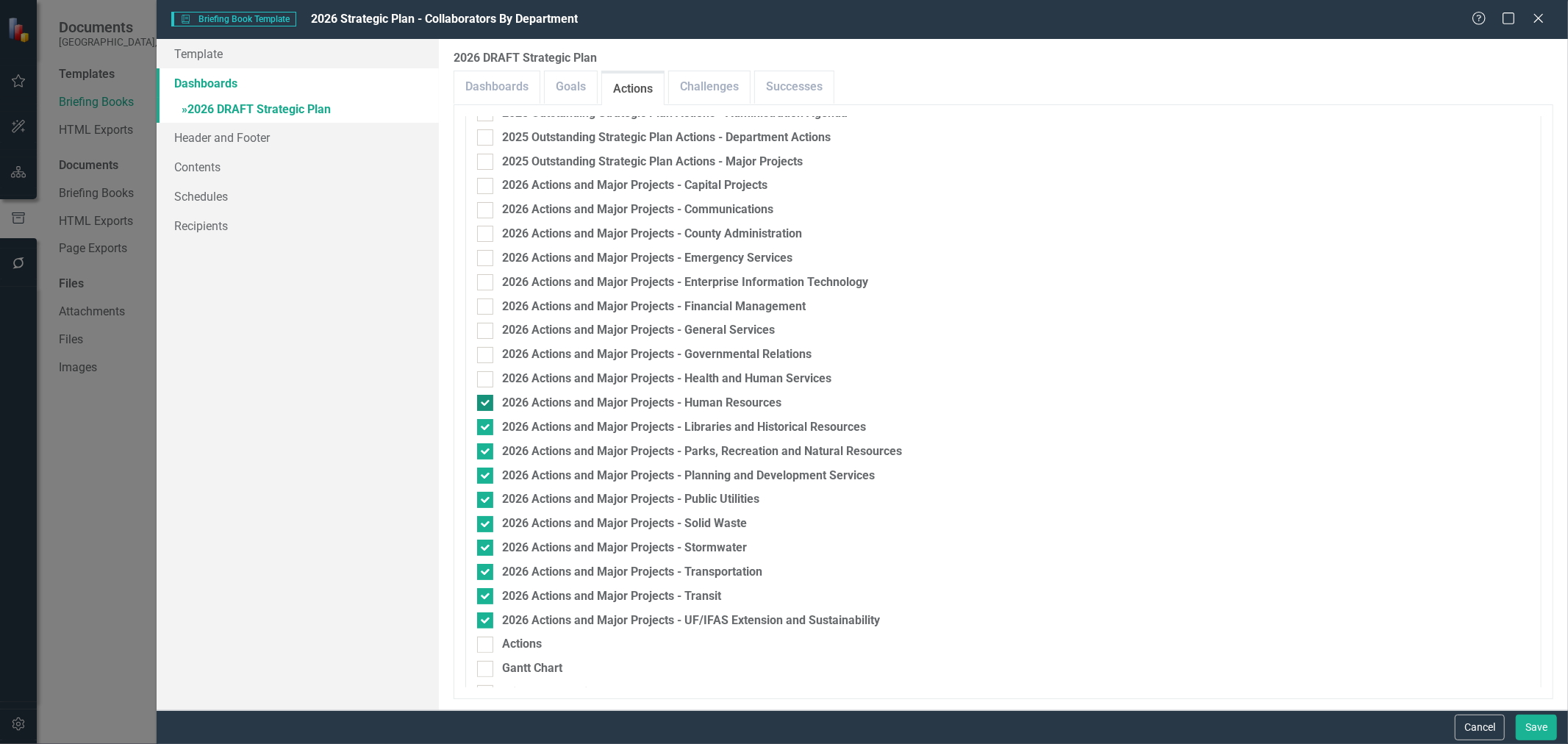
click at [486, 404] on input "2026 Actions and Major Projects - Human Resources" at bounding box center [482, 400] width 10 height 10
checkbox input "false"
click at [489, 423] on div at bounding box center [485, 427] width 16 height 16
click at [486, 423] on input "2026 Actions and Major Projects - Libraries and Historical Resources" at bounding box center [482, 424] width 10 height 10
checkbox input "false"
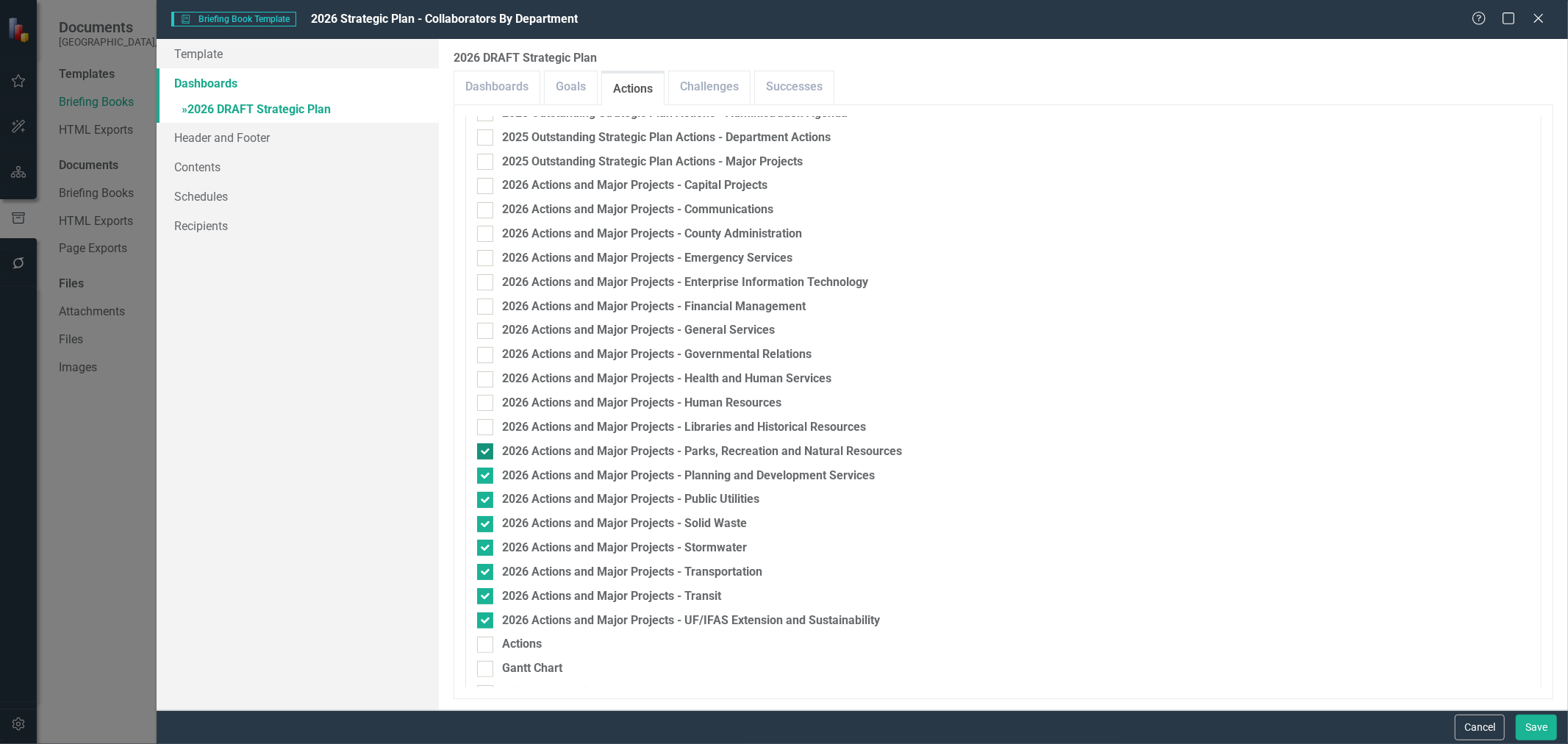
click at [488, 452] on div at bounding box center [485, 451] width 16 height 16
click at [486, 452] on input "2026 Actions and Major Projects - Parks, Recreation and Natural Resources" at bounding box center [482, 448] width 10 height 10
checkbox input "false"
click at [484, 476] on input "2026 Actions and Major Projects - Planning and Development Services" at bounding box center [482, 473] width 10 height 10
checkbox input "false"
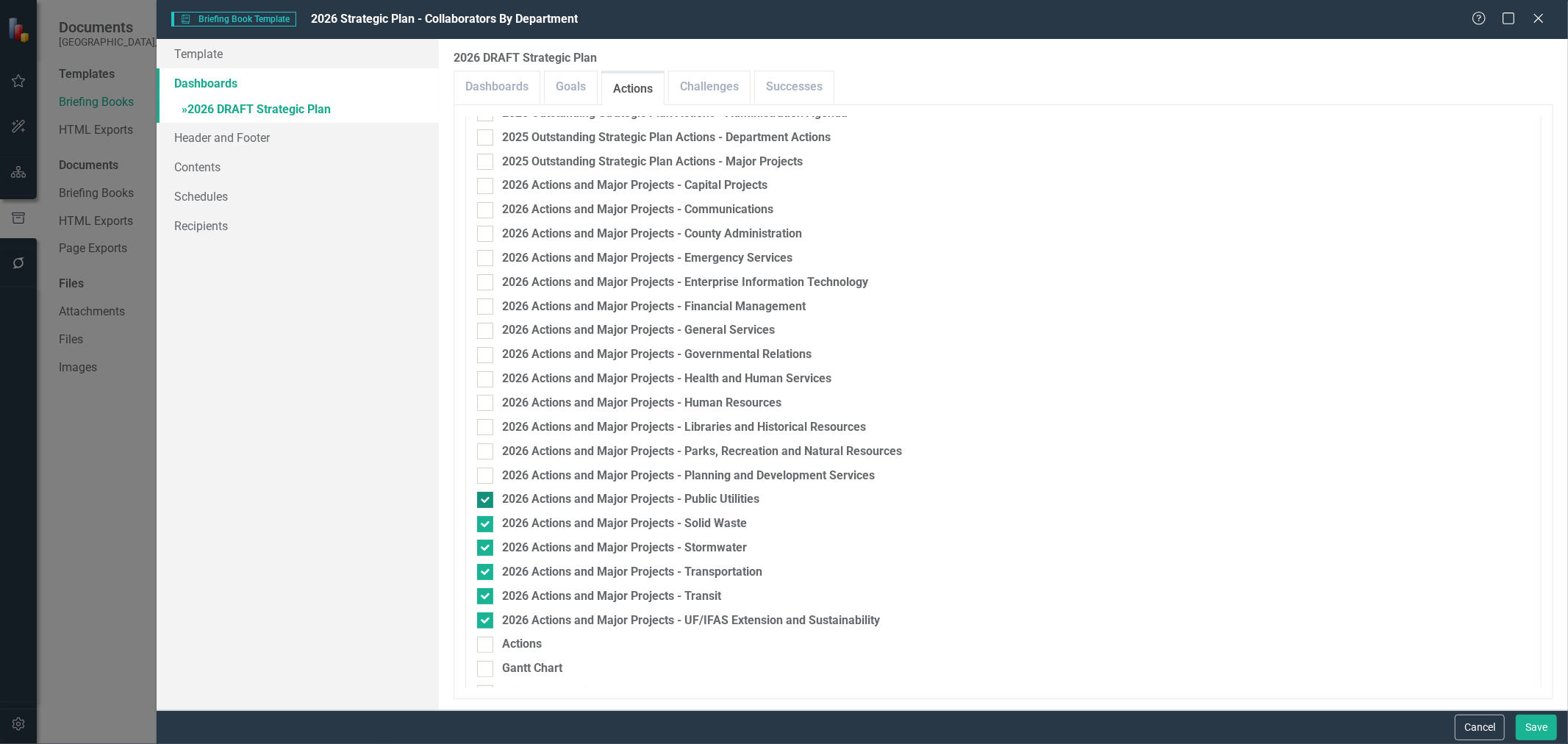
click at [489, 497] on div at bounding box center [485, 500] width 16 height 16
click at [486, 497] on input "2026 Actions and Major Projects - Public Utilities" at bounding box center [482, 497] width 10 height 10
checkbox input "false"
click at [486, 524] on input "2026 Actions and Major Projects - Solid Waste" at bounding box center [482, 521] width 10 height 10
checkbox input "false"
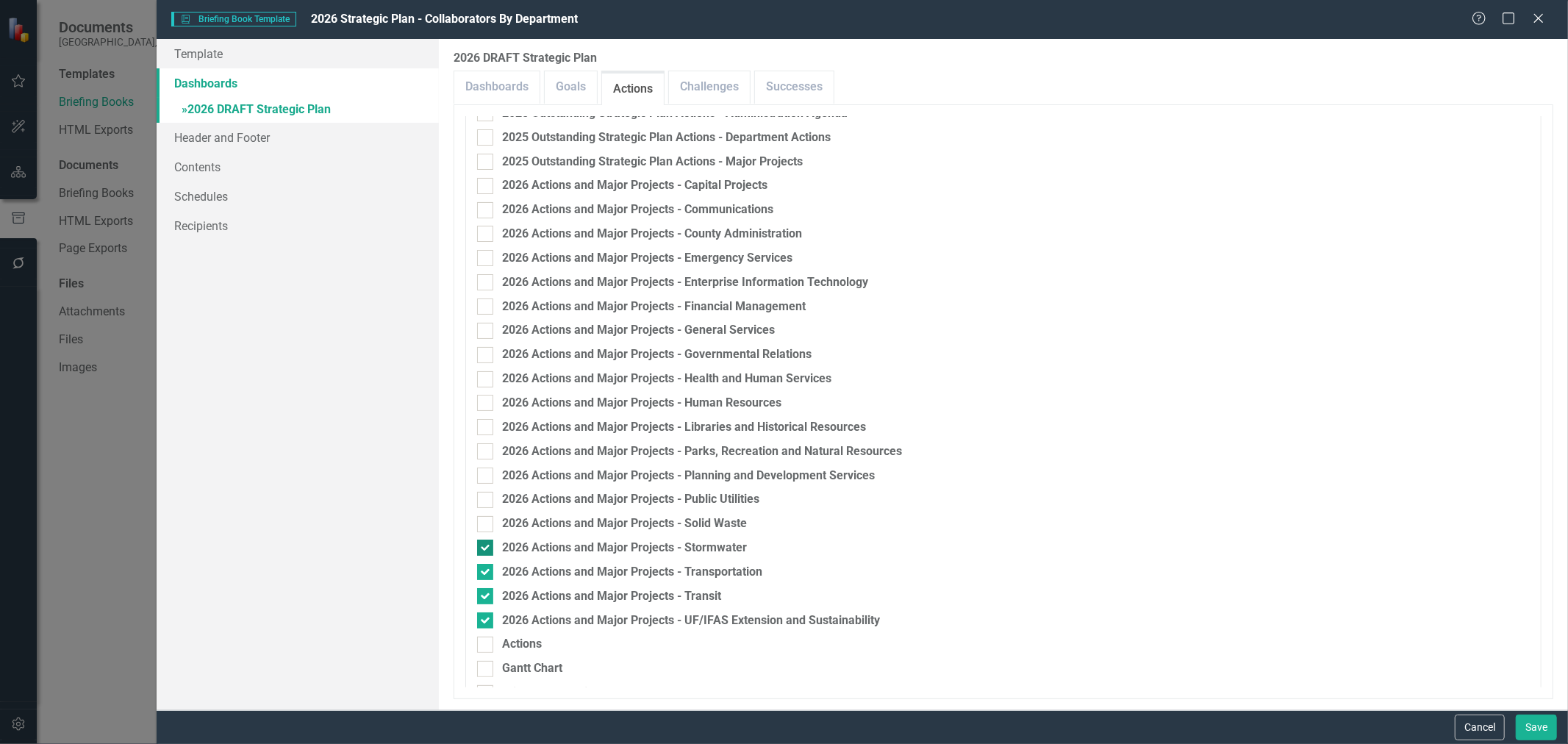
click at [486, 551] on div at bounding box center [485, 547] width 16 height 16
click at [486, 549] on input "2026 Actions and Major Projects - Stormwater" at bounding box center [482, 544] width 10 height 10
checkbox input "false"
click at [483, 566] on input "2026 Actions and Major Projects - Transportation" at bounding box center [482, 569] width 10 height 10
checkbox input "false"
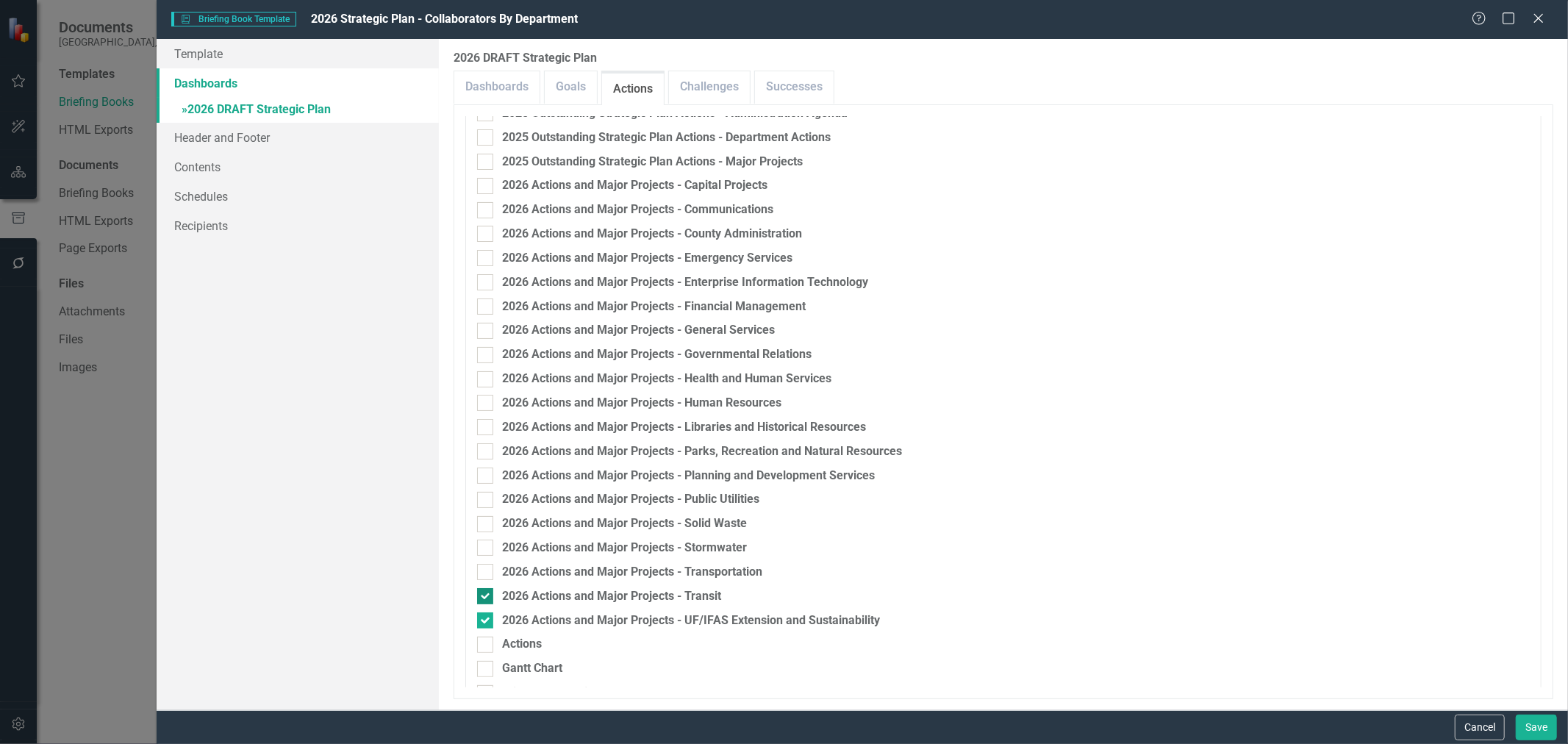
click at [486, 566] on input "2026 Actions and Major Projects - Transit" at bounding box center [482, 593] width 10 height 10
checkbox input "false"
click at [480, 566] on input "2026 Actions and Major Projects - UF/IFAS Extension and Sustainability" at bounding box center [482, 617] width 10 height 10
checkbox input "false"
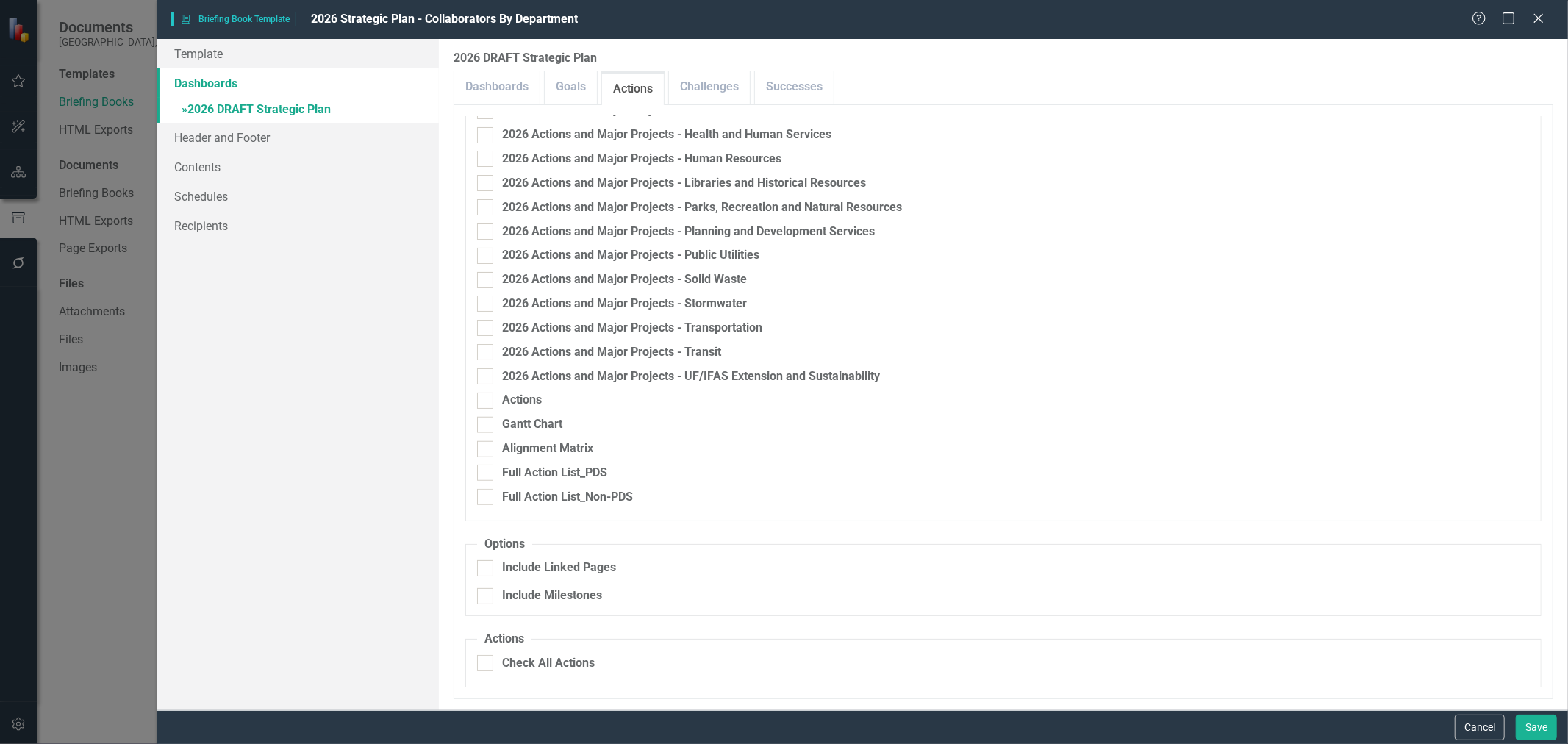
scroll to position [979, 0]
click at [1254, 566] on button "Save" at bounding box center [1536, 727] width 41 height 26
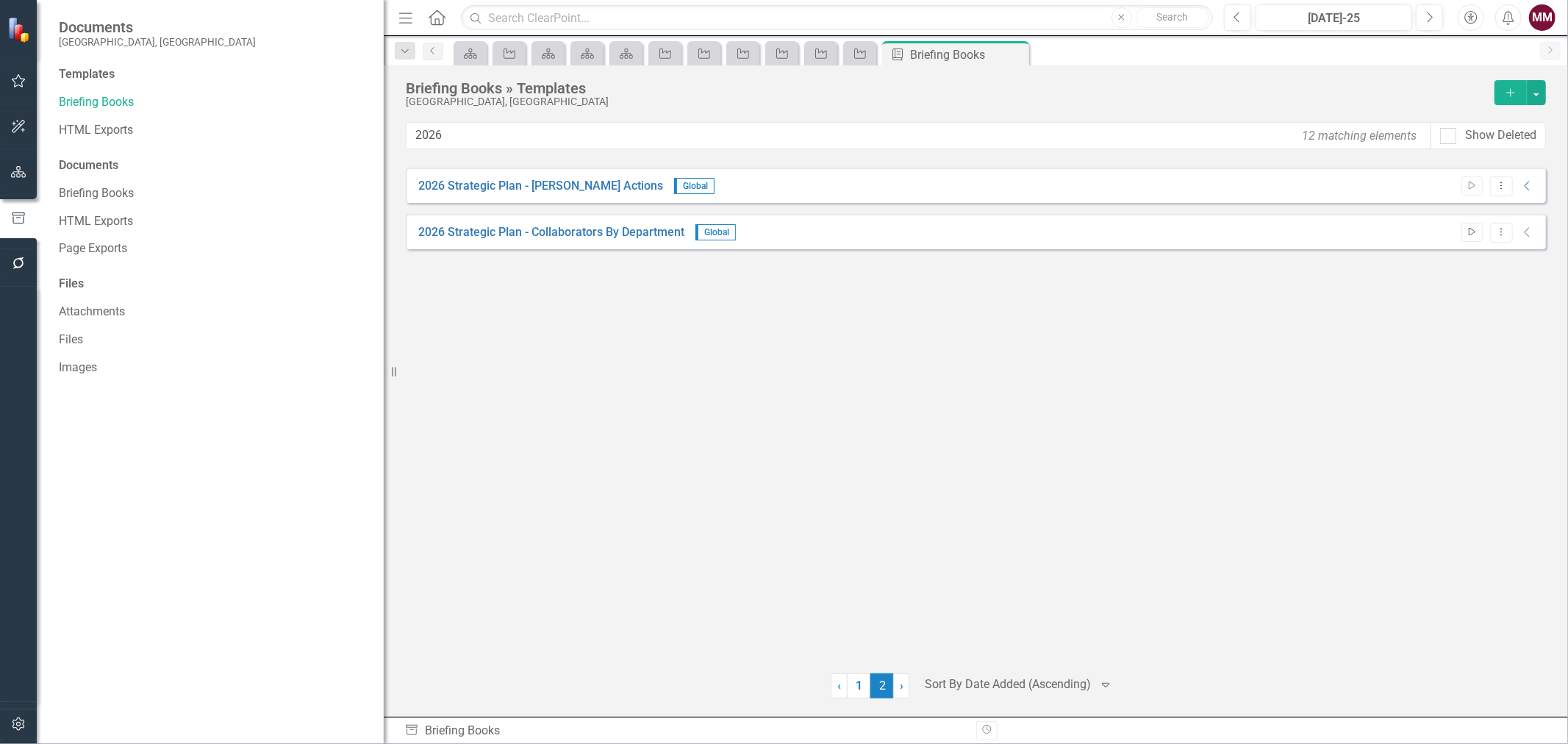
click at [1254, 231] on icon "Start" at bounding box center [1472, 231] width 11 height 9
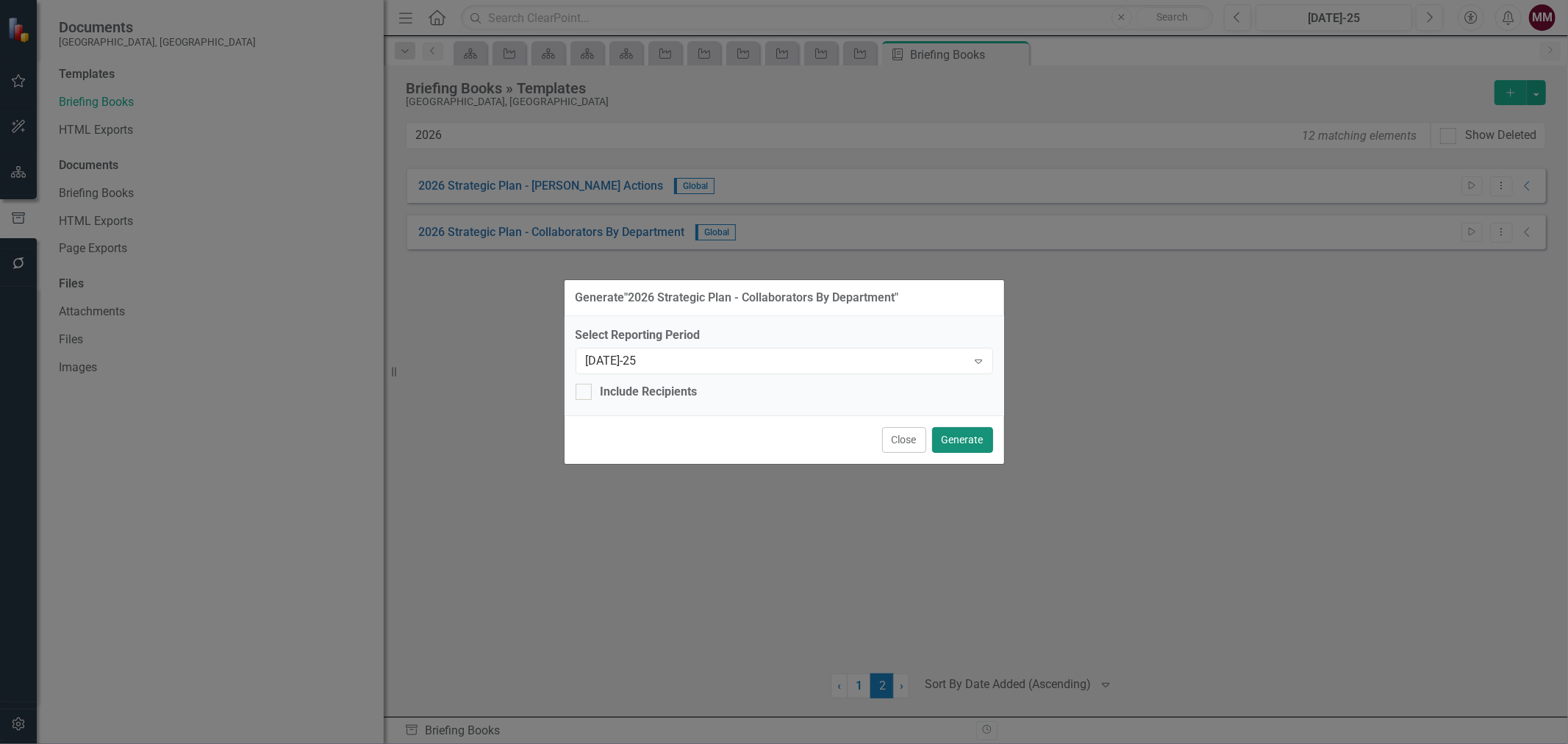
click at [981, 441] on button "Generate" at bounding box center [962, 440] width 61 height 26
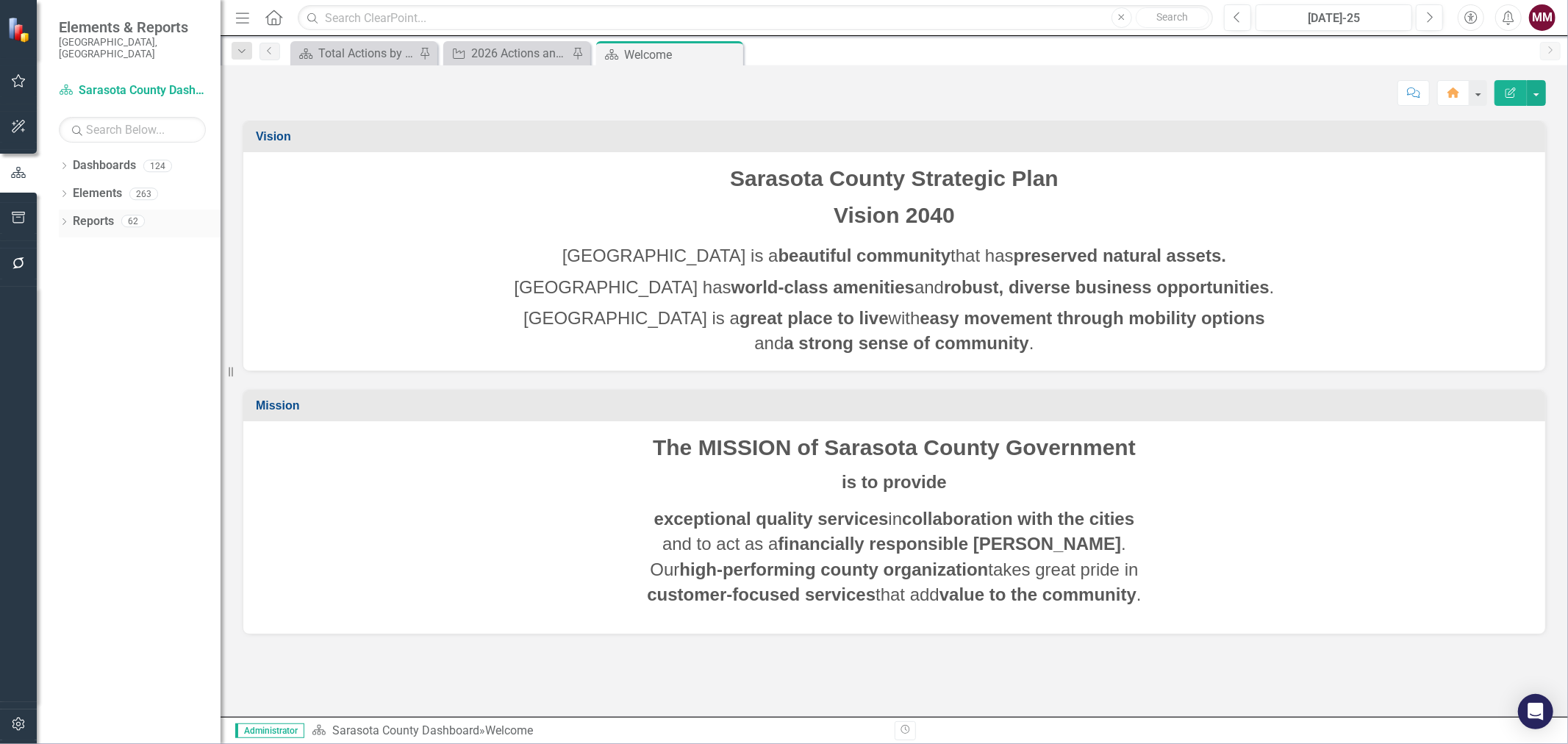
click at [64, 219] on icon "Dropdown" at bounding box center [63, 223] width 10 height 8
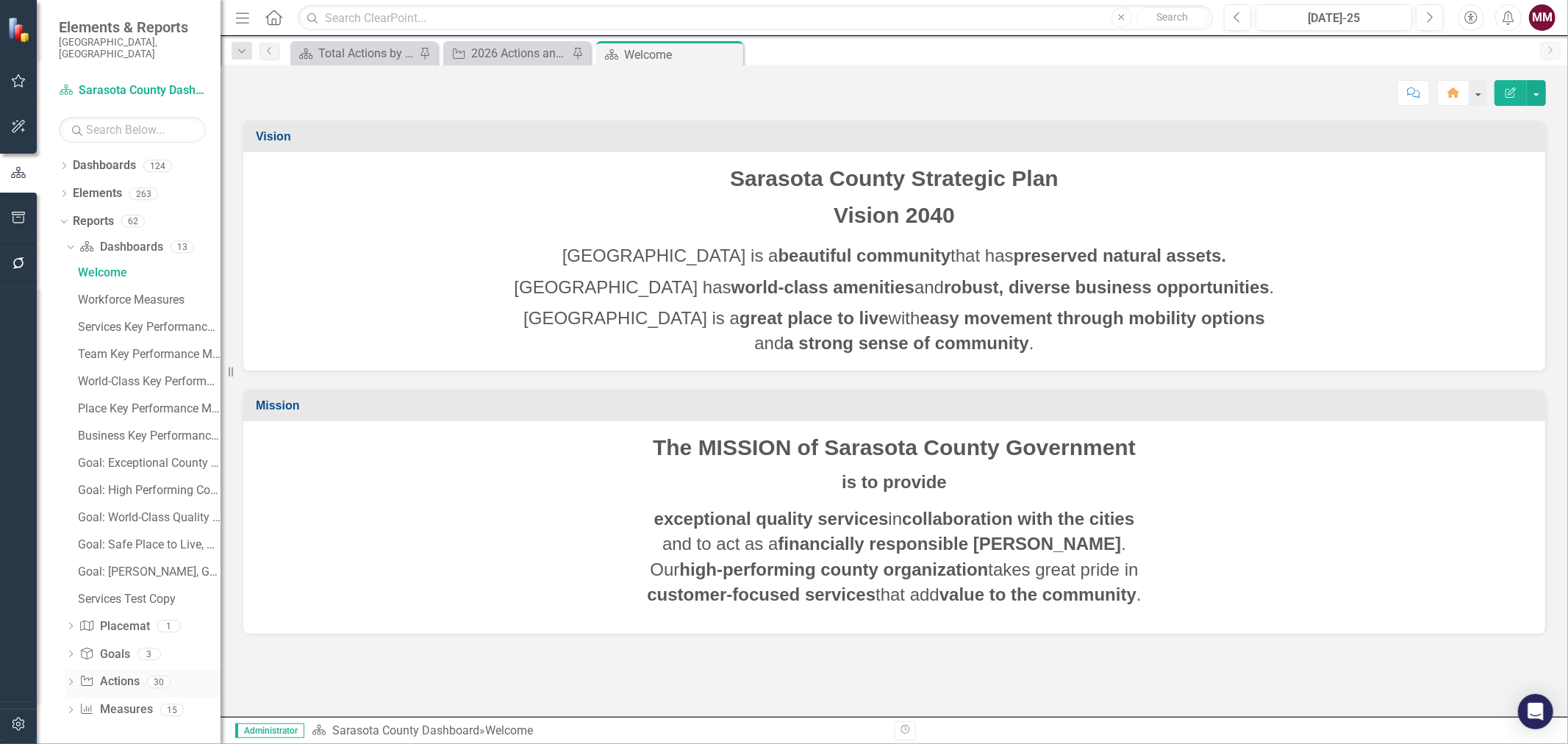
click at [71, 679] on icon "Dropdown" at bounding box center [71, 683] width 10 height 8
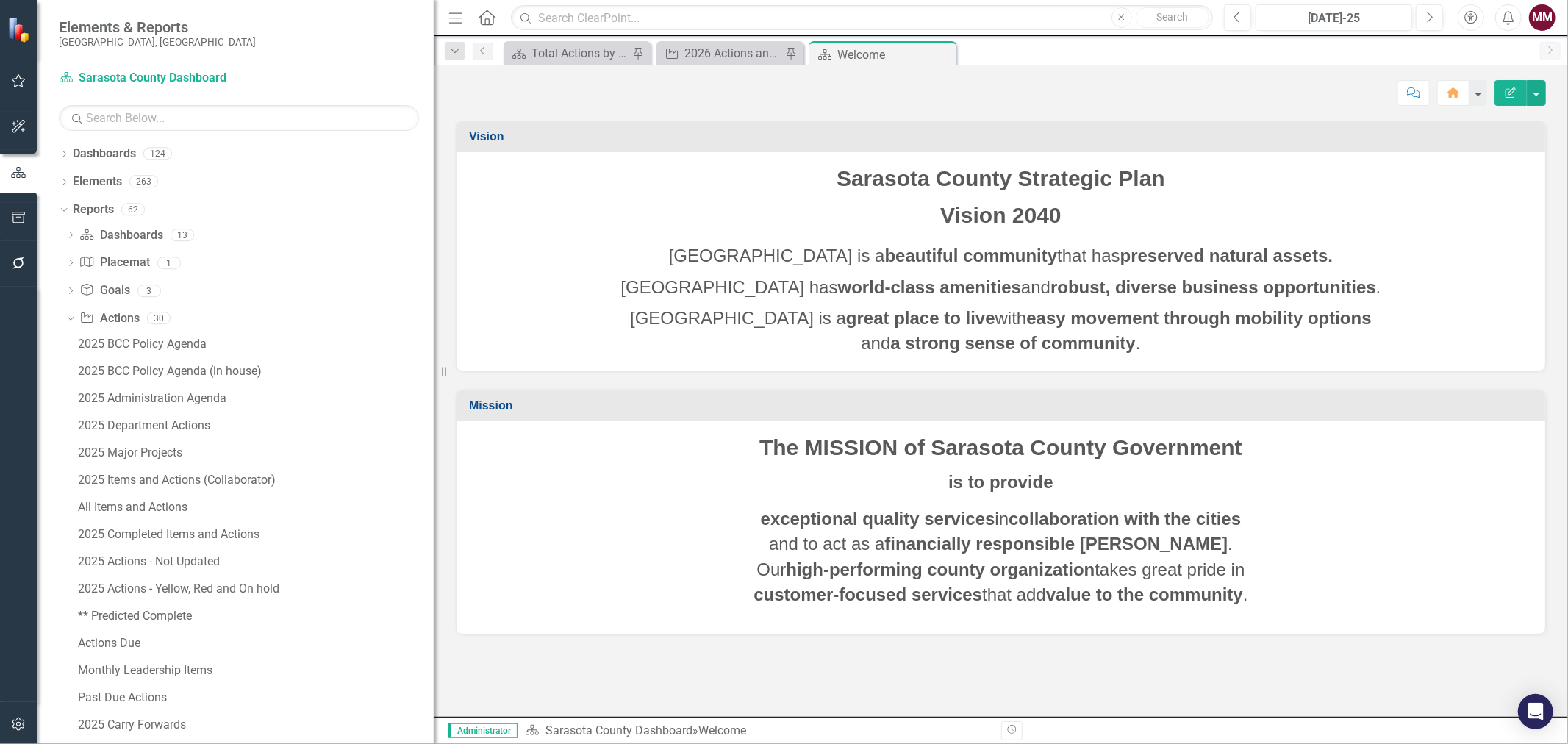
drag, startPoint x: 227, startPoint y: 371, endPoint x: 433, endPoint y: 402, distance: 208.3
click at [433, 402] on div "Resize" at bounding box center [439, 372] width 12 height 744
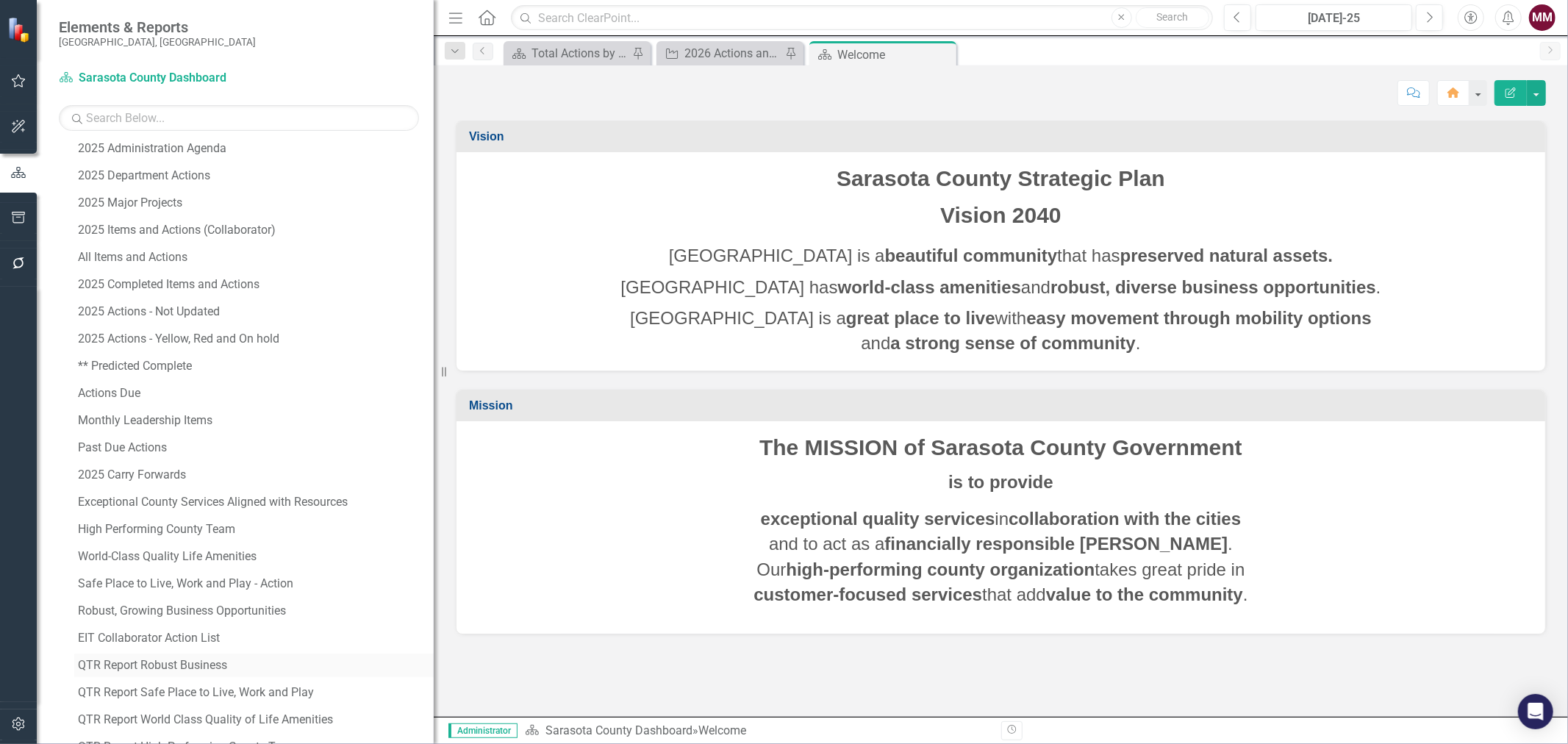
scroll to position [209, 0]
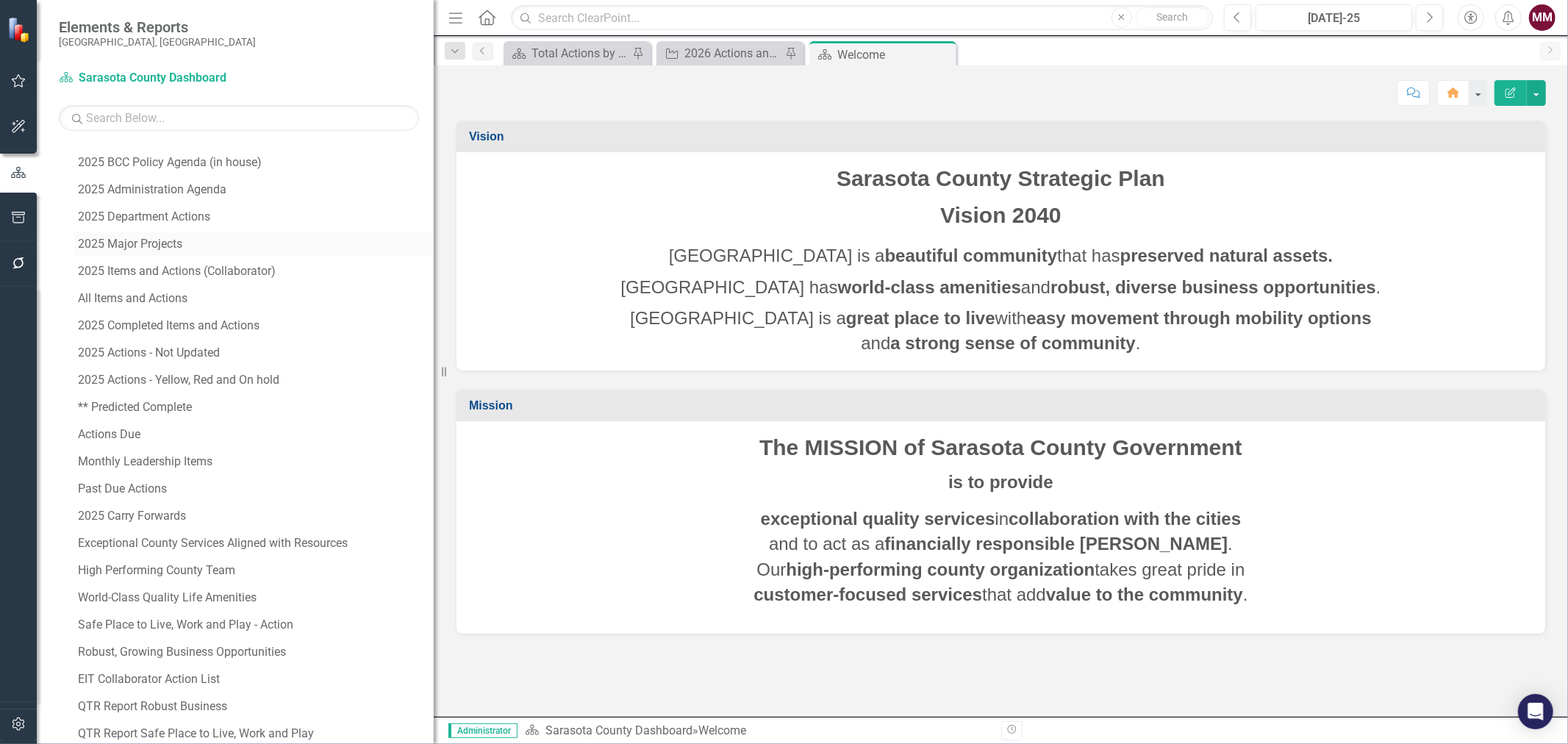
click at [150, 246] on div "2025 Major Projects" at bounding box center [256, 243] width 356 height 14
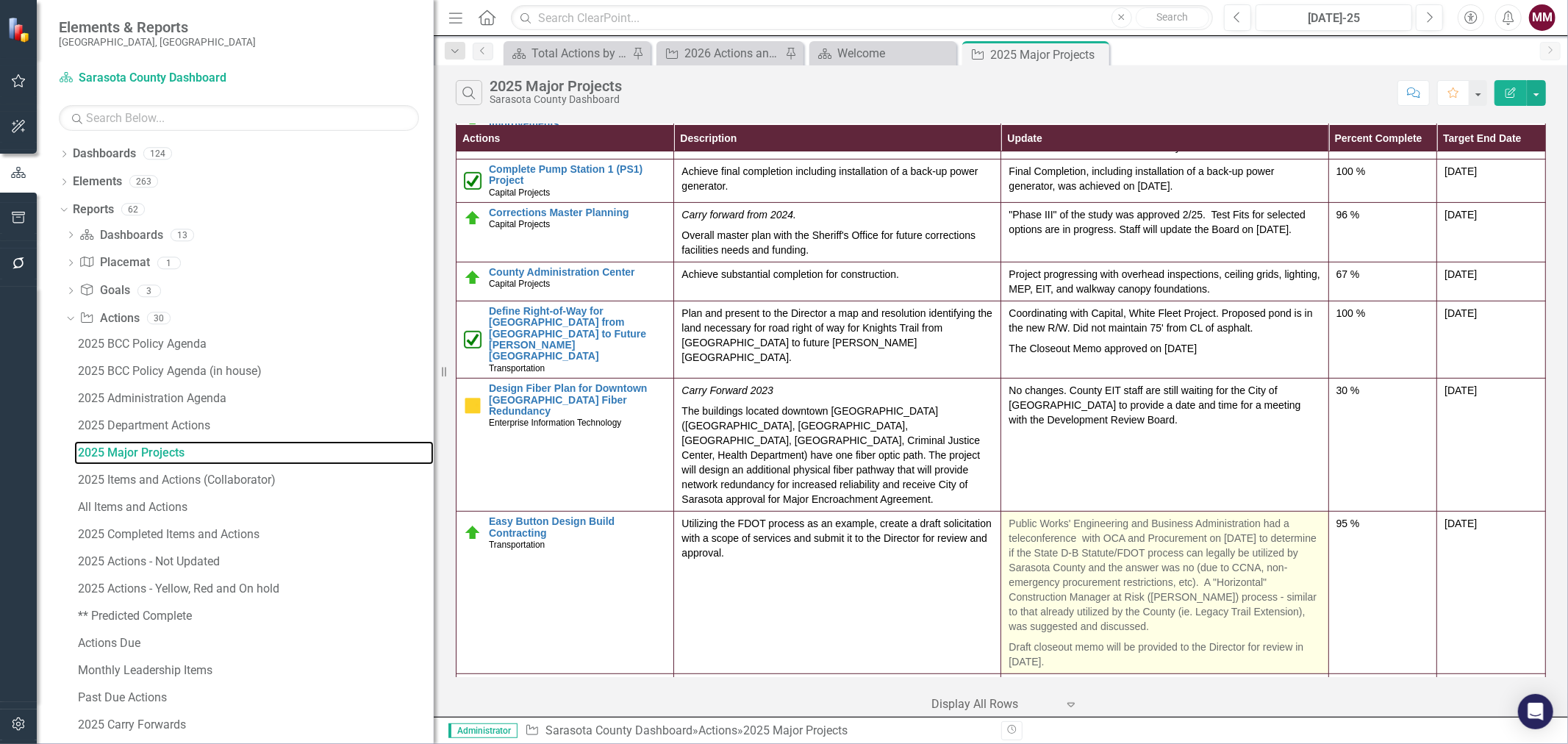
scroll to position [199, 0]
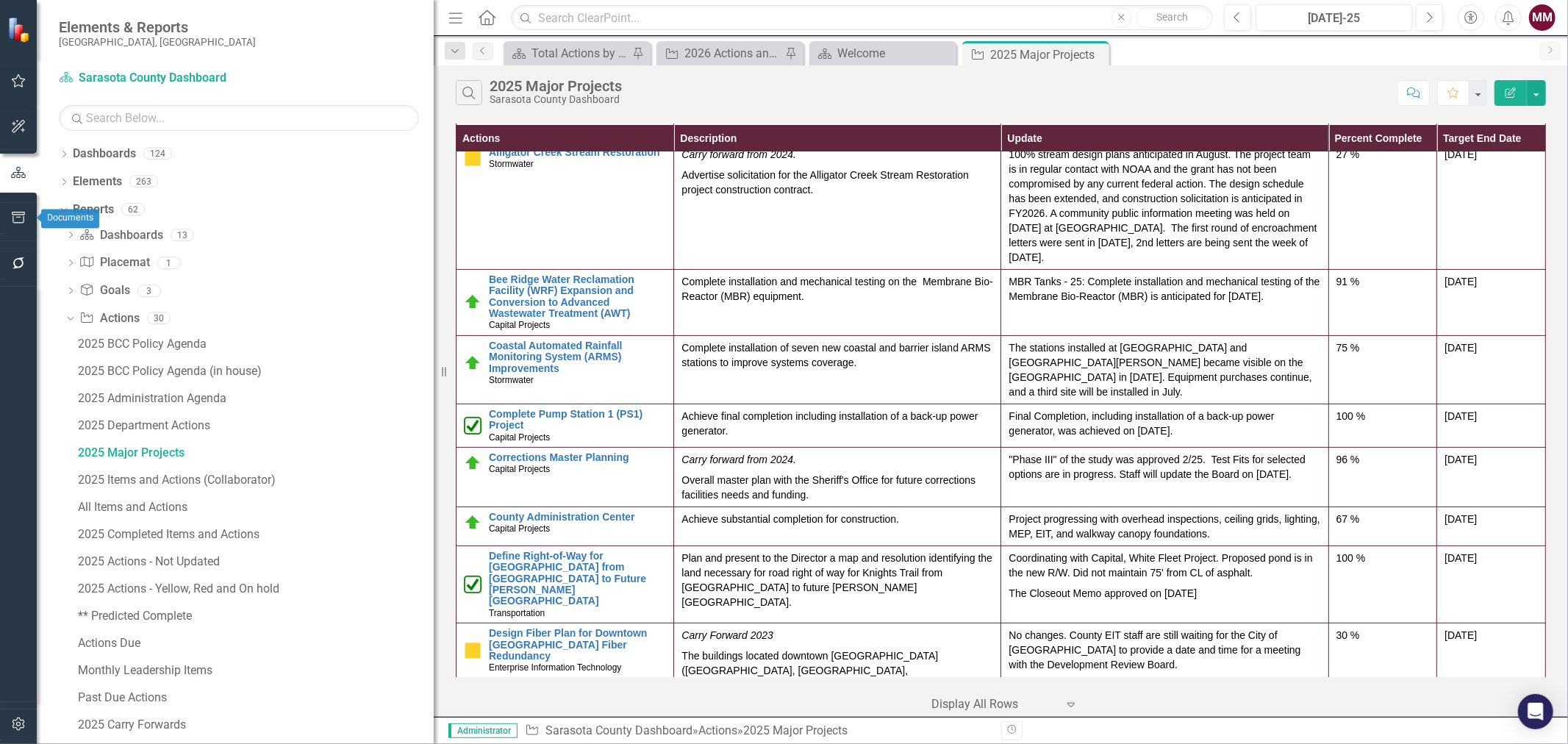
click at [11, 211] on icon "button" at bounding box center [18, 217] width 15 height 12
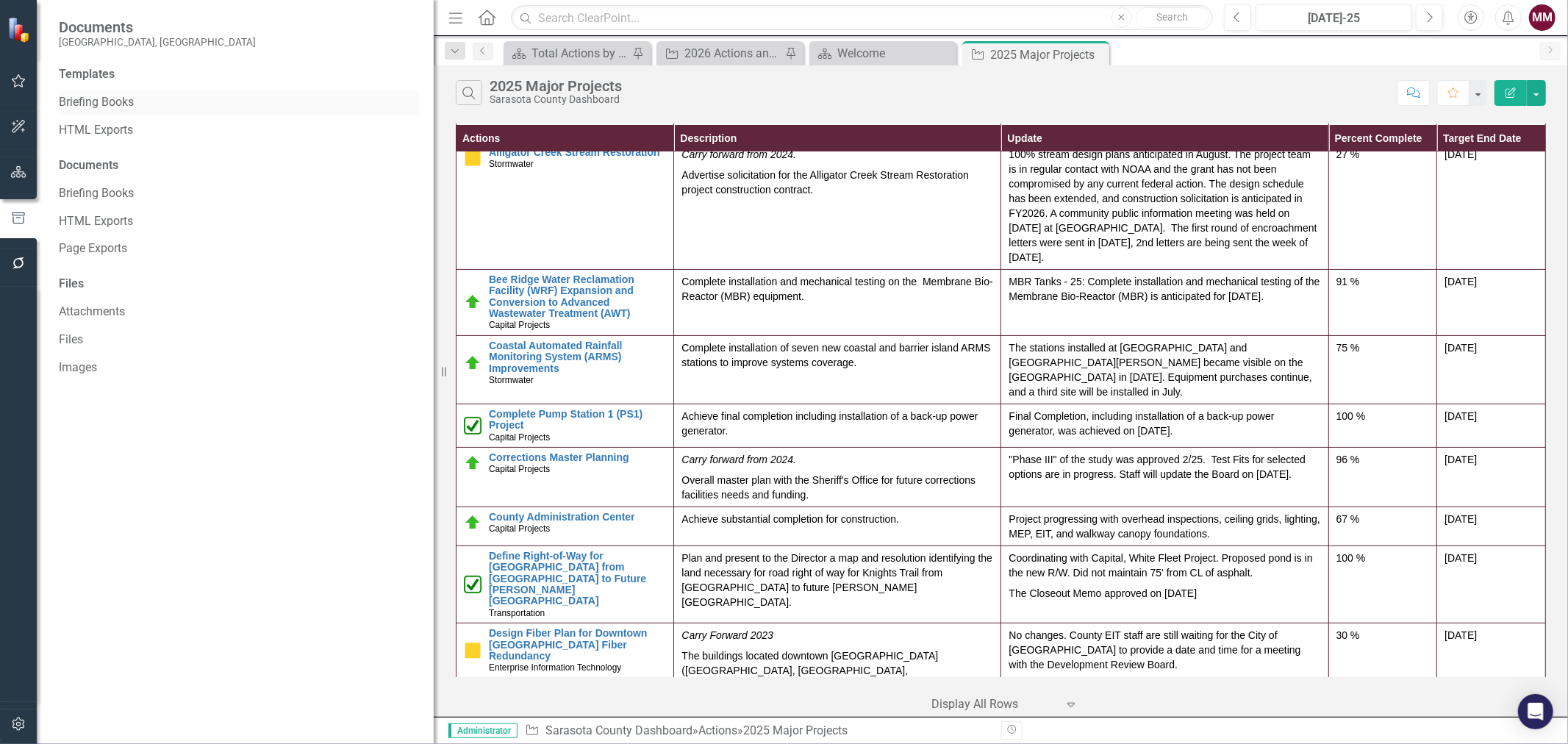
click at [79, 104] on link "Briefing Books" at bounding box center [239, 102] width 361 height 17
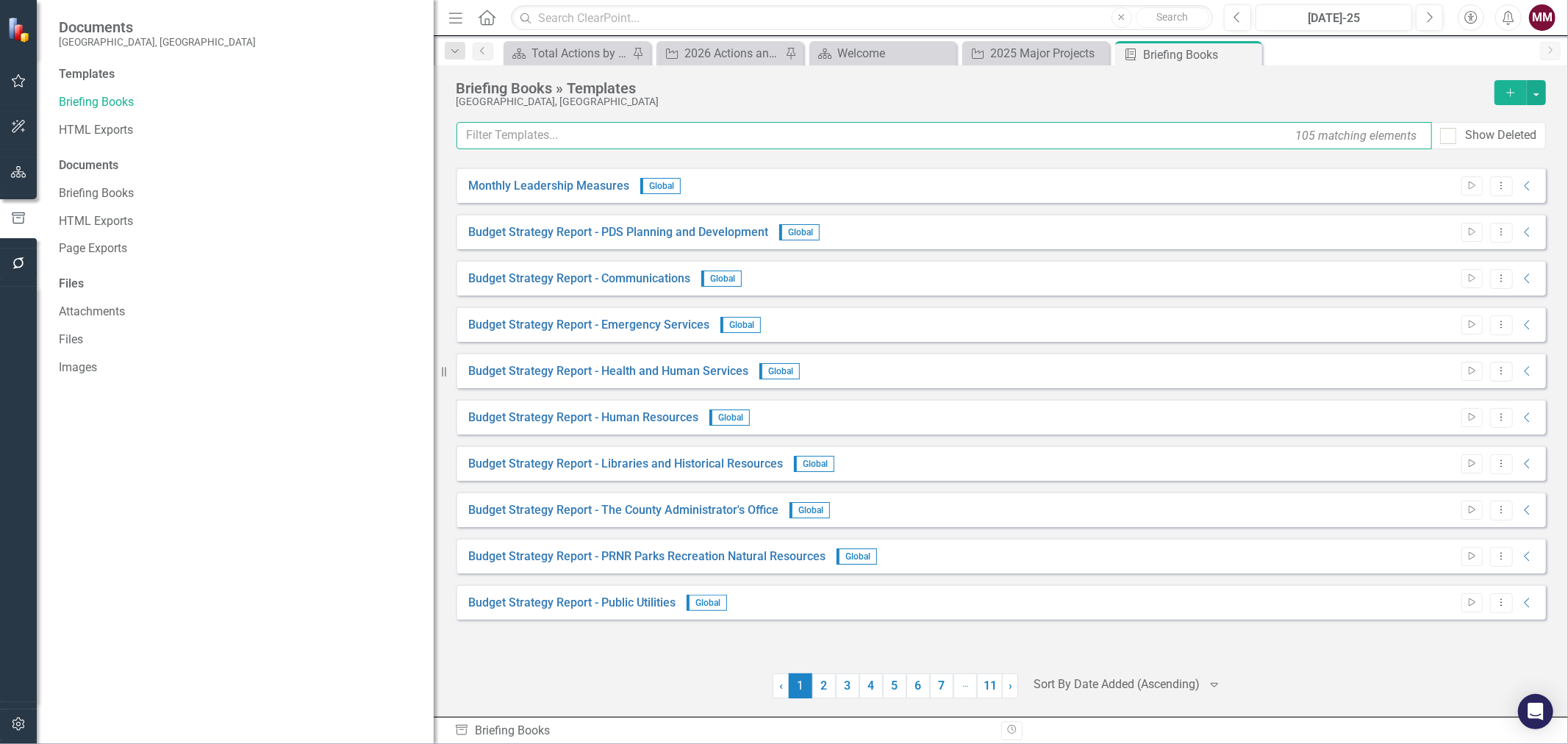
click at [487, 136] on input "text" at bounding box center [945, 135] width 976 height 27
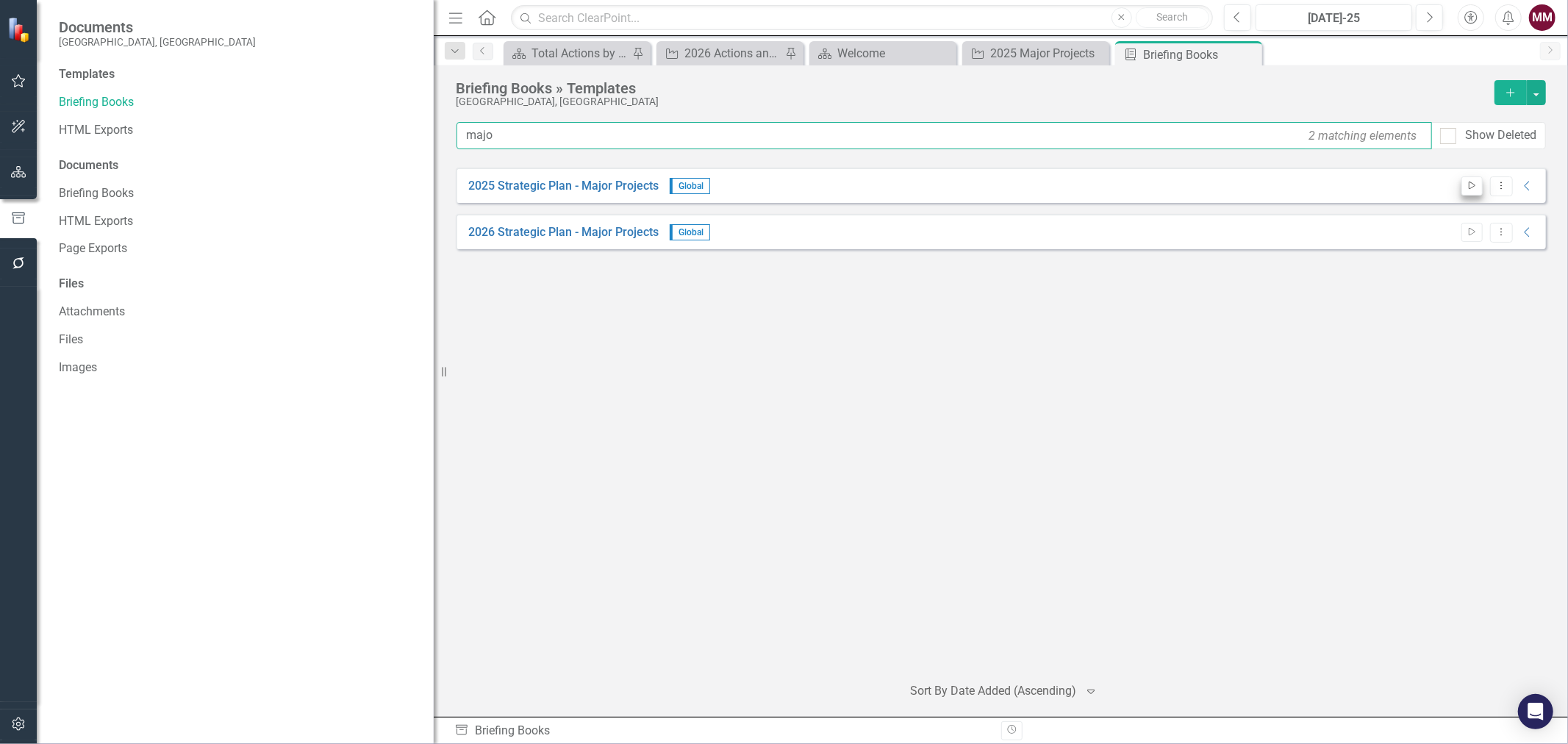
type input "majo"
click at [1469, 184] on icon "button" at bounding box center [1472, 186] width 6 height 8
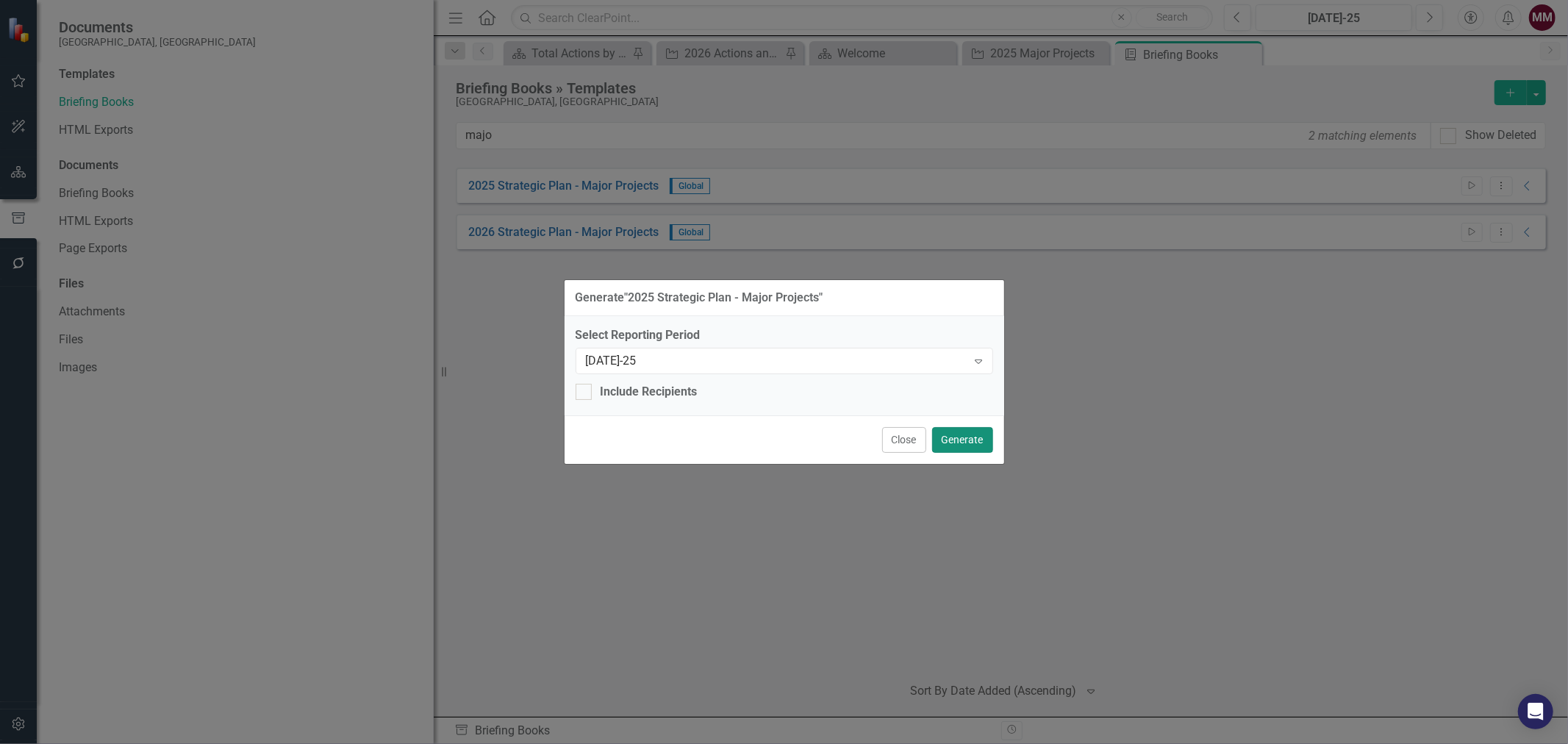
click at [976, 441] on button "Generate" at bounding box center [962, 440] width 61 height 26
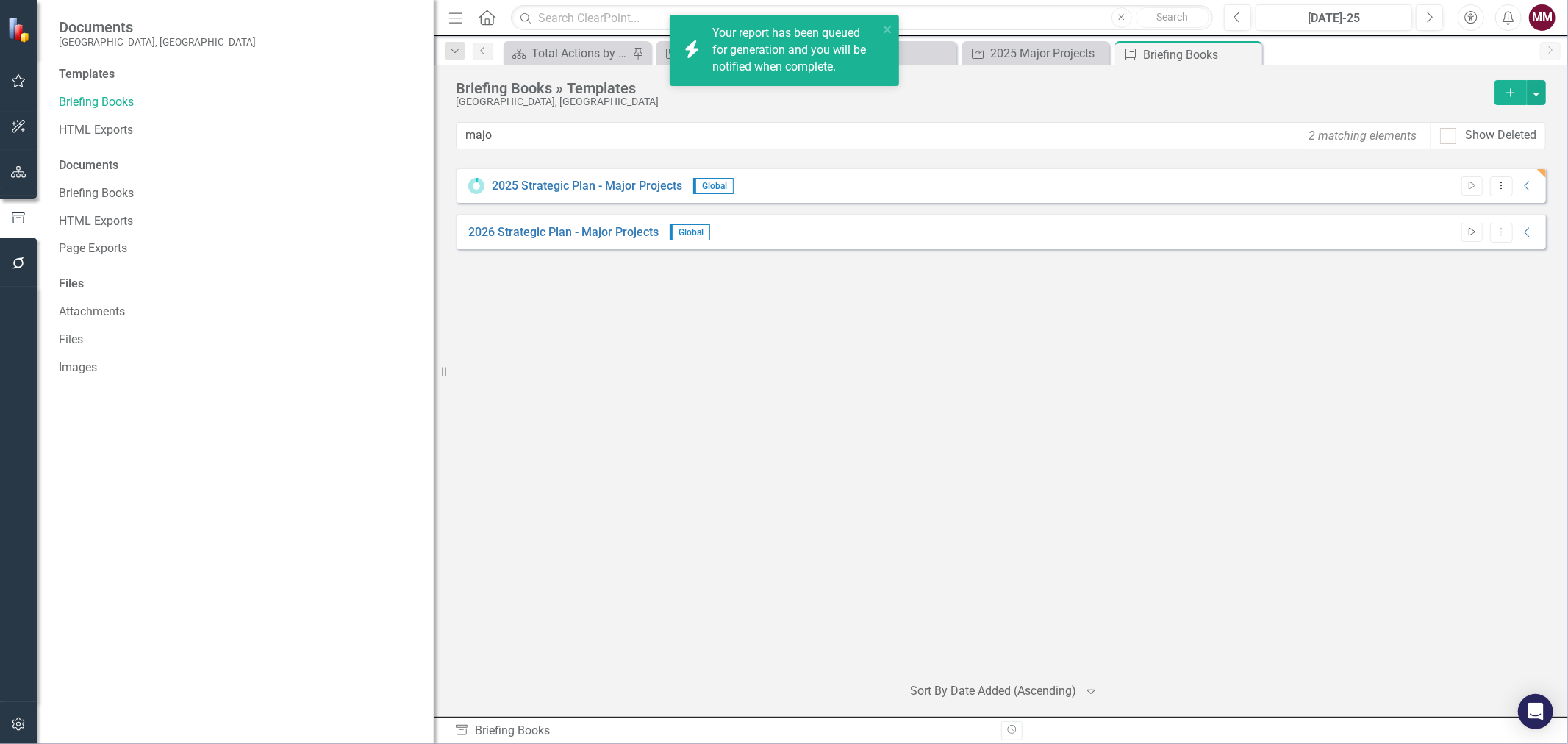
click at [1472, 224] on button "Start" at bounding box center [1472, 232] width 22 height 19
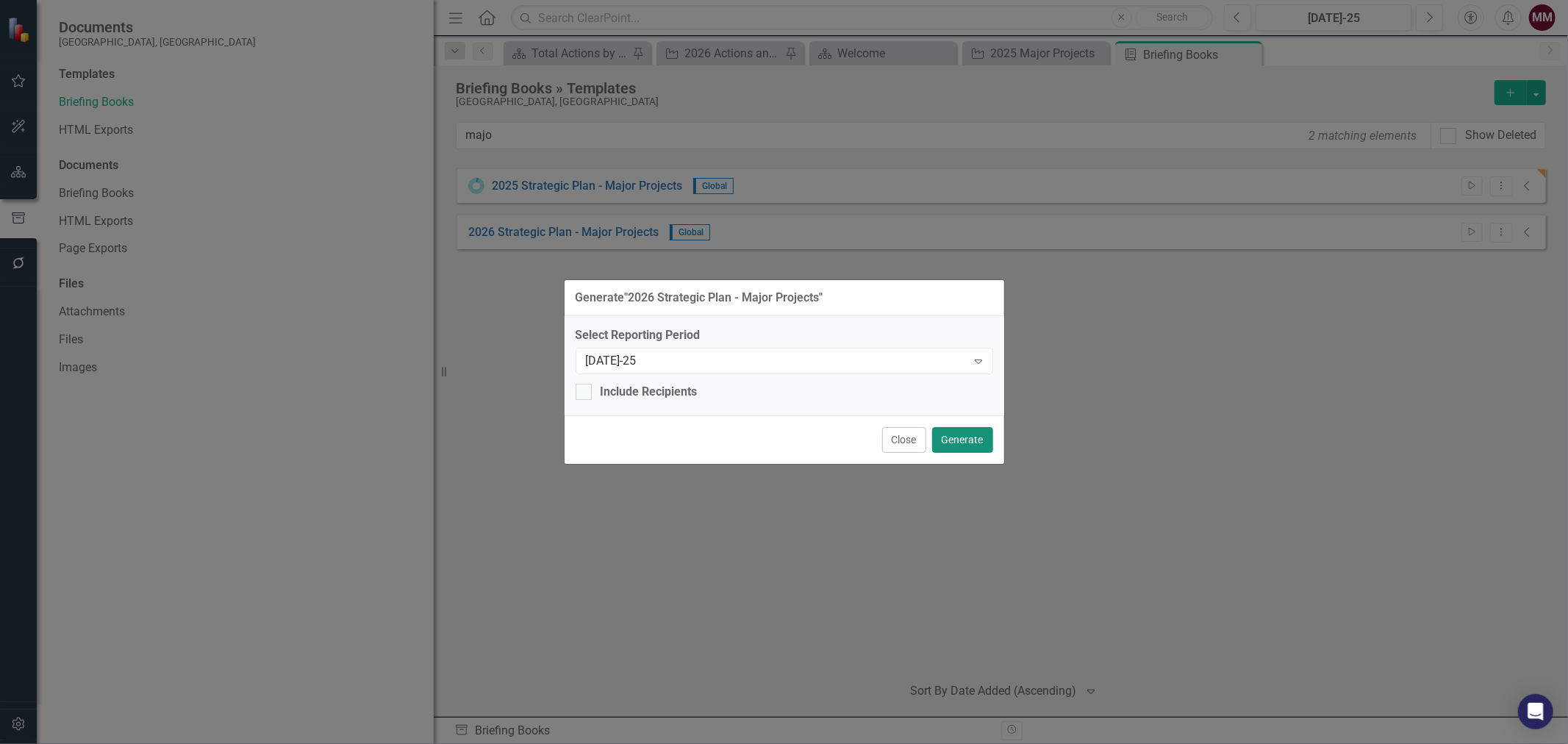
click at [981, 434] on button "Generate" at bounding box center [962, 440] width 61 height 26
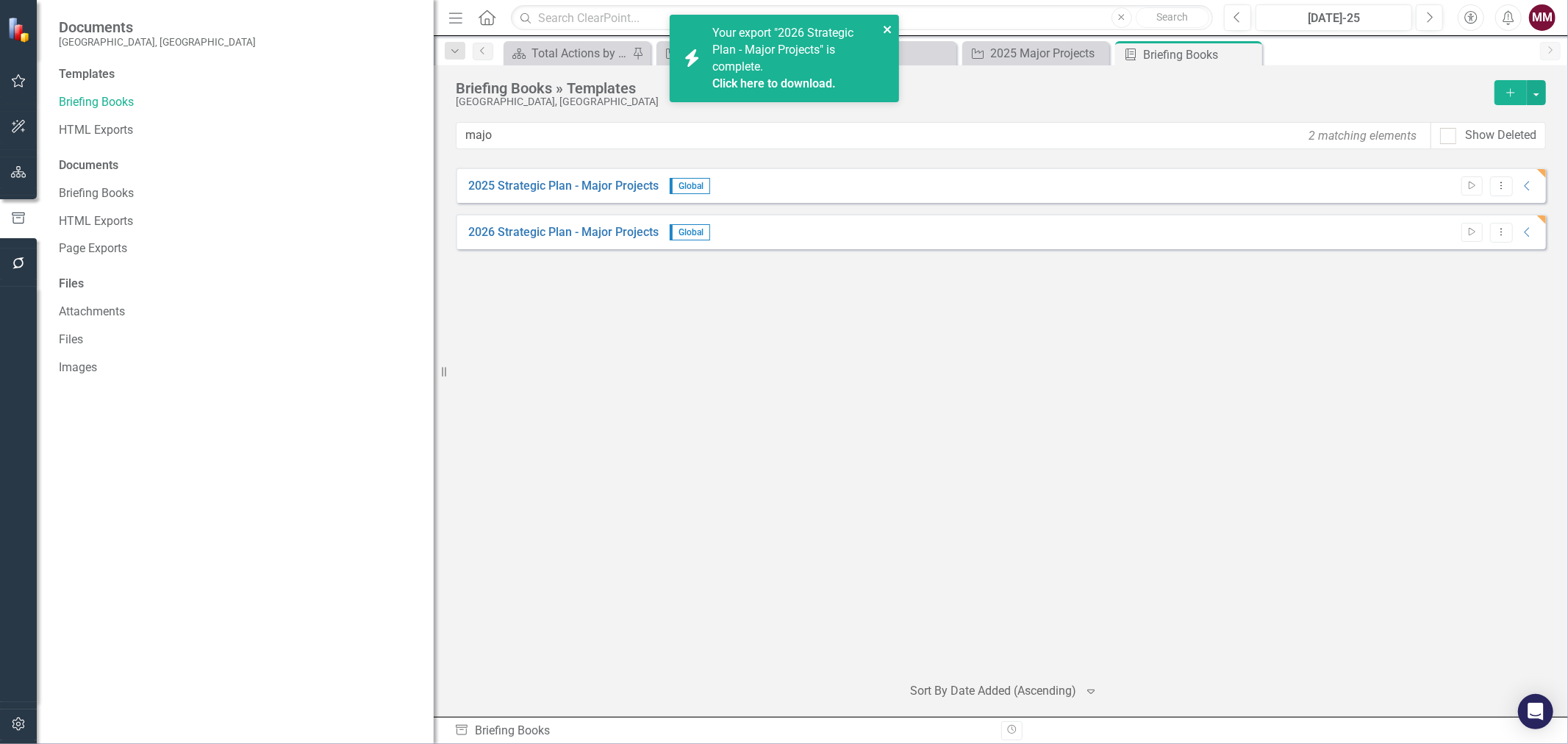
click at [885, 24] on icon "close" at bounding box center [888, 29] width 10 height 12
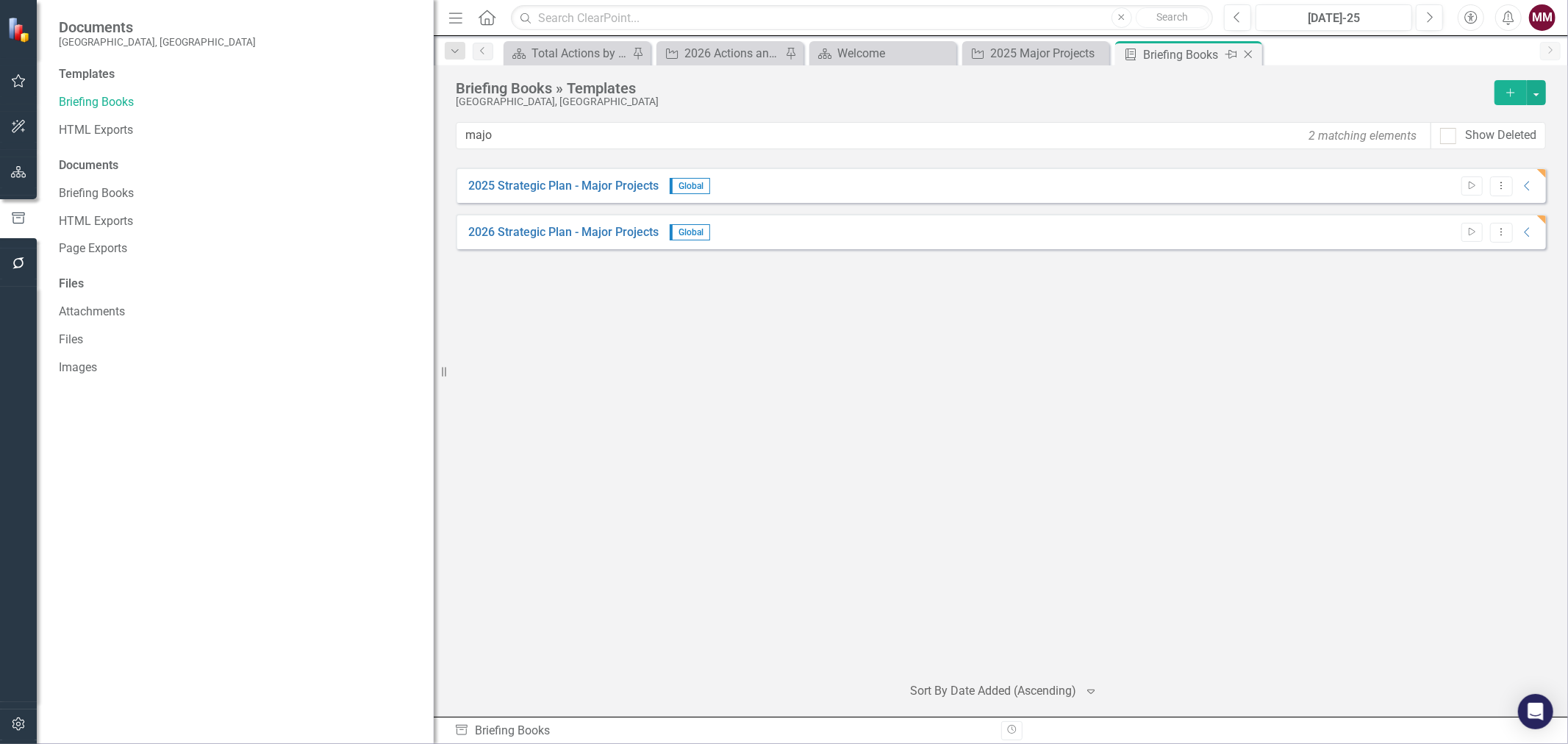
click at [1250, 52] on icon at bounding box center [1248, 54] width 8 height 8
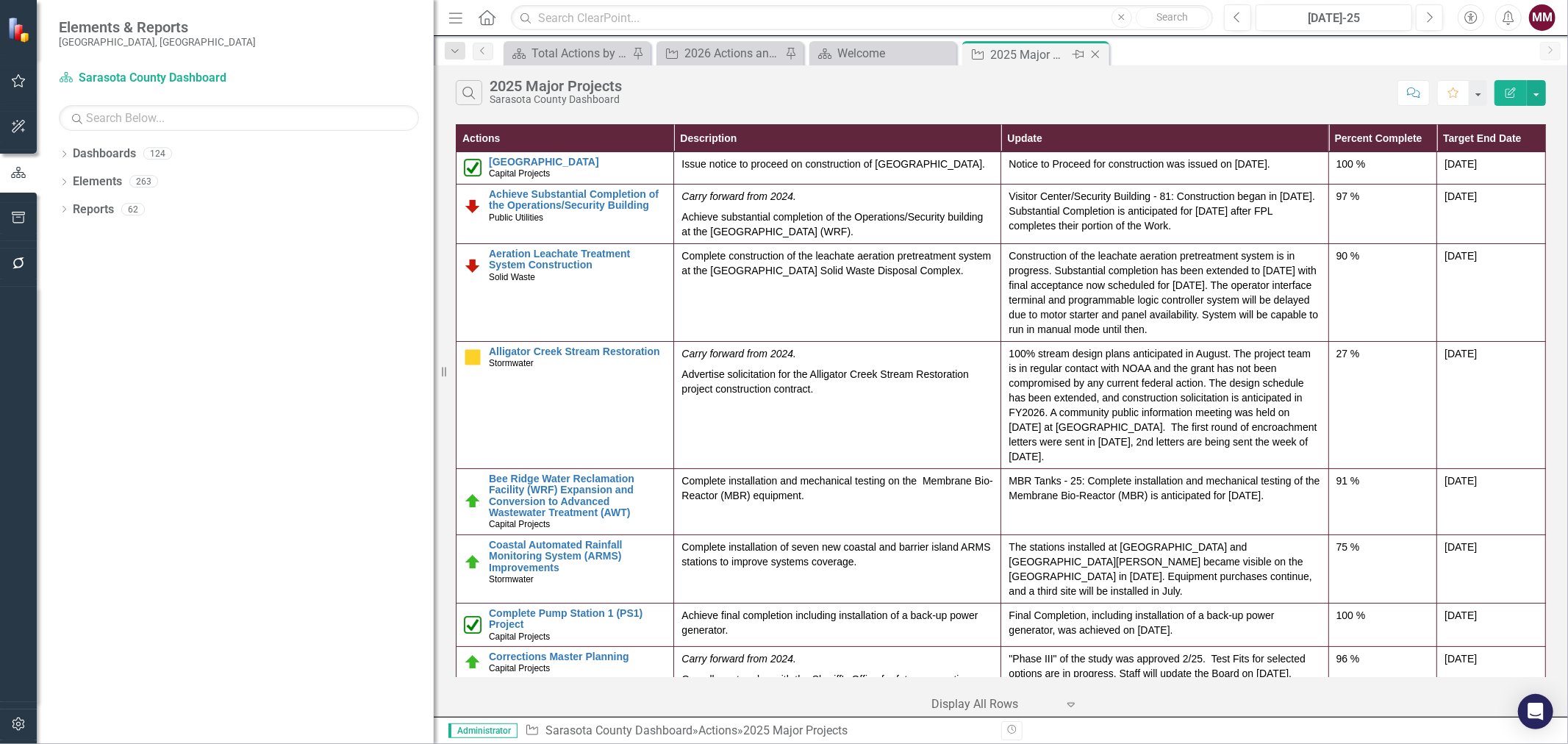
click at [1090, 57] on icon "Close" at bounding box center [1095, 54] width 14 height 12
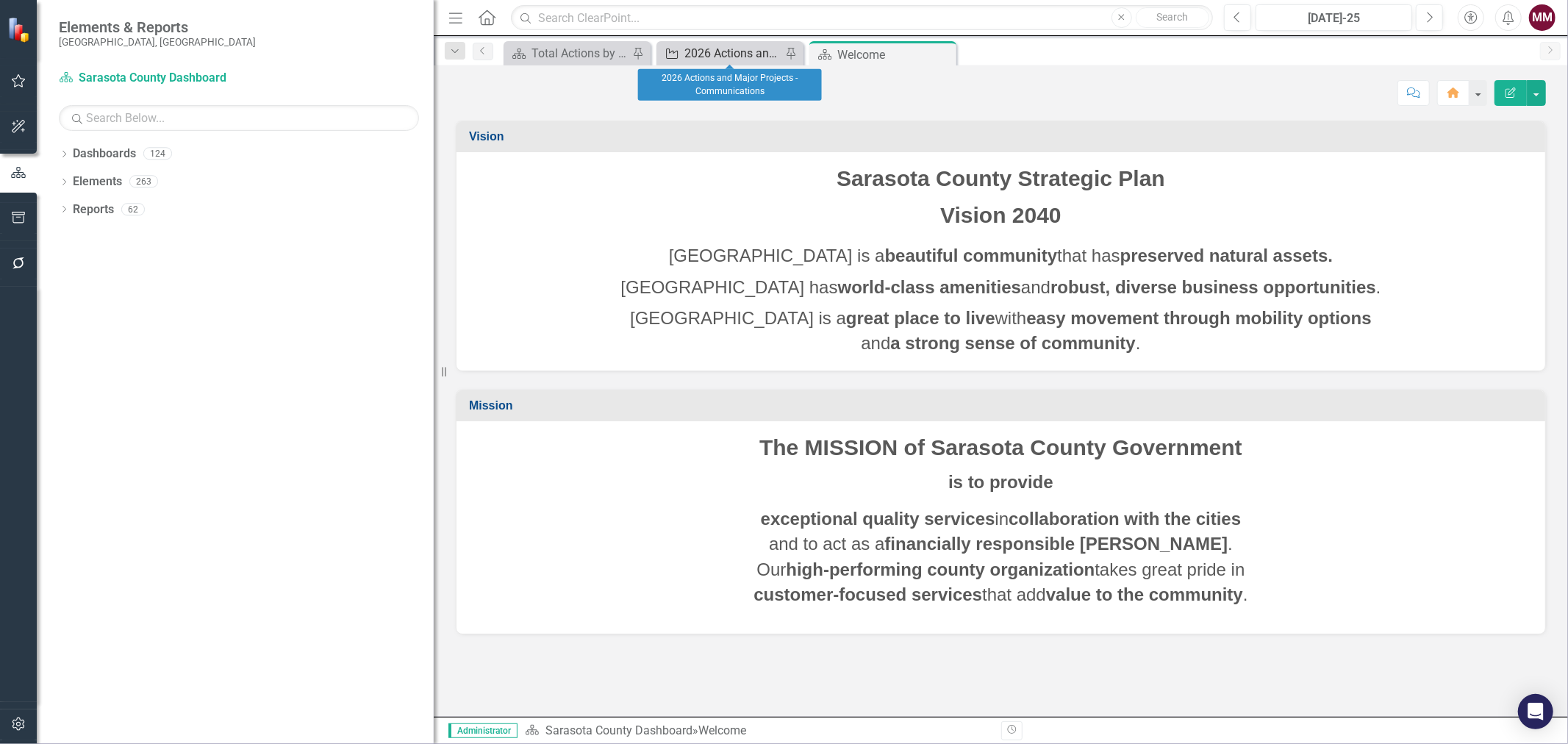
click at [725, 54] on div "2026 Actions and Major Projects - Communications" at bounding box center [732, 53] width 97 height 18
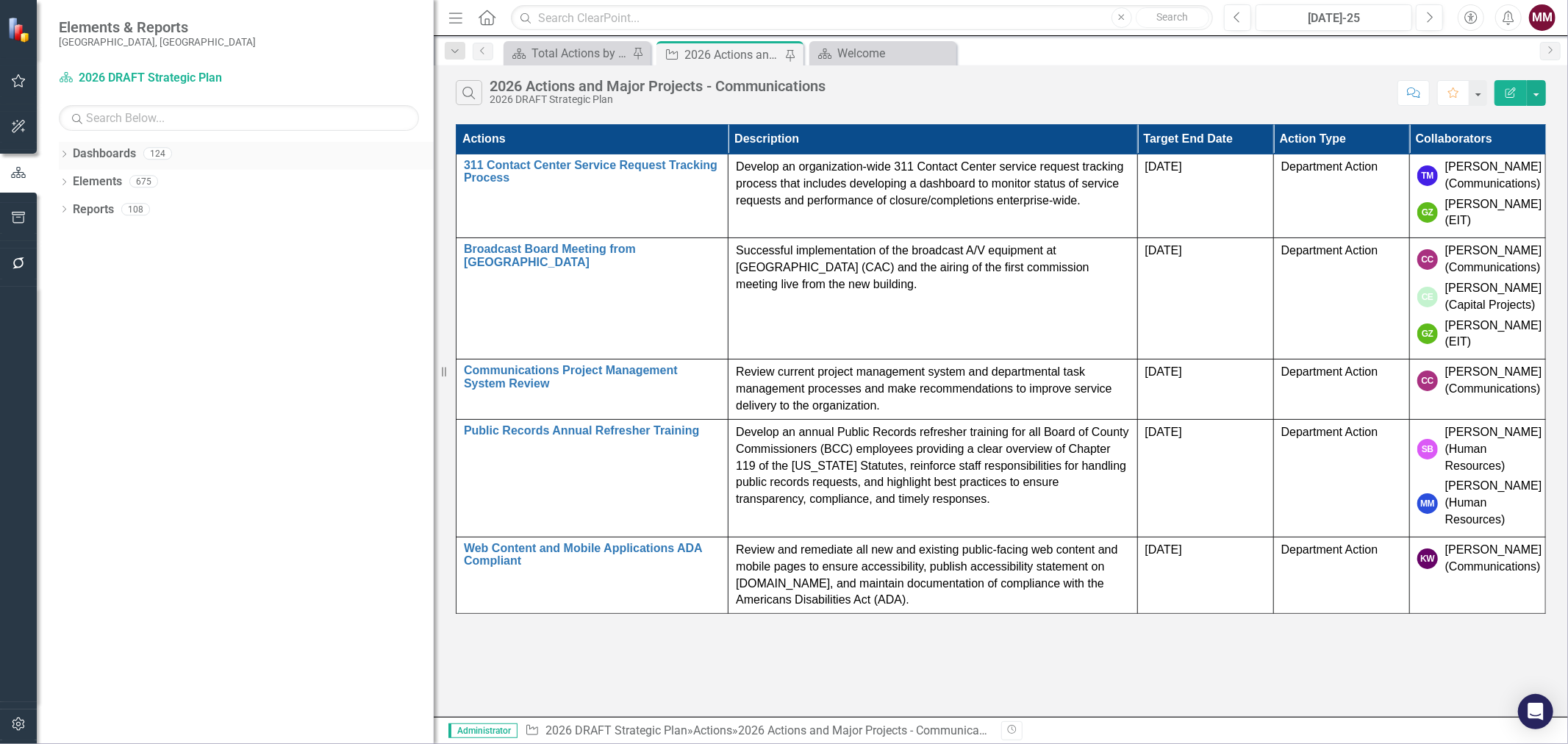
click at [64, 155] on icon "Dropdown" at bounding box center [63, 155] width 10 height 8
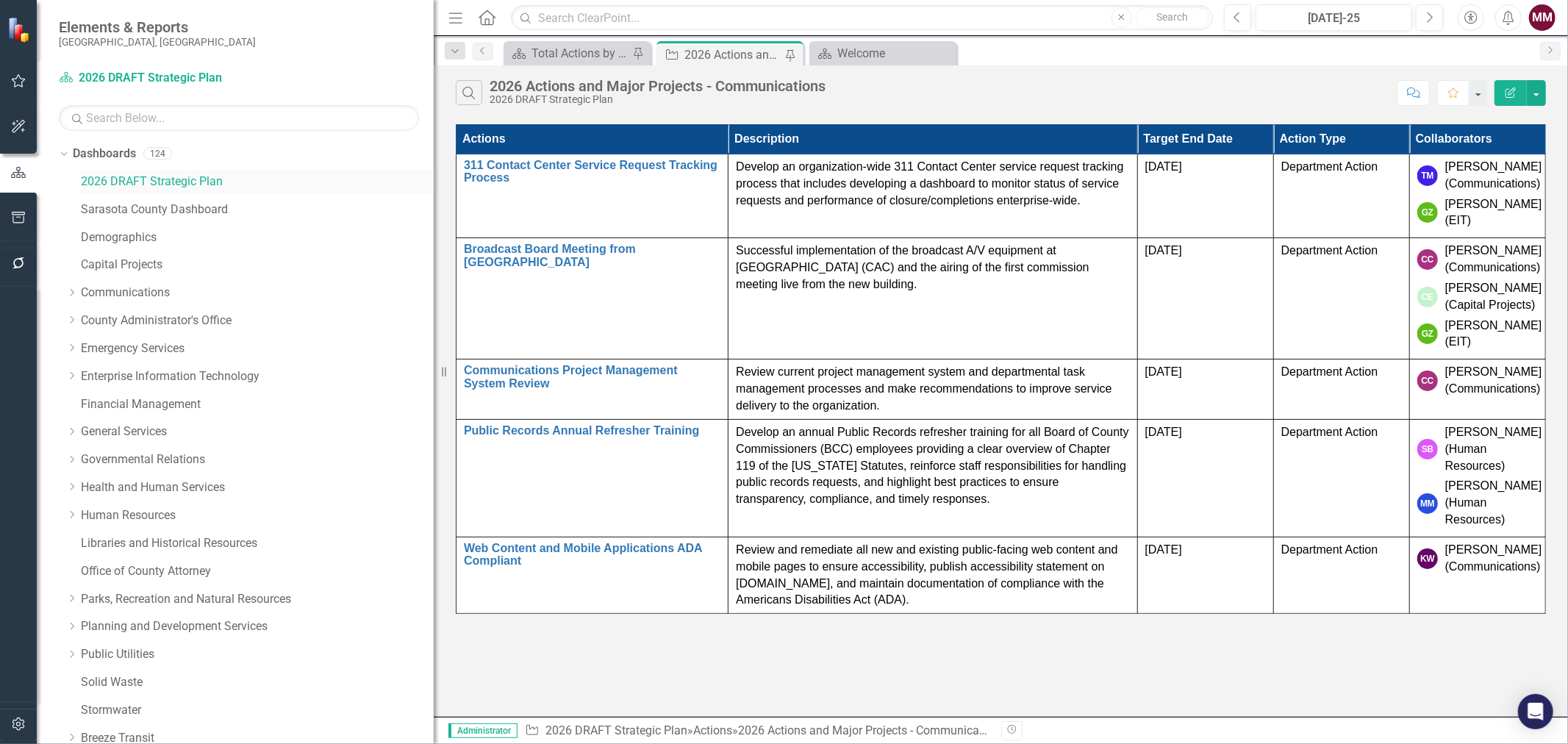
click at [105, 178] on link "2026 DRAFT Strategic Plan" at bounding box center [257, 182] width 353 height 17
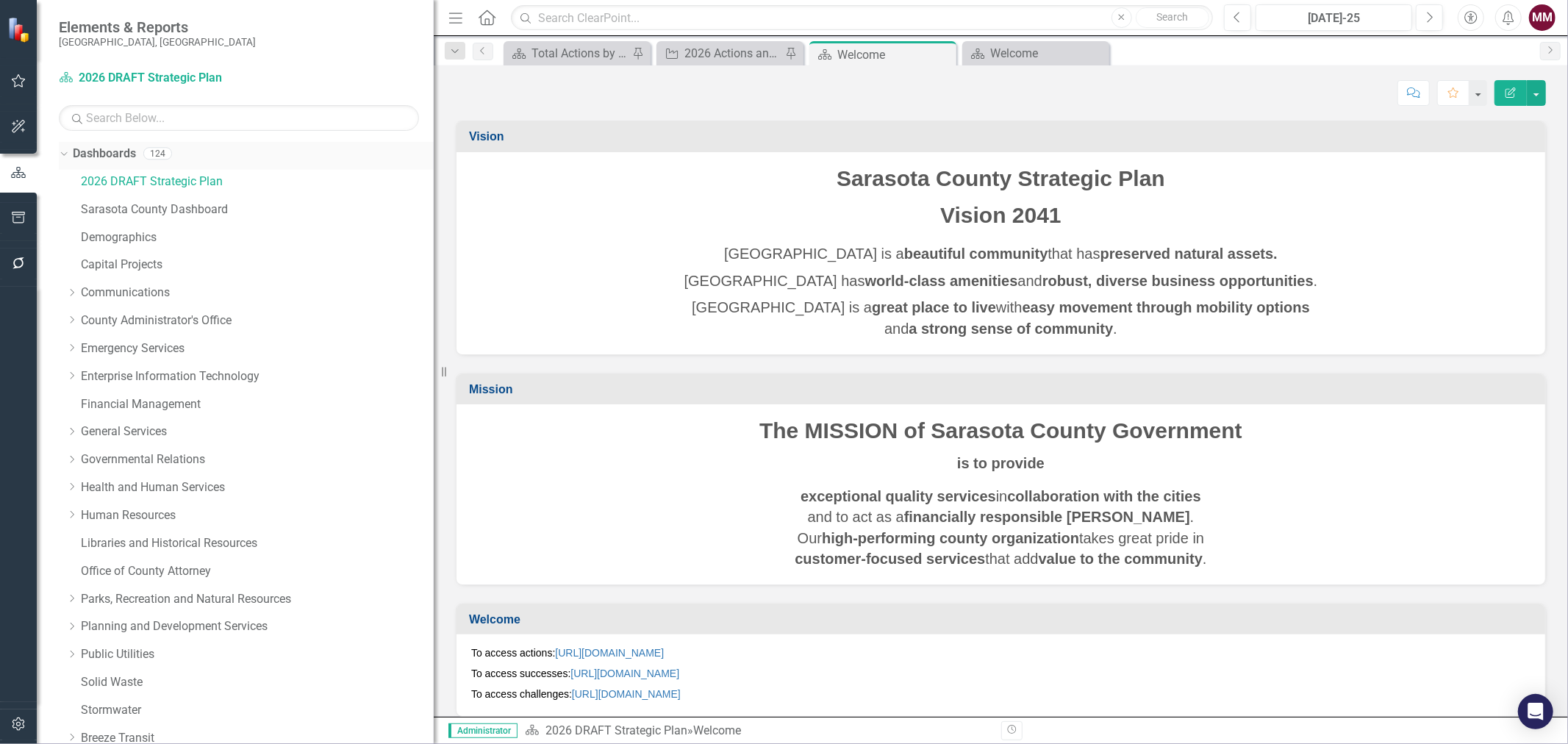
click at [67, 155] on div "Dropdown" at bounding box center [62, 152] width 13 height 10
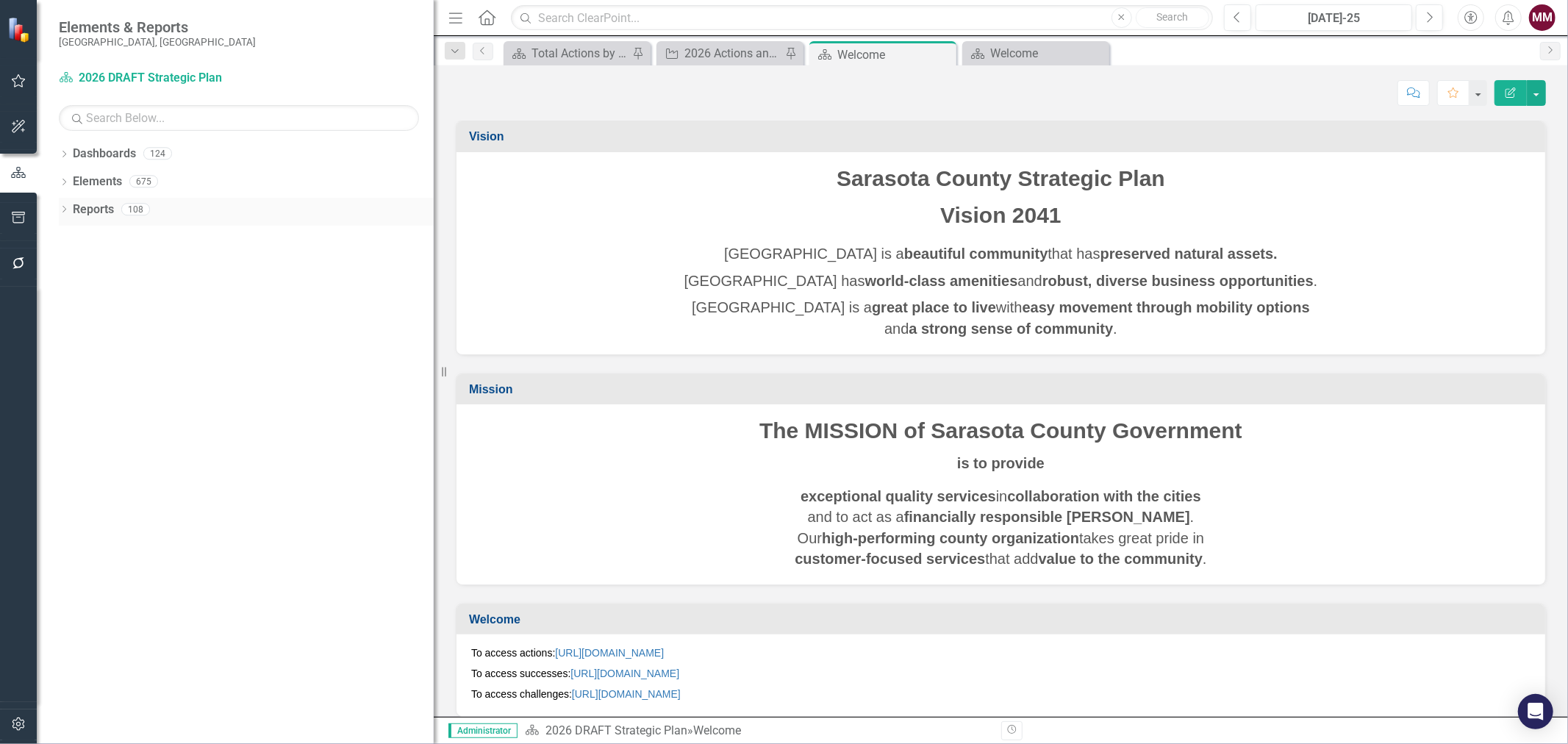
click at [67, 214] on icon "Dropdown" at bounding box center [63, 211] width 10 height 8
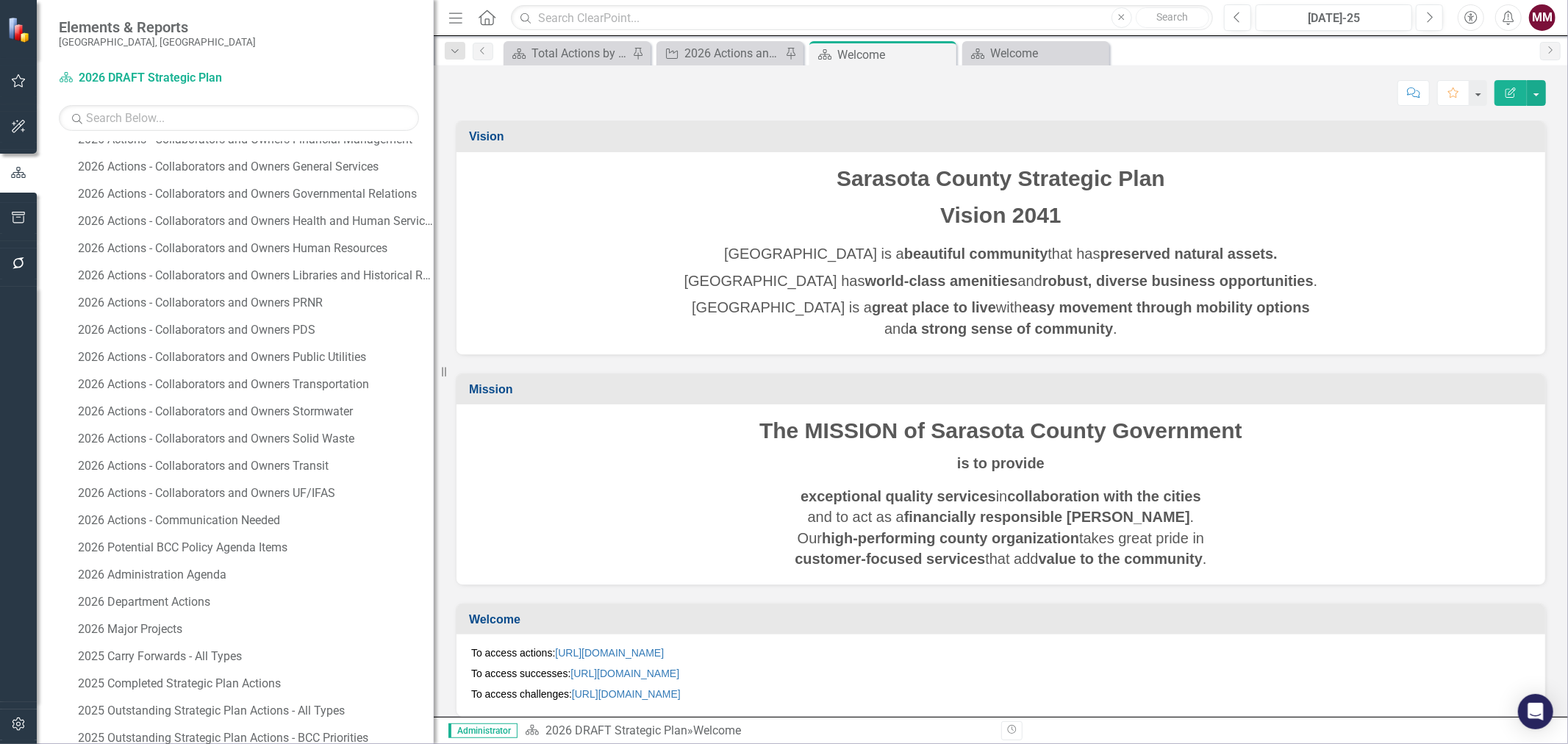
scroll to position [408, 0]
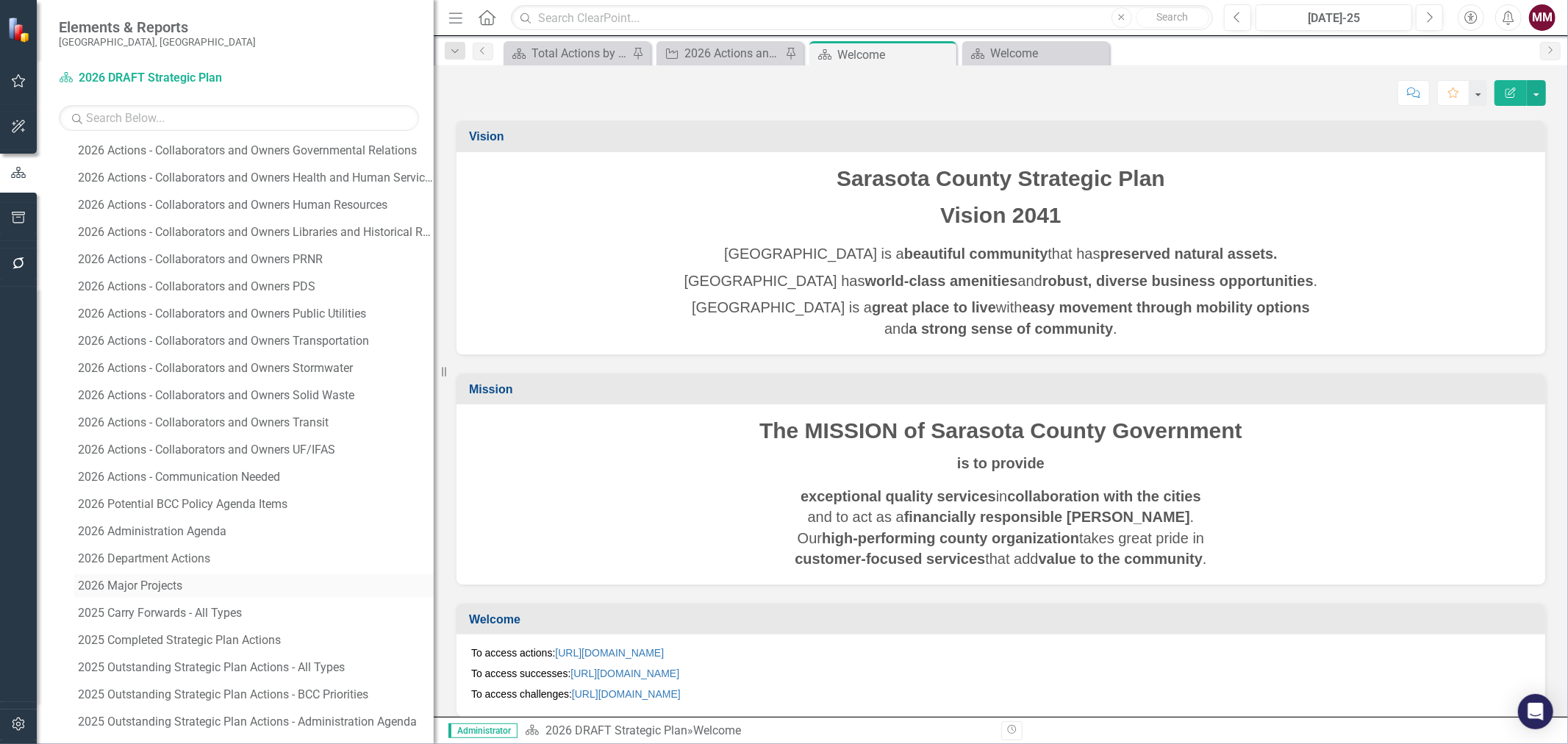
click at [172, 579] on div "2026 Major Projects" at bounding box center [256, 585] width 356 height 14
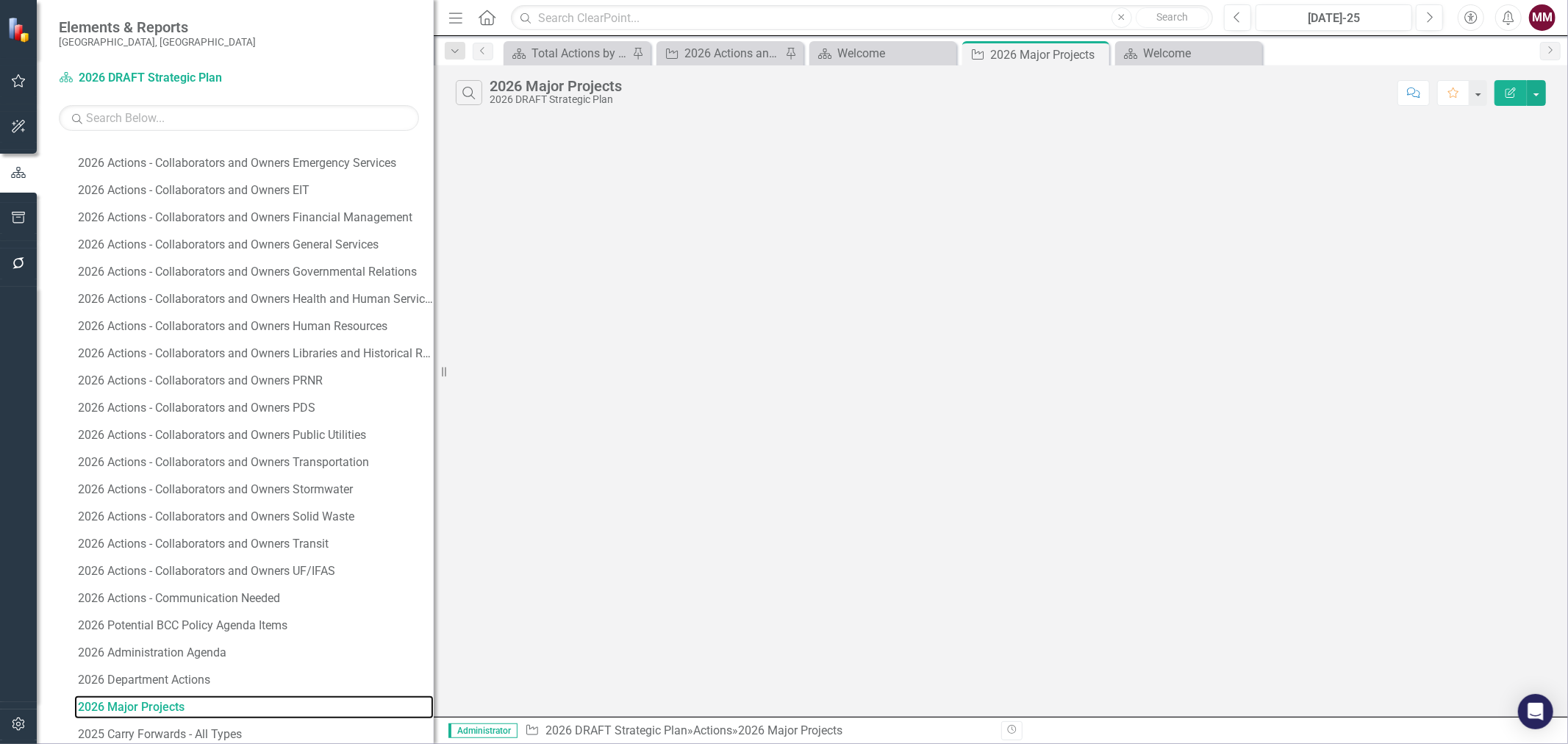
scroll to position [236, 0]
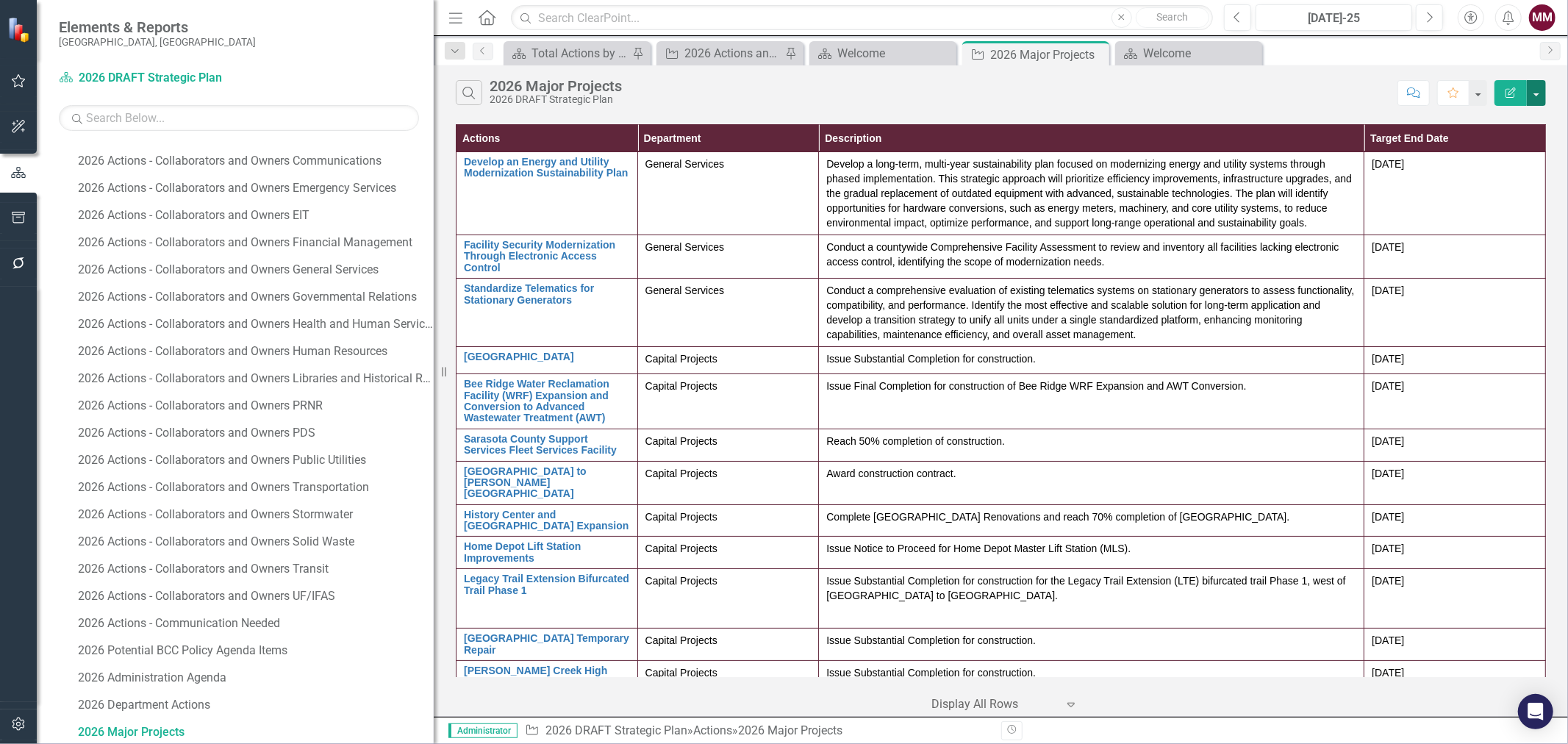
click at [1540, 100] on button "button" at bounding box center [1537, 93] width 19 height 26
click at [1512, 175] on link "Excel Export to Excel" at bounding box center [1487, 177] width 116 height 27
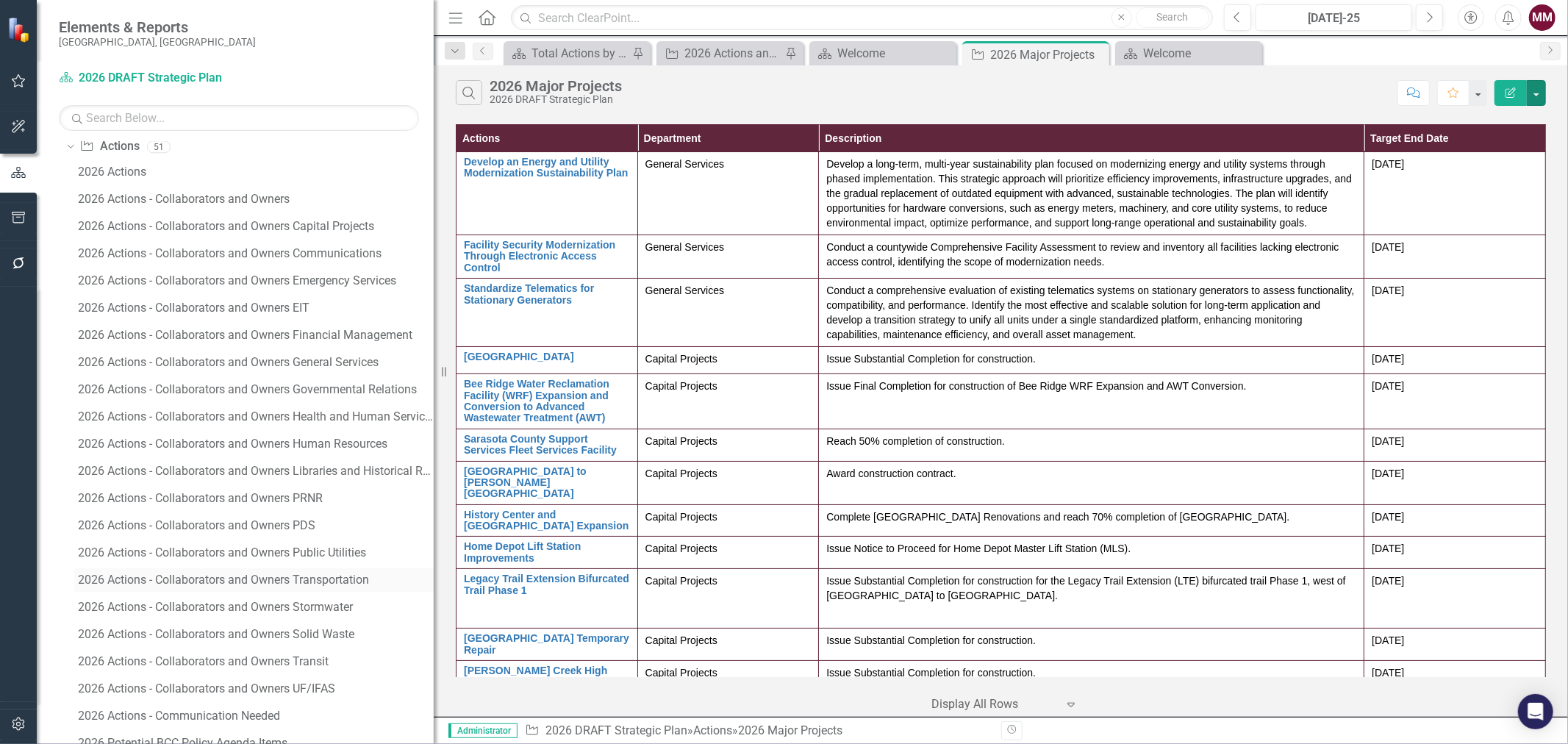
scroll to position [0, 0]
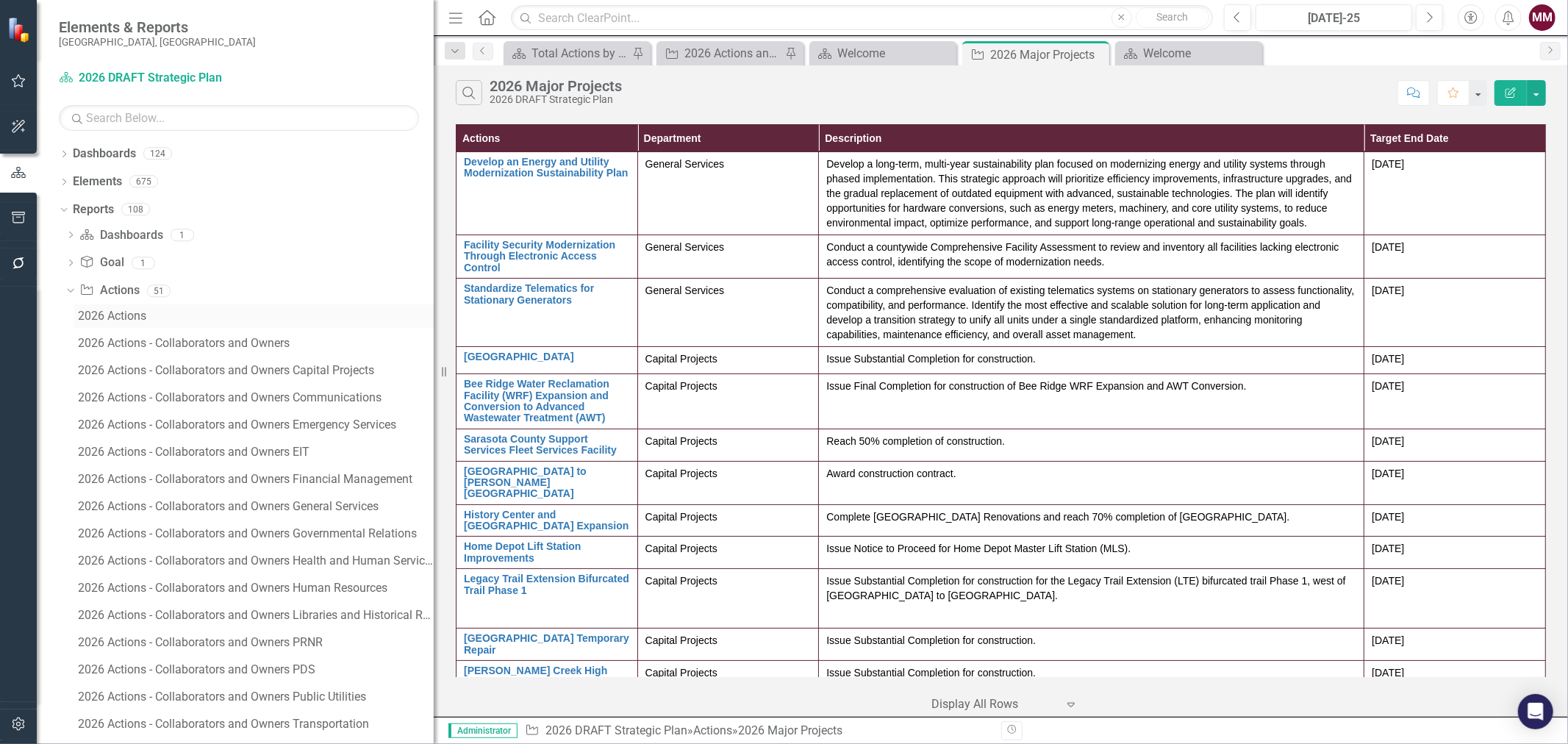
click at [94, 316] on div "2026 Actions" at bounding box center [256, 316] width 356 height 14
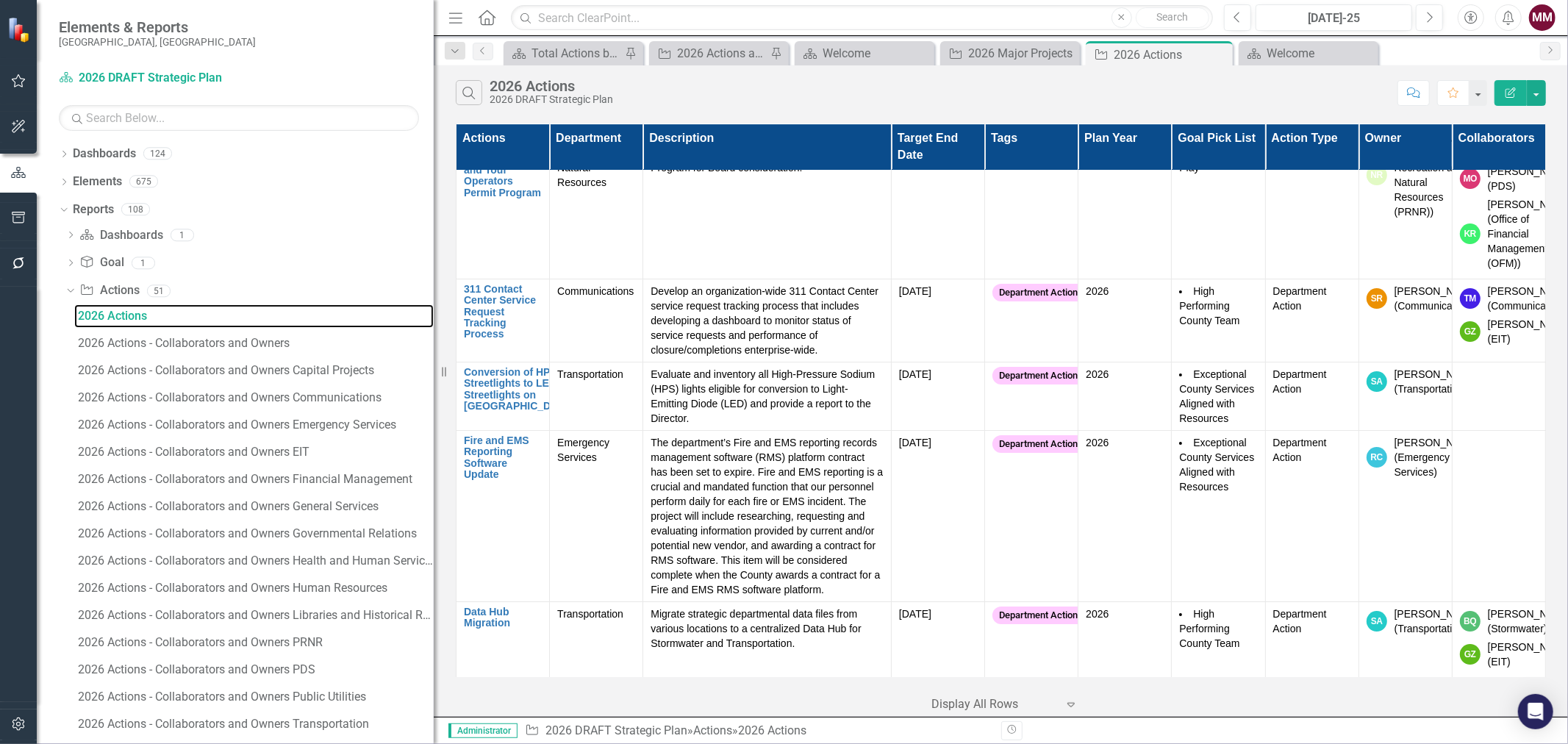
scroll to position [8817, 0]
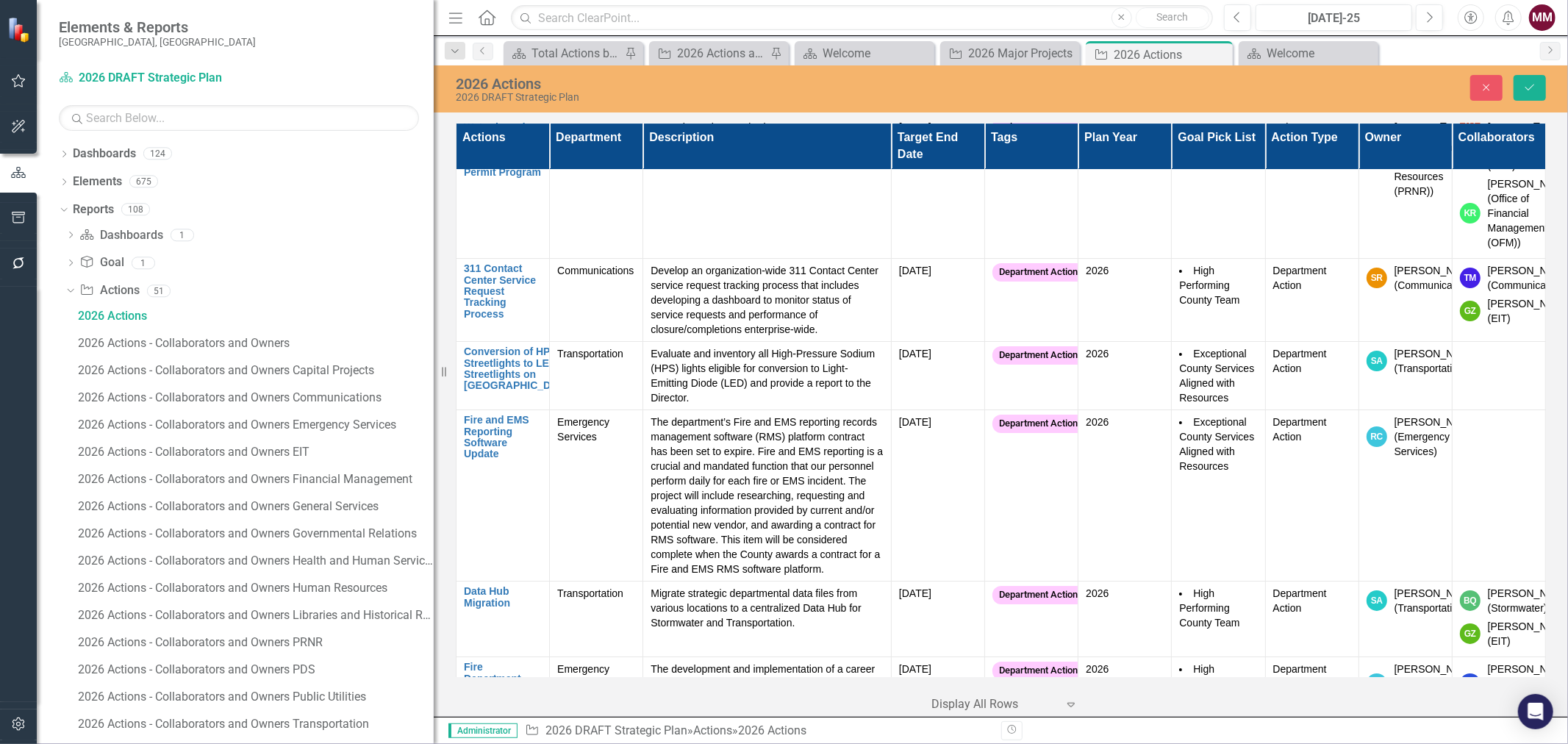
scroll to position [9063, 0]
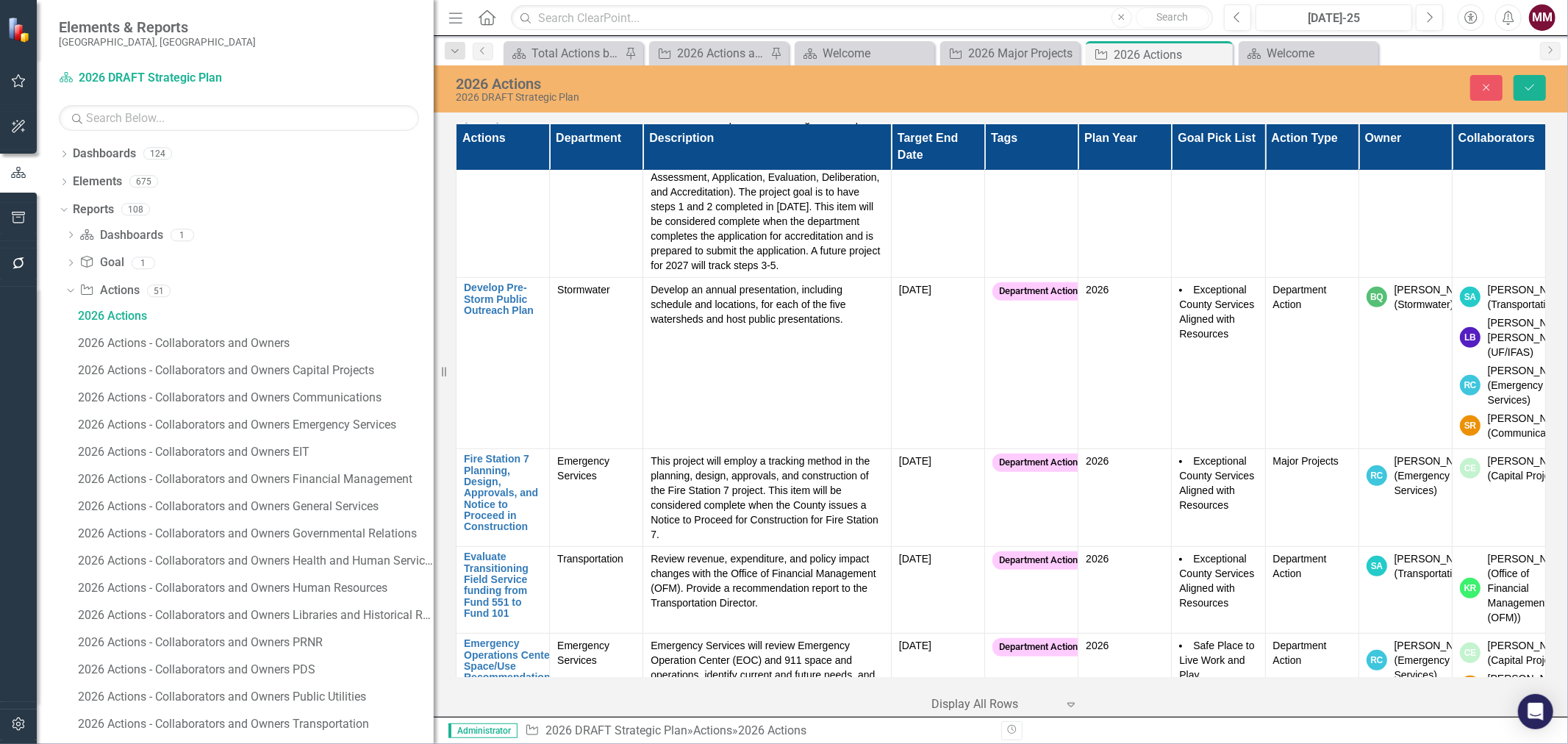
scroll to position [9960, 0]
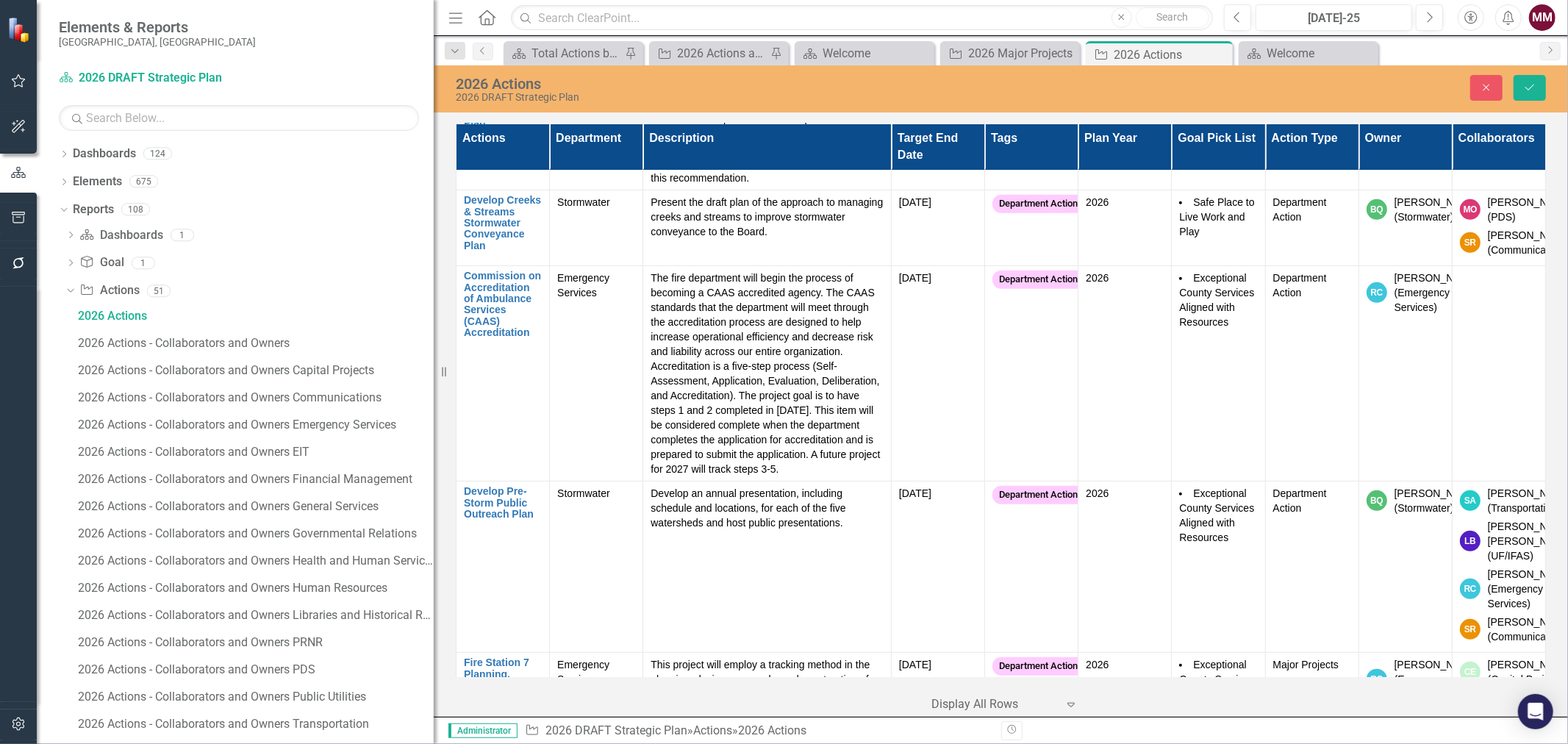
scroll to position [0, 0]
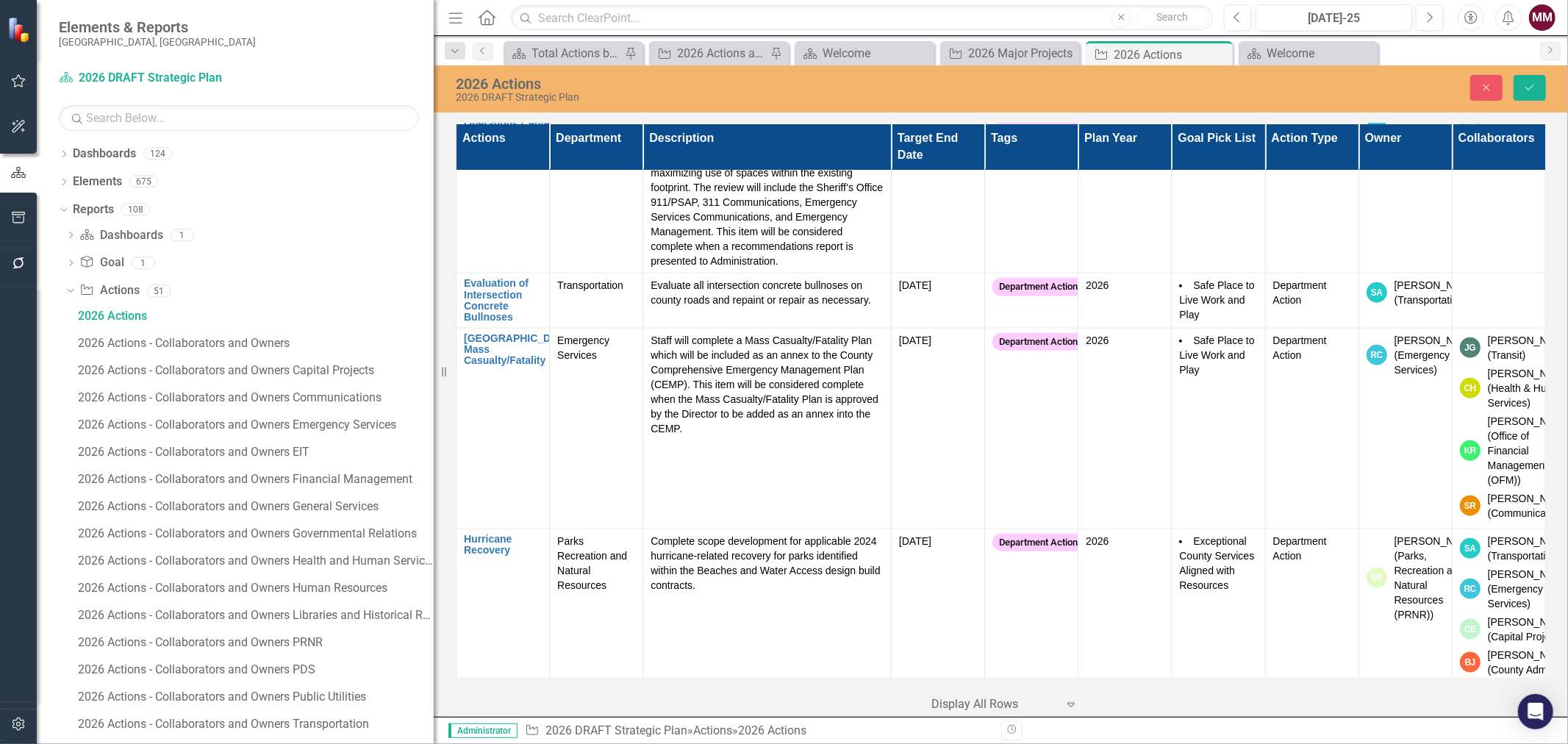
scroll to position [10776, 0]
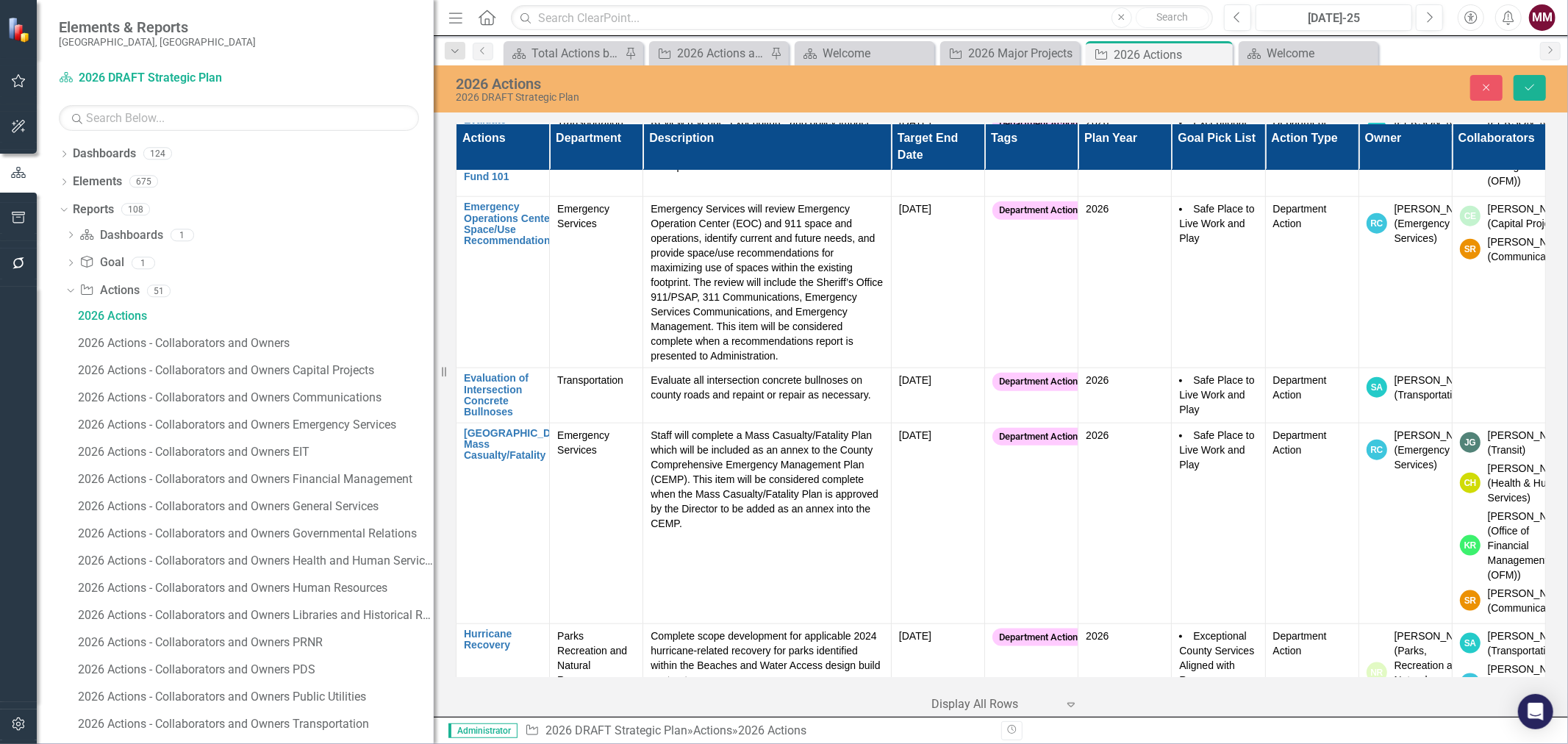
scroll to position [8, 0]
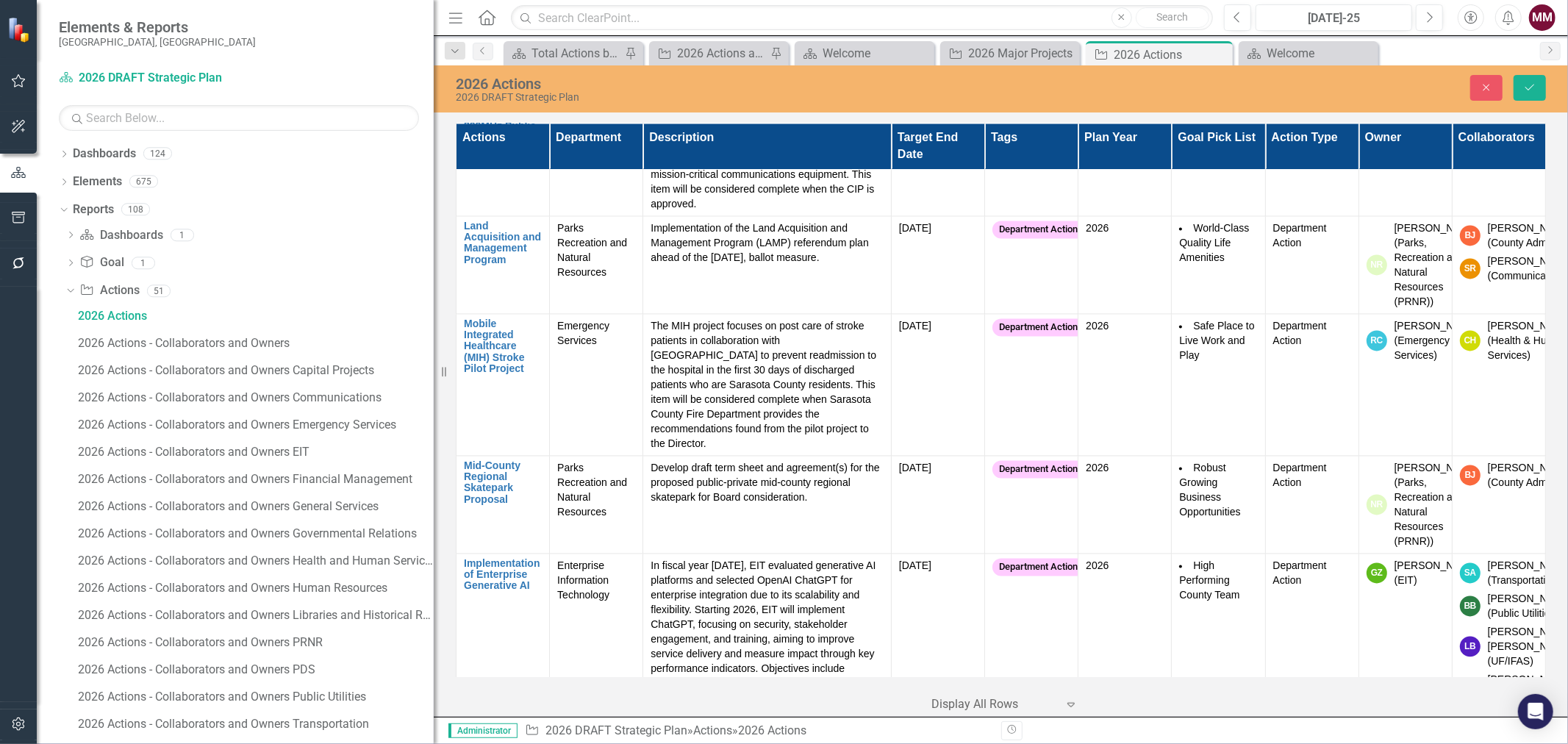
scroll to position [11838, 0]
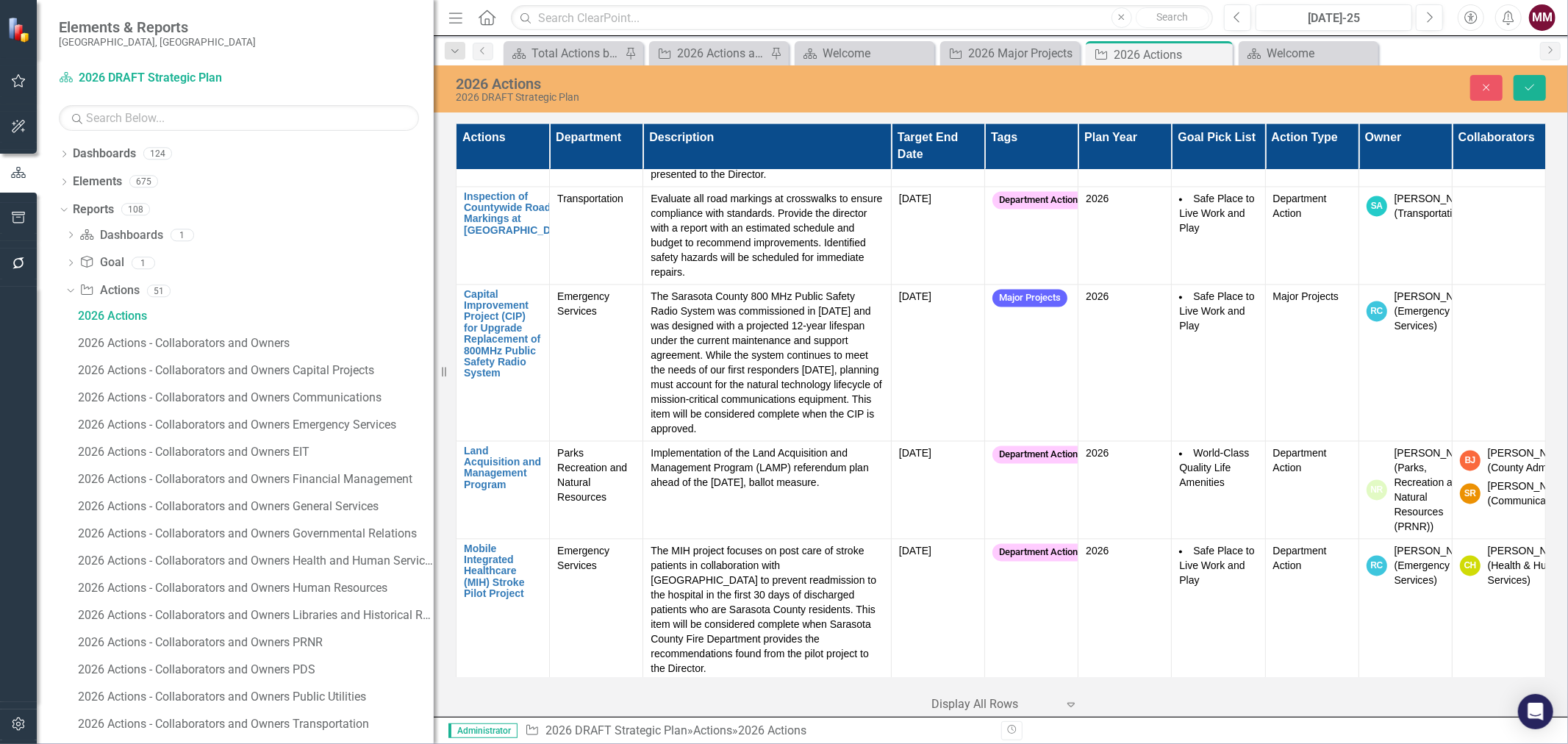
scroll to position [0, 0]
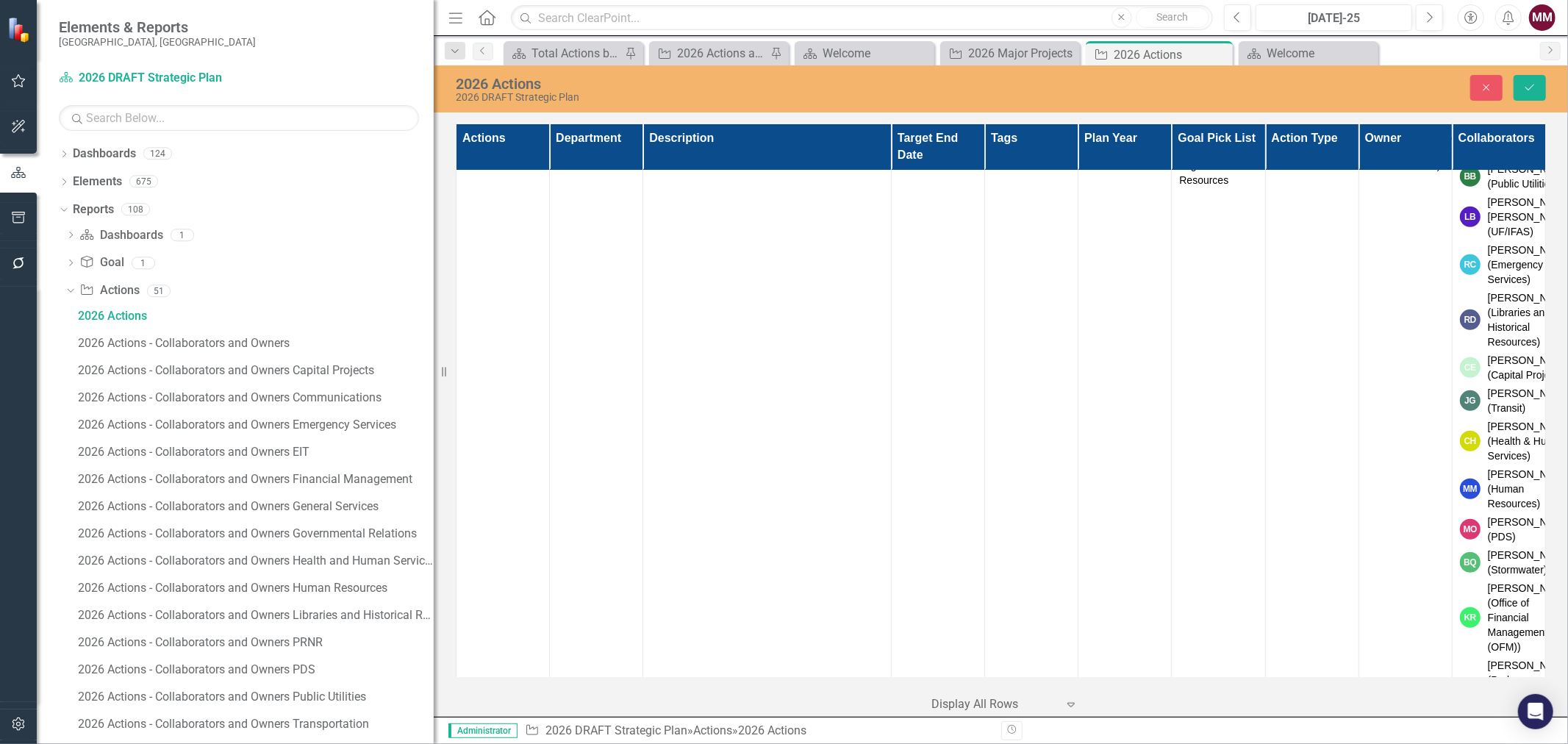
scroll to position [14941, 0]
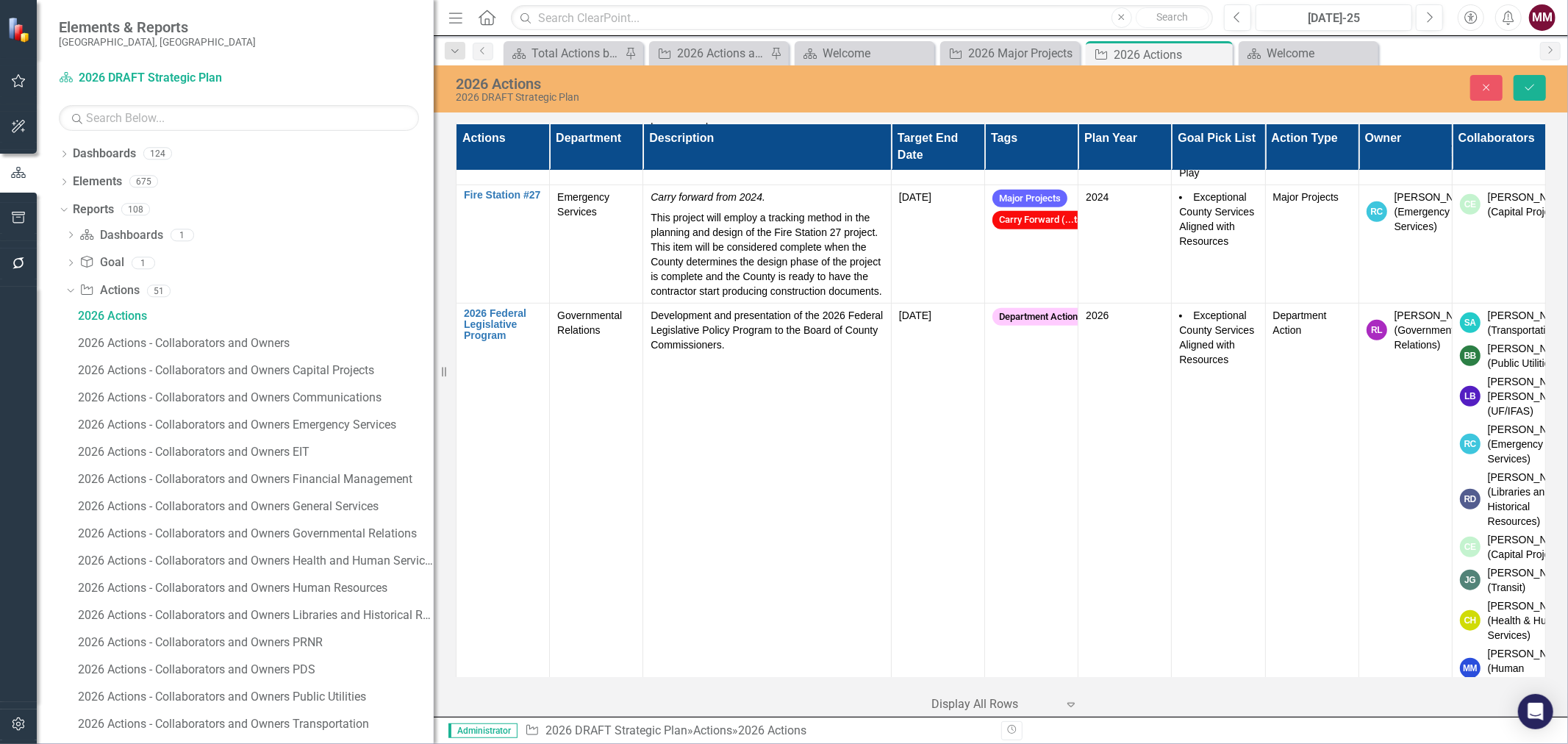
scroll to position [0, 0]
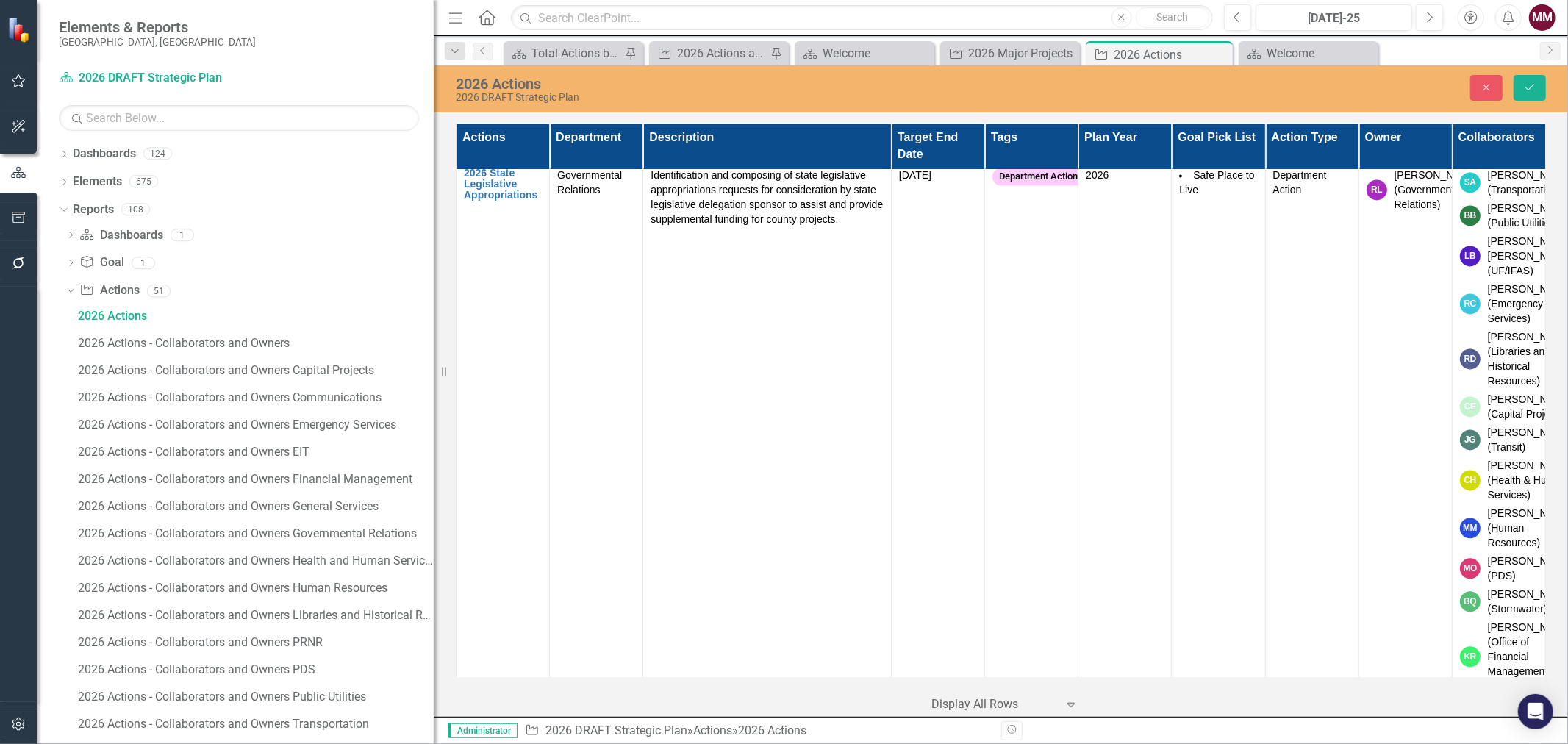
scroll to position [16656, 0]
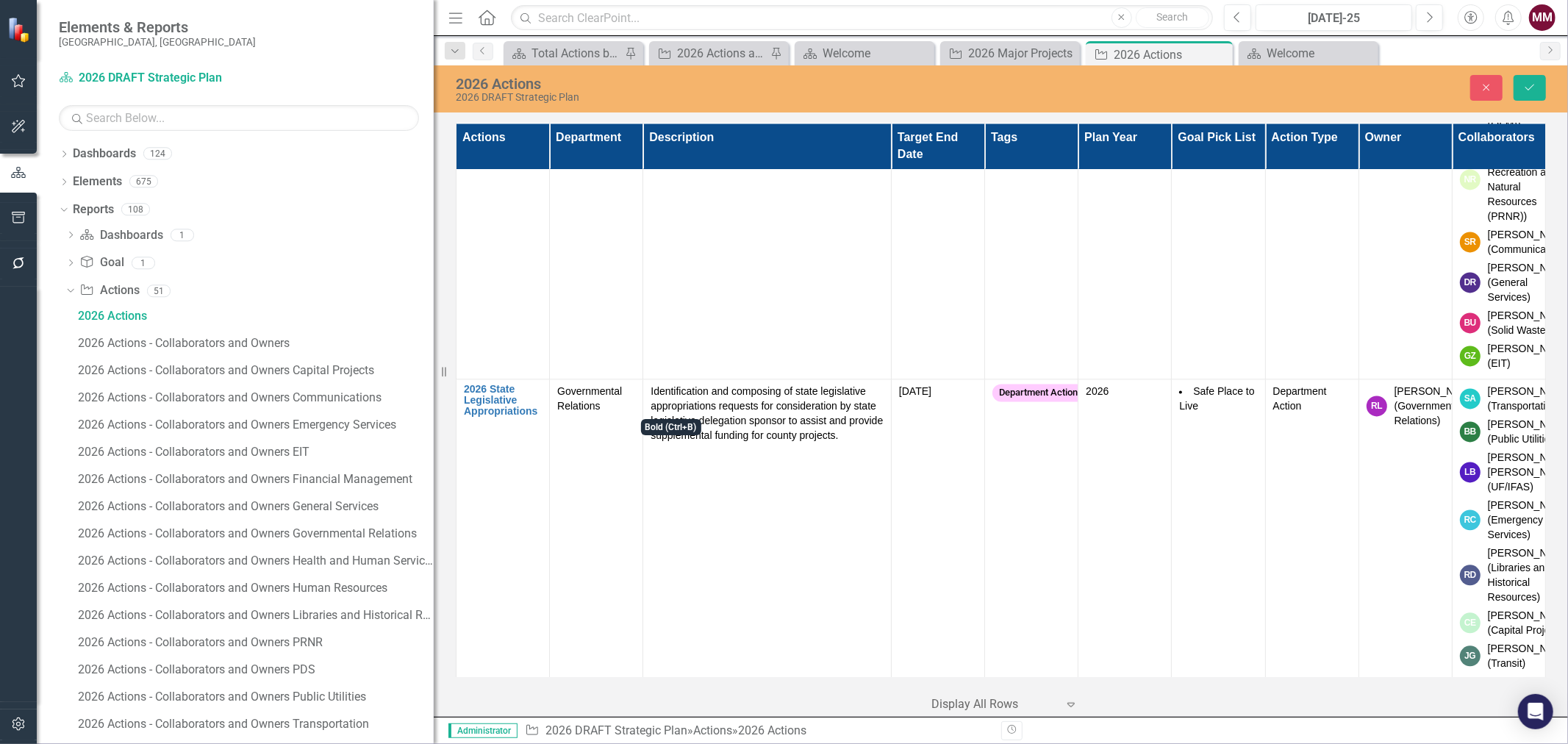
scroll to position [0, 0]
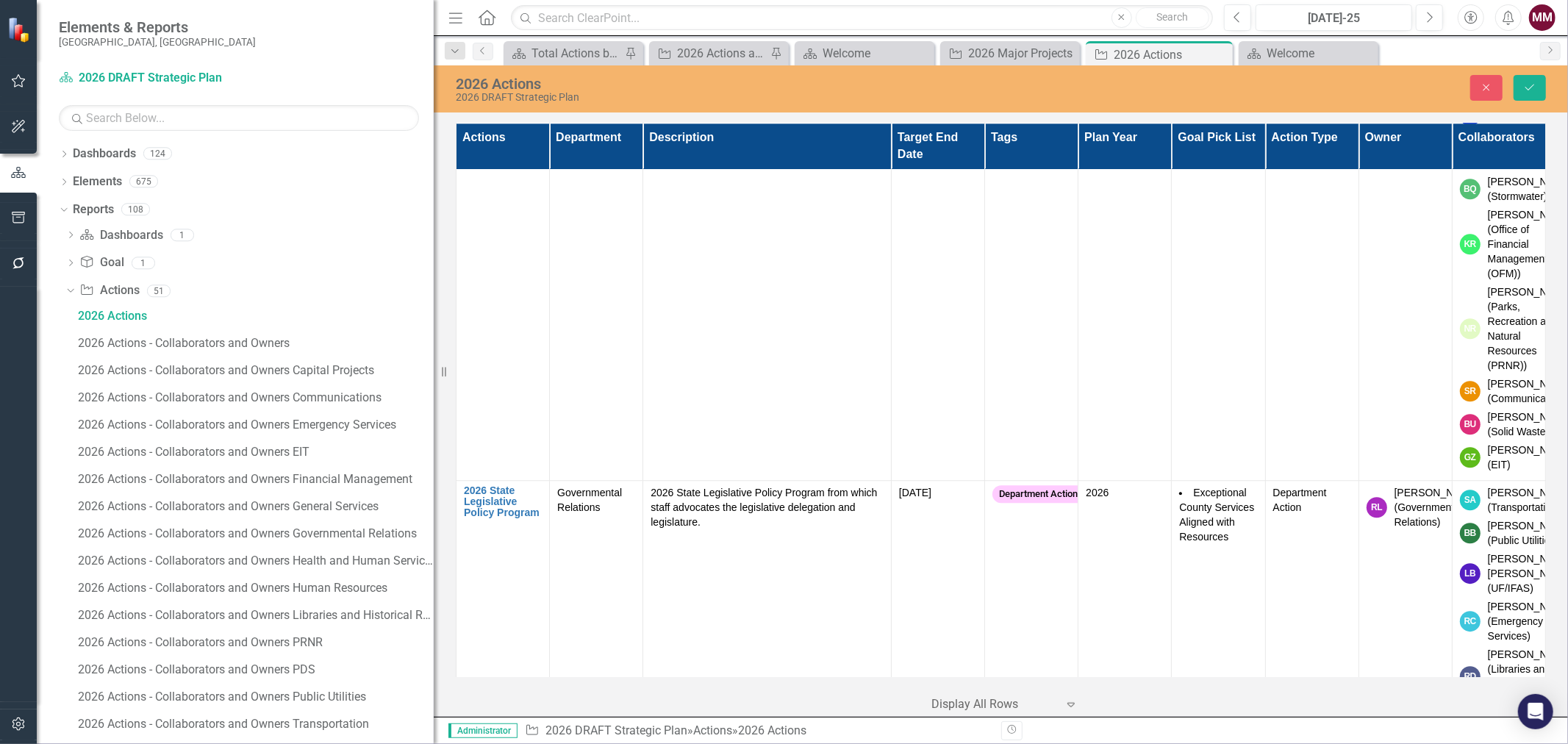
scroll to position [17308, 0]
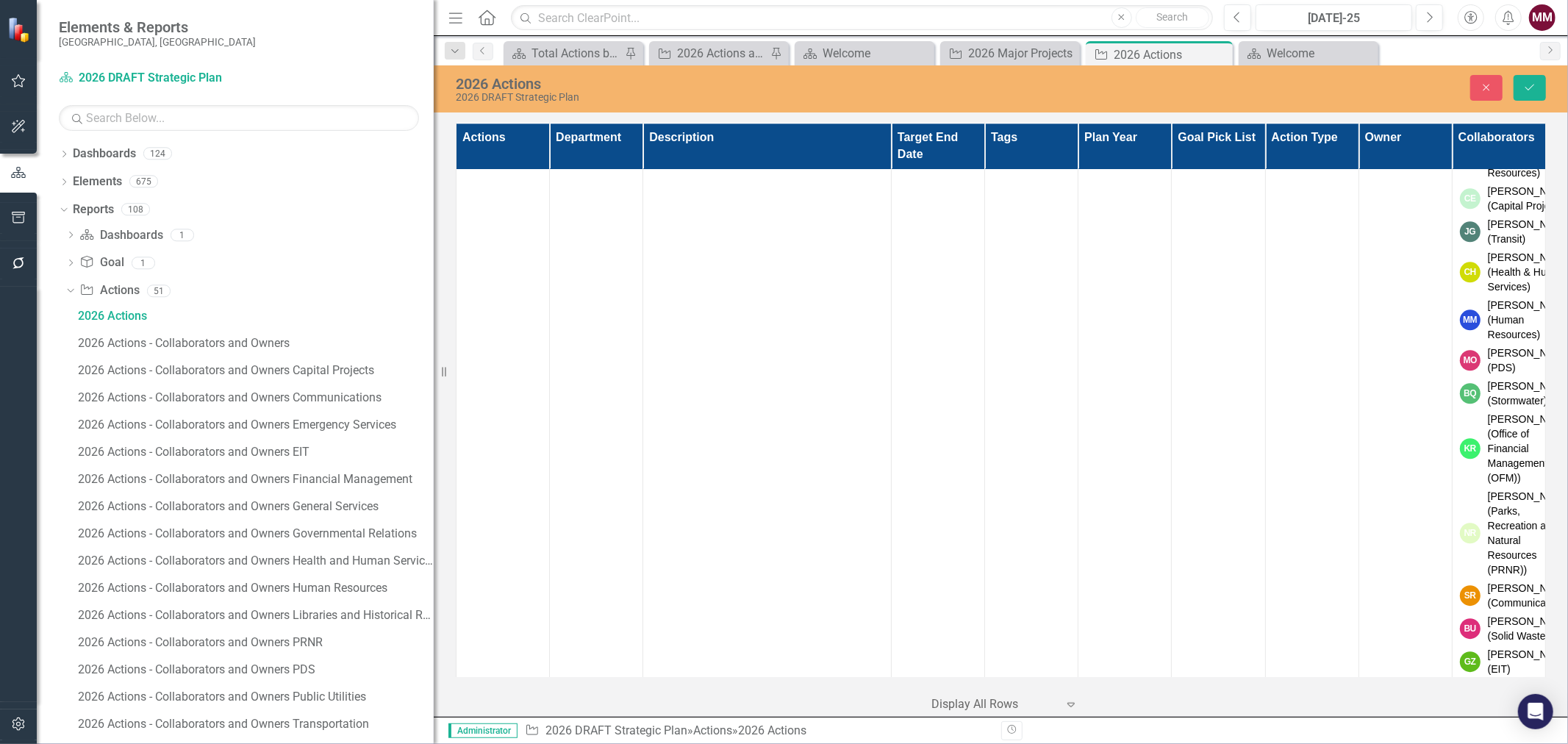
scroll to position [0, 0]
drag, startPoint x: 800, startPoint y: -1778, endPoint x: 807, endPoint y: -1785, distance: 9.9
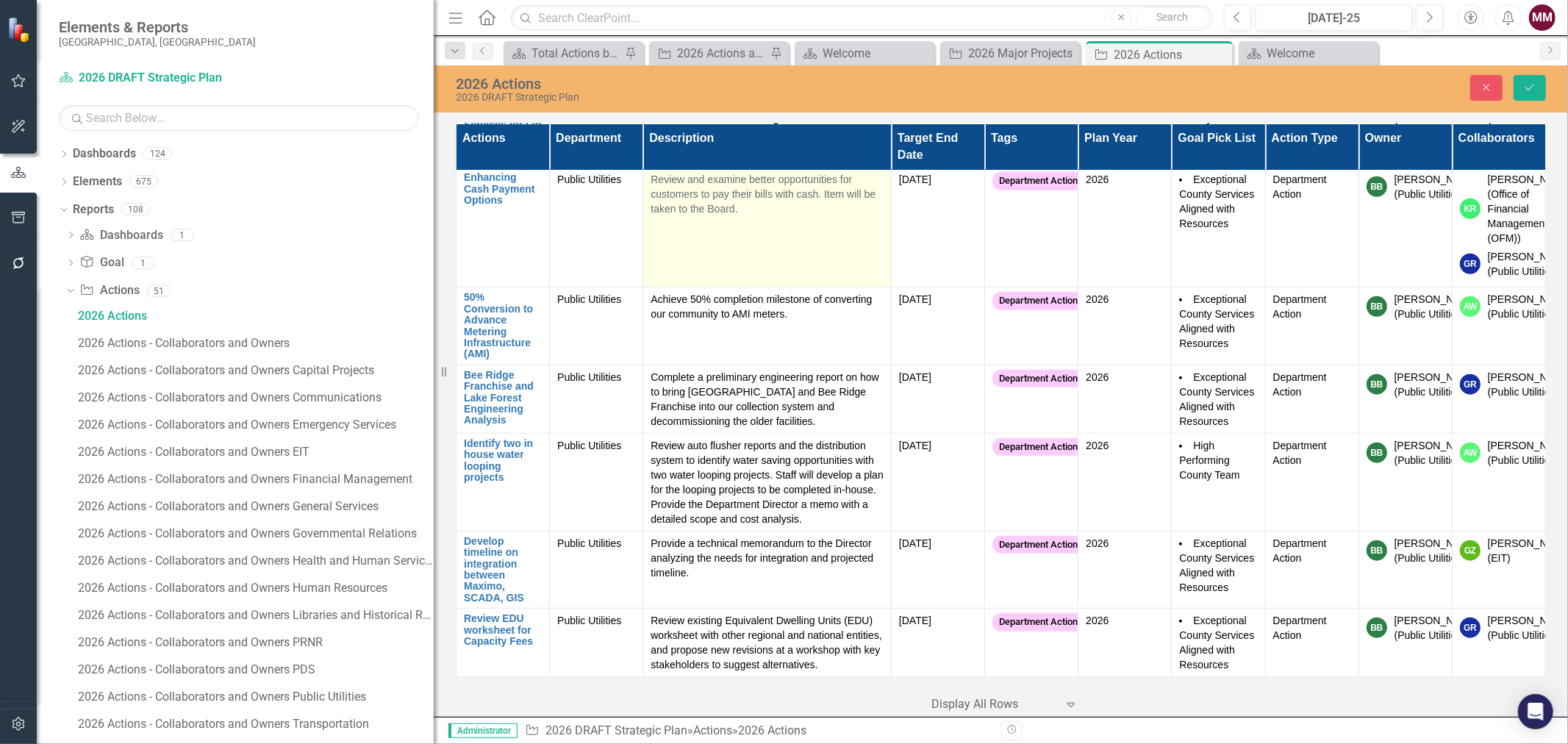
scroll to position [23663, 0]
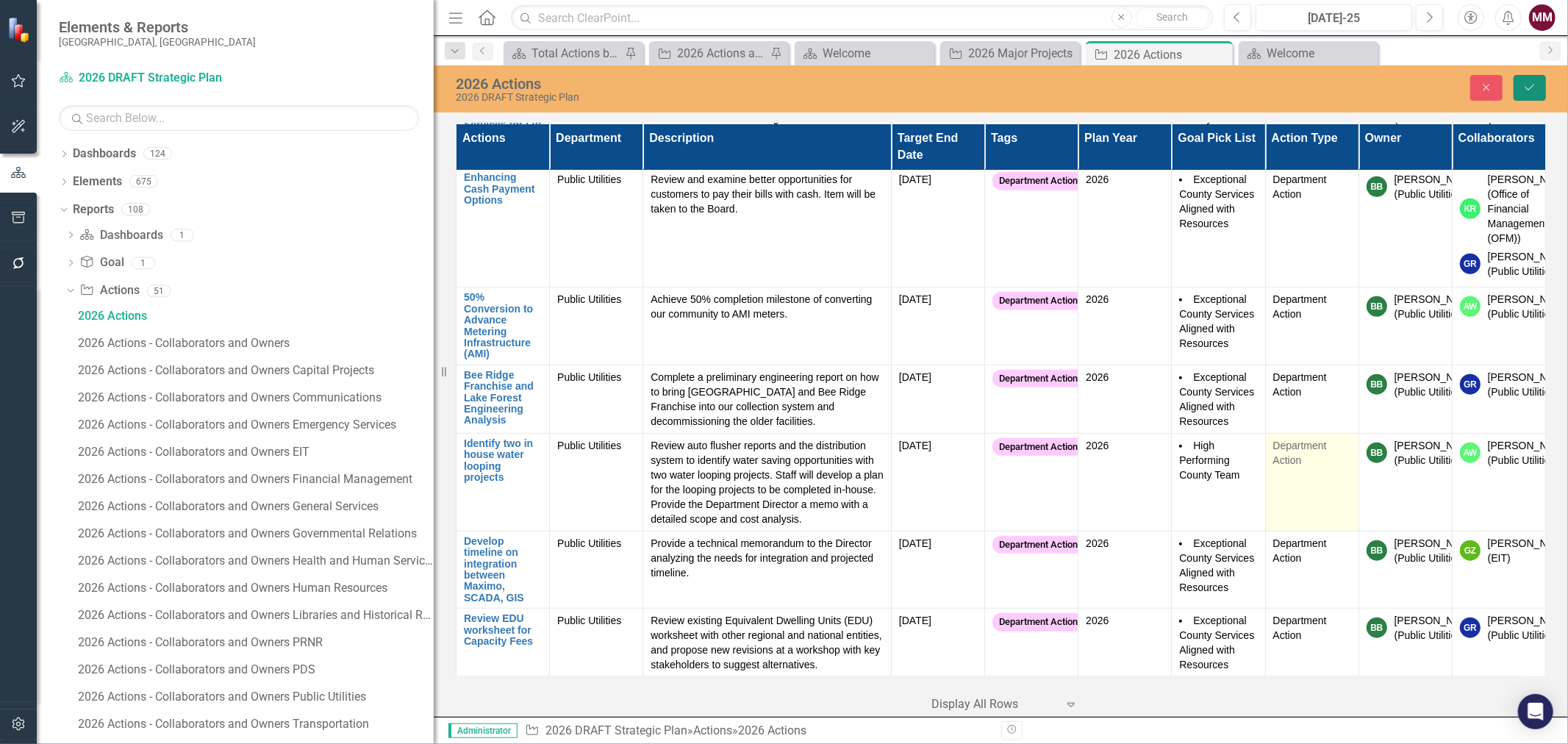
drag, startPoint x: 1526, startPoint y: 82, endPoint x: 1273, endPoint y: 471, distance: 464.0
click at [1526, 82] on icon "Save" at bounding box center [1530, 87] width 14 height 10
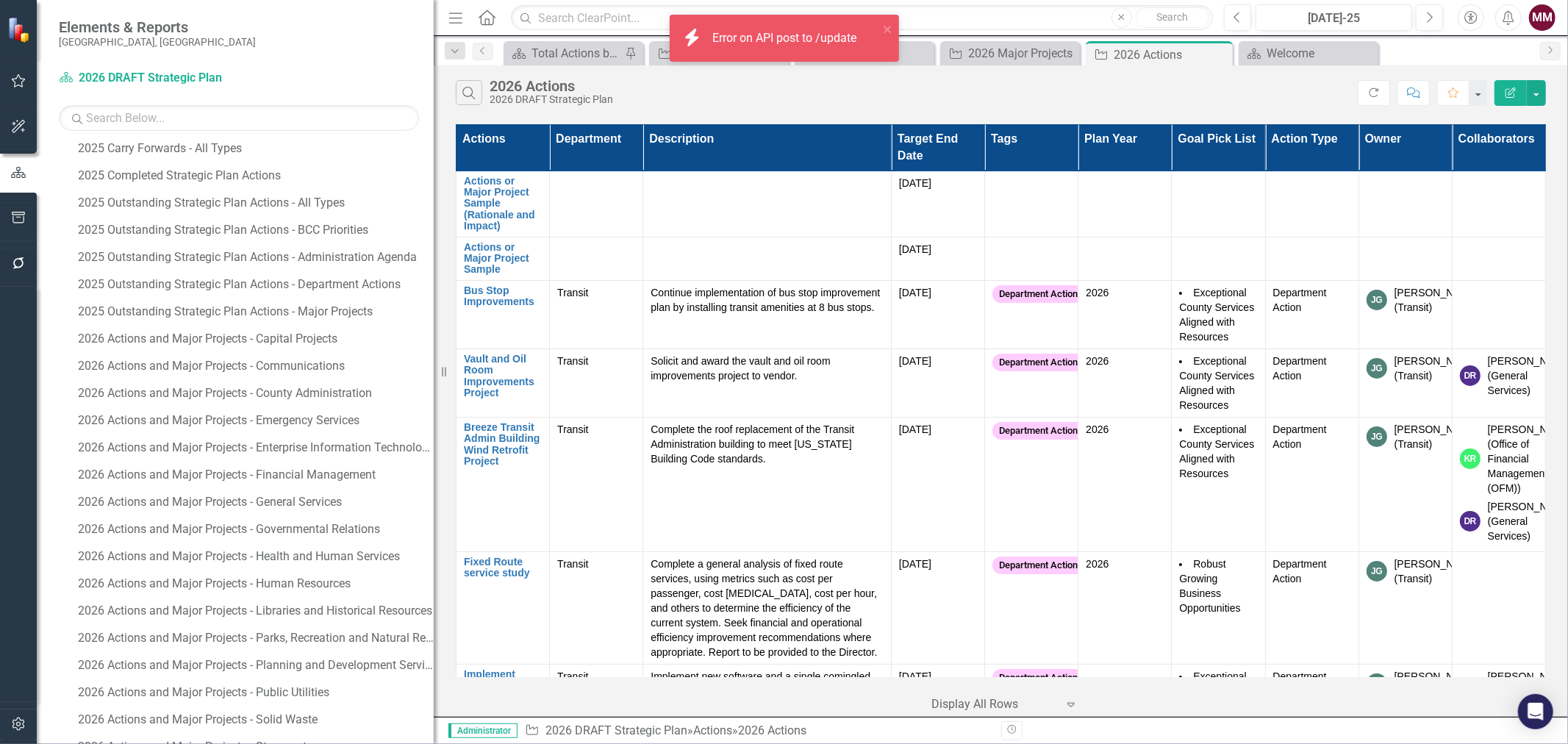
scroll to position [979, 0]
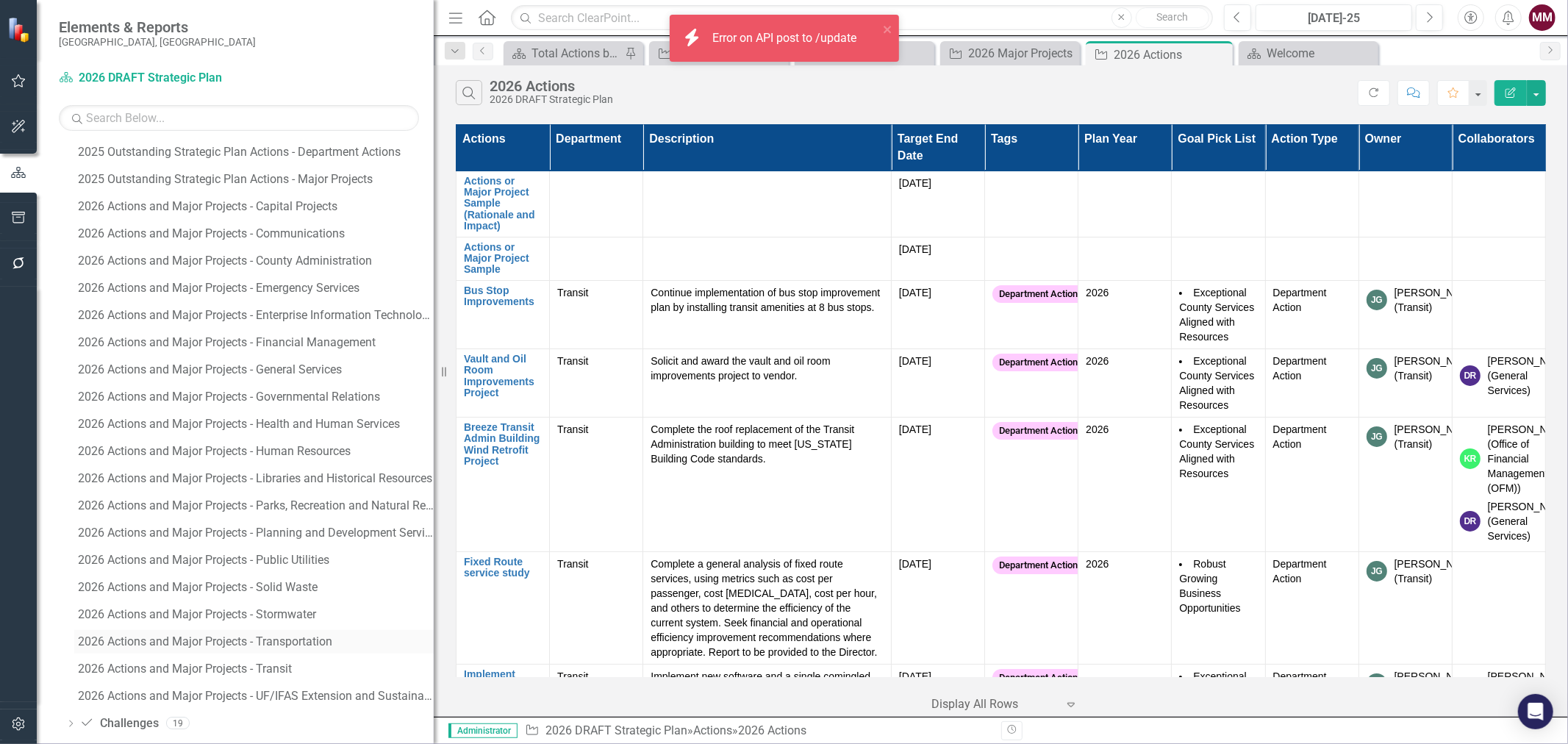
drag, startPoint x: 228, startPoint y: 633, endPoint x: 898, endPoint y: 586, distance: 671.6
click at [228, 633] on link "2026 Actions and Major Projects - Transportation" at bounding box center [254, 641] width 360 height 23
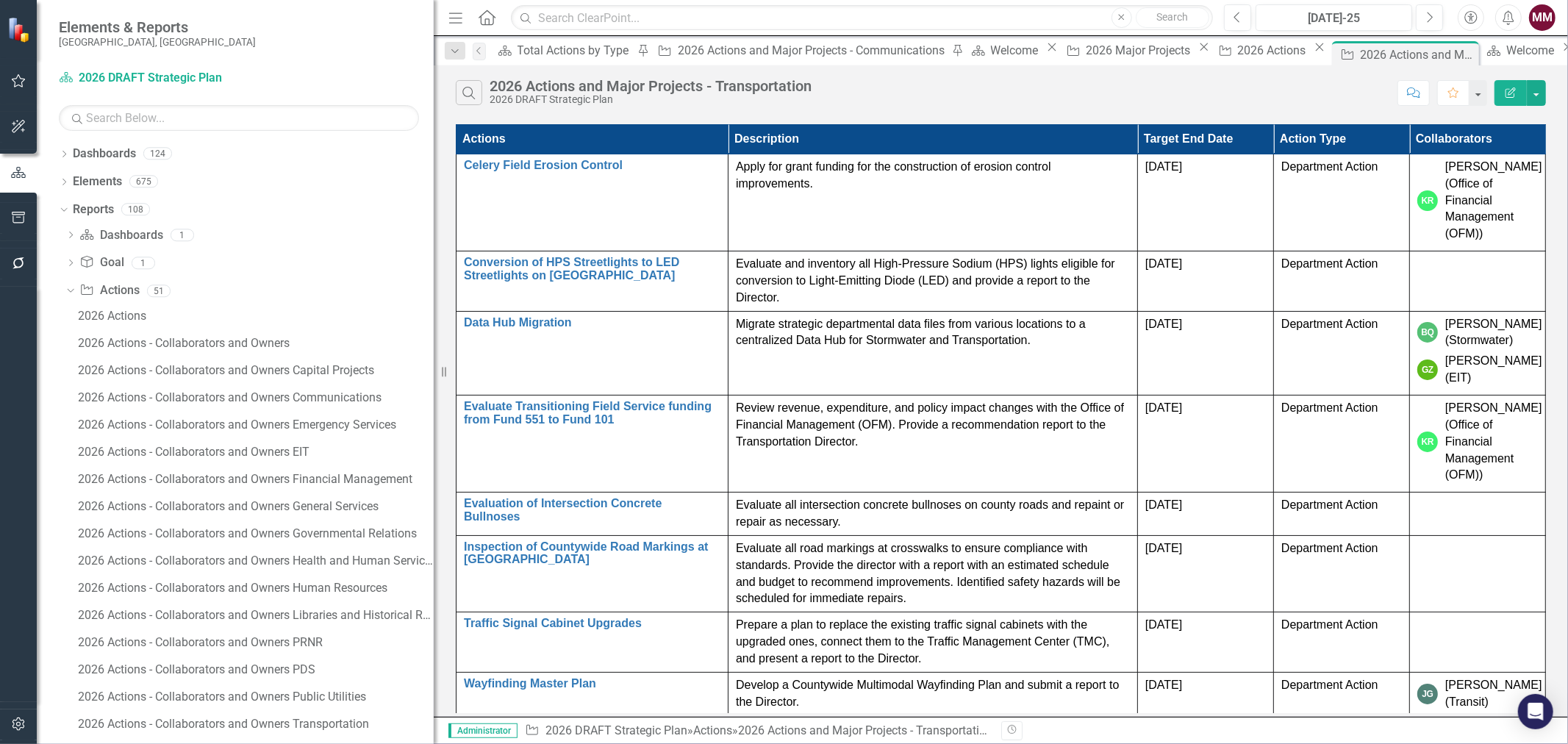
click at [57, 153] on div "Dropdown Dashboards 124 2026 DRAFT Strategic Plan Sarasota County Dashboard Dem…" at bounding box center [235, 442] width 397 height 601
click at [65, 152] on icon "Dropdown" at bounding box center [63, 155] width 10 height 8
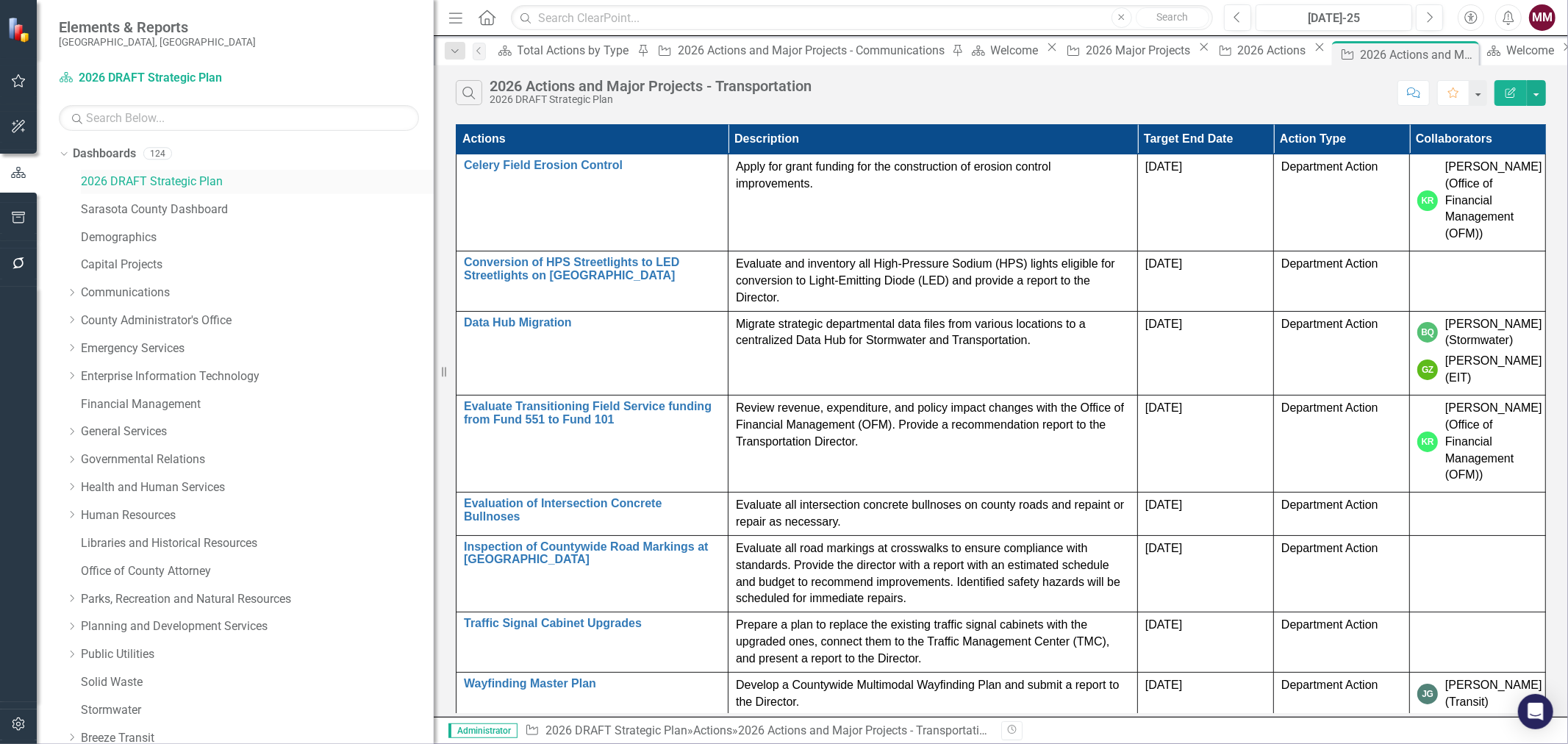
click at [127, 185] on link "2026 DRAFT Strategic Plan" at bounding box center [257, 182] width 353 height 17
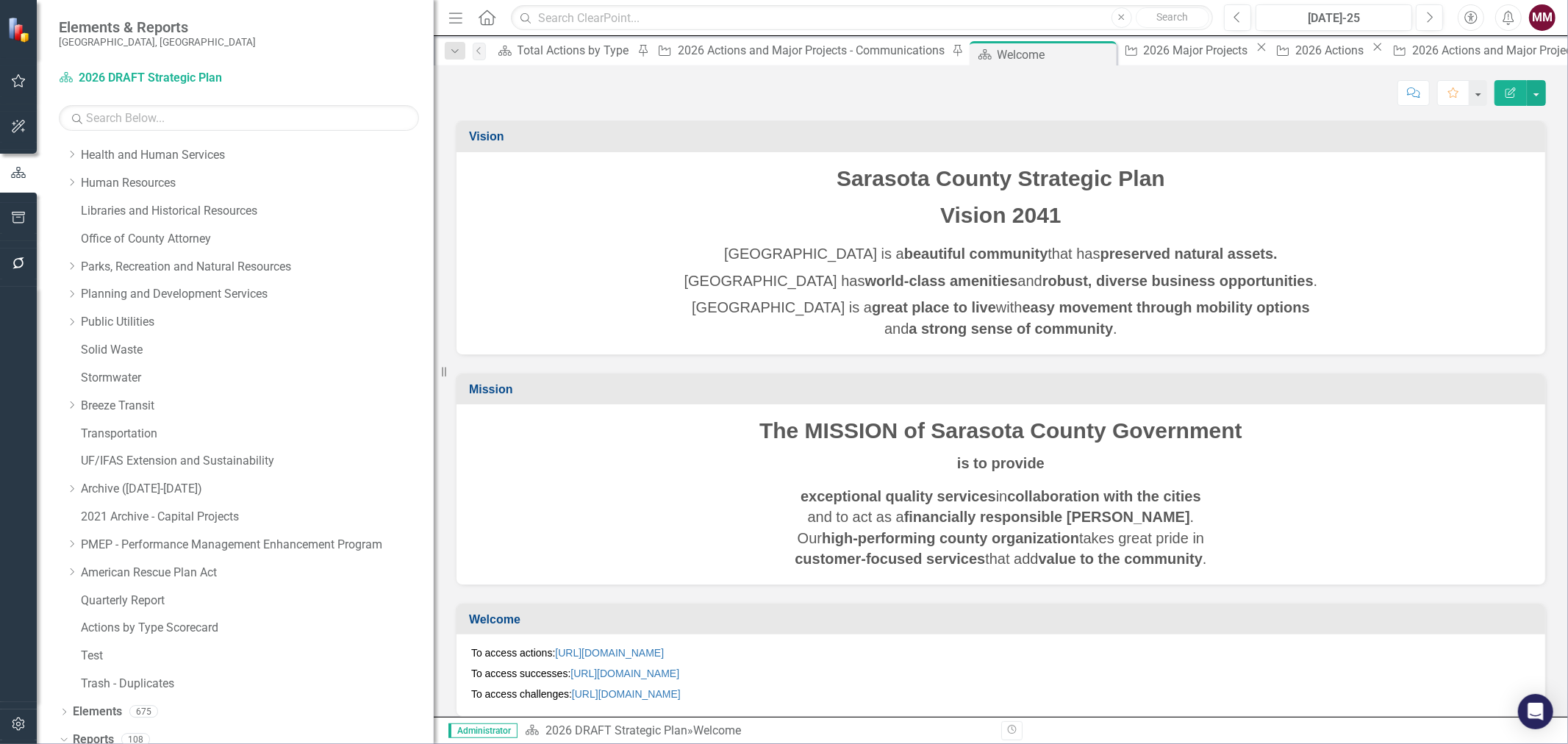
click at [63, 150] on div "Dropdown Dashboards 124 2026 DRAFT Strategic Plan Sarasota County Dashboard Dem…" at bounding box center [246, 254] width 375 height 890
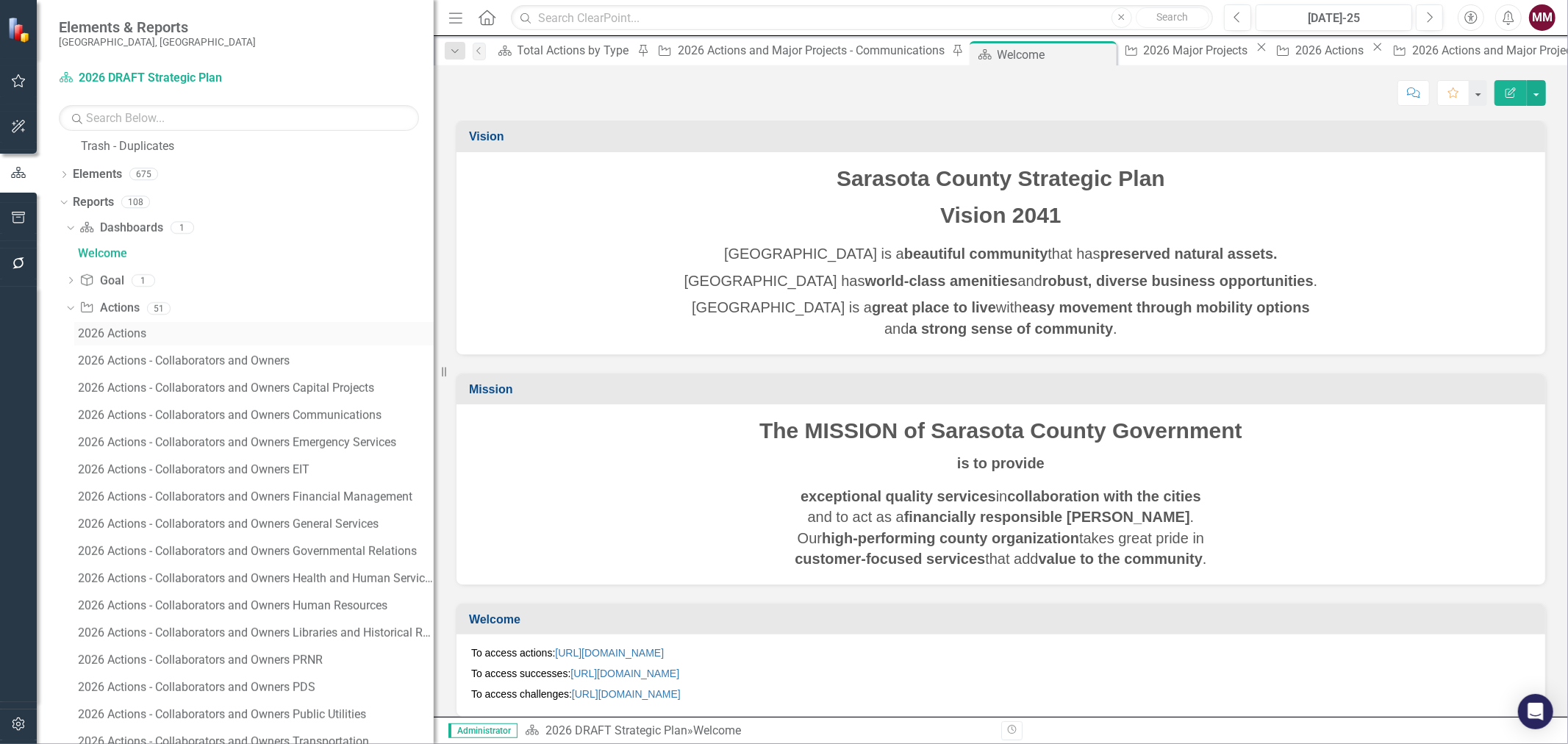
scroll to position [880, 0]
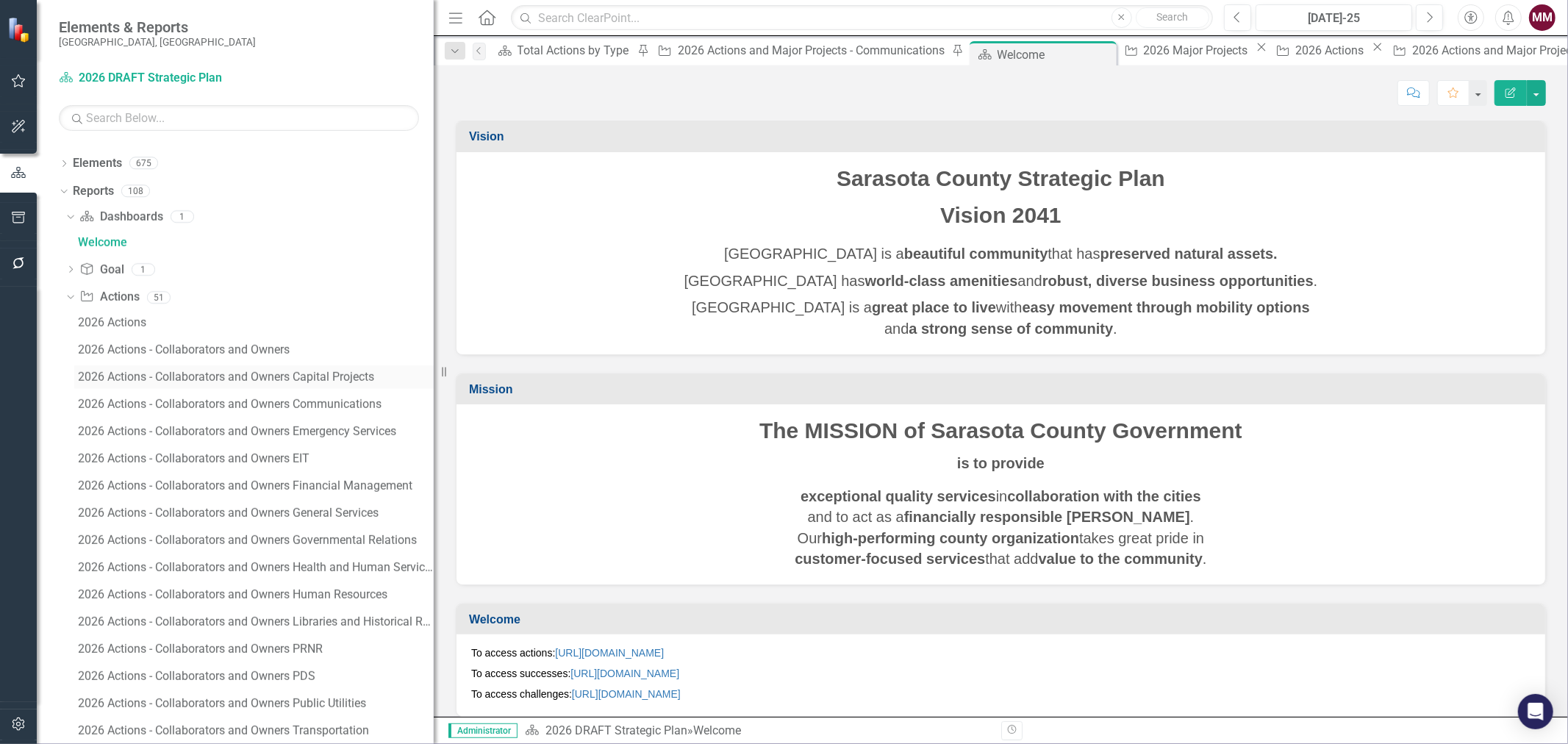
click at [228, 379] on div "2026 Actions - Collaborators and Owners Capital Projects" at bounding box center [256, 376] width 356 height 14
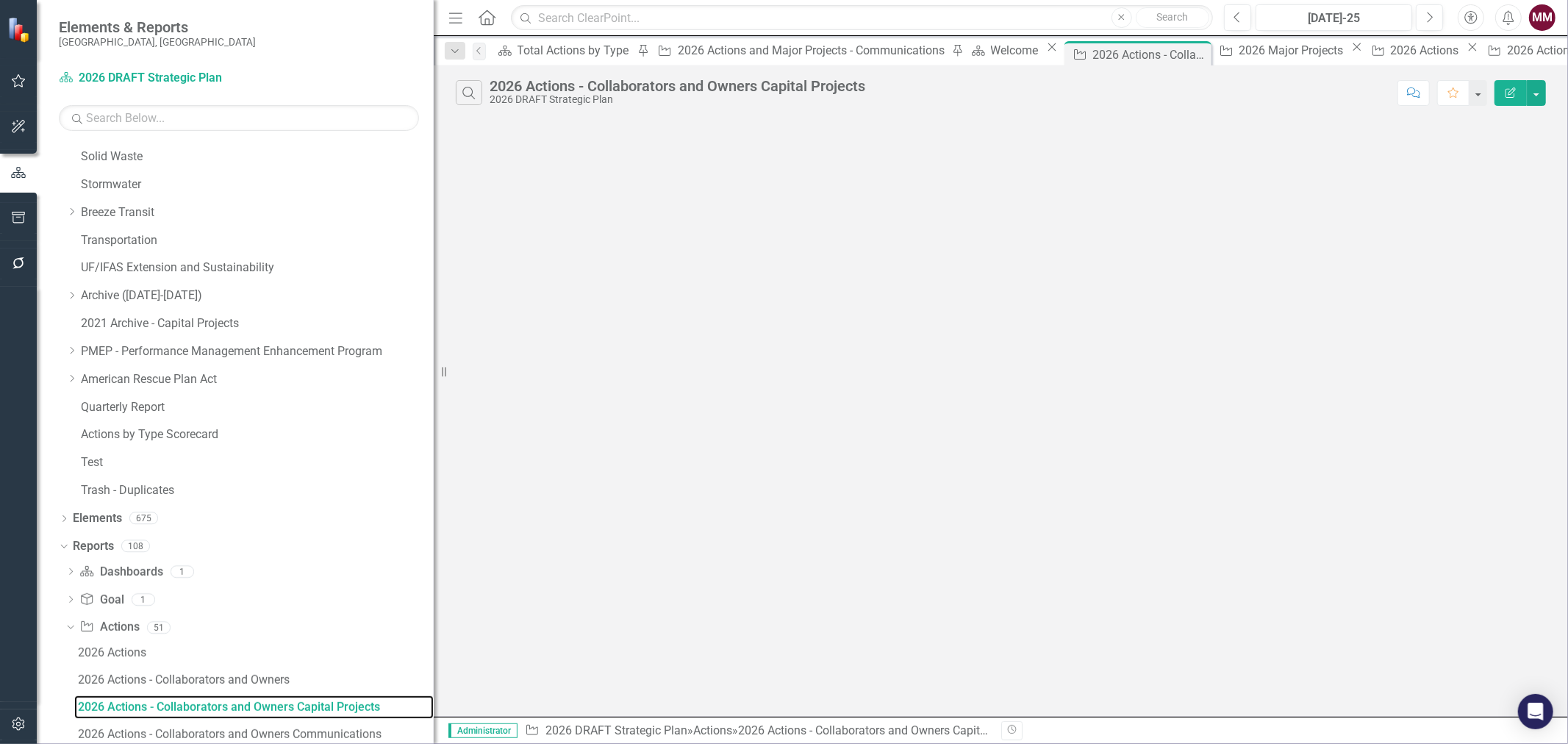
scroll to position [501, 0]
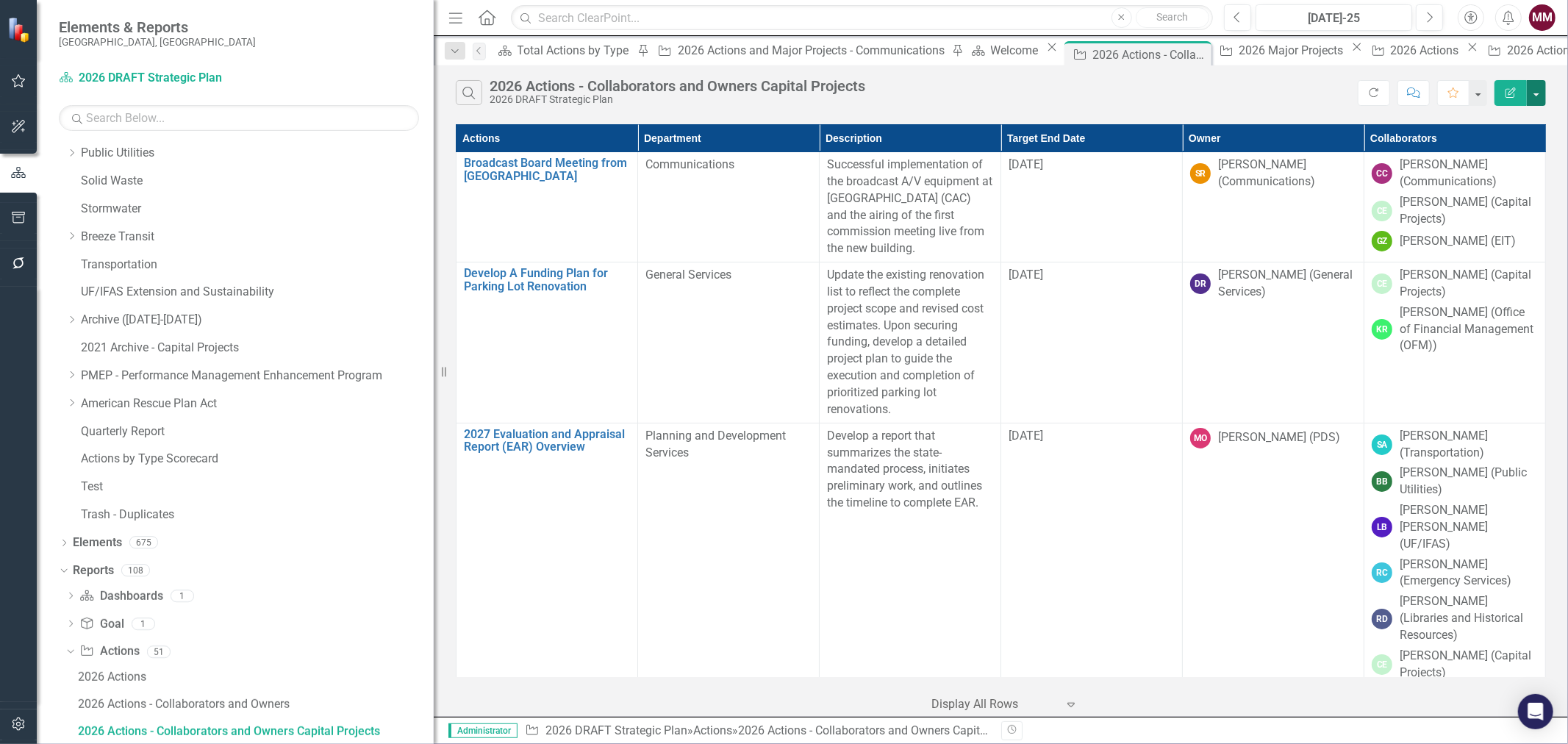
click at [1532, 93] on button "button" at bounding box center [1537, 93] width 19 height 26
click at [1493, 118] on link "Edit Report Edit Report" at bounding box center [1487, 120] width 116 height 27
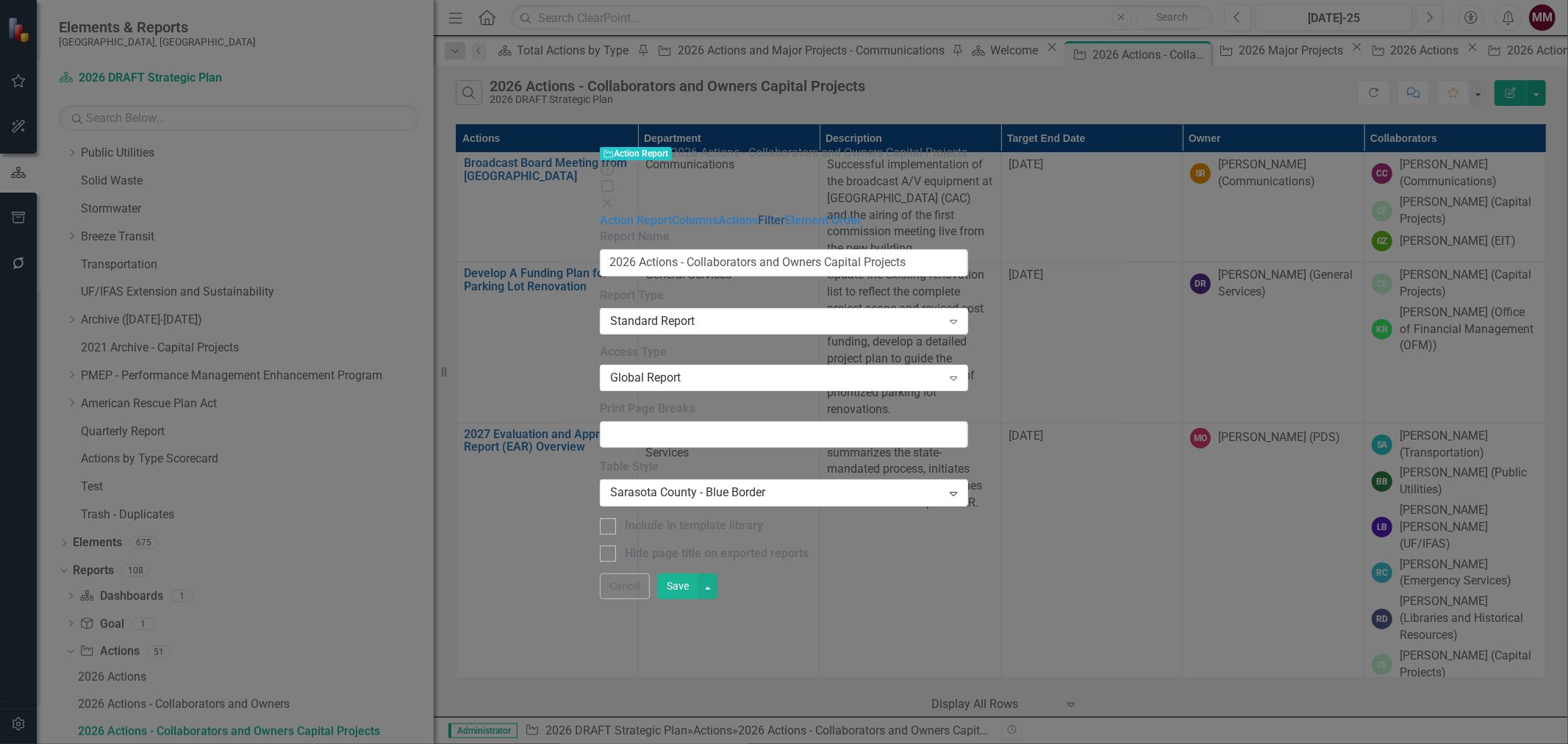
click at [758, 213] on link "Filter" at bounding box center [772, 219] width 27 height 14
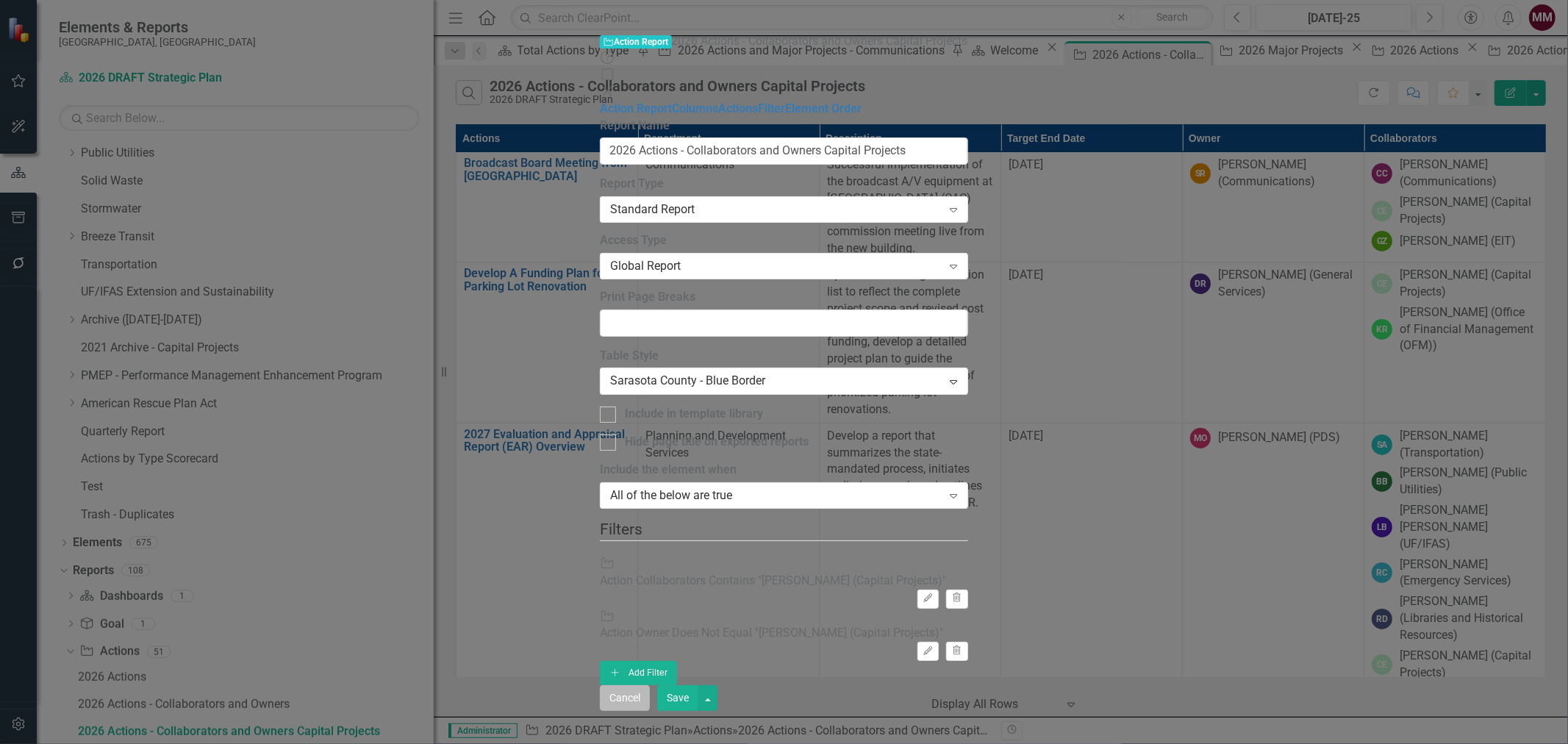
click at [650, 710] on button "Cancel" at bounding box center [625, 698] width 50 height 26
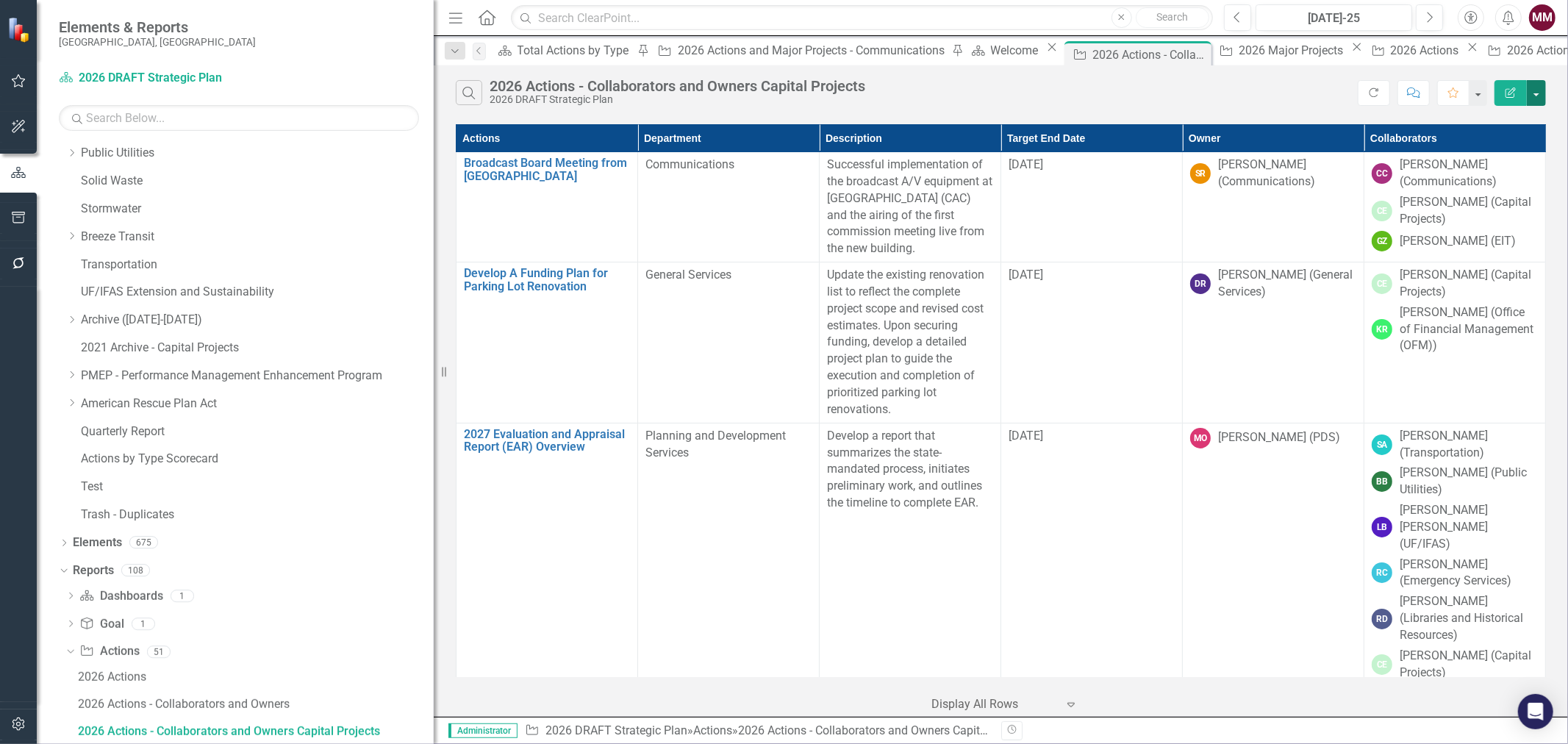
click at [1534, 82] on button "button" at bounding box center [1537, 93] width 19 height 26
click at [1510, 116] on link "Edit Report Edit Report" at bounding box center [1487, 120] width 116 height 27
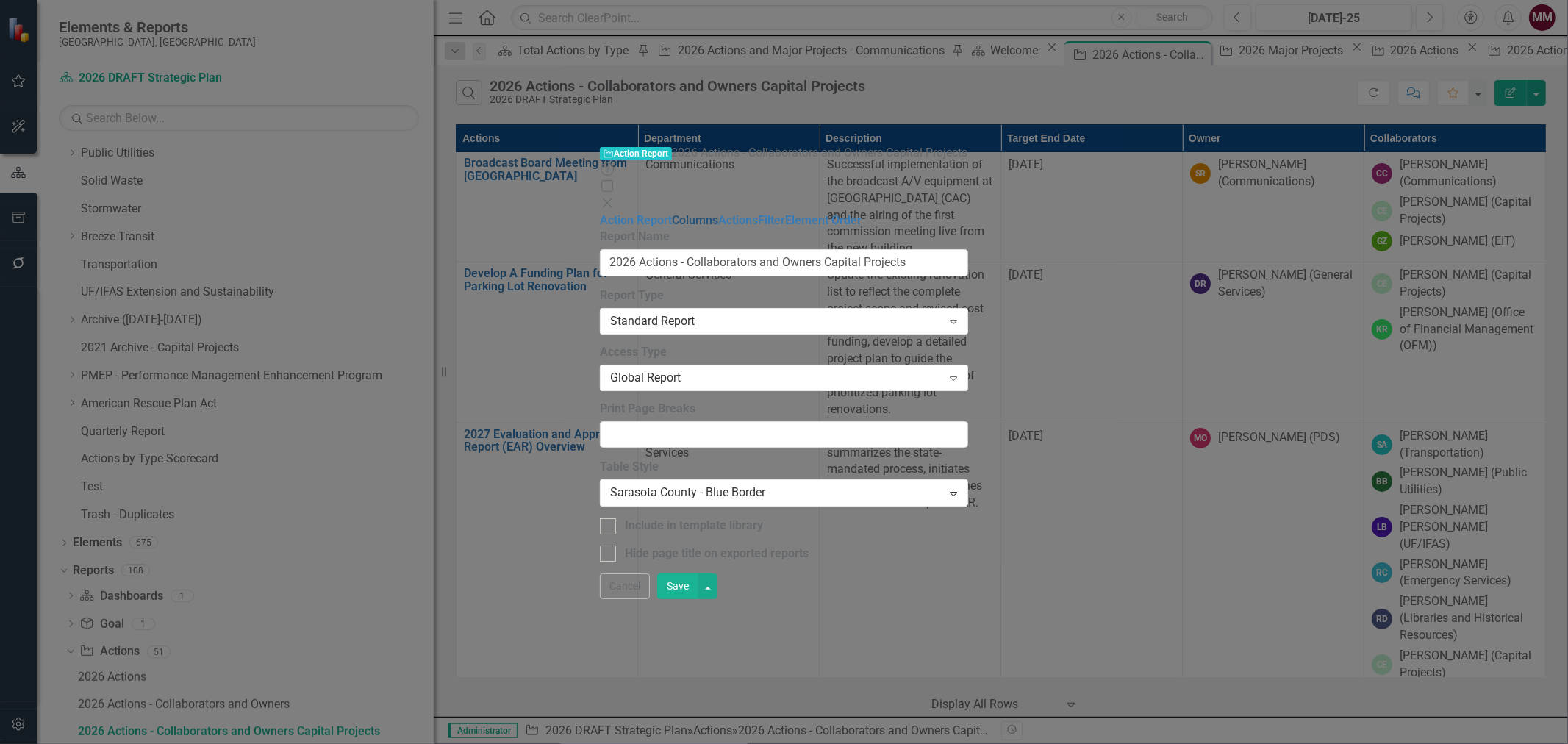
click at [672, 213] on link "Columns" at bounding box center [695, 219] width 46 height 14
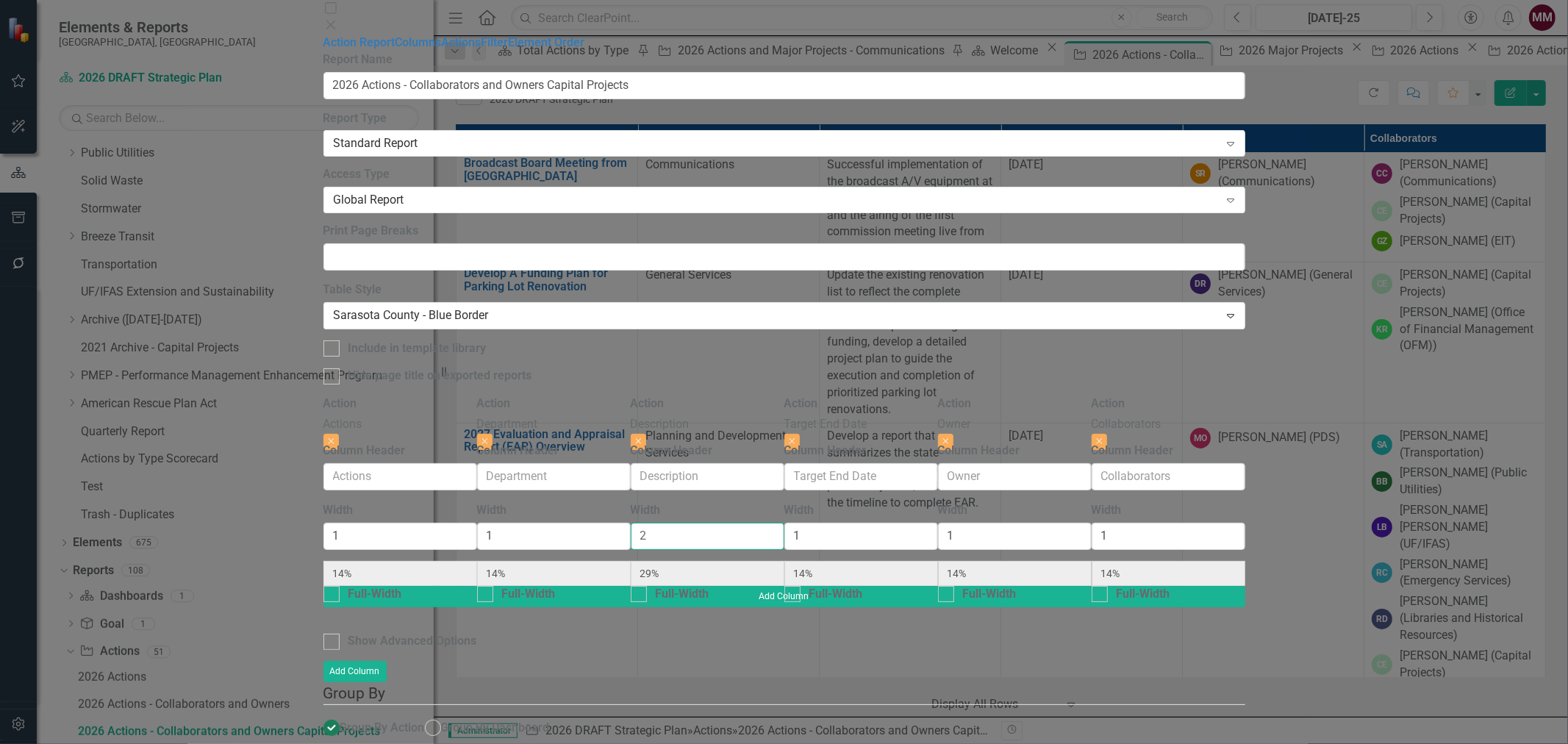
click at [734, 396] on div "Action Actions Close Column Header Width 1 14% Full-Width Action Department Clo…" at bounding box center [784, 491] width 922 height 191
type input "3"
type input "13%"
type input "38%"
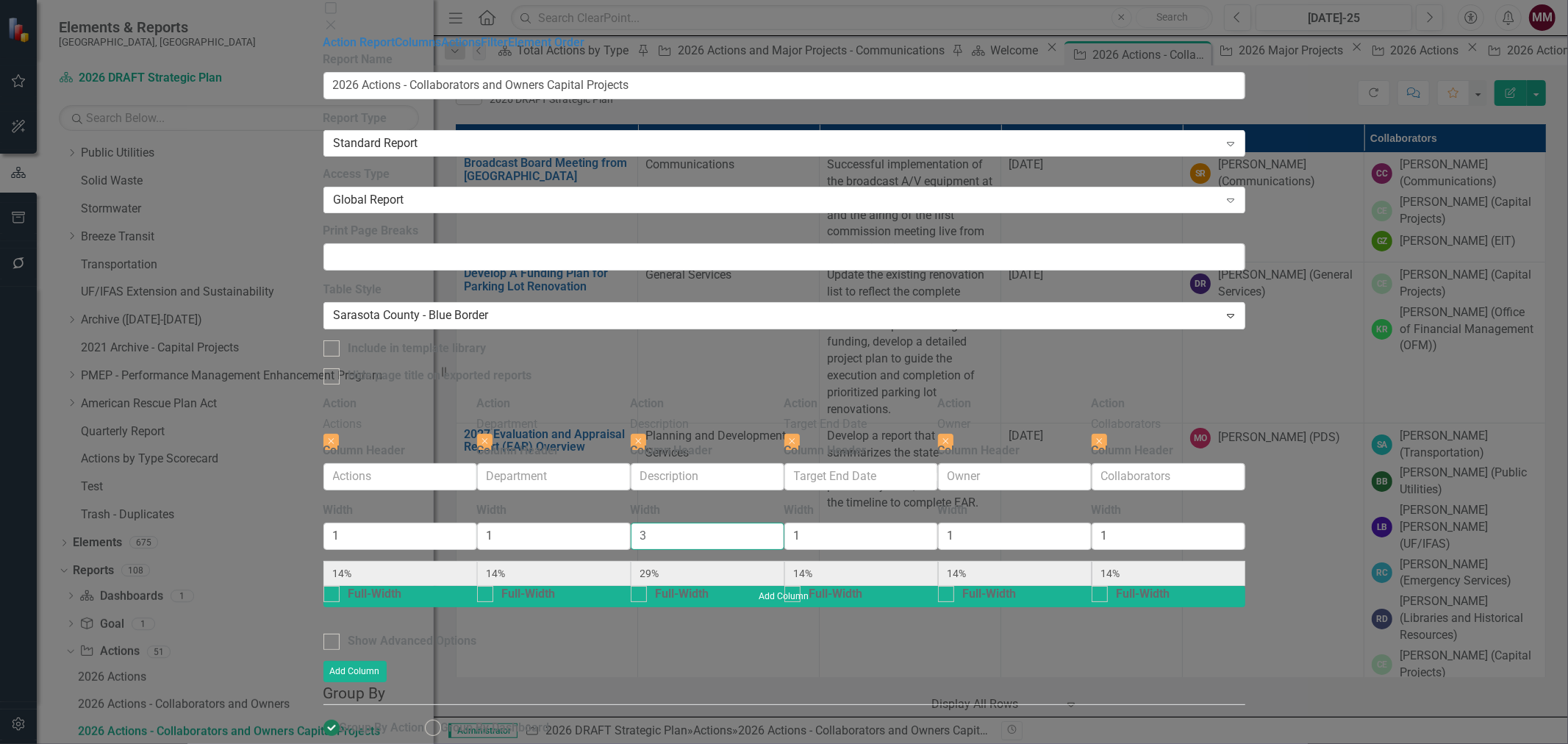
type input "13%"
type input "3"
click at [1245, 396] on div "Action Actions Close Column Header Width 1 13% Full-Width Action Department Clo…" at bounding box center [784, 491] width 922 height 191
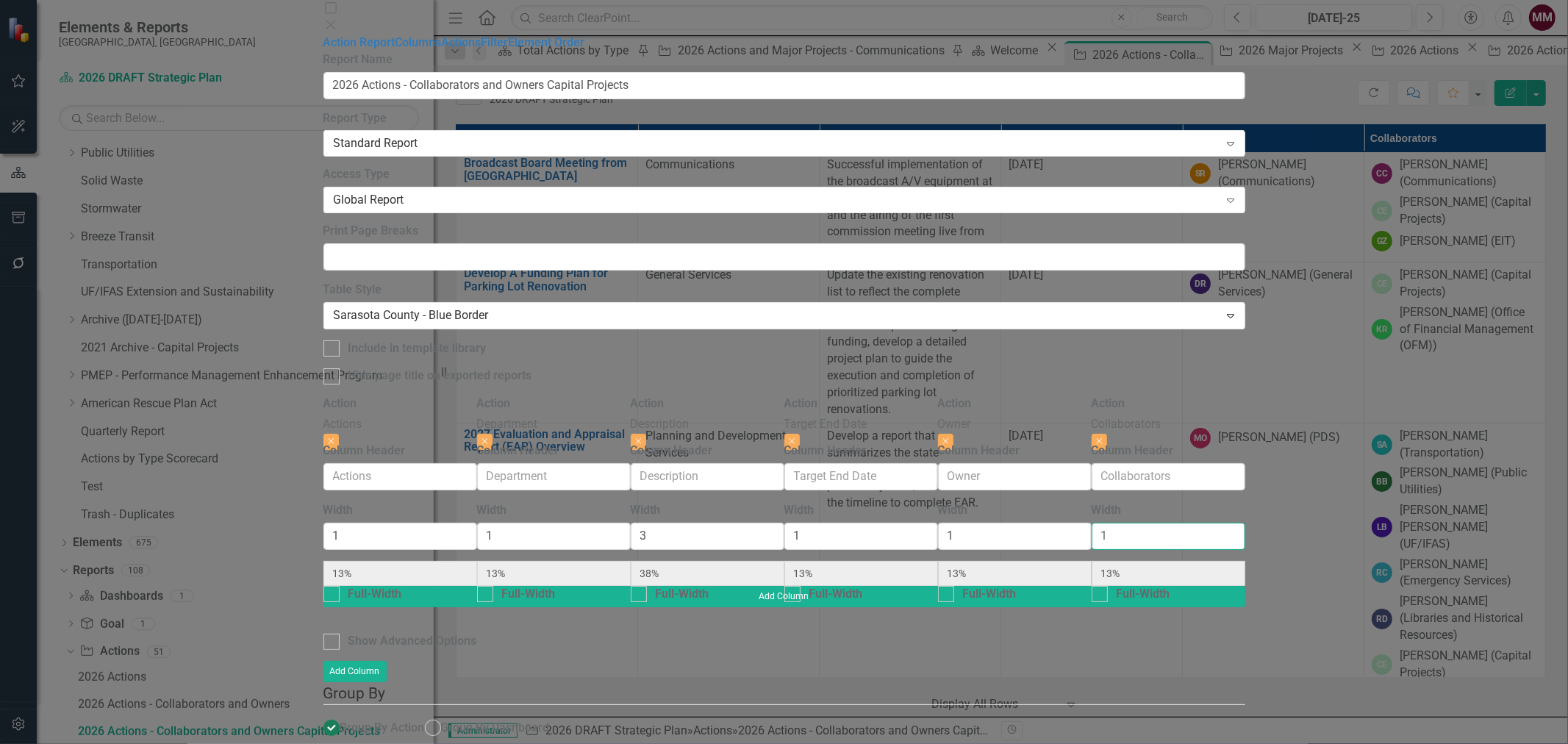
type input "2"
type input "11%"
type input "33%"
type input "11%"
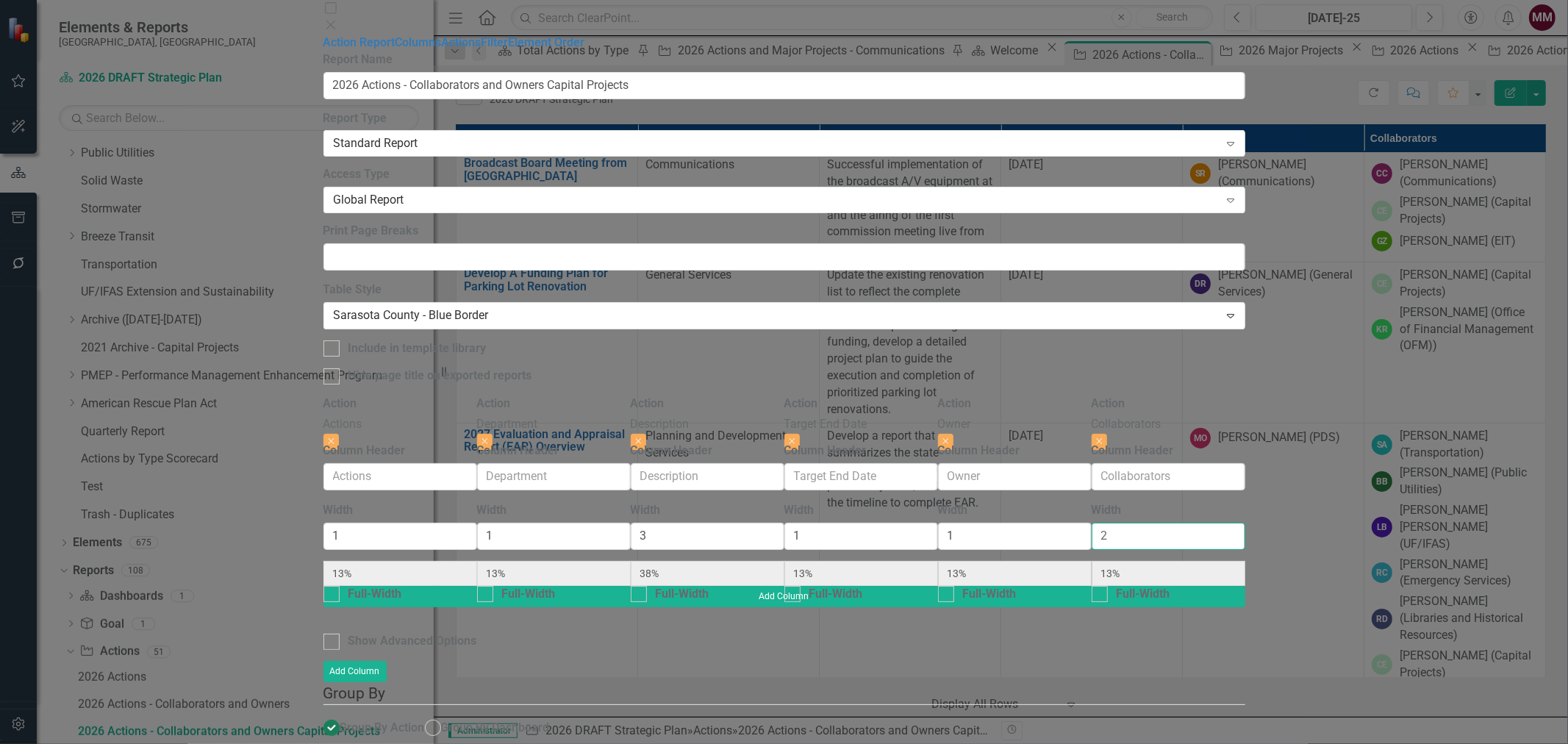
type input "11%"
type input "22%"
type input "2"
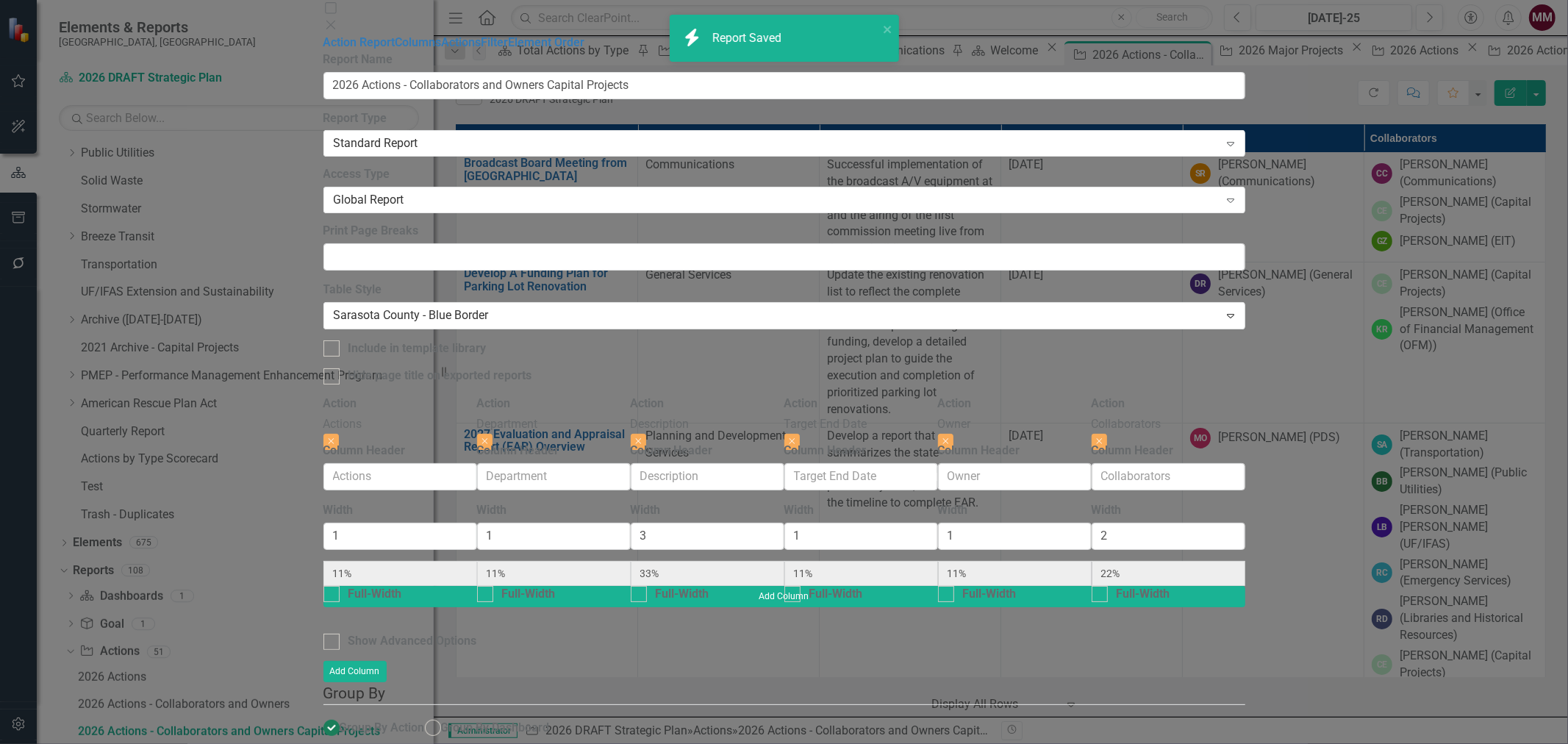
radio input "true"
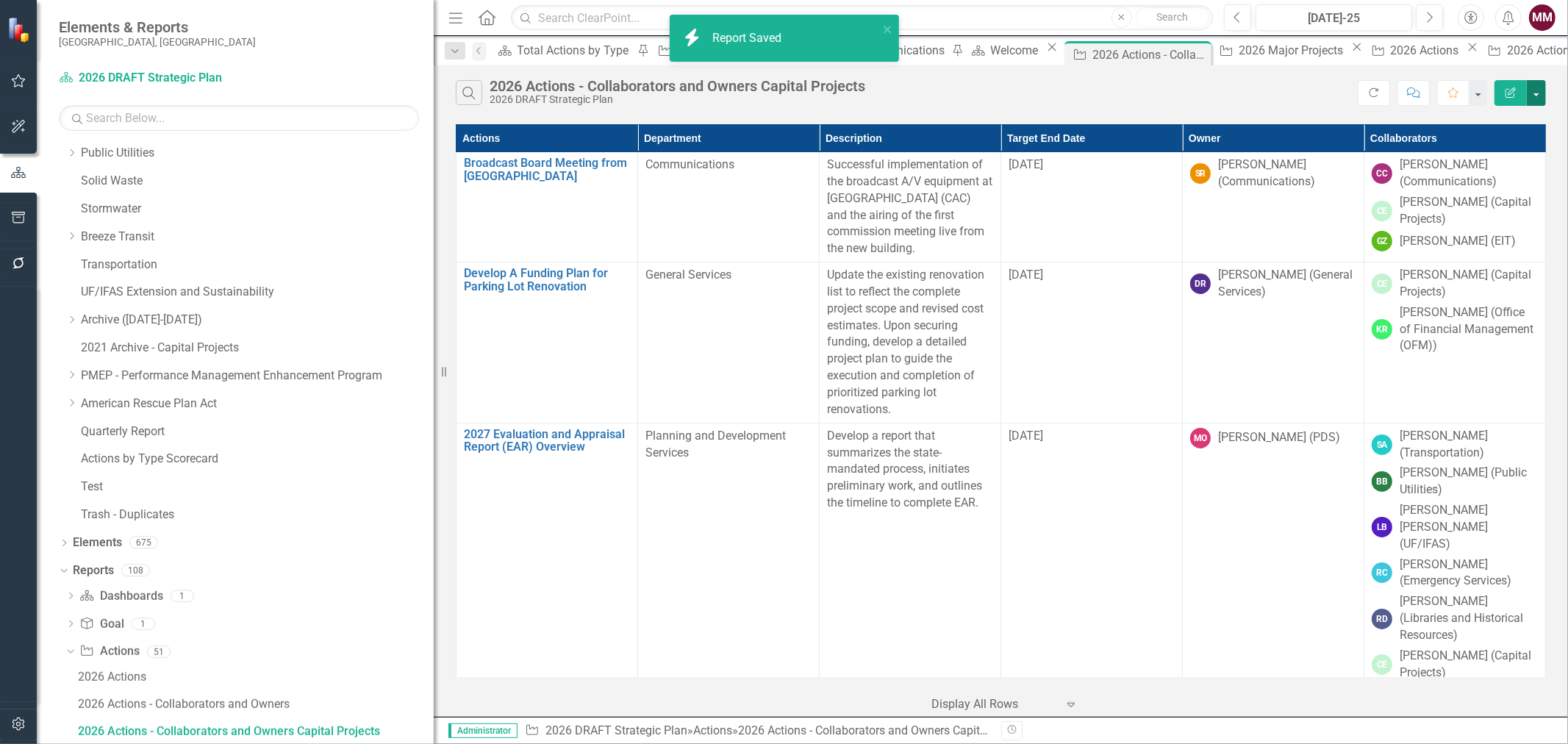
click at [1537, 86] on button "button" at bounding box center [1537, 93] width 19 height 26
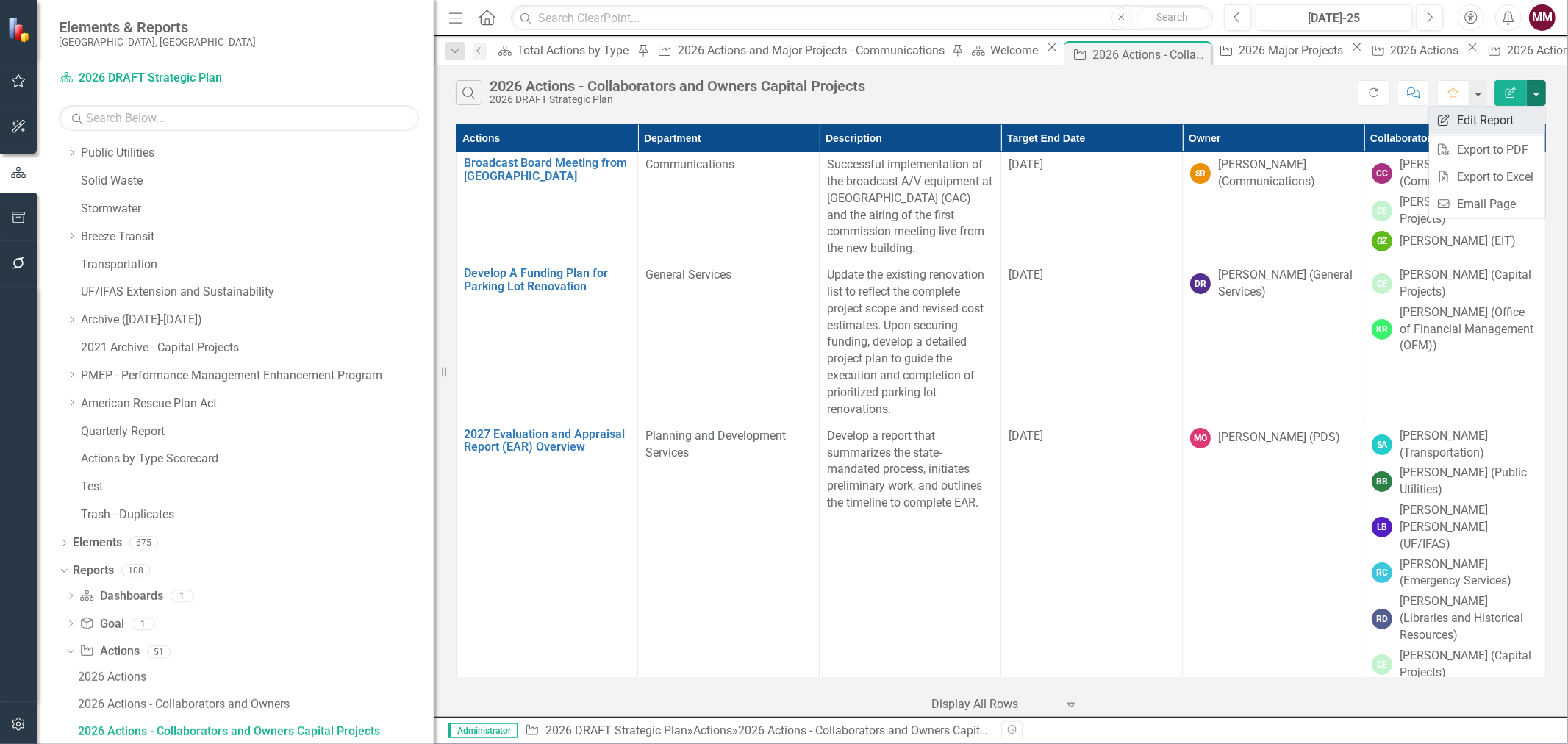
click at [1501, 113] on link "Edit Report Edit Report" at bounding box center [1487, 120] width 116 height 27
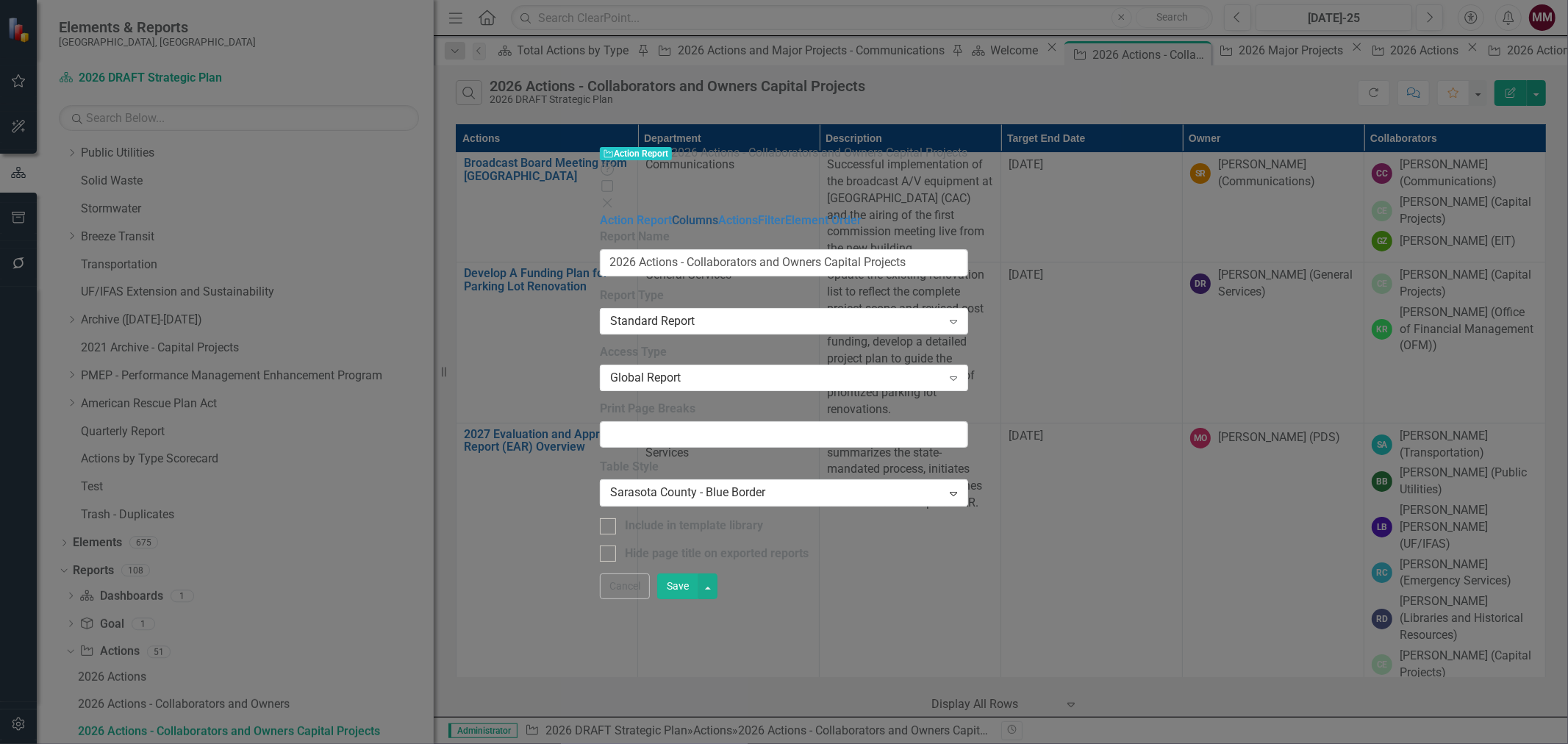
click at [672, 213] on link "Columns" at bounding box center [695, 219] width 46 height 14
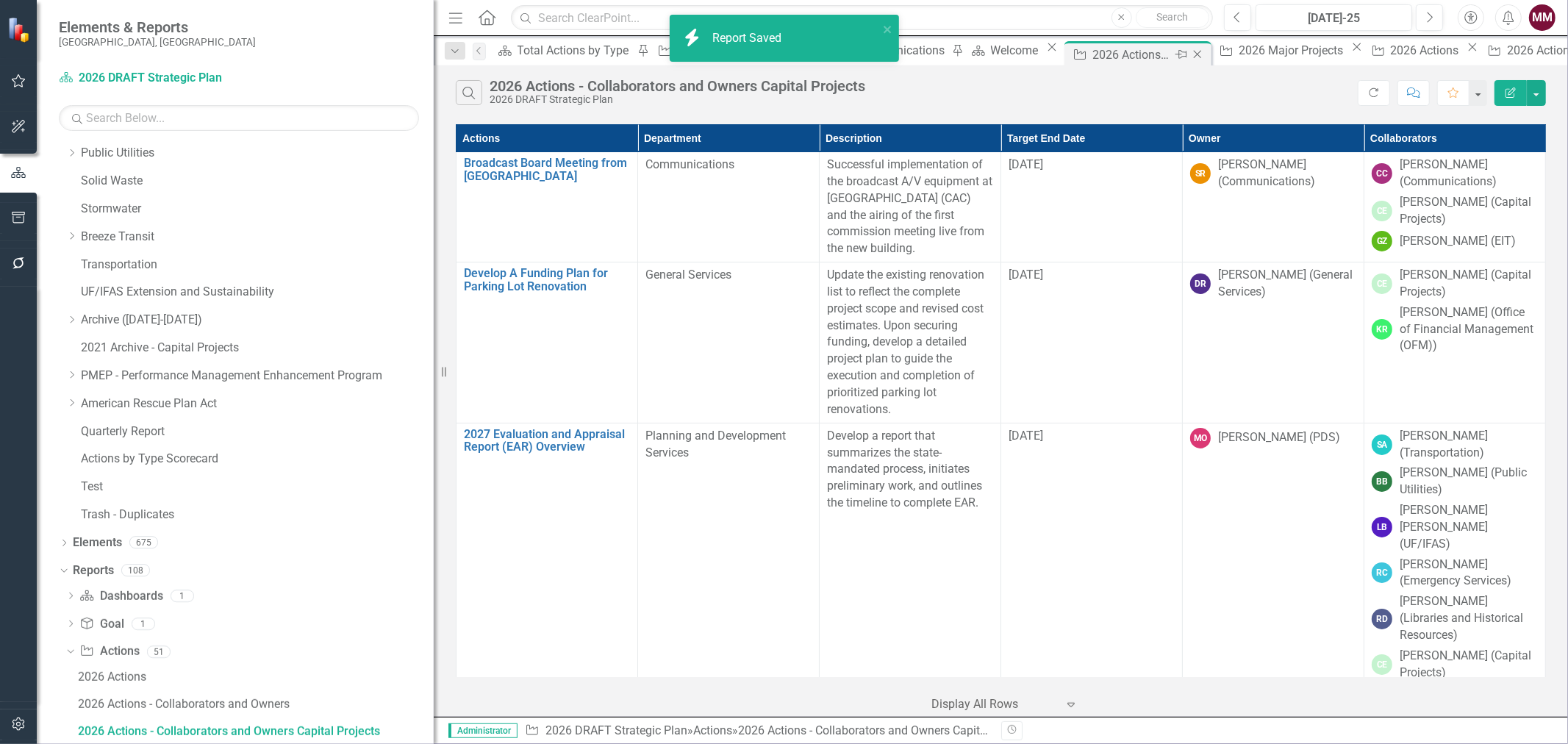
click at [1190, 54] on icon "Close" at bounding box center [1197, 54] width 14 height 12
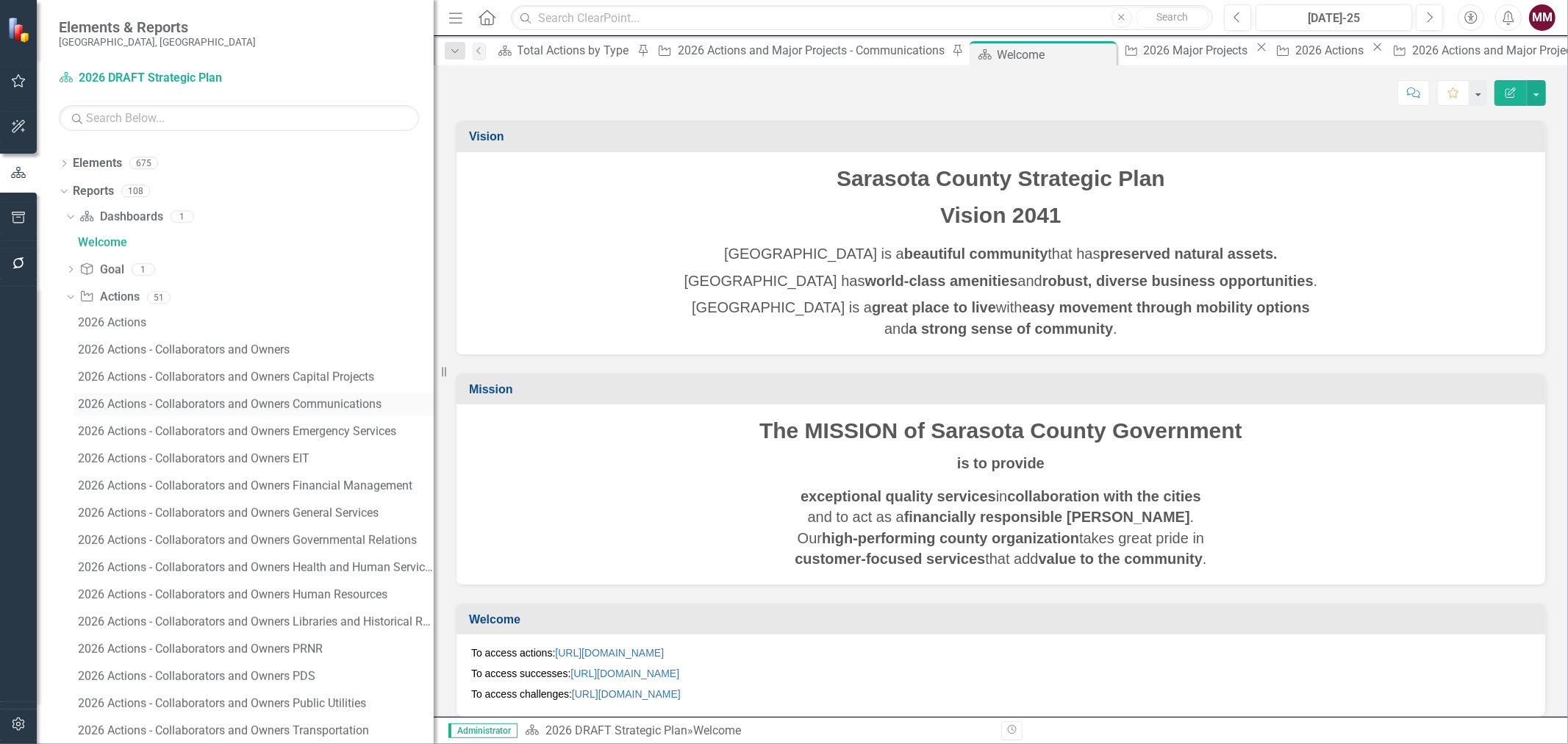
click at [299, 406] on div "2026 Actions - Collaborators and Owners Communications" at bounding box center [256, 404] width 356 height 14
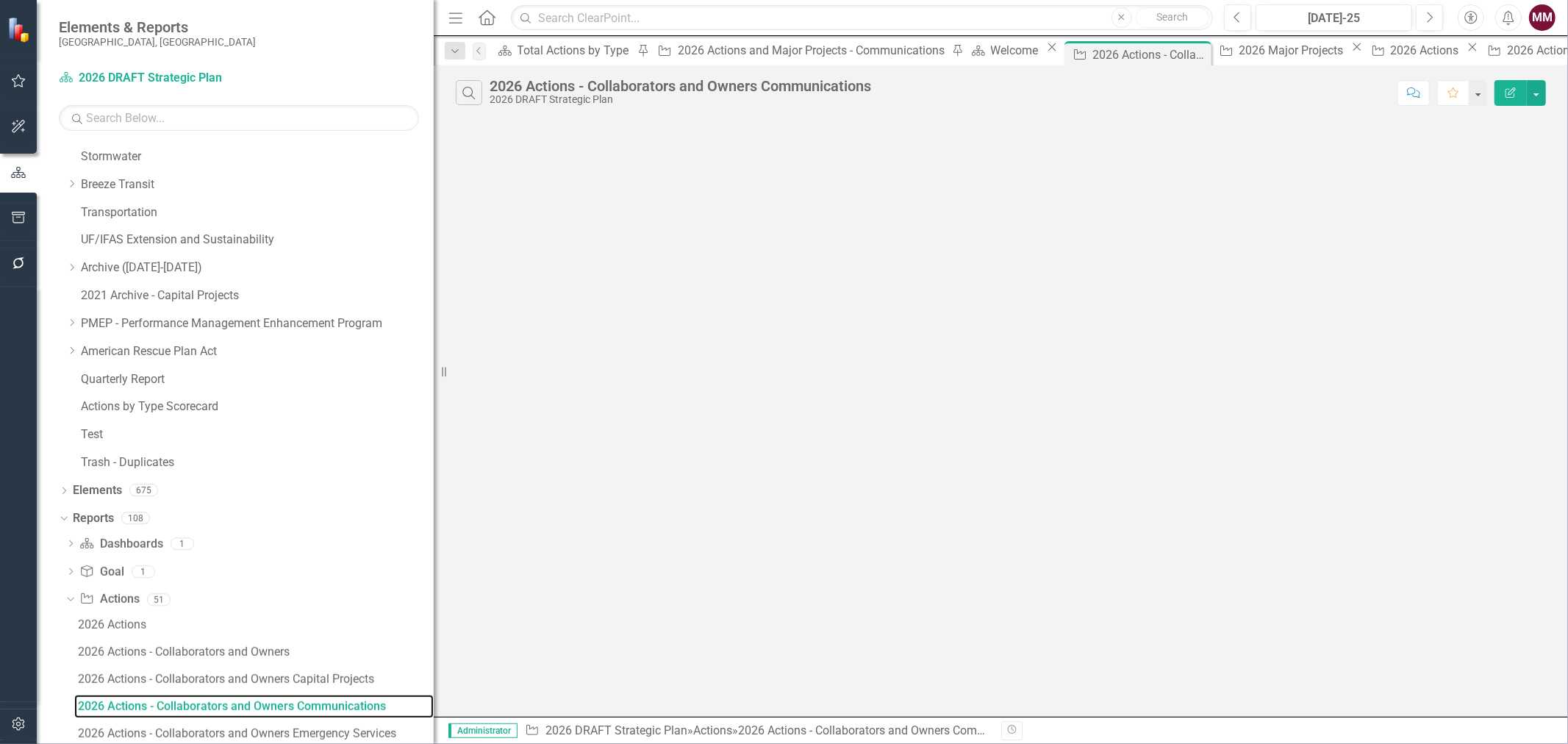
scroll to position [528, 0]
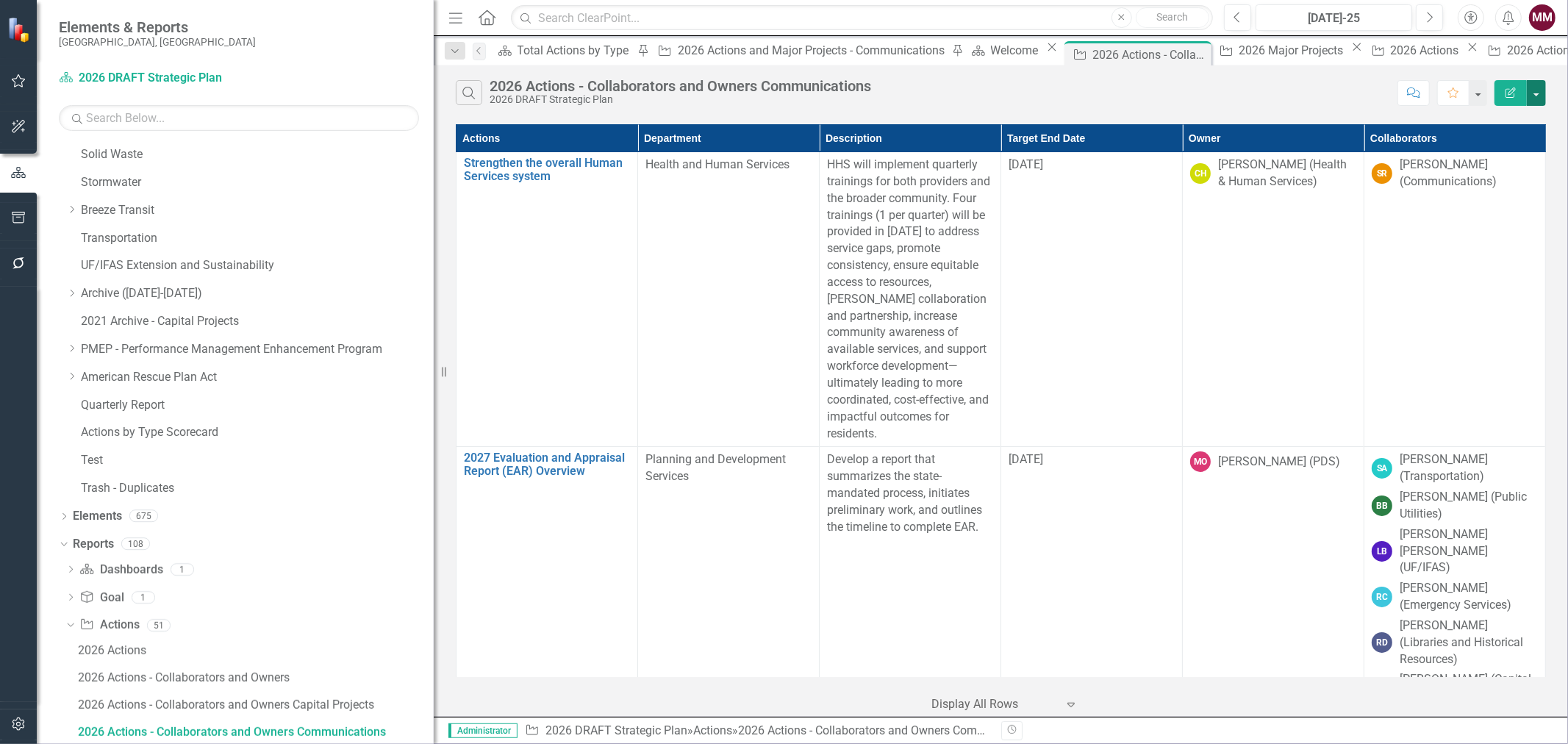
click at [1538, 86] on button "button" at bounding box center [1537, 93] width 19 height 26
click at [1514, 119] on link "Edit Report Edit Report" at bounding box center [1487, 120] width 116 height 27
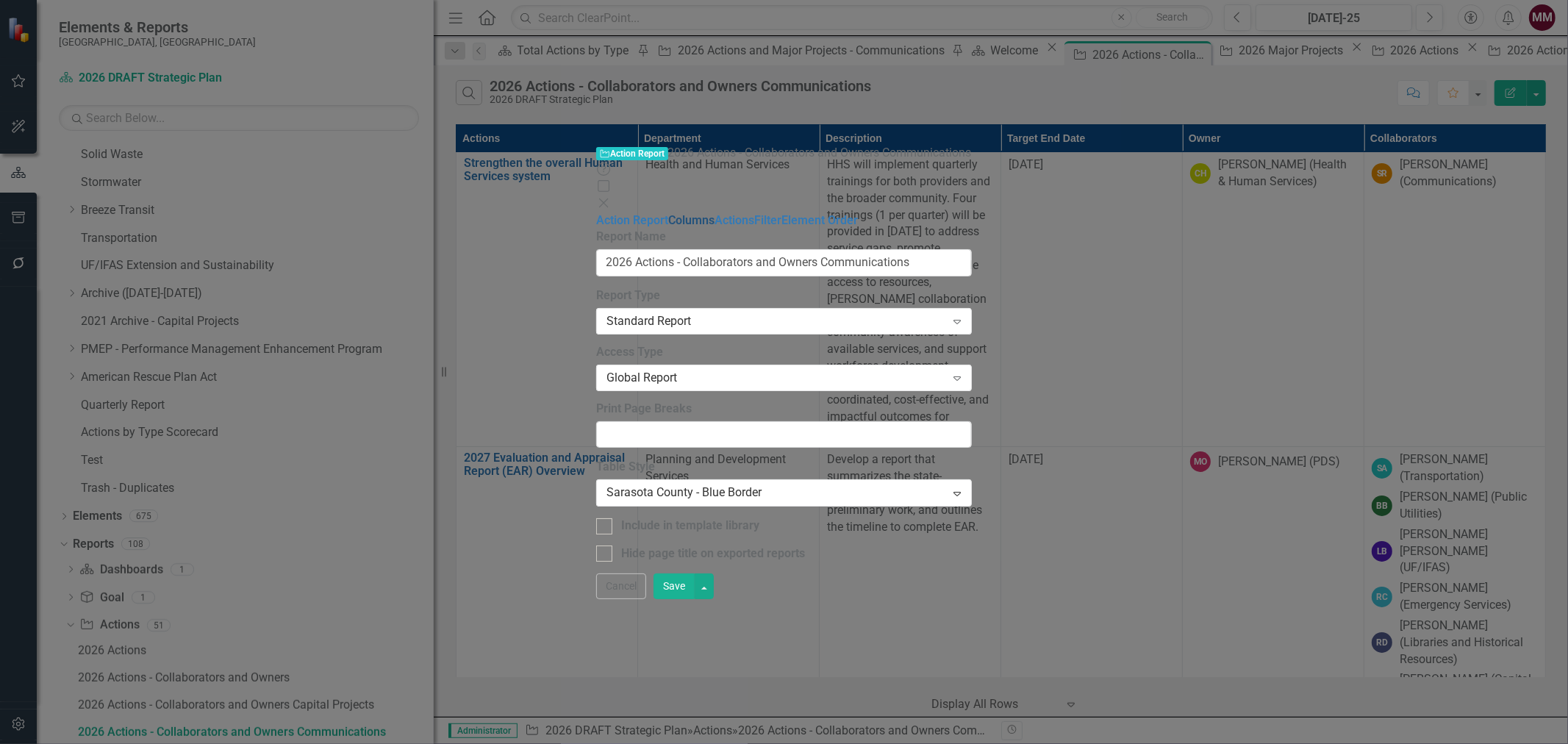
click at [668, 213] on link "Columns" at bounding box center [691, 219] width 46 height 14
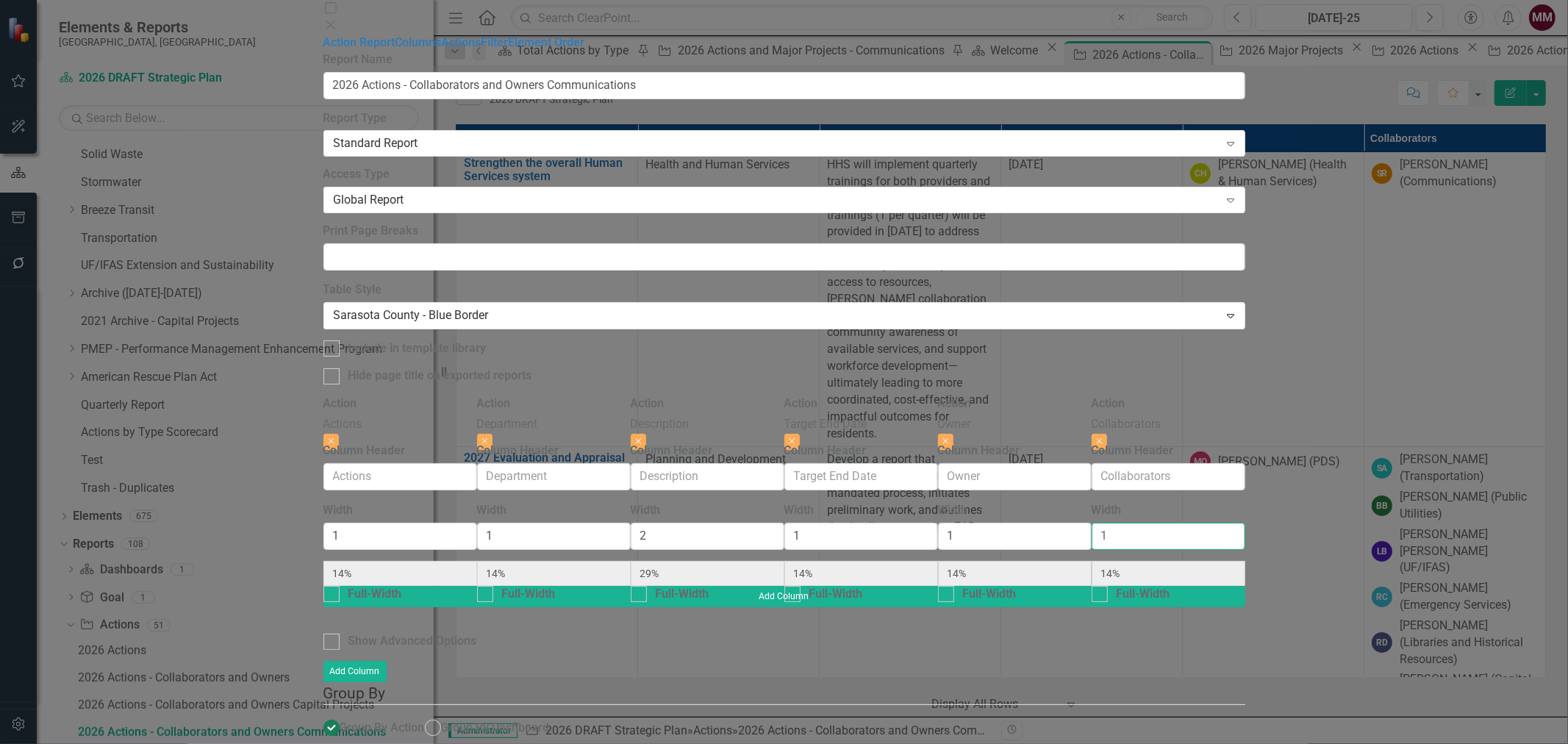
click at [1245, 396] on div "Action Actions Close Column Header Width 1 14% Full-Width Action Department Clo…" at bounding box center [784, 491] width 922 height 191
type input "2"
type input "13%"
type input "25%"
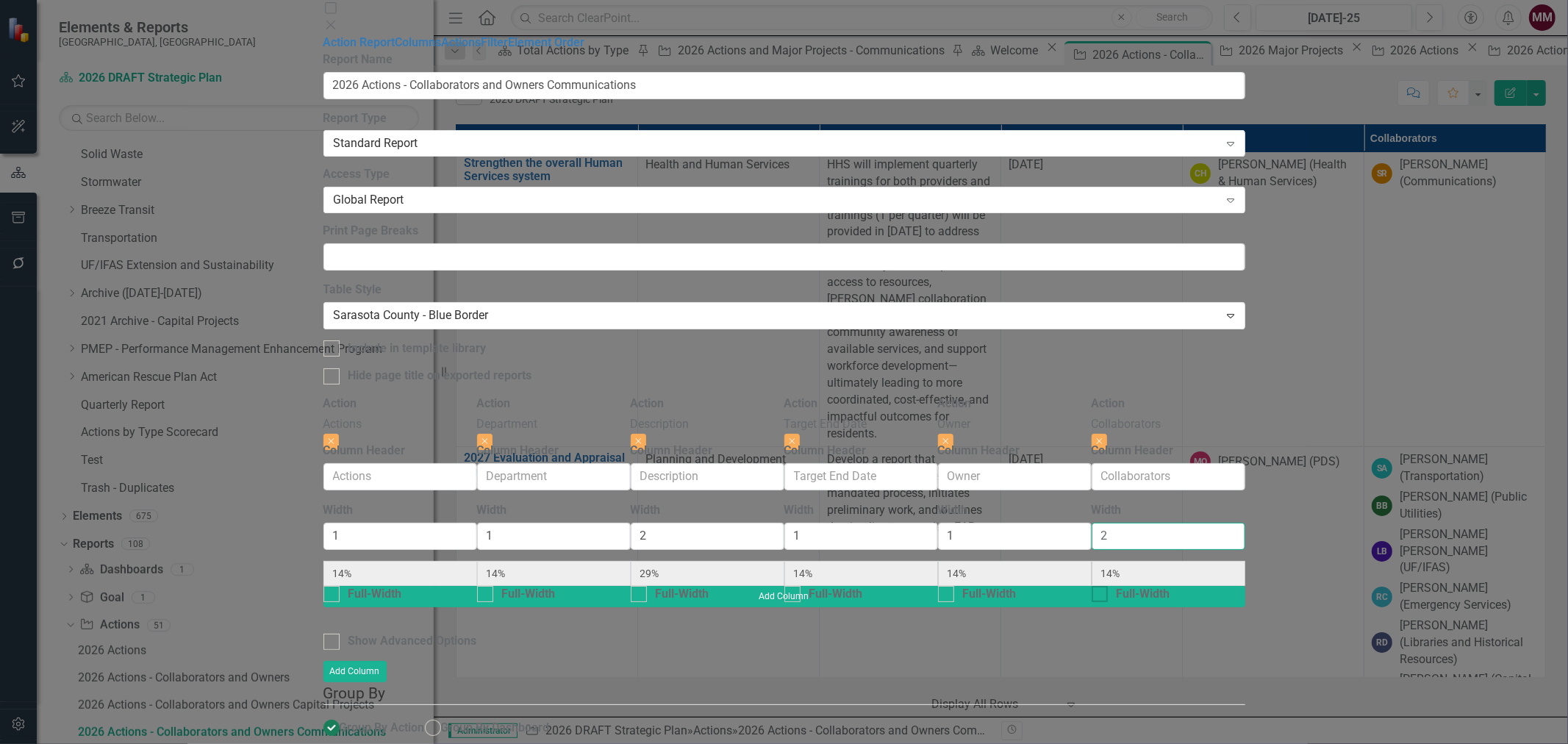
type input "13%"
type input "25%"
type input "2"
drag, startPoint x: 834, startPoint y: 200, endPoint x: 651, endPoint y: 157, distance: 188.0
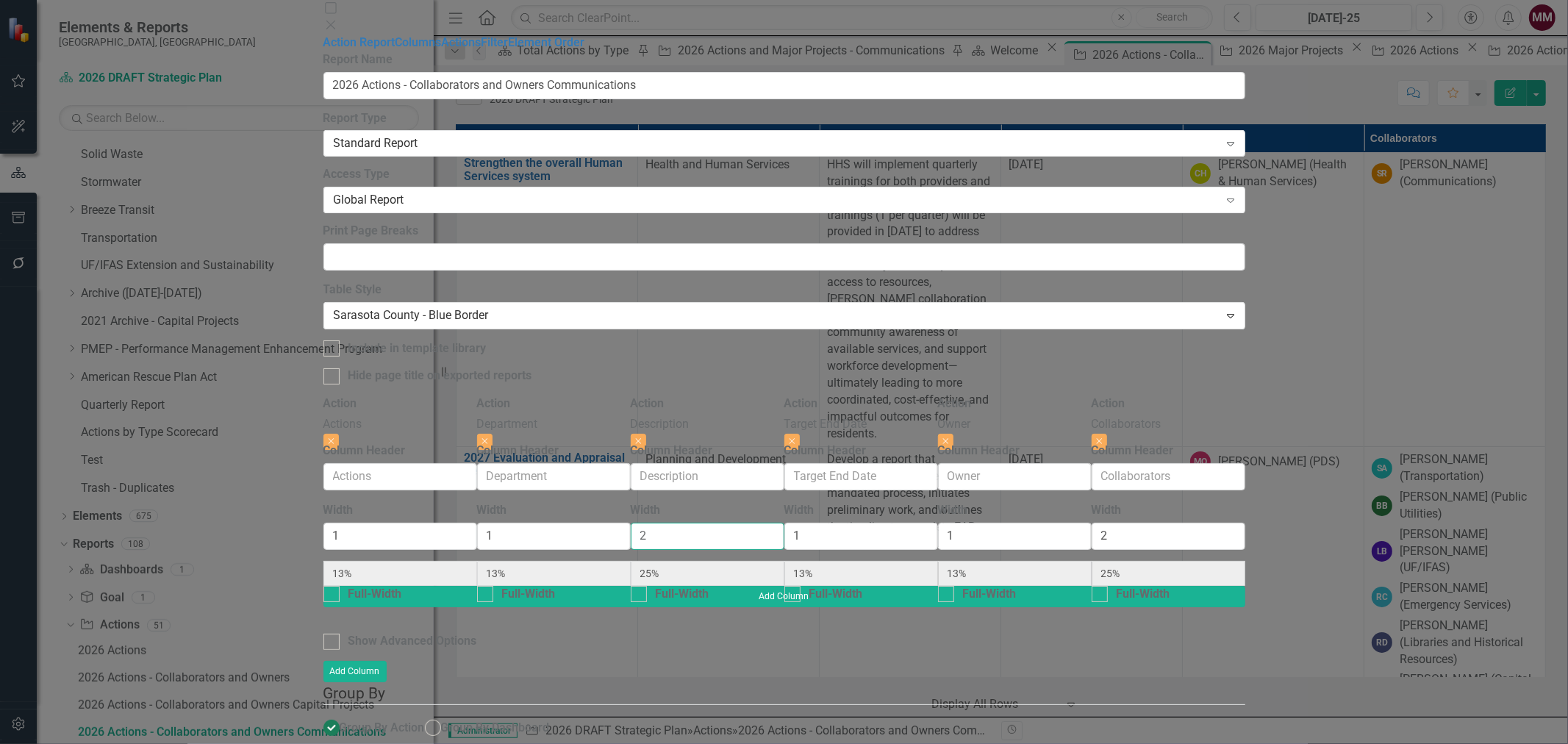
click at [651, 396] on div "Action Actions Close Column Header Width 1 13% Full-Width Action Department Clo…" at bounding box center [784, 491] width 922 height 191
type input "3"
type input "11%"
type input "33%"
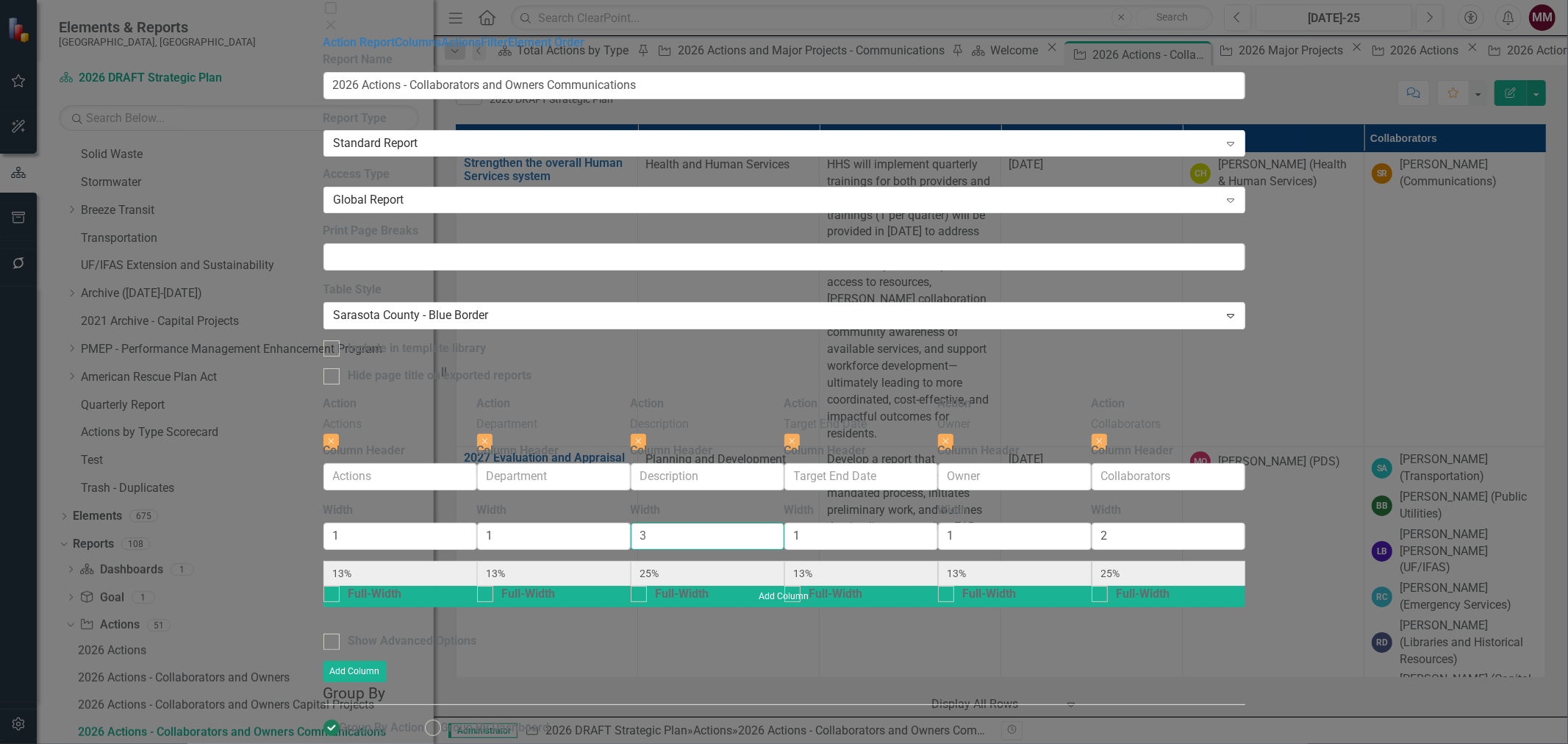
type input "11%"
type input "22%"
type input "3"
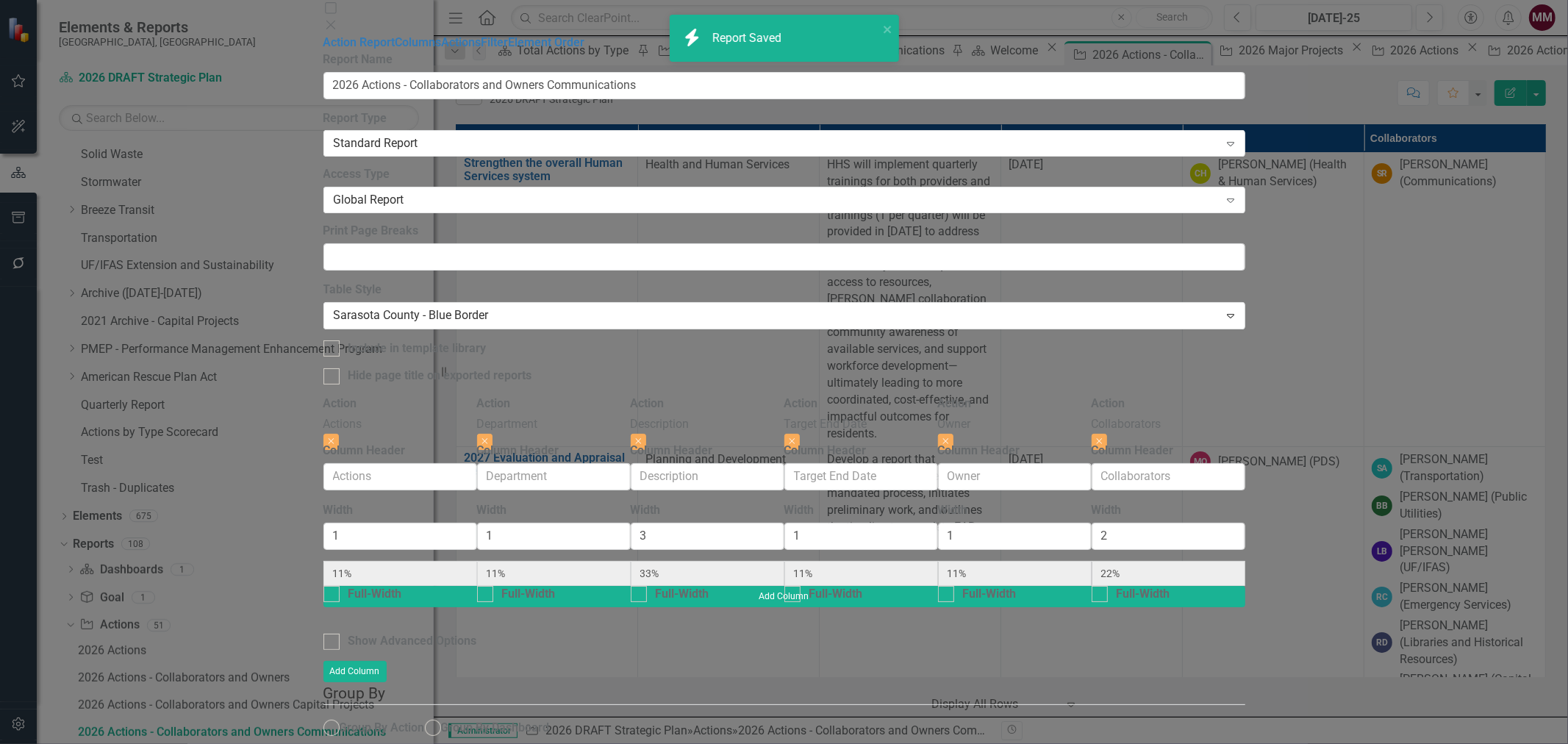
radio input "true"
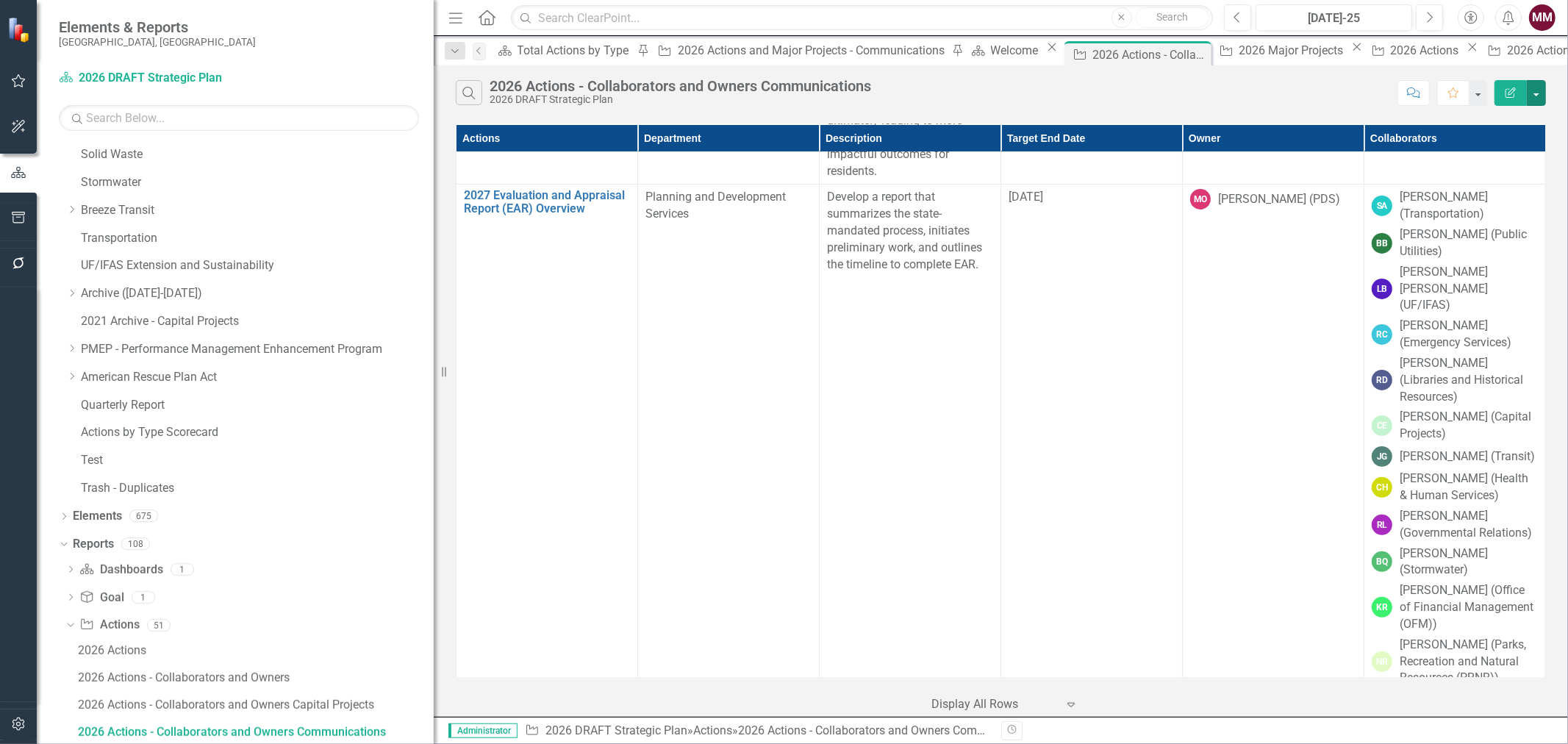
scroll to position [245, 0]
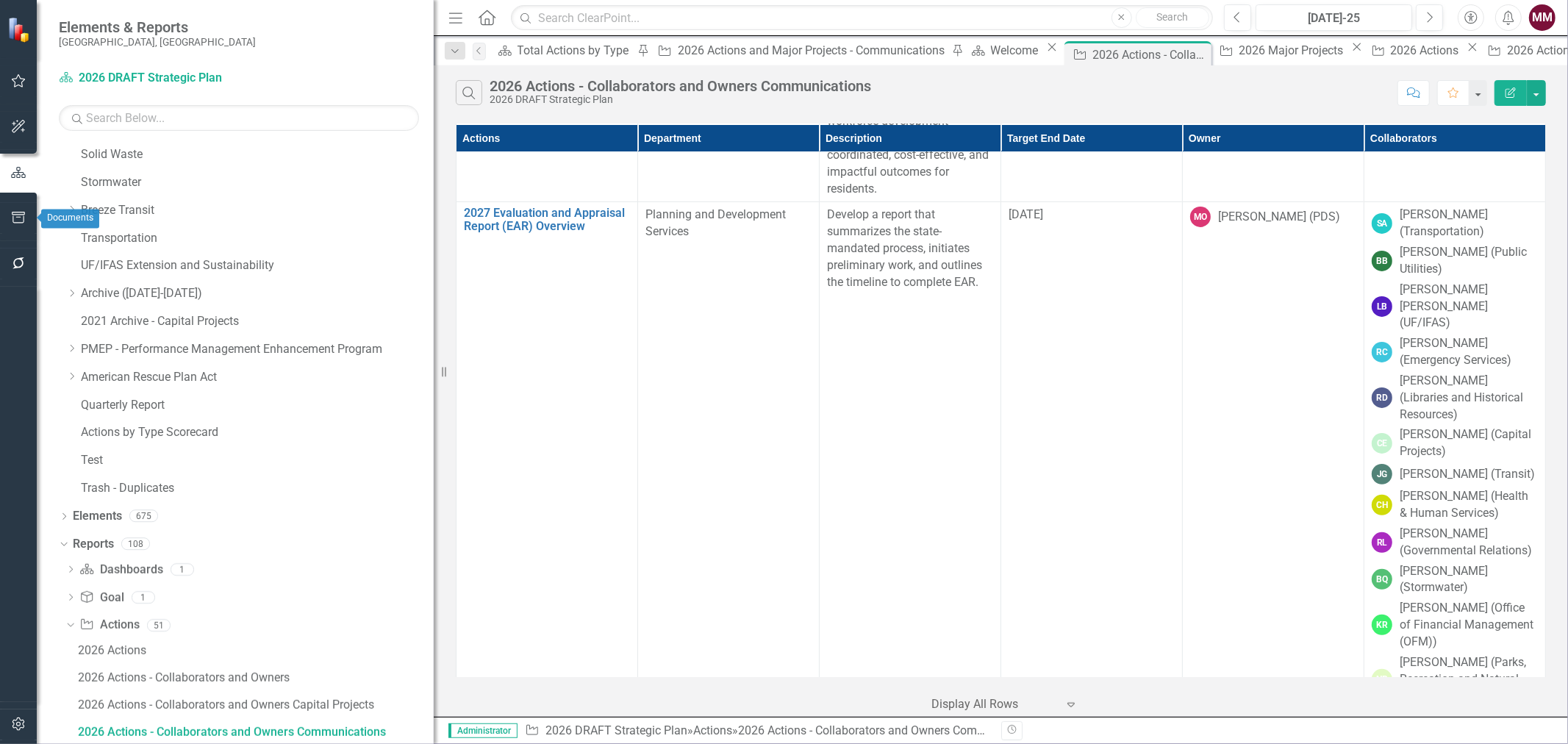
click at [11, 219] on icon "button" at bounding box center [18, 217] width 15 height 12
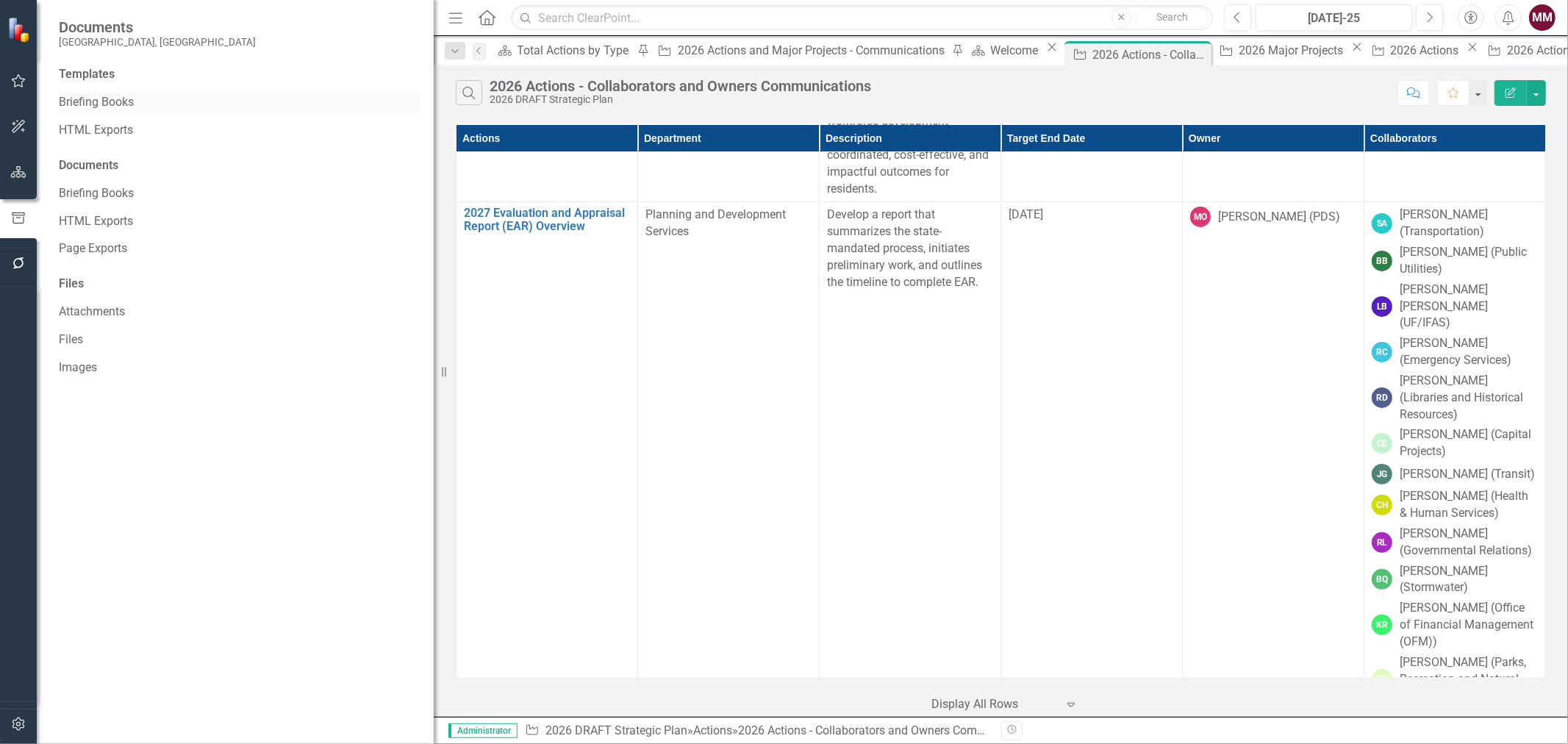
click at [149, 107] on link "Briefing Books" at bounding box center [239, 102] width 361 height 17
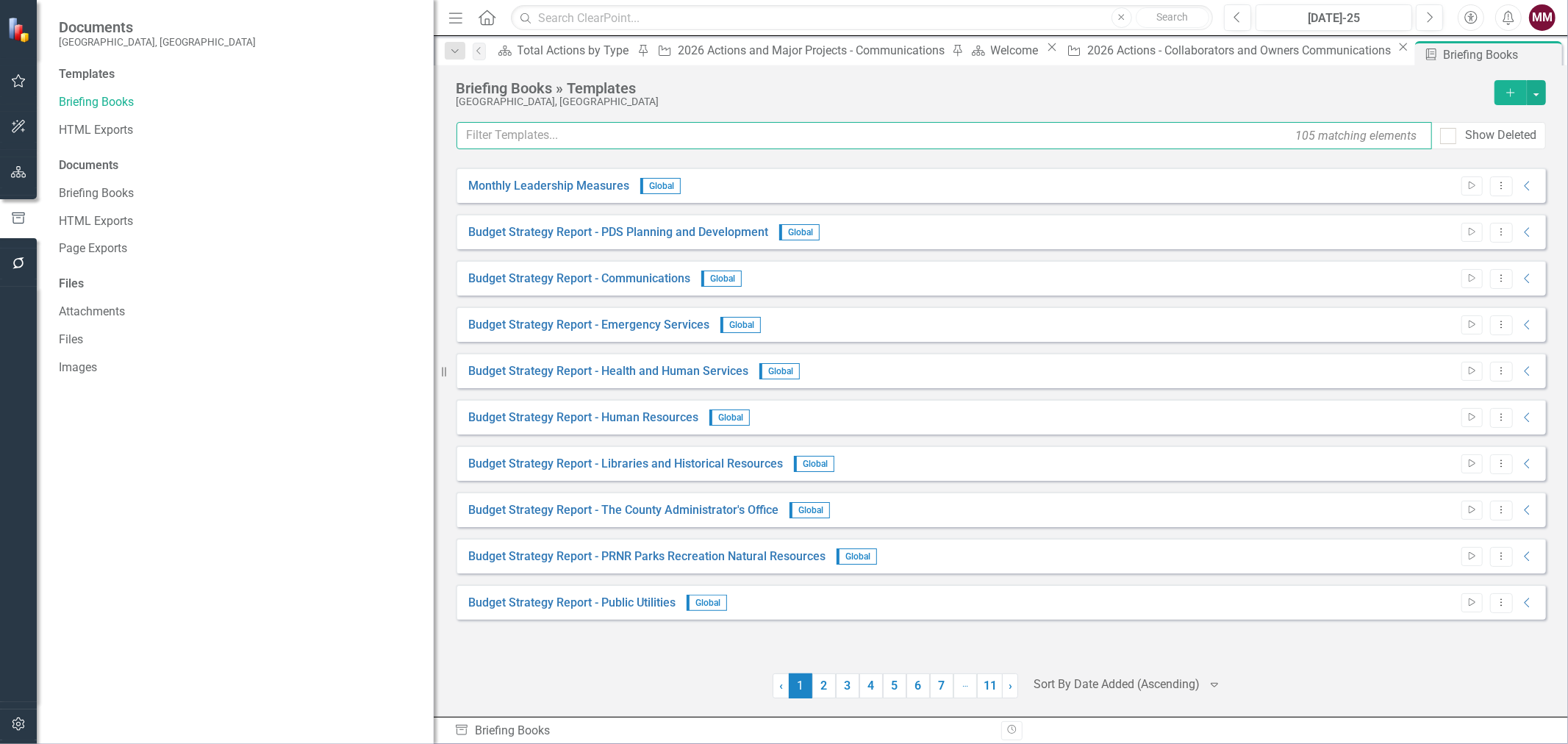
click at [504, 136] on input "text" at bounding box center [945, 135] width 976 height 27
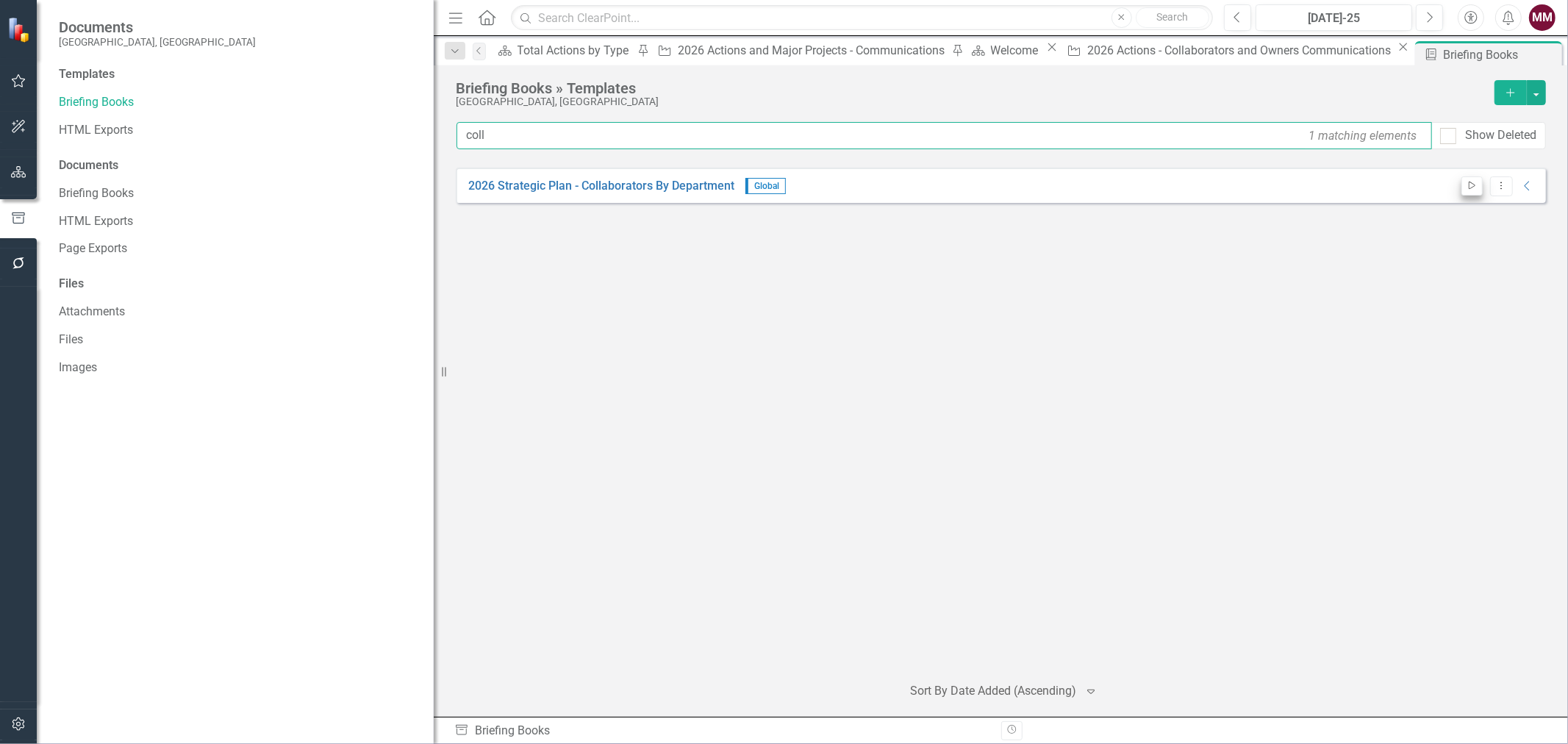
type input "coll"
click at [1471, 185] on icon "Start" at bounding box center [1472, 186] width 11 height 9
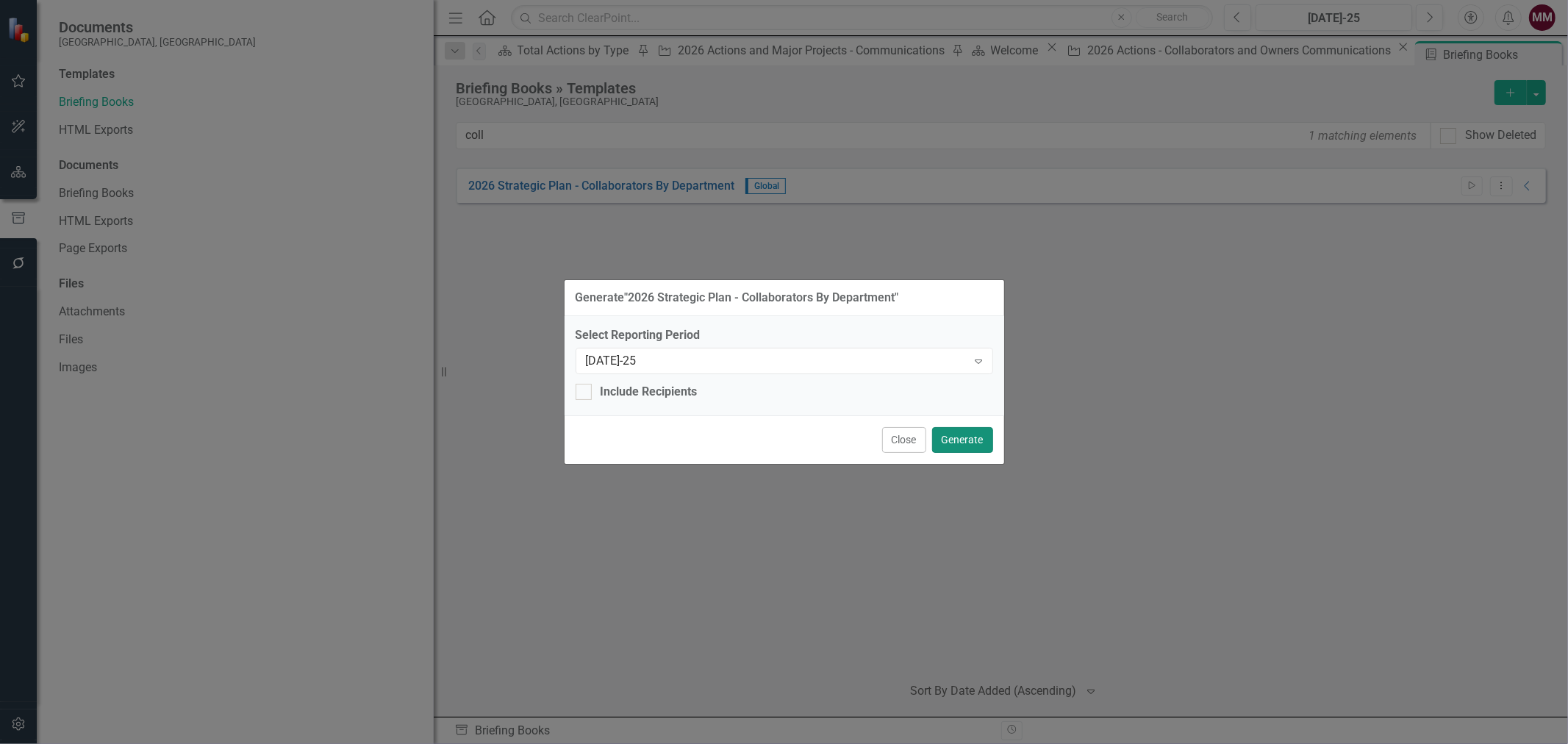
click at [972, 434] on button "Generate" at bounding box center [962, 440] width 61 height 26
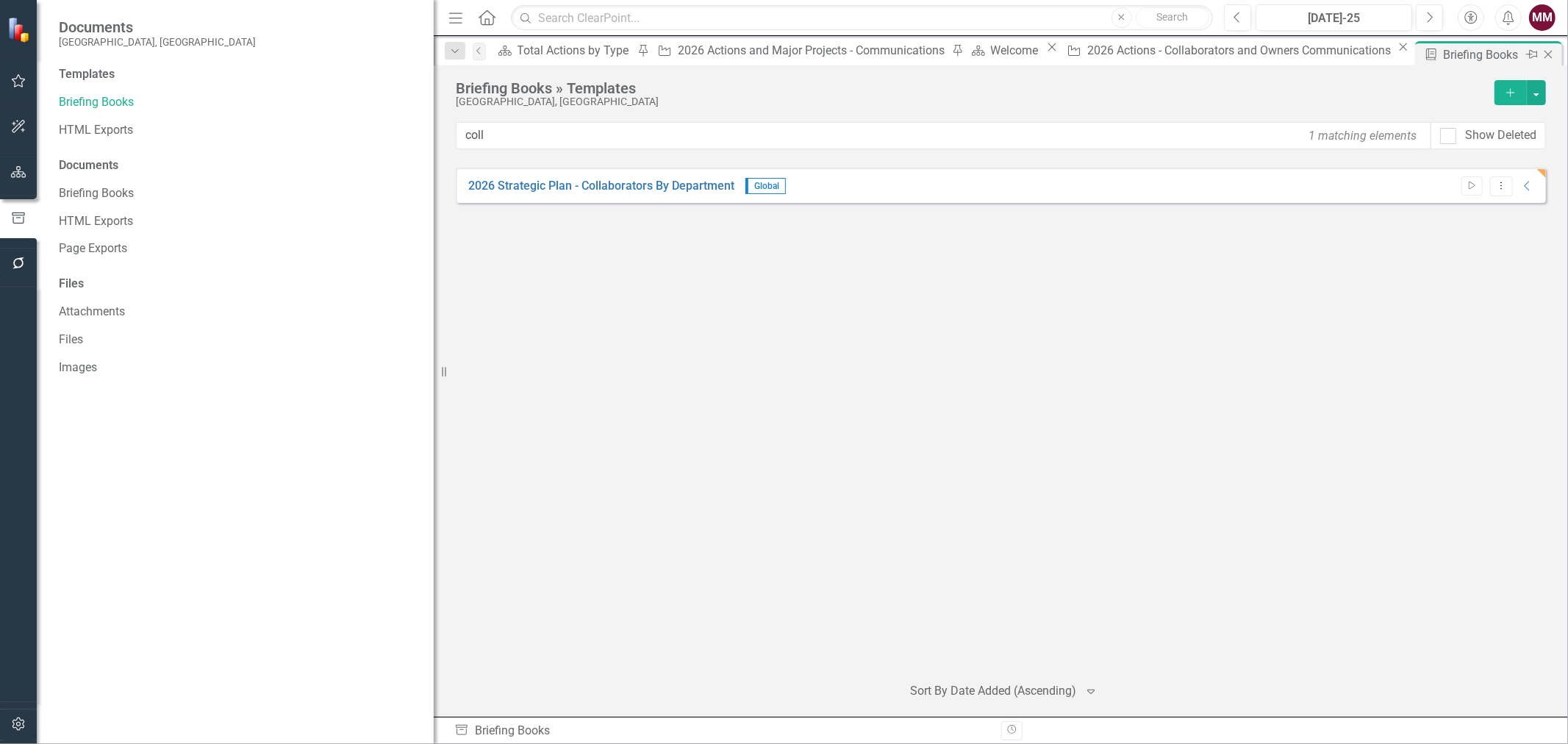
click at [1545, 56] on icon at bounding box center [1549, 54] width 8 height 8
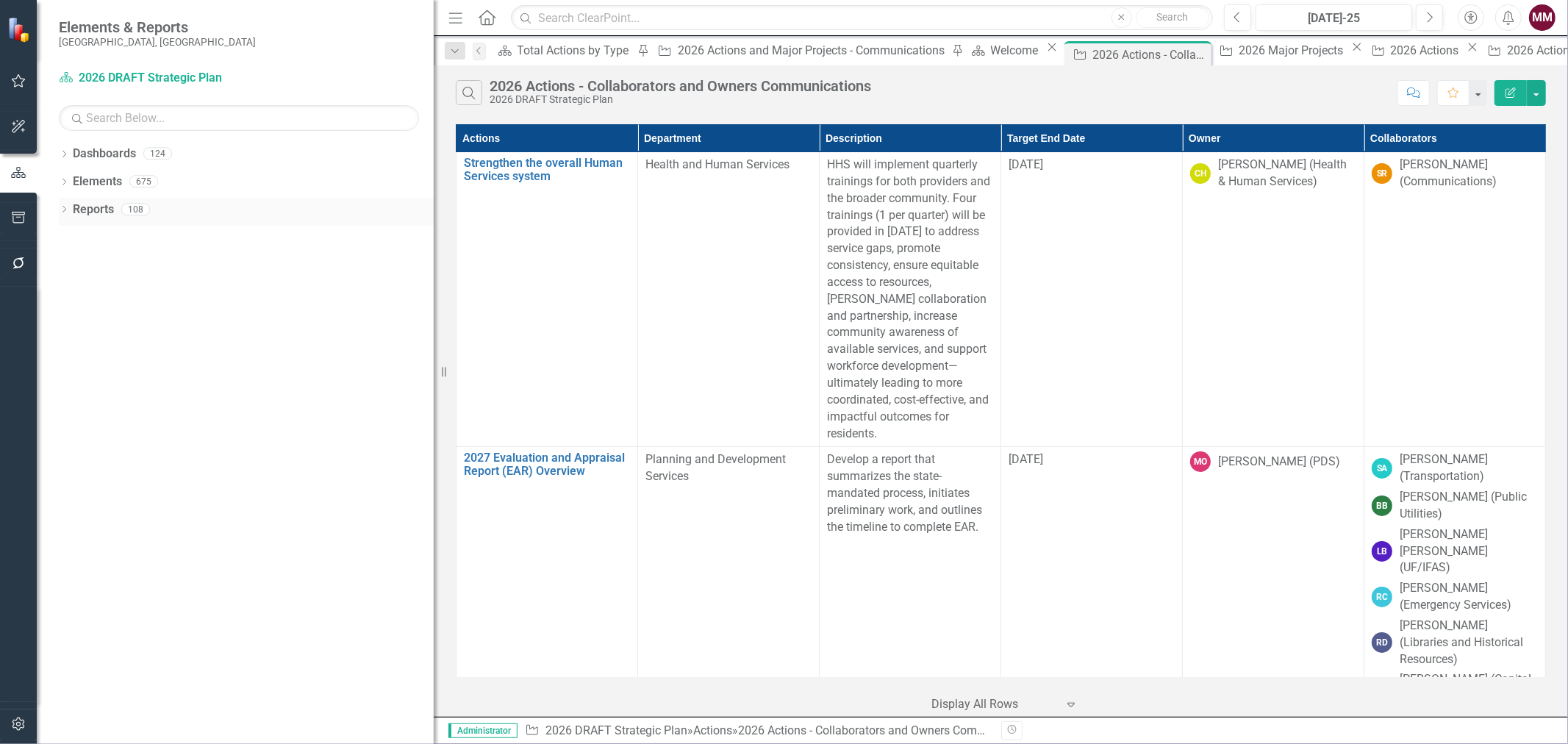
click at [64, 211] on icon at bounding box center [64, 209] width 4 height 6
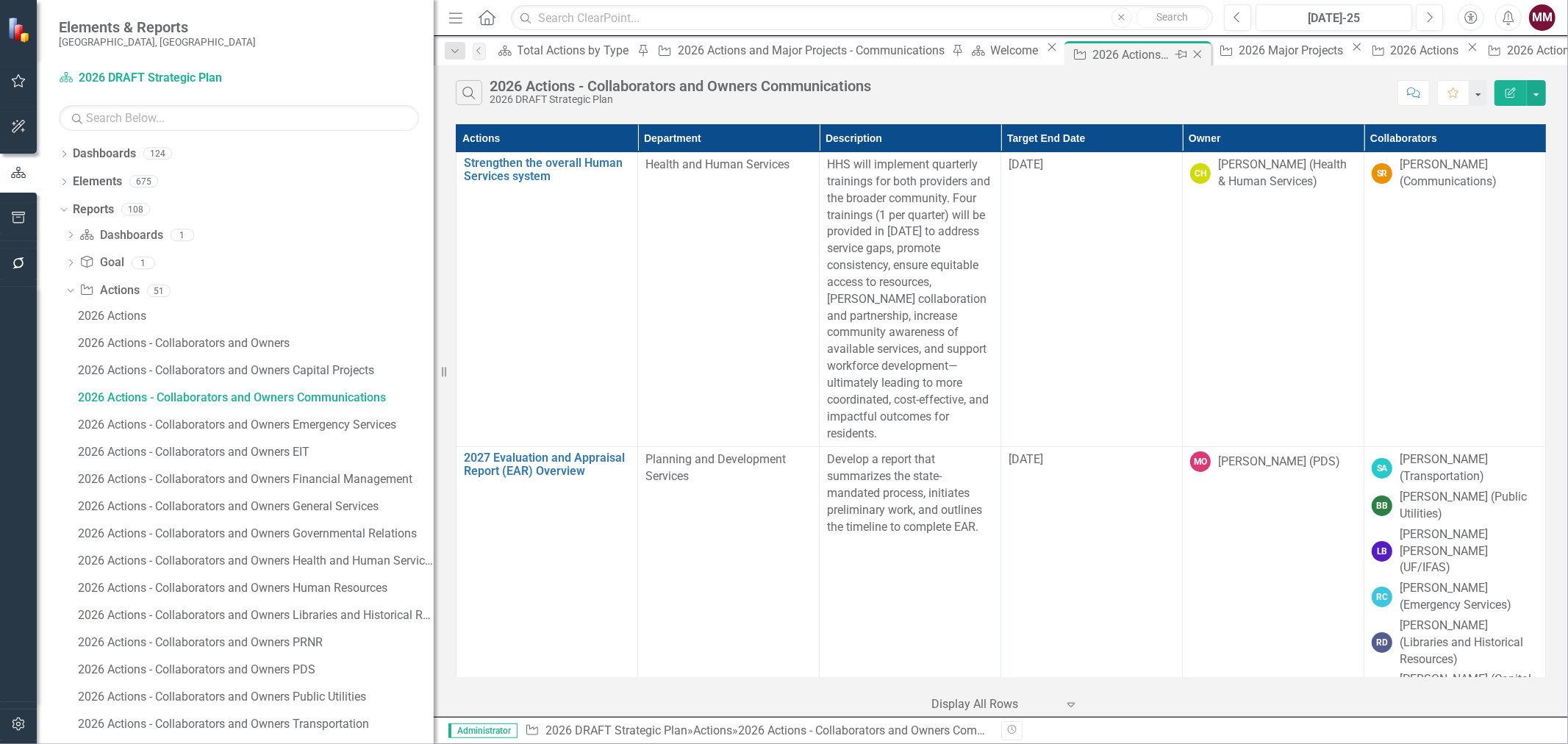
click at [1190, 49] on icon "Close" at bounding box center [1197, 54] width 14 height 12
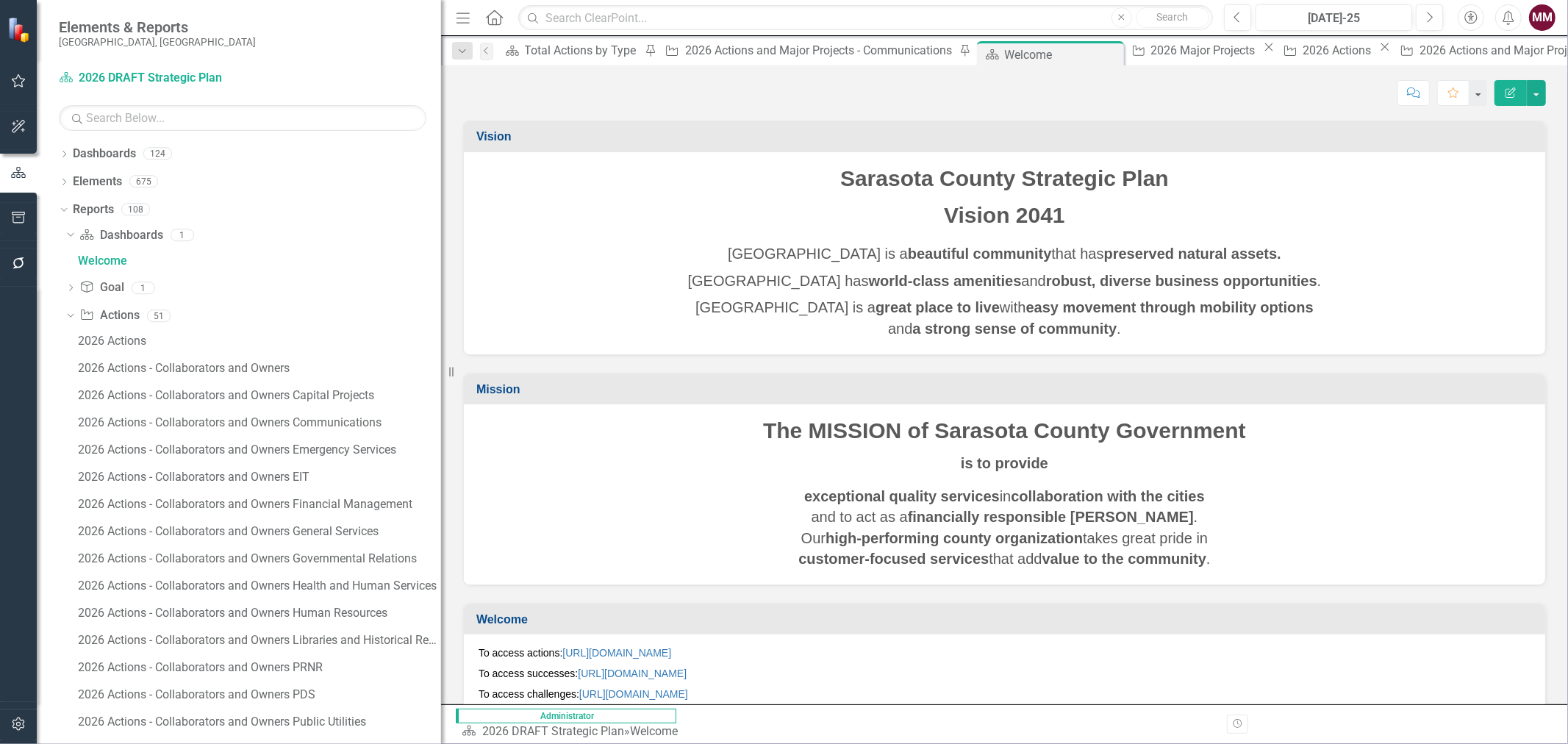
drag, startPoint x: 440, startPoint y: 369, endPoint x: 583, endPoint y: 396, distance: 145.5
click at [583, 396] on div "Elements & Reports Sarasota County, FL Dashboard 2026 DRAFT Strategic Plan Sear…" at bounding box center [784, 372] width 1568 height 744
